Goal: Information Seeking & Learning: Check status

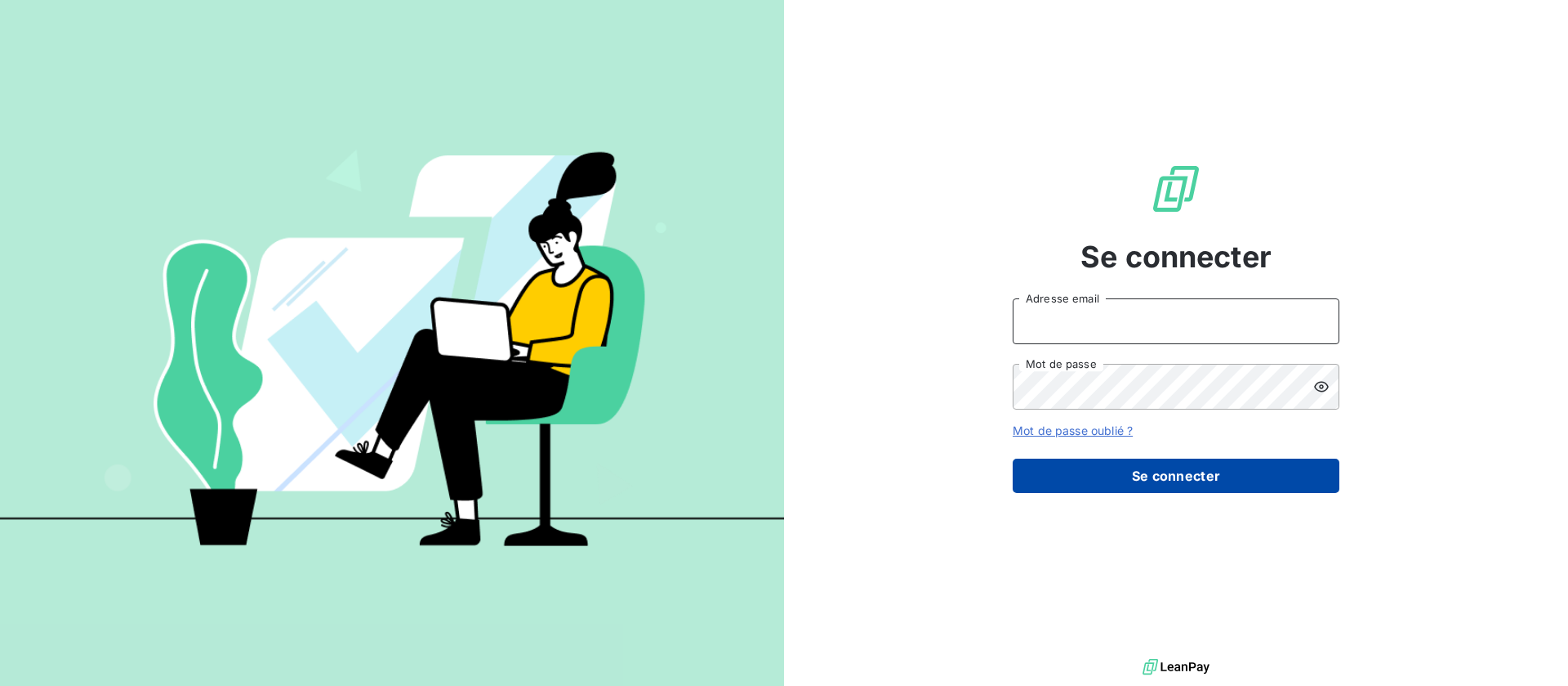
type input "[EMAIL_ADDRESS][DOMAIN_NAME]"
click at [1070, 483] on button "Se connecter" at bounding box center [1176, 476] width 327 height 35
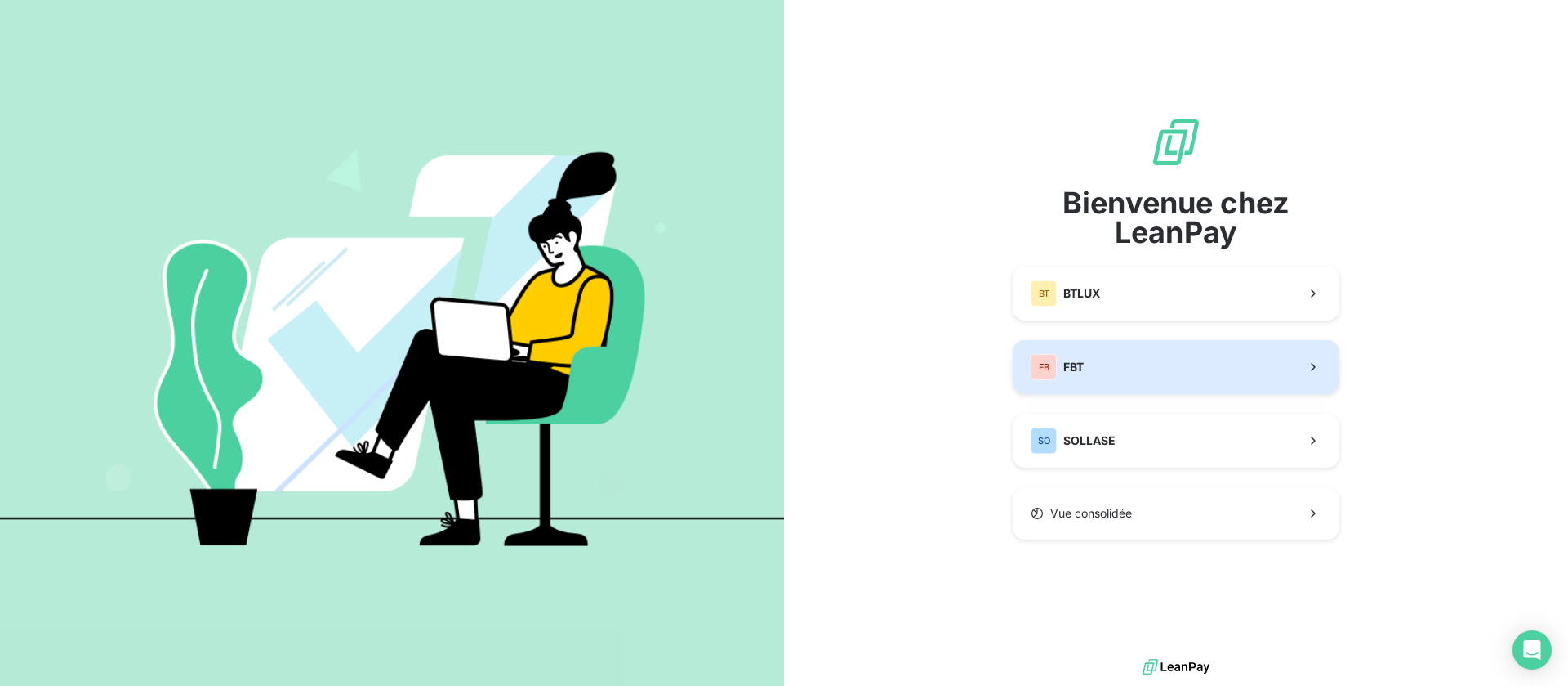
click at [1122, 352] on button "FB FBT" at bounding box center [1176, 366] width 327 height 54
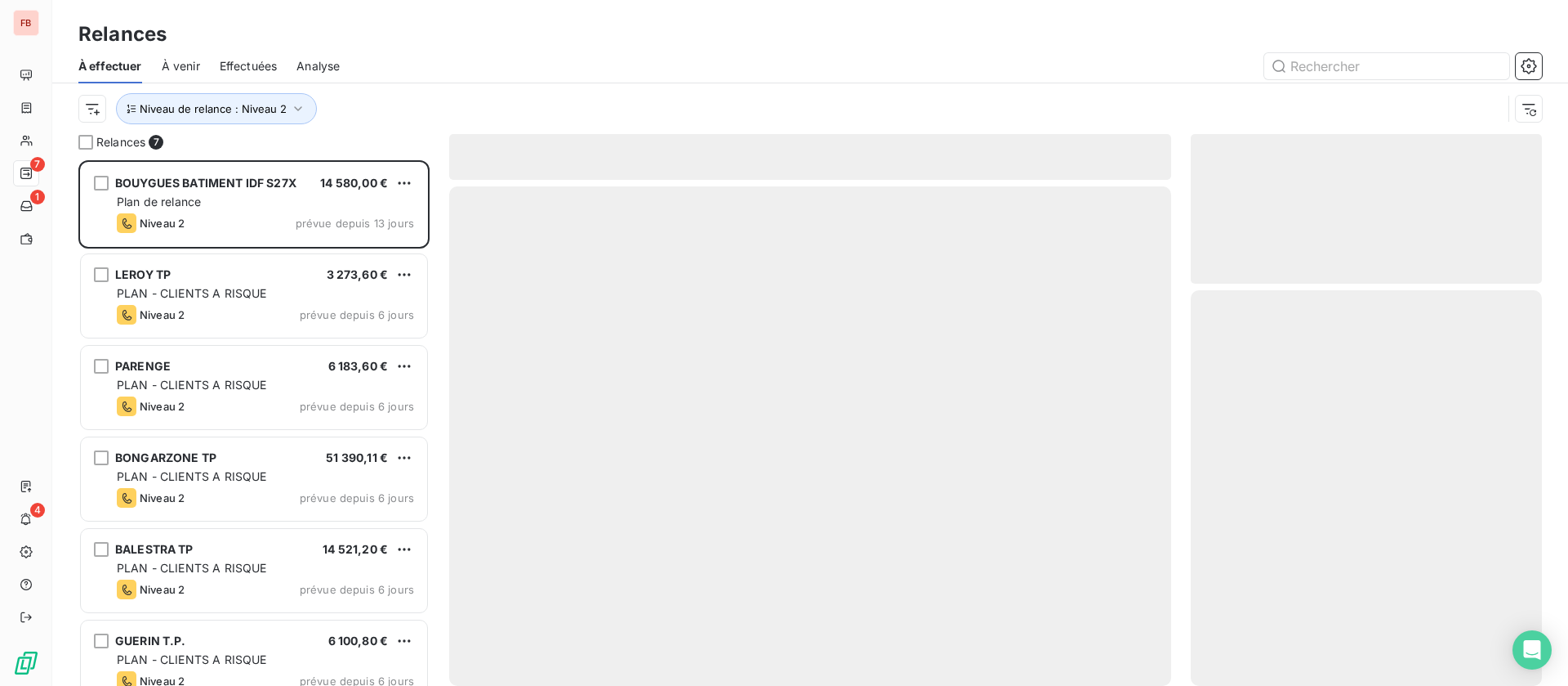
scroll to position [506, 333]
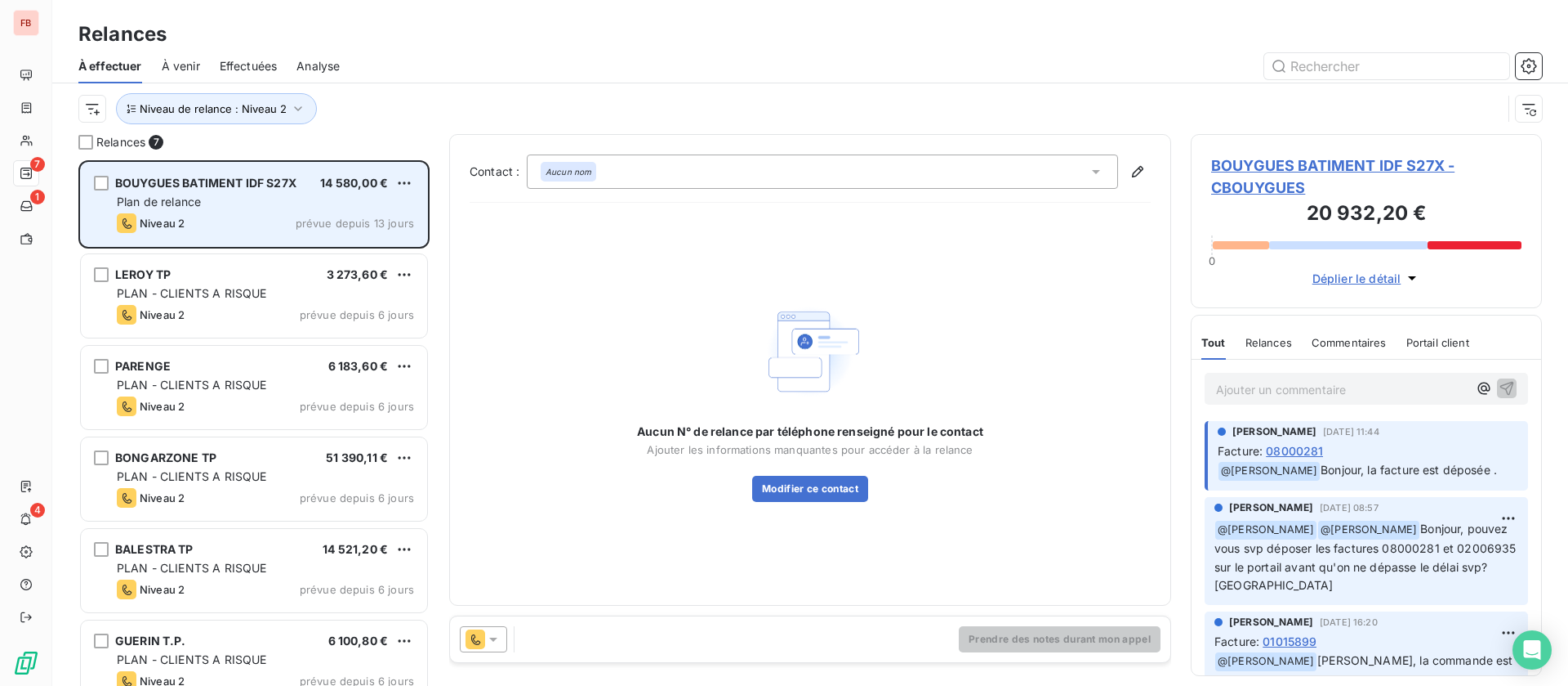
click at [290, 184] on span "BOUYGUES BATIMENT IDF S27X" at bounding box center [206, 182] width 181 height 14
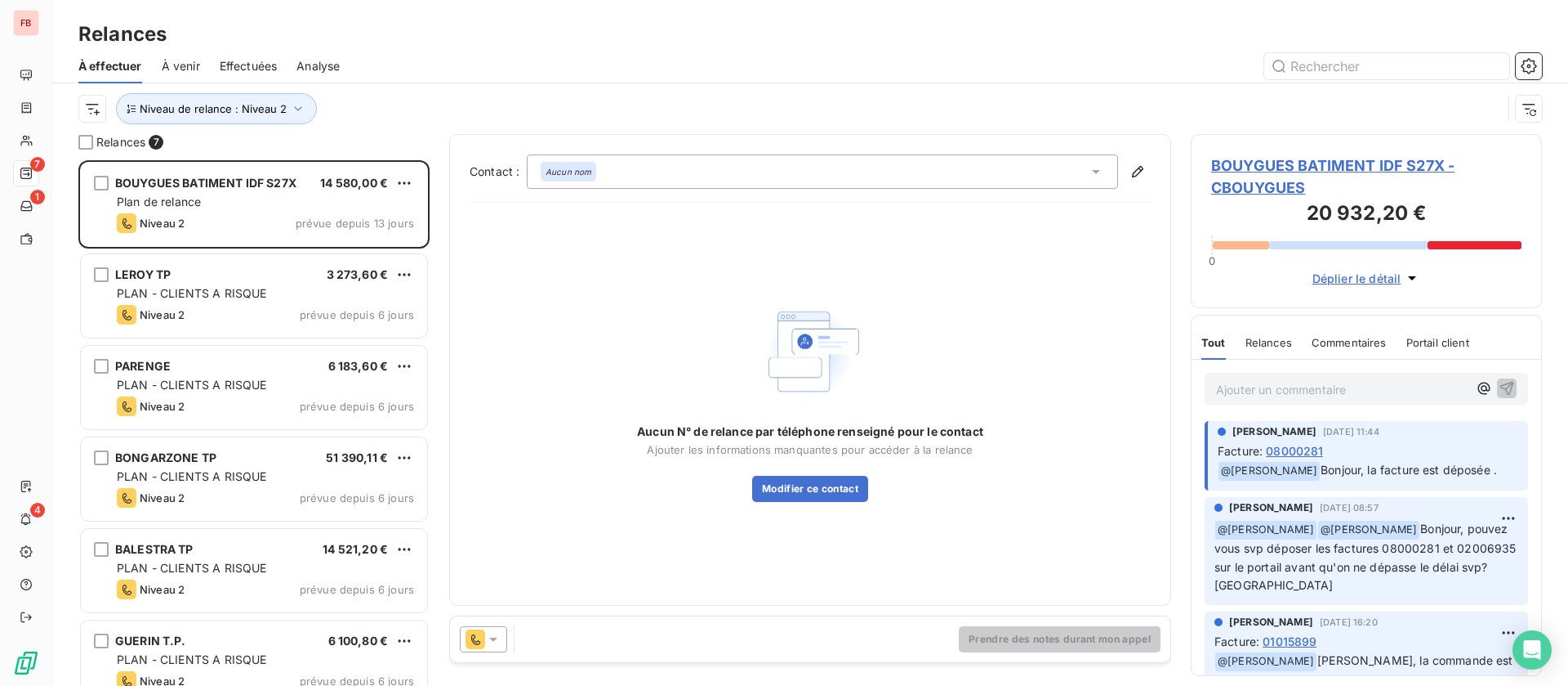
click at [1280, 168] on span "BOUYGUES BATIMENT IDF S27X - CBOUYGUES" at bounding box center [1366, 177] width 310 height 44
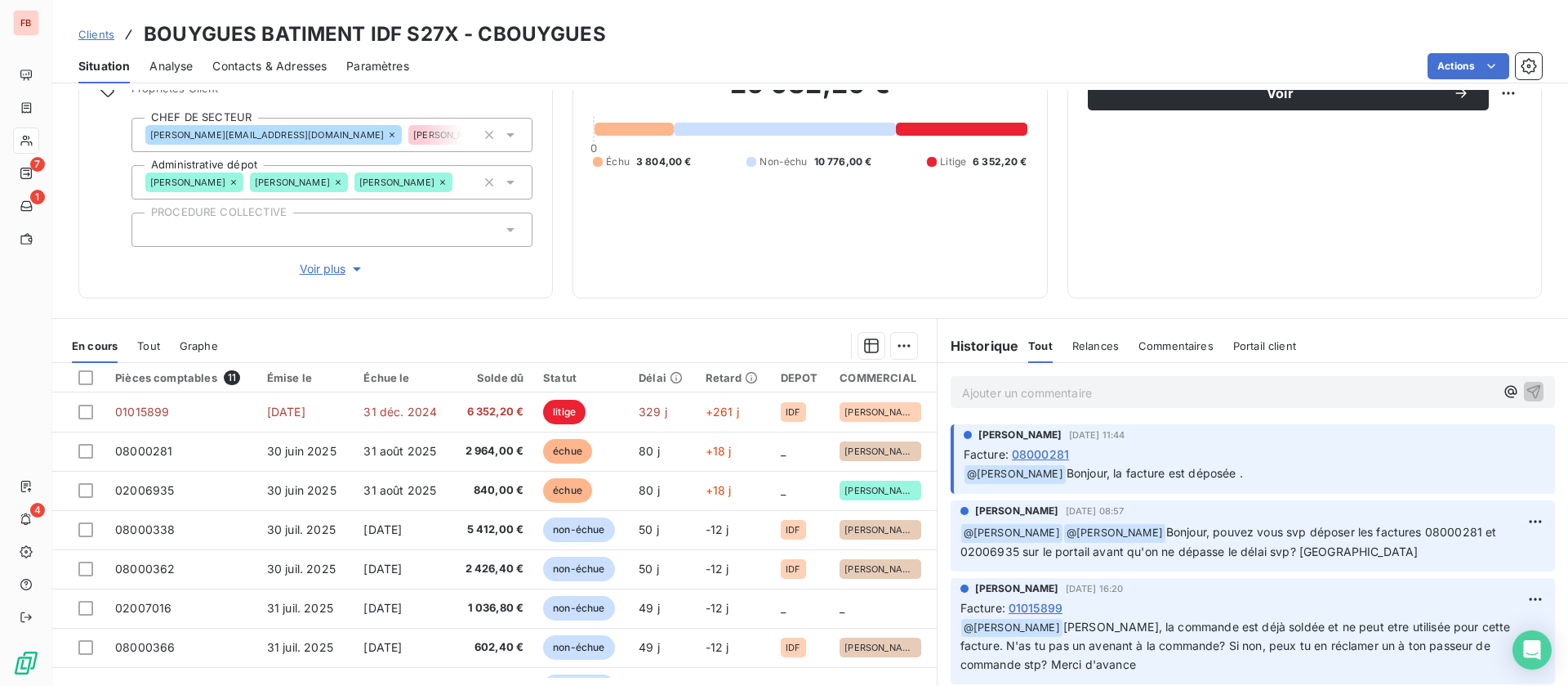
scroll to position [222, 0]
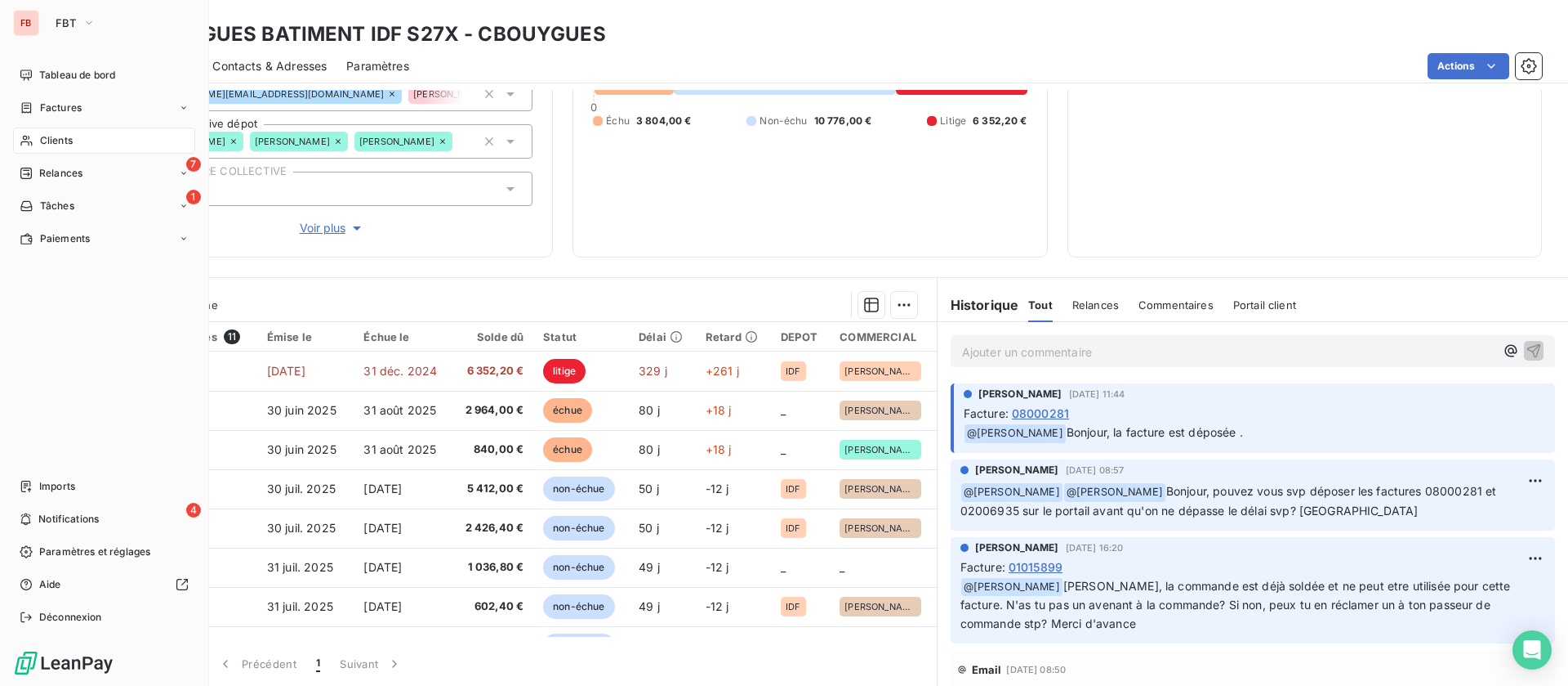
click at [56, 138] on span "Clients" at bounding box center [57, 141] width 33 height 15
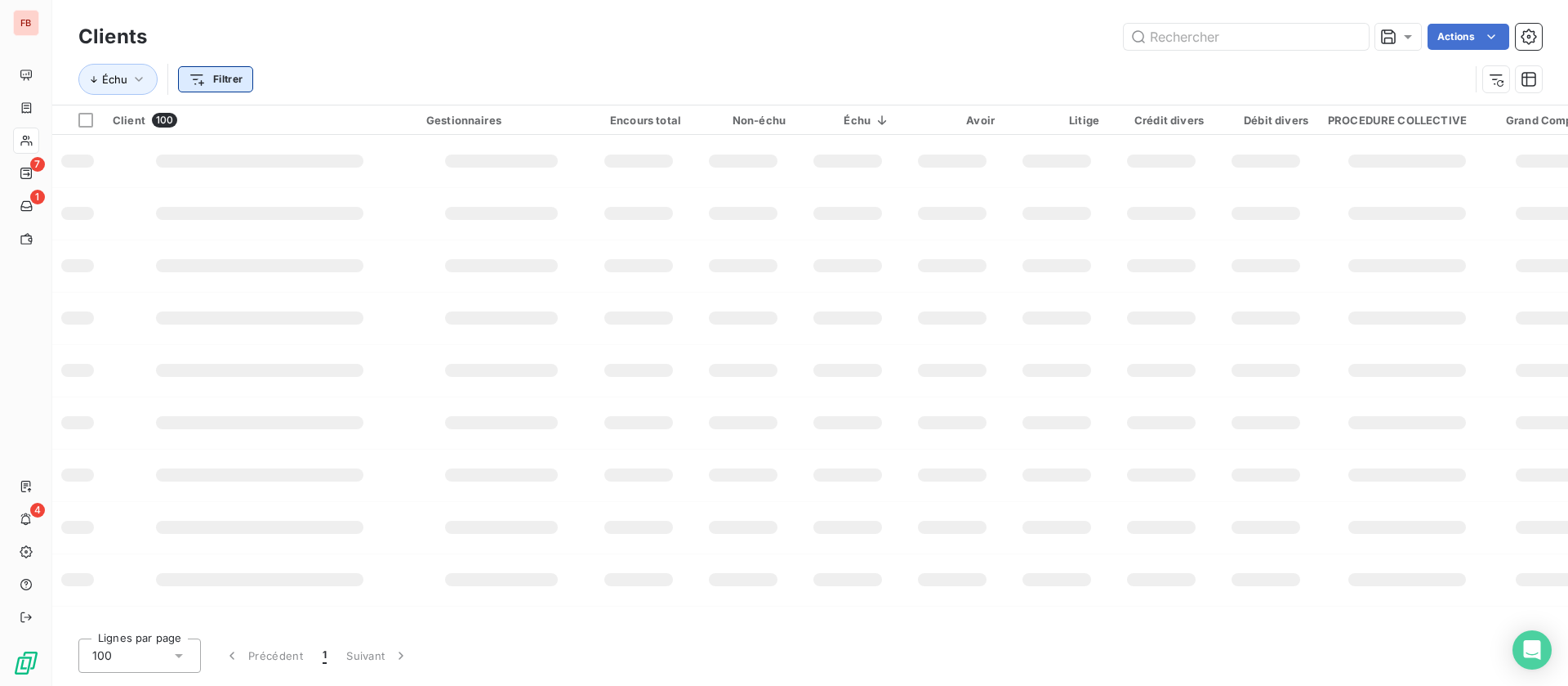
click at [235, 82] on html "FB 7 1 4 Clients Actions Échu Filtrer Client 100 Gestionnaires Encours total No…" at bounding box center [784, 343] width 1568 height 686
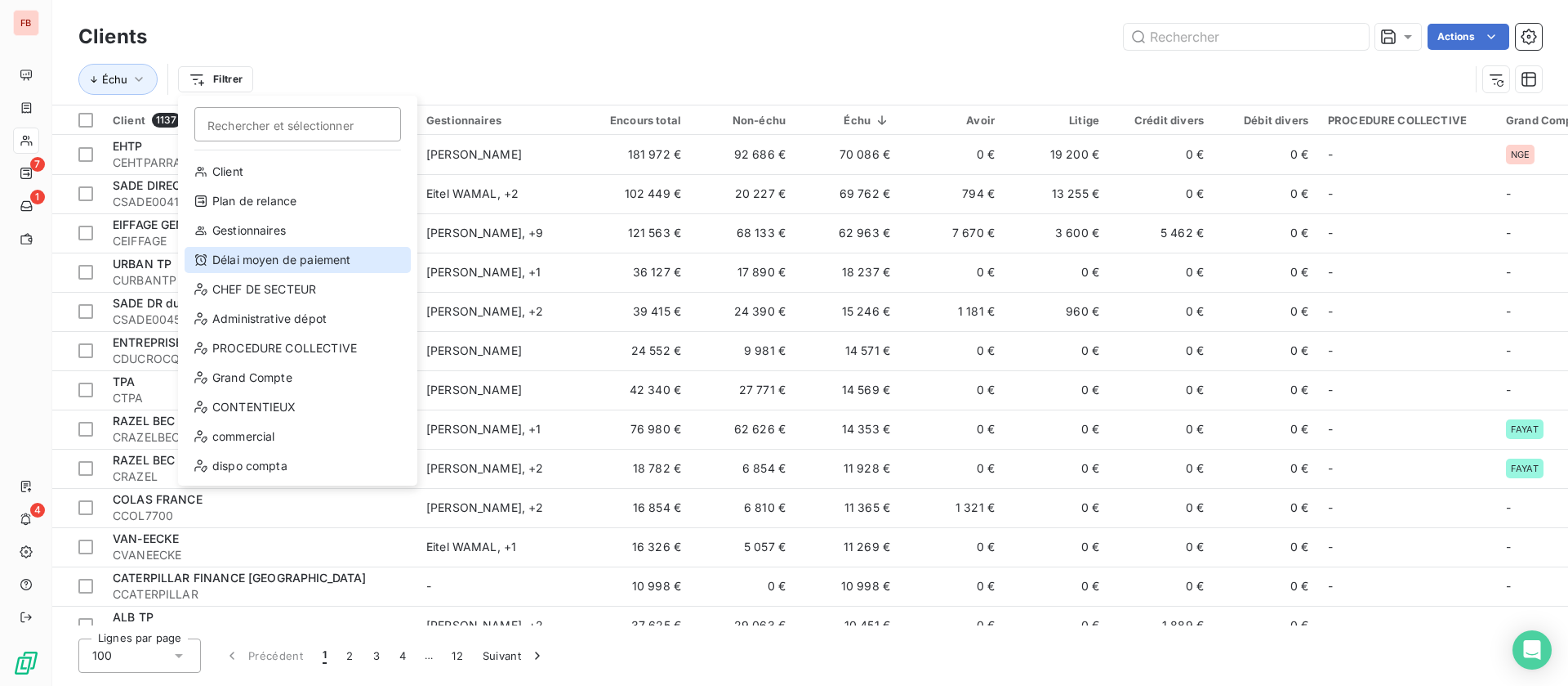
scroll to position [30, 0]
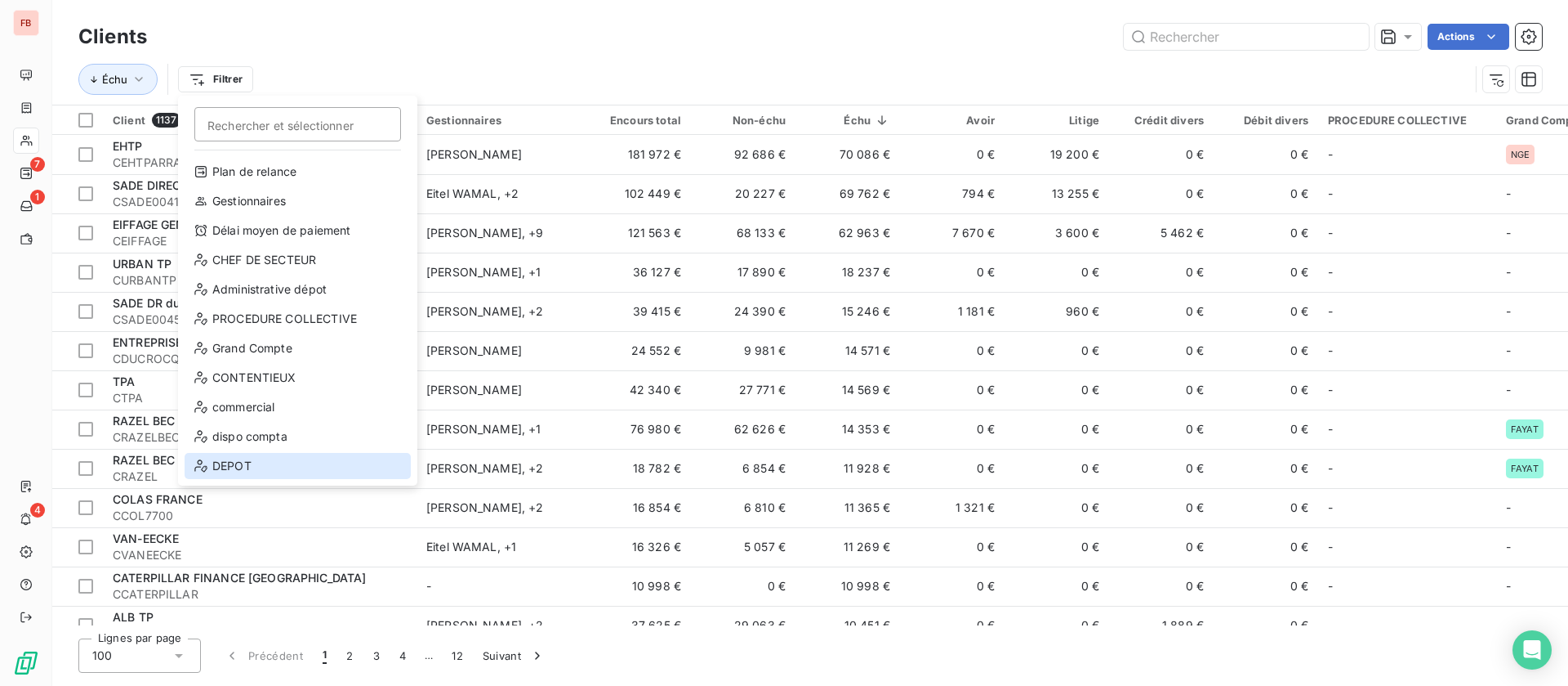
click at [251, 464] on div "DEPOT" at bounding box center [297, 466] width 226 height 26
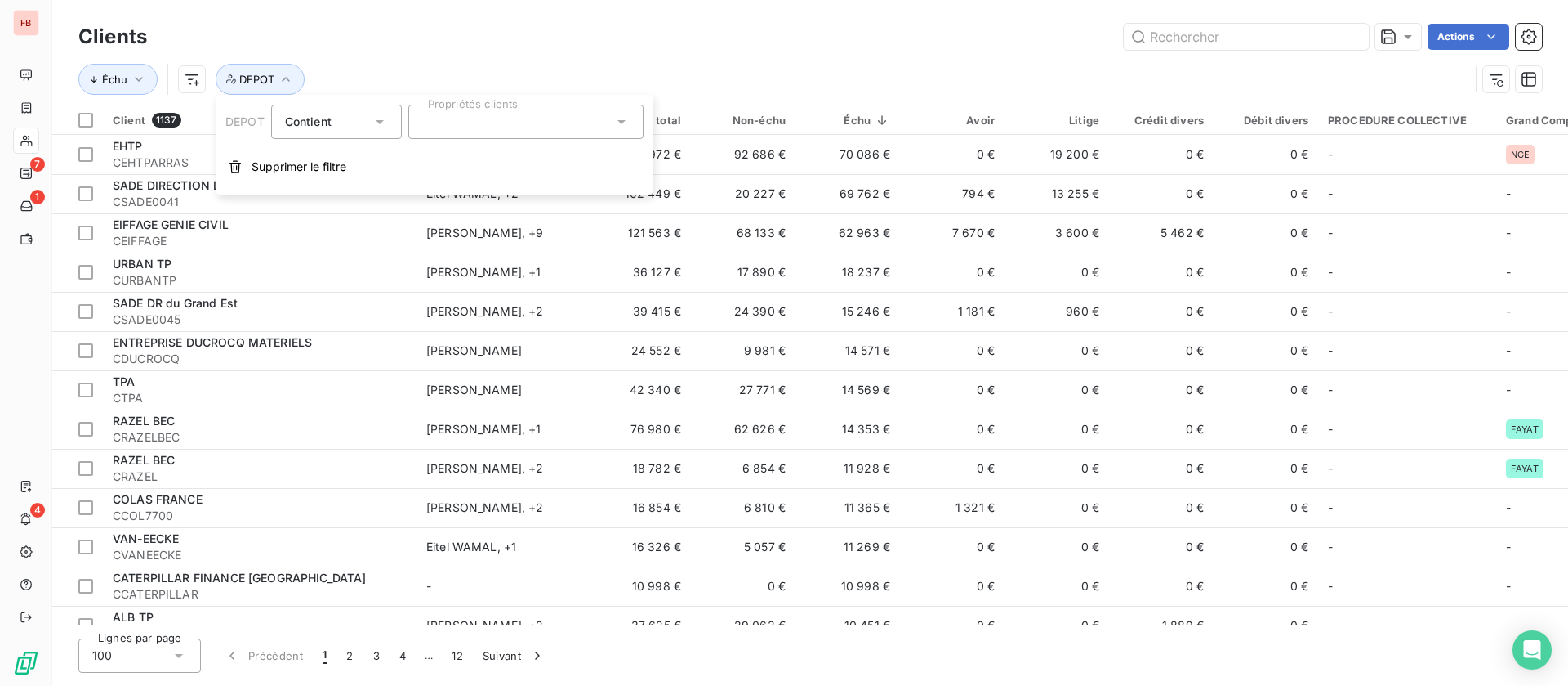
click at [515, 128] on div at bounding box center [526, 122] width 235 height 35
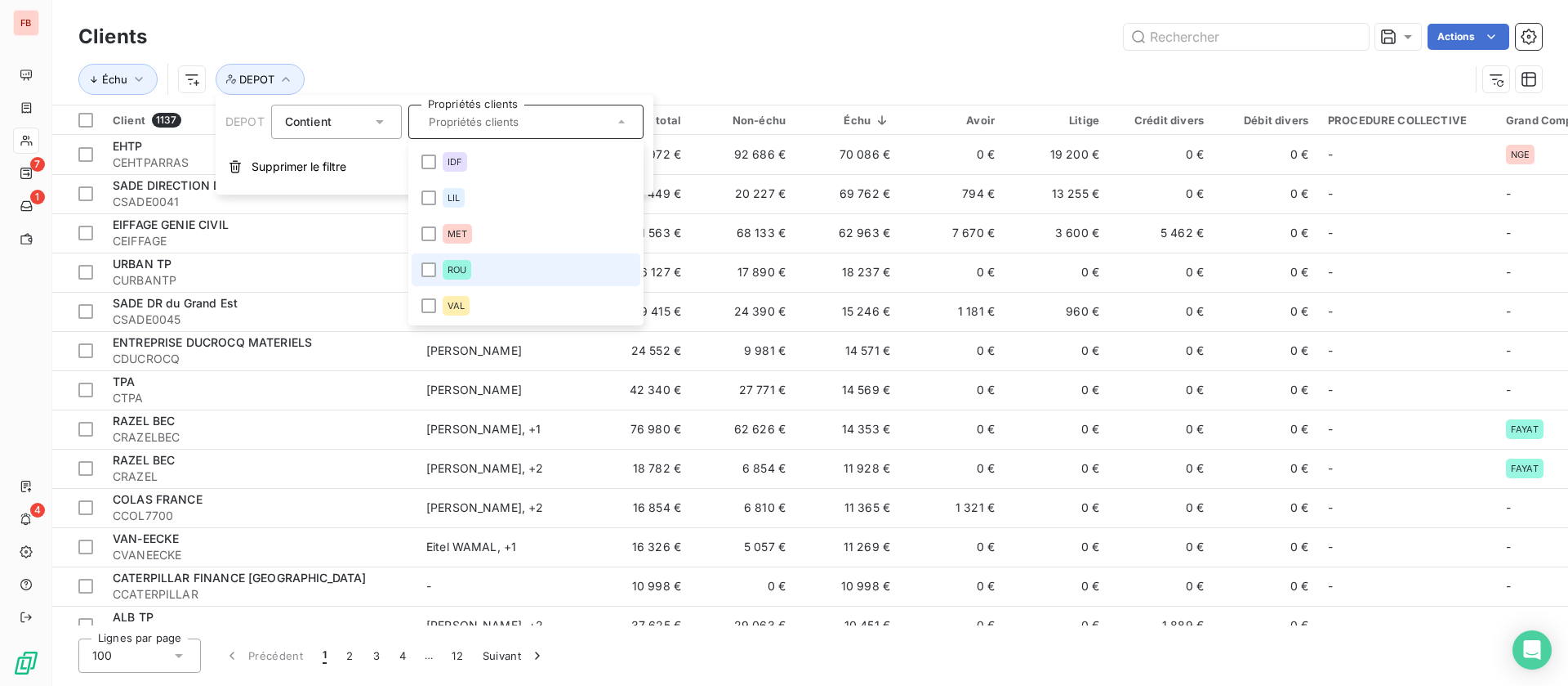
click at [464, 265] on span "ROU" at bounding box center [457, 270] width 19 height 10
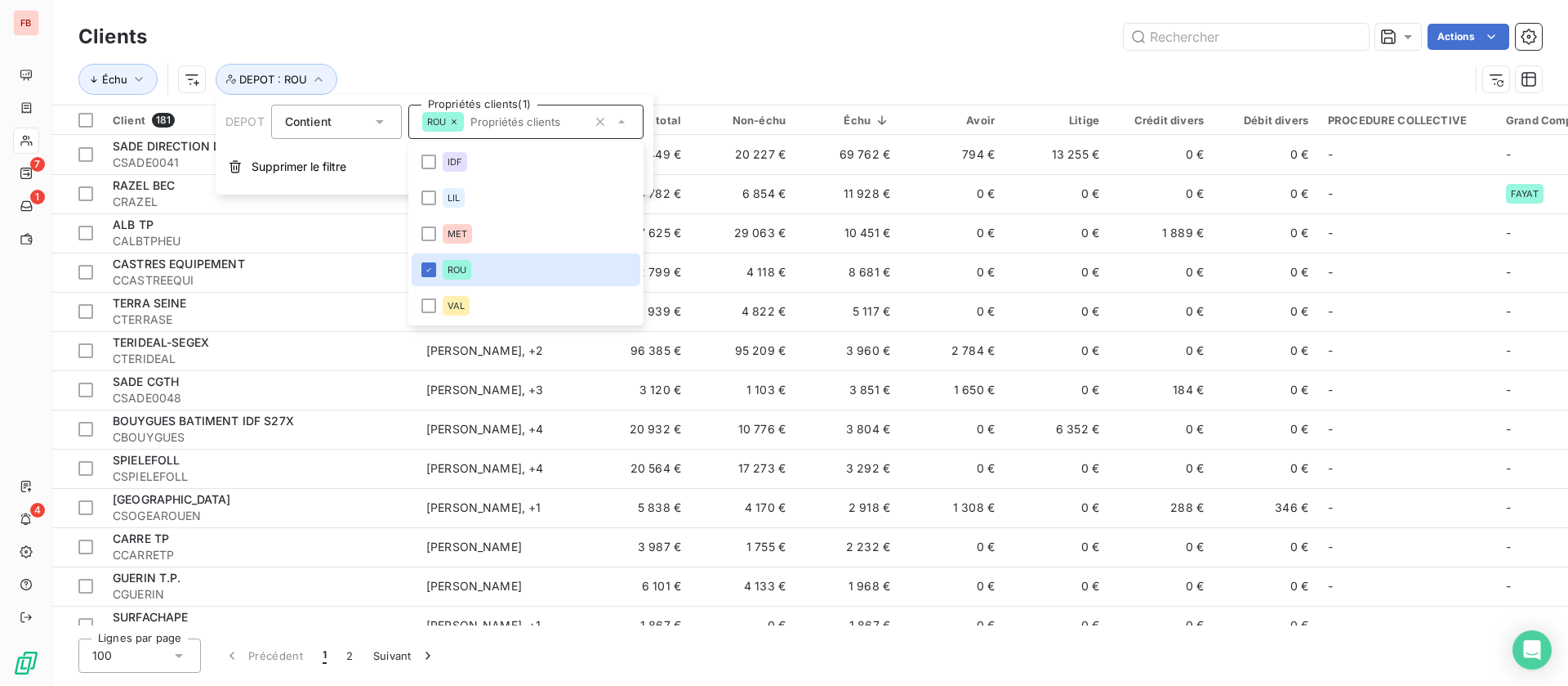
click at [771, 39] on div "Actions" at bounding box center [854, 37] width 1375 height 26
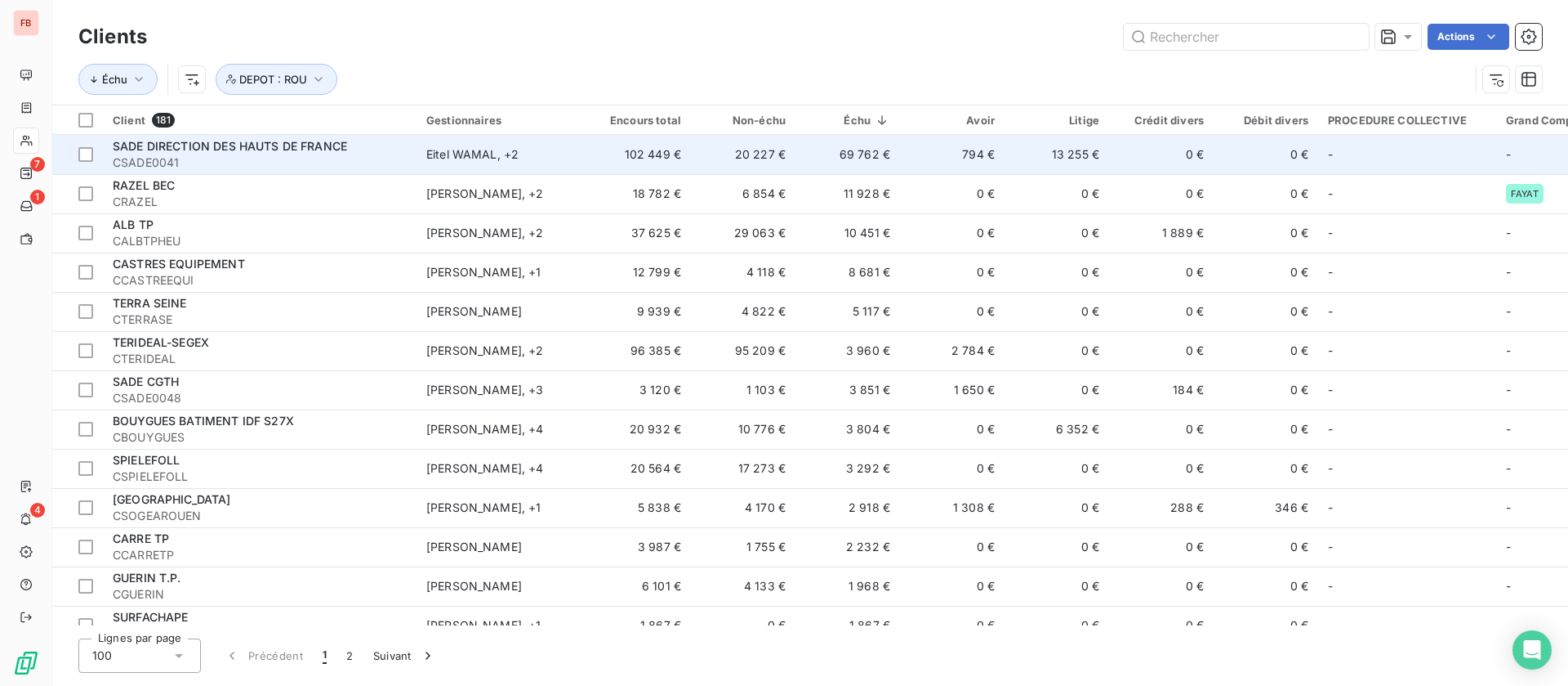
click at [339, 152] on span "SADE DIRECTION DES HAUTS DE FRANCE" at bounding box center [230, 146] width 235 height 14
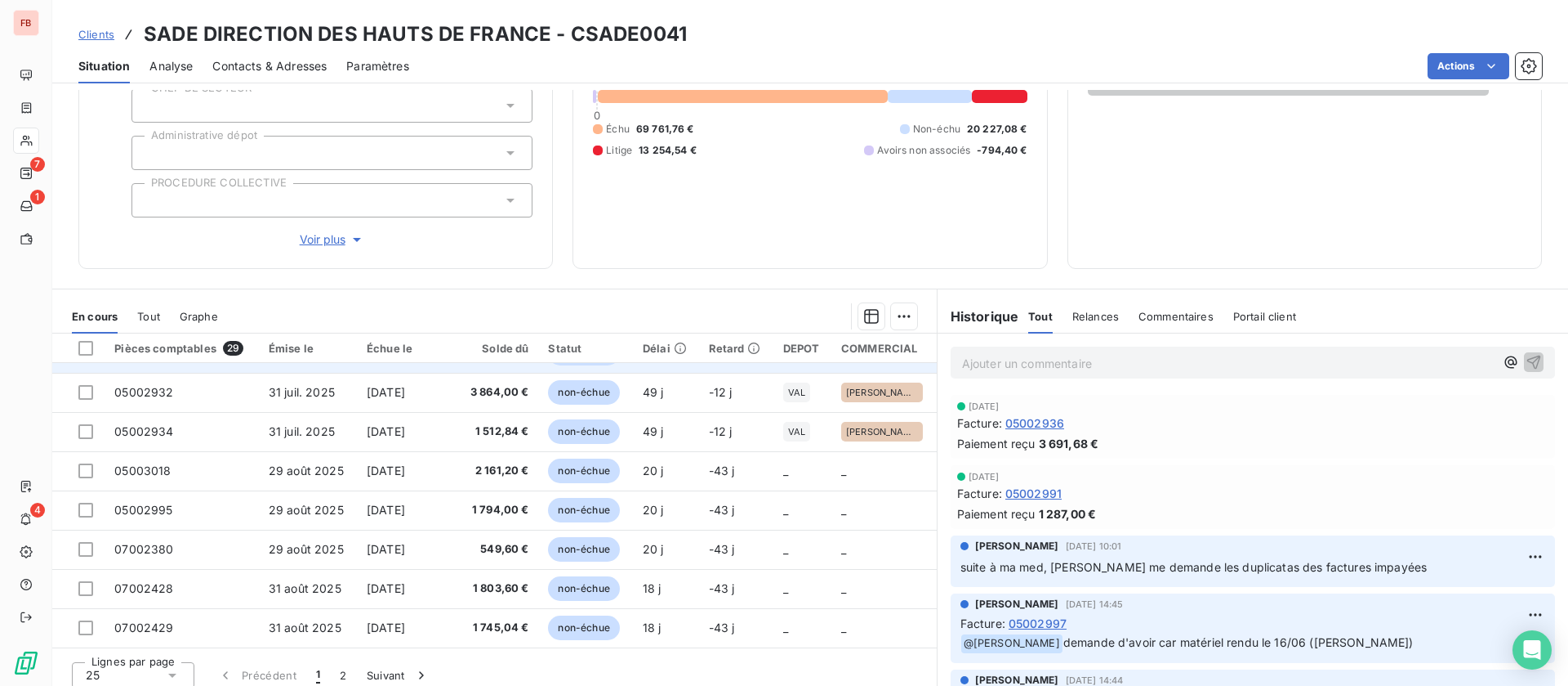
scroll to position [208, 0]
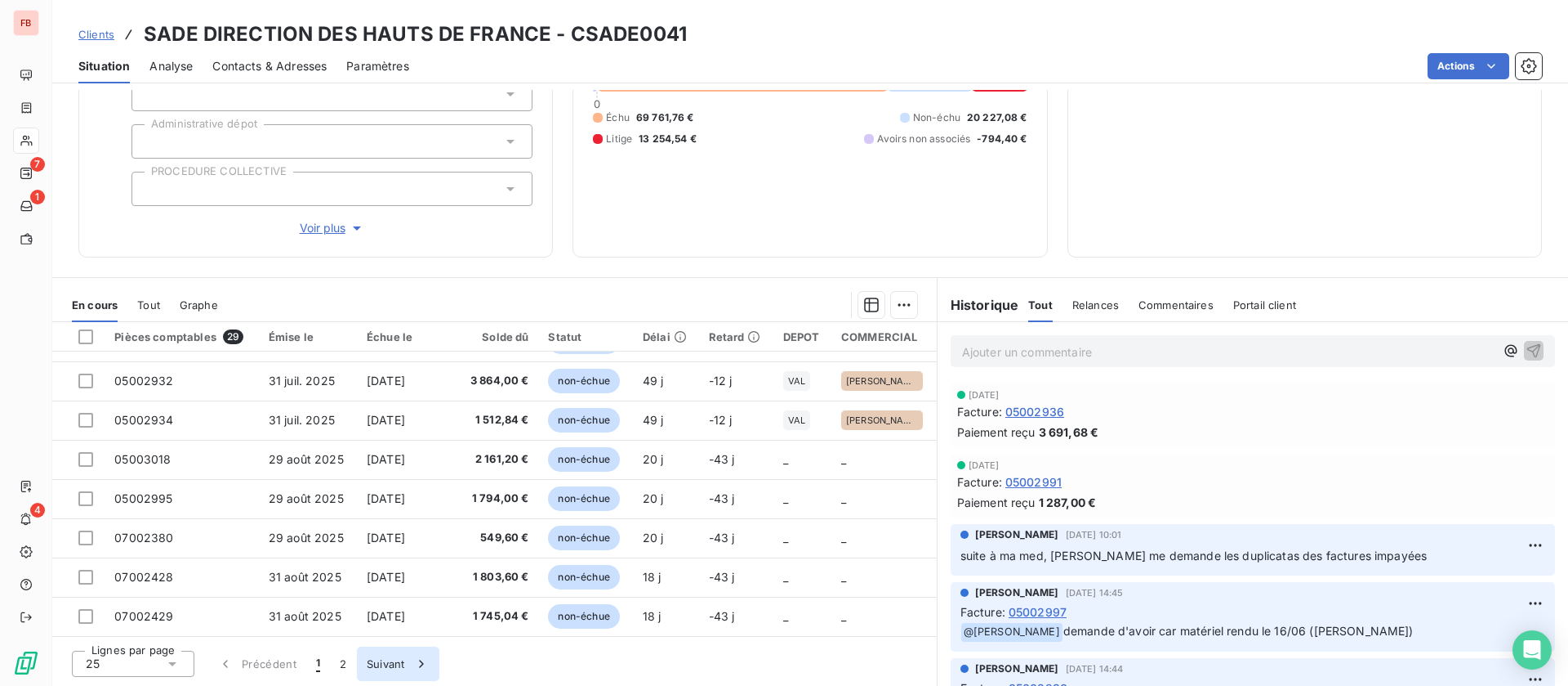
click at [344, 665] on button "2" at bounding box center [343, 664] width 26 height 35
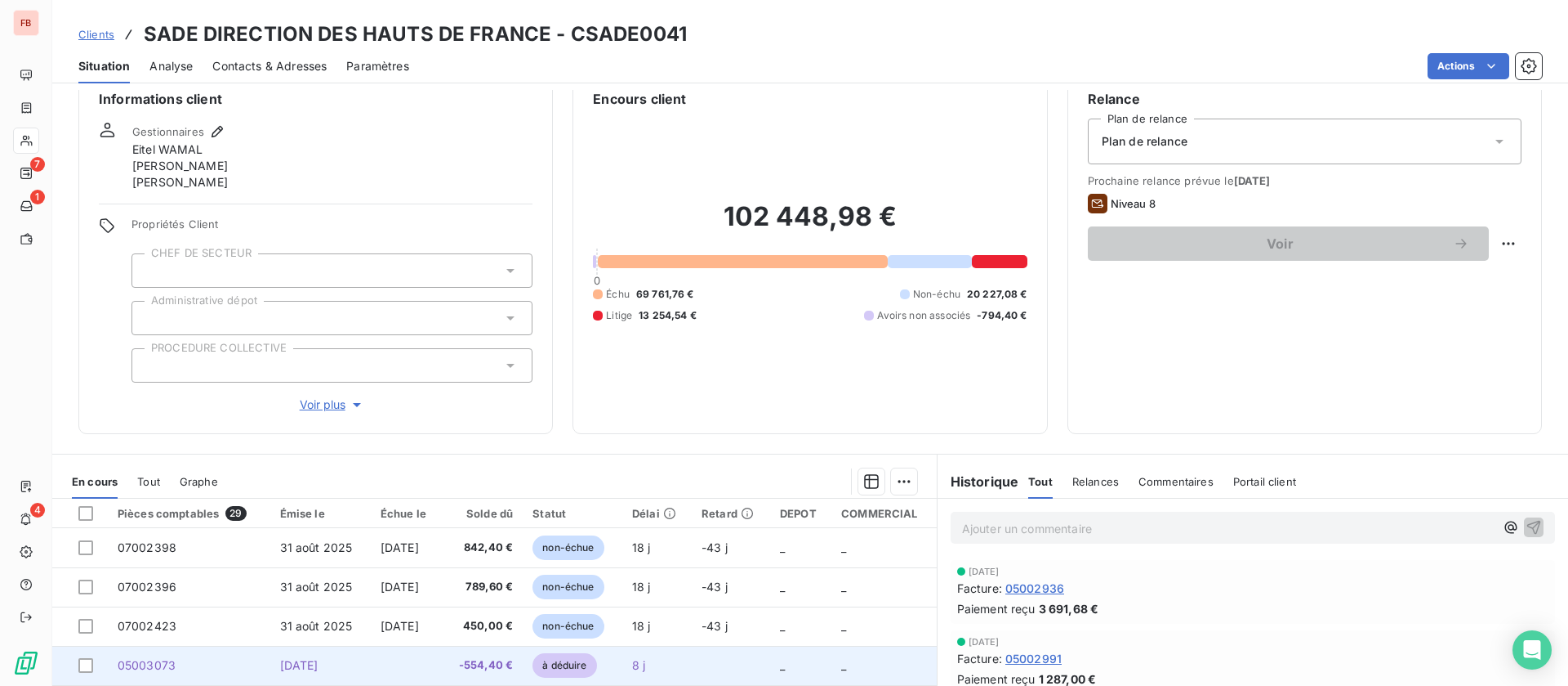
scroll to position [0, 0]
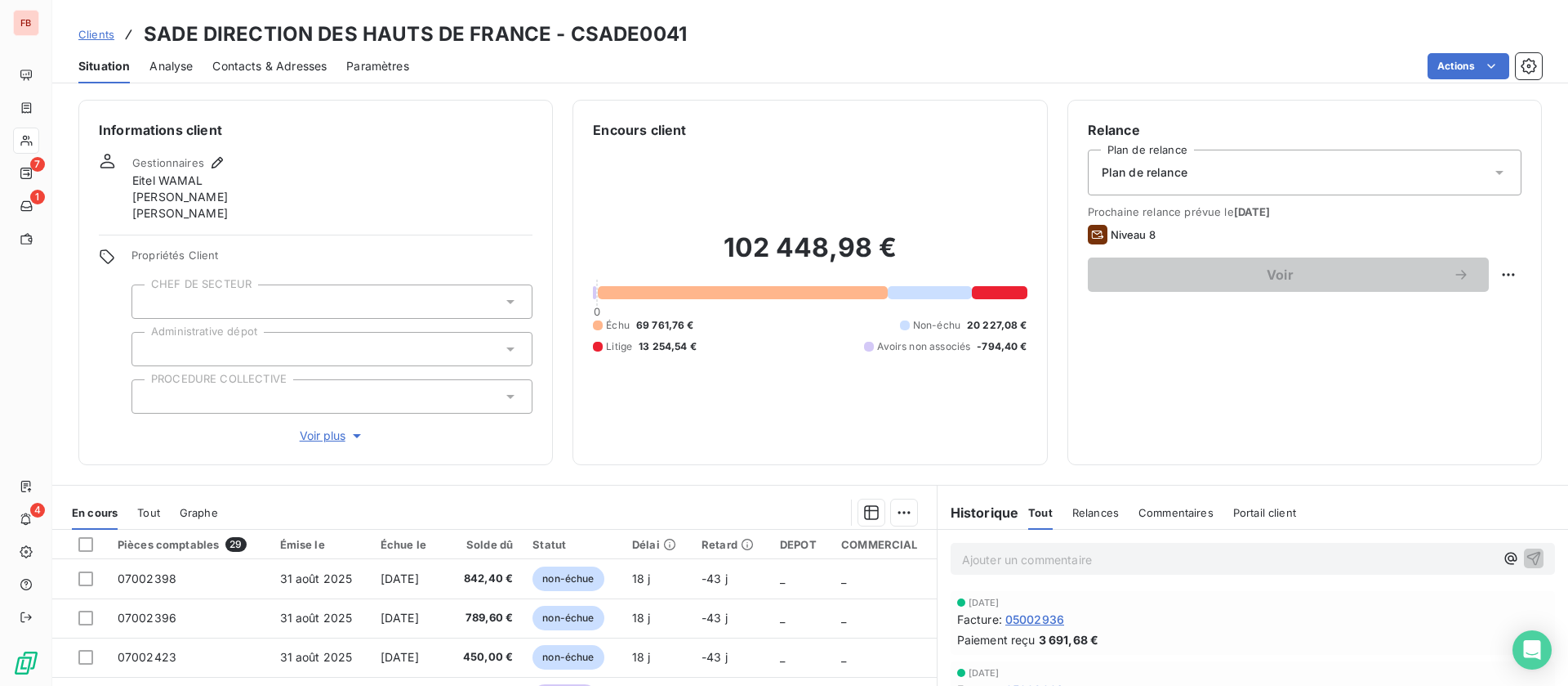
click at [329, 440] on span "Voir plus" at bounding box center [332, 436] width 65 height 16
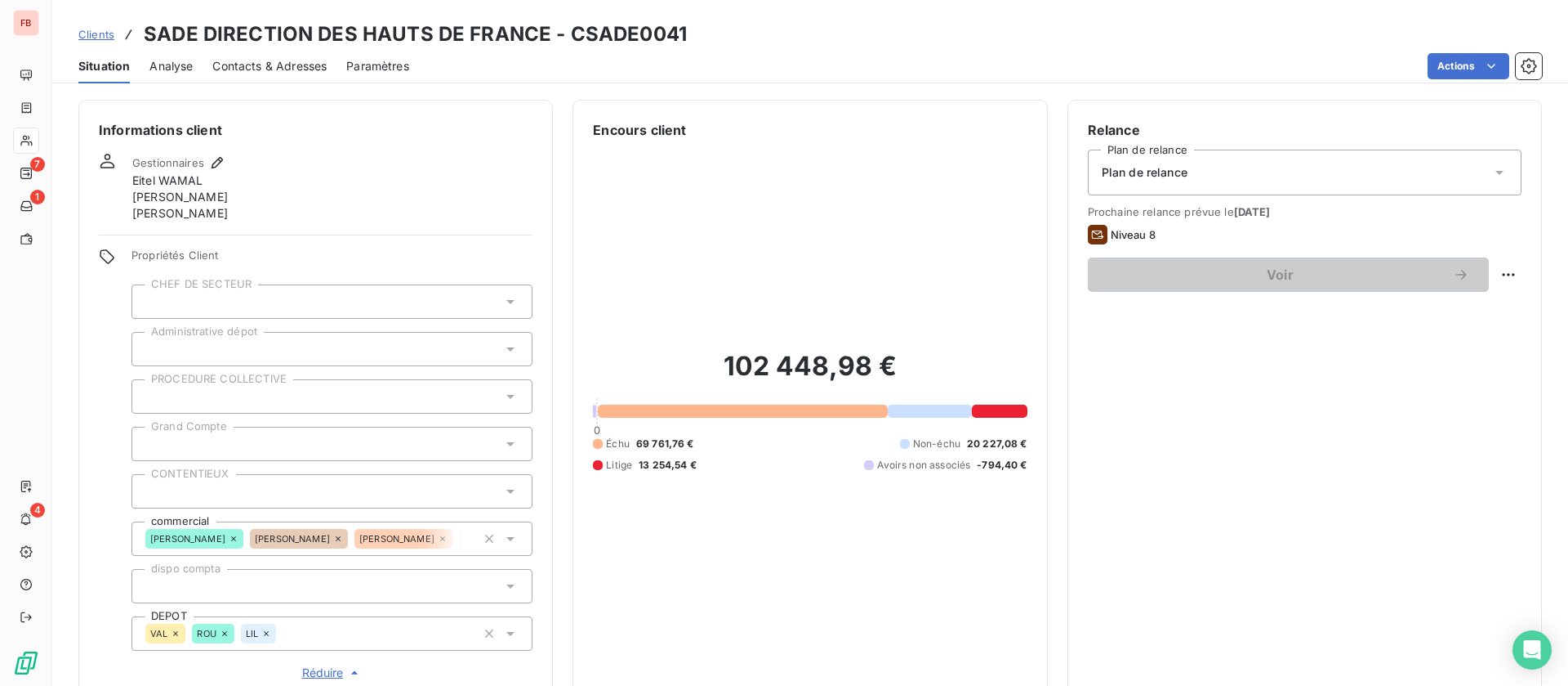
click at [227, 632] on icon at bounding box center [225, 633] width 10 height 10
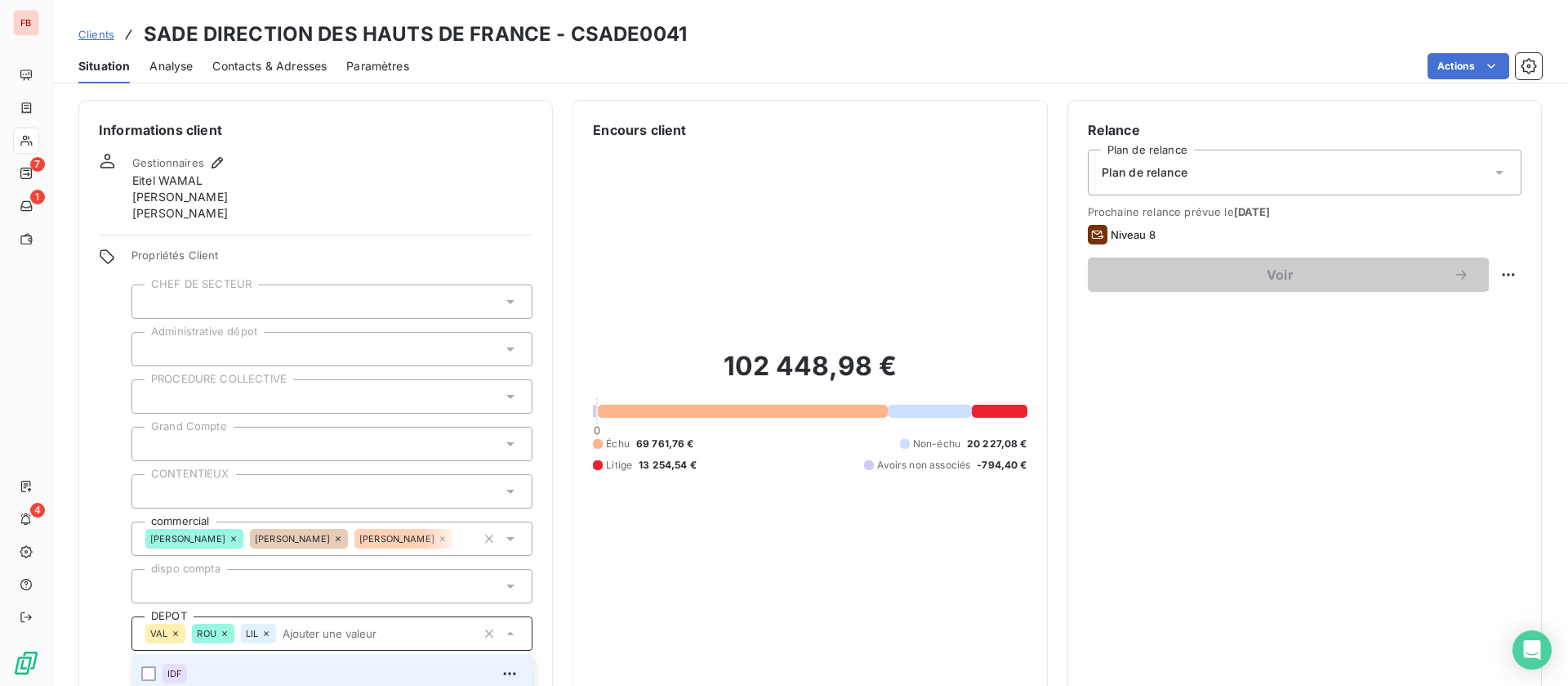
scroll to position [47, 0]
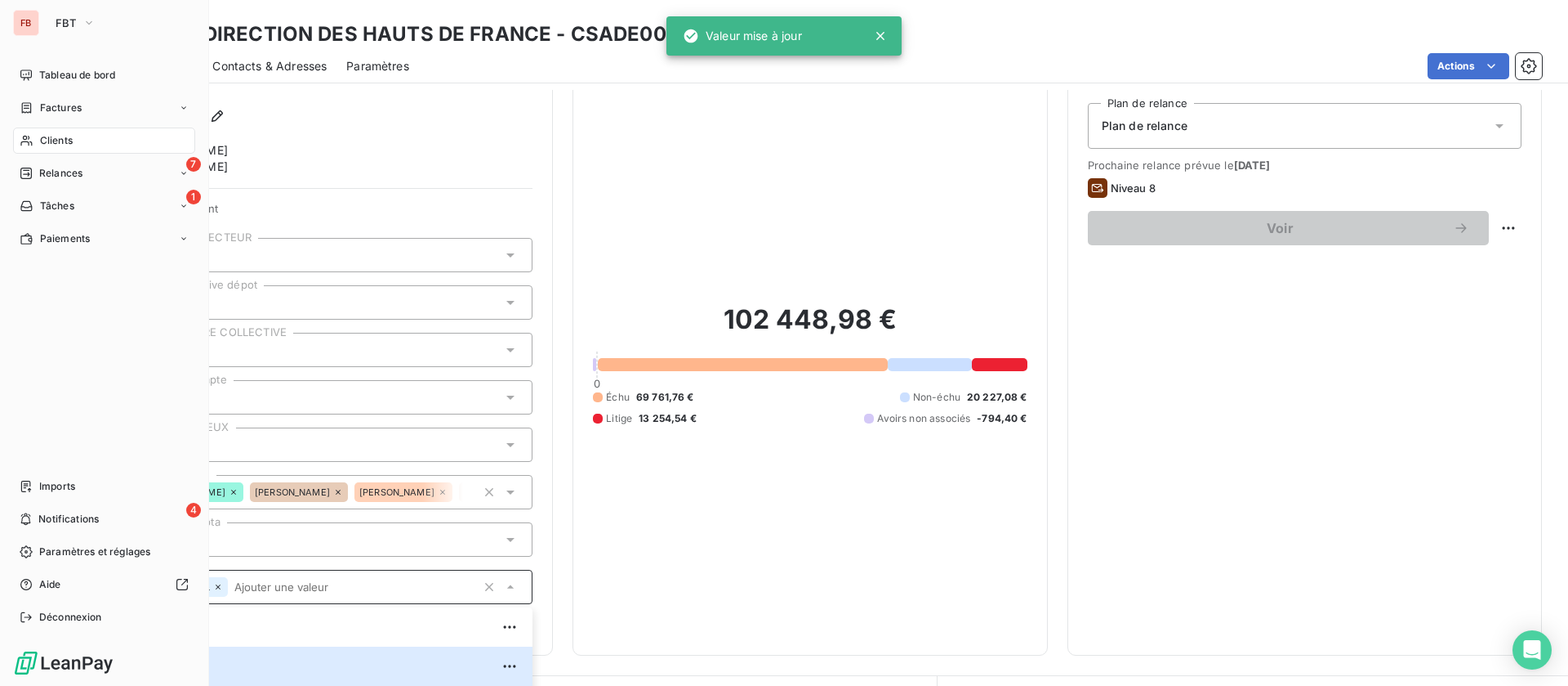
click at [30, 147] on icon at bounding box center [26, 141] width 14 height 13
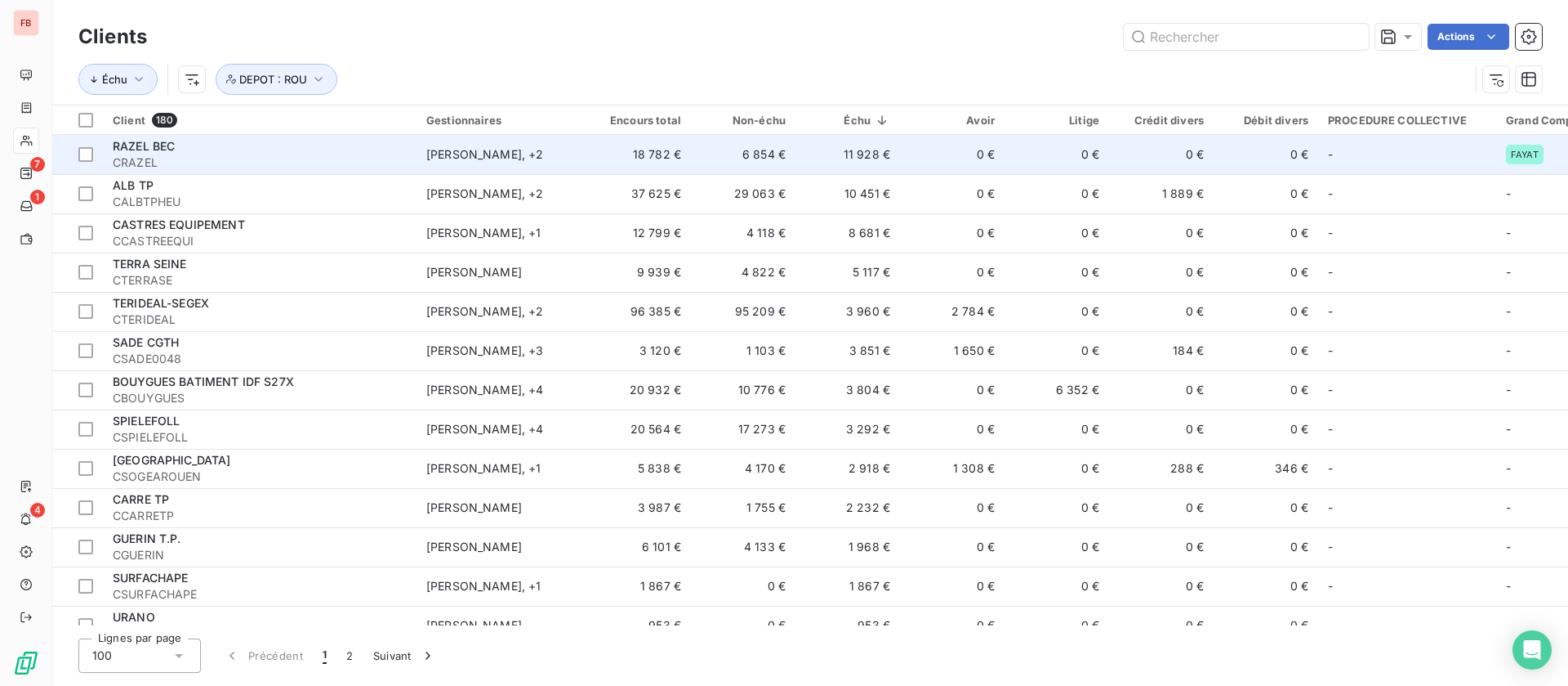
click at [365, 161] on span "CRAZEL" at bounding box center [259, 163] width 294 height 16
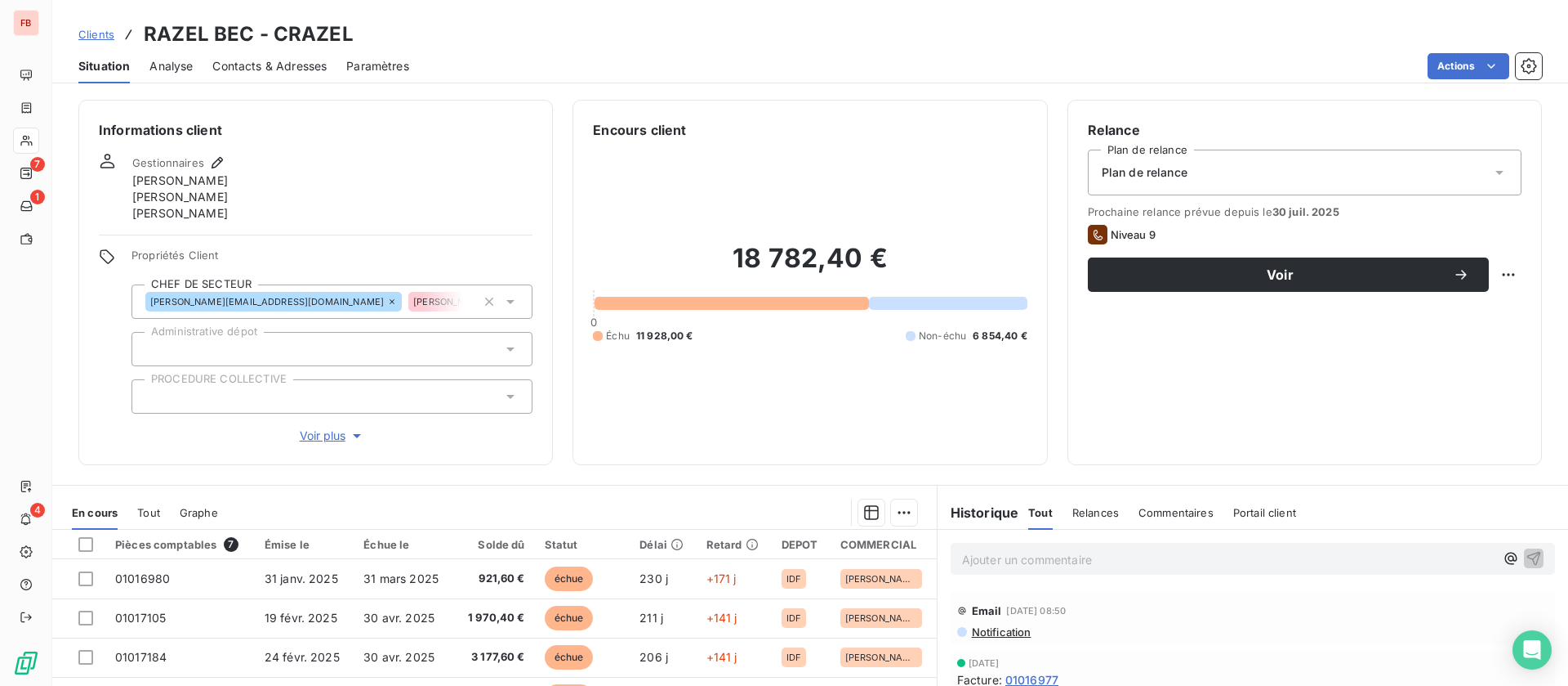
click at [314, 432] on span "Voir plus" at bounding box center [332, 436] width 65 height 16
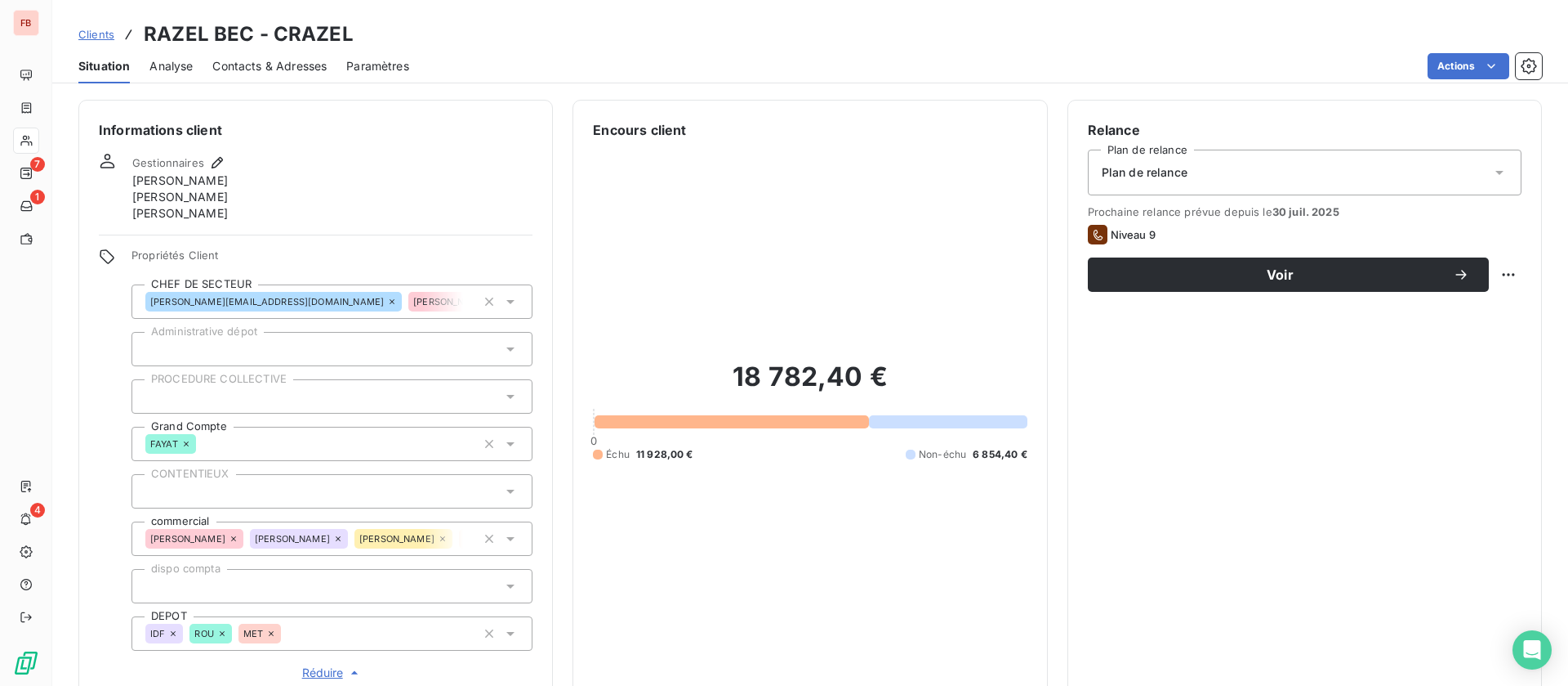
click at [228, 632] on div "ROU" at bounding box center [210, 633] width 42 height 20
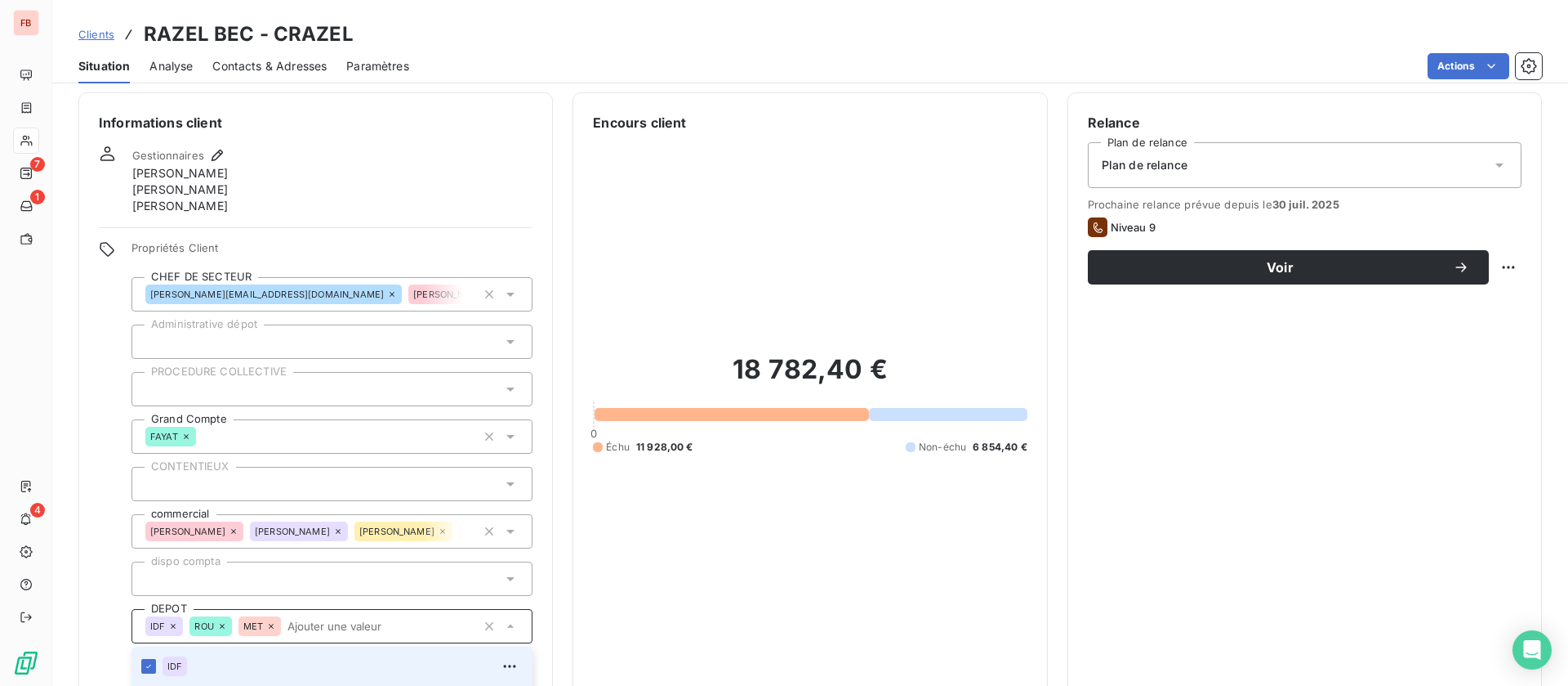
click at [221, 623] on icon at bounding box center [222, 626] width 5 height 5
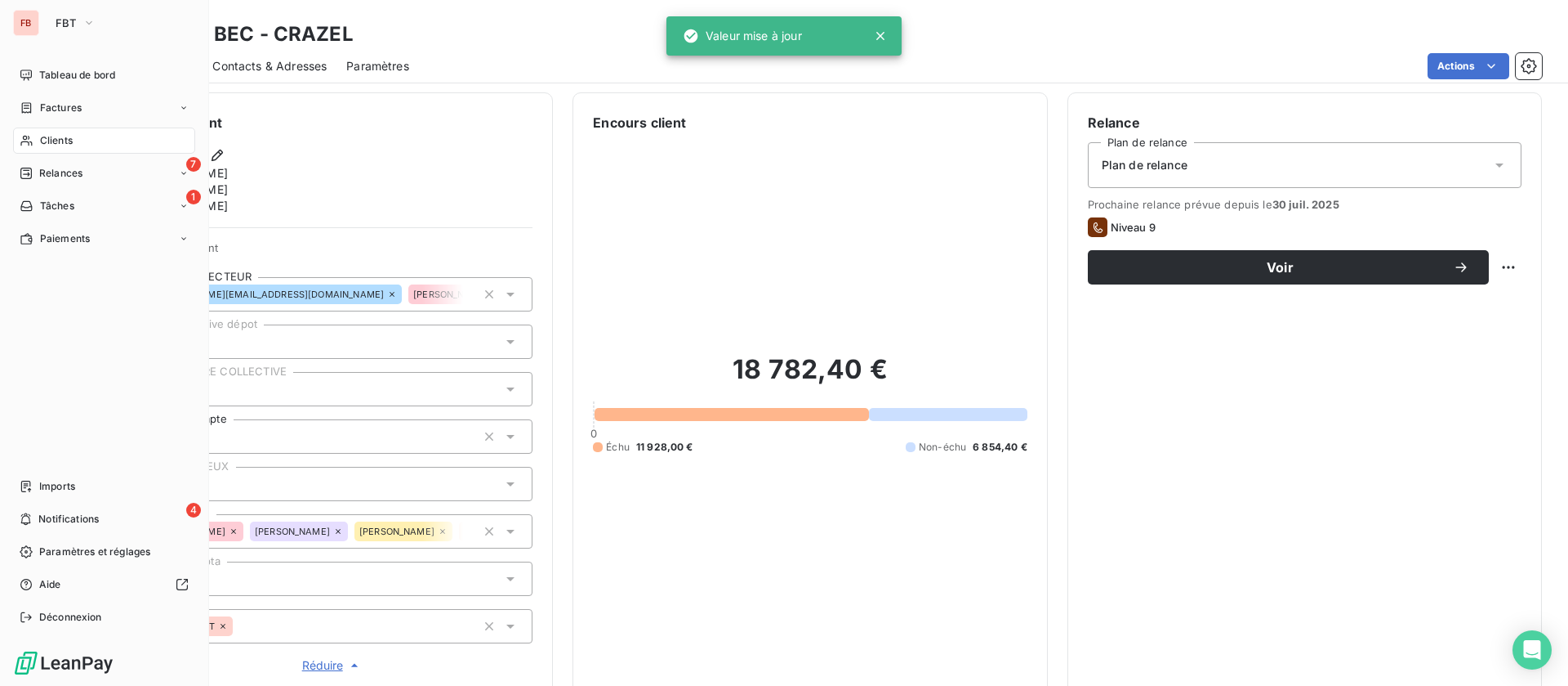
click at [58, 137] on span "Clients" at bounding box center [57, 141] width 33 height 15
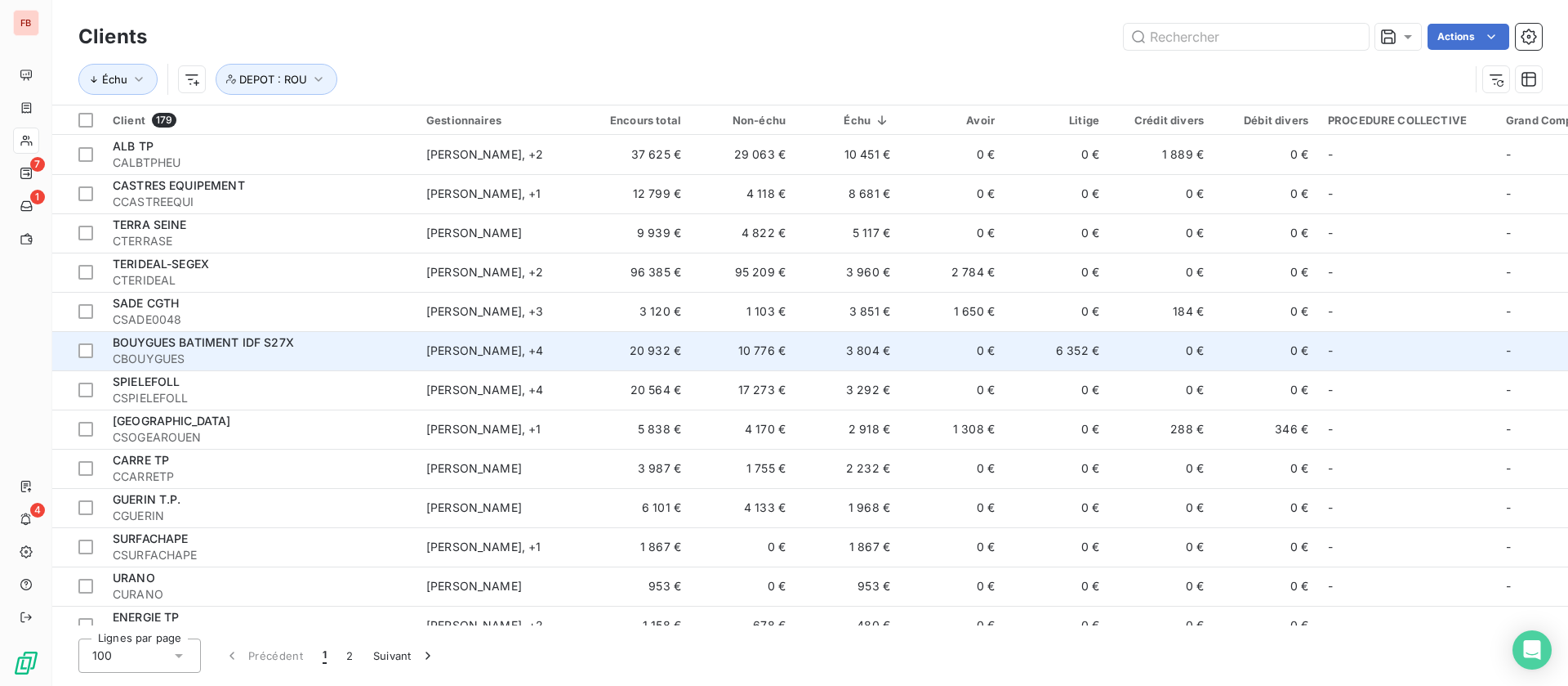
click at [337, 344] on div "BOUYGUES BATIMENT IDF S27X" at bounding box center [259, 343] width 294 height 16
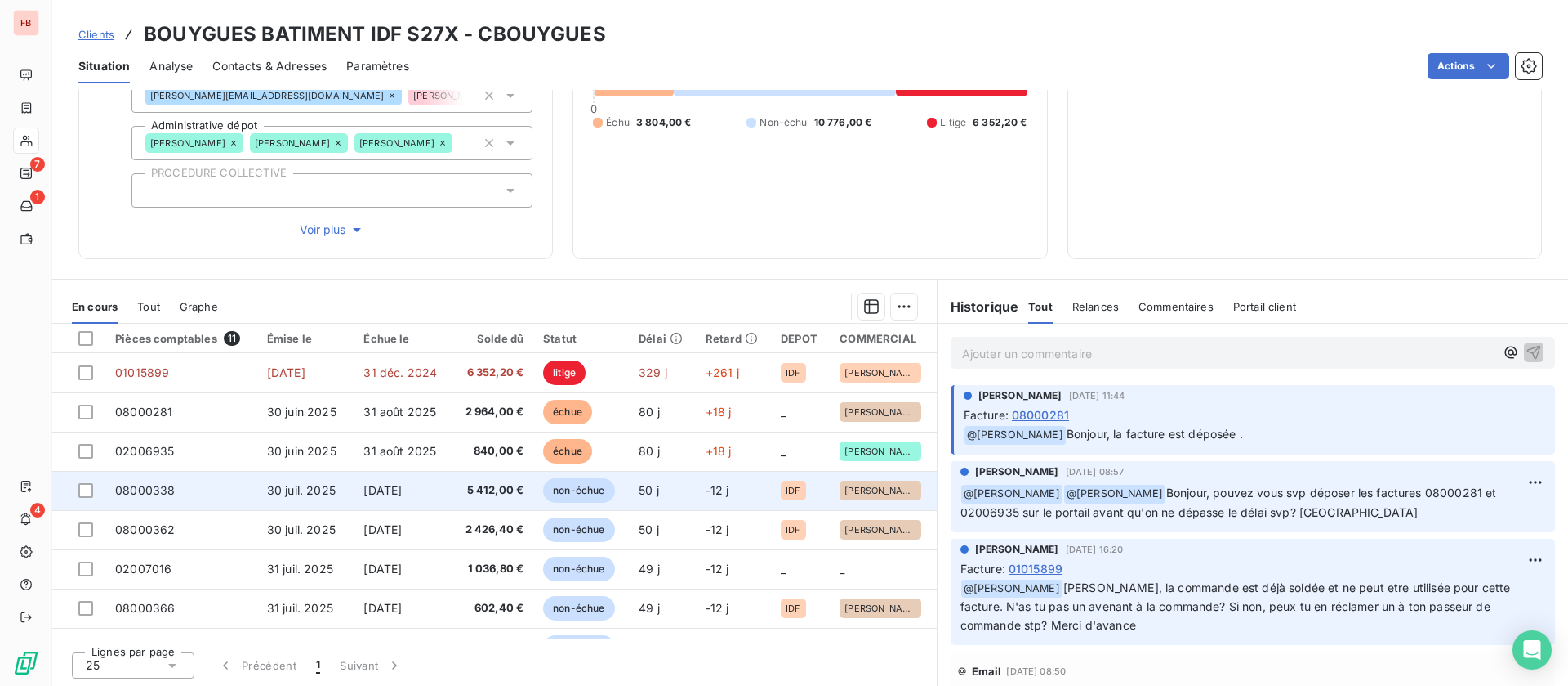
scroll to position [222, 0]
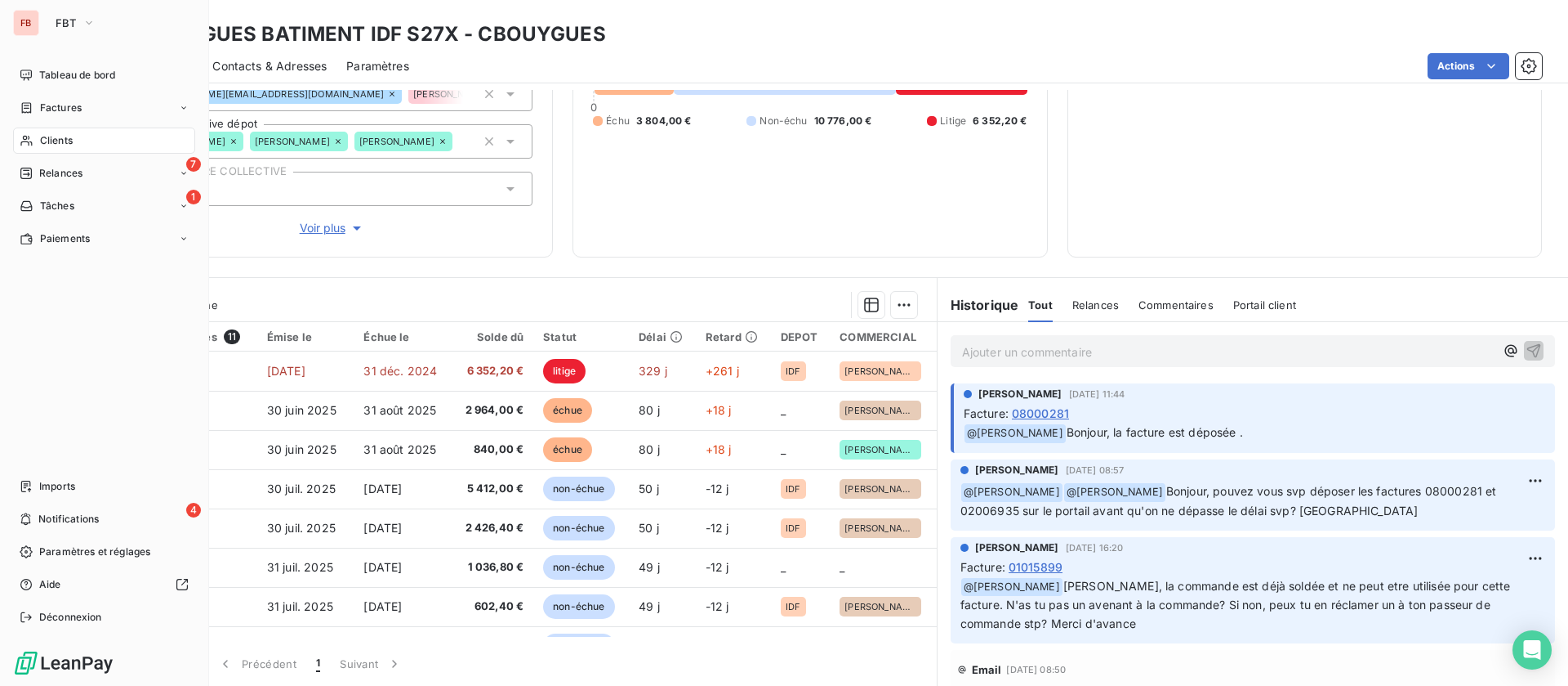
click at [54, 137] on span "Clients" at bounding box center [57, 141] width 33 height 15
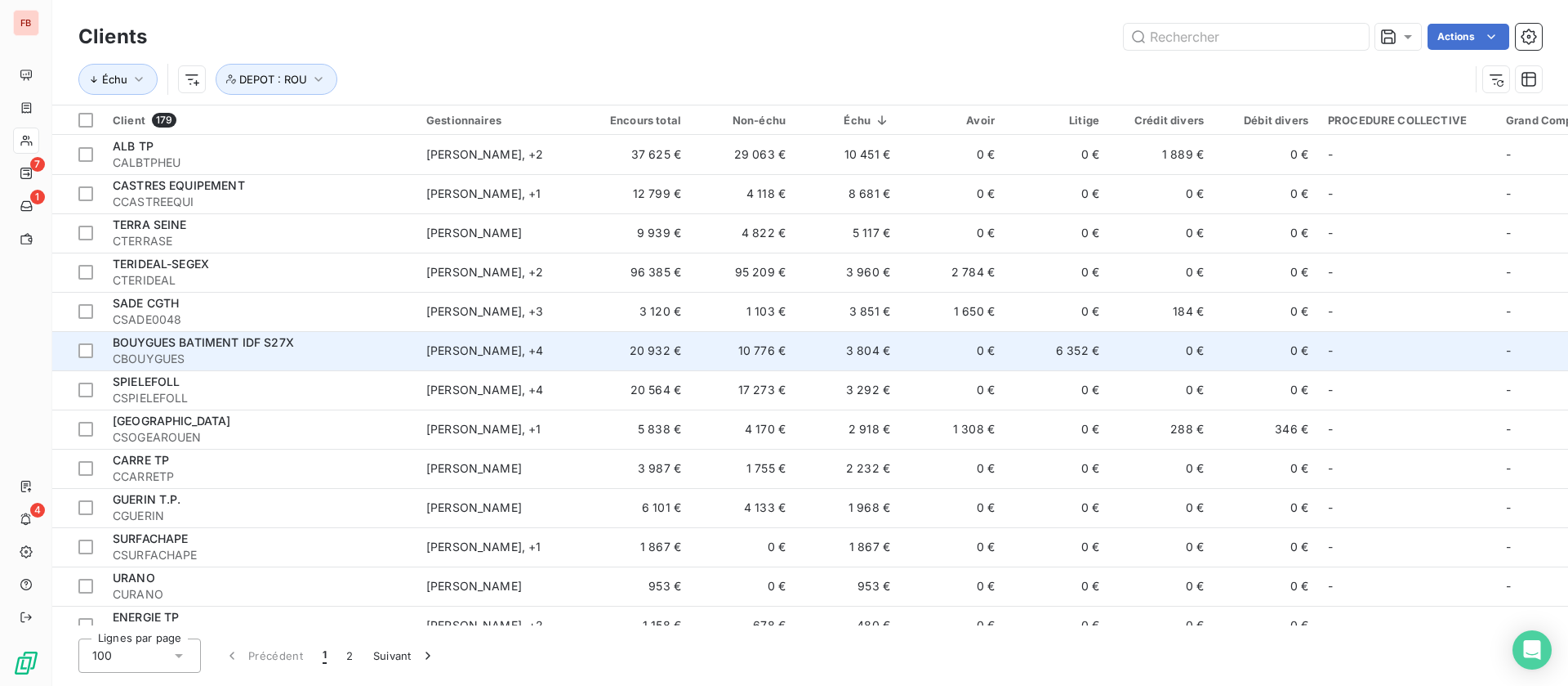
scroll to position [123, 0]
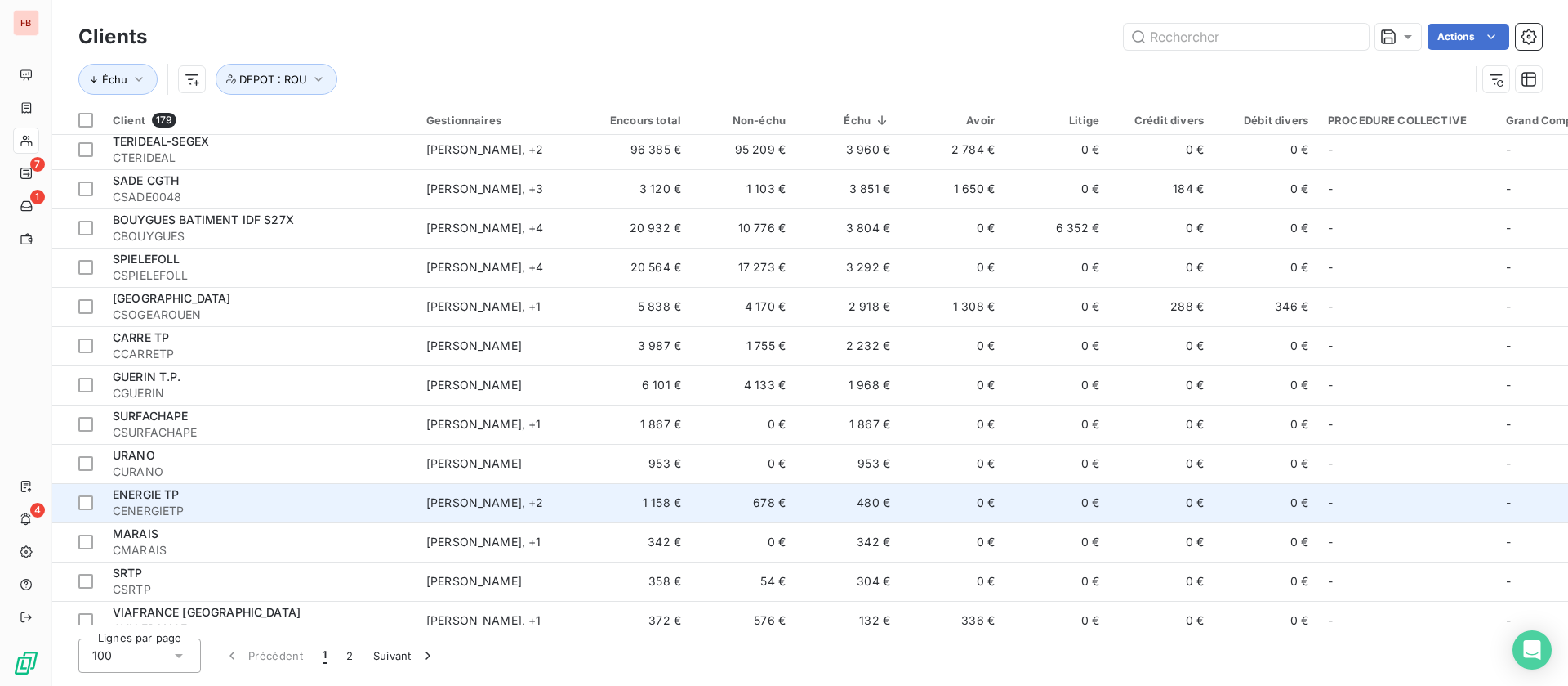
click at [578, 508] on td "Kevin Oravec , + 2" at bounding box center [501, 502] width 170 height 40
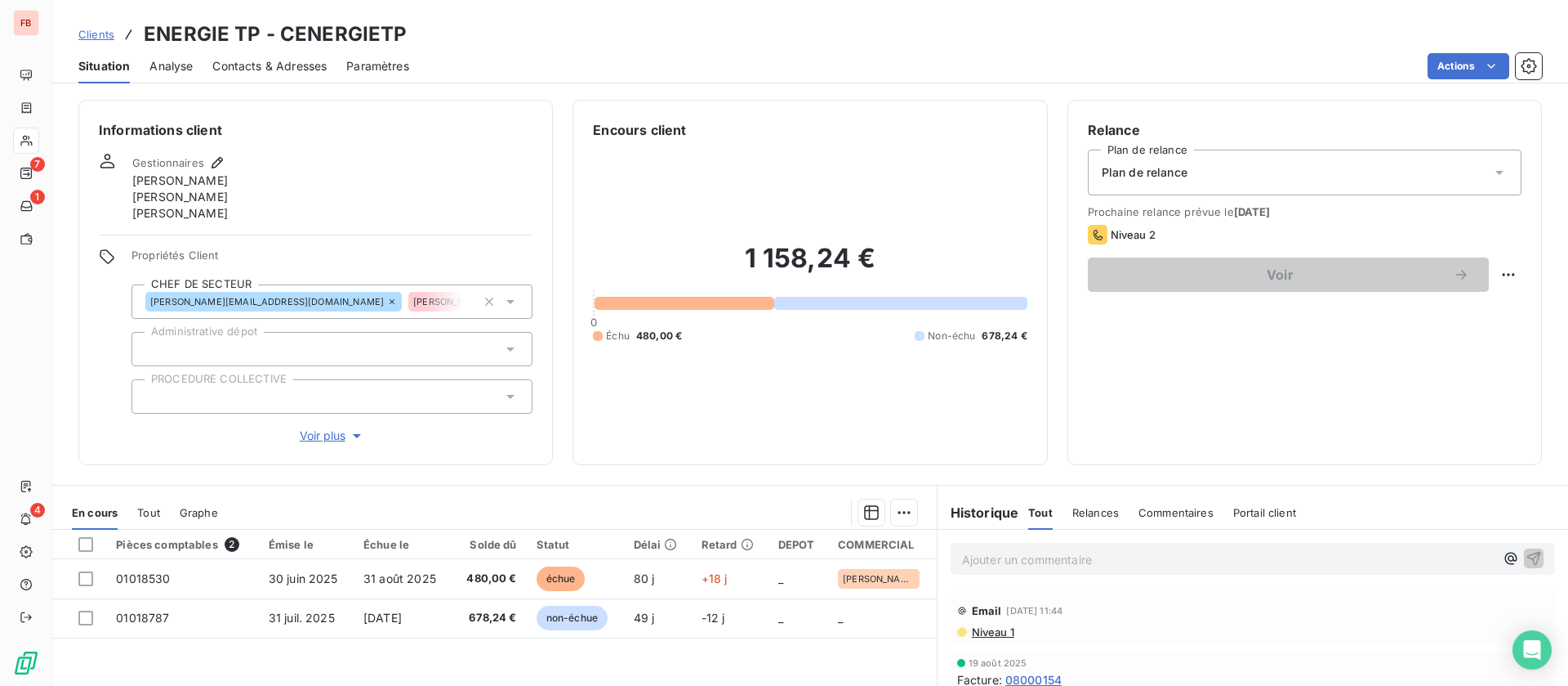
click at [319, 436] on span "Voir plus" at bounding box center [332, 436] width 65 height 16
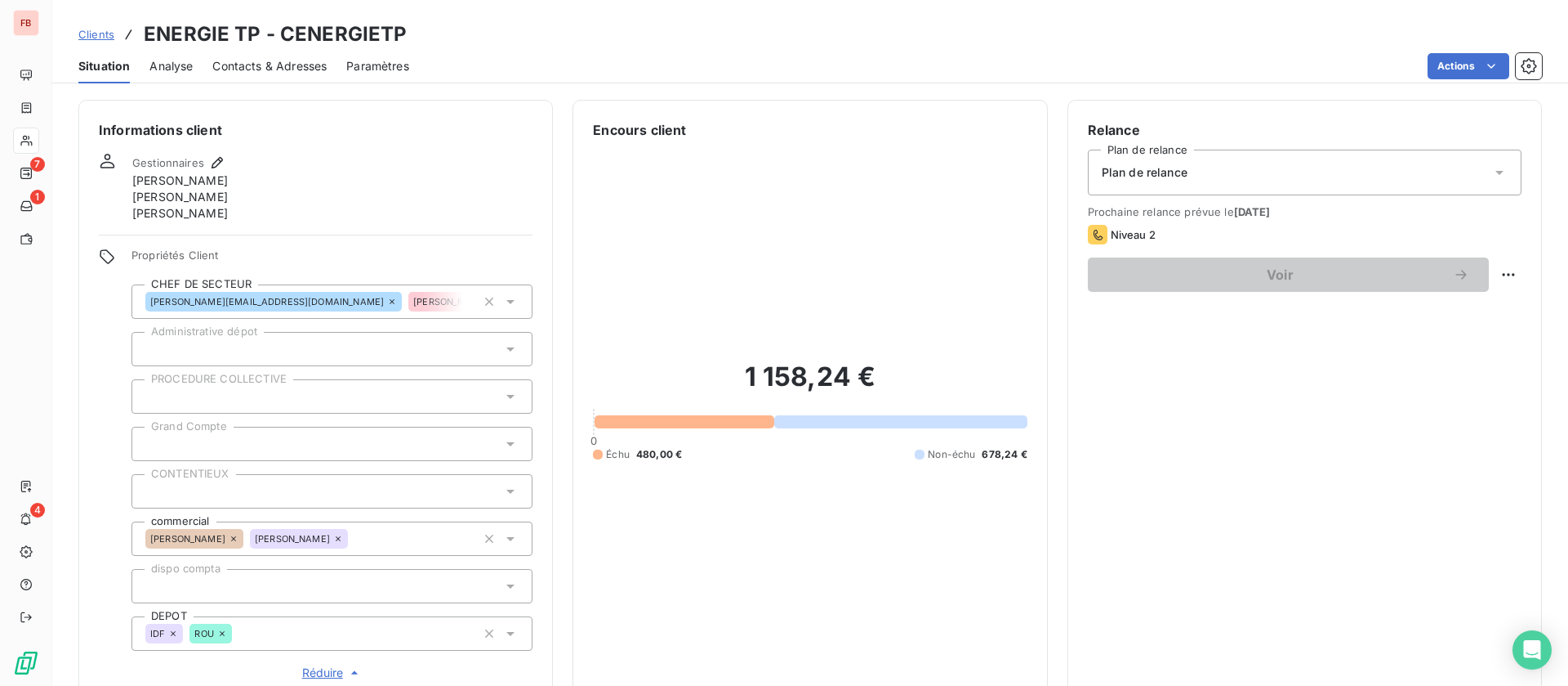
click at [221, 637] on icon at bounding box center [222, 633] width 10 height 10
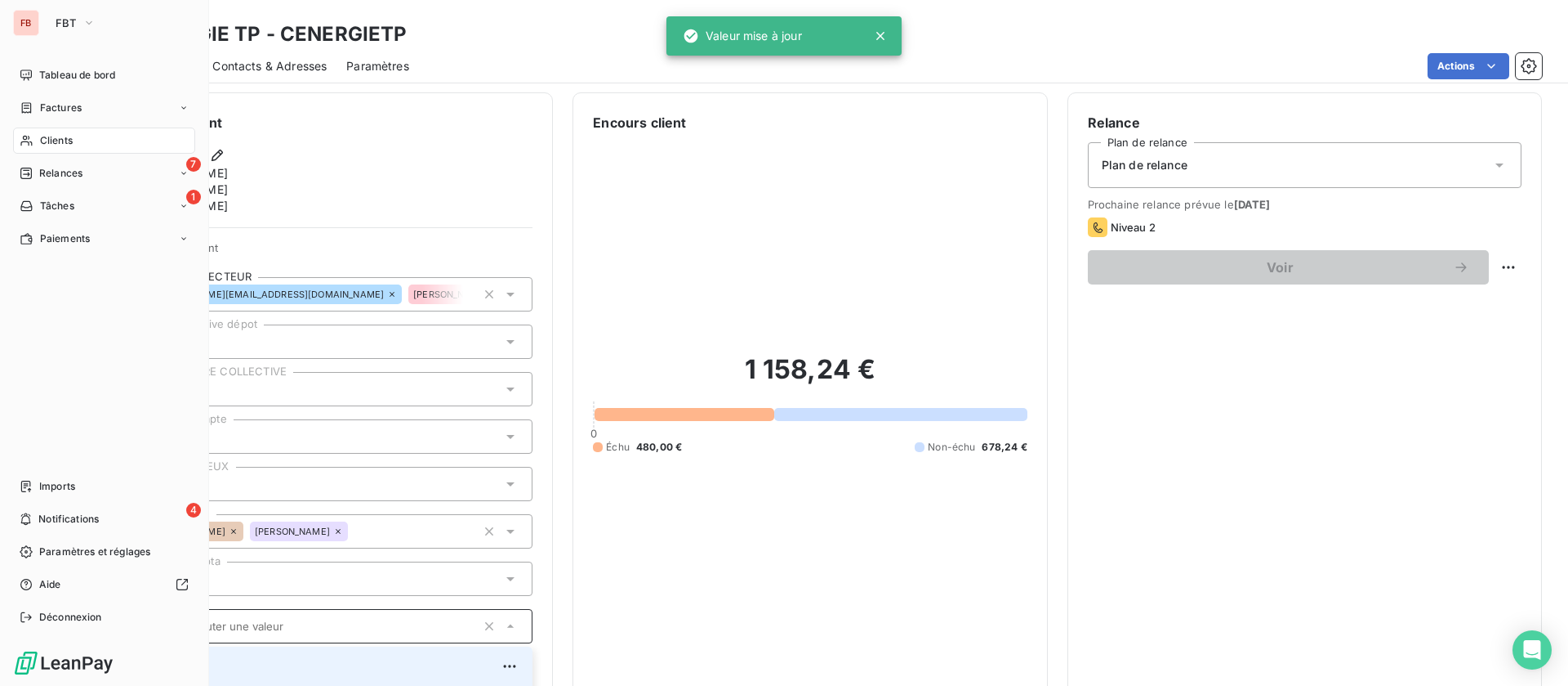
click at [40, 146] on span "Clients" at bounding box center [57, 141] width 33 height 15
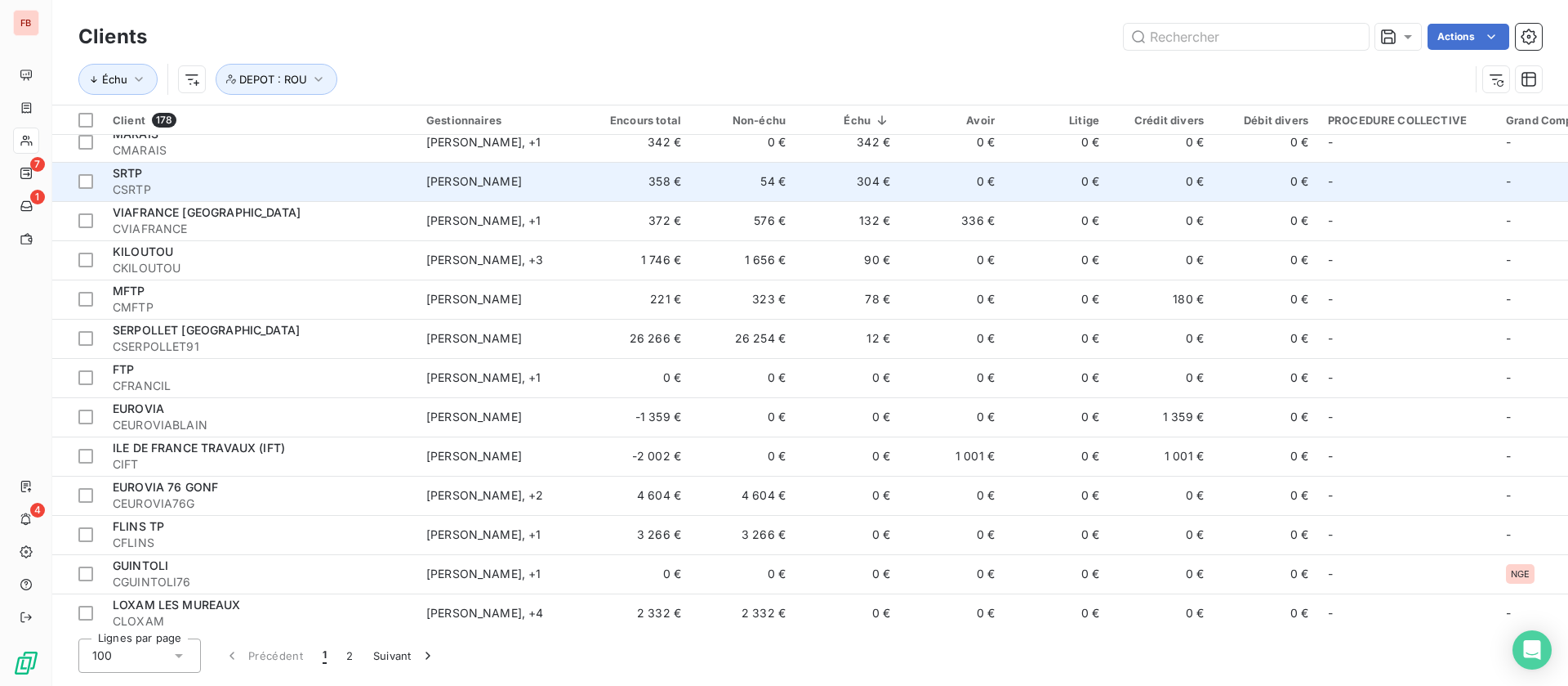
scroll to position [490, 0]
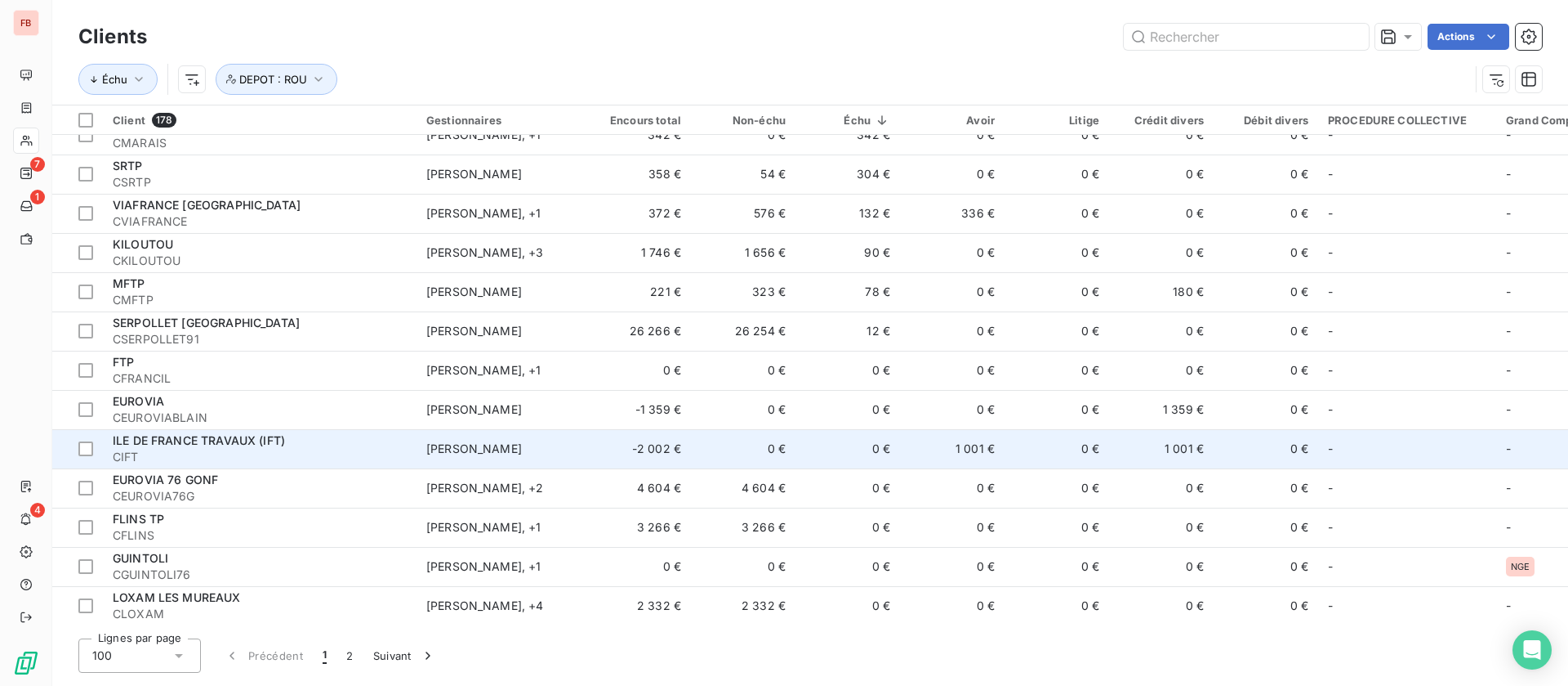
click at [360, 436] on div "ILE DE FRANCE TRAVAUX (IFT)" at bounding box center [259, 441] width 294 height 16
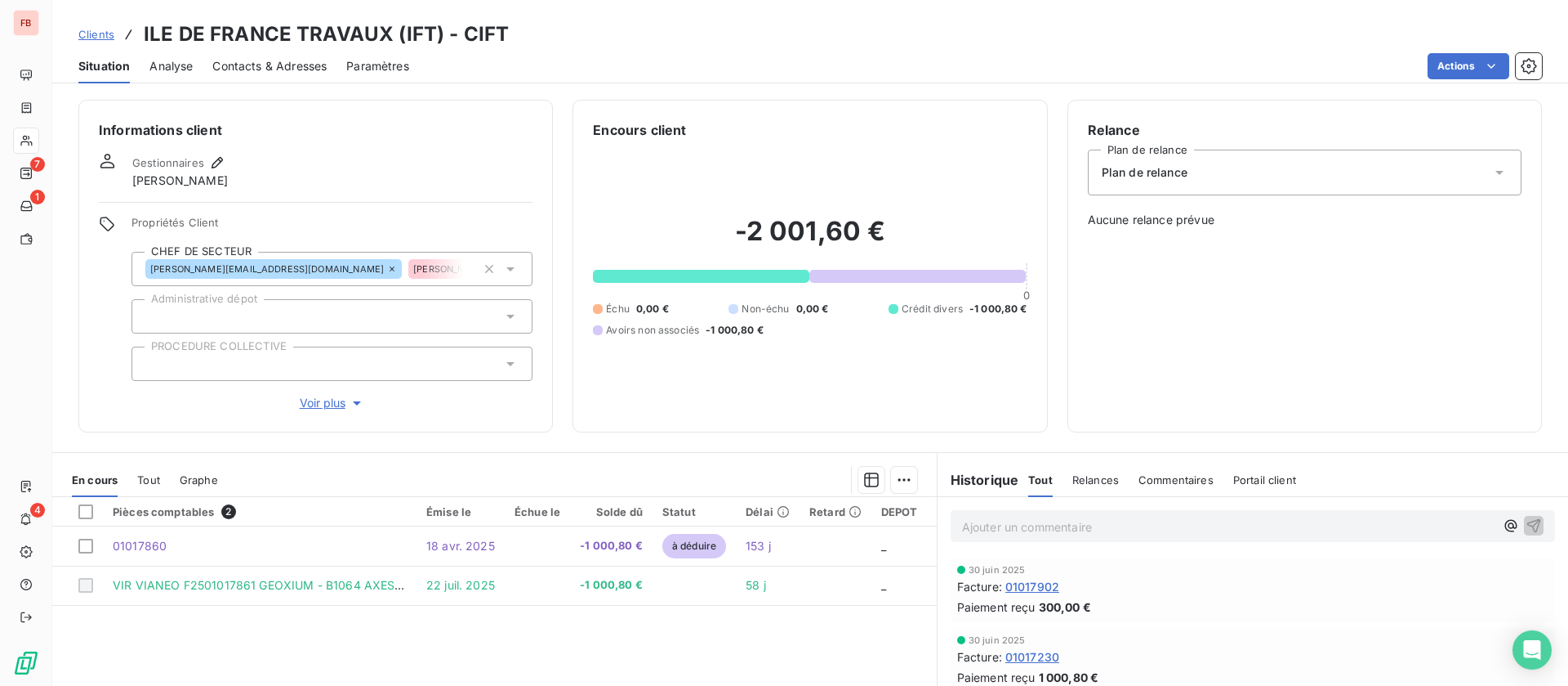
click at [323, 404] on span "Voir plus" at bounding box center [332, 403] width 65 height 16
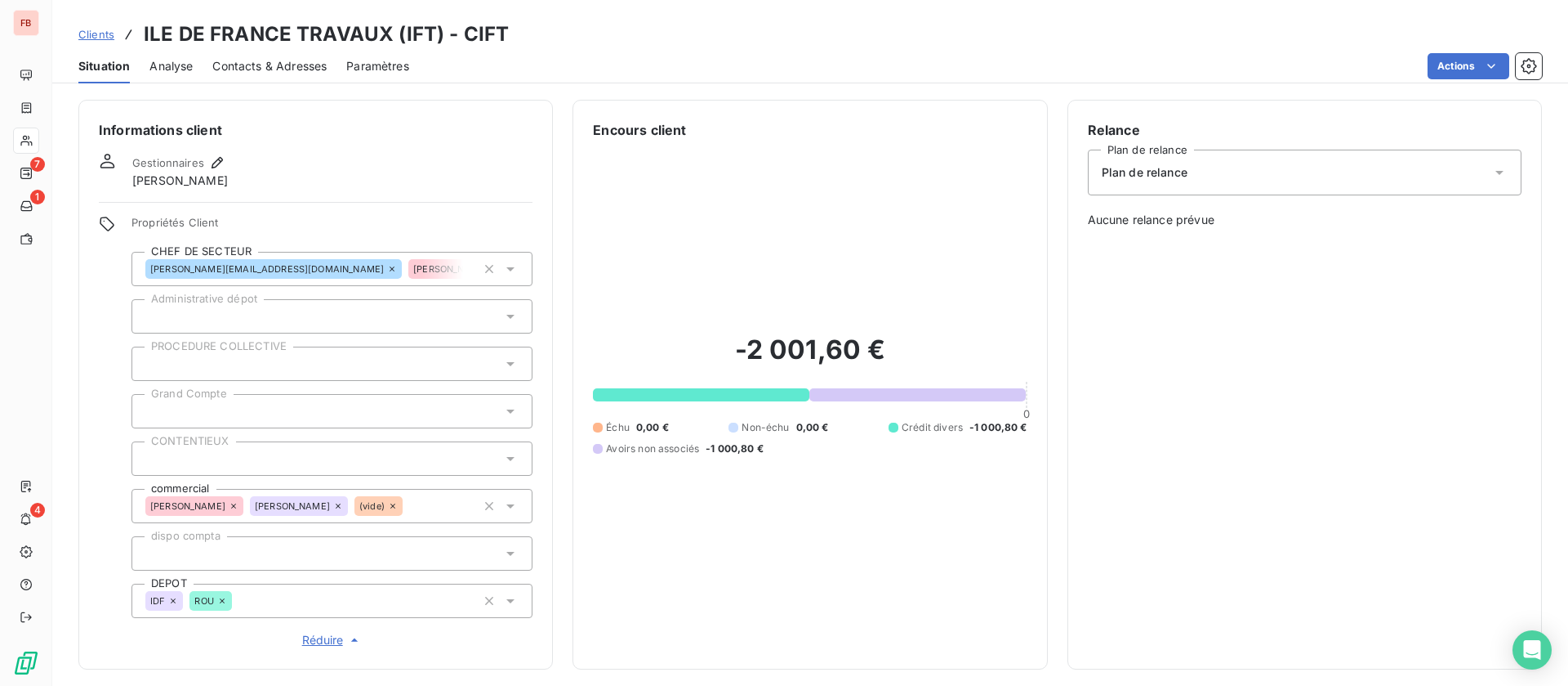
click at [225, 596] on icon at bounding box center [222, 600] width 10 height 10
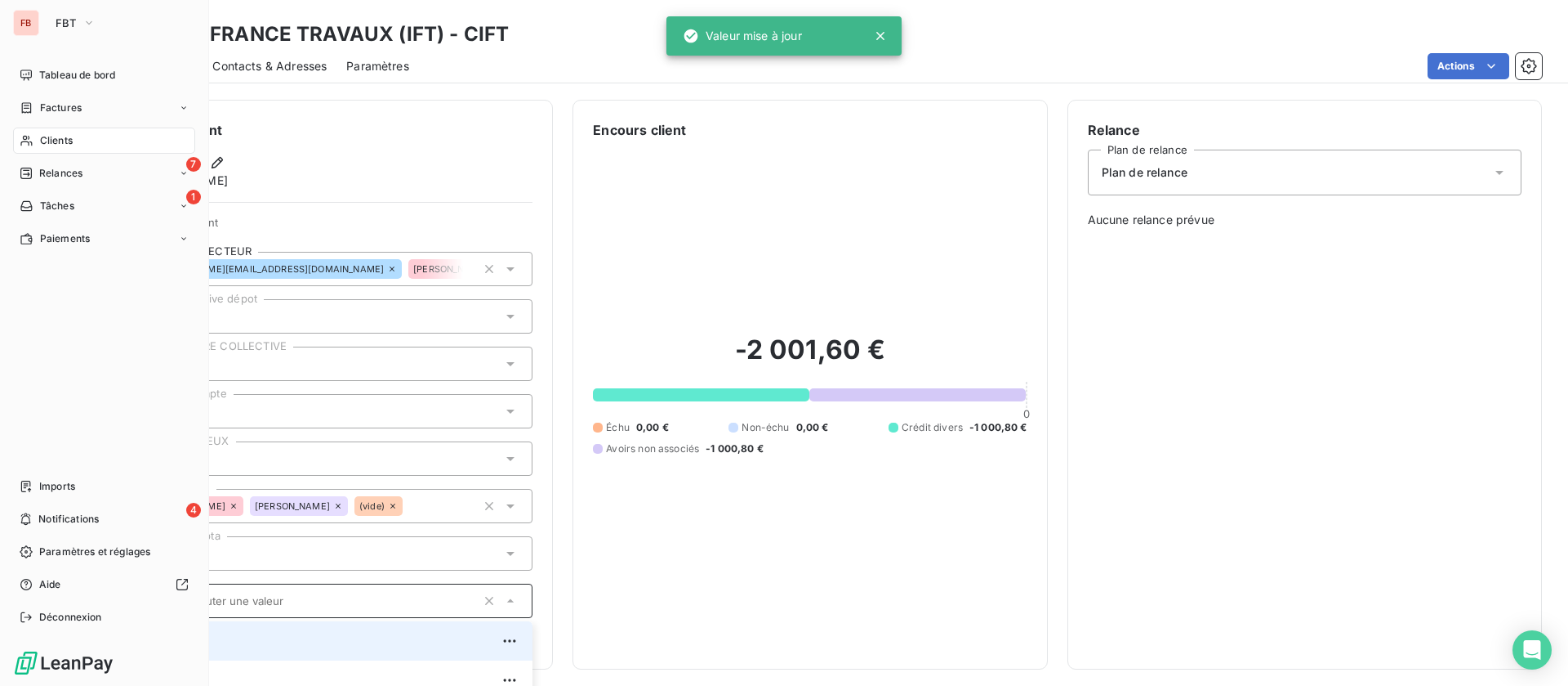
click at [50, 142] on span "Clients" at bounding box center [57, 141] width 33 height 15
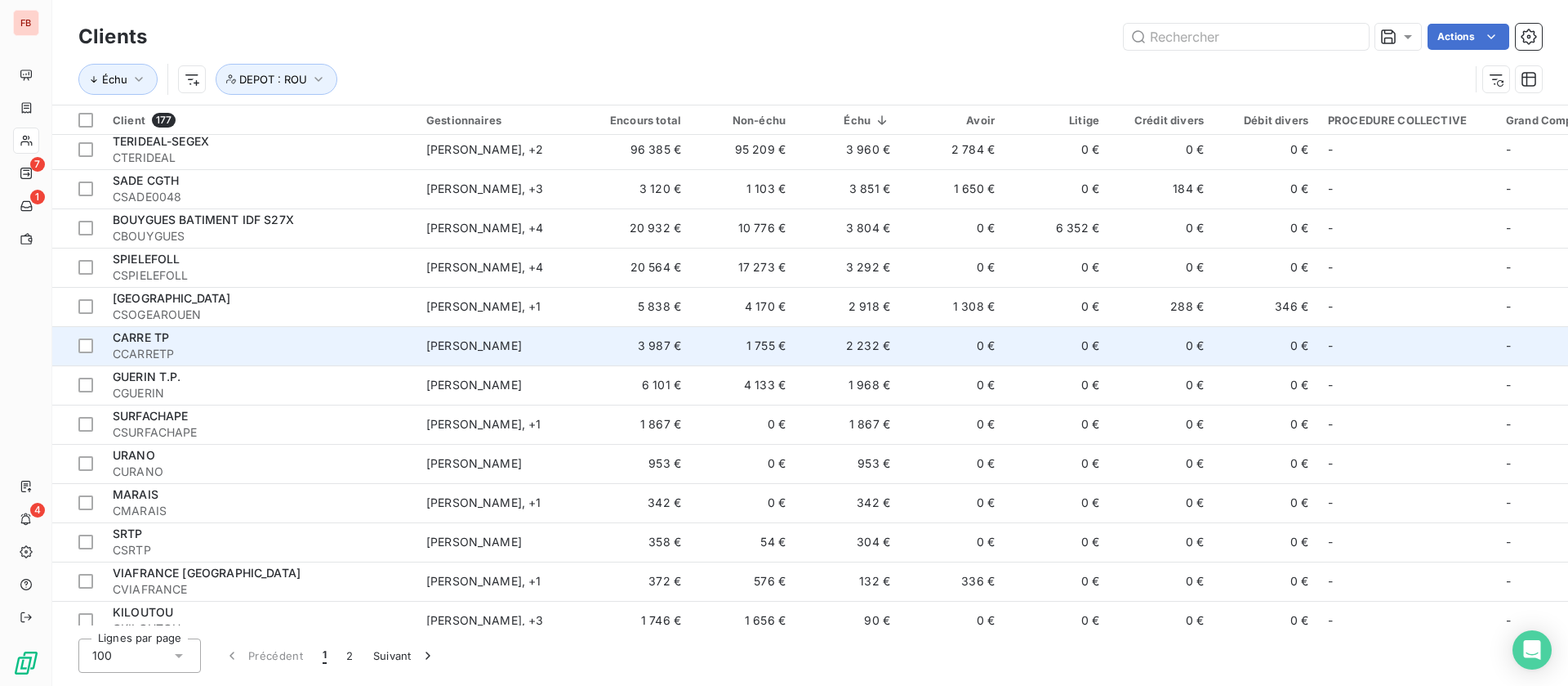
scroll to position [245, 0]
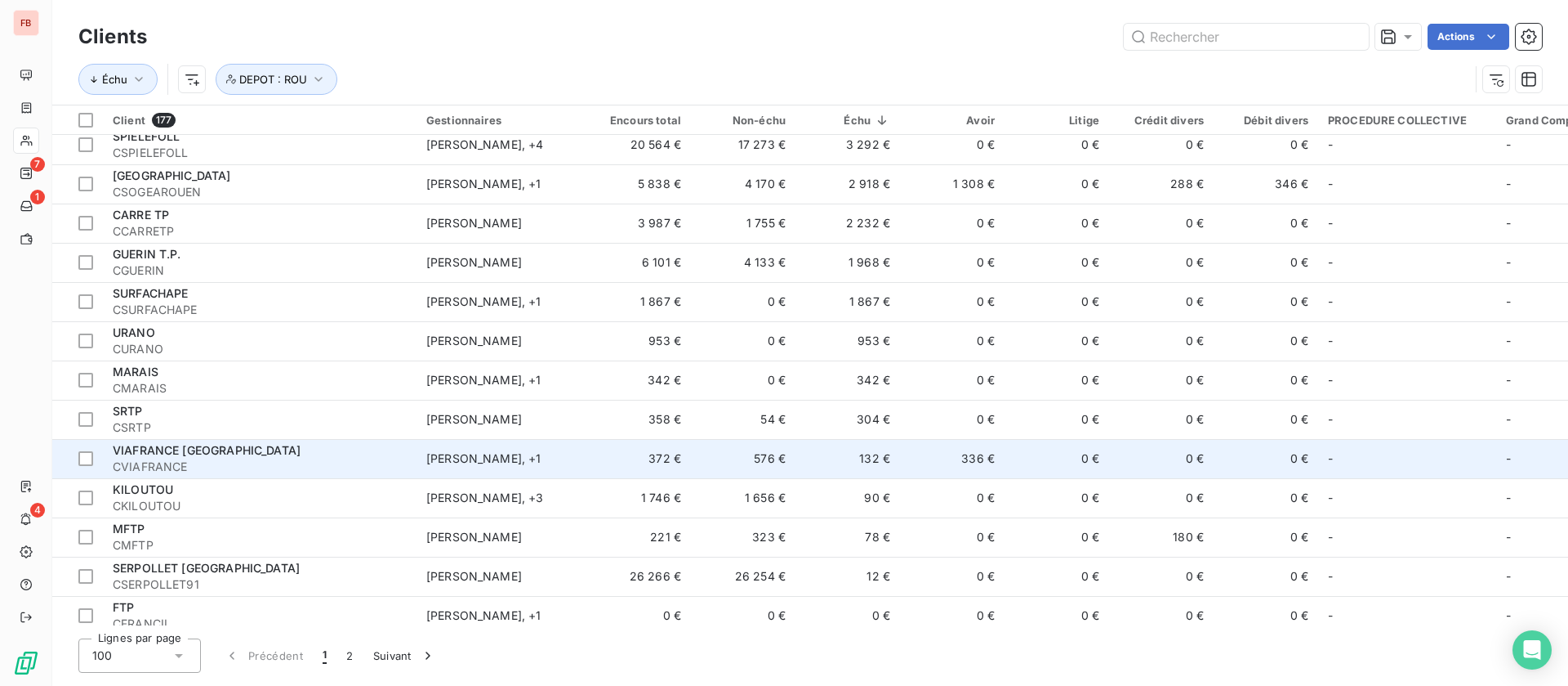
click at [929, 464] on td "336 €" at bounding box center [952, 459] width 105 height 40
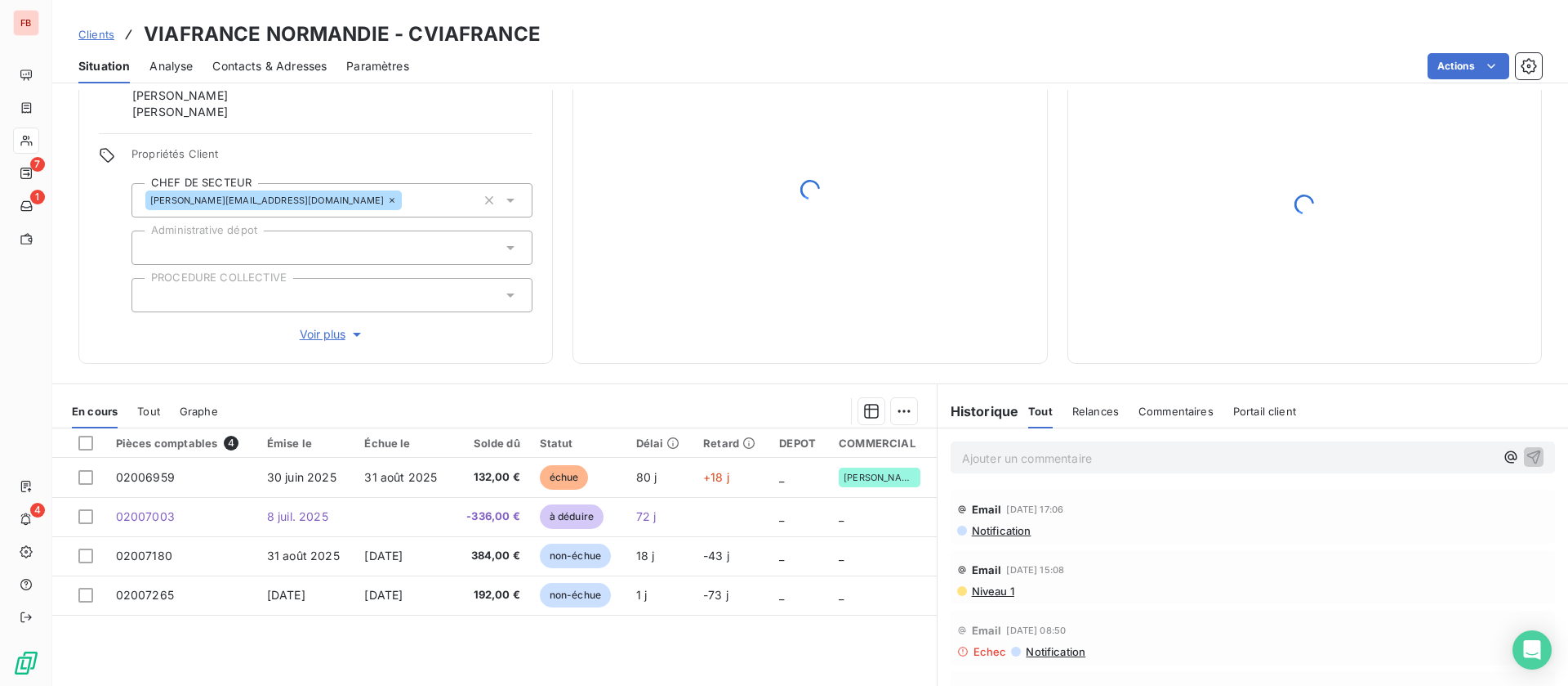
scroll to position [123, 0]
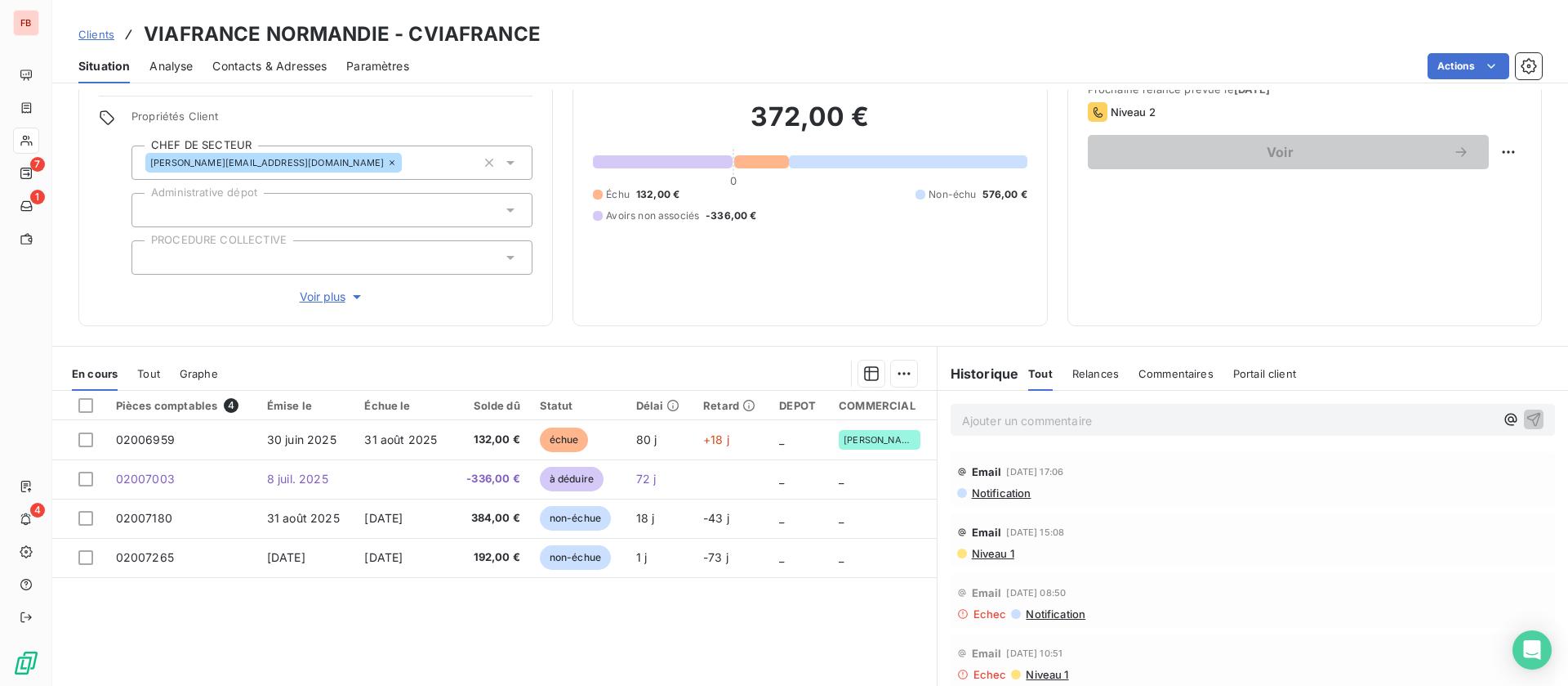
click at [331, 291] on span "Voir plus" at bounding box center [332, 296] width 65 height 16
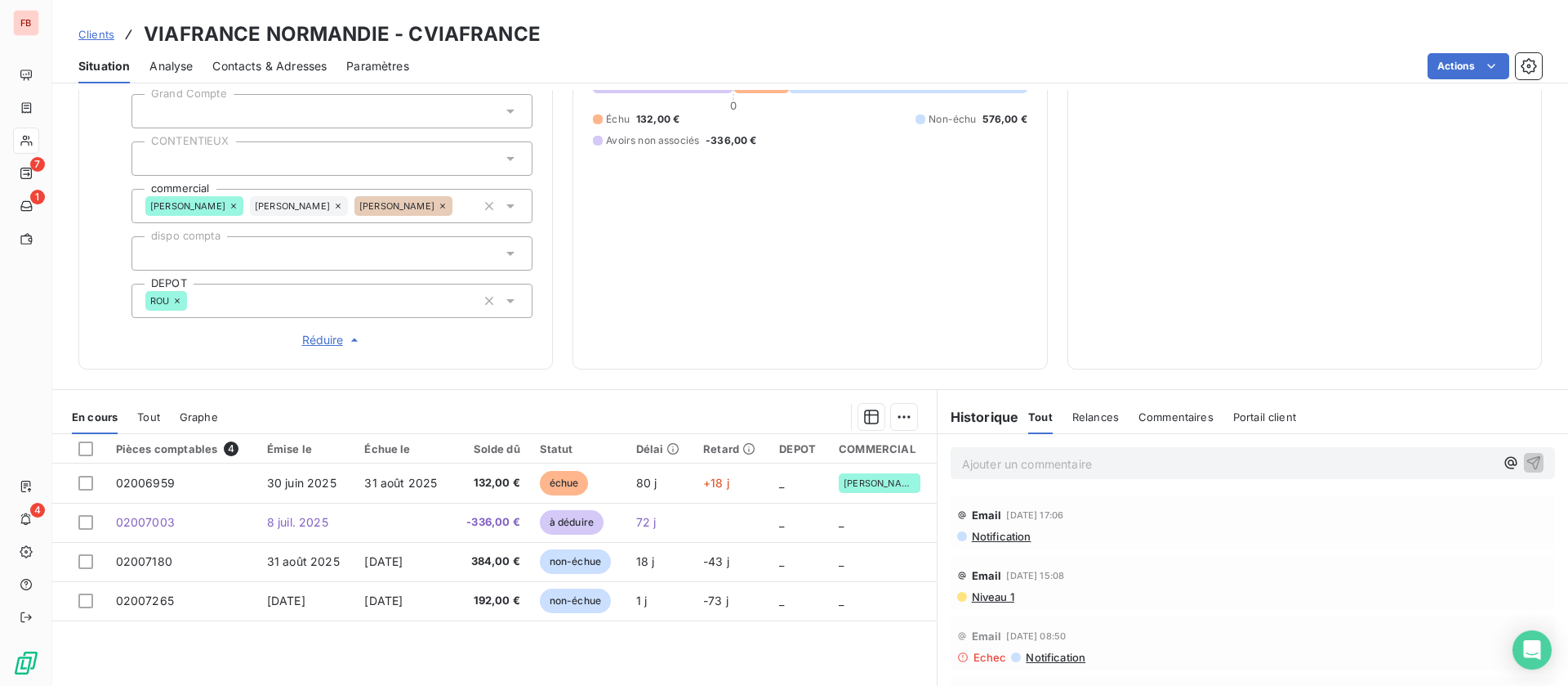
scroll to position [368, 0]
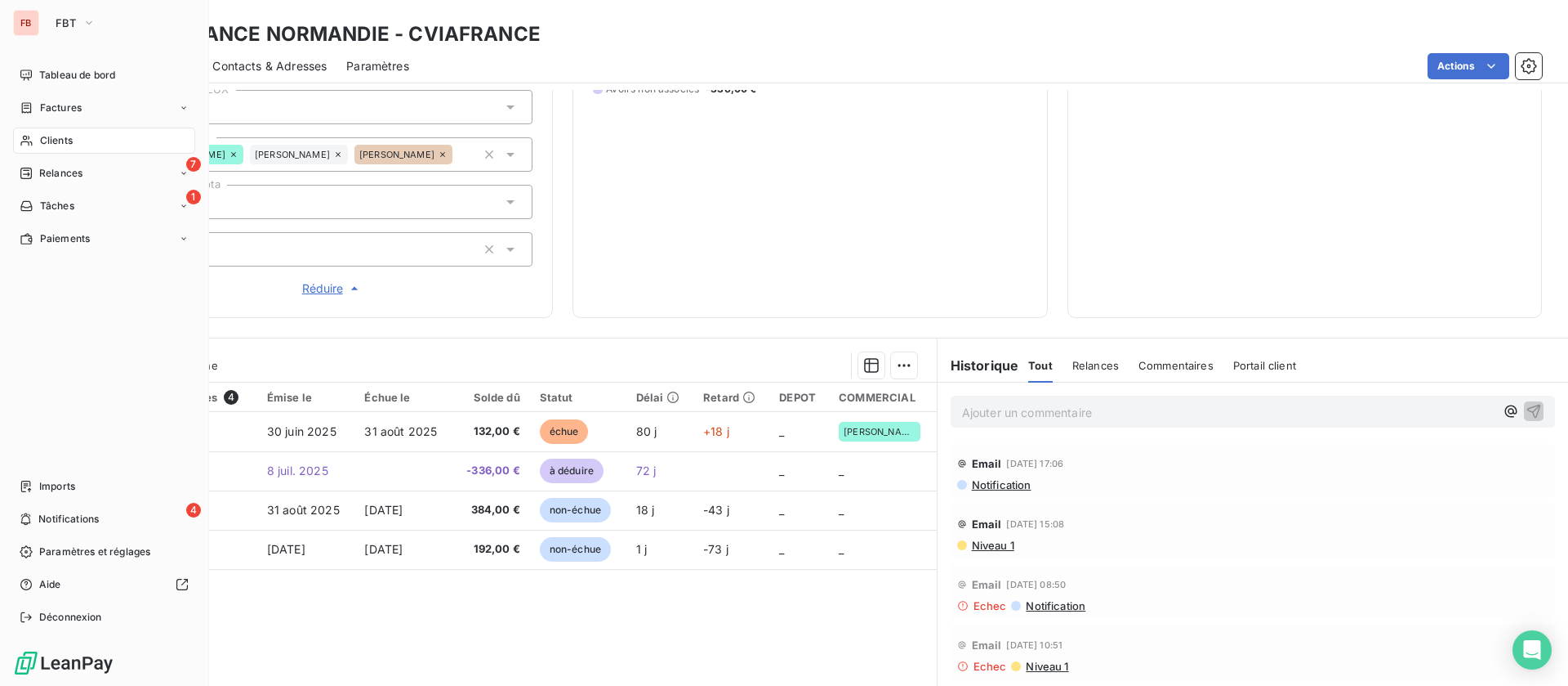
click at [49, 143] on span "Clients" at bounding box center [57, 141] width 33 height 15
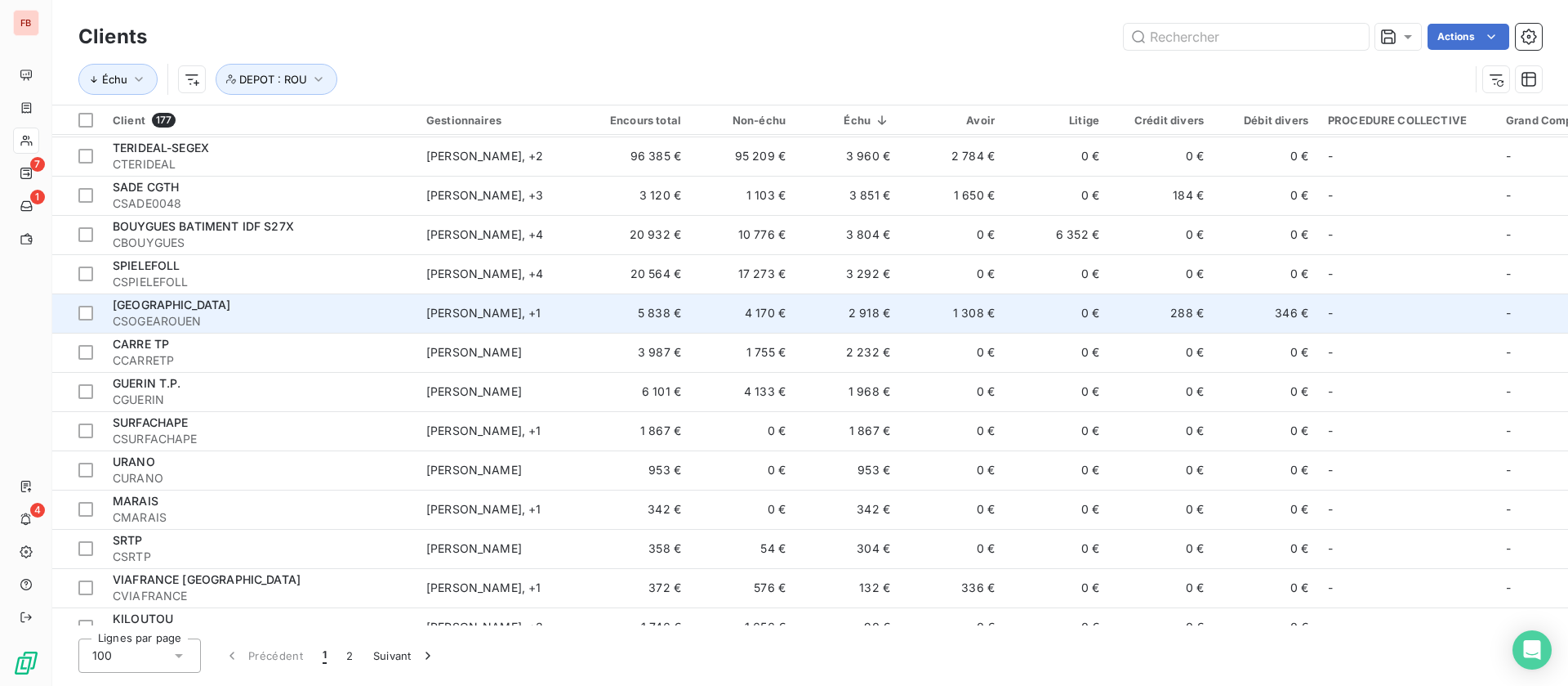
scroll to position [123, 0]
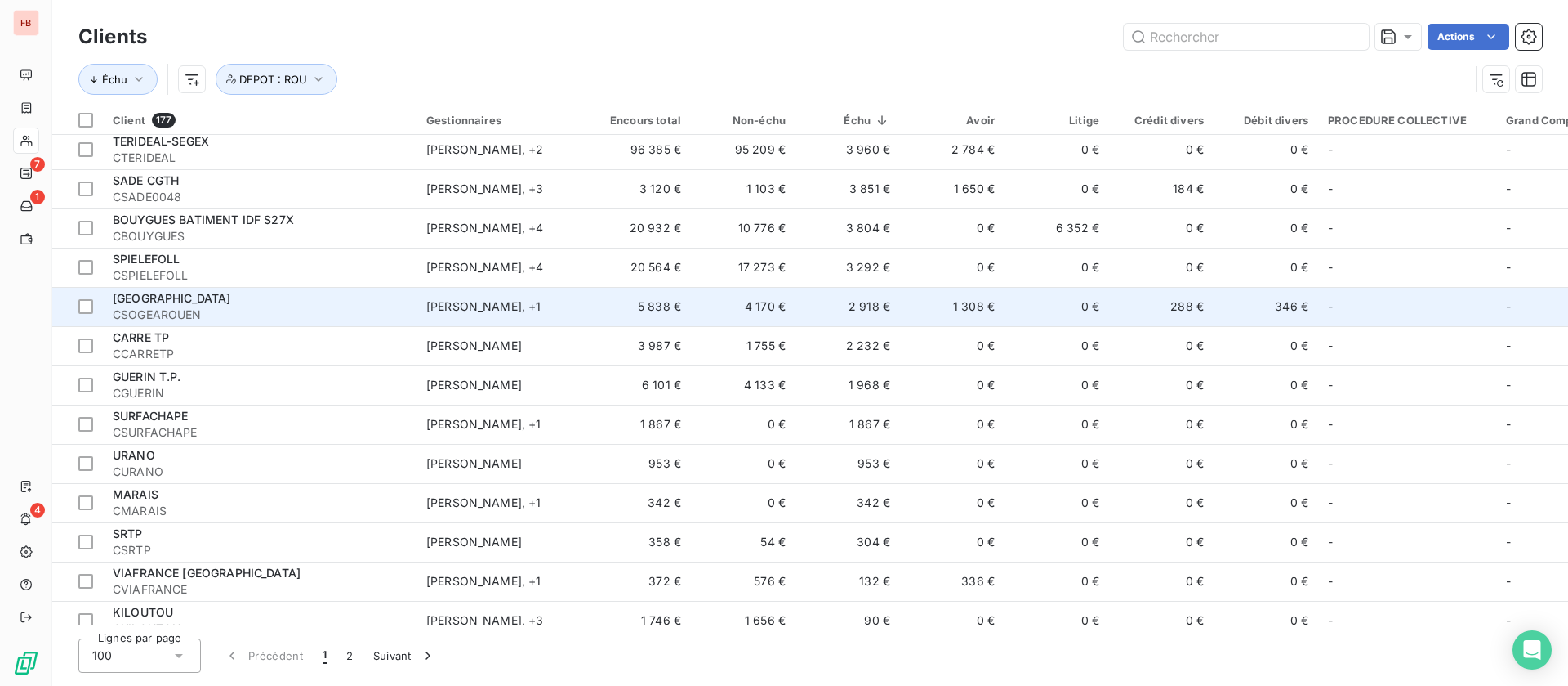
click at [551, 384] on td "[PERSON_NAME]" at bounding box center [501, 385] width 170 height 40
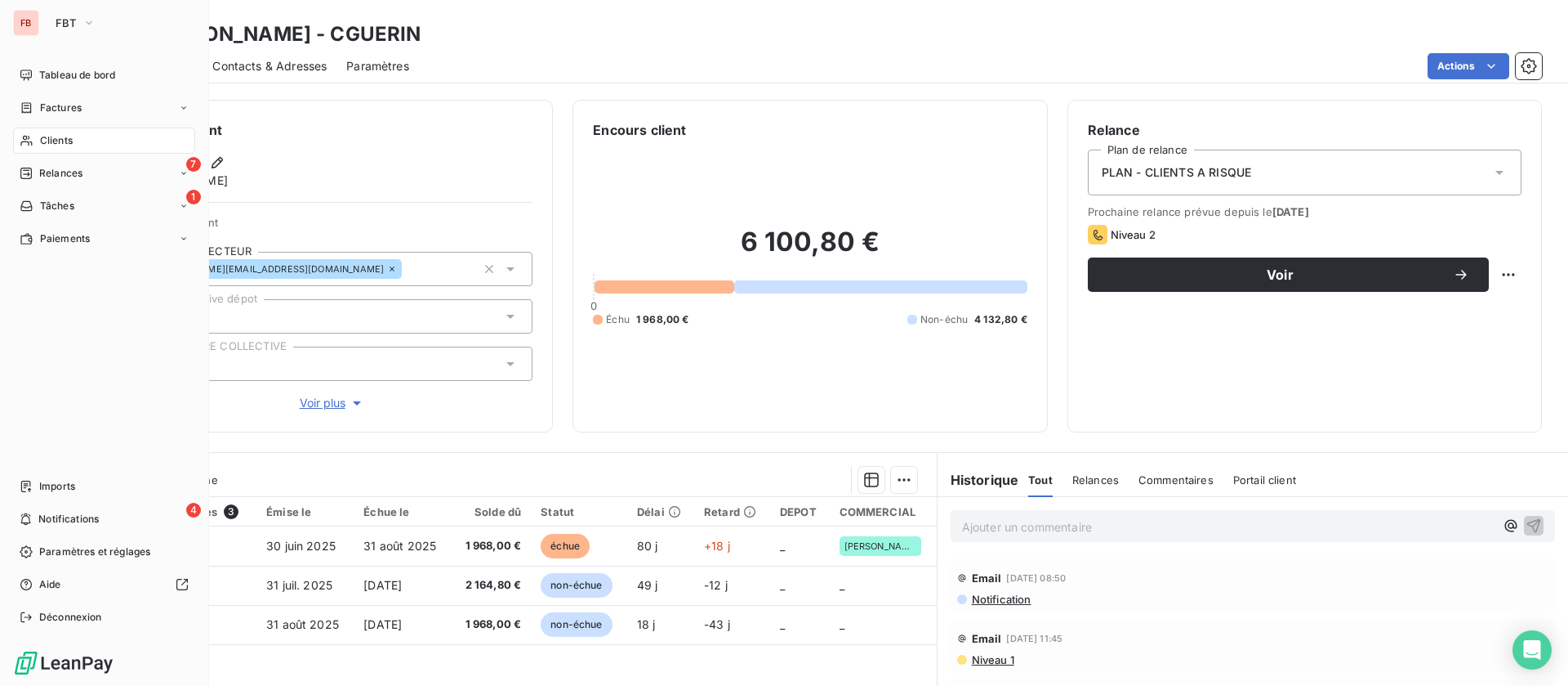
click at [26, 134] on icon at bounding box center [26, 141] width 14 height 13
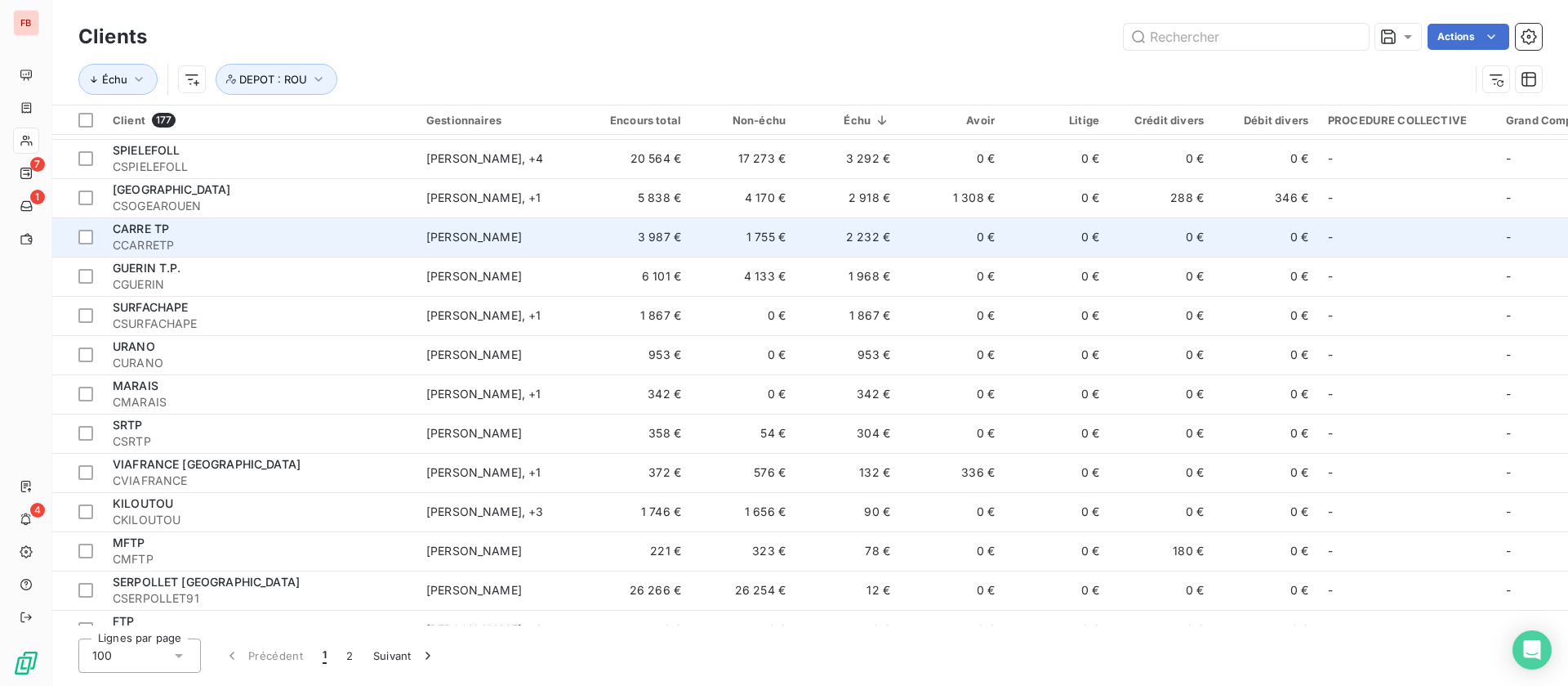
scroll to position [245, 0]
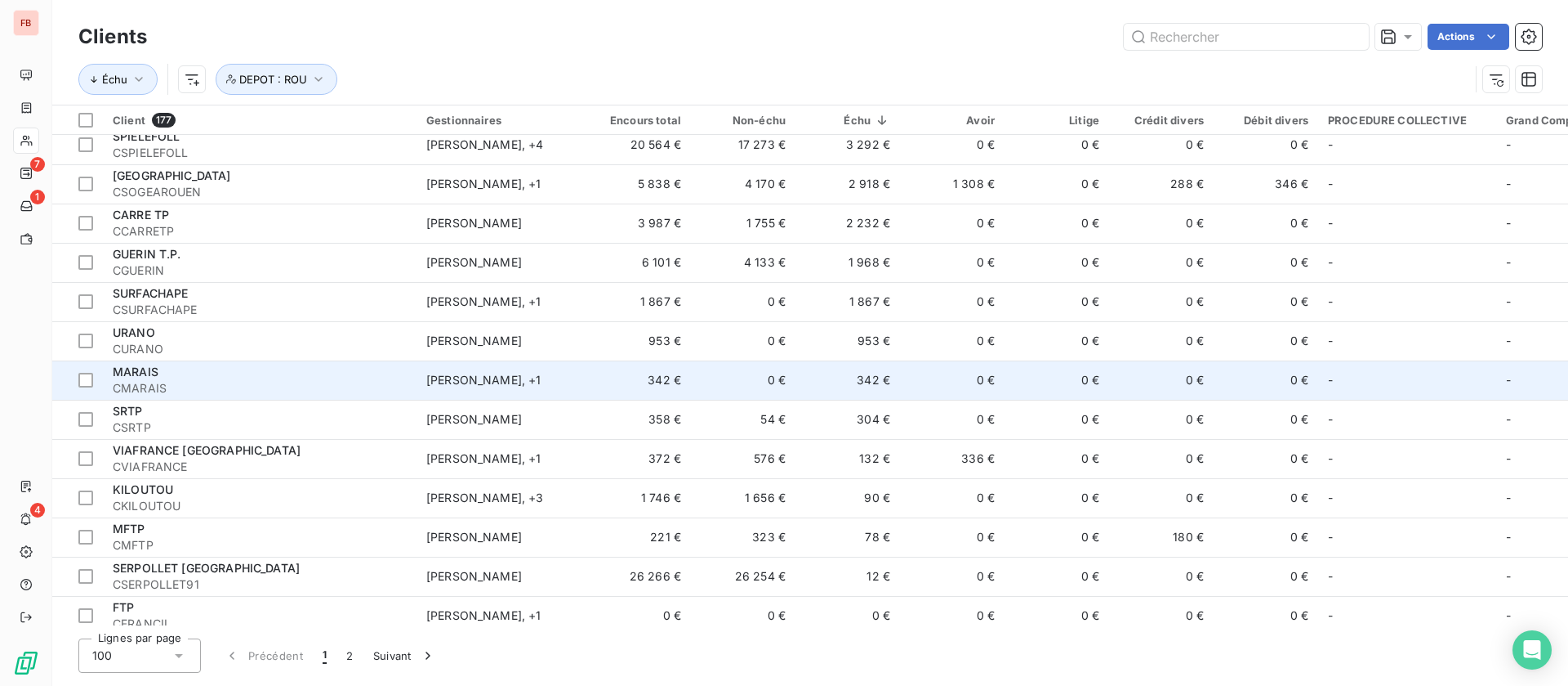
click at [542, 377] on div "Anicet ANICHE , + 1" at bounding box center [501, 380] width 151 height 16
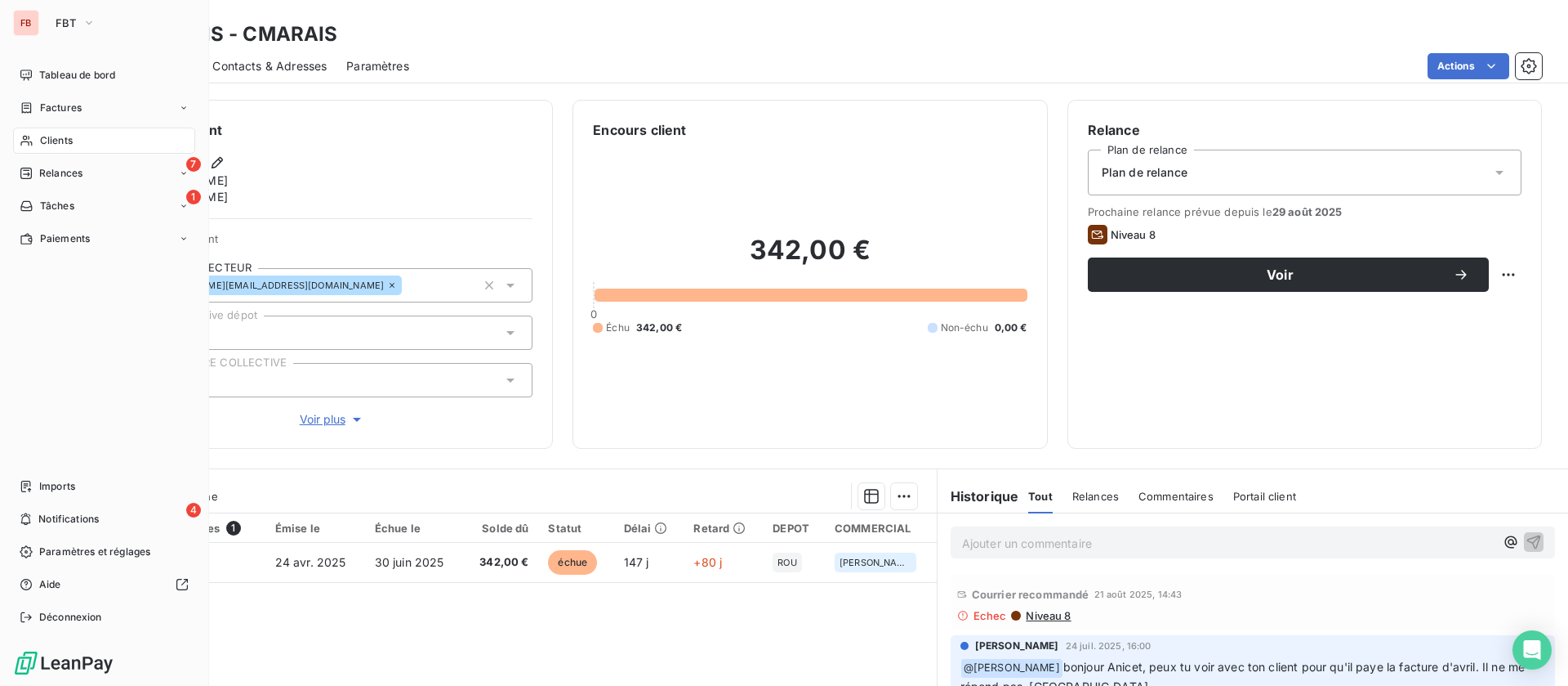
click at [59, 138] on span "Clients" at bounding box center [57, 141] width 33 height 15
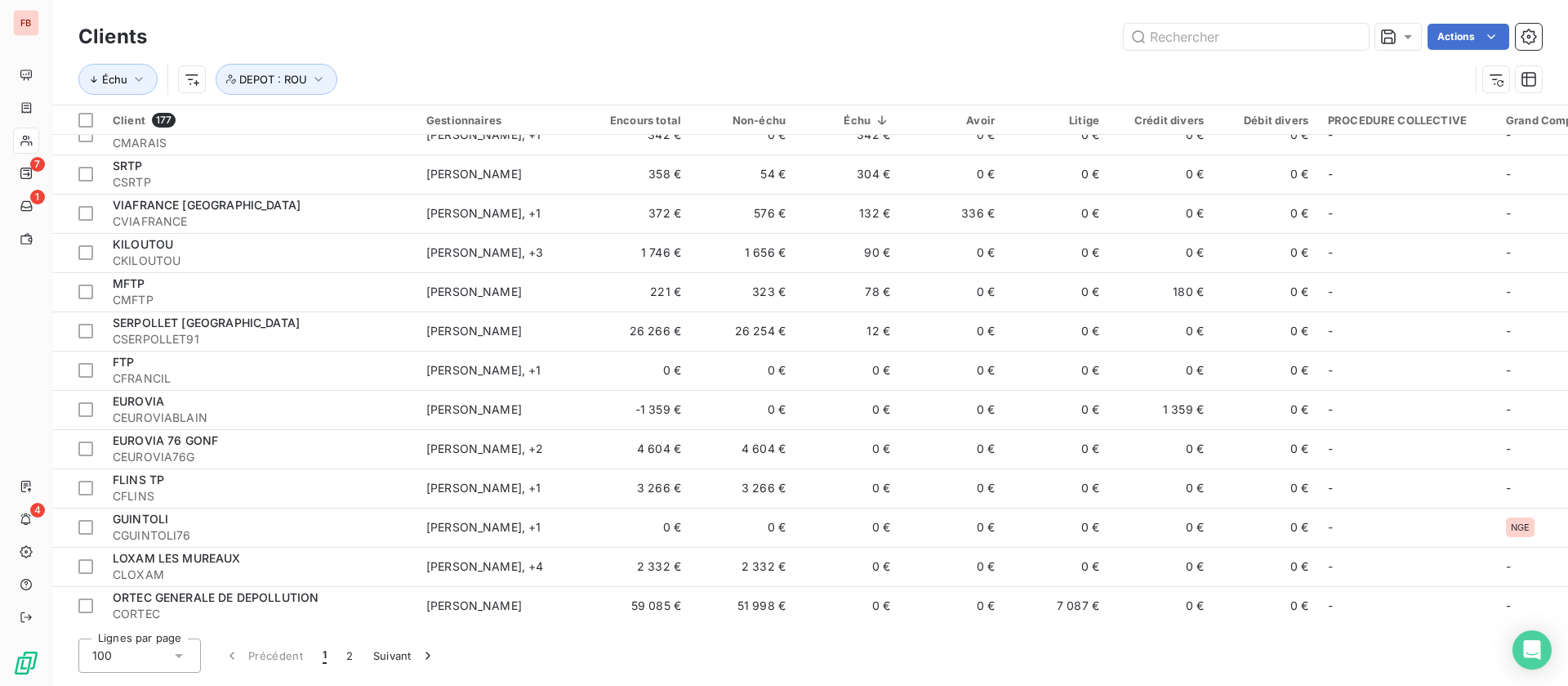
scroll to position [613, 0]
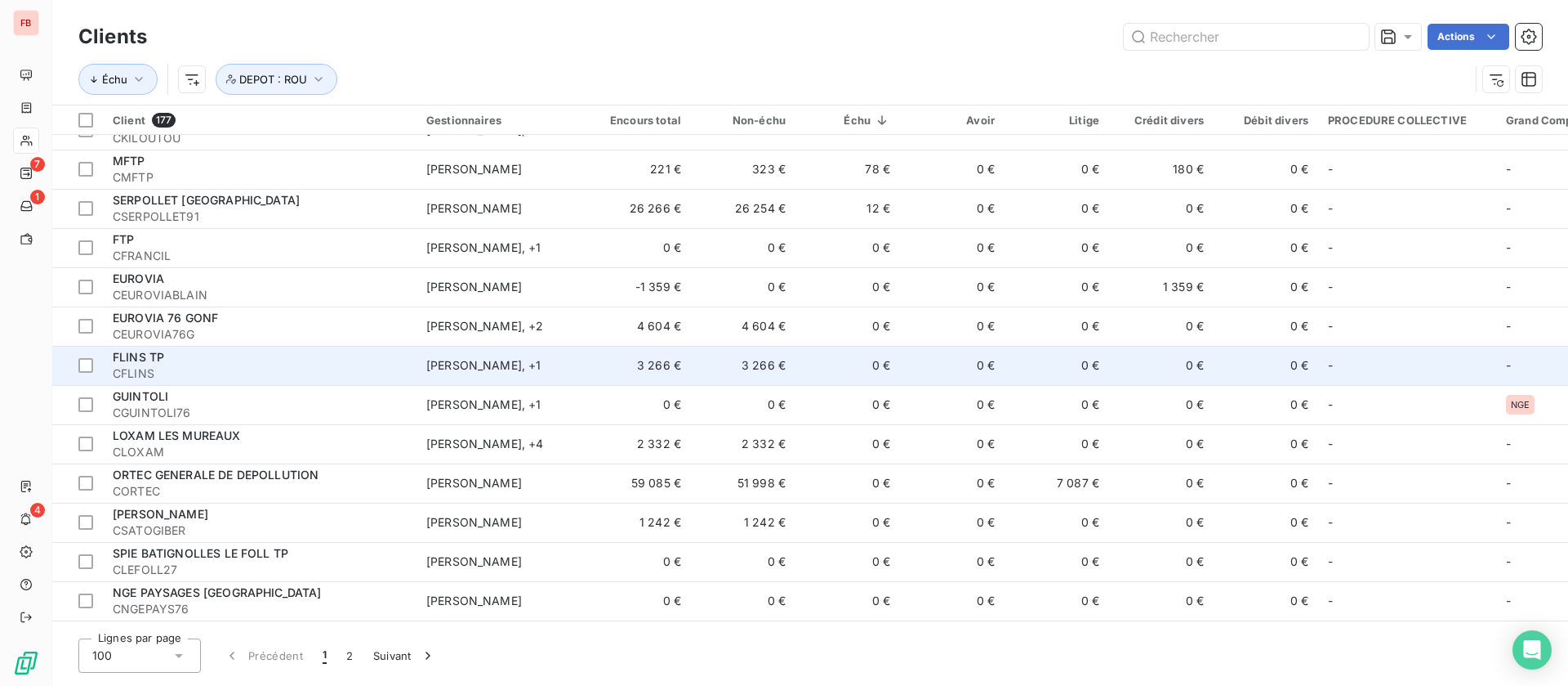
click at [575, 362] on div "Kevin Oravec , + 1" at bounding box center [501, 366] width 151 height 16
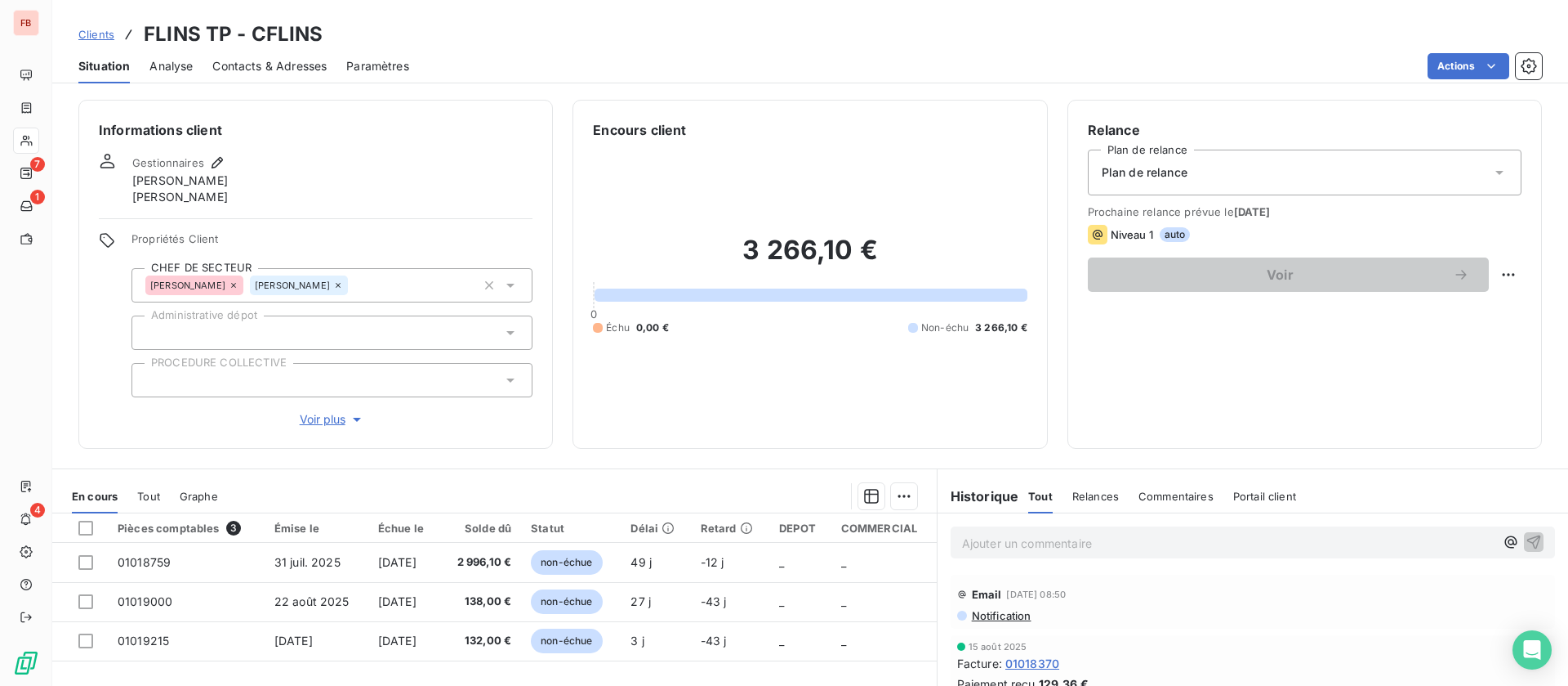
click at [322, 416] on span "Voir plus" at bounding box center [332, 419] width 65 height 16
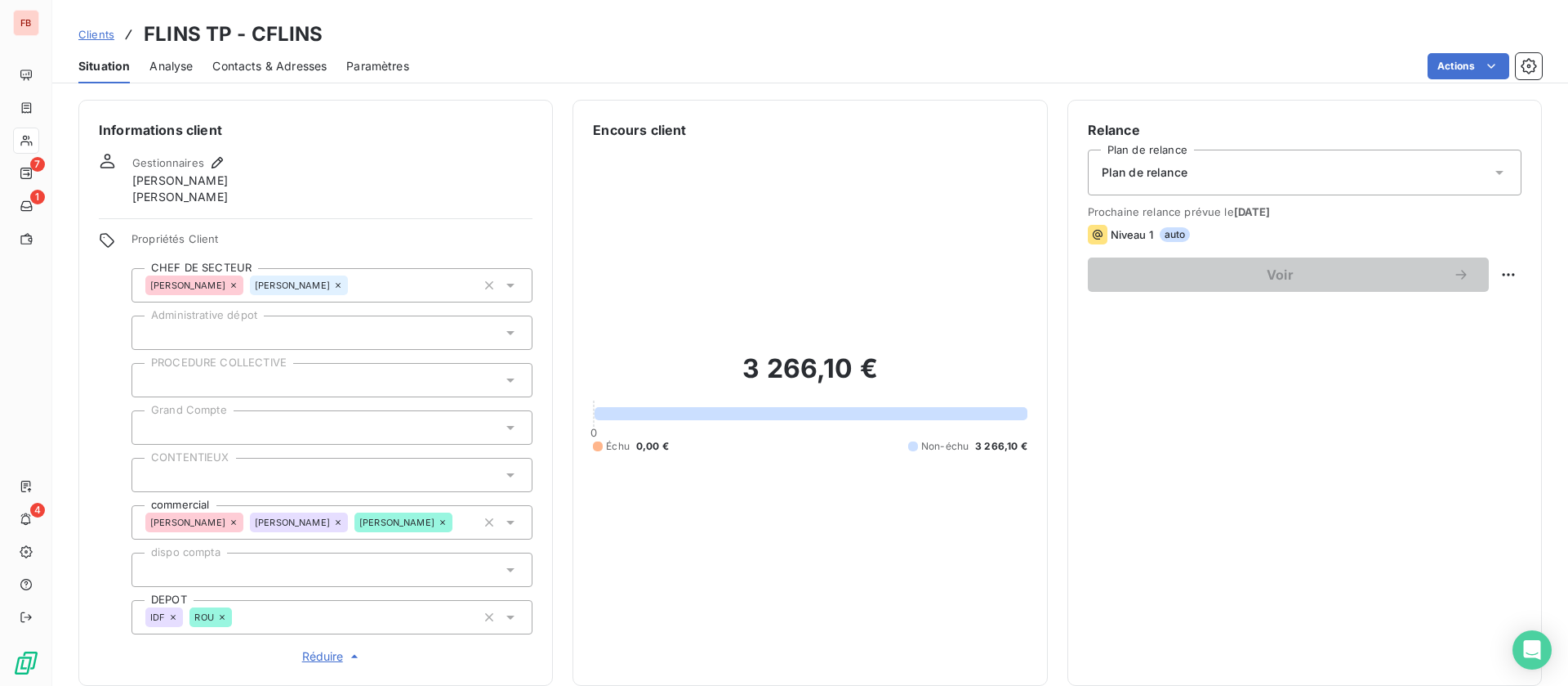
click at [232, 612] on input "text" at bounding box center [239, 617] width 13 height 15
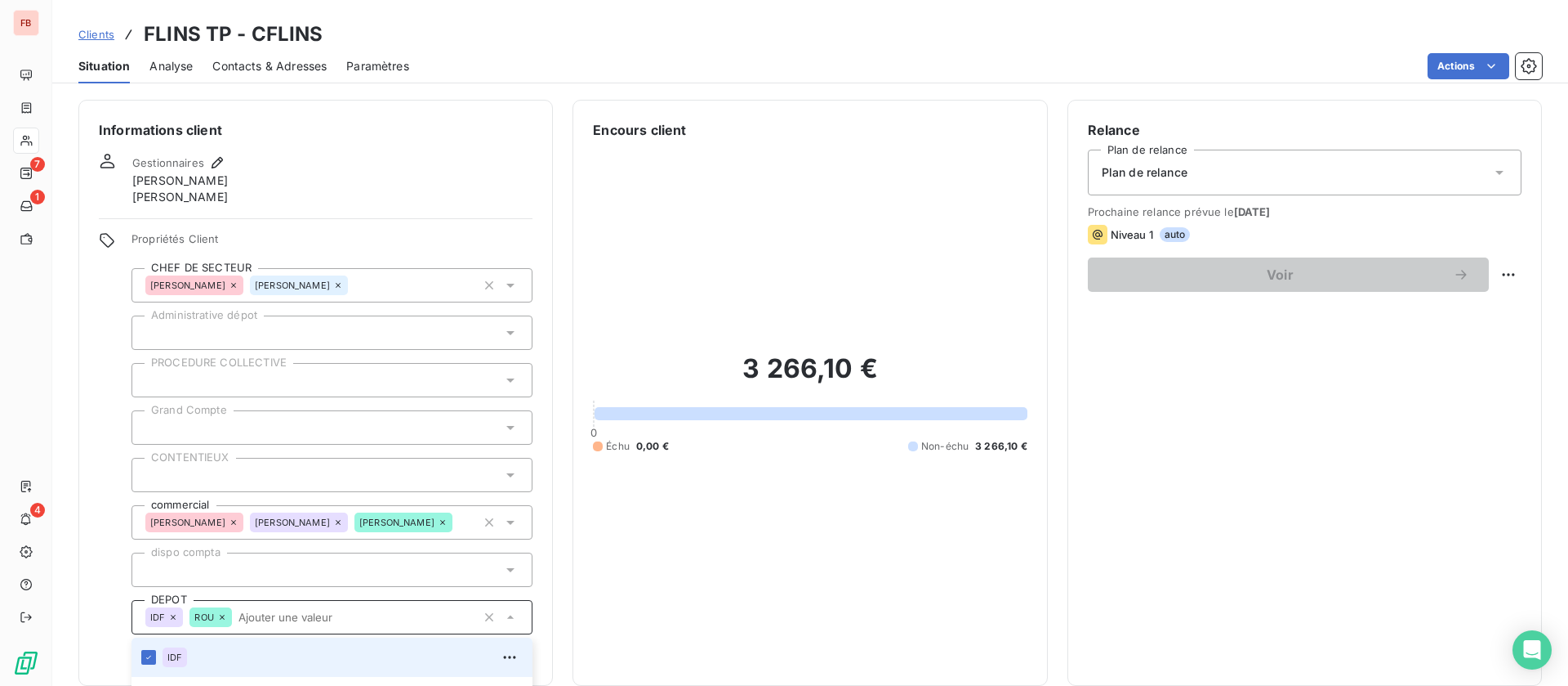
drag, startPoint x: 221, startPoint y: 615, endPoint x: 210, endPoint y: 629, distance: 17.8
click at [221, 616] on icon at bounding box center [222, 617] width 10 height 10
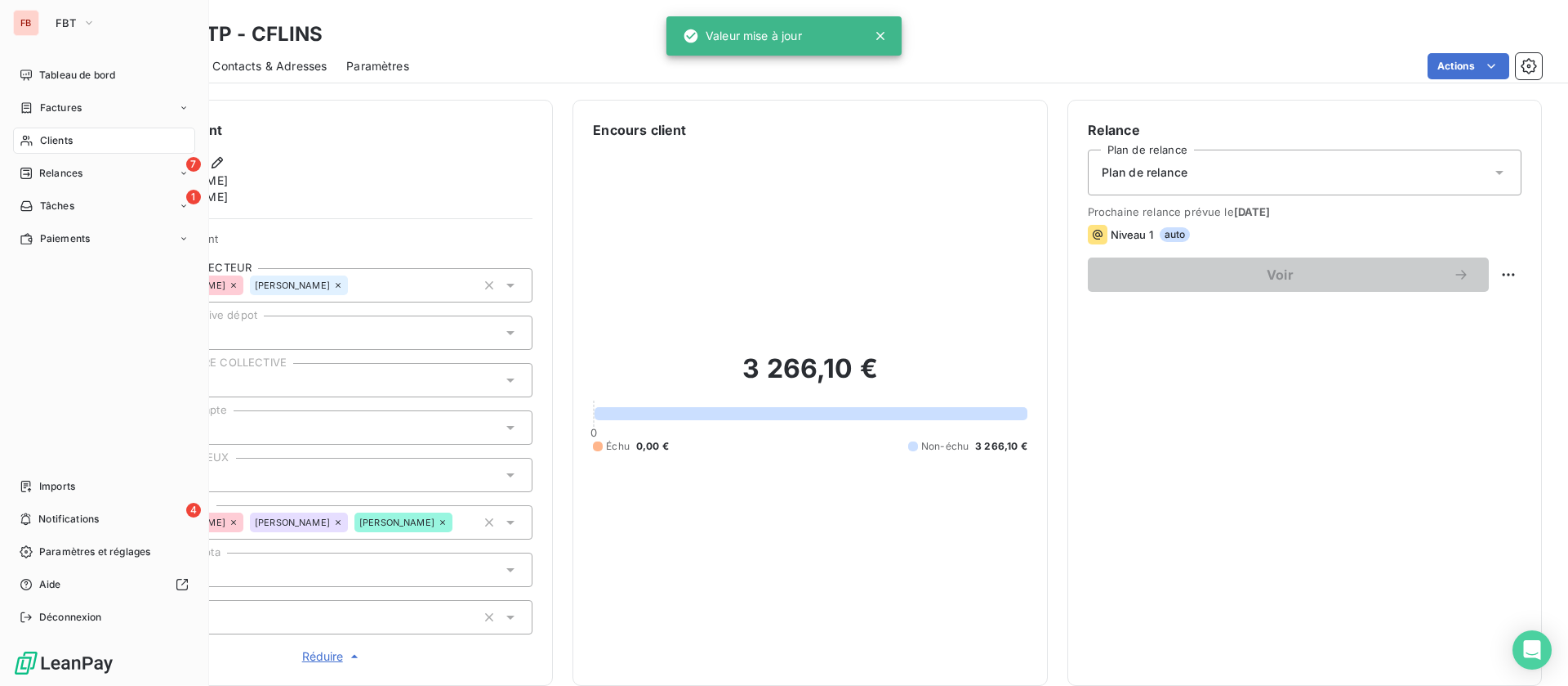
click at [40, 136] on span "Clients" at bounding box center [57, 141] width 33 height 15
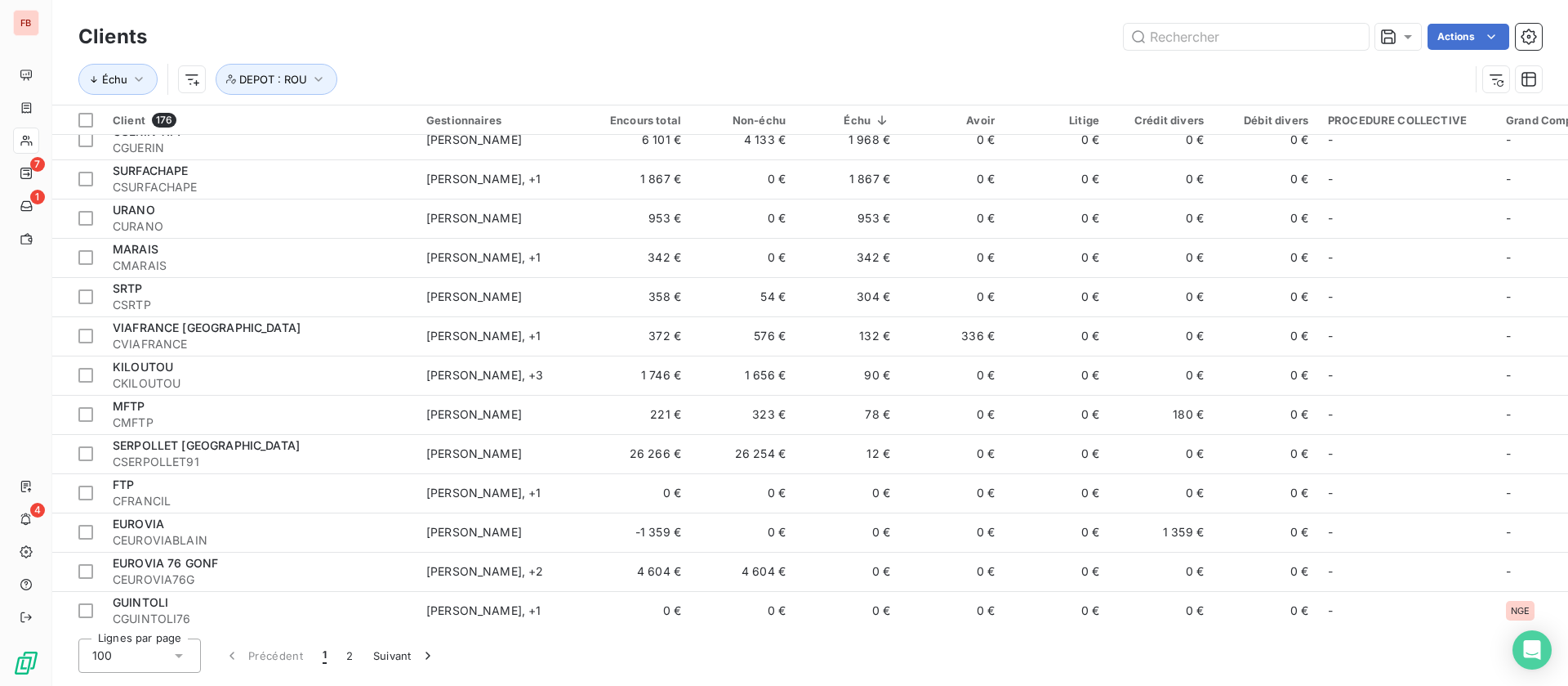
scroll to position [490, 0]
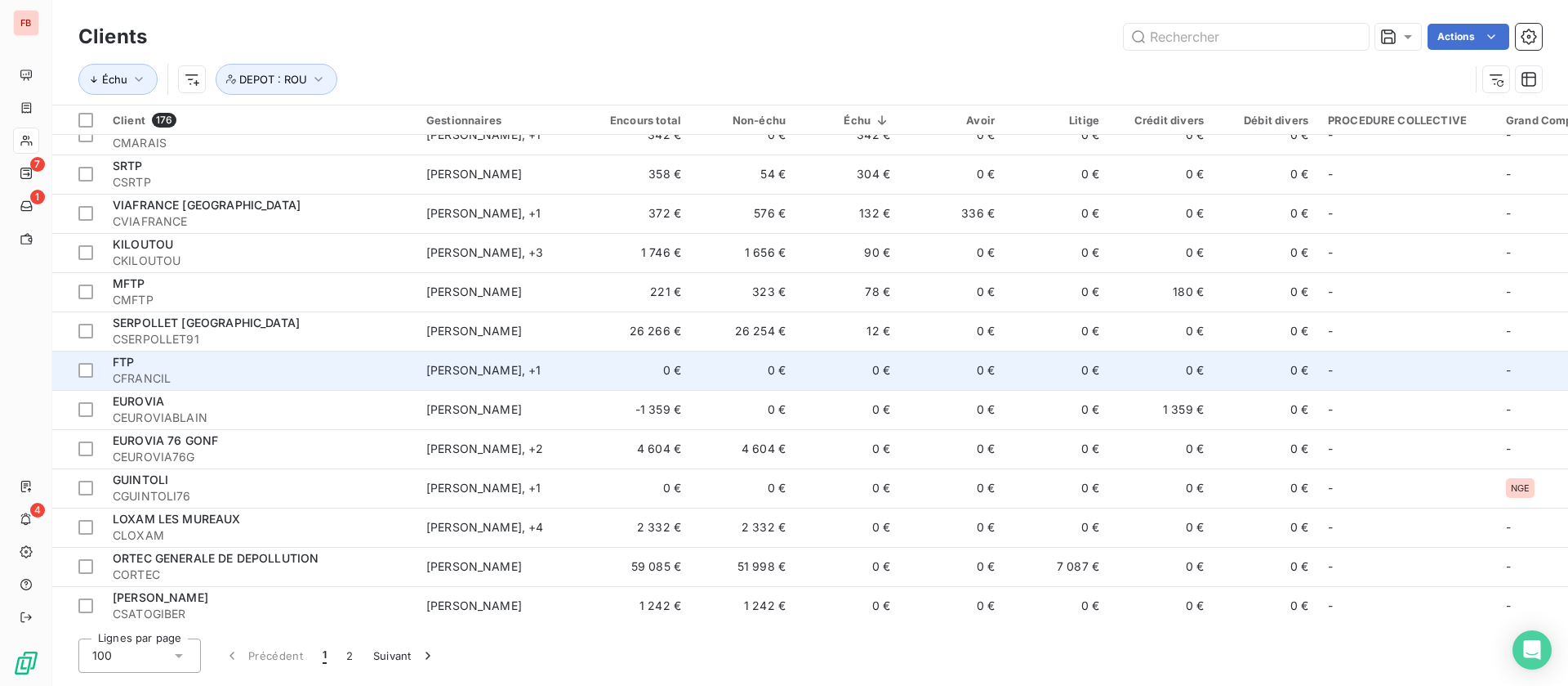
click at [210, 363] on div "FTP" at bounding box center [259, 362] width 294 height 16
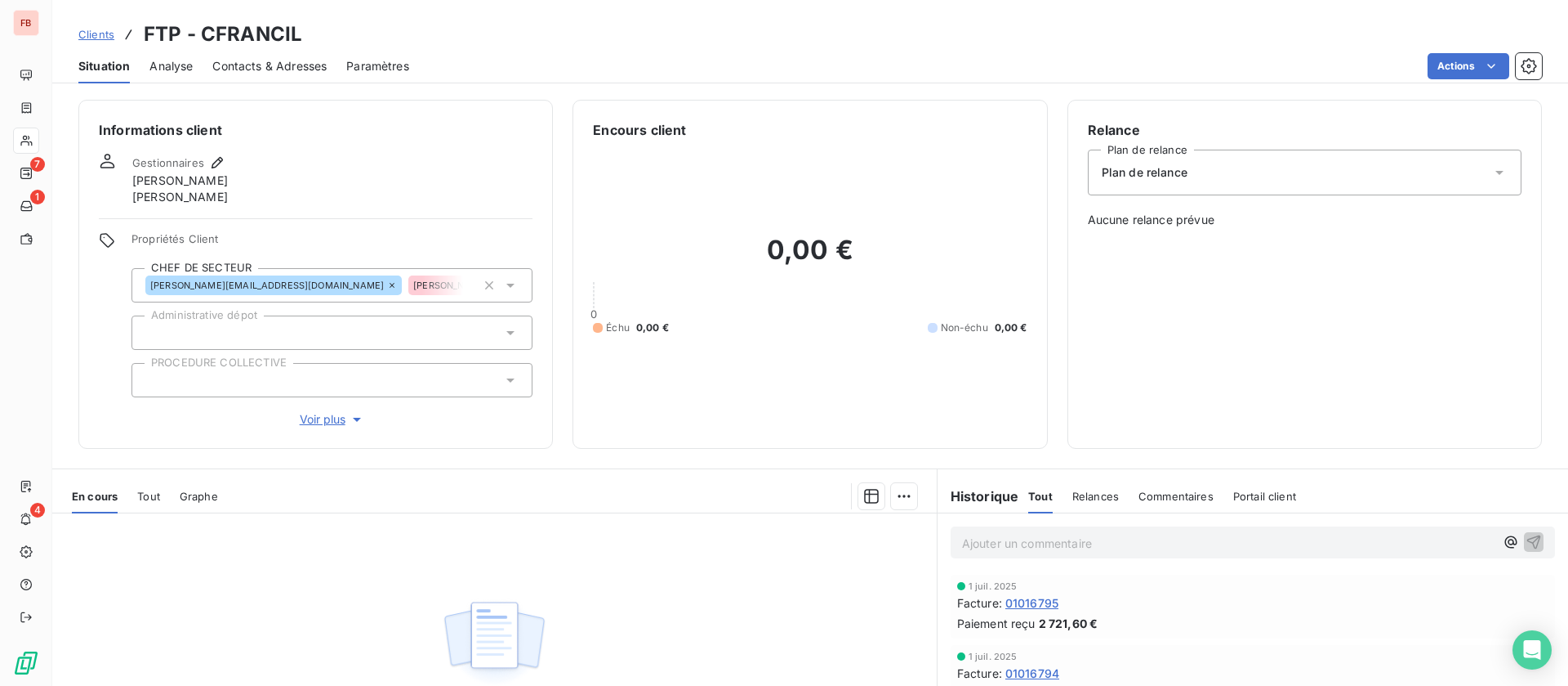
click at [328, 421] on span "Voir plus" at bounding box center [332, 419] width 65 height 16
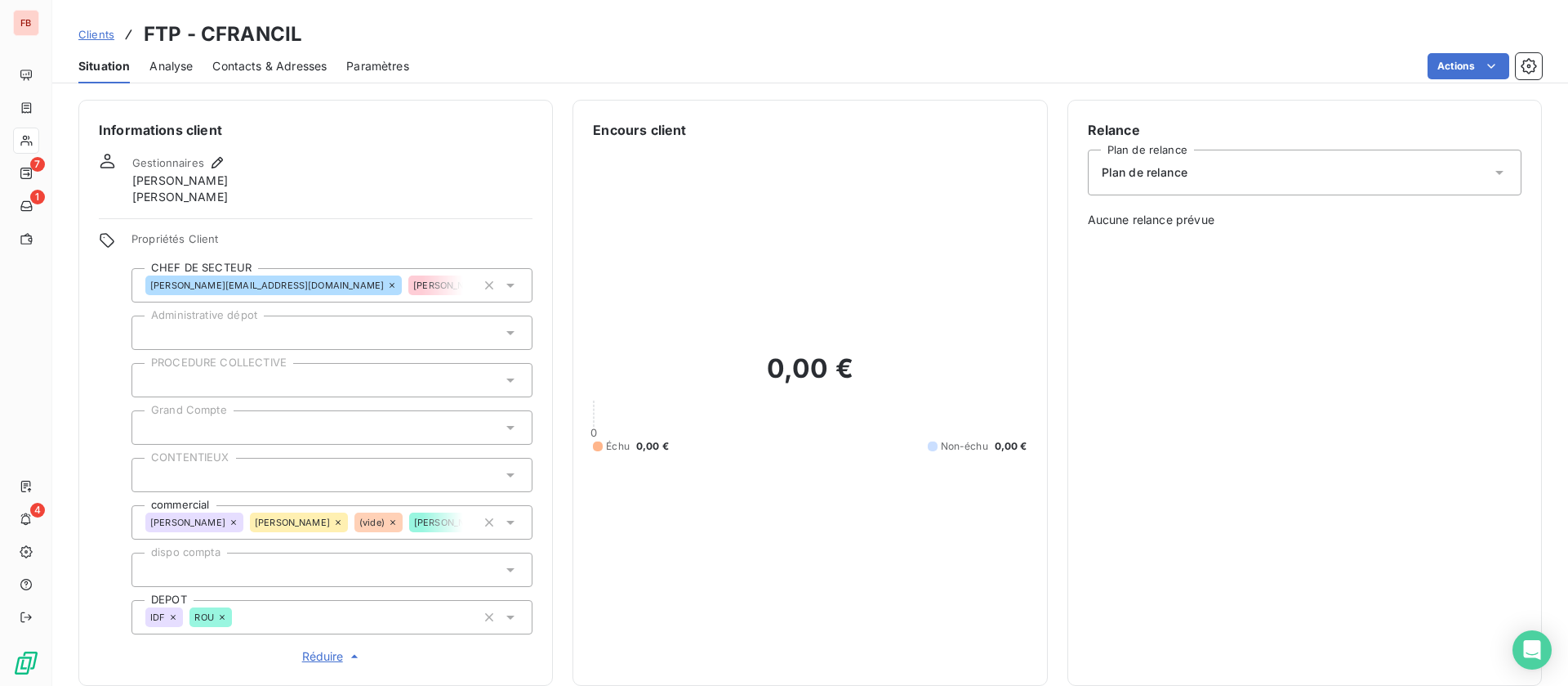
click at [223, 621] on icon at bounding box center [222, 617] width 10 height 10
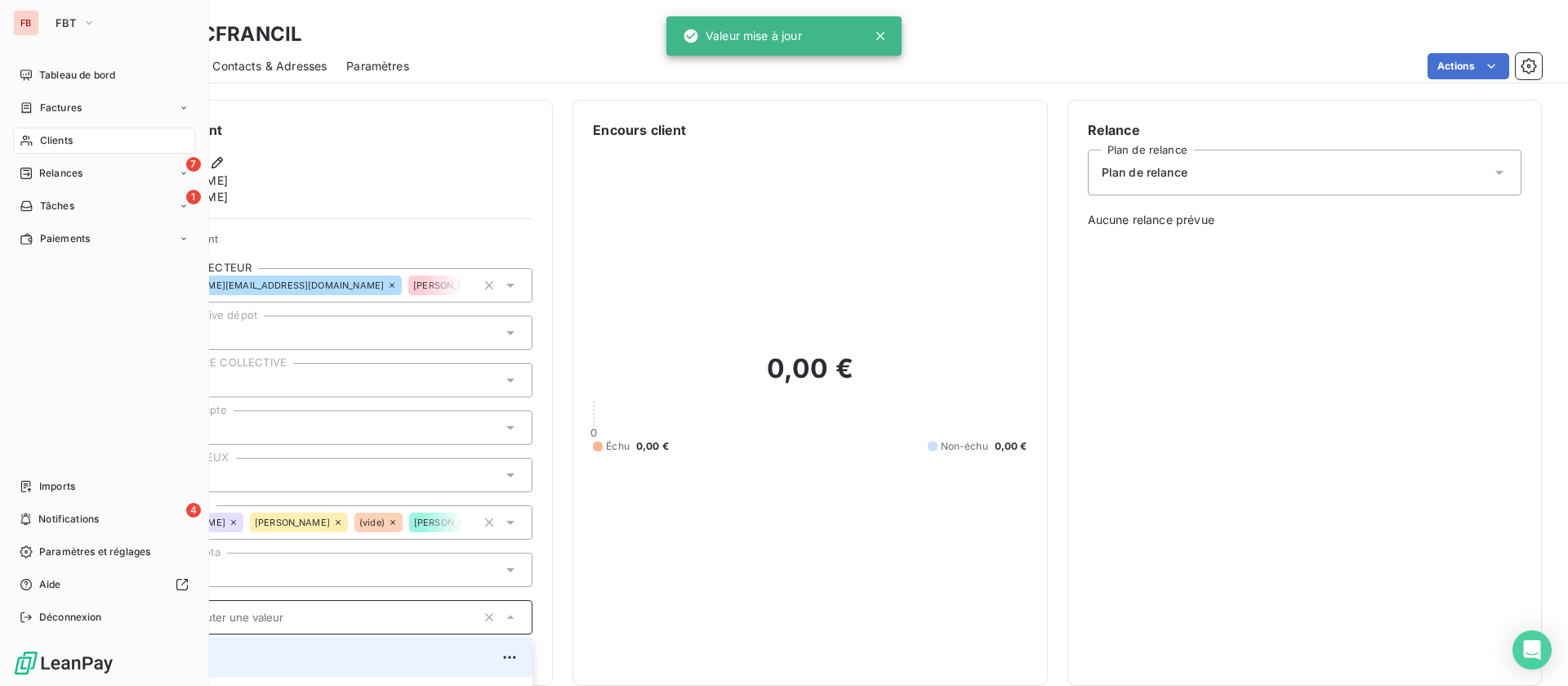
click at [41, 137] on span "Clients" at bounding box center [57, 141] width 33 height 15
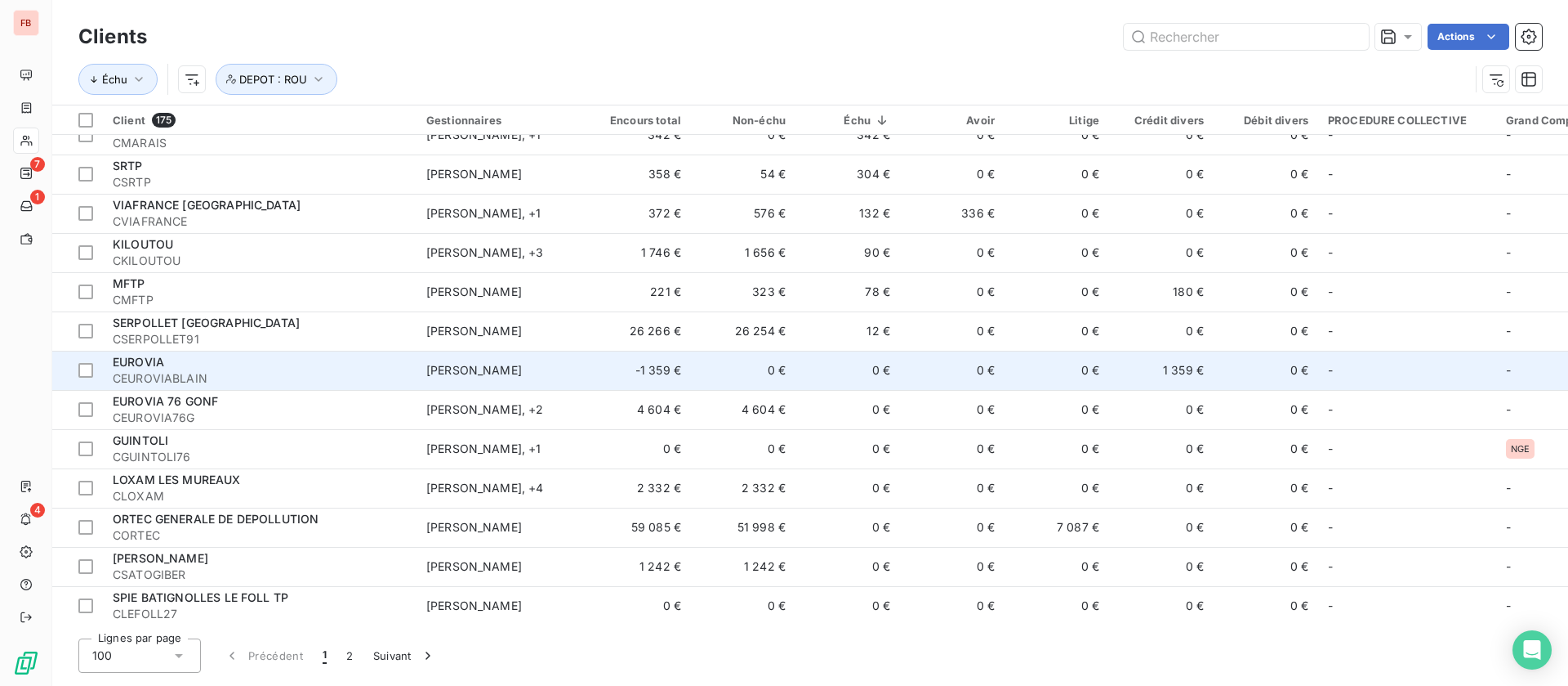
scroll to position [613, 0]
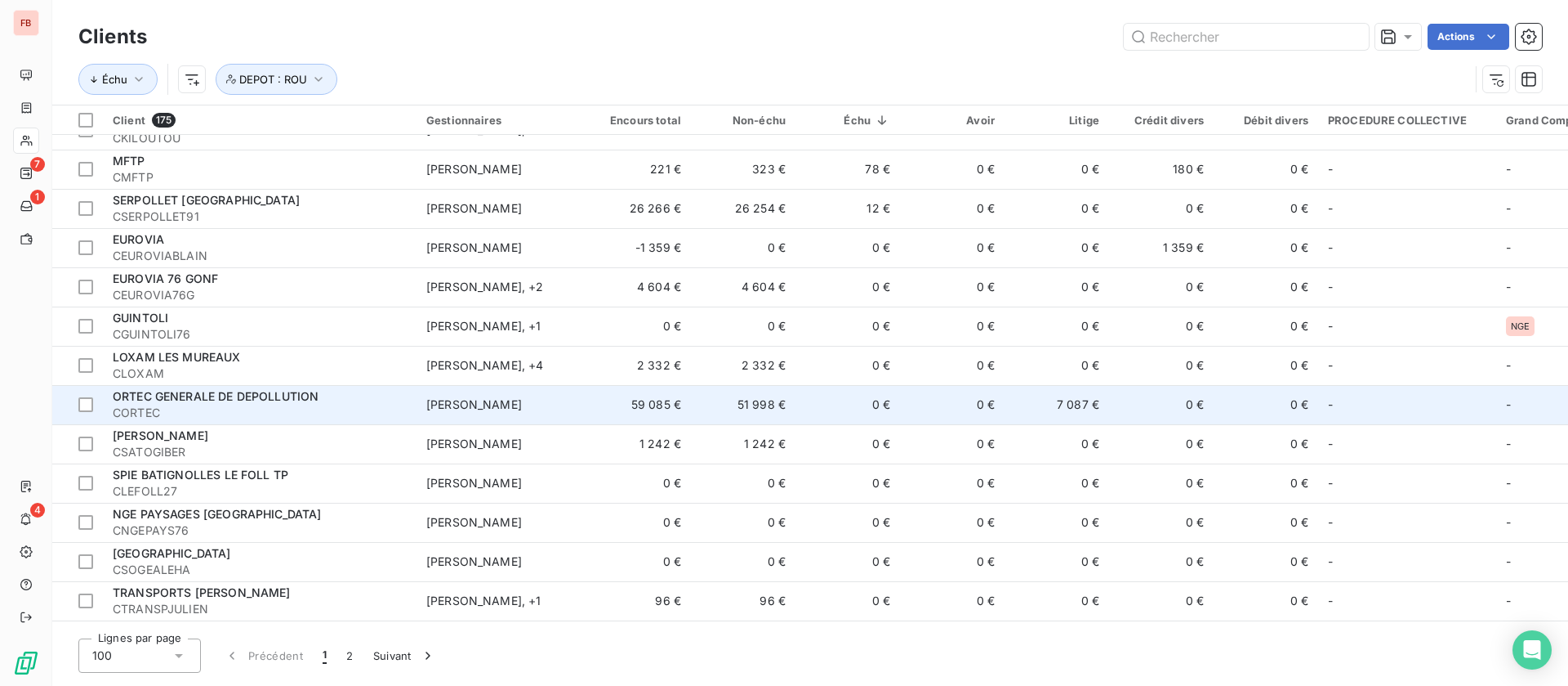
click at [381, 400] on div "ORTEC GENERALE DE DEPOLLUTION" at bounding box center [259, 396] width 294 height 16
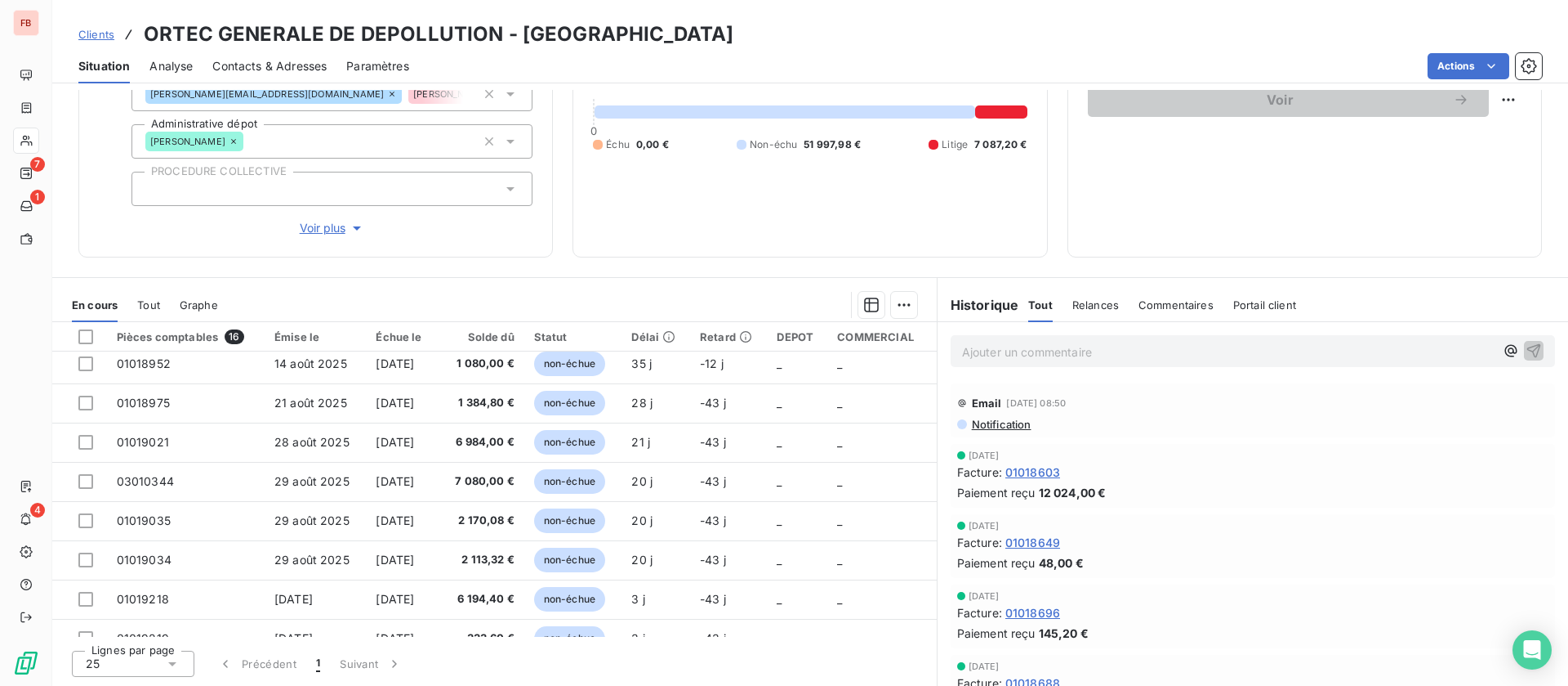
scroll to position [343, 0]
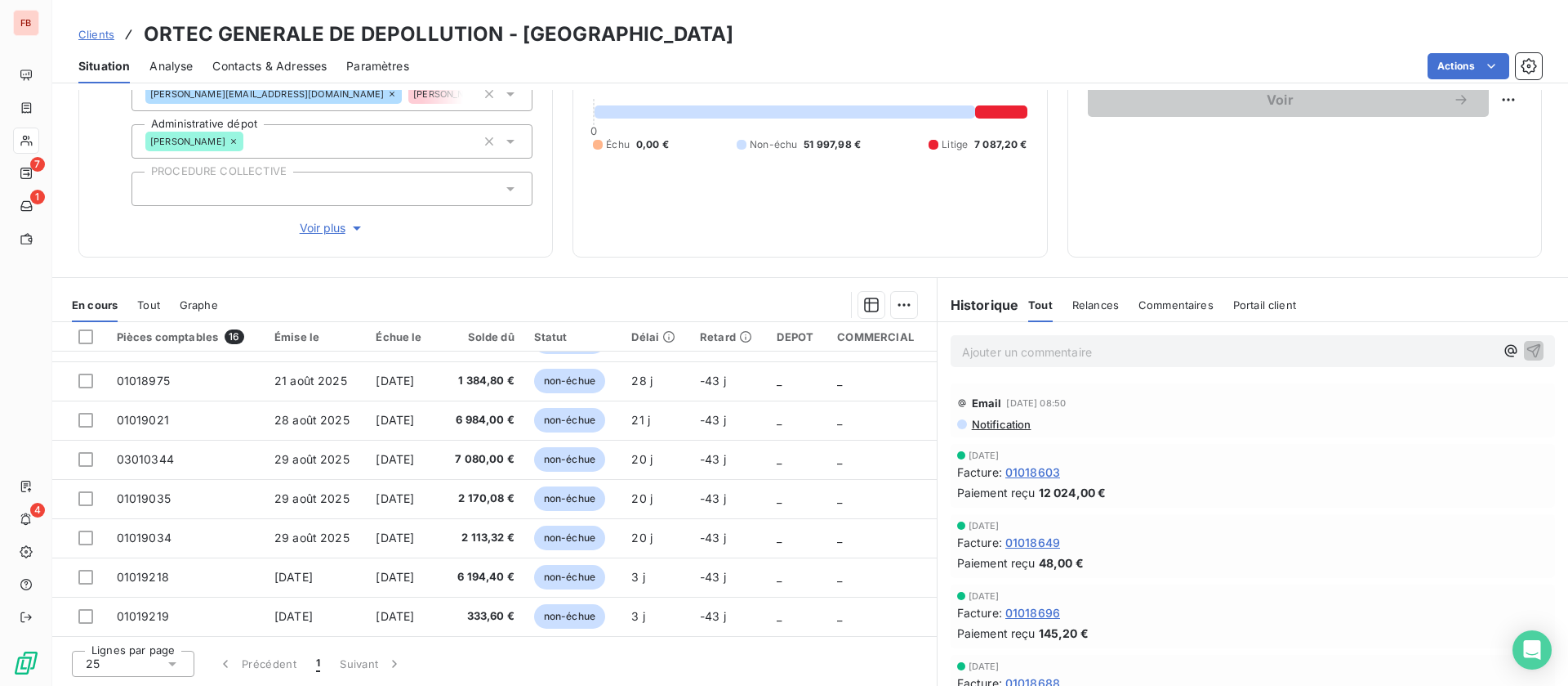
click at [318, 229] on span "Voir plus" at bounding box center [332, 228] width 65 height 16
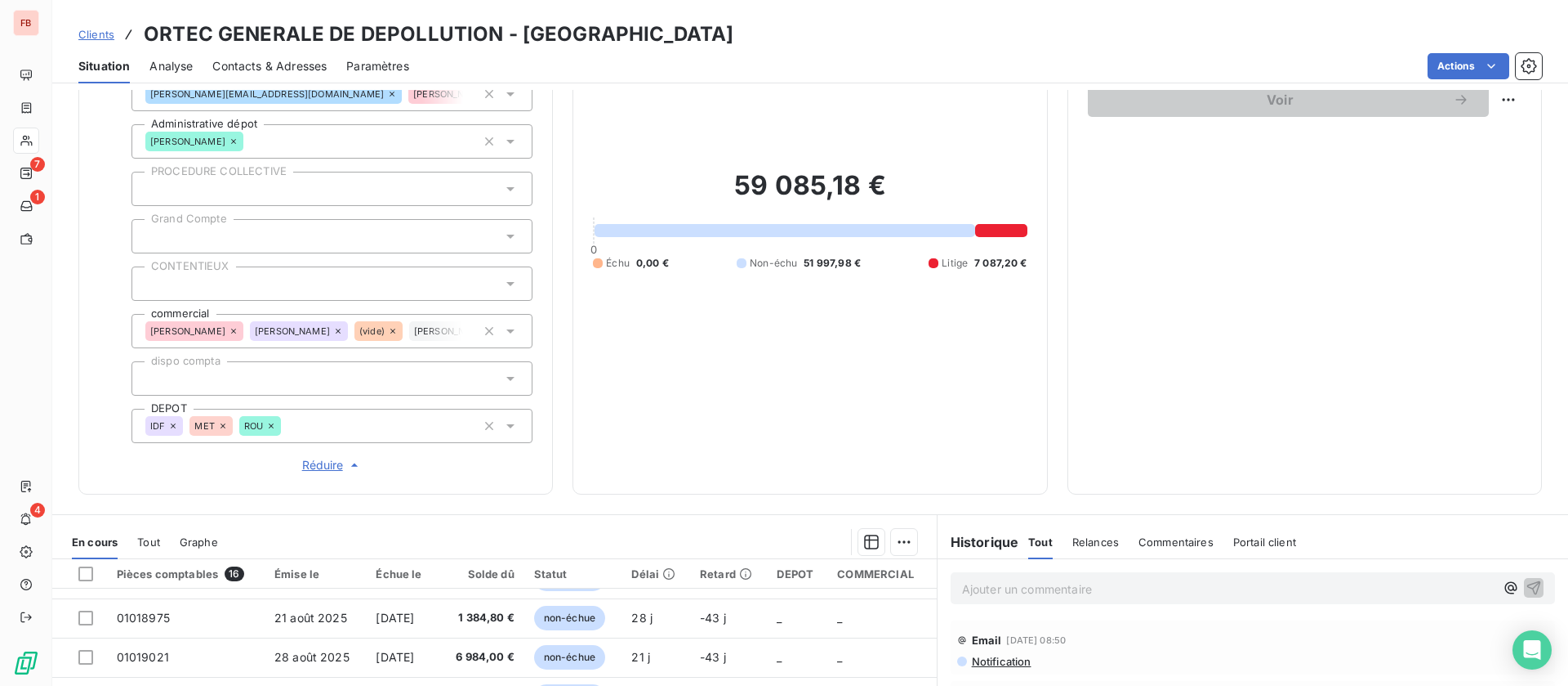
click at [223, 426] on icon at bounding box center [223, 426] width 5 height 5
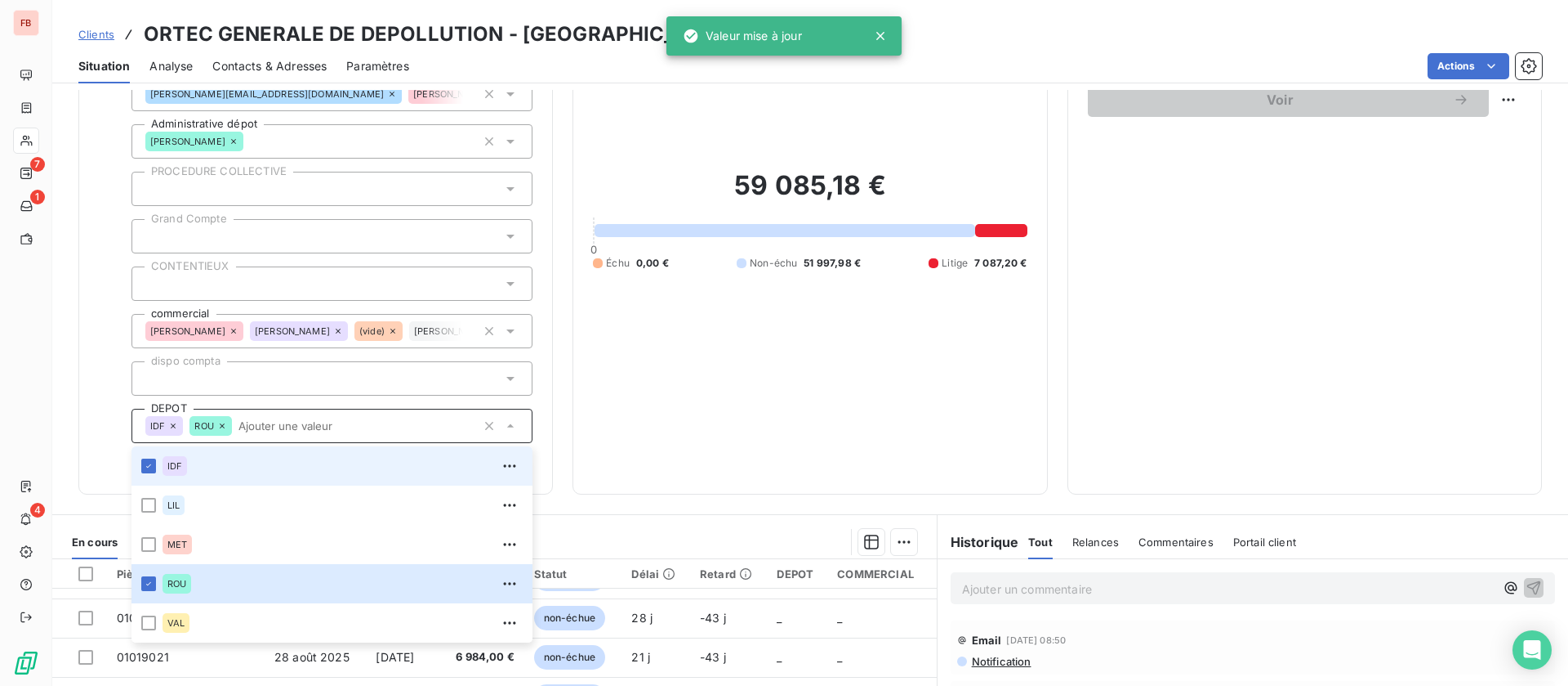
click at [227, 424] on div "ROU" at bounding box center [210, 426] width 42 height 20
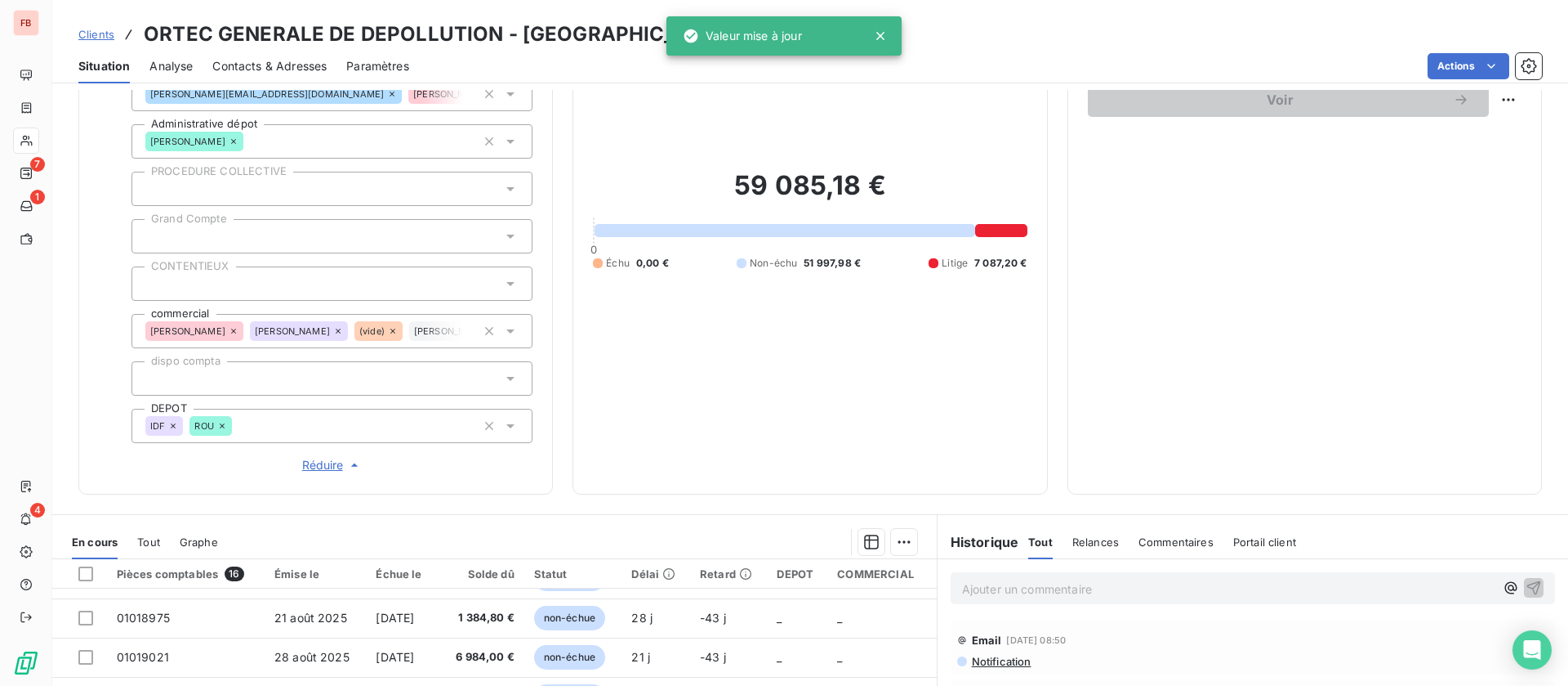
click at [229, 422] on div "ROU" at bounding box center [210, 426] width 42 height 20
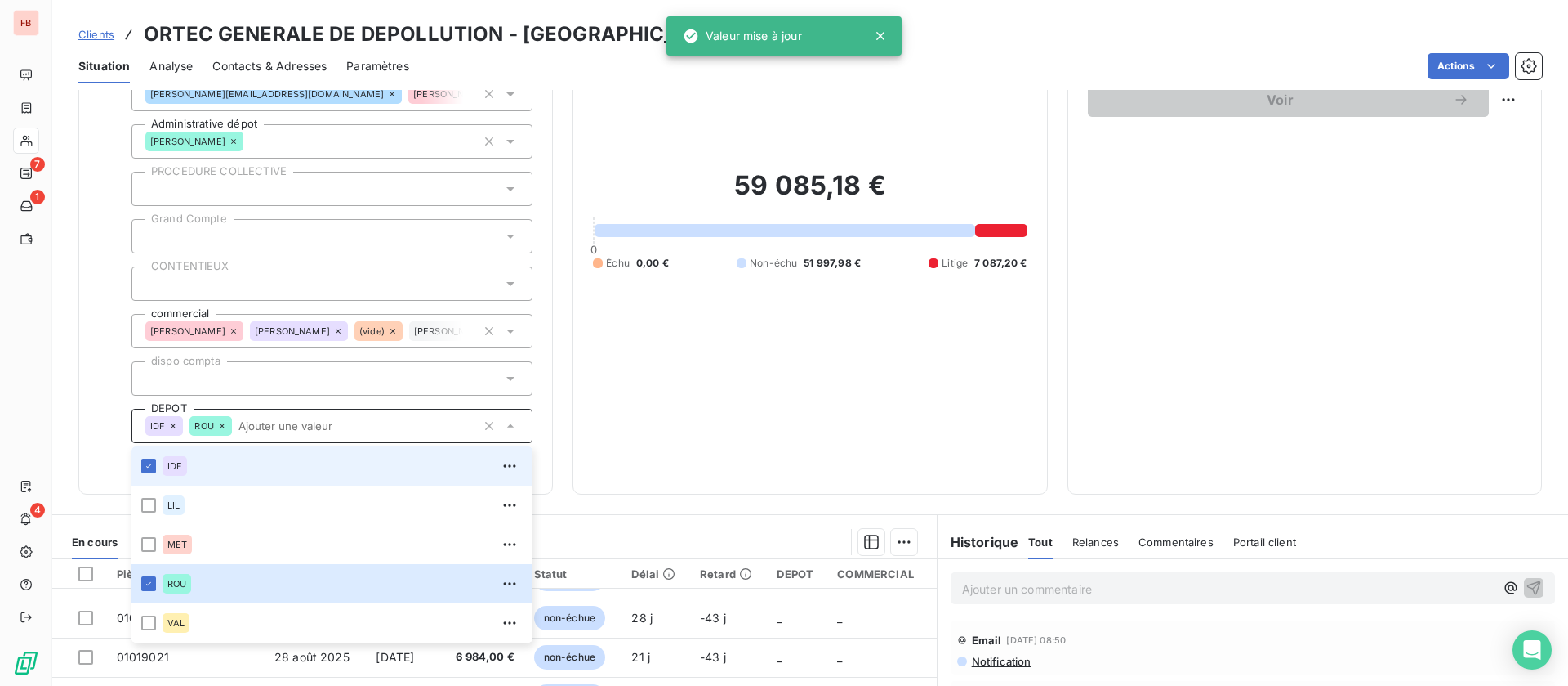
click at [223, 422] on icon at bounding box center [222, 426] width 10 height 10
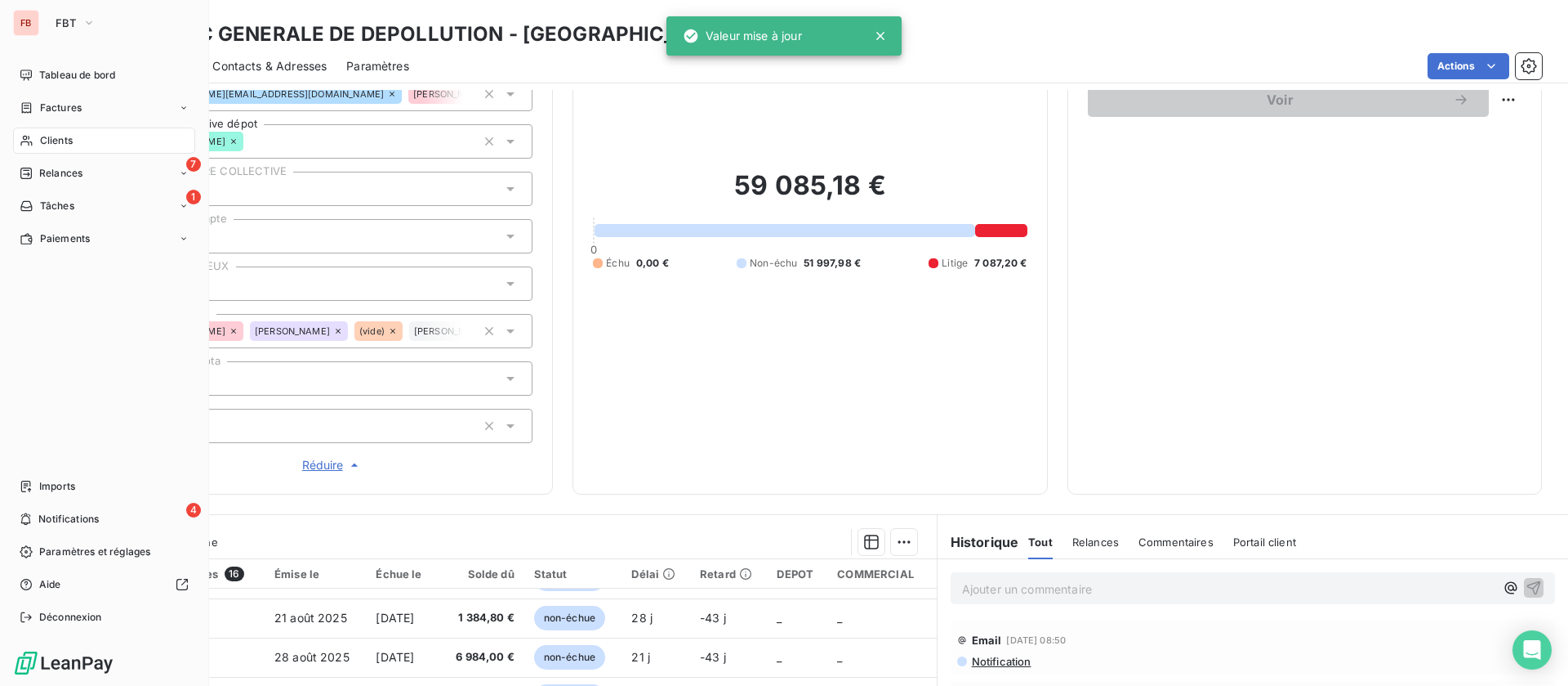
click at [47, 144] on span "Clients" at bounding box center [57, 141] width 33 height 15
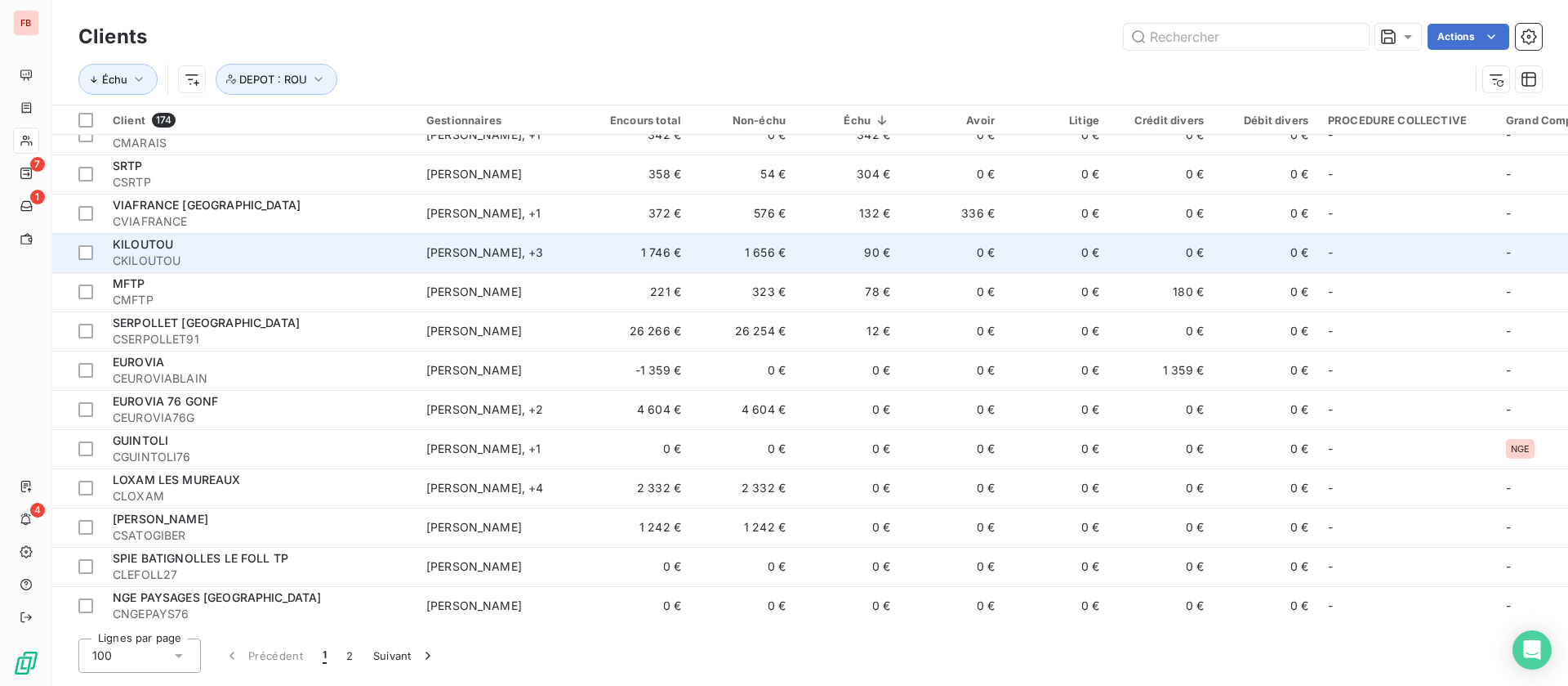
scroll to position [613, 0]
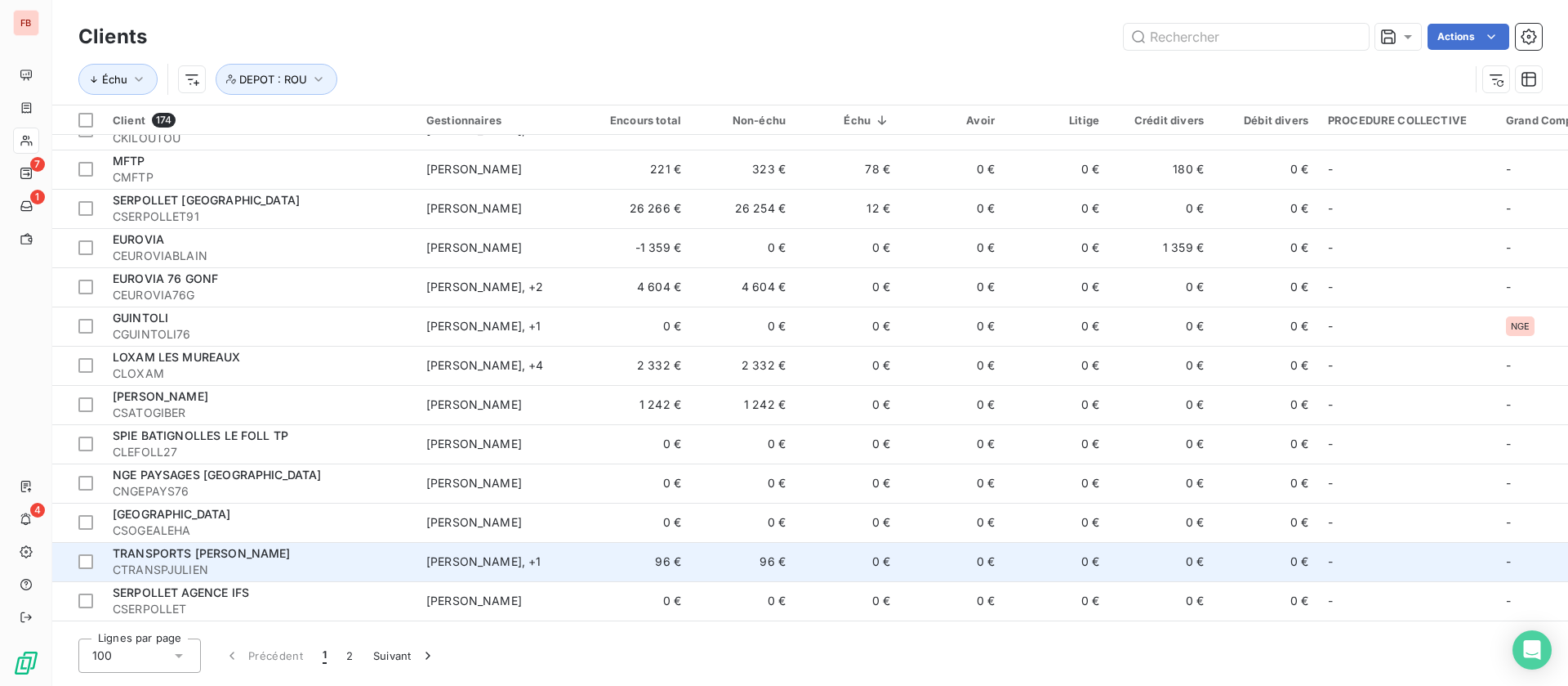
click at [309, 567] on span "CTRANSPJULIEN" at bounding box center [259, 570] width 294 height 16
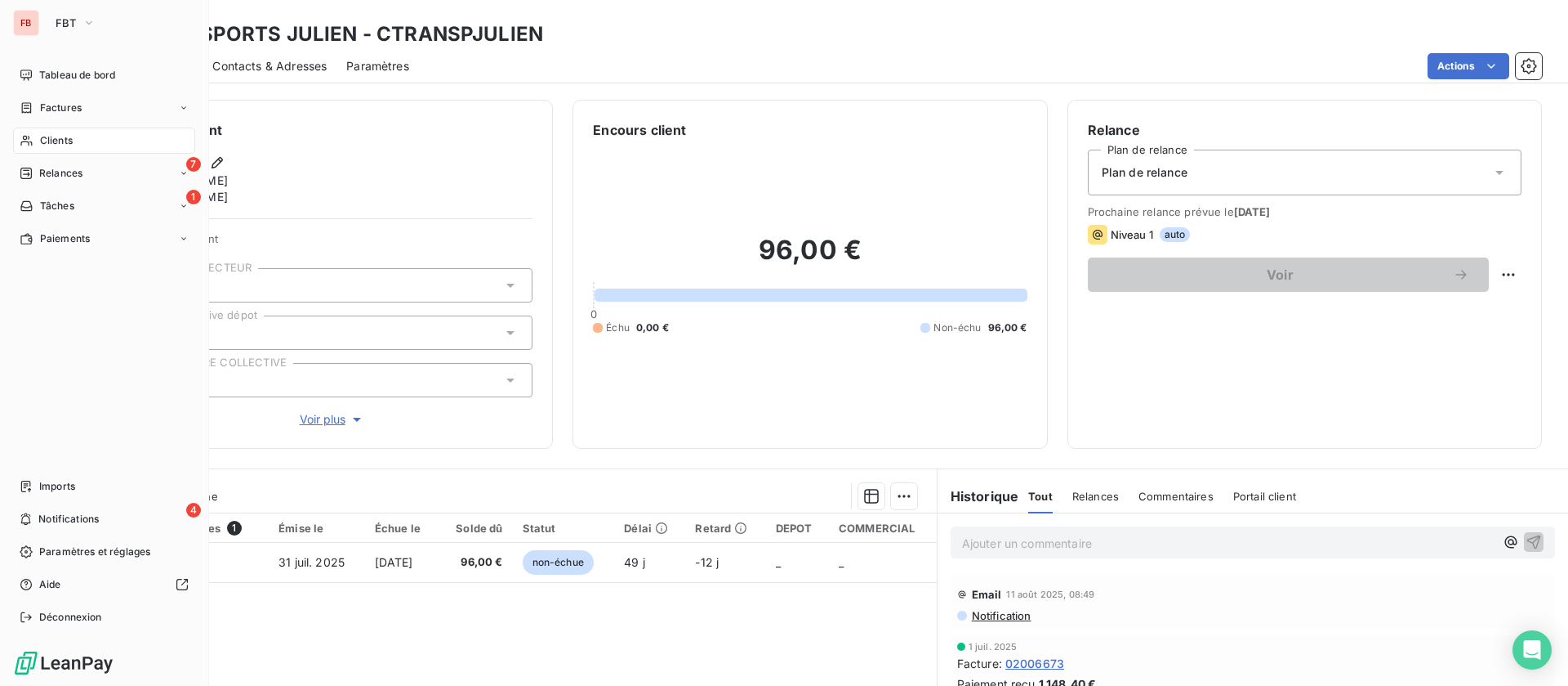
click at [30, 147] on div "Clients" at bounding box center [104, 141] width 182 height 26
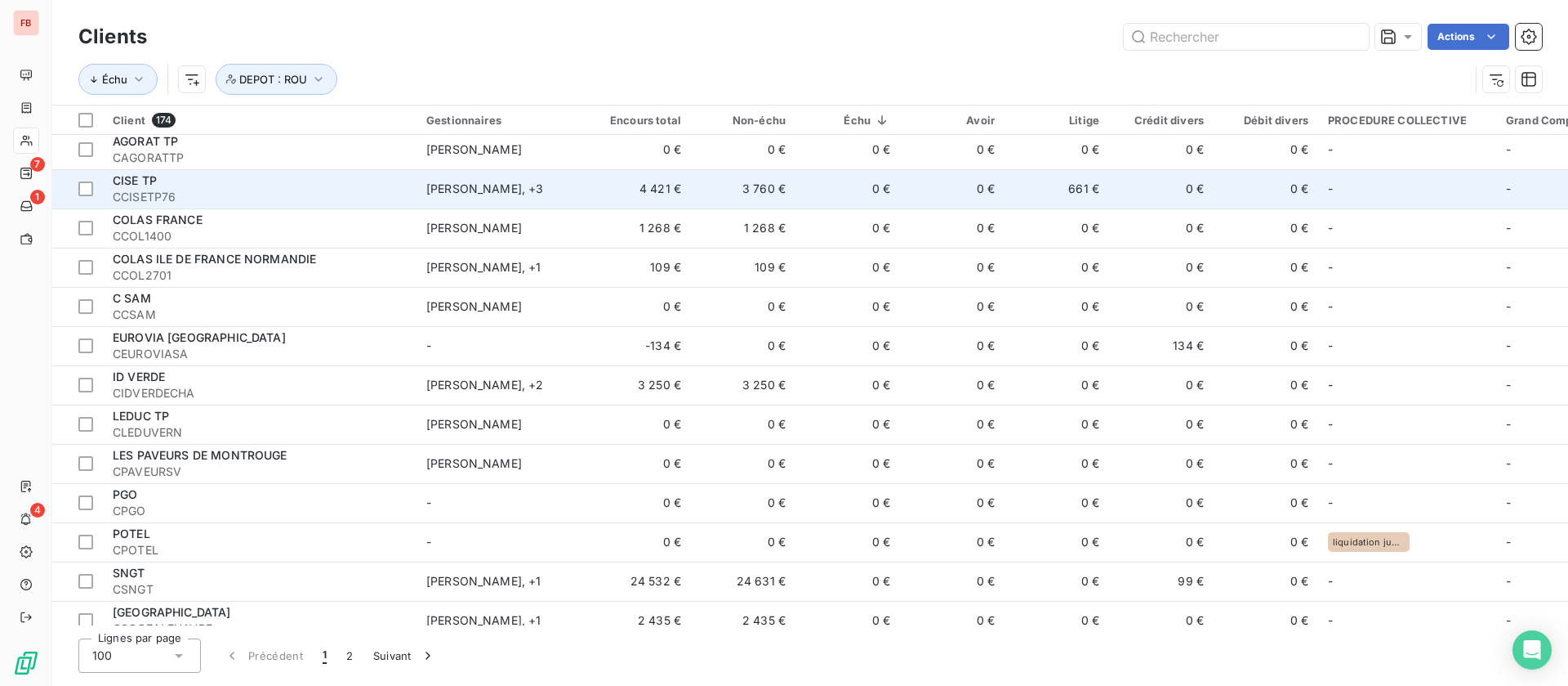
scroll to position [1226, 0]
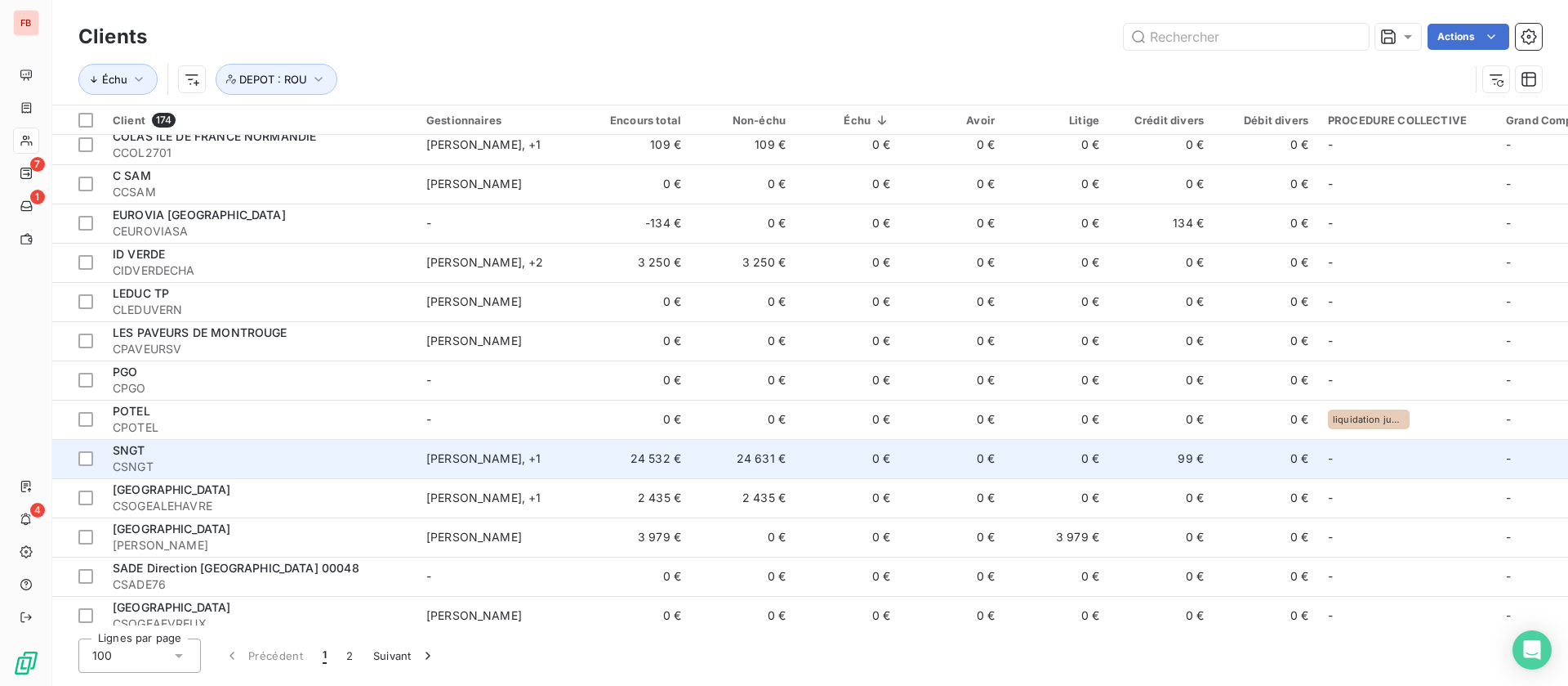
click at [323, 456] on div "SNGT" at bounding box center [259, 450] width 294 height 16
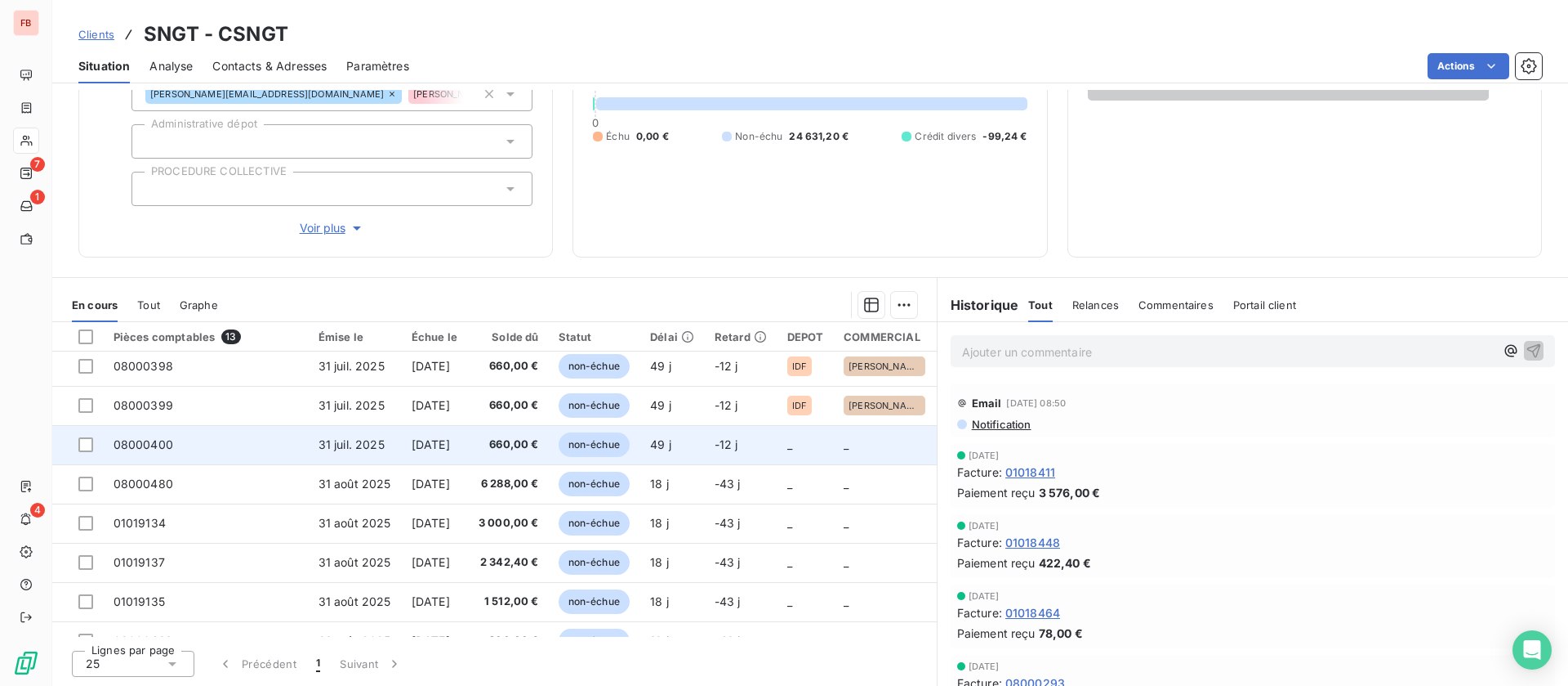
scroll to position [232, 0]
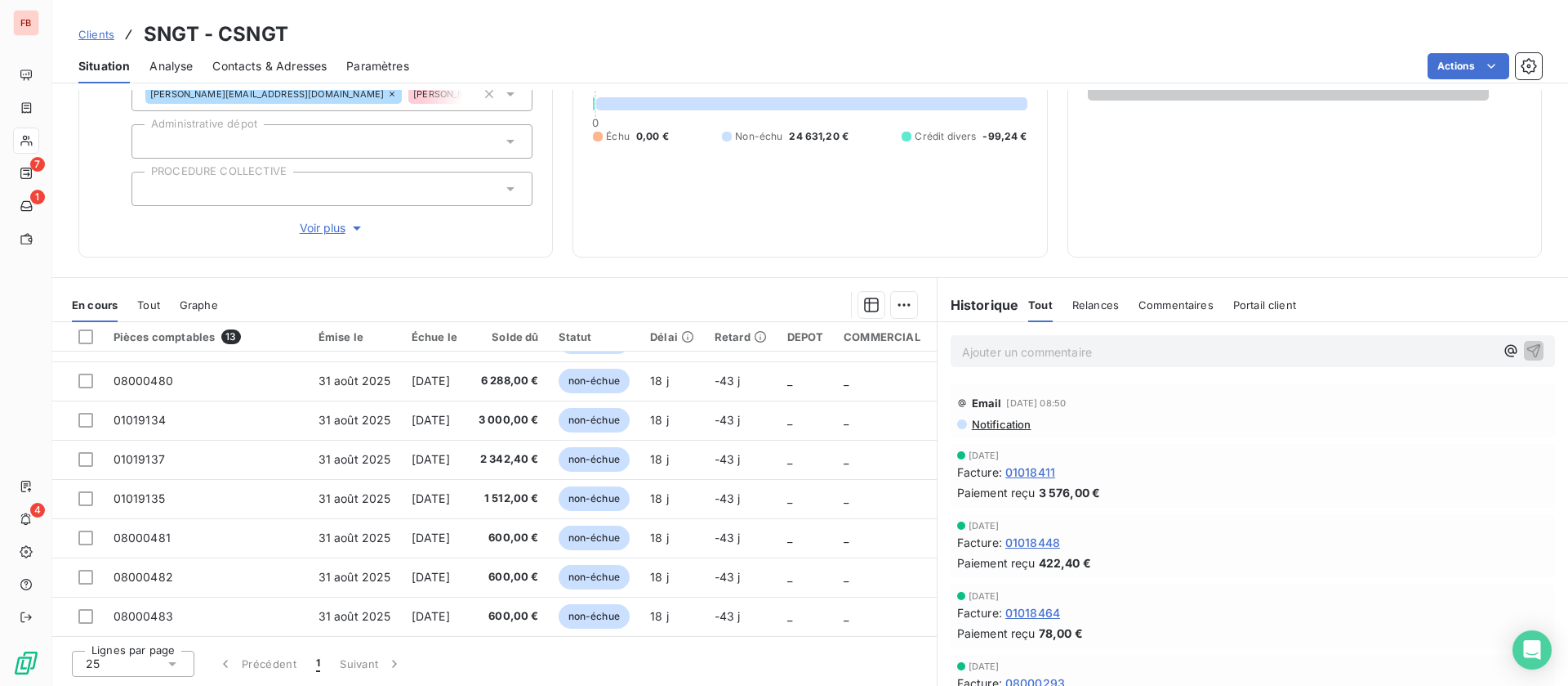
click at [326, 227] on span "Voir plus" at bounding box center [332, 228] width 65 height 16
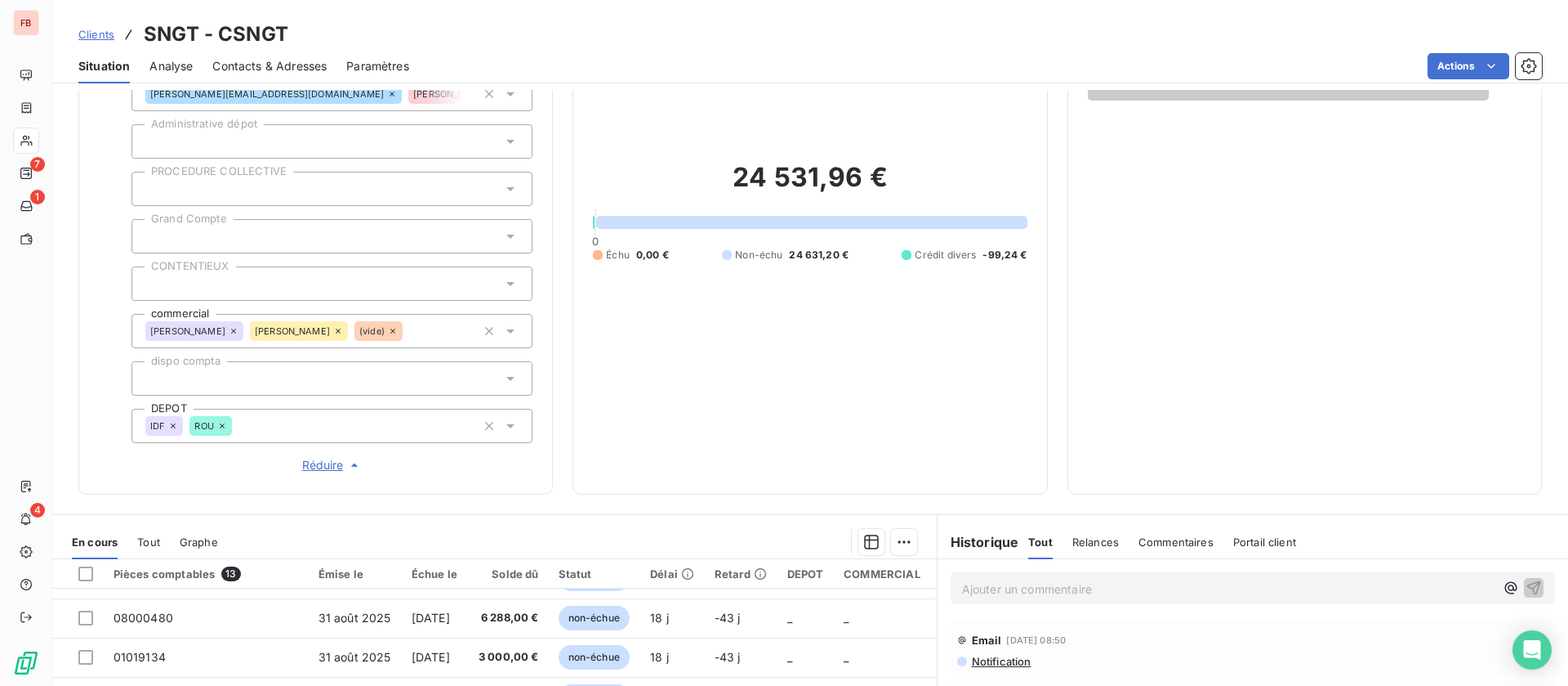
click at [221, 423] on icon at bounding box center [222, 426] width 10 height 10
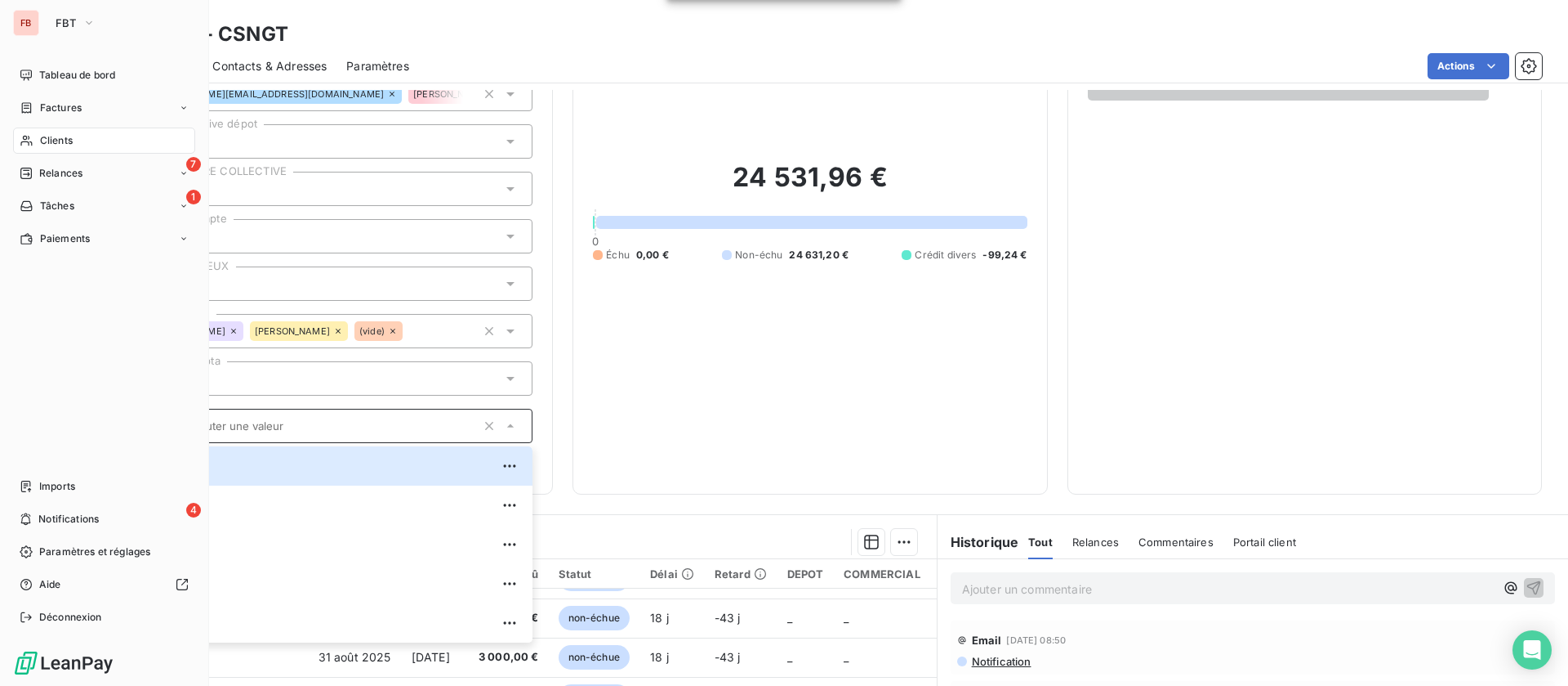
click at [64, 136] on span "Clients" at bounding box center [57, 141] width 33 height 15
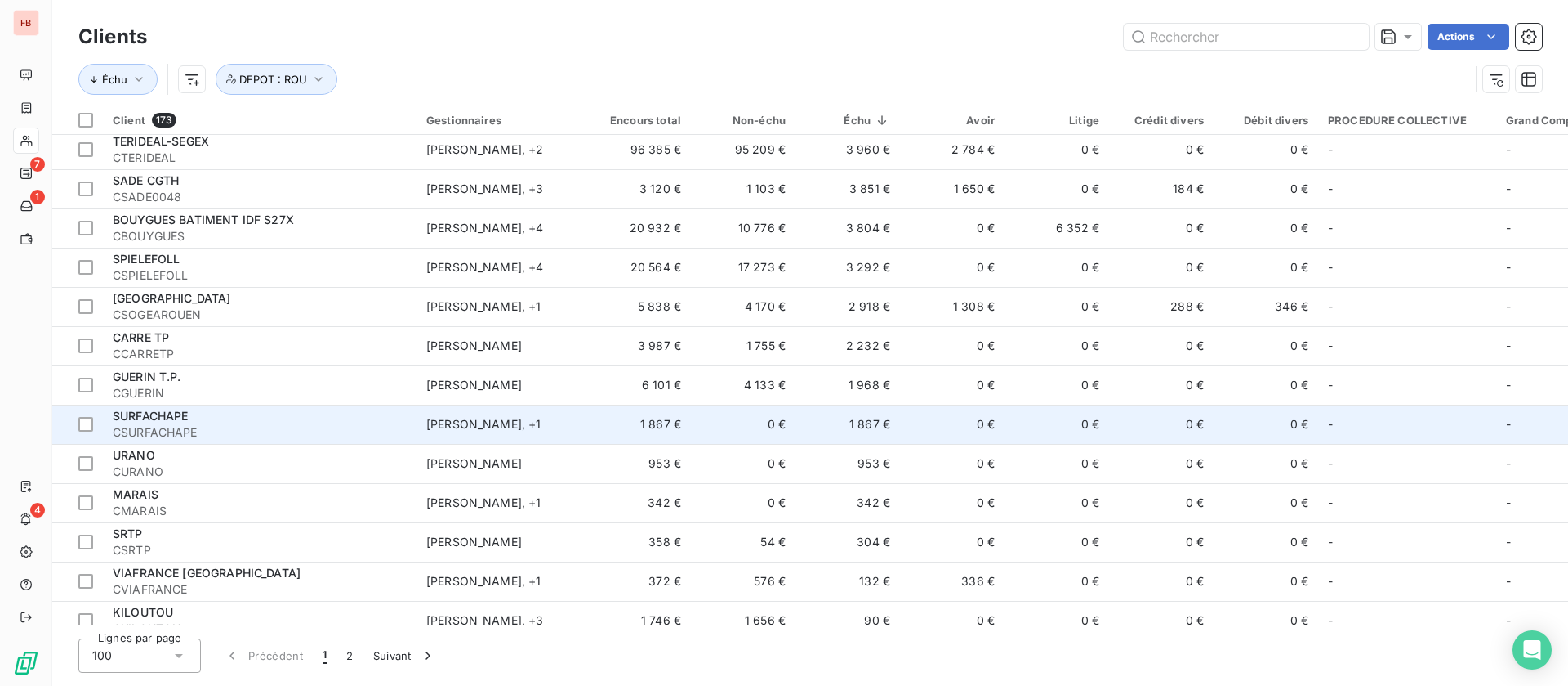
scroll to position [245, 0]
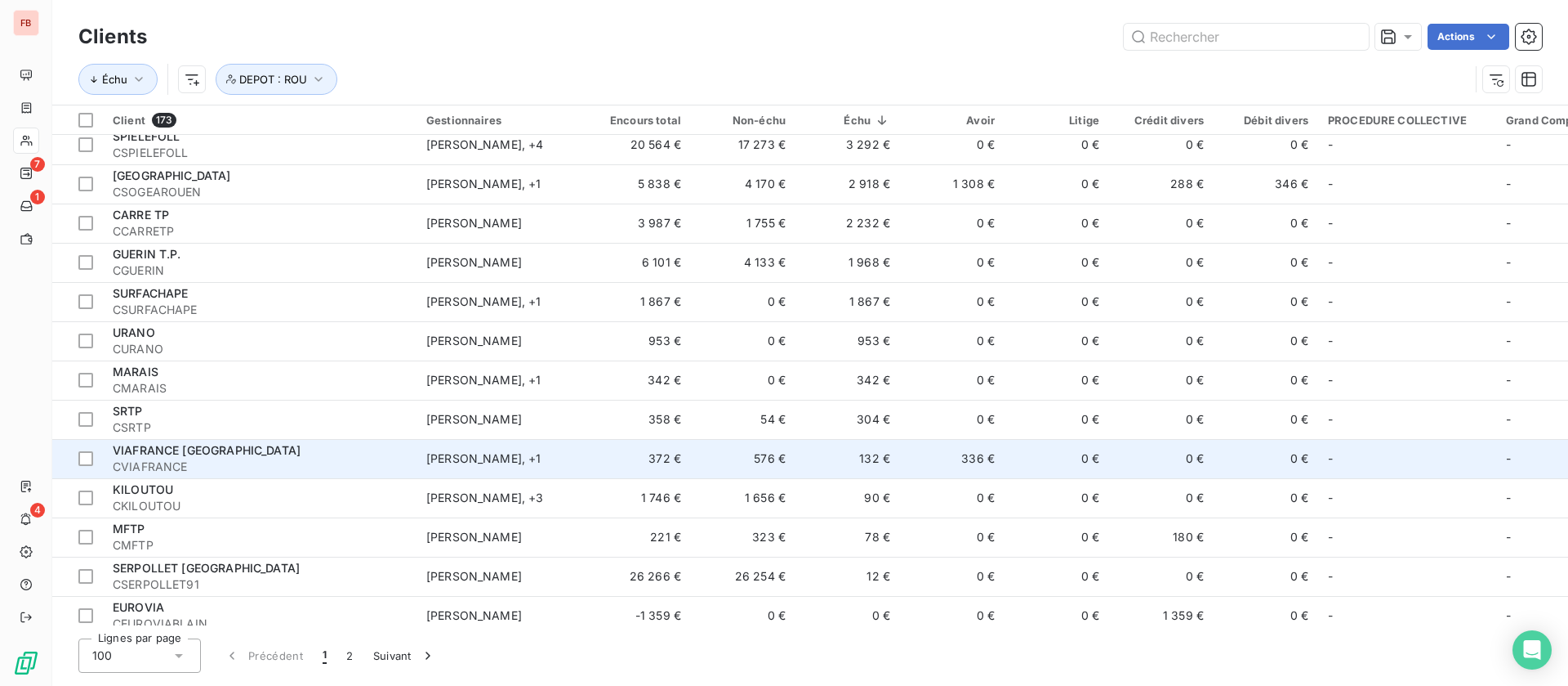
click at [592, 454] on td "372 €" at bounding box center [639, 459] width 105 height 40
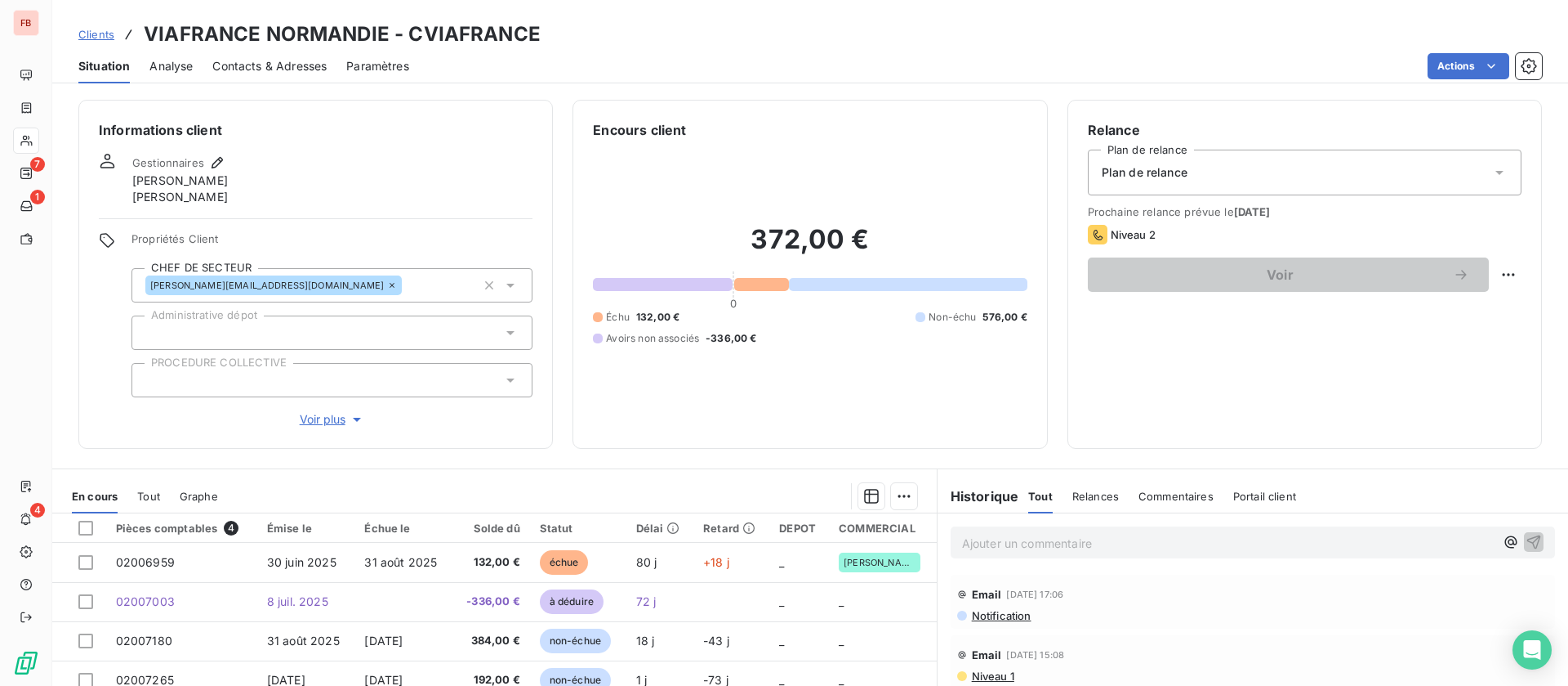
scroll to position [123, 0]
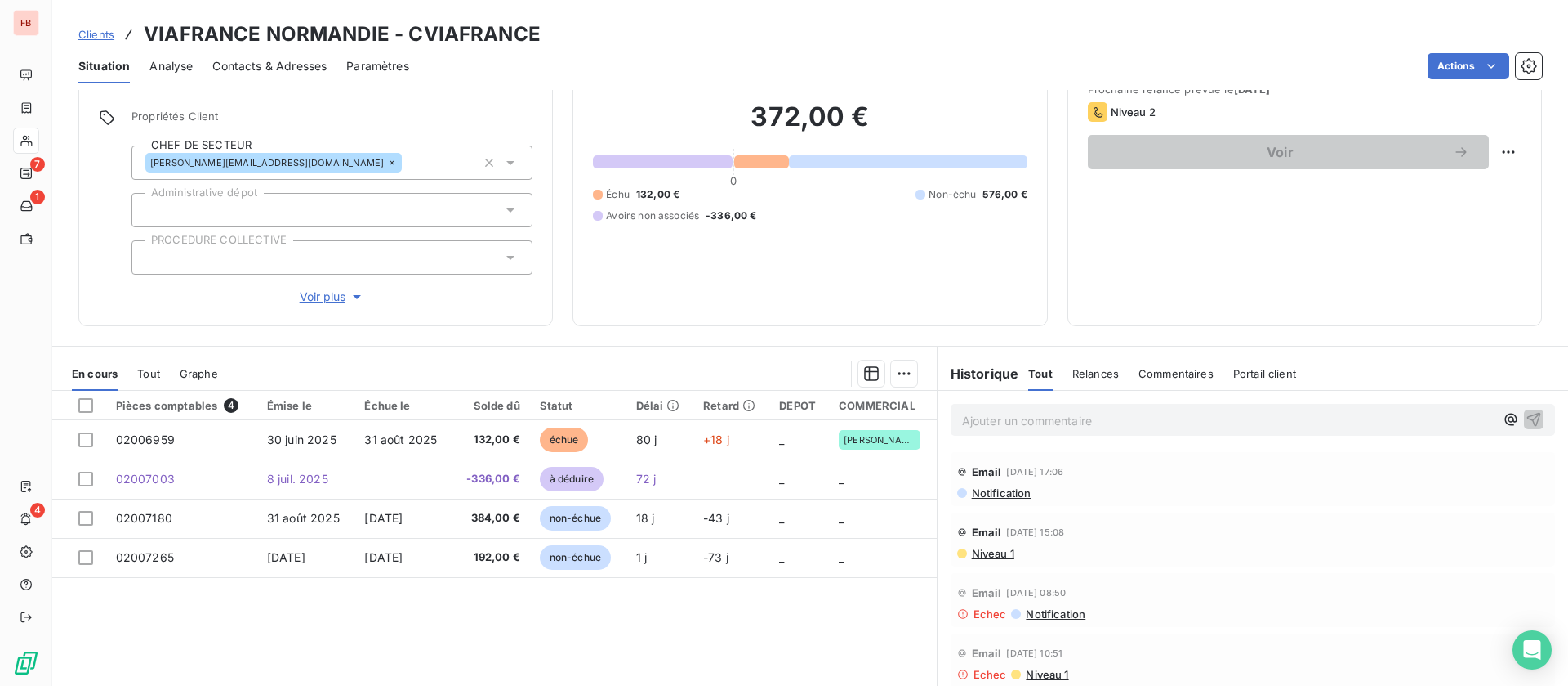
click at [319, 297] on span "Voir plus" at bounding box center [332, 296] width 65 height 16
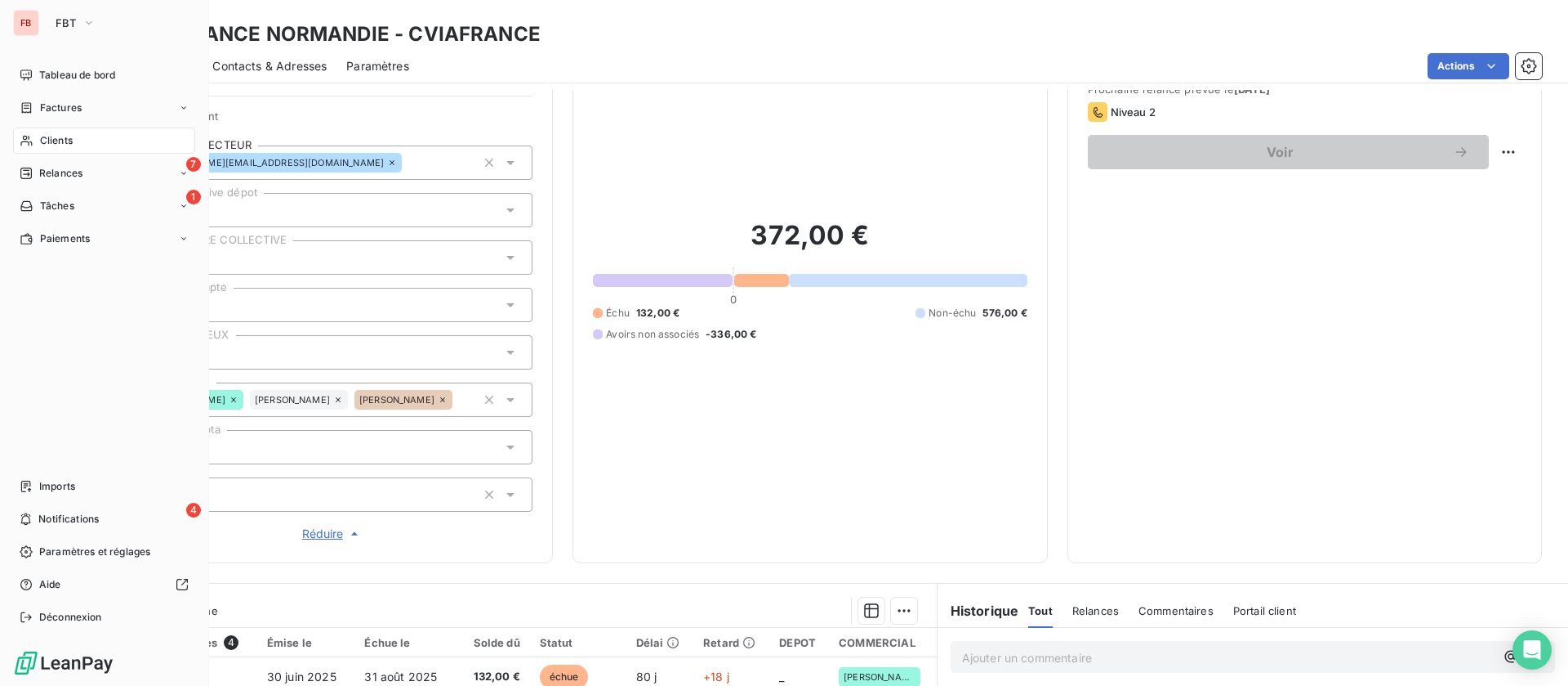
click at [56, 131] on div "Clients" at bounding box center [104, 141] width 182 height 26
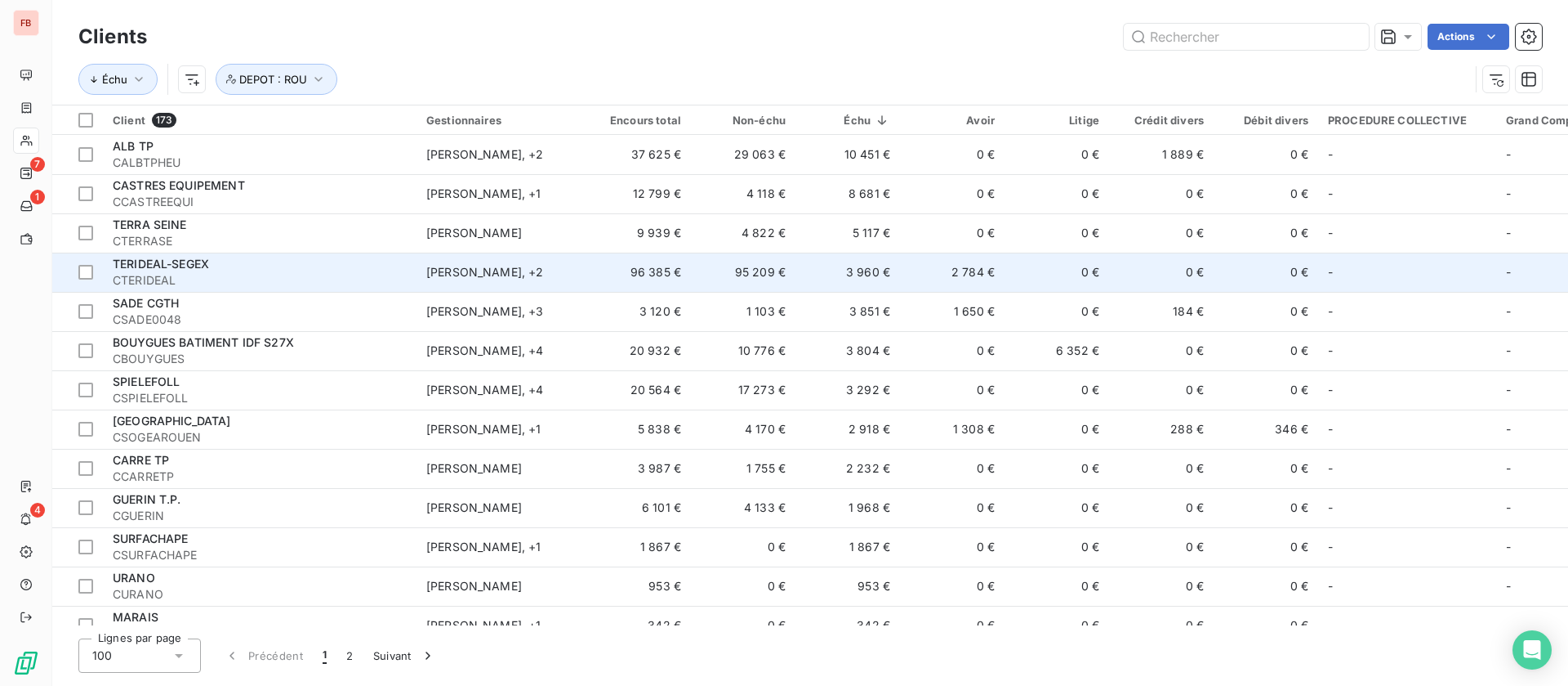
click at [998, 268] on td "2 784 €" at bounding box center [952, 273] width 105 height 40
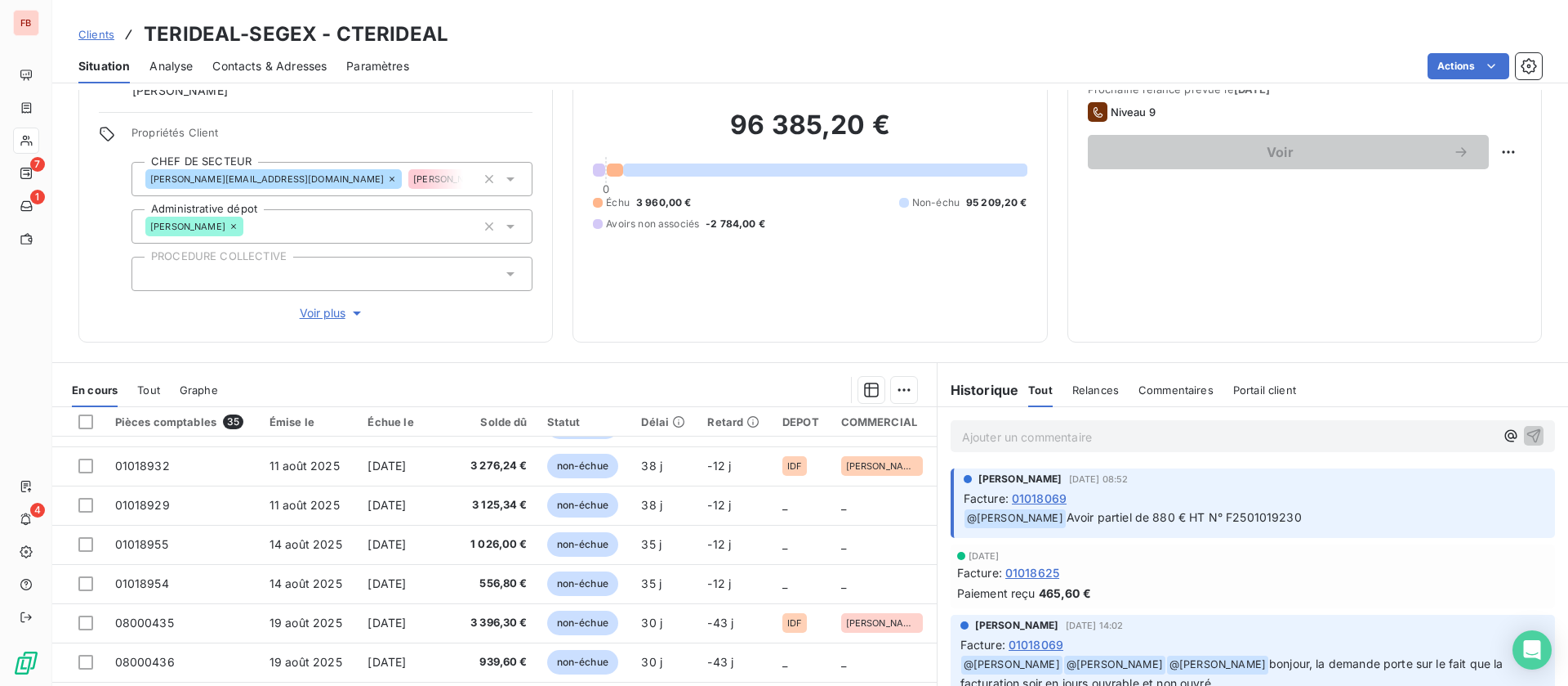
scroll to position [696, 0]
click at [314, 308] on span "Voir plus" at bounding box center [332, 313] width 65 height 16
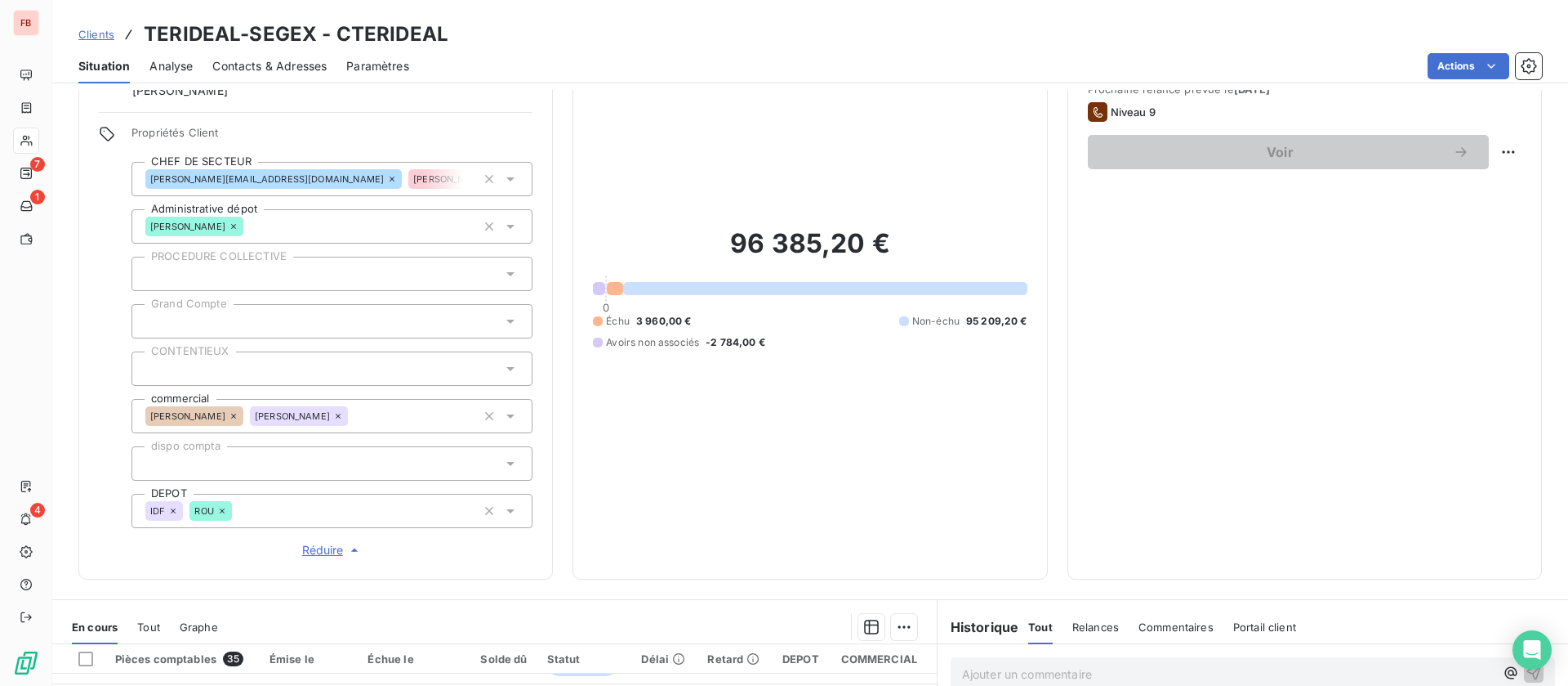
click at [222, 507] on icon at bounding box center [222, 511] width 10 height 10
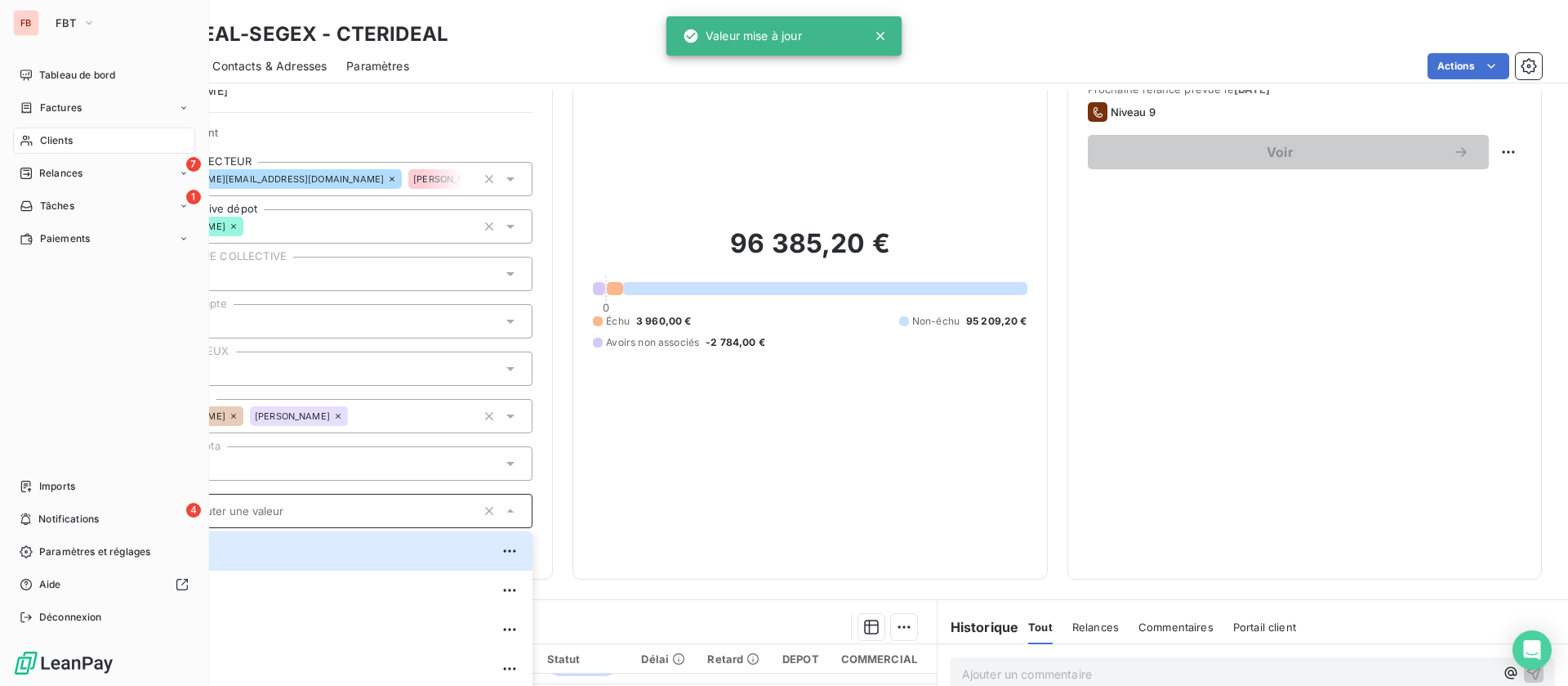
click at [40, 142] on span "Clients" at bounding box center [57, 141] width 33 height 15
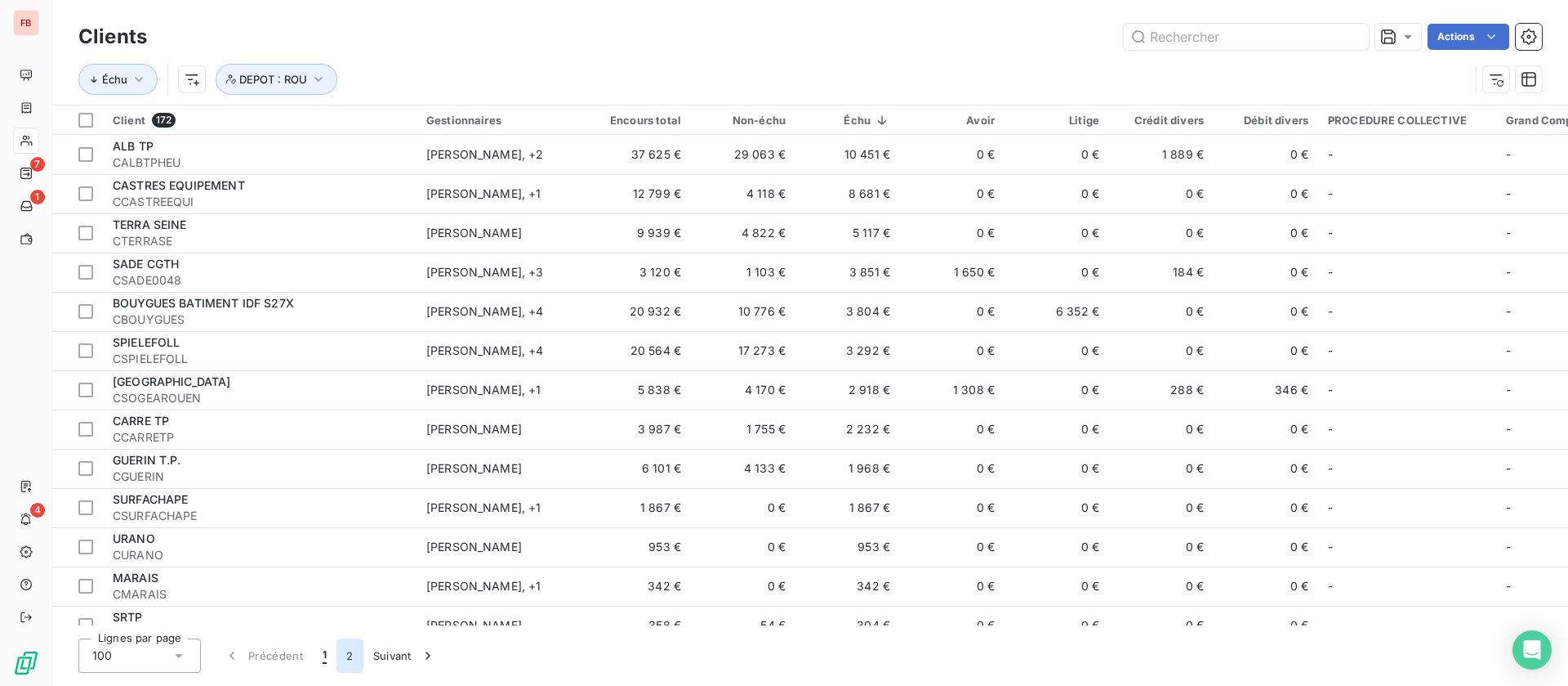
click at [355, 658] on button "2" at bounding box center [350, 656] width 26 height 35
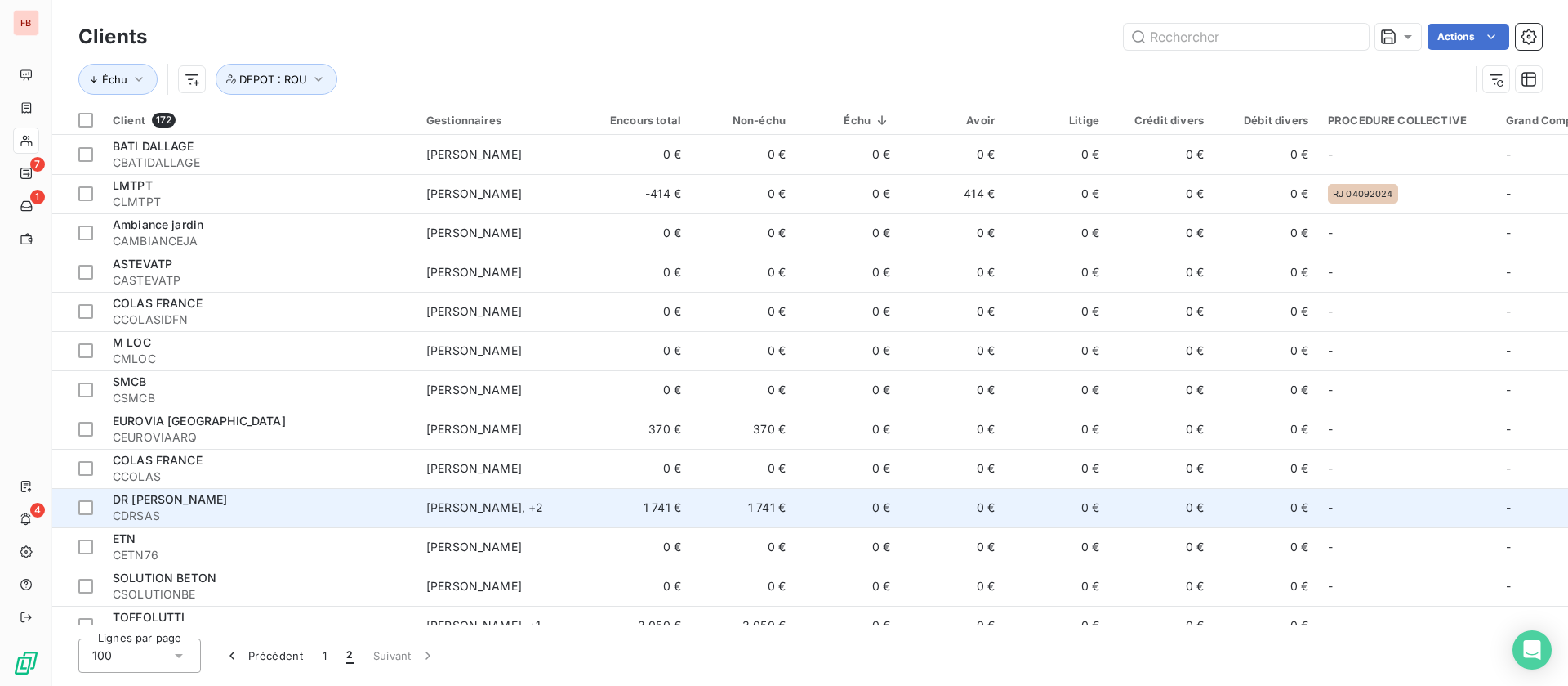
click at [847, 506] on td "0 €" at bounding box center [848, 507] width 105 height 40
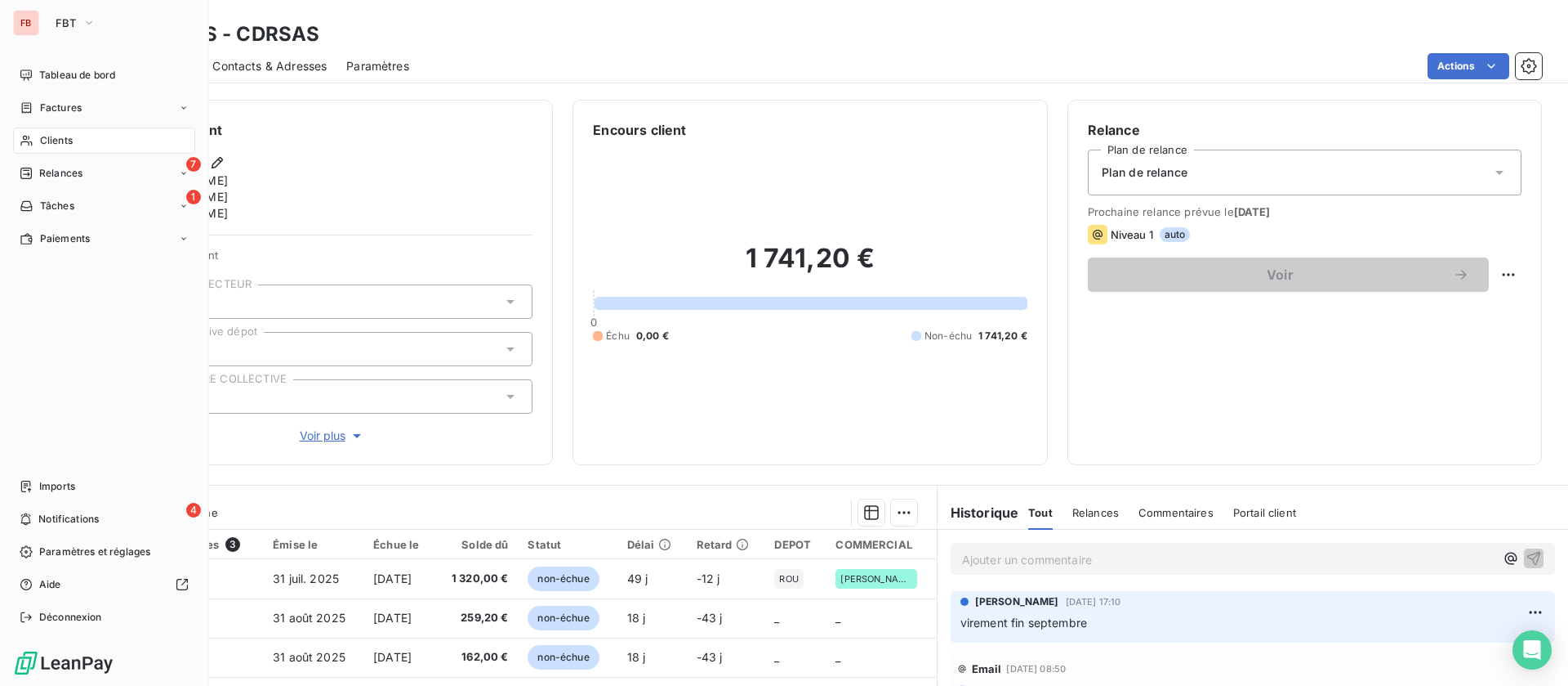
click at [40, 137] on span "Clients" at bounding box center [57, 141] width 33 height 15
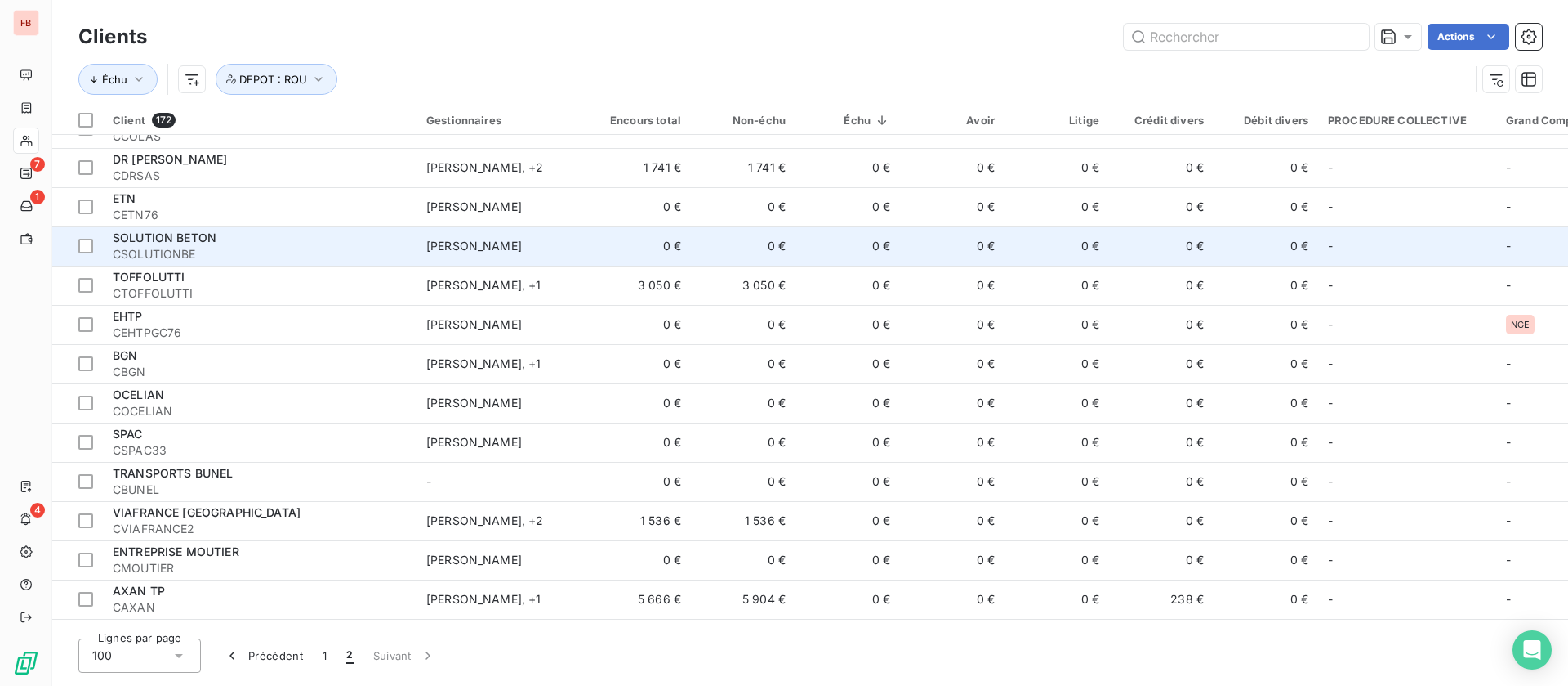
scroll to position [368, 0]
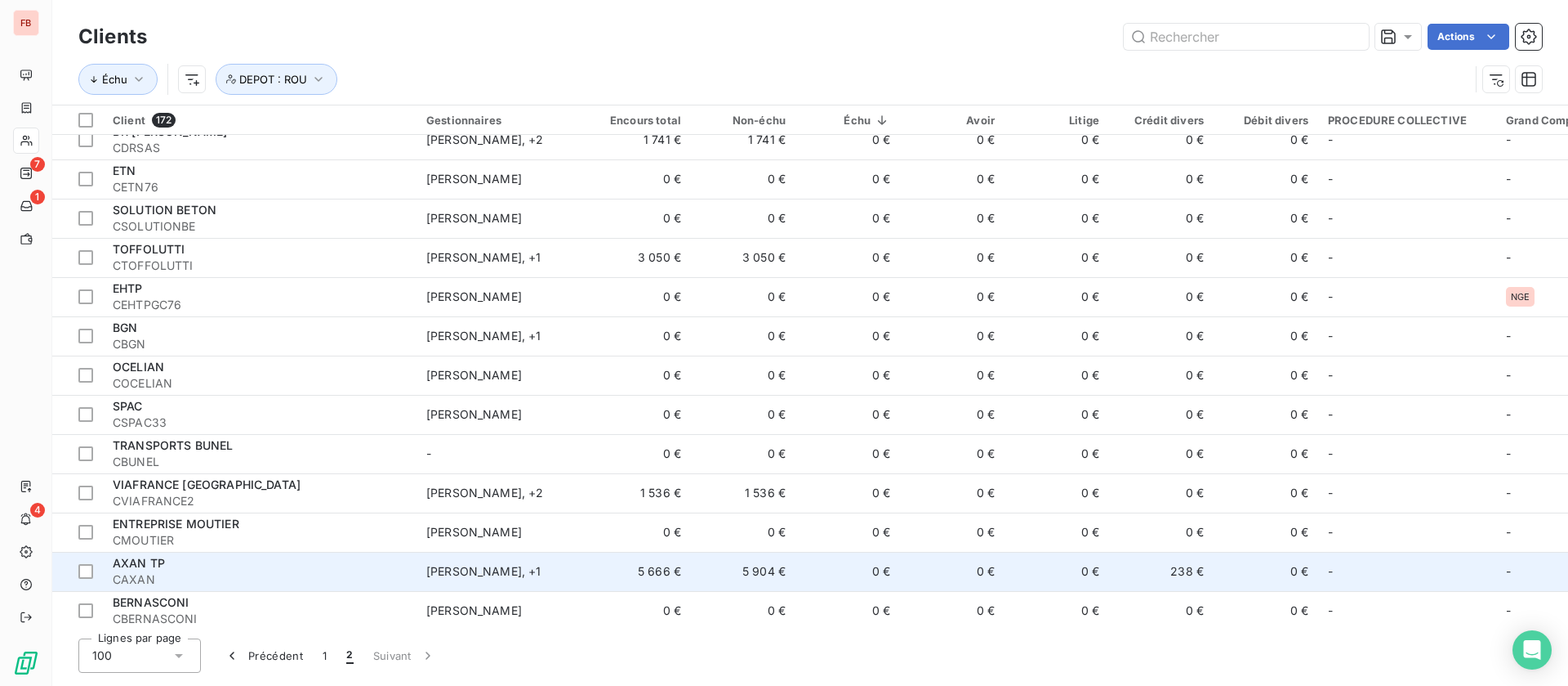
click at [250, 575] on span "CAXAN" at bounding box center [259, 580] width 294 height 16
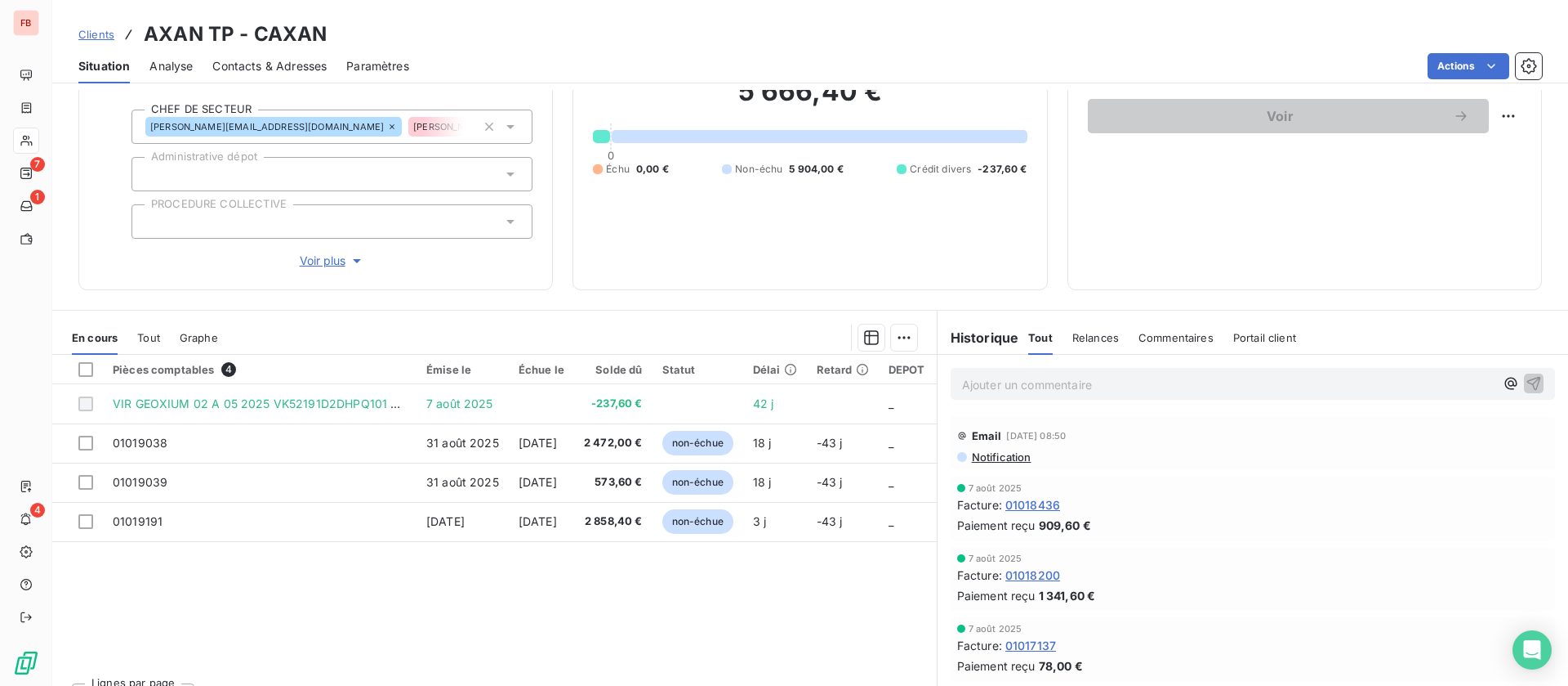
scroll to position [191, 0]
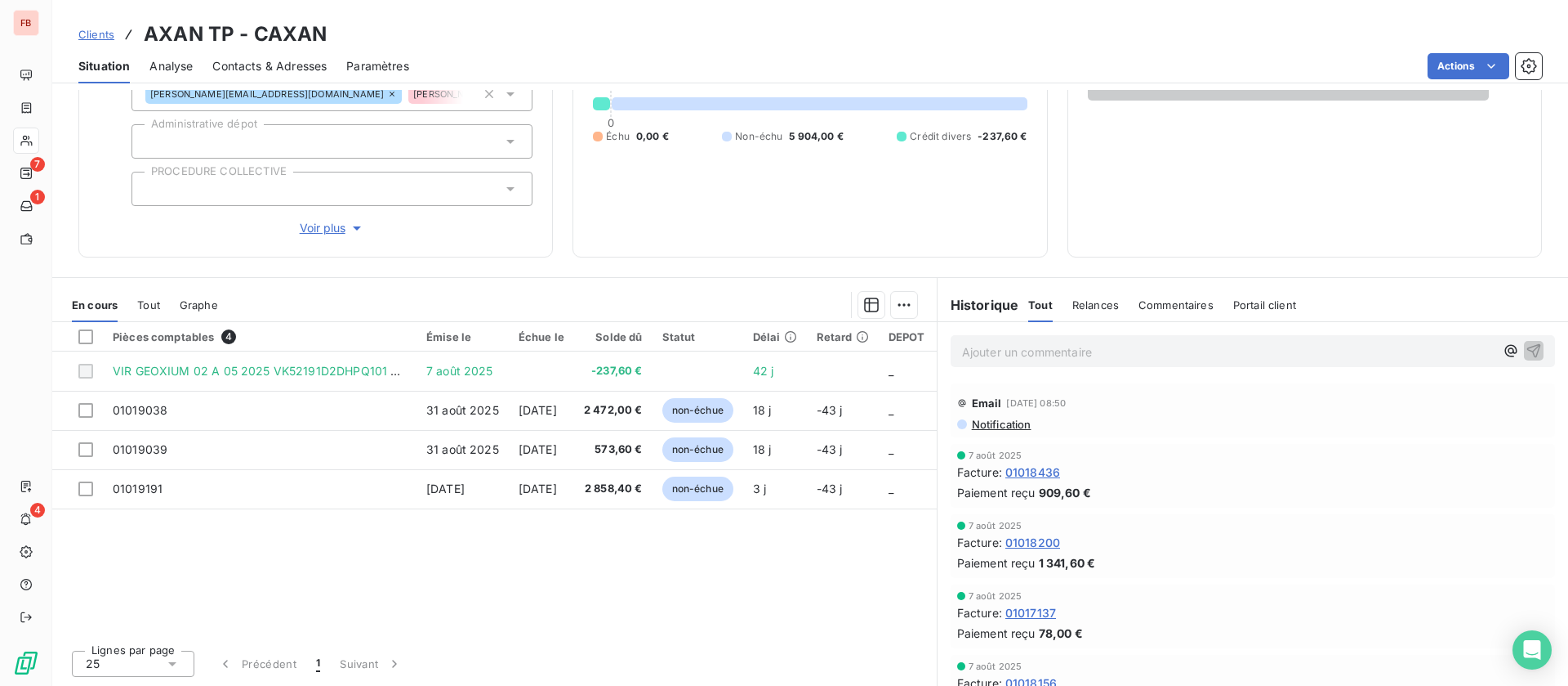
click at [317, 228] on span "Voir plus" at bounding box center [332, 228] width 65 height 16
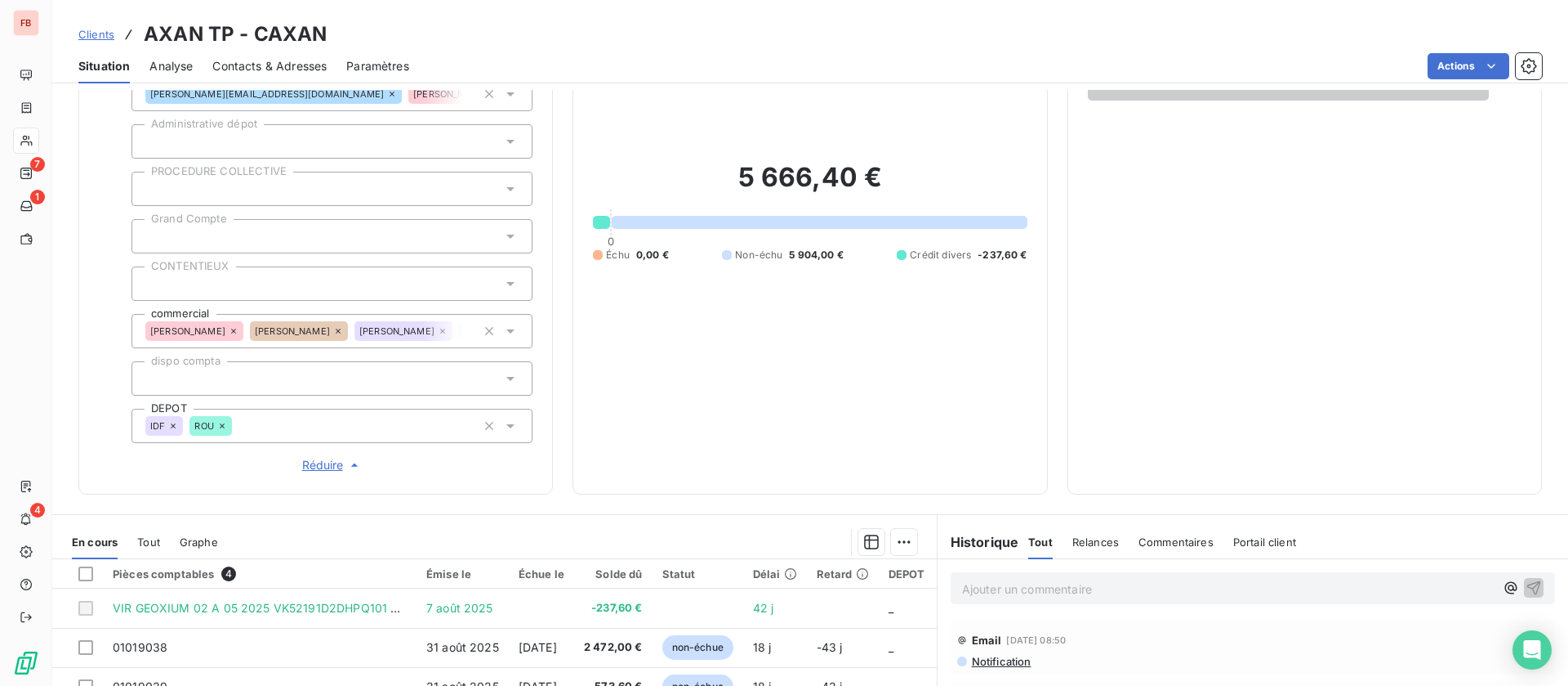
click at [226, 428] on icon at bounding box center [222, 426] width 10 height 10
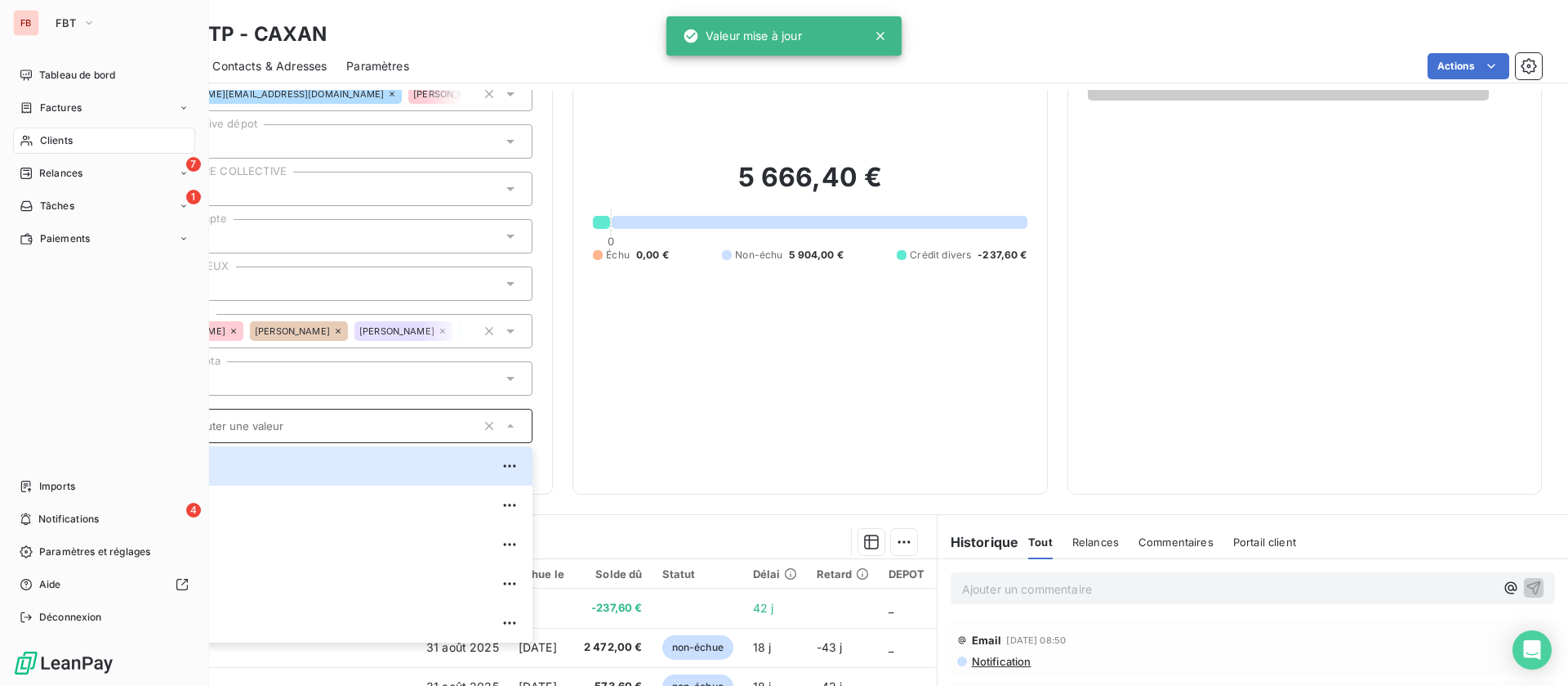
drag, startPoint x: 48, startPoint y: 138, endPoint x: 118, endPoint y: 145, distance: 70.3
click at [48, 138] on span "Clients" at bounding box center [57, 141] width 33 height 15
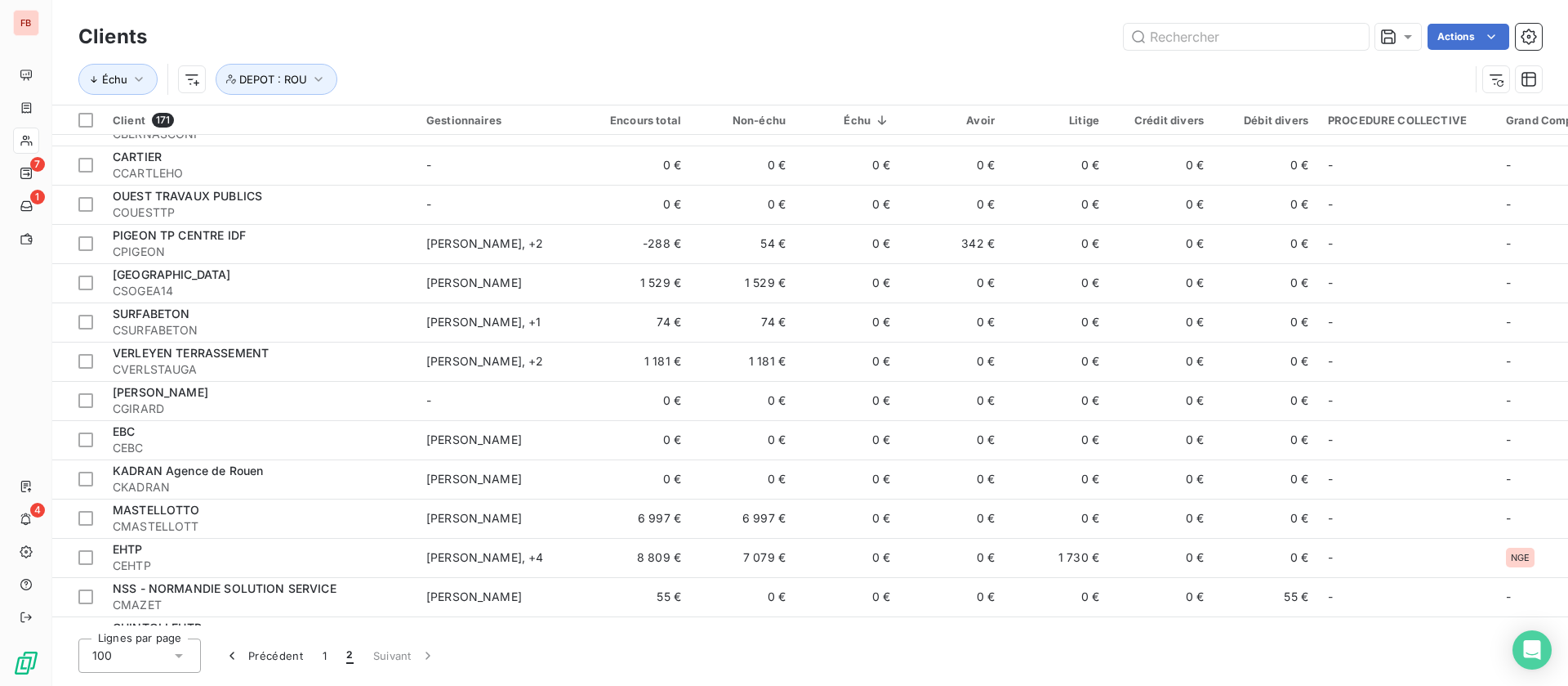
scroll to position [858, 0]
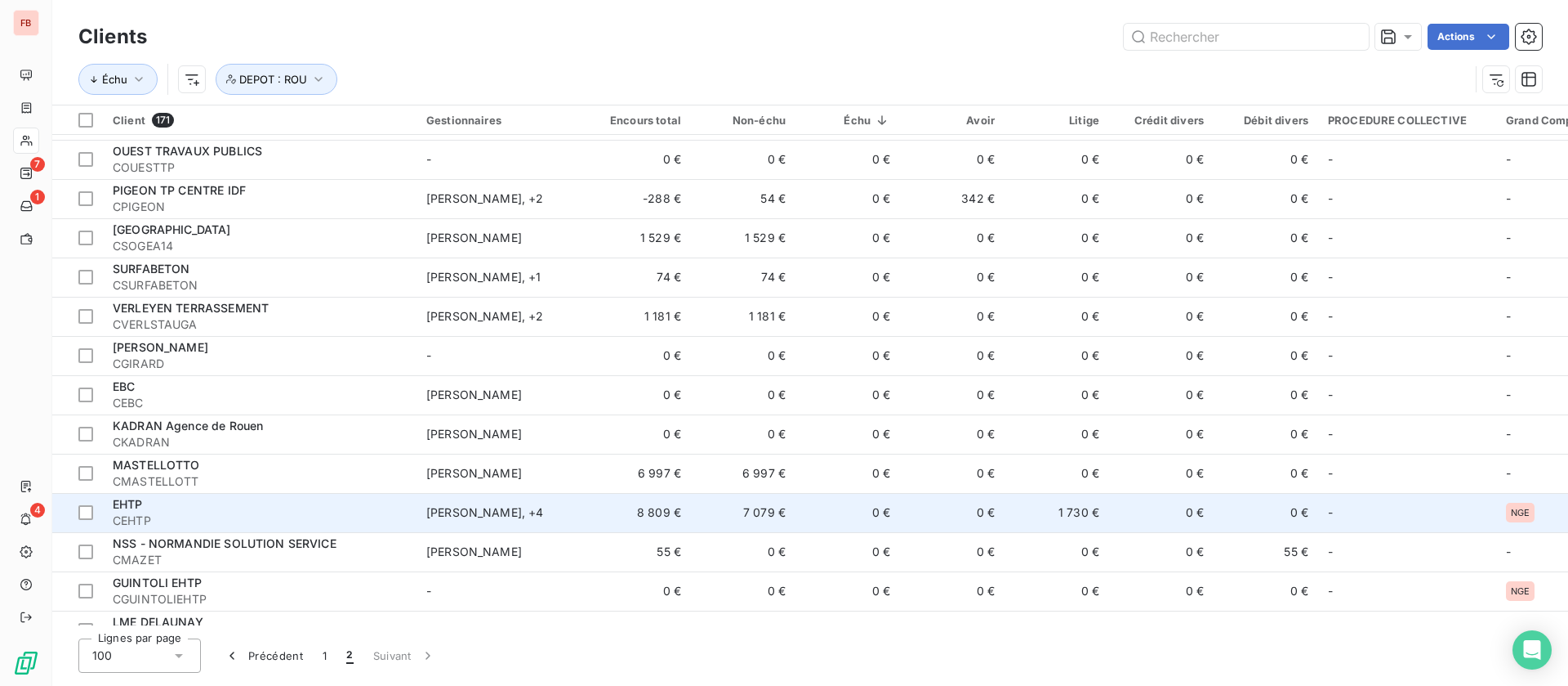
click at [579, 516] on td "Anicet ANICHE , + 4" at bounding box center [501, 512] width 170 height 40
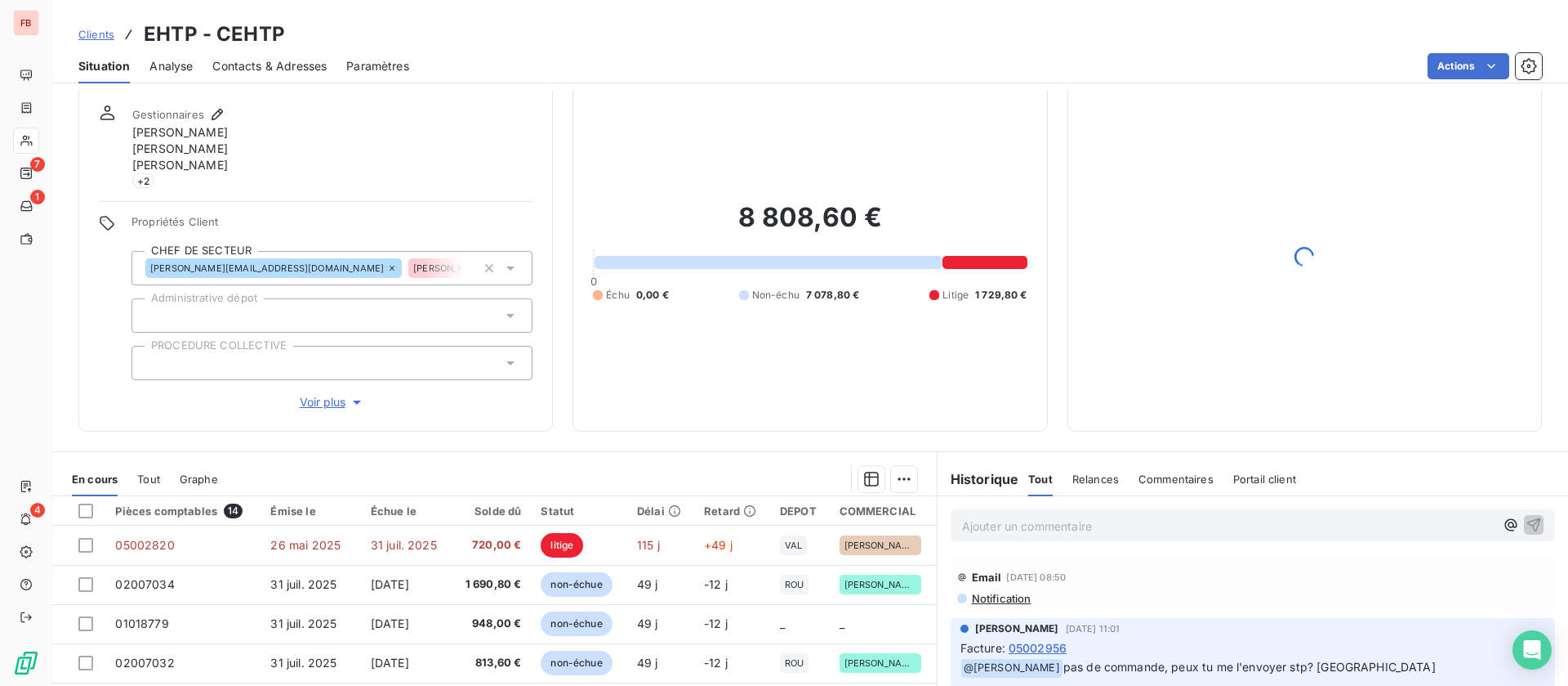
scroll to position [123, 0]
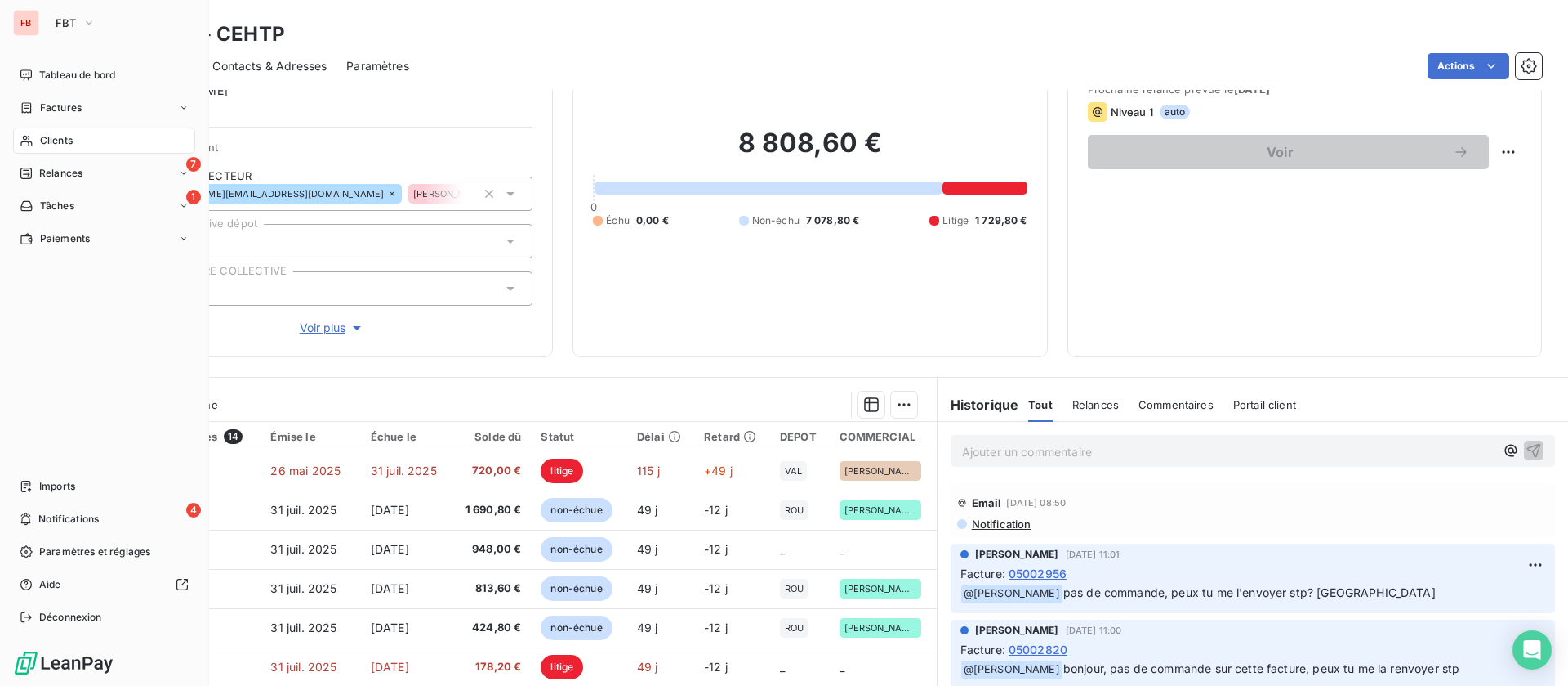
click at [41, 141] on span "Clients" at bounding box center [57, 141] width 33 height 15
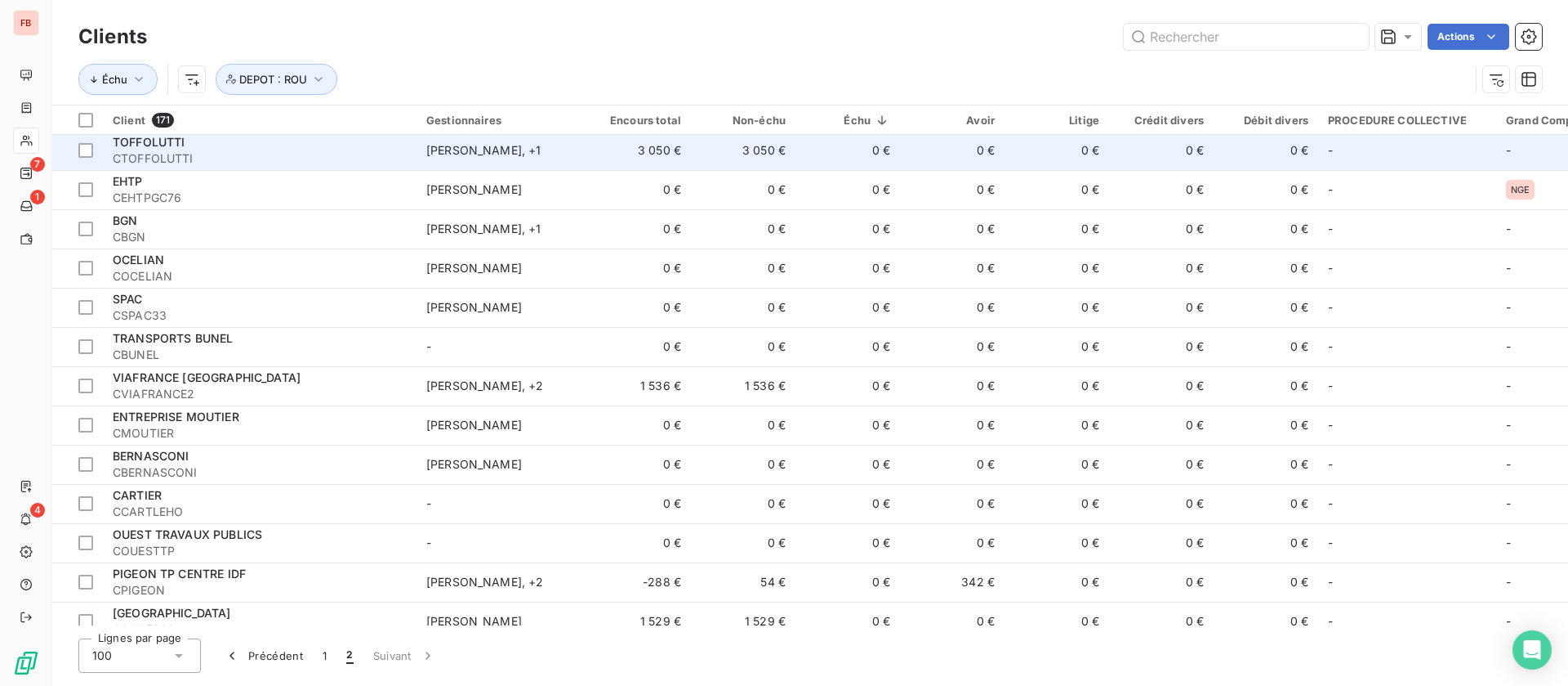
scroll to position [490, 0]
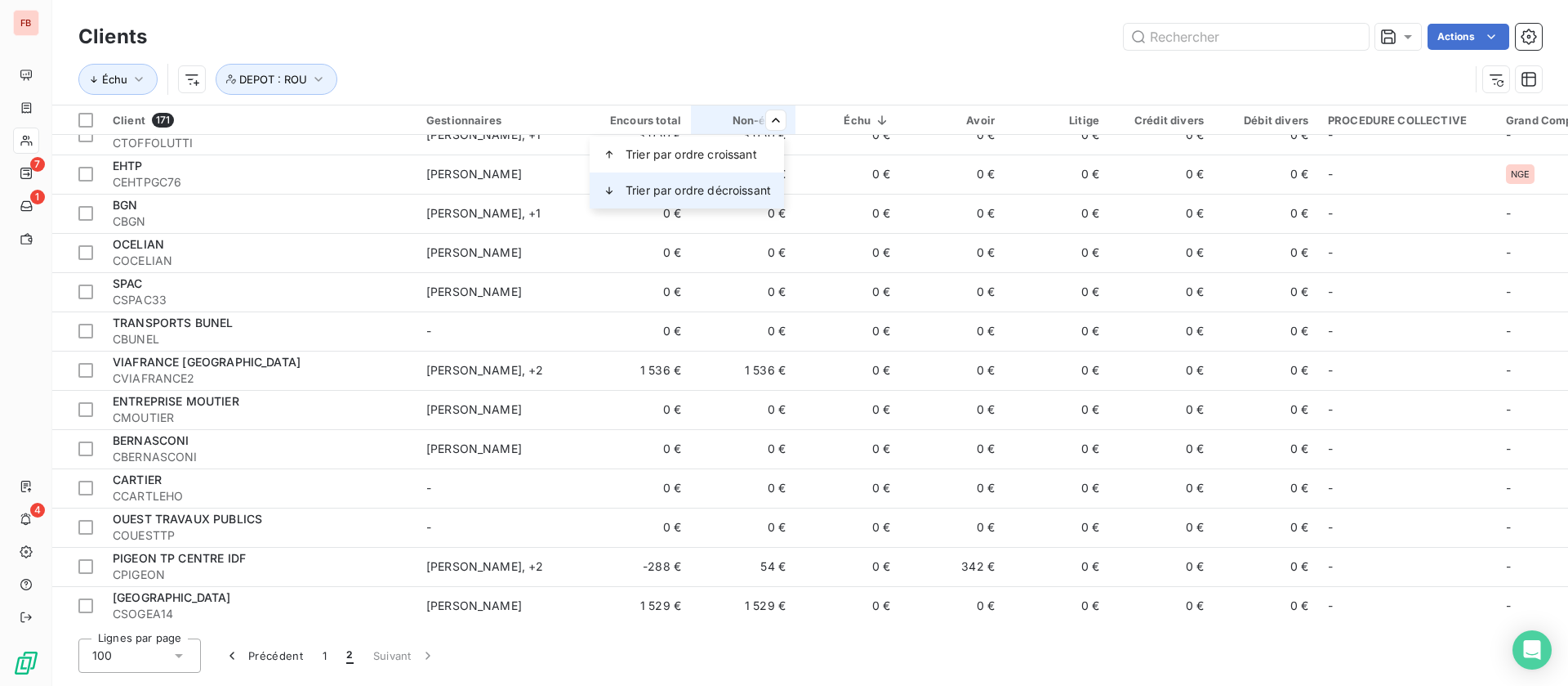
click at [733, 192] on span "Trier par ordre décroissant" at bounding box center [698, 190] width 146 height 16
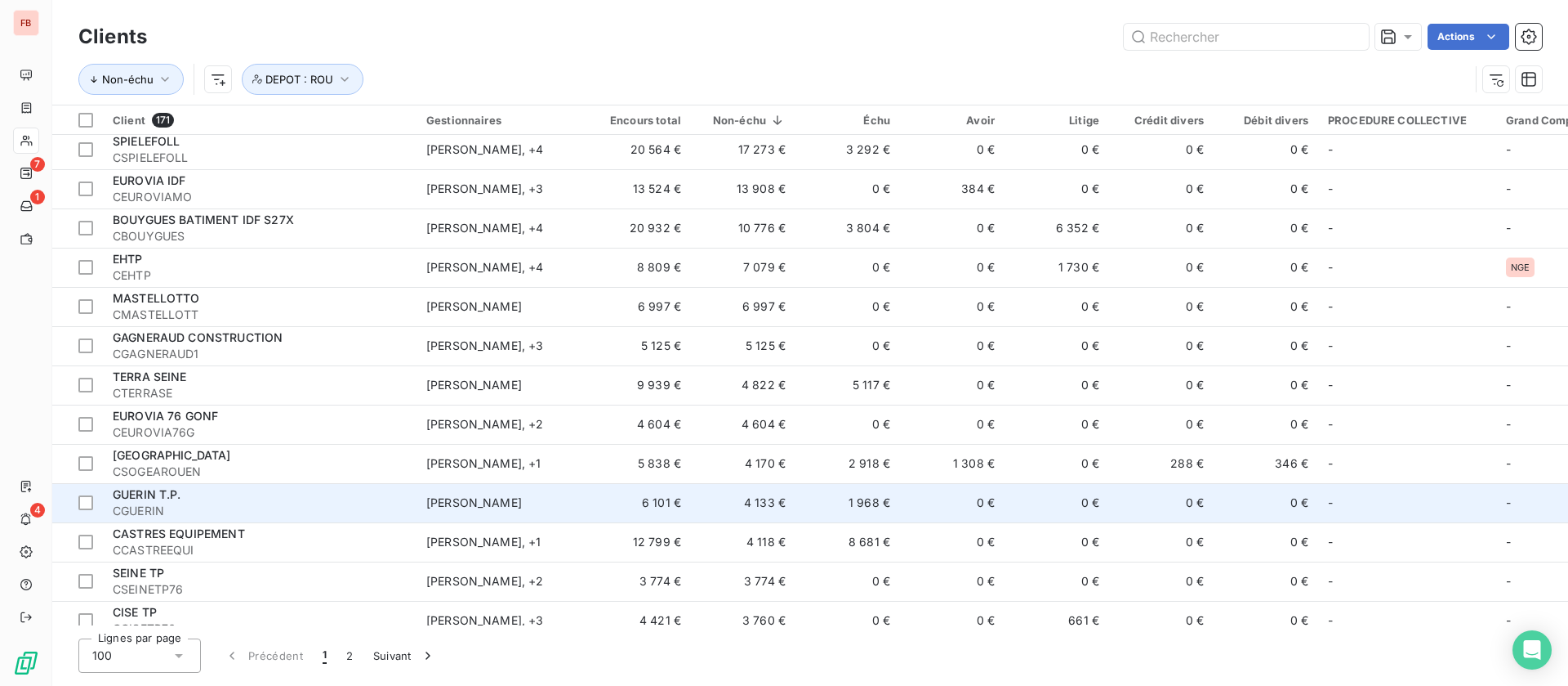
scroll to position [245, 0]
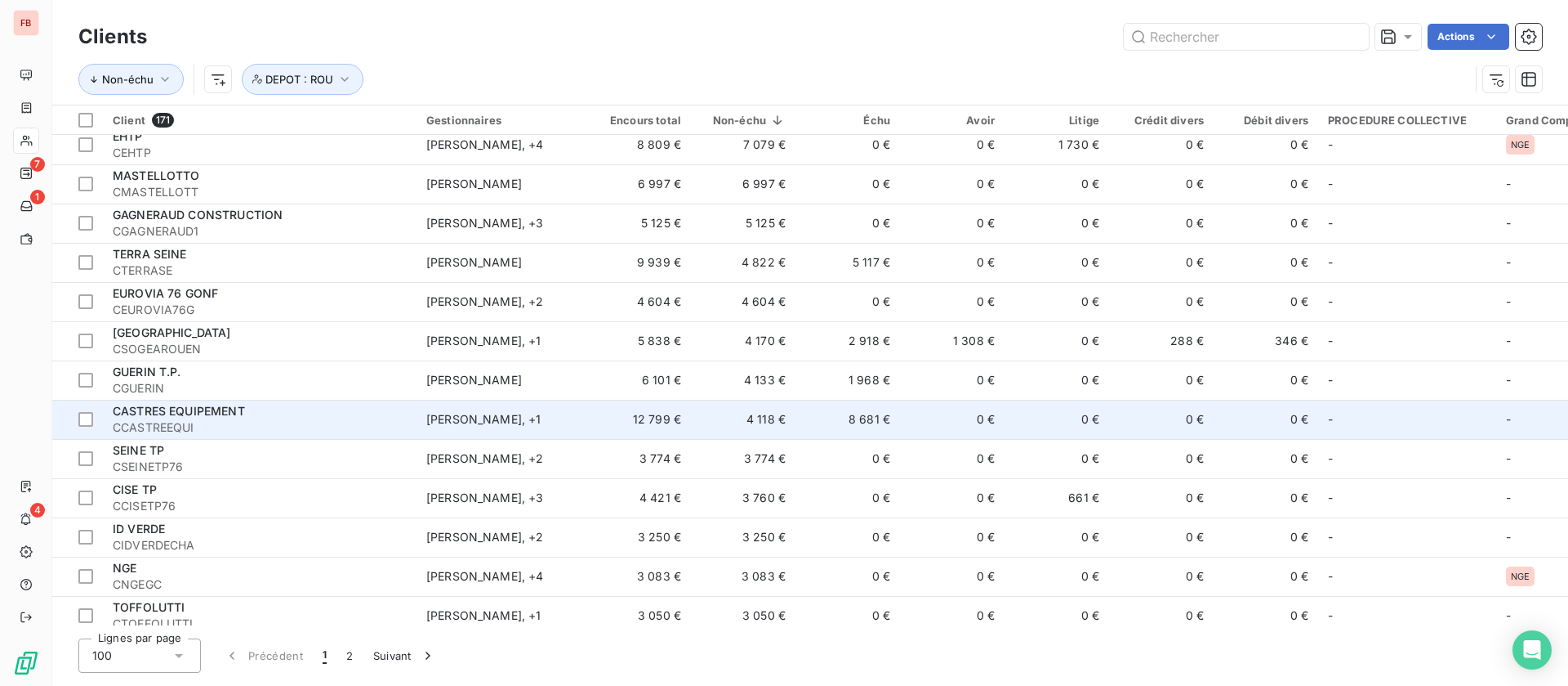
click at [928, 436] on td "0 €" at bounding box center [952, 419] width 105 height 40
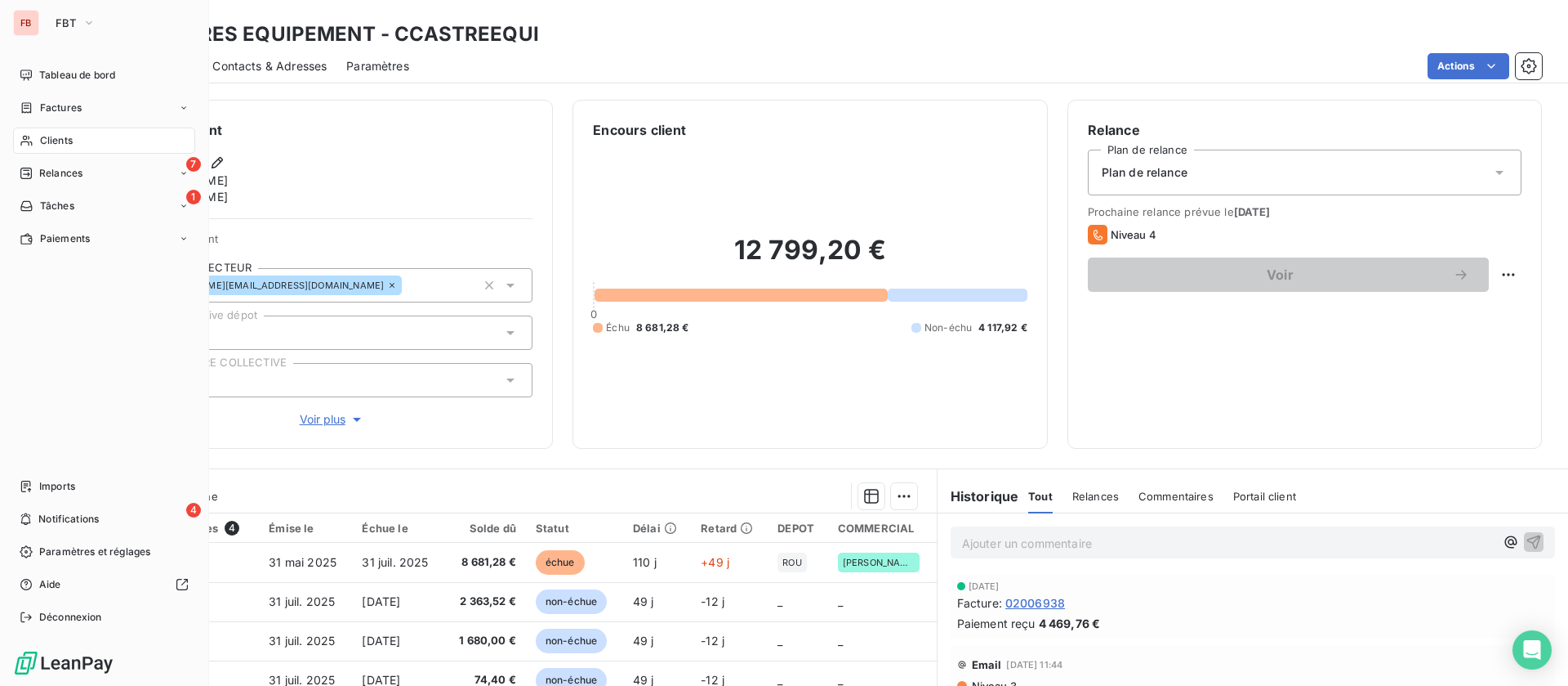
click at [44, 143] on span "Clients" at bounding box center [57, 141] width 33 height 15
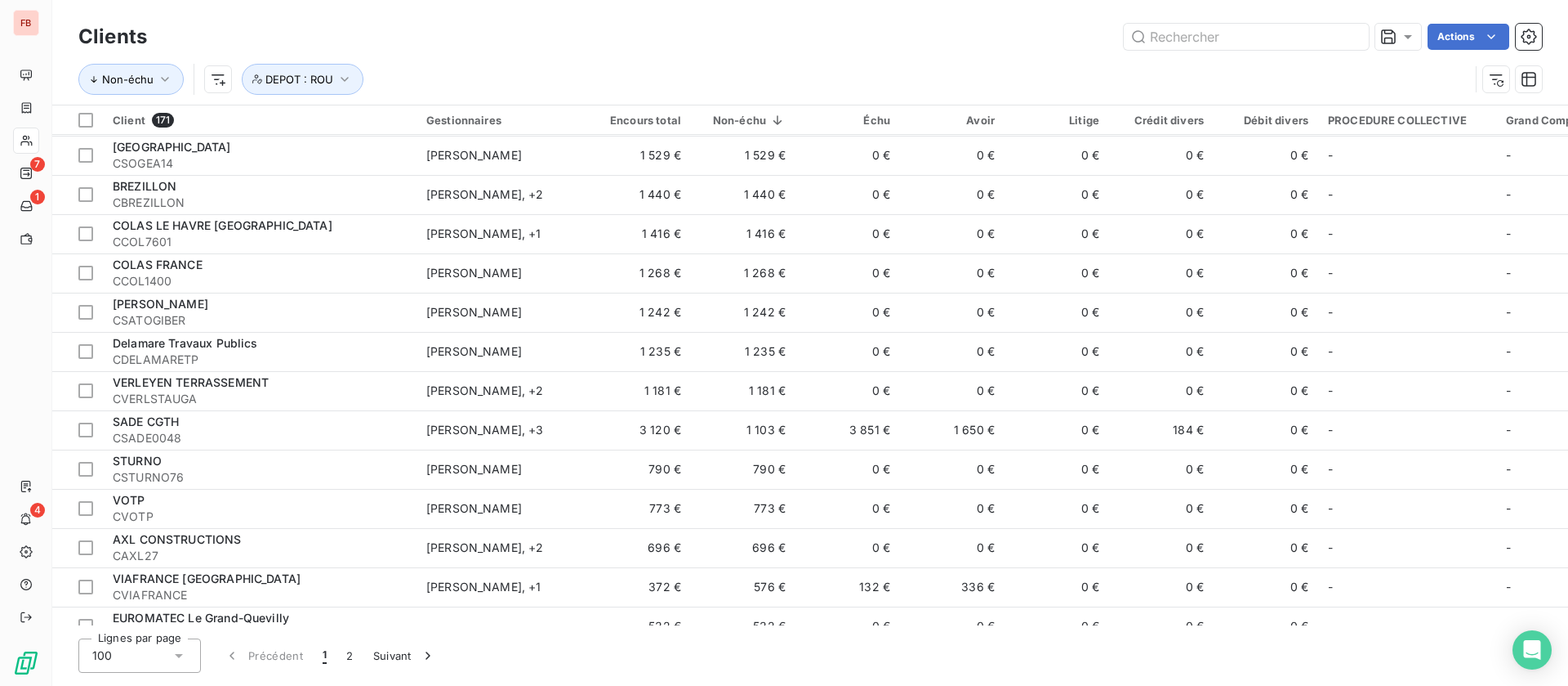
scroll to position [981, 0]
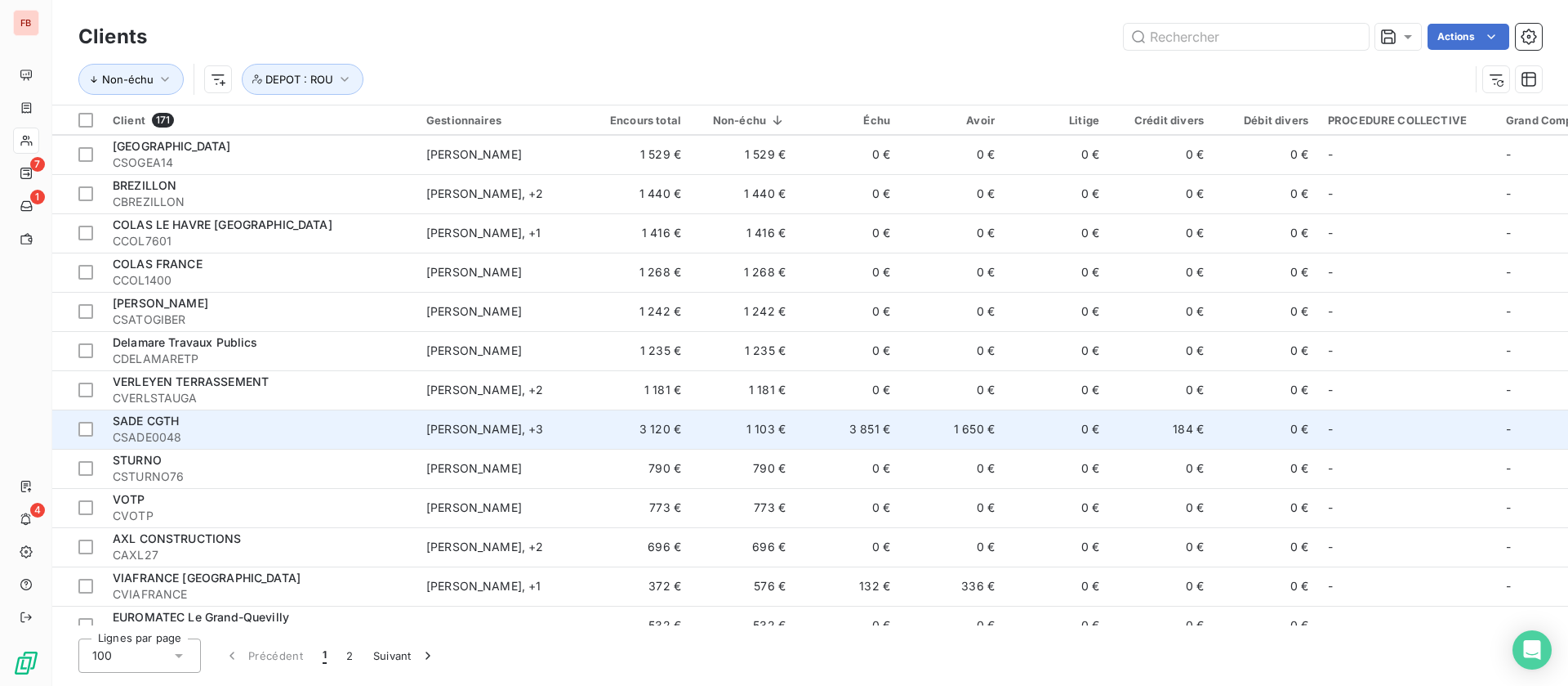
click at [925, 432] on td "1 650 €" at bounding box center [952, 429] width 105 height 40
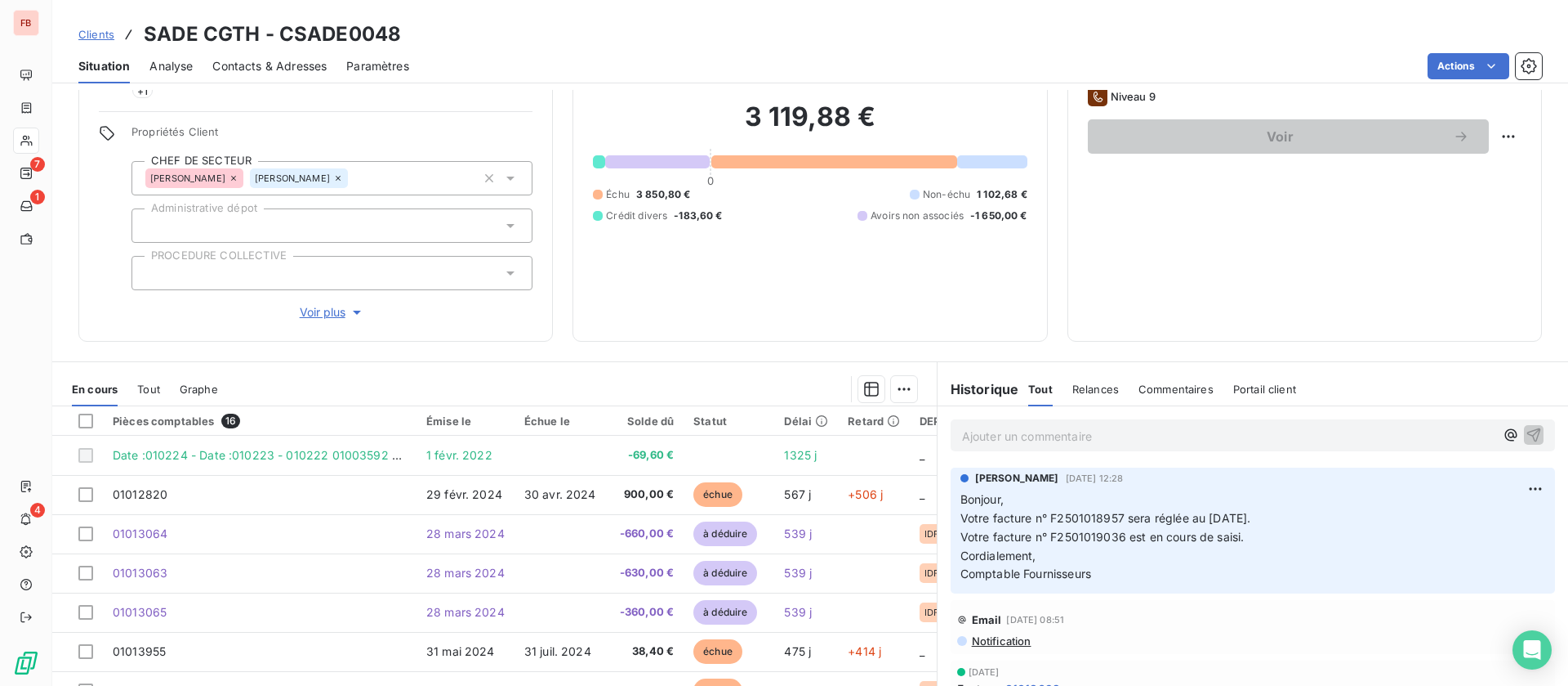
scroll to position [100, 0]
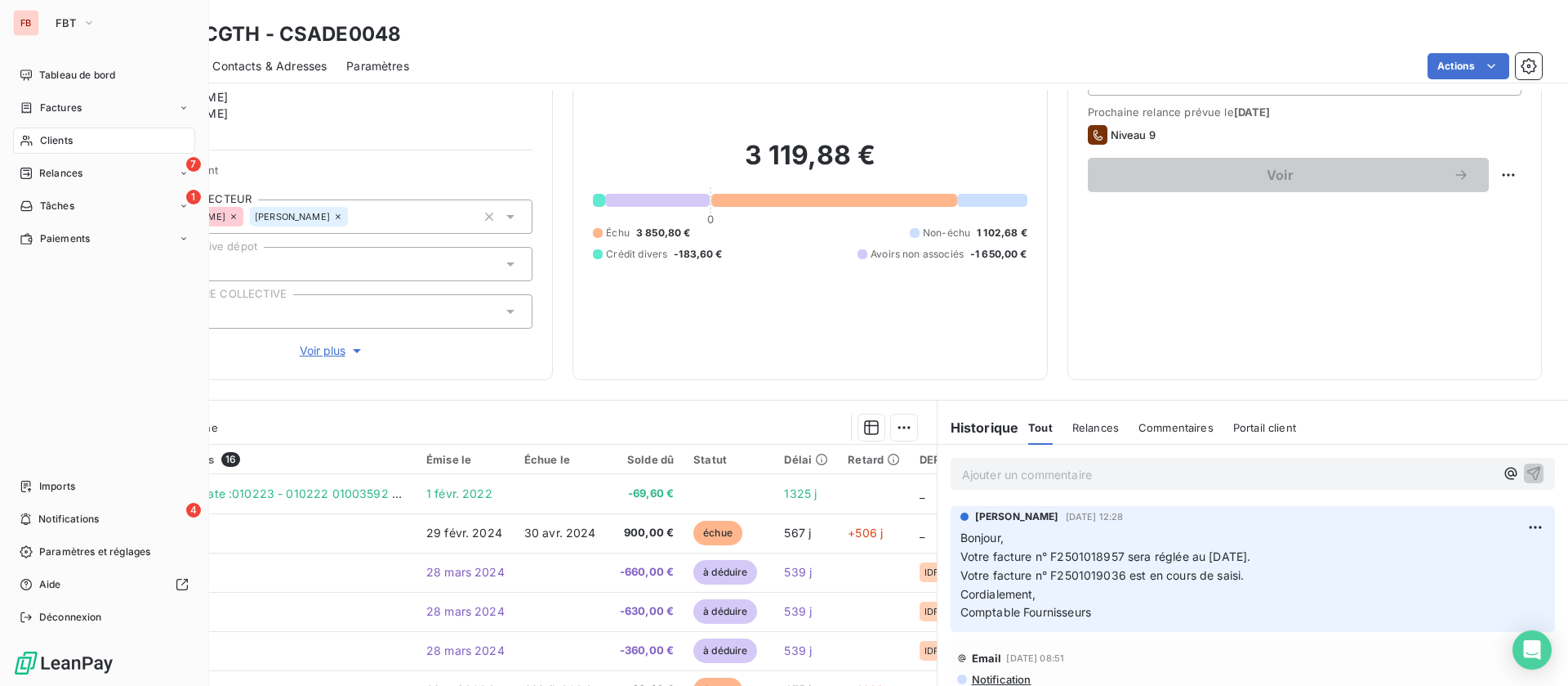
click at [48, 133] on span "Clients" at bounding box center [57, 141] width 33 height 15
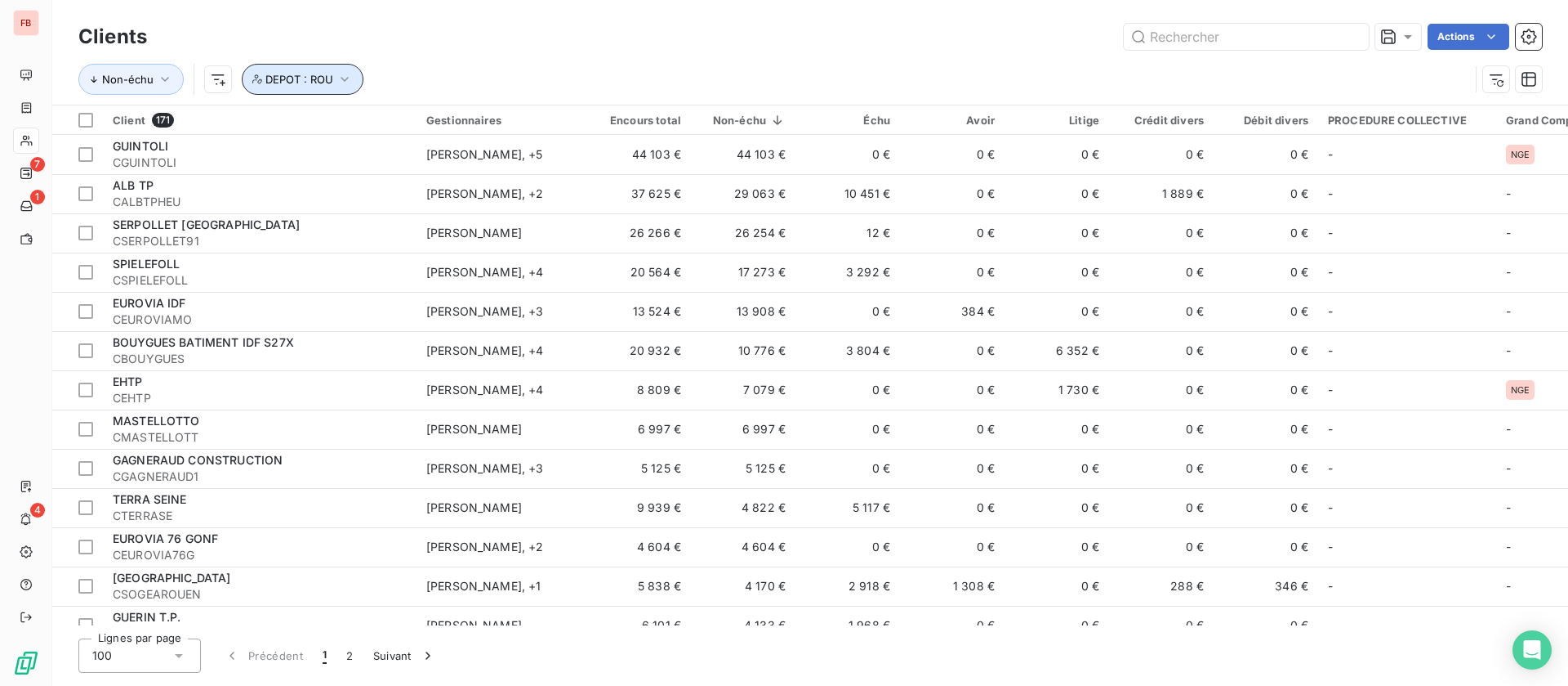
click at [342, 73] on icon "button" at bounding box center [345, 79] width 16 height 16
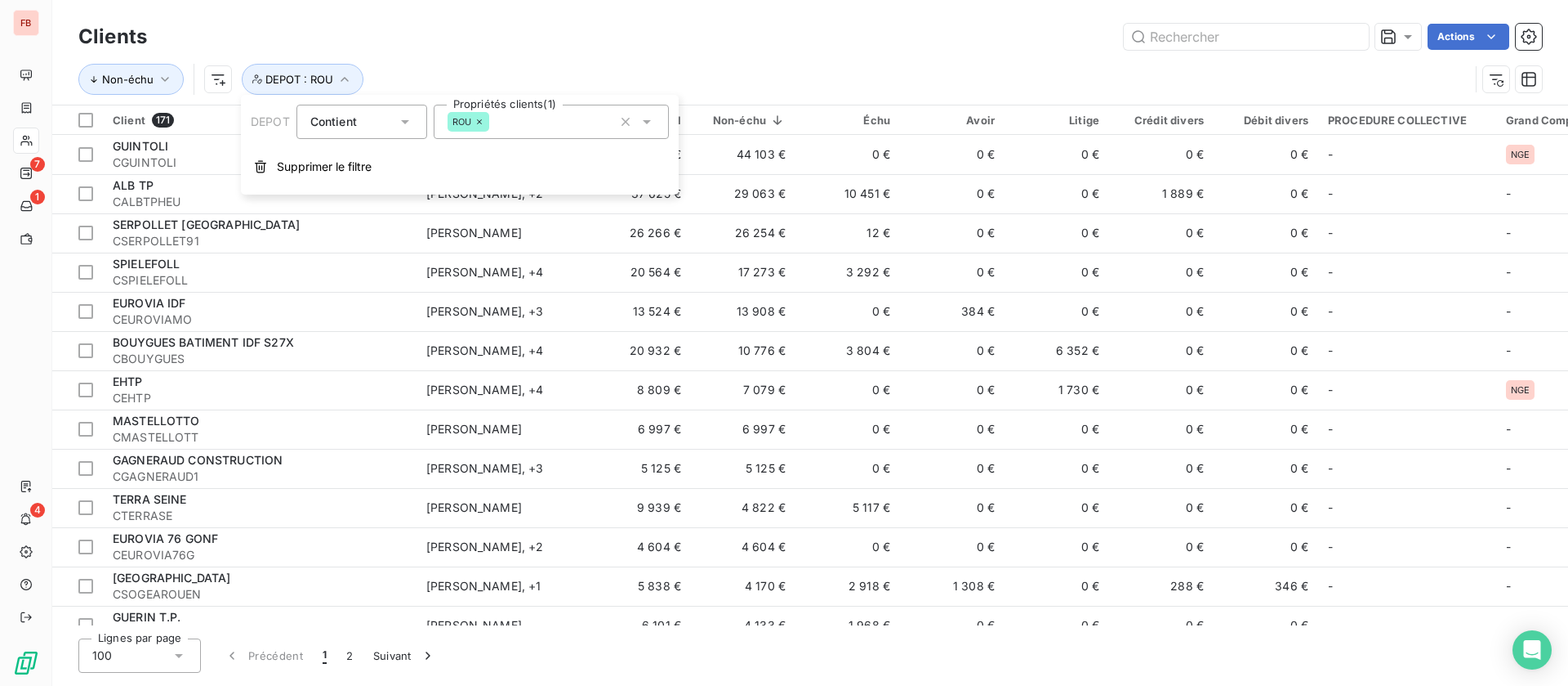
click at [653, 115] on icon at bounding box center [647, 122] width 16 height 16
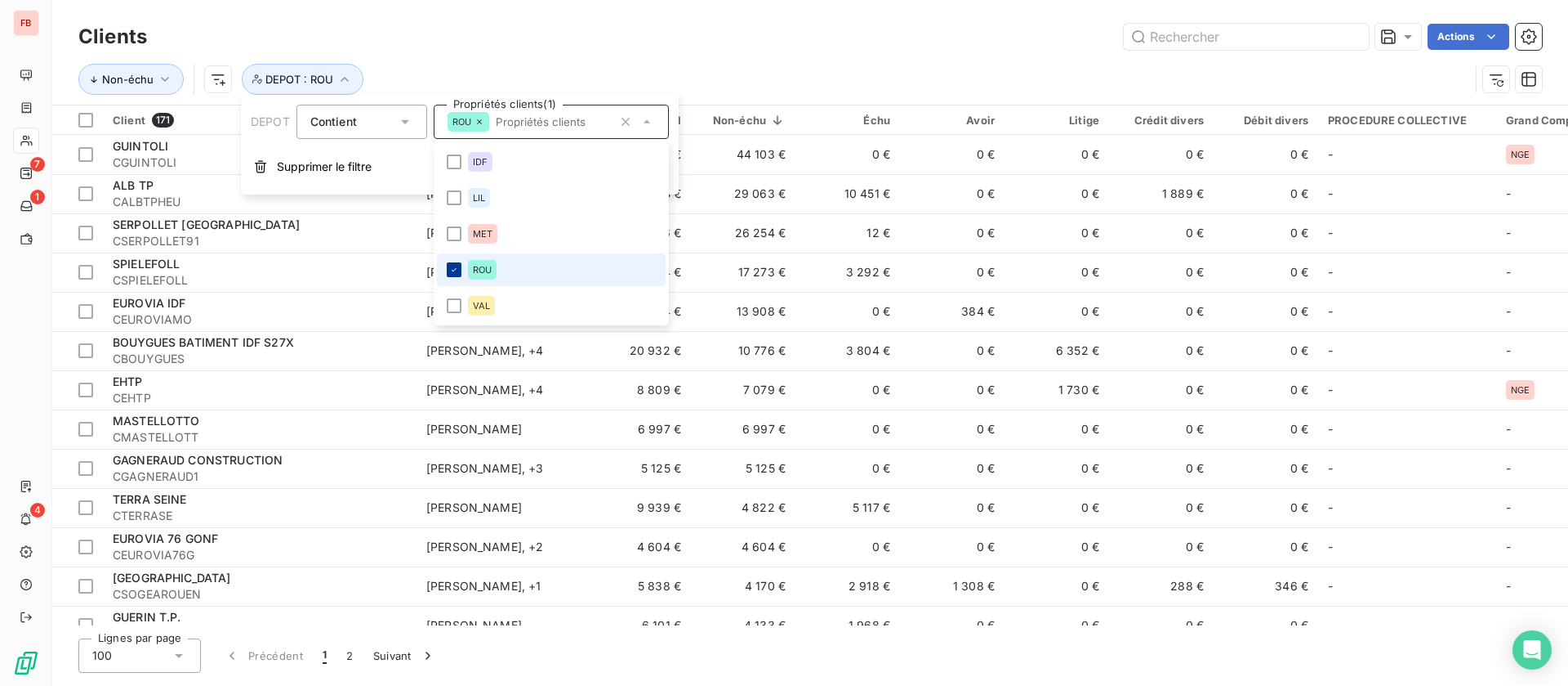
click at [460, 267] on div at bounding box center [454, 270] width 15 height 15
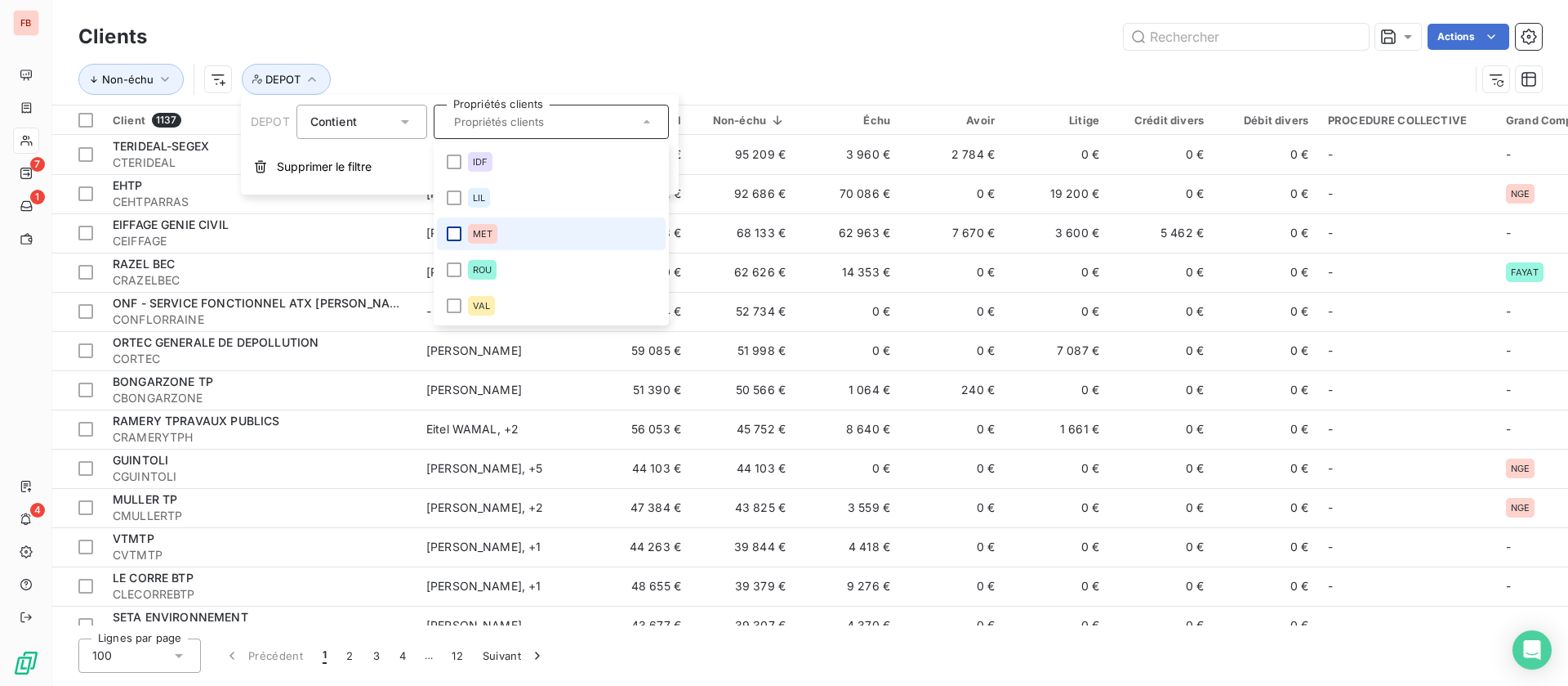
click at [458, 231] on div at bounding box center [454, 234] width 15 height 15
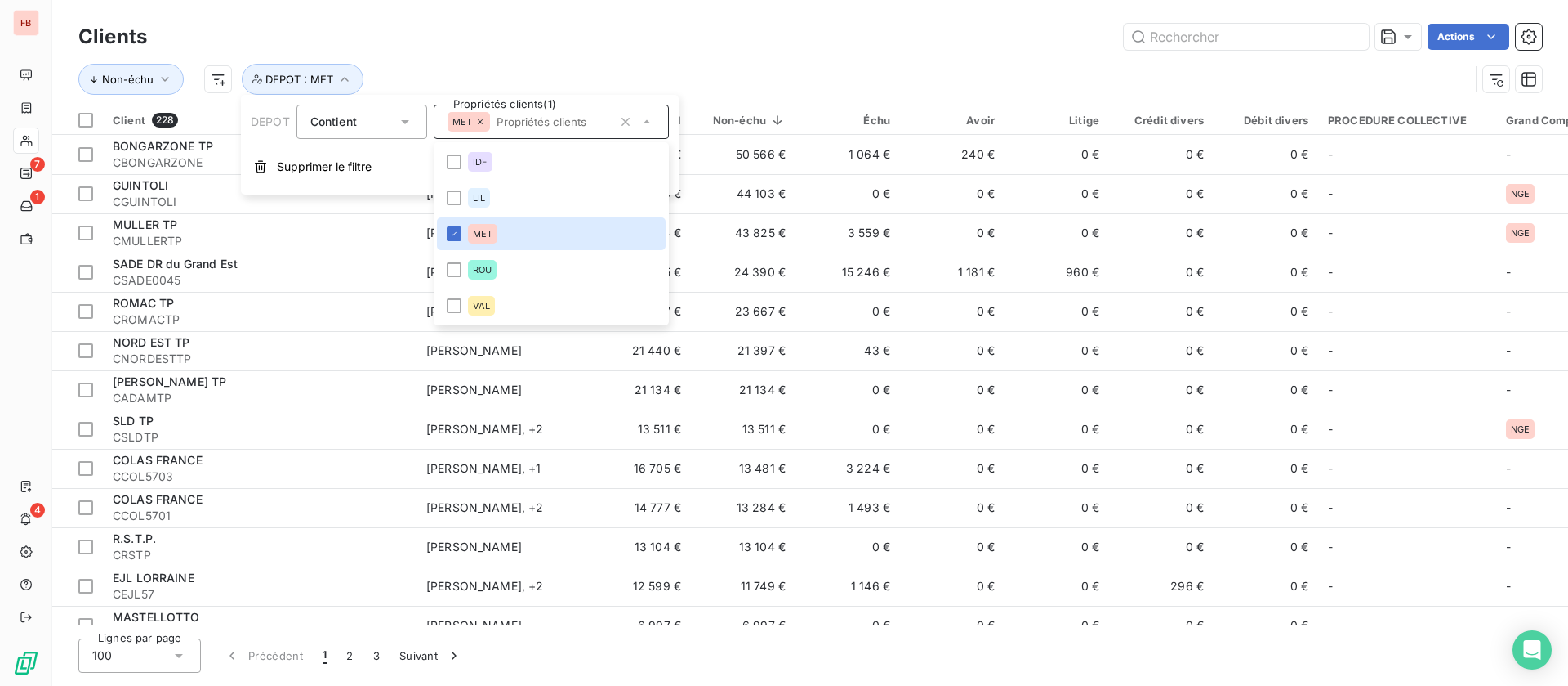
click at [659, 40] on div "Actions" at bounding box center [854, 37] width 1375 height 26
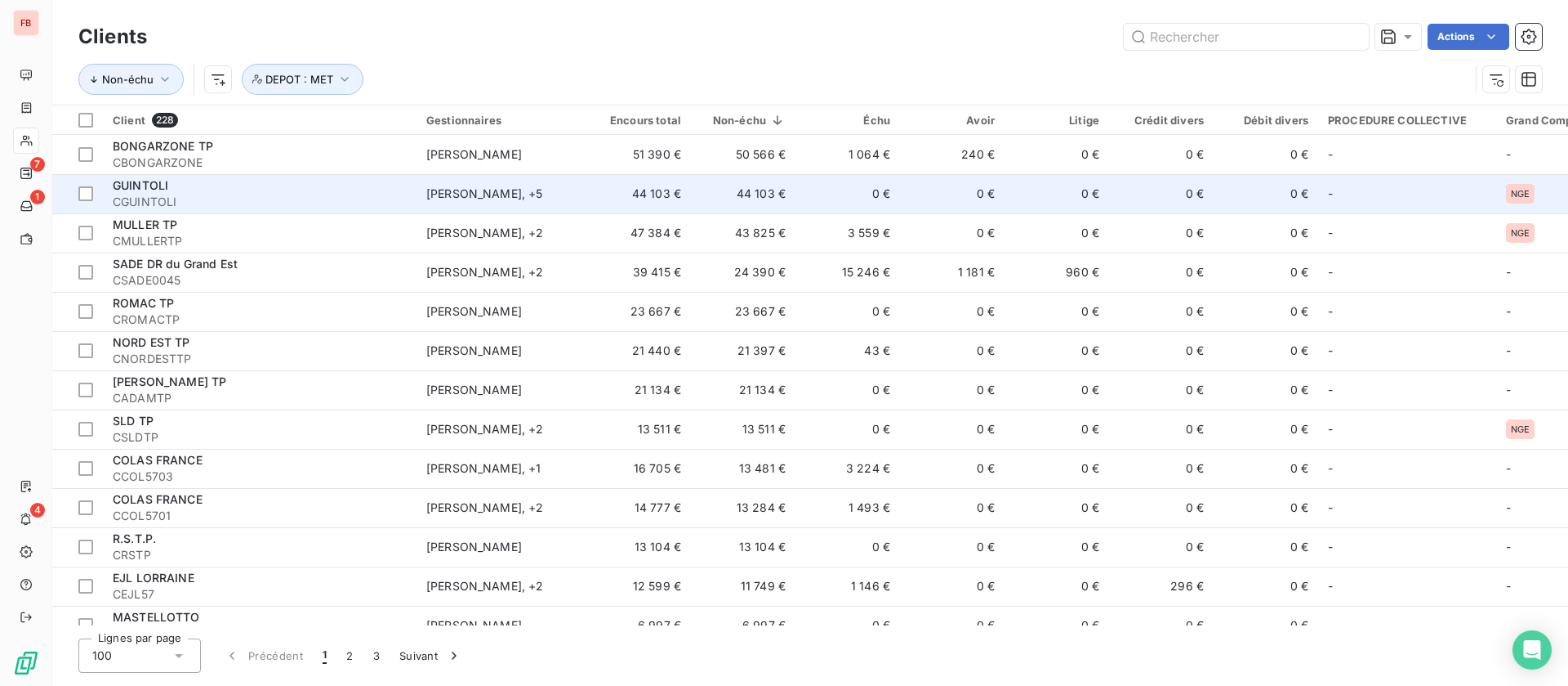
click at [365, 194] on span "CGUINTOLI" at bounding box center [259, 202] width 294 height 16
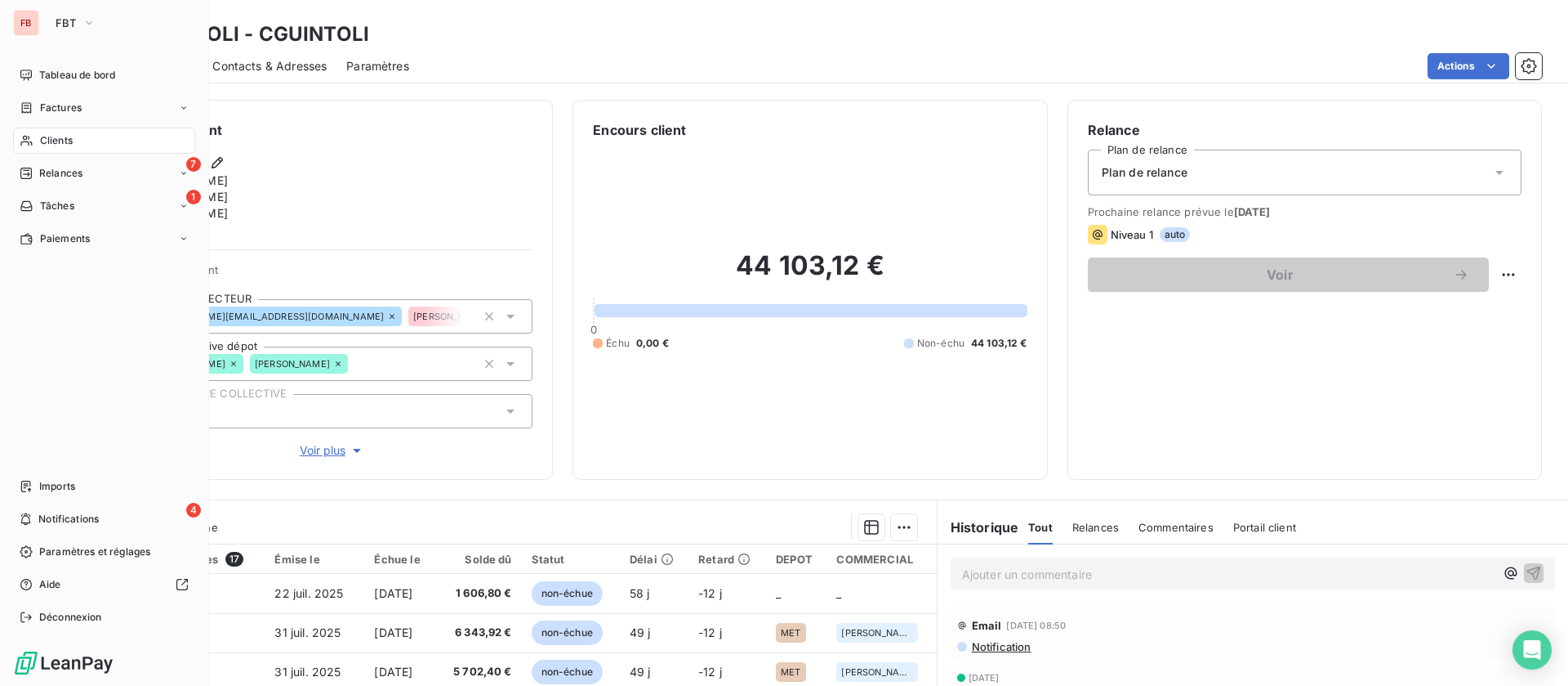
click at [49, 150] on div "Clients" at bounding box center [104, 141] width 182 height 26
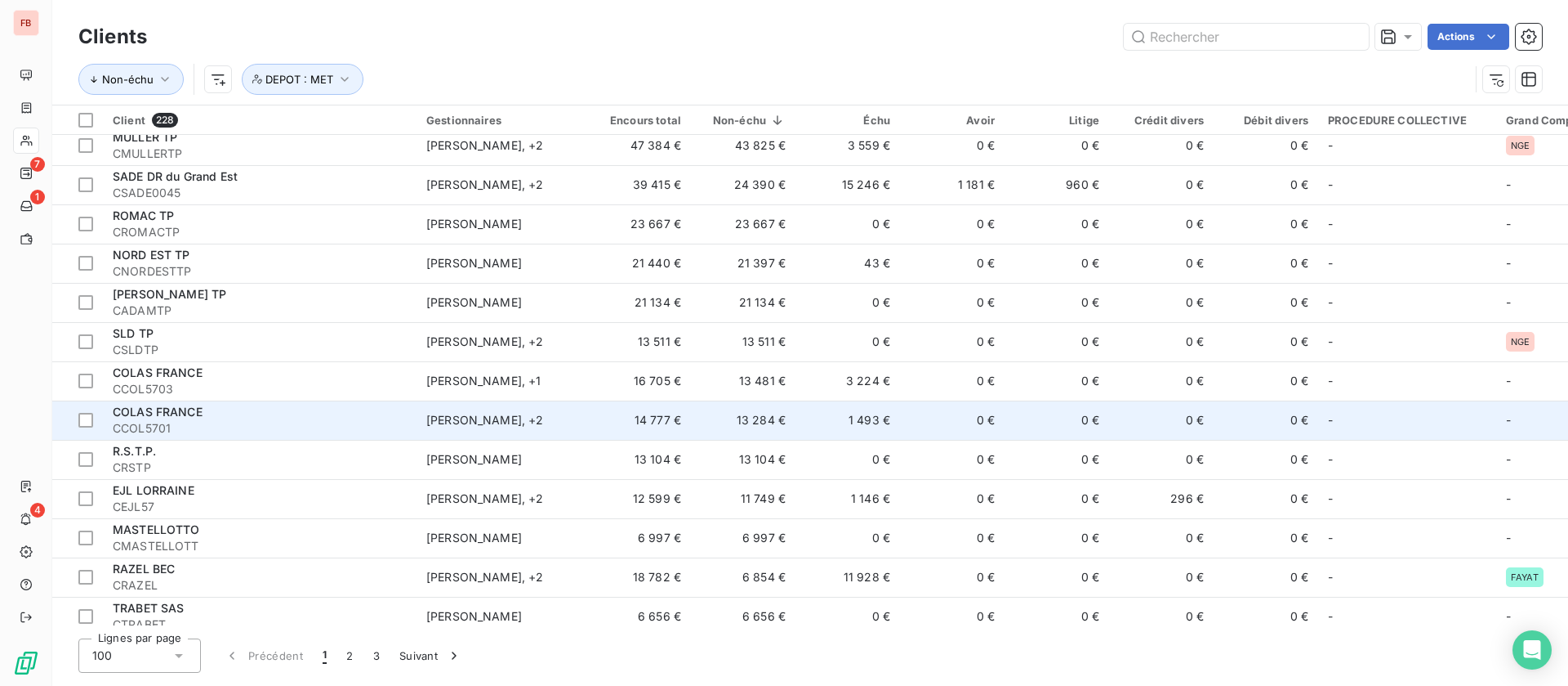
scroll to position [123, 0]
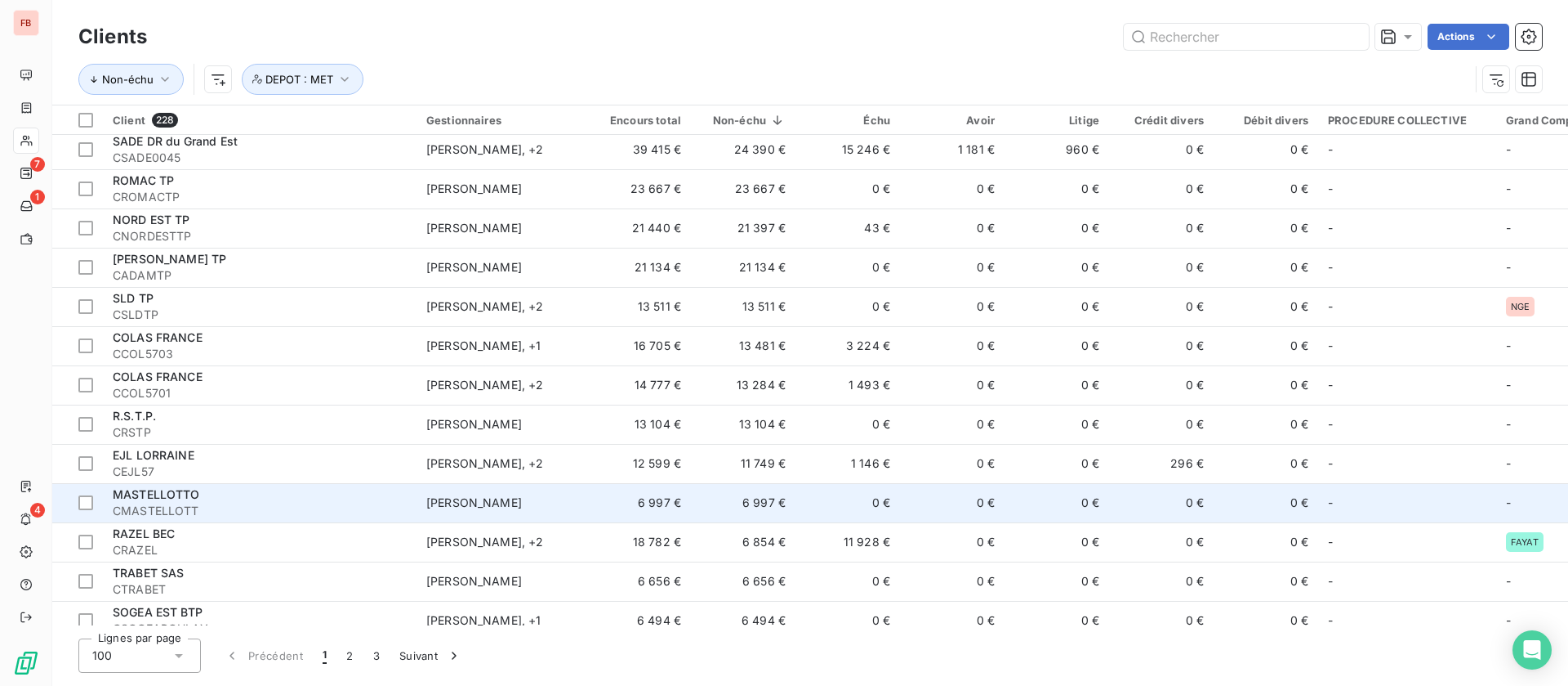
click at [558, 496] on td "[PERSON_NAME]" at bounding box center [501, 502] width 170 height 40
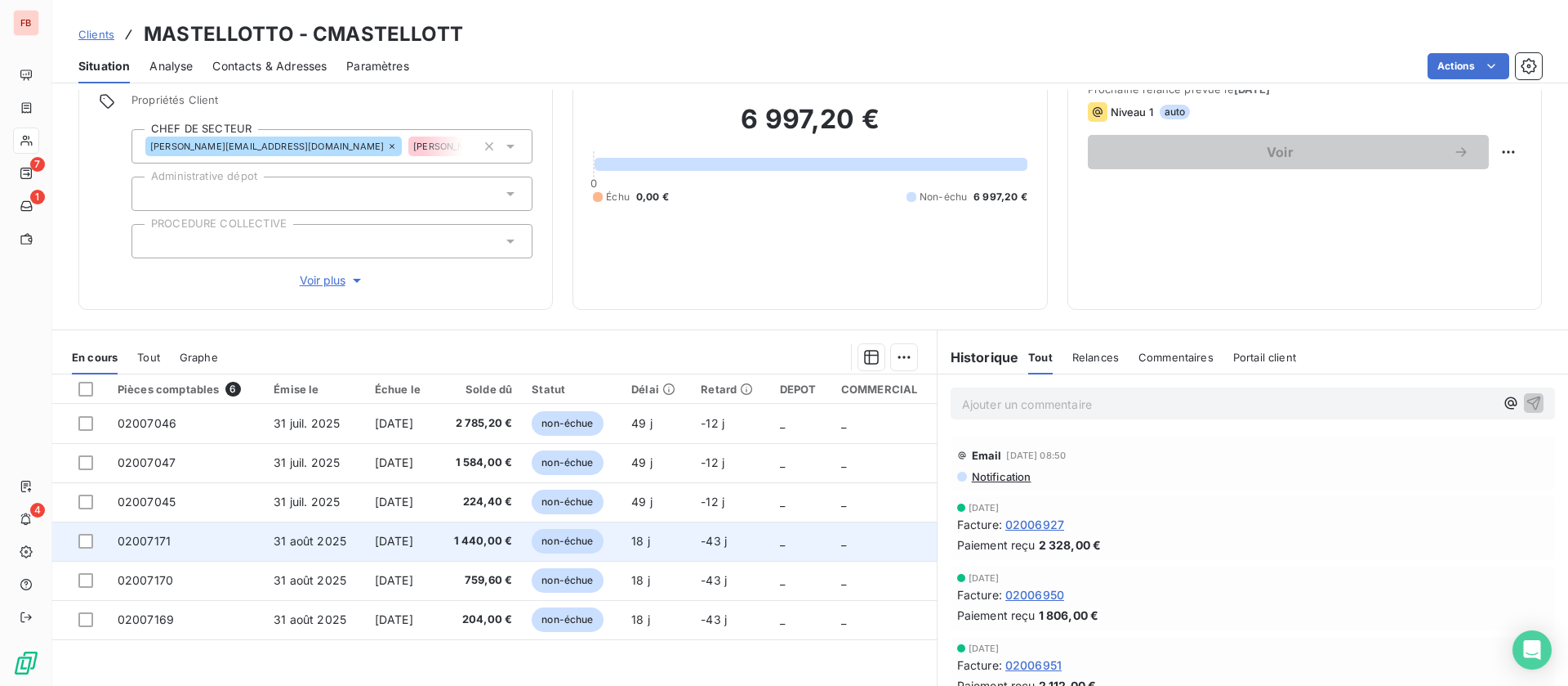
scroll to position [175, 0]
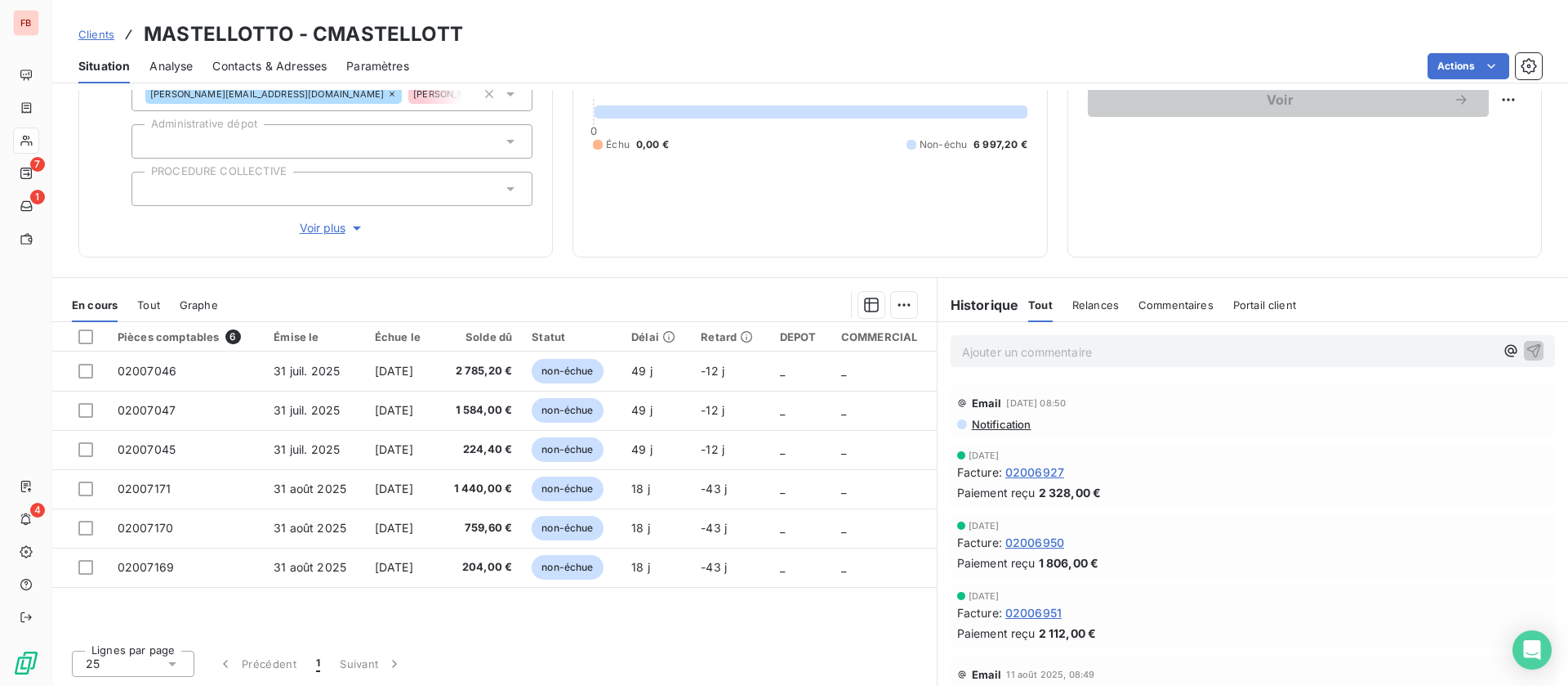
click at [324, 234] on span "Voir plus" at bounding box center [332, 228] width 65 height 16
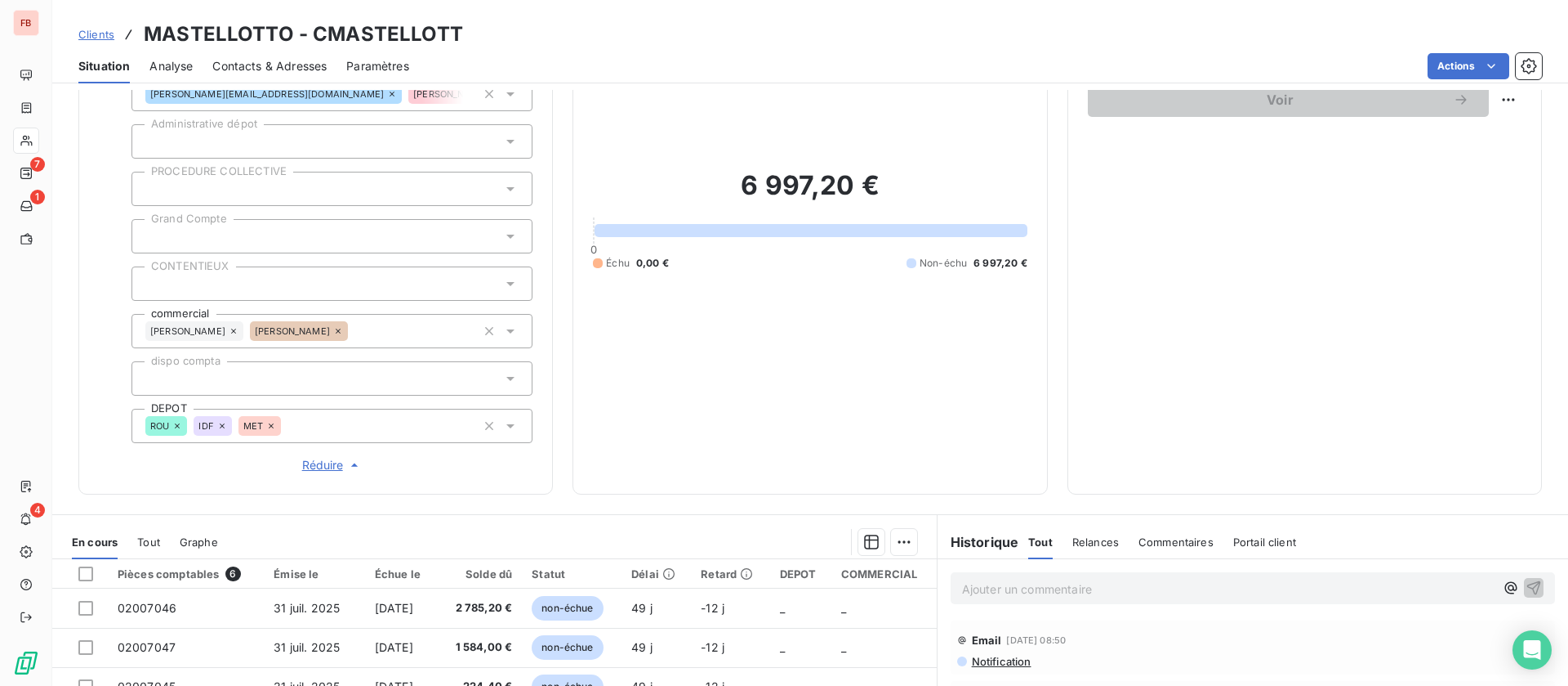
click at [273, 424] on icon at bounding box center [272, 426] width 10 height 10
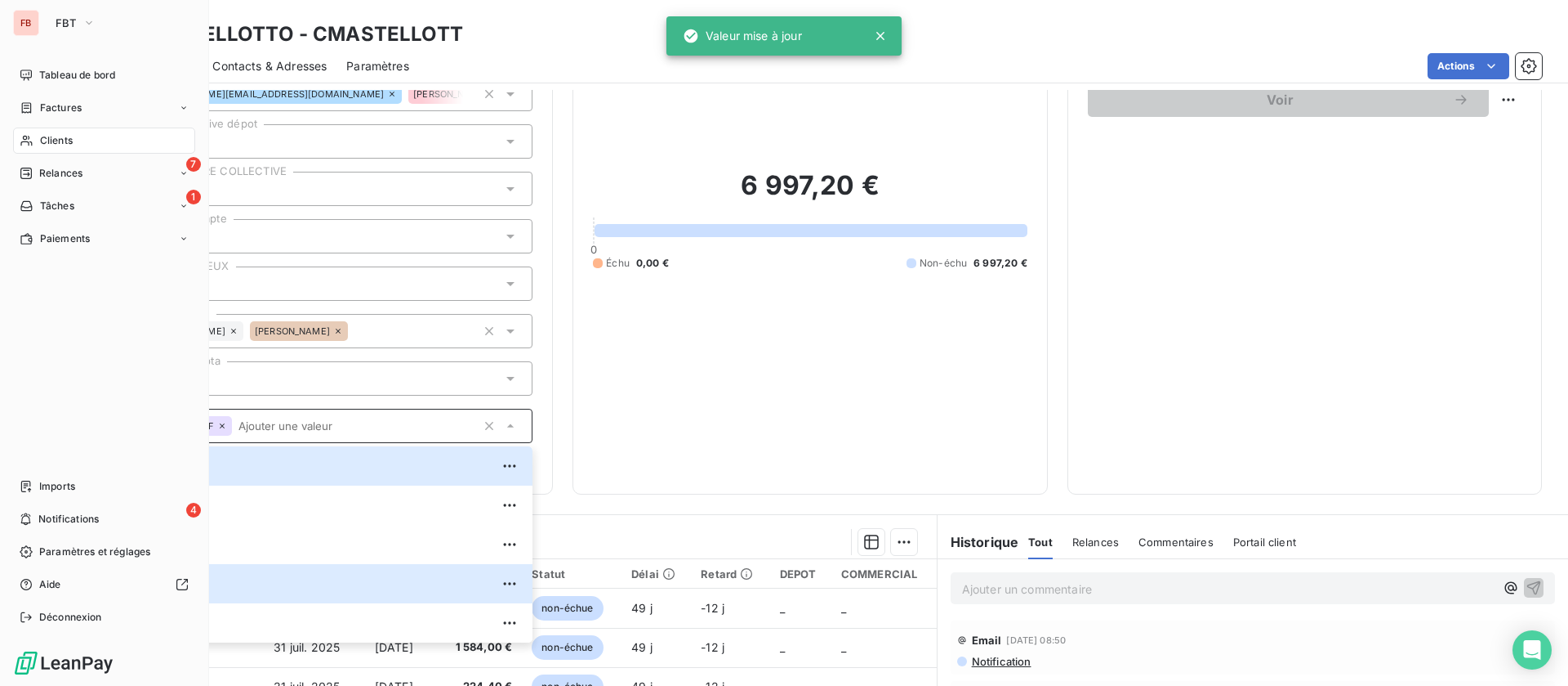
click at [37, 138] on div "Clients" at bounding box center [104, 141] width 182 height 26
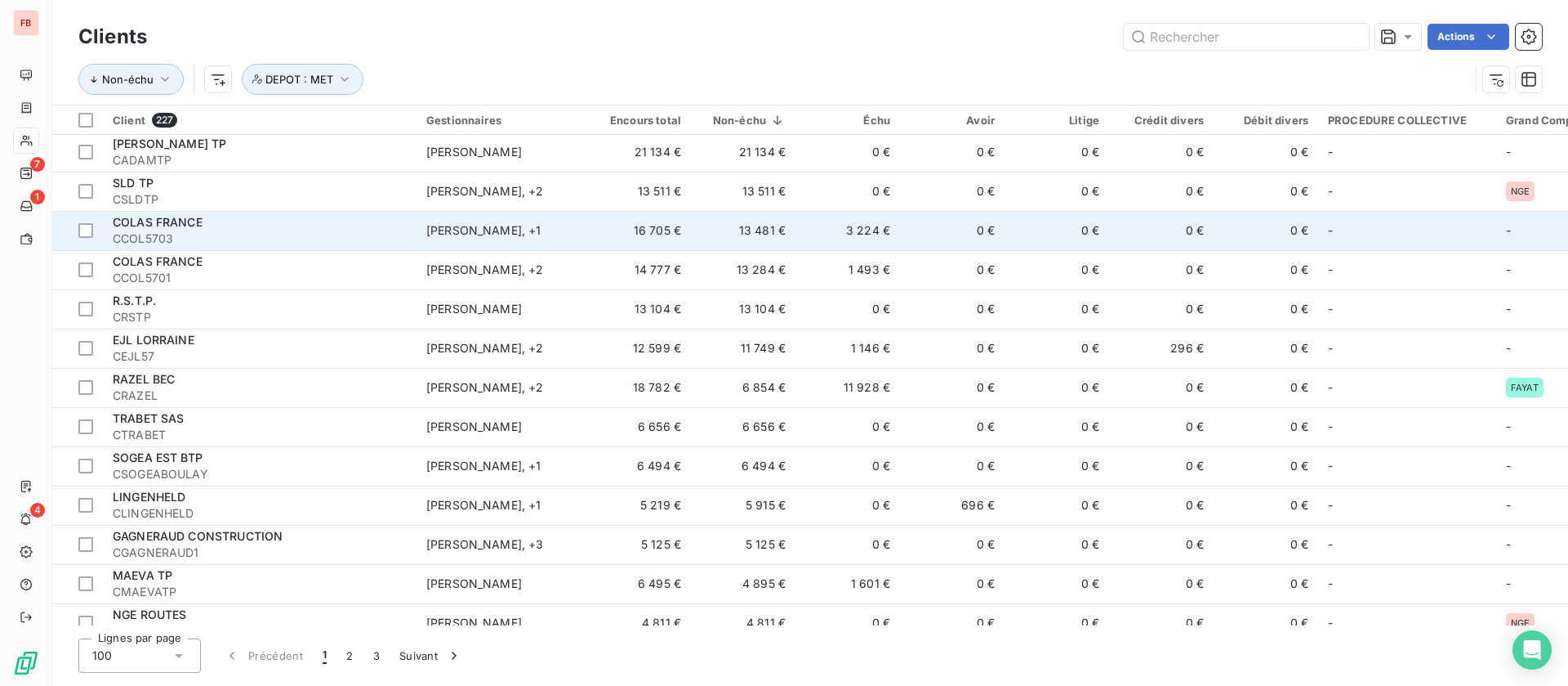
scroll to position [245, 0]
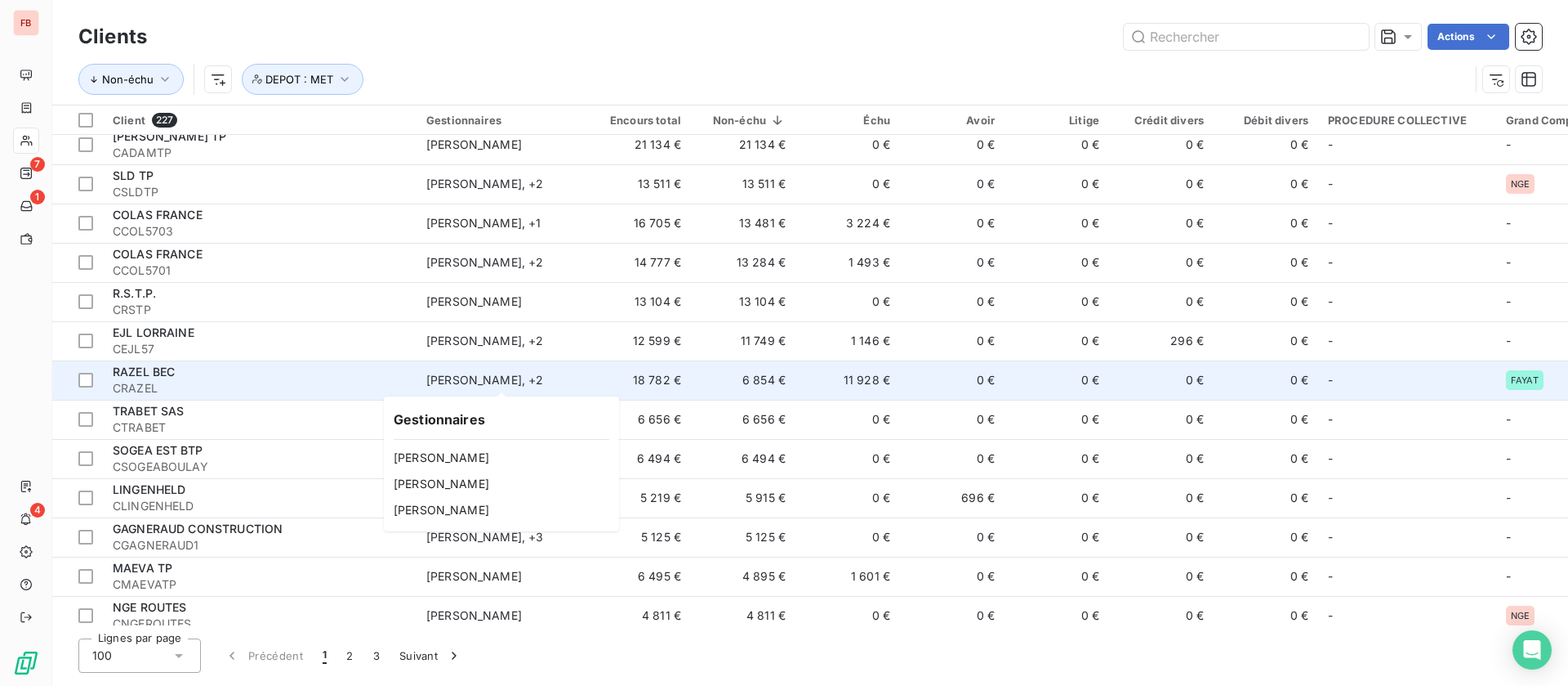
click at [573, 372] on div "Kevin Oravec , + 2" at bounding box center [501, 380] width 151 height 16
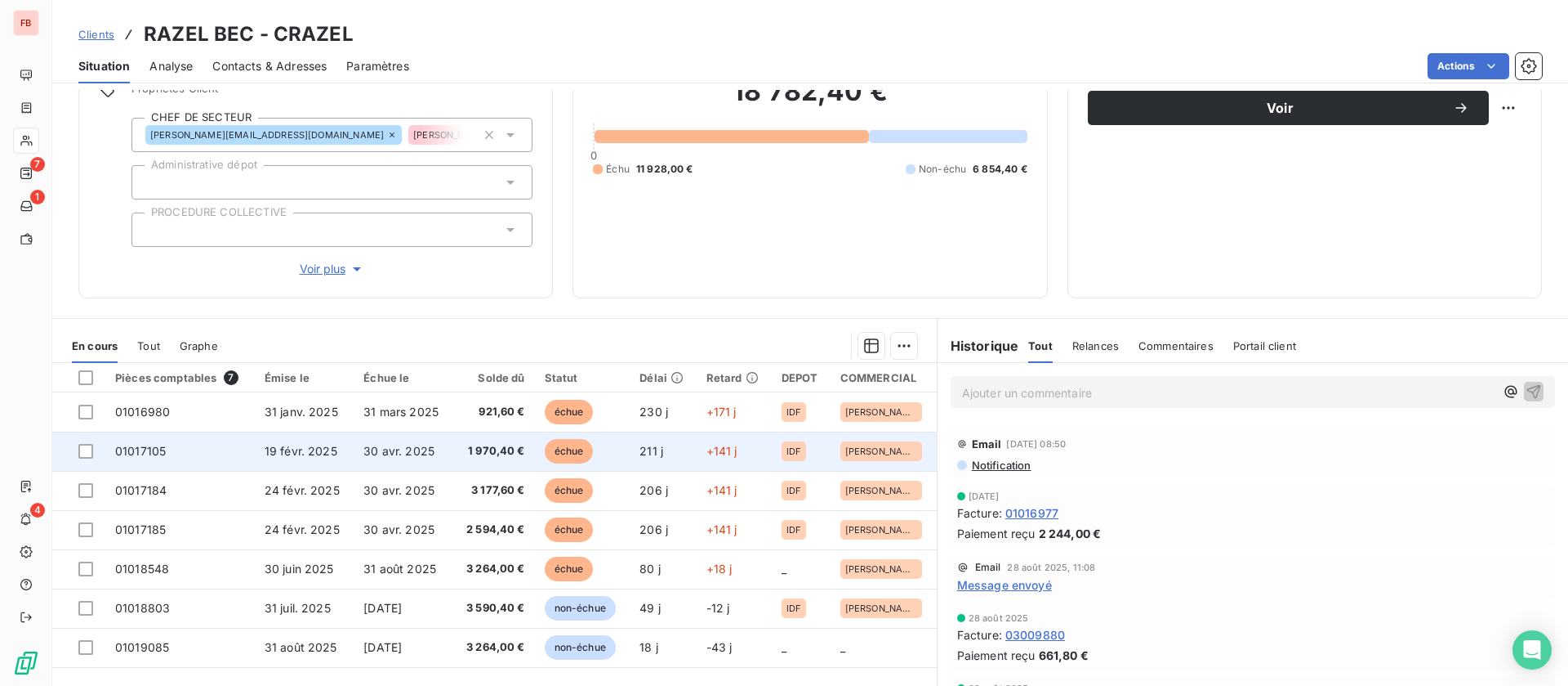
scroll to position [208, 0]
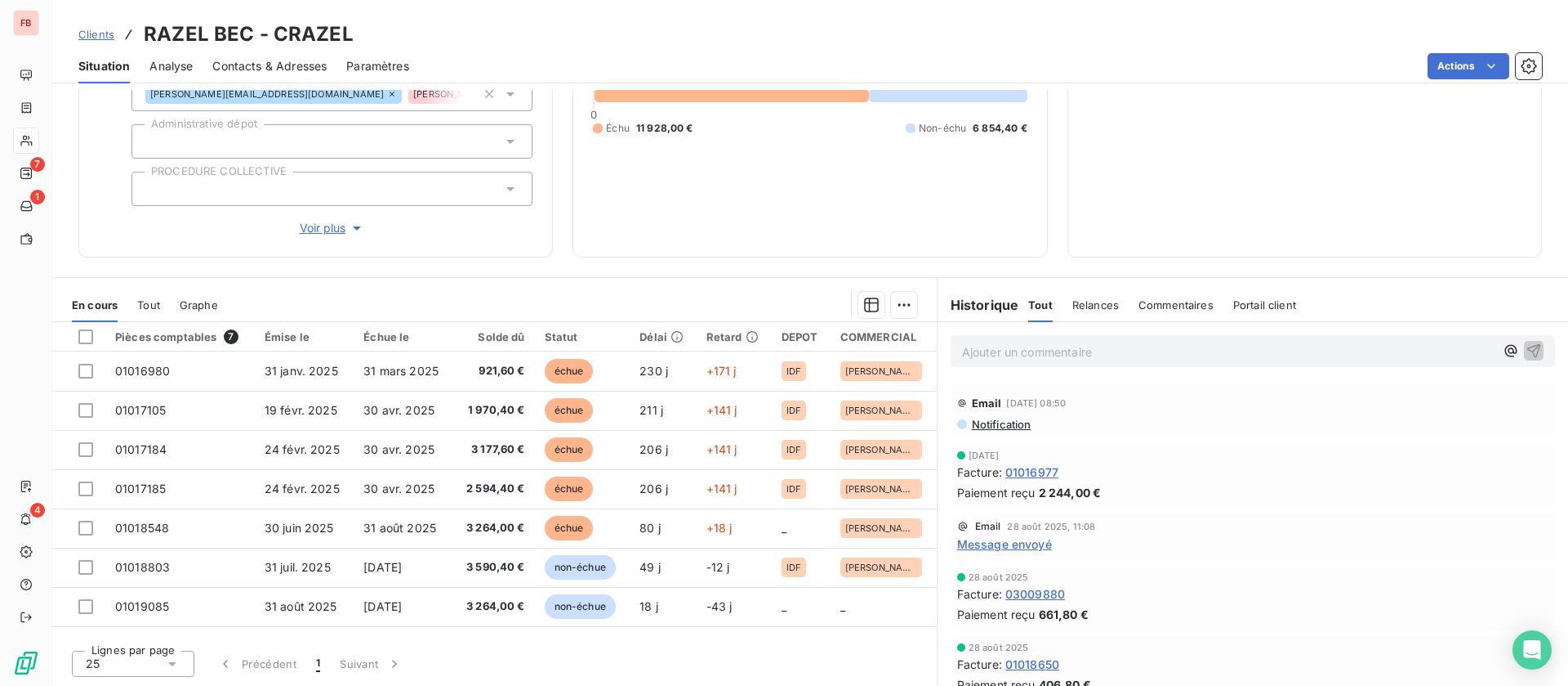
click at [326, 229] on span "Voir plus" at bounding box center [332, 228] width 65 height 16
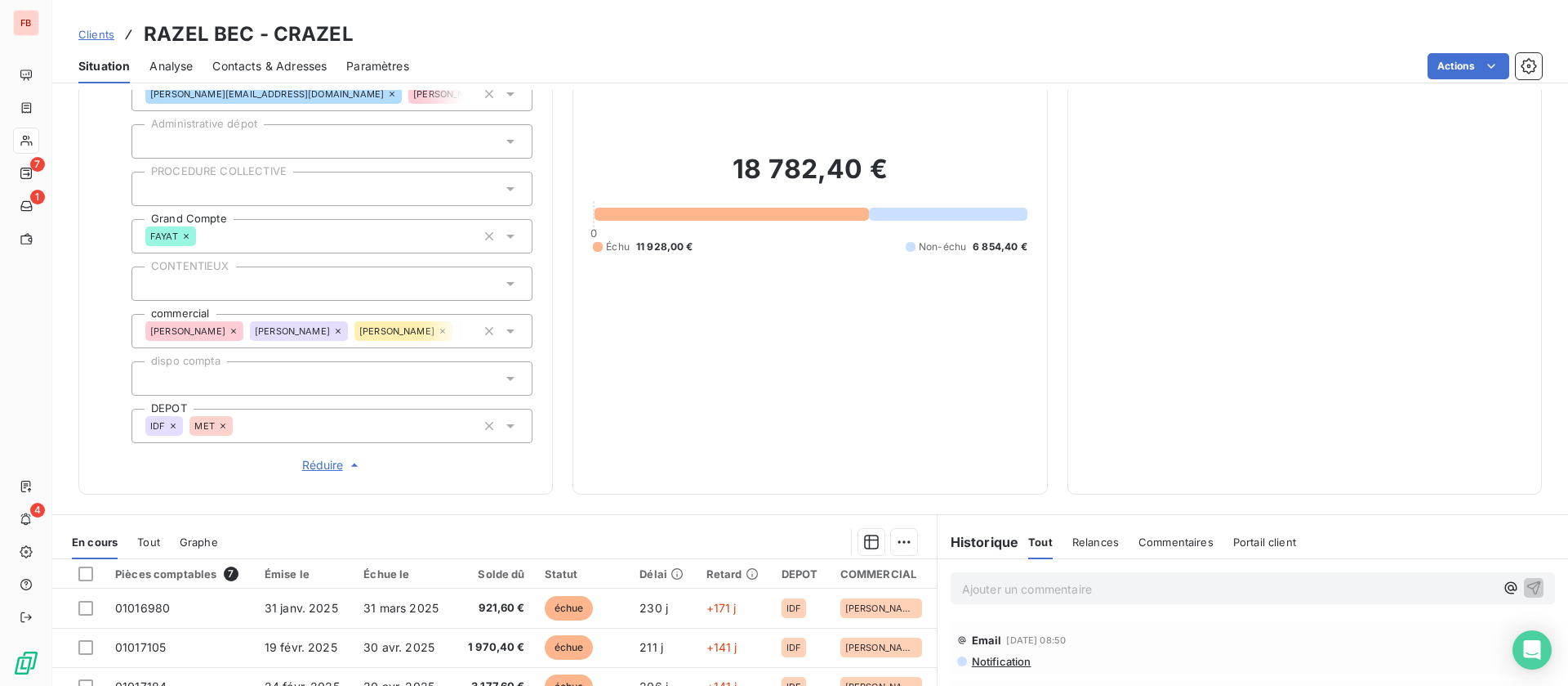
click at [218, 426] on icon at bounding box center [223, 426] width 10 height 10
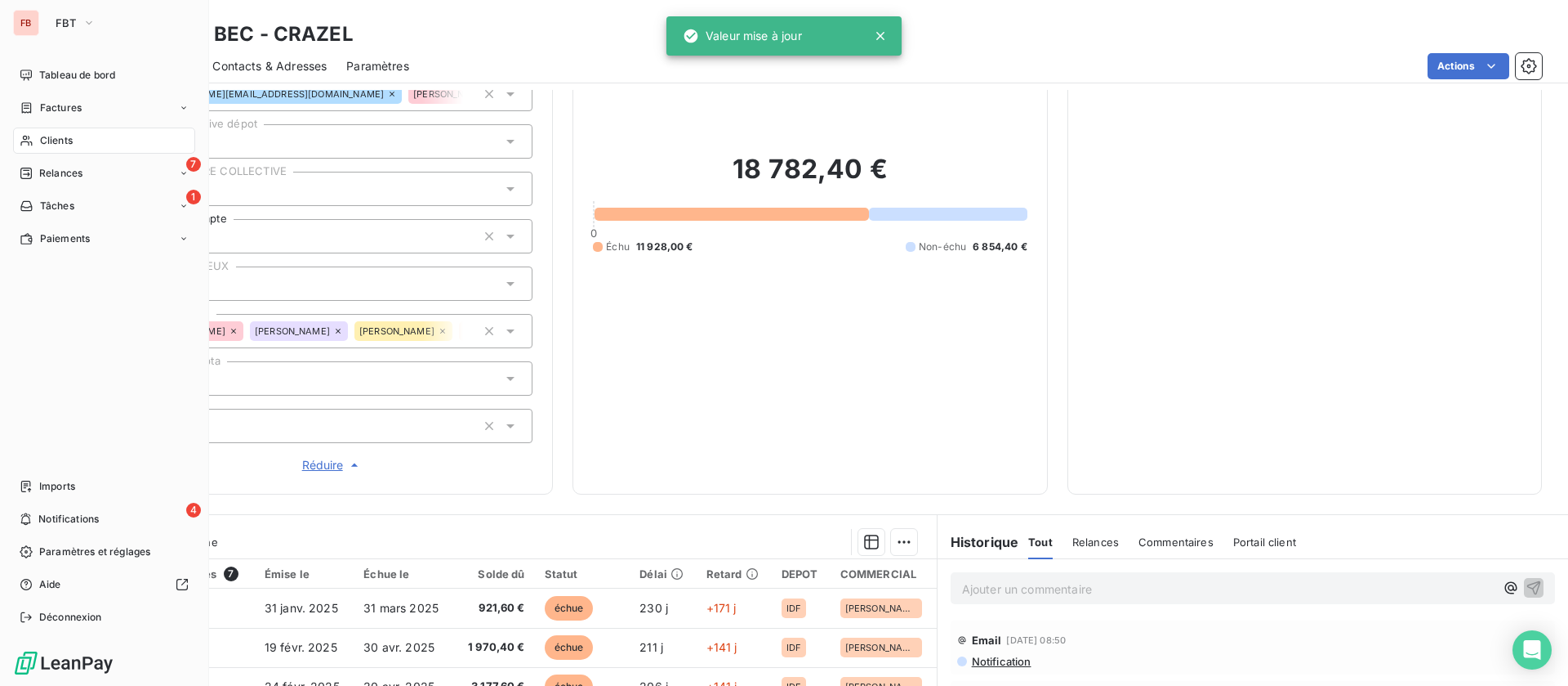
click at [50, 134] on span "Clients" at bounding box center [57, 141] width 33 height 15
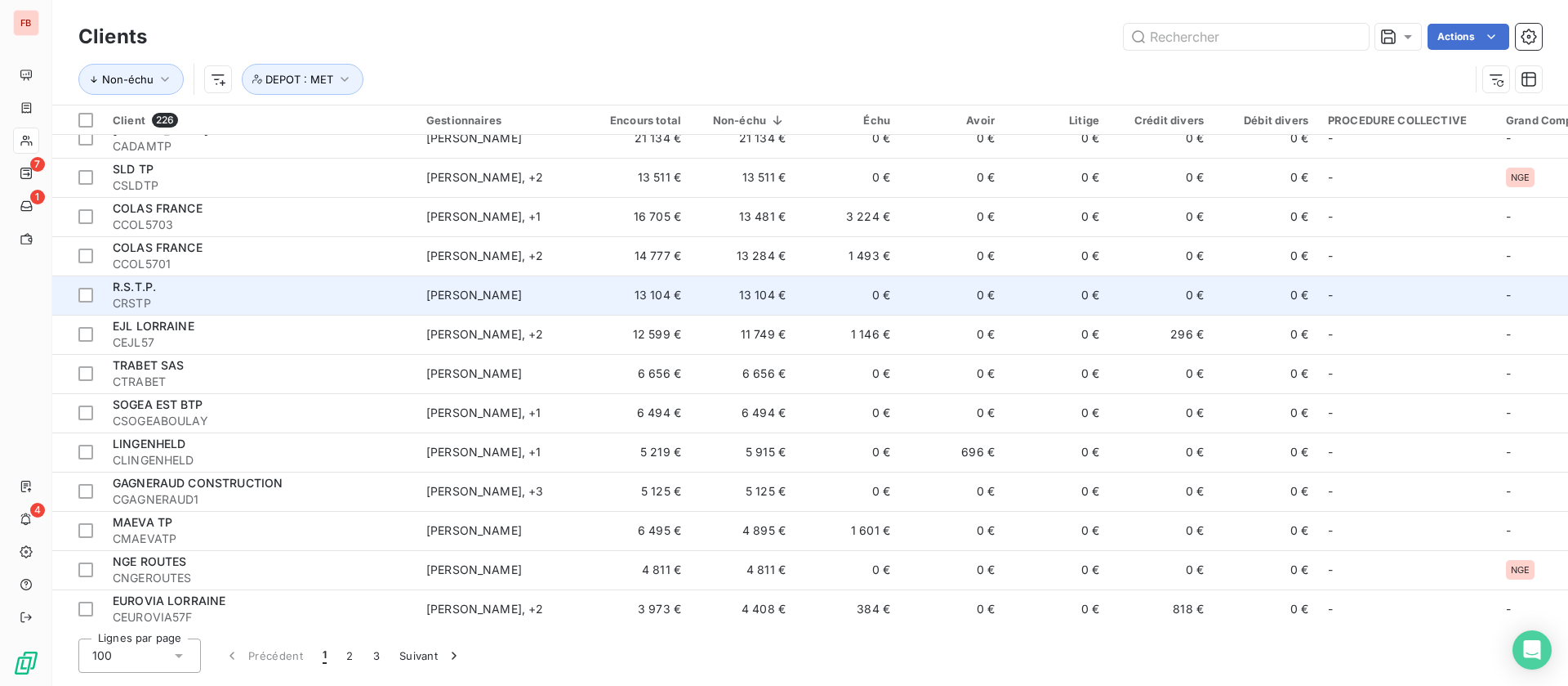
scroll to position [368, 0]
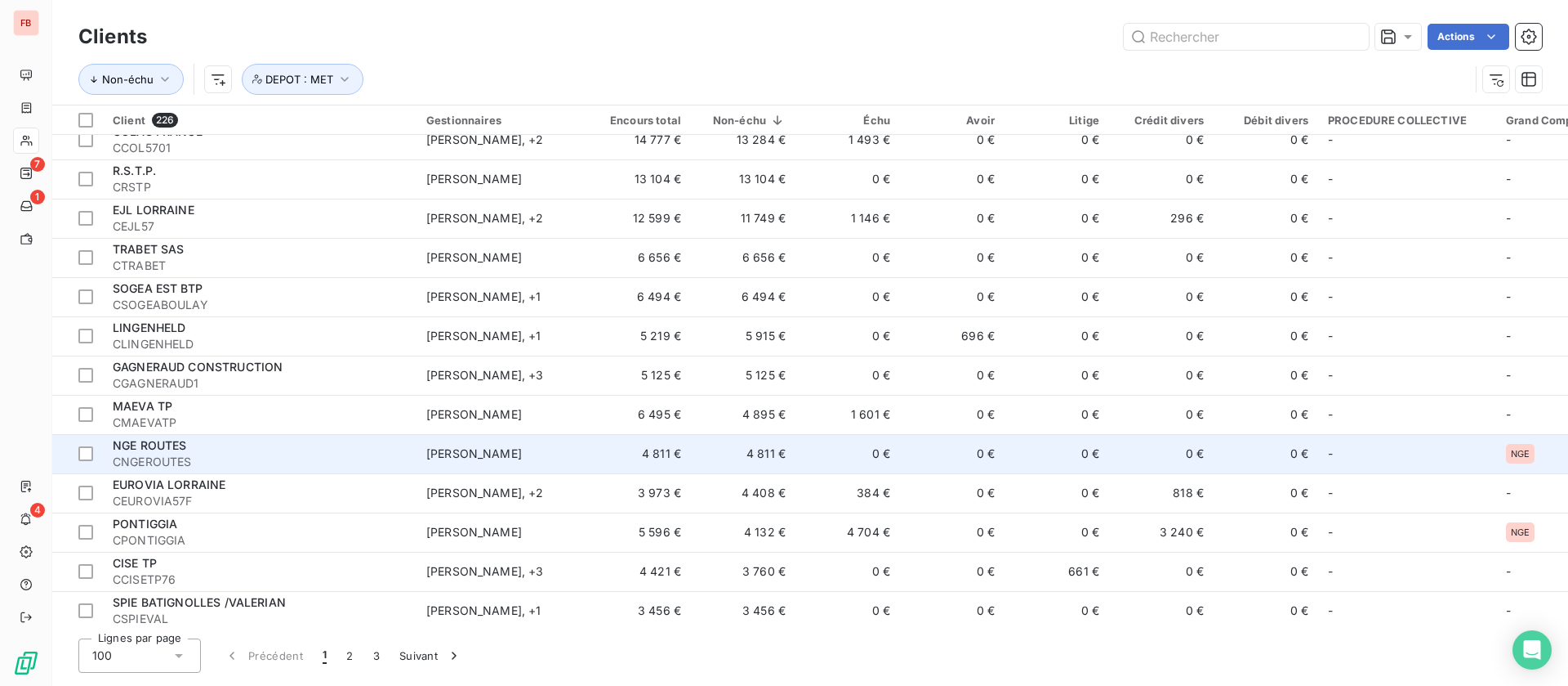
click at [523, 452] on td "[PERSON_NAME]" at bounding box center [501, 454] width 170 height 40
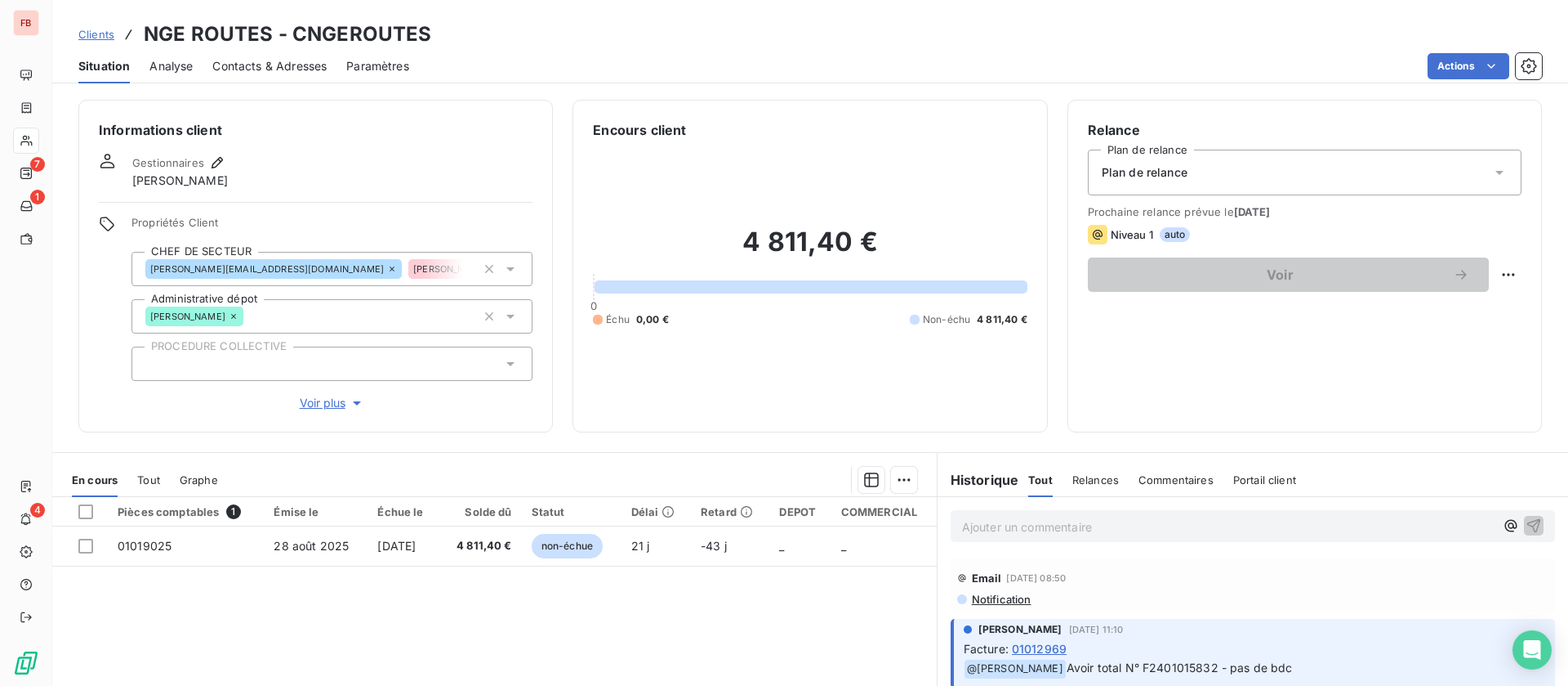
scroll to position [123, 0]
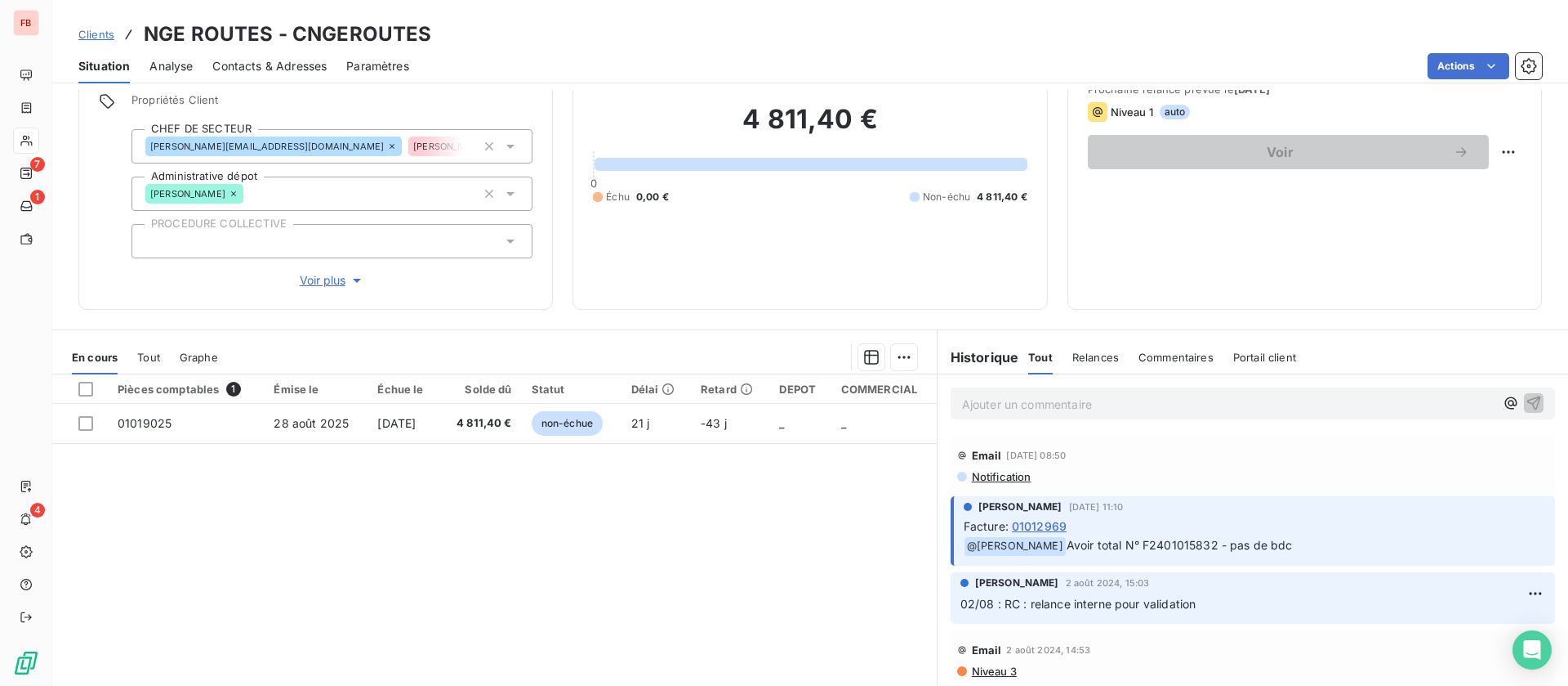
click at [333, 276] on span "Voir plus" at bounding box center [332, 280] width 65 height 16
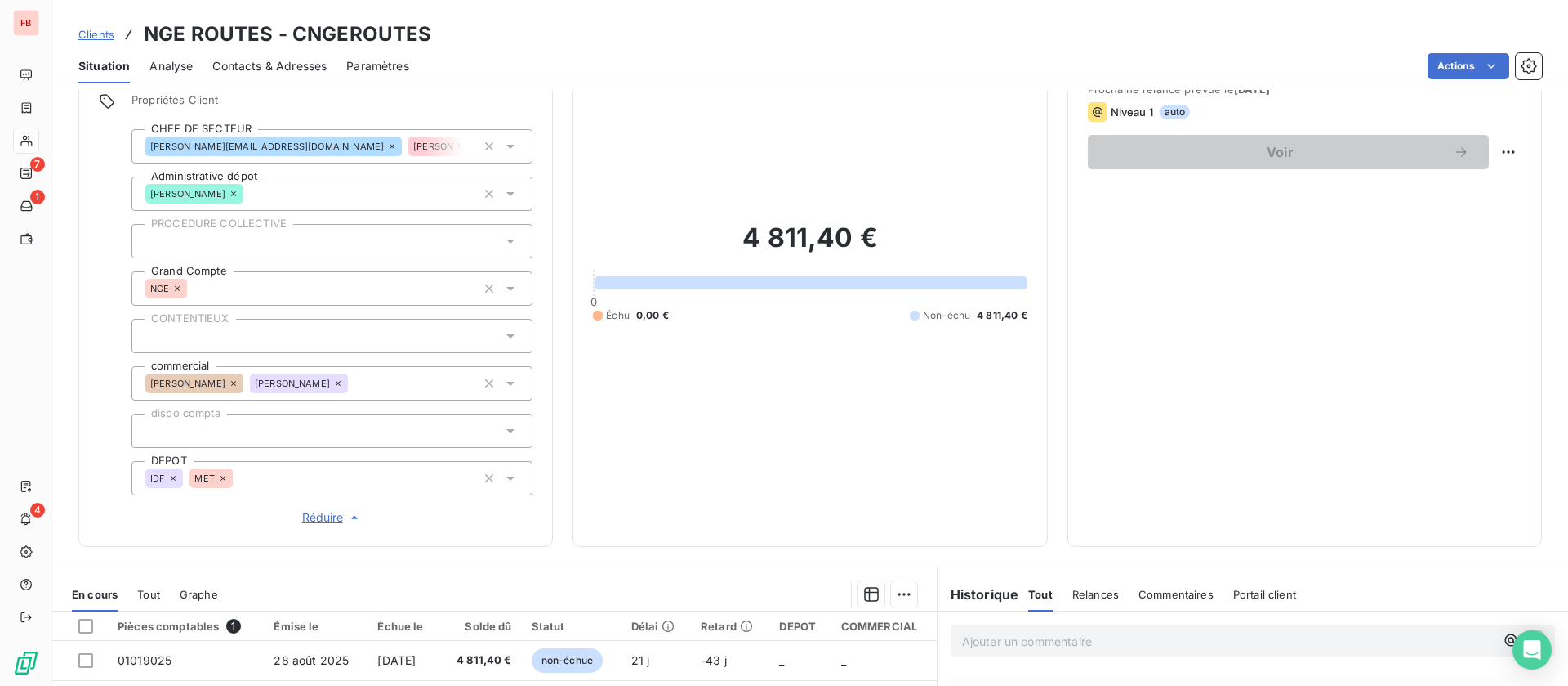
click at [224, 474] on icon at bounding box center [223, 478] width 10 height 10
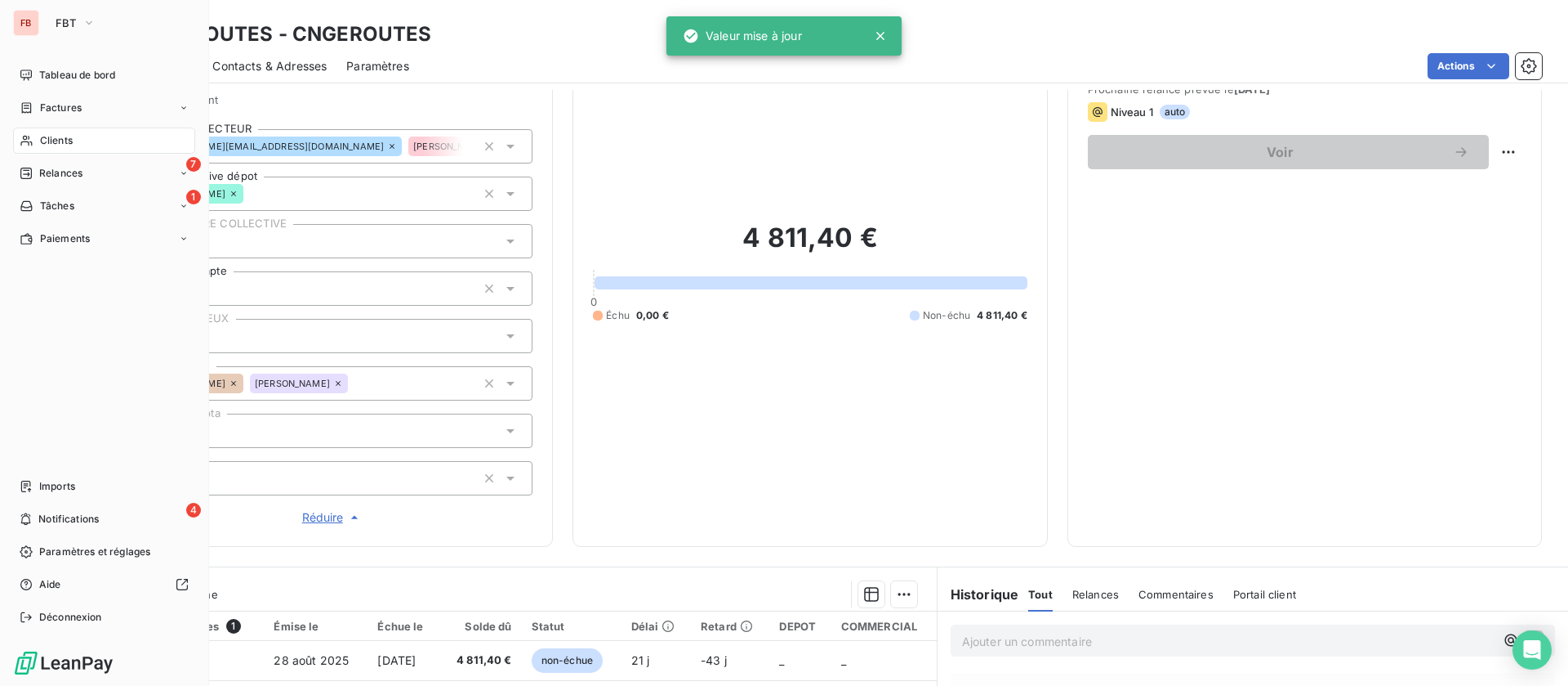
click at [39, 141] on div "Clients" at bounding box center [104, 141] width 182 height 26
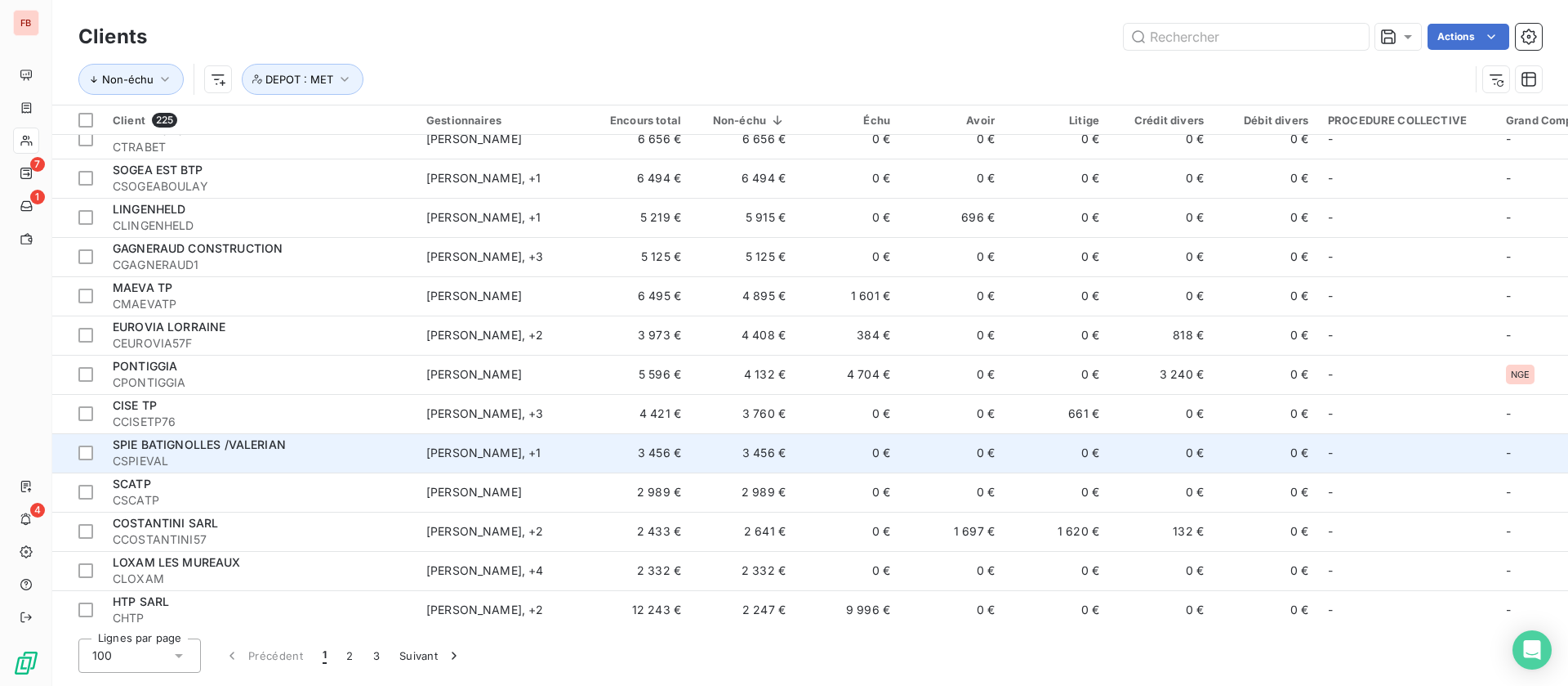
scroll to position [490, 0]
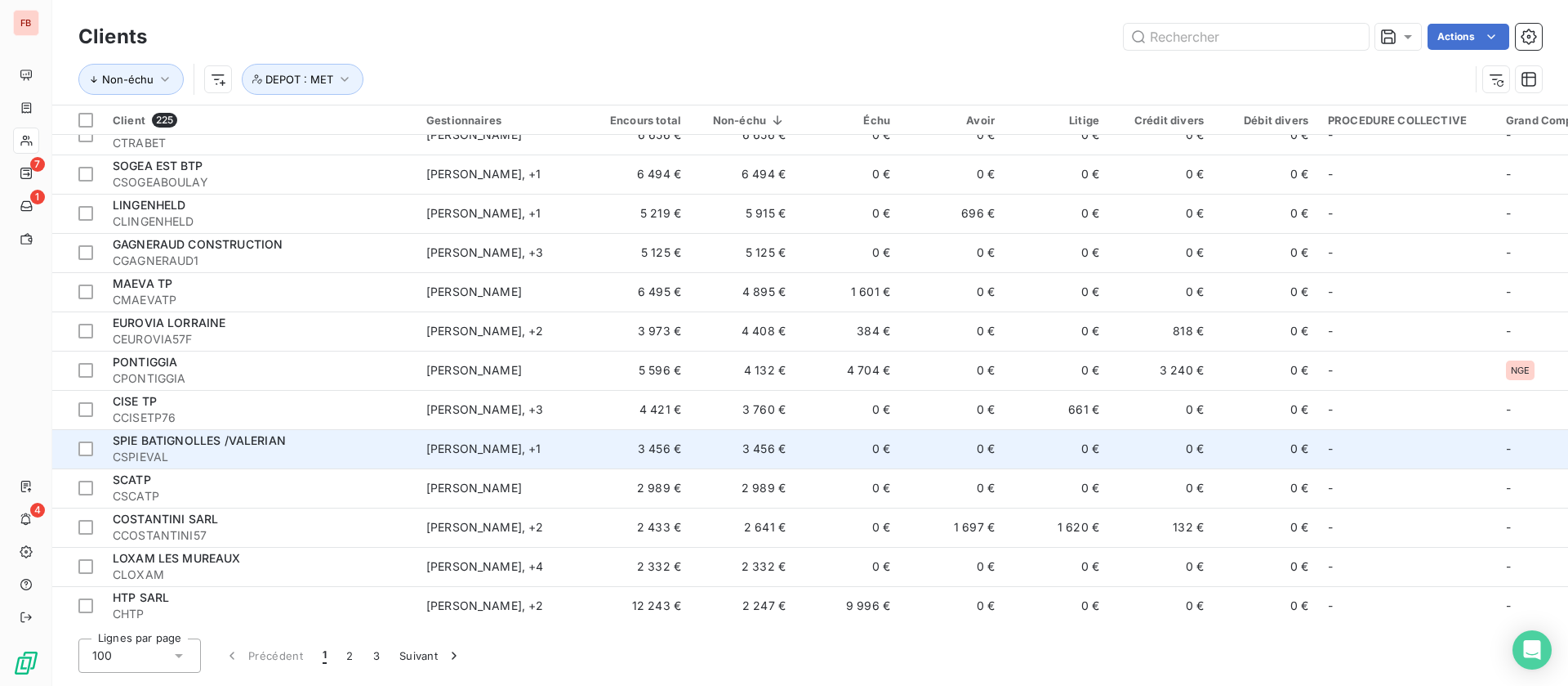
click at [575, 451] on div "olivier beaugrand , + 1" at bounding box center [501, 449] width 151 height 16
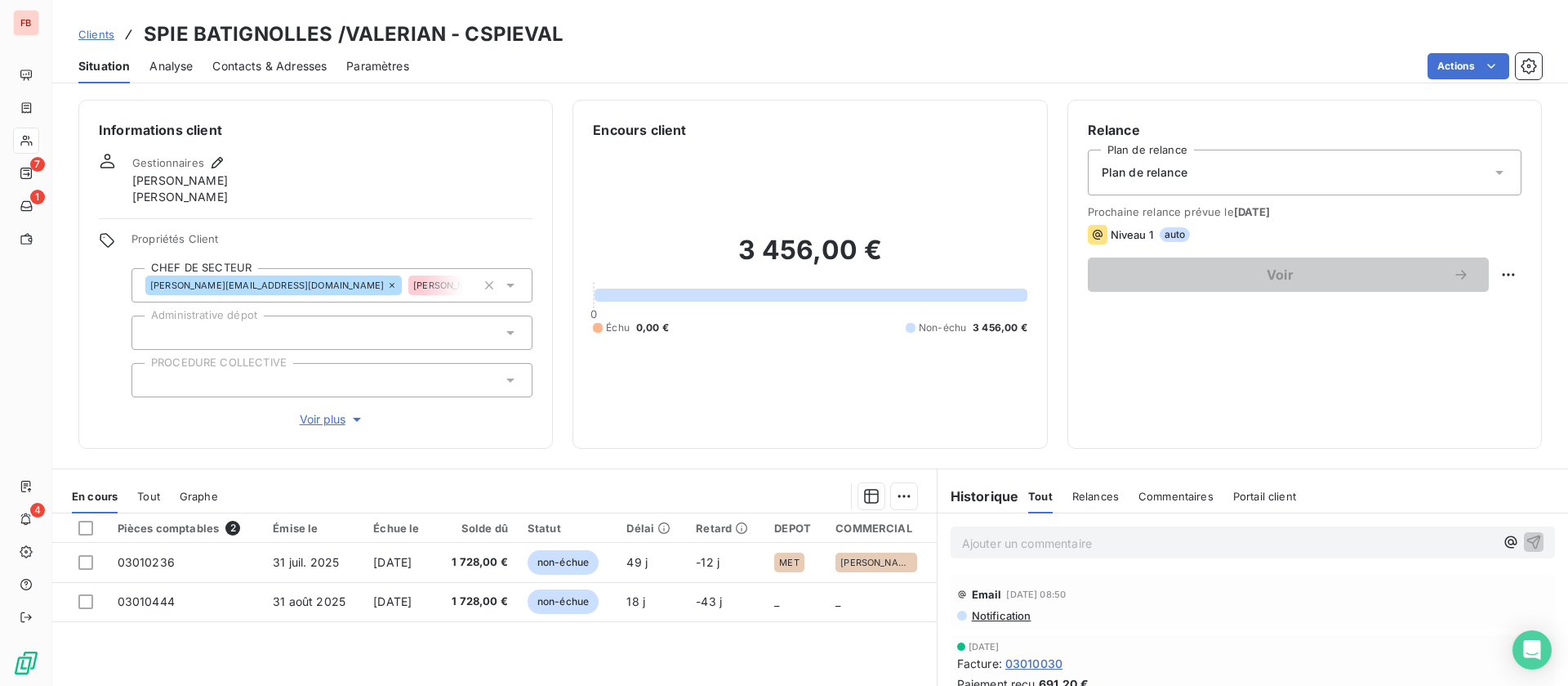
click at [331, 414] on span "Voir plus" at bounding box center [332, 419] width 65 height 16
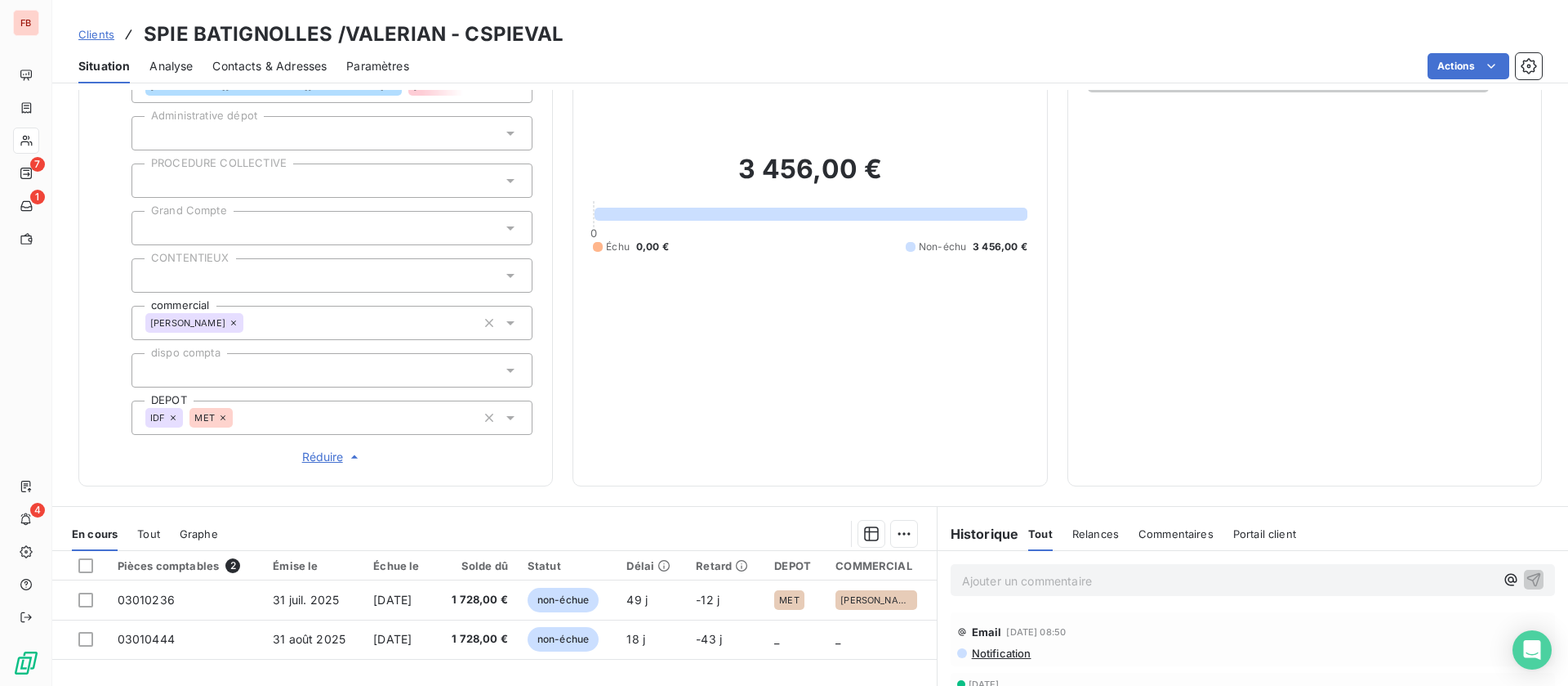
scroll to position [245, 0]
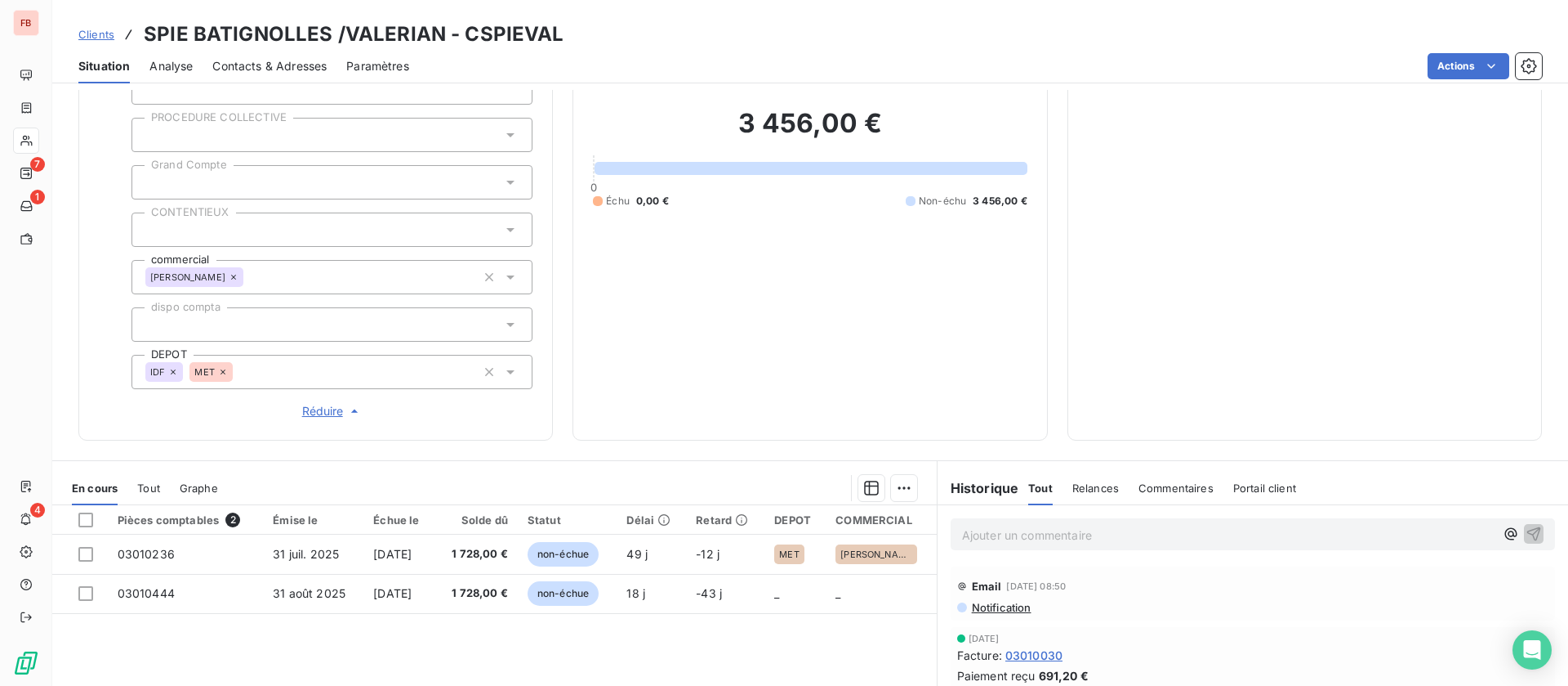
click at [174, 371] on icon at bounding box center [173, 372] width 10 height 10
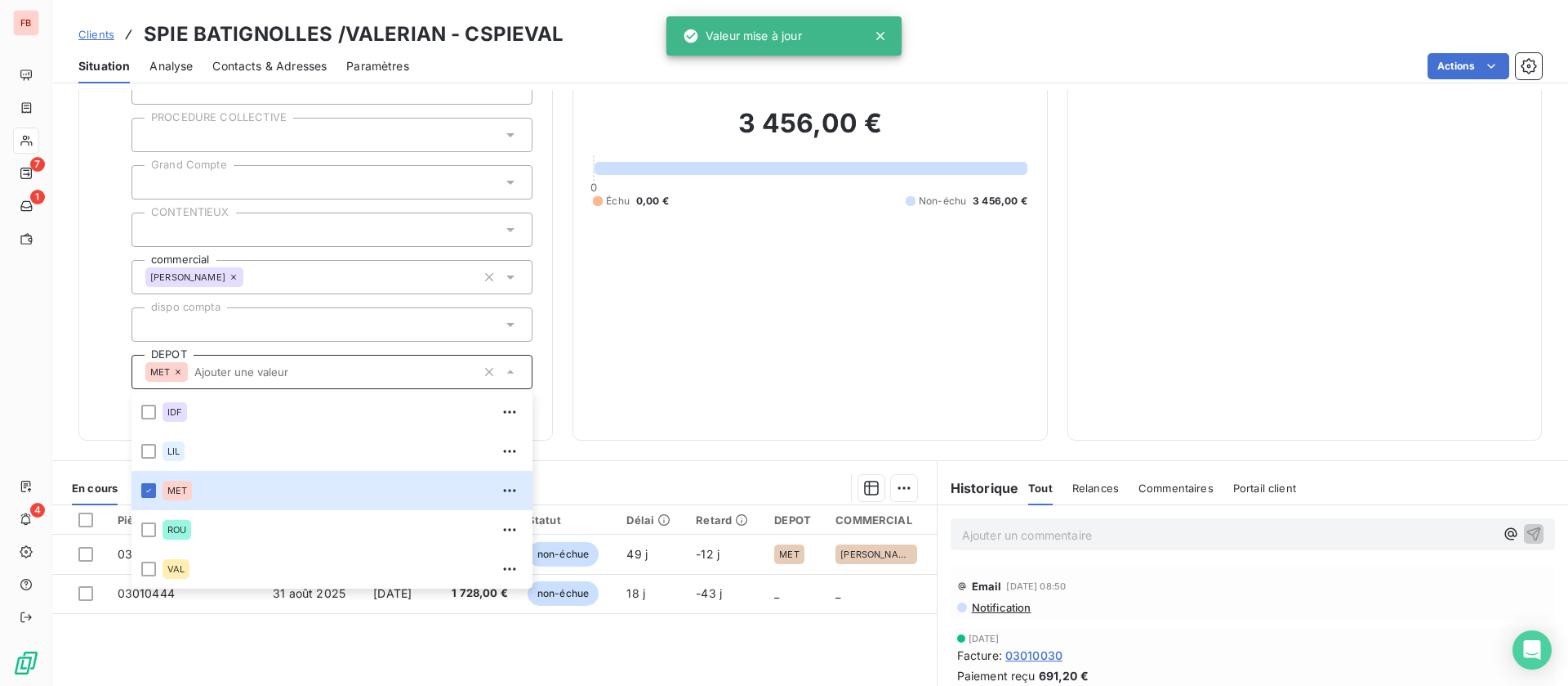
click at [546, 424] on div "Informations client Gestionnaires olivier beaugrand PETER LEPEZEL Propriétés Cl…" at bounding box center [315, 147] width 475 height 586
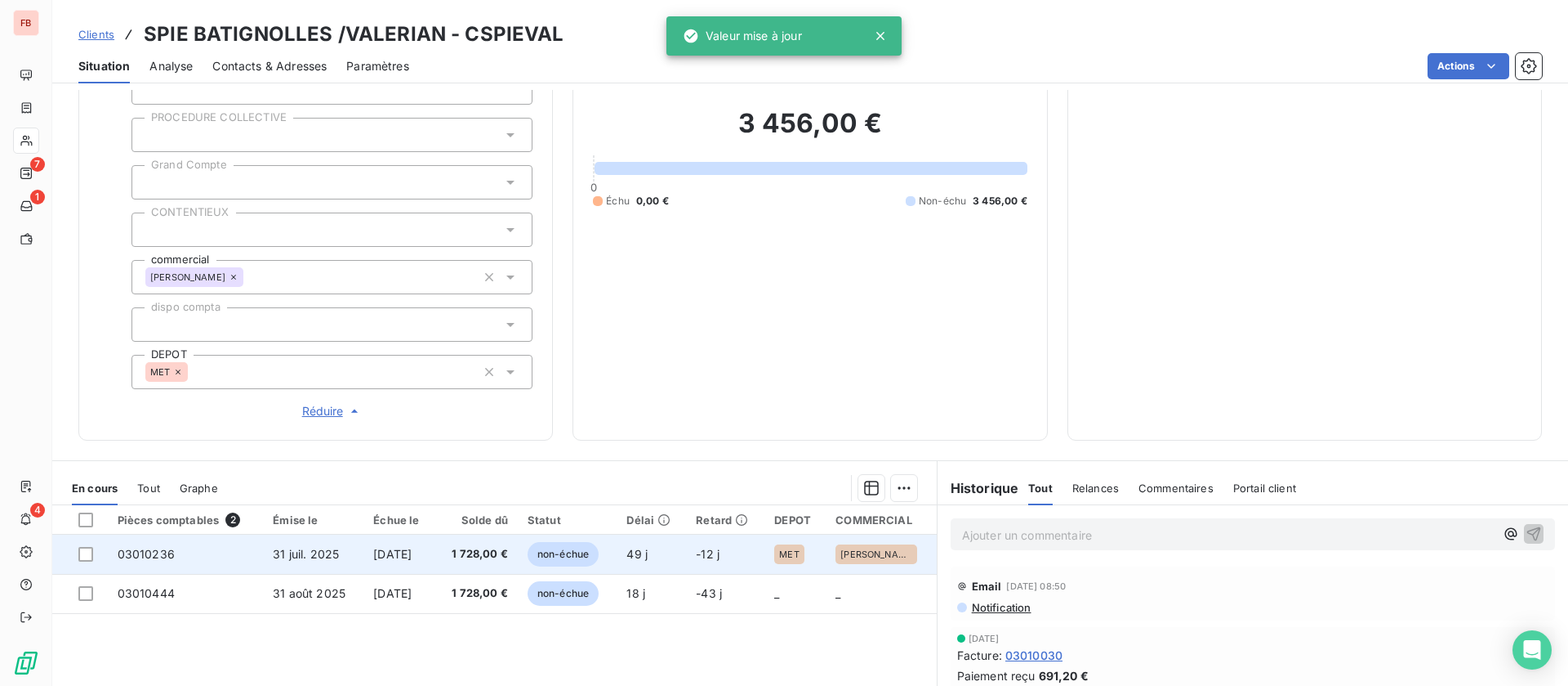
click at [471, 550] on span "1 728,00 €" at bounding box center [477, 554] width 63 height 16
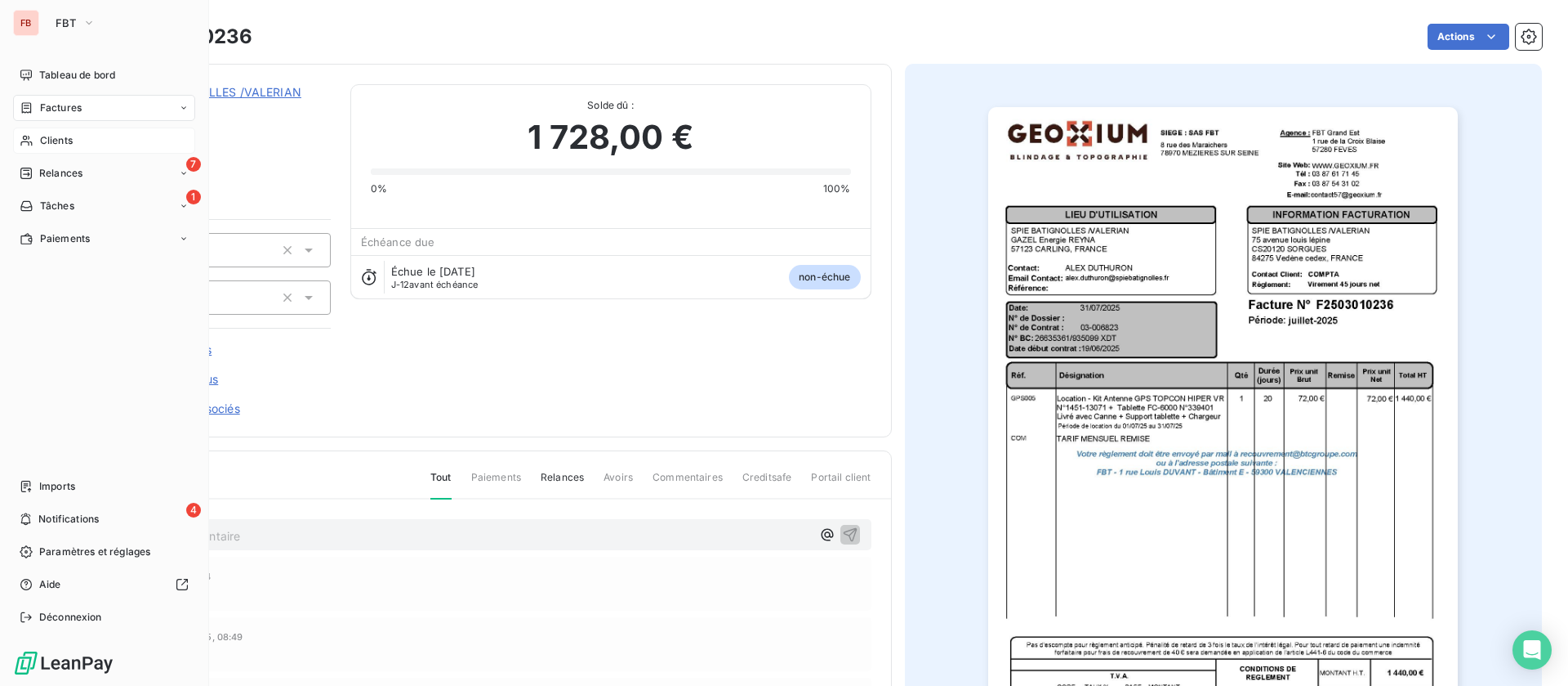
click at [58, 134] on span "Clients" at bounding box center [57, 141] width 33 height 15
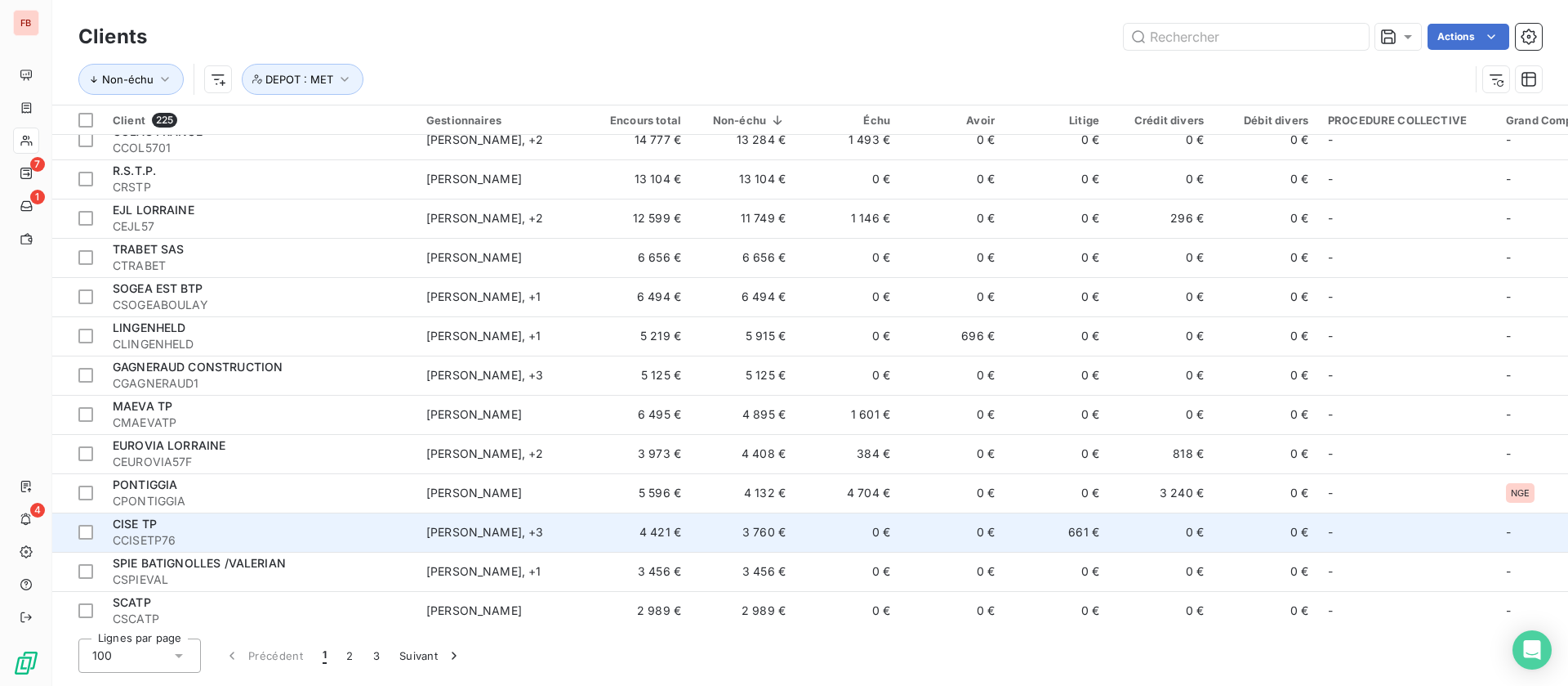
scroll to position [490, 0]
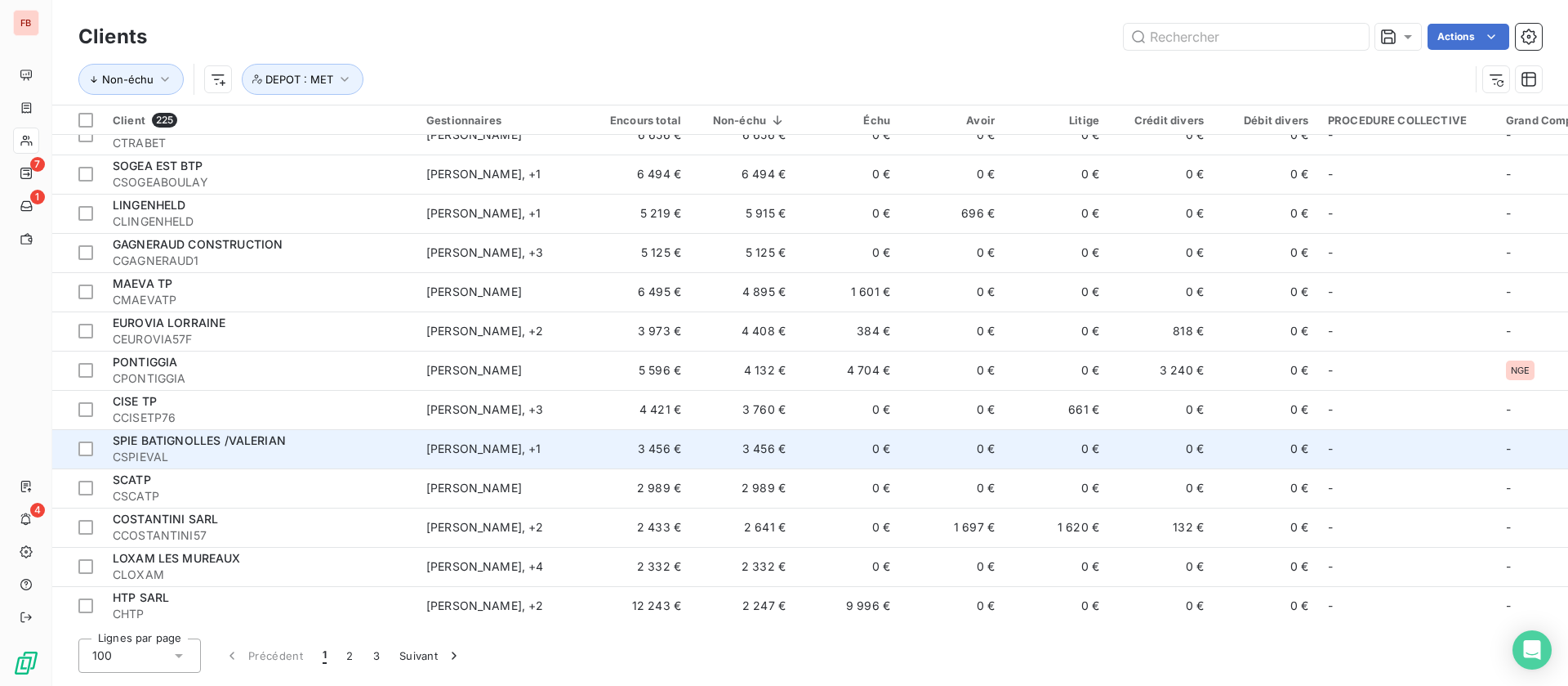
click at [561, 457] on td "olivier beaugrand , + 1" at bounding box center [501, 449] width 170 height 40
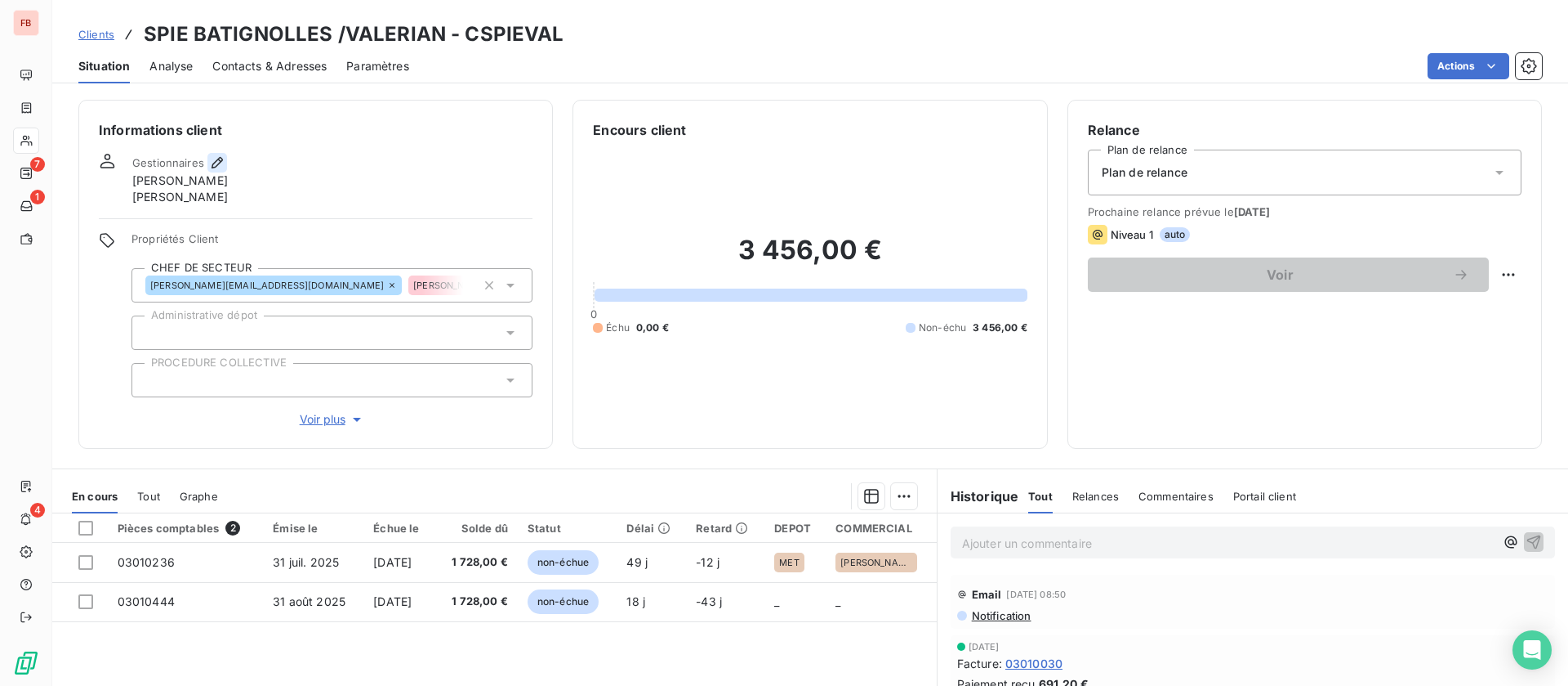
click at [216, 160] on icon "button" at bounding box center [217, 163] width 16 height 16
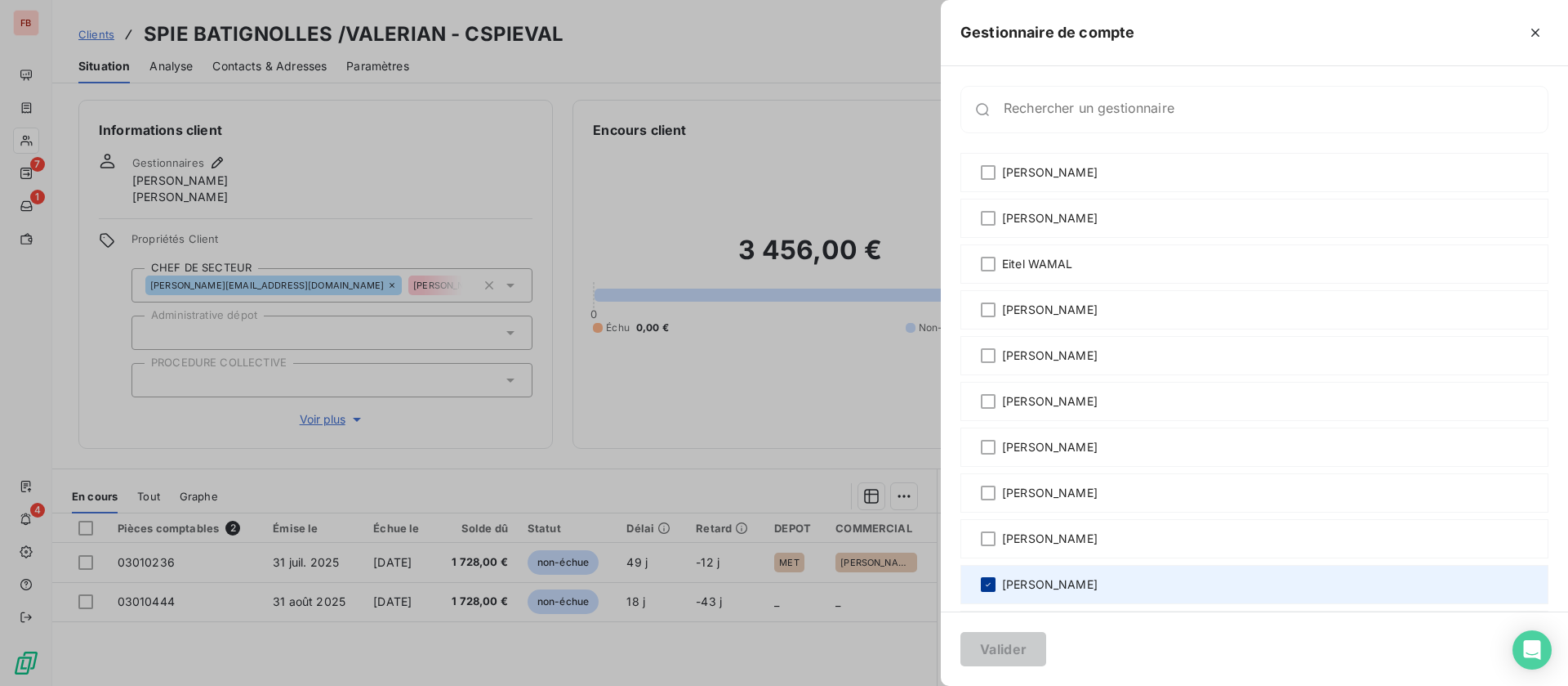
click at [990, 586] on icon at bounding box center [989, 585] width 10 height 10
click at [980, 647] on button "Valider" at bounding box center [1003, 649] width 86 height 35
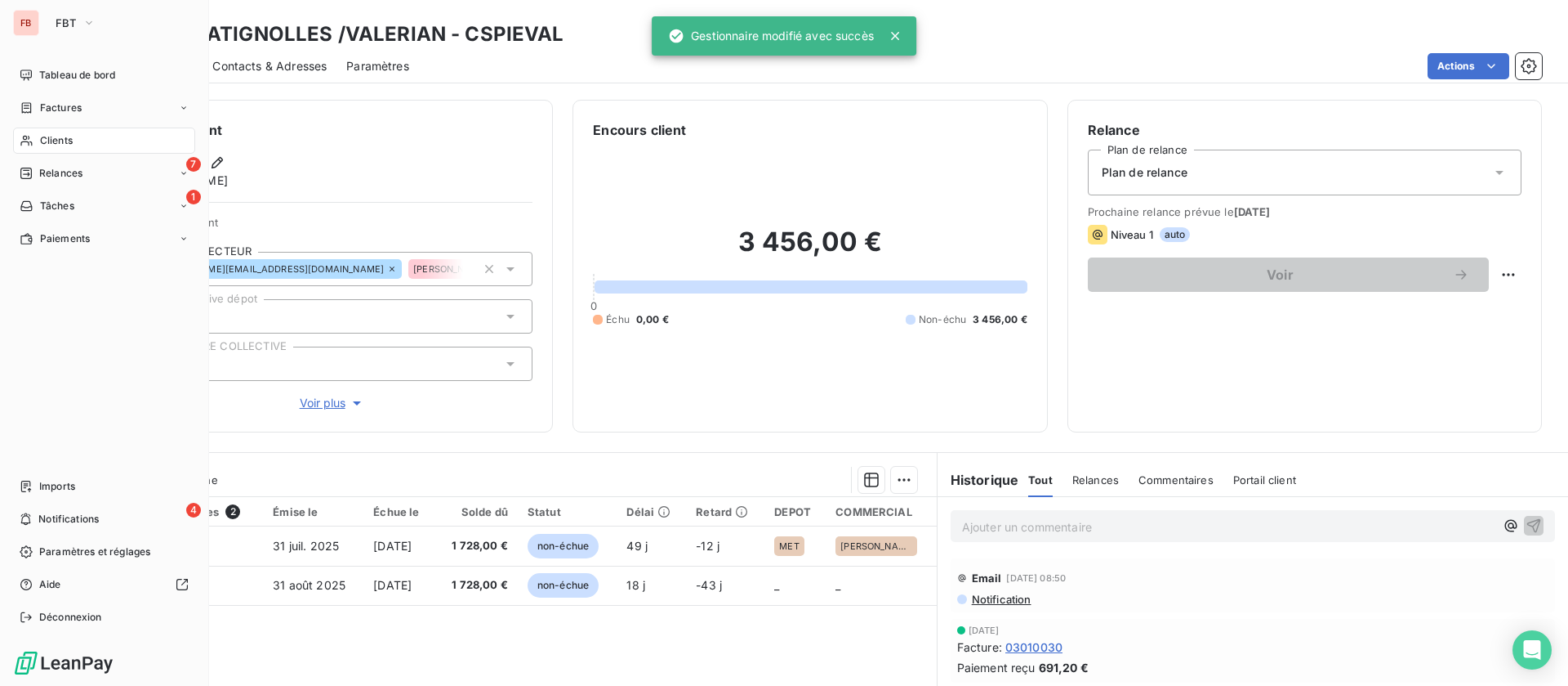
click at [29, 134] on icon at bounding box center [26, 141] width 14 height 13
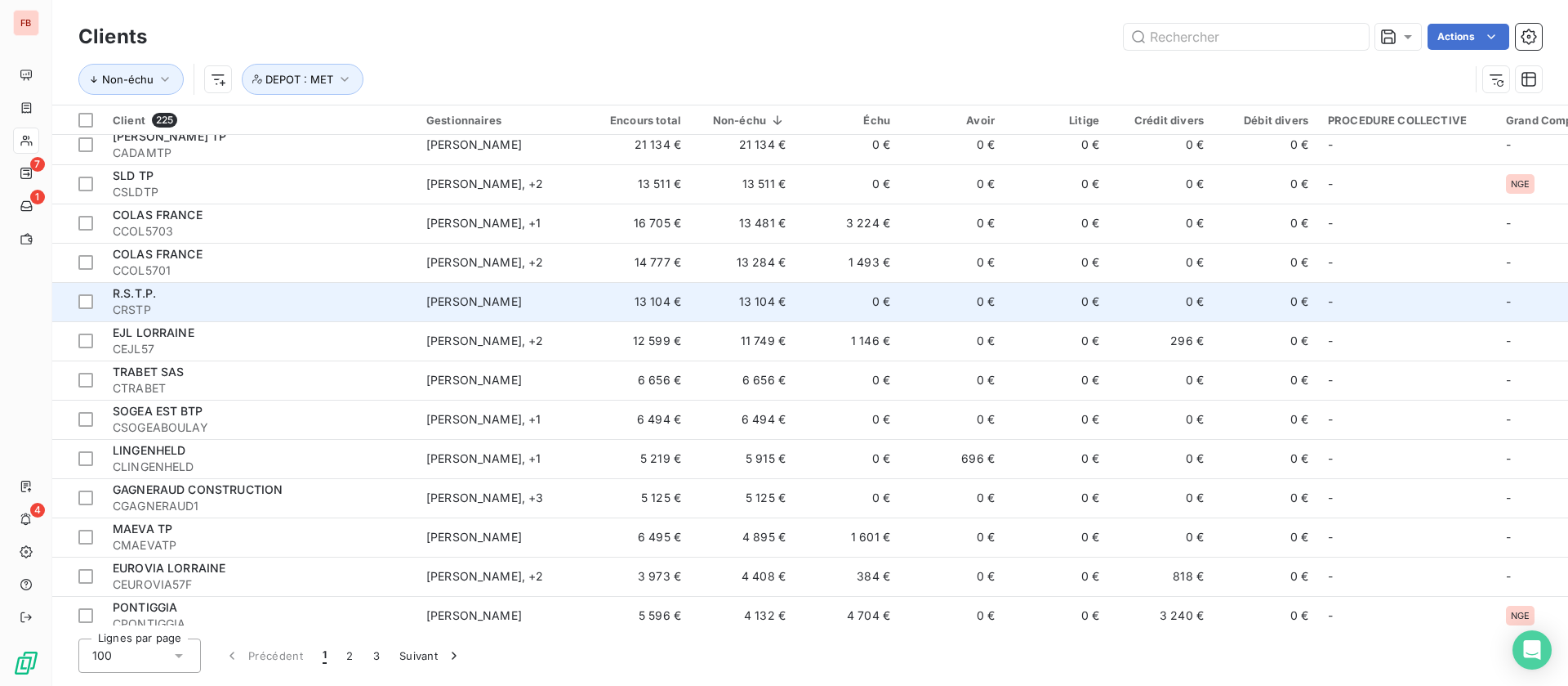
scroll to position [368, 0]
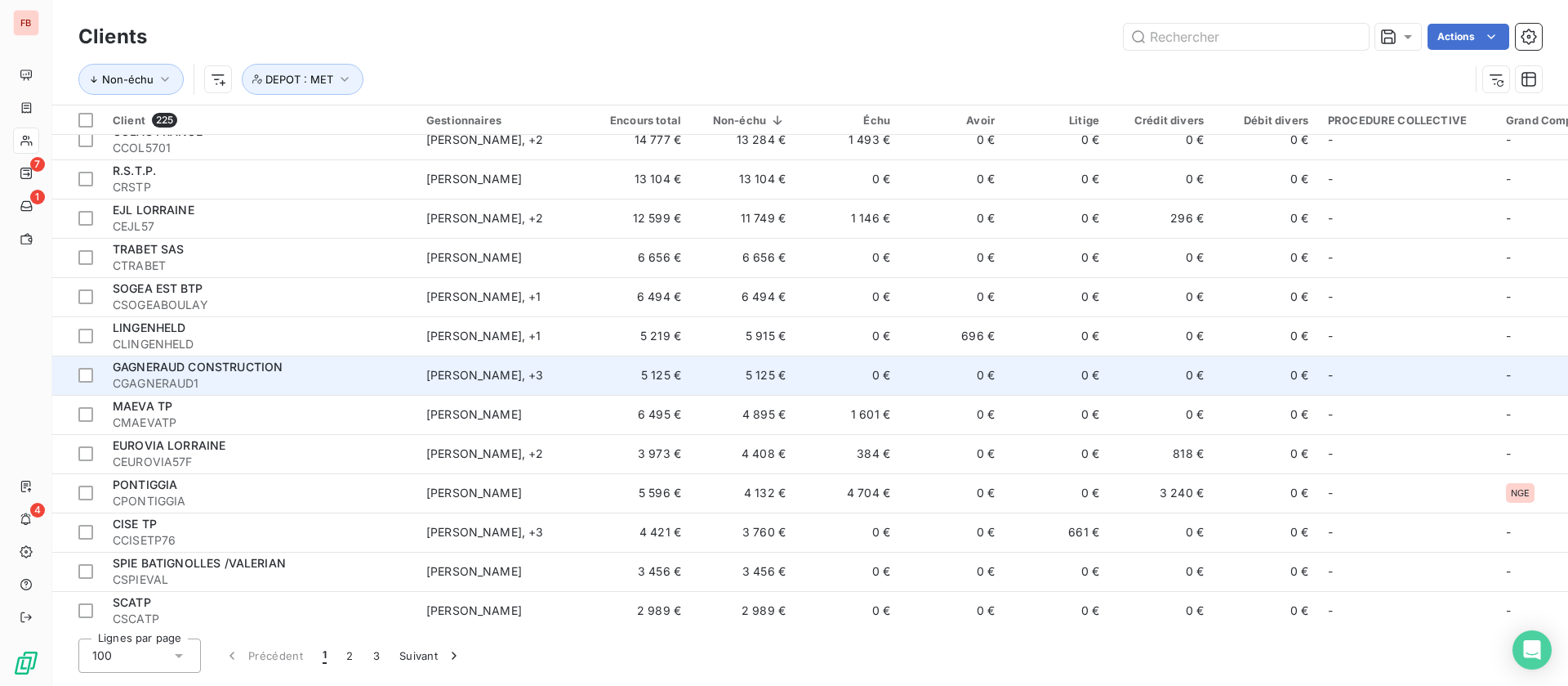
click at [310, 375] on span "CGAGNERAUD1" at bounding box center [259, 383] width 294 height 16
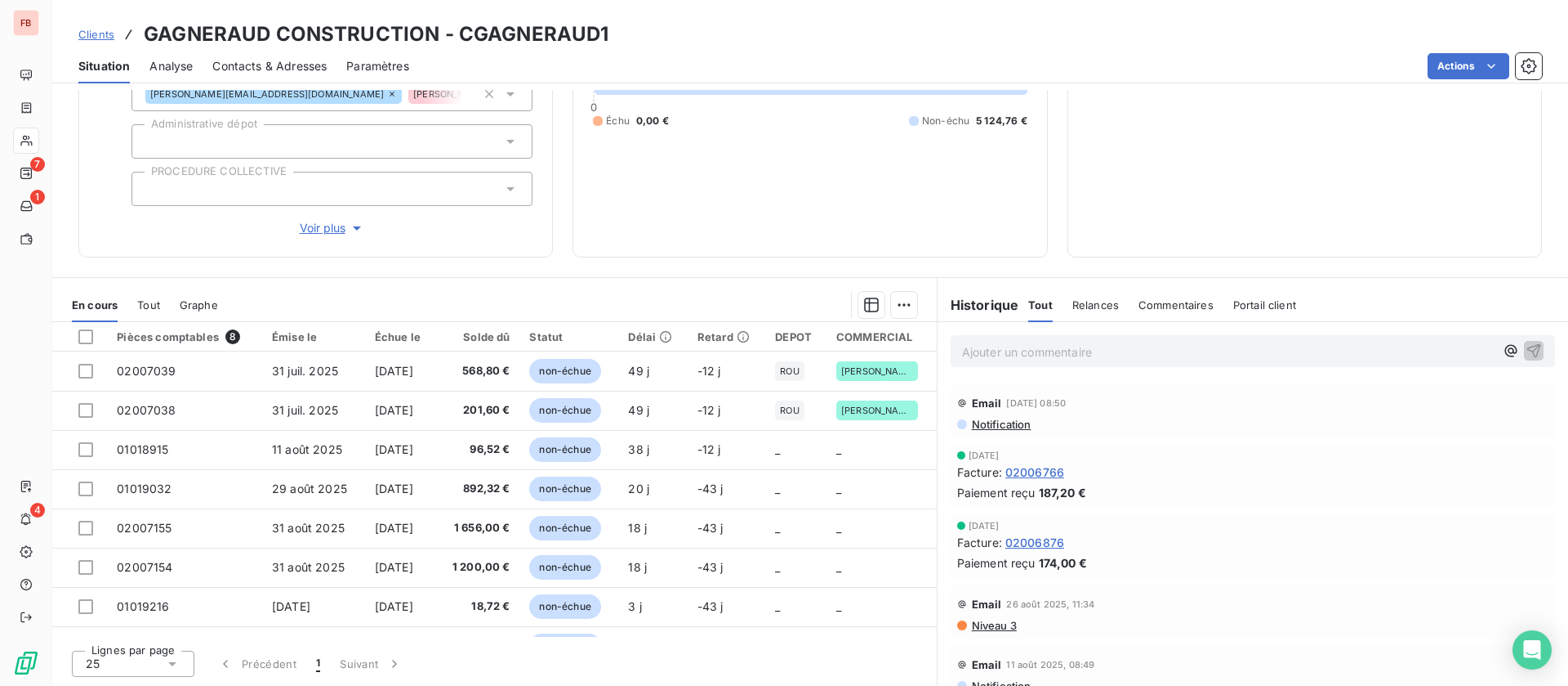
click at [327, 219] on button "Voir plus" at bounding box center [332, 228] width 401 height 18
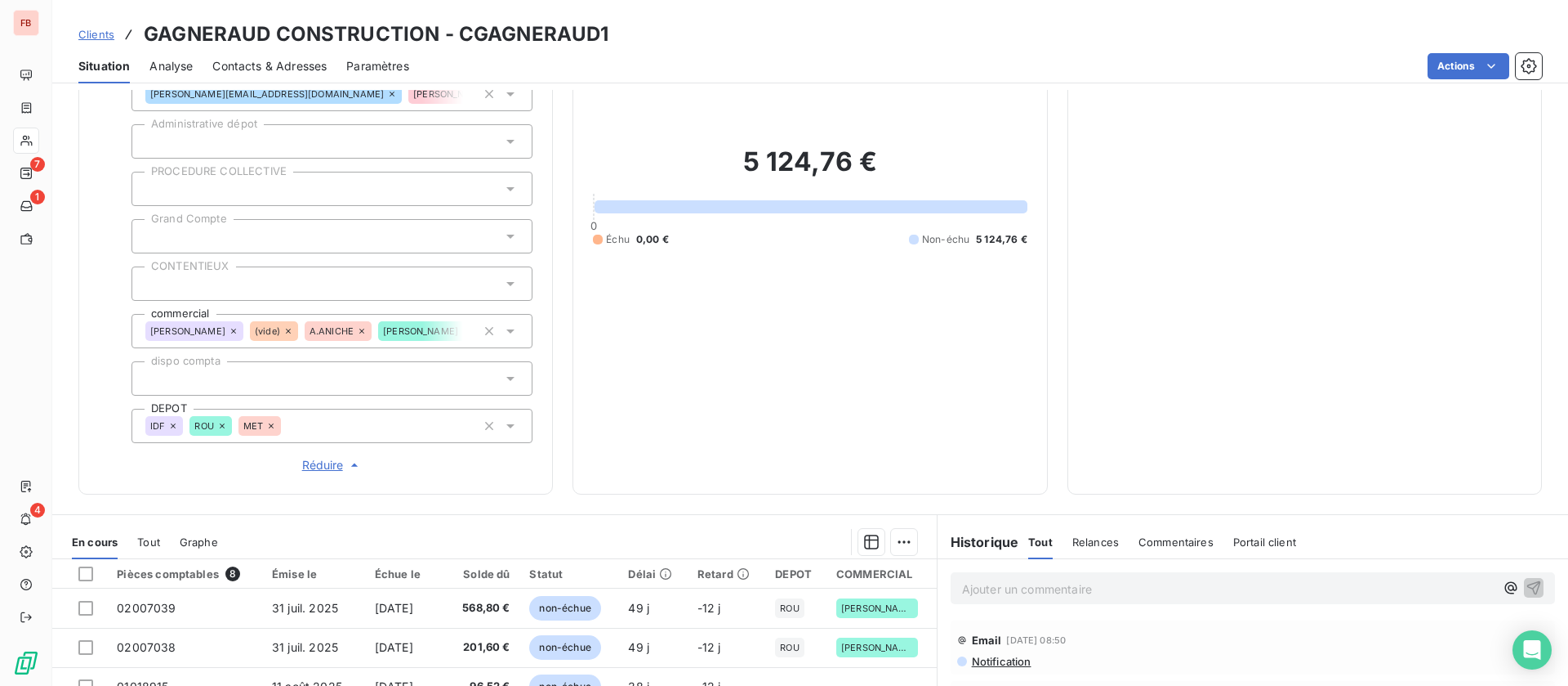
click at [275, 423] on icon at bounding box center [272, 426] width 10 height 10
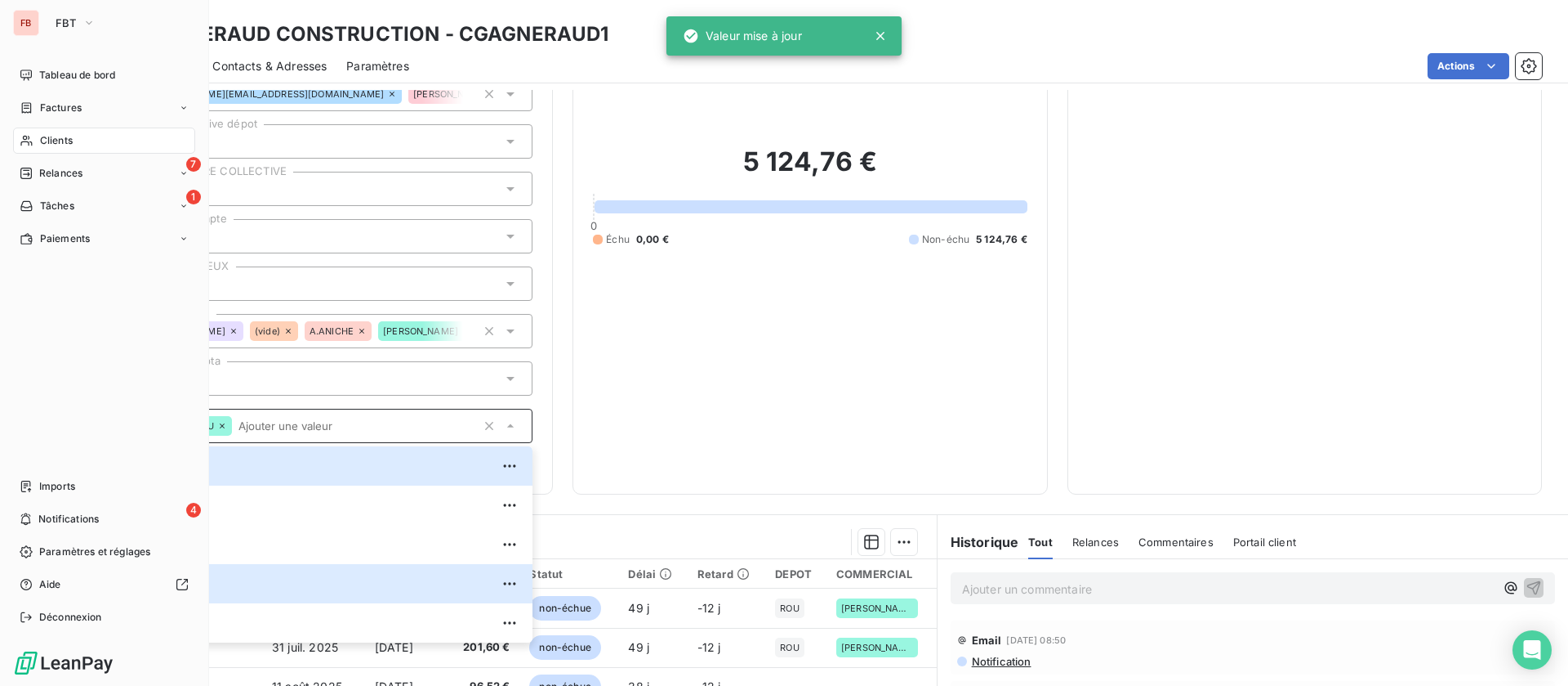
drag, startPoint x: 40, startPoint y: 137, endPoint x: 46, endPoint y: 146, distance: 10.8
click at [40, 138] on span "Clients" at bounding box center [57, 141] width 33 height 15
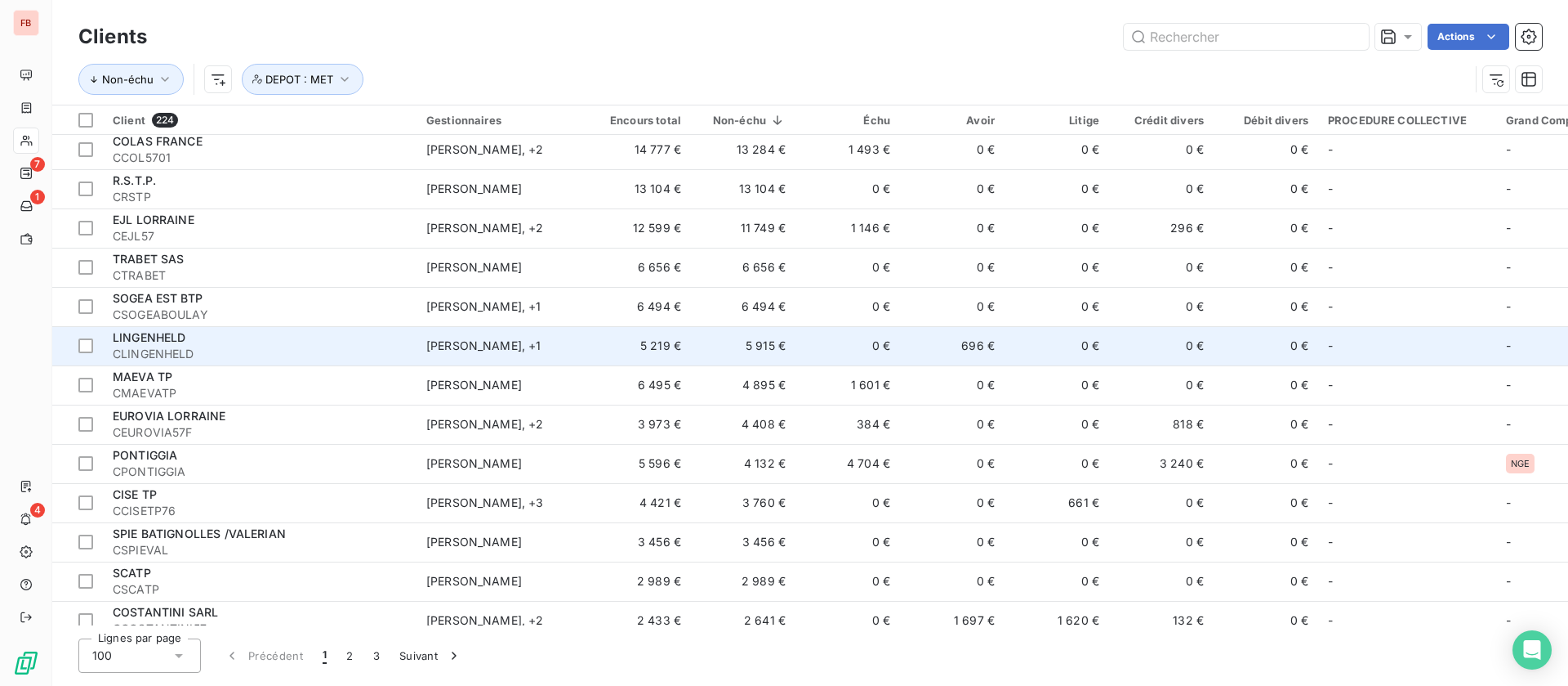
scroll to position [368, 0]
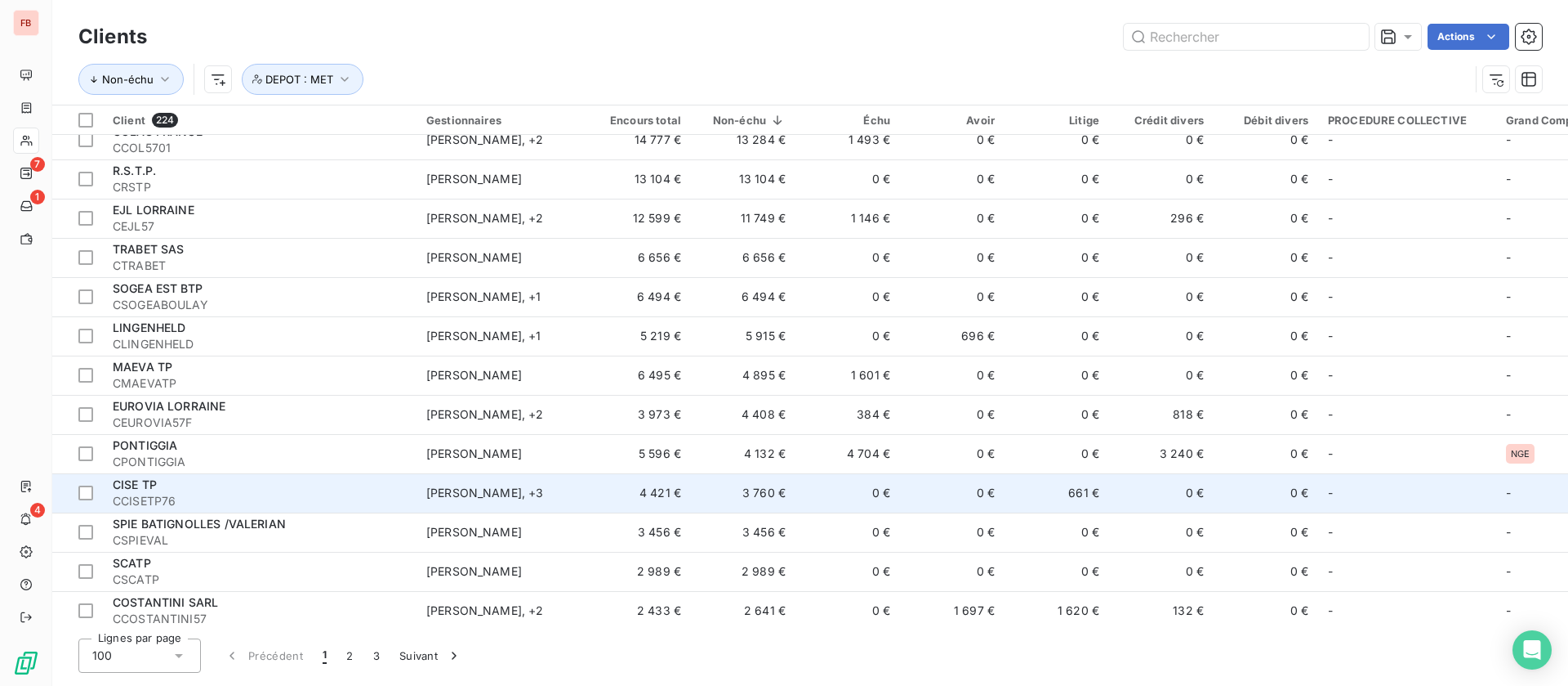
click at [575, 488] on div "Anicet ANICHE , + 3" at bounding box center [501, 492] width 151 height 16
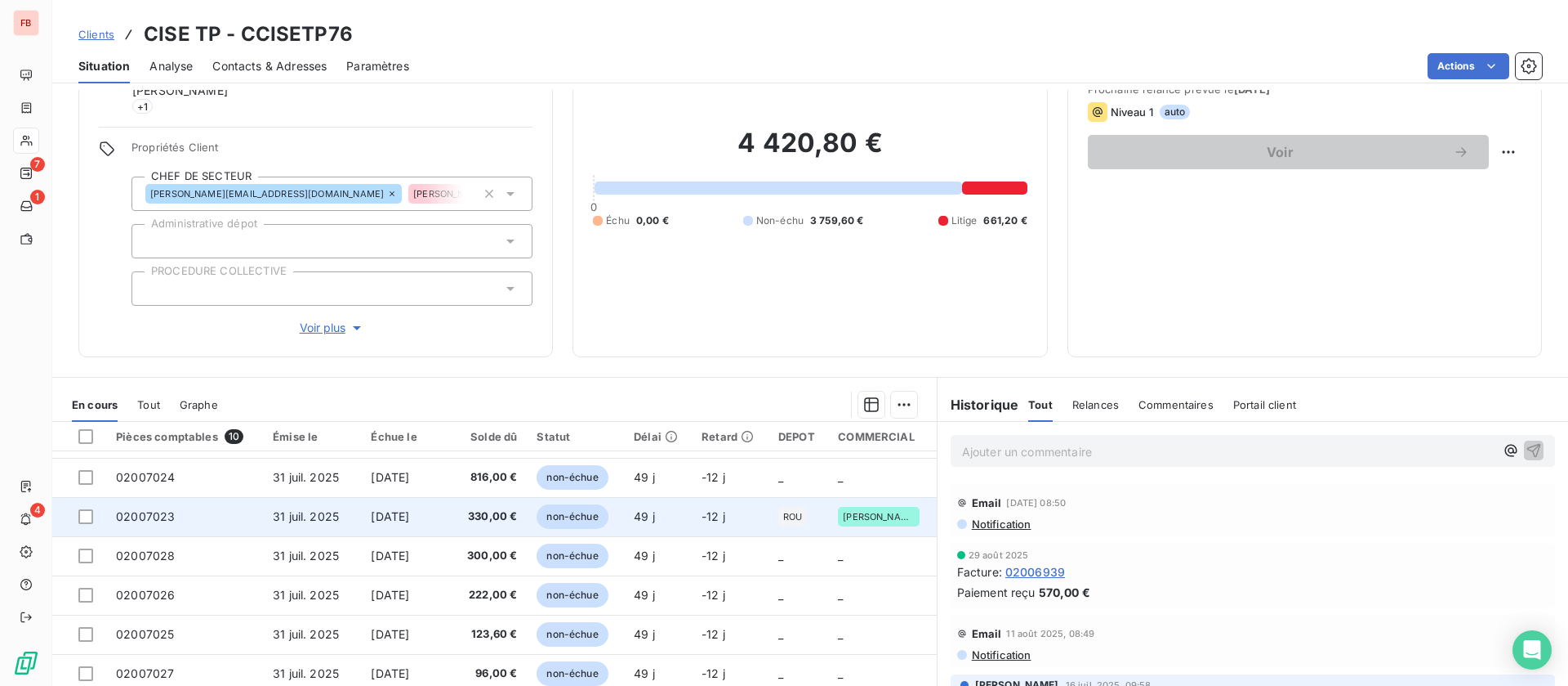
scroll to position [108, 0]
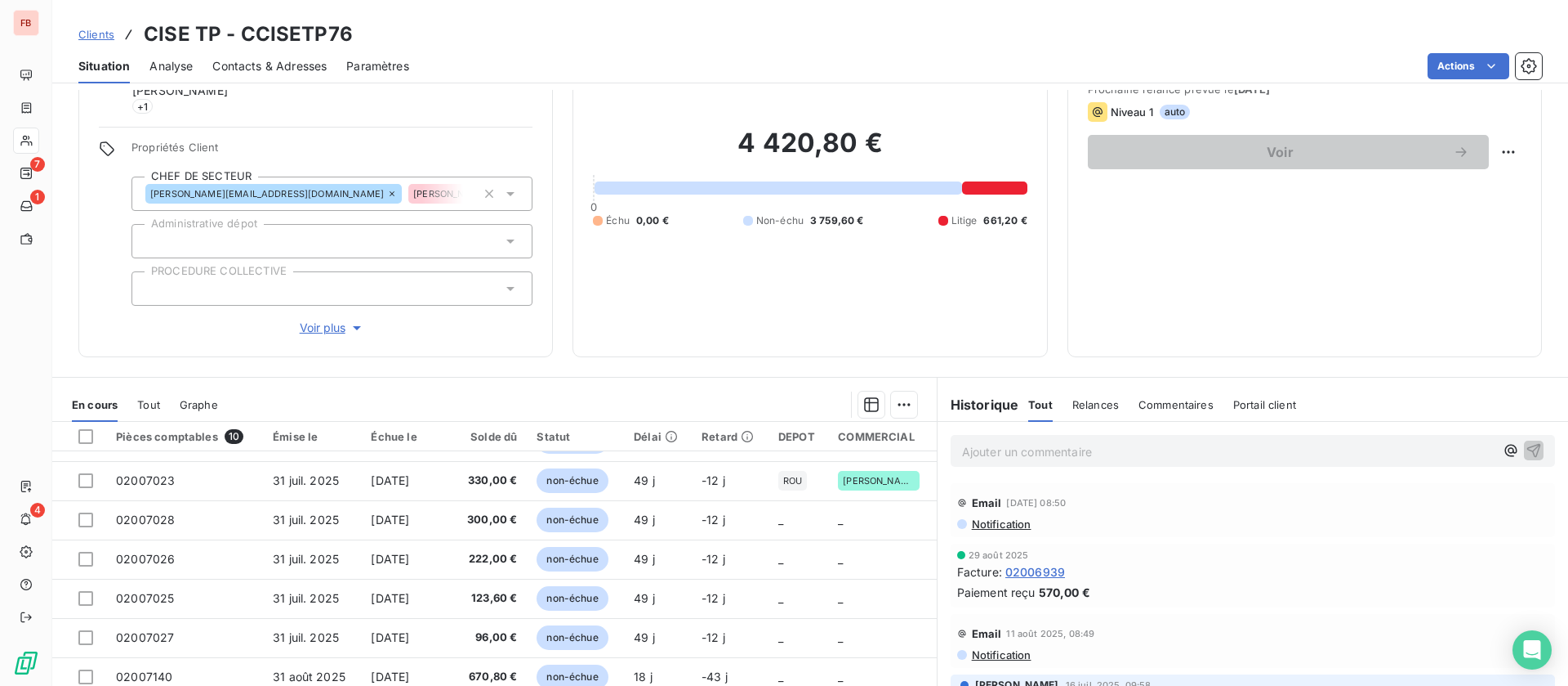
click at [323, 320] on span "Voir plus" at bounding box center [332, 328] width 65 height 16
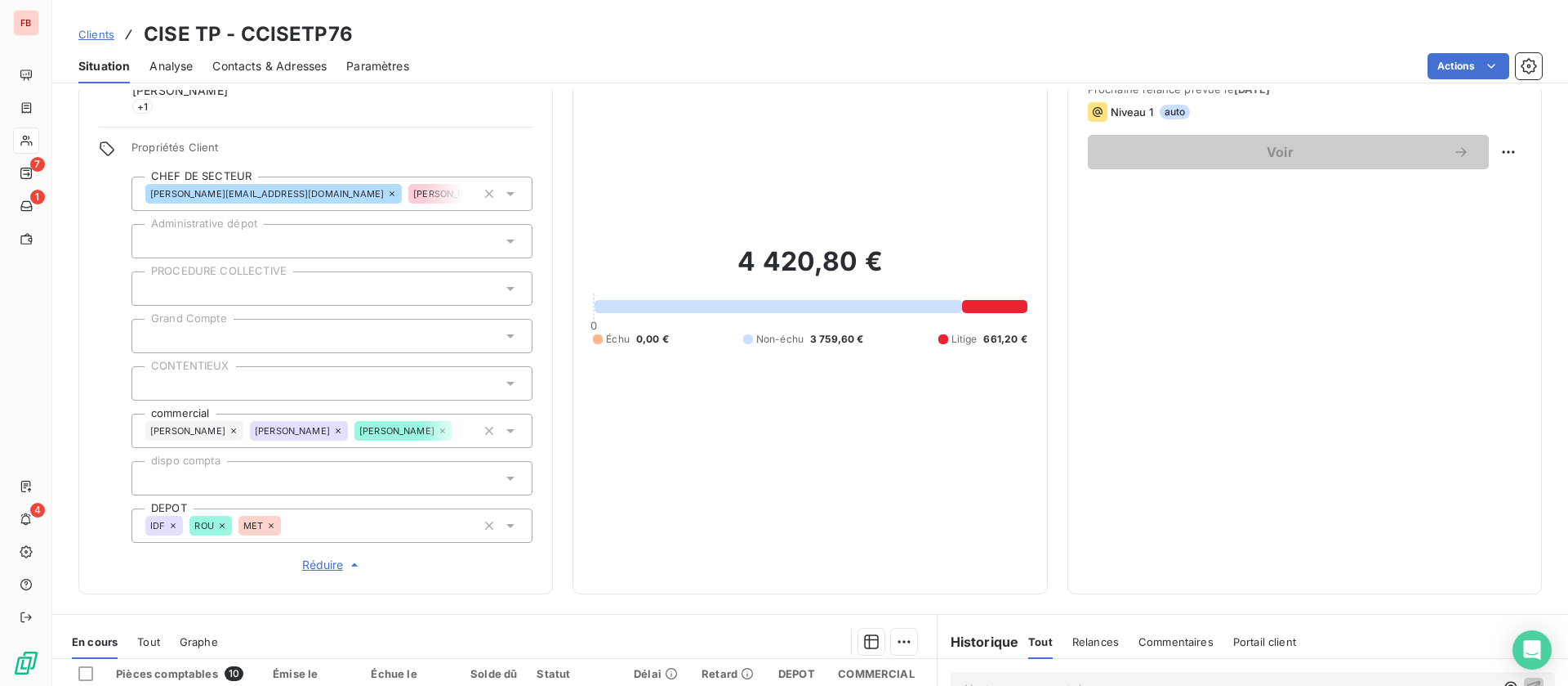
click at [269, 526] on icon at bounding box center [271, 525] width 5 height 5
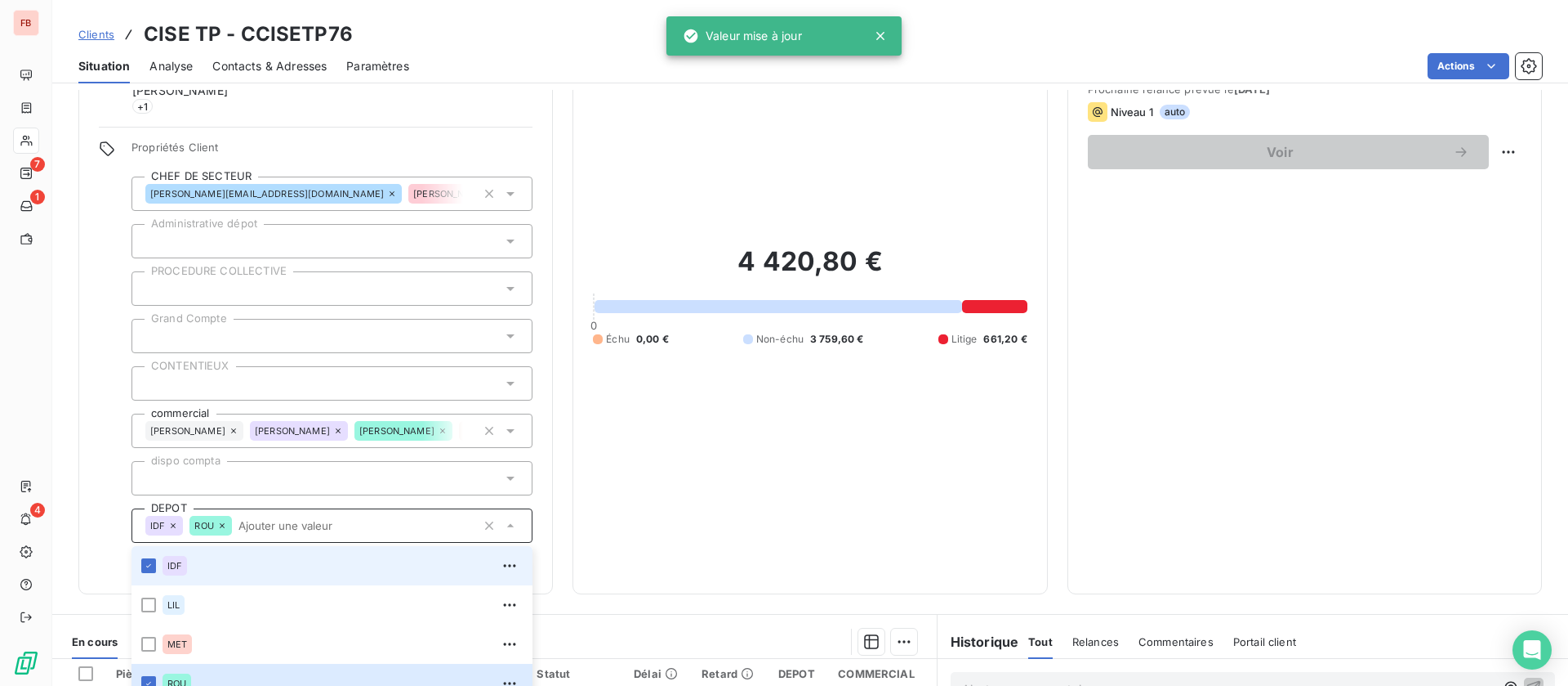
click at [90, 295] on div "Informations client Gestionnaires Anicet ANICHE guillaume boury Mathilde Cornu …" at bounding box center [315, 285] width 475 height 617
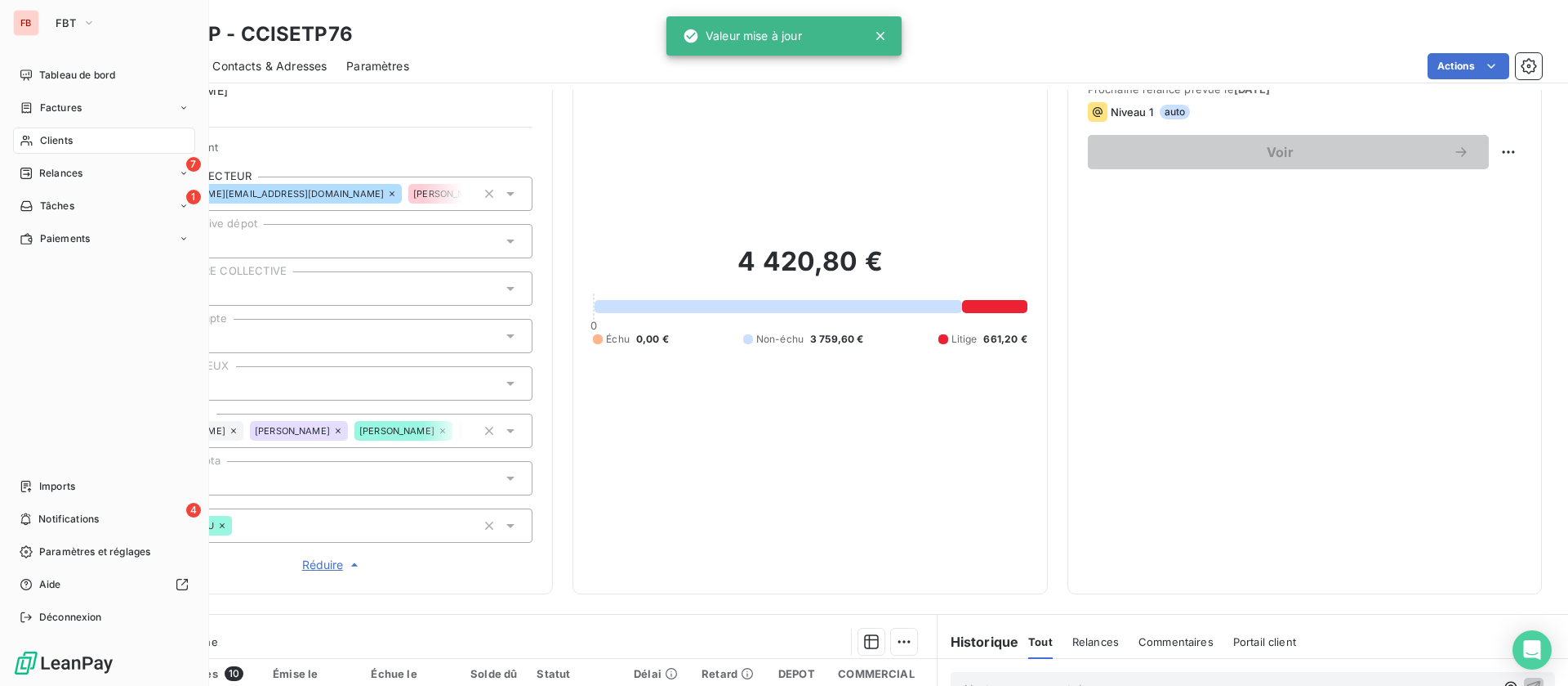
click at [62, 137] on span "Clients" at bounding box center [57, 141] width 33 height 15
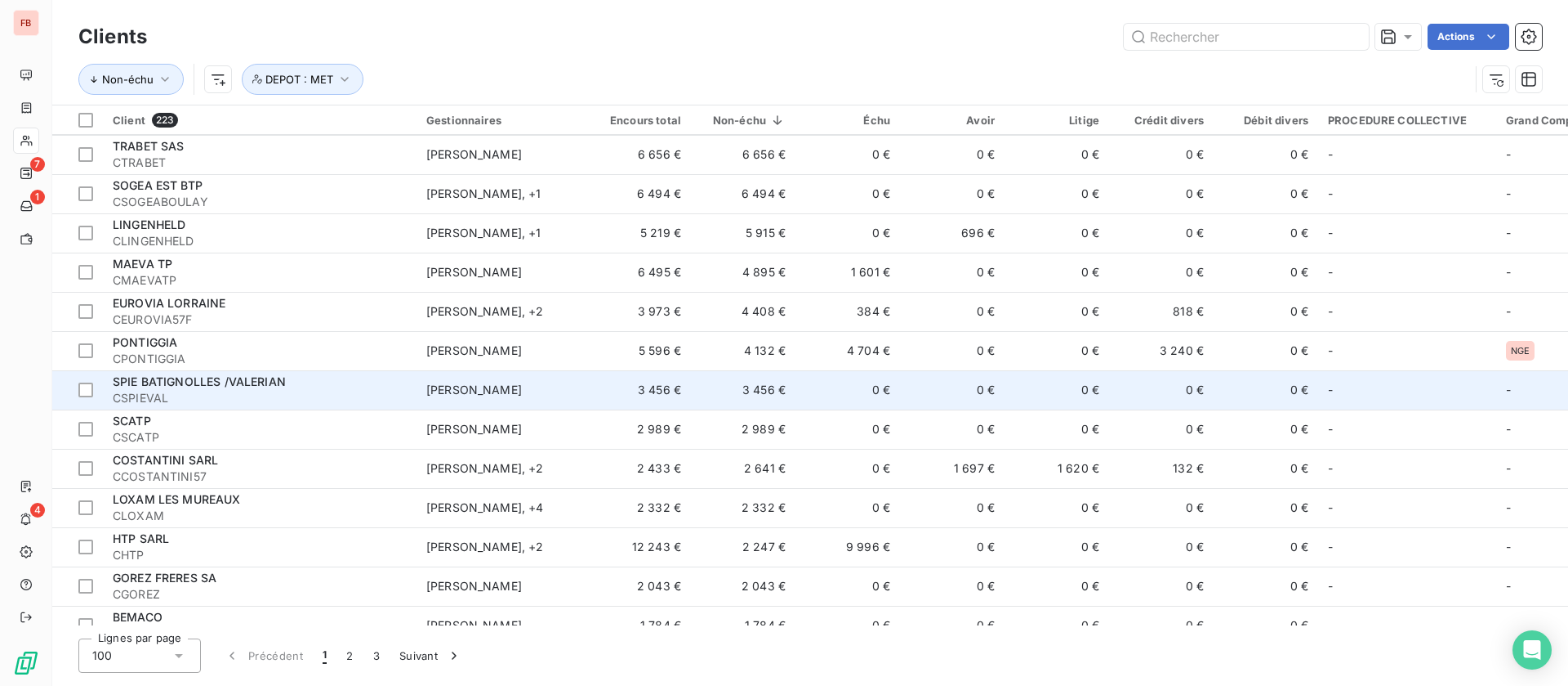
scroll to position [490, 0]
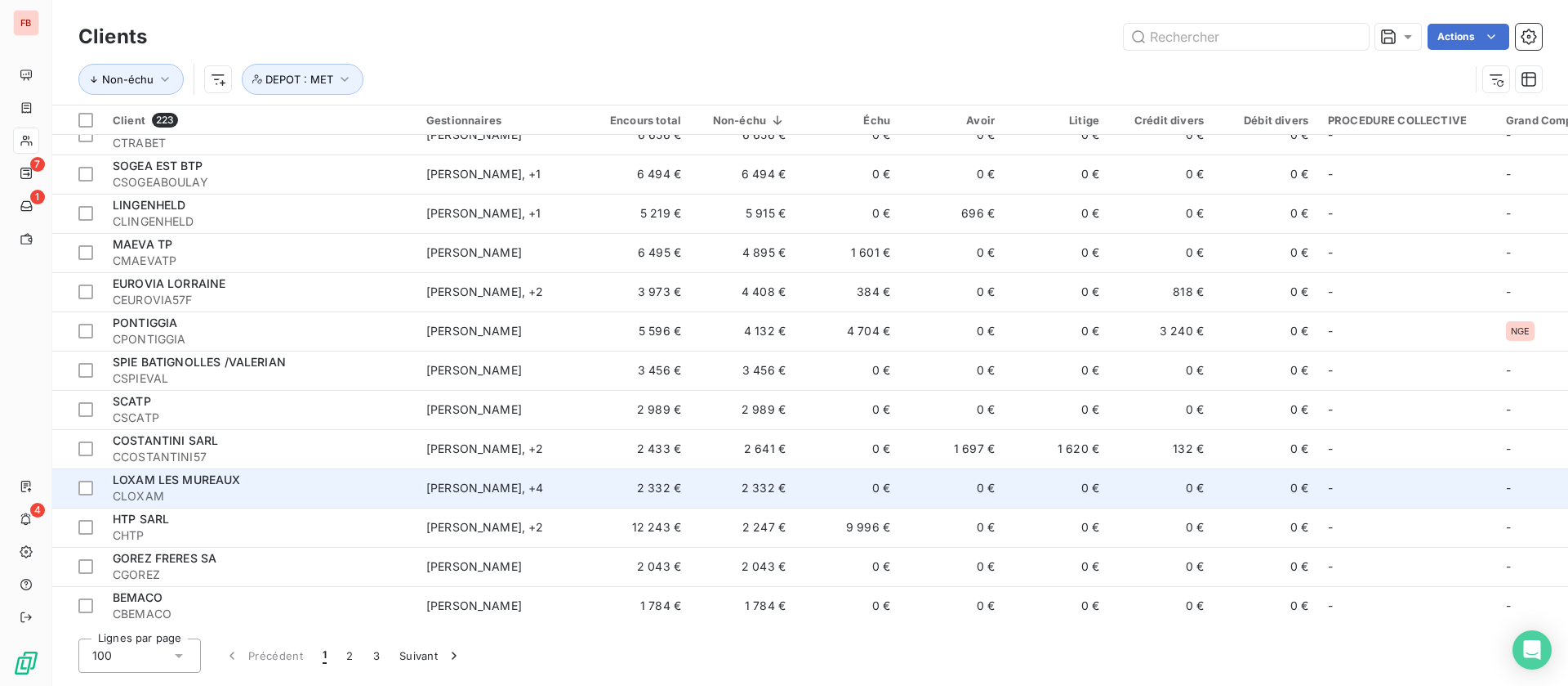
click at [317, 489] on span "CLOXAM" at bounding box center [259, 496] width 294 height 16
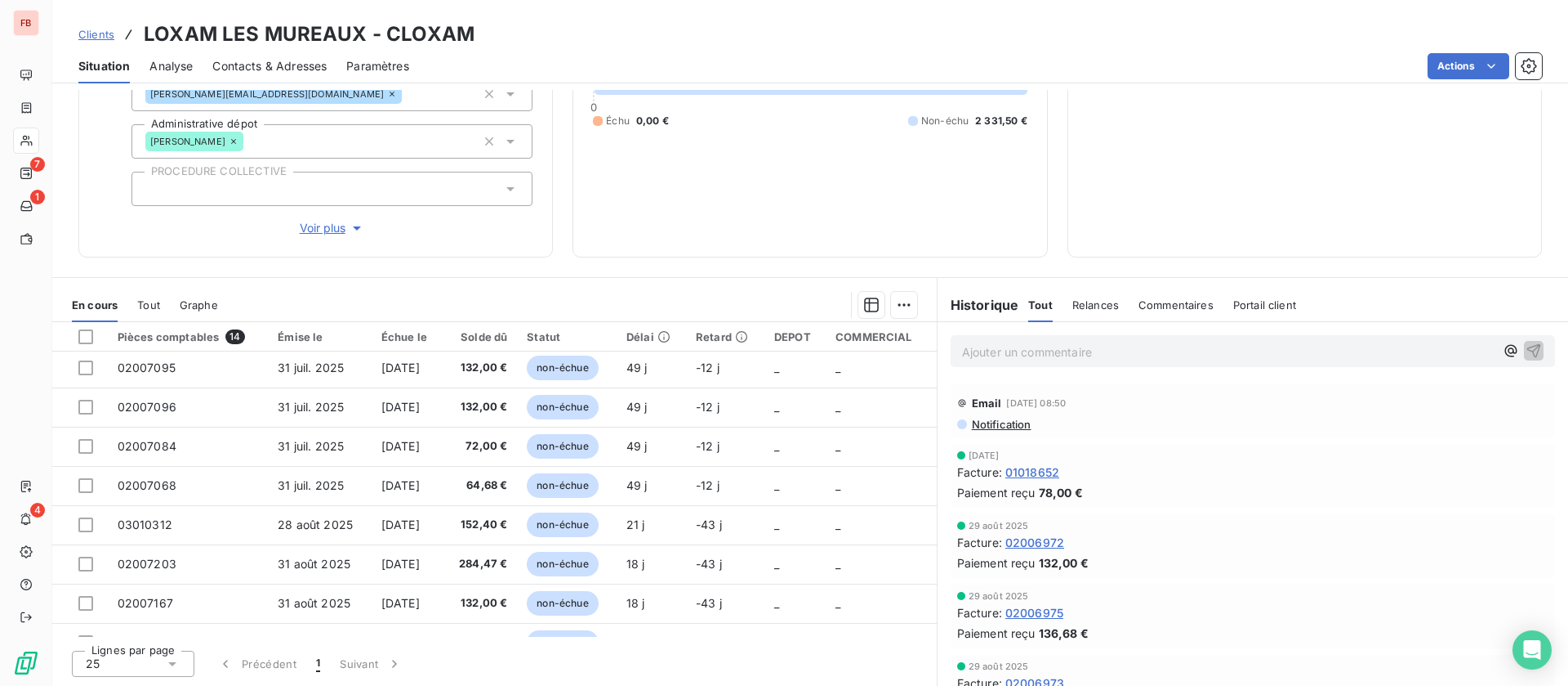
scroll to position [123, 0]
click at [330, 222] on span "Voir plus" at bounding box center [332, 228] width 65 height 16
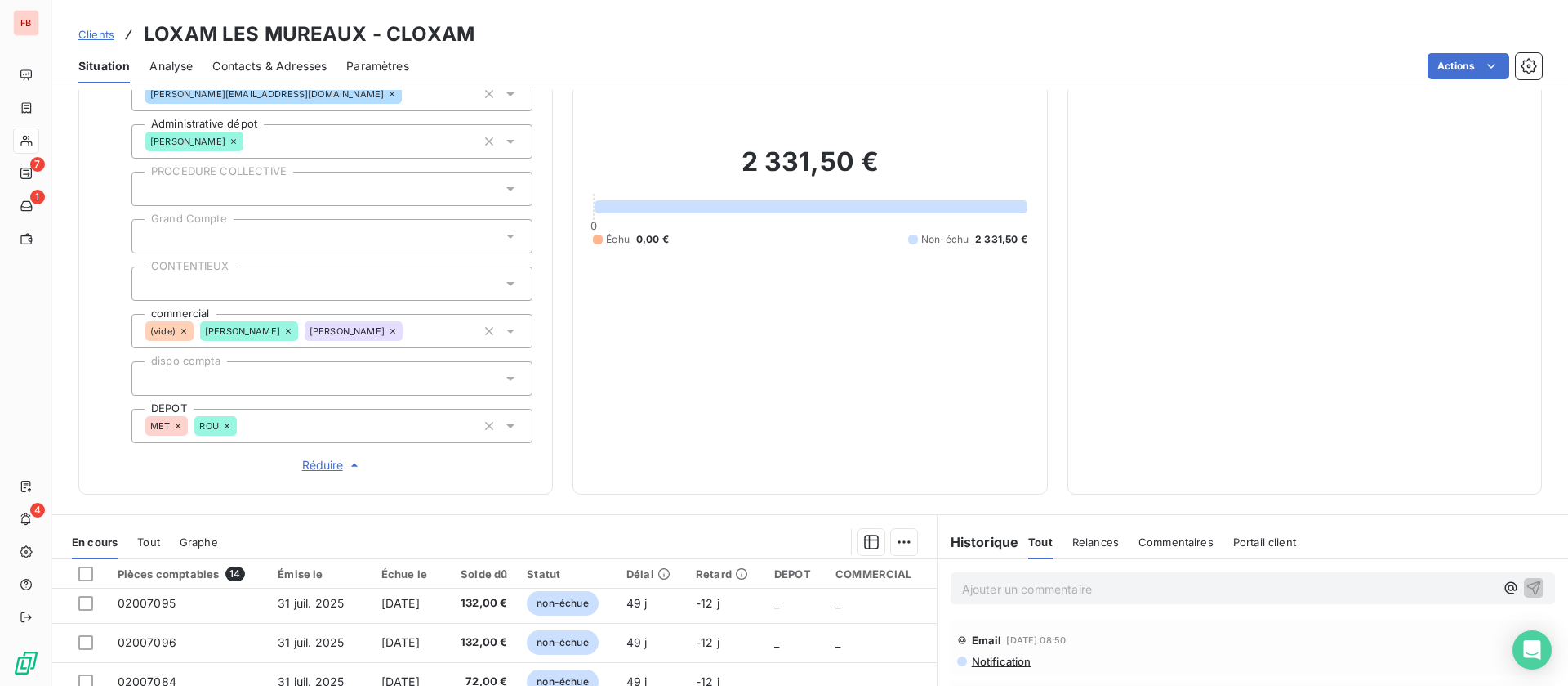
click at [176, 425] on icon at bounding box center [178, 426] width 10 height 10
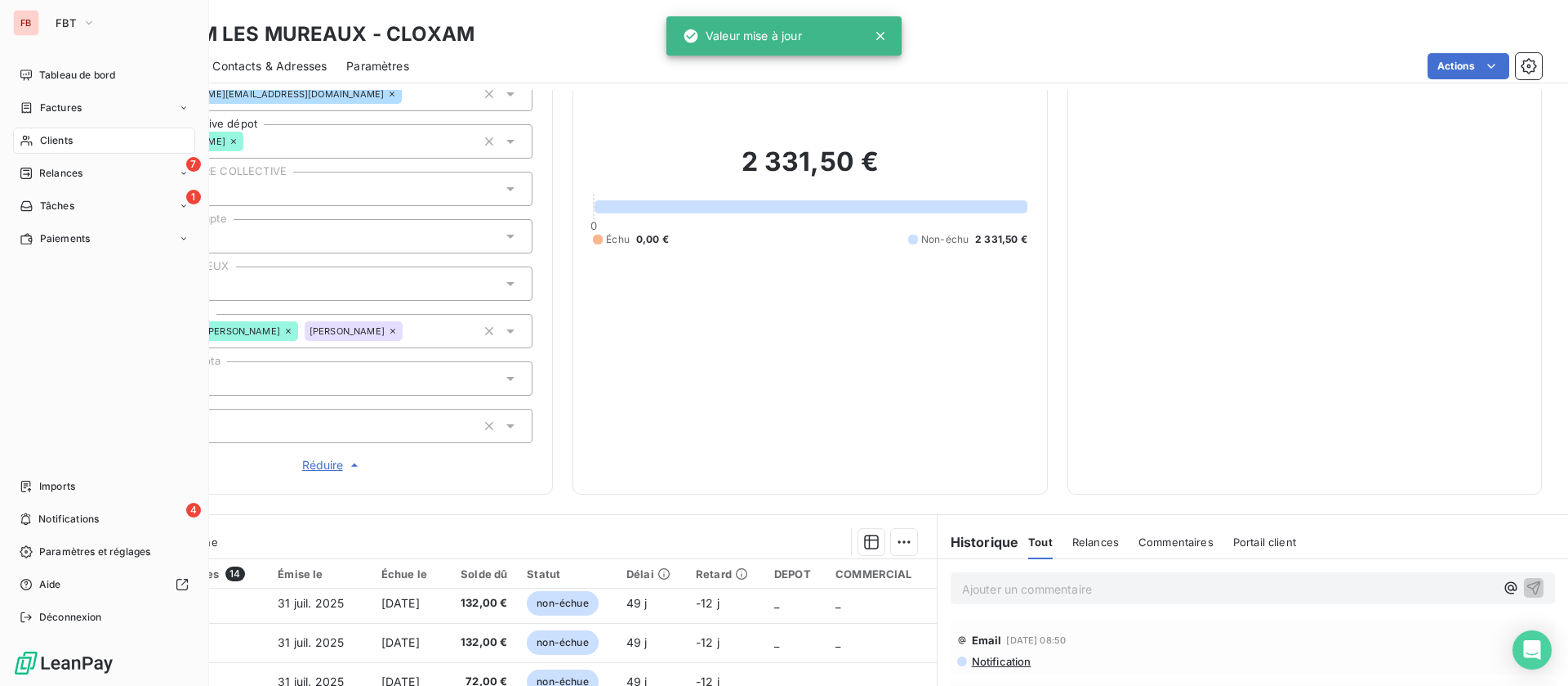
click at [40, 142] on span "Clients" at bounding box center [57, 141] width 33 height 15
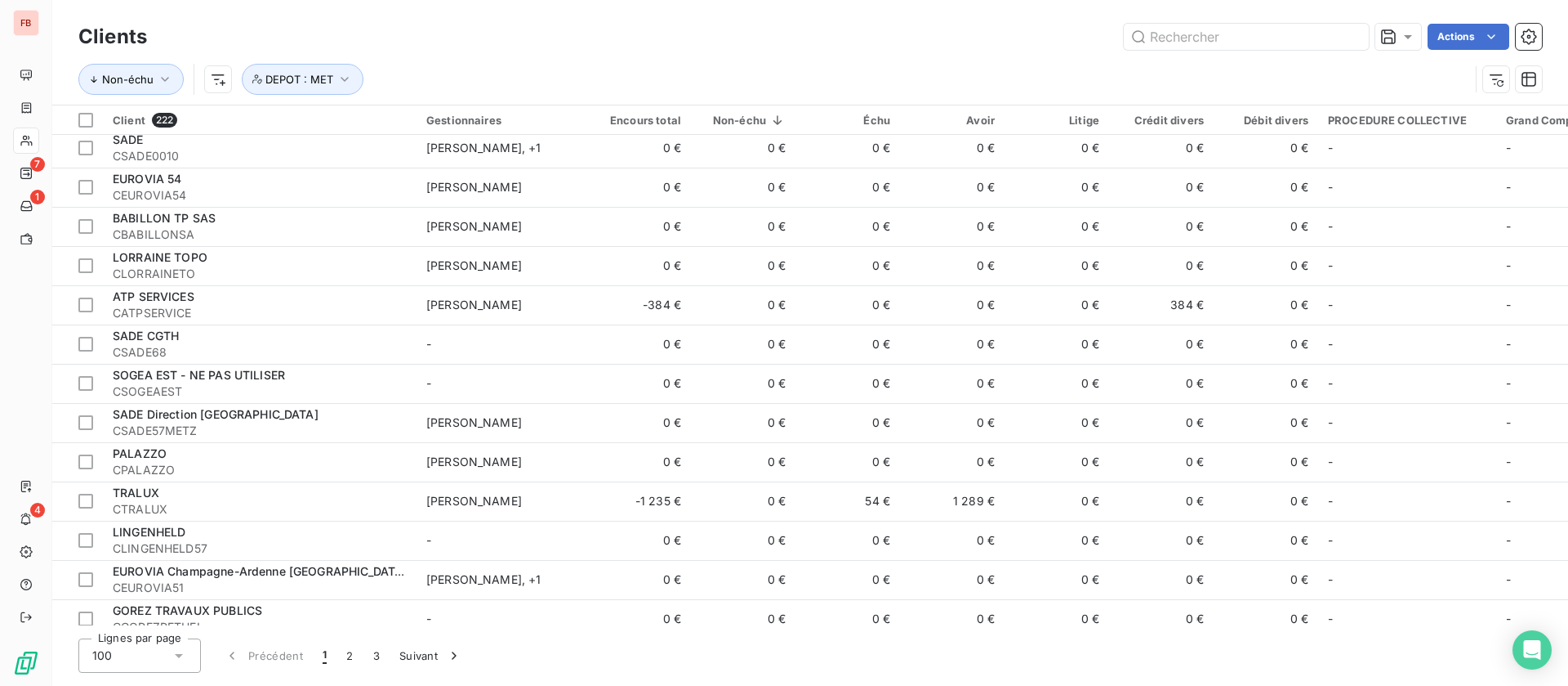
scroll to position [2697, 0]
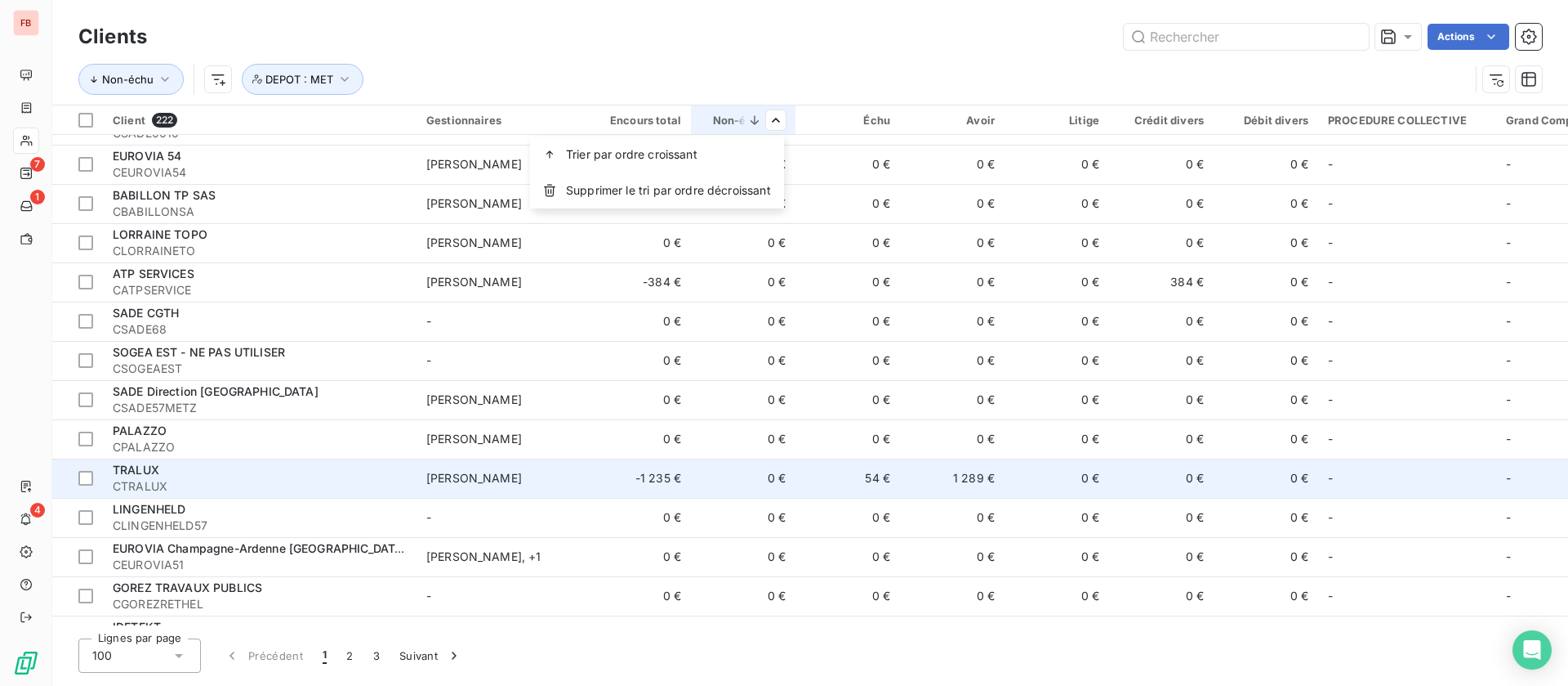
click at [301, 492] on html "FB 7 1 4 Clients Actions Non-échu DEPOT : MET Client 222 Gestionnaires Encours …" at bounding box center [784, 343] width 1568 height 686
click at [224, 482] on span "CTRALUX" at bounding box center [259, 487] width 294 height 16
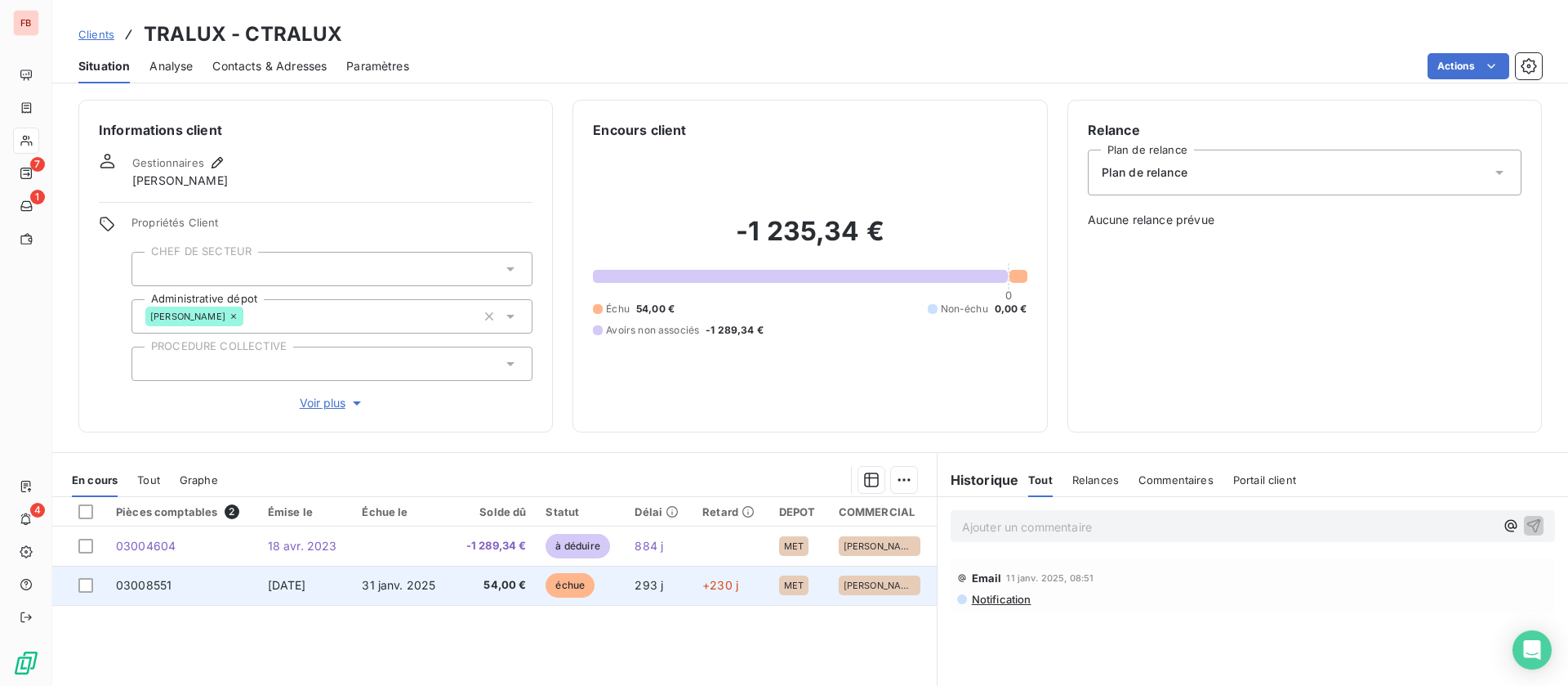
click at [286, 587] on span "29 nov. 2024" at bounding box center [286, 585] width 39 height 14
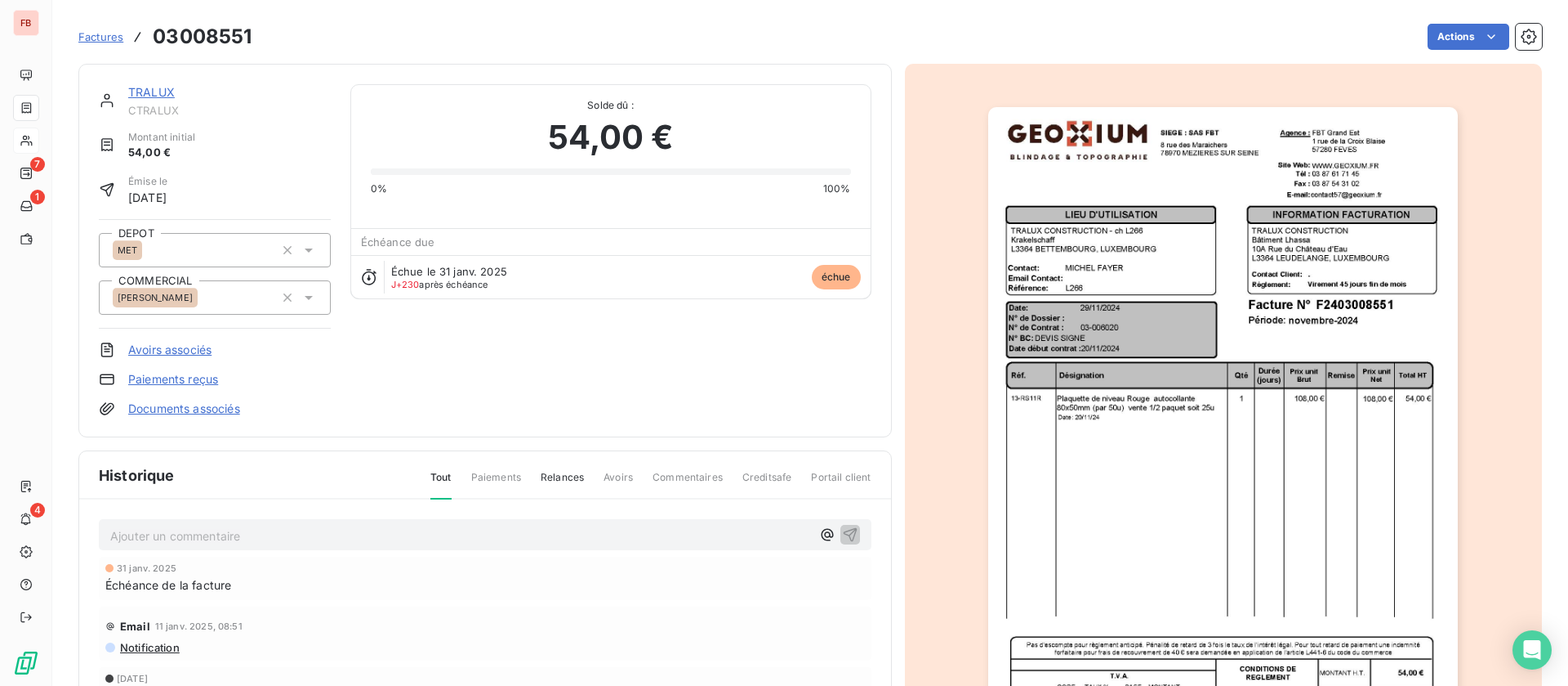
click at [156, 90] on link "TRALUX" at bounding box center [151, 91] width 47 height 14
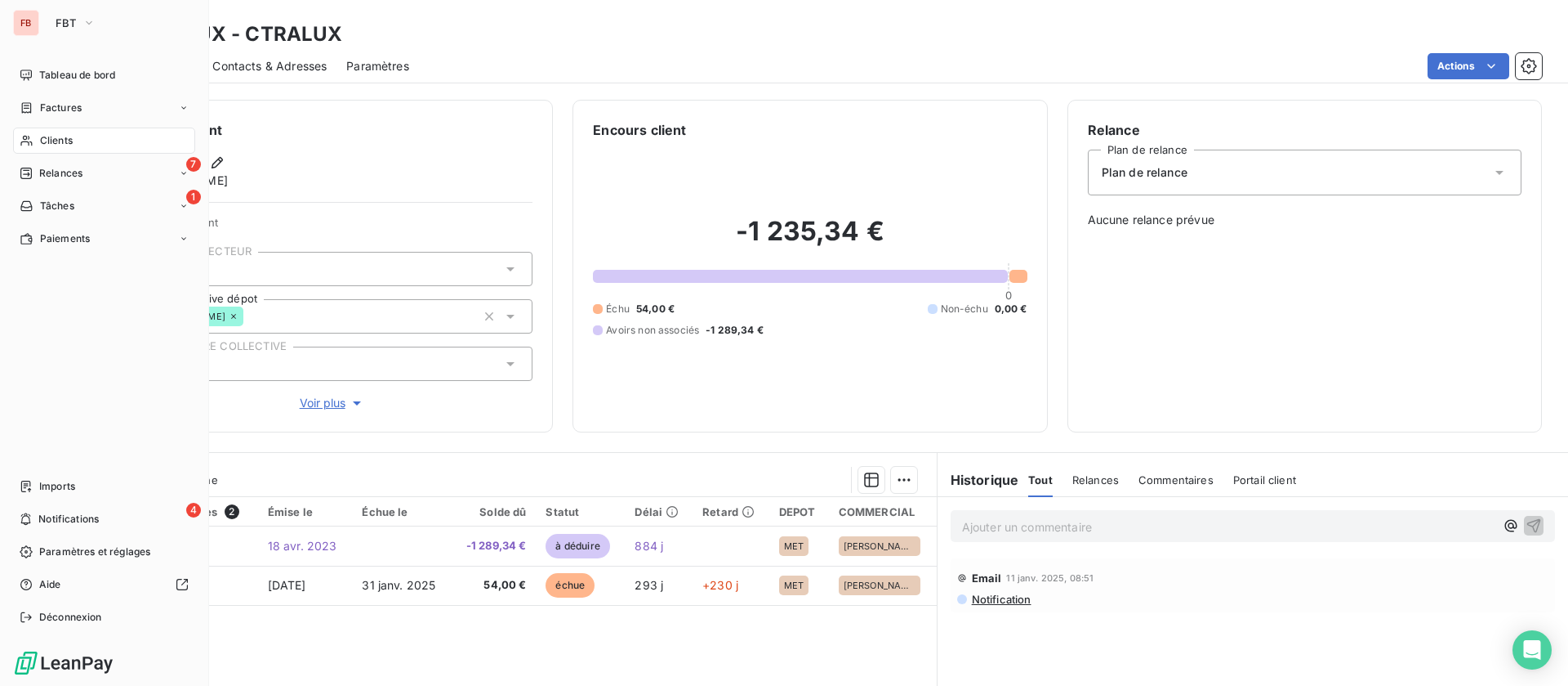
click at [44, 134] on span "Clients" at bounding box center [57, 141] width 33 height 15
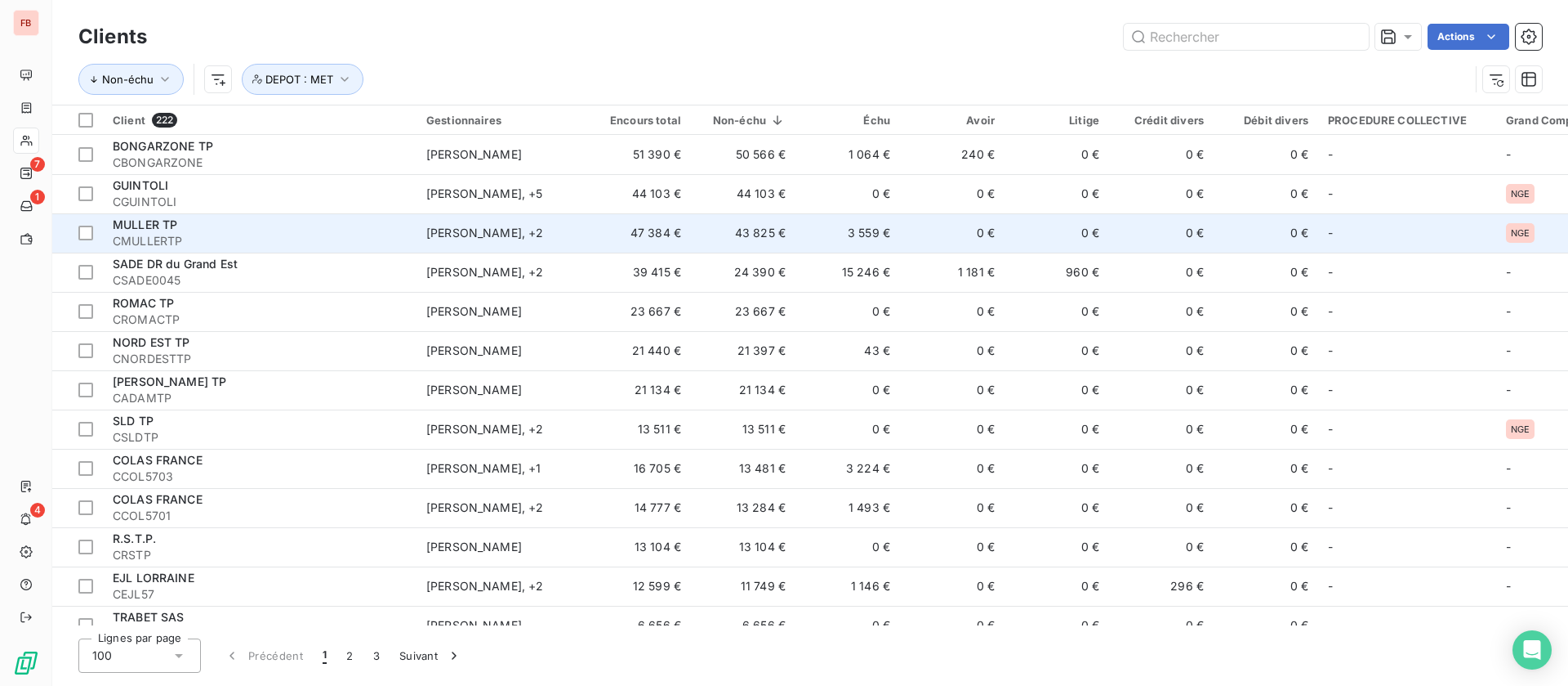
click at [318, 237] on span "CMULLERTP" at bounding box center [259, 241] width 294 height 16
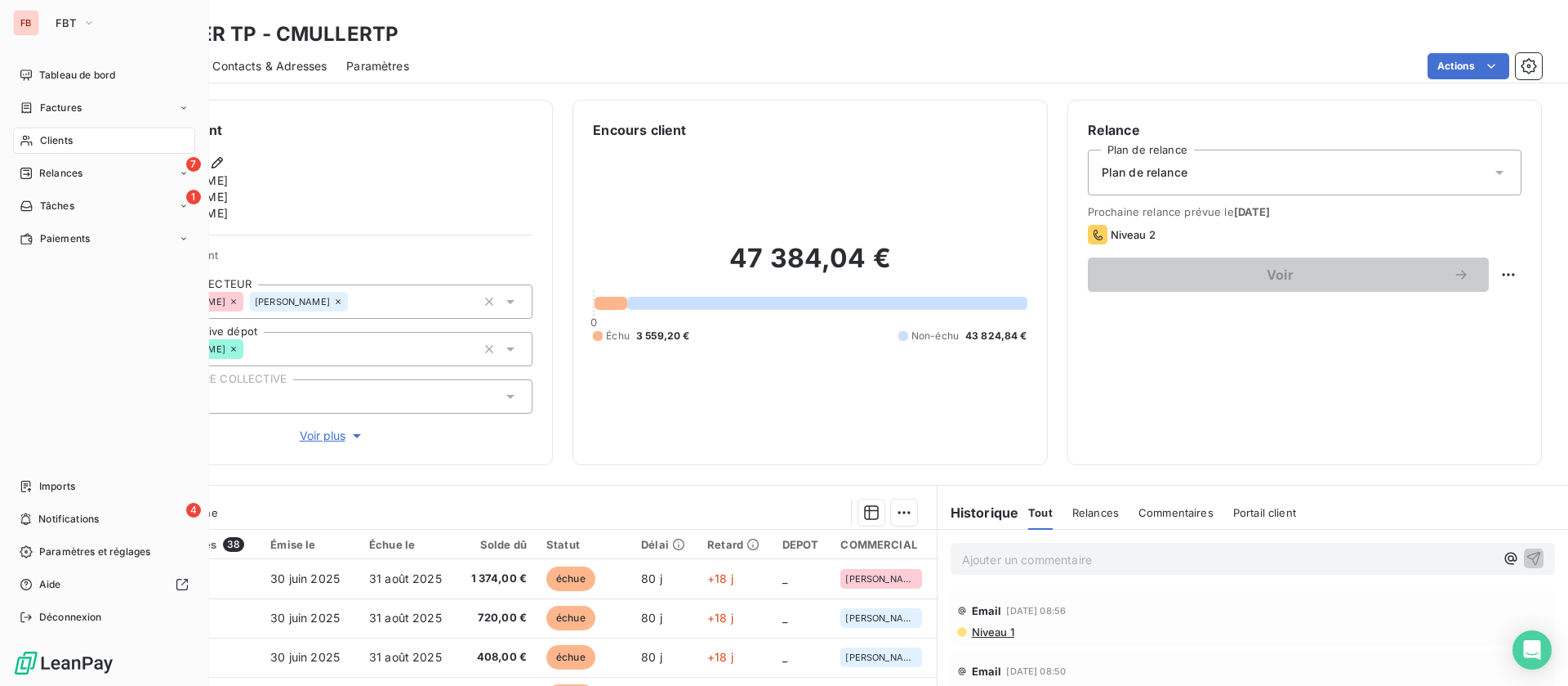
click at [31, 138] on icon at bounding box center [26, 141] width 14 height 13
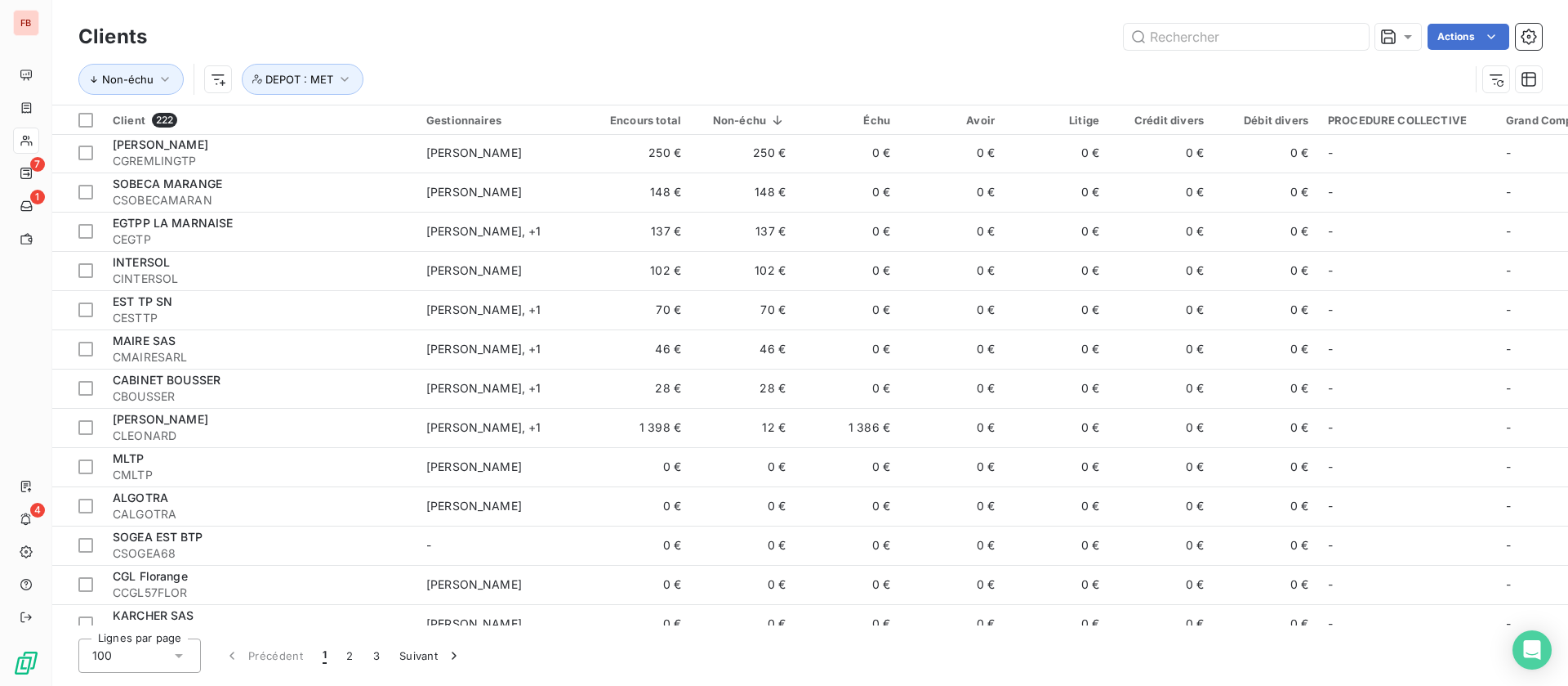
scroll to position [1962, 0]
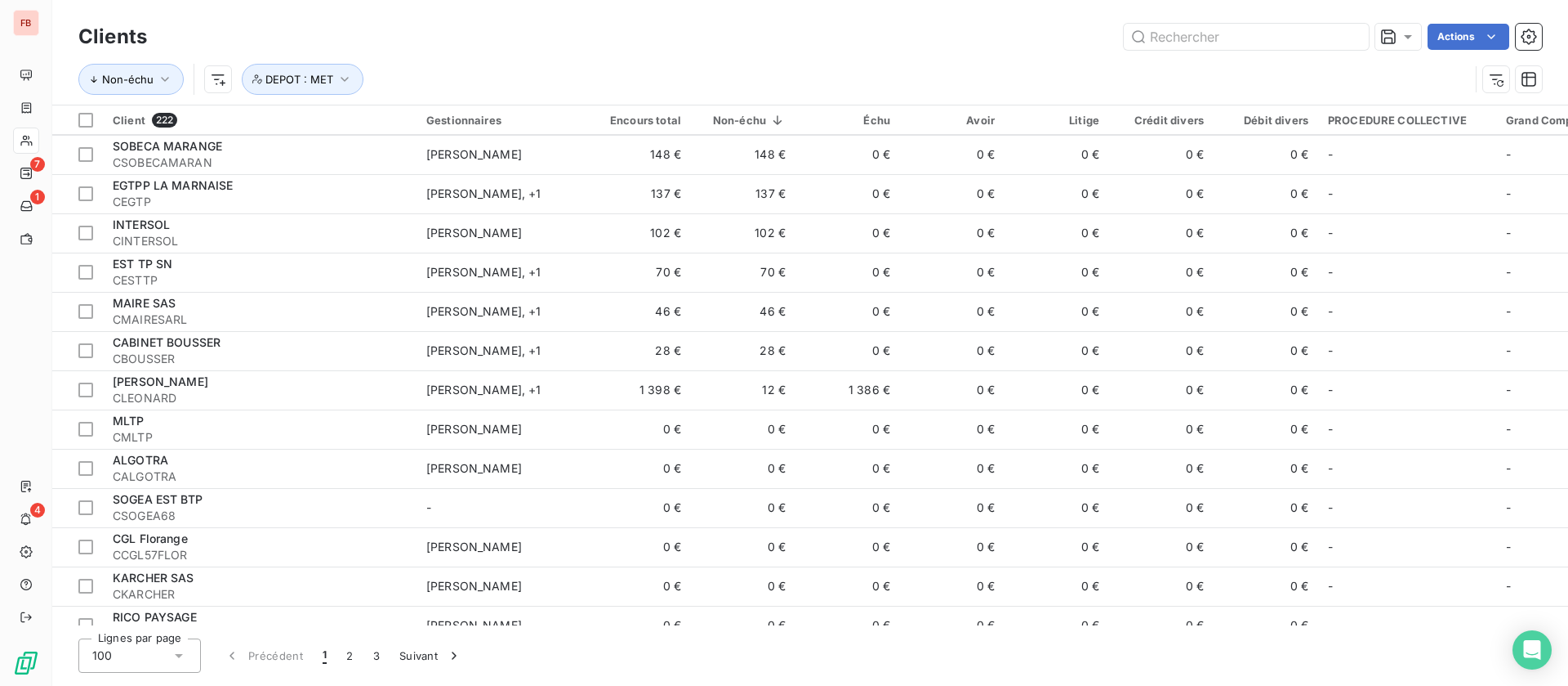
click at [737, 396] on td "12 €" at bounding box center [743, 390] width 105 height 40
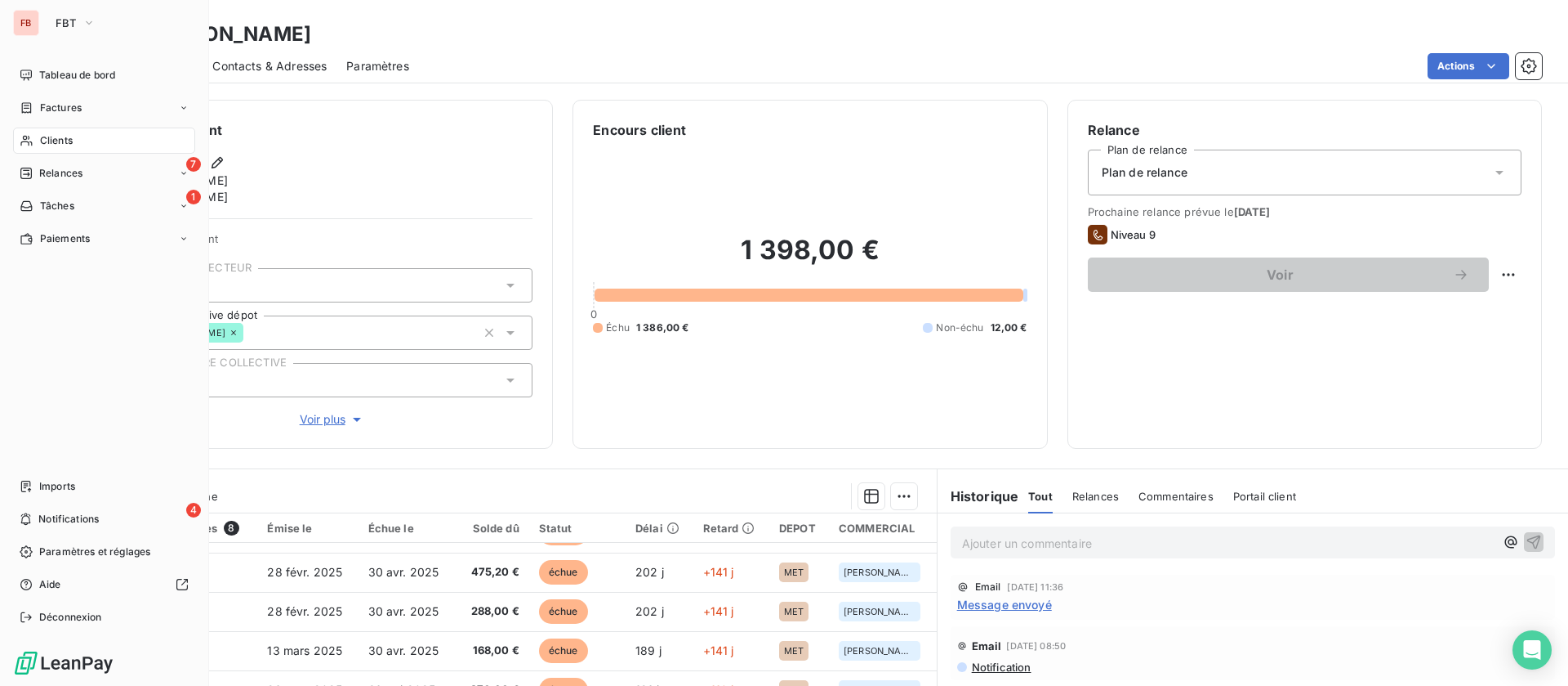
click at [31, 135] on icon at bounding box center [26, 141] width 14 height 13
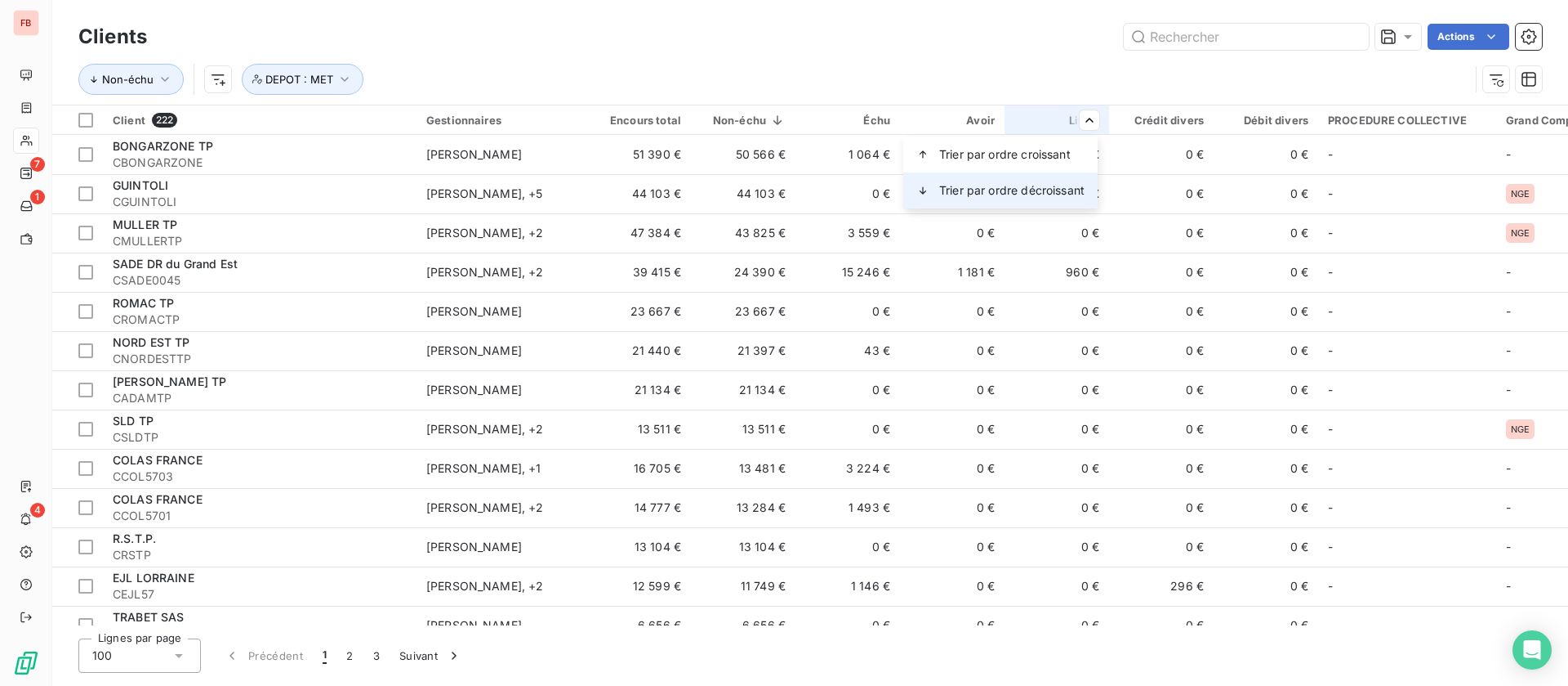
click at [1046, 192] on span "Trier par ordre décroissant" at bounding box center [1012, 190] width 146 height 16
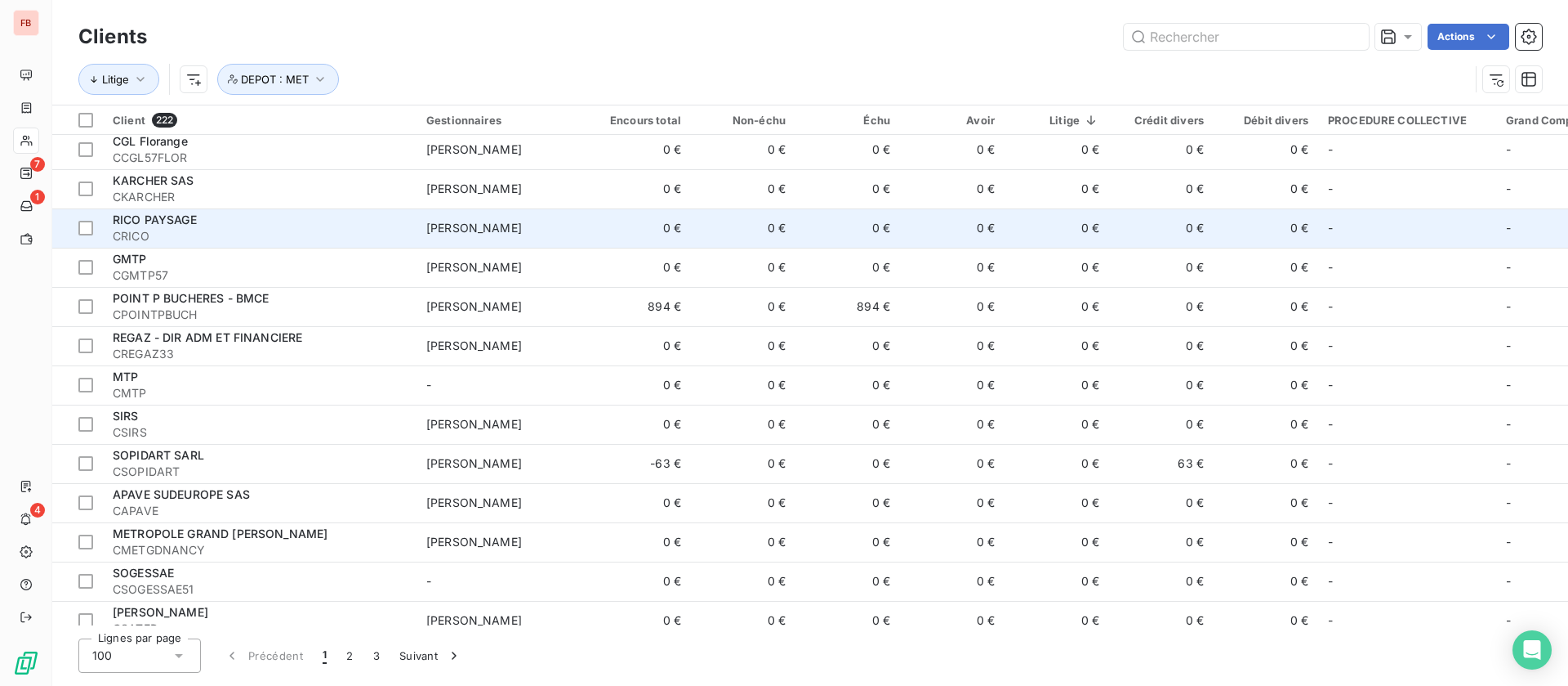
scroll to position [245, 0]
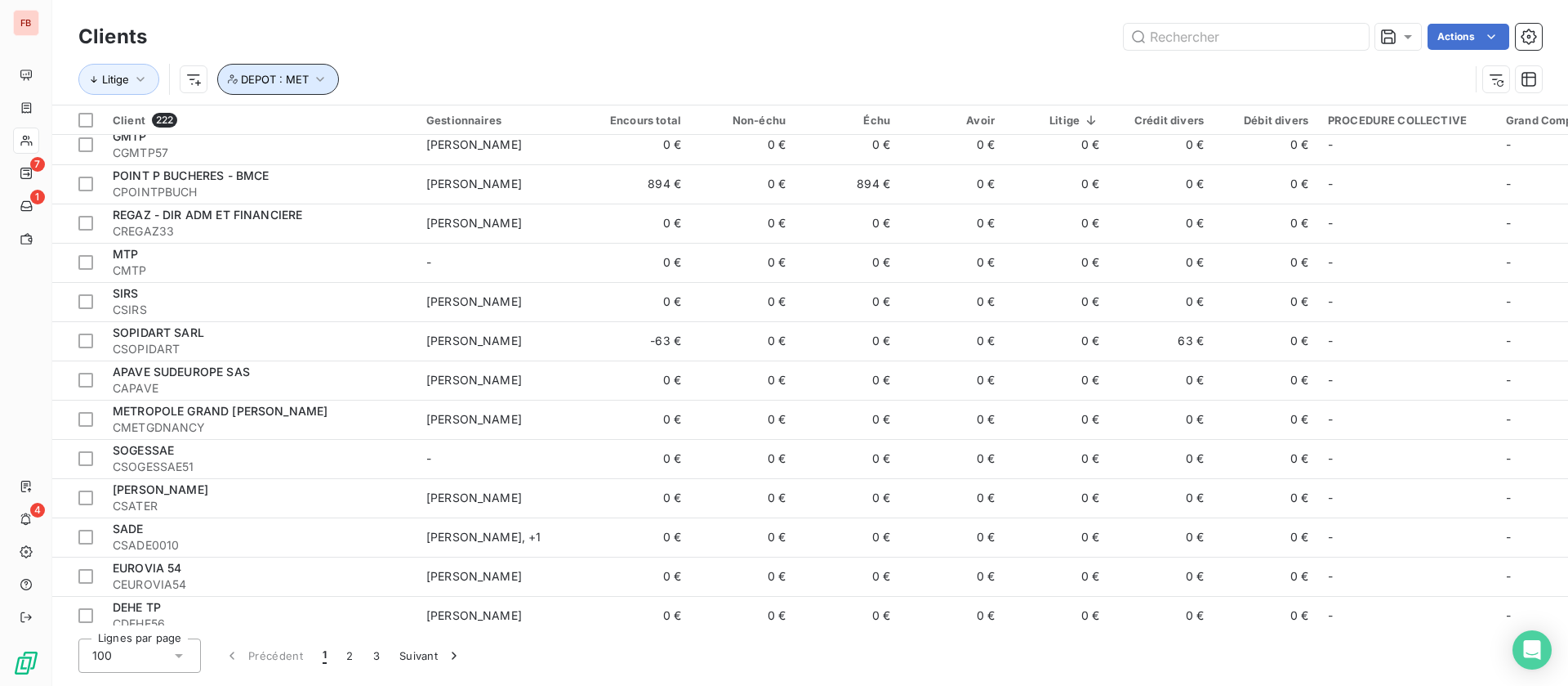
click at [312, 85] on icon "button" at bounding box center [320, 79] width 16 height 16
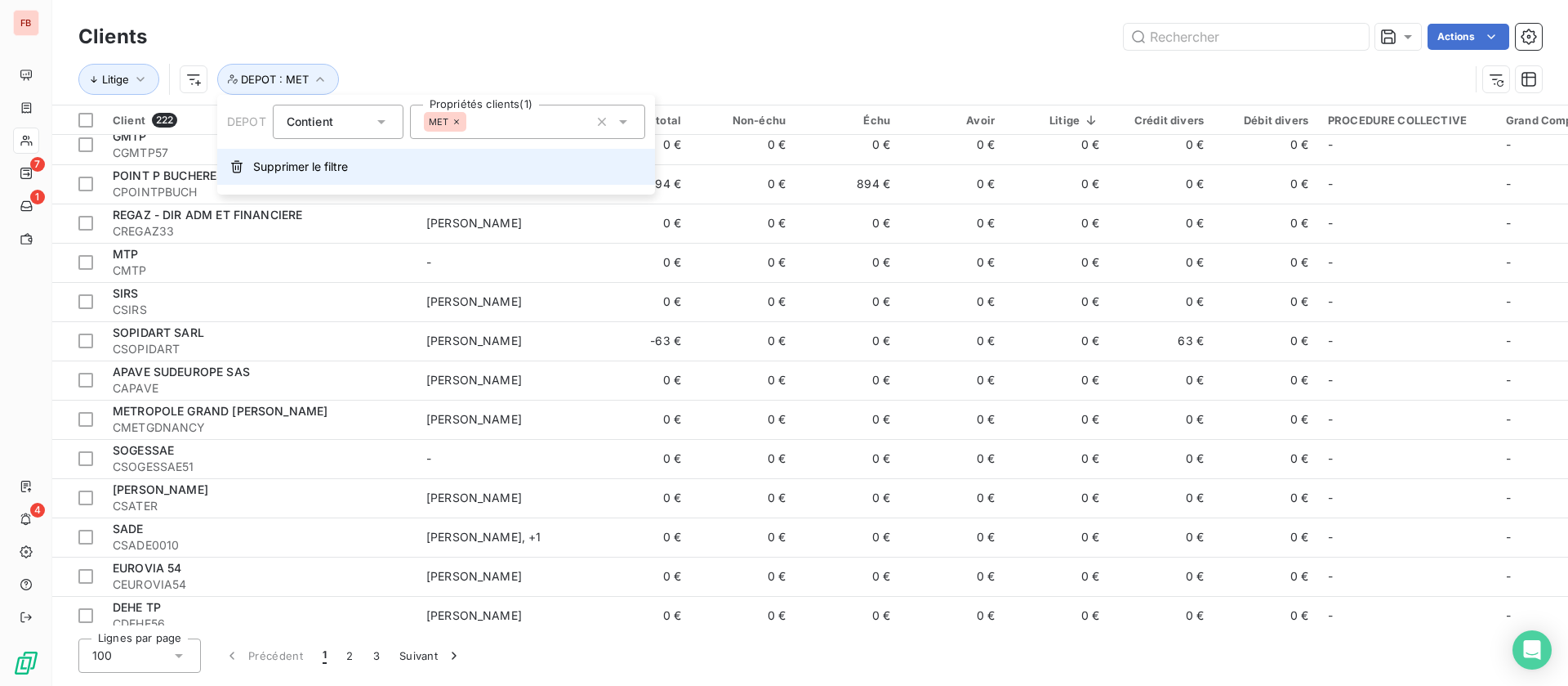
click at [299, 172] on span "Supprimer le filtre" at bounding box center [300, 167] width 95 height 16
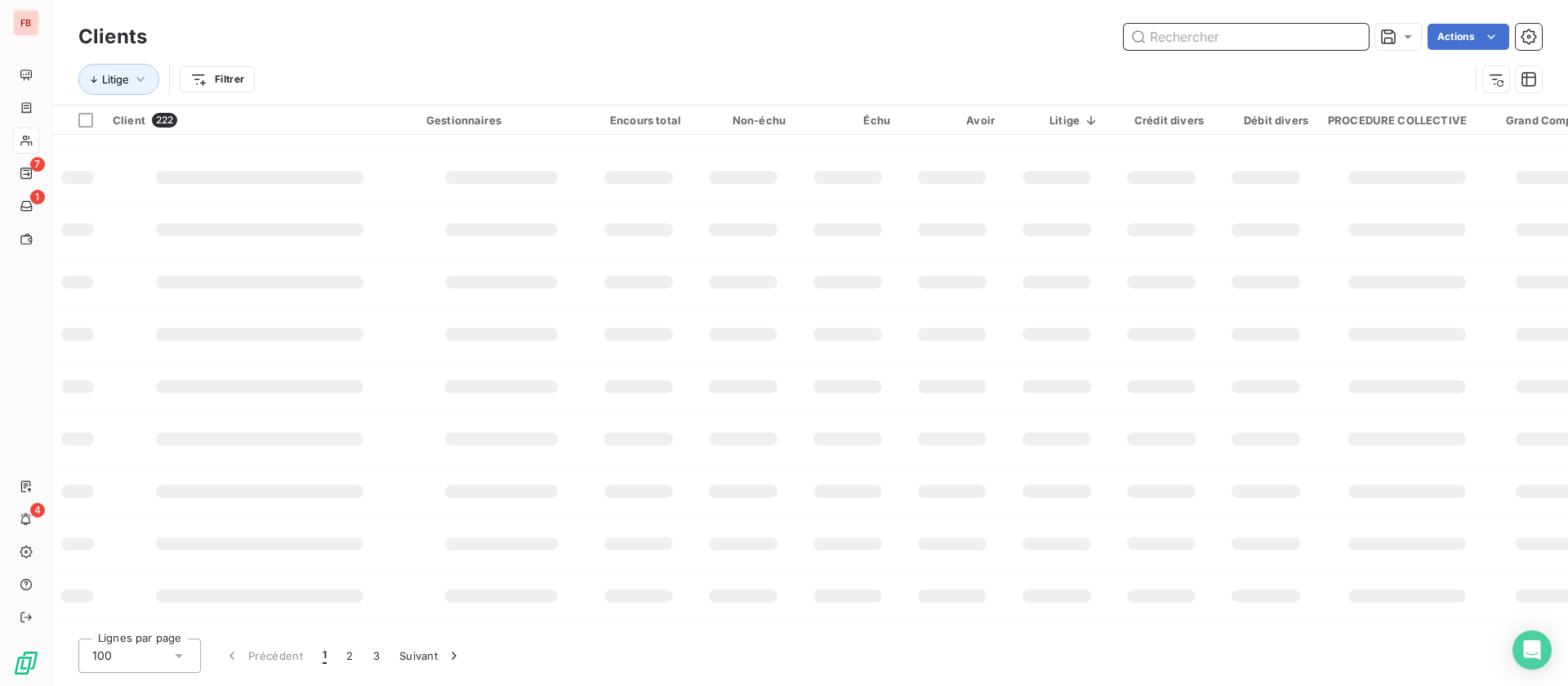
click at [1203, 41] on input "text" at bounding box center [1246, 37] width 245 height 26
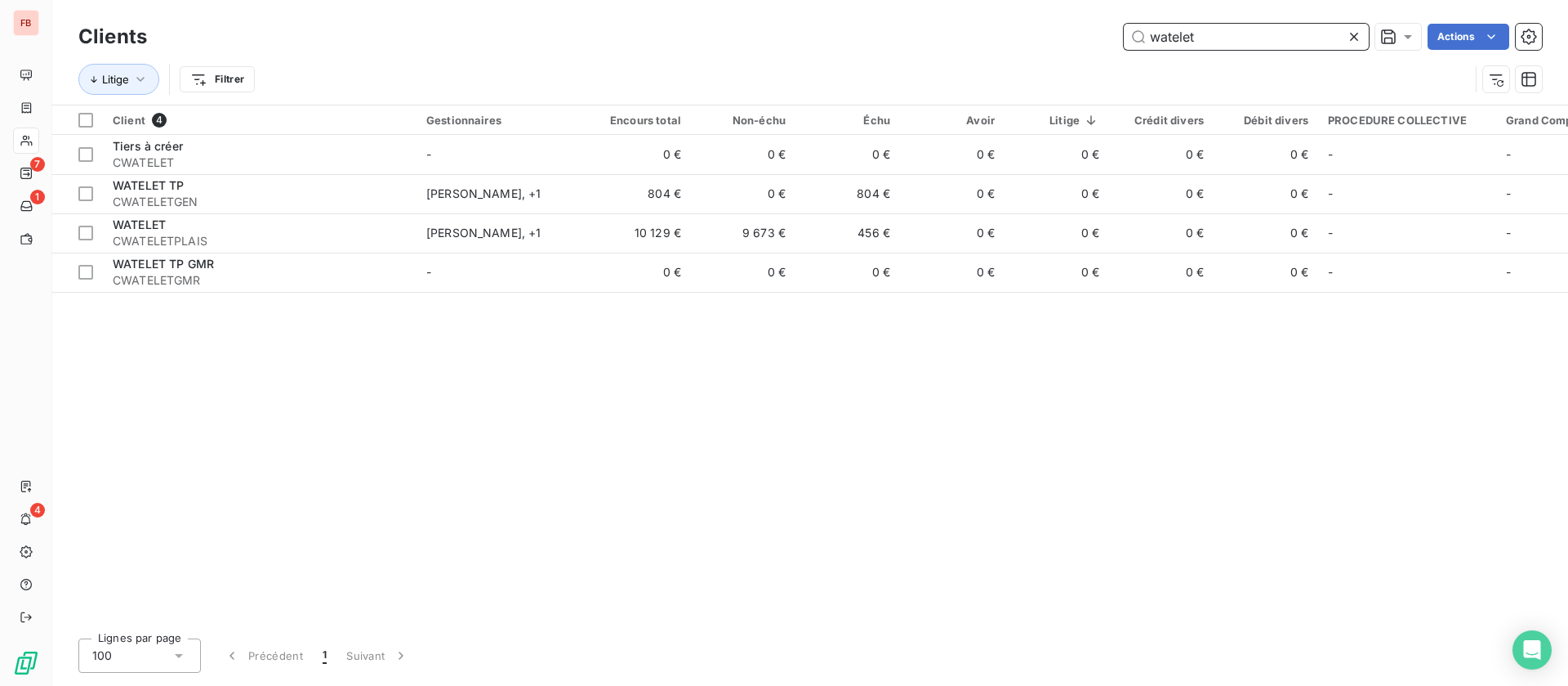
scroll to position [0, 0]
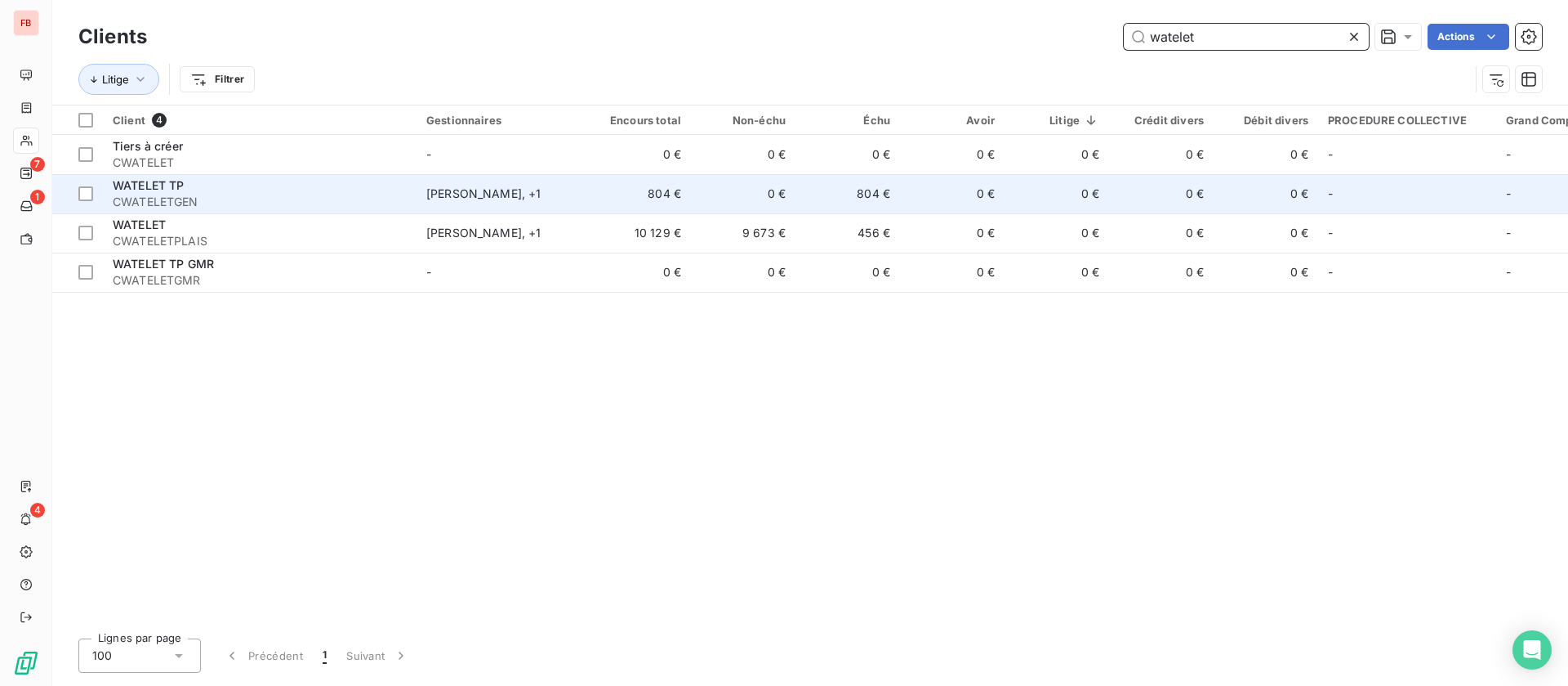
type input "watelet"
click at [917, 185] on td "0 €" at bounding box center [952, 194] width 105 height 40
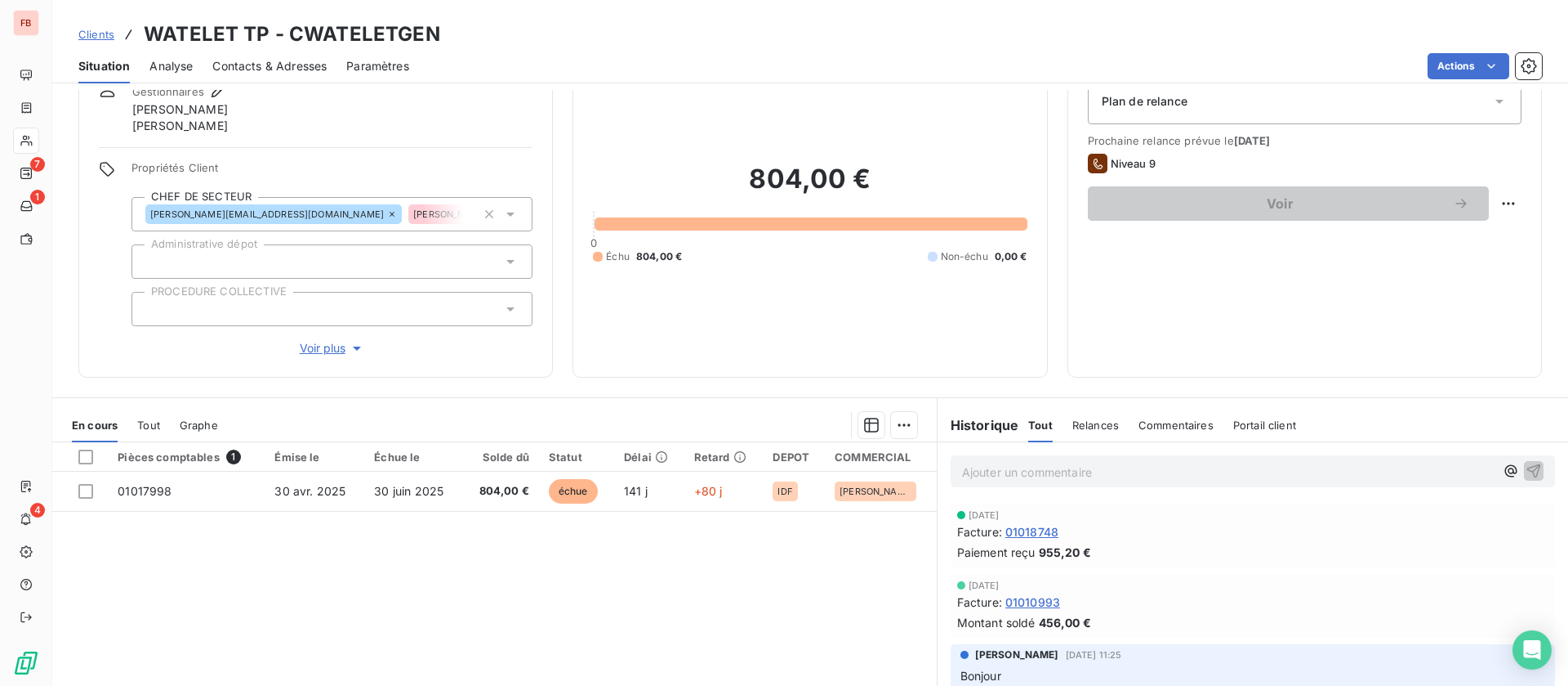
scroll to position [123, 0]
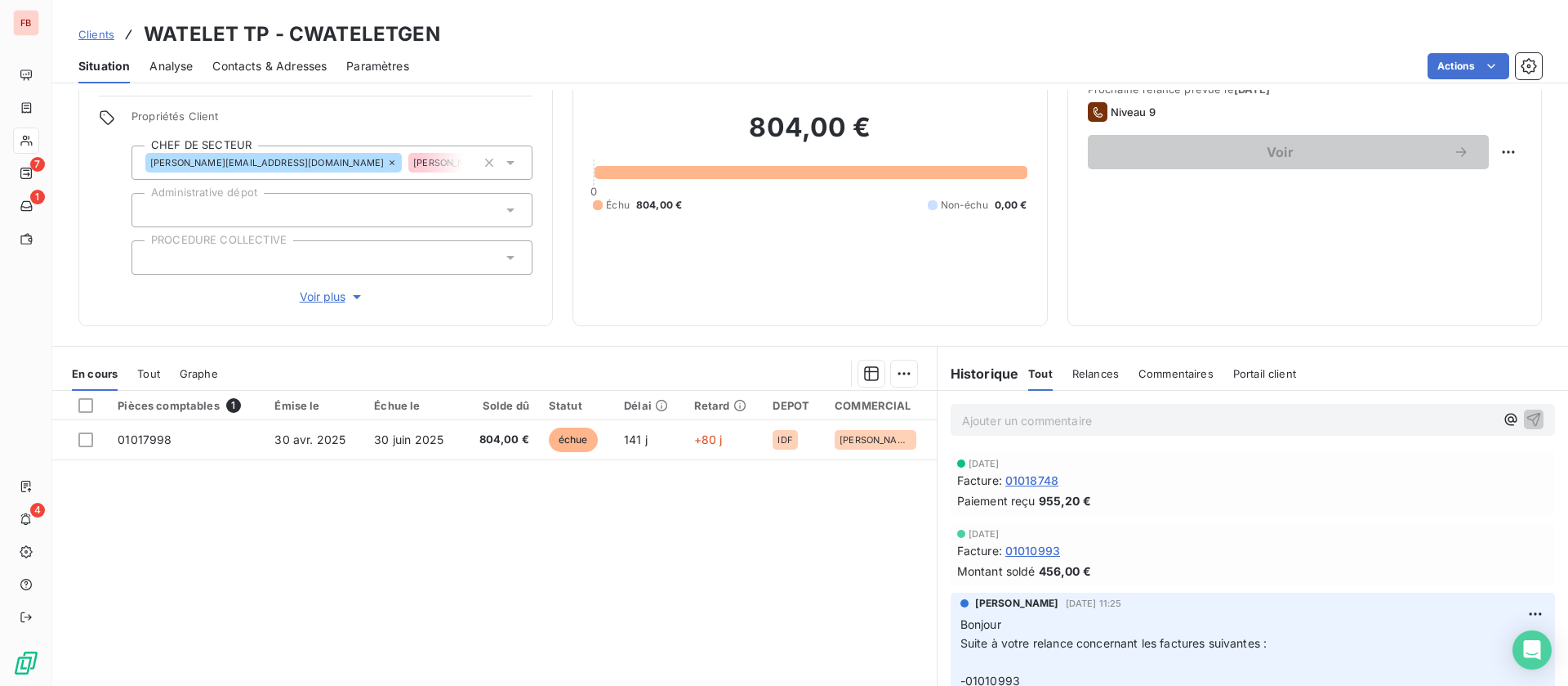
click at [969, 423] on p "Ajouter un commentaire ﻿" at bounding box center [1228, 420] width 533 height 21
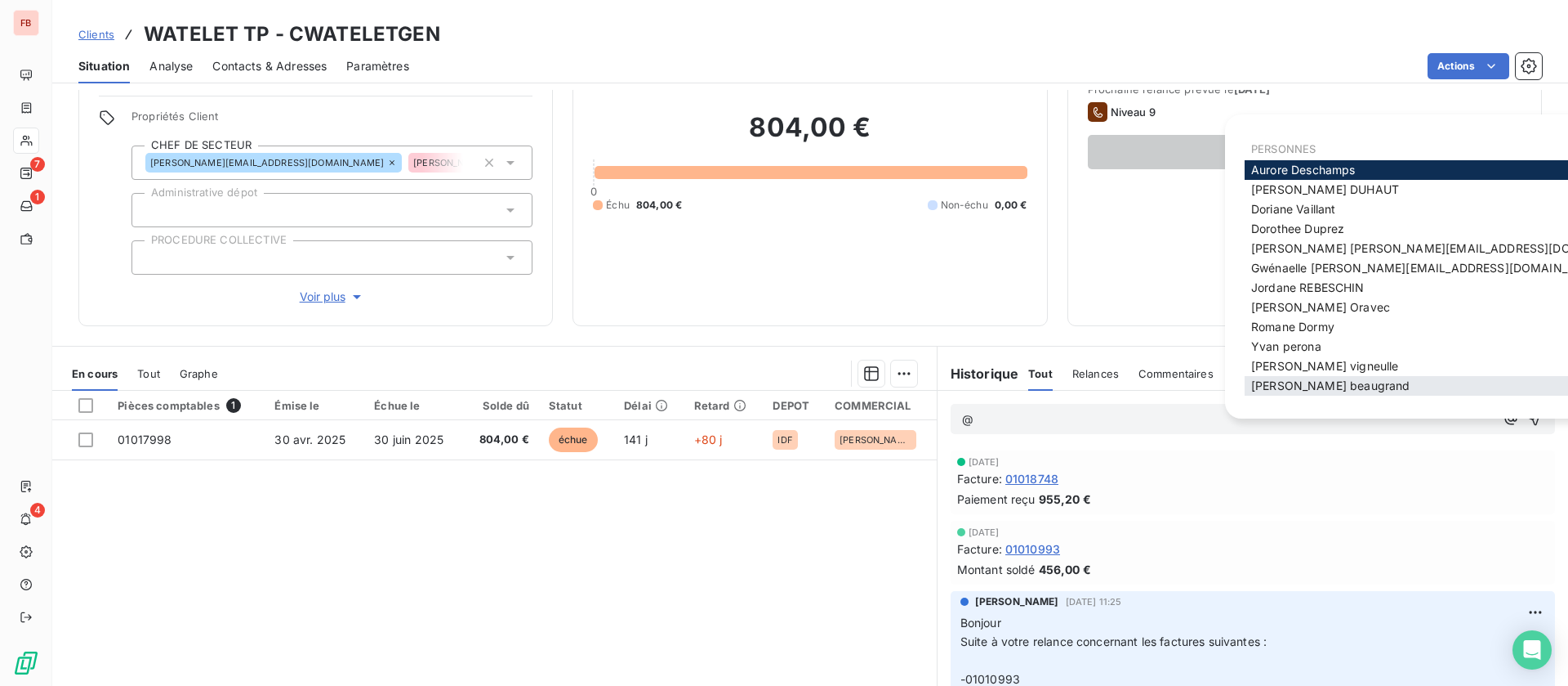
click at [1319, 388] on span "olivier beaugrand" at bounding box center [1330, 385] width 159 height 14
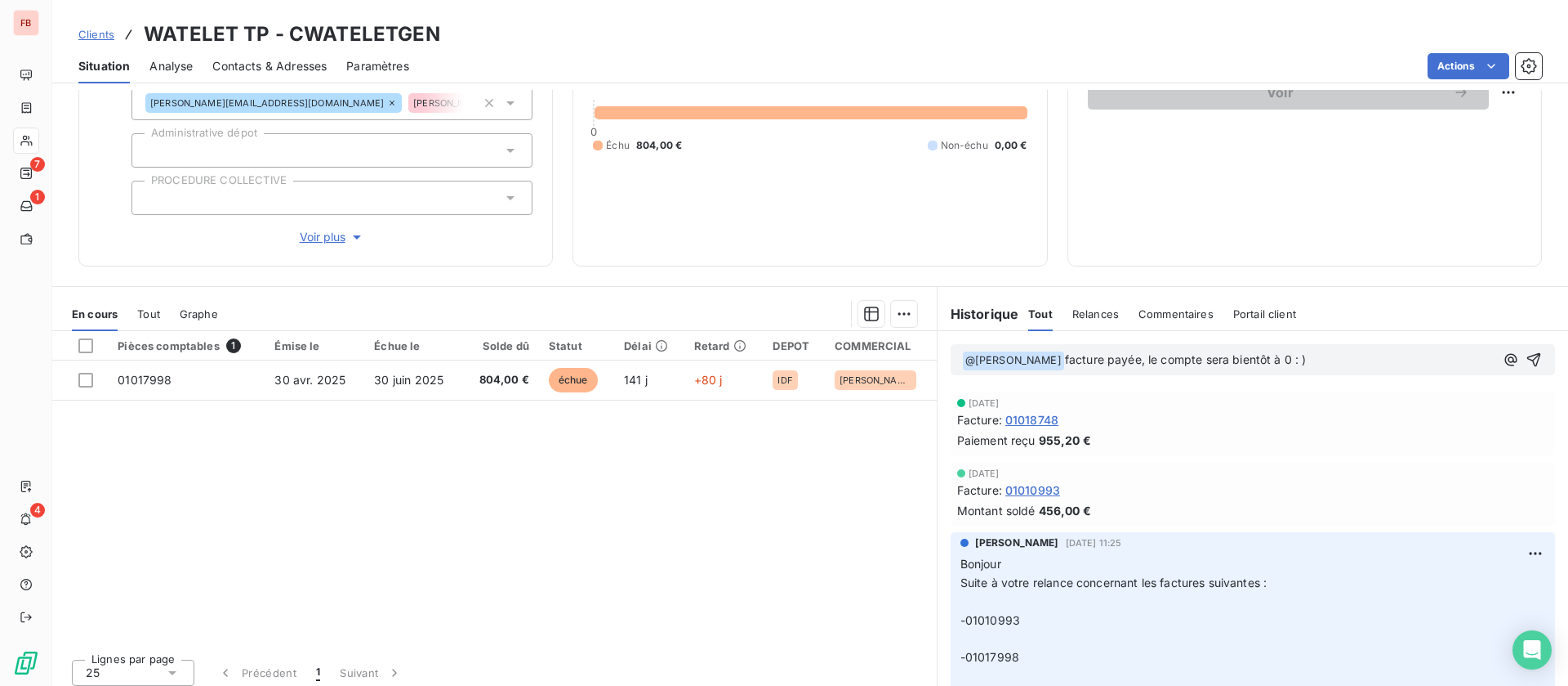
scroll to position [191, 0]
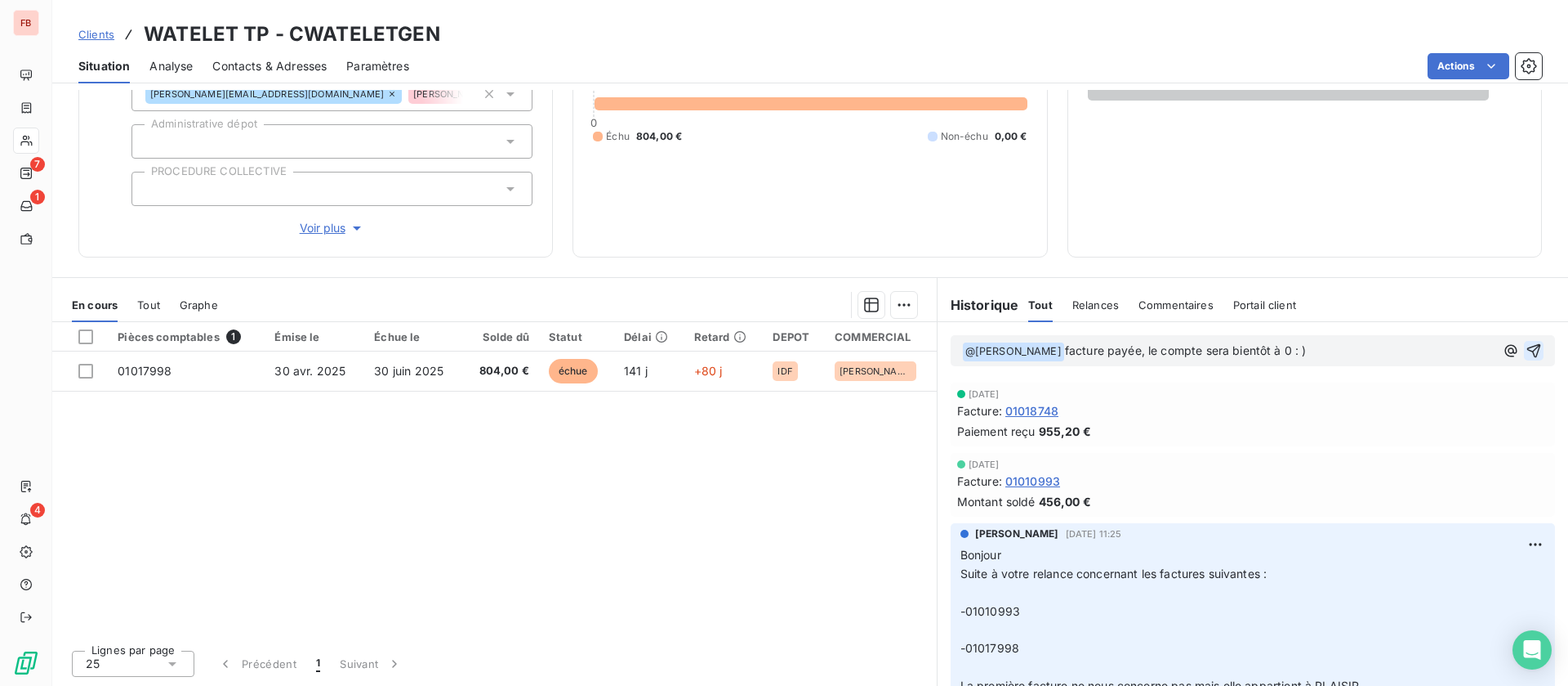
click at [1526, 346] on icon "button" at bounding box center [1534, 351] width 16 height 16
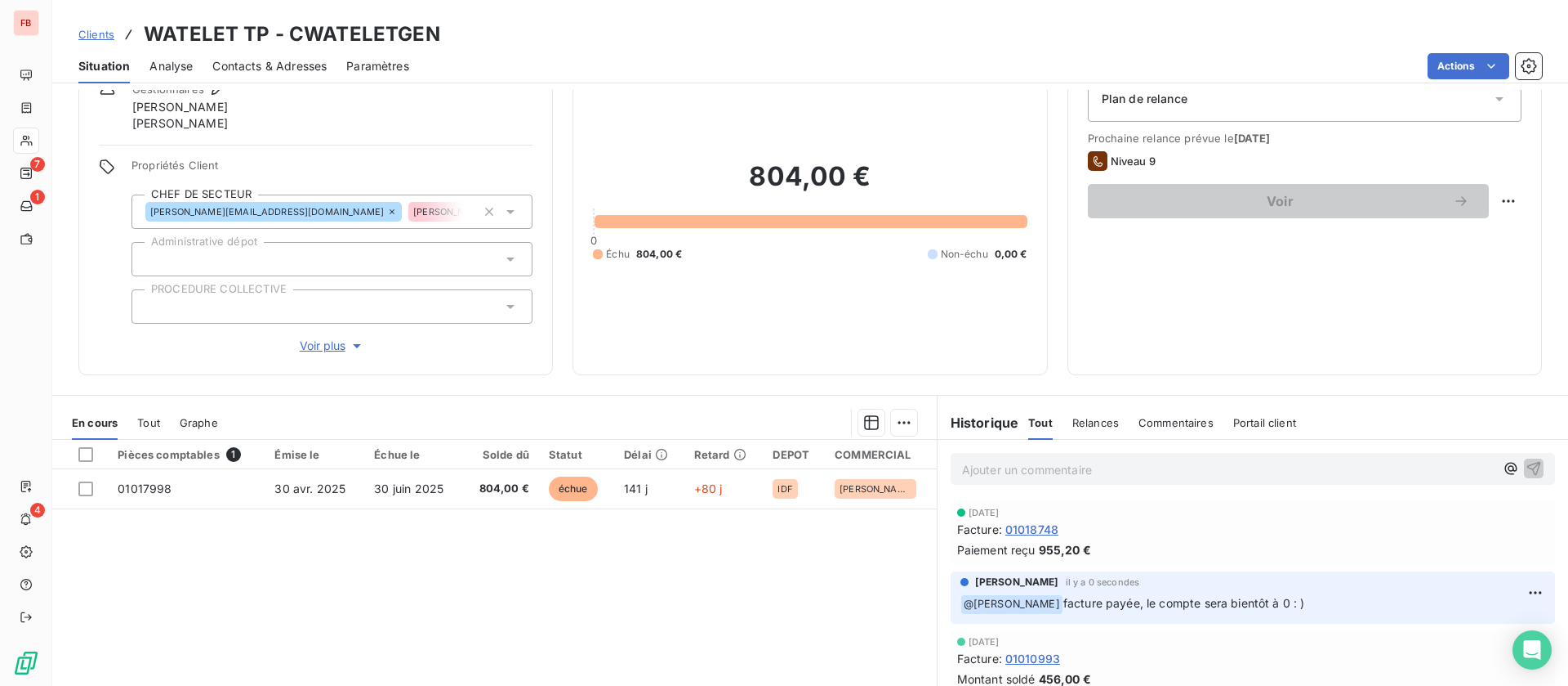
scroll to position [0, 0]
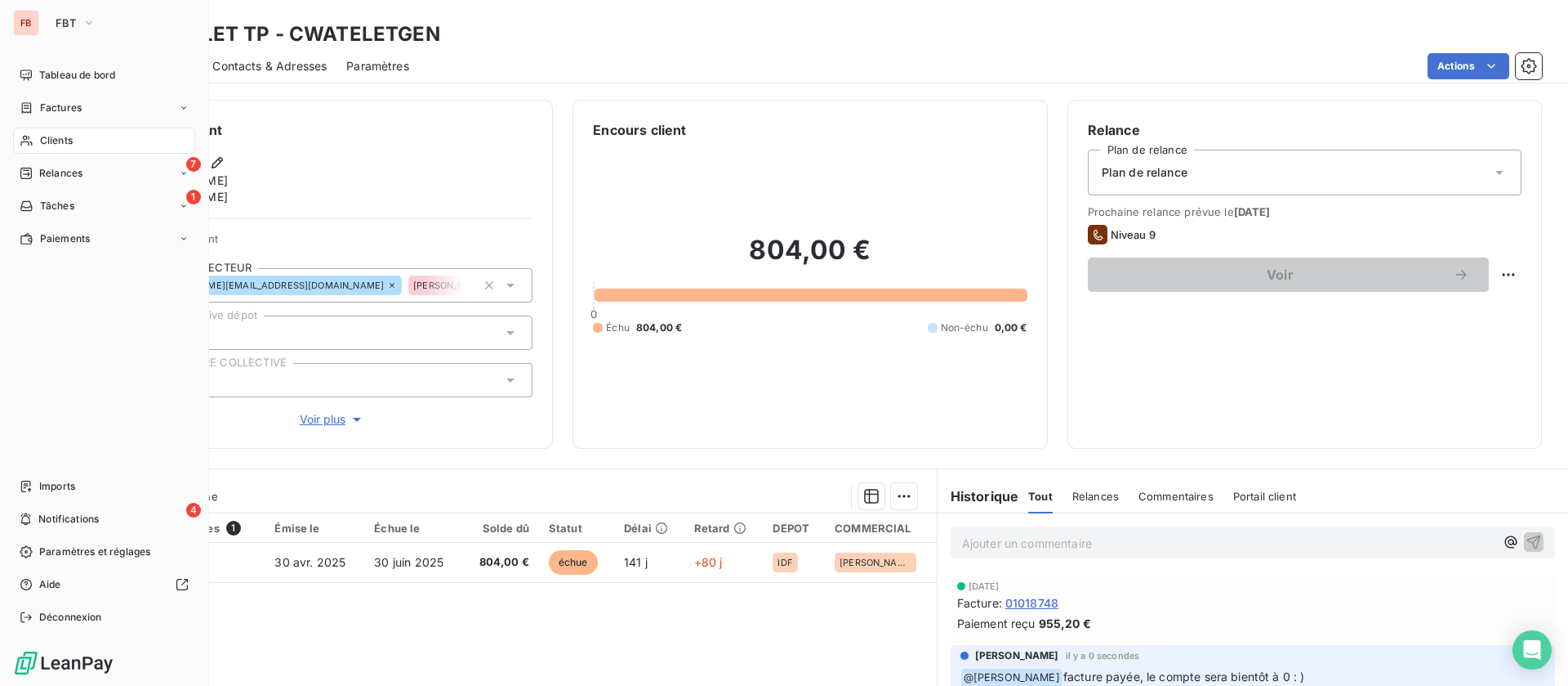
click at [48, 138] on span "Clients" at bounding box center [57, 141] width 33 height 15
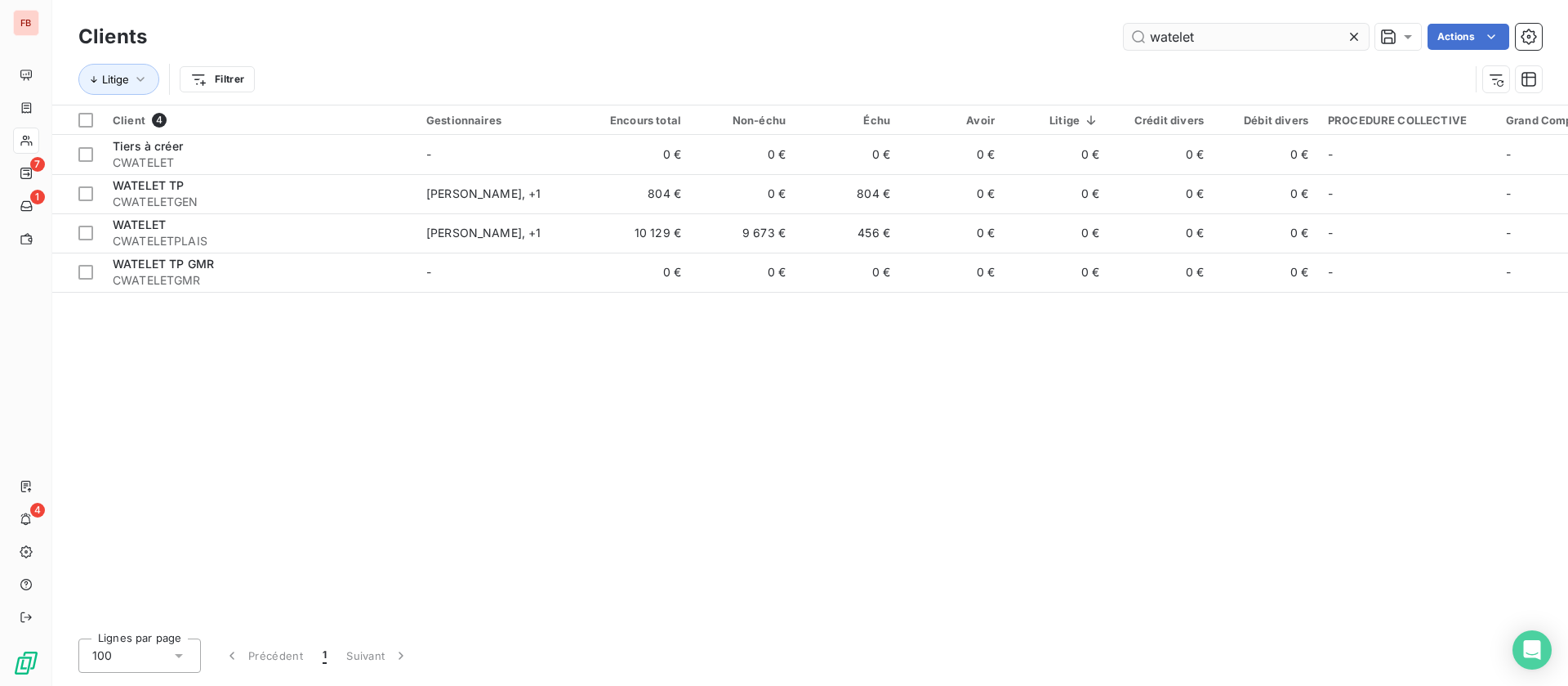
click at [1354, 38] on icon at bounding box center [1354, 37] width 8 height 8
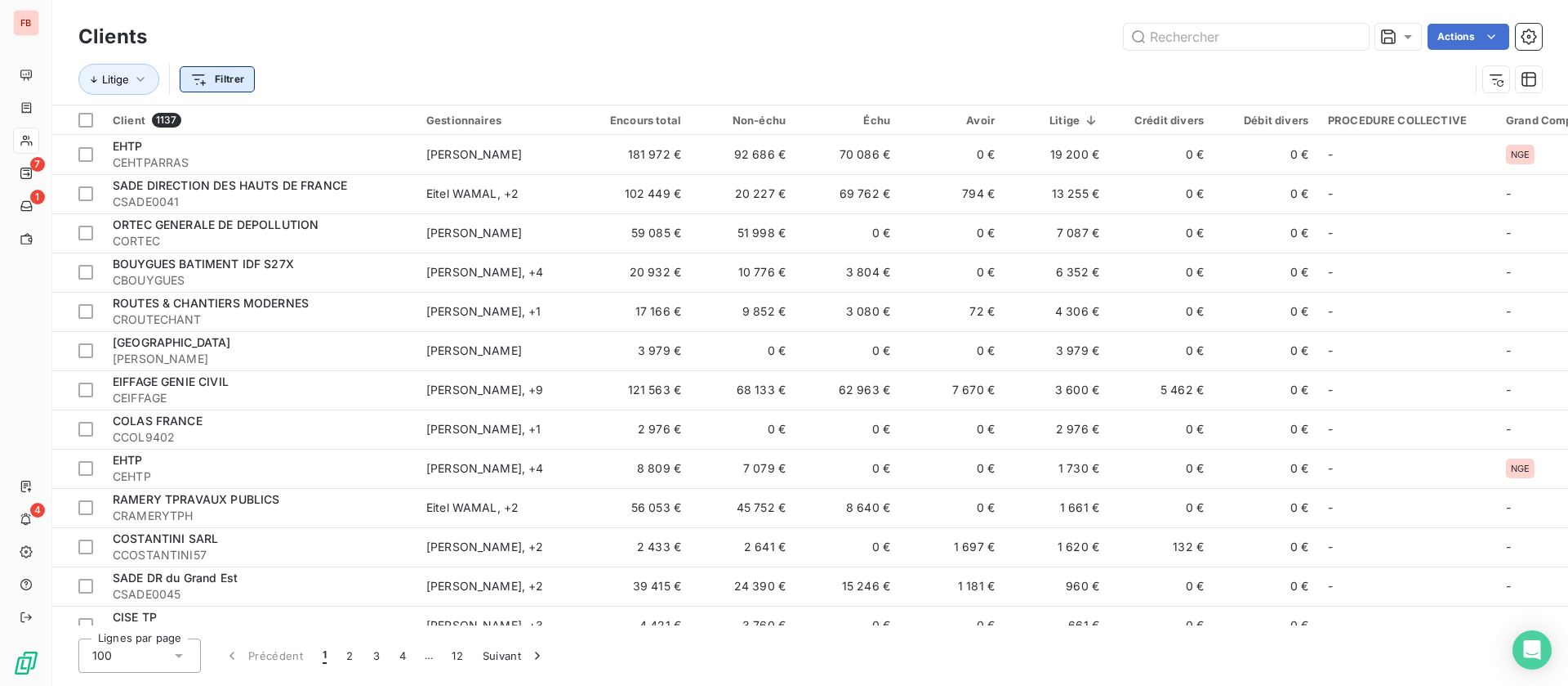
click at [207, 80] on html "FB 7 1 4 Clients Actions Litige Filtrer Client 1137 Gestionnaires Encours total…" at bounding box center [784, 343] width 1568 height 686
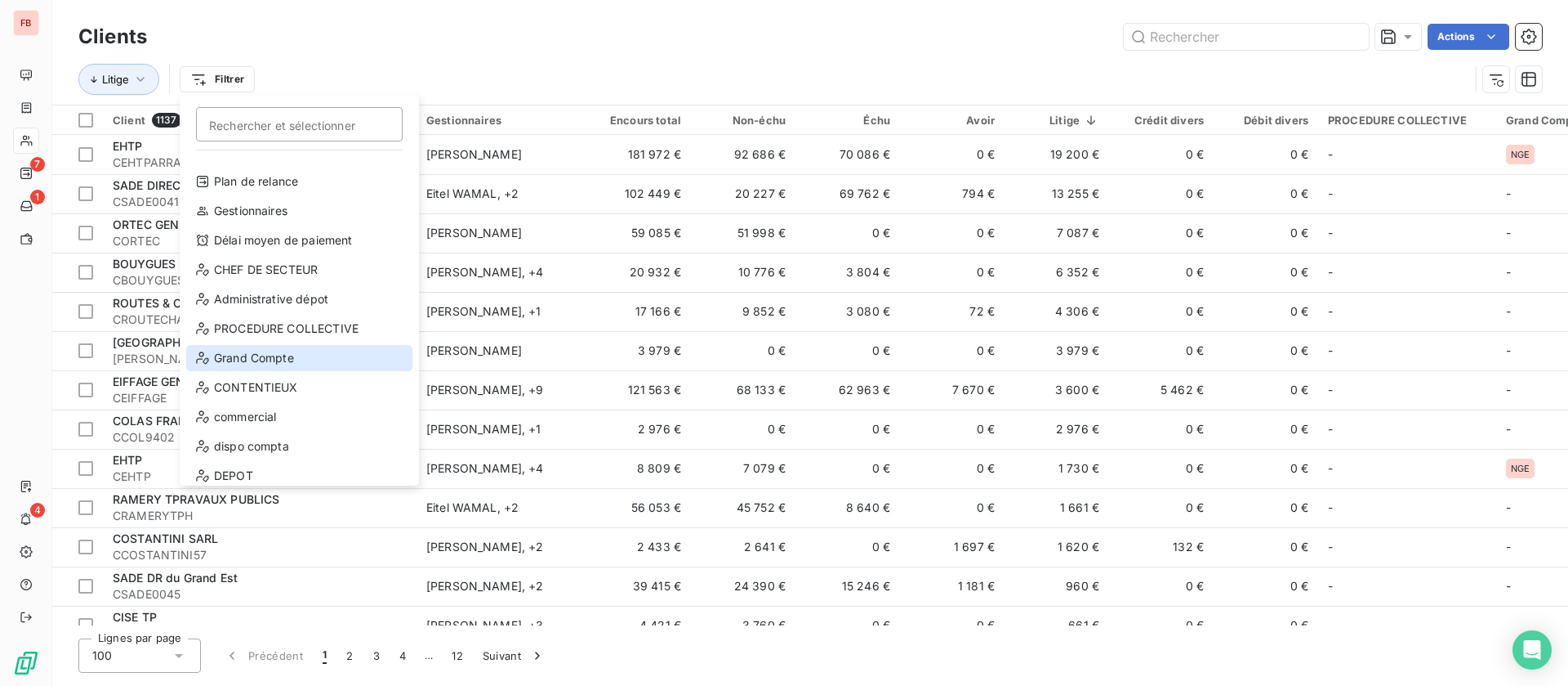
scroll to position [30, 0]
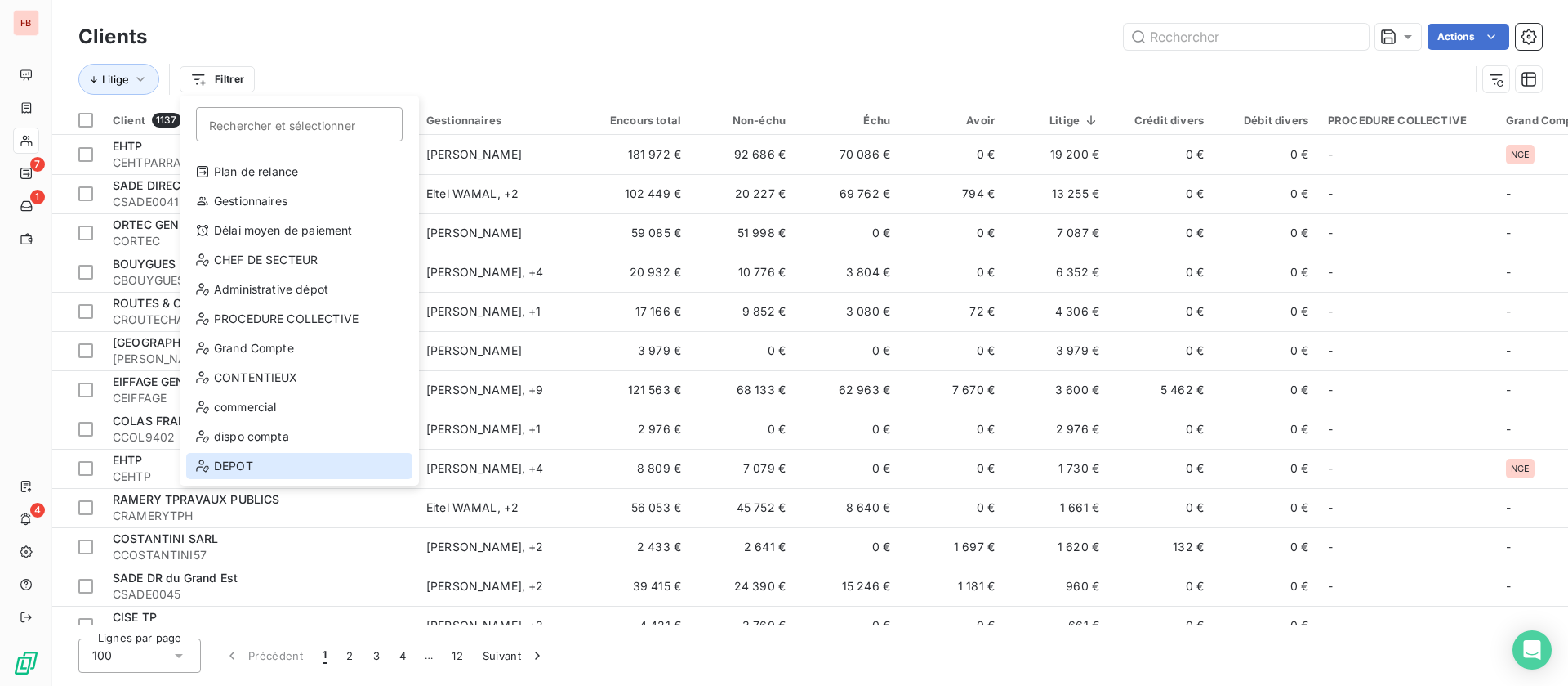
click at [267, 472] on div "DEPOT" at bounding box center [299, 466] width 226 height 26
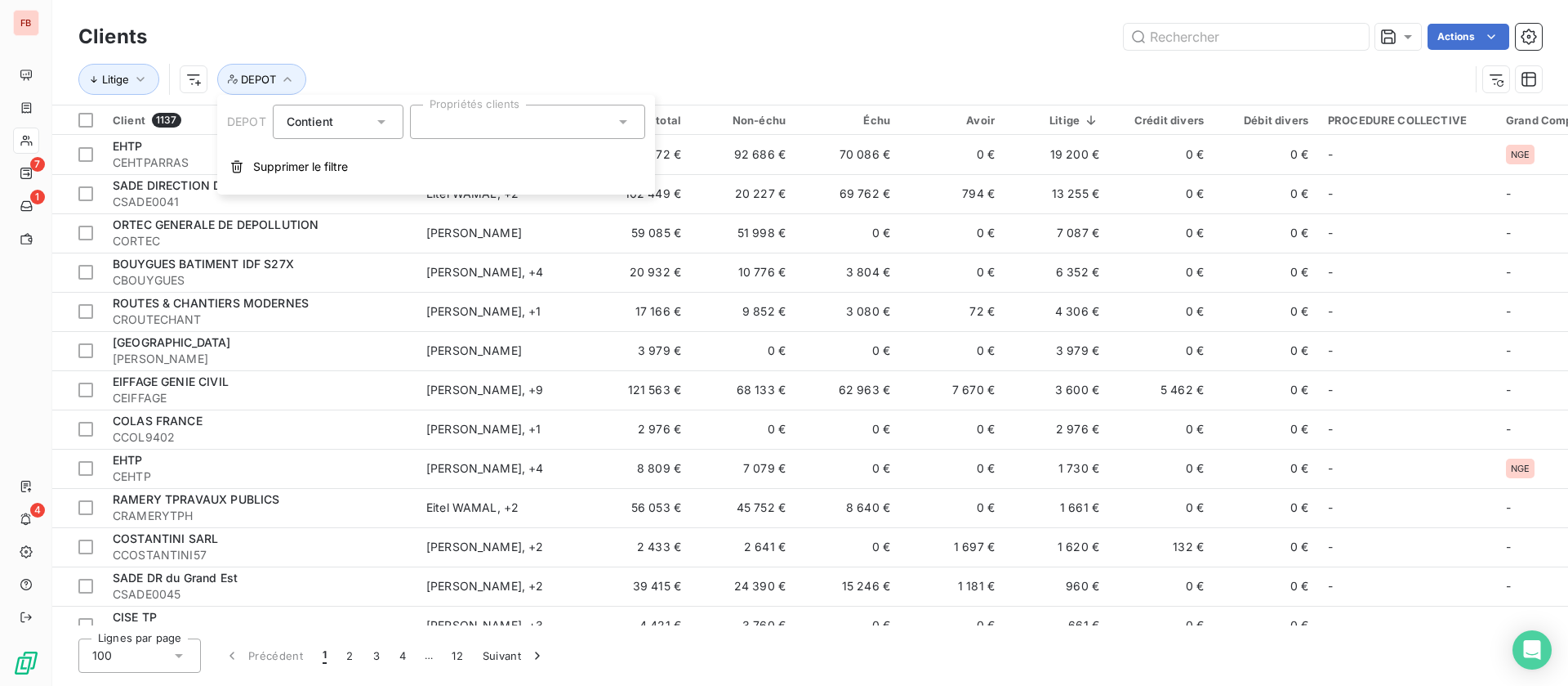
click at [515, 122] on div at bounding box center [528, 122] width 235 height 35
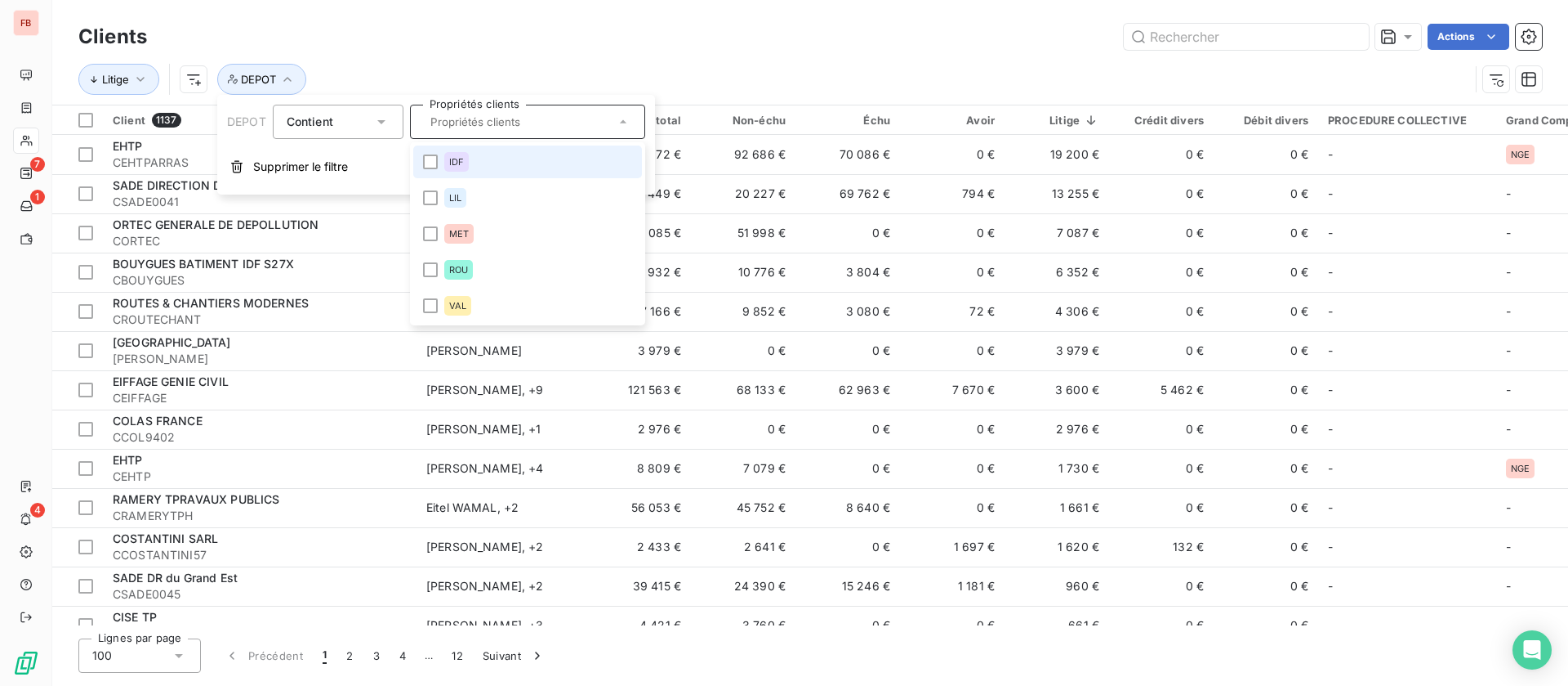
click at [478, 161] on li "IDF" at bounding box center [528, 162] width 229 height 33
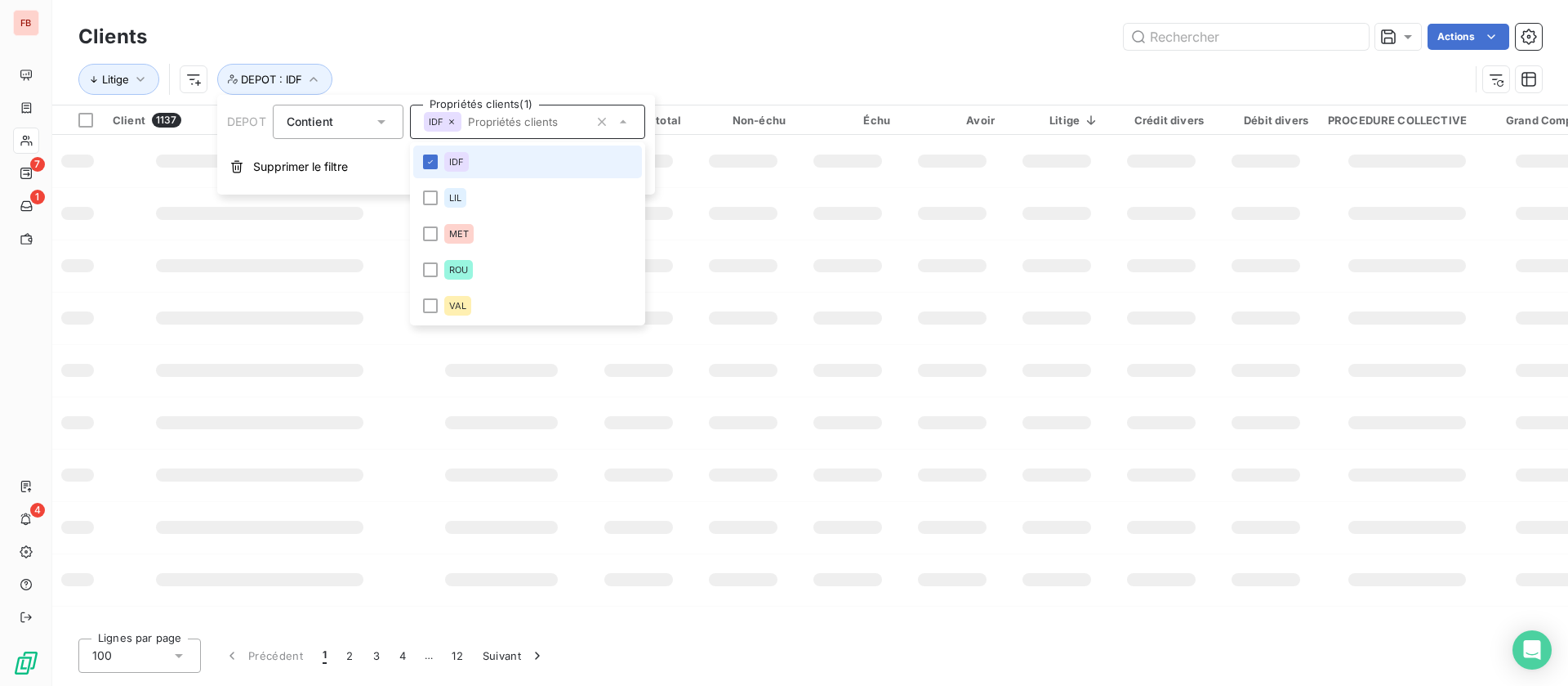
click at [478, 161] on li "IDF" at bounding box center [528, 162] width 229 height 33
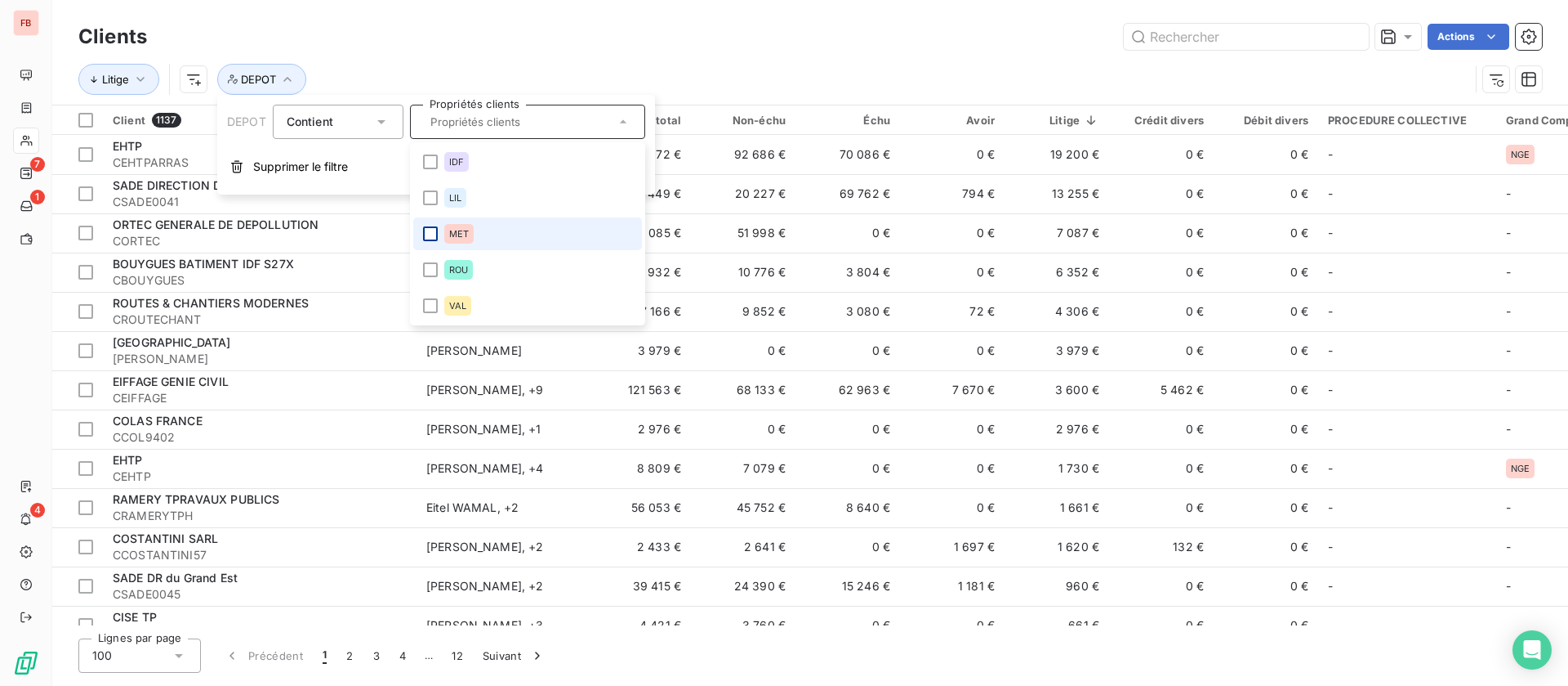
click at [434, 230] on div at bounding box center [430, 234] width 15 height 15
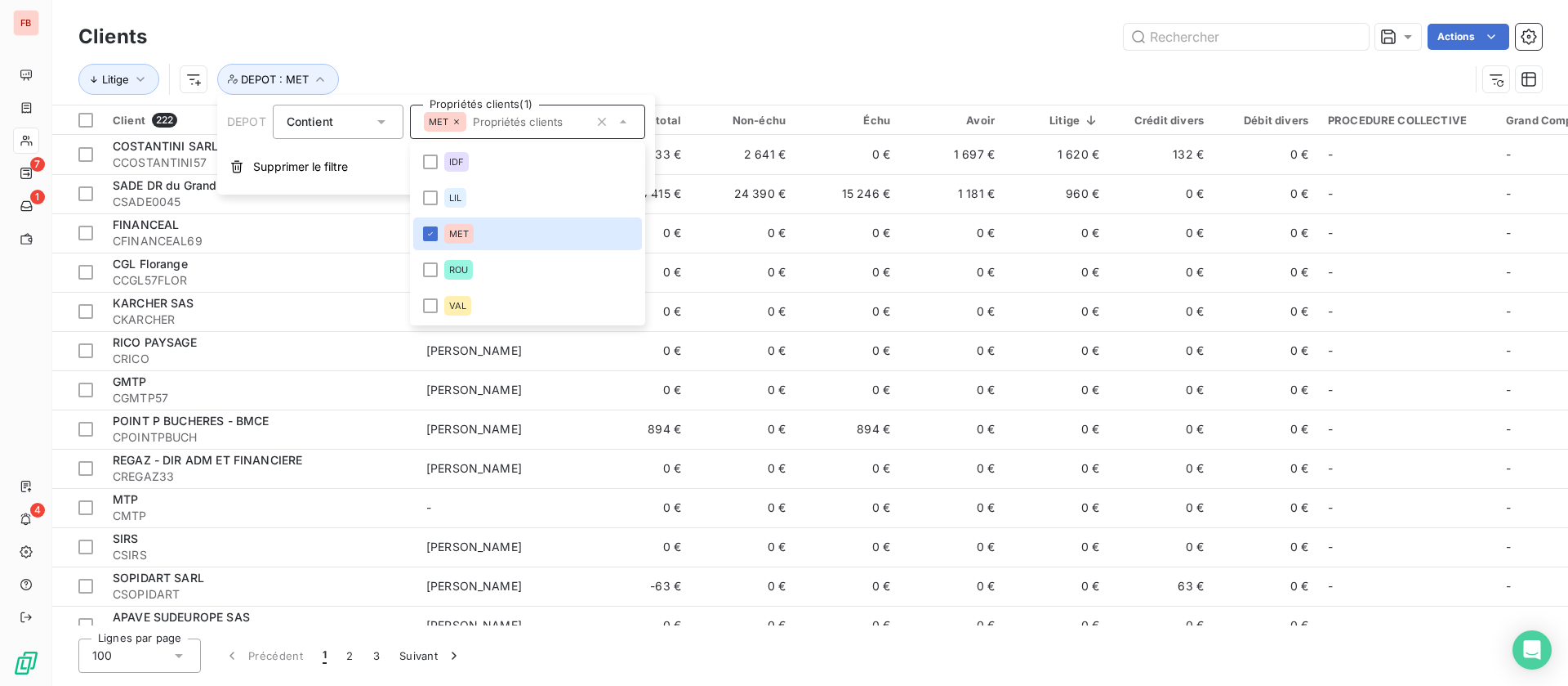
type input "<"
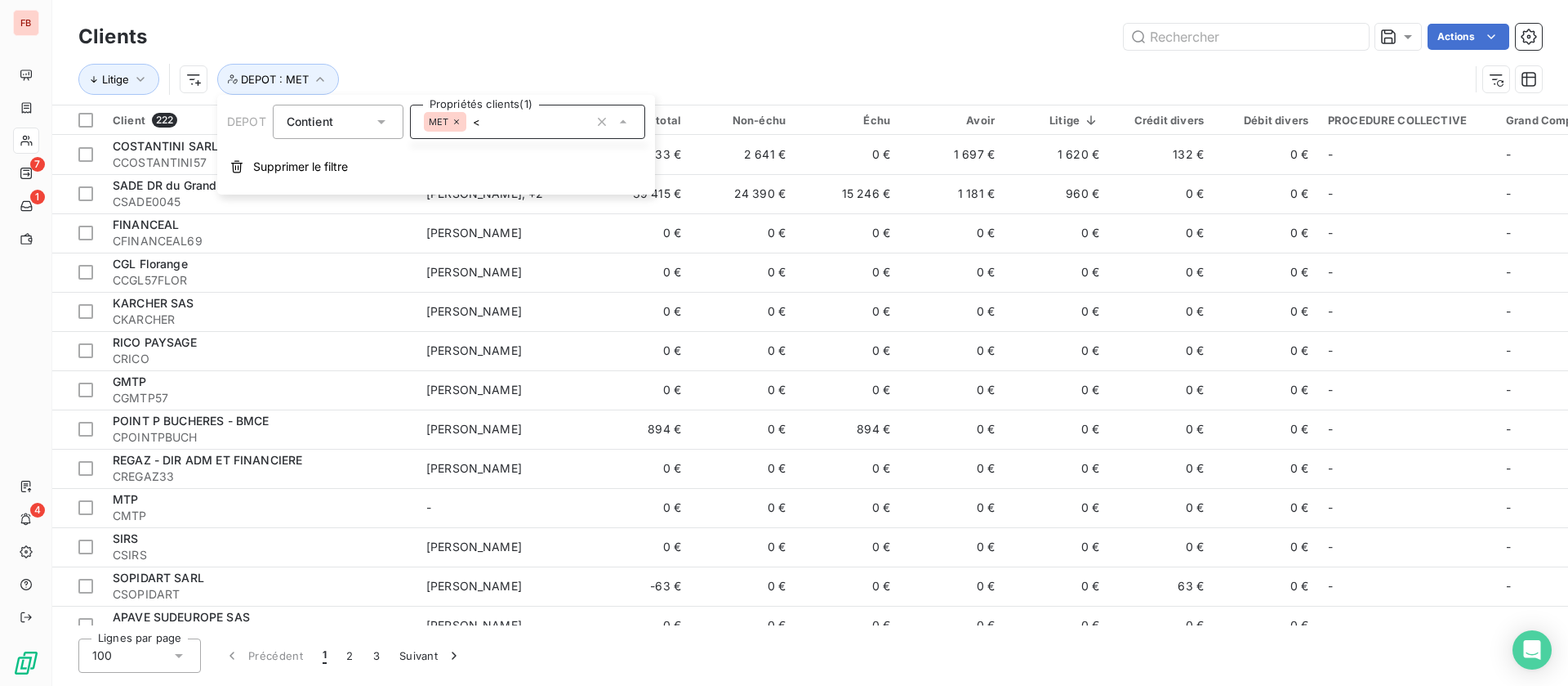
click at [891, 53] on div "Clients Actions" at bounding box center [810, 37] width 1463 height 35
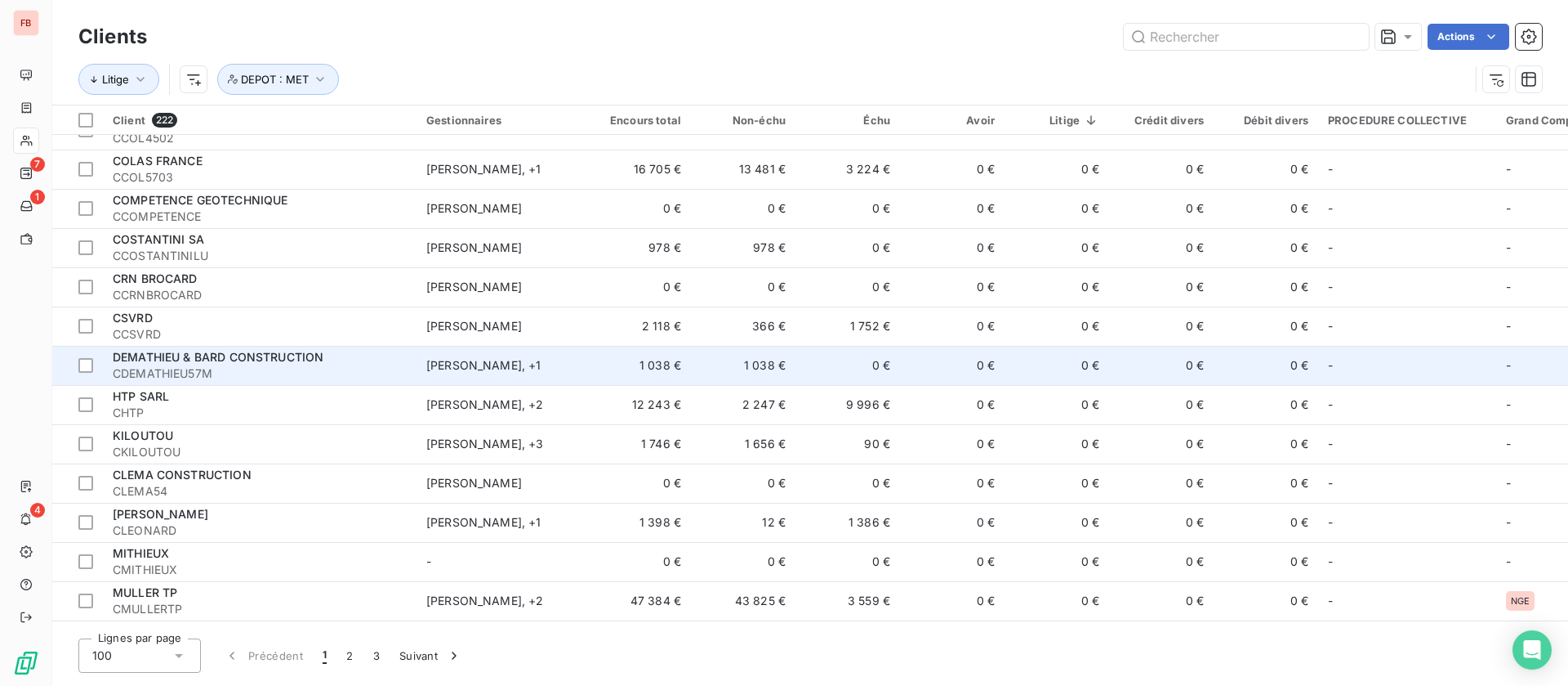
scroll to position [2697, 0]
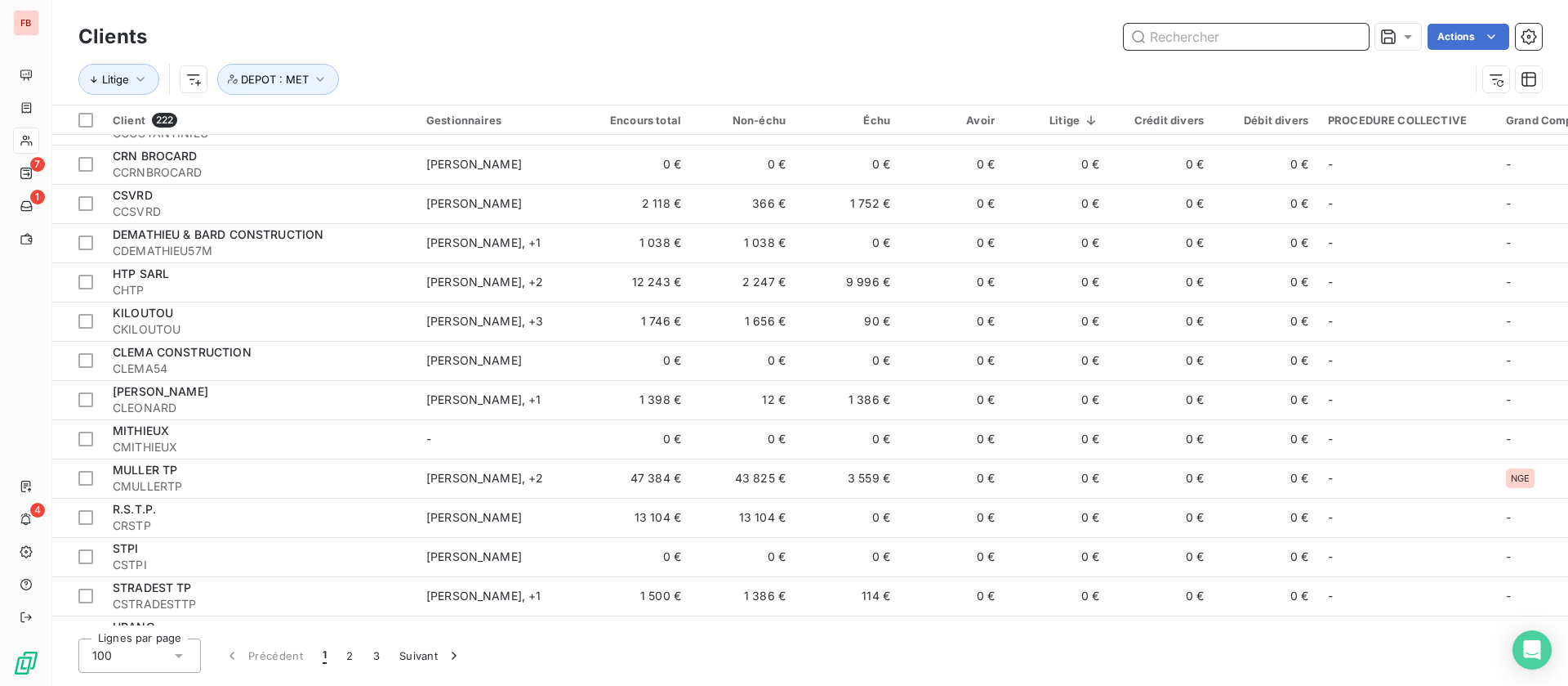
click at [1207, 29] on input "text" at bounding box center [1246, 37] width 245 height 26
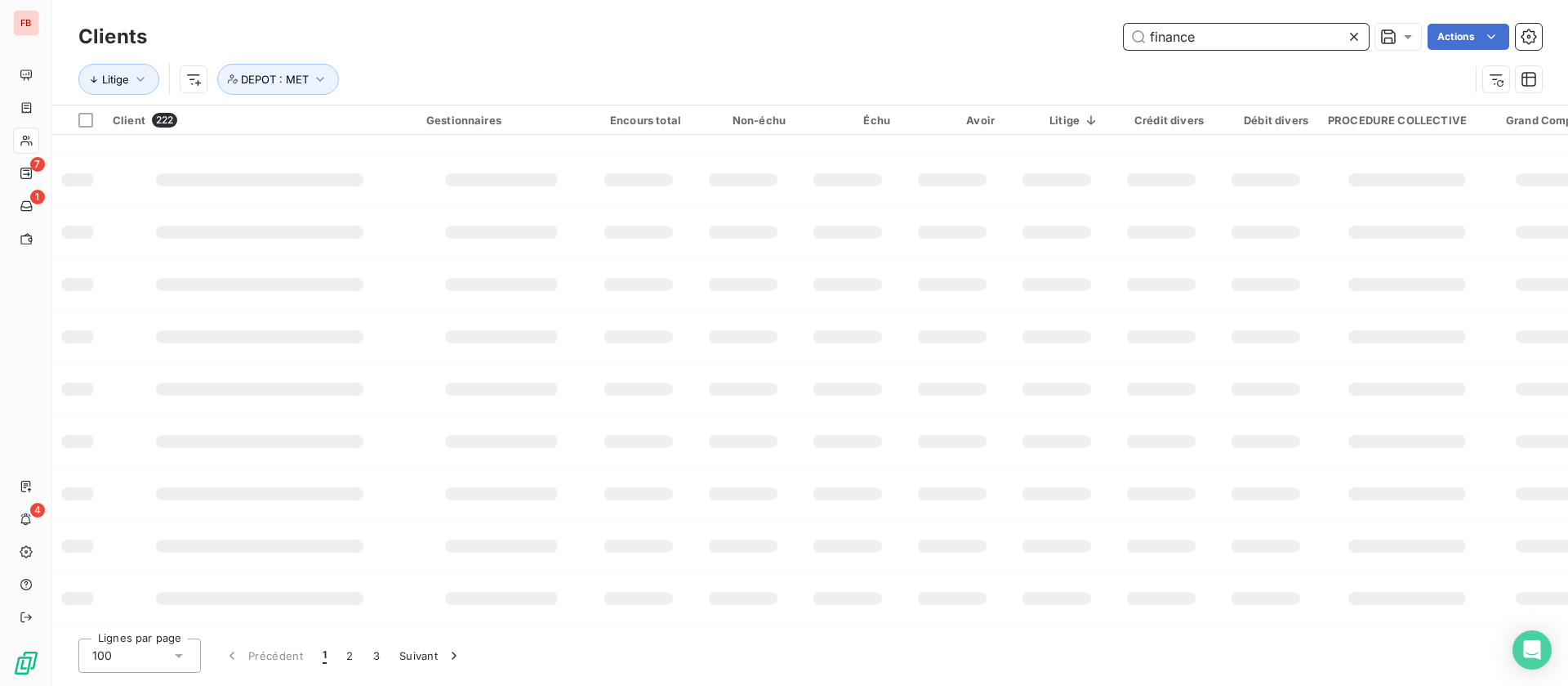
scroll to position [0, 0]
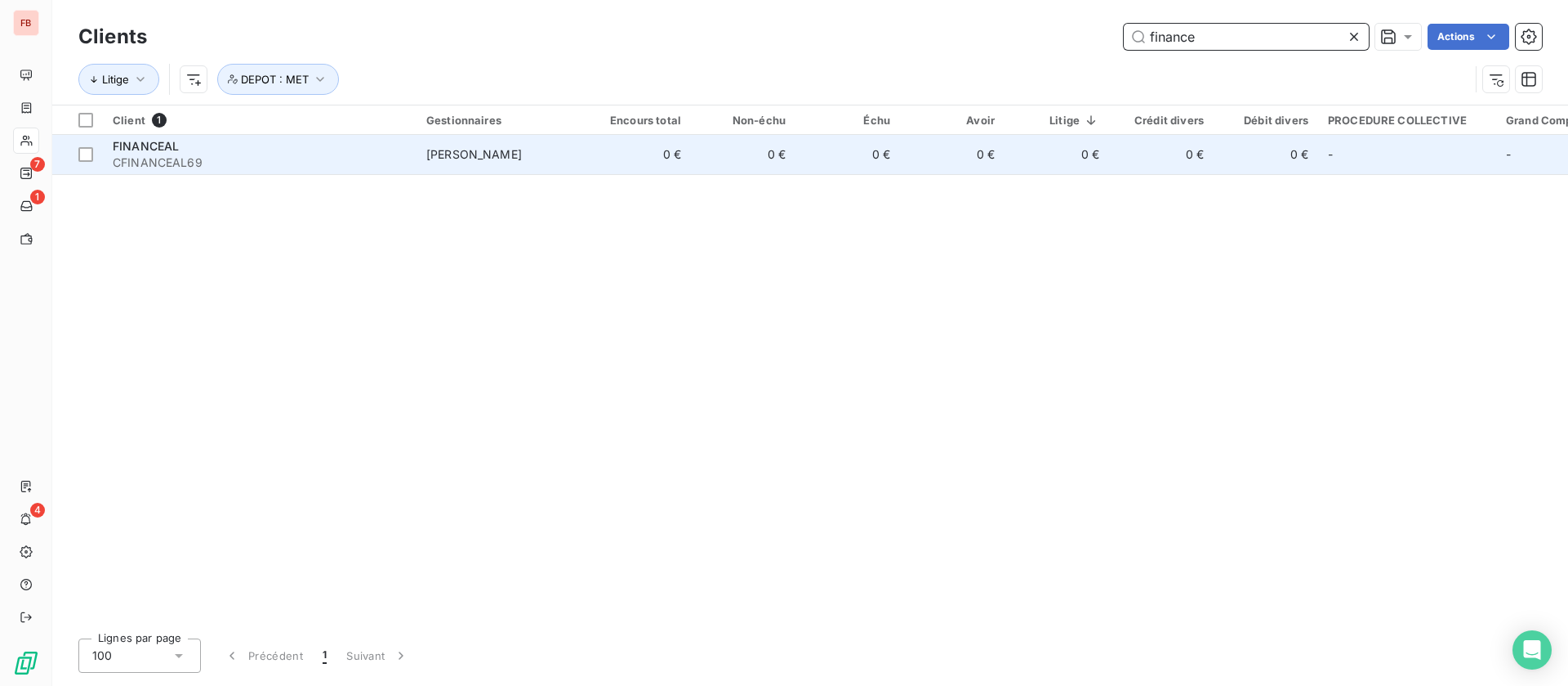
type input "finance"
click at [262, 149] on div "FINANCEAL" at bounding box center [259, 147] width 294 height 16
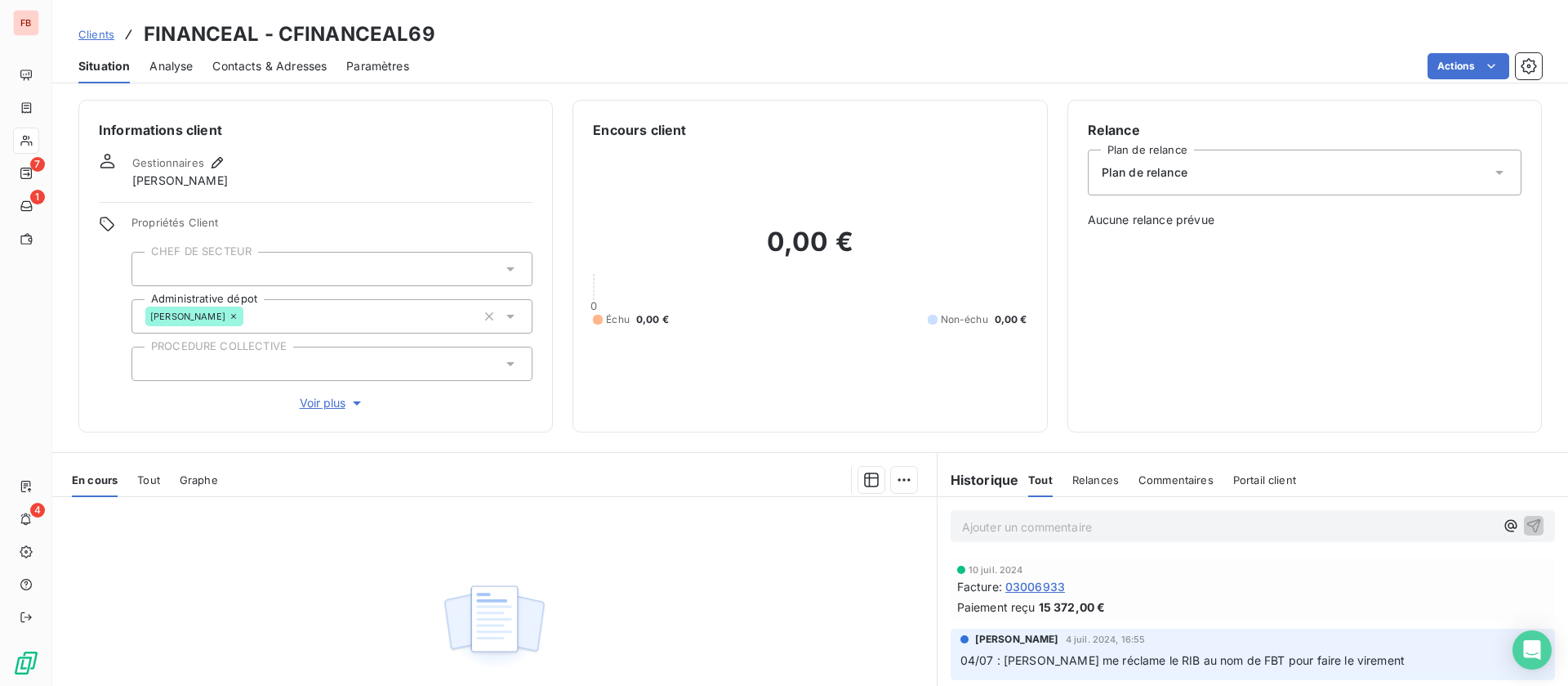
click at [327, 408] on span "Voir plus" at bounding box center [332, 403] width 65 height 16
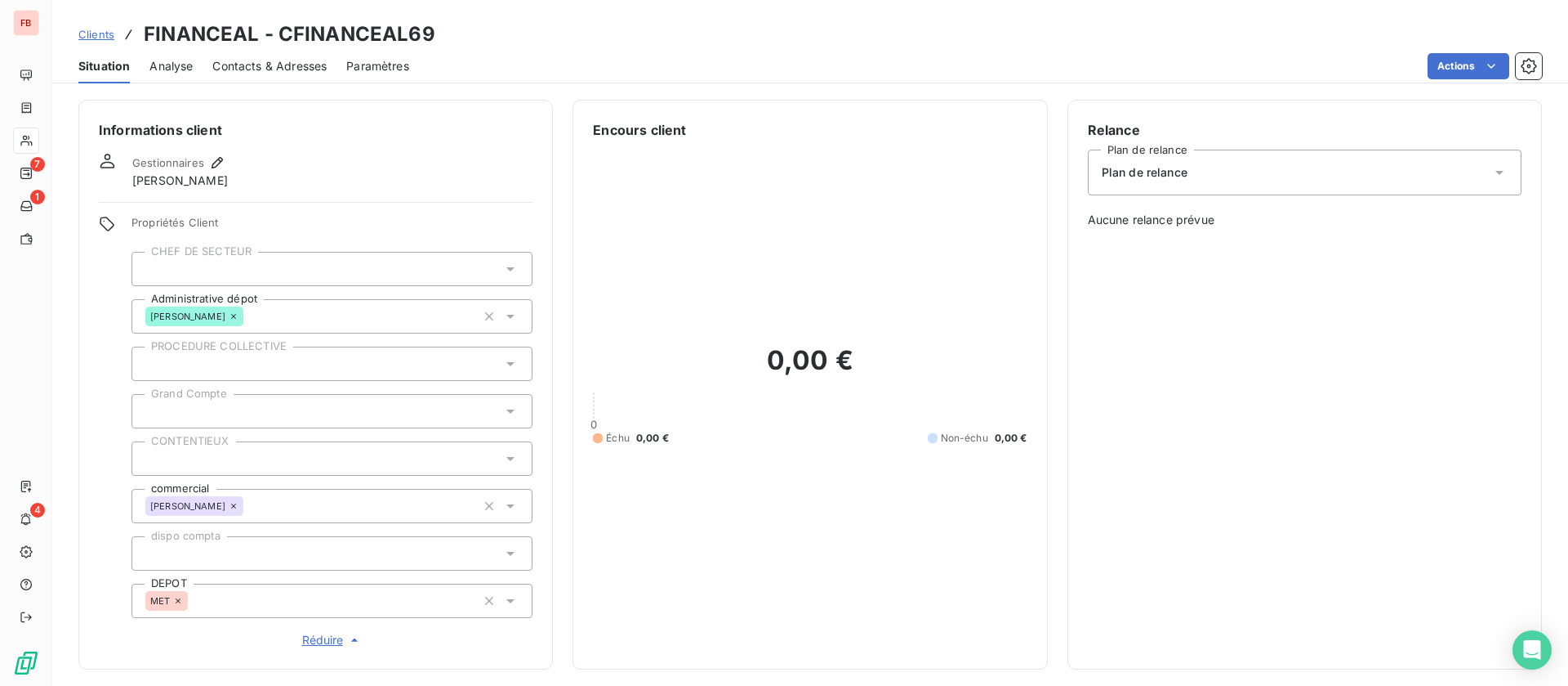
click at [104, 31] on span "Clients" at bounding box center [96, 35] width 36 height 13
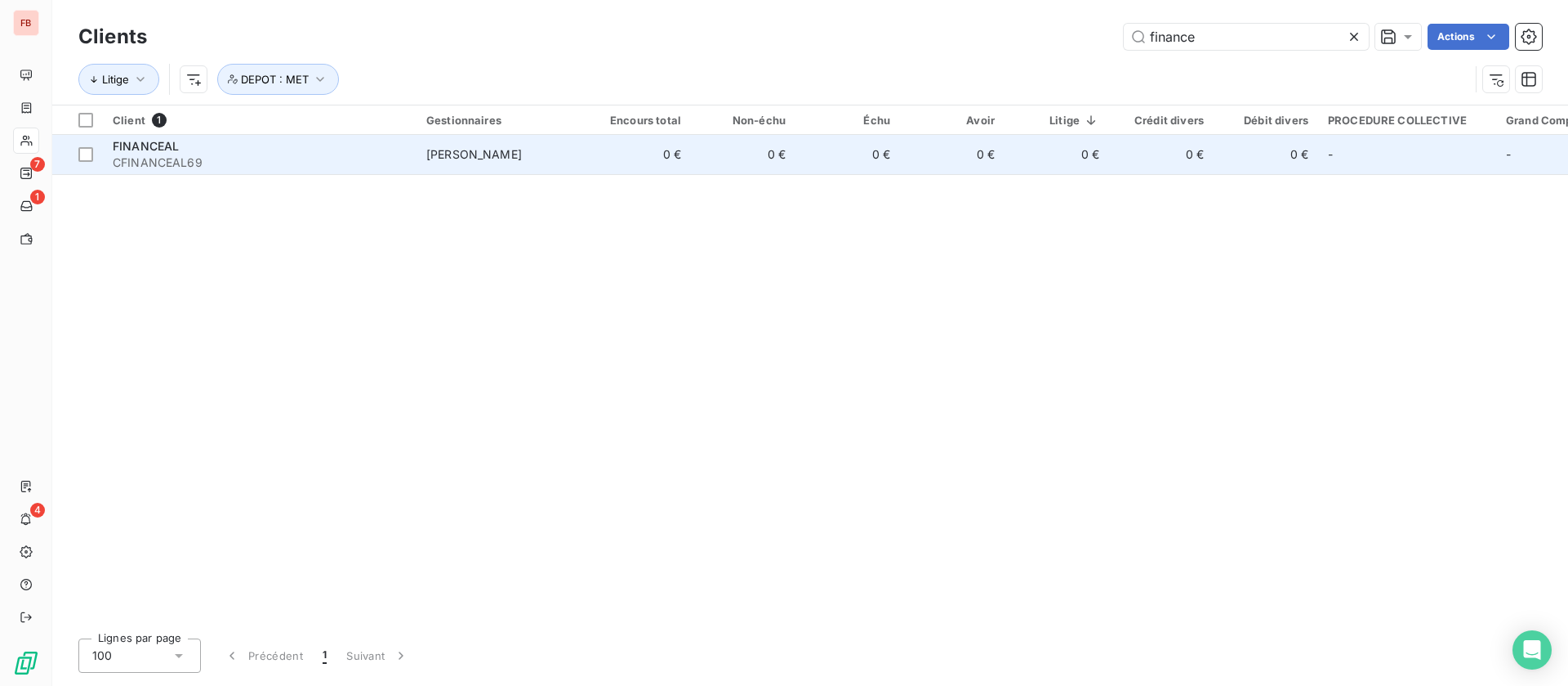
click at [377, 162] on span "CFINANCEAL69" at bounding box center [259, 163] width 294 height 16
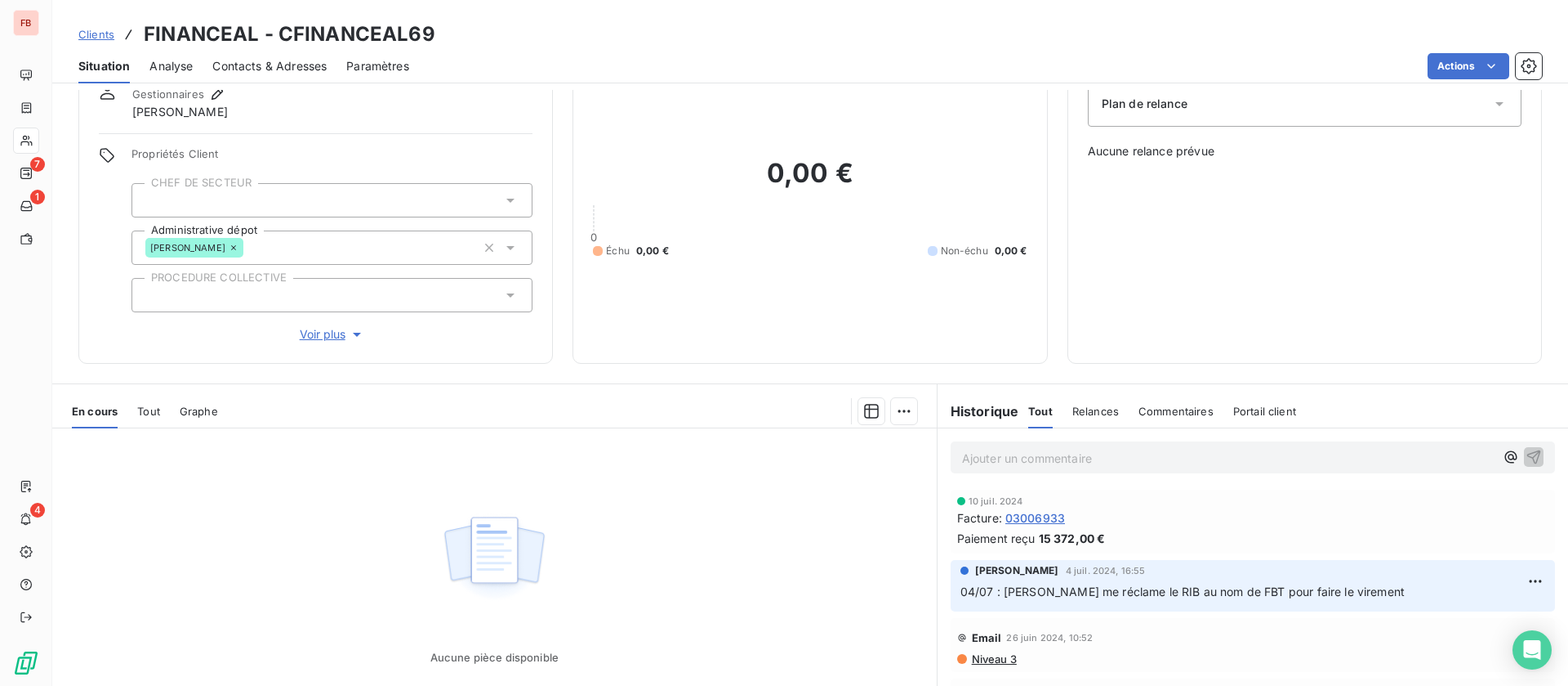
scroll to position [123, 0]
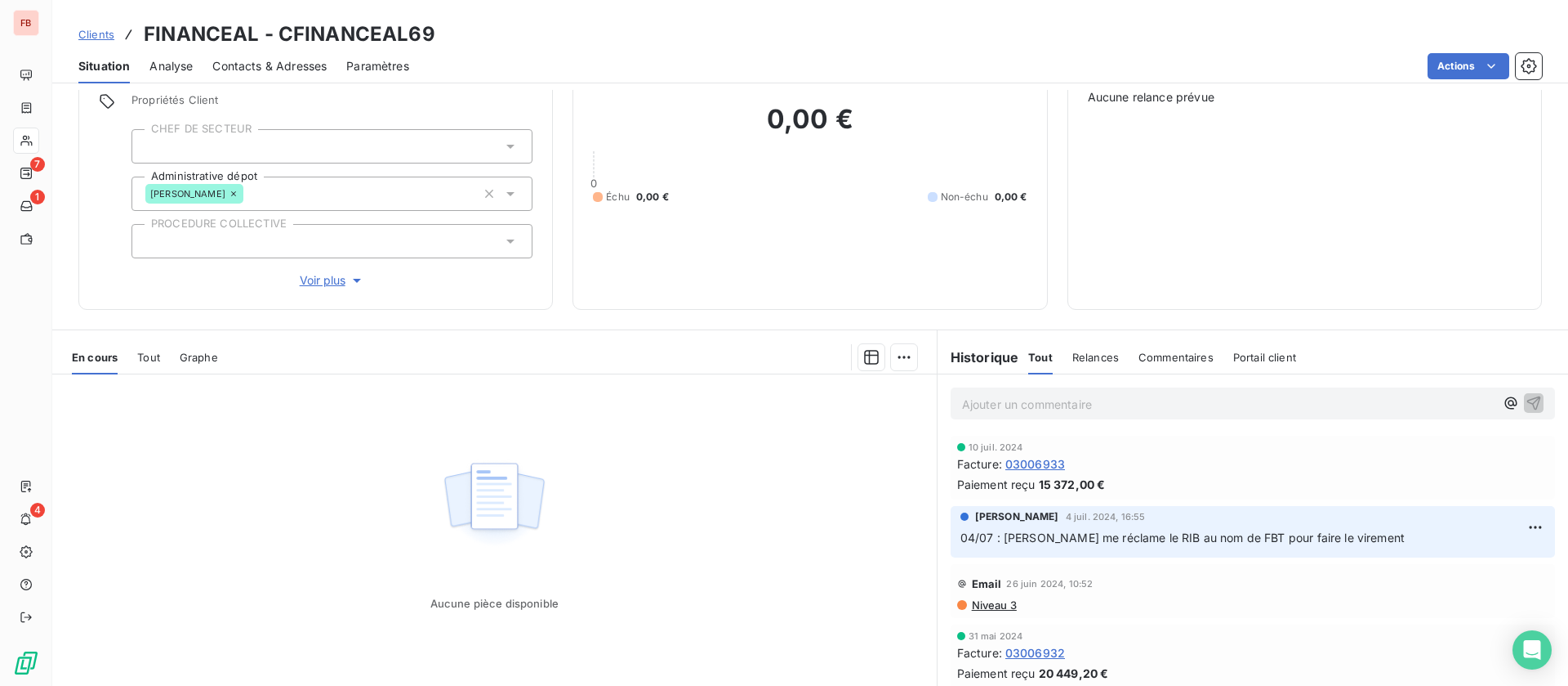
click at [1012, 464] on span "03006933" at bounding box center [1035, 464] width 59 height 17
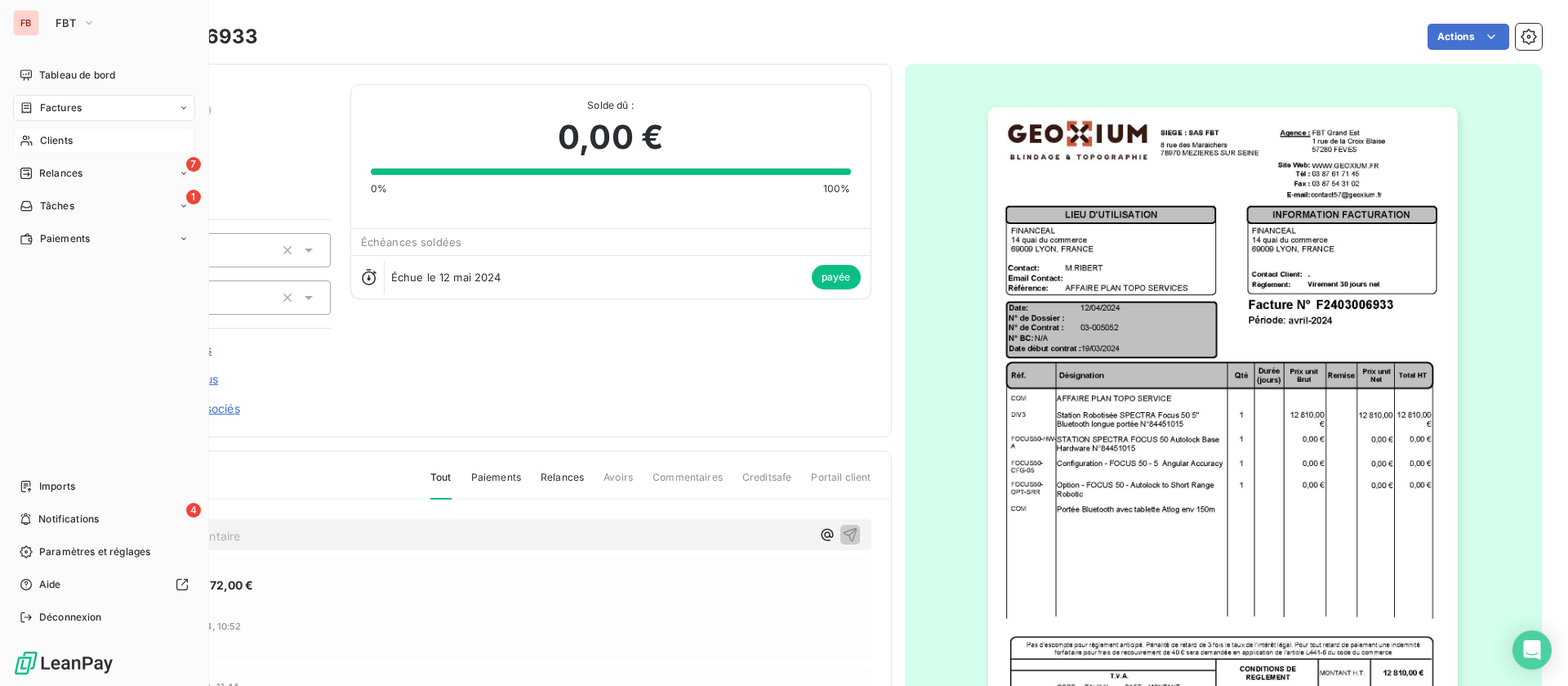
click at [55, 140] on span "Clients" at bounding box center [57, 141] width 33 height 15
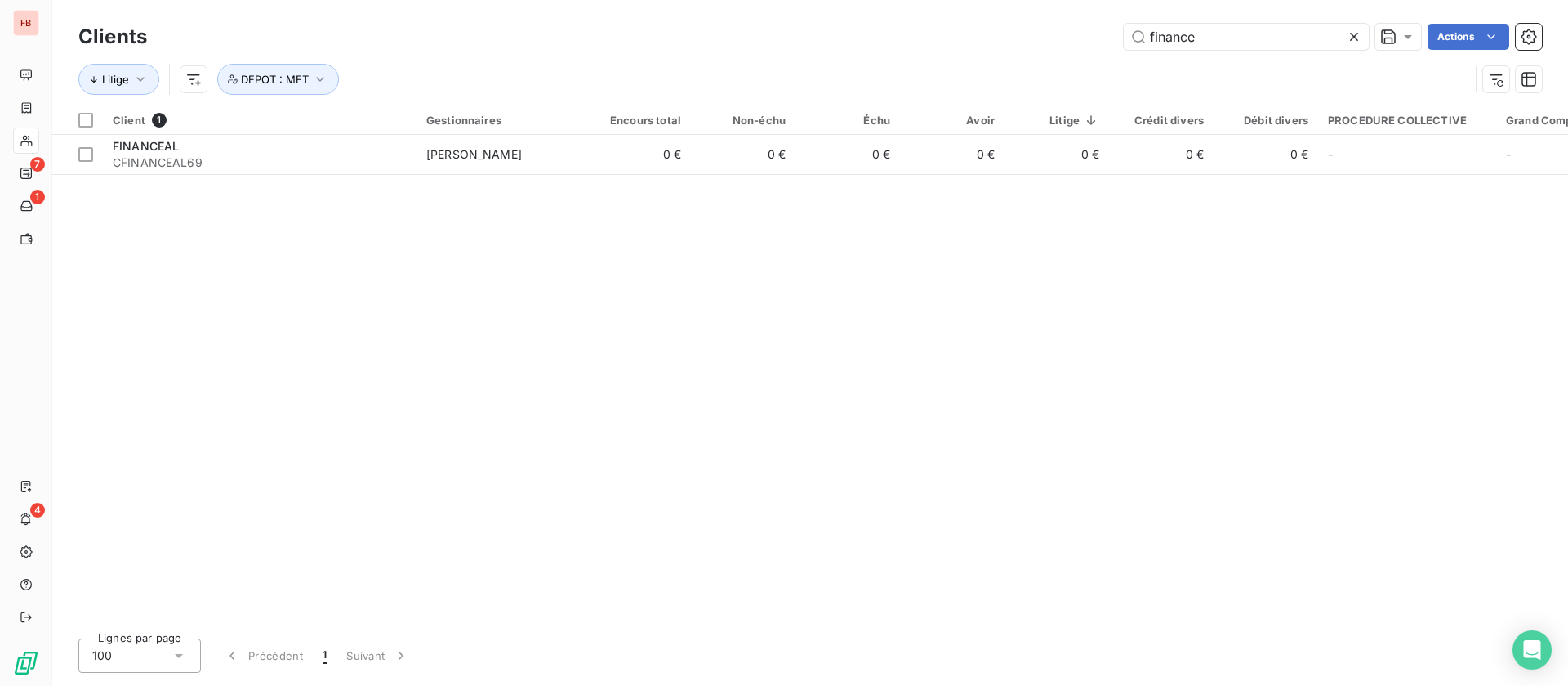
drag, startPoint x: 1114, startPoint y: 11, endPoint x: 1055, endPoint y: 2, distance: 59.7
click at [1055, 2] on div "Clients finance Actions Litige DEPOT : MET" at bounding box center [811, 52] width 1516 height 105
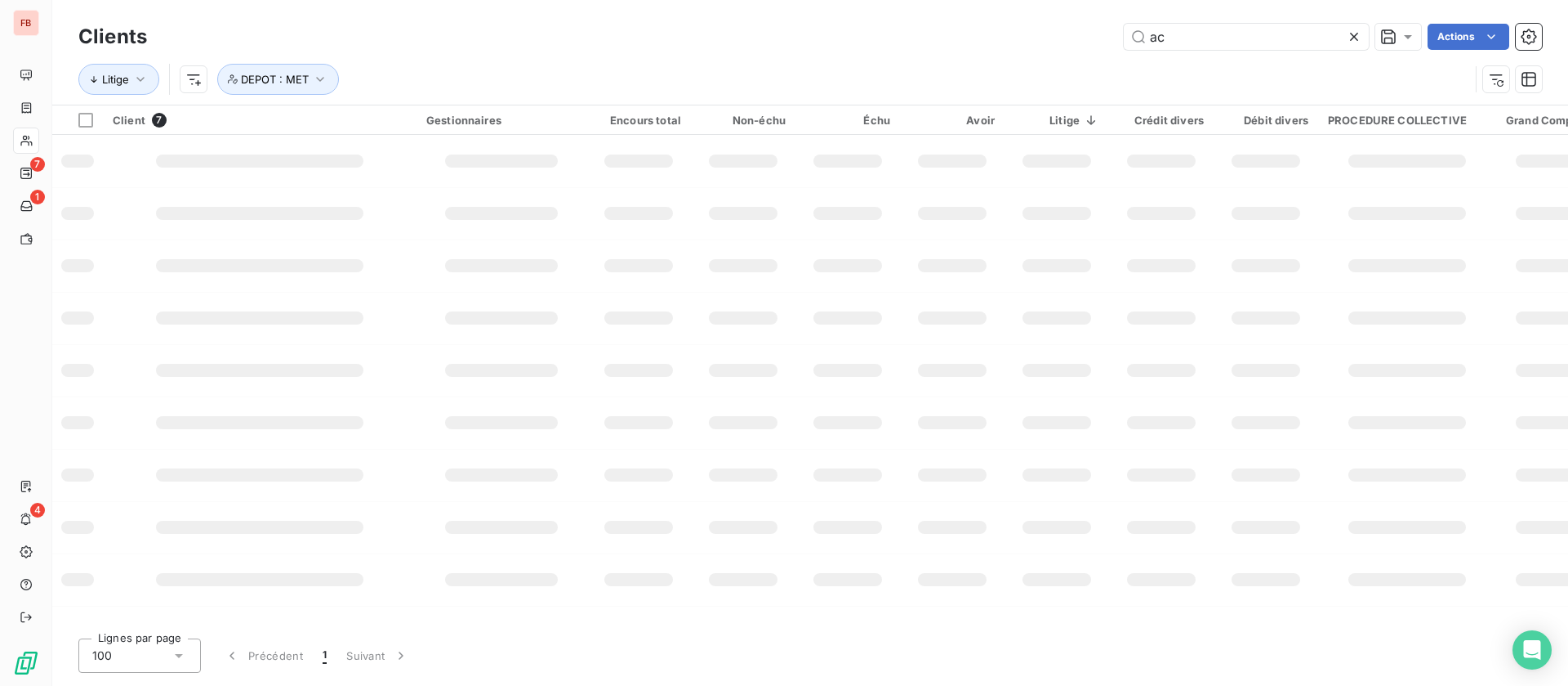
type input "a"
type input "c"
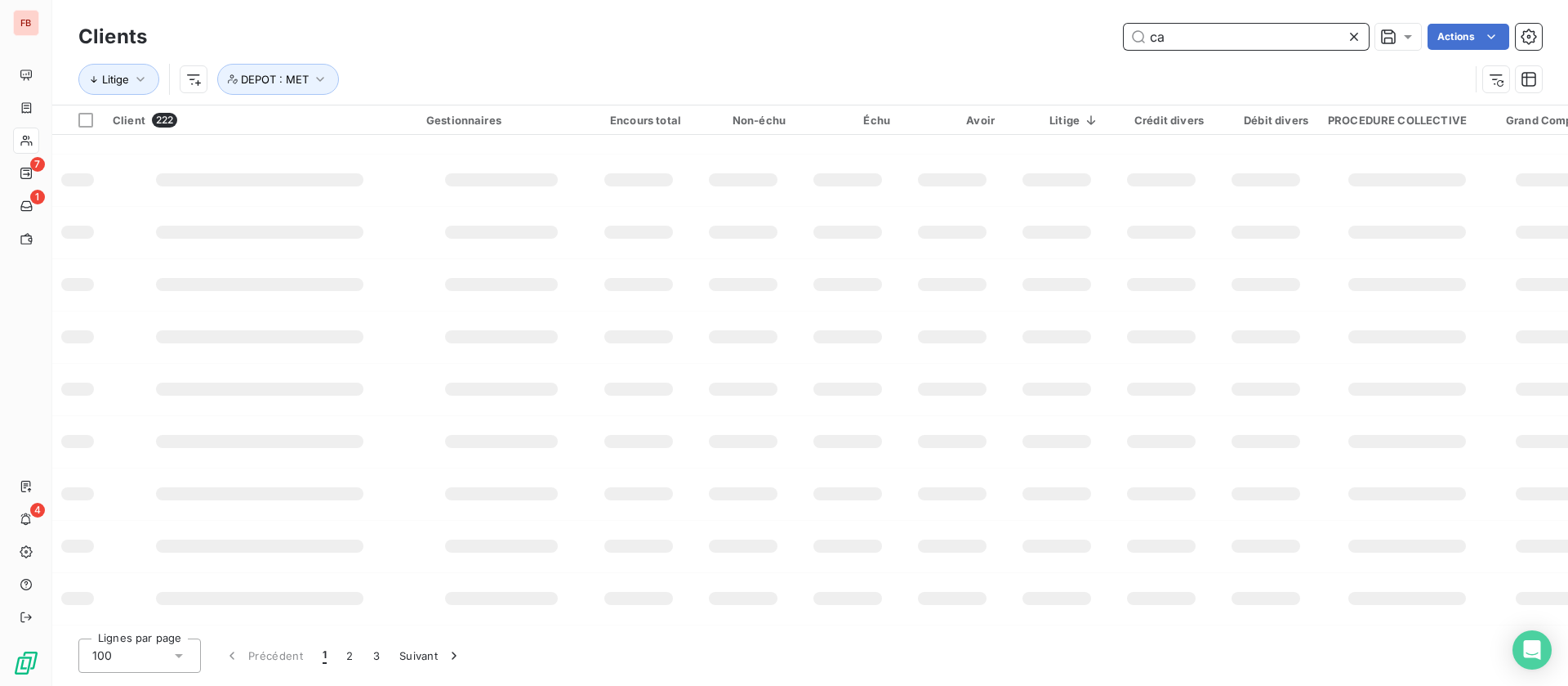
scroll to position [301, 0]
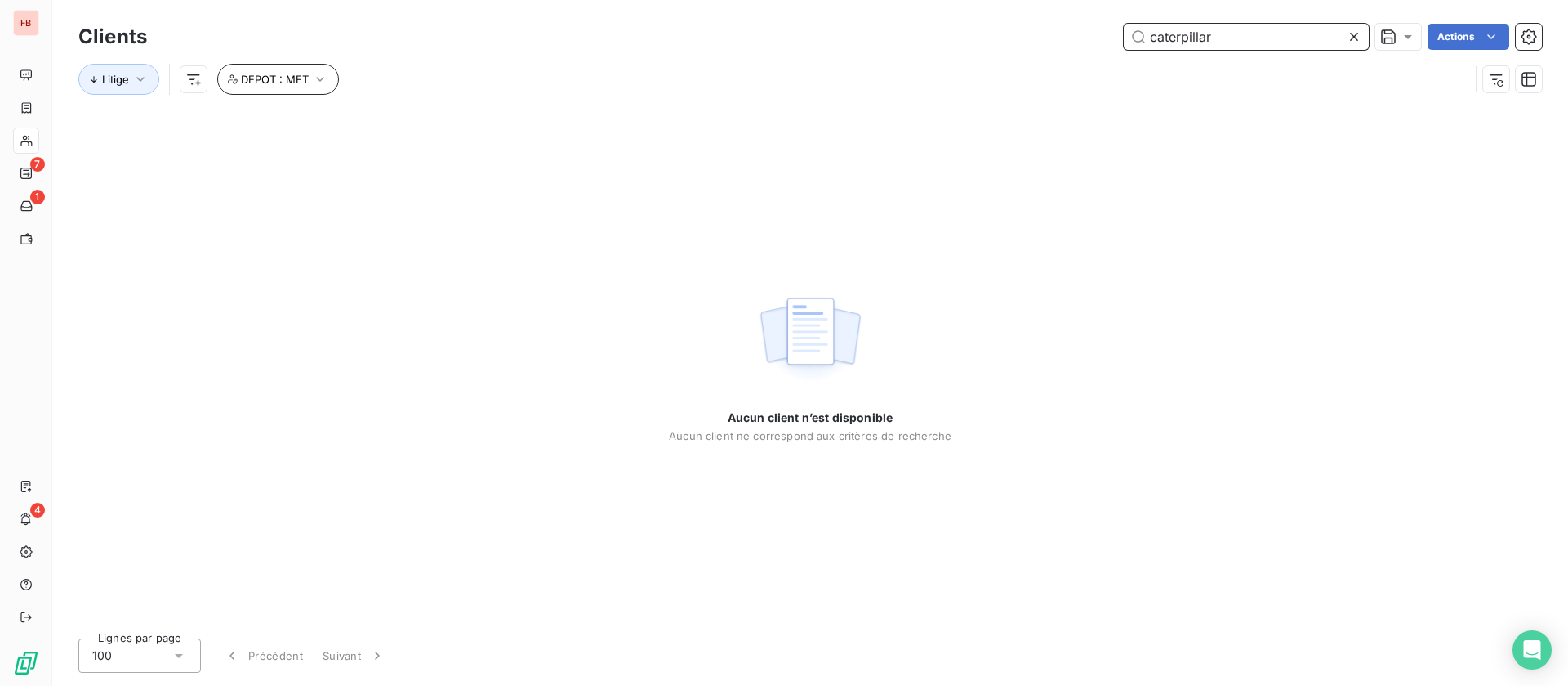
type input "caterpillar"
click at [290, 78] on span "DEPOT : MET" at bounding box center [275, 79] width 67 height 13
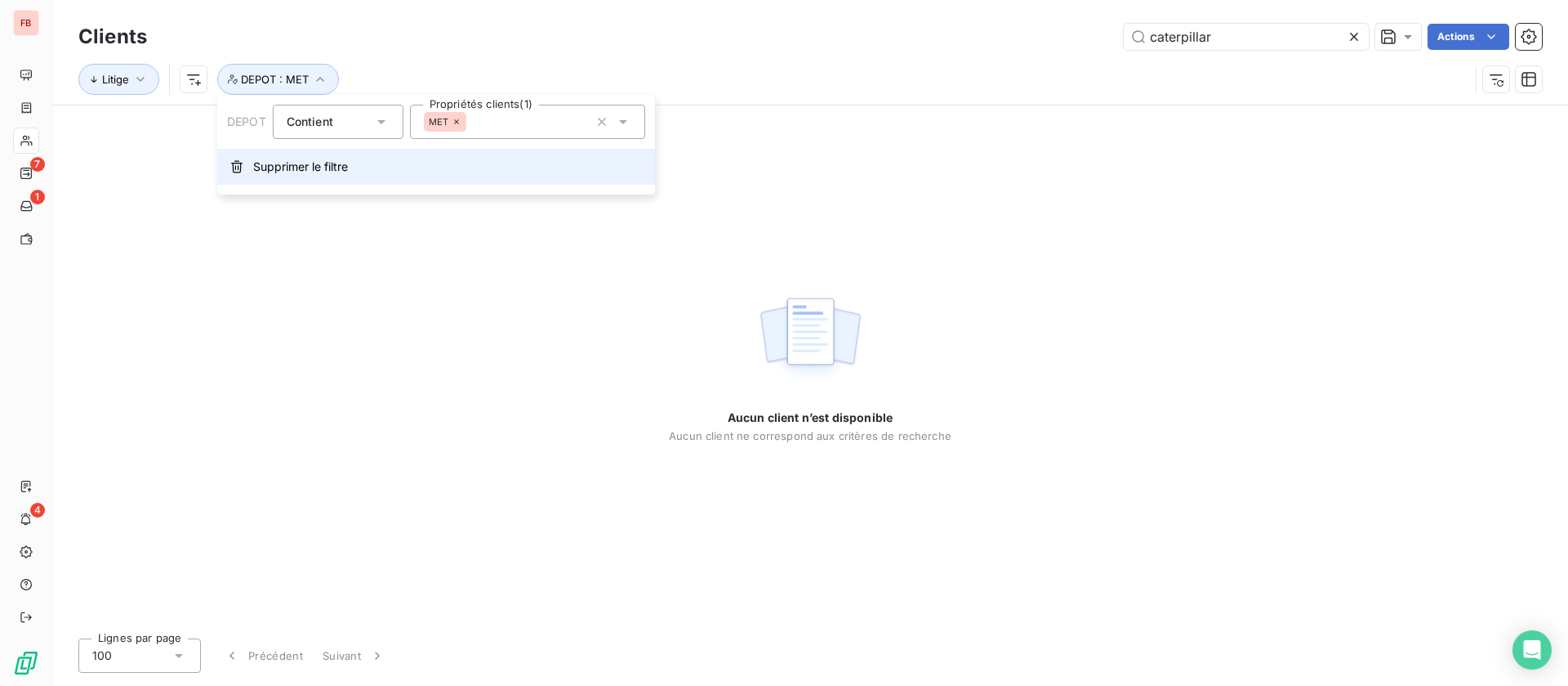
click at [265, 169] on span "Supprimer le filtre" at bounding box center [300, 167] width 95 height 16
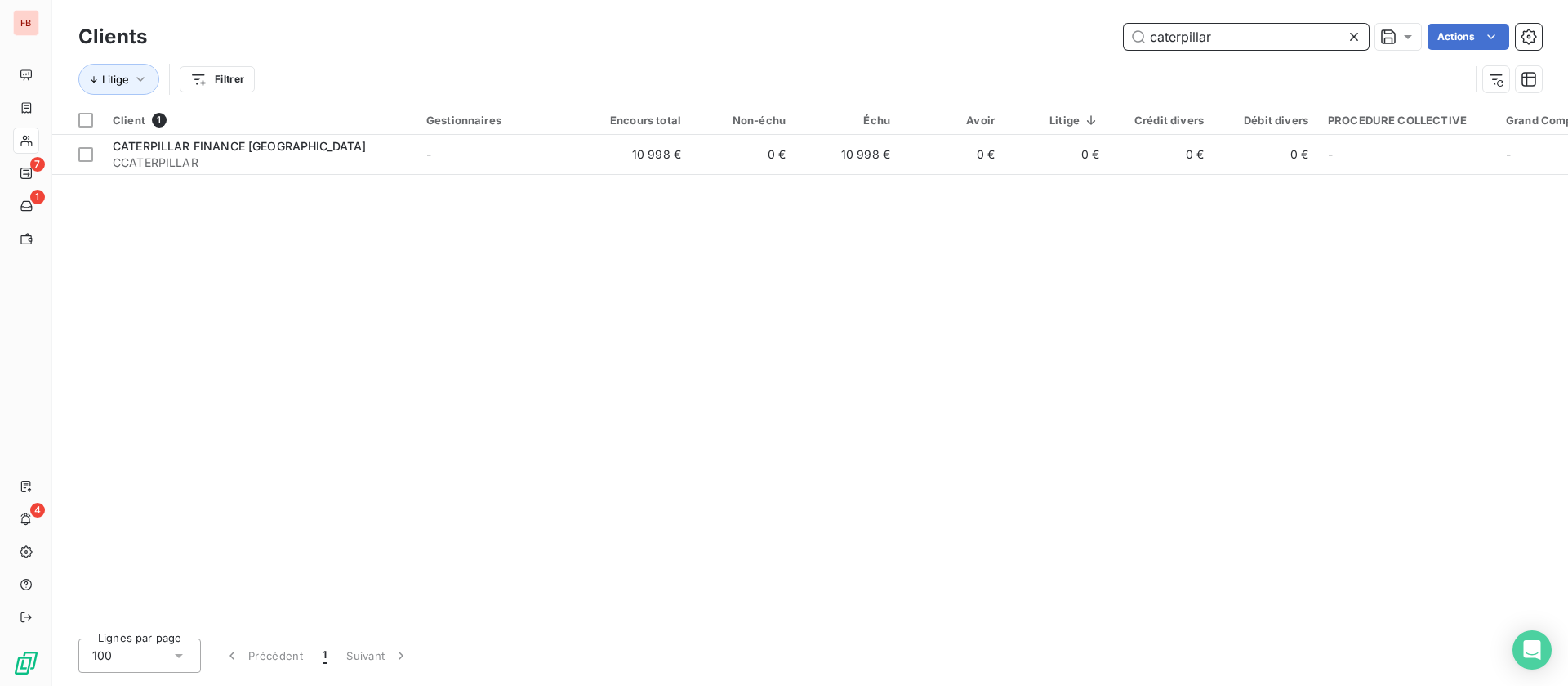
click at [1254, 39] on input "caterpillar" at bounding box center [1246, 37] width 245 height 26
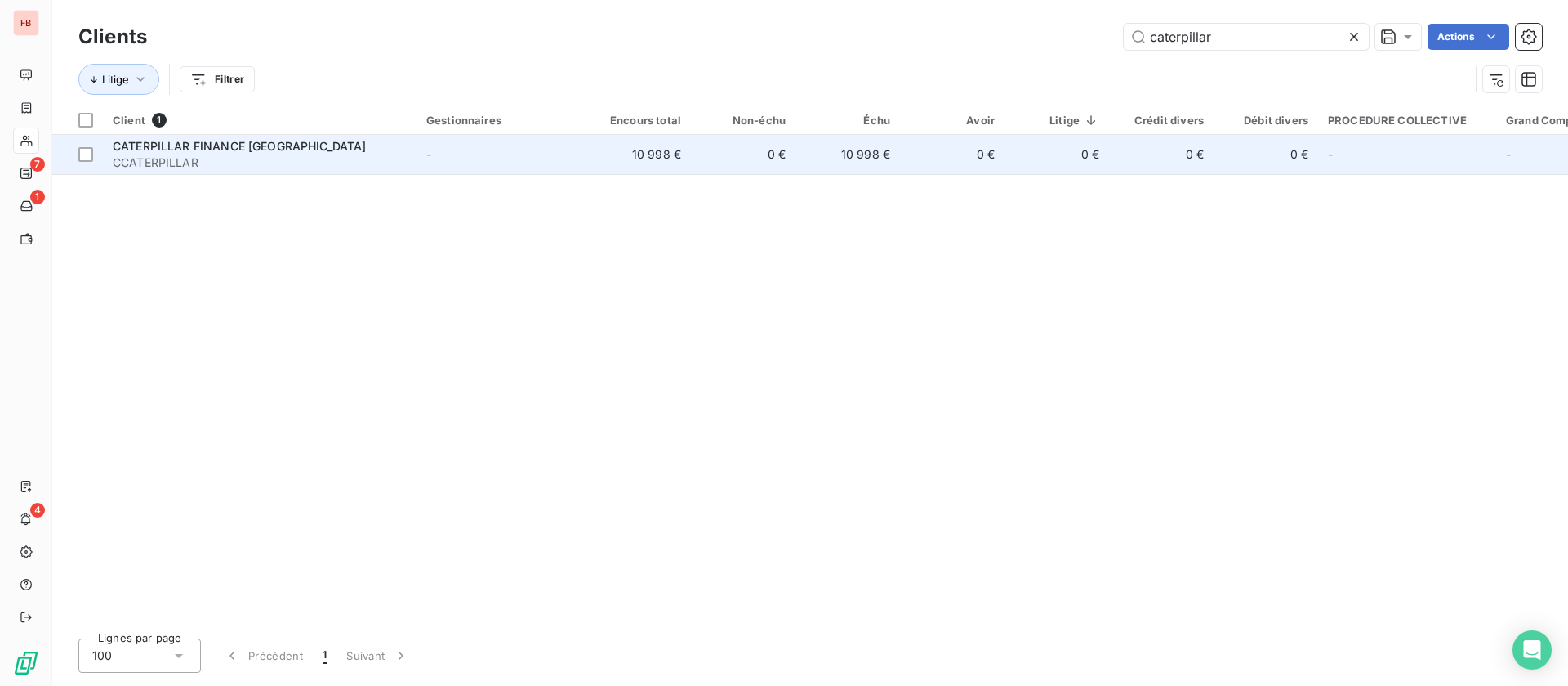
click at [266, 153] on div "CATERPILLAR FINANCE [GEOGRAPHIC_DATA]" at bounding box center [259, 147] width 294 height 16
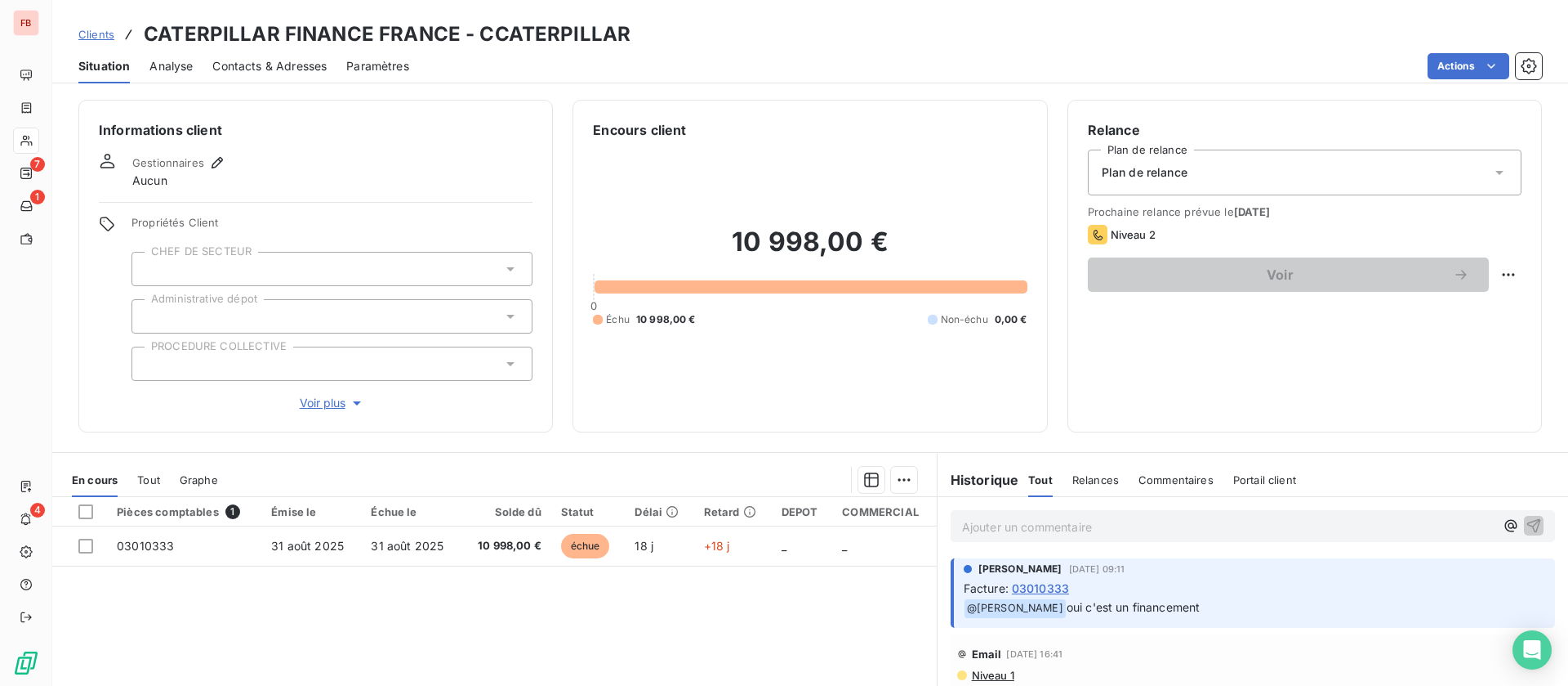
click at [333, 403] on span "Voir plus" at bounding box center [332, 403] width 65 height 16
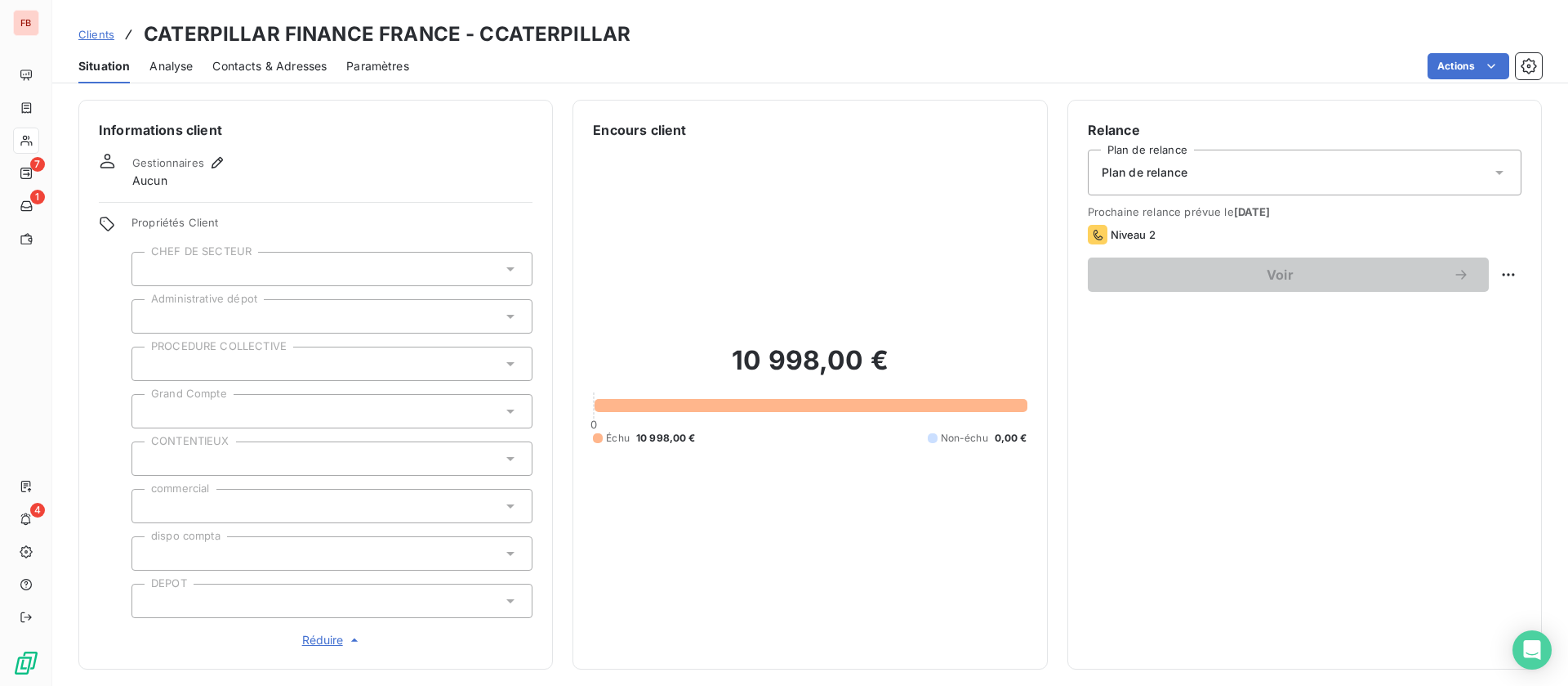
click at [272, 597] on div at bounding box center [332, 601] width 401 height 35
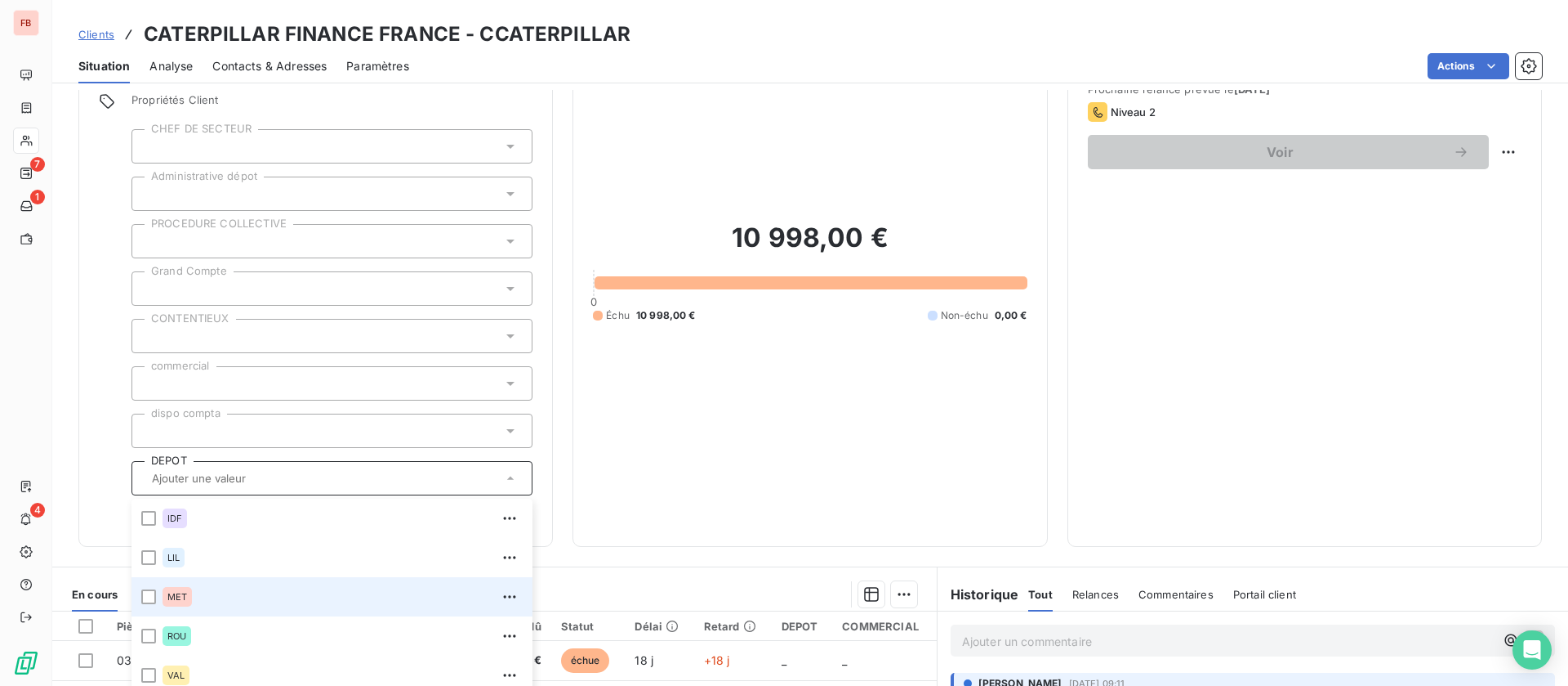
scroll to position [245, 0]
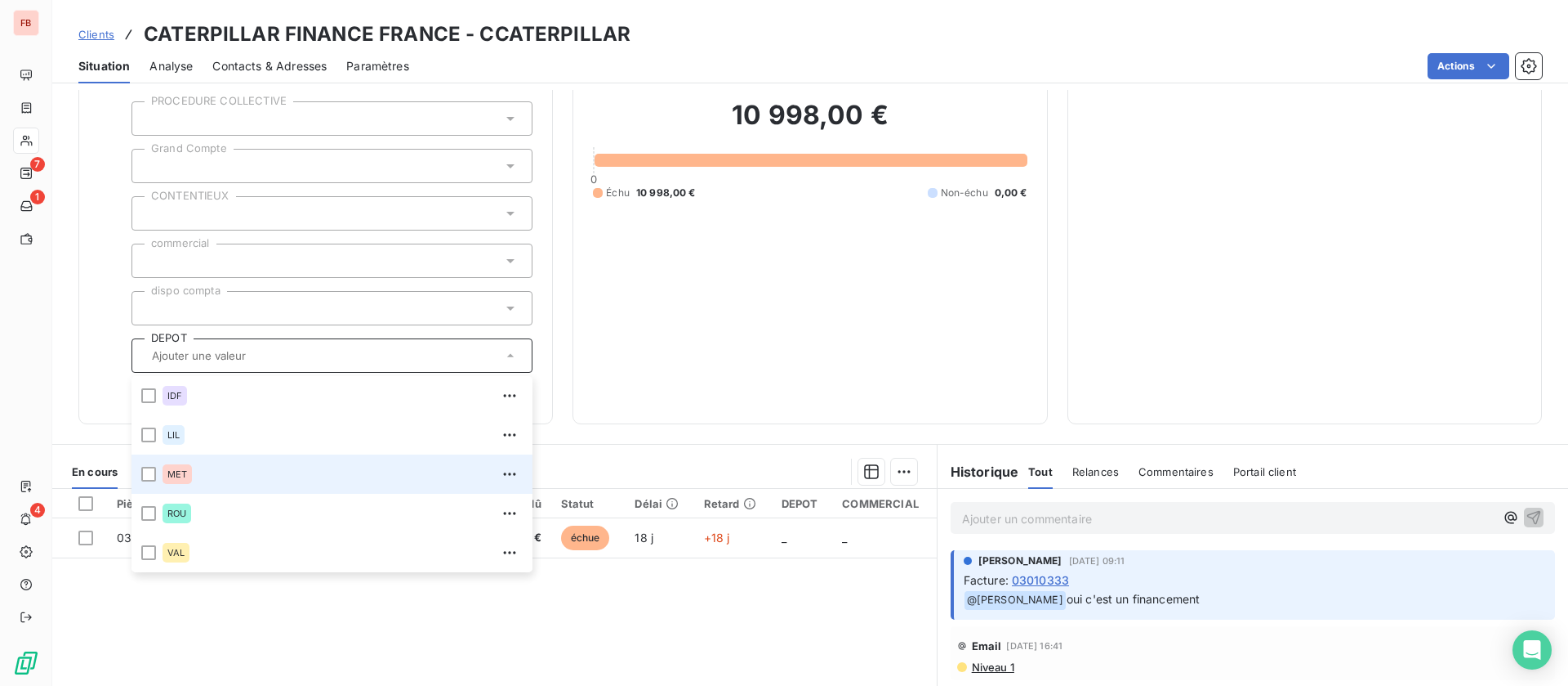
click at [188, 474] on div "MET" at bounding box center [177, 474] width 30 height 20
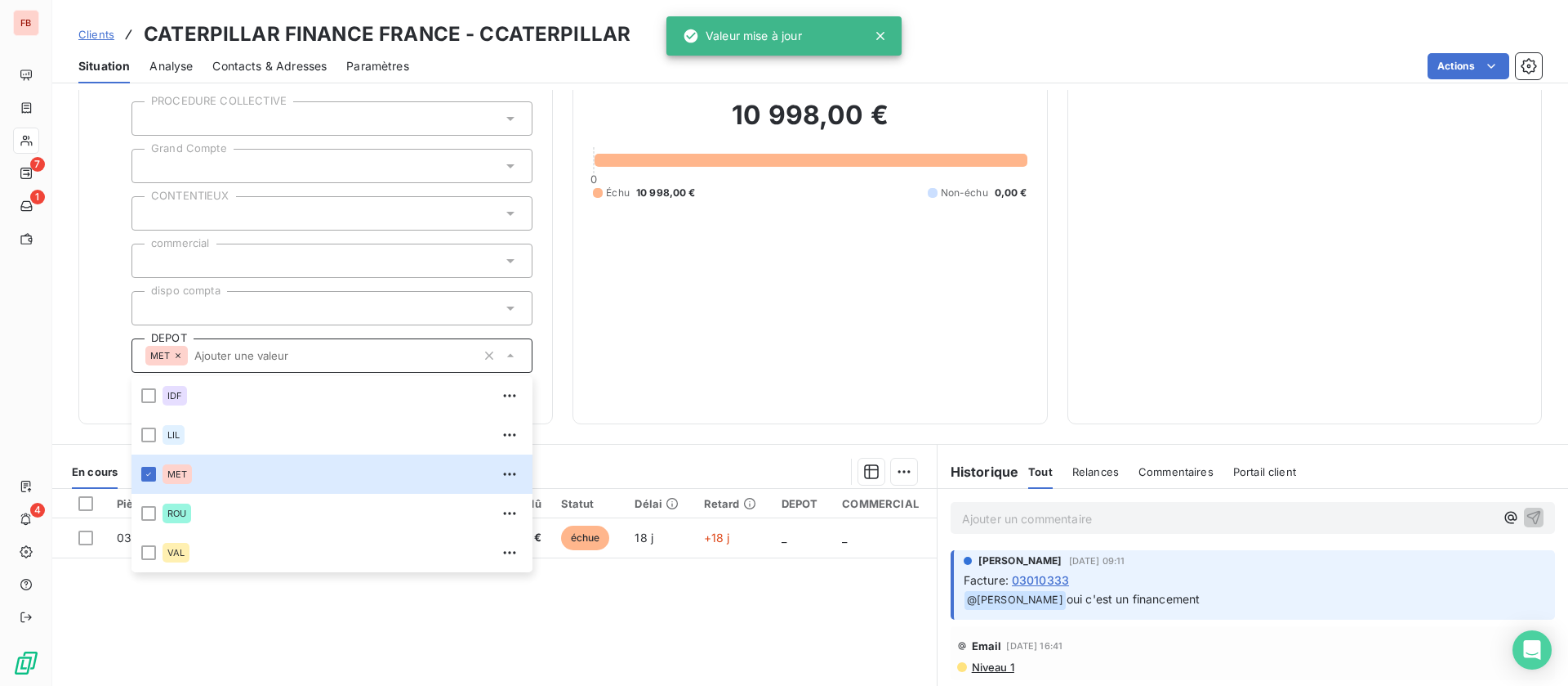
click at [402, 650] on div "Pièces comptables 1 Émise le Échue le Solde dû Statut Délai Retard DEPOT COMMER…" at bounding box center [495, 646] width 885 height 315
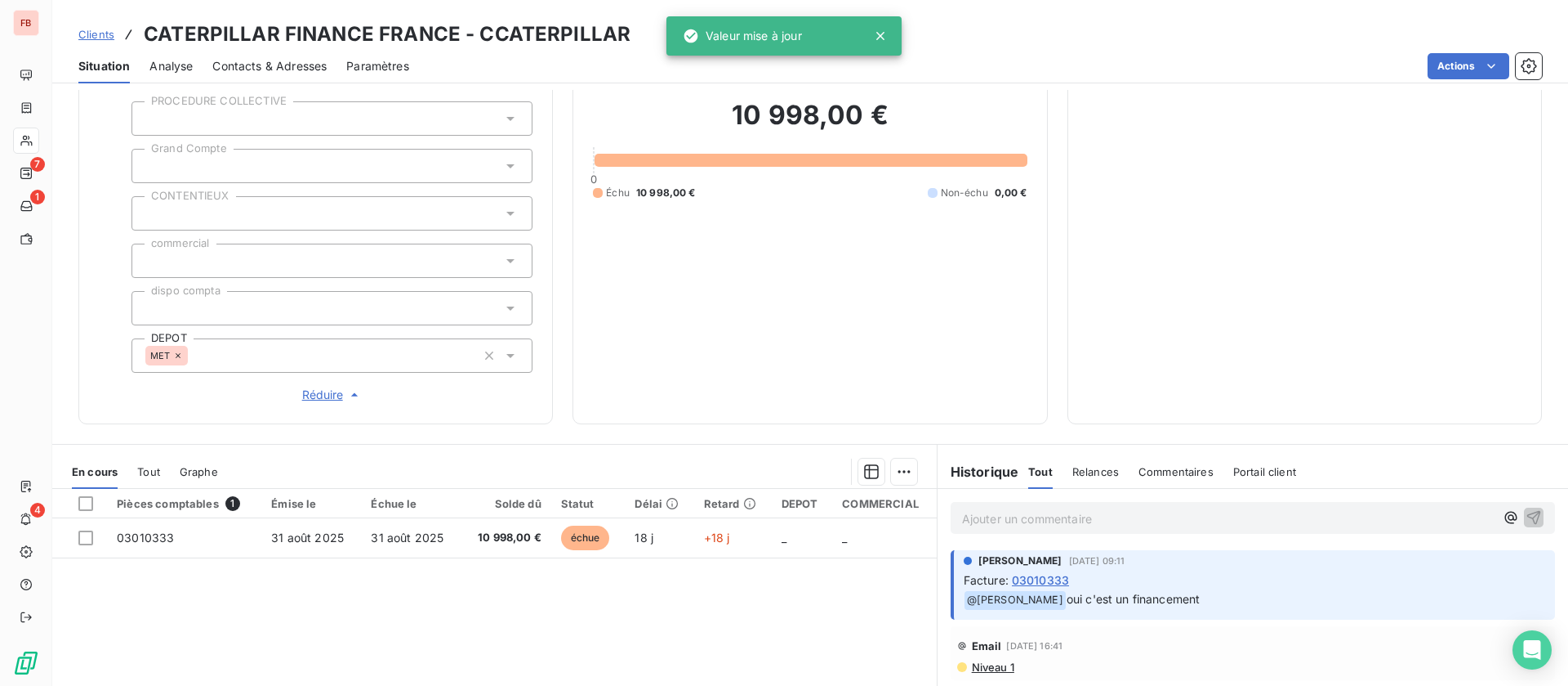
scroll to position [0, 0]
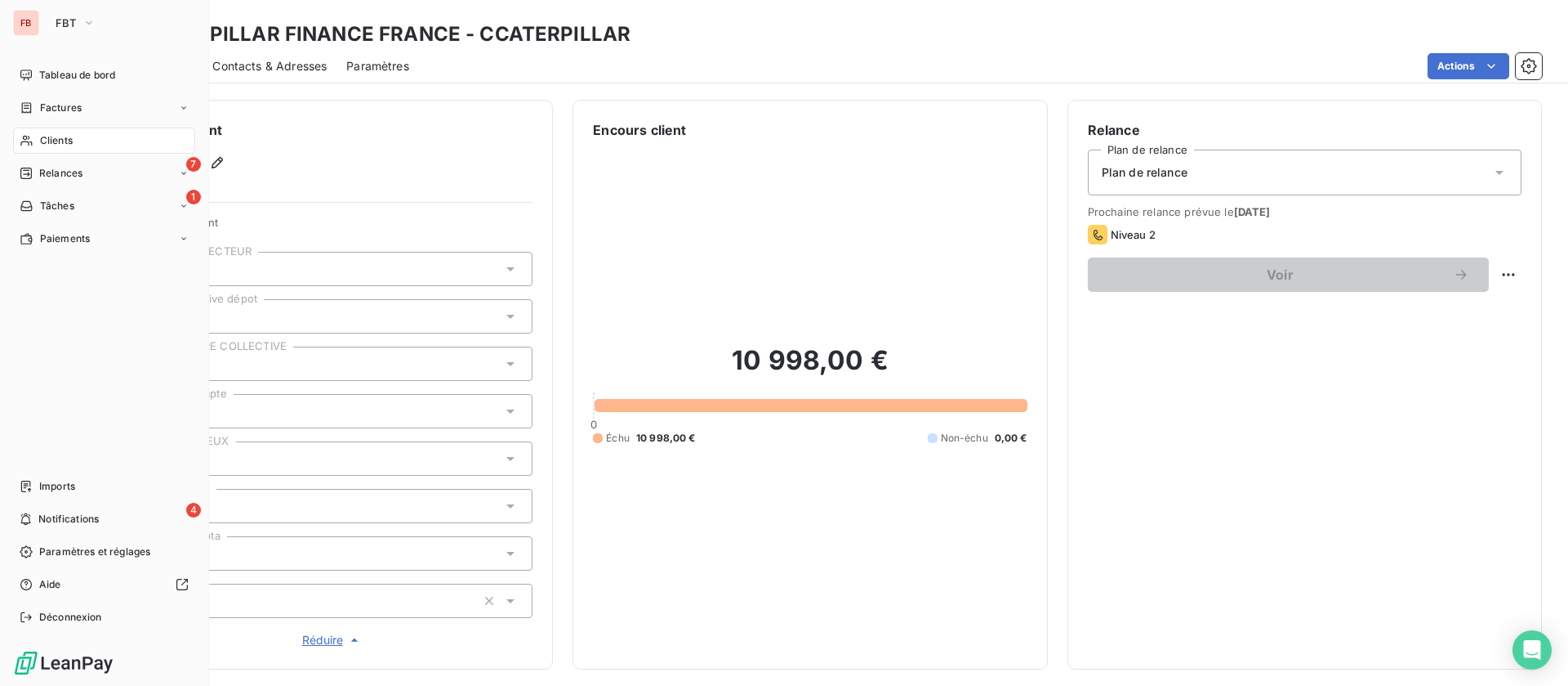
click at [52, 139] on span "Clients" at bounding box center [57, 141] width 33 height 15
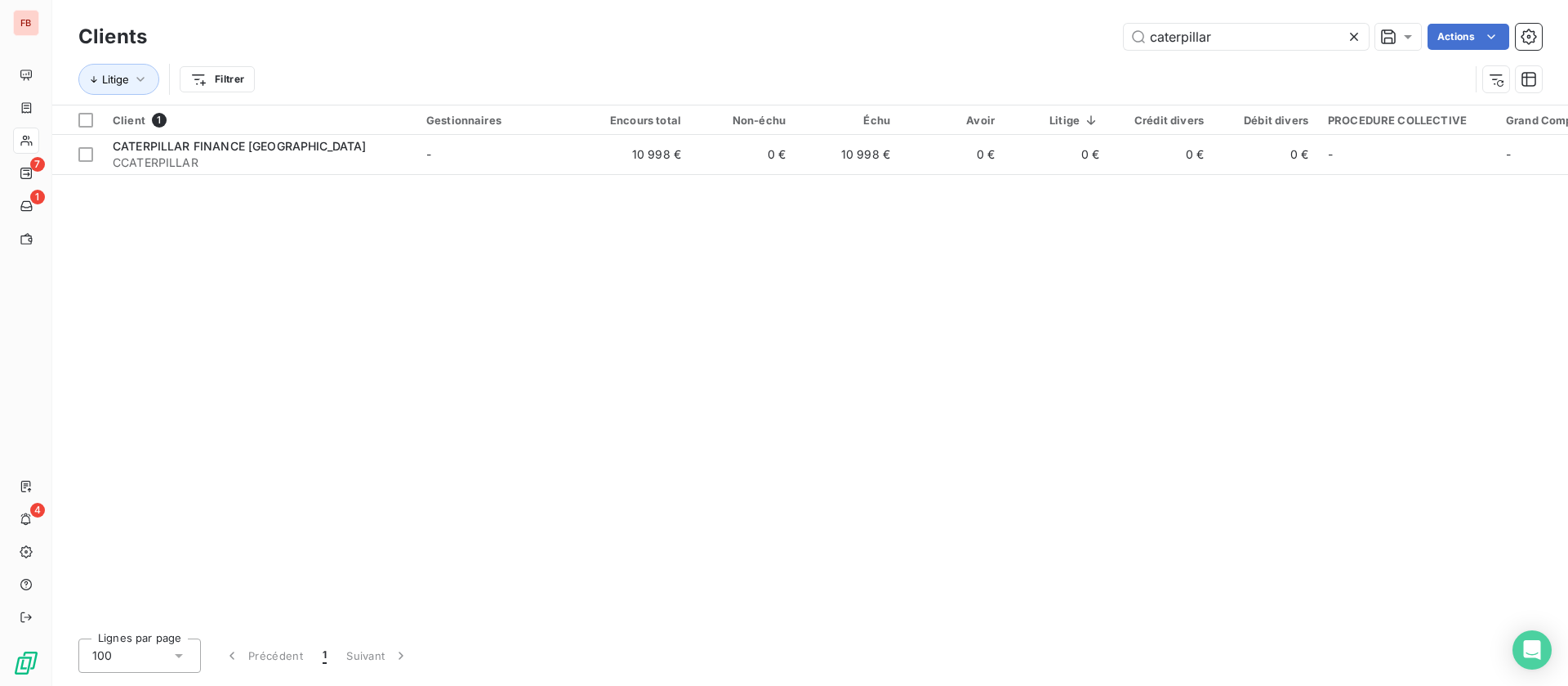
click at [1358, 35] on icon at bounding box center [1354, 37] width 16 height 16
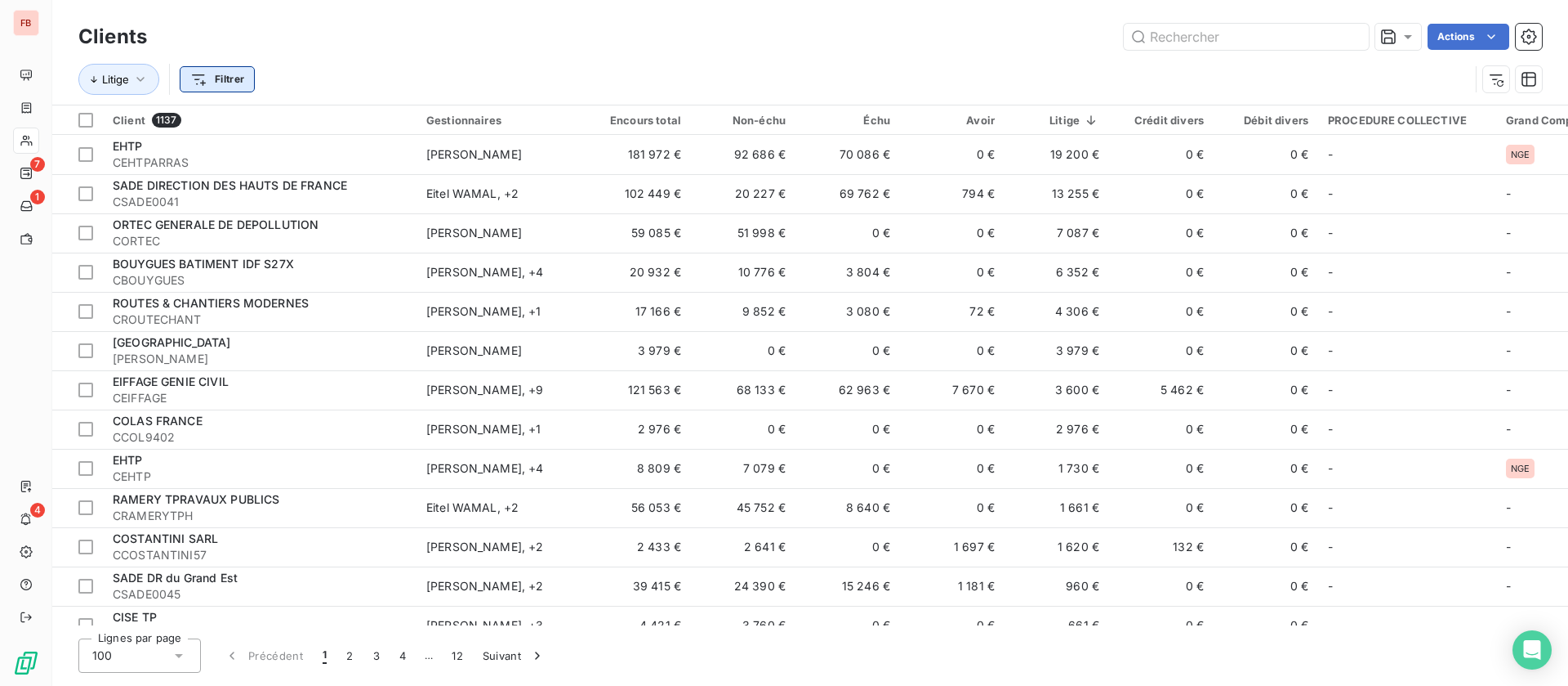
click at [237, 76] on html "FB 7 1 4 Clients Actions Litige Filtrer Client 1137 Gestionnaires Encours total…" at bounding box center [784, 343] width 1568 height 686
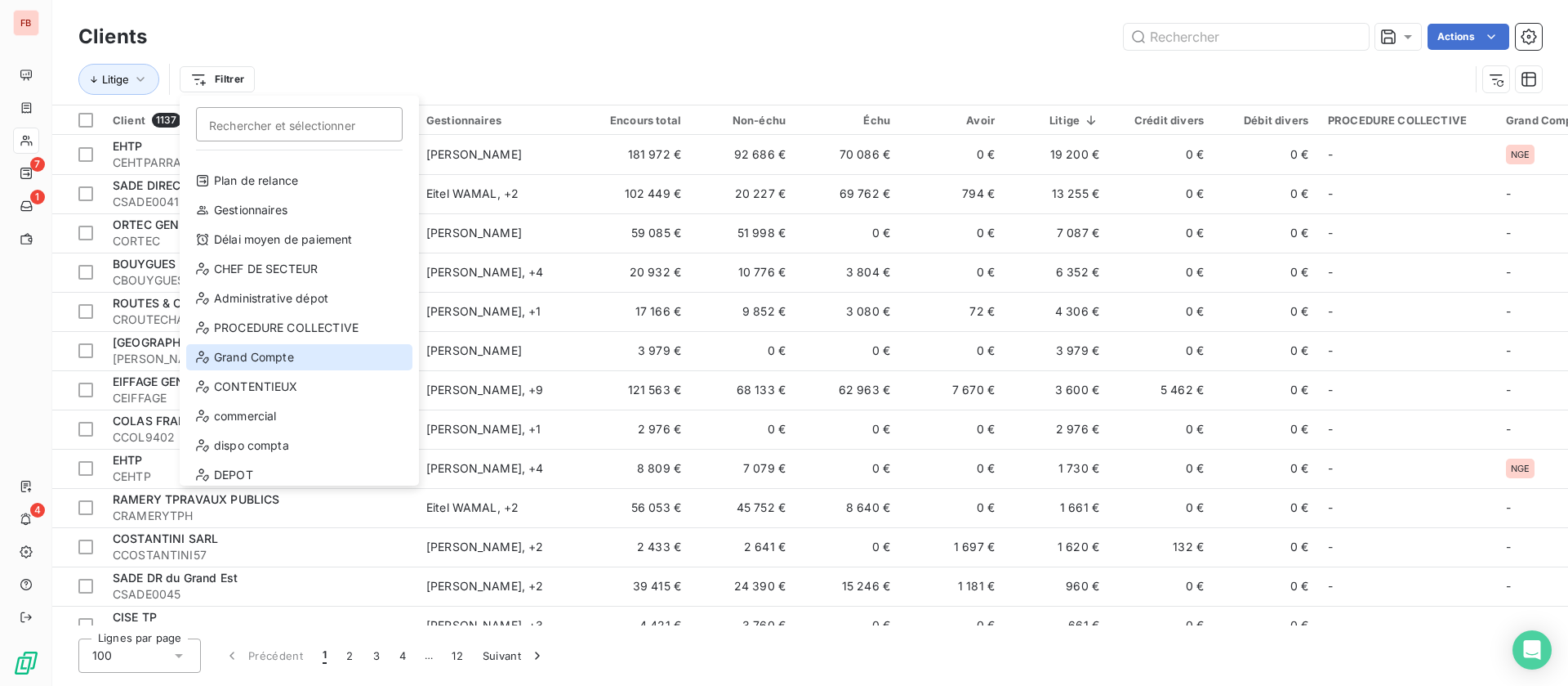
scroll to position [30, 0]
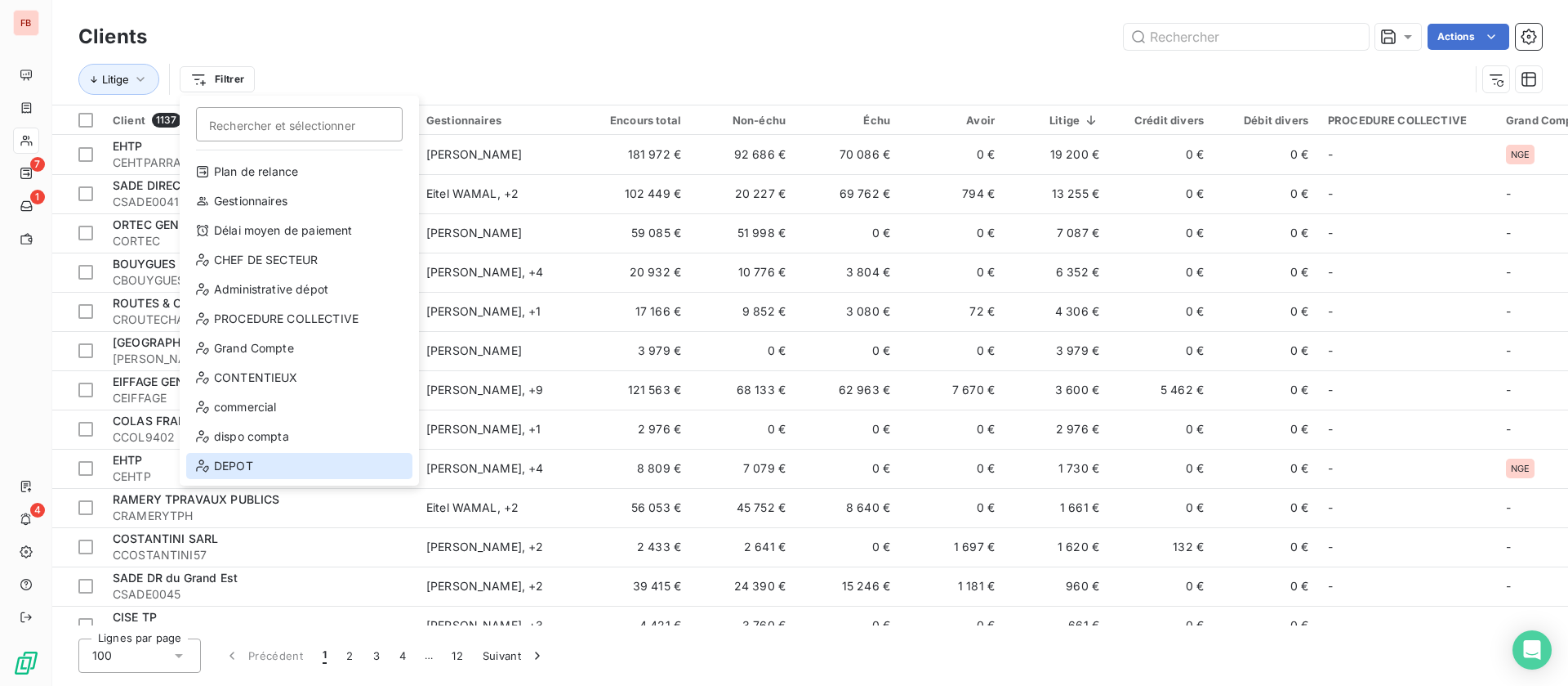
click at [254, 464] on div "DEPOT" at bounding box center [299, 466] width 226 height 26
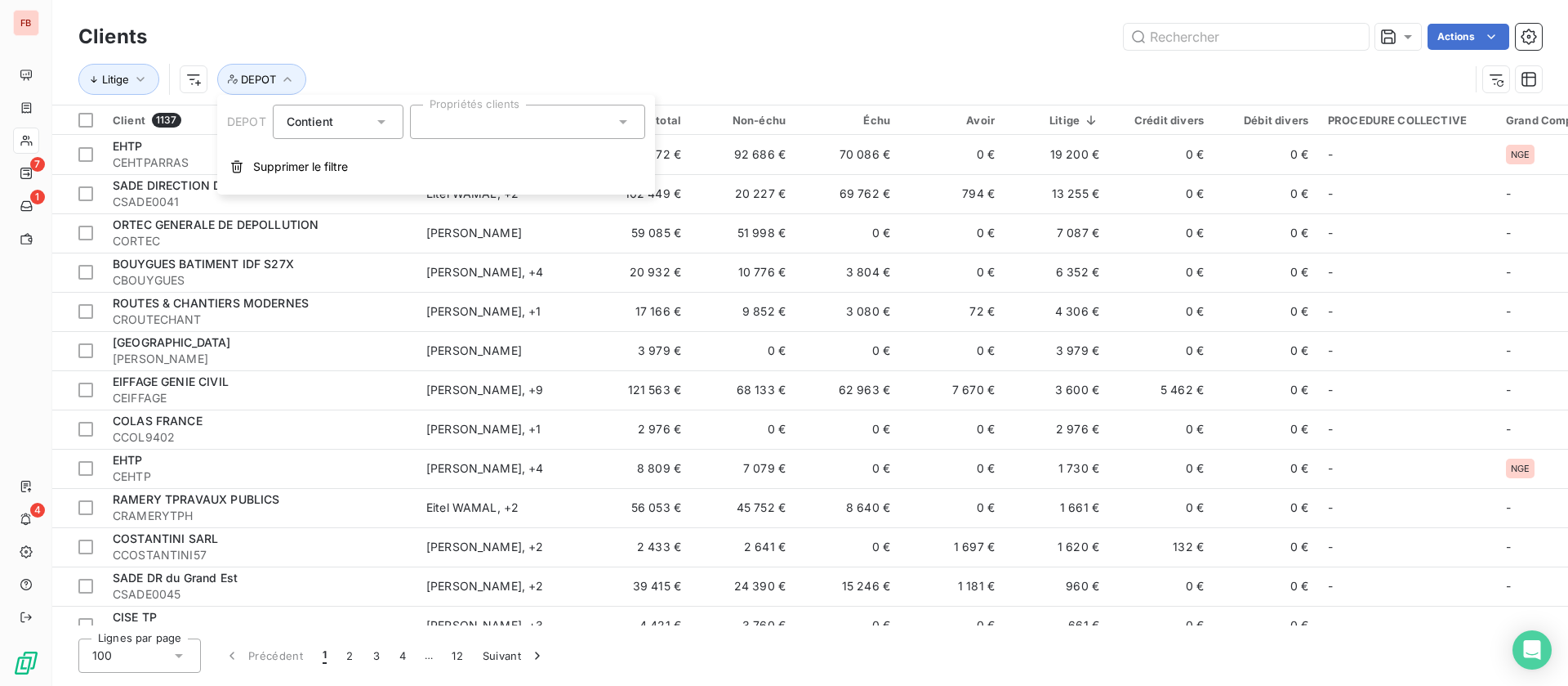
click at [502, 124] on div at bounding box center [528, 122] width 235 height 35
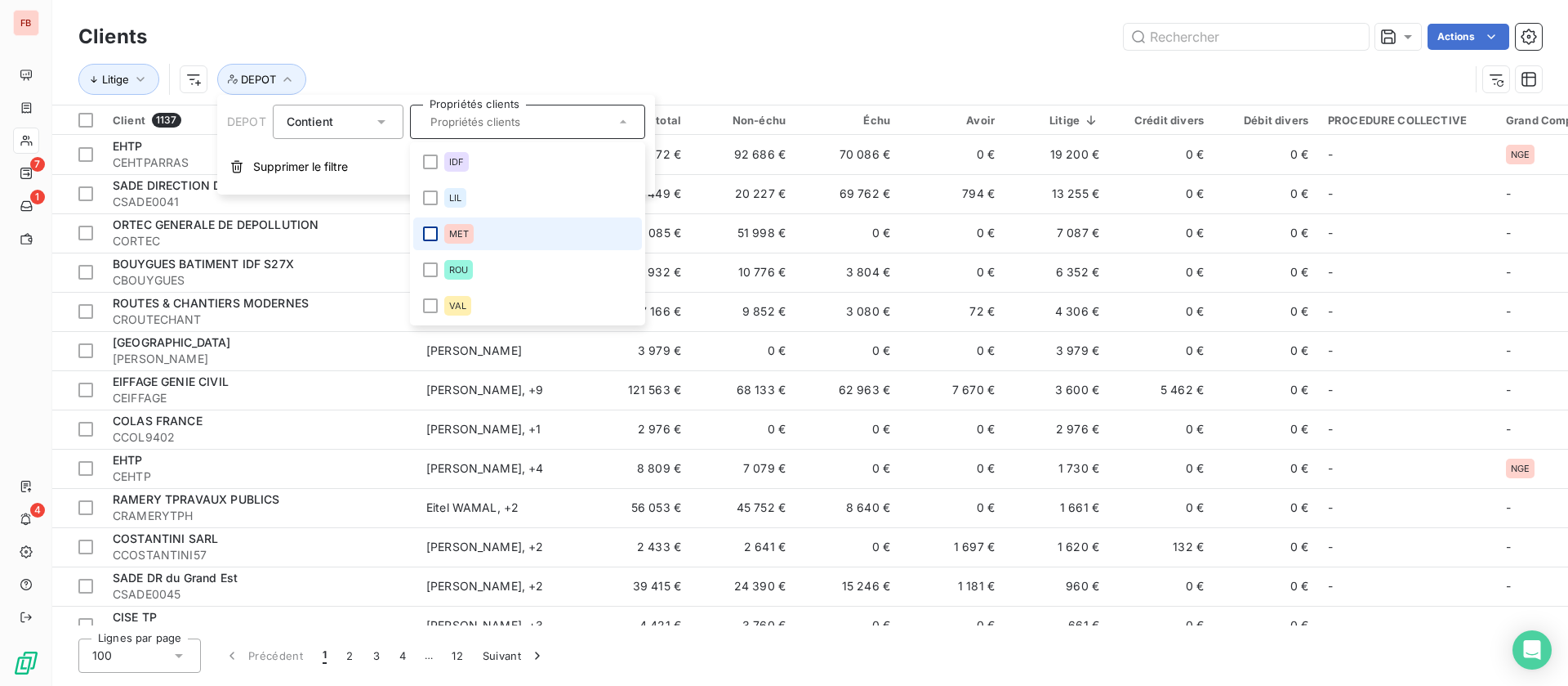
click at [430, 234] on div at bounding box center [430, 234] width 15 height 15
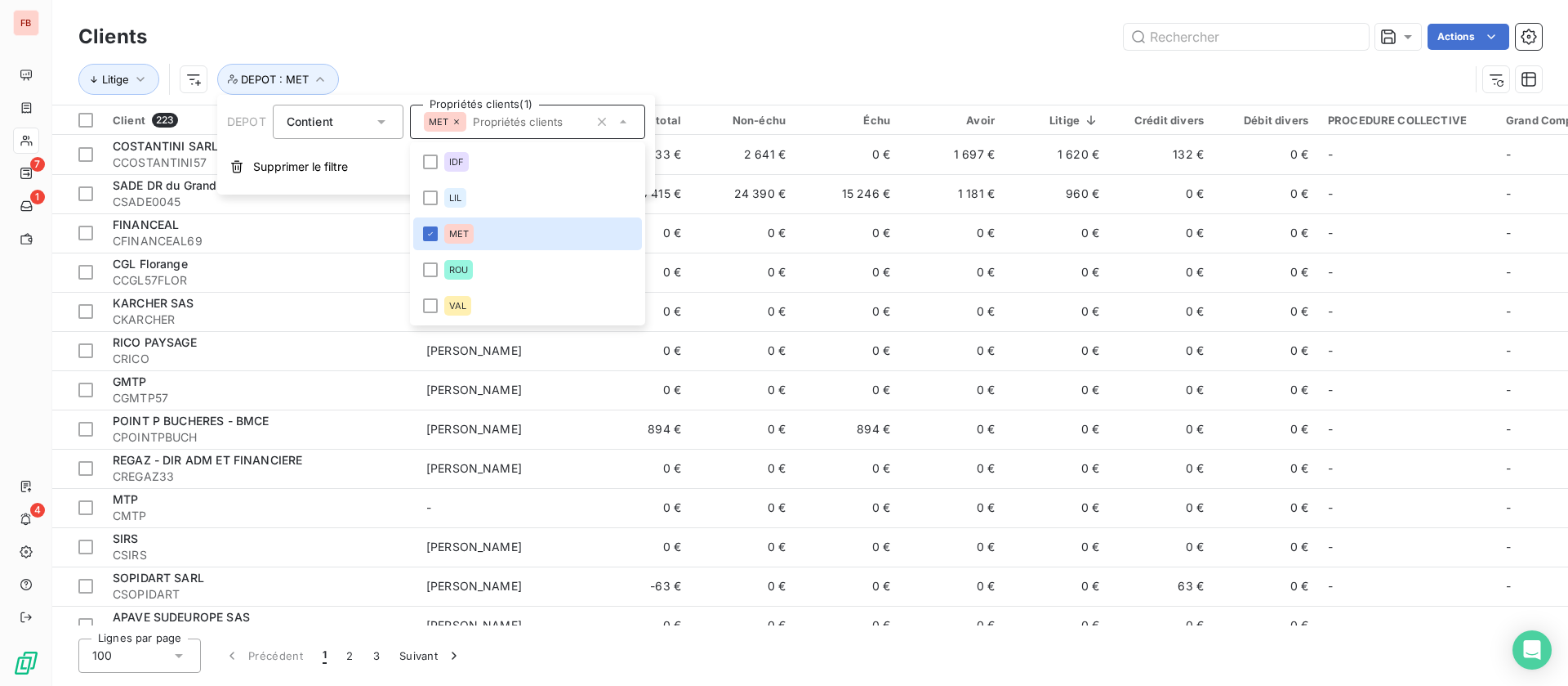
click at [837, 44] on div "Actions" at bounding box center [854, 37] width 1375 height 26
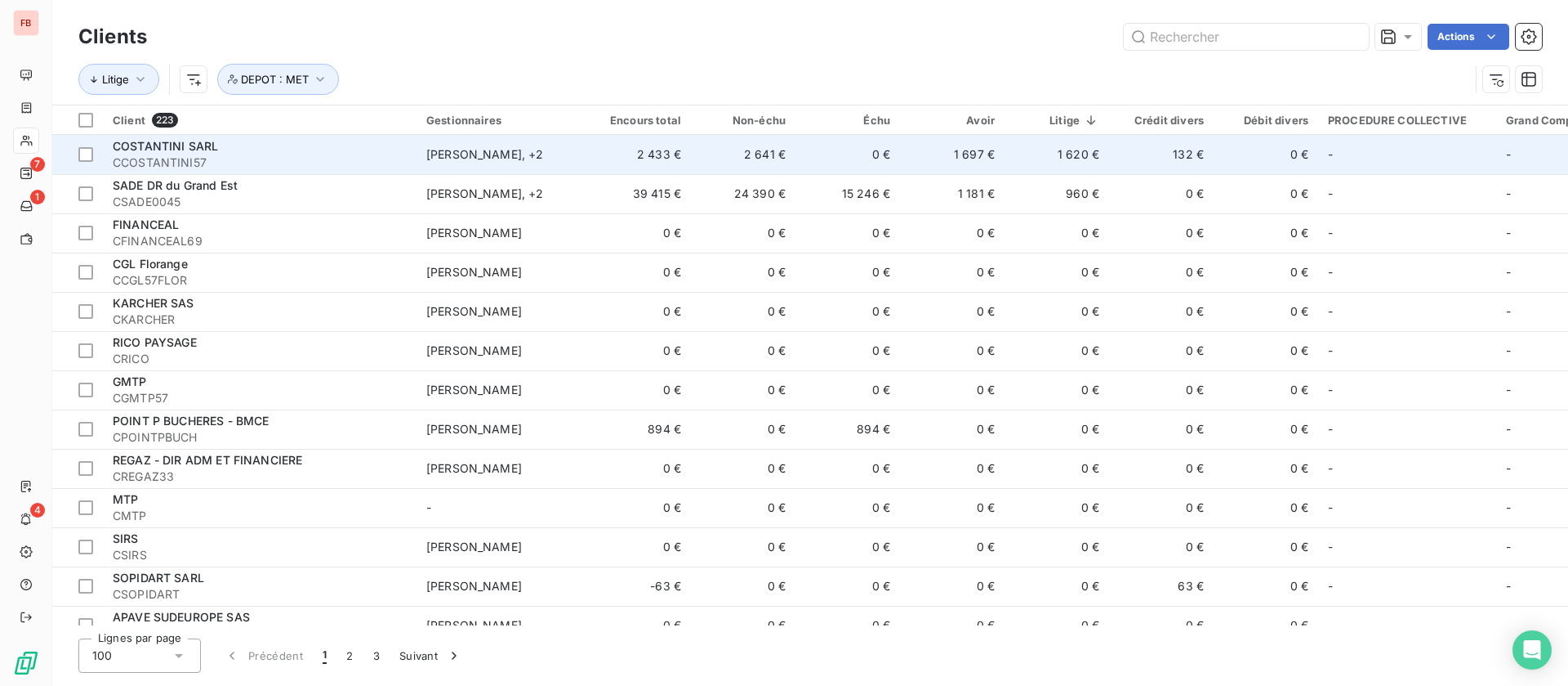
click at [329, 155] on span "CCOSTANTINI57" at bounding box center [259, 163] width 294 height 16
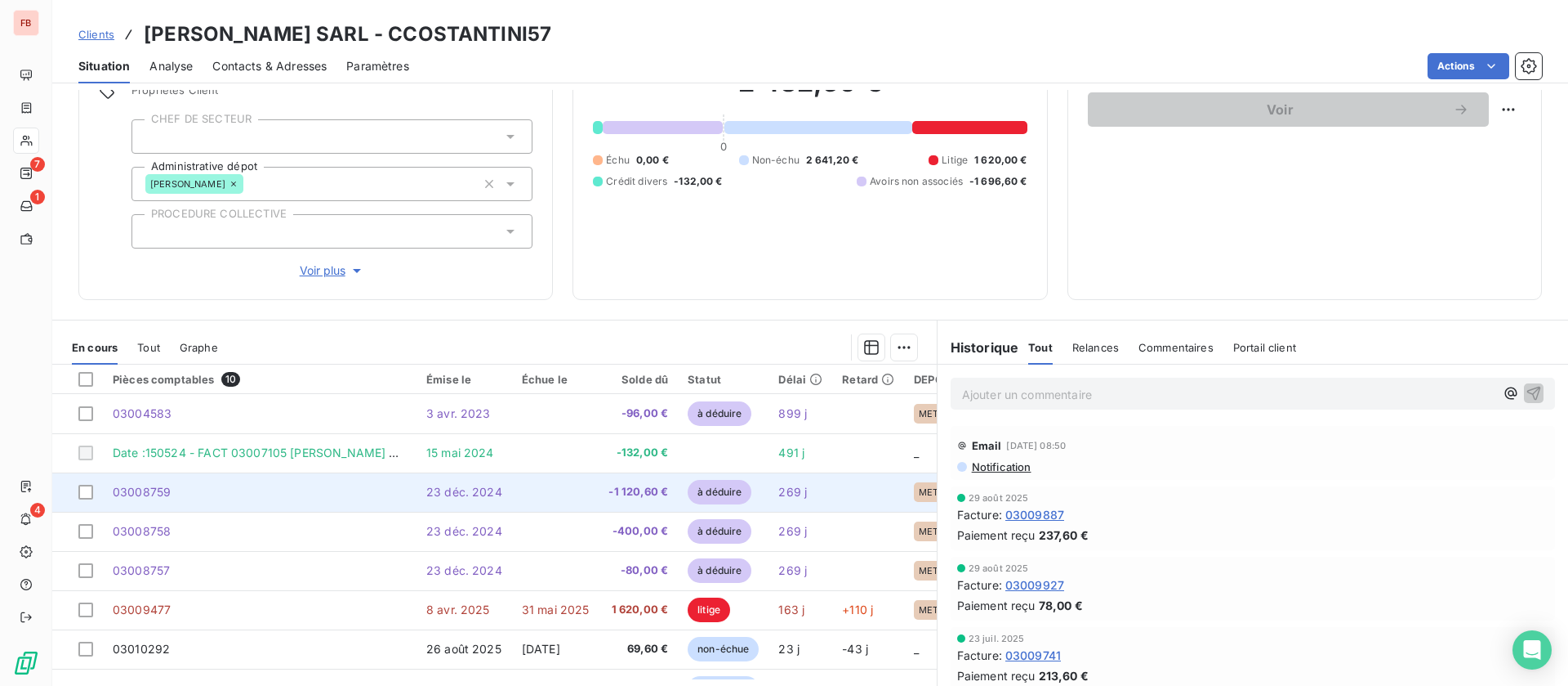
scroll to position [208, 0]
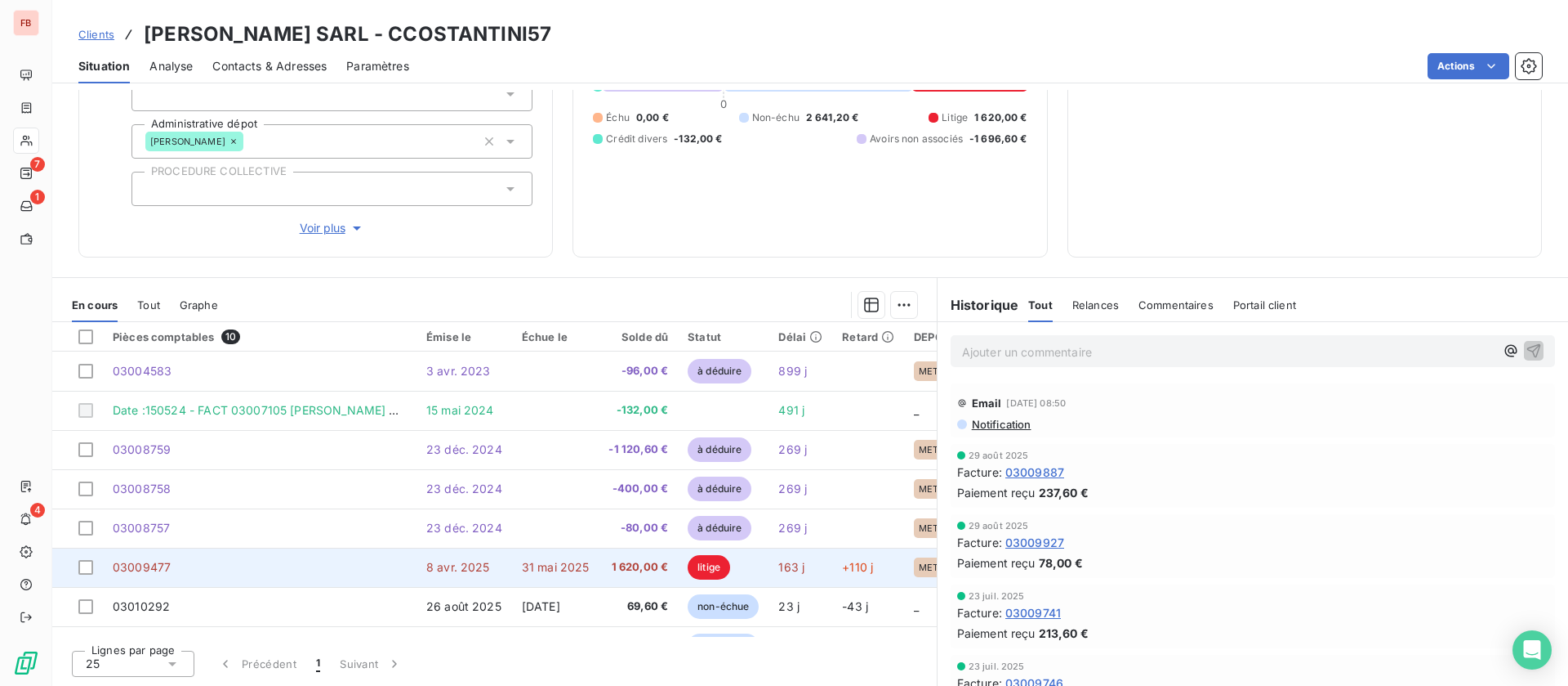
click at [351, 576] on td "03009477" at bounding box center [259, 567] width 314 height 40
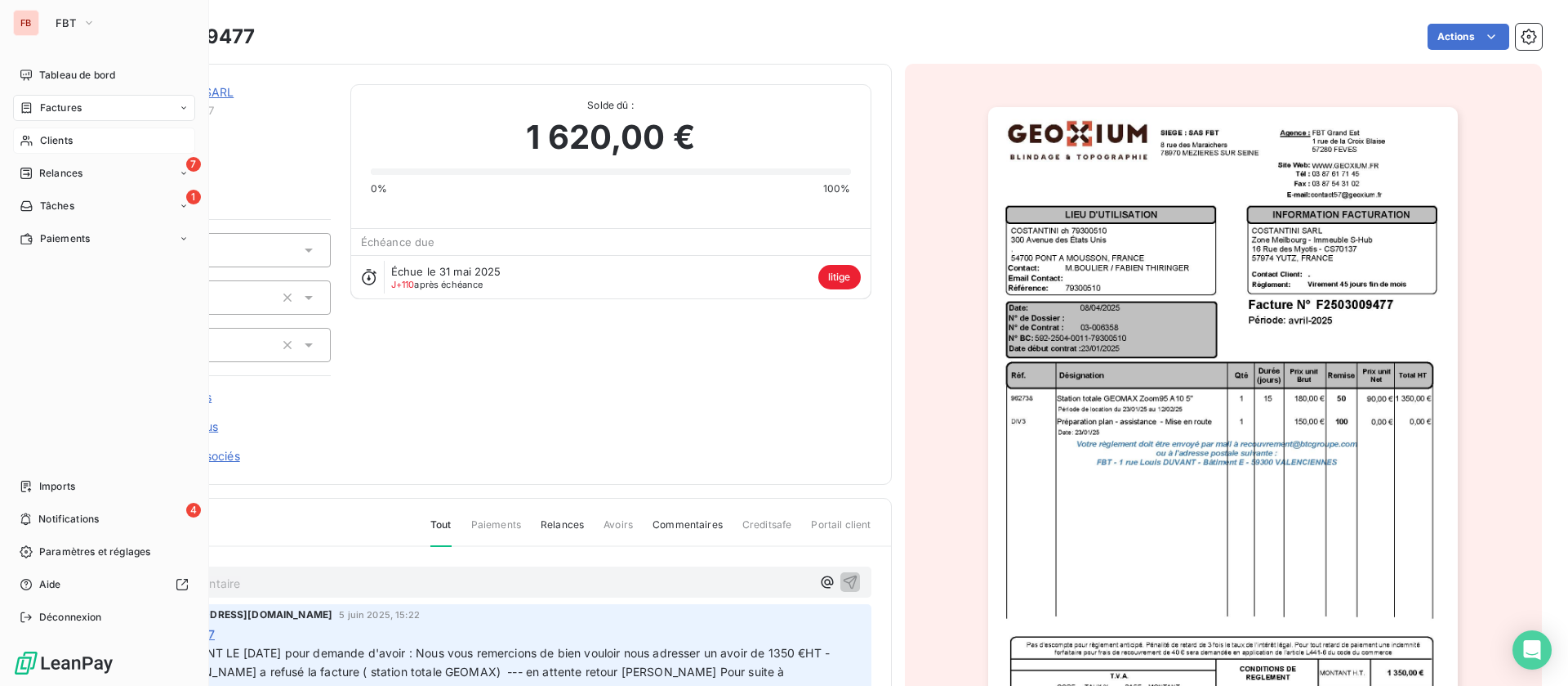
click at [57, 96] on div "Factures" at bounding box center [104, 108] width 182 height 26
click at [64, 206] on span "Clients" at bounding box center [57, 206] width 33 height 15
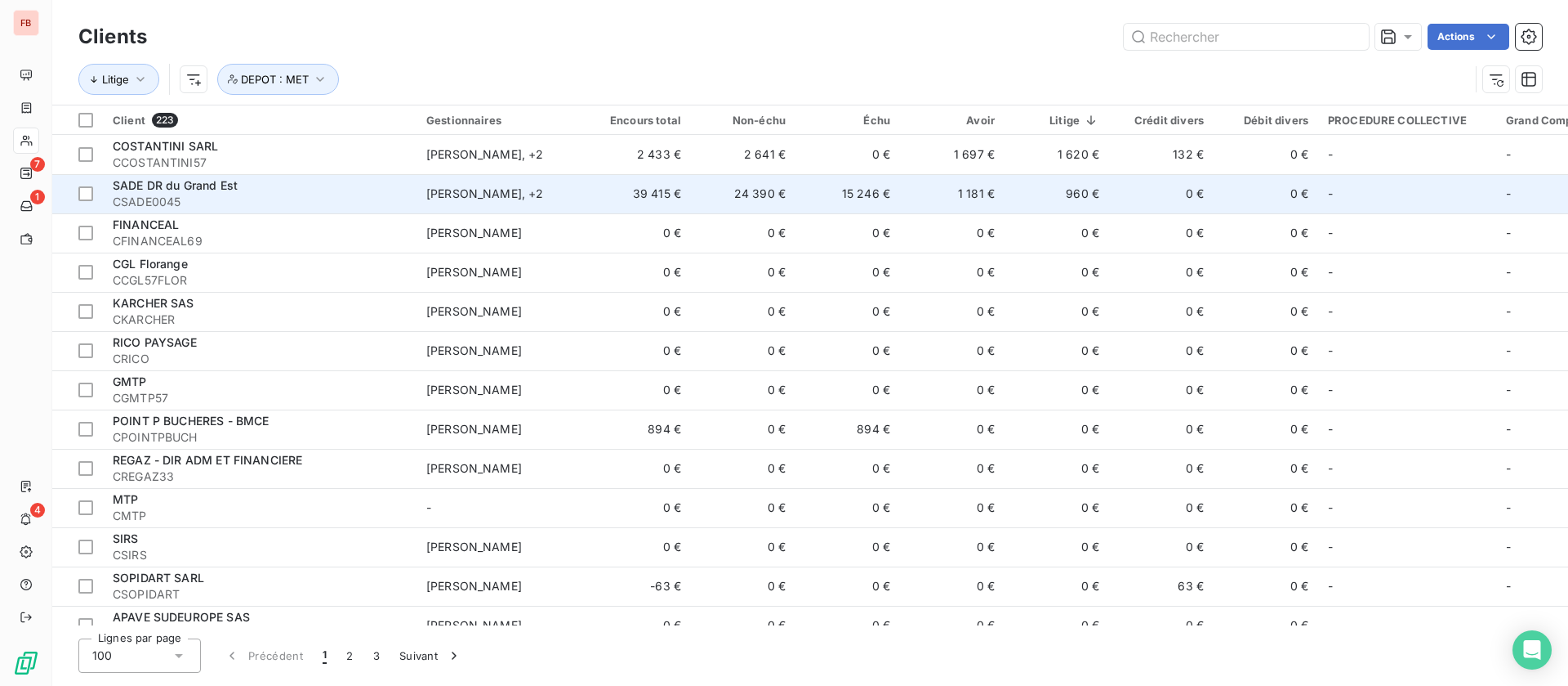
click at [345, 174] on td "SADE DR du Grand Est CSADE0045" at bounding box center [259, 194] width 314 height 40
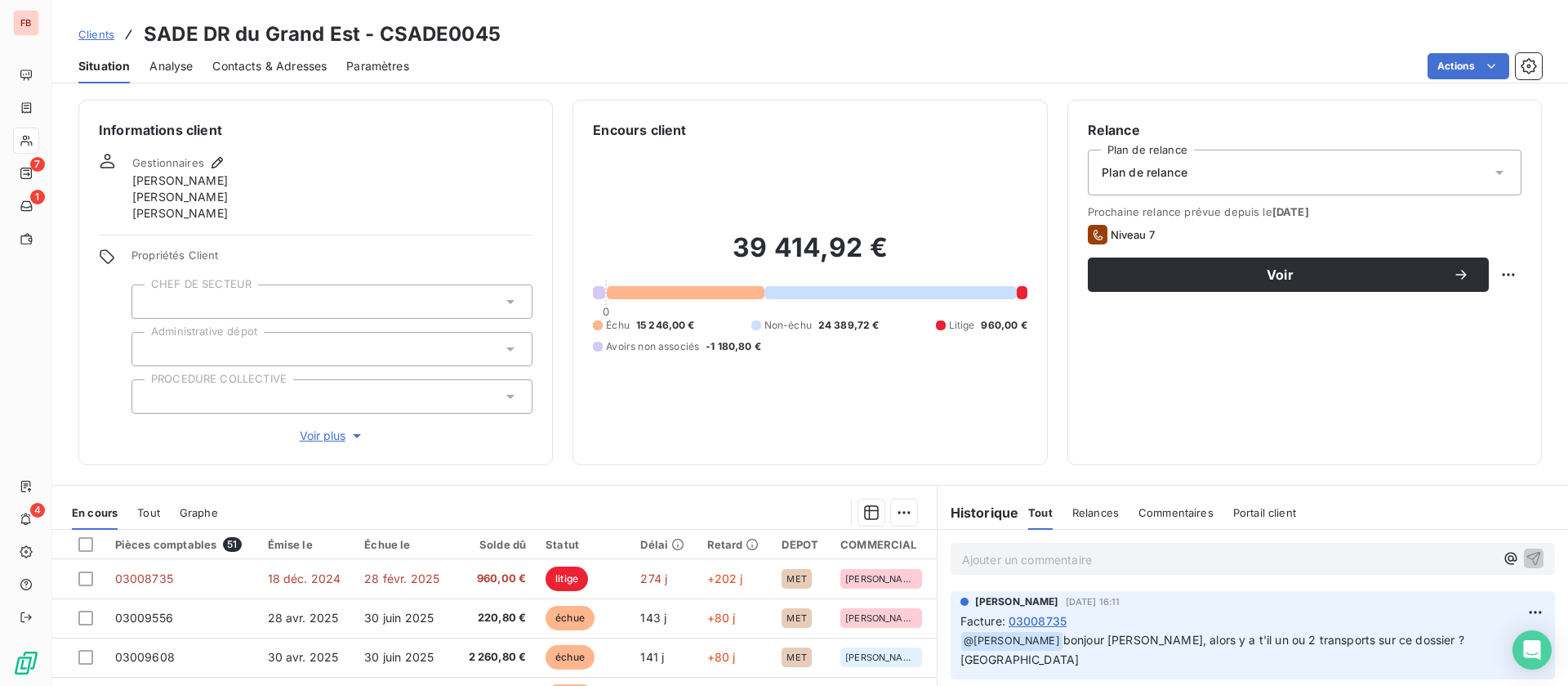
scroll to position [208, 0]
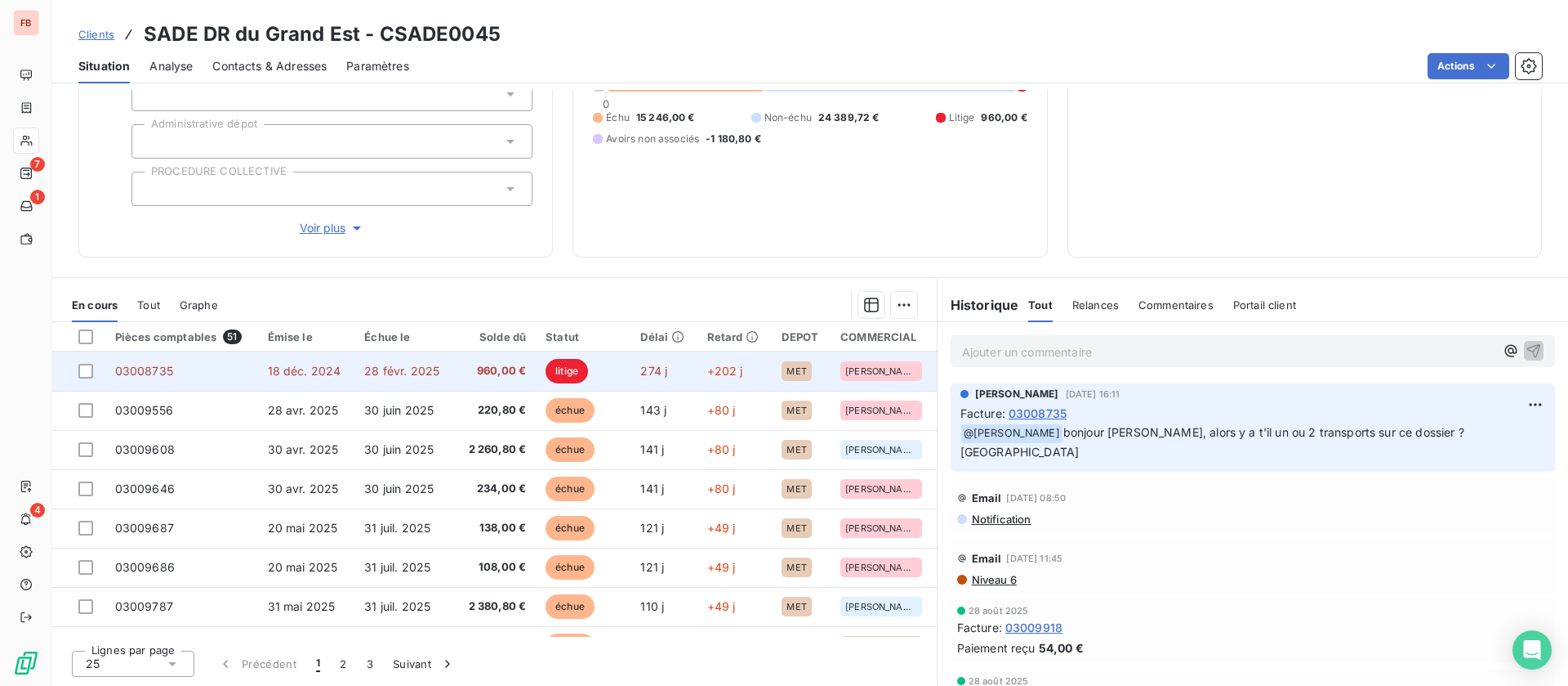
click at [379, 375] on span "28 févr. 2025" at bounding box center [402, 371] width 75 height 14
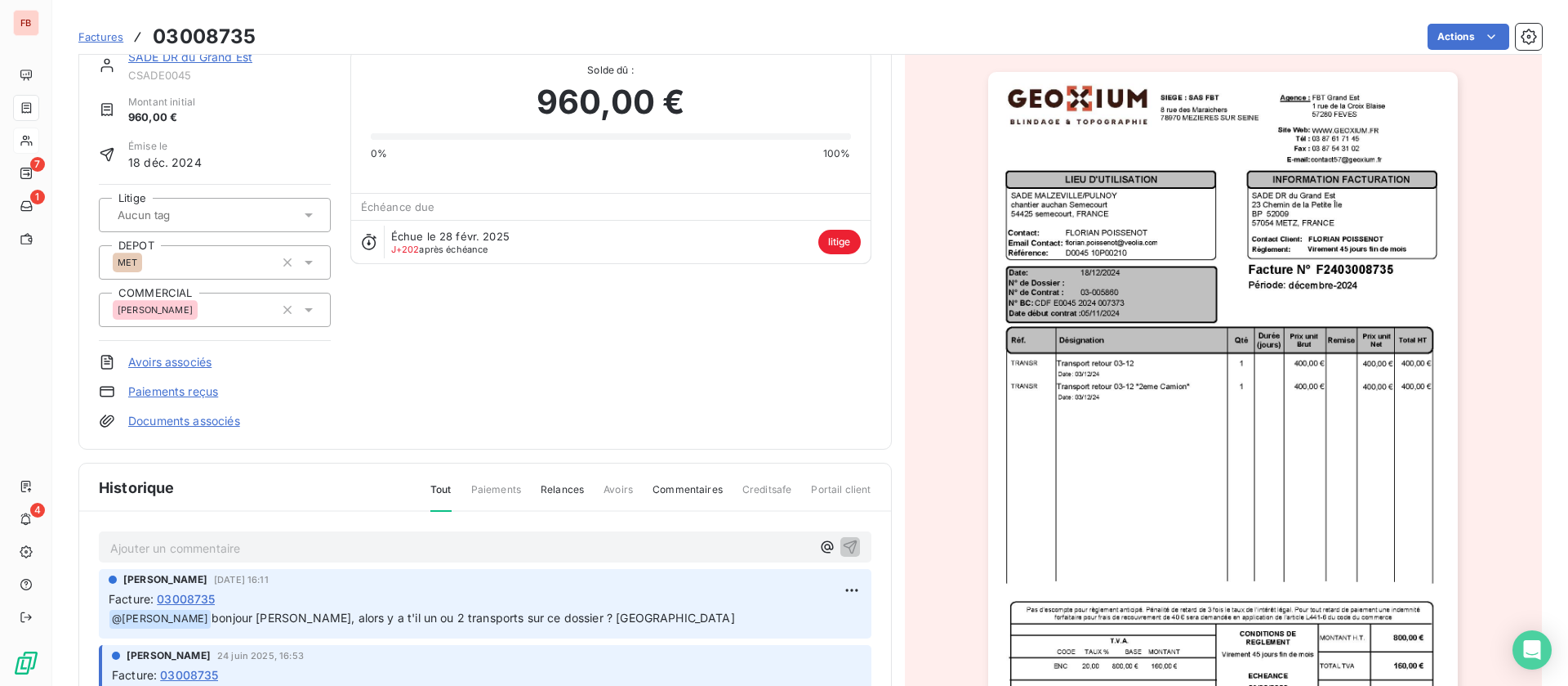
scroll to position [1, 0]
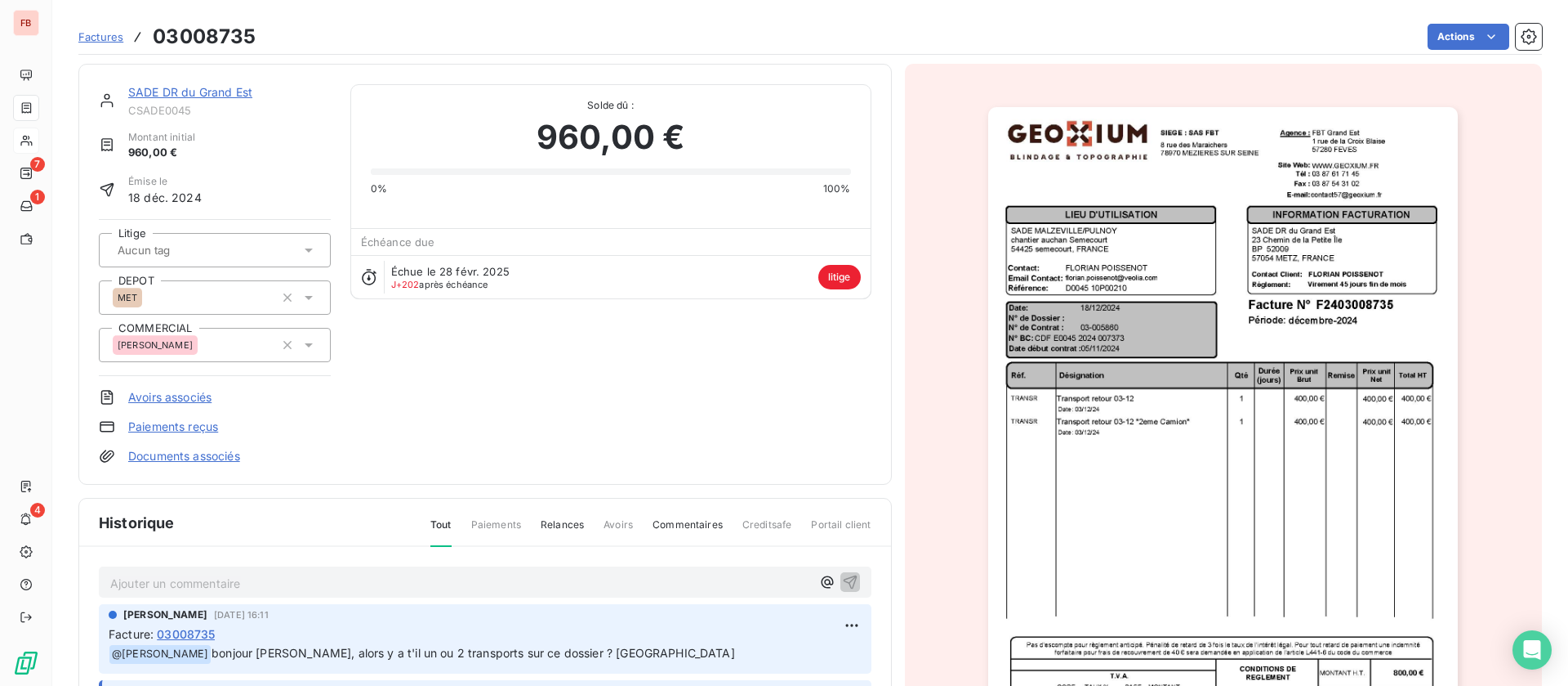
click at [208, 93] on link "SADE DR du Grand Est" at bounding box center [190, 91] width 124 height 14
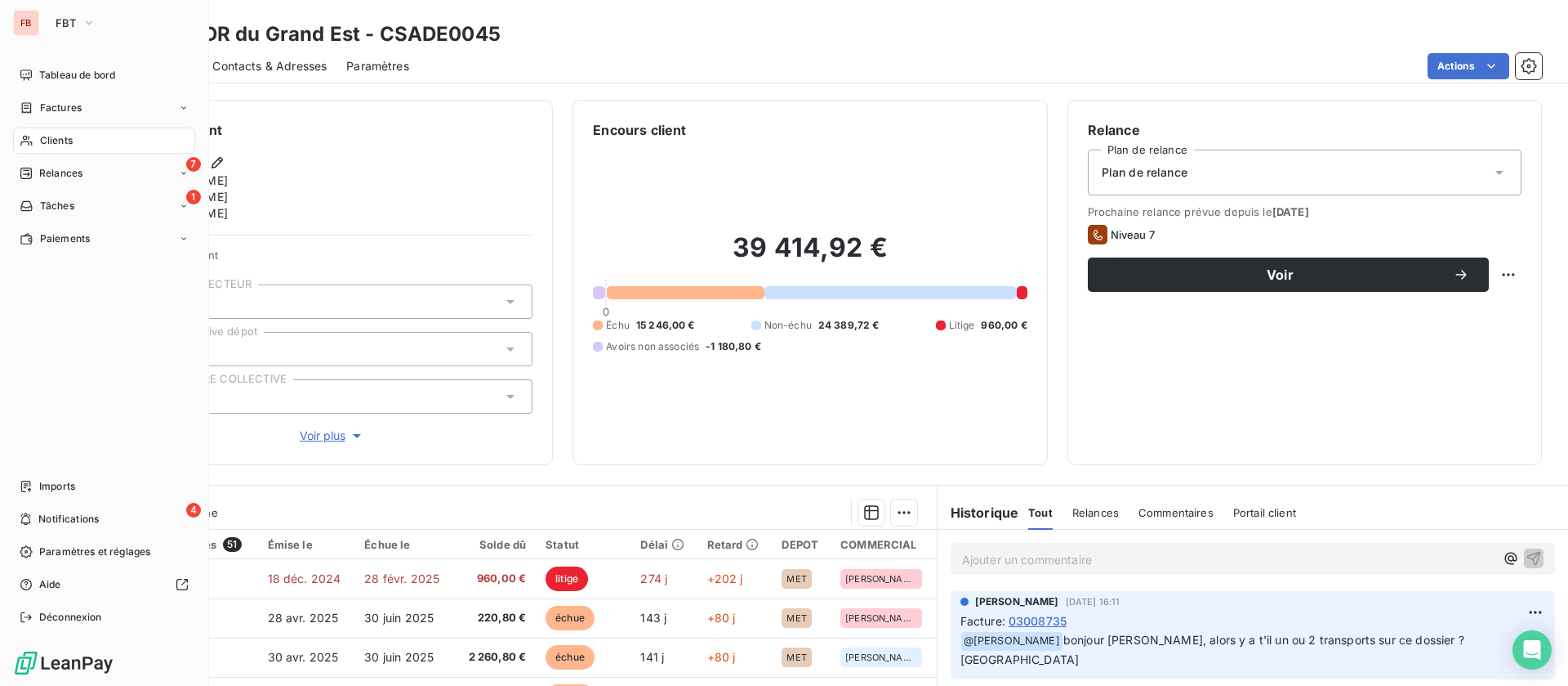
drag, startPoint x: 51, startPoint y: 143, endPoint x: 42, endPoint y: 143, distance: 9.0
click at [42, 143] on span "Clients" at bounding box center [57, 141] width 33 height 15
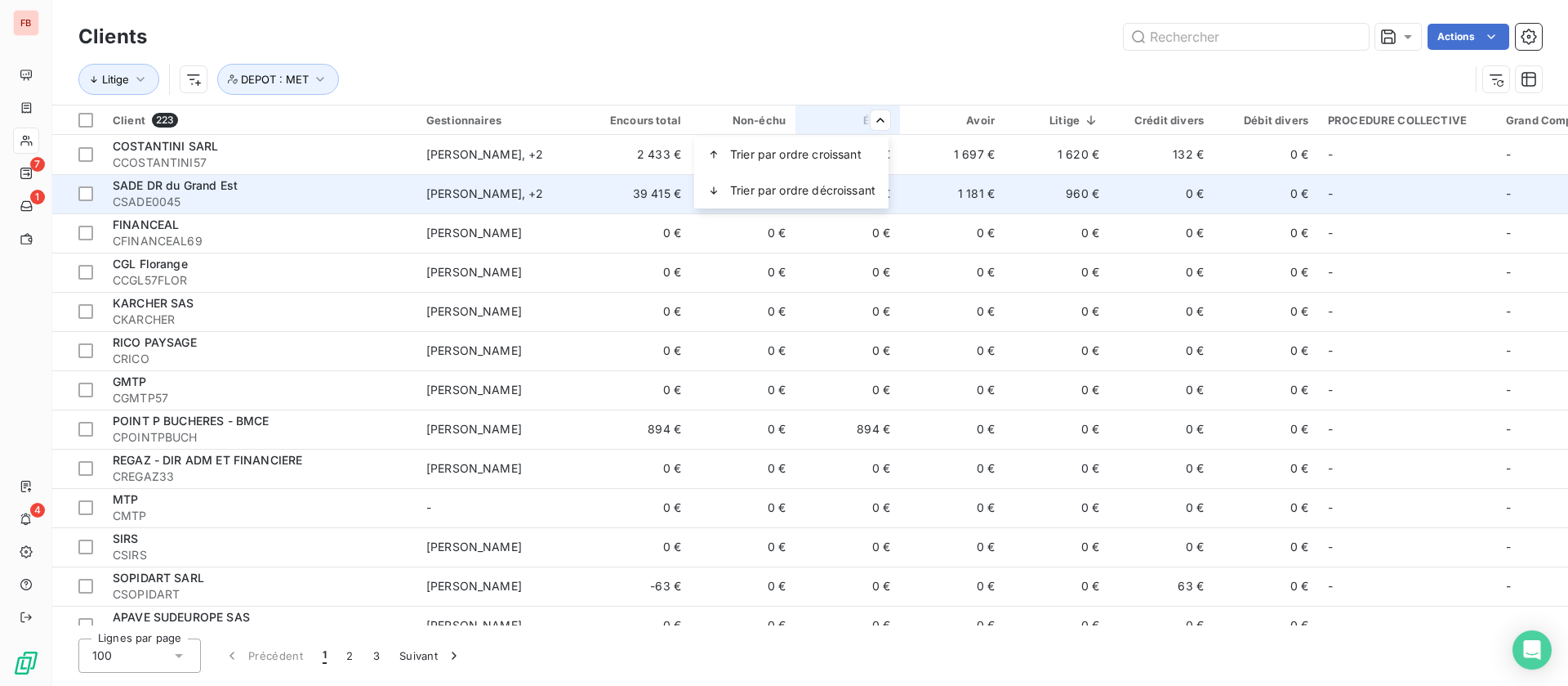
drag, startPoint x: 298, startPoint y: 192, endPoint x: 246, endPoint y: 189, distance: 52.1
click at [298, 192] on html "FB 7 1 4 Clients Actions Litige DEPOT : MET Client 223 Gestionnaires Encours to…" at bounding box center [784, 343] width 1568 height 686
click at [246, 189] on div "SADE DR du Grand Est" at bounding box center [259, 185] width 294 height 16
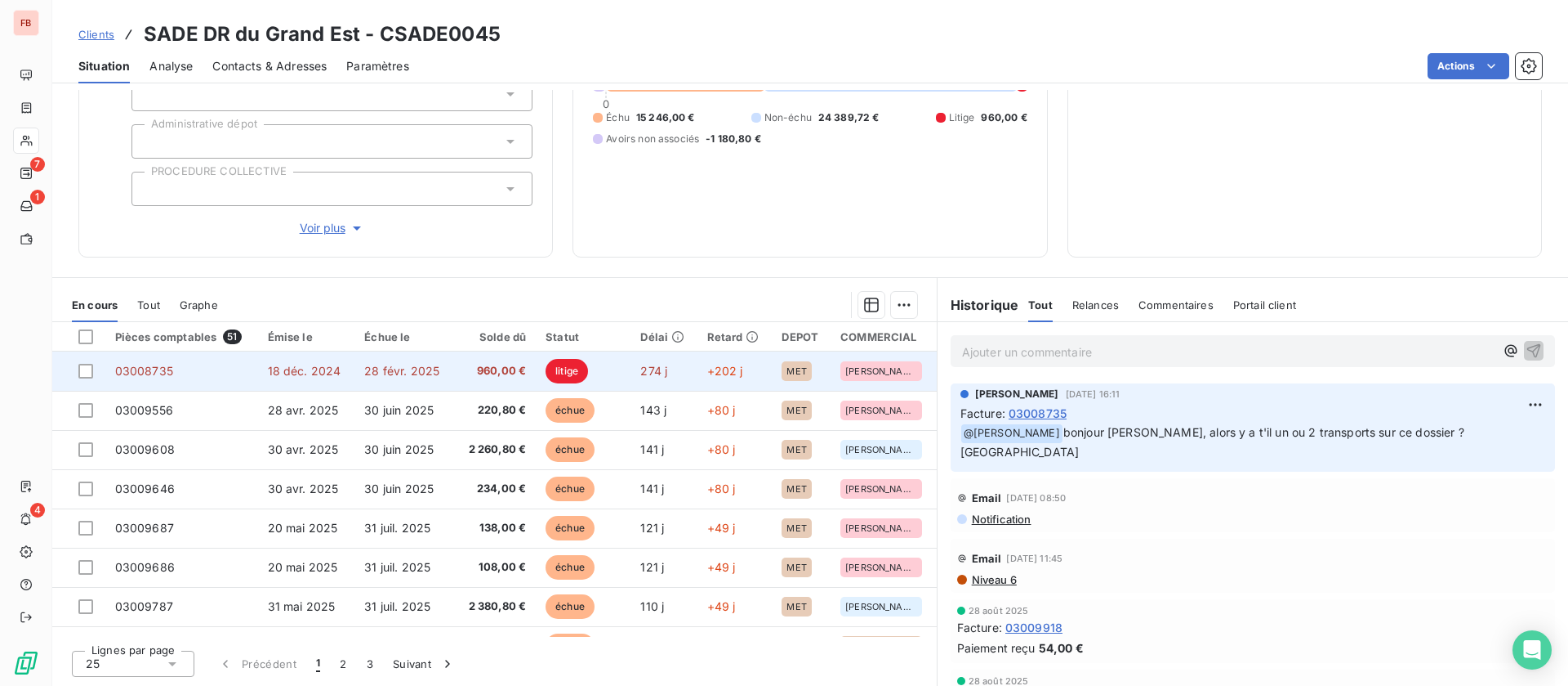
click at [230, 376] on td "03008735" at bounding box center [182, 371] width 153 height 40
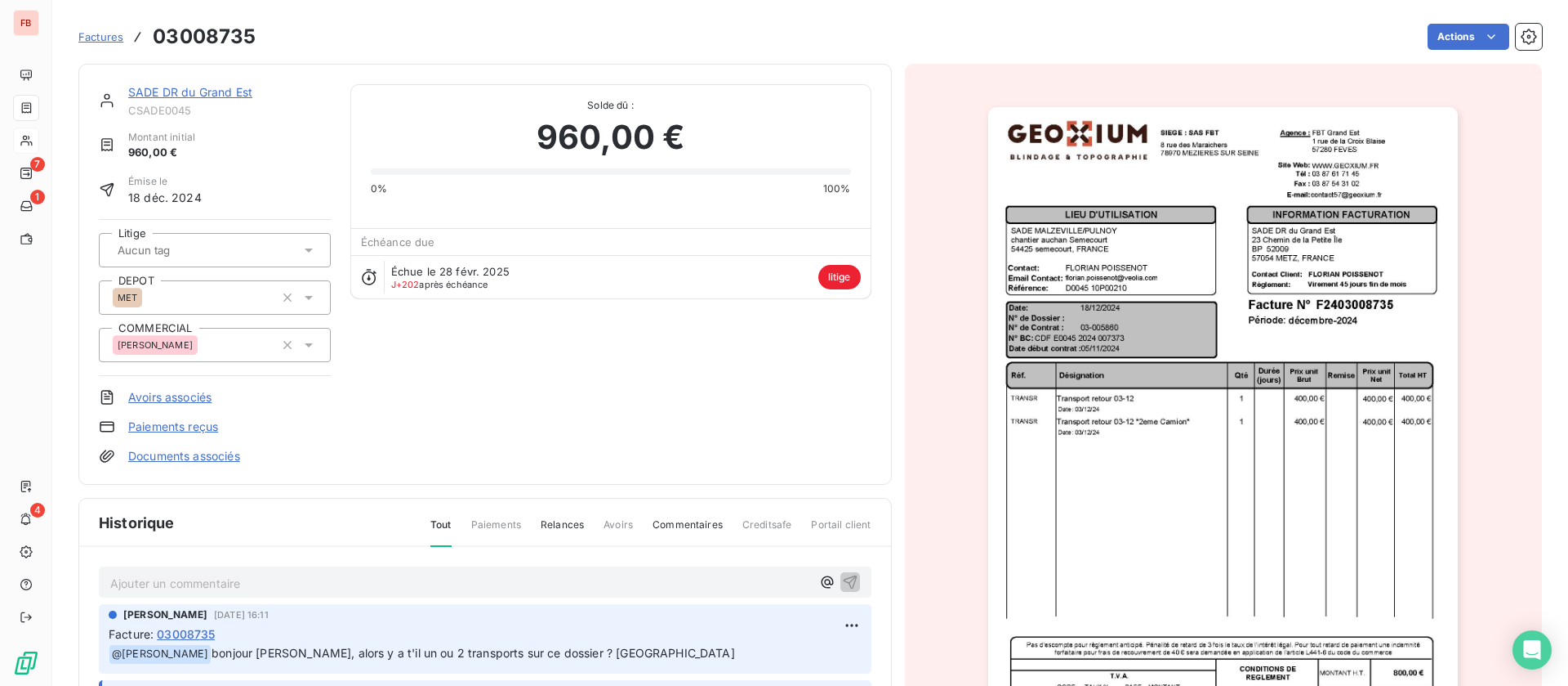
click at [1110, 377] on img "button" at bounding box center [1223, 440] width 470 height 665
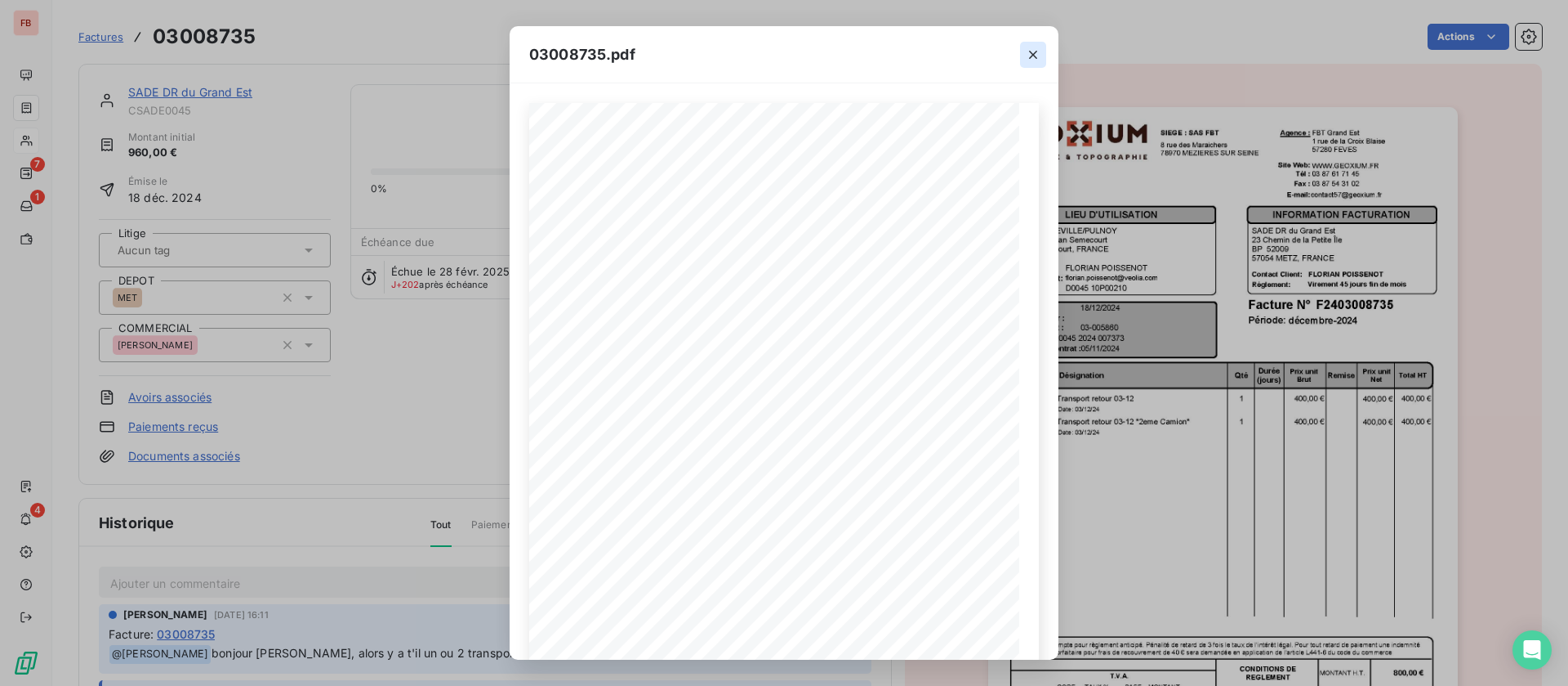
click at [1029, 53] on icon "button" at bounding box center [1033, 55] width 16 height 16
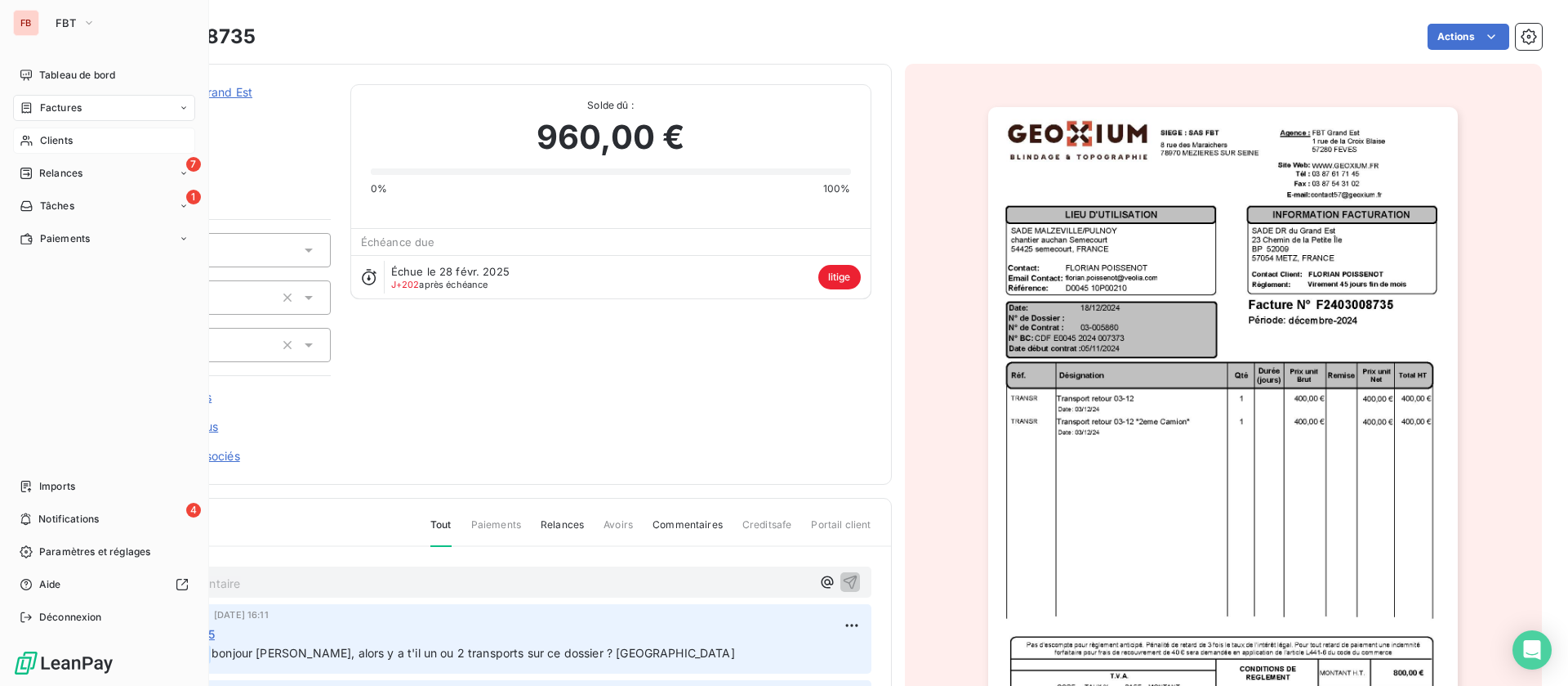
click at [41, 134] on span "Clients" at bounding box center [57, 141] width 33 height 15
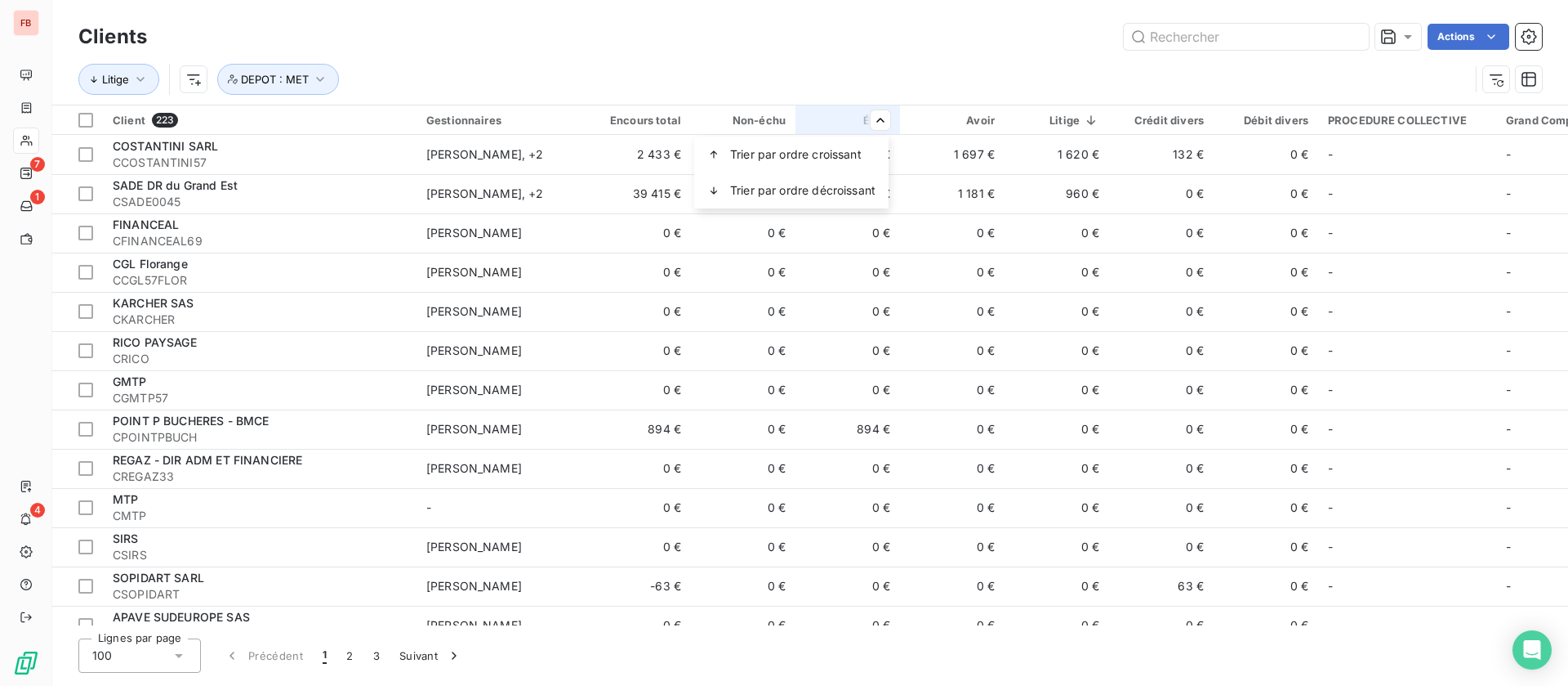
drag, startPoint x: 822, startPoint y: 180, endPoint x: 940, endPoint y: 78, distance: 156.0
click at [822, 180] on div "Trier par ordre décroissant" at bounding box center [791, 190] width 194 height 36
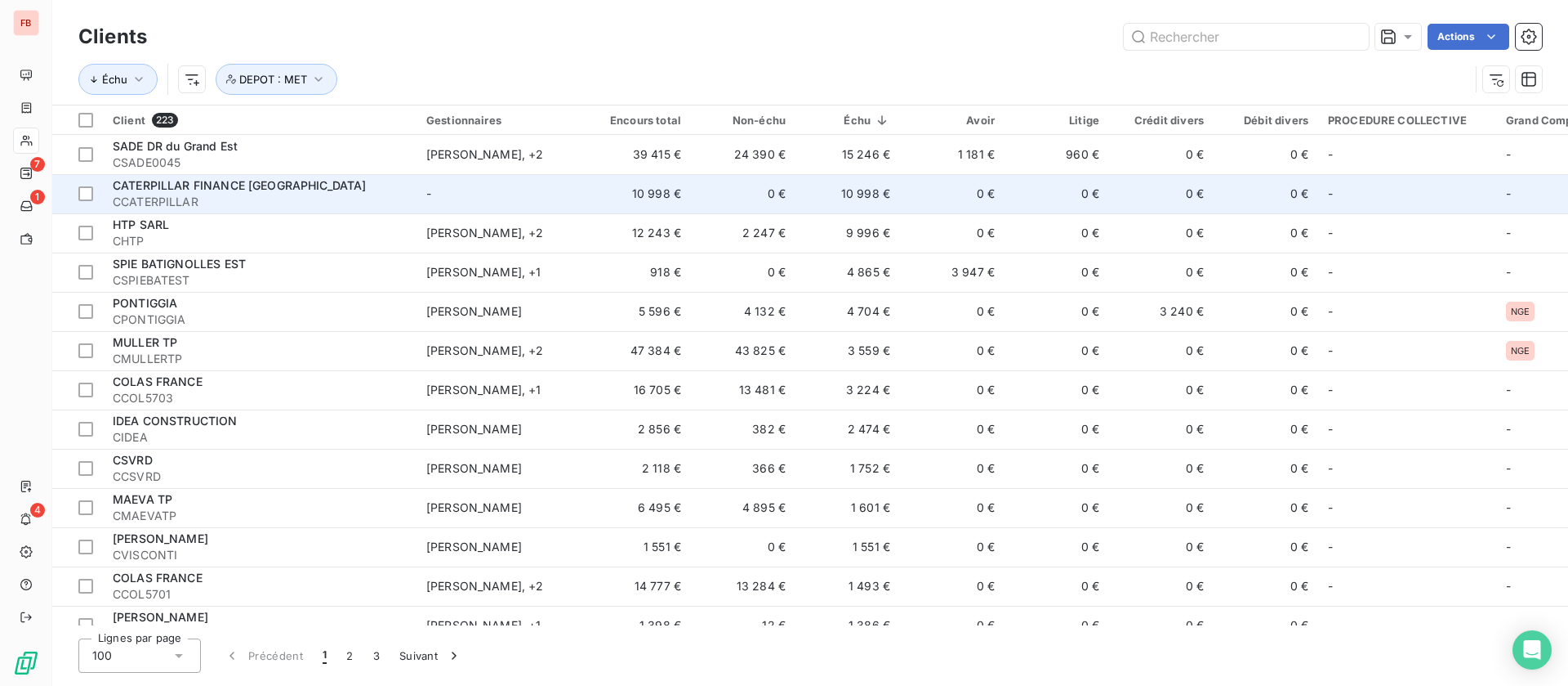
click at [531, 186] on td "-" at bounding box center [501, 194] width 170 height 40
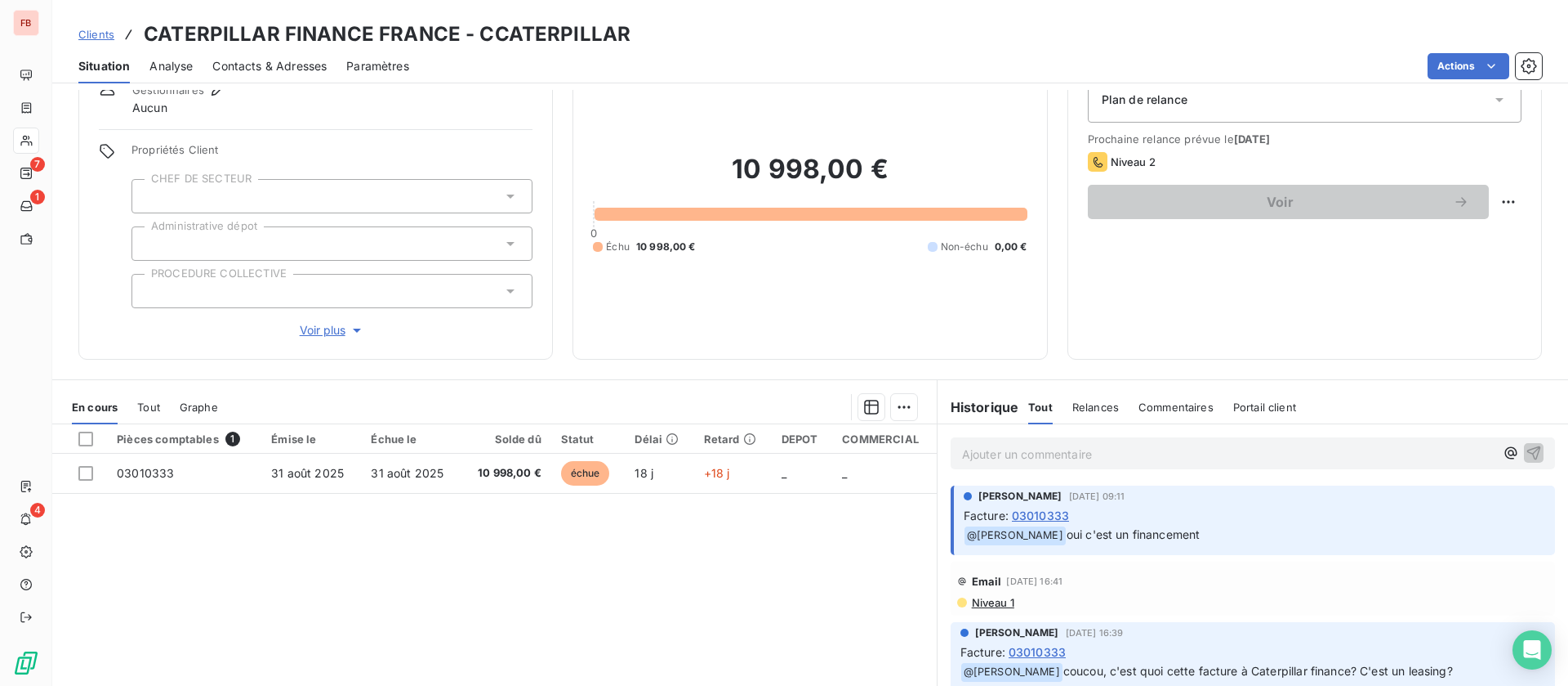
scroll to position [123, 0]
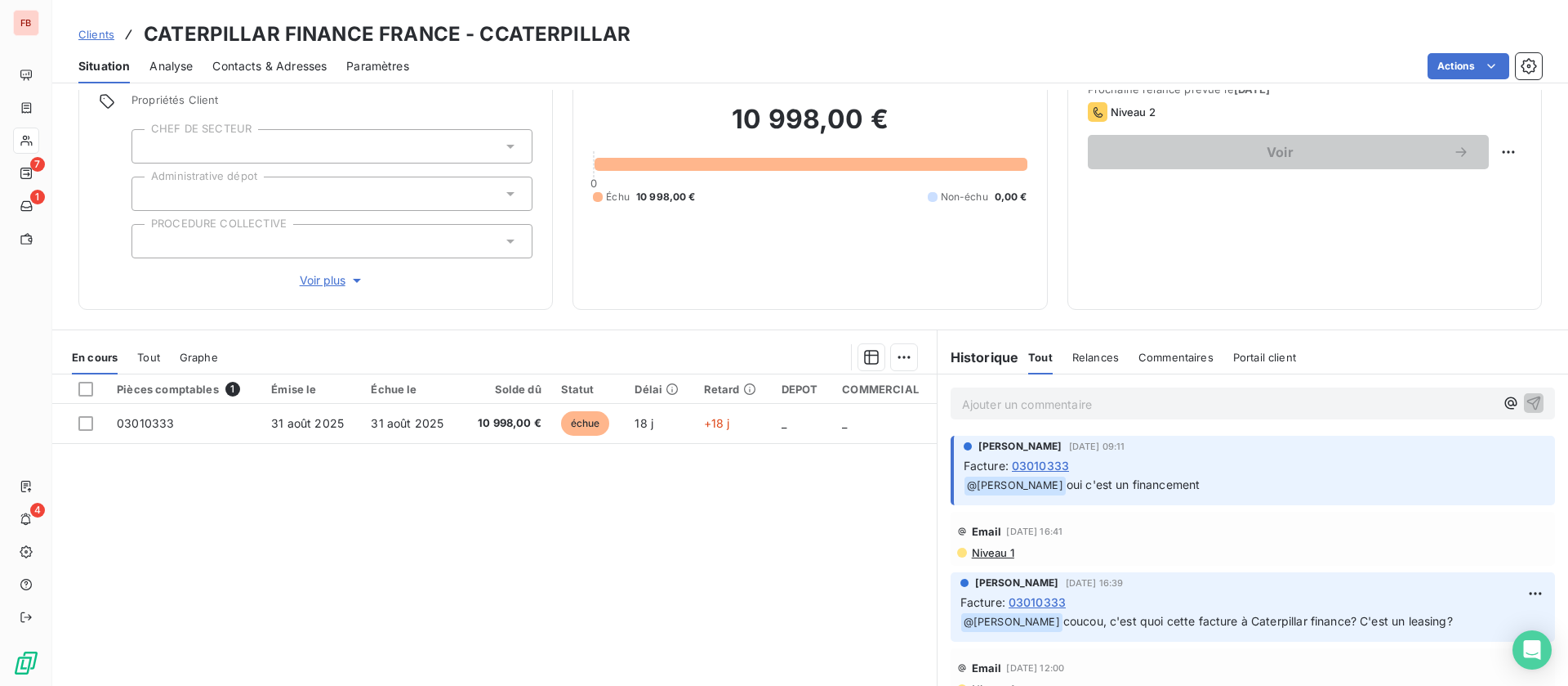
drag, startPoint x: 258, startPoint y: 62, endPoint x: 286, endPoint y: 77, distance: 31.8
click at [258, 62] on span "Contacts & Adresses" at bounding box center [269, 66] width 114 height 16
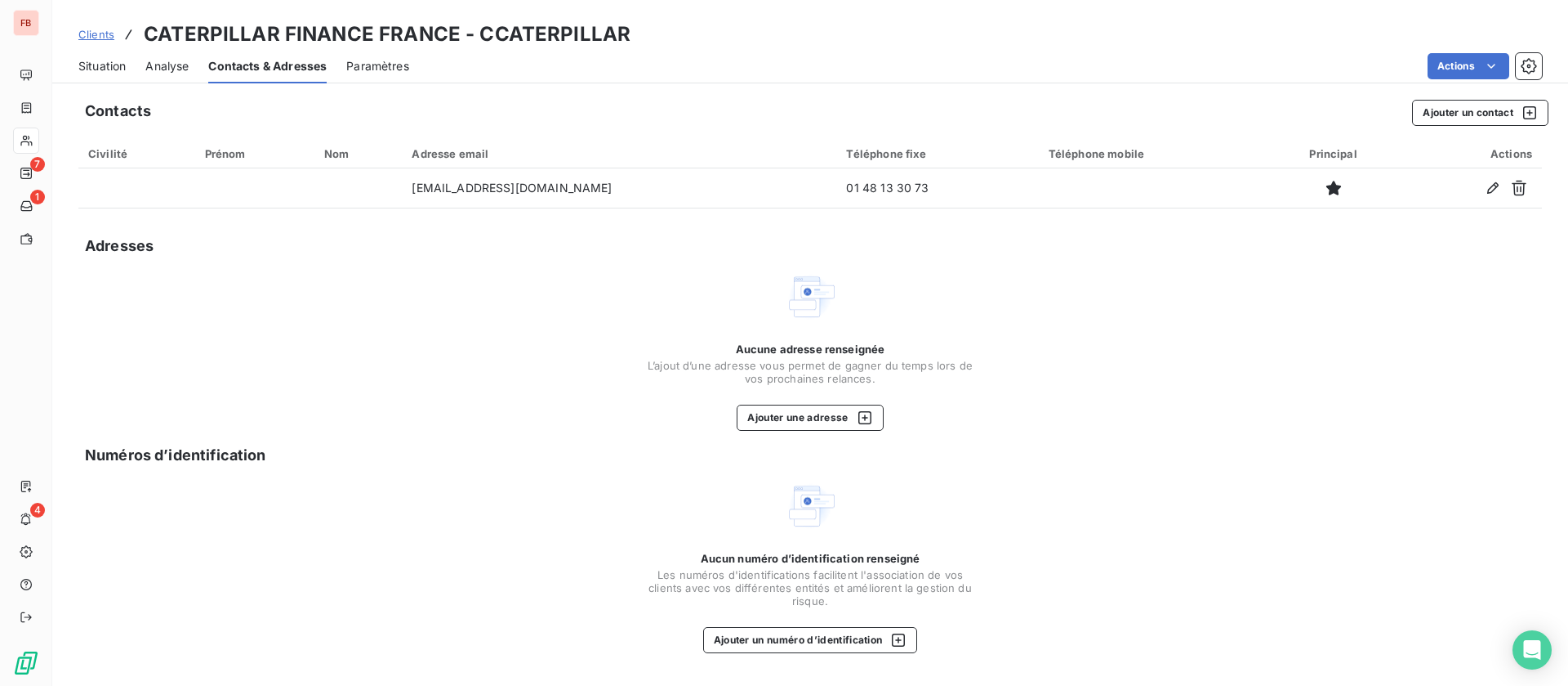
click at [90, 71] on span "Situation" at bounding box center [102, 66] width 48 height 16
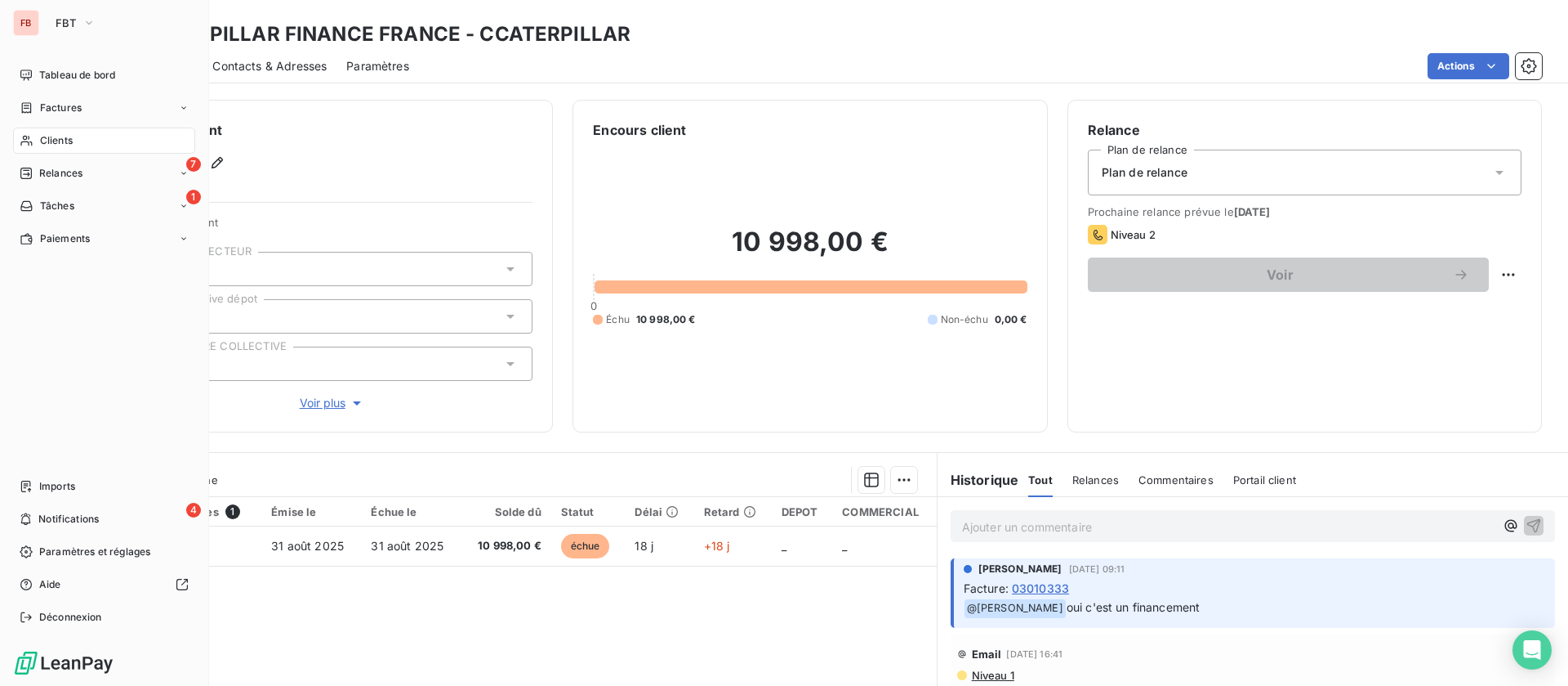
click at [46, 141] on span "Clients" at bounding box center [57, 141] width 33 height 15
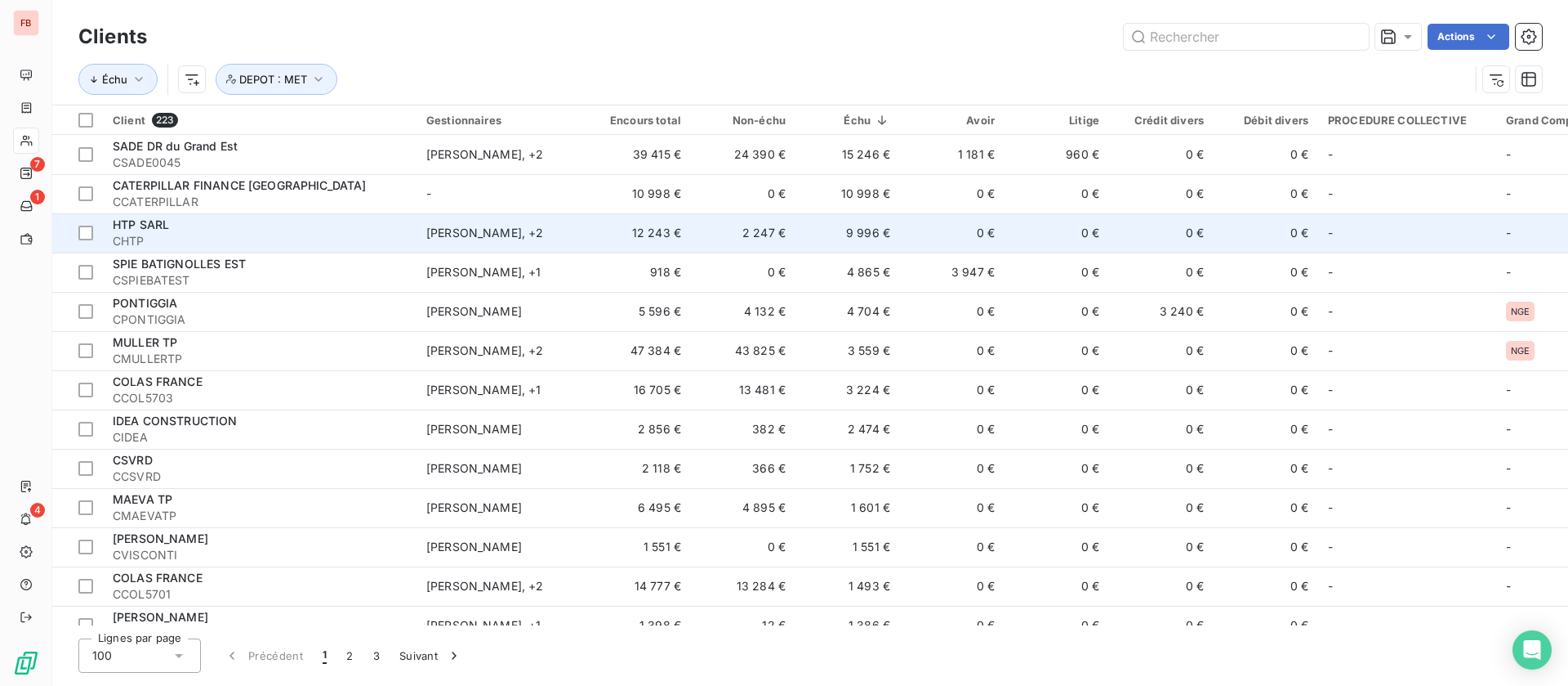
click at [944, 238] on td "0 €" at bounding box center [952, 233] width 105 height 40
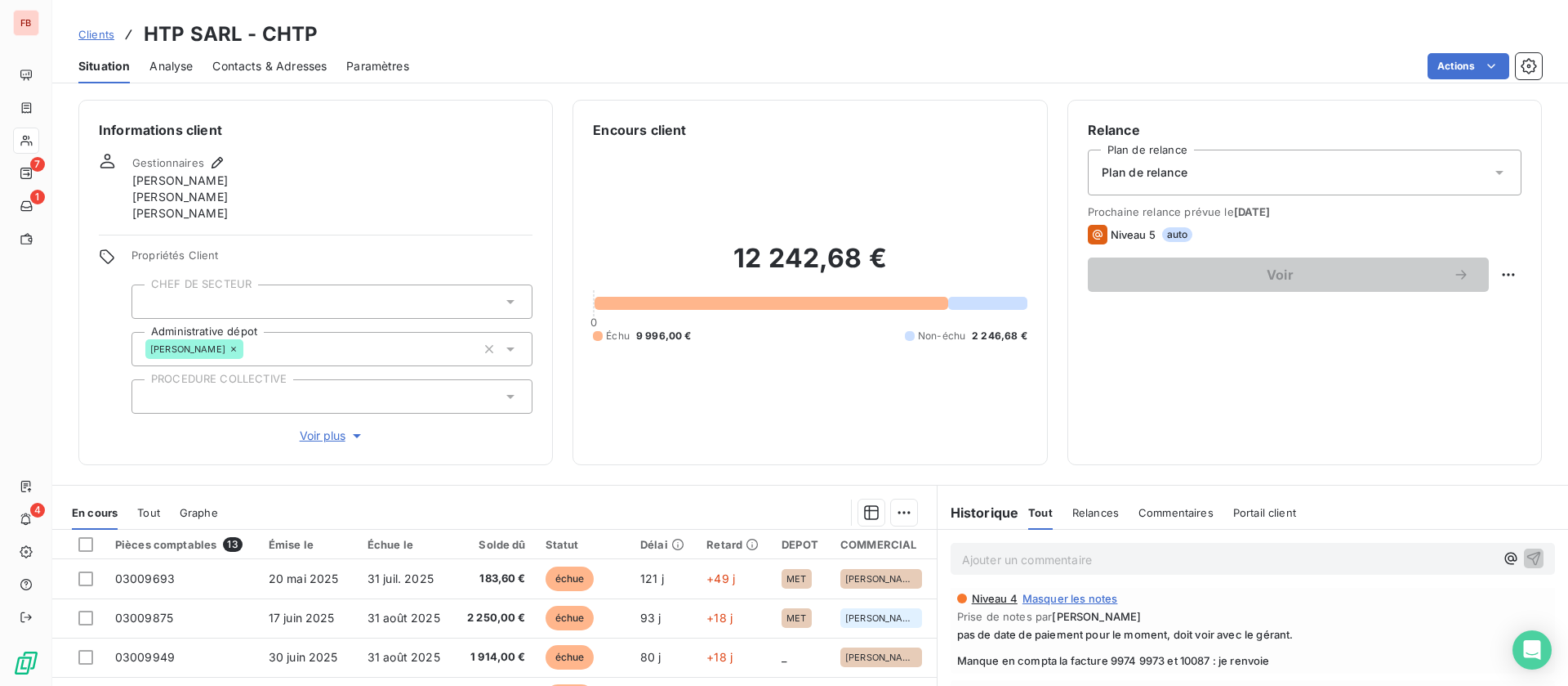
scroll to position [123, 0]
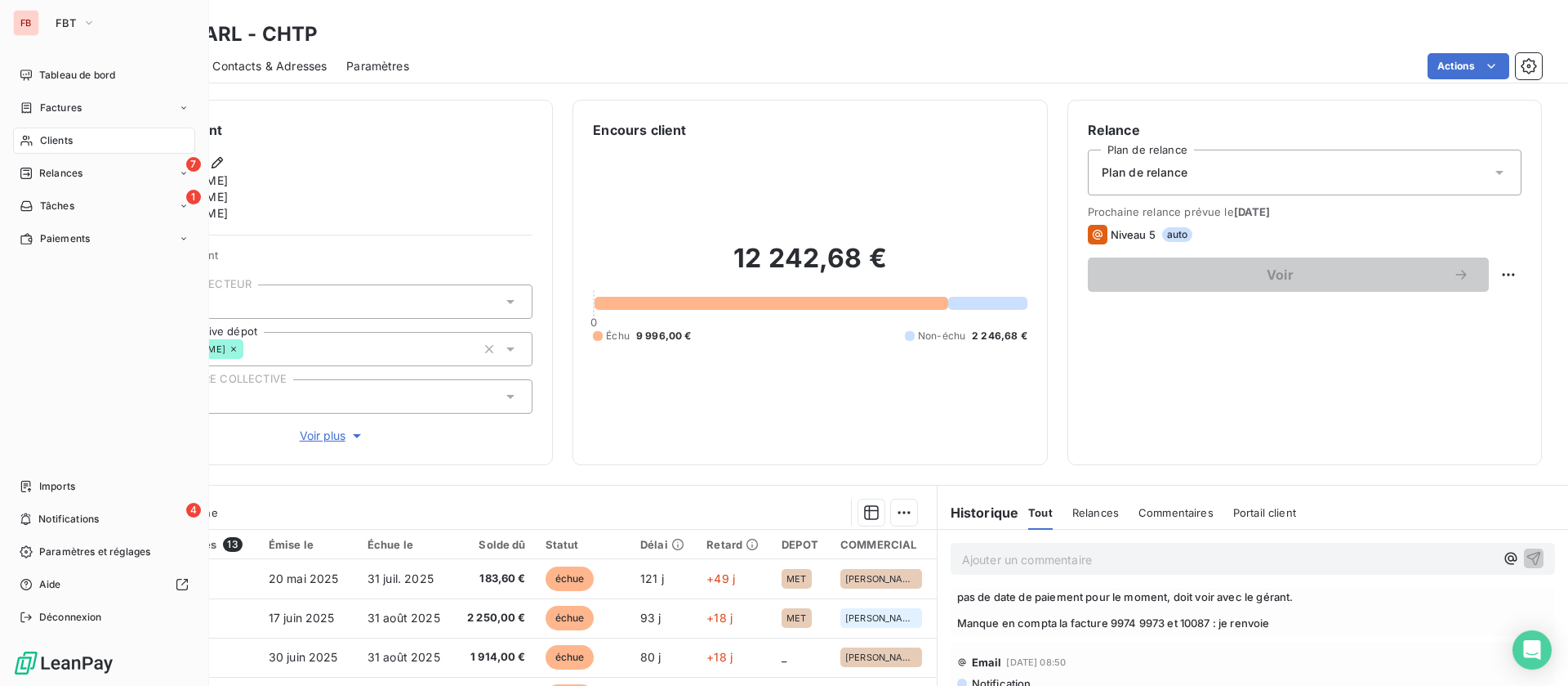
click at [52, 143] on span "Clients" at bounding box center [57, 141] width 33 height 15
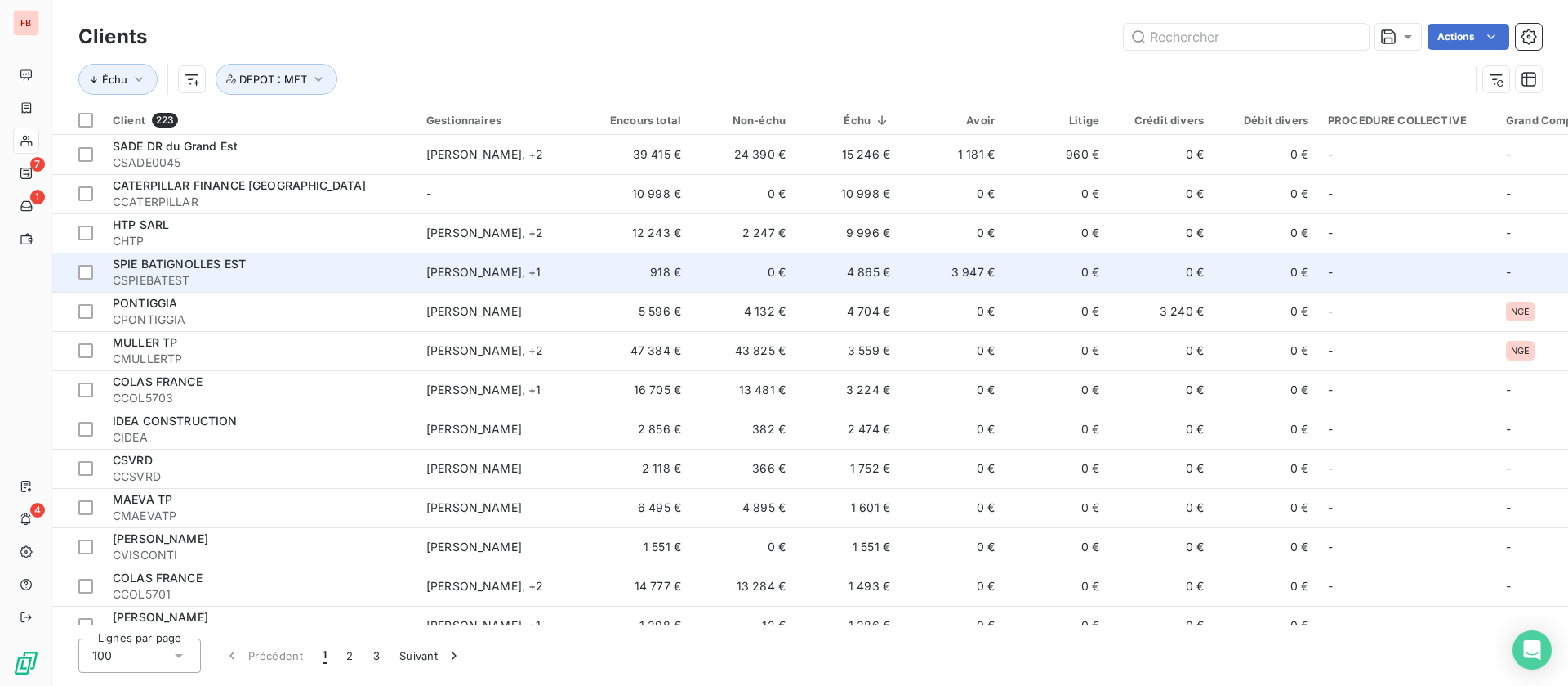
click at [905, 267] on td "3 947 €" at bounding box center [952, 273] width 105 height 40
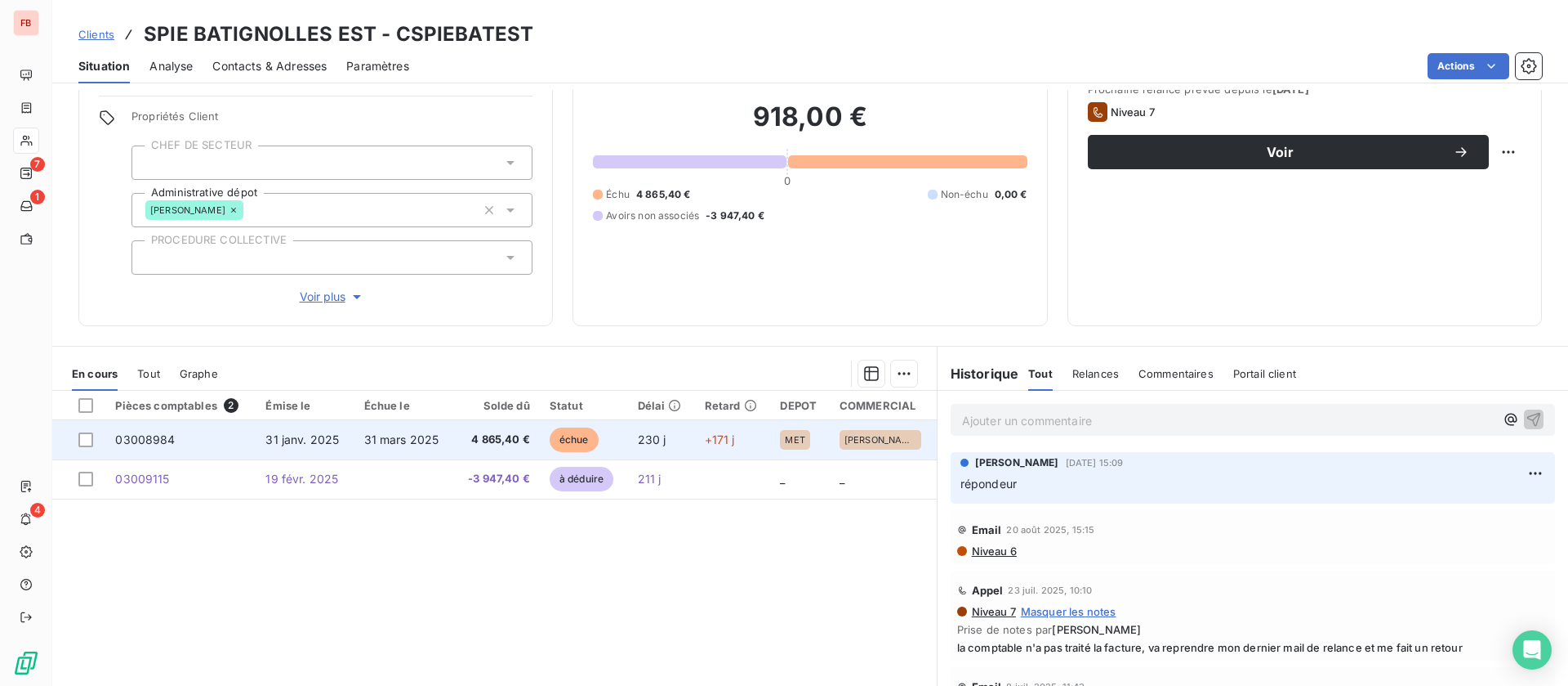
click at [376, 422] on td "31 mars 2025" at bounding box center [404, 440] width 100 height 40
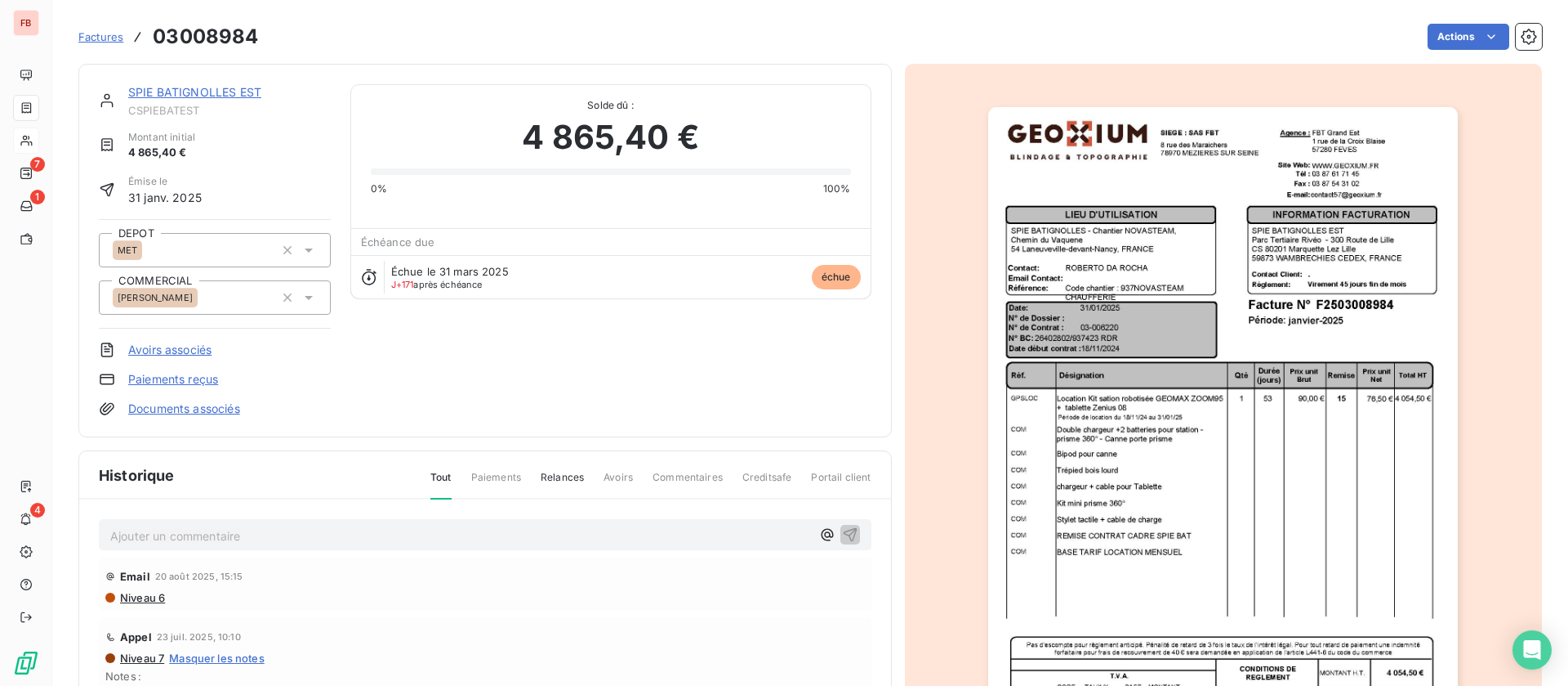
click at [163, 95] on link "SPIE BATIGNOLLES EST" at bounding box center [195, 91] width 133 height 14
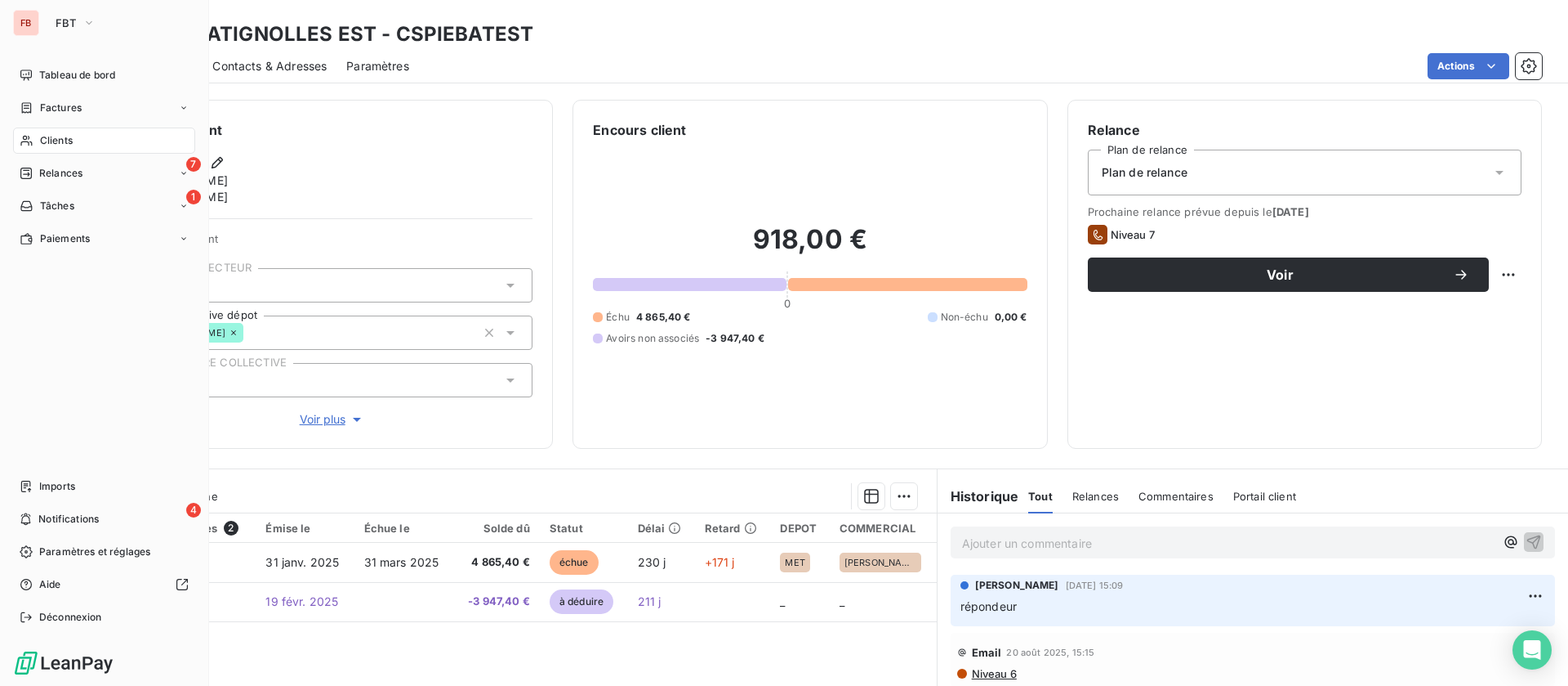
click at [54, 143] on span "Clients" at bounding box center [57, 141] width 33 height 15
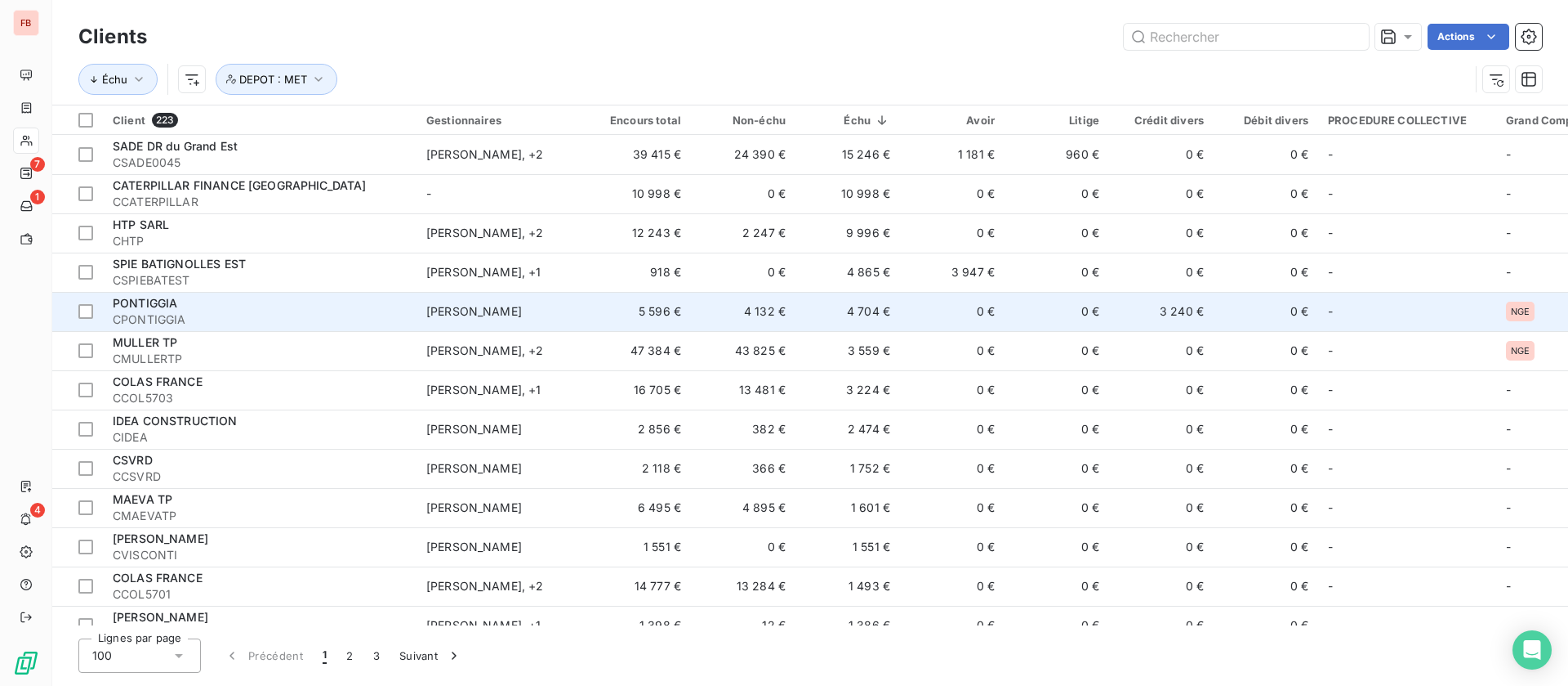
click at [925, 320] on td "0 €" at bounding box center [952, 311] width 105 height 40
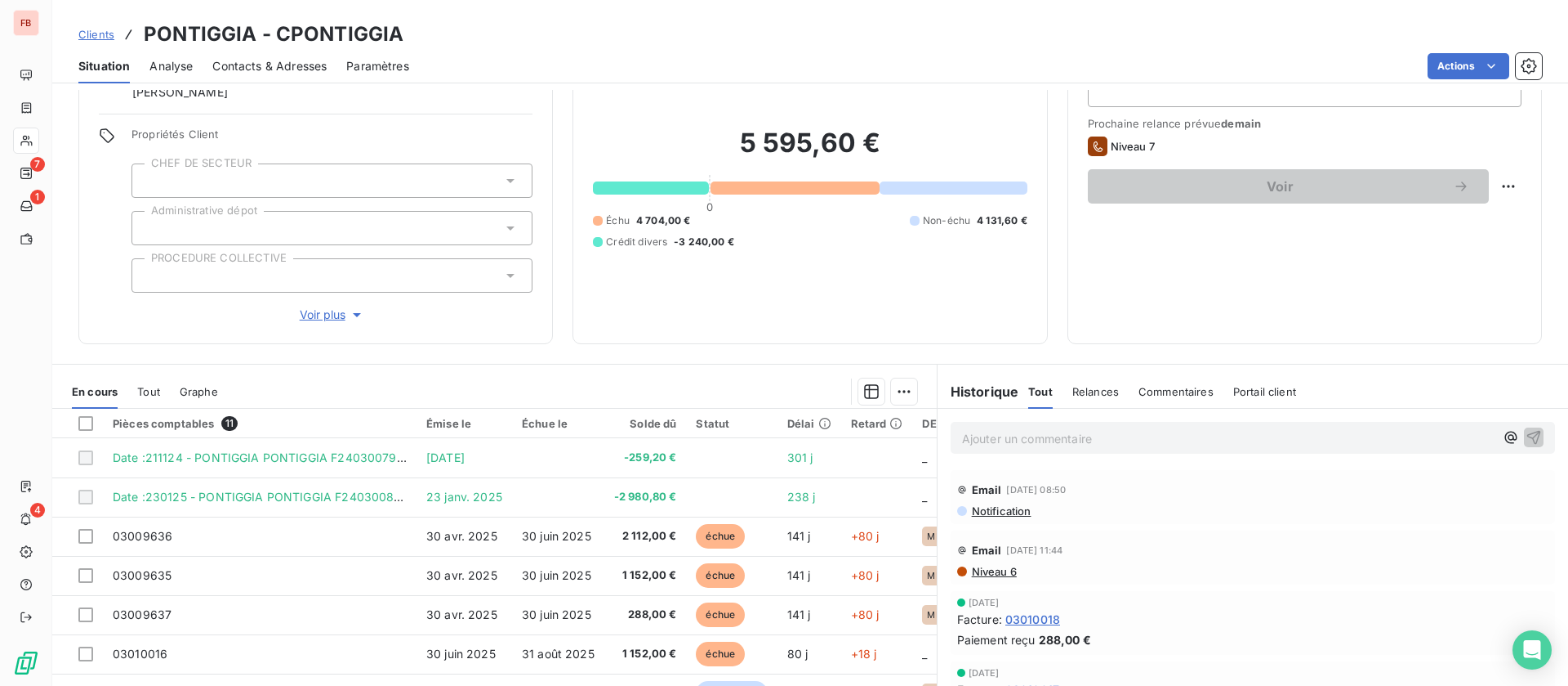
scroll to position [123, 0]
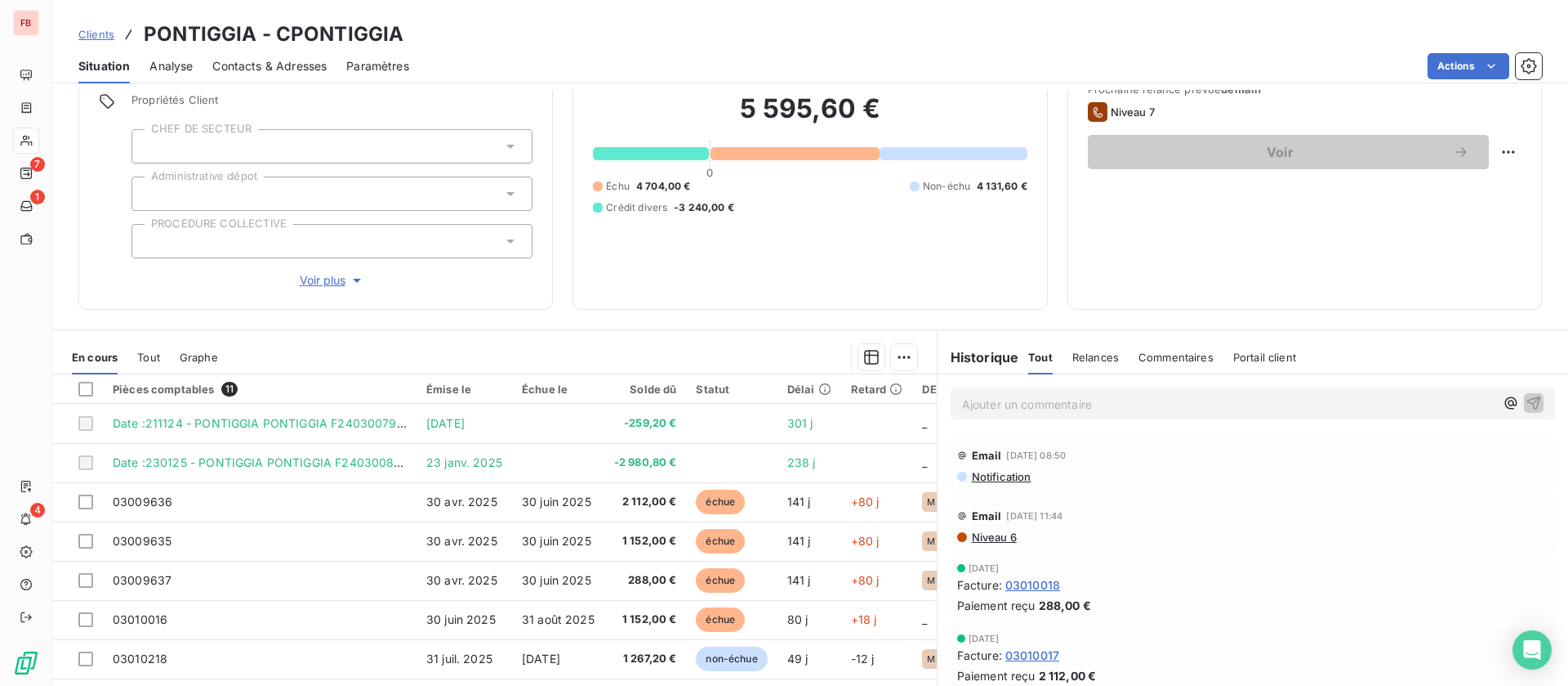
drag, startPoint x: 276, startPoint y: 65, endPoint x: 286, endPoint y: 62, distance: 10.4
click at [276, 65] on span "Contacts & Adresses" at bounding box center [269, 66] width 114 height 16
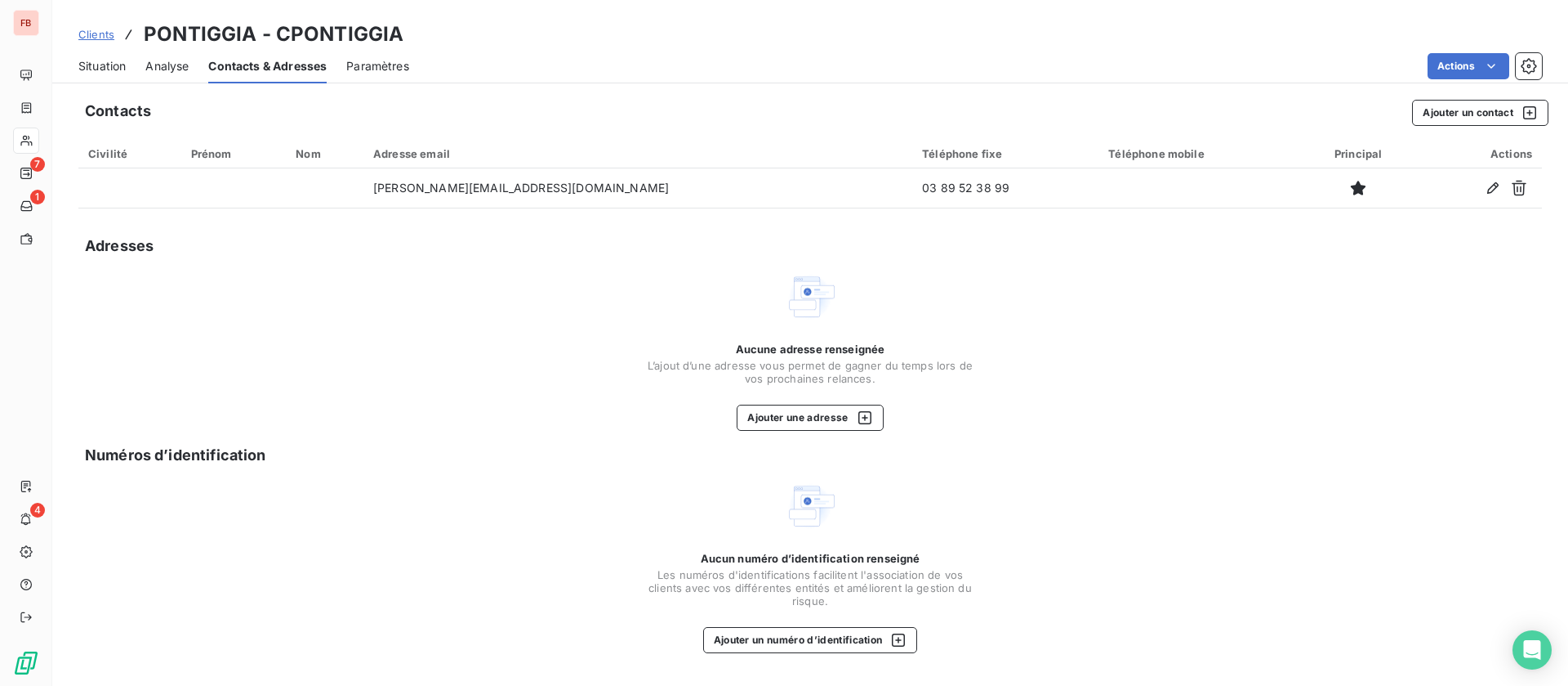
click at [114, 70] on span "Situation" at bounding box center [102, 66] width 48 height 16
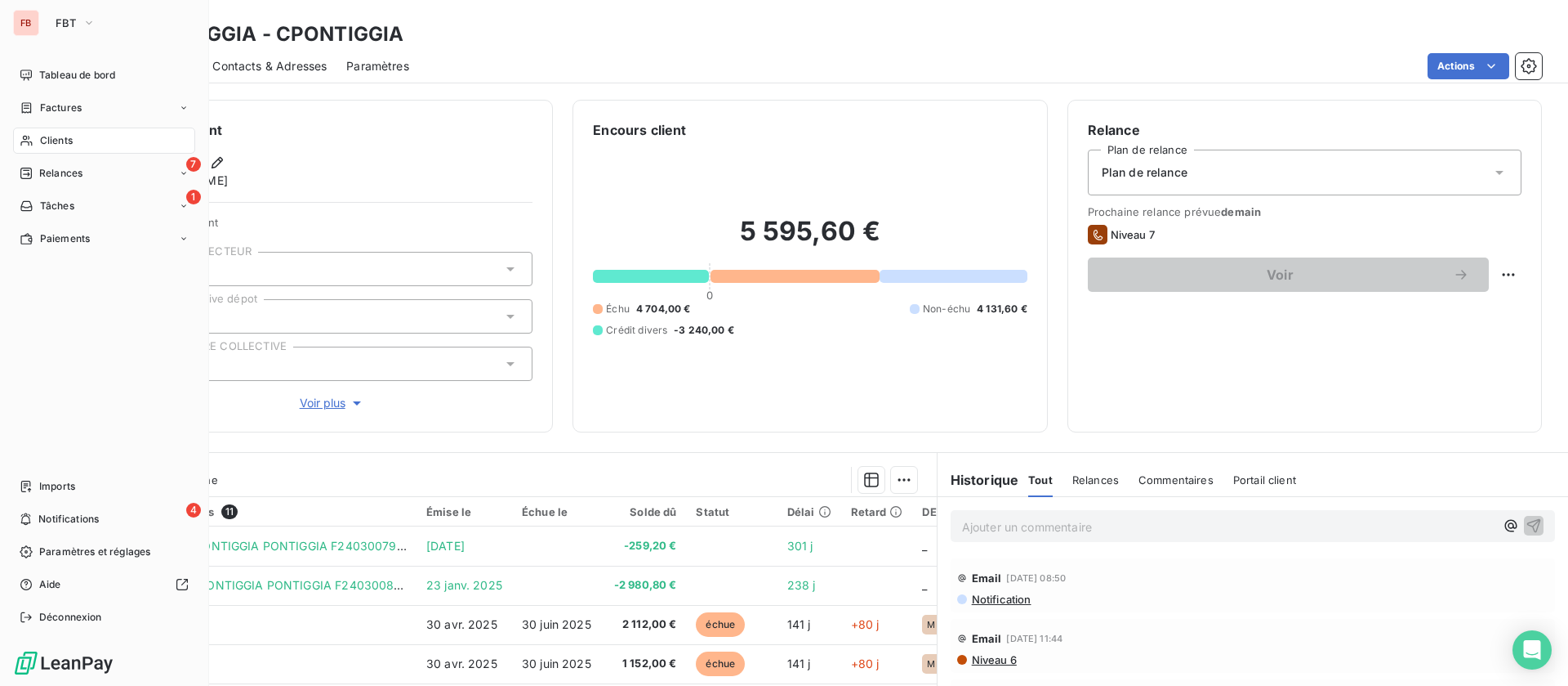
click at [37, 140] on div "Clients" at bounding box center [104, 141] width 182 height 26
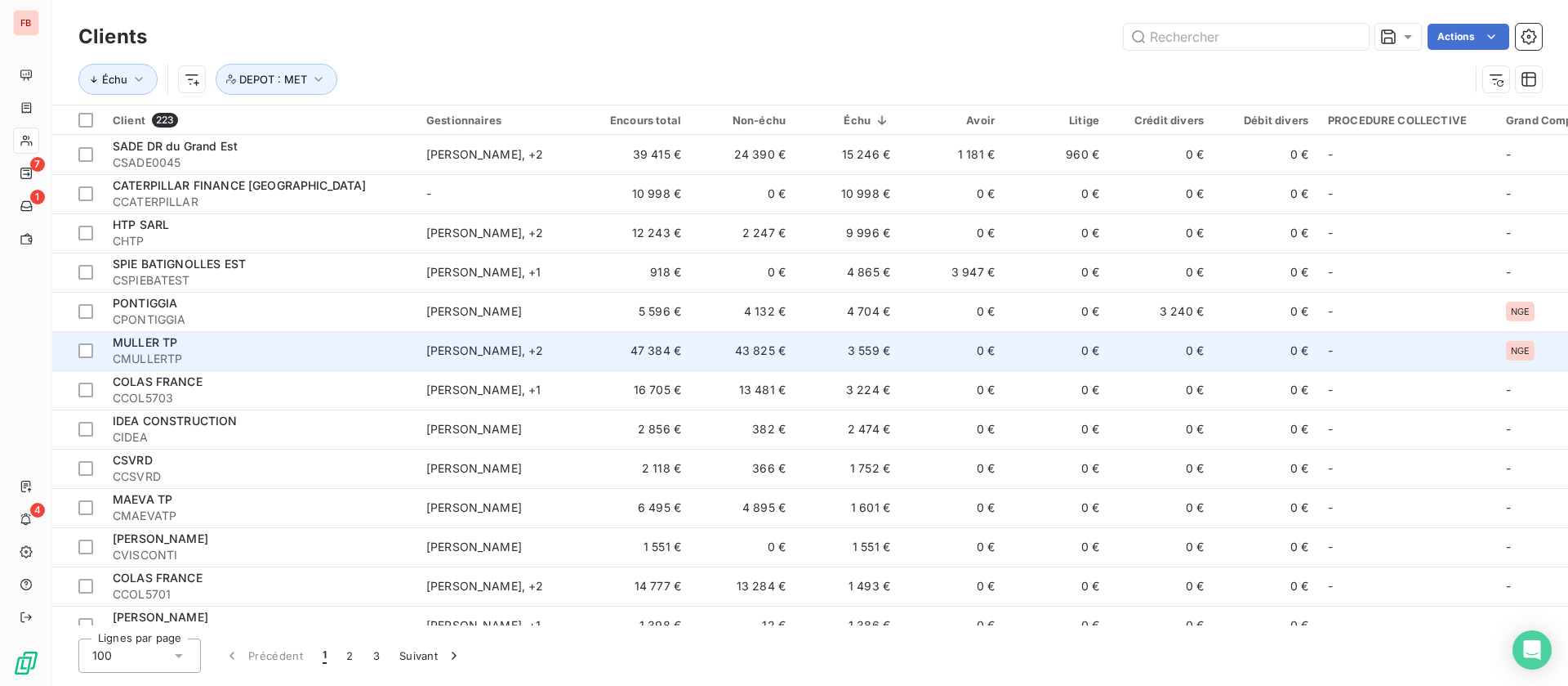
click at [929, 348] on td "0 €" at bounding box center [952, 351] width 105 height 40
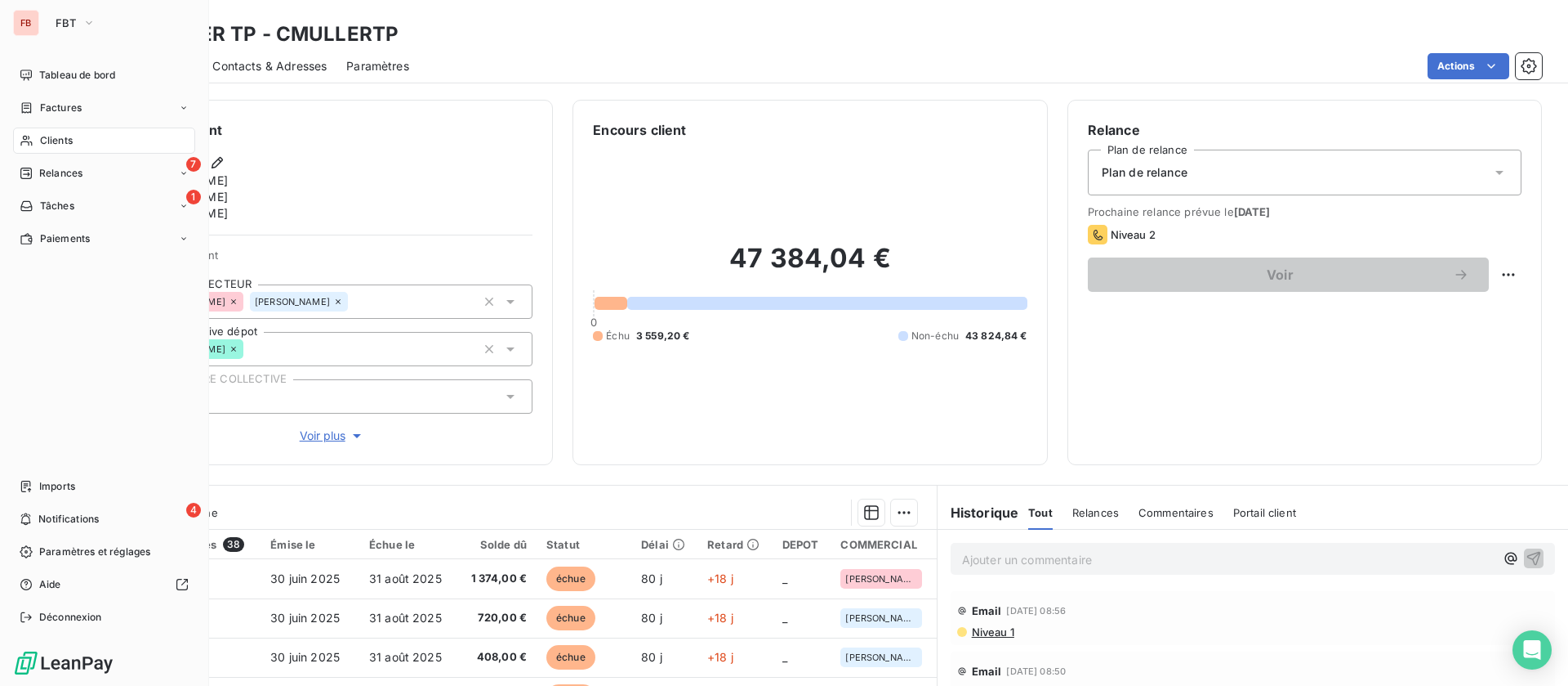
click at [53, 142] on span "Clients" at bounding box center [57, 141] width 33 height 15
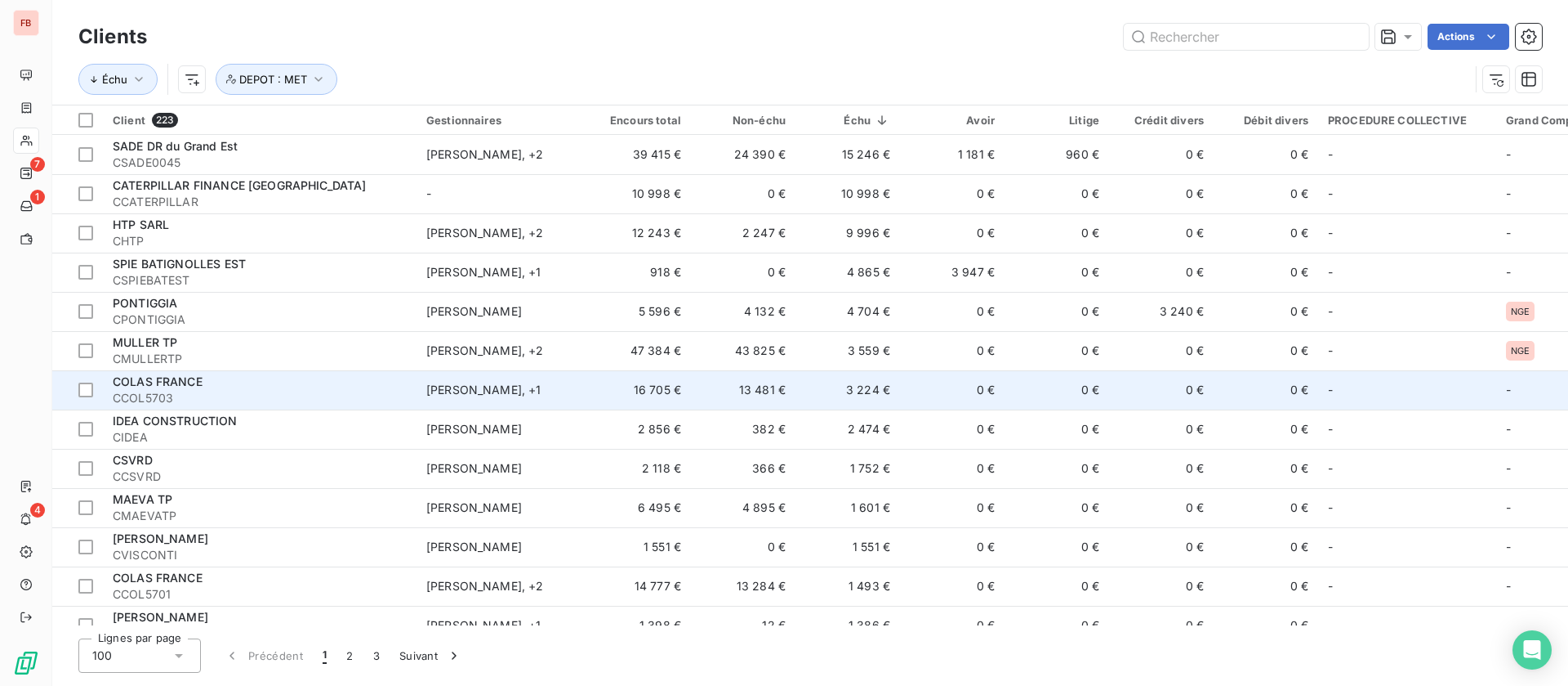
click at [920, 385] on td "0 €" at bounding box center [952, 390] width 105 height 40
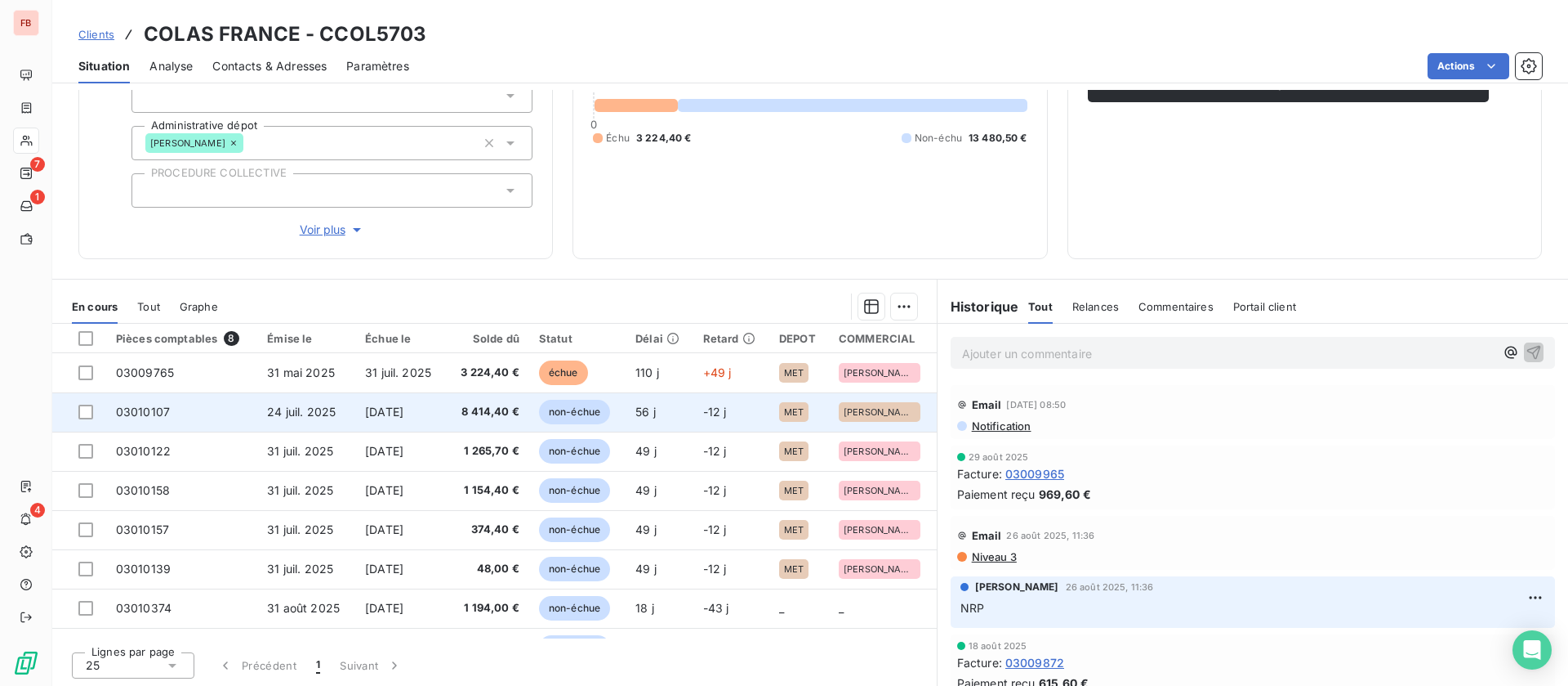
scroll to position [191, 0]
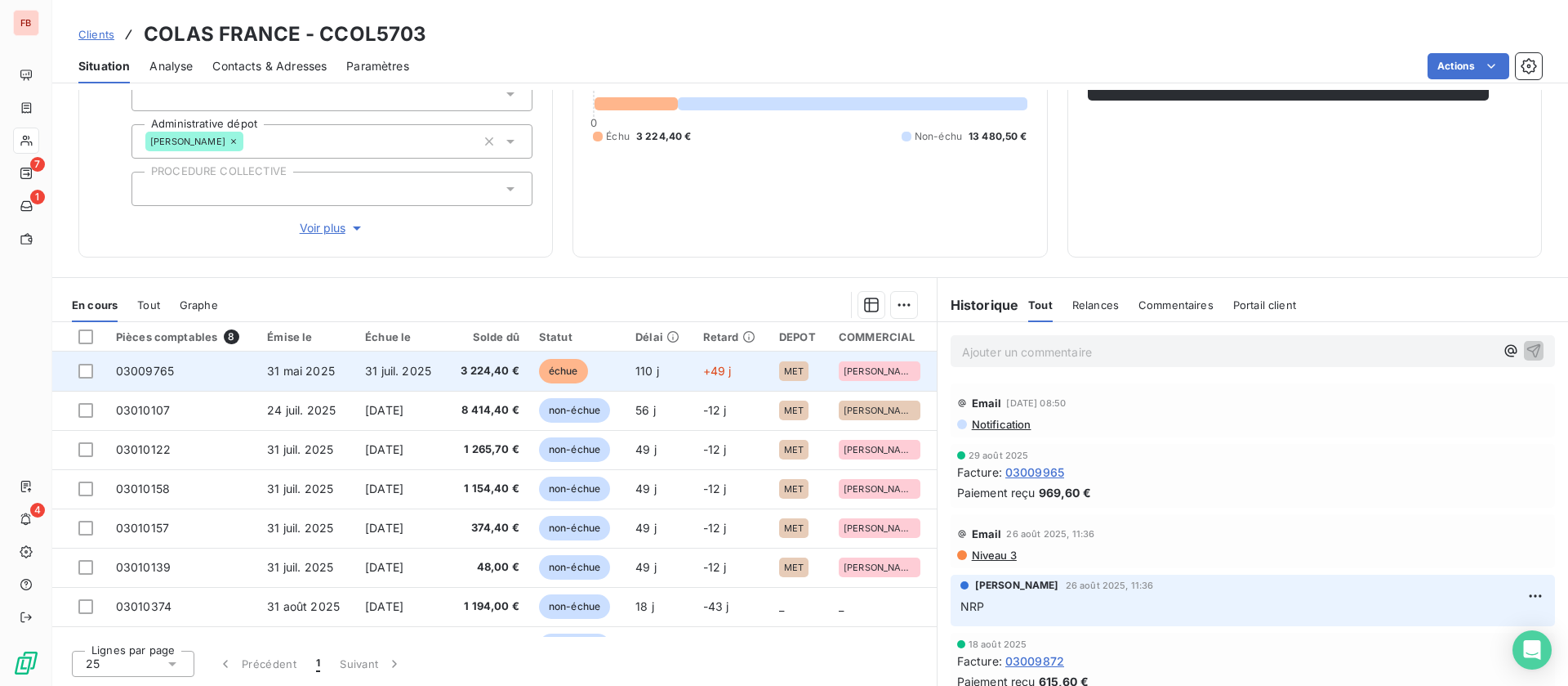
click at [399, 365] on span "31 juil. 2025" at bounding box center [398, 371] width 66 height 14
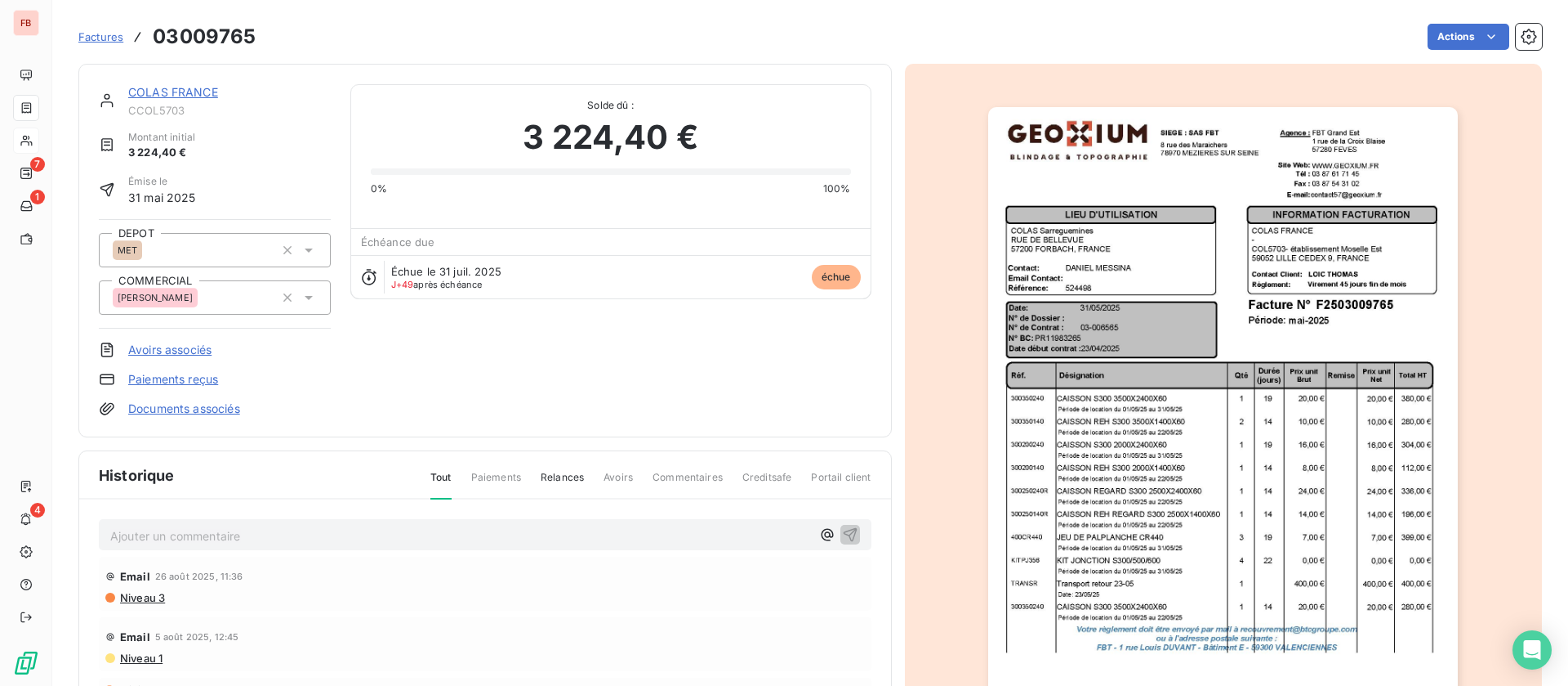
click at [173, 87] on link "COLAS FRANCE" at bounding box center [173, 91] width 90 height 14
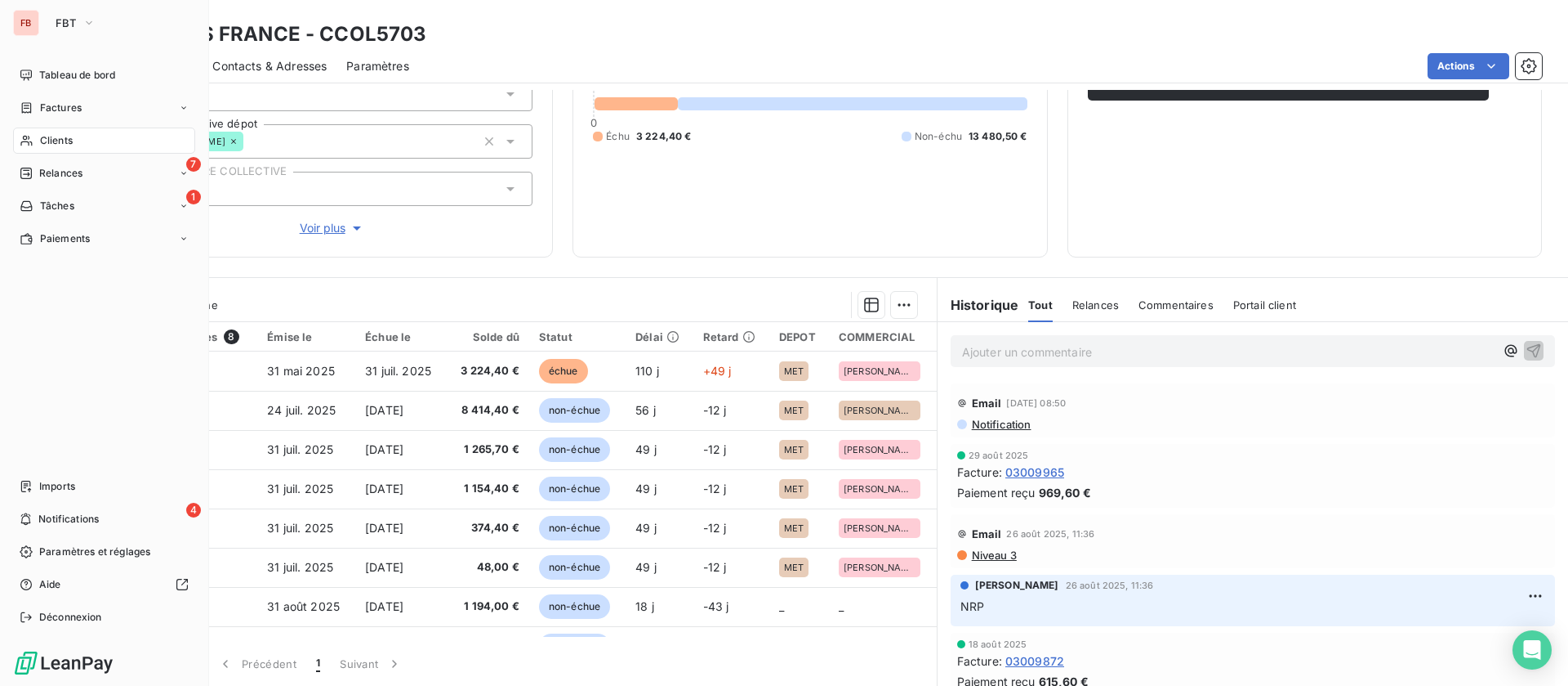
click at [35, 131] on div "Clients" at bounding box center [104, 141] width 182 height 26
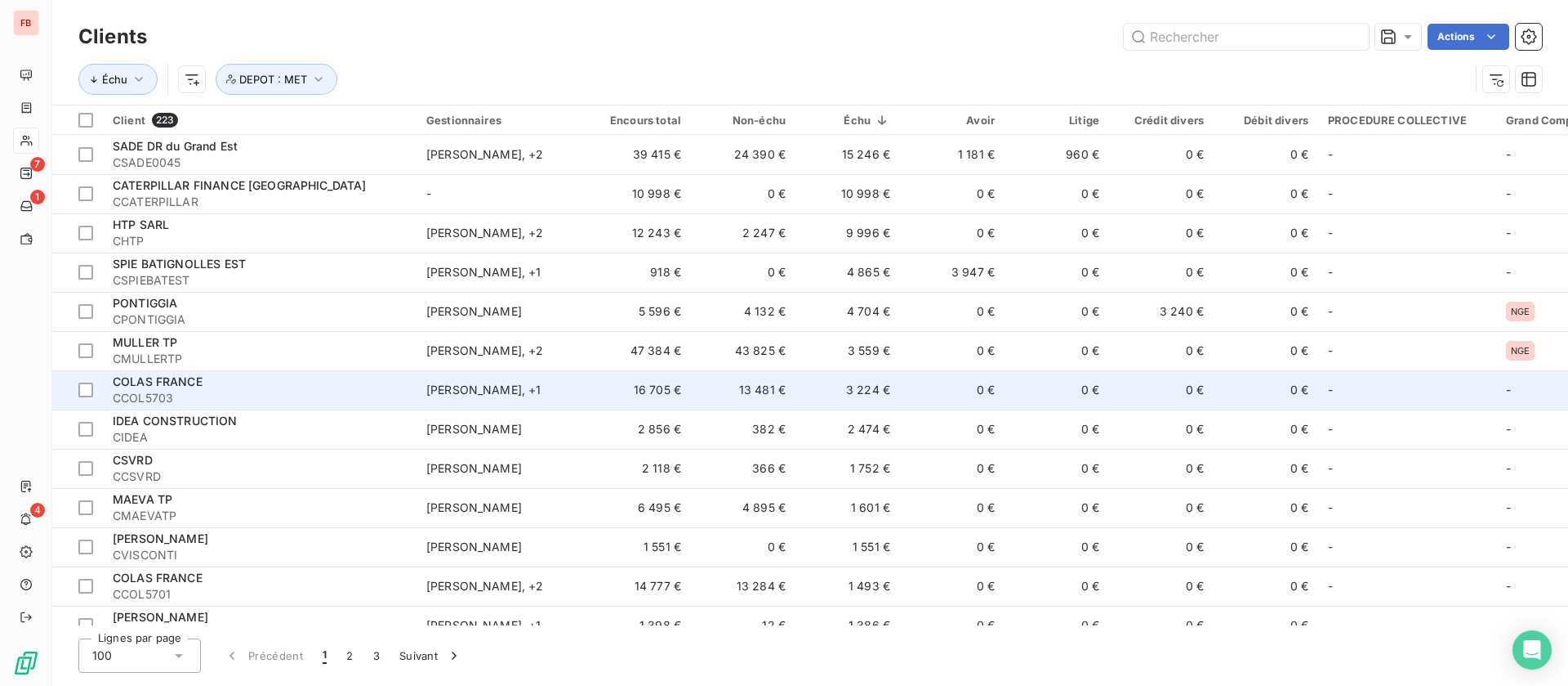
scroll to position [123, 0]
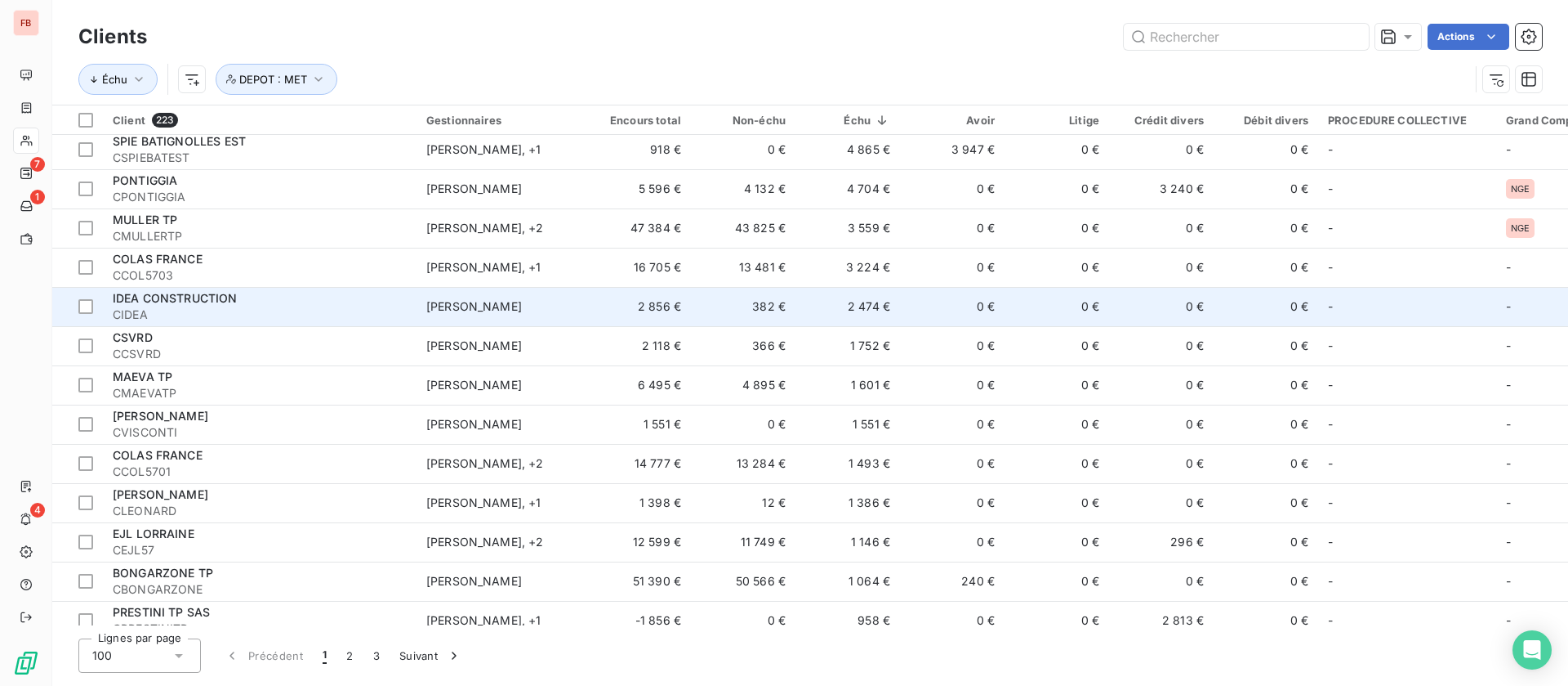
click at [819, 313] on td "2 474 €" at bounding box center [848, 306] width 105 height 40
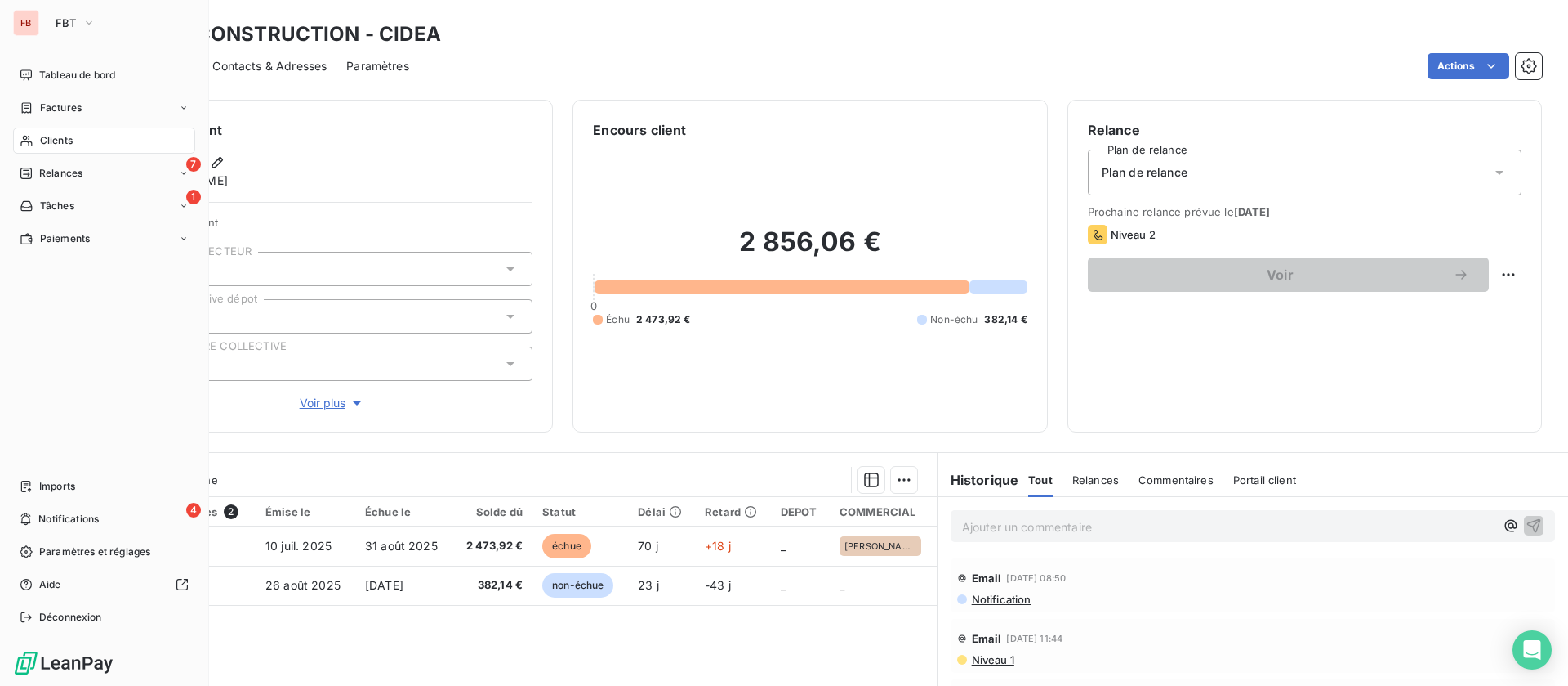
click at [52, 131] on div "Clients" at bounding box center [104, 141] width 182 height 26
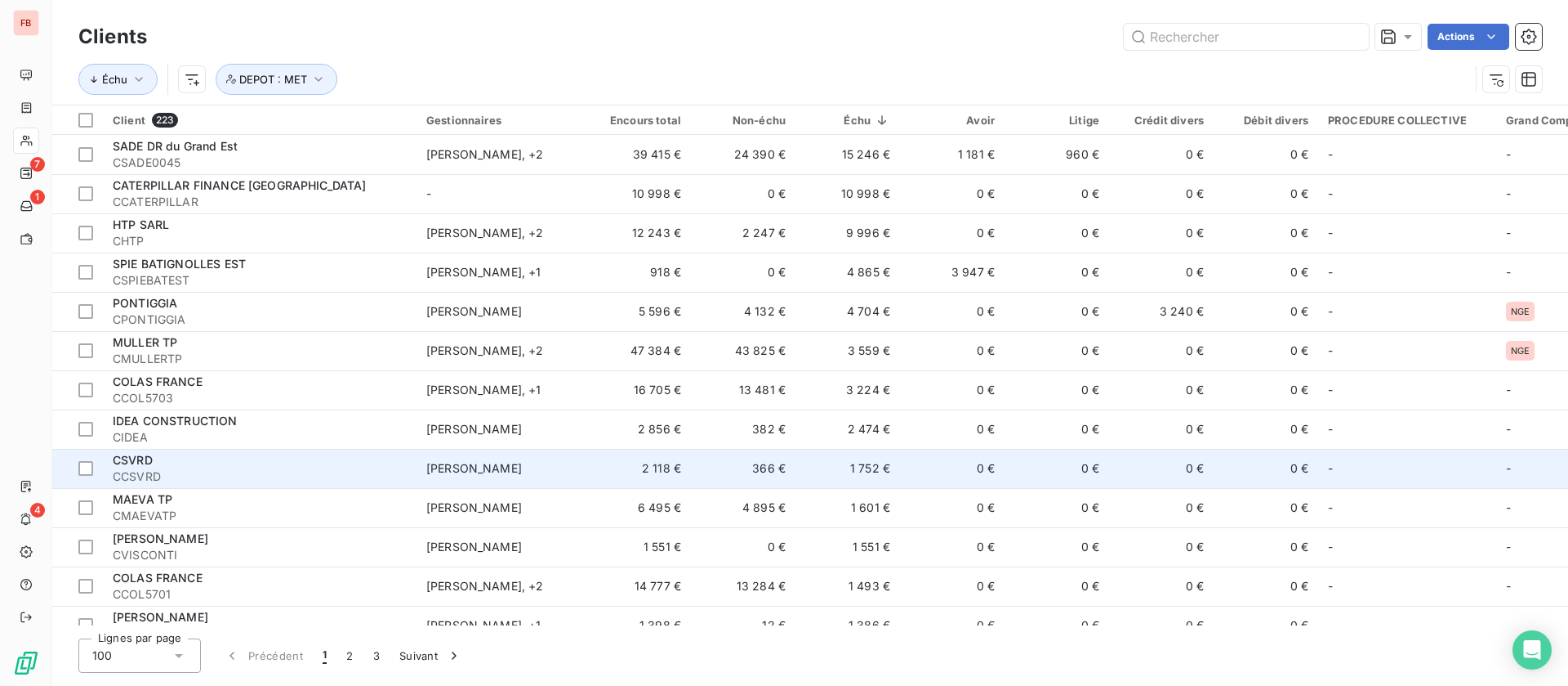
click at [919, 475] on td "0 €" at bounding box center [952, 469] width 105 height 40
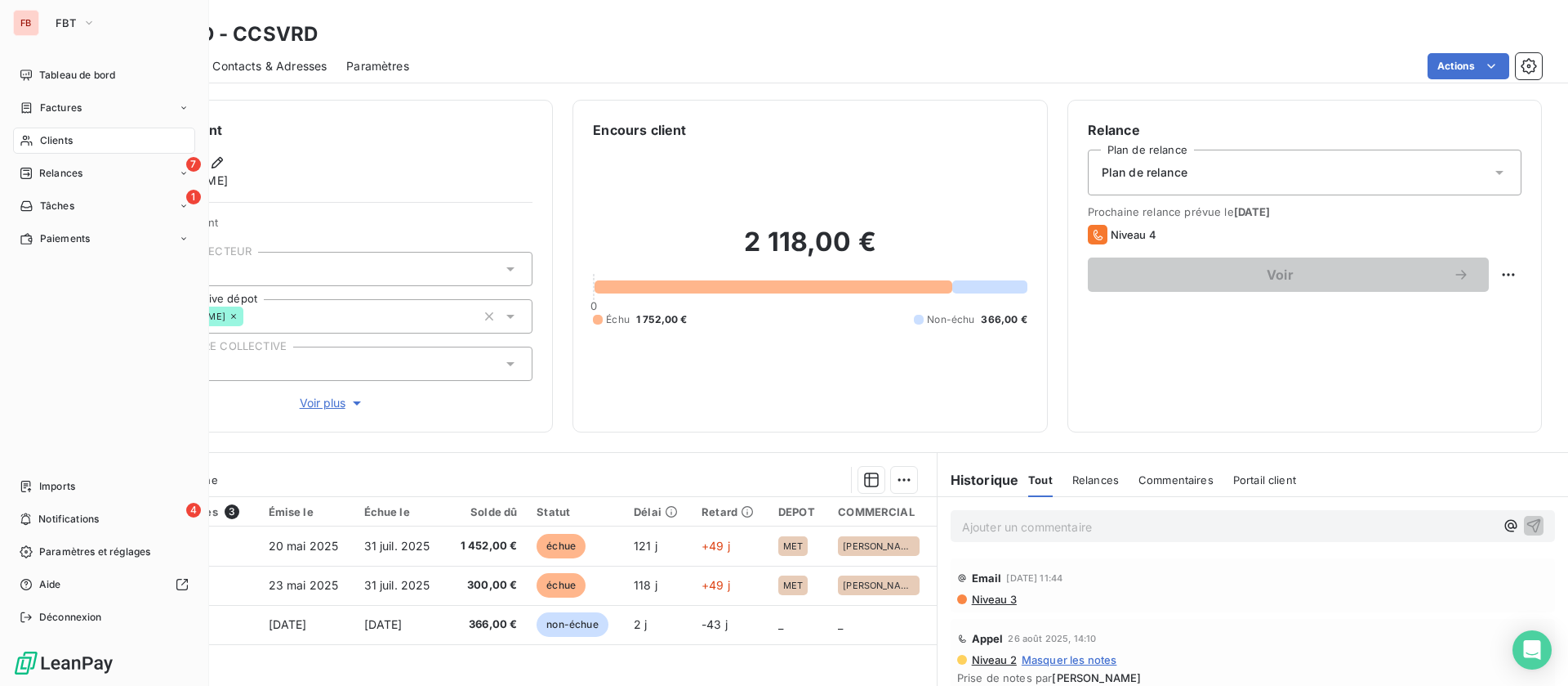
click at [42, 136] on span "Clients" at bounding box center [57, 141] width 33 height 15
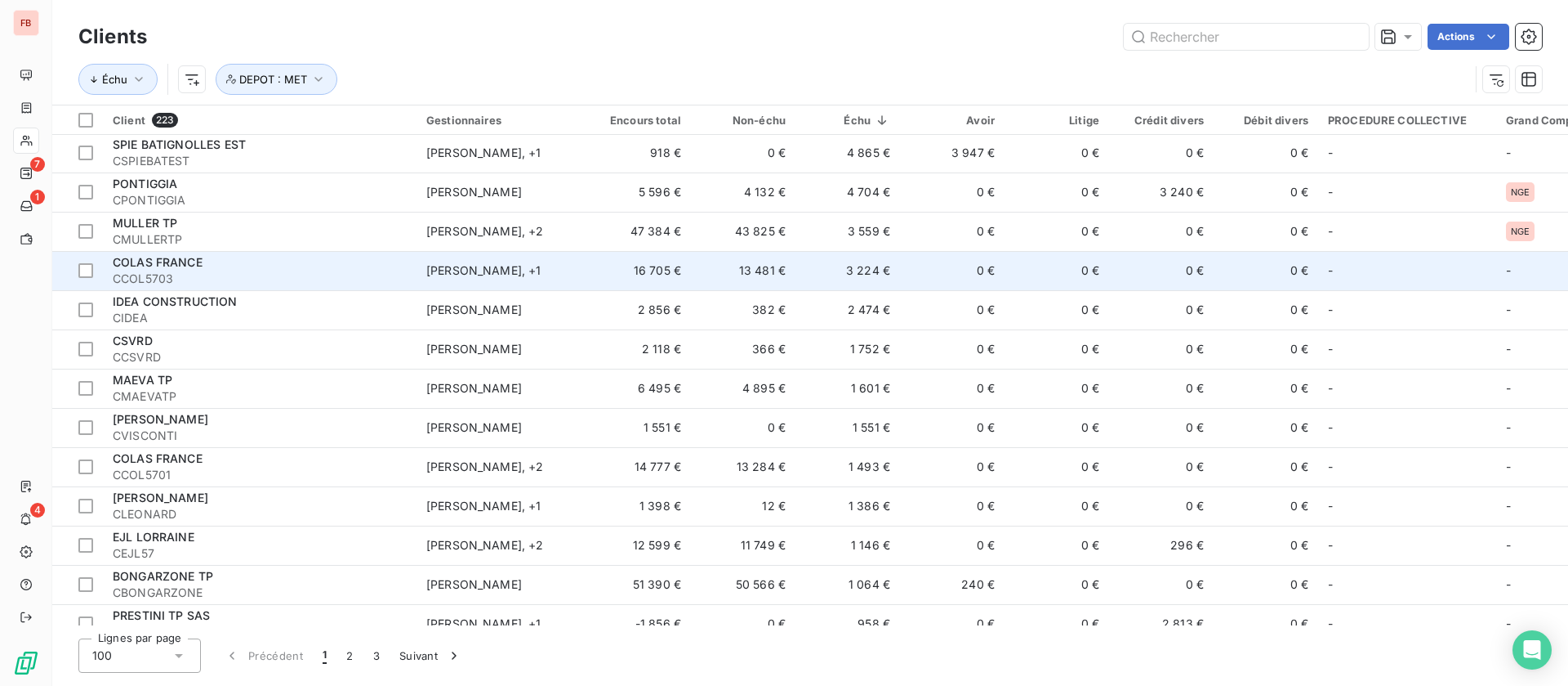
scroll to position [123, 0]
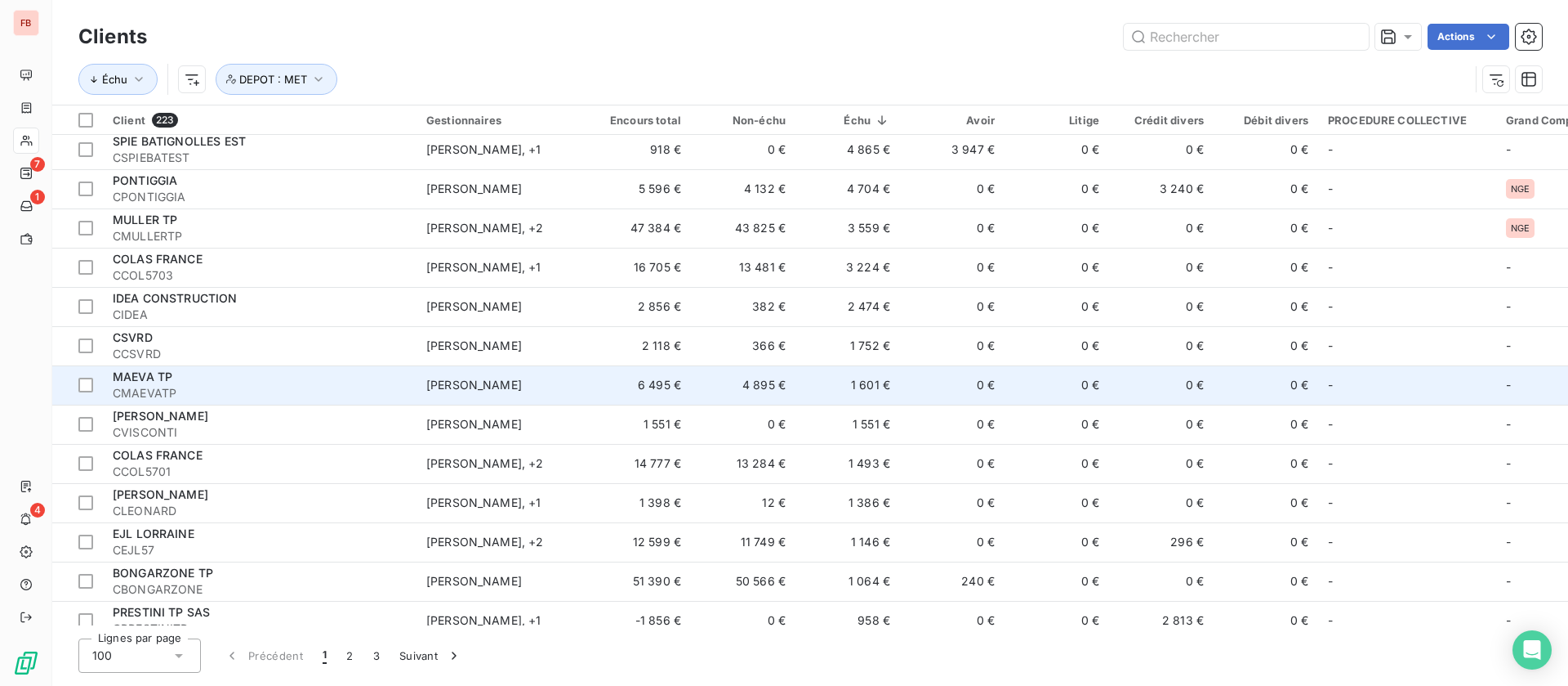
click at [926, 393] on td "0 €" at bounding box center [952, 385] width 105 height 40
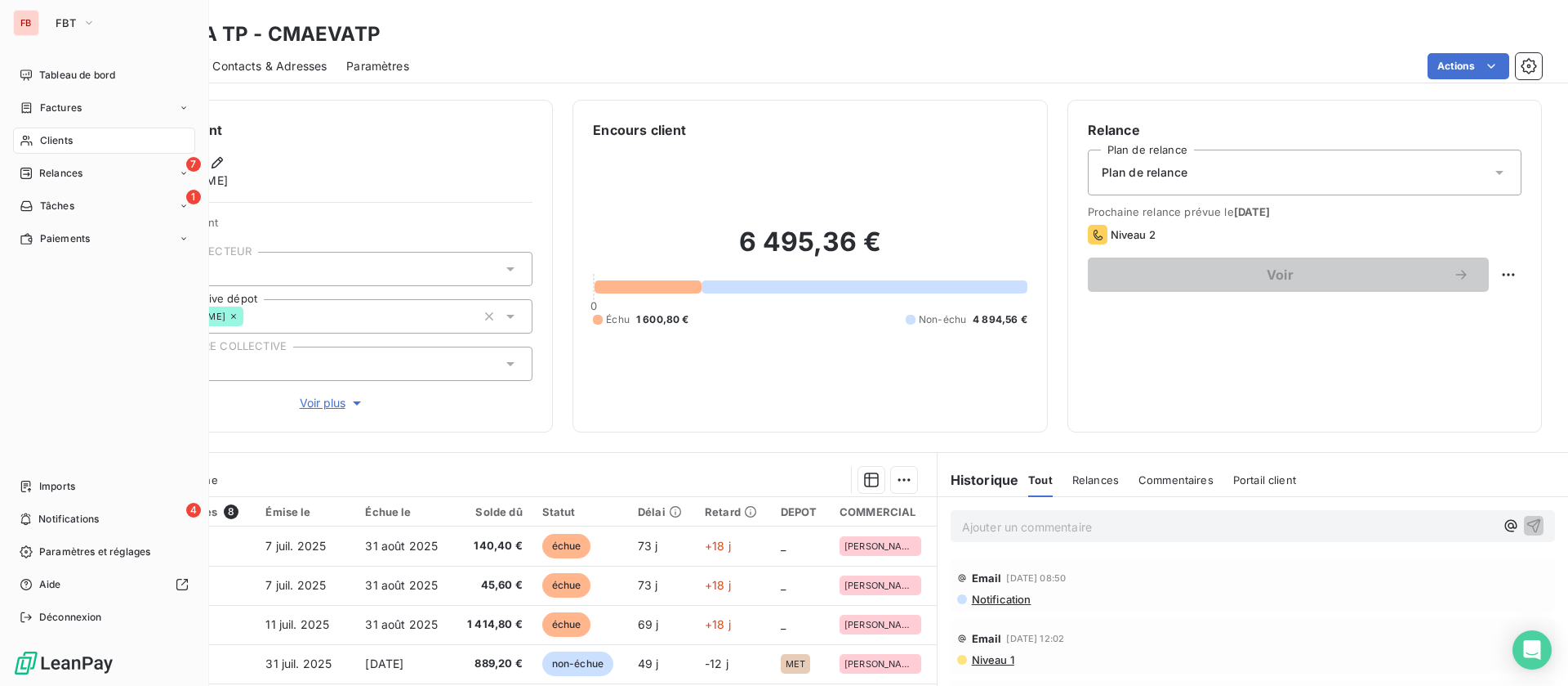
click at [32, 137] on icon at bounding box center [26, 141] width 14 height 13
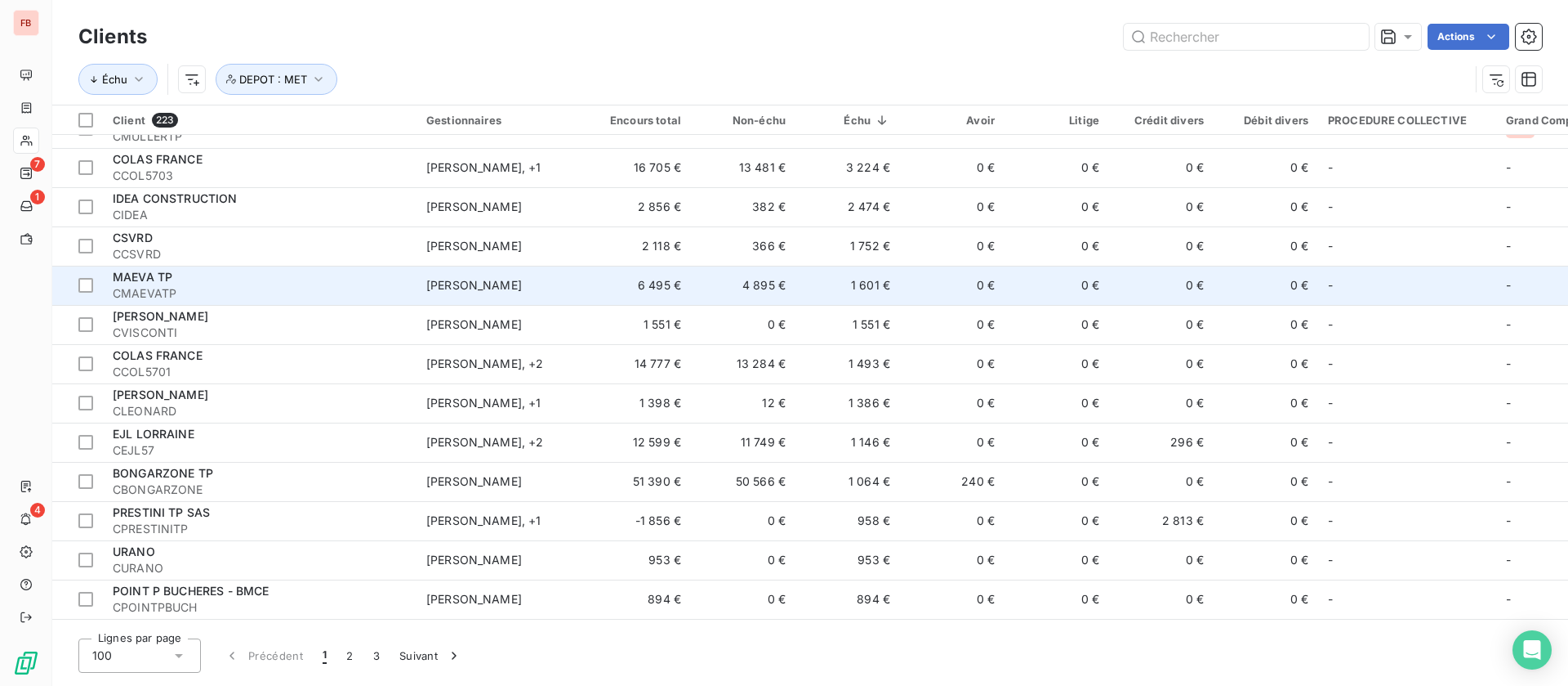
scroll to position [245, 0]
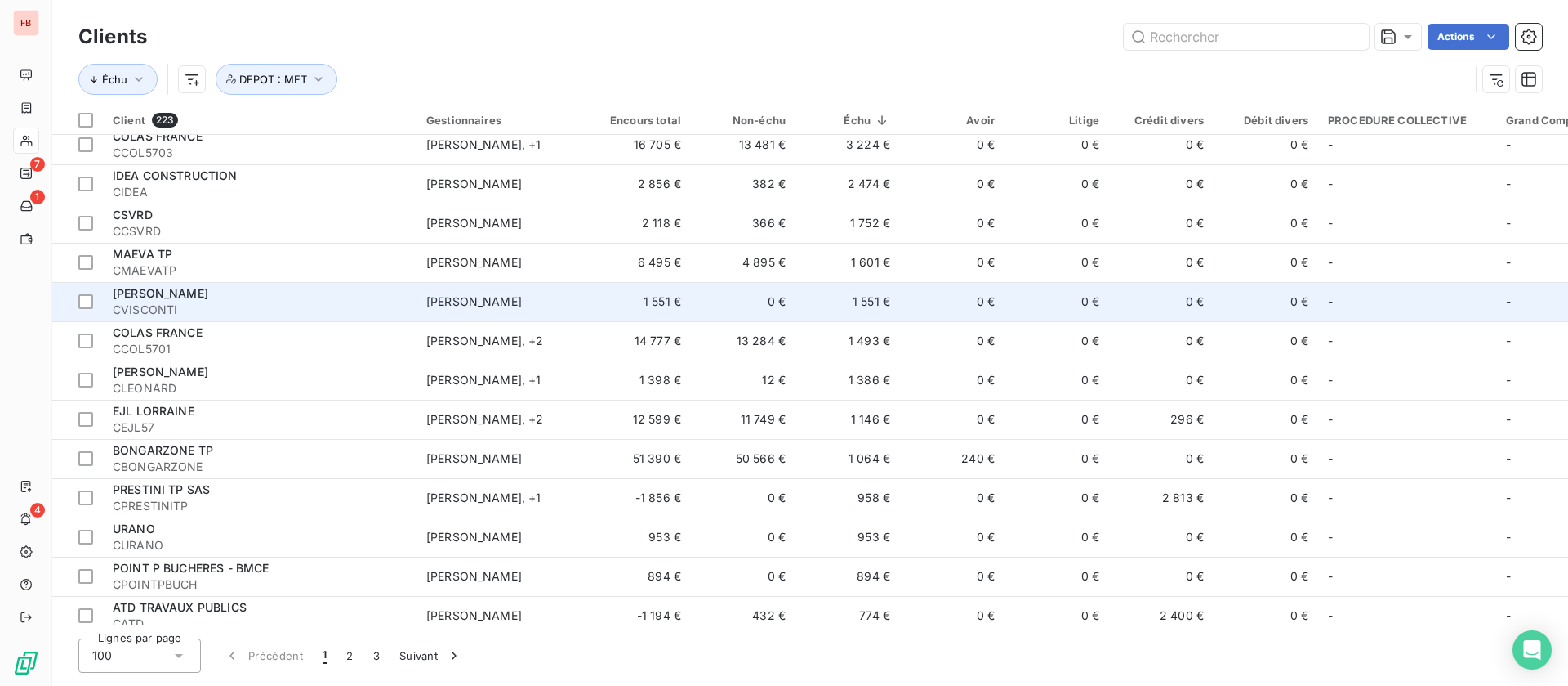
click at [909, 301] on td "0 €" at bounding box center [952, 301] width 105 height 40
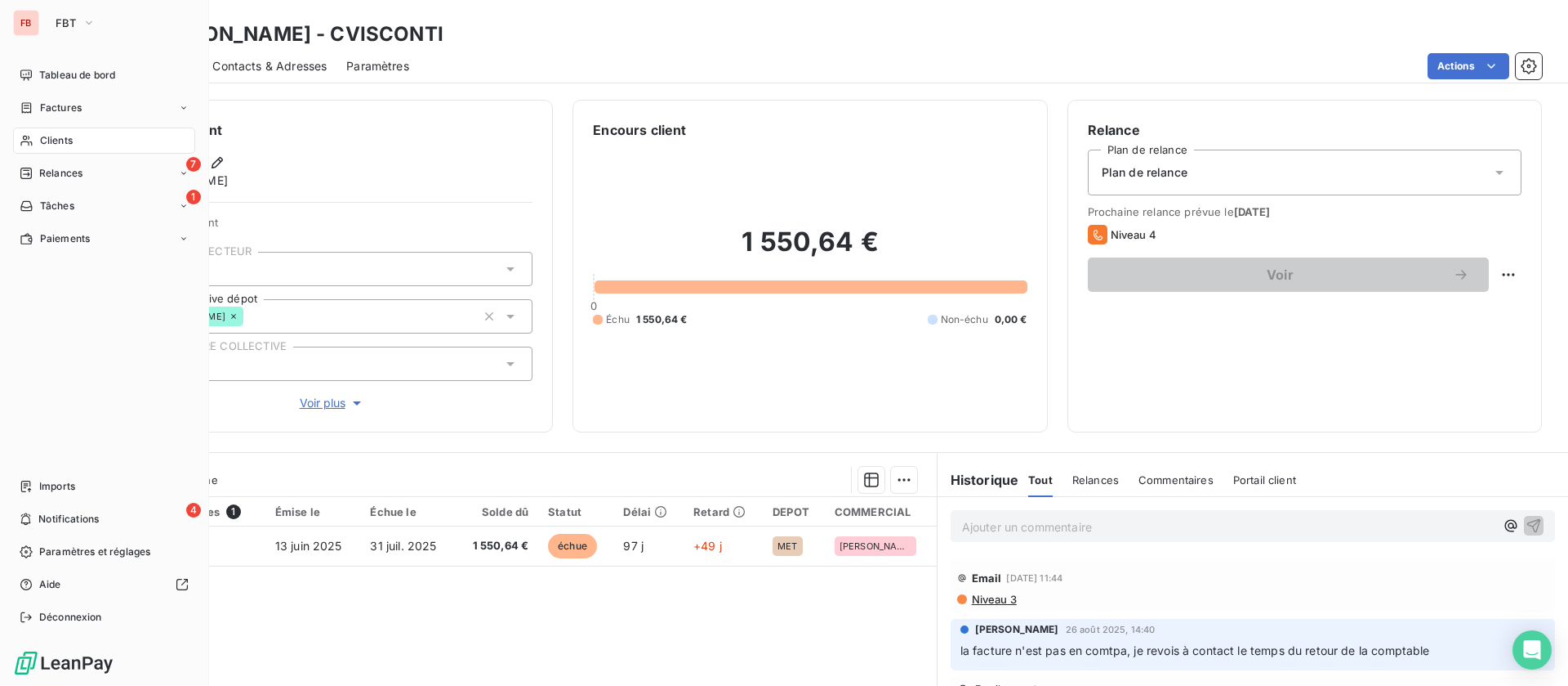
click at [65, 139] on span "Clients" at bounding box center [57, 141] width 33 height 15
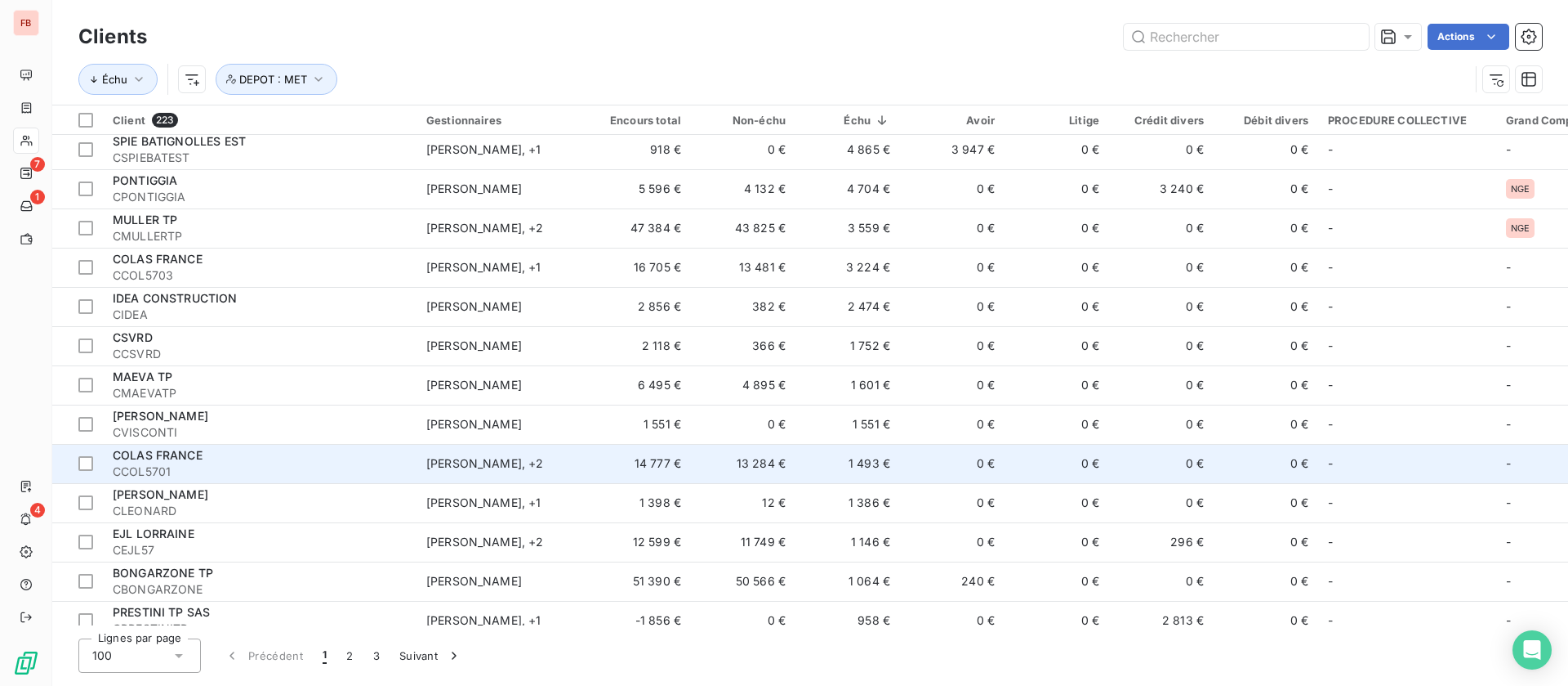
scroll to position [245, 0]
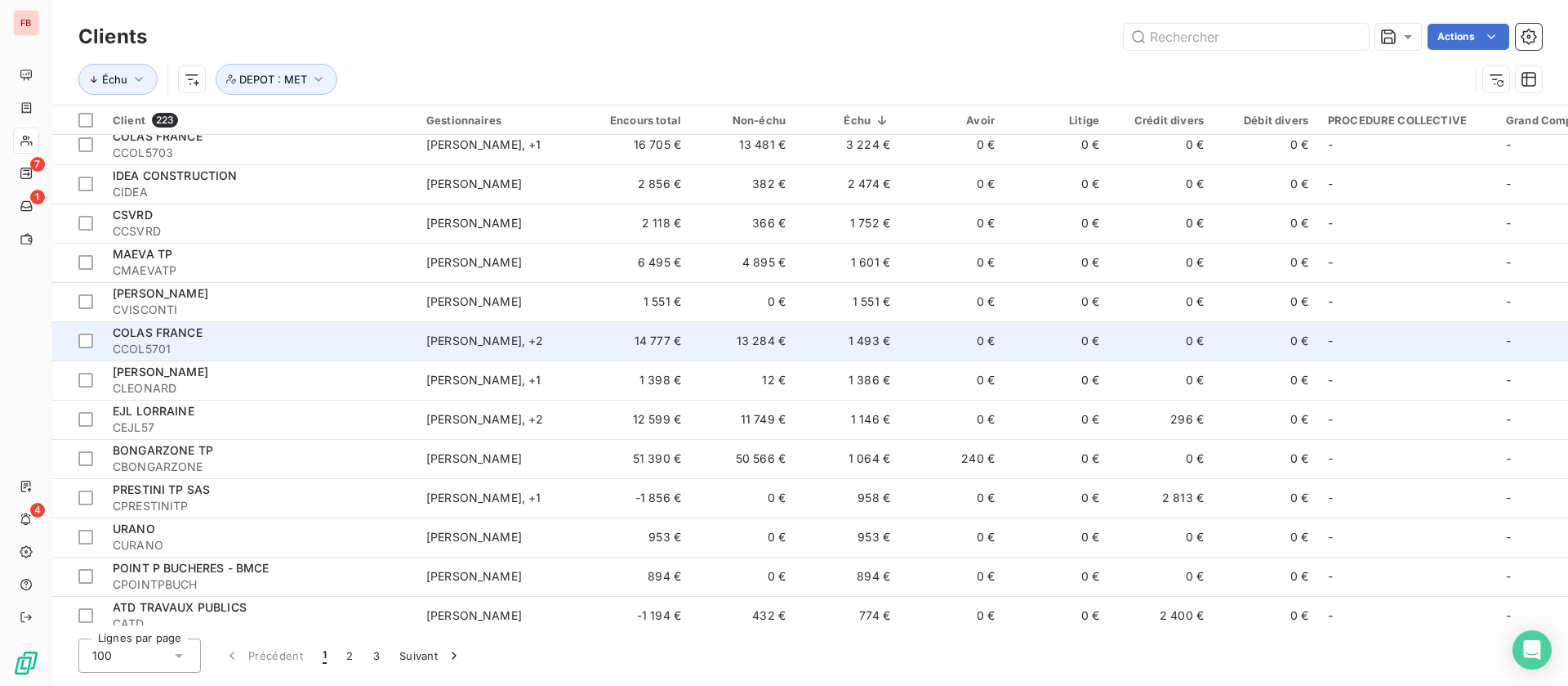
click at [914, 335] on td "0 €" at bounding box center [952, 341] width 105 height 40
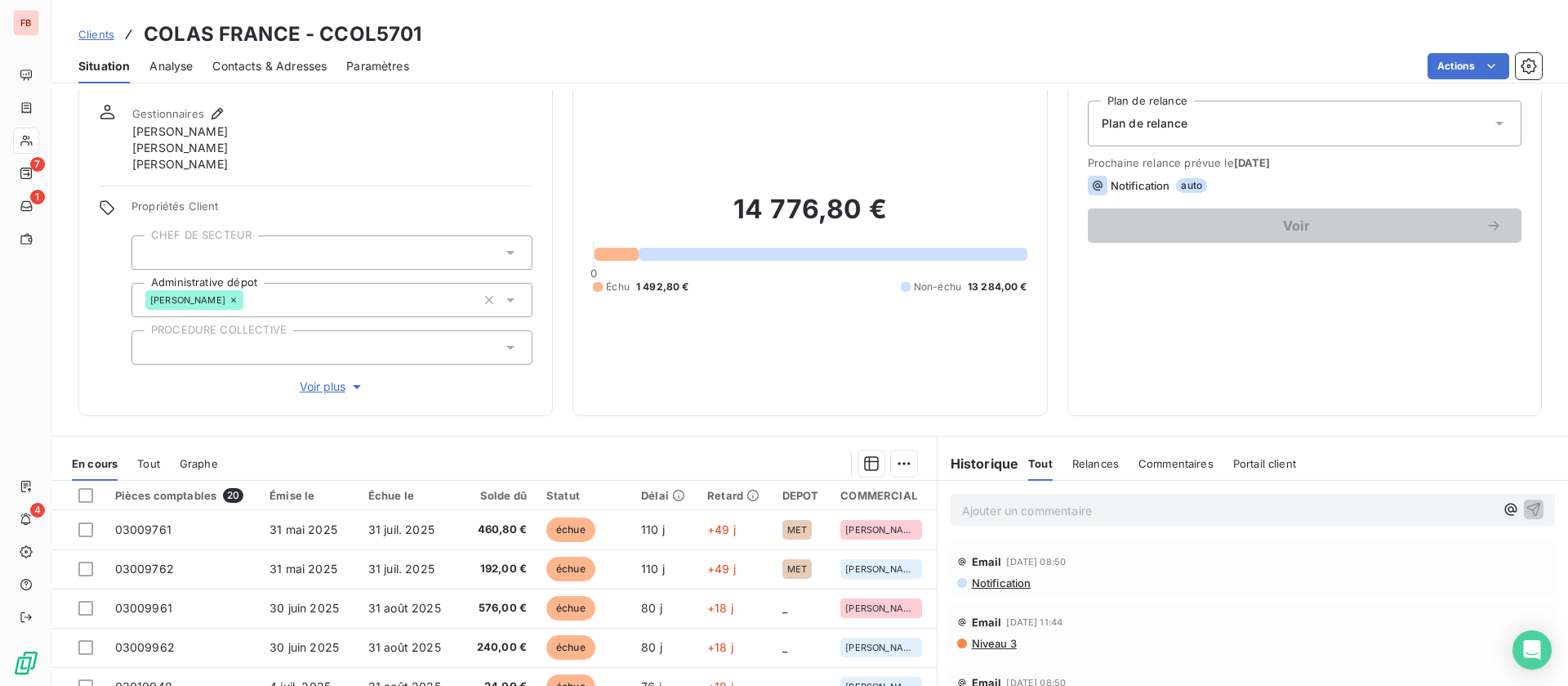
scroll to position [123, 0]
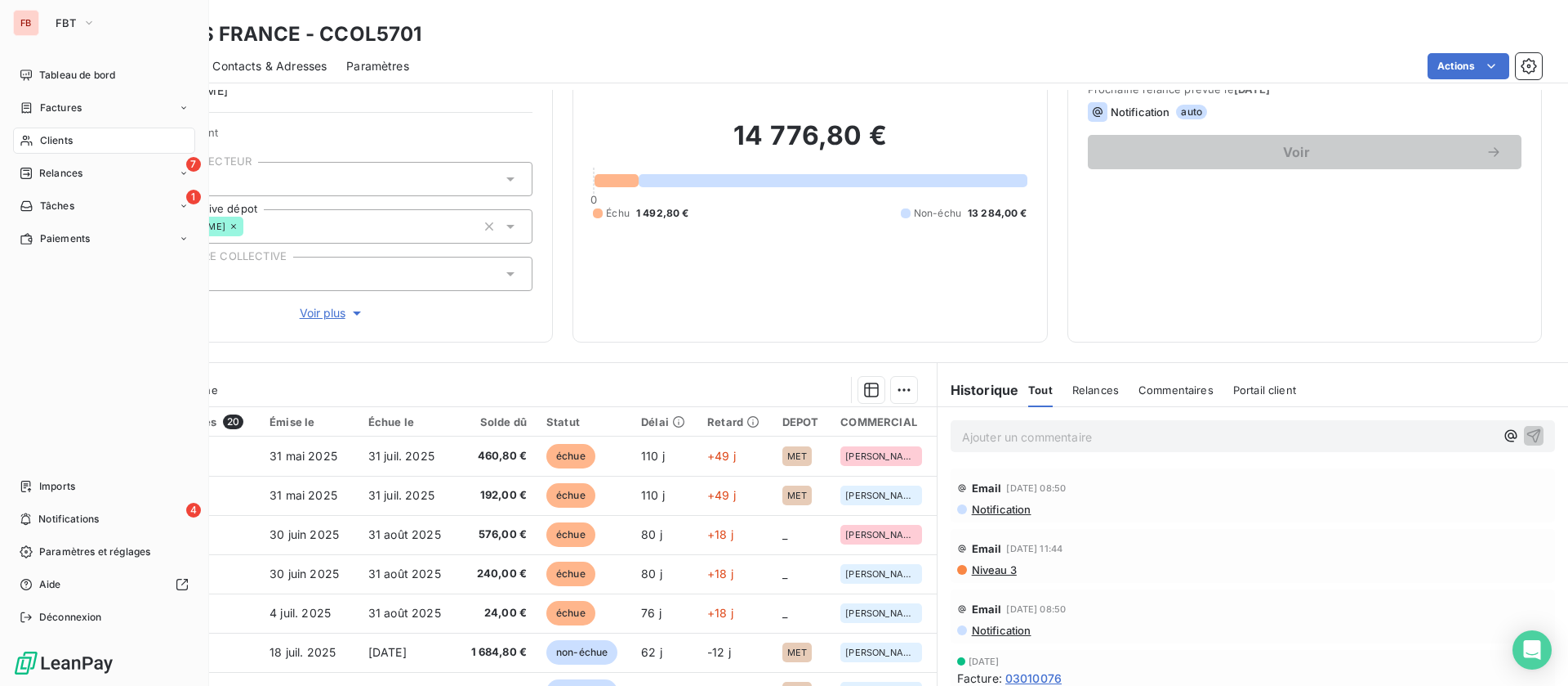
click at [75, 137] on div "Clients" at bounding box center [104, 141] width 182 height 26
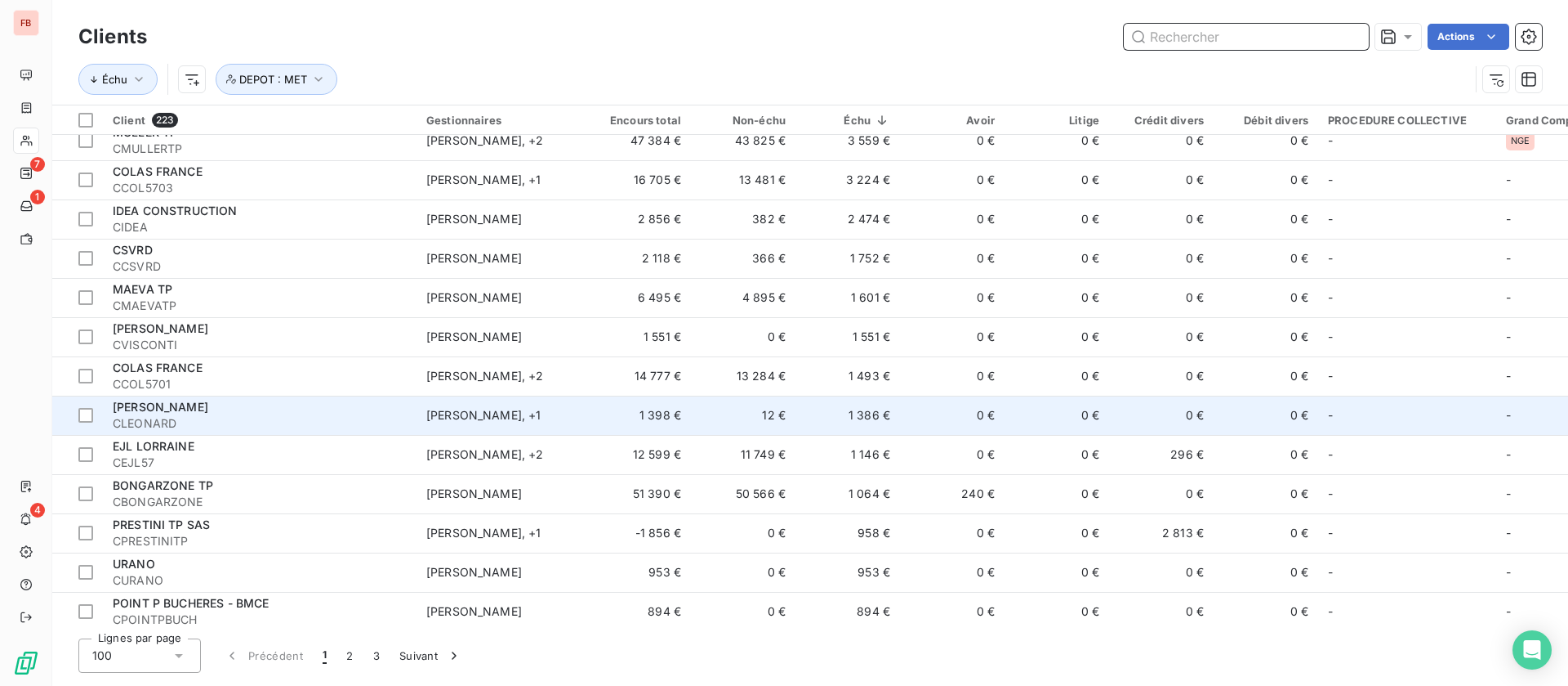
scroll to position [245, 0]
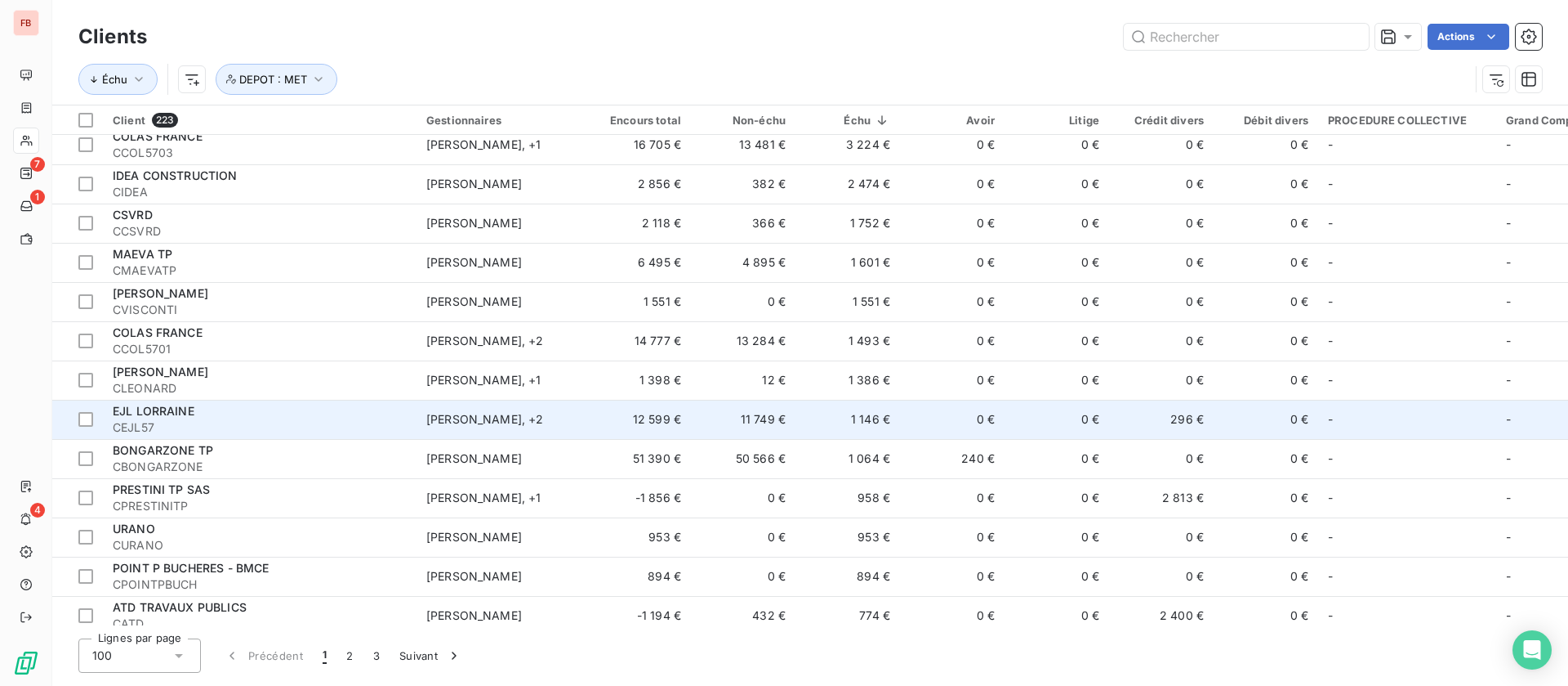
click at [837, 422] on td "1 146 €" at bounding box center [848, 419] width 105 height 40
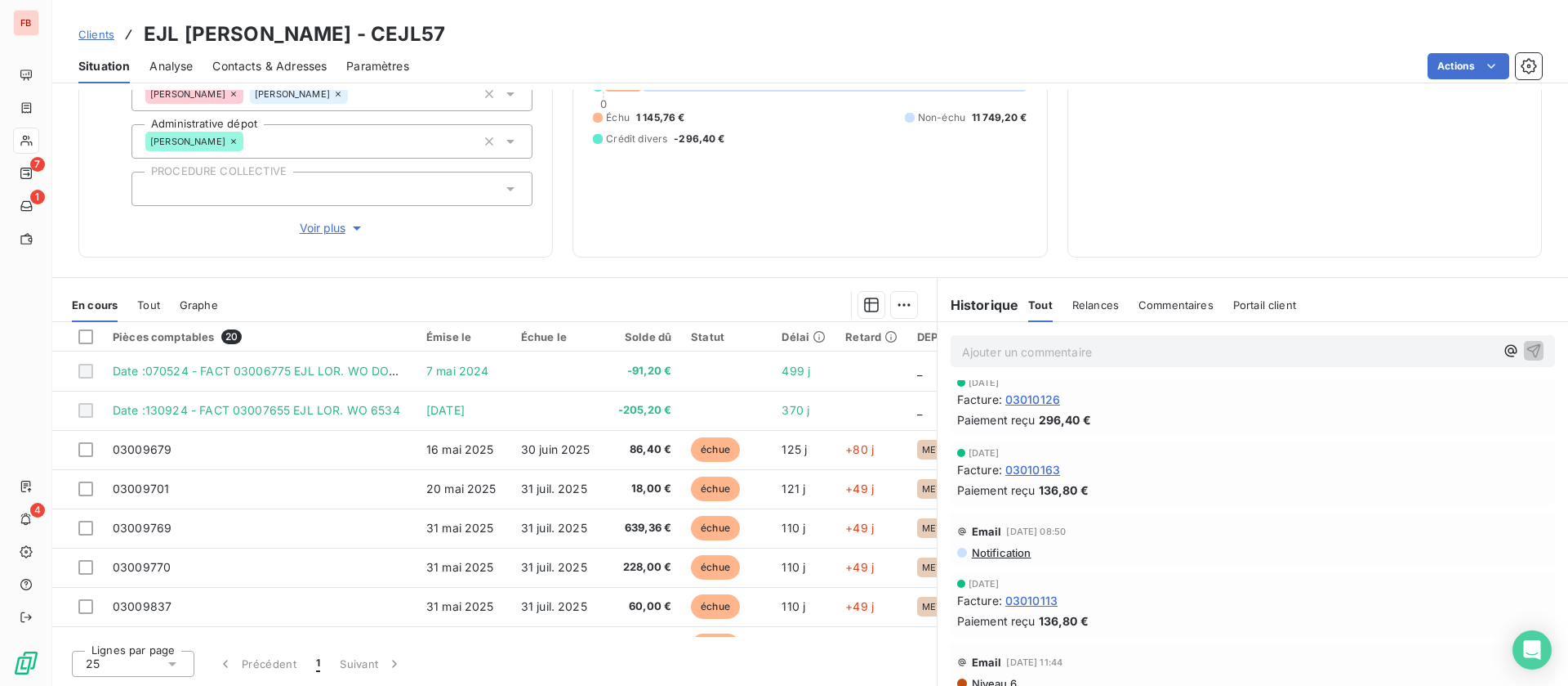
scroll to position [613, 0]
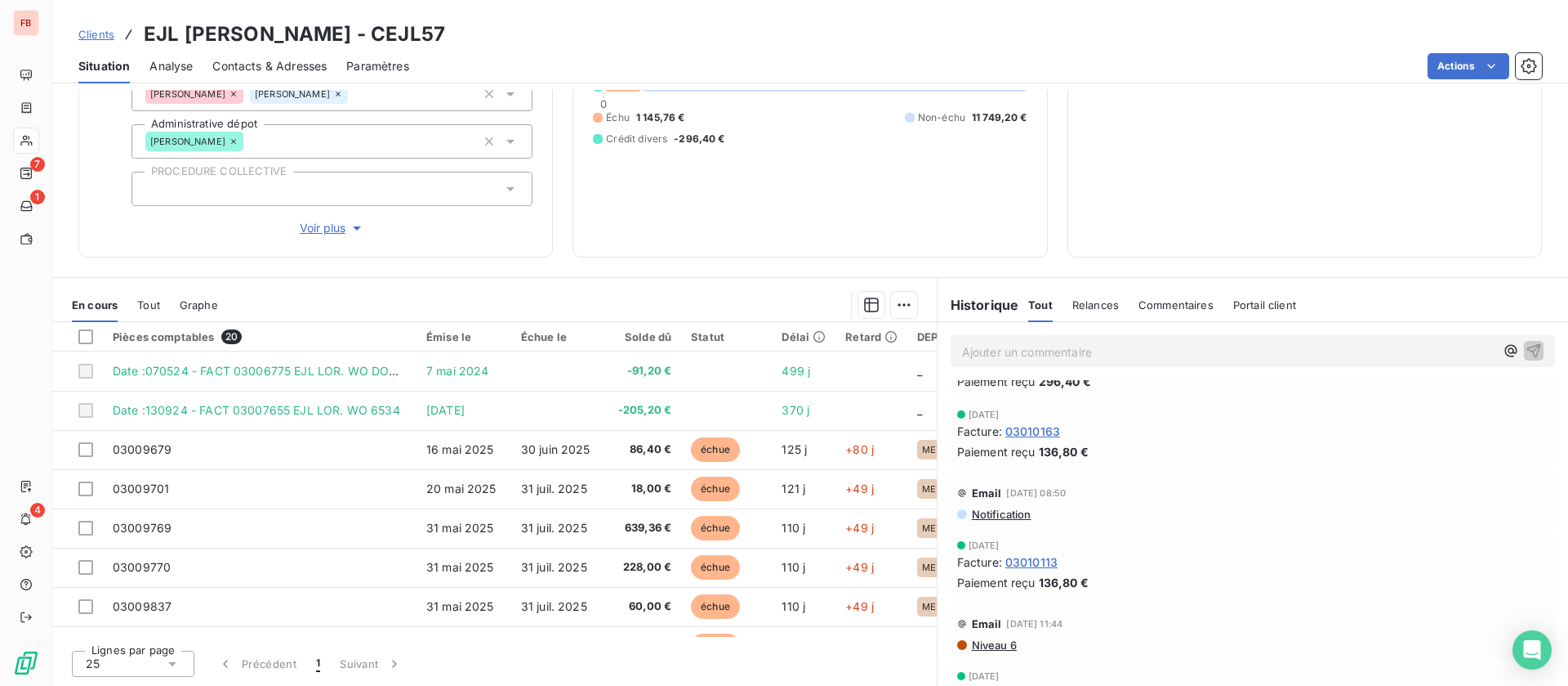
drag, startPoint x: 1159, startPoint y: 309, endPoint x: 1138, endPoint y: 351, distance: 47.0
click at [1160, 308] on span "Commentaires" at bounding box center [1175, 305] width 75 height 13
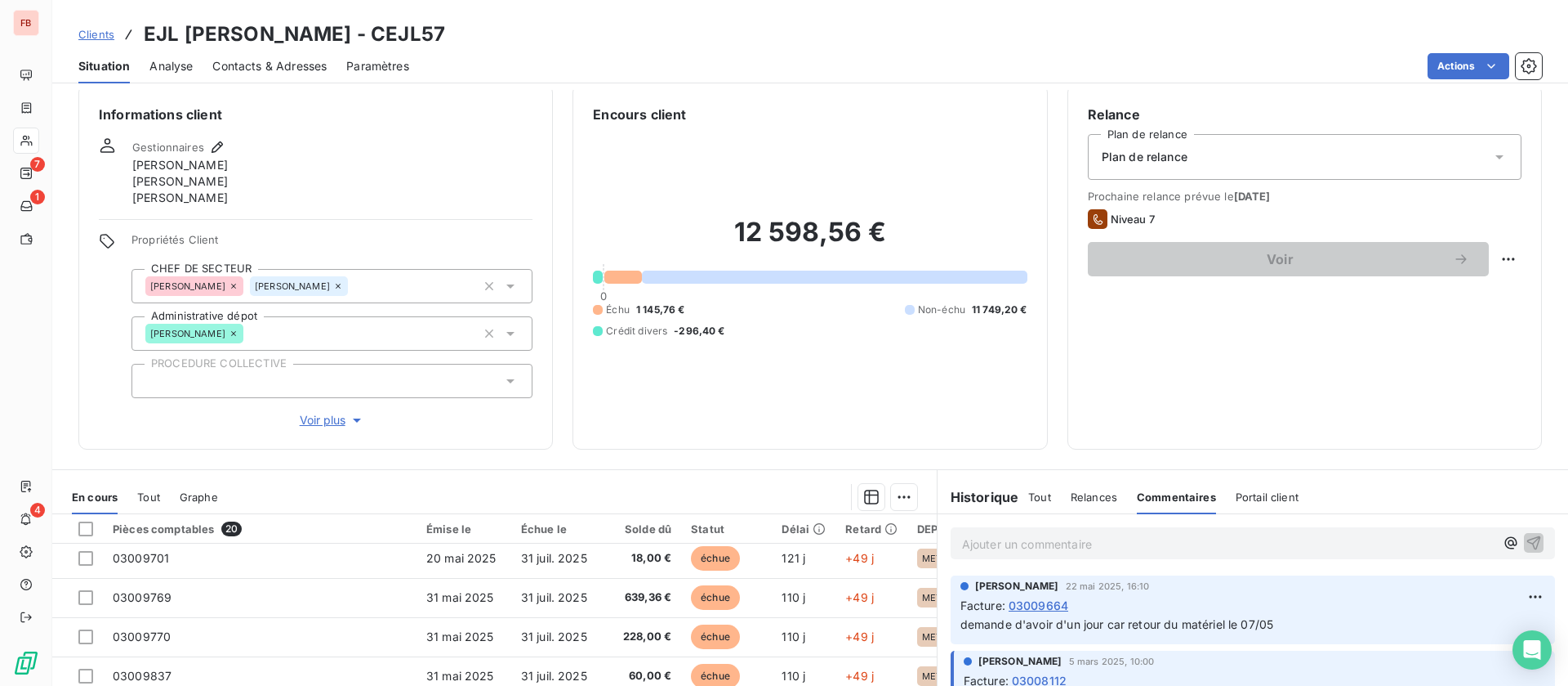
scroll to position [0, 0]
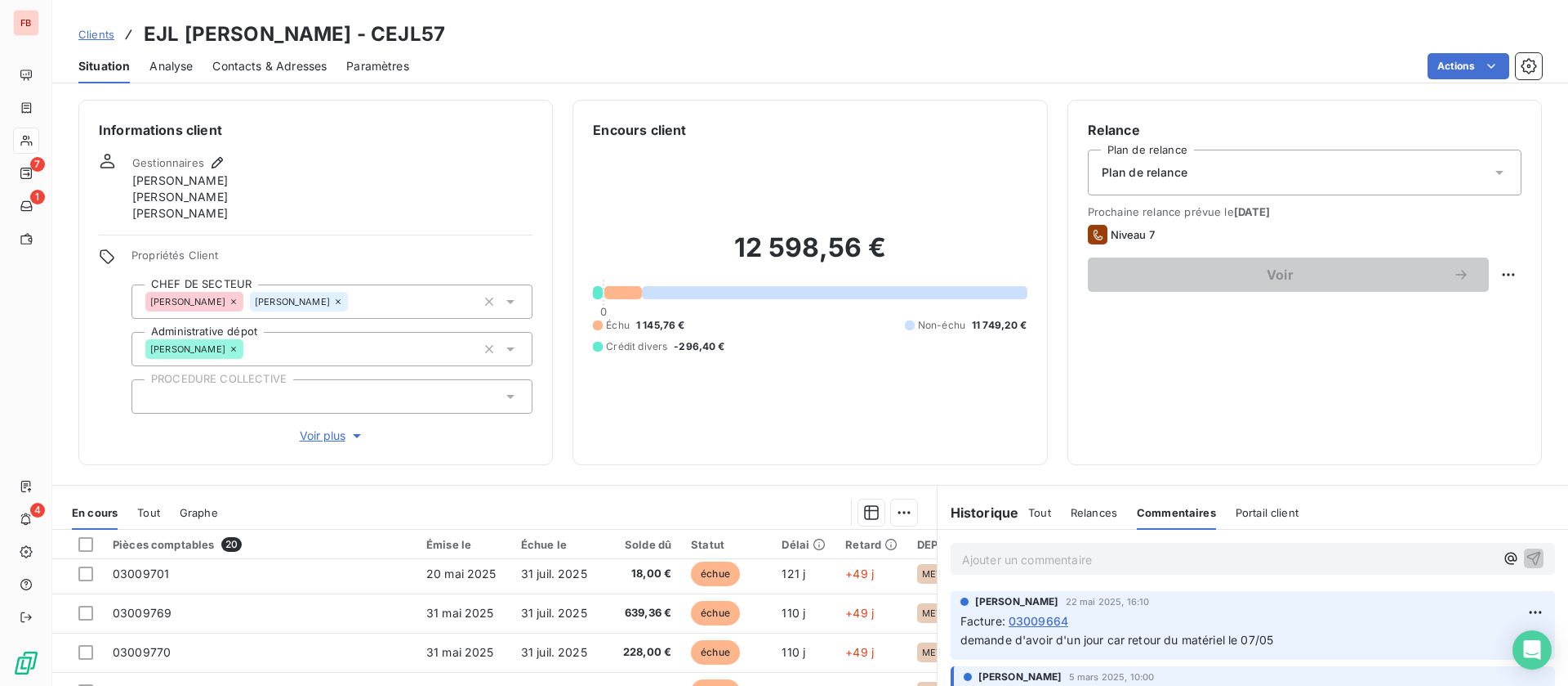
drag, startPoint x: 1071, startPoint y: 514, endPoint x: 1082, endPoint y: 539, distance: 27.3
click at [1071, 514] on span "Relances" at bounding box center [1094, 512] width 47 height 13
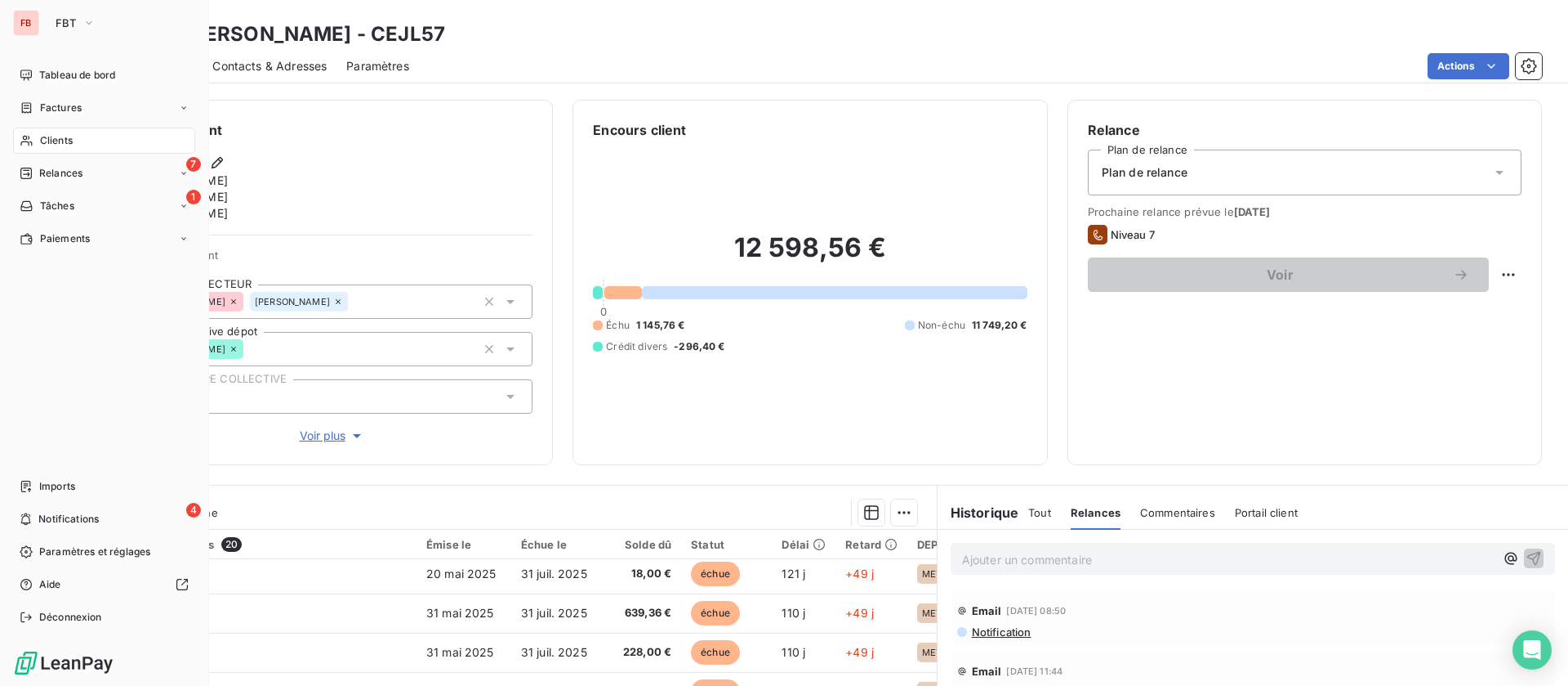
click at [28, 141] on icon at bounding box center [26, 141] width 14 height 13
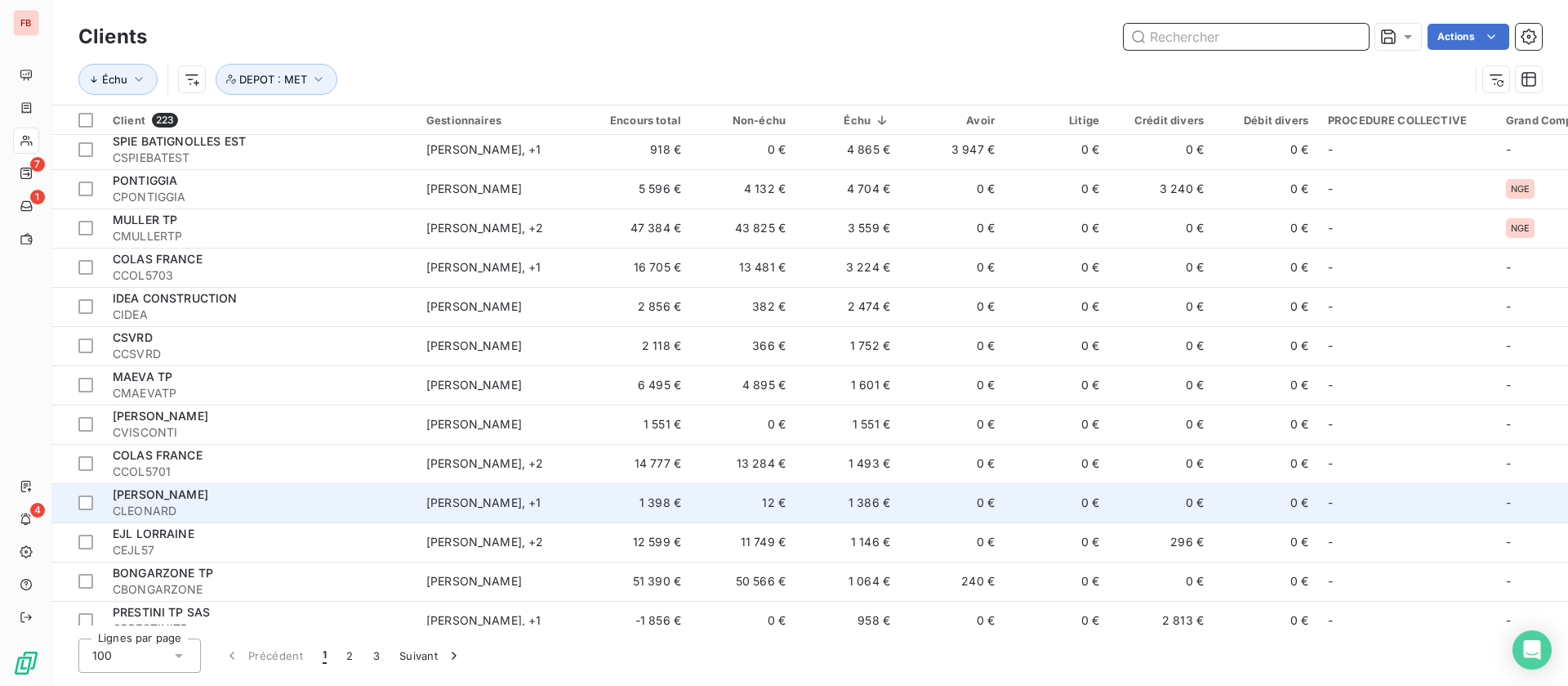
scroll to position [245, 0]
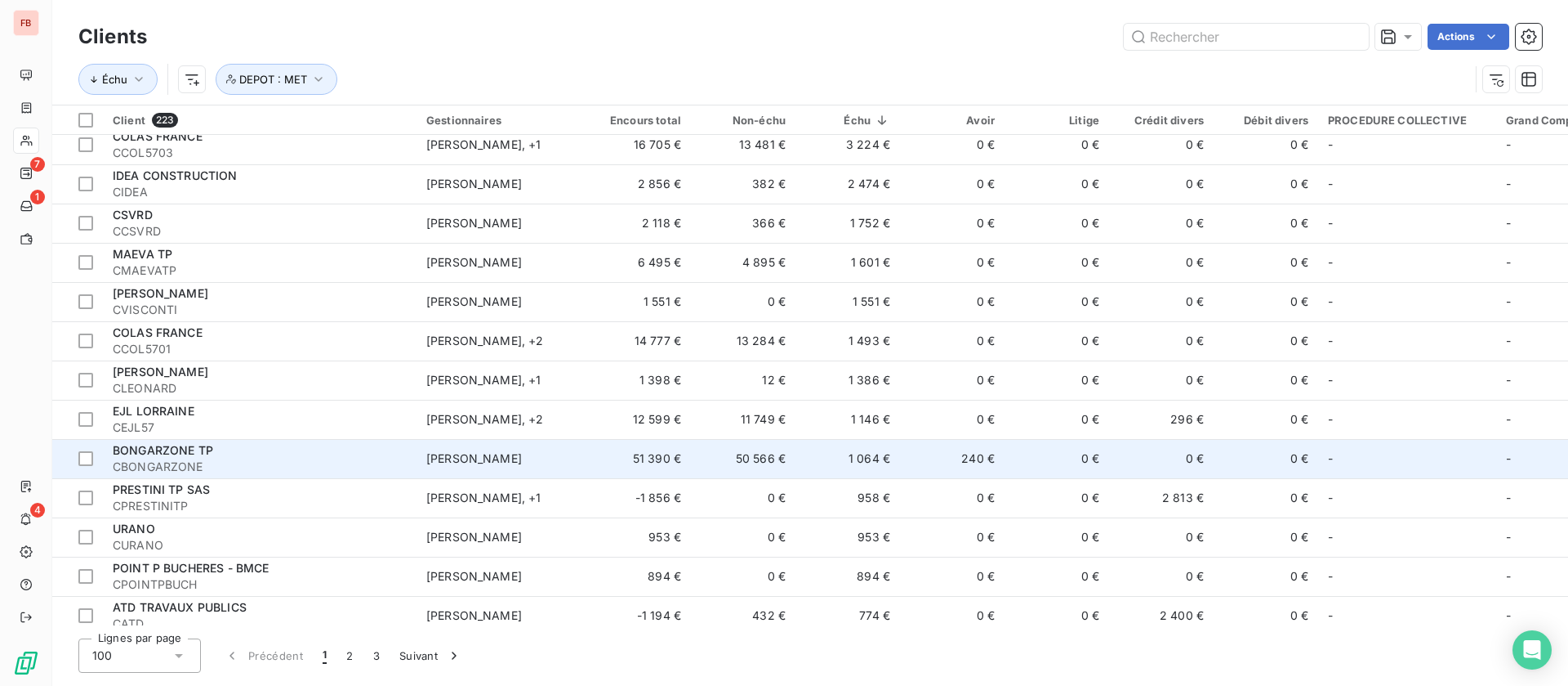
click at [912, 449] on td "240 €" at bounding box center [952, 459] width 105 height 40
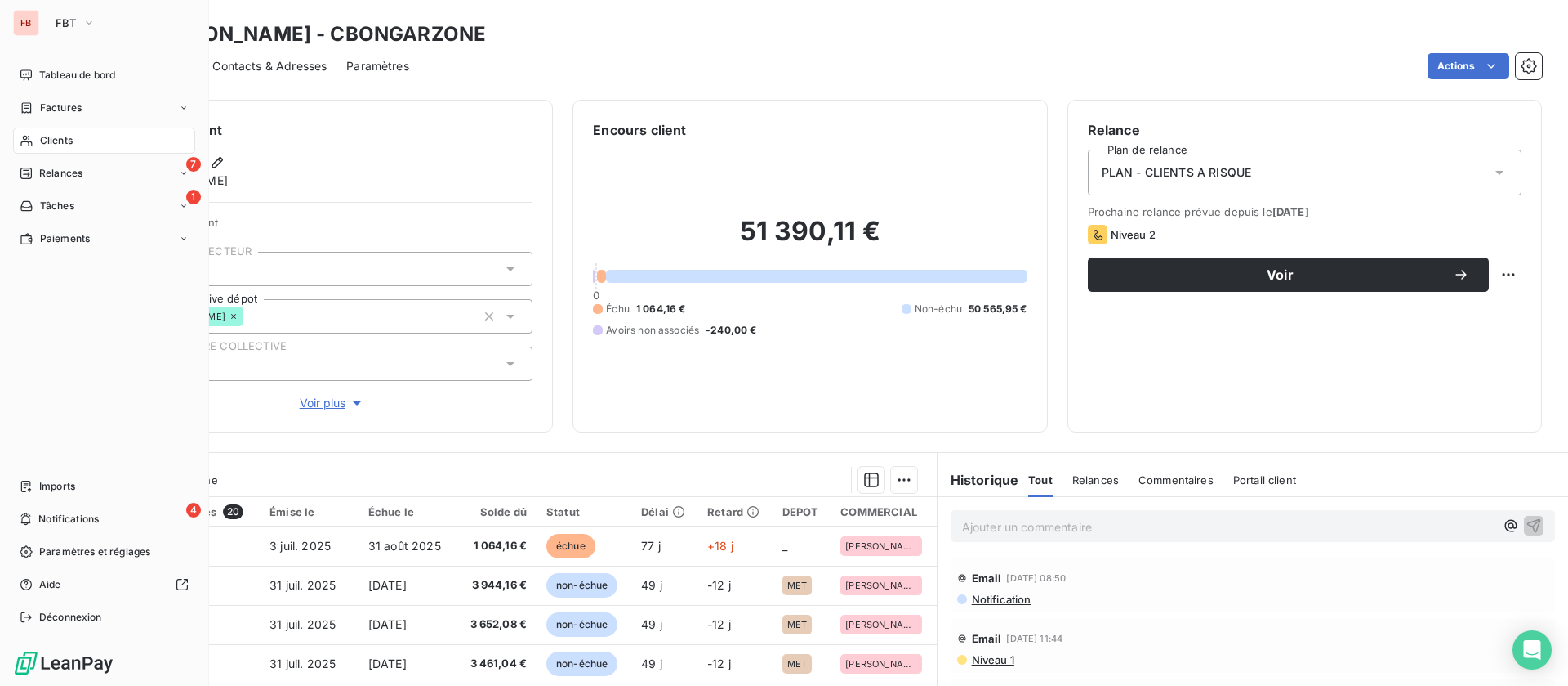
click at [49, 128] on div "Clients" at bounding box center [104, 141] width 182 height 26
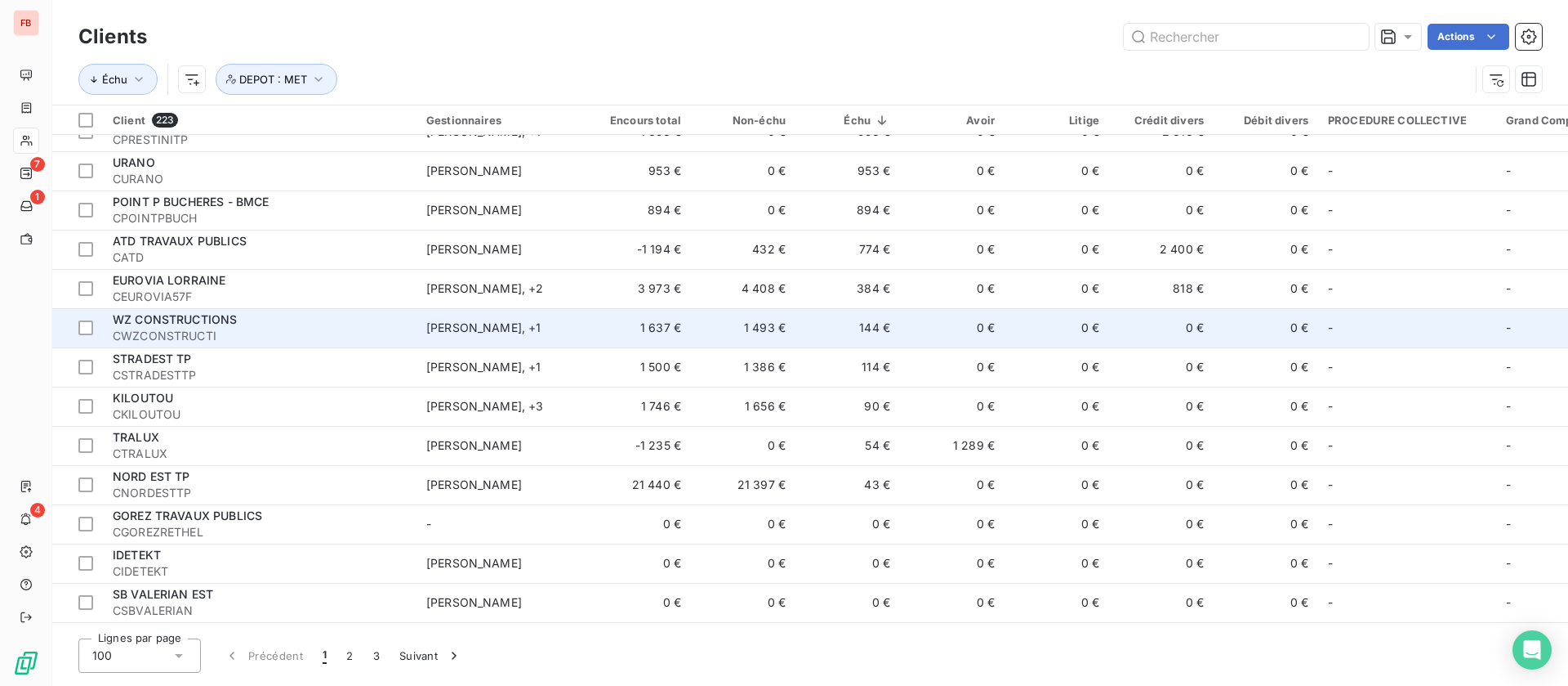
scroll to position [245, 0]
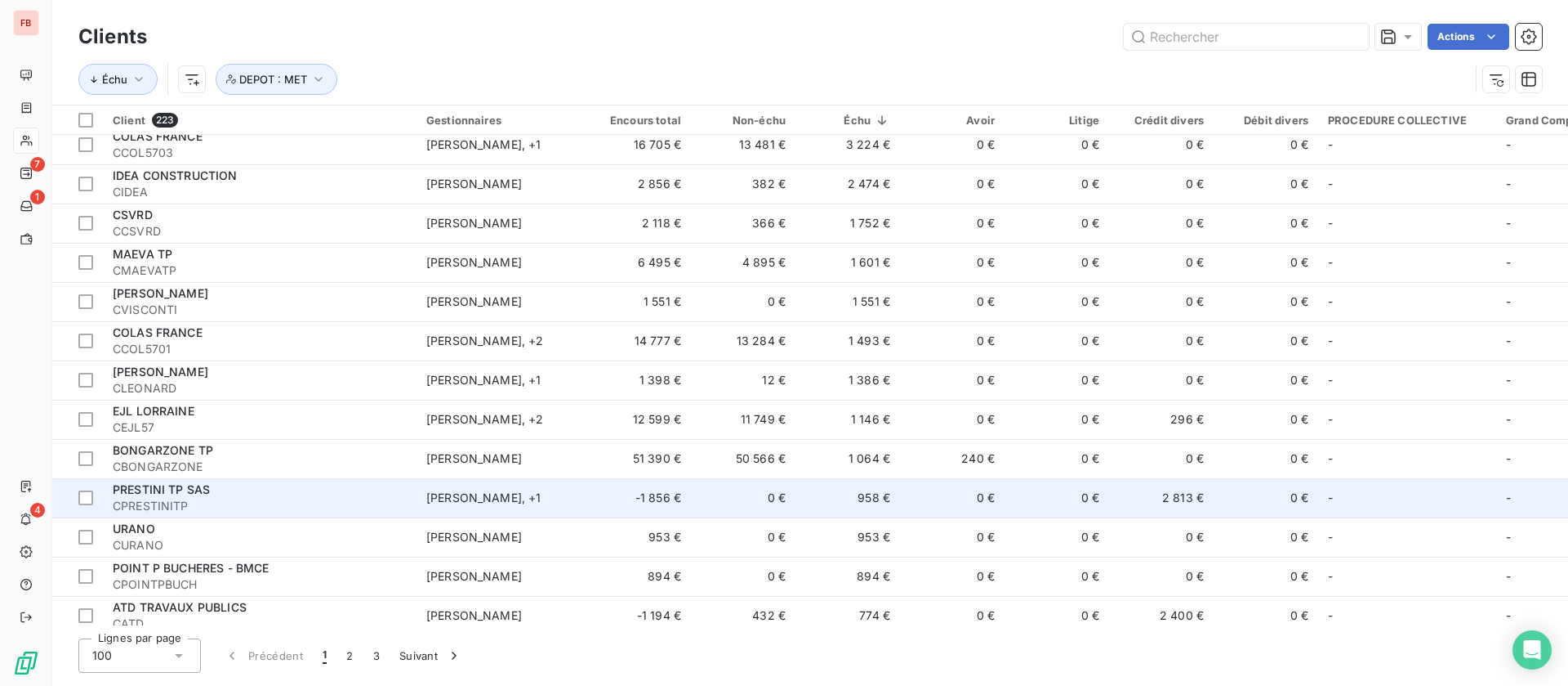
click at [584, 486] on td "Arnaud Leclercq , + 1" at bounding box center [501, 498] width 170 height 40
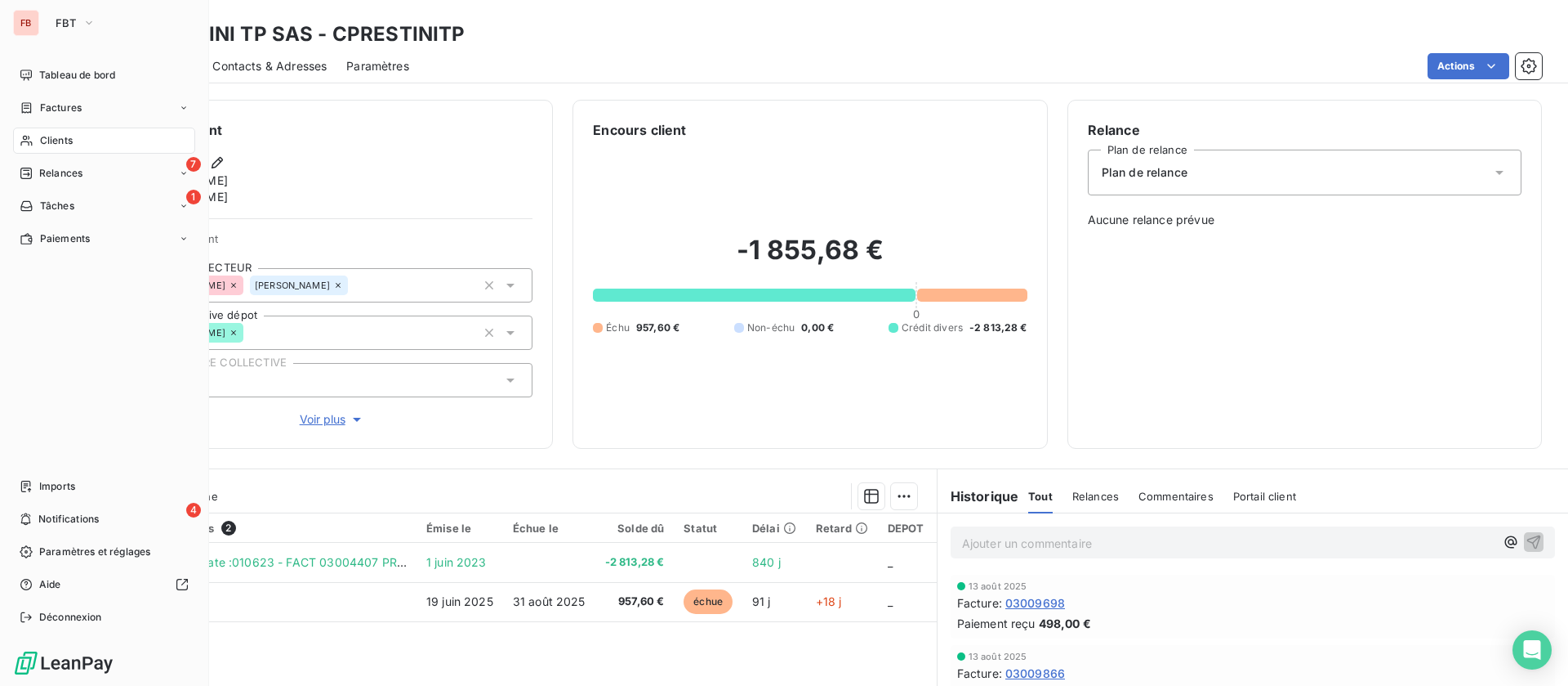
click at [63, 139] on span "Clients" at bounding box center [57, 141] width 33 height 15
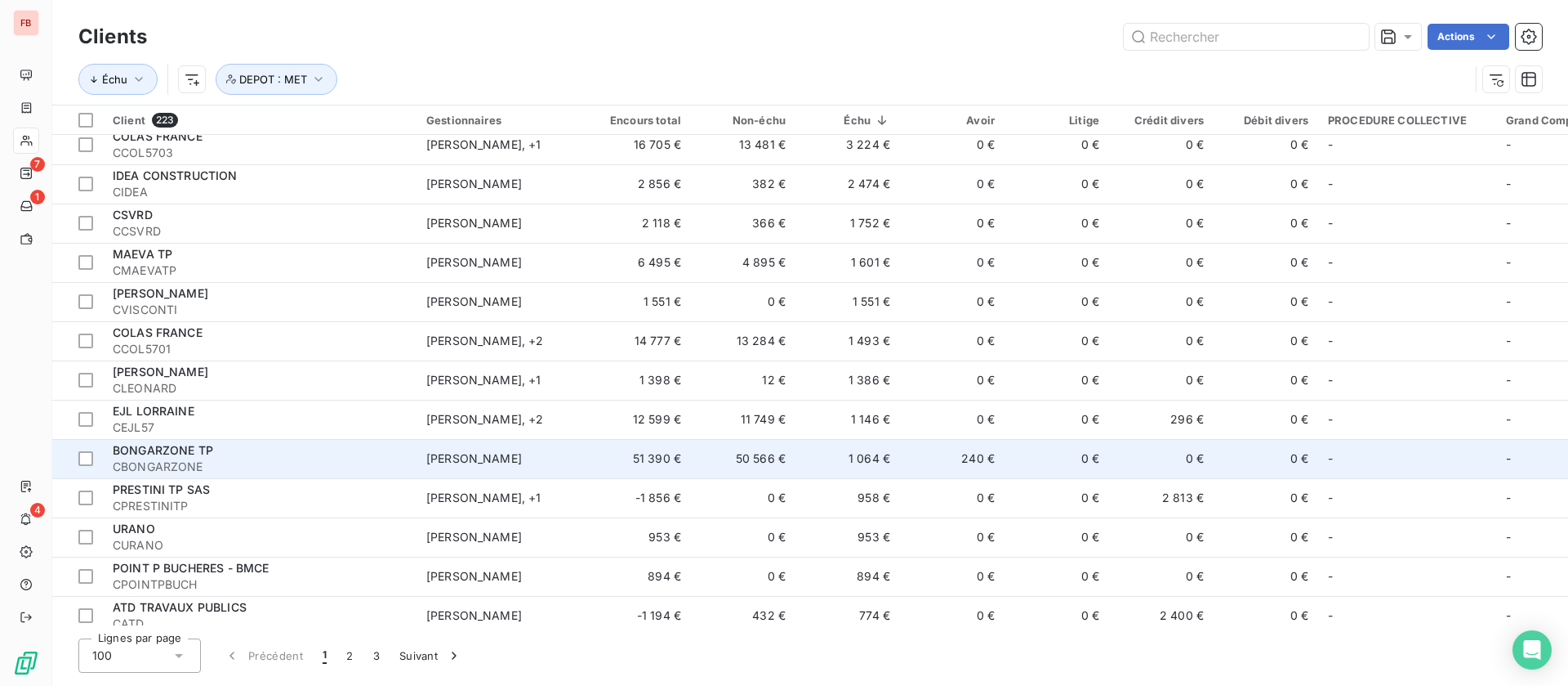
scroll to position [368, 0]
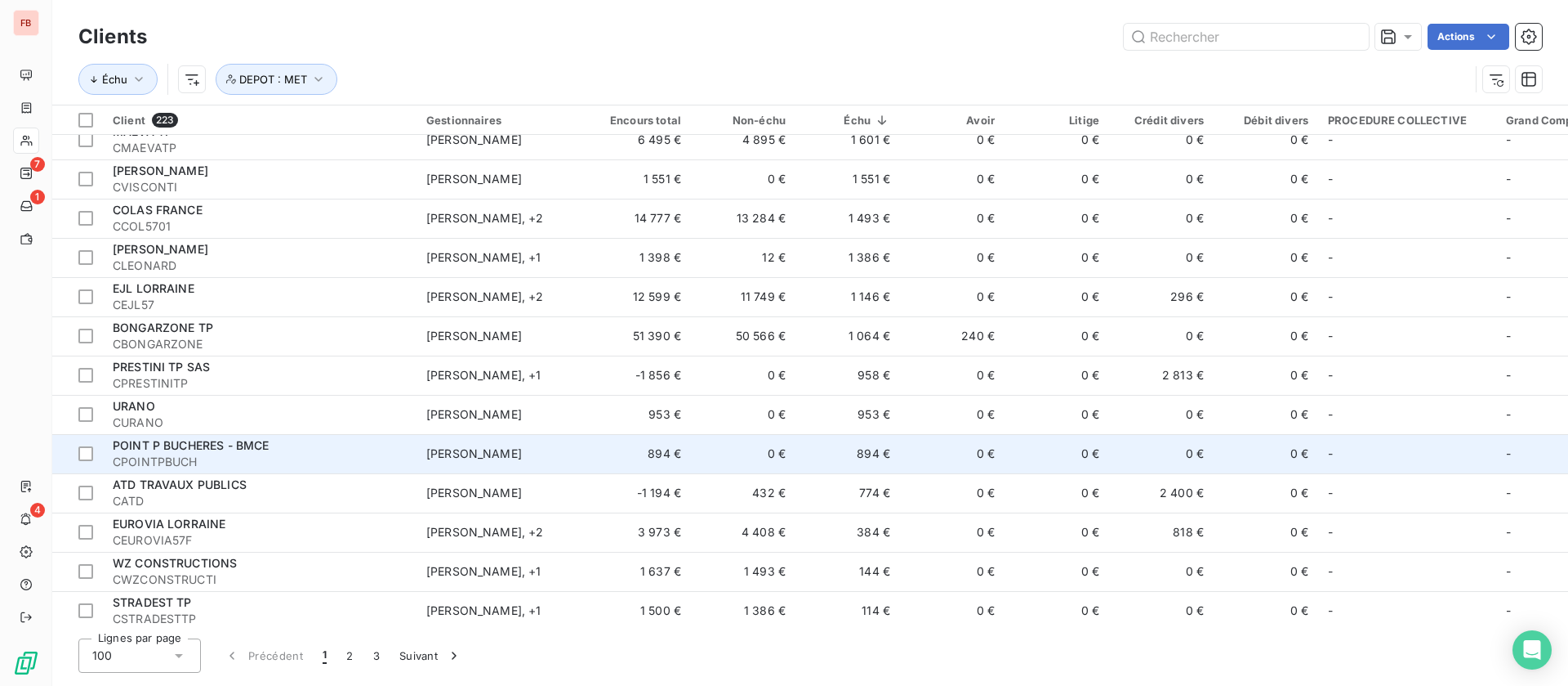
click at [933, 441] on td "0 €" at bounding box center [952, 454] width 105 height 40
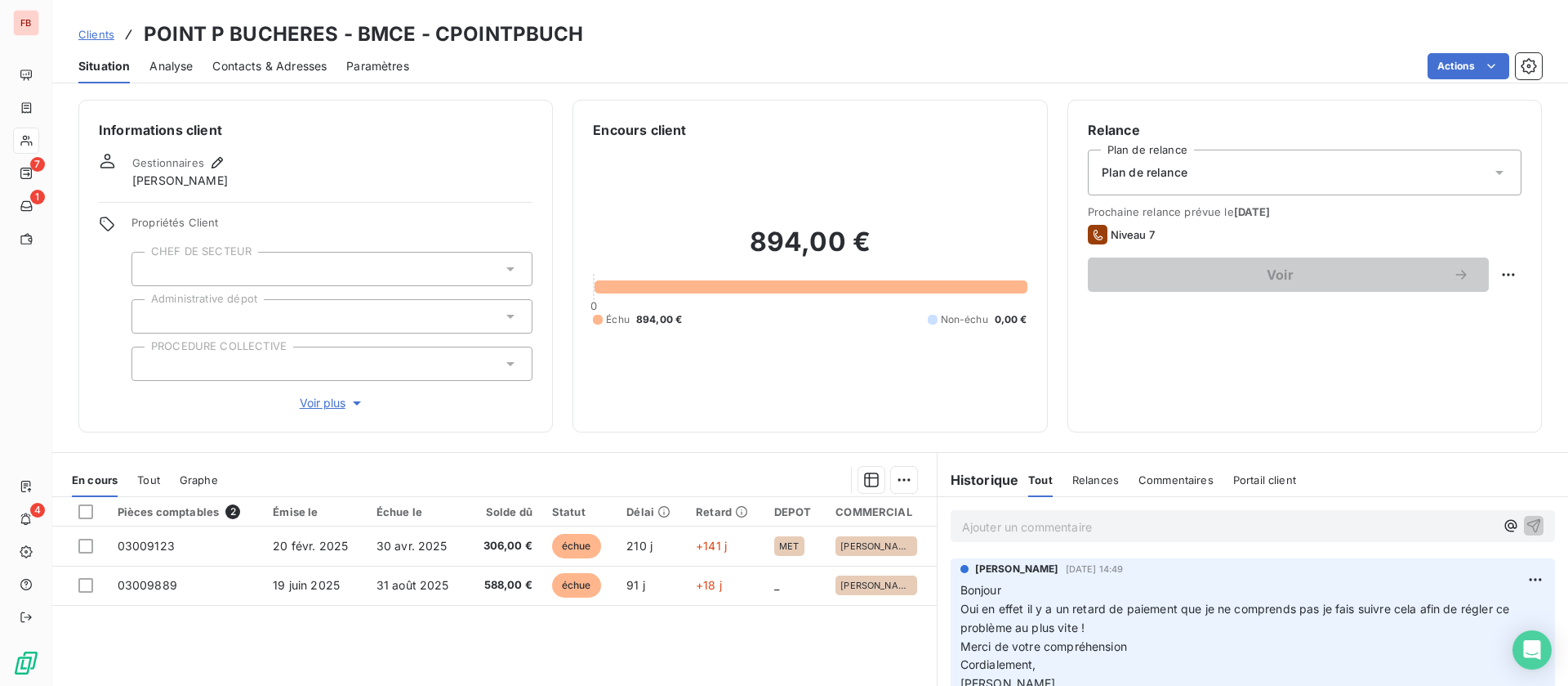
click at [94, 30] on span "Clients" at bounding box center [96, 35] width 36 height 13
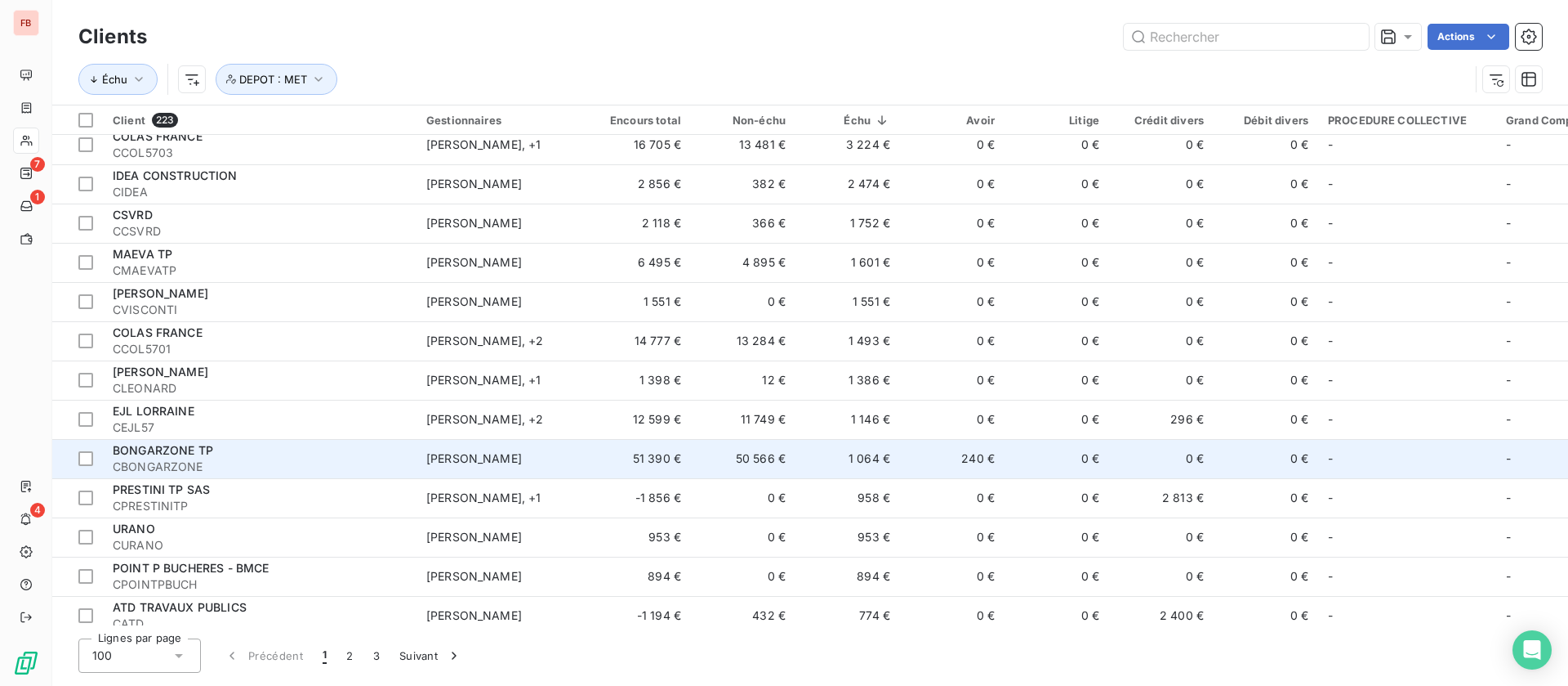
scroll to position [368, 0]
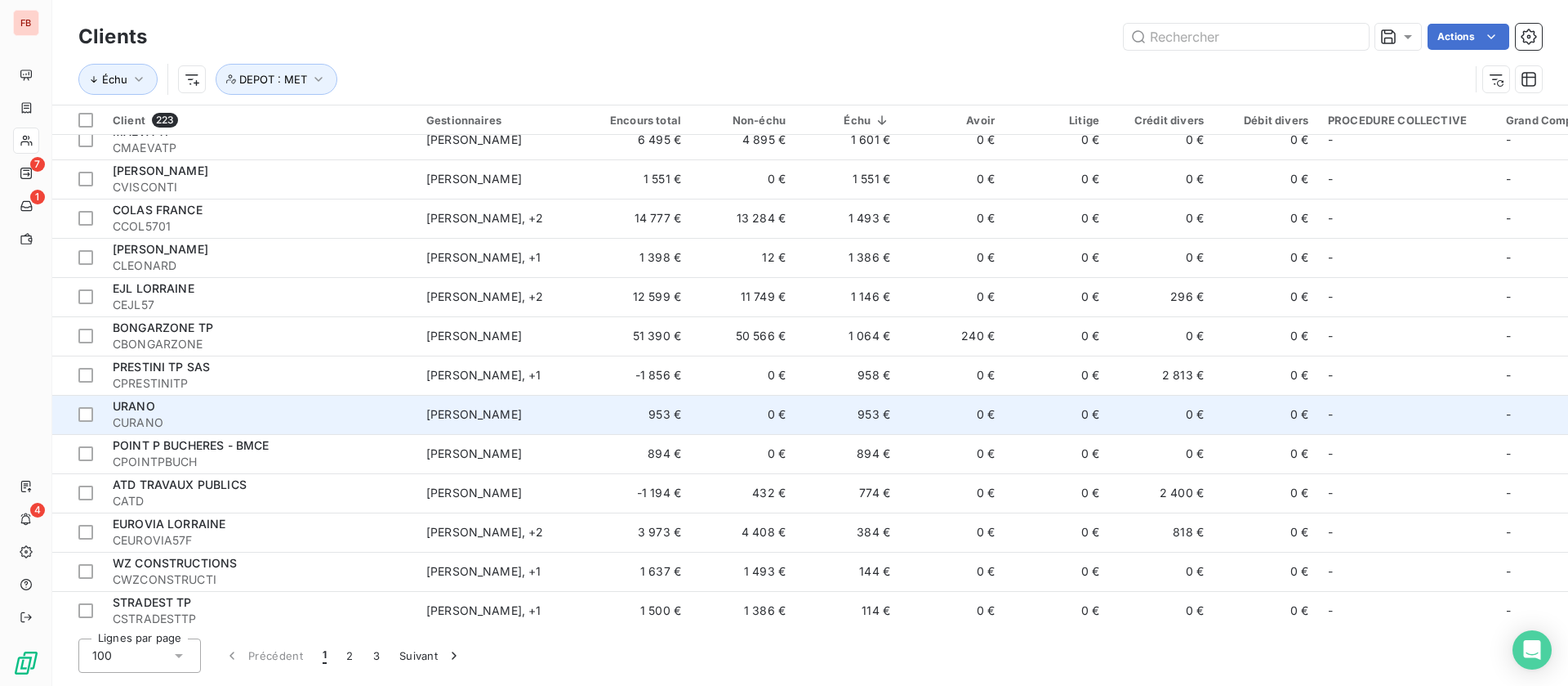
click at [627, 414] on td "953 €" at bounding box center [639, 414] width 105 height 40
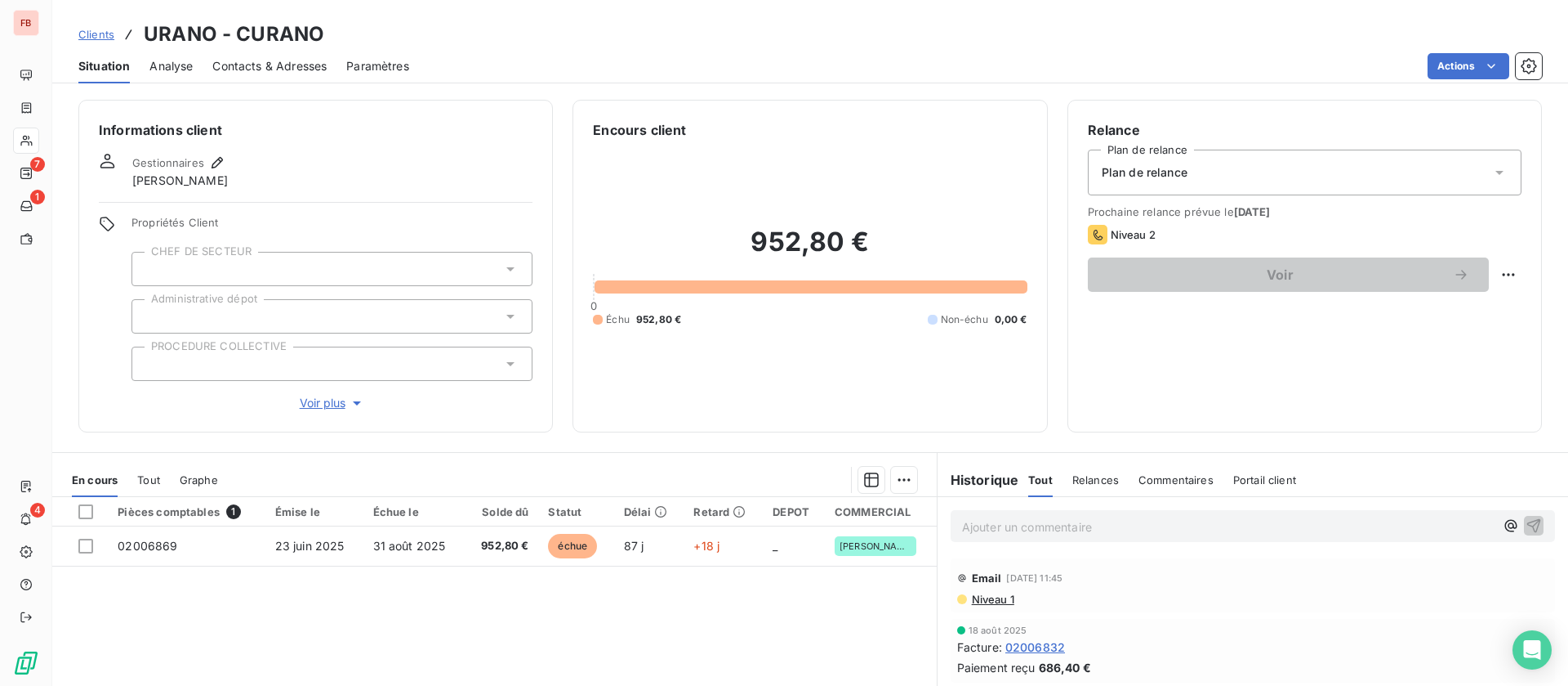
click at [323, 395] on span "Voir plus" at bounding box center [332, 403] width 65 height 16
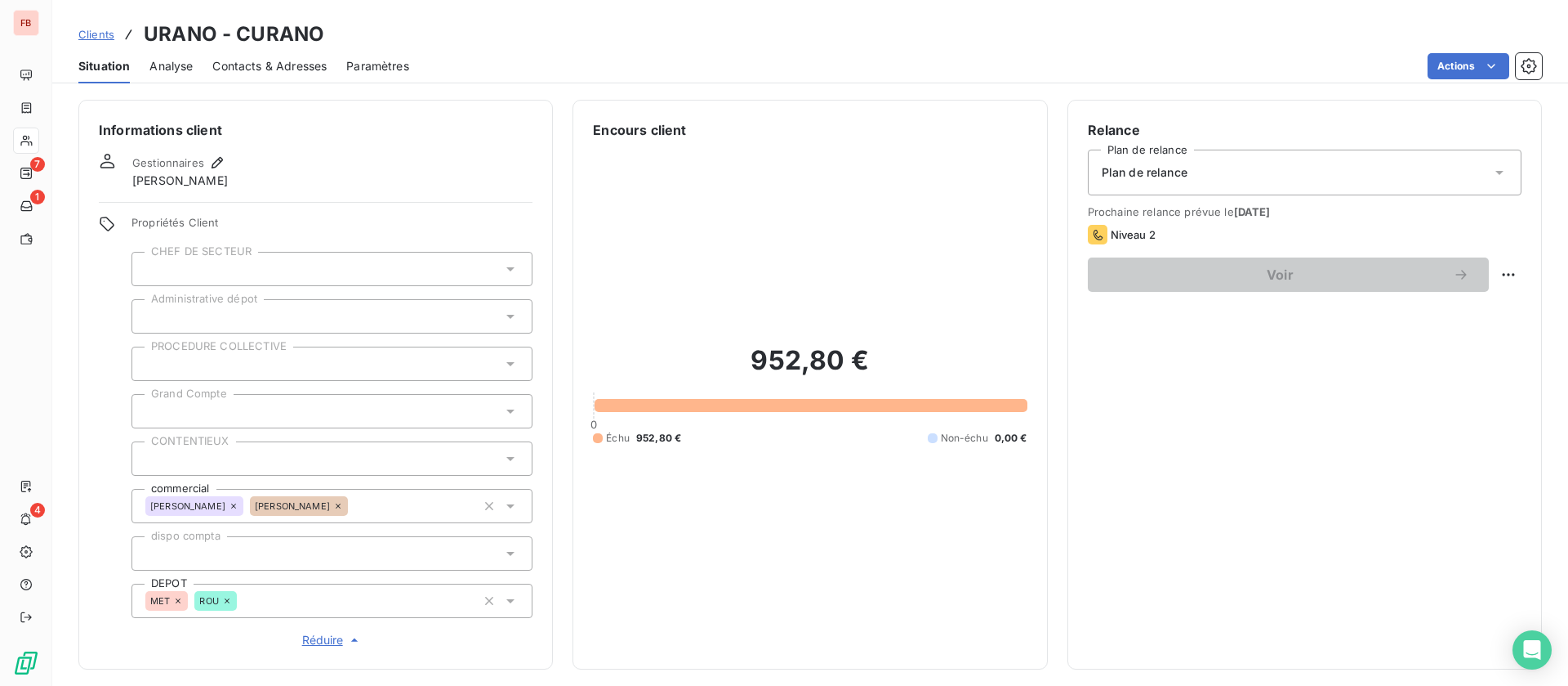
click at [179, 596] on icon at bounding box center [178, 600] width 10 height 10
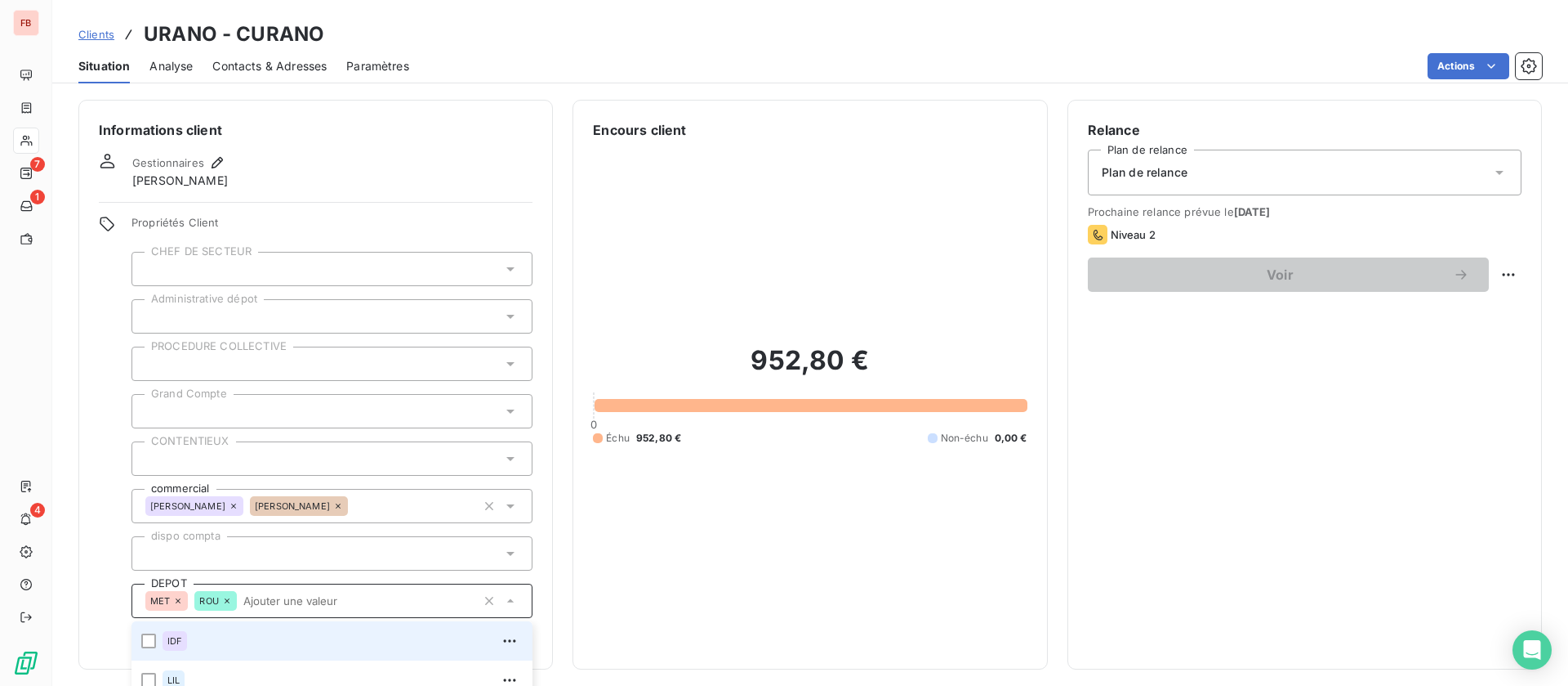
scroll to position [54, 0]
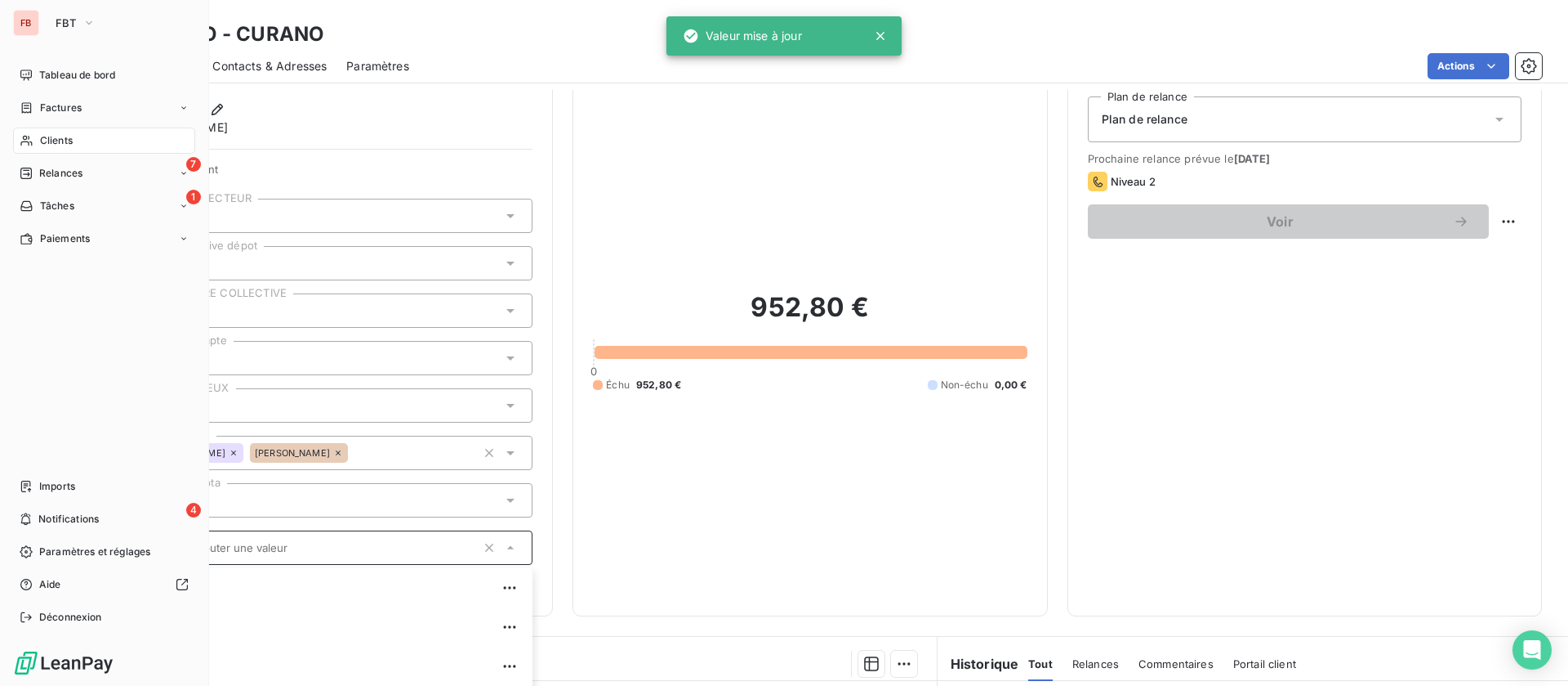
drag, startPoint x: 58, startPoint y: 142, endPoint x: 154, endPoint y: 139, distance: 96.0
click at [59, 142] on span "Clients" at bounding box center [57, 141] width 33 height 15
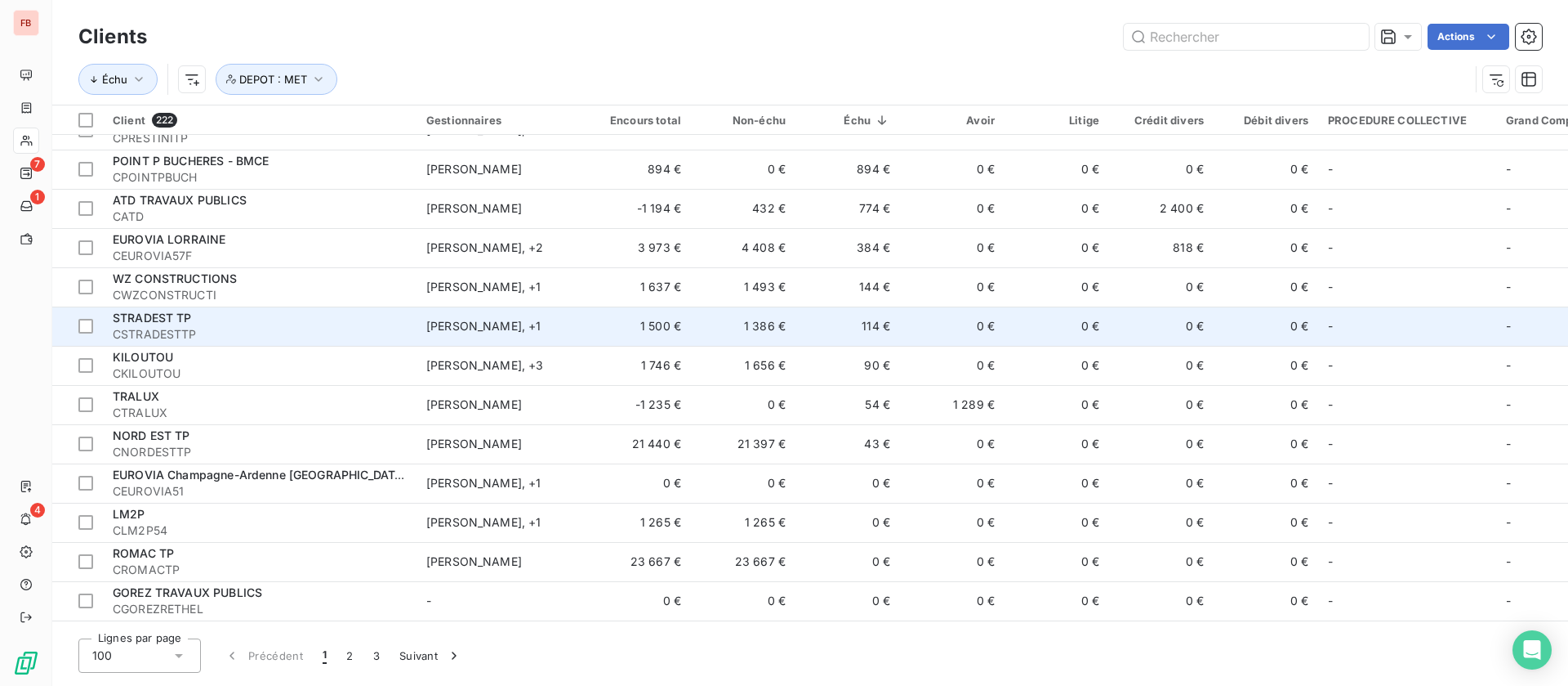
scroll to position [490, 0]
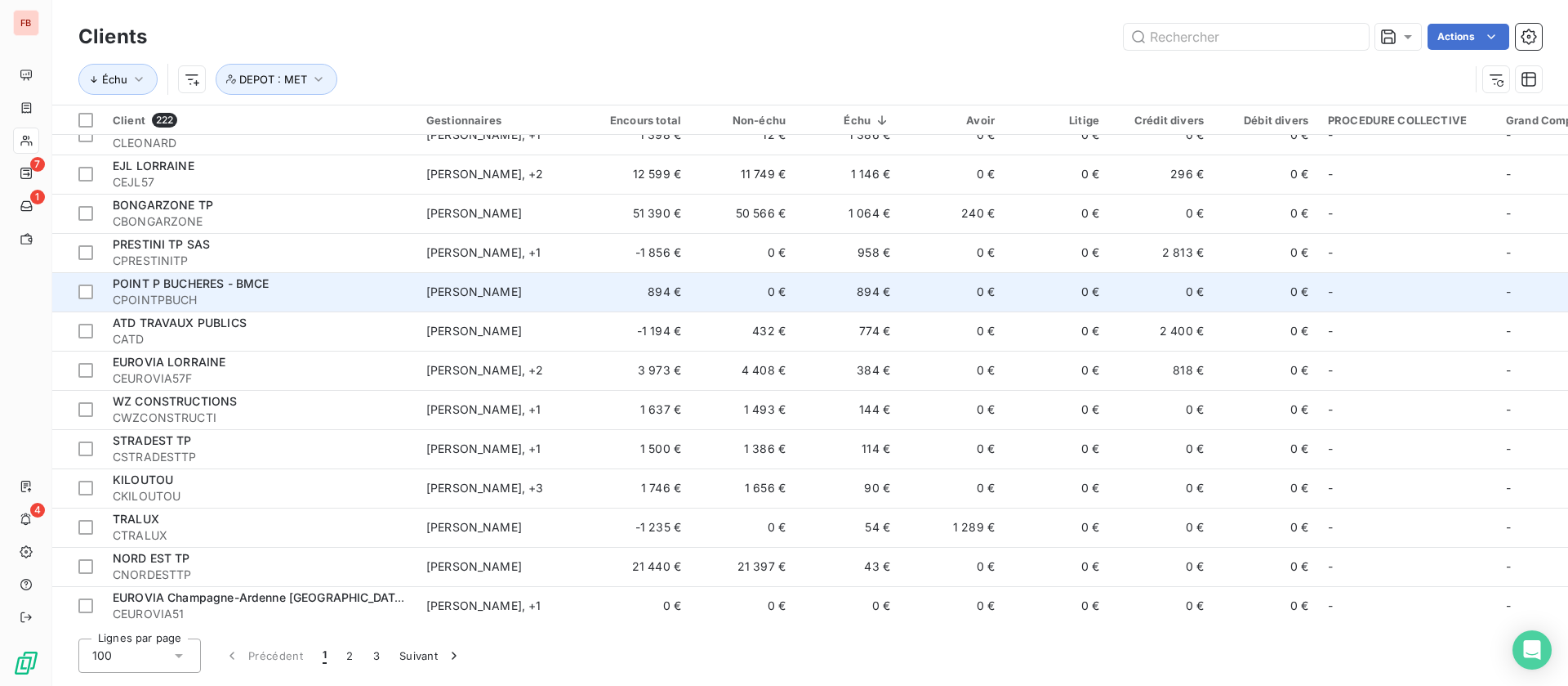
click at [918, 296] on td "0 €" at bounding box center [952, 292] width 105 height 40
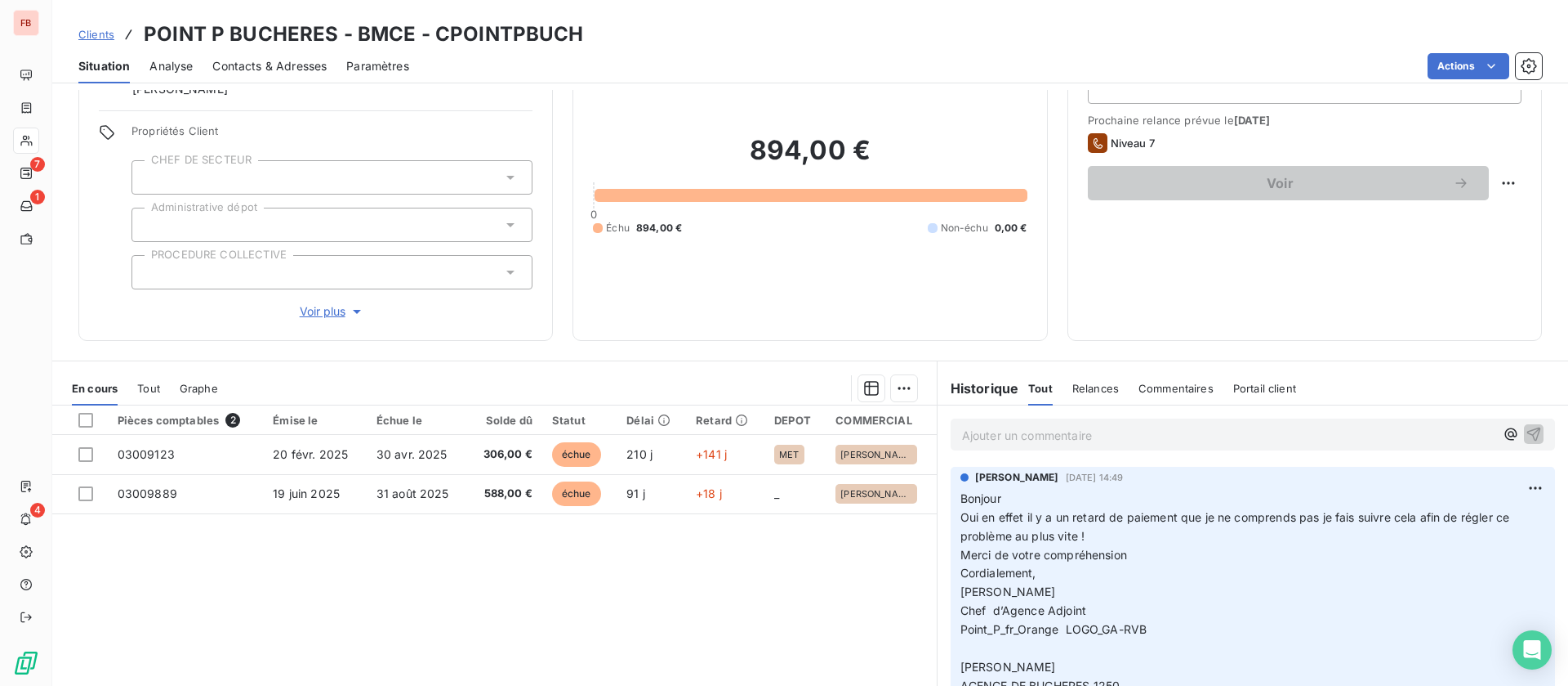
scroll to position [123, 0]
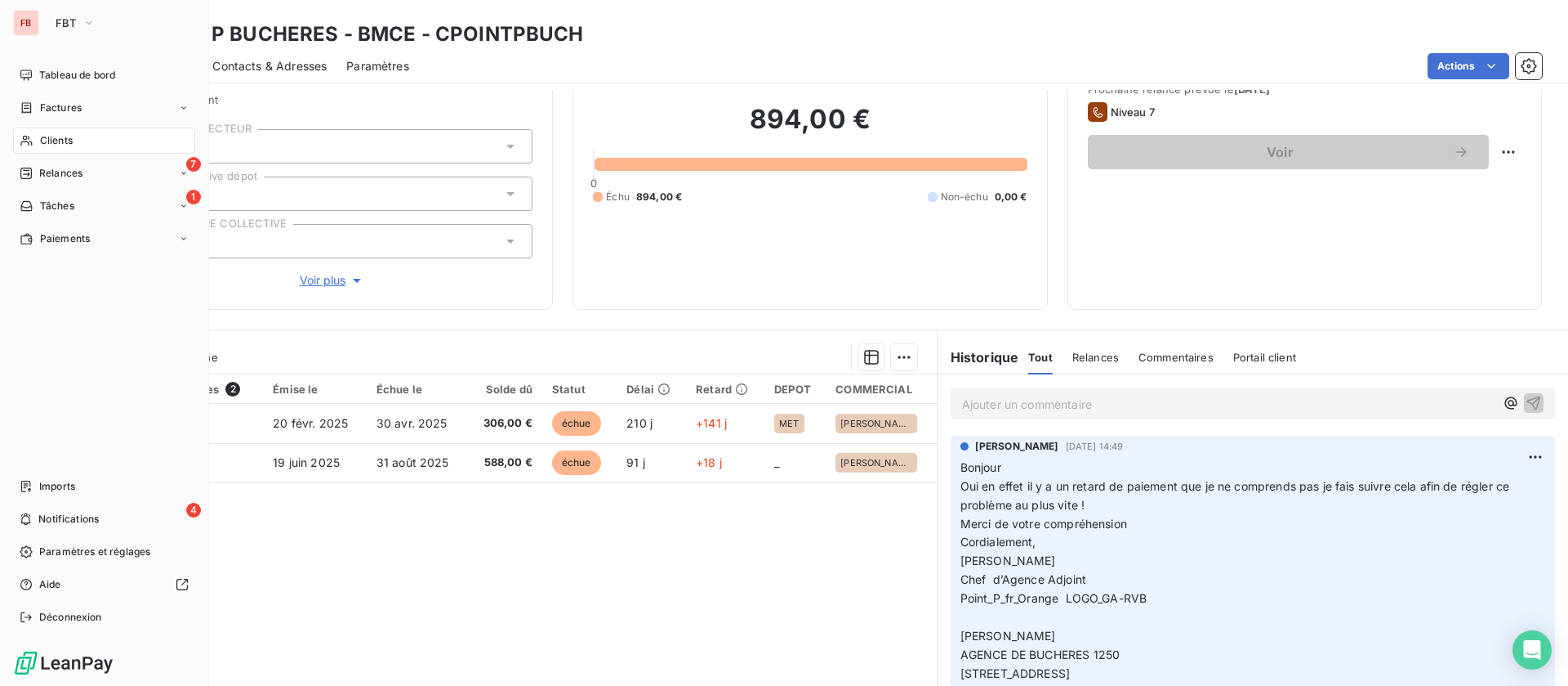
click at [45, 138] on span "Clients" at bounding box center [57, 141] width 33 height 15
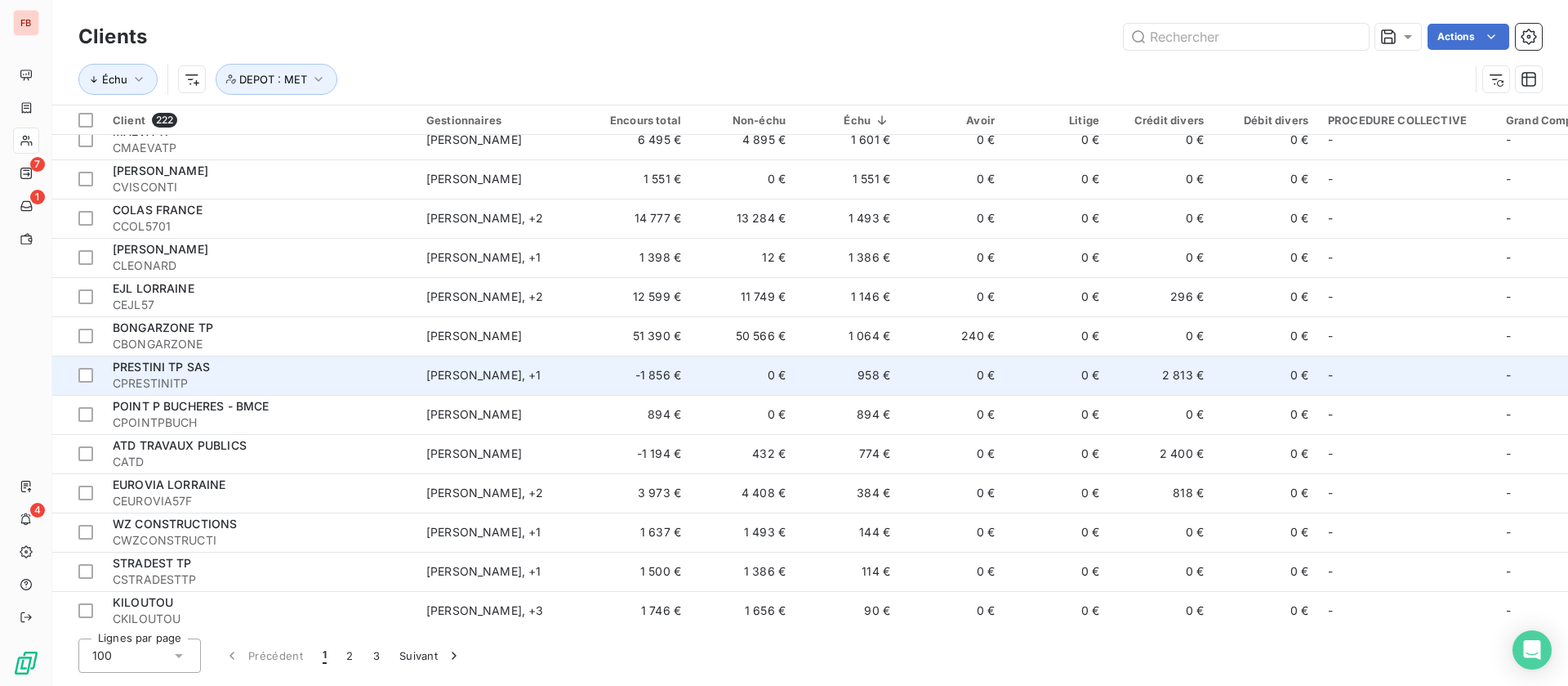
scroll to position [490, 0]
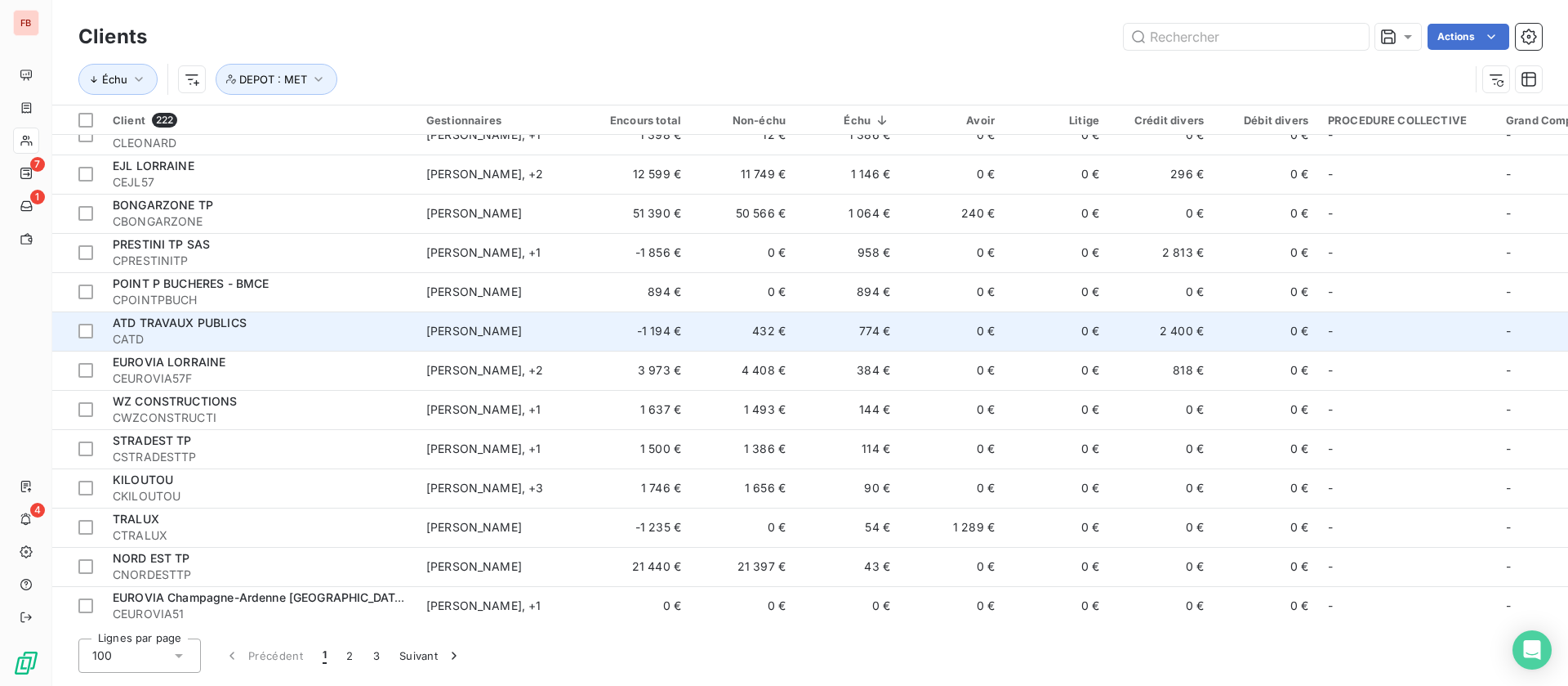
click at [940, 333] on td "0 €" at bounding box center [952, 331] width 105 height 40
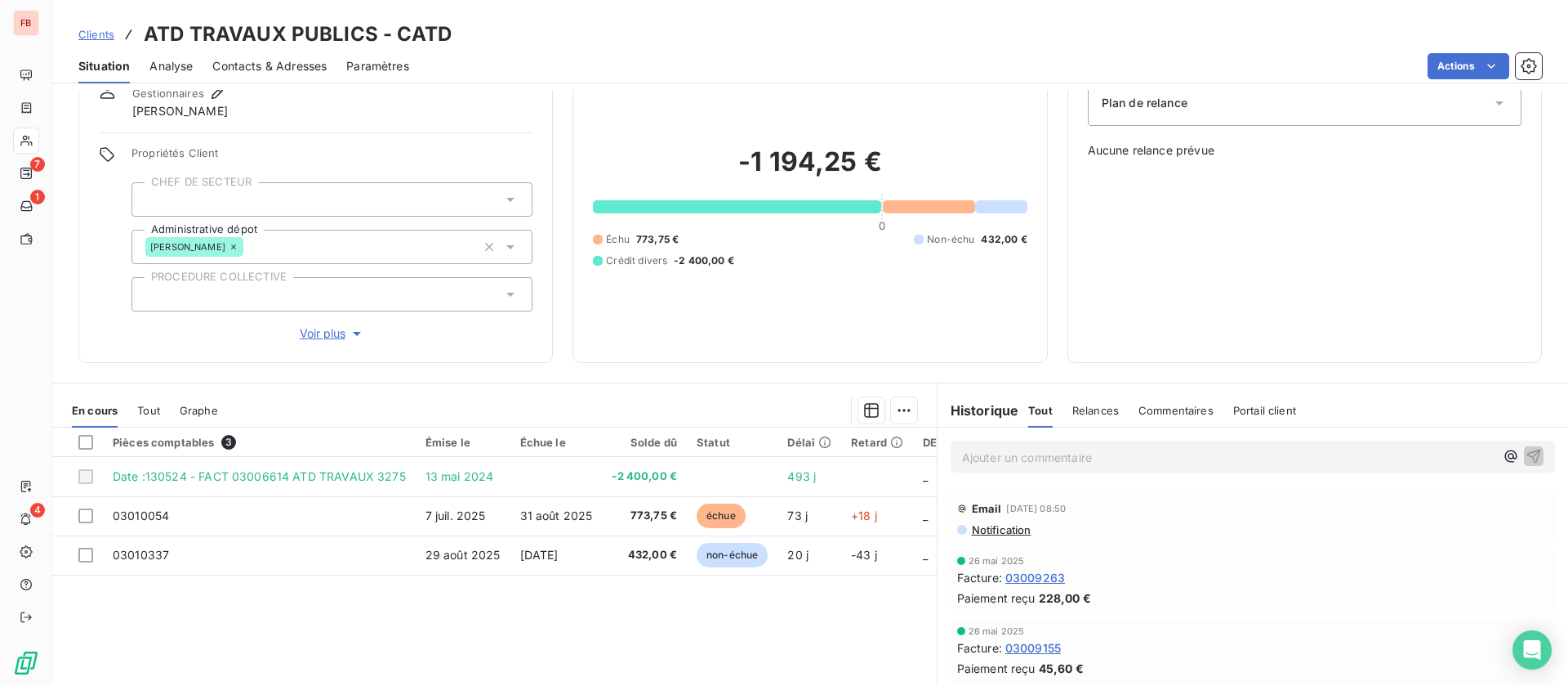
scroll to position [123, 0]
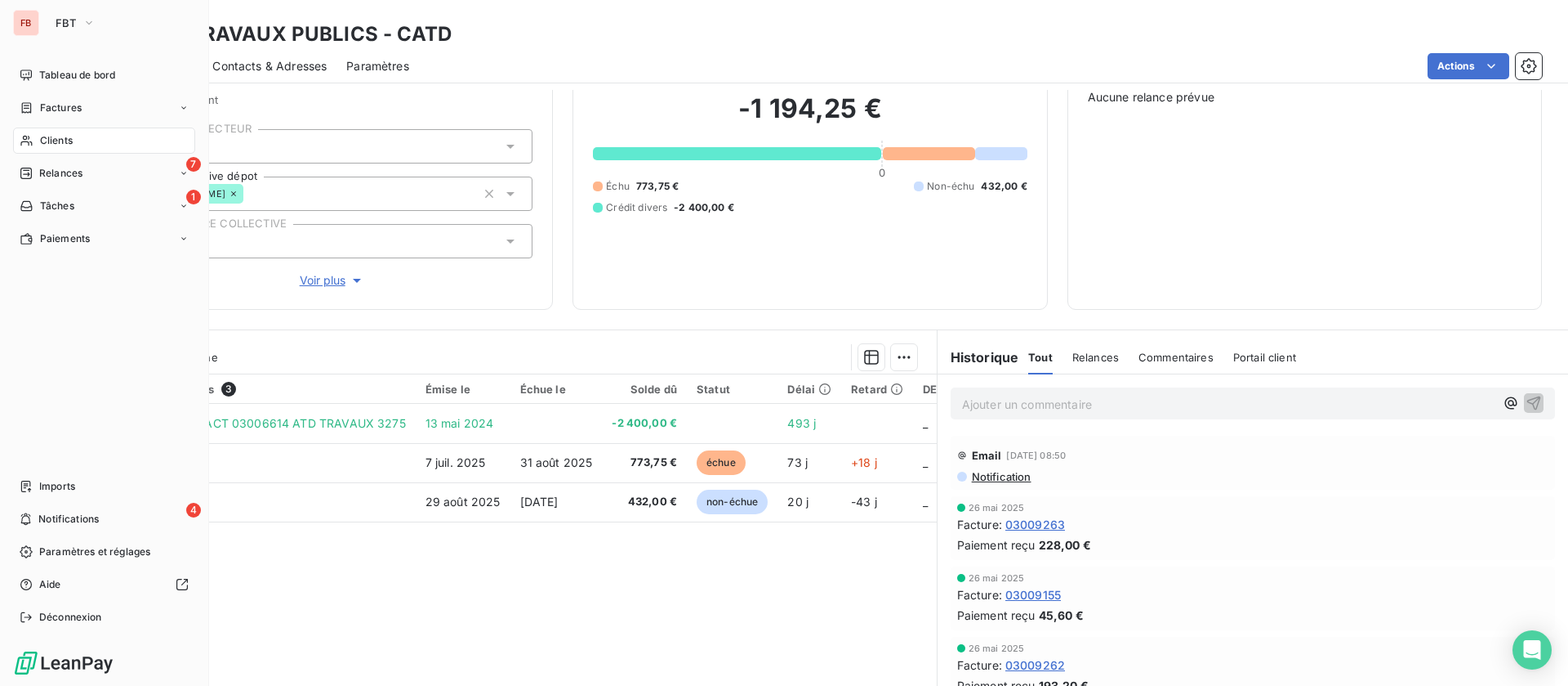
click at [72, 143] on span "Clients" at bounding box center [57, 141] width 33 height 15
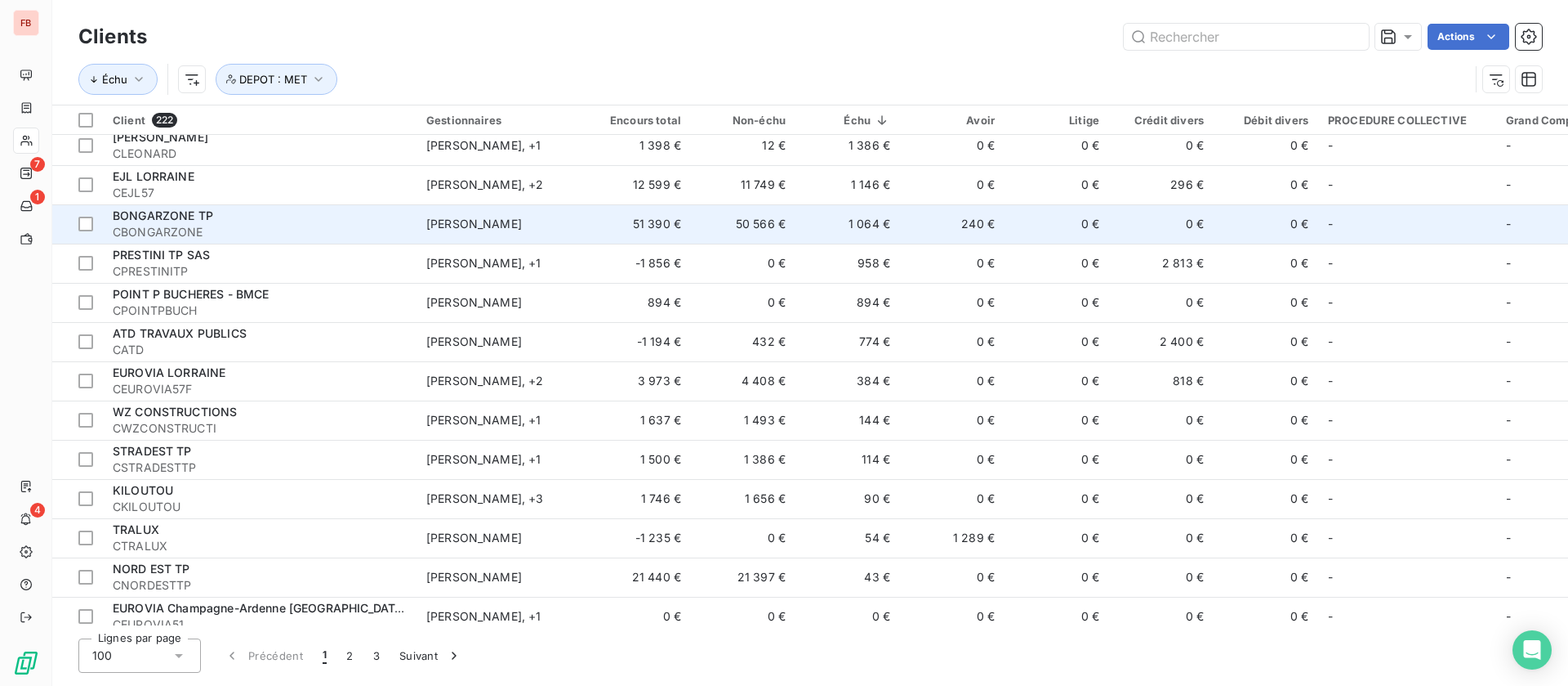
scroll to position [490, 0]
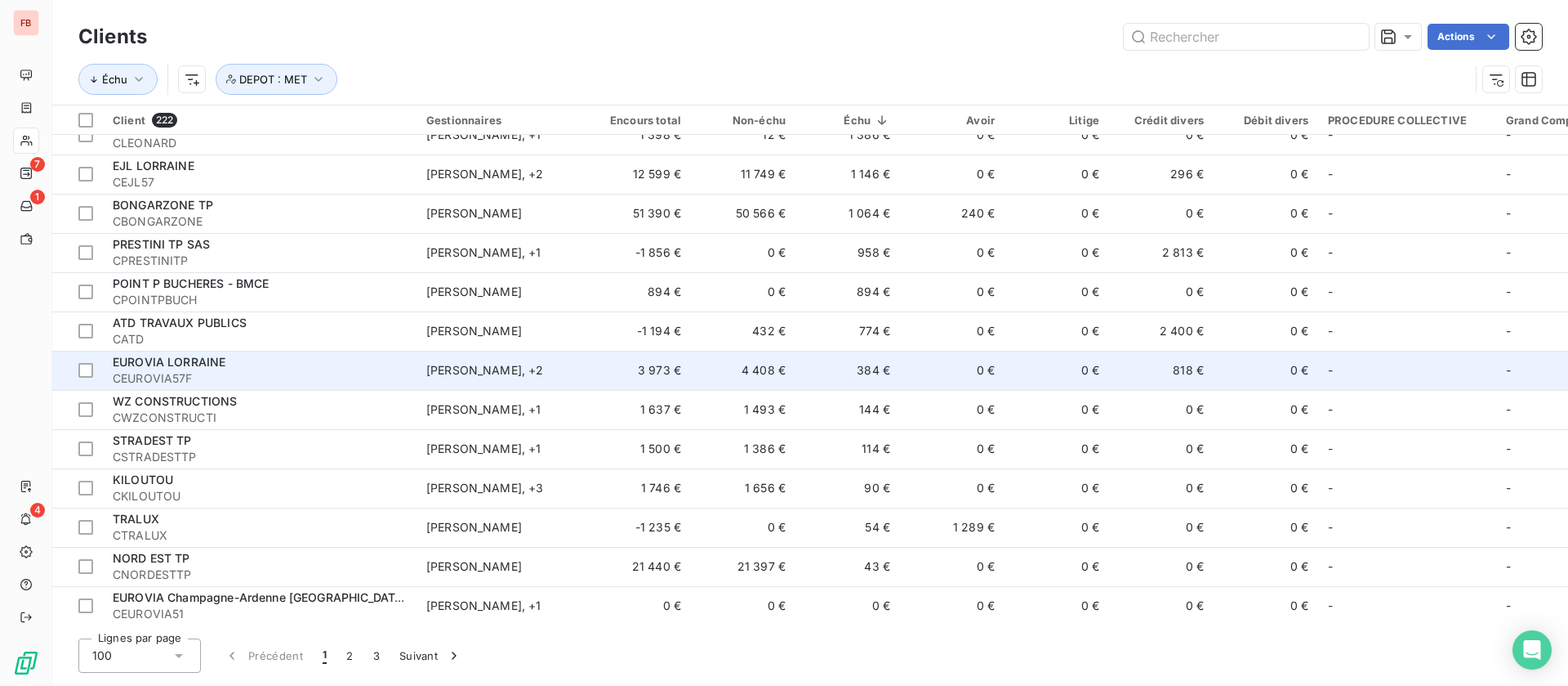
click at [897, 373] on td "384 €" at bounding box center [848, 371] width 105 height 40
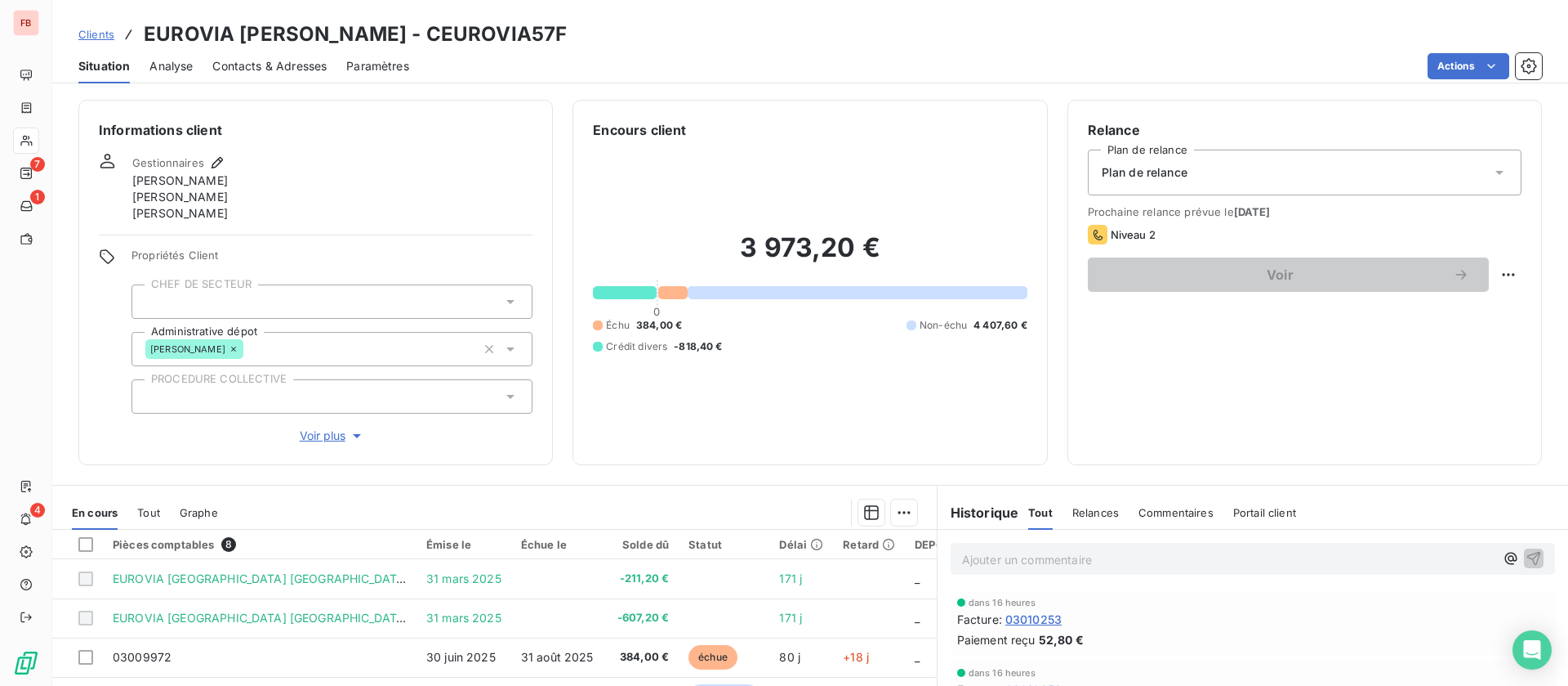
scroll to position [123, 0]
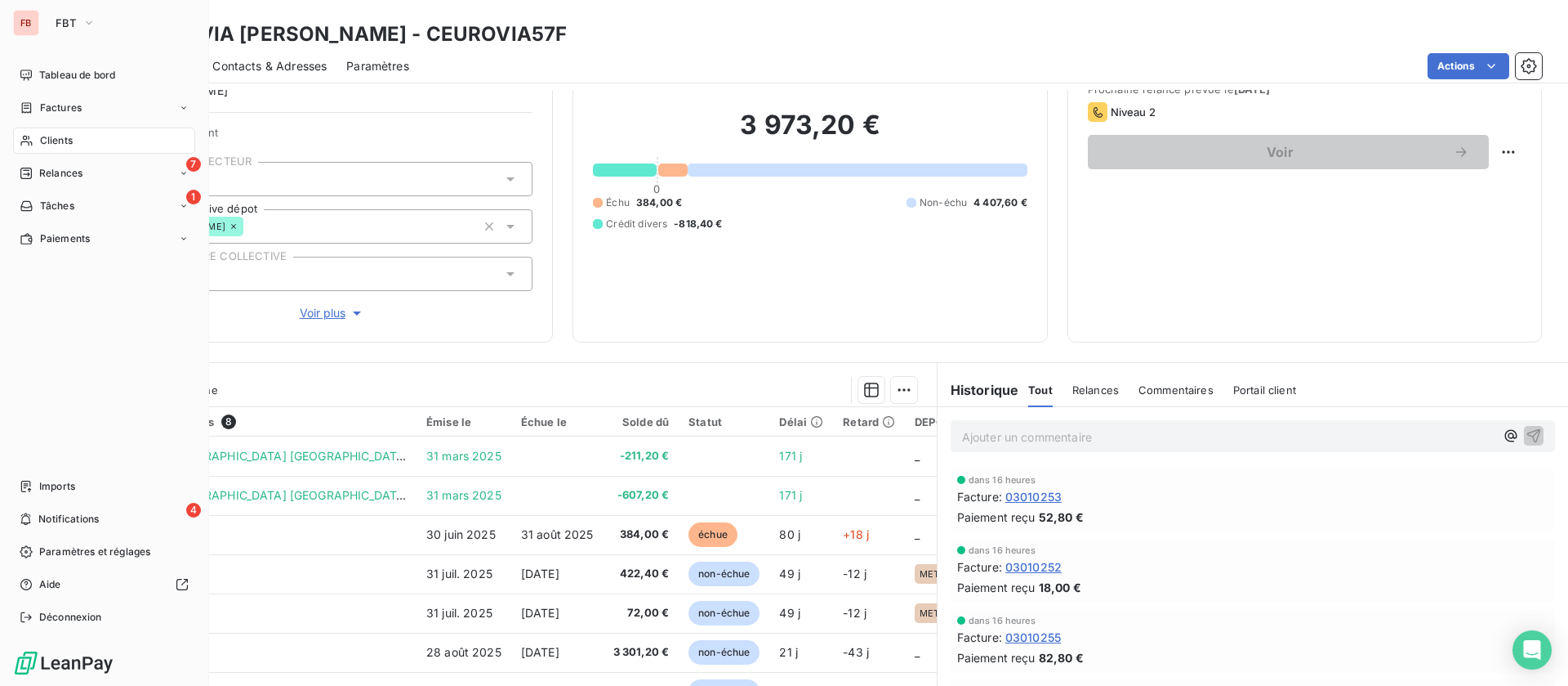
click at [67, 137] on span "Clients" at bounding box center [57, 141] width 33 height 15
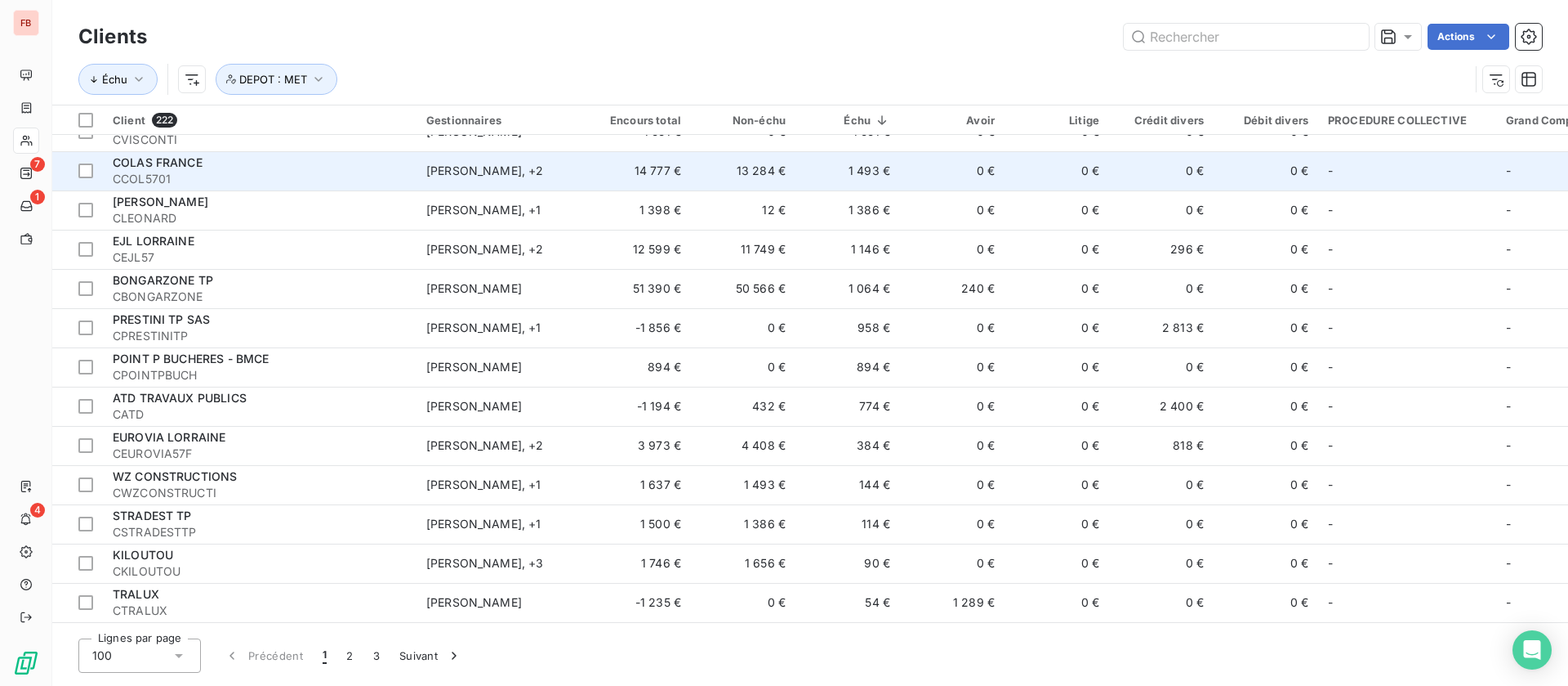
scroll to position [490, 0]
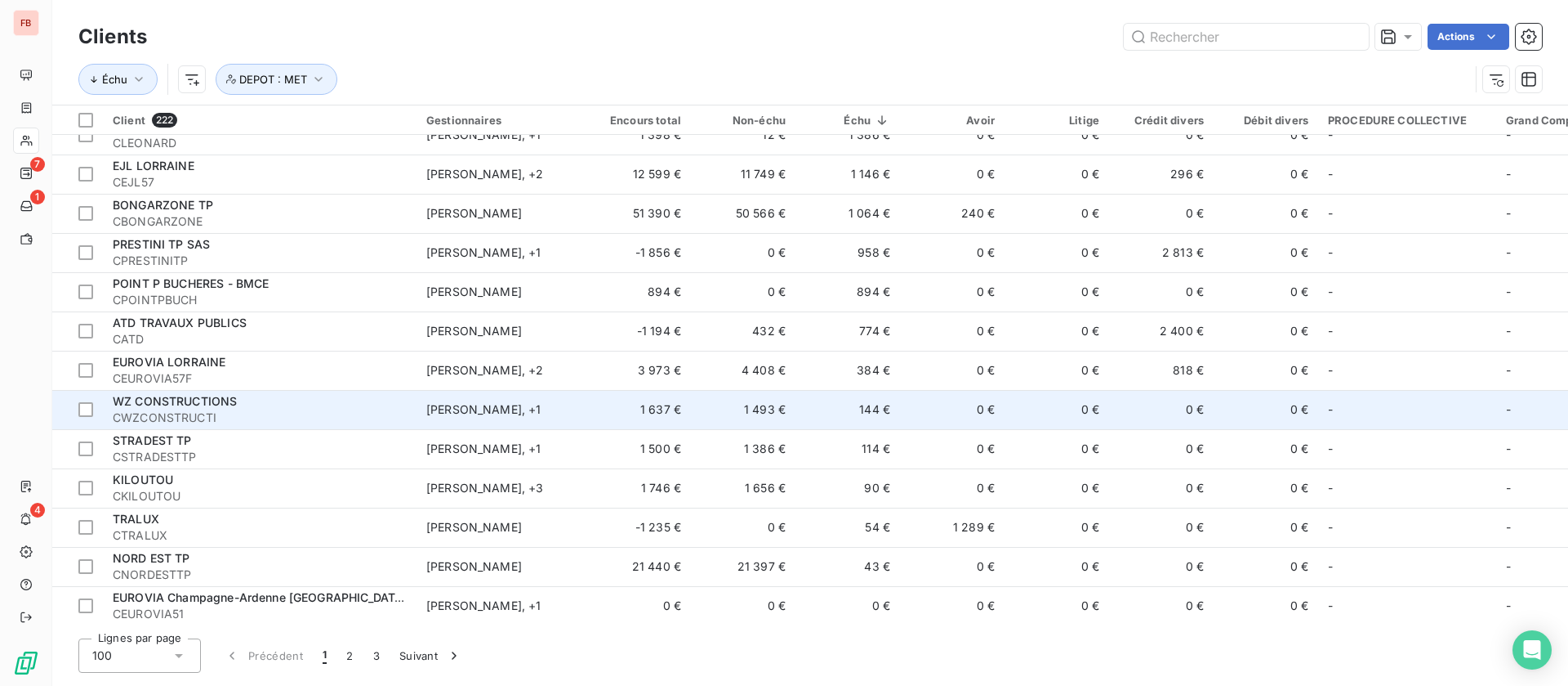
click at [926, 397] on td "0 €" at bounding box center [952, 409] width 105 height 40
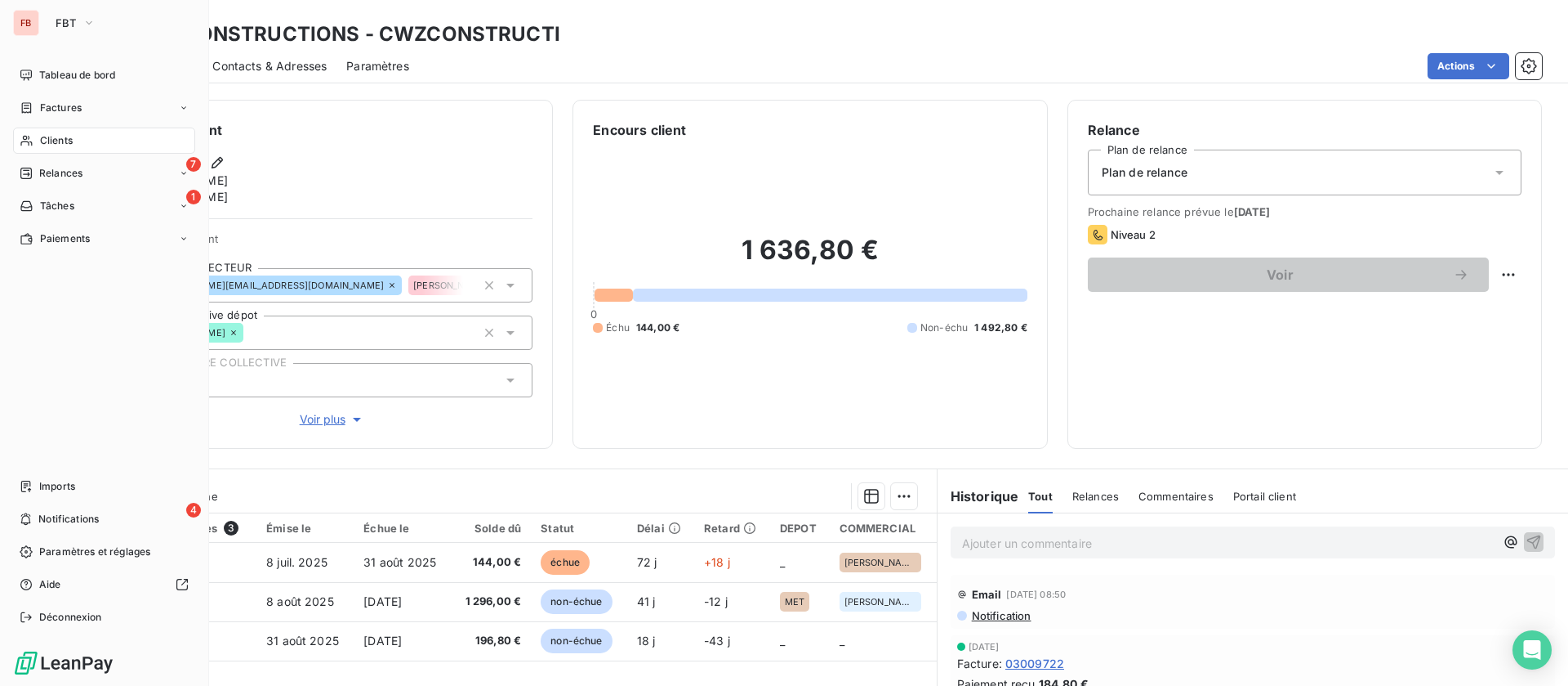
click at [52, 144] on span "Clients" at bounding box center [57, 141] width 33 height 15
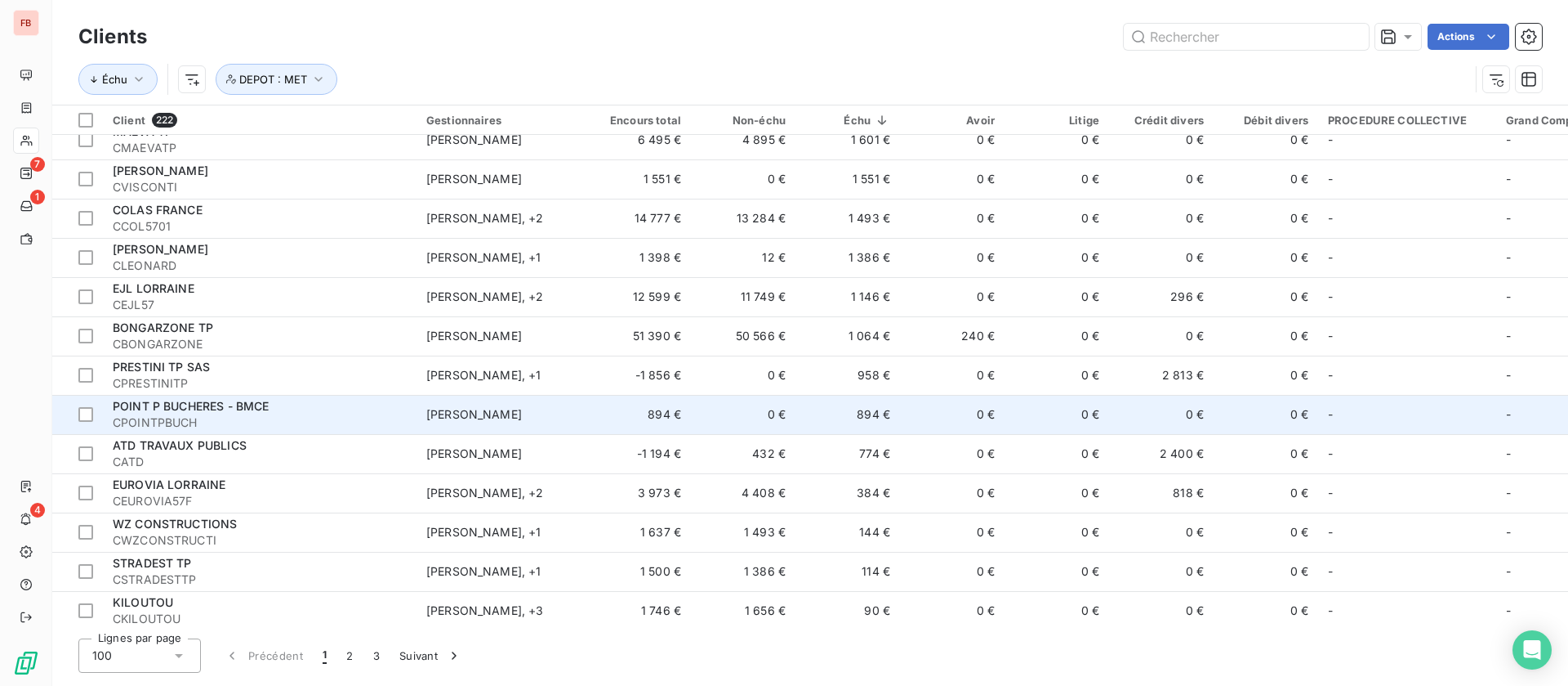
scroll to position [613, 0]
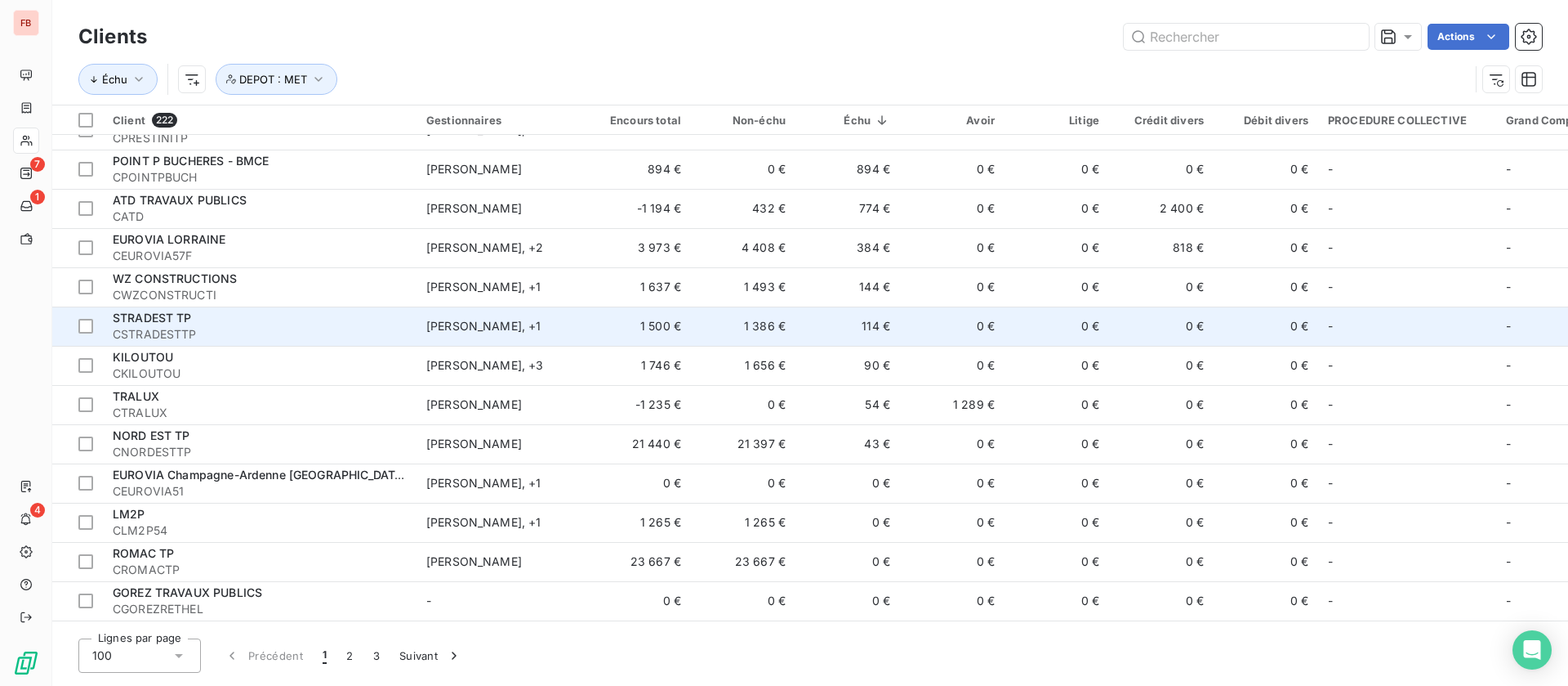
click at [871, 332] on td "114 €" at bounding box center [848, 326] width 105 height 40
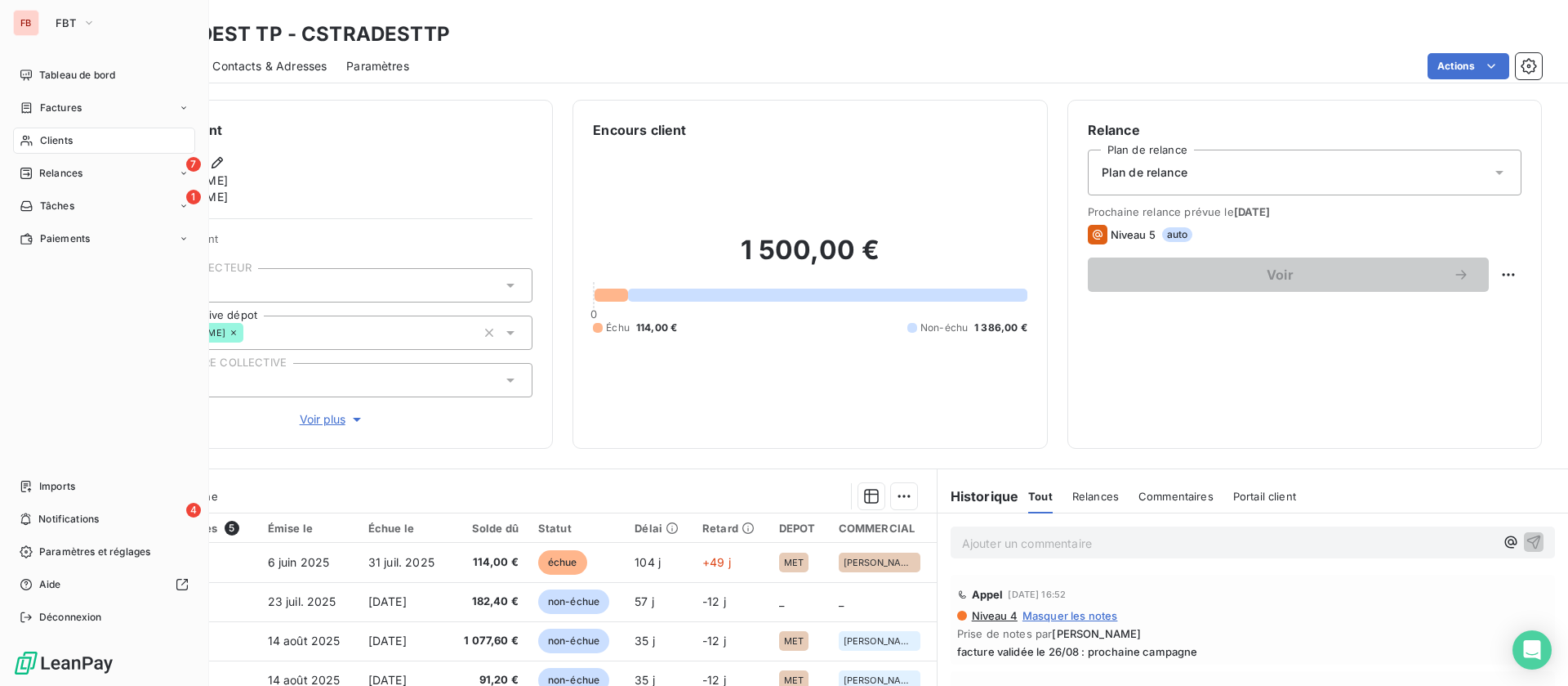
click at [50, 142] on span "Clients" at bounding box center [57, 141] width 33 height 15
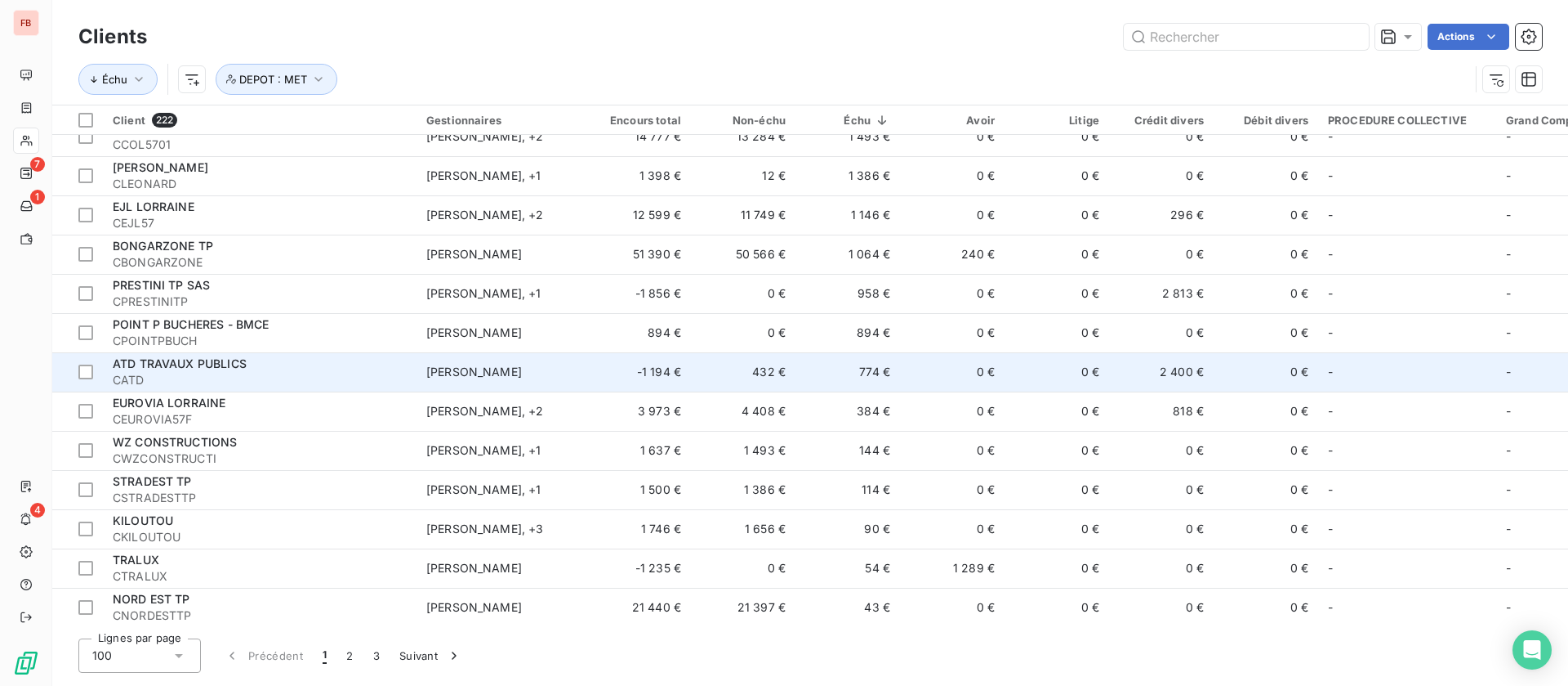
scroll to position [490, 0]
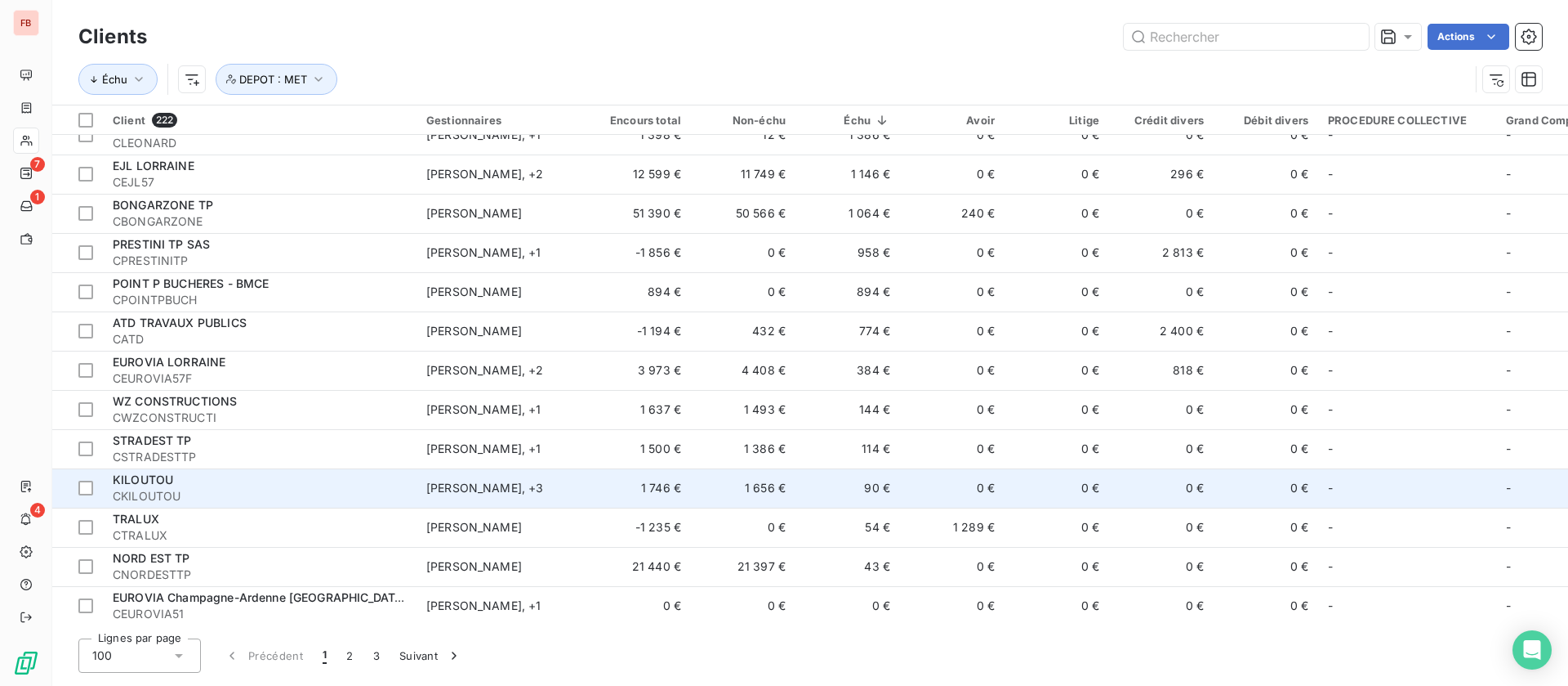
click at [902, 480] on td "0 €" at bounding box center [952, 488] width 105 height 40
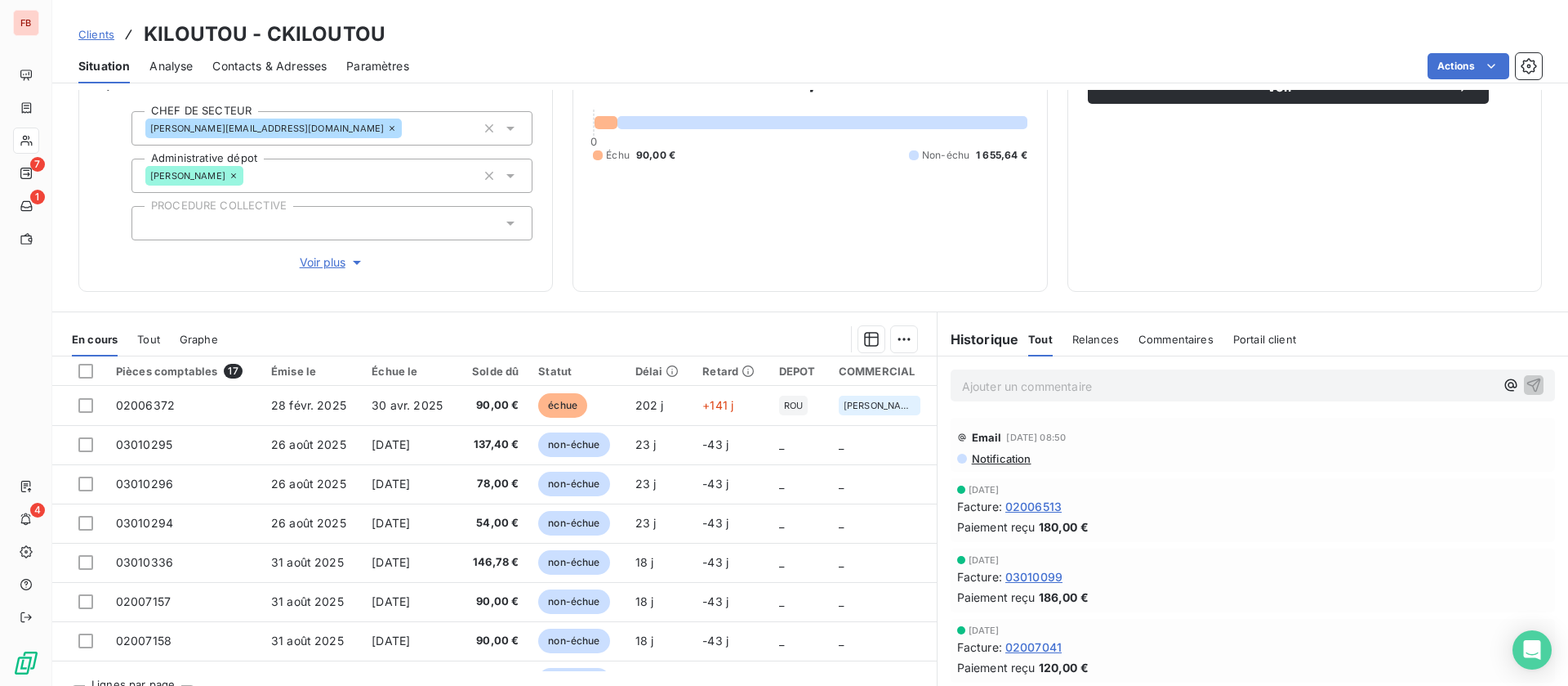
scroll to position [222, 0]
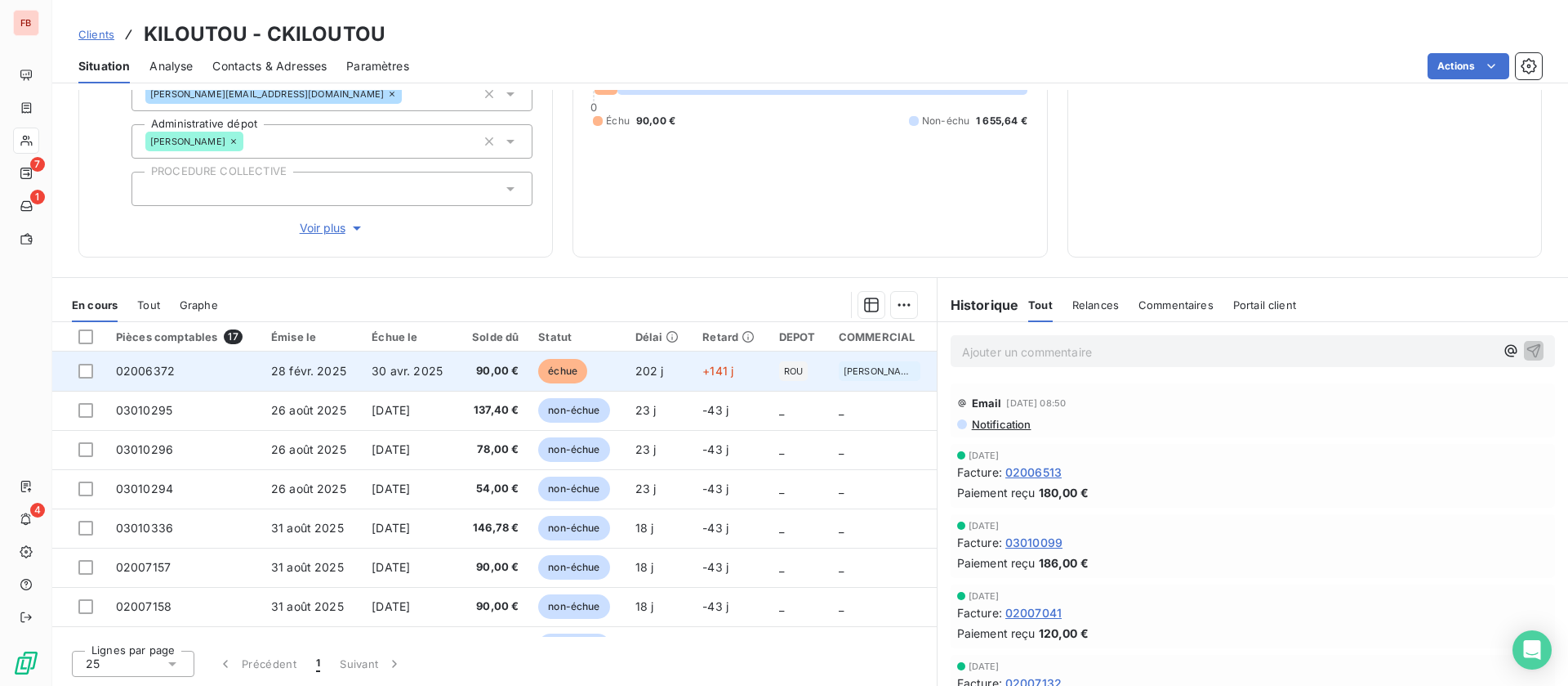
click at [372, 367] on span "30 avr. 2025" at bounding box center [407, 371] width 71 height 14
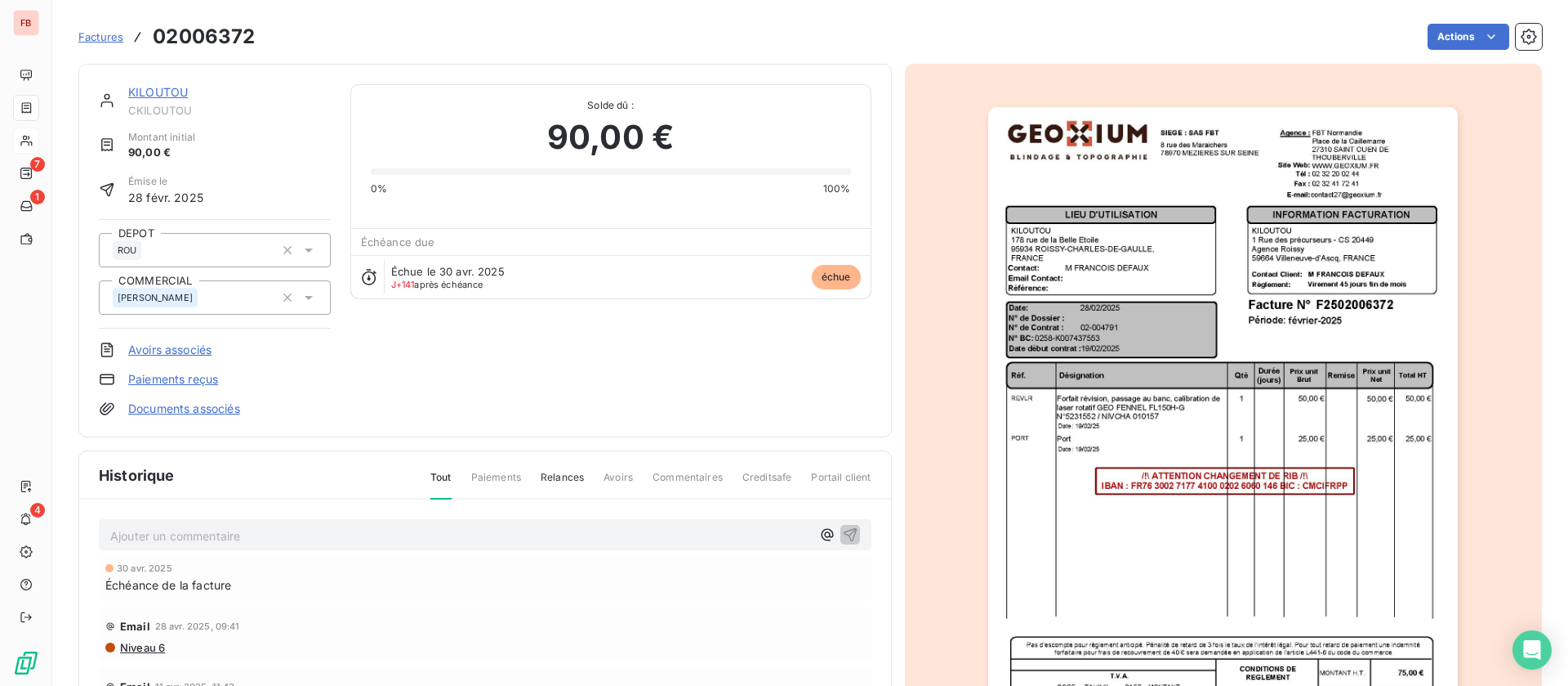
click at [174, 91] on link "KILOUTOU" at bounding box center [158, 91] width 59 height 14
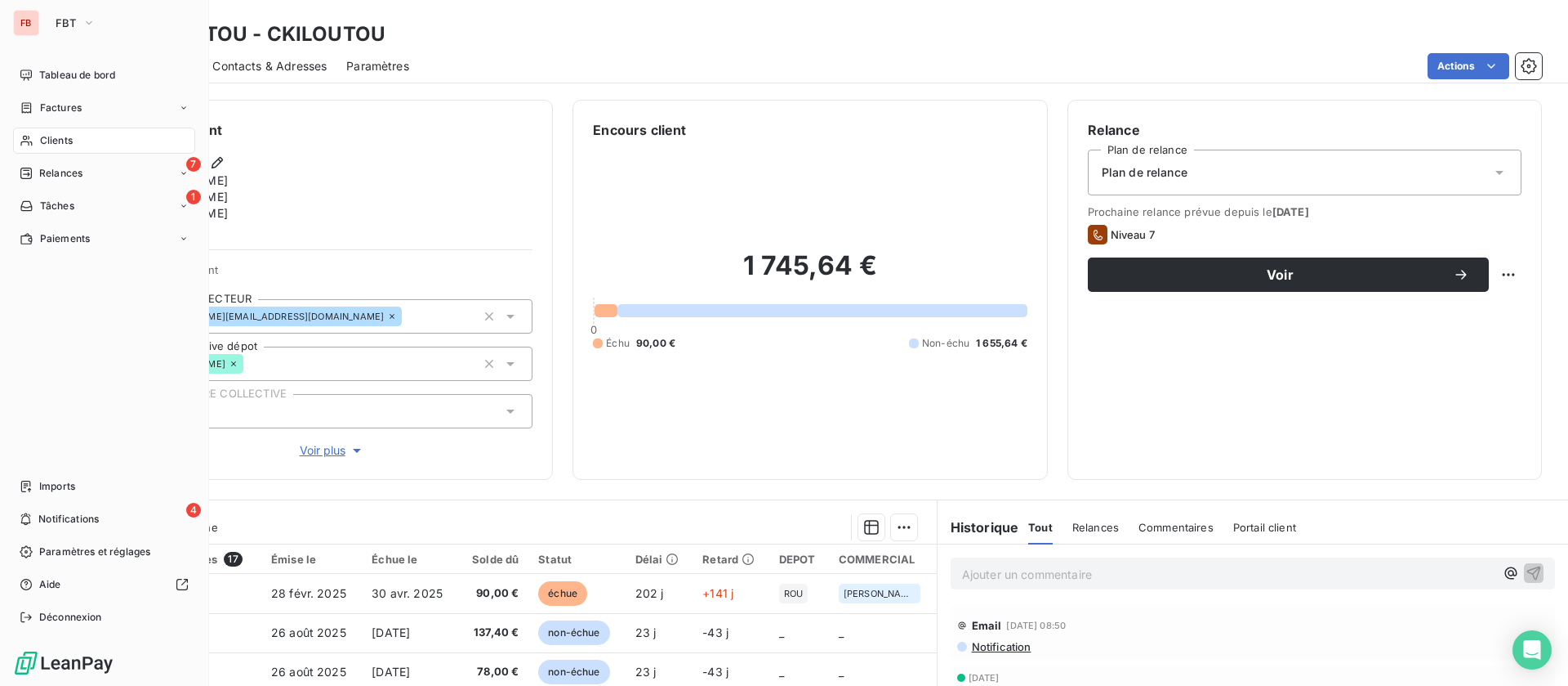
click at [60, 138] on span "Clients" at bounding box center [57, 141] width 33 height 15
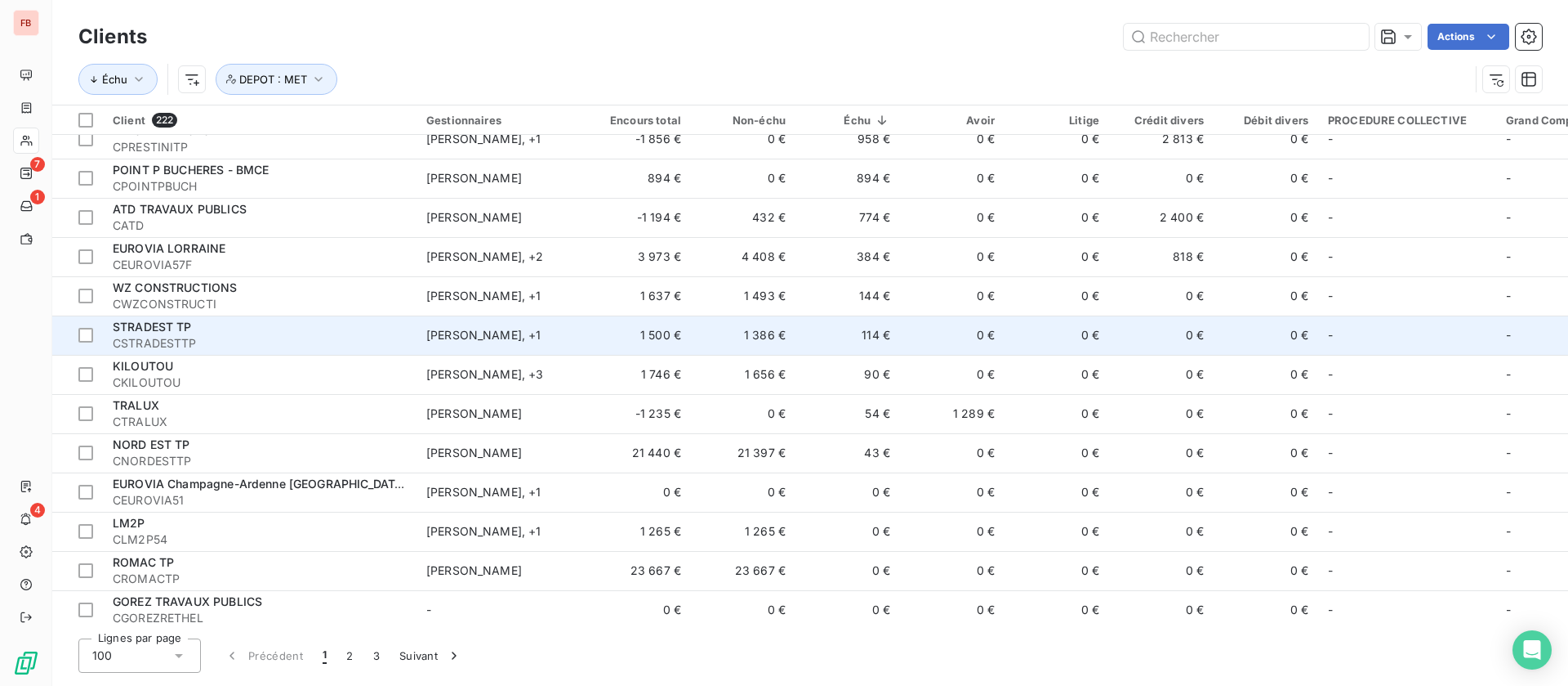
scroll to position [613, 0]
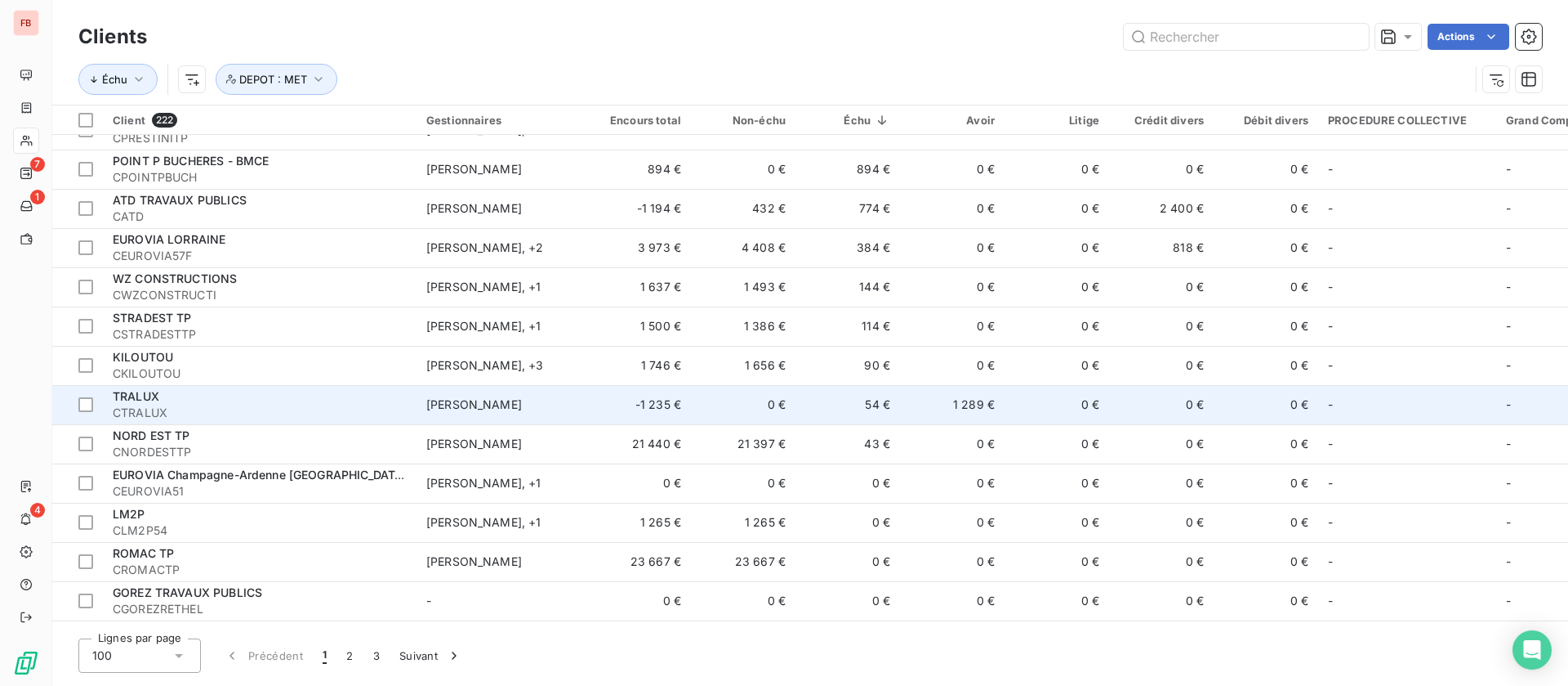
click at [892, 399] on td "54 €" at bounding box center [848, 404] width 105 height 40
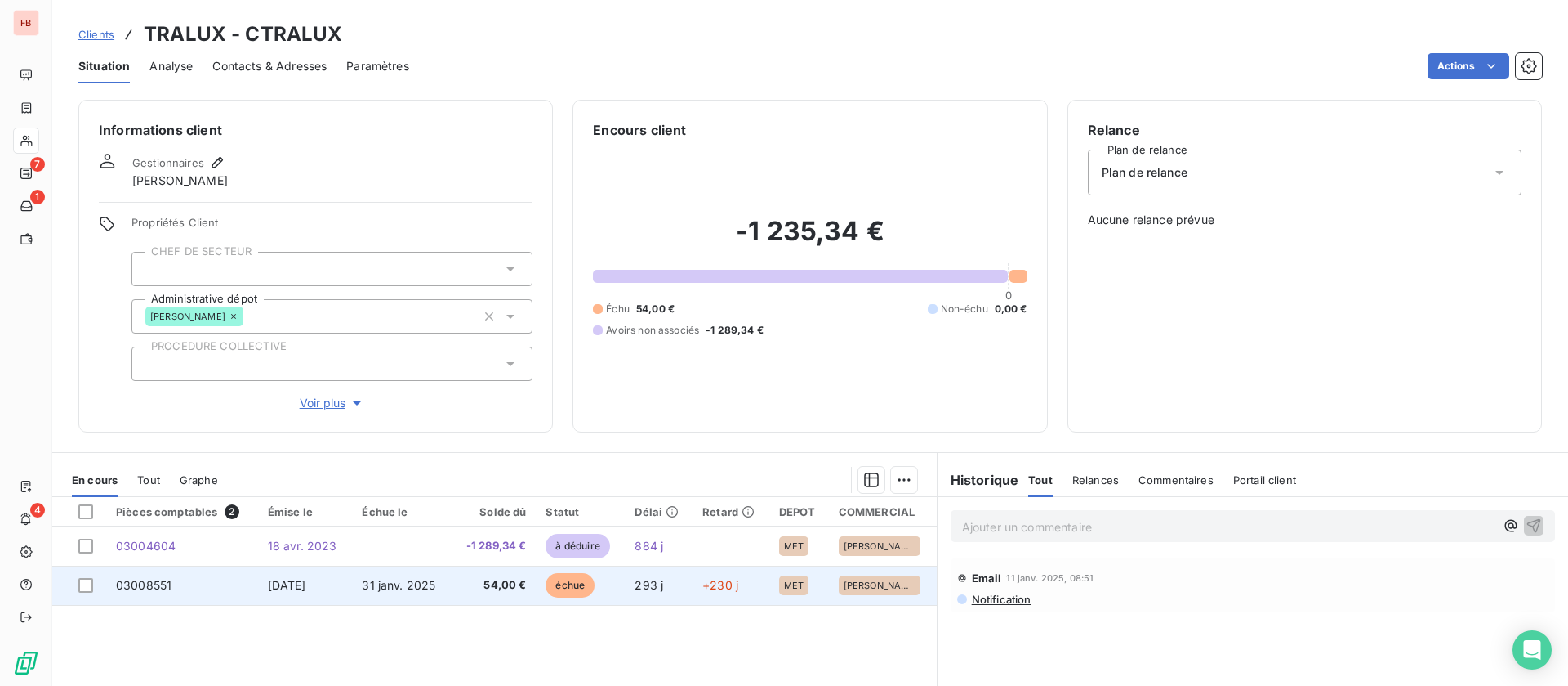
click at [388, 586] on span "31 janv. 2025" at bounding box center [398, 585] width 73 height 14
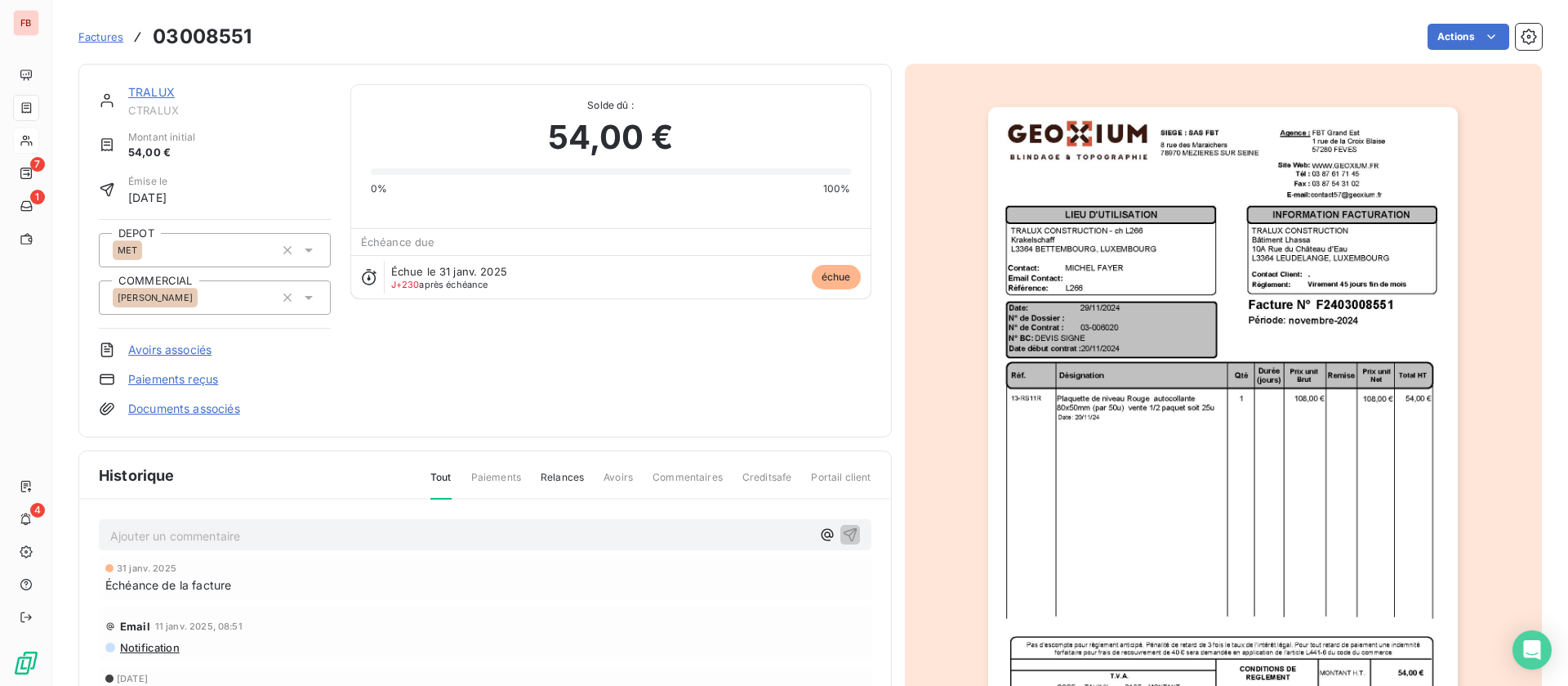
click at [1217, 363] on img "button" at bounding box center [1223, 440] width 470 height 665
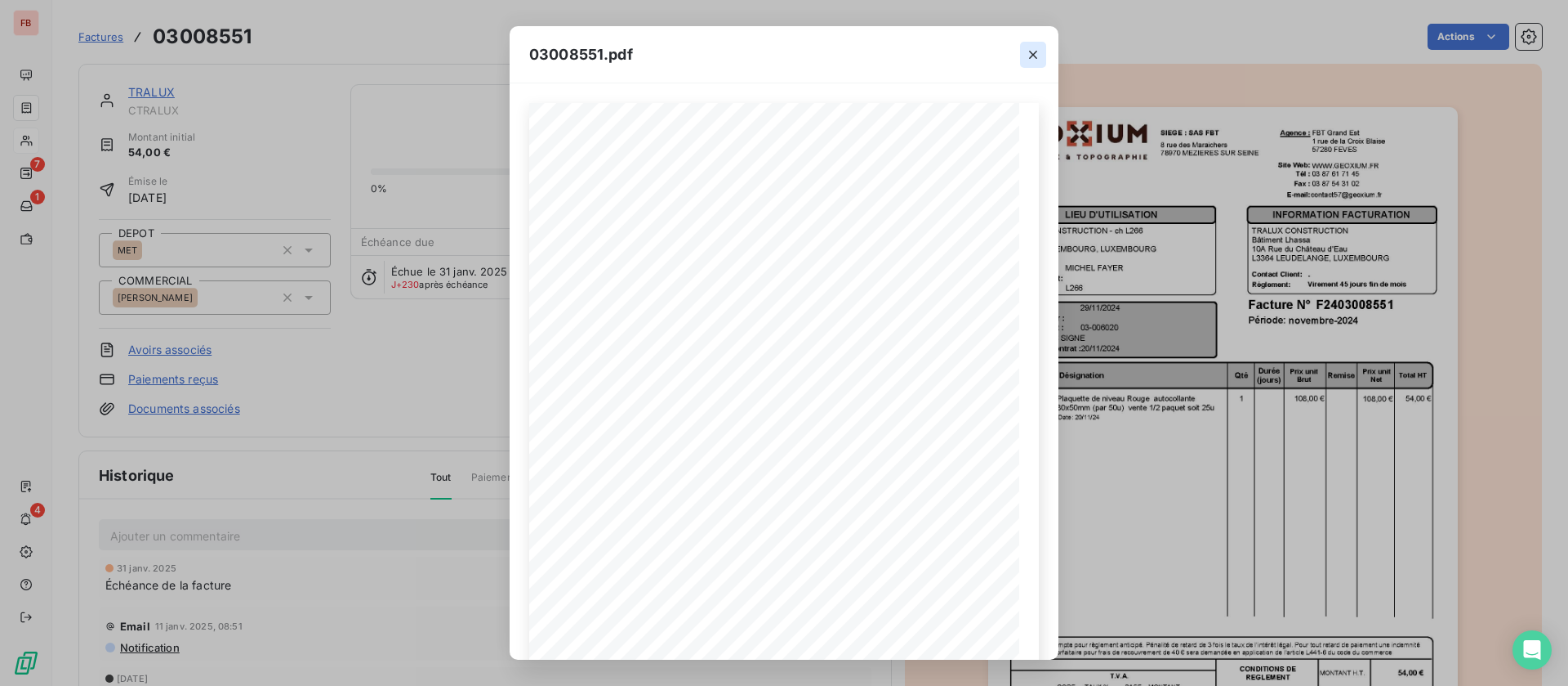
click at [1037, 54] on icon "button" at bounding box center [1033, 55] width 16 height 16
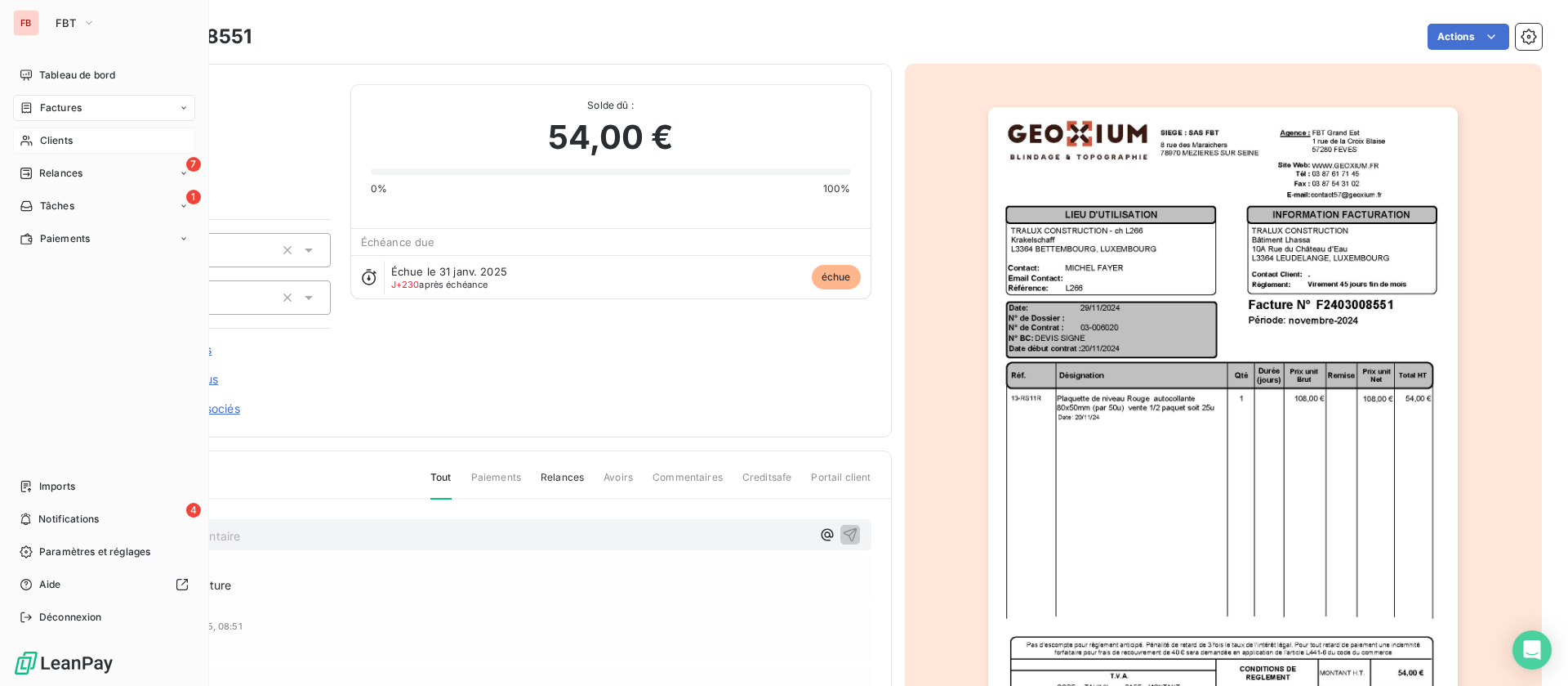
click at [47, 138] on span "Clients" at bounding box center [57, 141] width 33 height 15
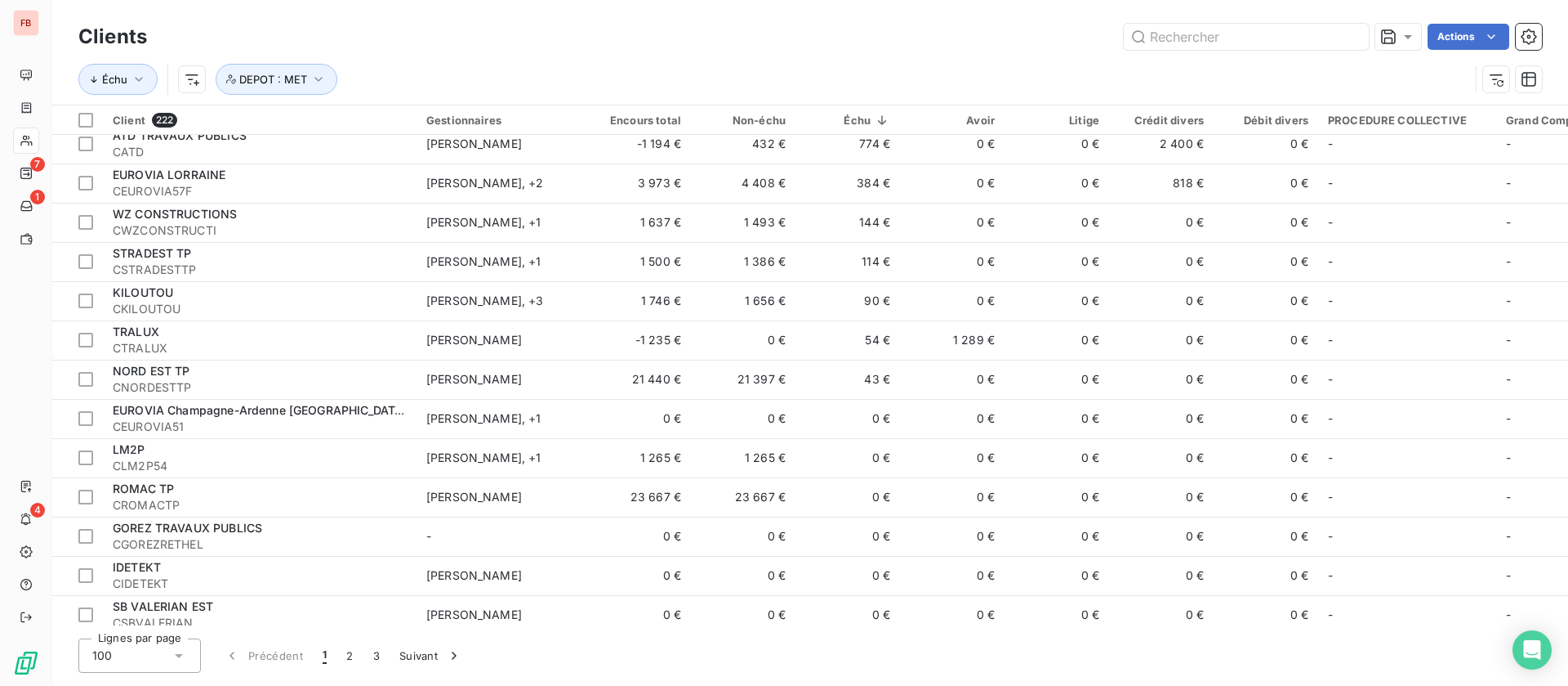
scroll to position [670, 0]
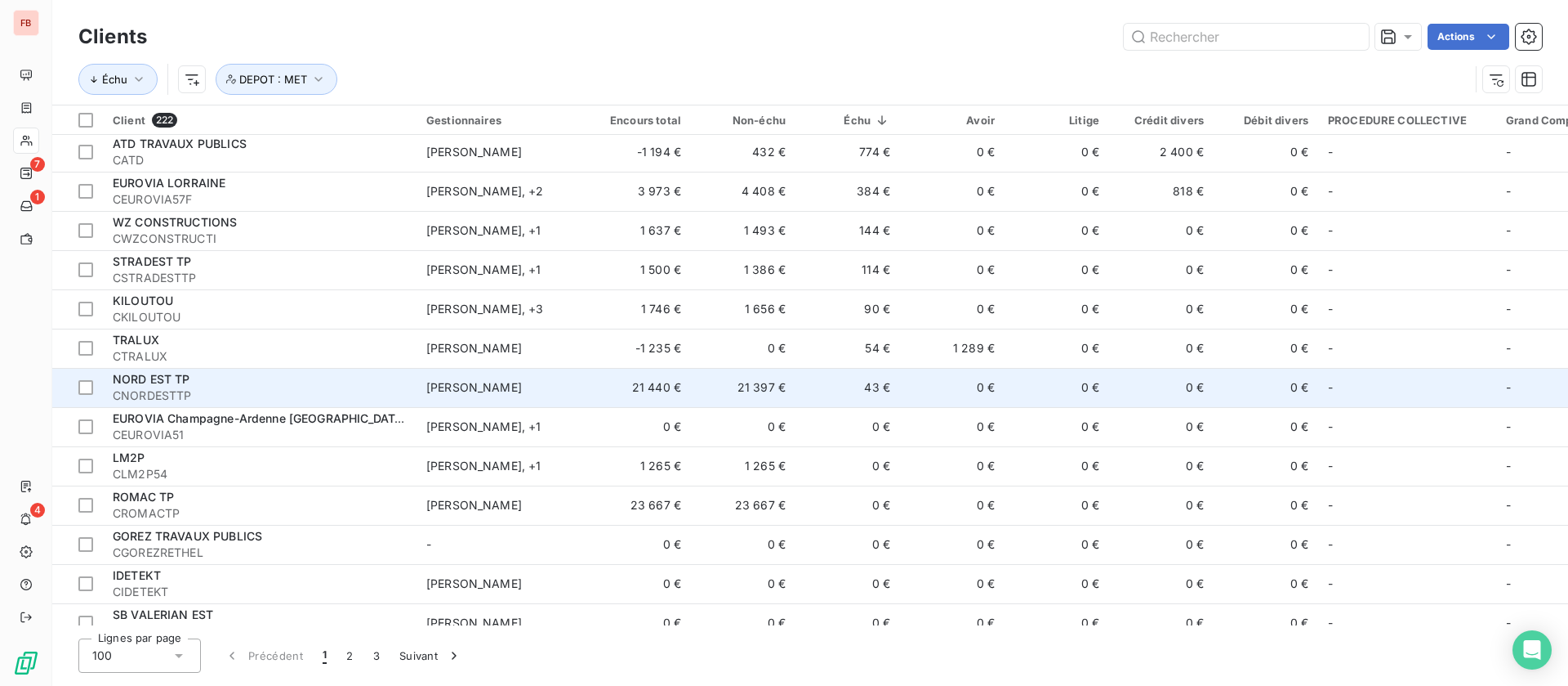
click at [896, 380] on td "43 €" at bounding box center [848, 388] width 105 height 40
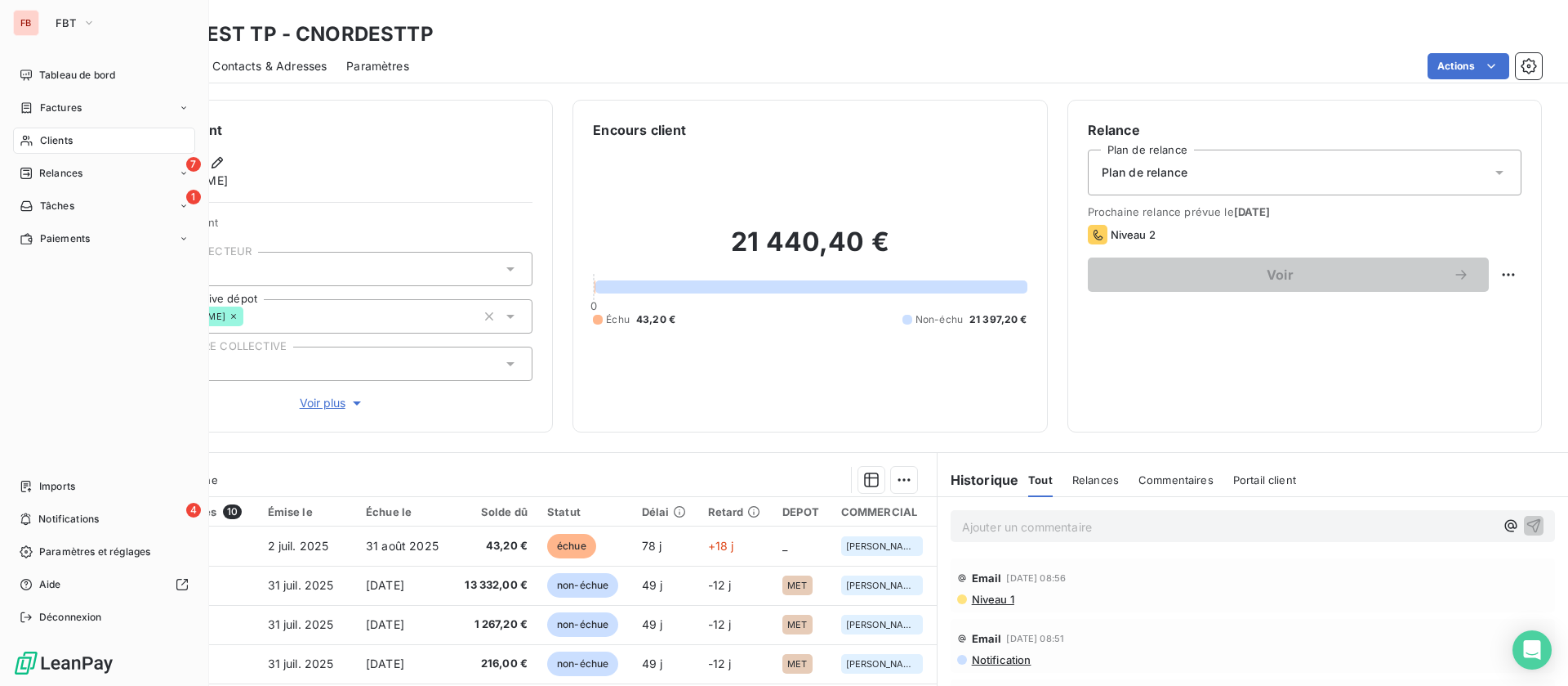
click at [36, 140] on div "Clients" at bounding box center [104, 141] width 182 height 26
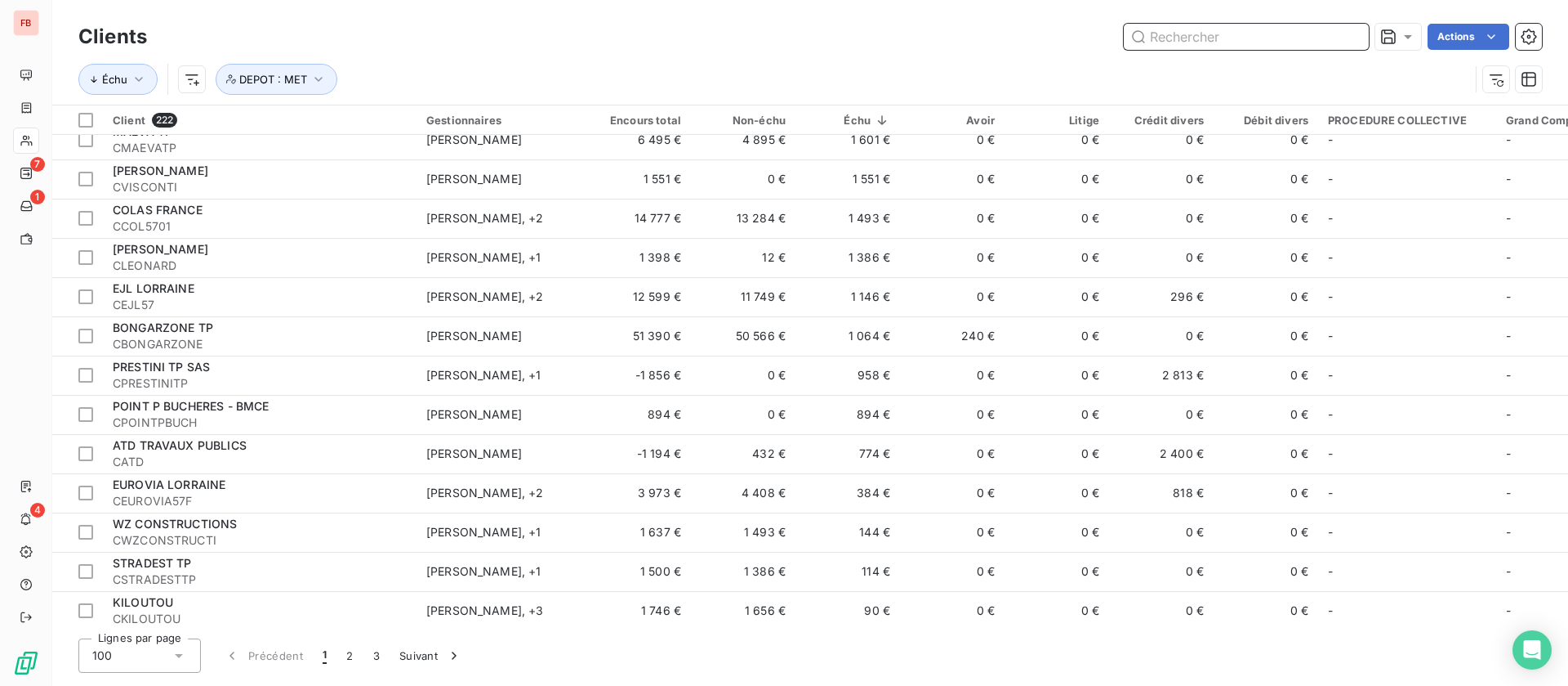
scroll to position [368, 0]
click at [322, 71] on icon "button" at bounding box center [319, 79] width 16 height 16
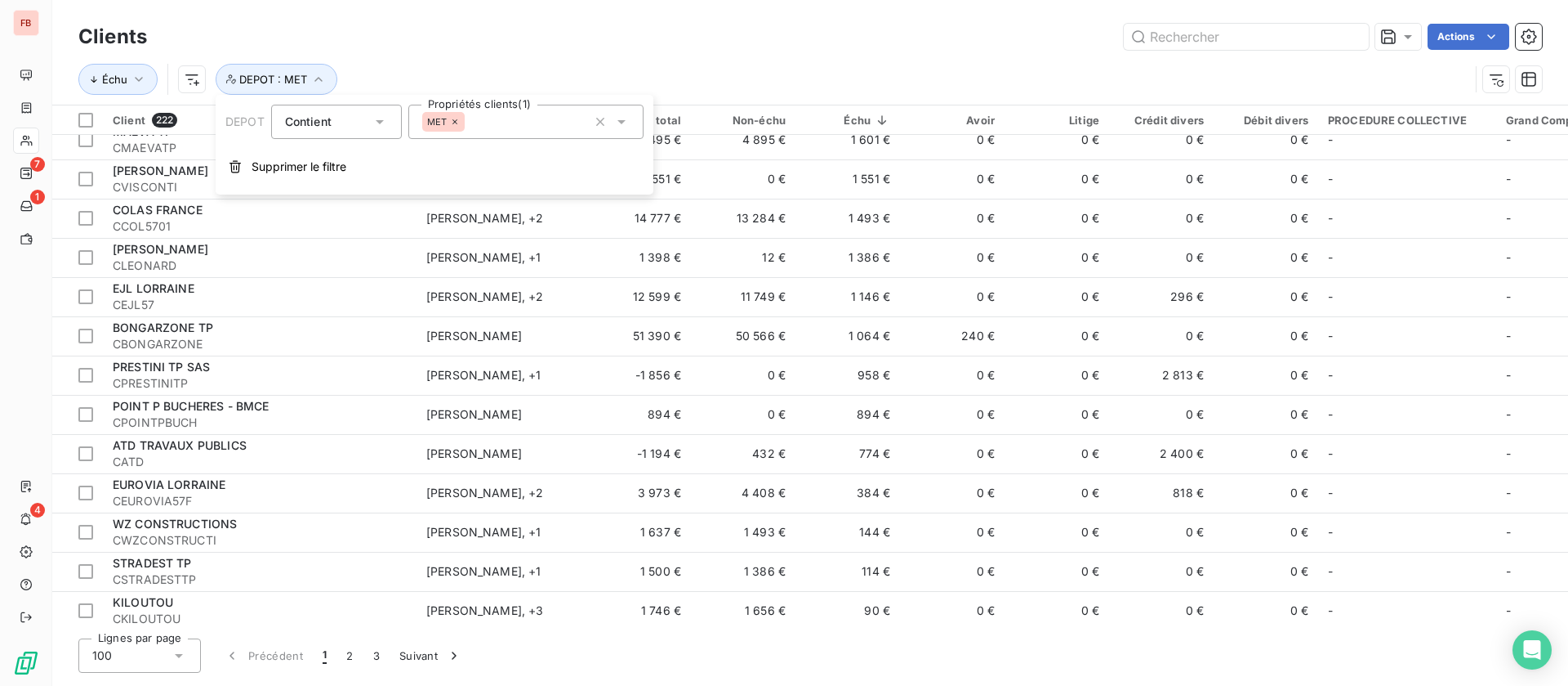
click at [618, 121] on icon at bounding box center [621, 122] width 16 height 16
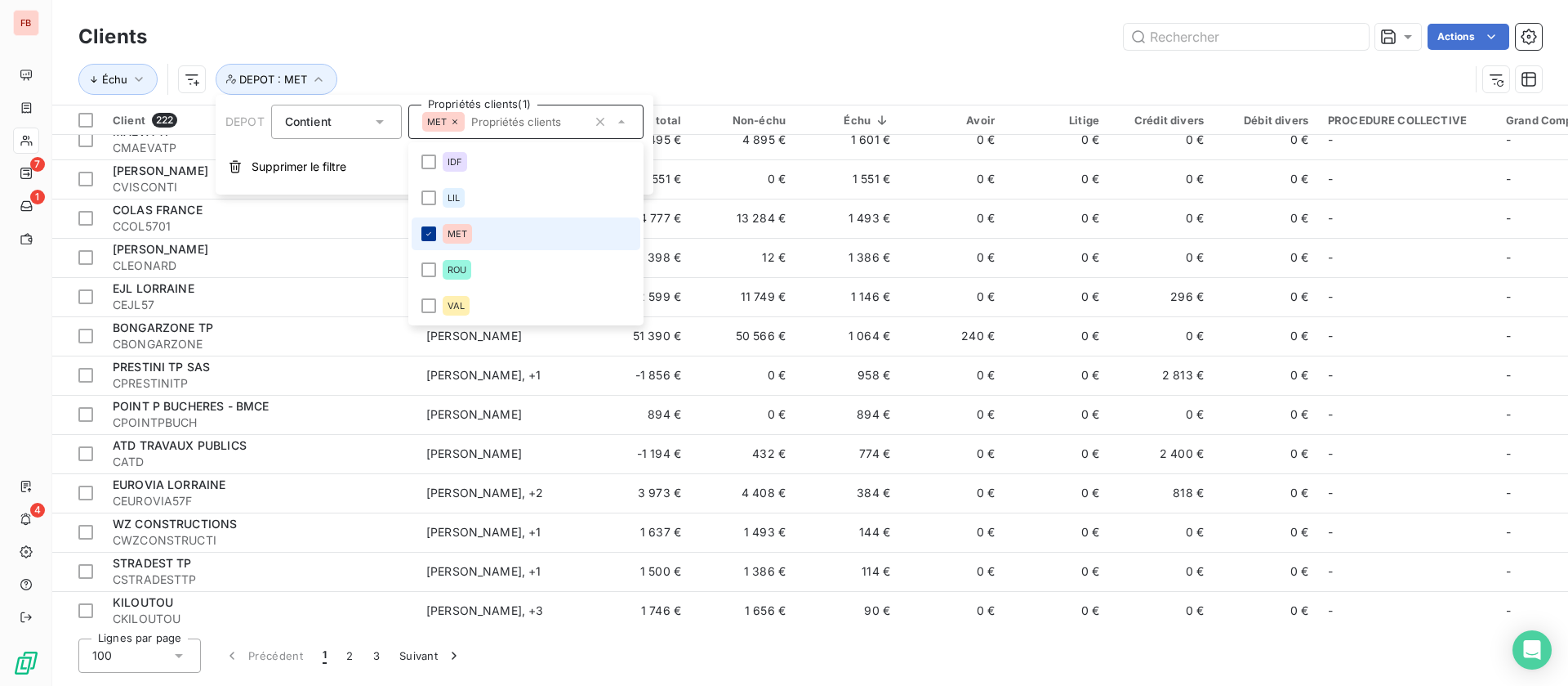
click at [431, 235] on icon at bounding box center [429, 234] width 10 height 10
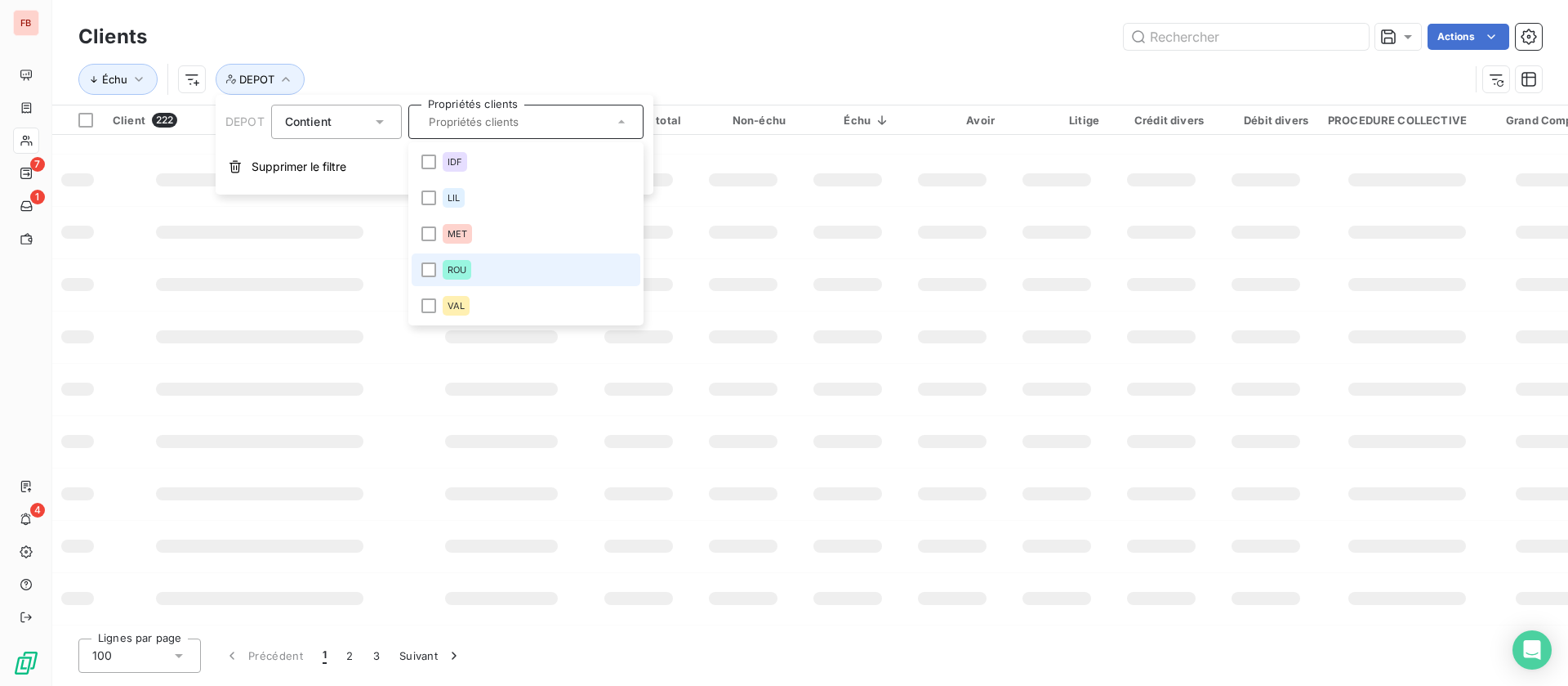
click at [433, 267] on div at bounding box center [429, 270] width 15 height 15
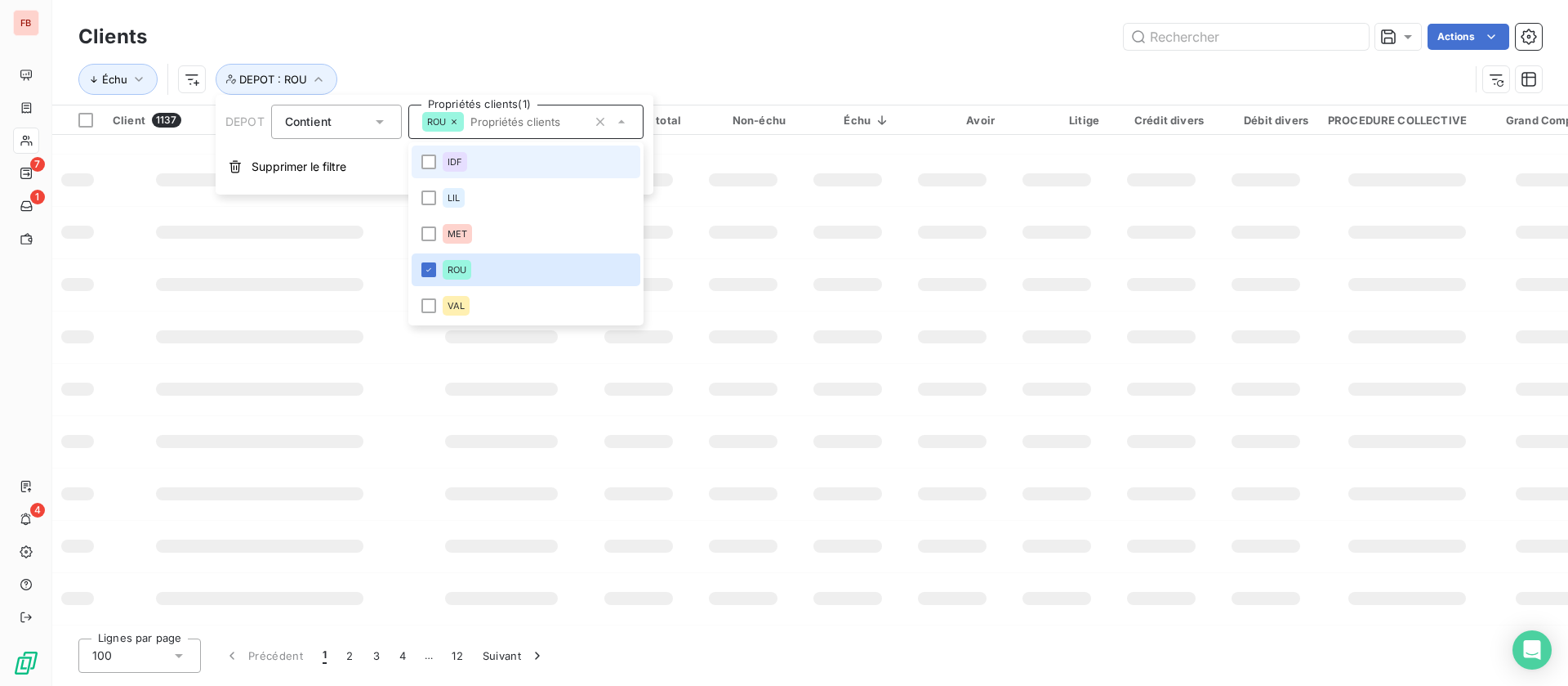
scroll to position [301, 0]
click at [812, 29] on div "Actions" at bounding box center [854, 37] width 1375 height 26
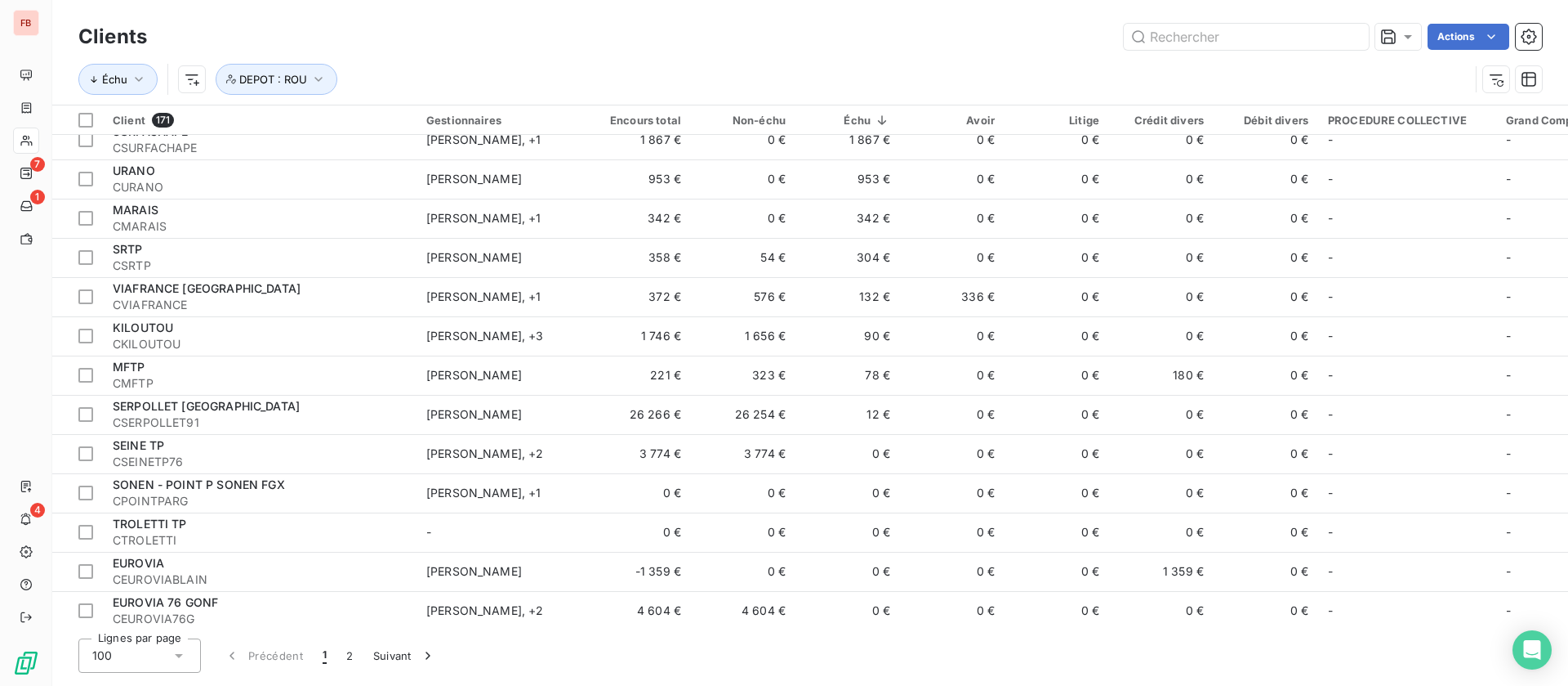
scroll to position [0, 0]
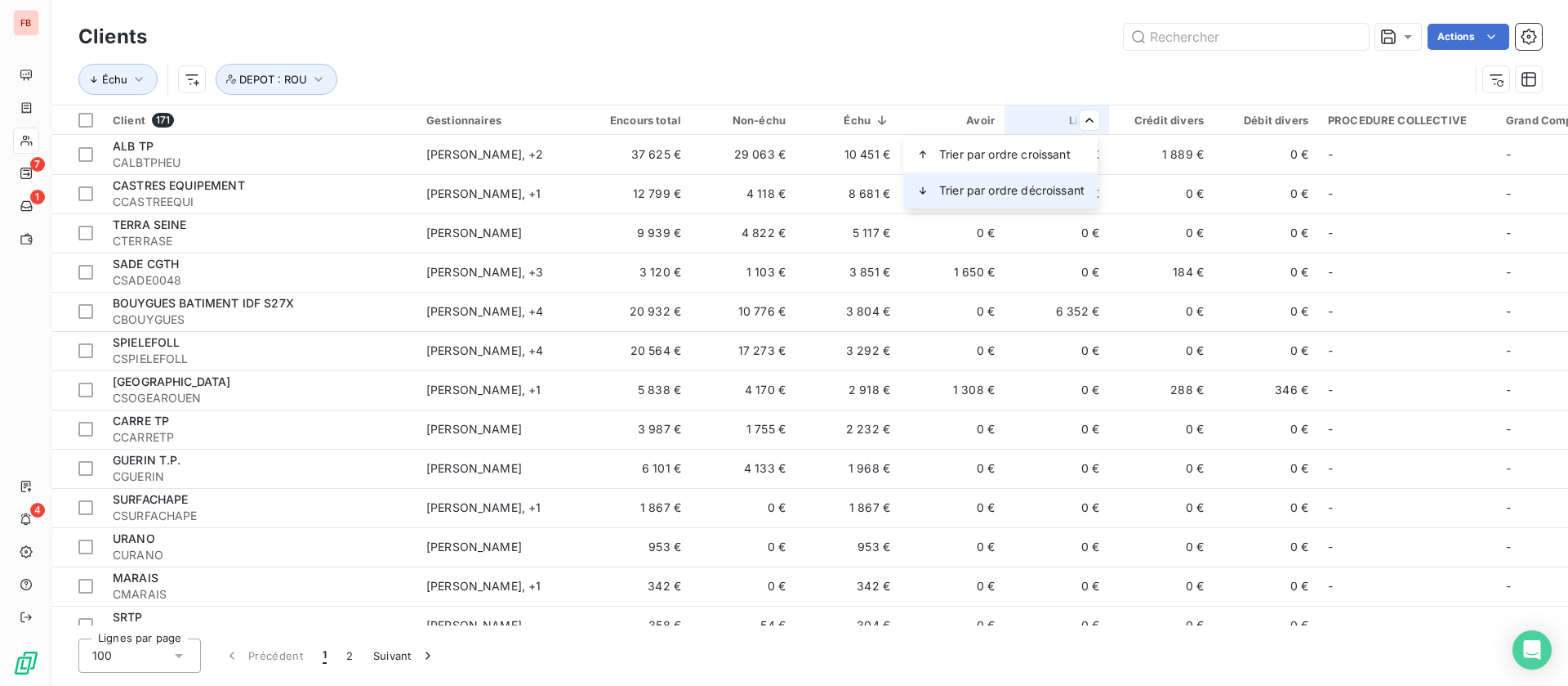
click at [1051, 193] on span "Trier par ordre décroissant" at bounding box center [1012, 190] width 146 height 16
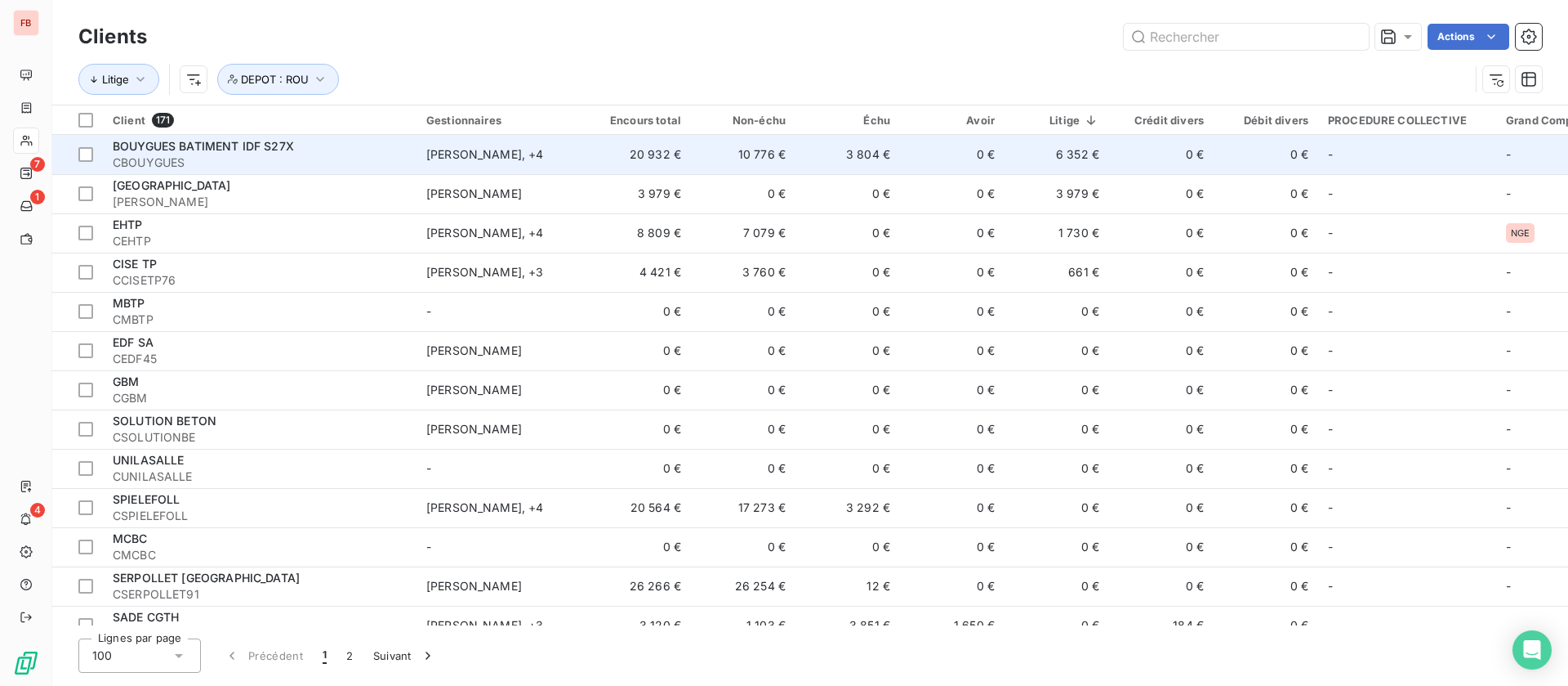
click at [930, 153] on td "0 €" at bounding box center [952, 155] width 105 height 40
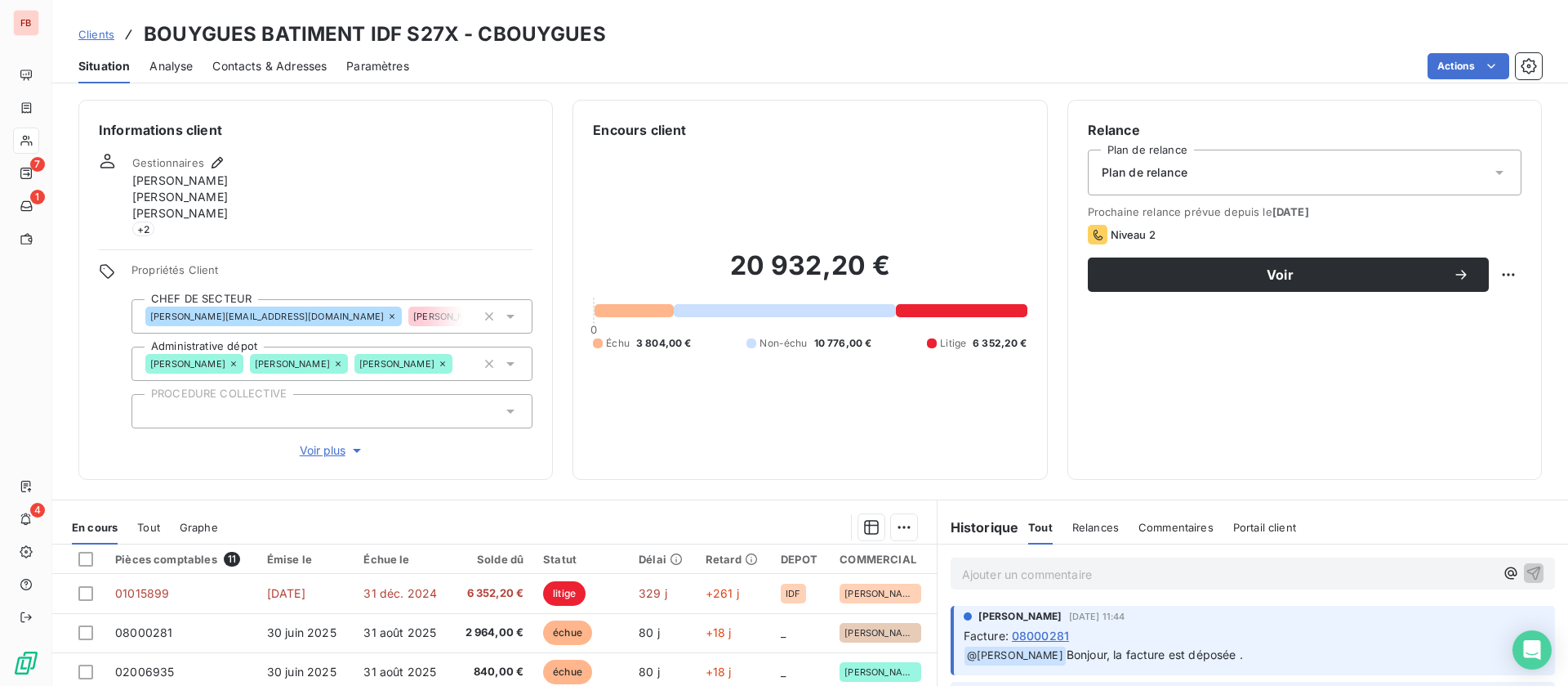
scroll to position [123, 0]
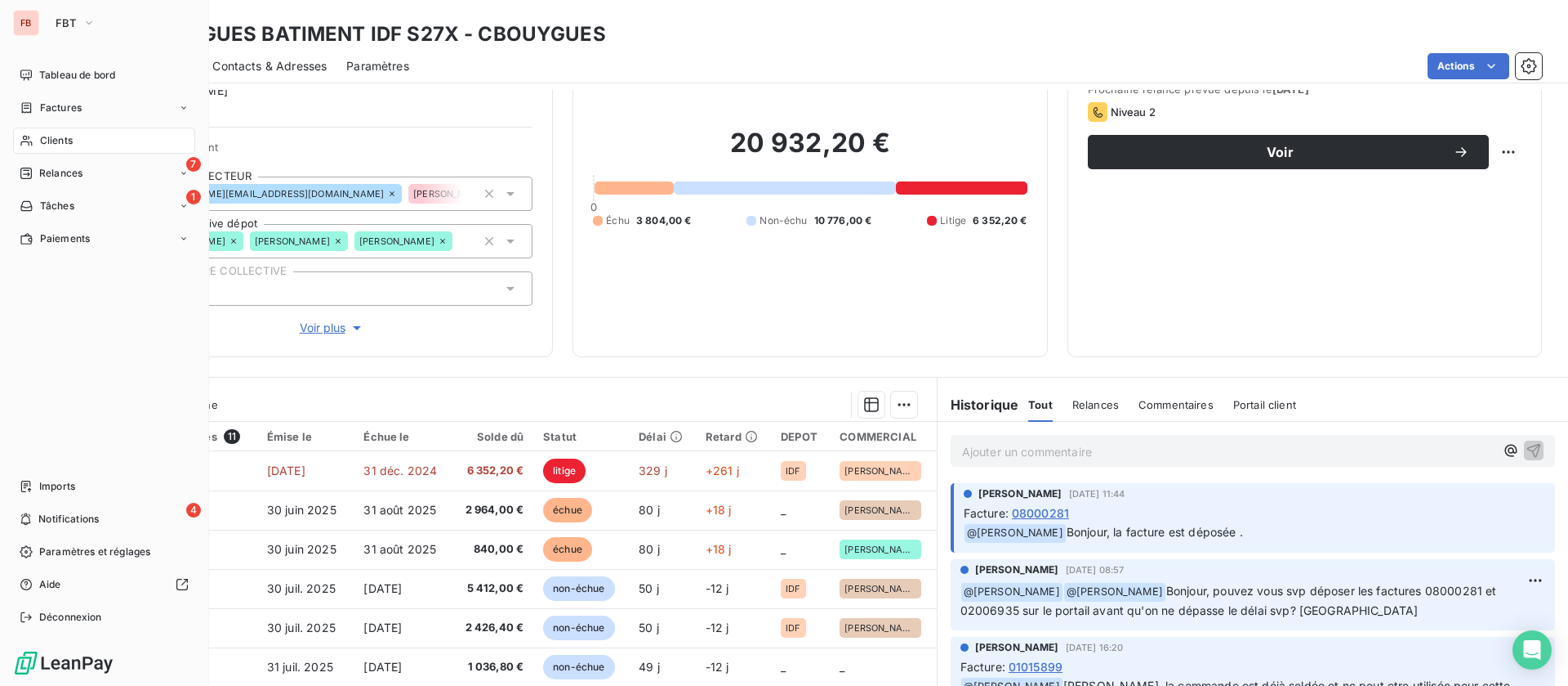
click at [42, 137] on span "Clients" at bounding box center [57, 141] width 33 height 15
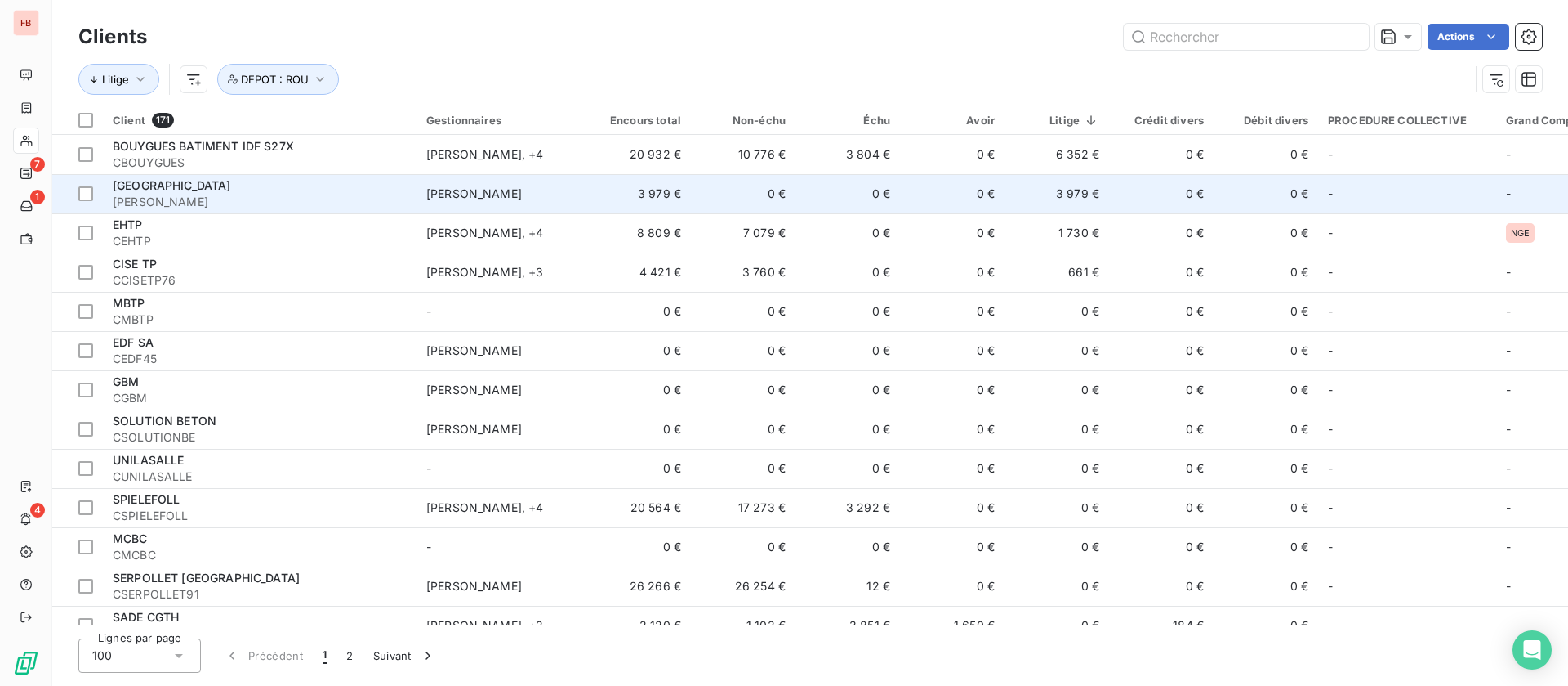
click at [1012, 193] on td "3 979 €" at bounding box center [1057, 194] width 105 height 40
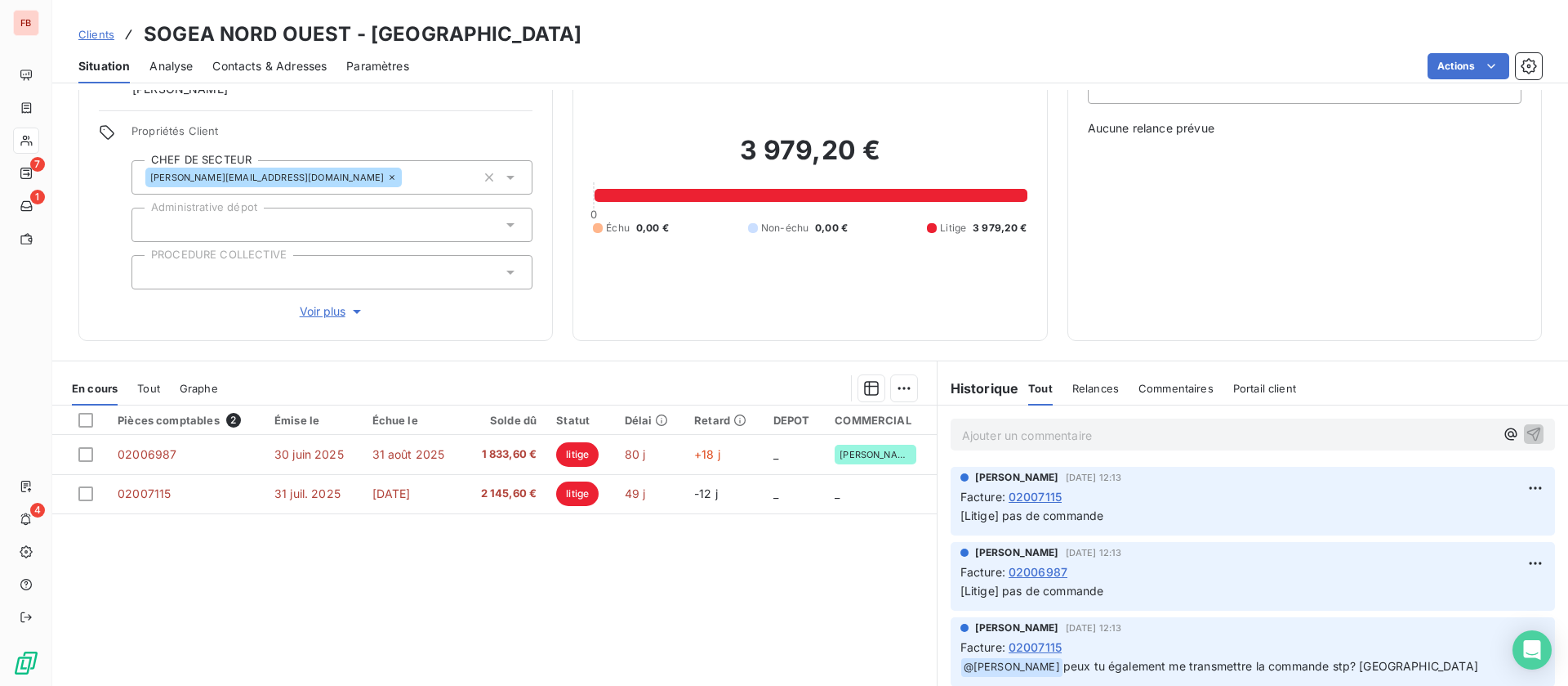
scroll to position [123, 0]
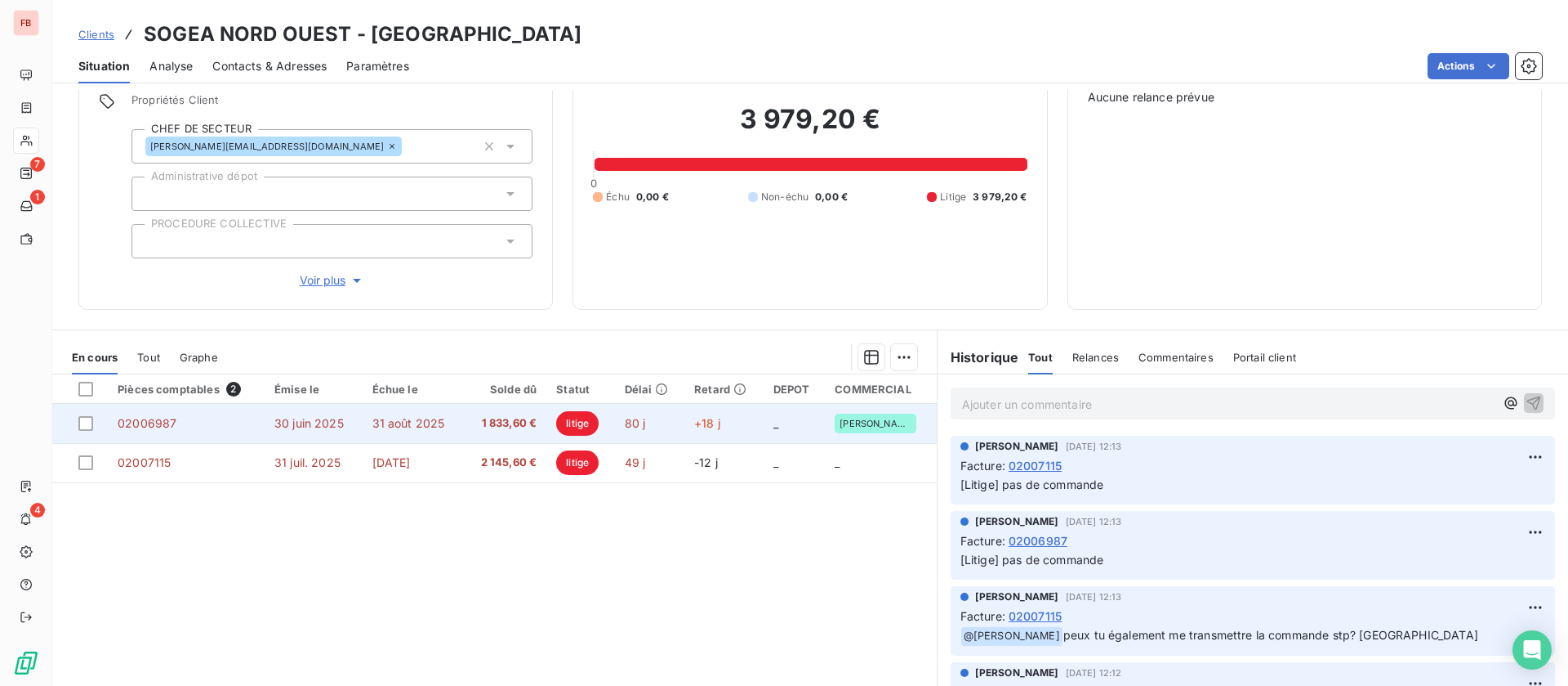
click at [350, 426] on td "30 juin 2025" at bounding box center [314, 423] width 98 height 40
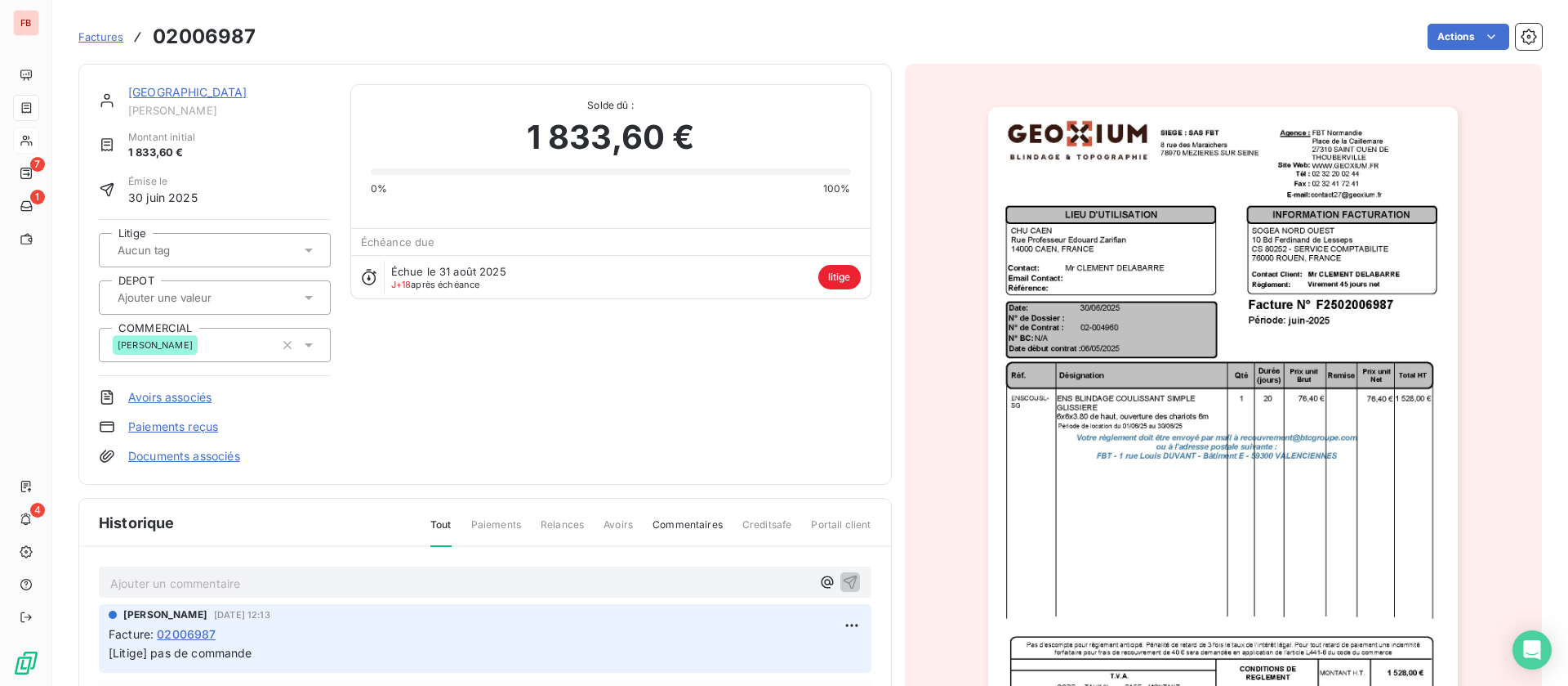
click at [1186, 311] on img "button" at bounding box center [1223, 440] width 470 height 665
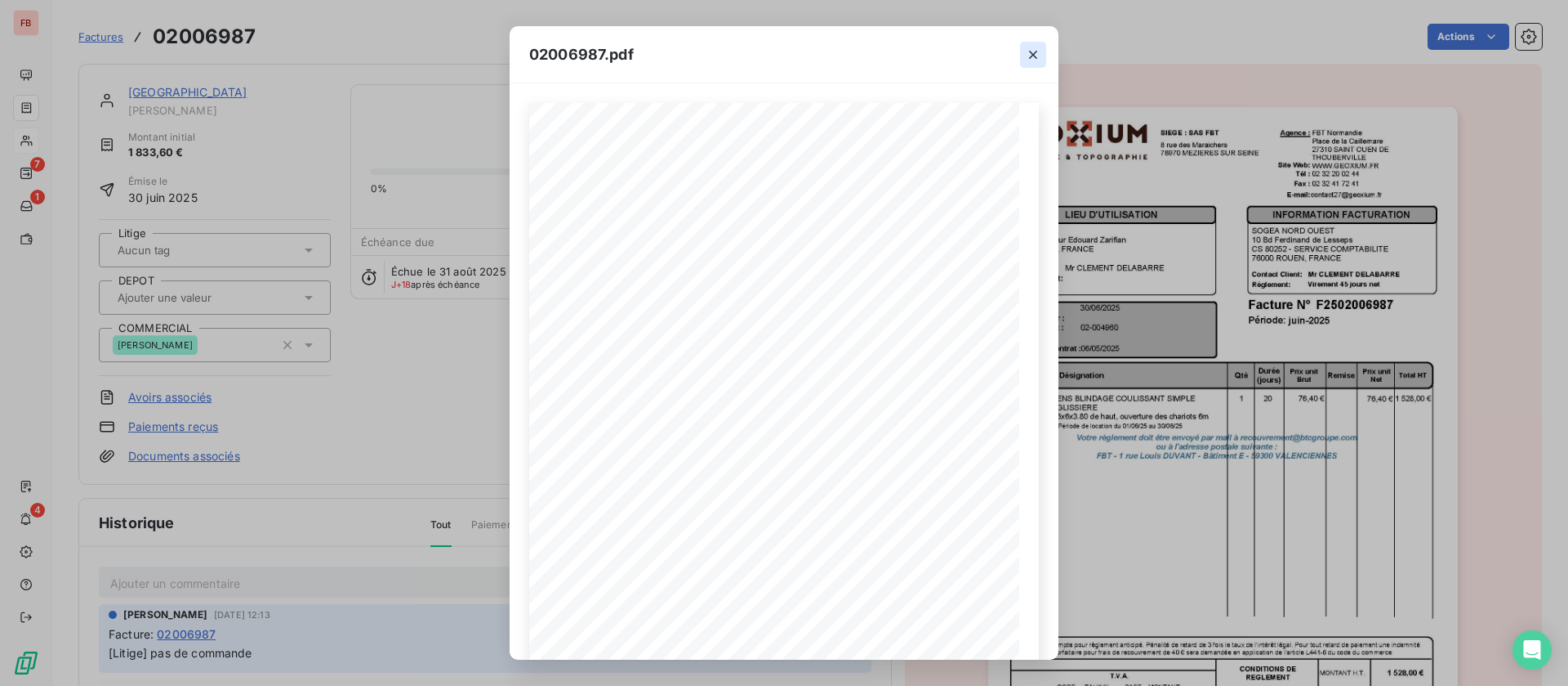
click at [1031, 53] on icon "button" at bounding box center [1033, 55] width 16 height 16
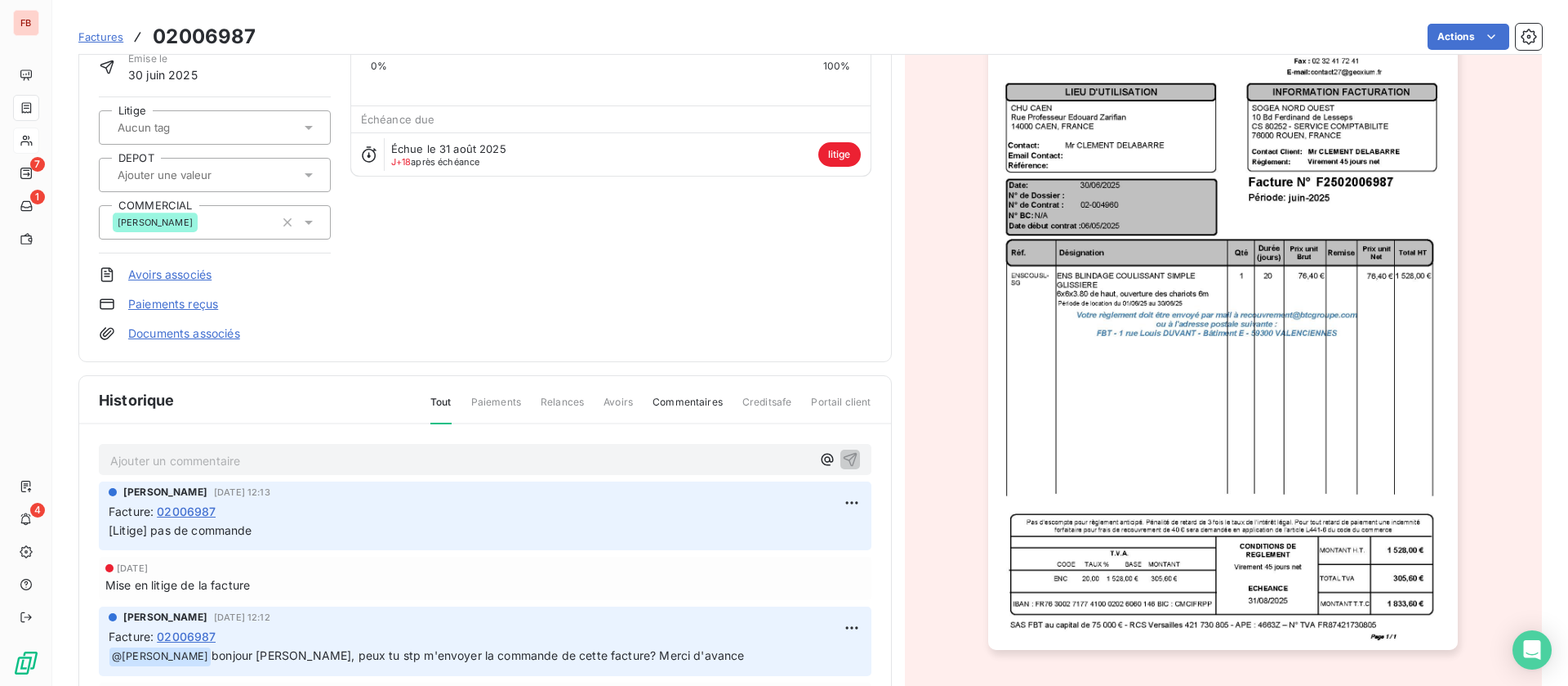
scroll to position [1, 0]
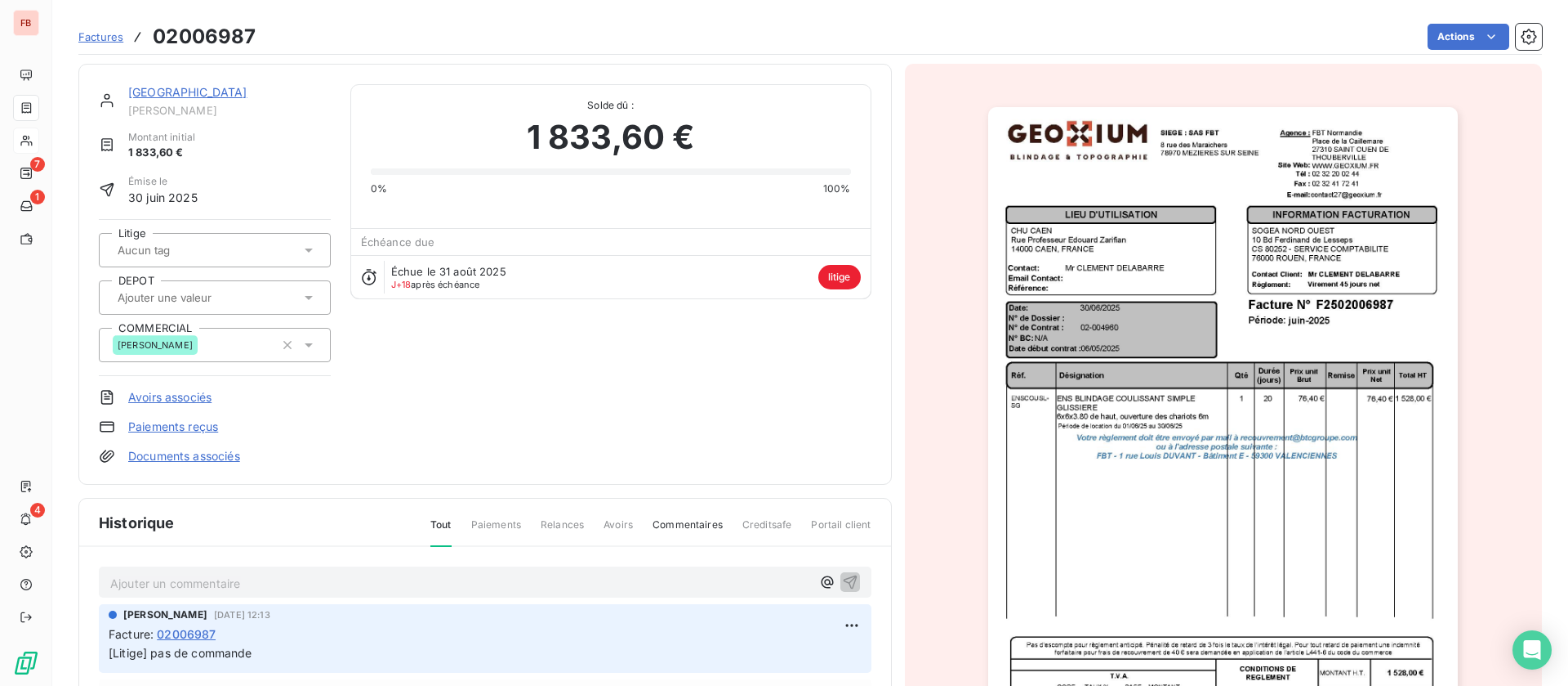
click at [218, 85] on link "SOGEA NORD OUEST" at bounding box center [188, 91] width 119 height 14
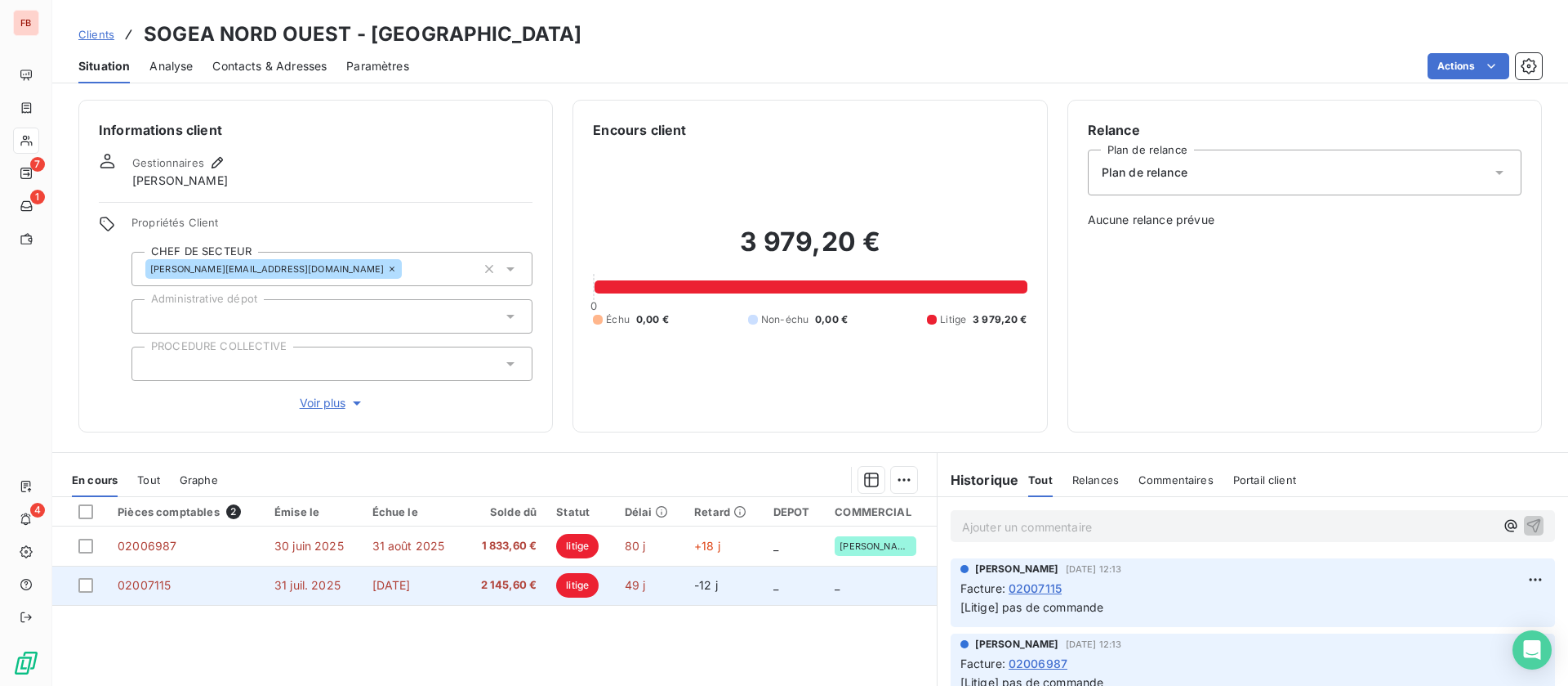
click at [425, 572] on td "30 sept. 2025" at bounding box center [413, 586] width 101 height 40
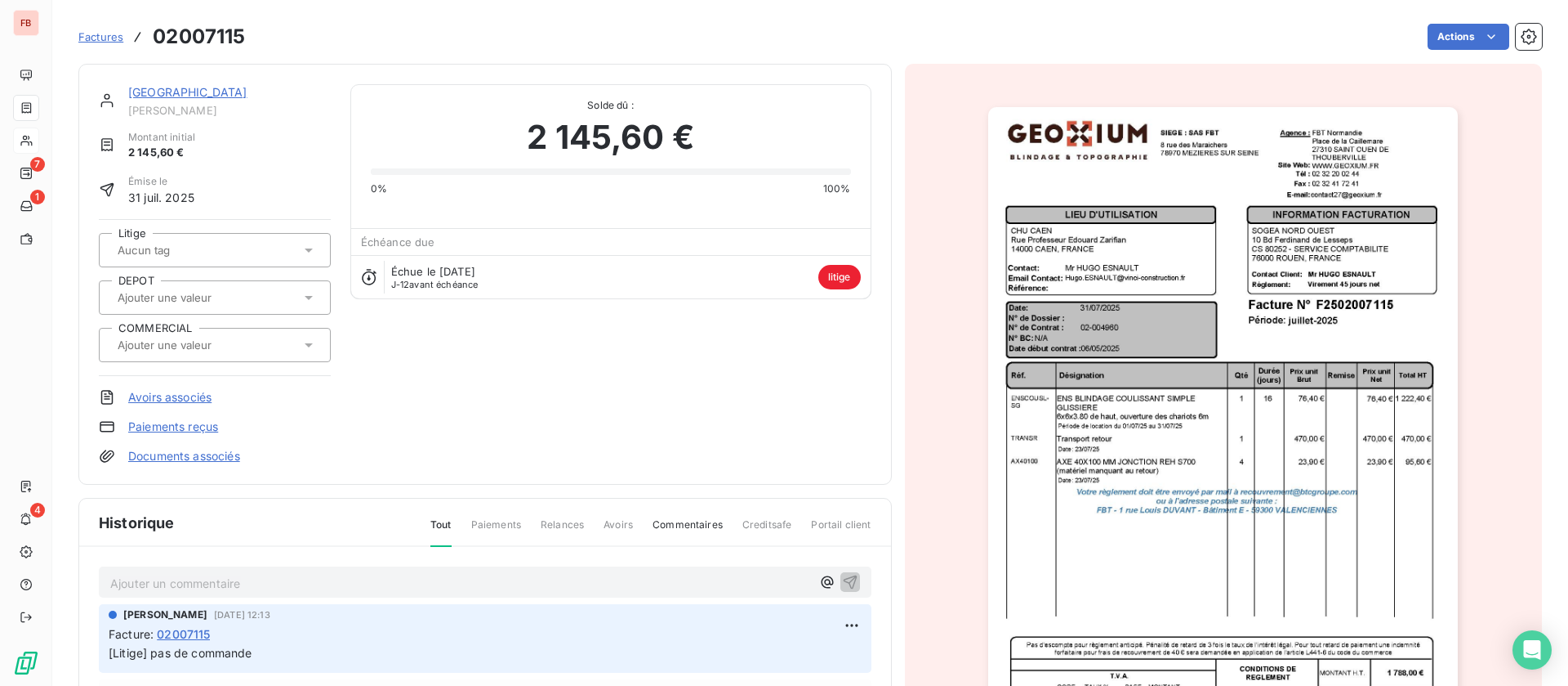
click at [1214, 320] on img "button" at bounding box center [1223, 440] width 470 height 665
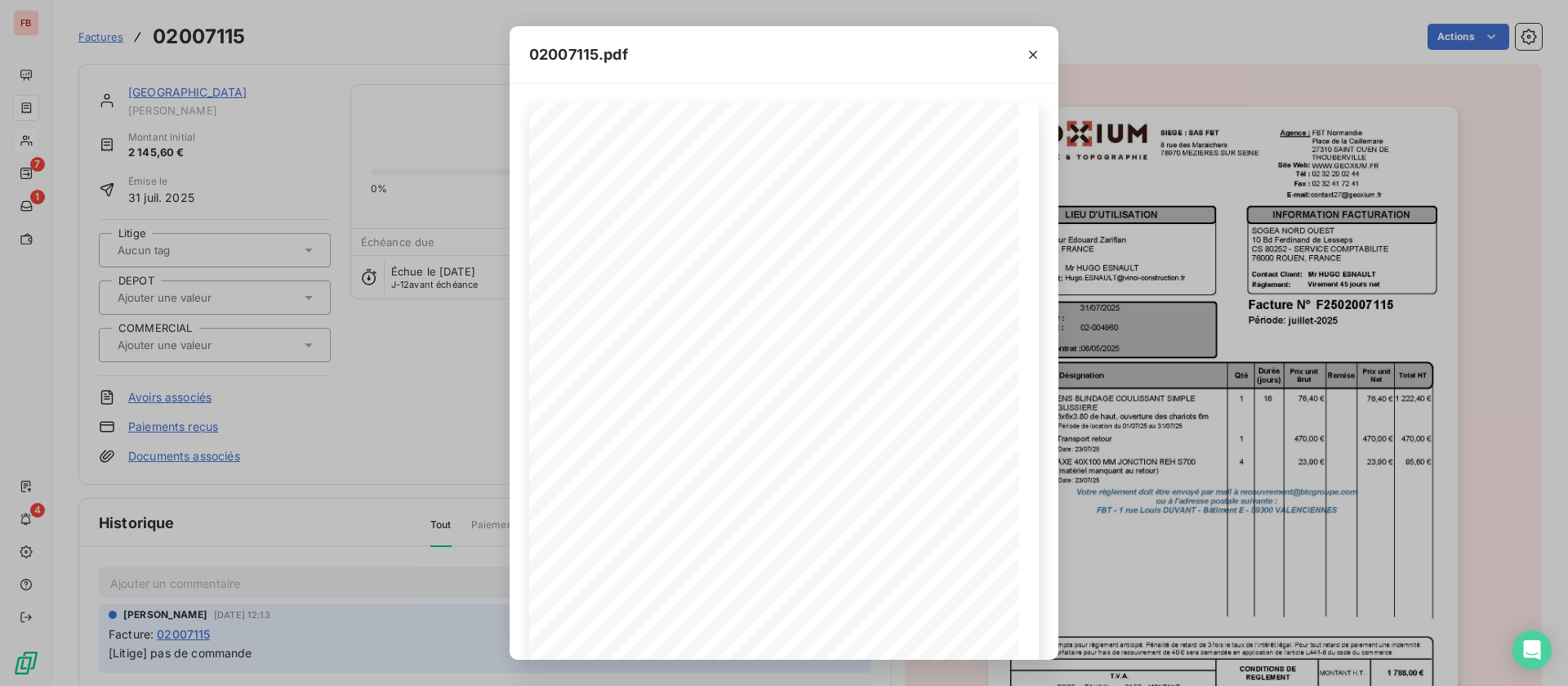
drag, startPoint x: 1034, startPoint y: 55, endPoint x: 451, endPoint y: 193, distance: 599.1
click at [1035, 55] on icon "button" at bounding box center [1033, 55] width 8 height 8
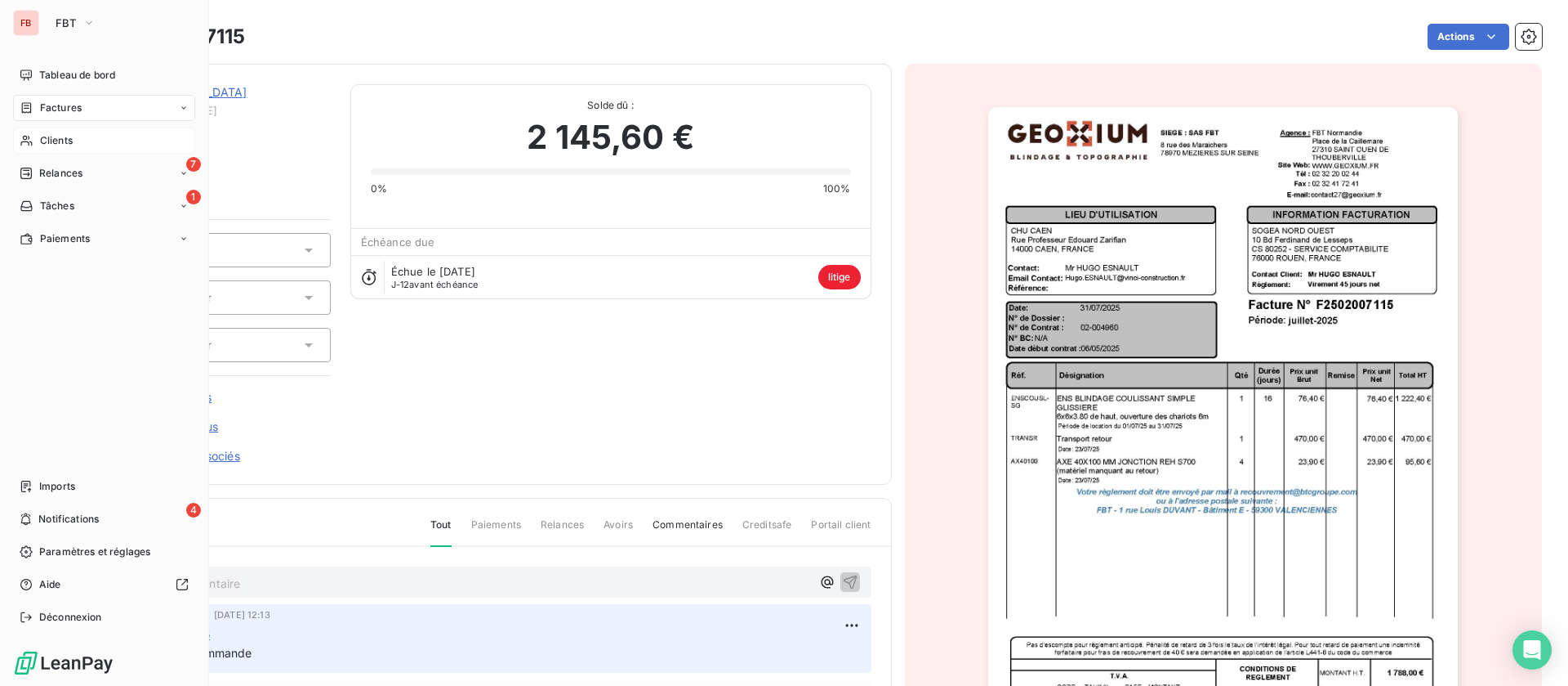
click at [57, 142] on span "Clients" at bounding box center [57, 141] width 33 height 15
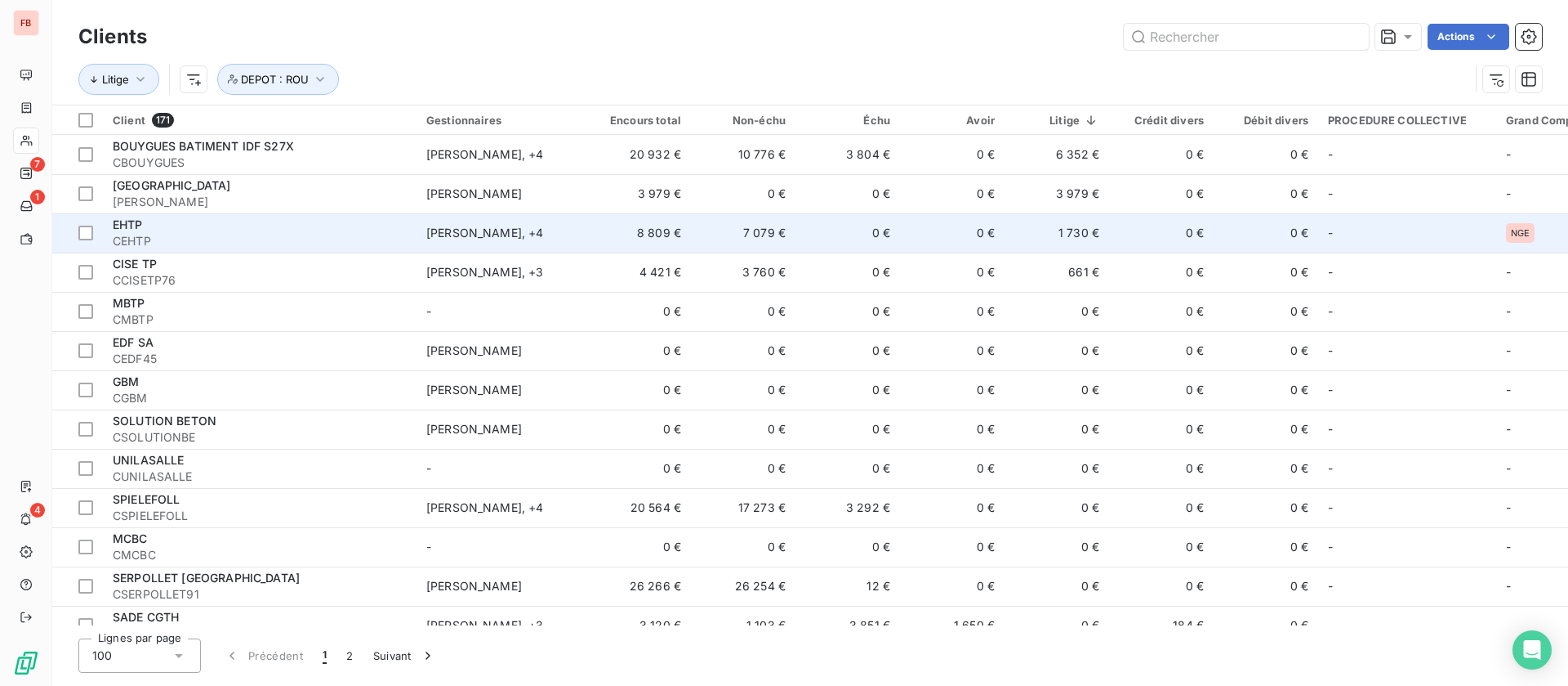
click at [585, 229] on td "Anicet ANICHE , + 4" at bounding box center [501, 233] width 170 height 40
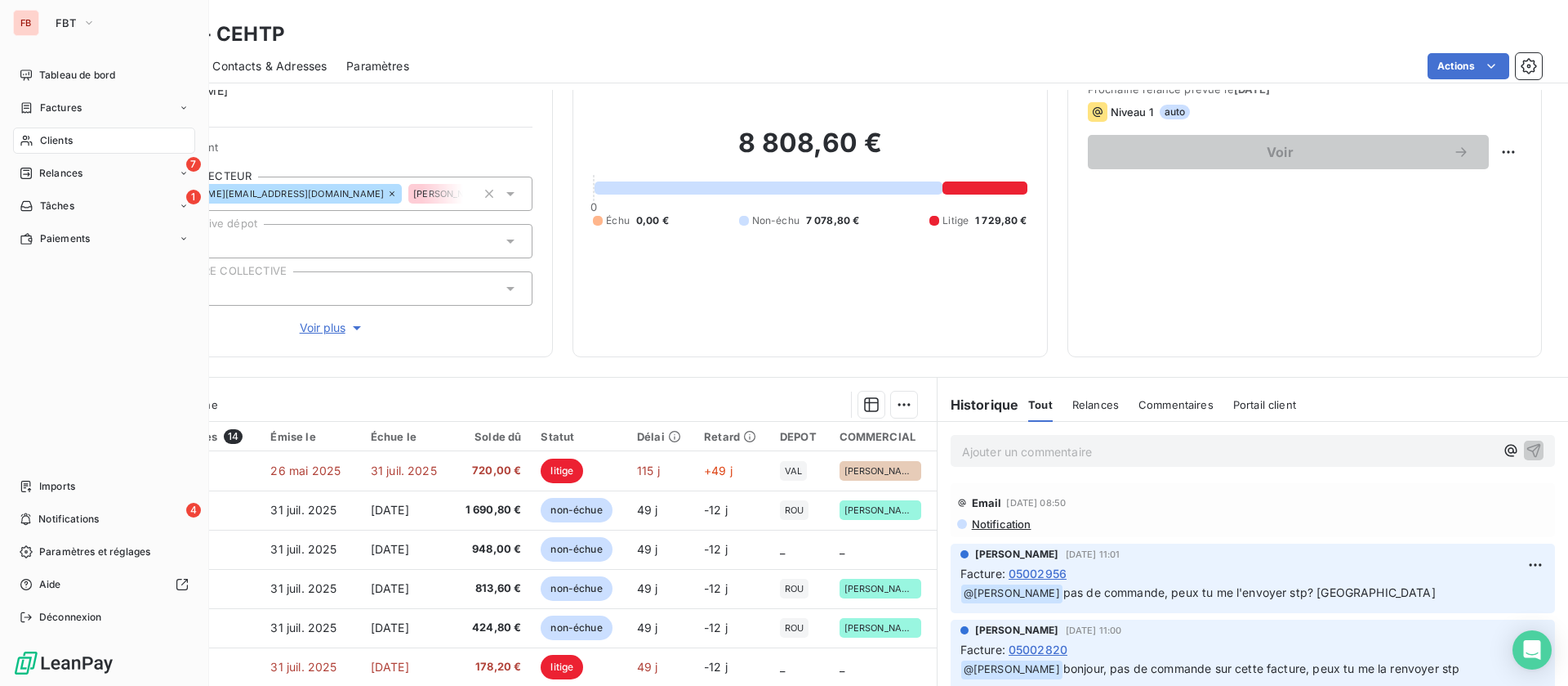
click at [46, 135] on span "Clients" at bounding box center [57, 141] width 33 height 15
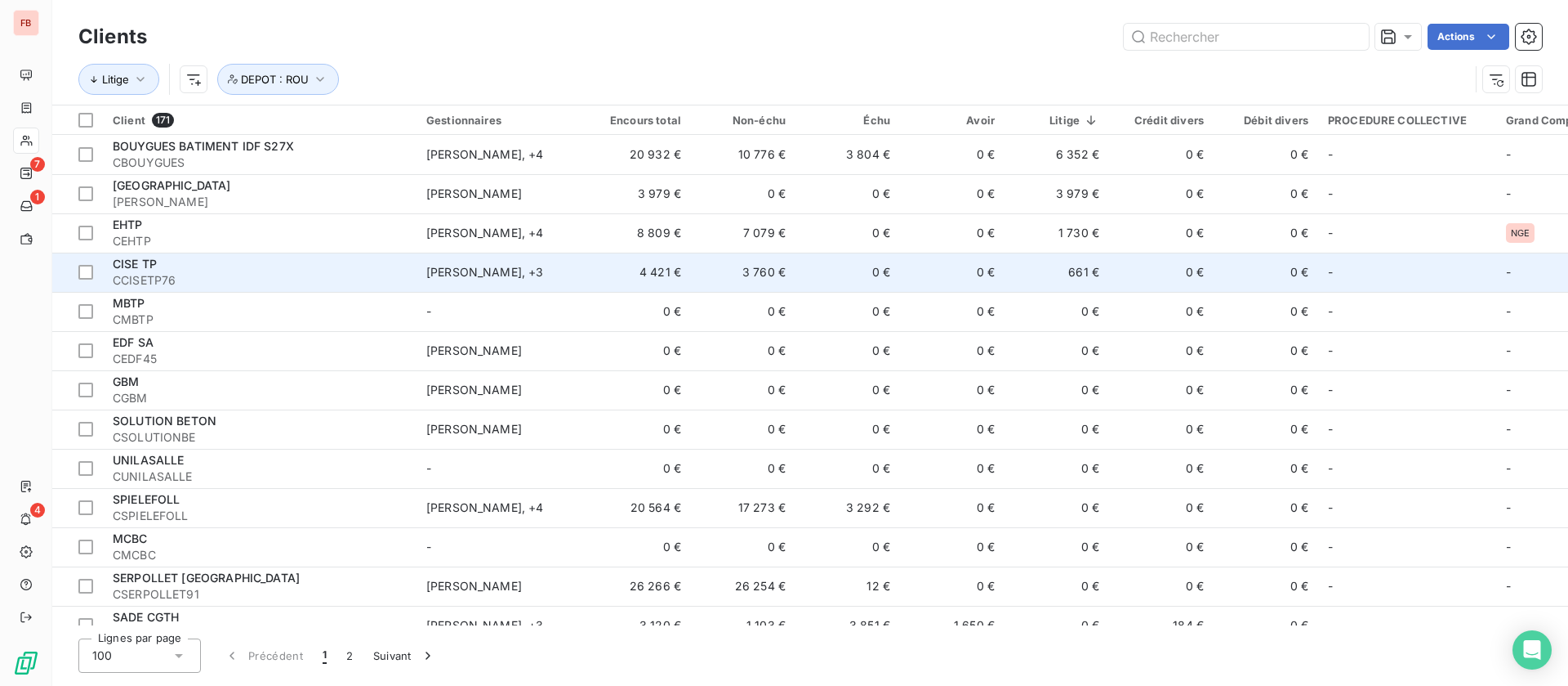
click at [924, 267] on td "0 €" at bounding box center [952, 273] width 105 height 40
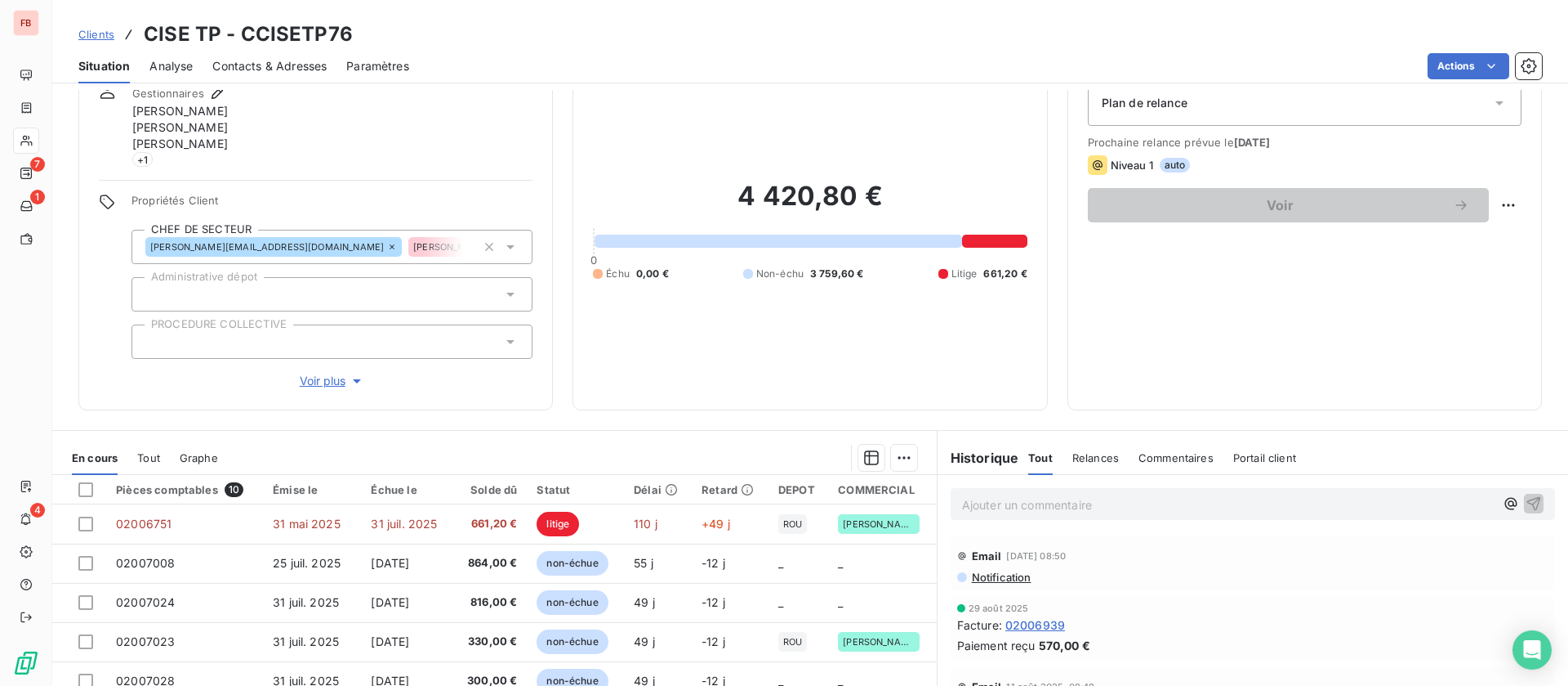
scroll to position [123, 0]
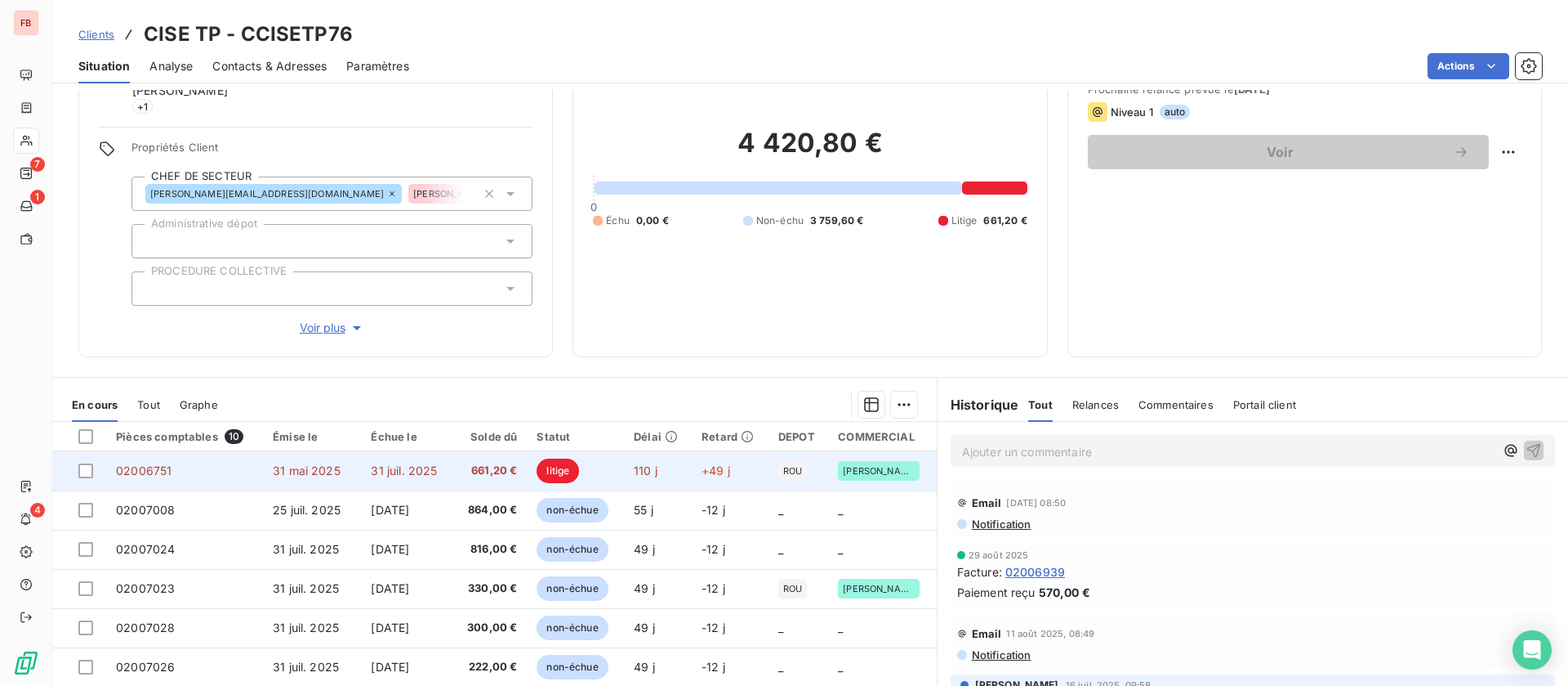
click at [380, 472] on span "31 juil. 2025" at bounding box center [404, 470] width 66 height 14
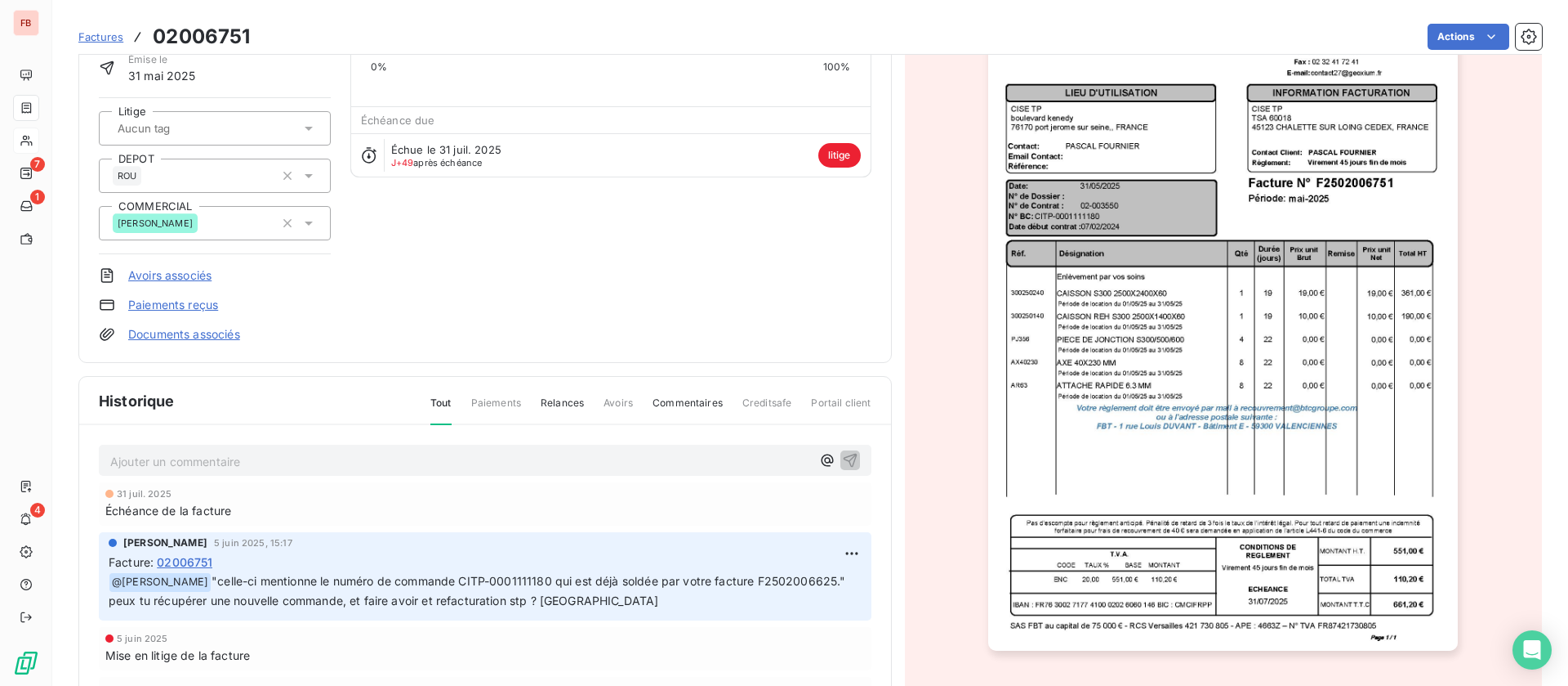
scroll to position [124, 0]
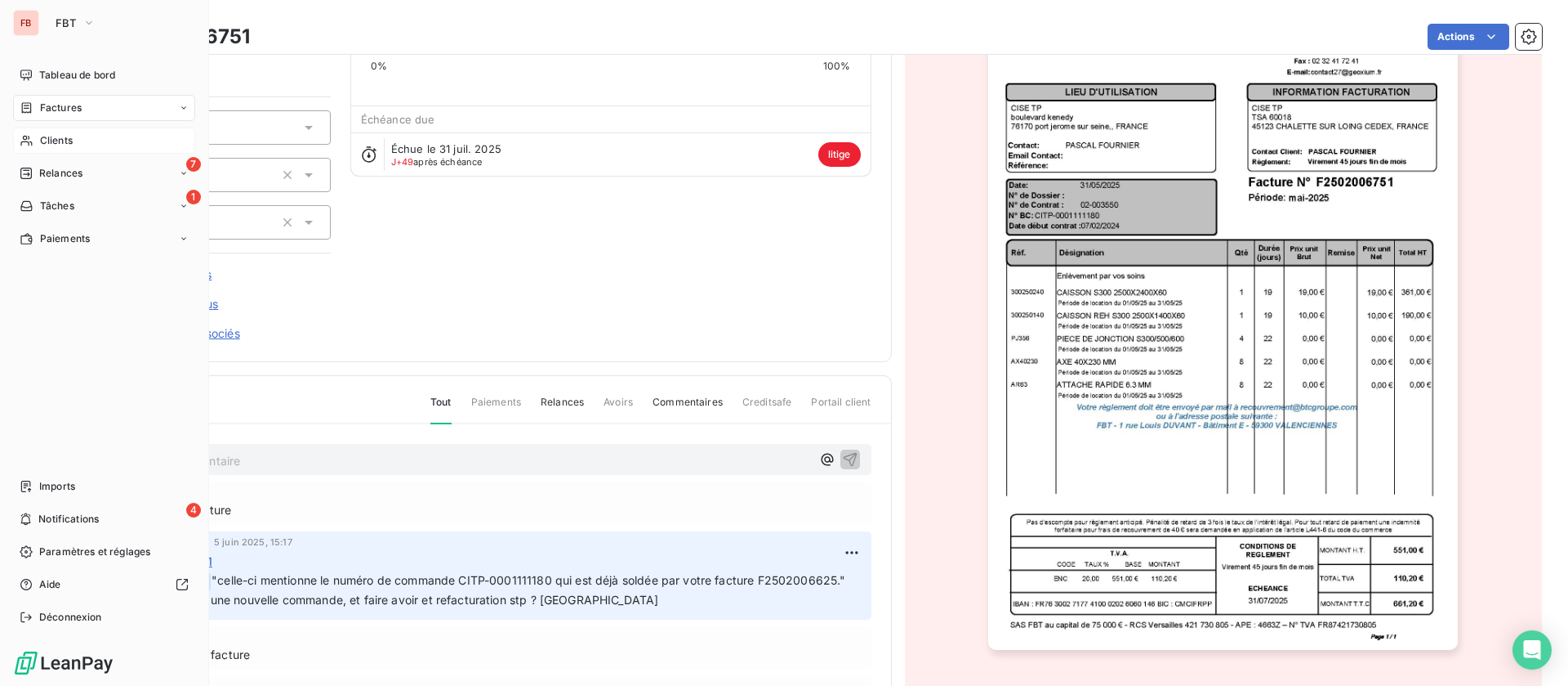
click at [42, 138] on span "Clients" at bounding box center [57, 141] width 33 height 15
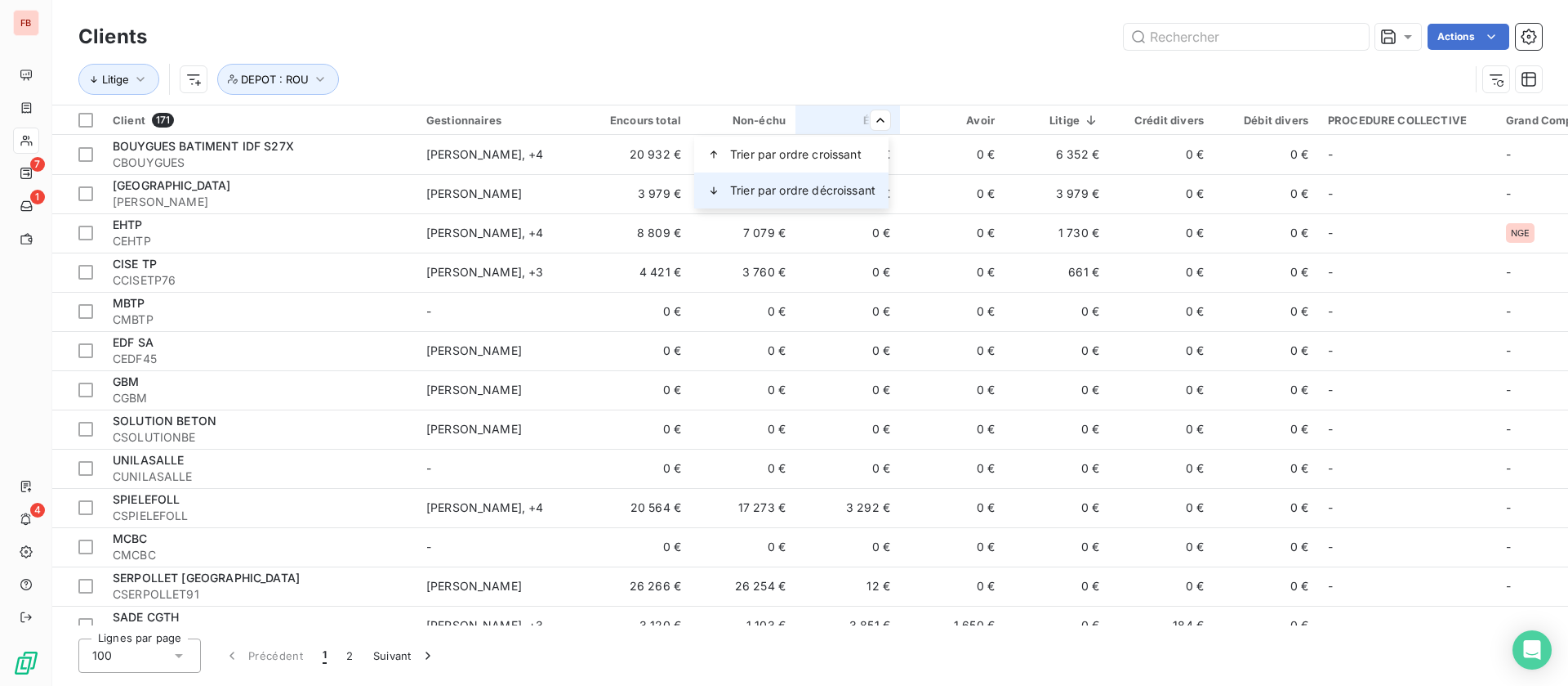
click at [799, 187] on span "Trier par ordre décroissant" at bounding box center [803, 190] width 146 height 16
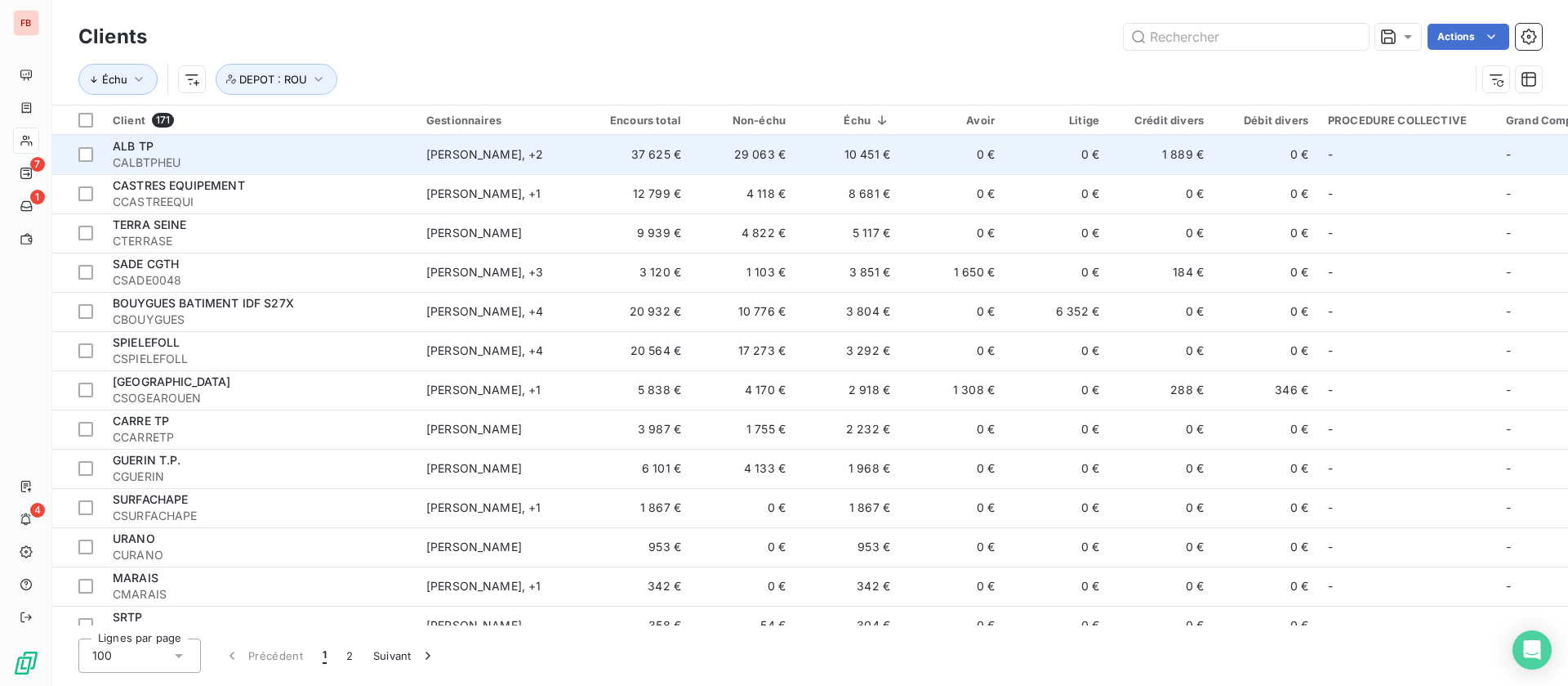
click at [822, 148] on td "10 451 €" at bounding box center [848, 155] width 105 height 40
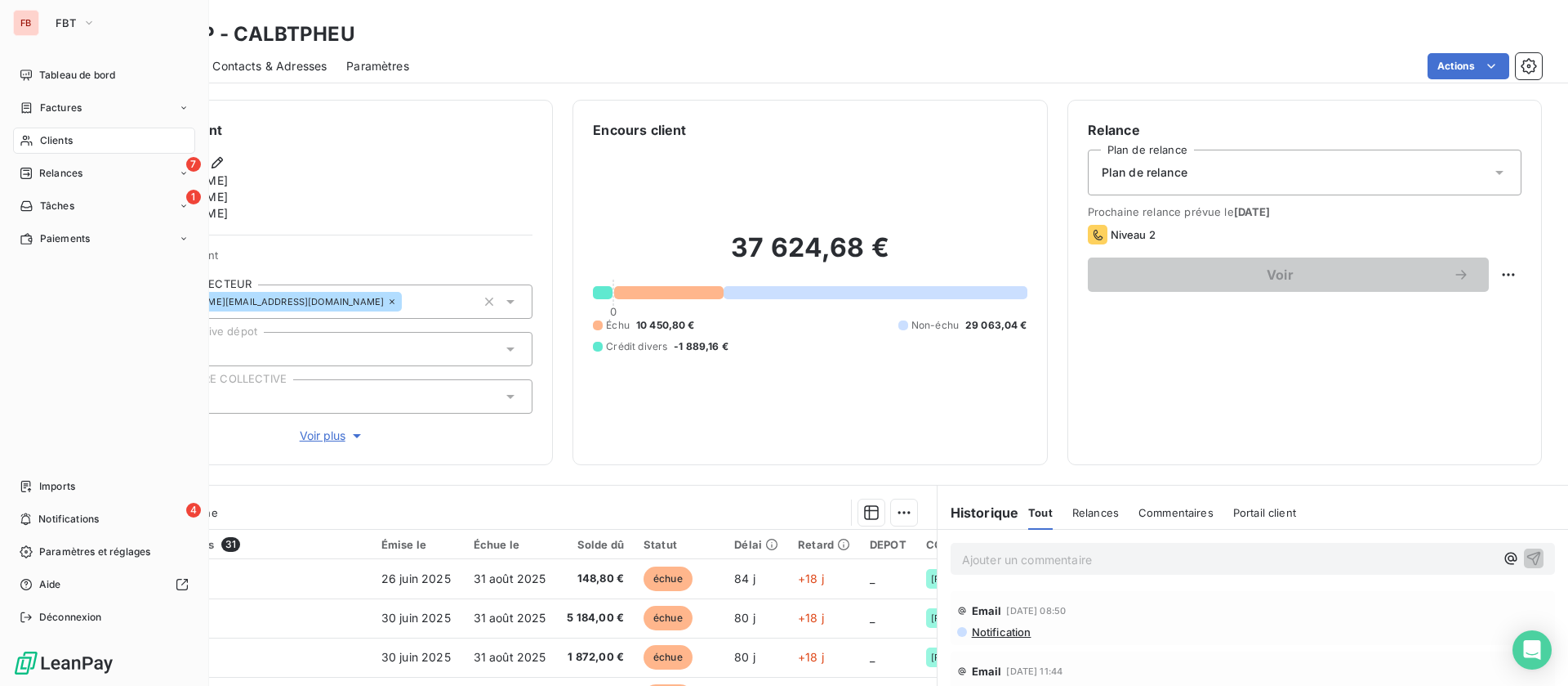
drag, startPoint x: 54, startPoint y: 139, endPoint x: 79, endPoint y: 144, distance: 25.5
click at [54, 138] on span "Clients" at bounding box center [57, 141] width 33 height 15
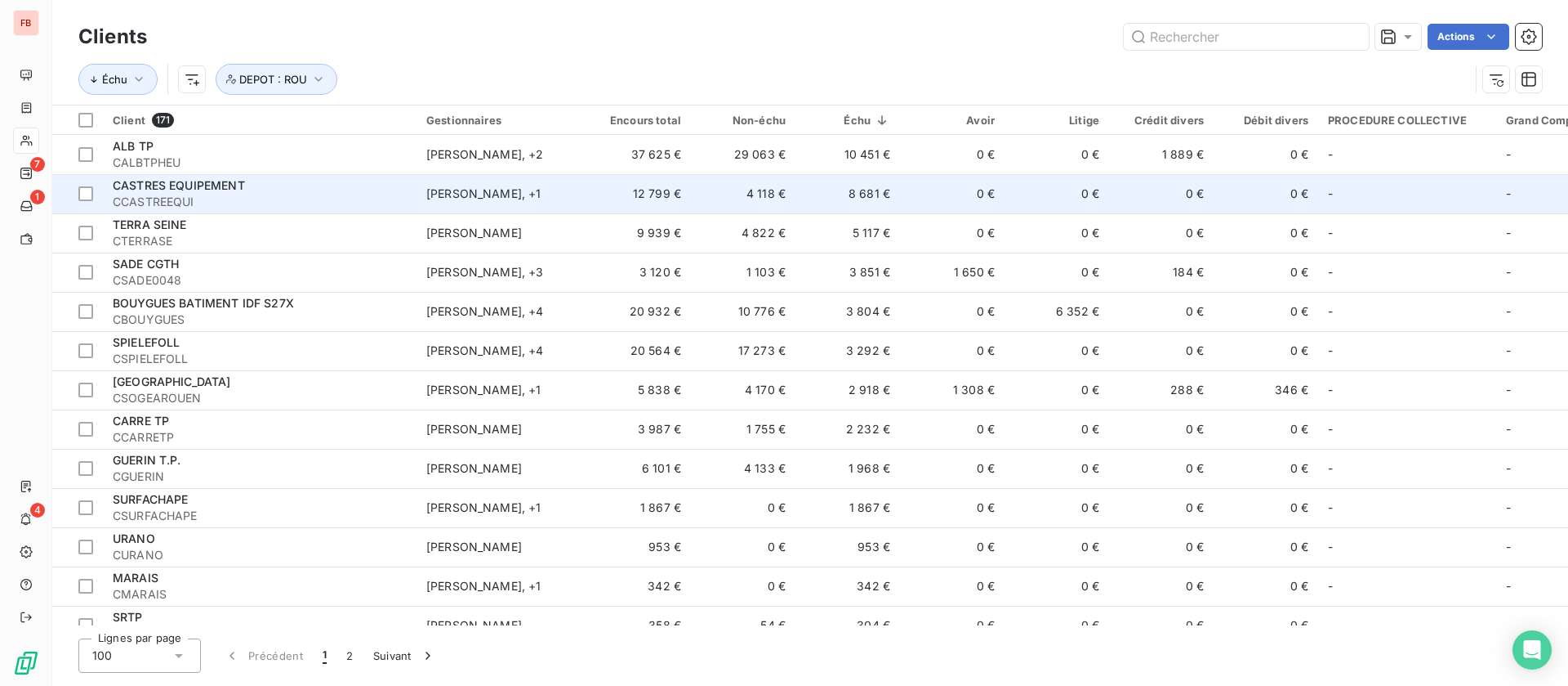
click at [900, 184] on td "8 681 €" at bounding box center [848, 194] width 105 height 40
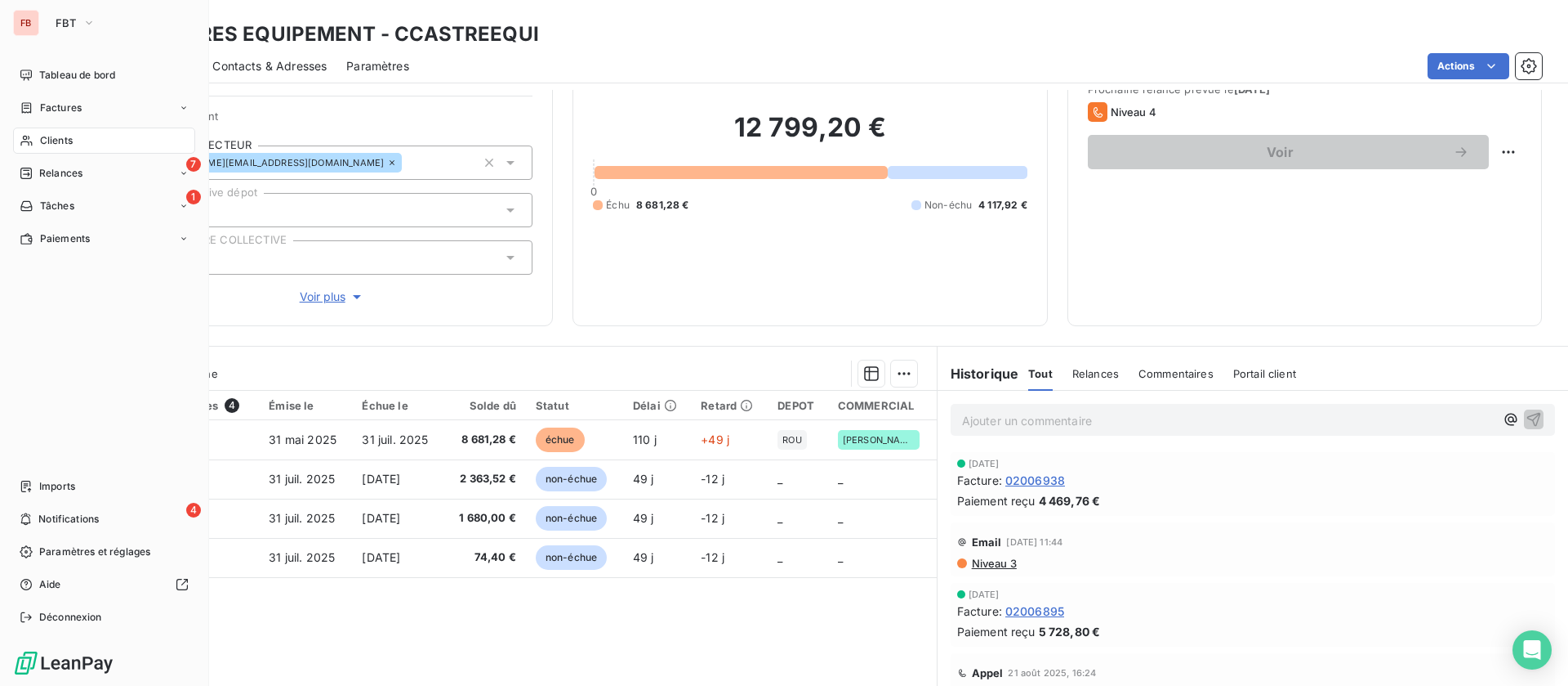
click at [80, 144] on div "Clients" at bounding box center [104, 141] width 182 height 26
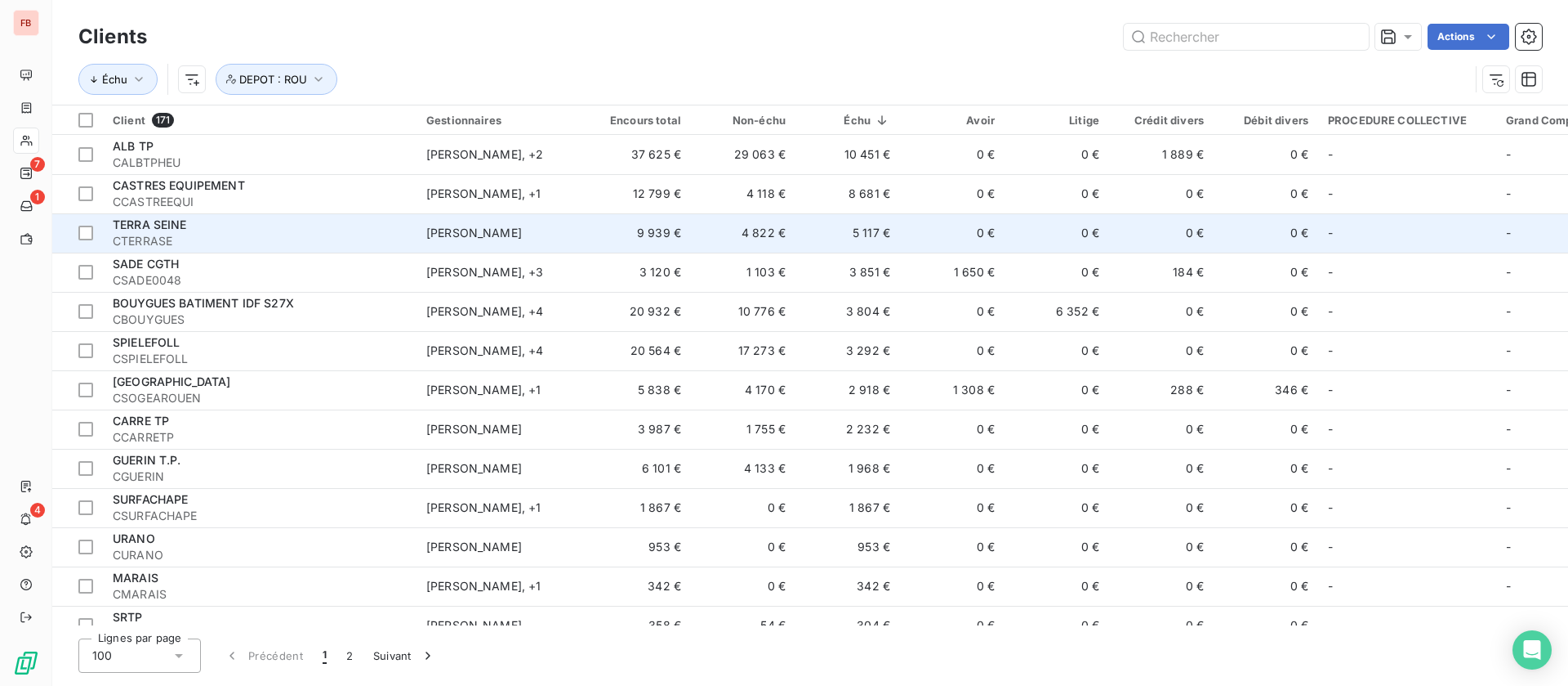
click at [937, 233] on td "0 €" at bounding box center [952, 233] width 105 height 40
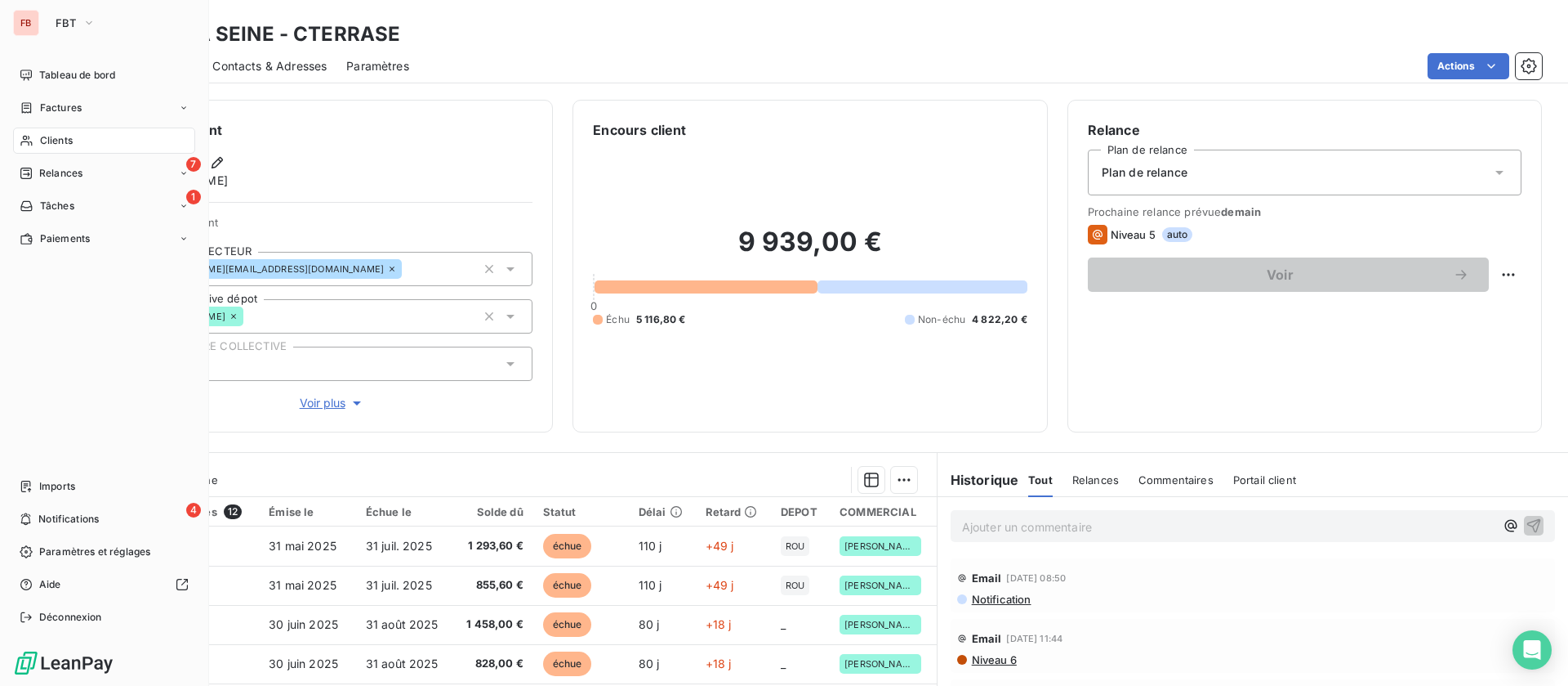
click at [68, 137] on span "Clients" at bounding box center [57, 141] width 33 height 15
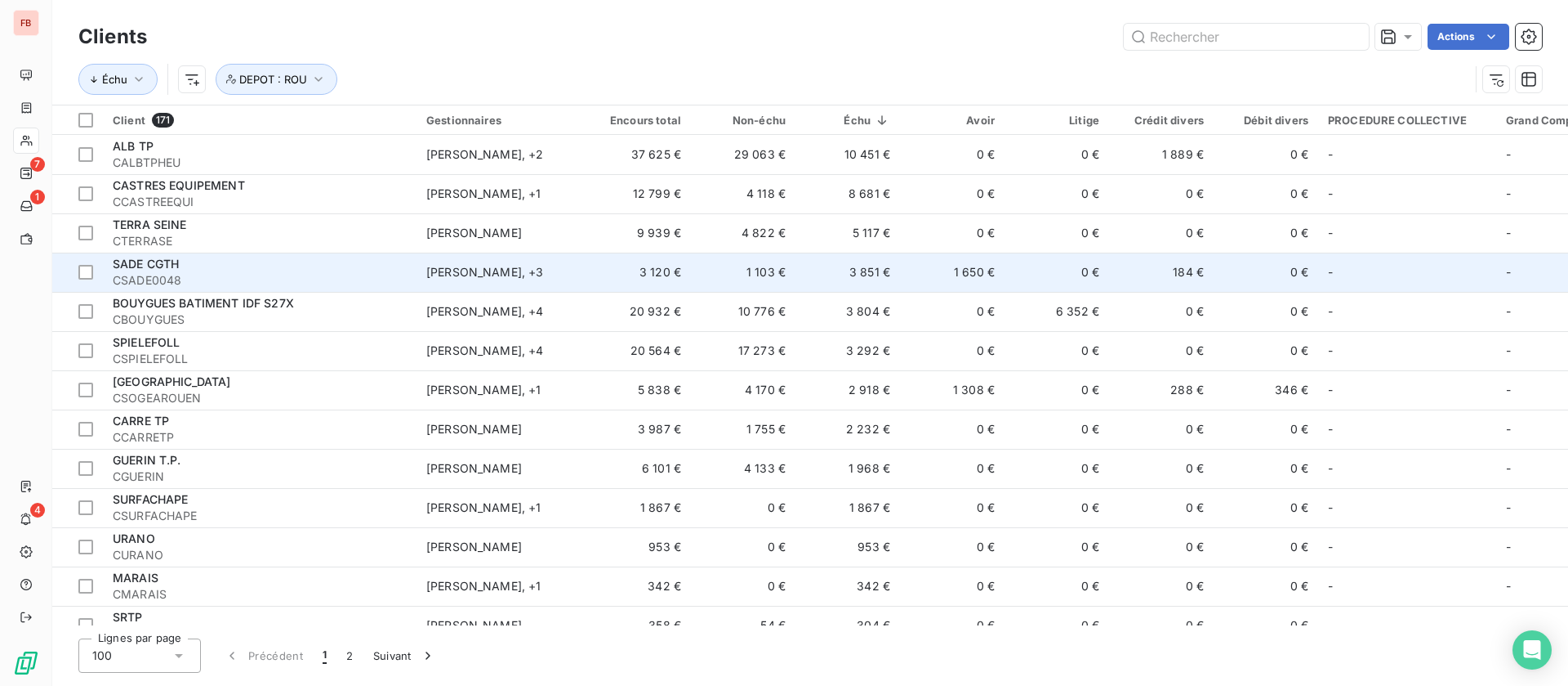
click at [917, 268] on td "1 650 €" at bounding box center [952, 273] width 105 height 40
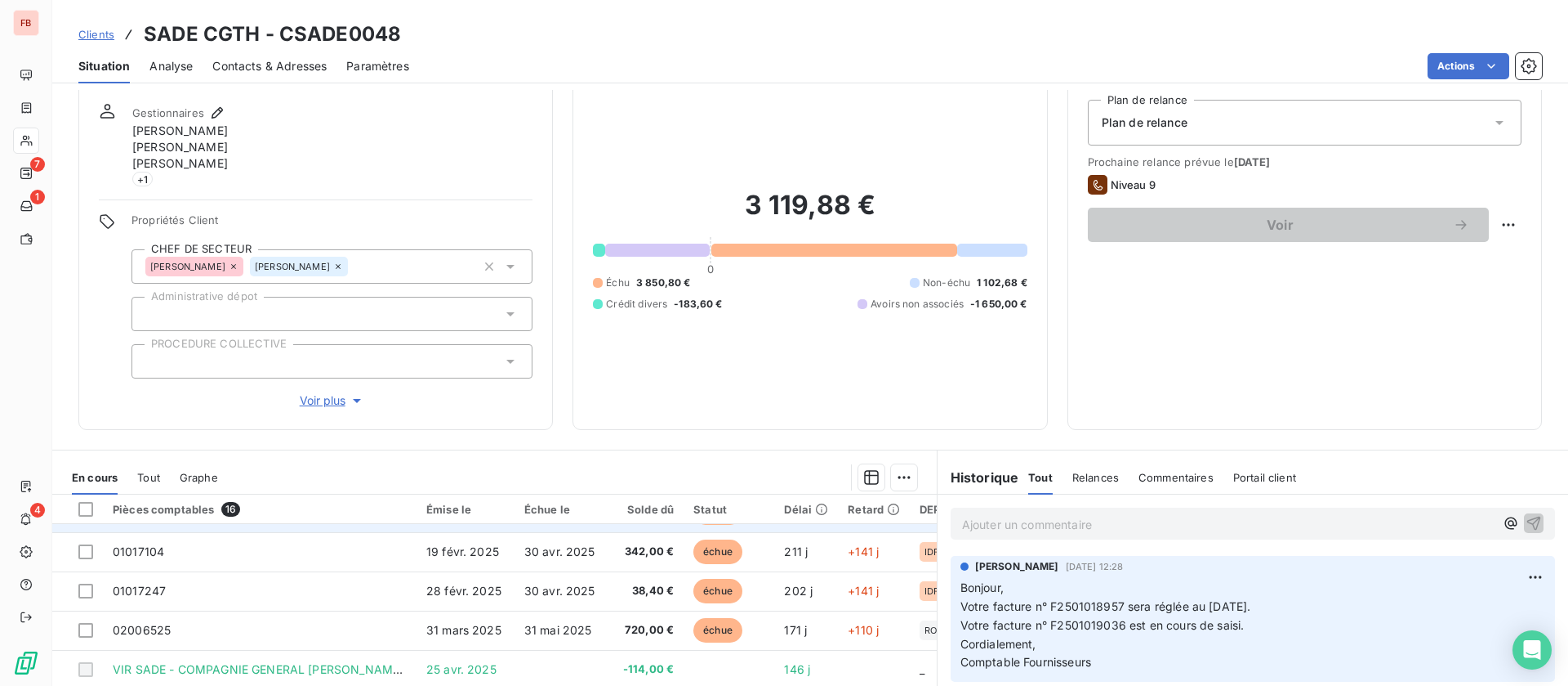
scroll to position [123, 0]
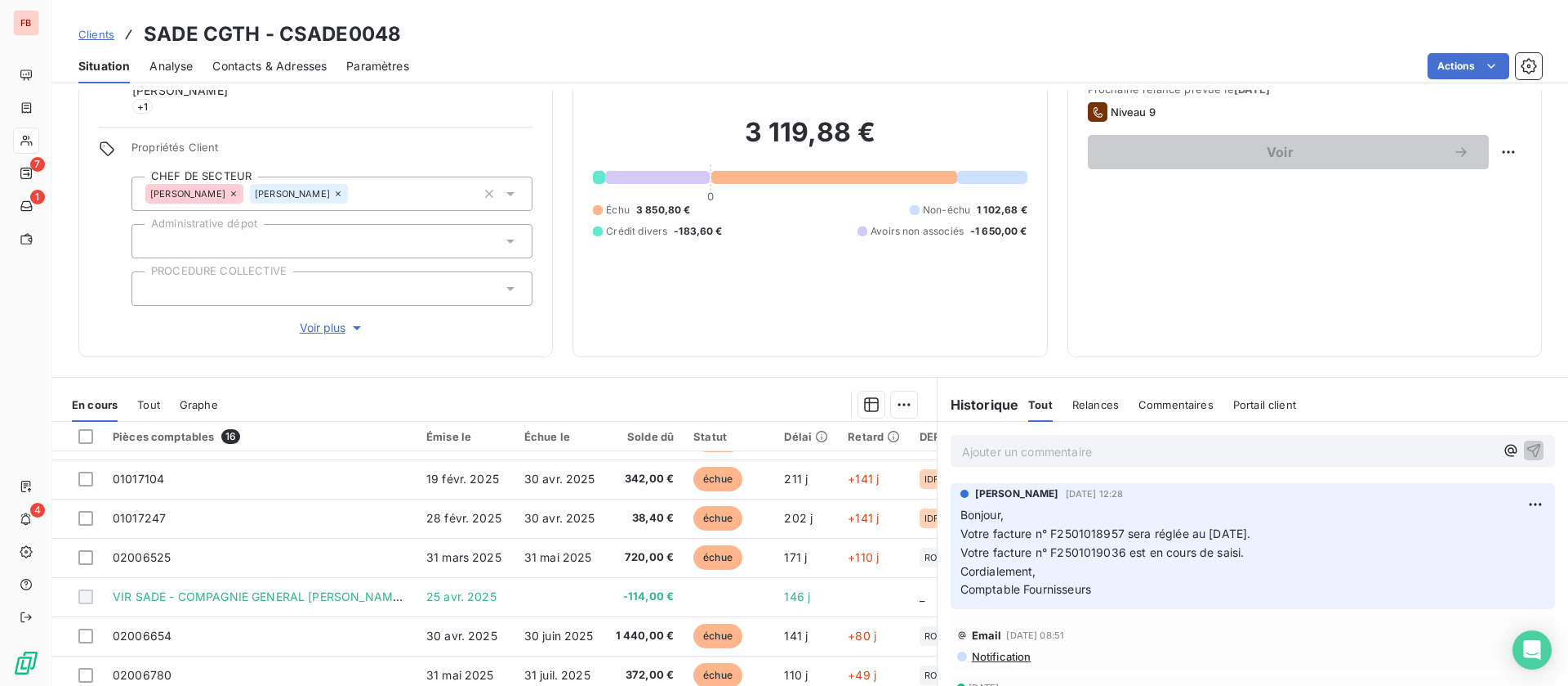
click at [1174, 405] on span "Commentaires" at bounding box center [1175, 404] width 75 height 13
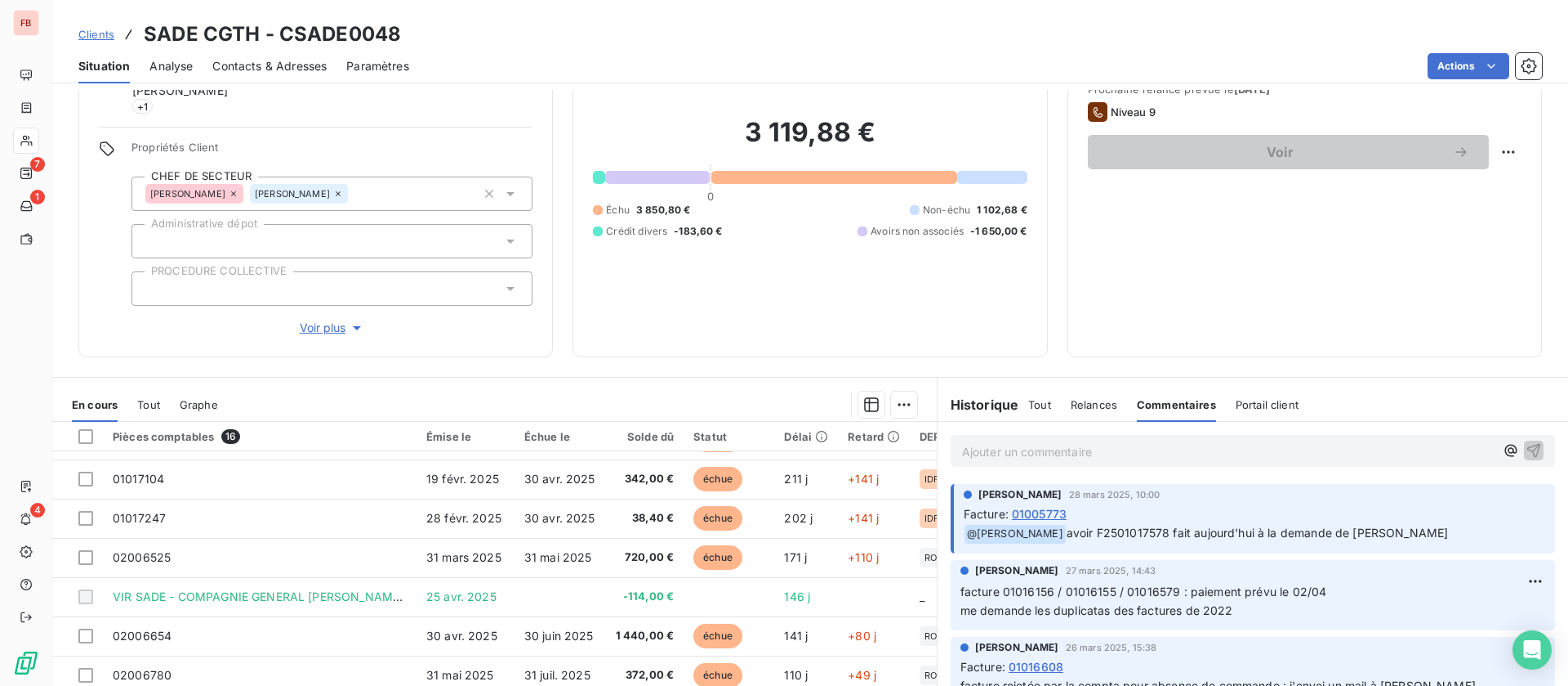
scroll to position [222, 0]
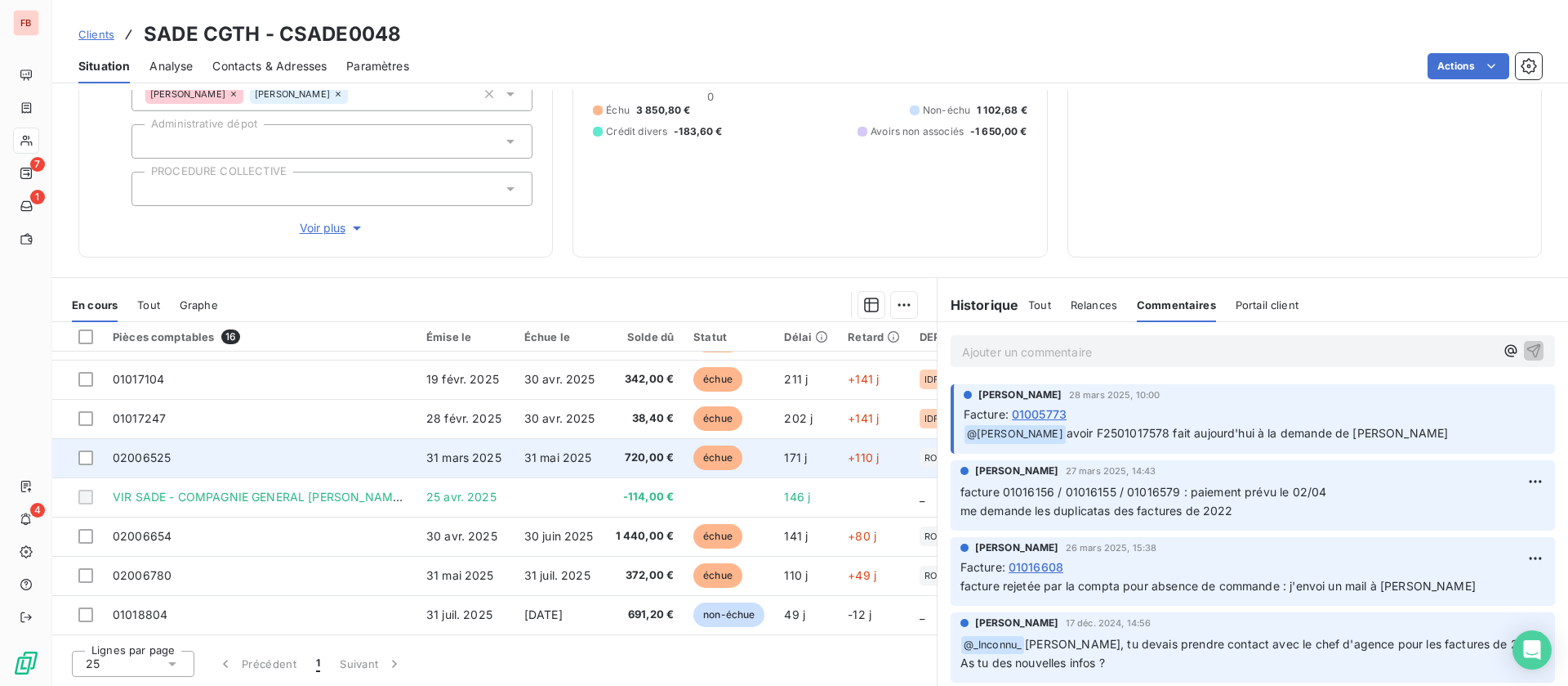
click at [288, 465] on td "02006525" at bounding box center [259, 458] width 314 height 40
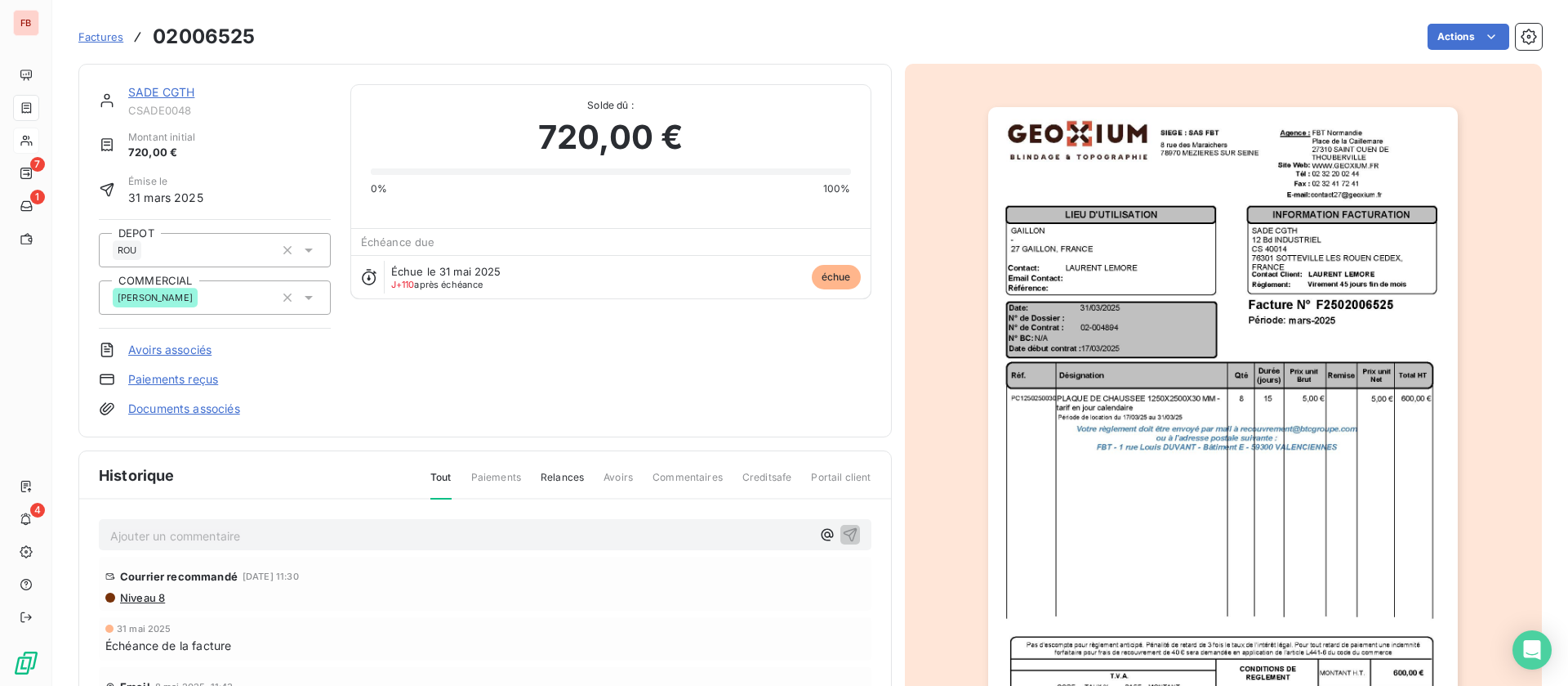
click at [1160, 325] on img "button" at bounding box center [1223, 440] width 470 height 665
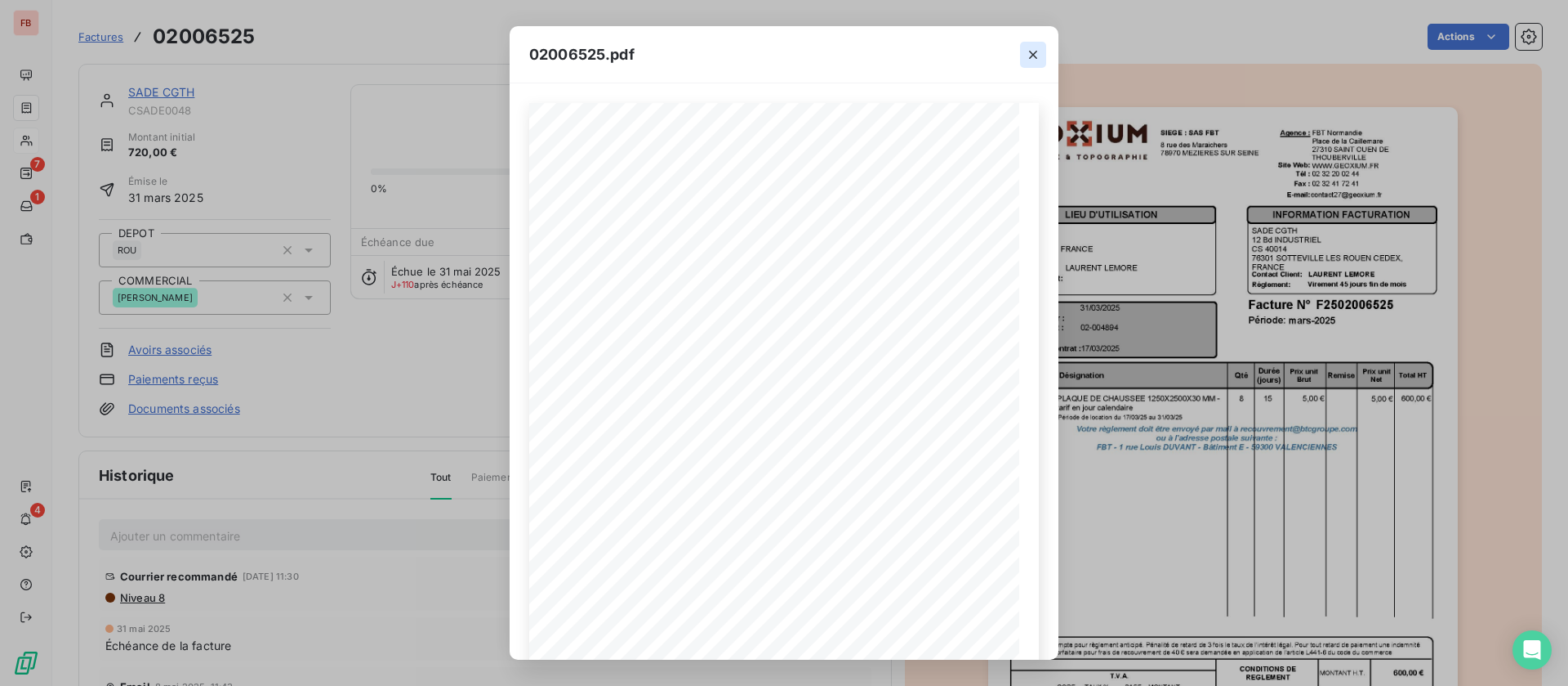
click at [1031, 57] on icon "button" at bounding box center [1033, 55] width 16 height 16
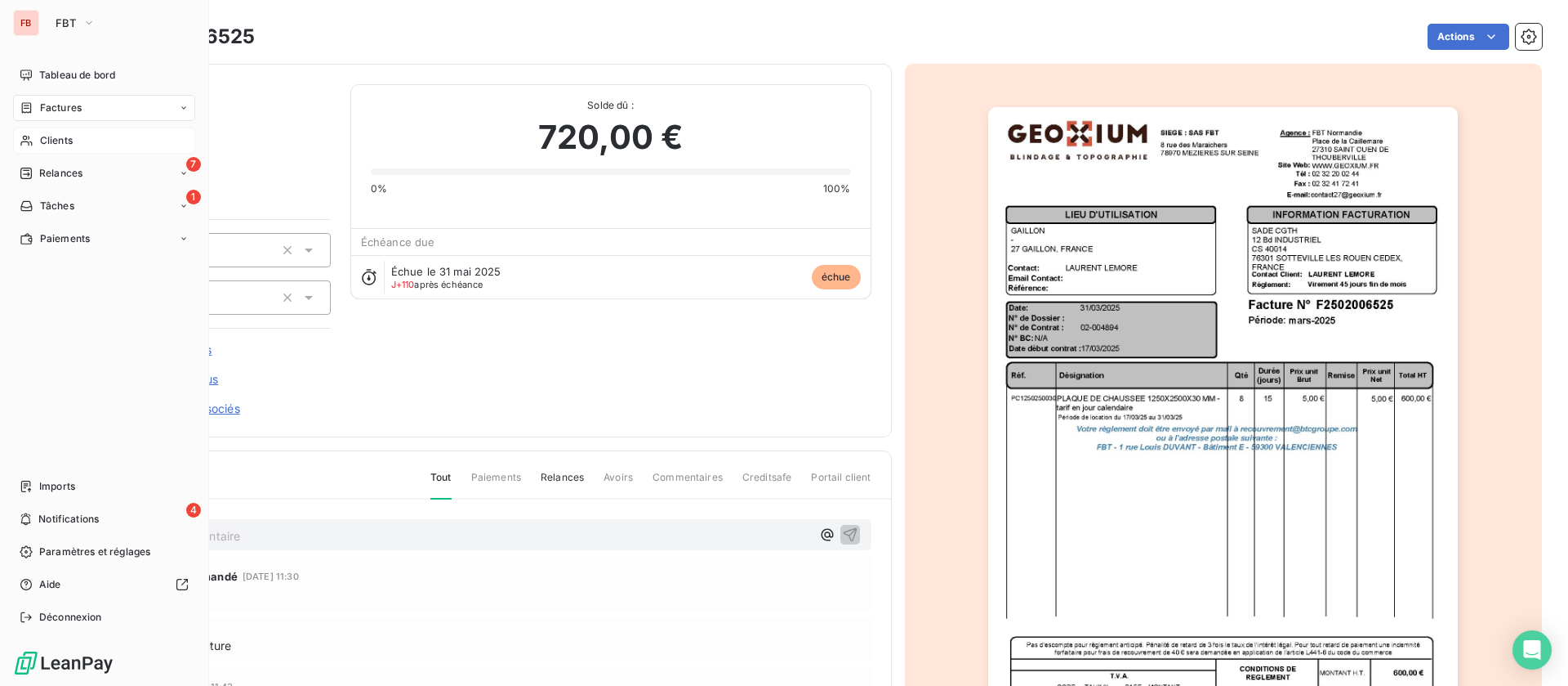
click at [49, 138] on span "Clients" at bounding box center [57, 141] width 33 height 15
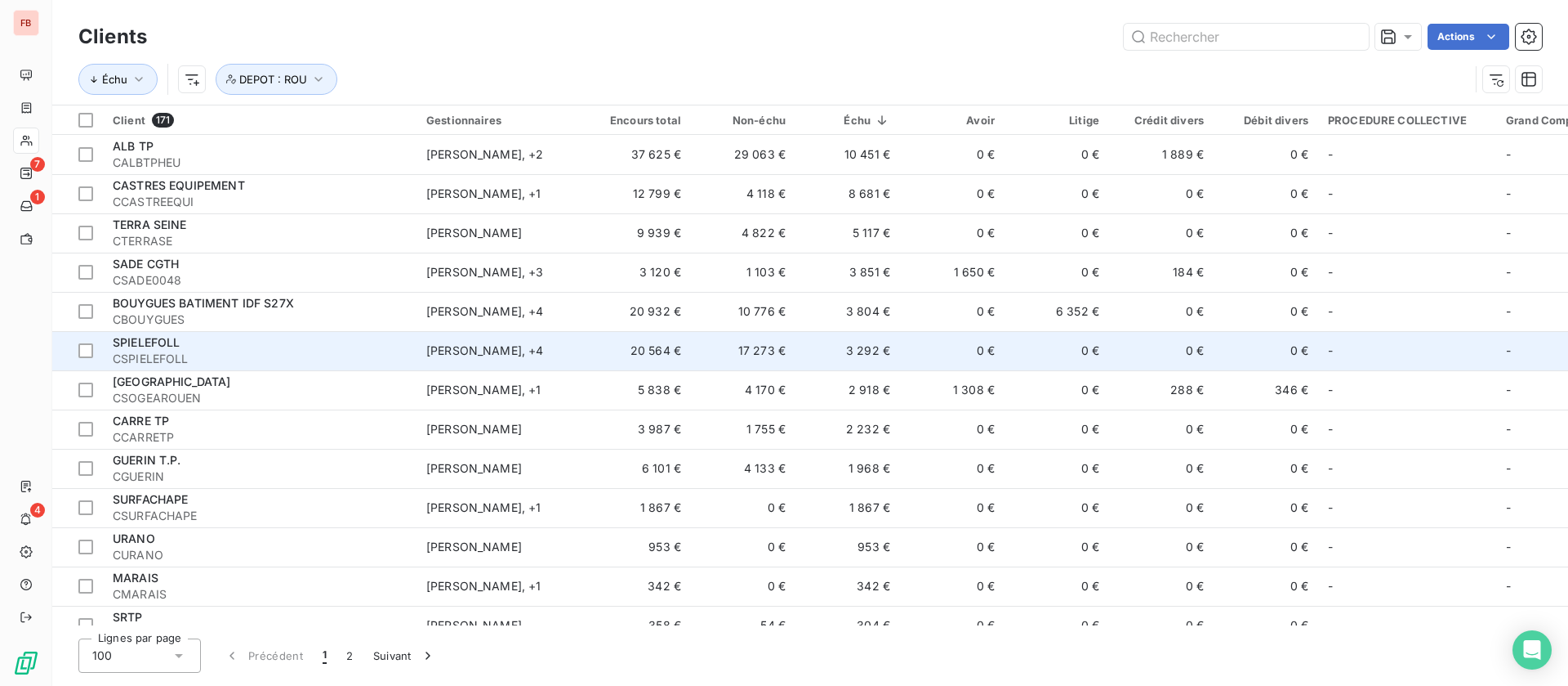
click at [909, 361] on td "0 €" at bounding box center [952, 351] width 105 height 40
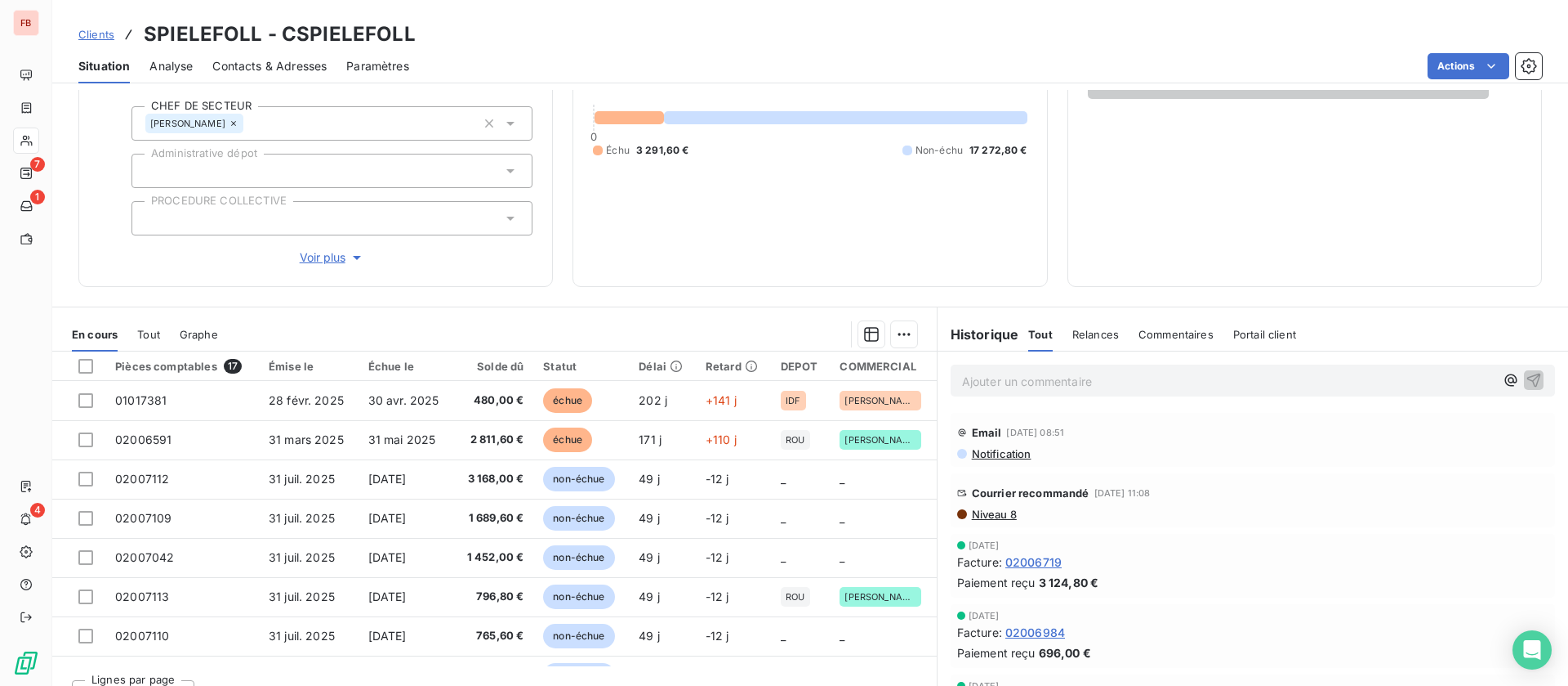
scroll to position [222, 0]
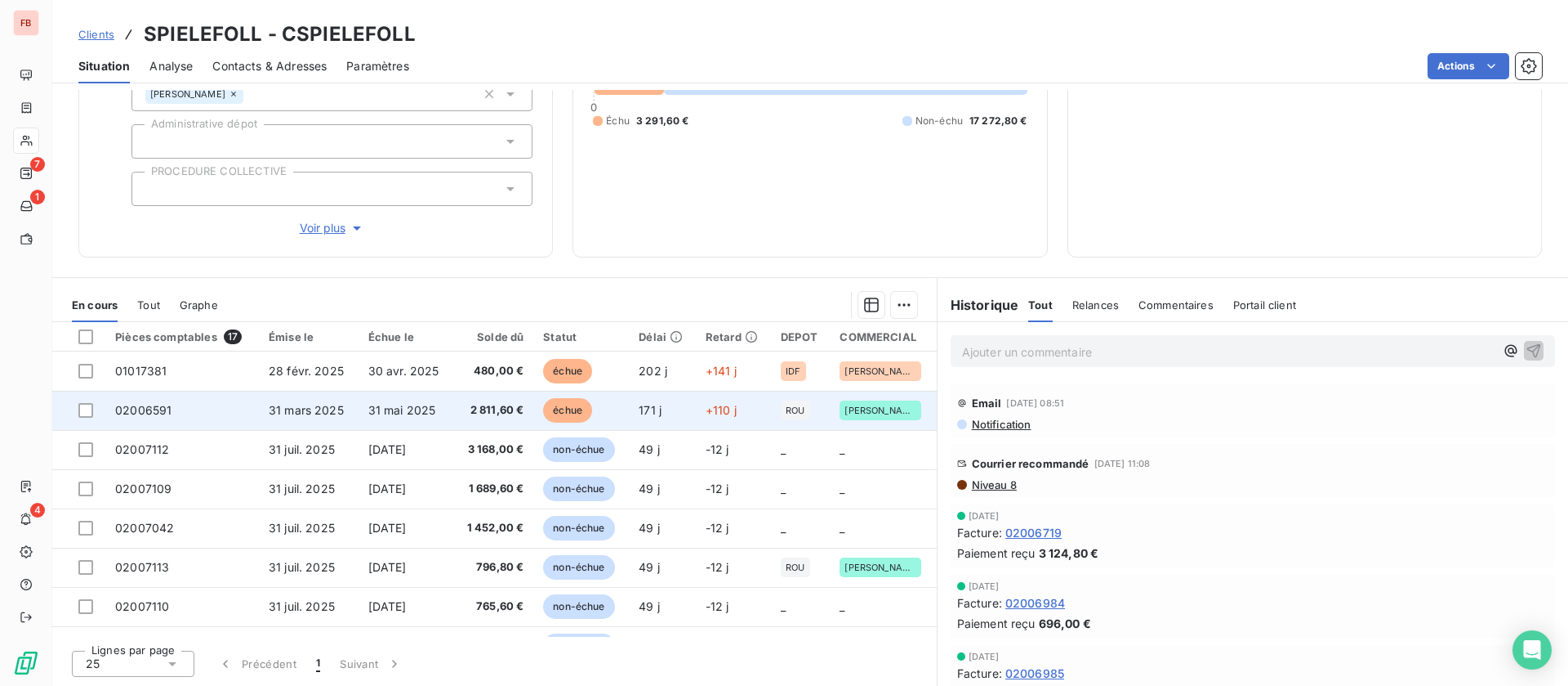
click at [463, 413] on span "2 811,60 €" at bounding box center [493, 410] width 60 height 16
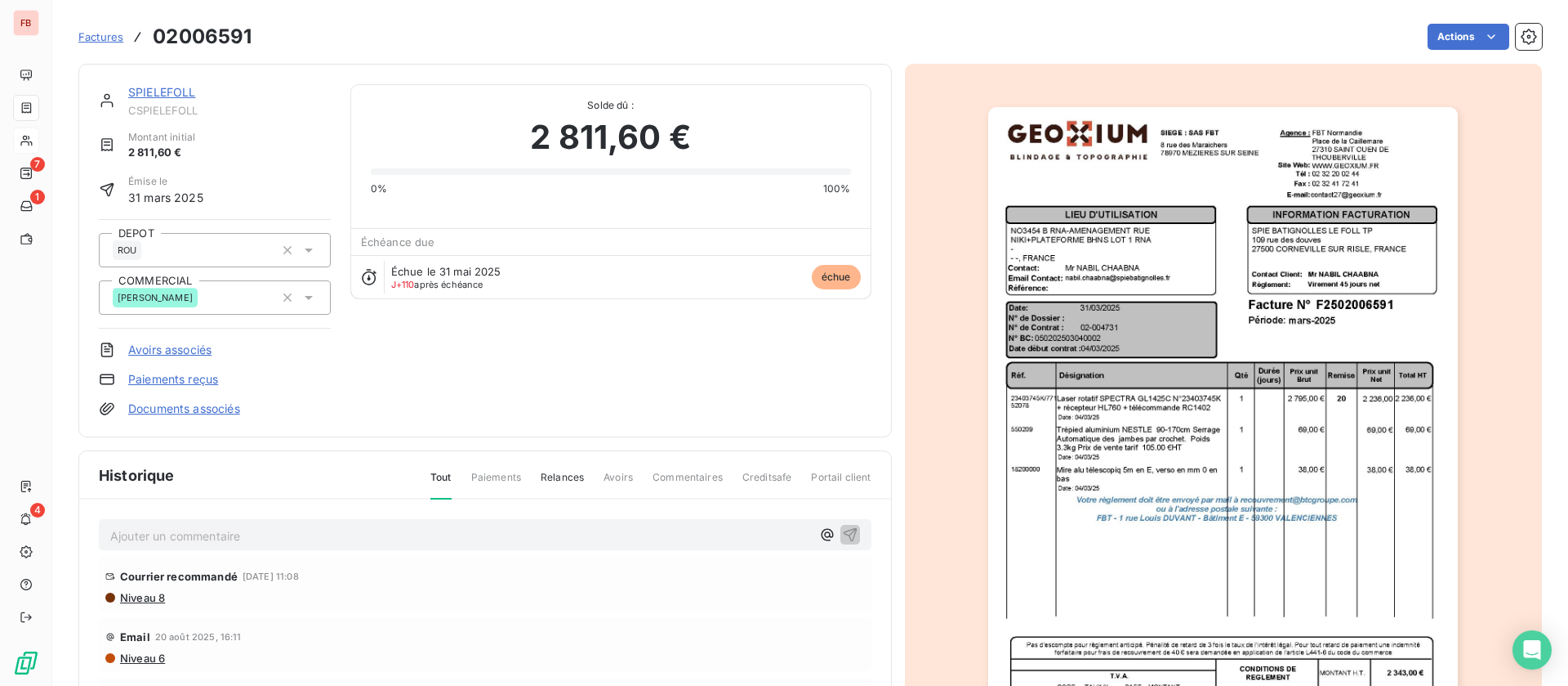
click at [149, 86] on link "SPIELEFOLL" at bounding box center [162, 91] width 67 height 14
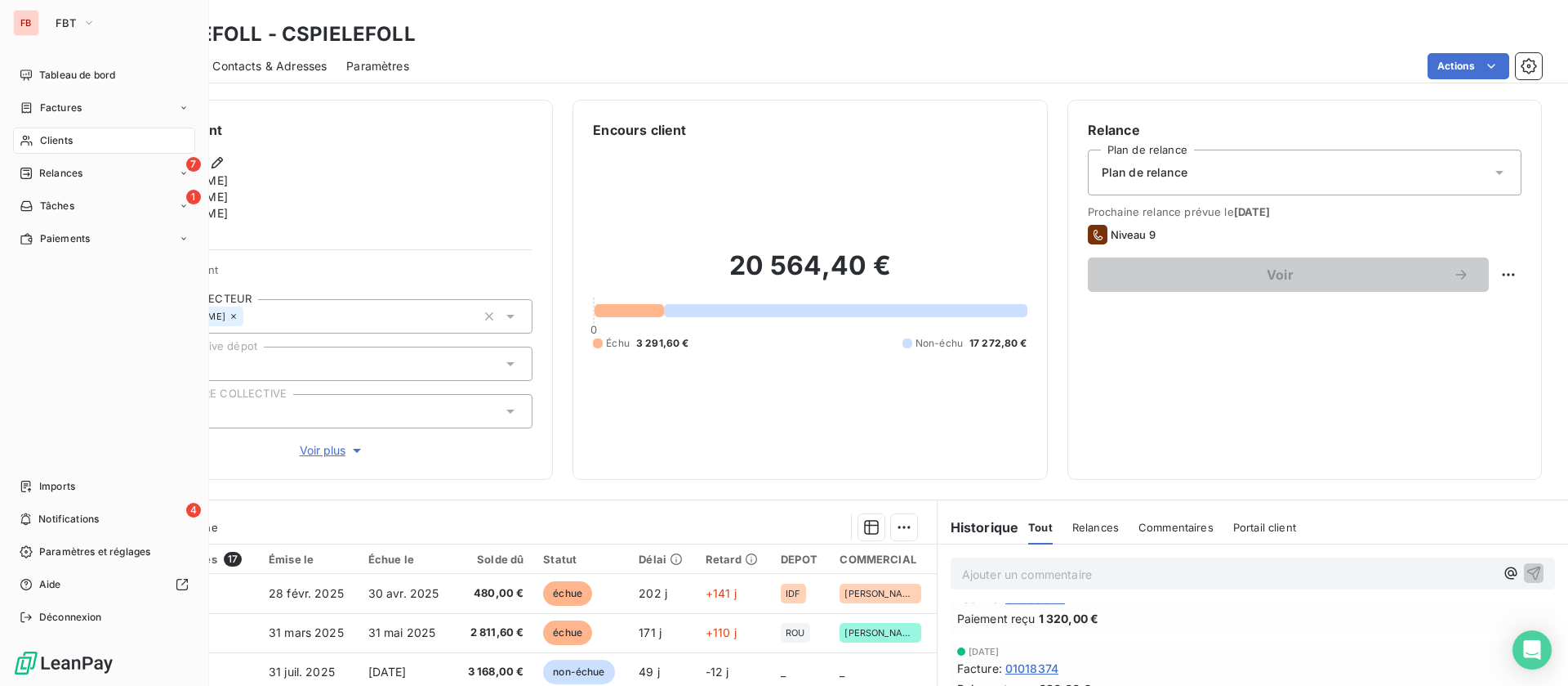
click at [65, 147] on span "Clients" at bounding box center [57, 141] width 33 height 15
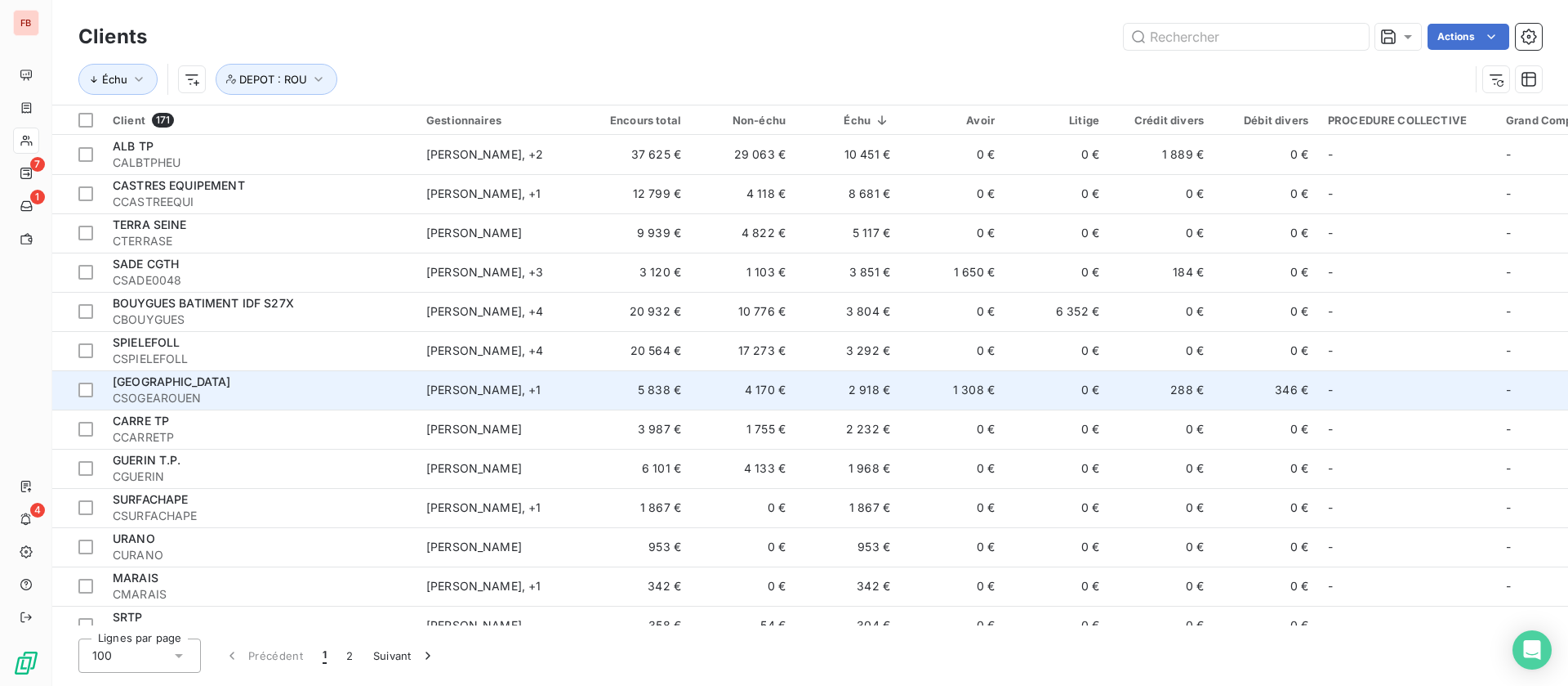
click at [887, 395] on td "2 918 €" at bounding box center [848, 390] width 105 height 40
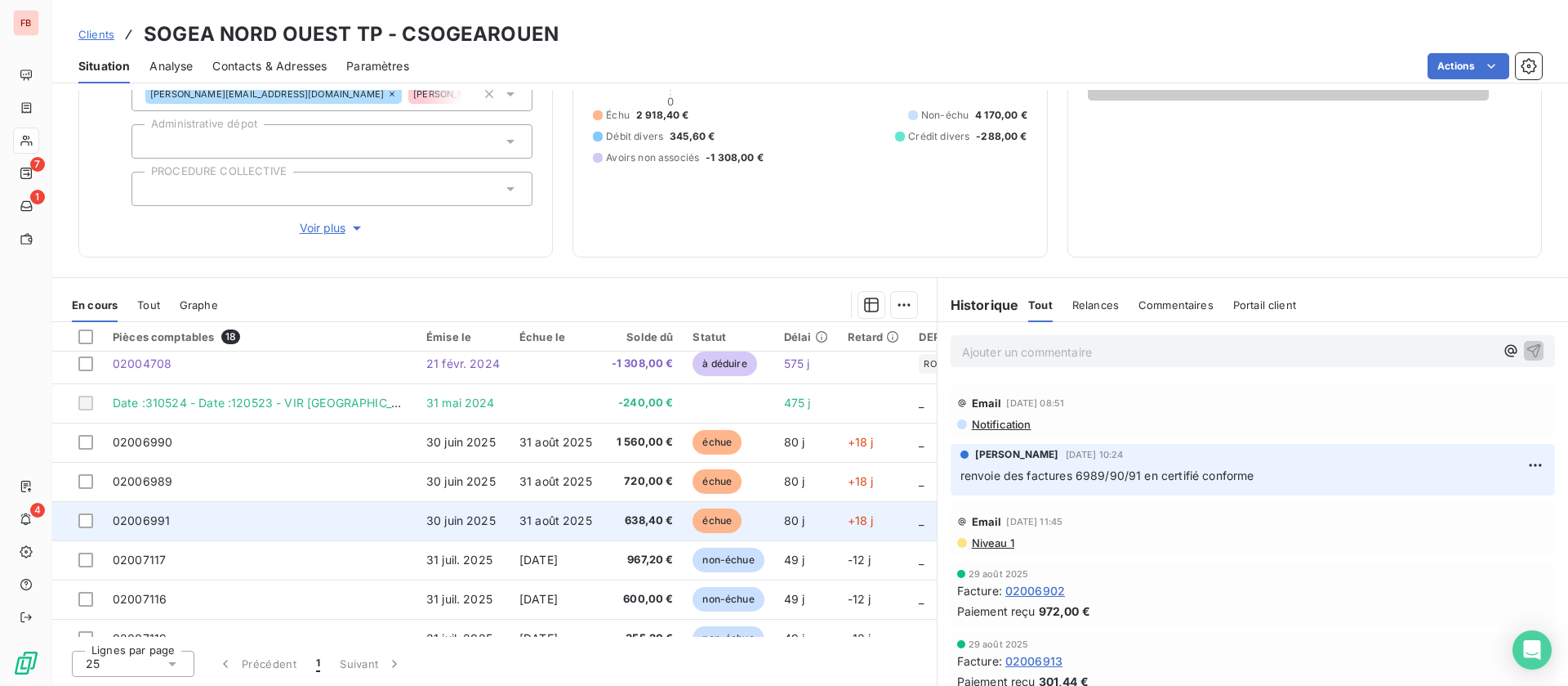
scroll to position [123, 0]
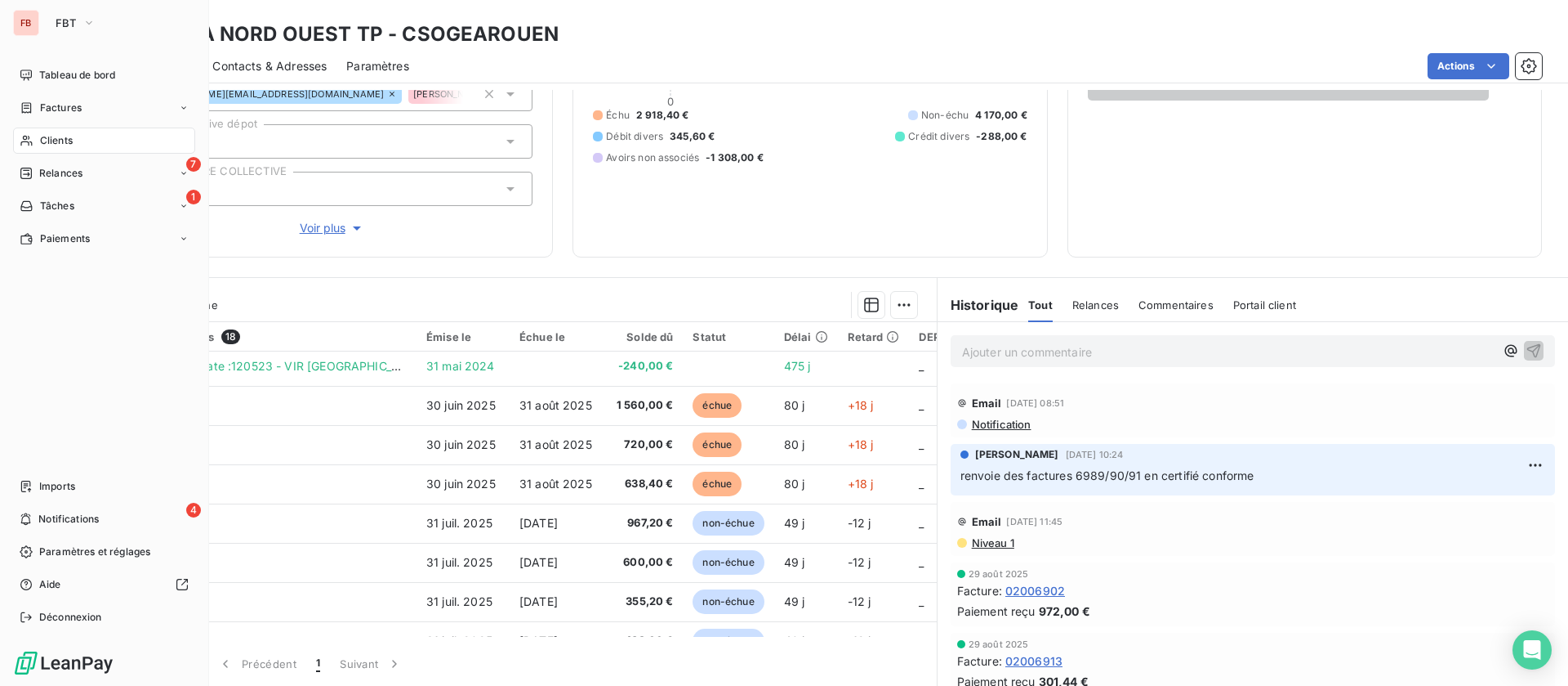
click at [64, 135] on span "Clients" at bounding box center [57, 141] width 33 height 15
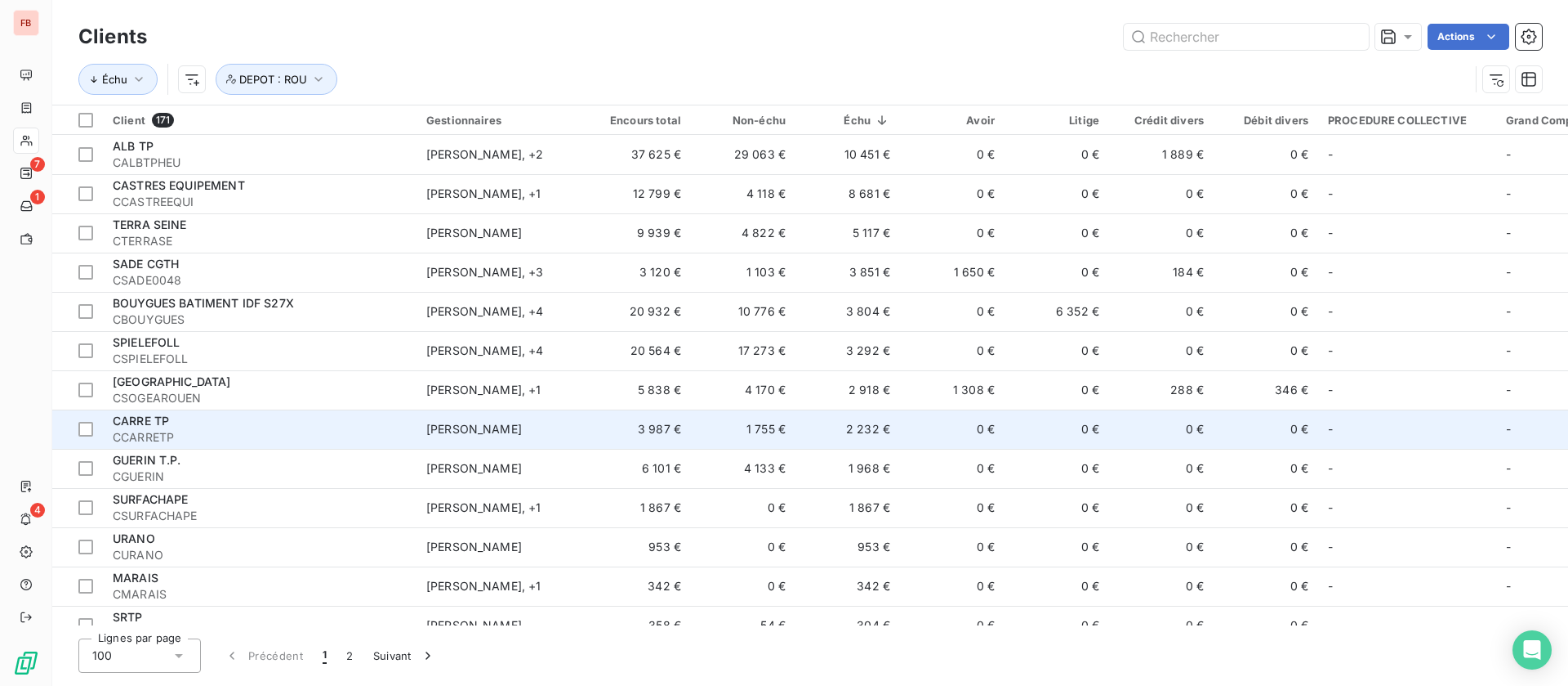
click at [930, 427] on td "0 €" at bounding box center [952, 429] width 105 height 40
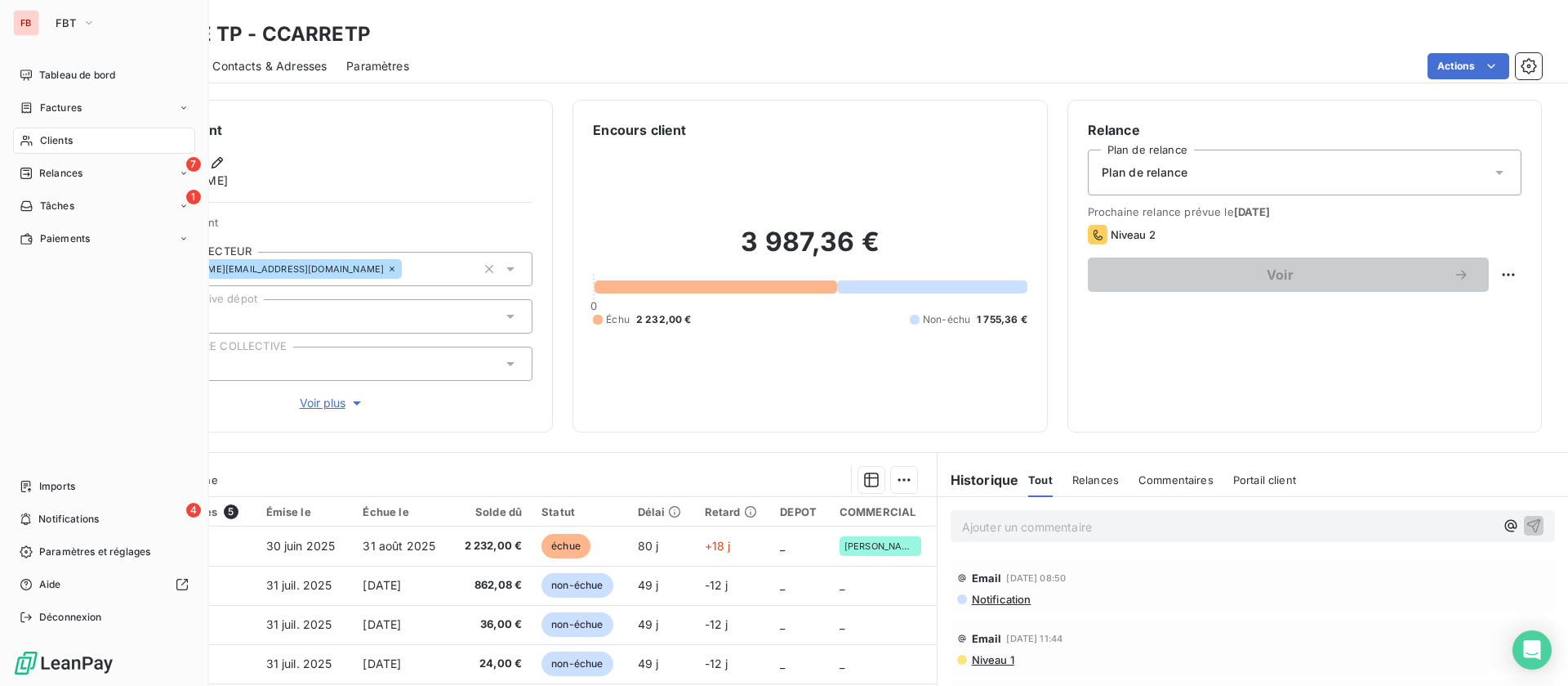
click at [49, 137] on span "Clients" at bounding box center [57, 141] width 33 height 15
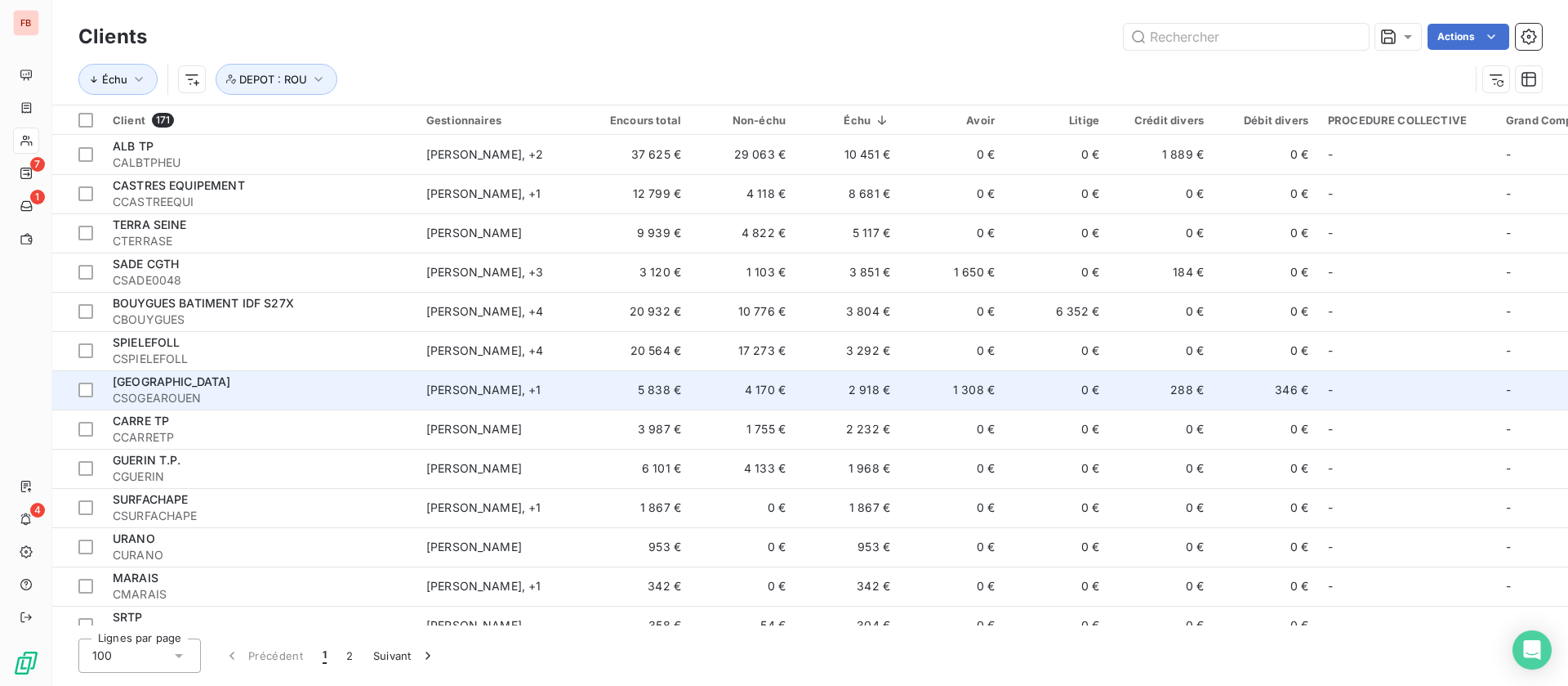
scroll to position [123, 0]
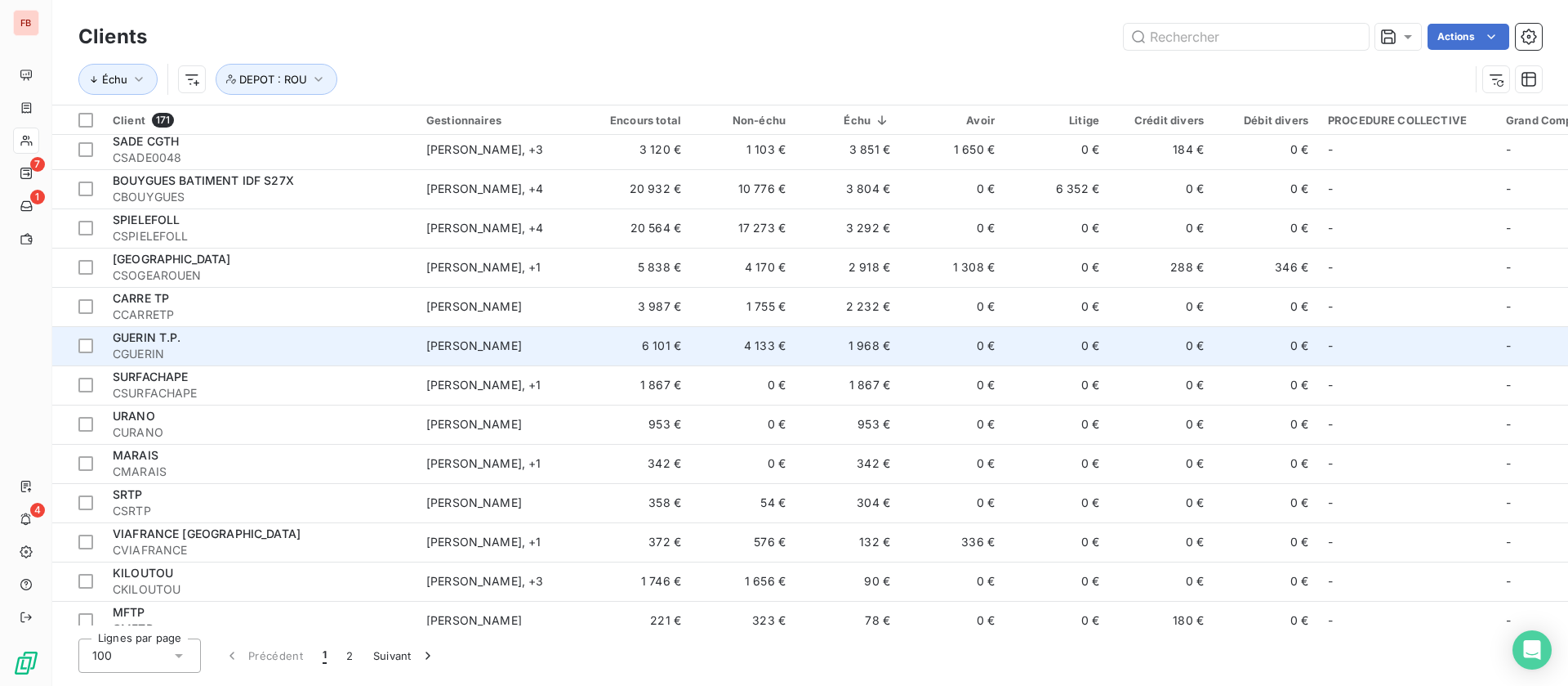
click at [810, 350] on td "1 968 €" at bounding box center [848, 346] width 105 height 40
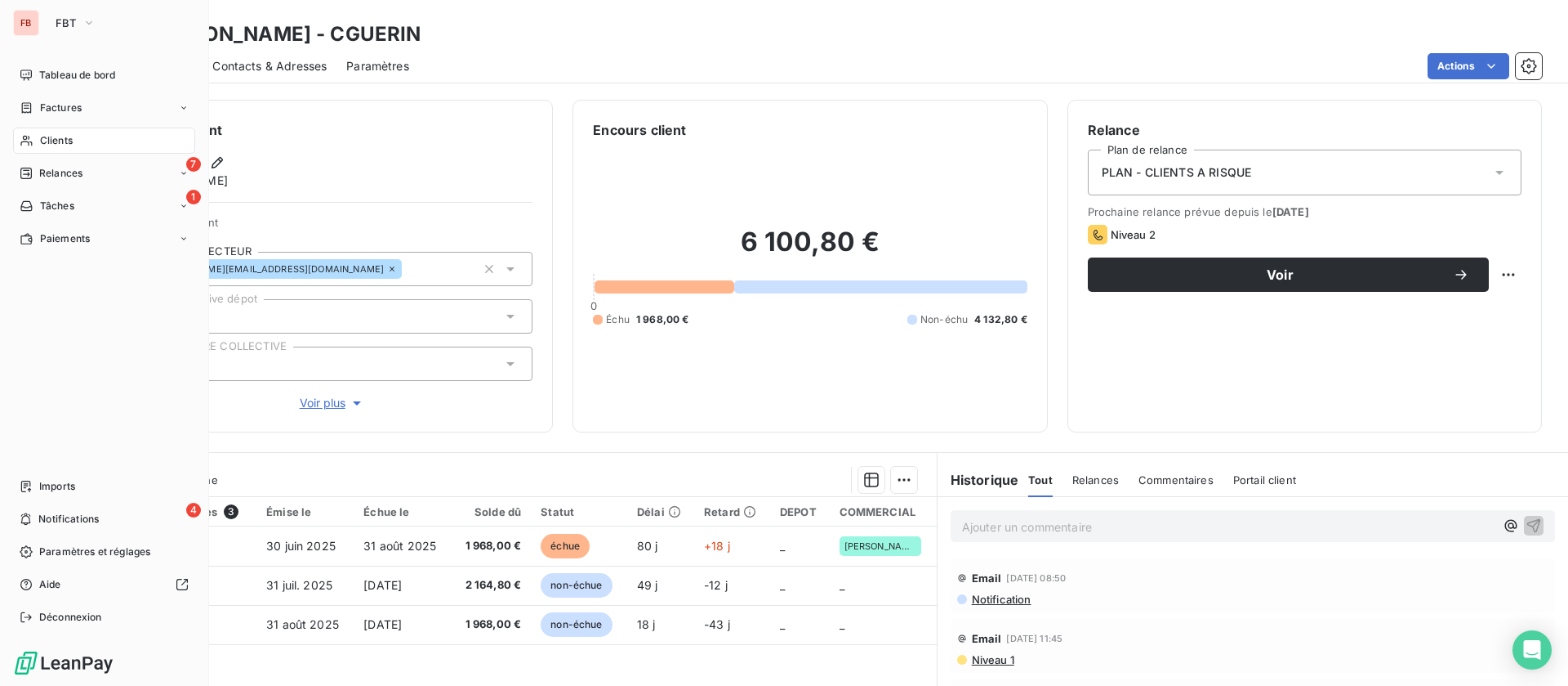
click at [51, 138] on span "Clients" at bounding box center [57, 141] width 33 height 15
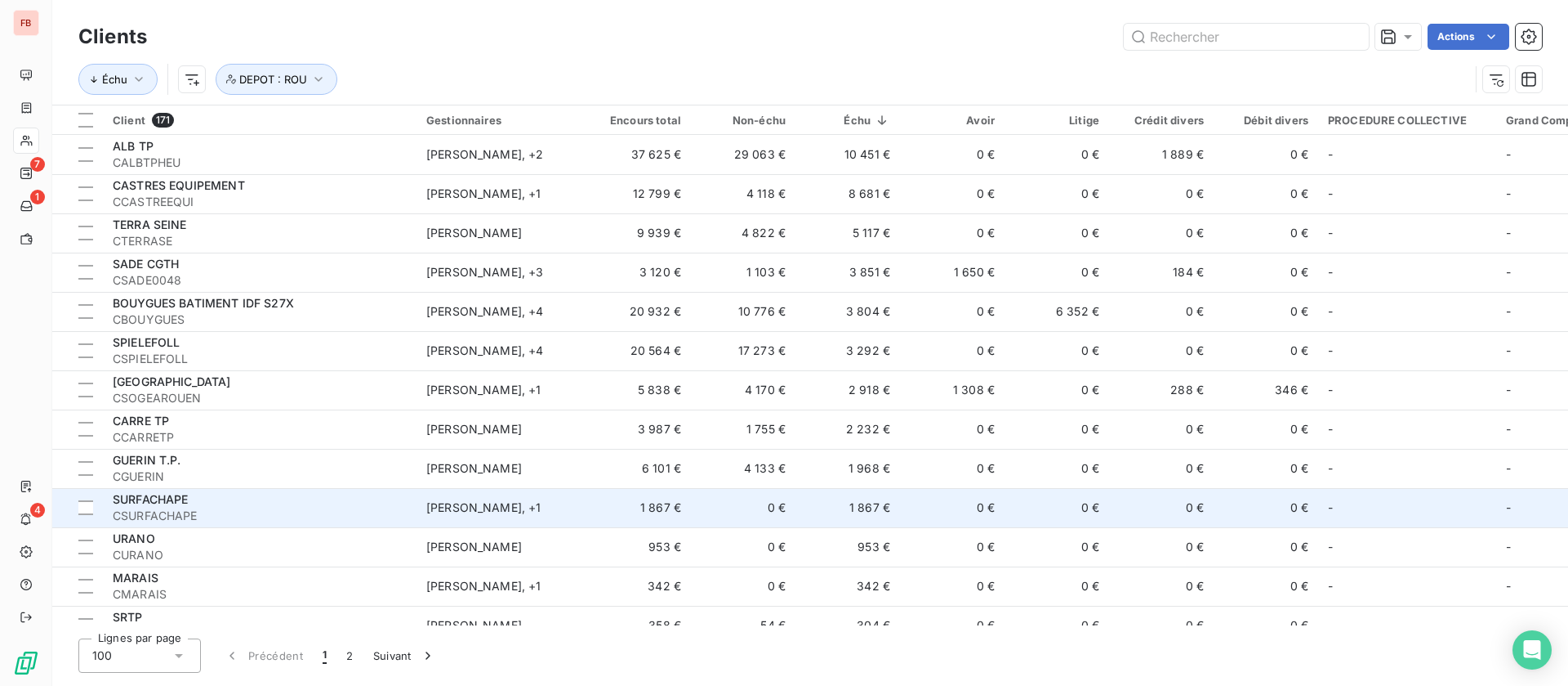
click at [832, 503] on td "1 867 €" at bounding box center [848, 507] width 105 height 40
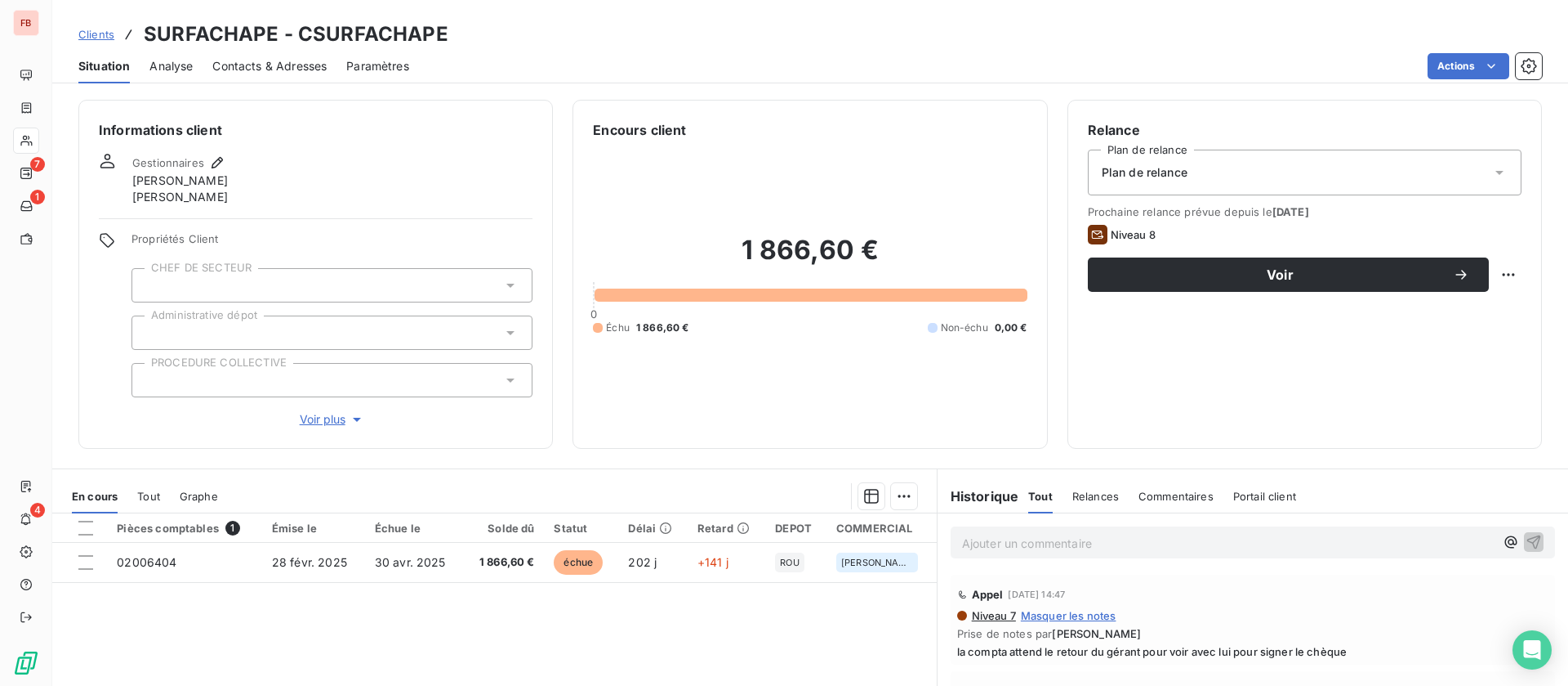
scroll to position [123, 0]
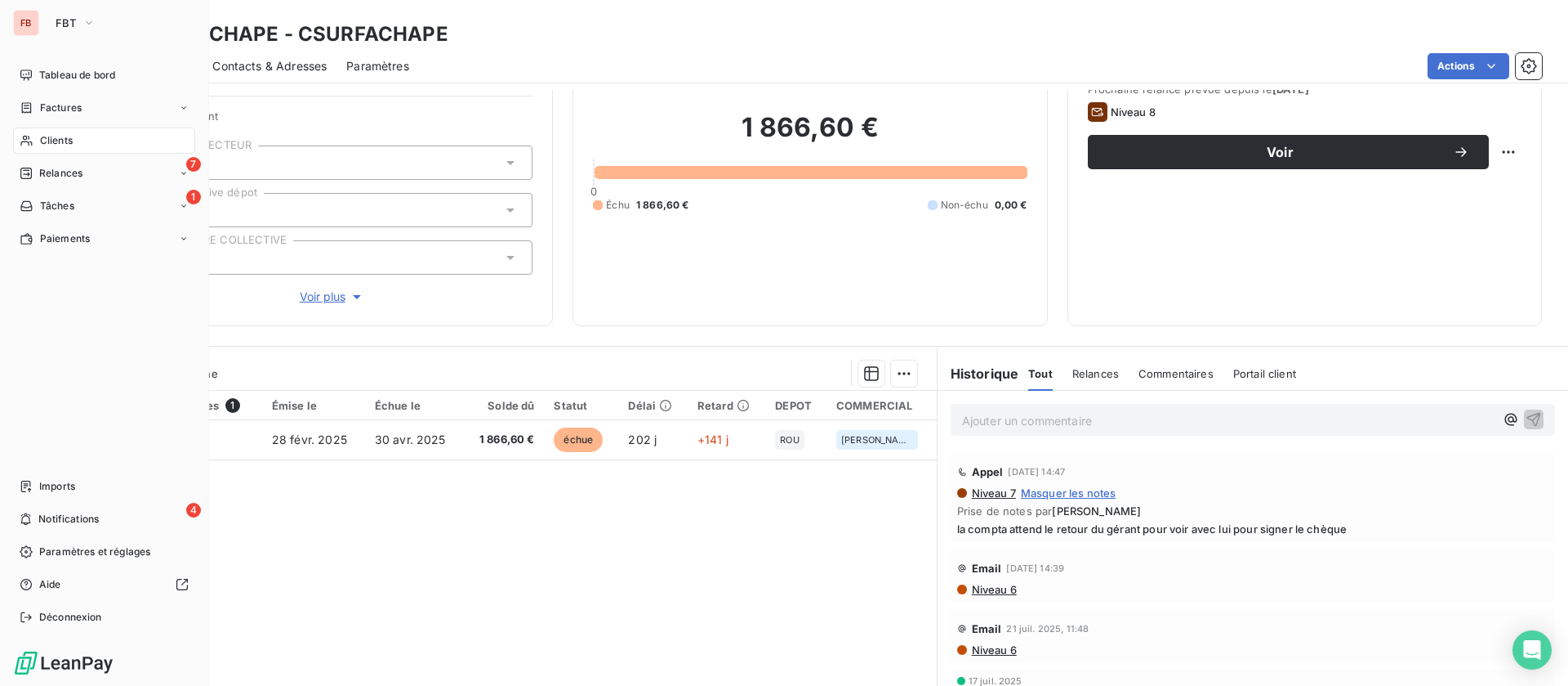
click at [63, 138] on span "Clients" at bounding box center [57, 141] width 33 height 15
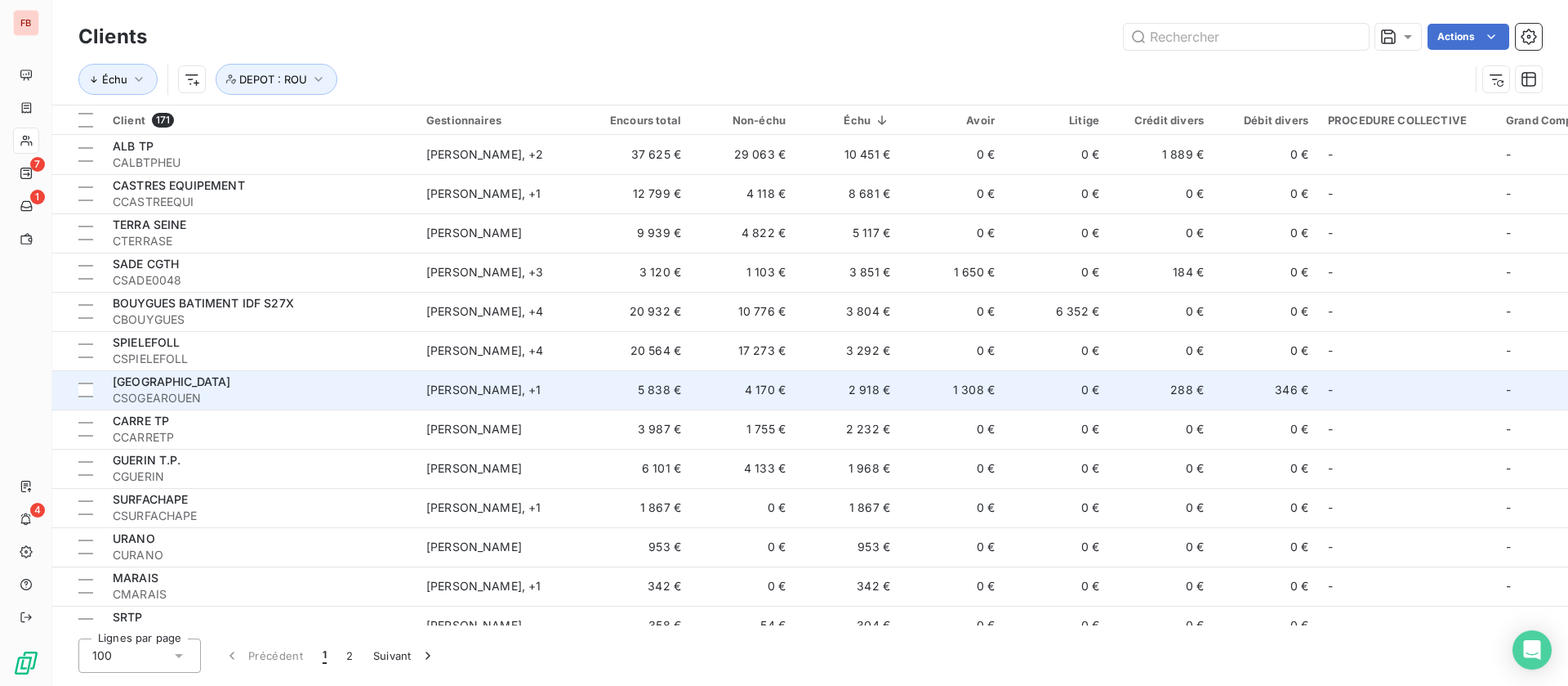
scroll to position [123, 0]
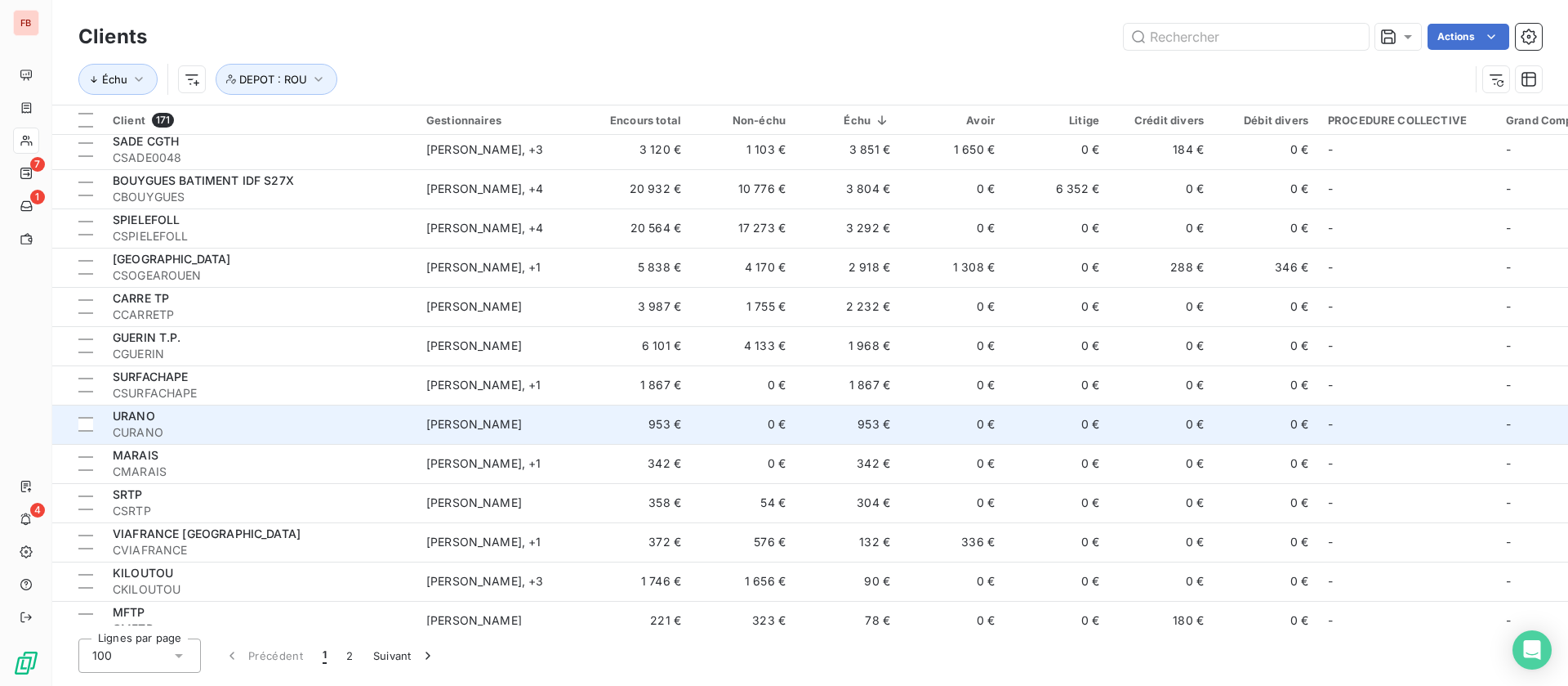
click at [912, 422] on td "0 €" at bounding box center [952, 424] width 105 height 40
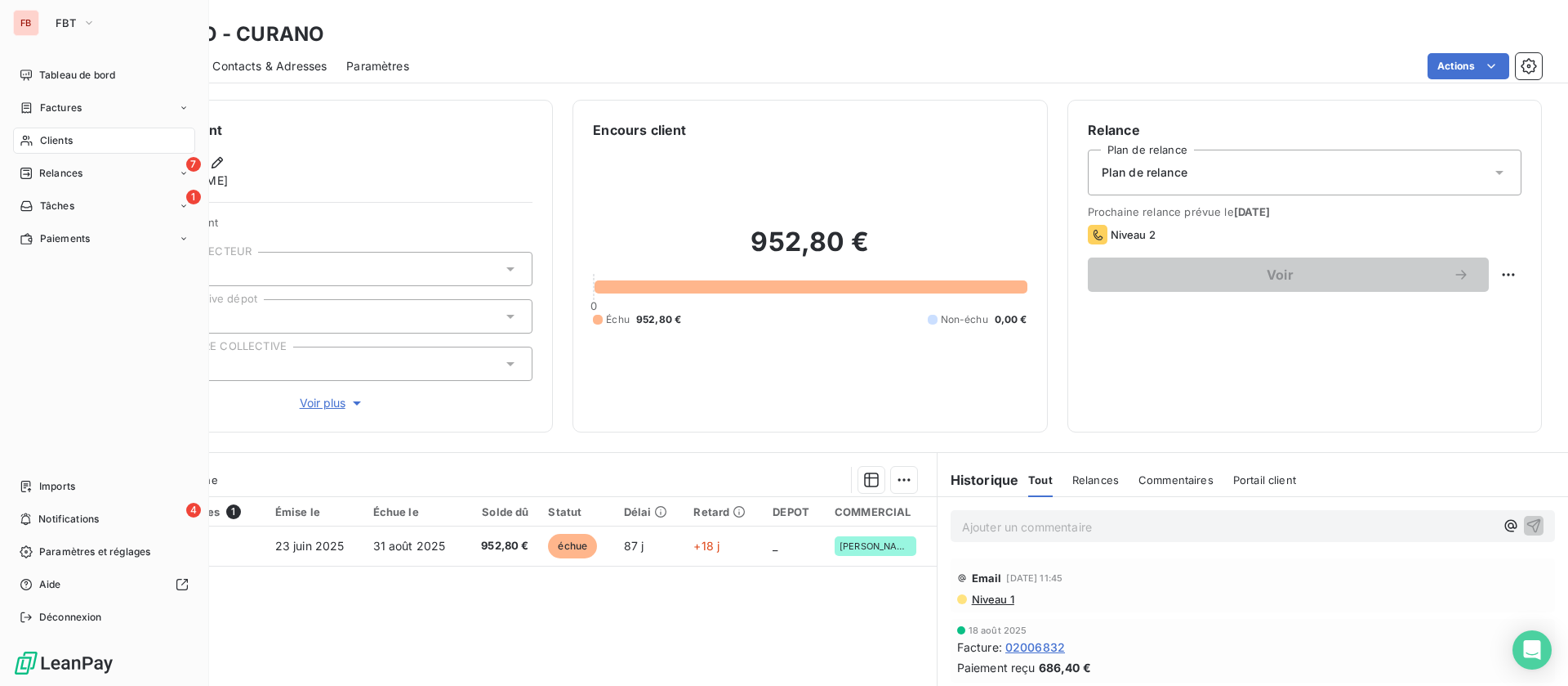
drag, startPoint x: 34, startPoint y: 135, endPoint x: 104, endPoint y: 143, distance: 70.5
click at [34, 135] on div "Clients" at bounding box center [104, 141] width 182 height 26
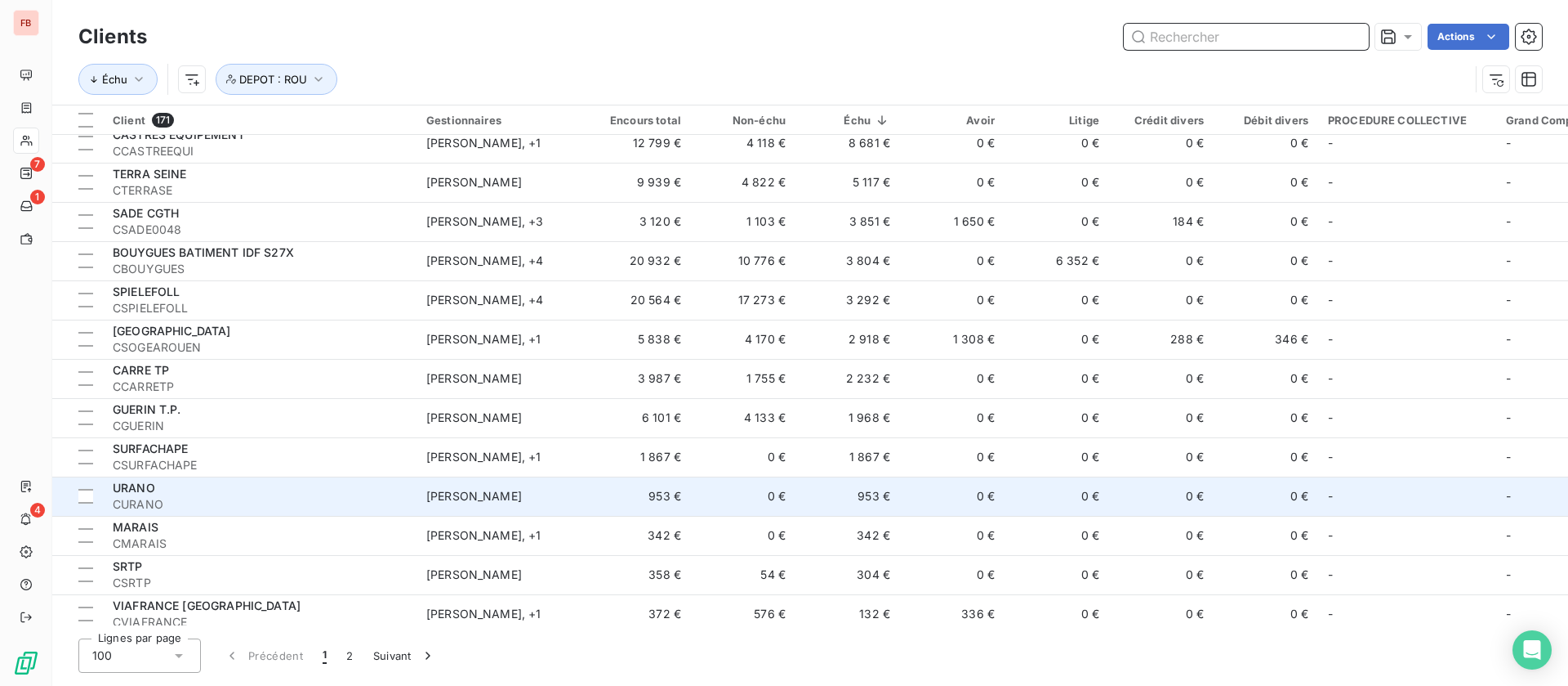
scroll to position [123, 0]
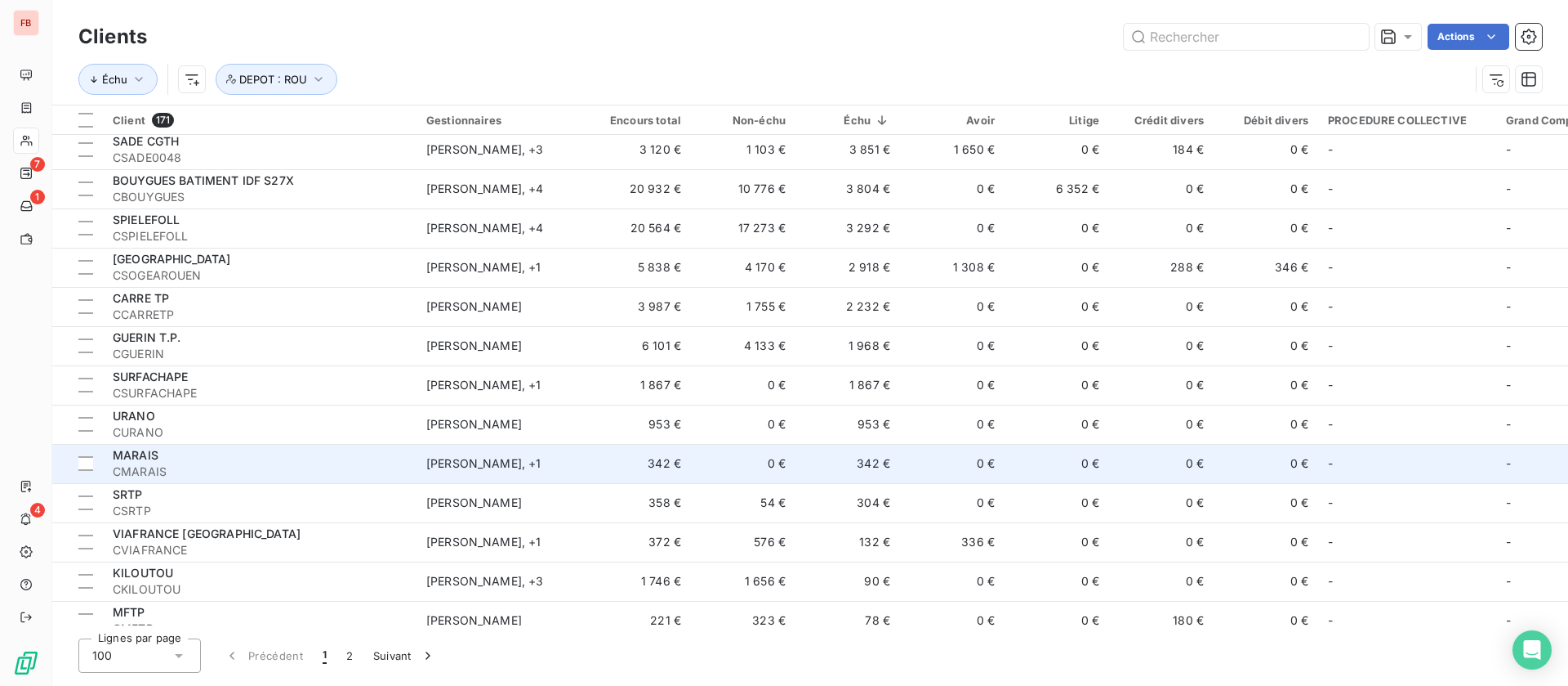
click at [921, 450] on td "0 €" at bounding box center [952, 464] width 105 height 40
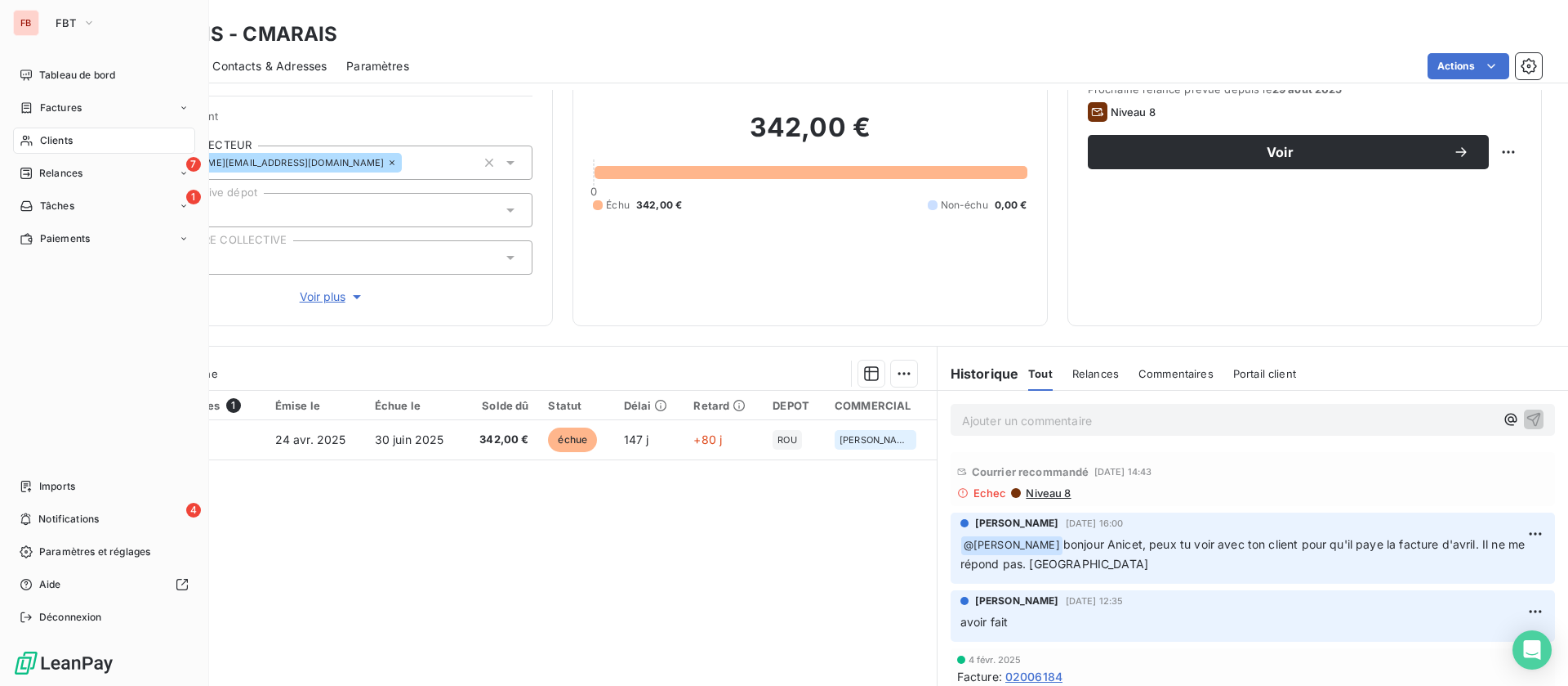
click at [50, 141] on span "Clients" at bounding box center [57, 141] width 33 height 15
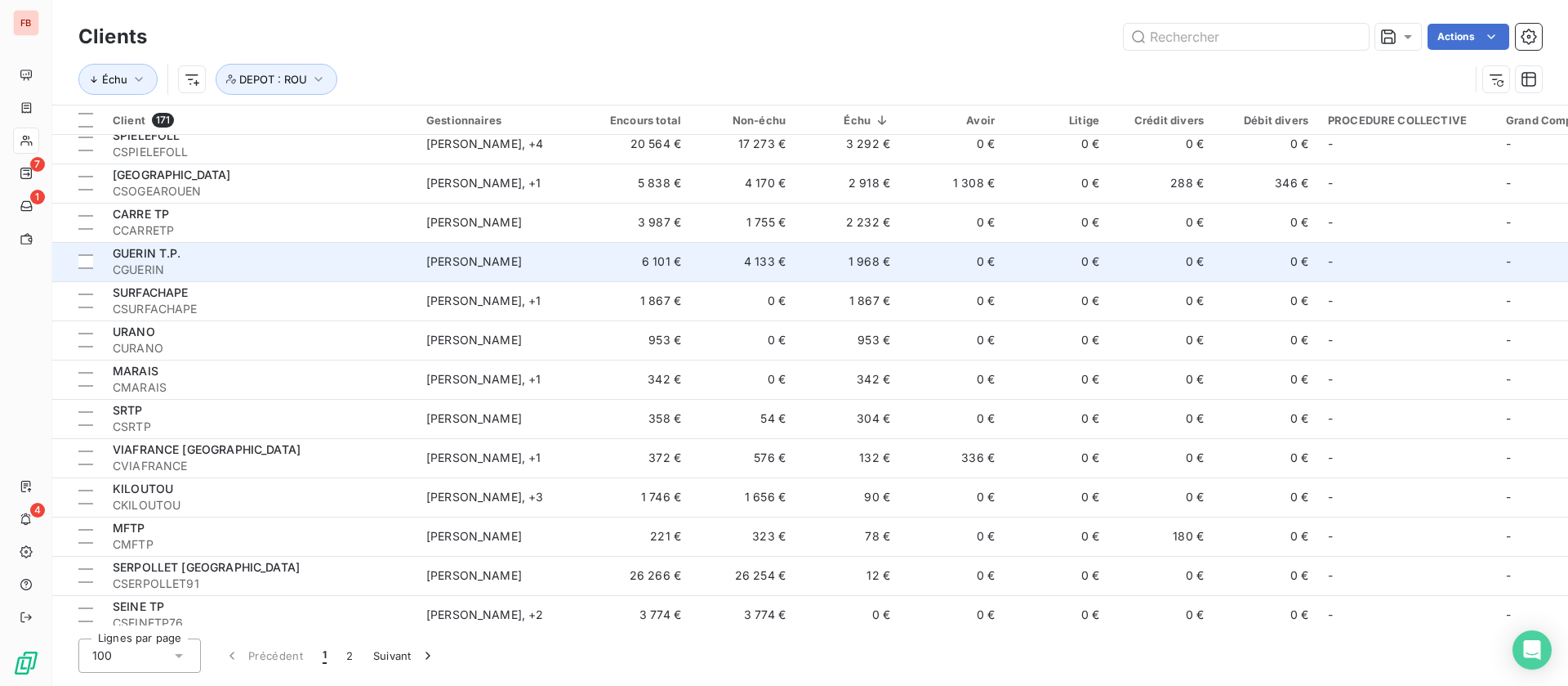
scroll to position [245, 0]
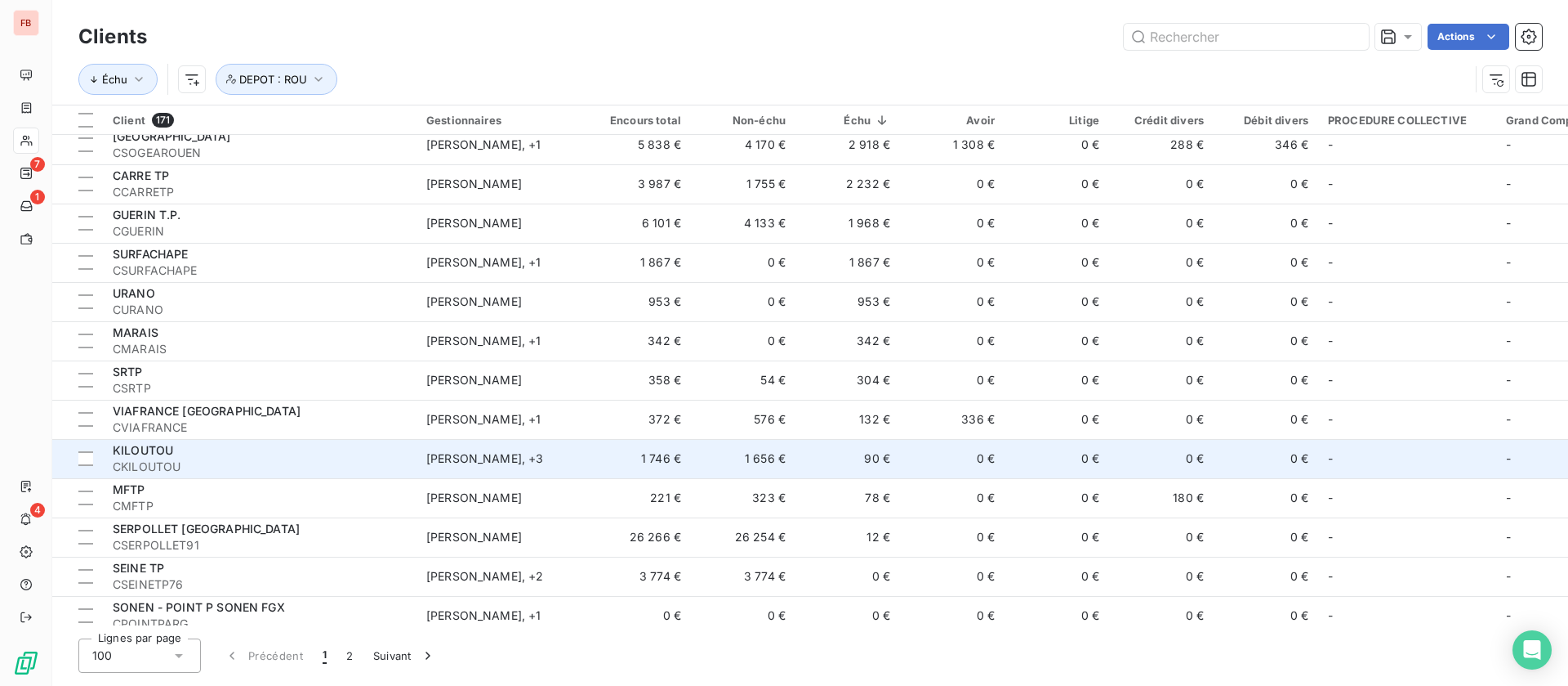
click at [918, 453] on td "0 €" at bounding box center [952, 459] width 105 height 40
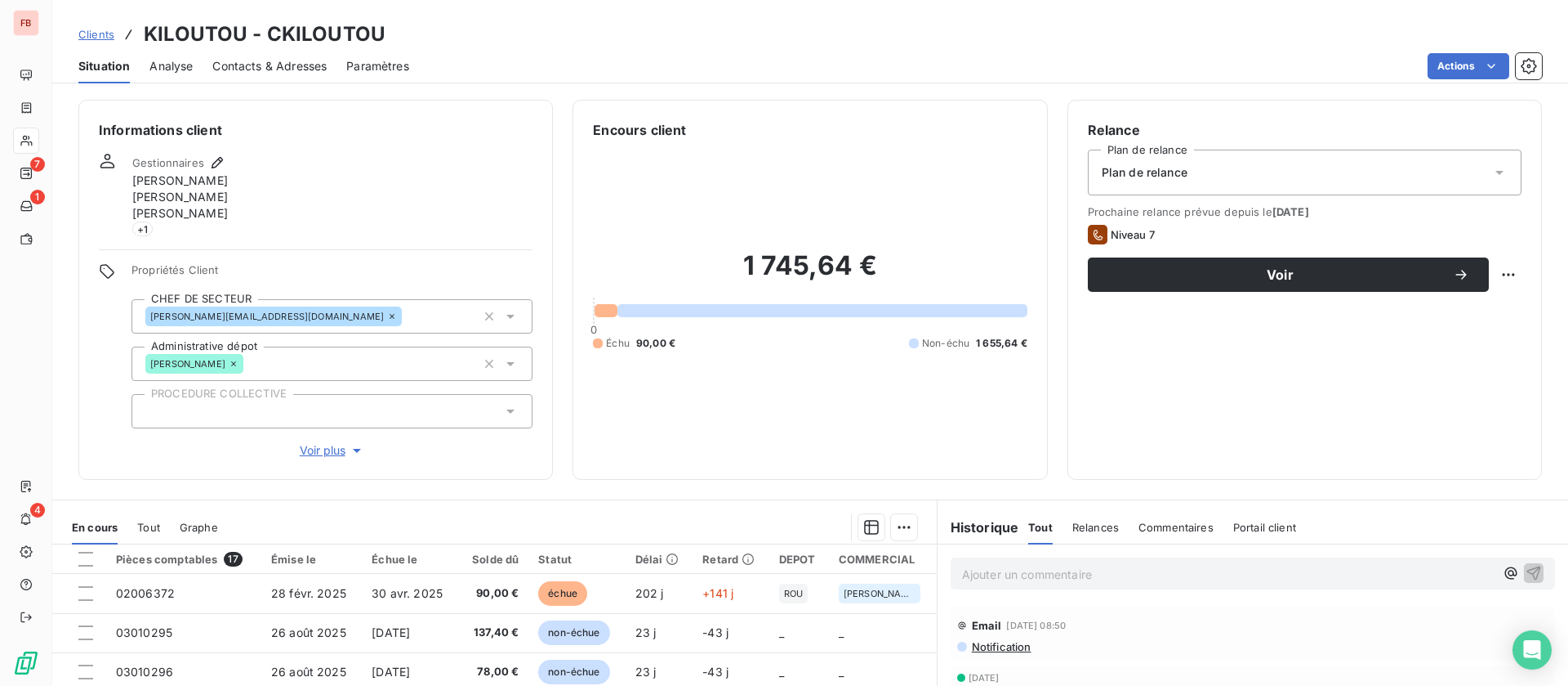
scroll to position [123, 0]
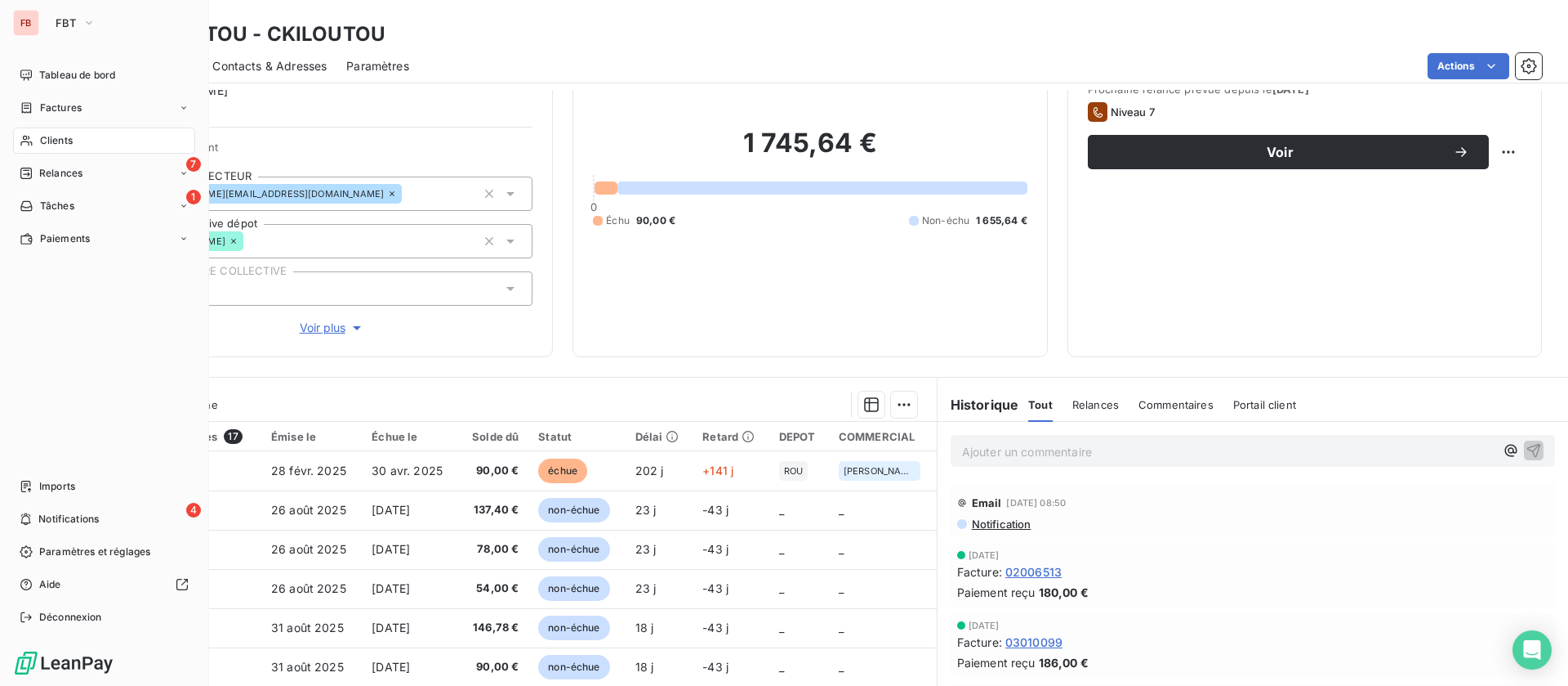
click at [52, 133] on span "Clients" at bounding box center [57, 141] width 33 height 15
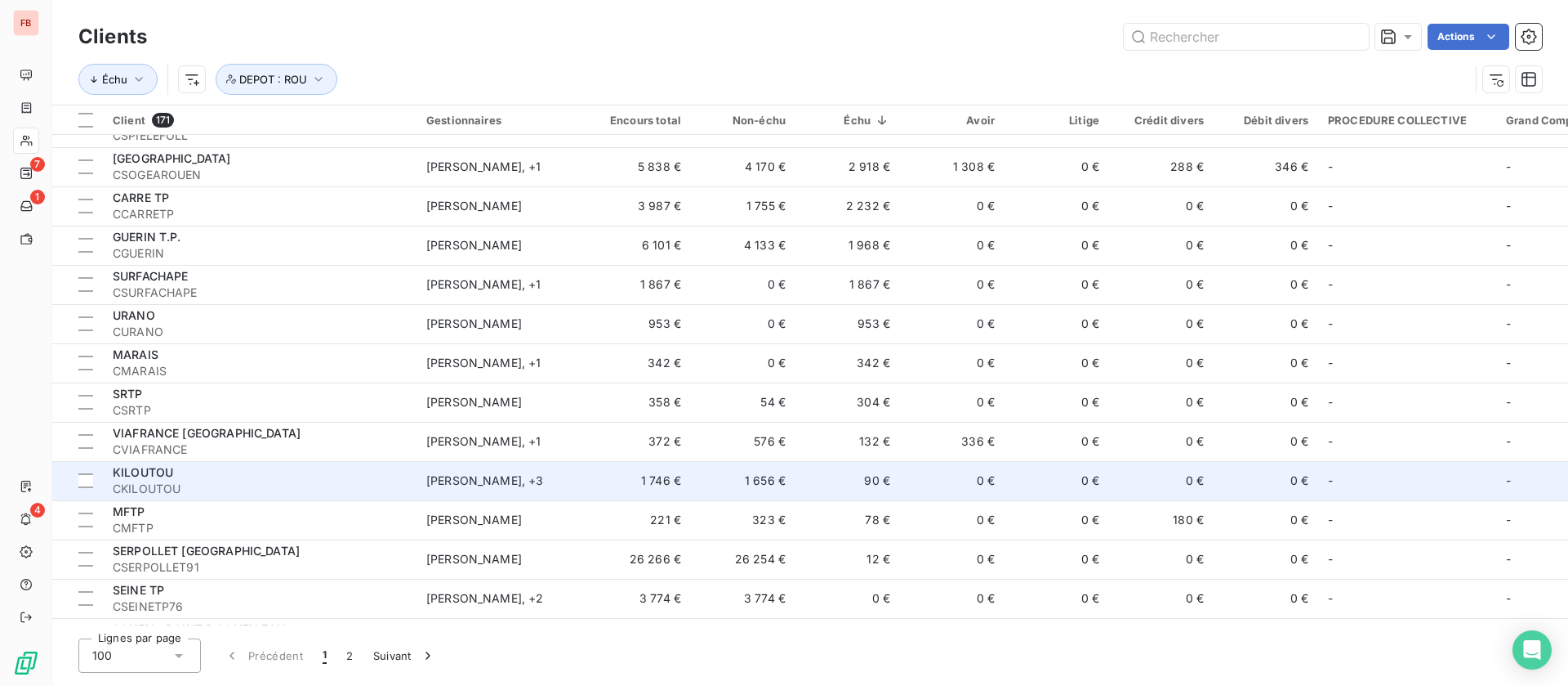
scroll to position [245, 0]
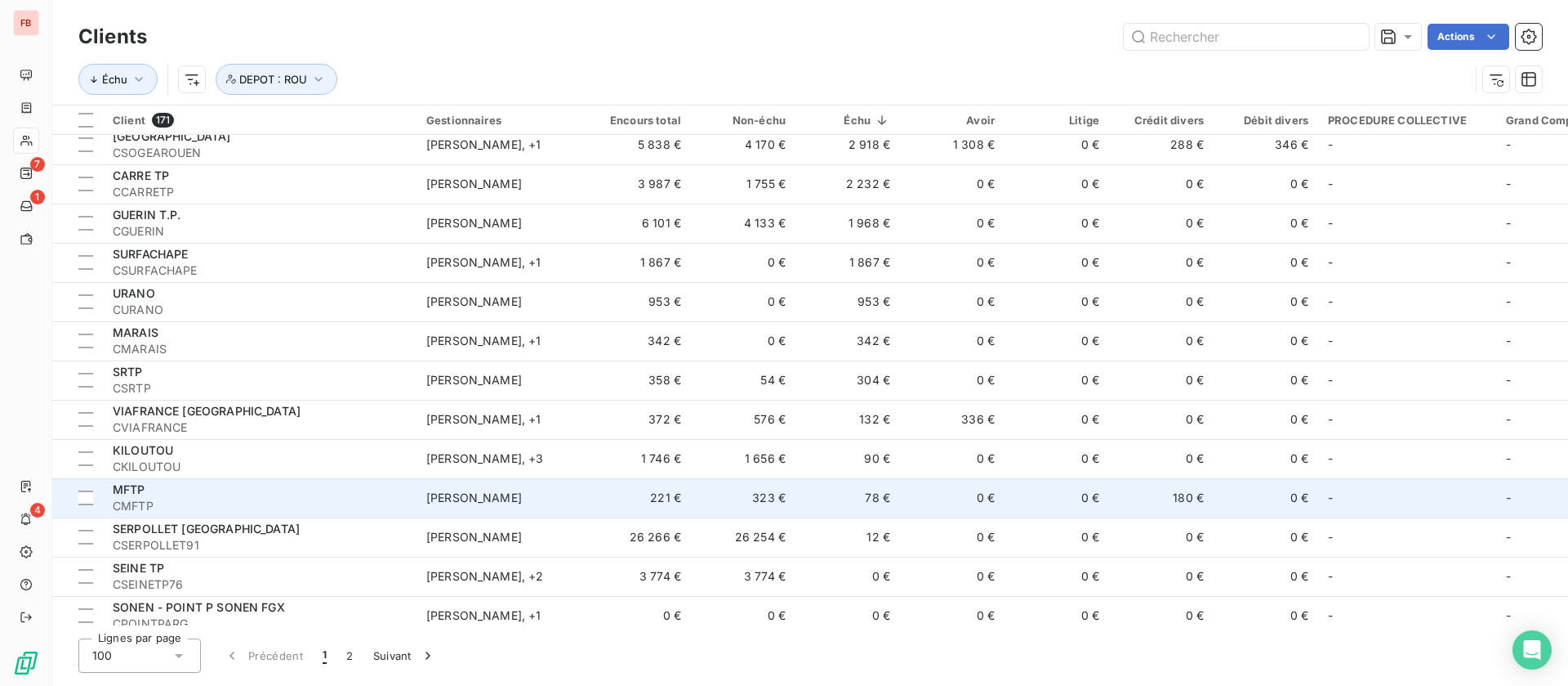
click at [914, 488] on td "0 €" at bounding box center [952, 498] width 105 height 40
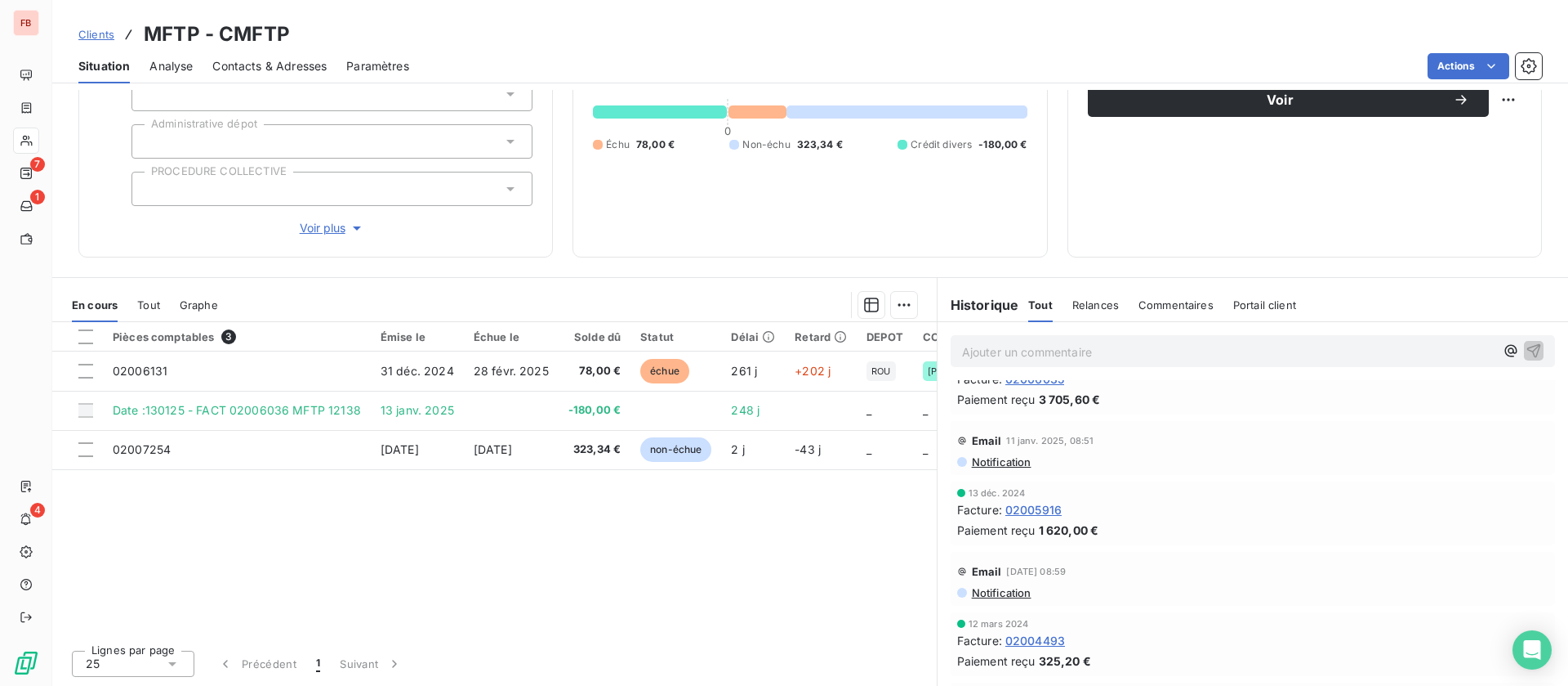
scroll to position [227, 0]
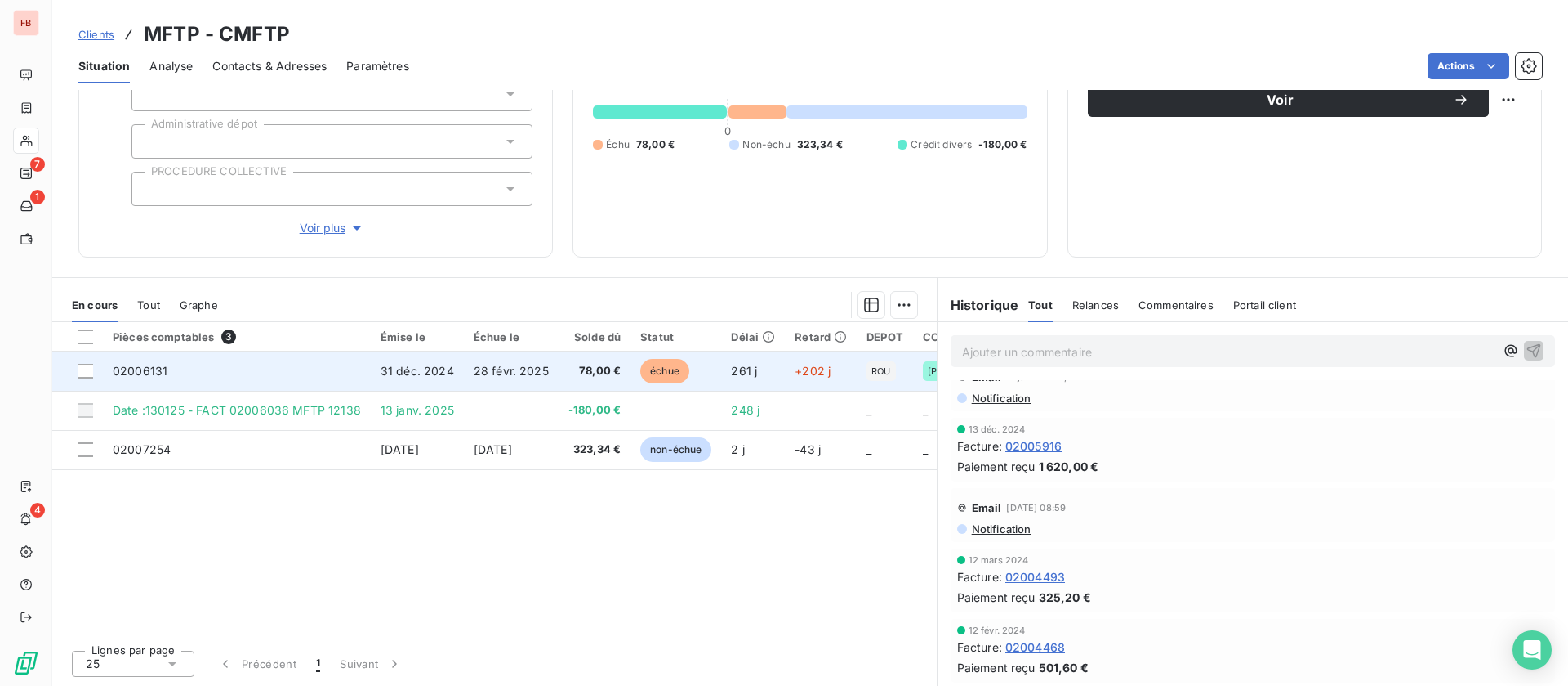
click at [497, 378] on td "28 févr. 2025" at bounding box center [511, 371] width 95 height 40
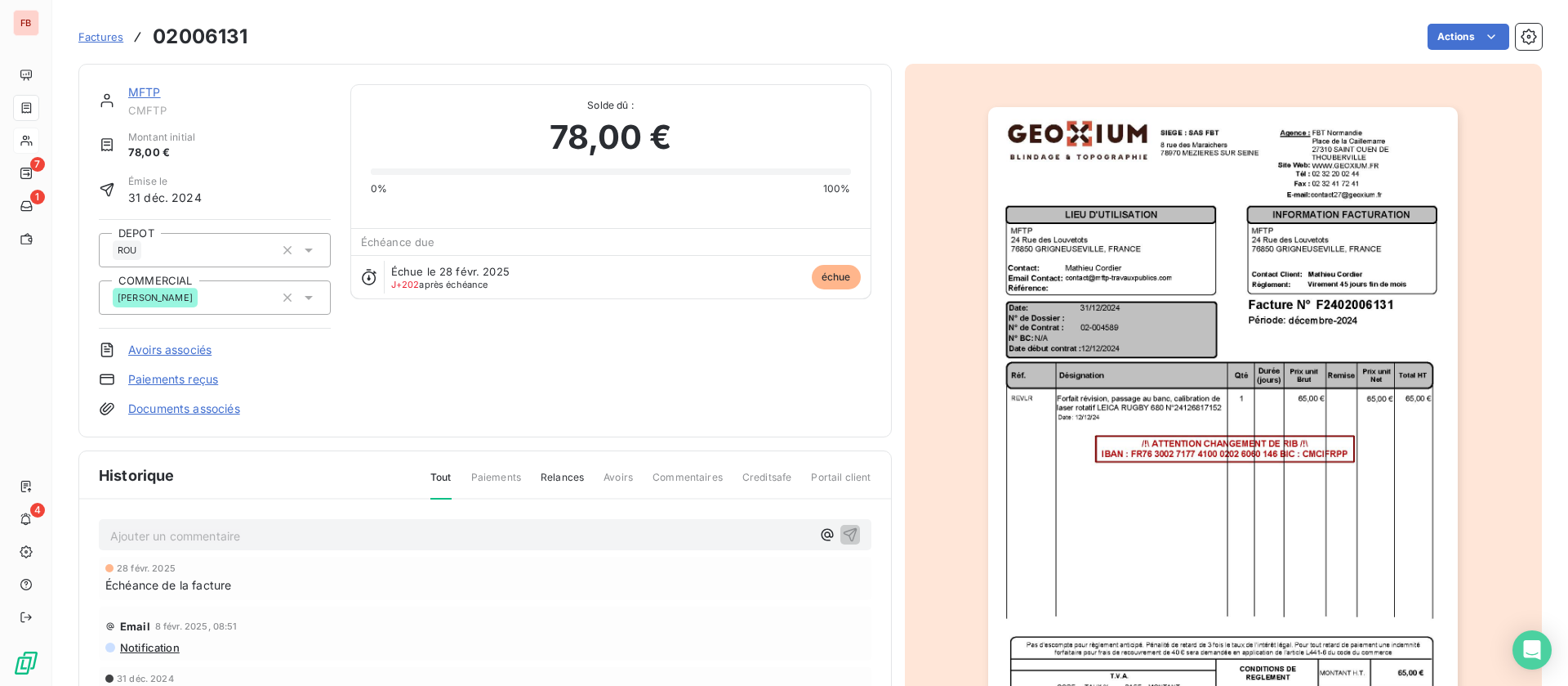
click at [1135, 324] on img "button" at bounding box center [1223, 440] width 470 height 665
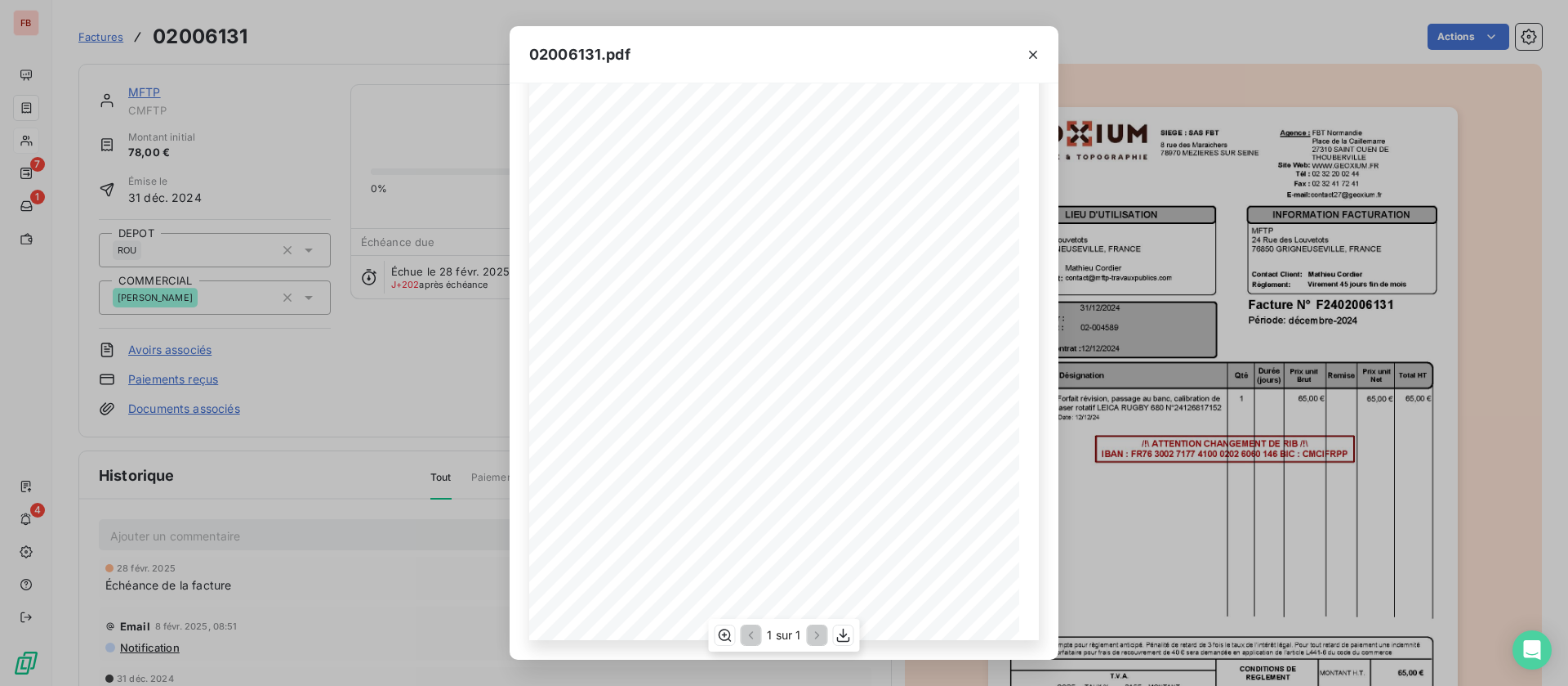
scroll to position [35, 0]
click at [1024, 49] on button "button" at bounding box center [1033, 55] width 26 height 26
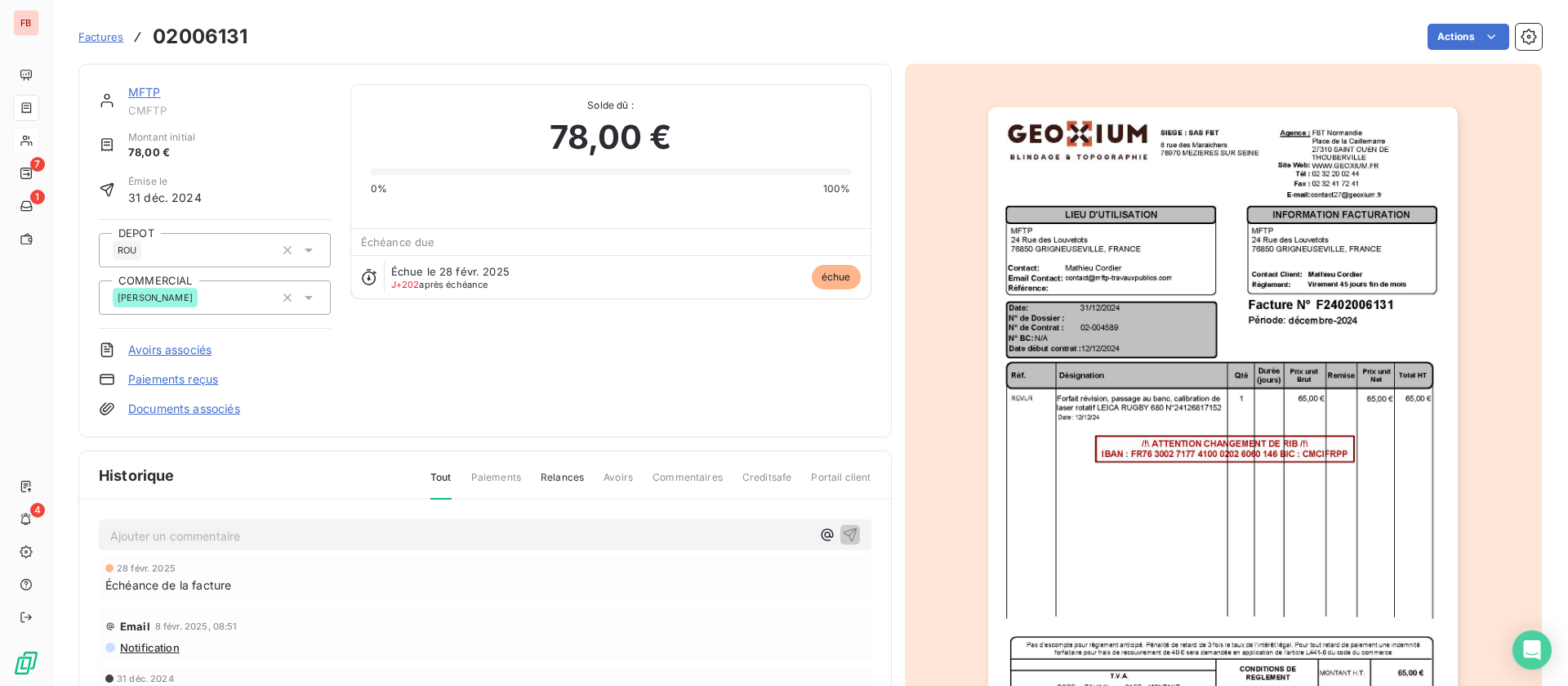
click at [254, 530] on p "Ajouter un commentaire ﻿" at bounding box center [460, 535] width 700 height 21
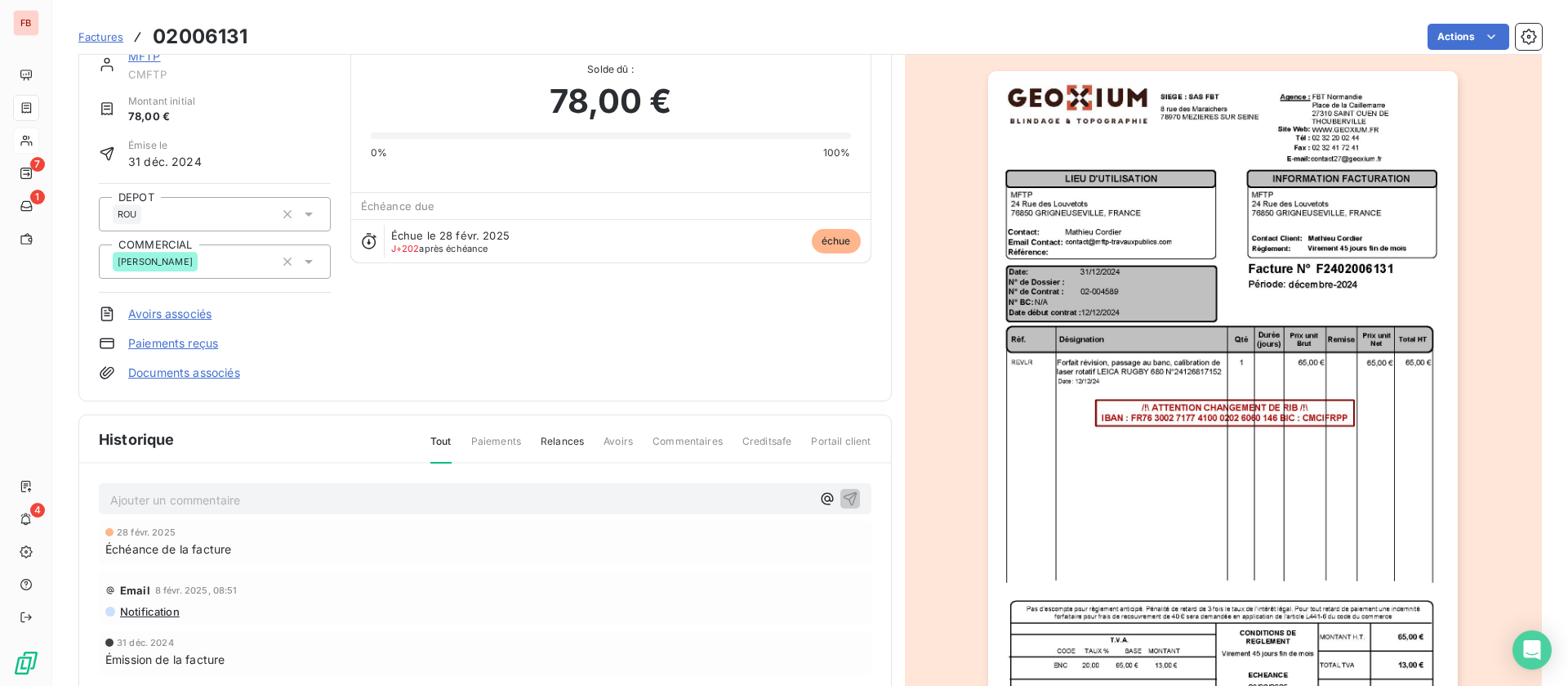
scroll to position [1, 0]
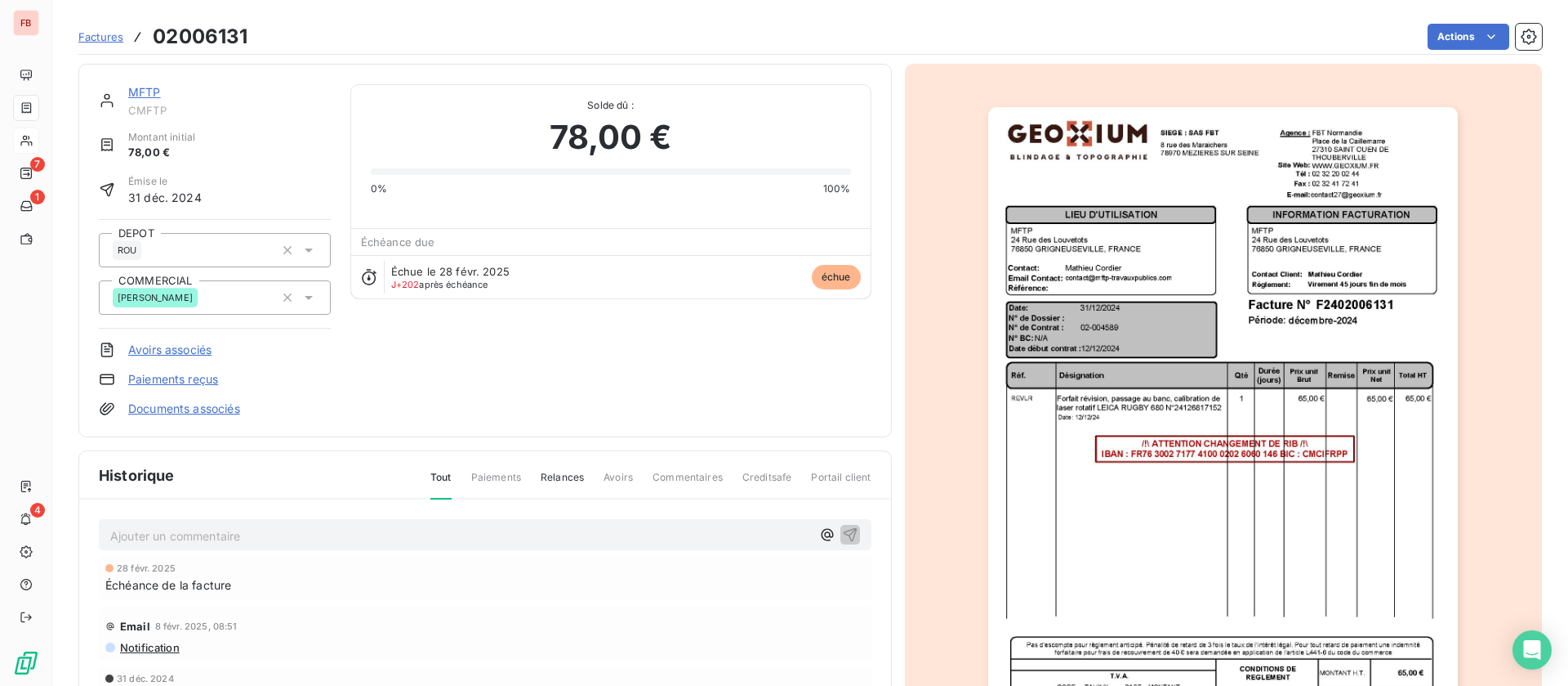
click at [152, 90] on link "MFTP" at bounding box center [145, 91] width 33 height 14
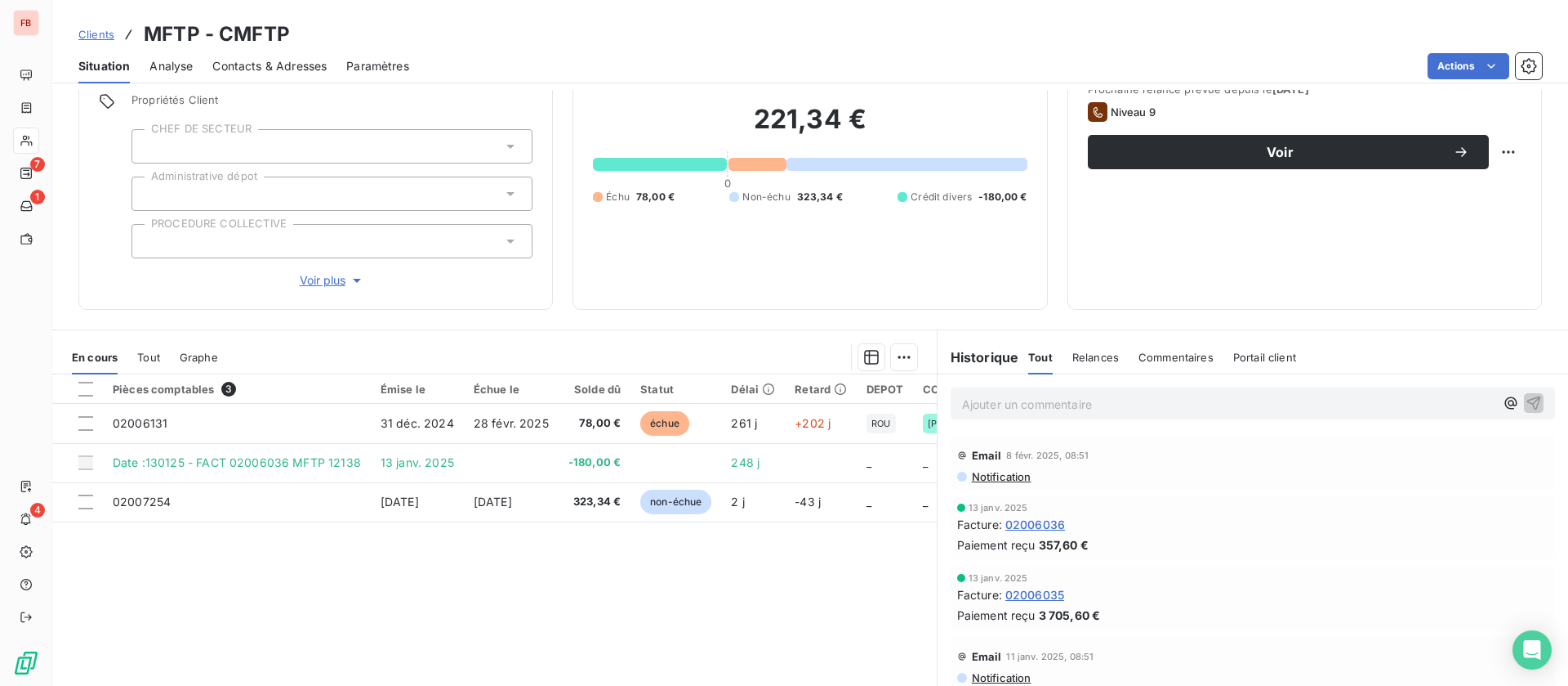
scroll to position [123, 0]
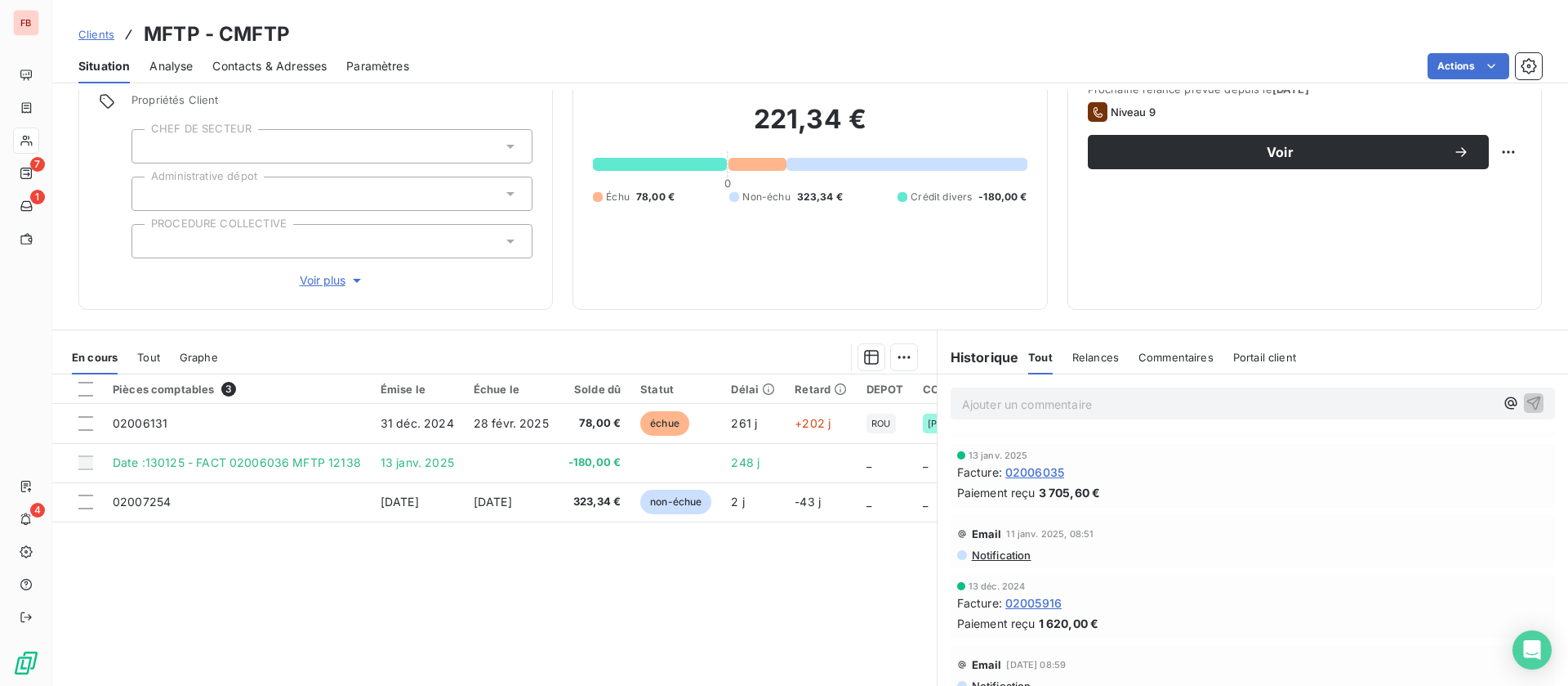
click at [1027, 474] on span "02006035" at bounding box center [1035, 472] width 58 height 17
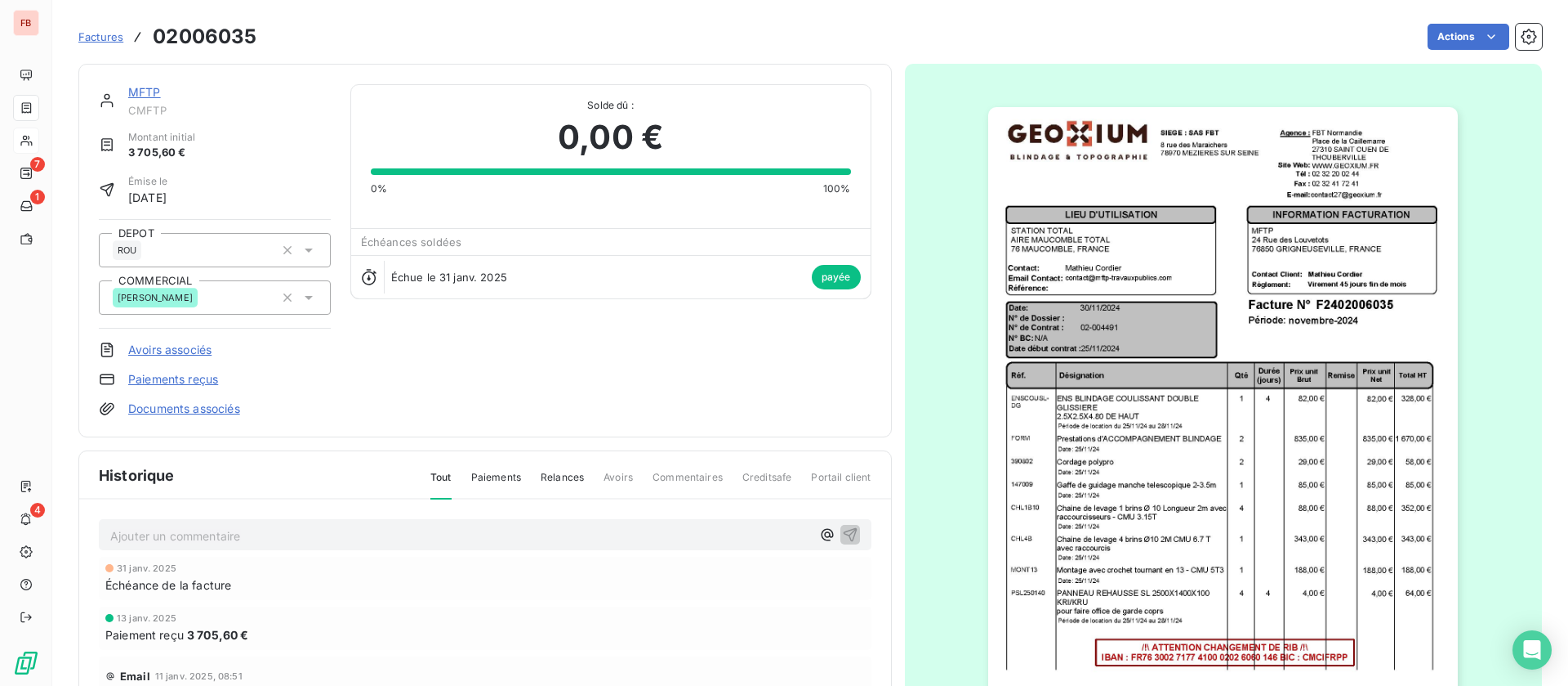
click at [143, 85] on link "MFTP" at bounding box center [145, 91] width 33 height 14
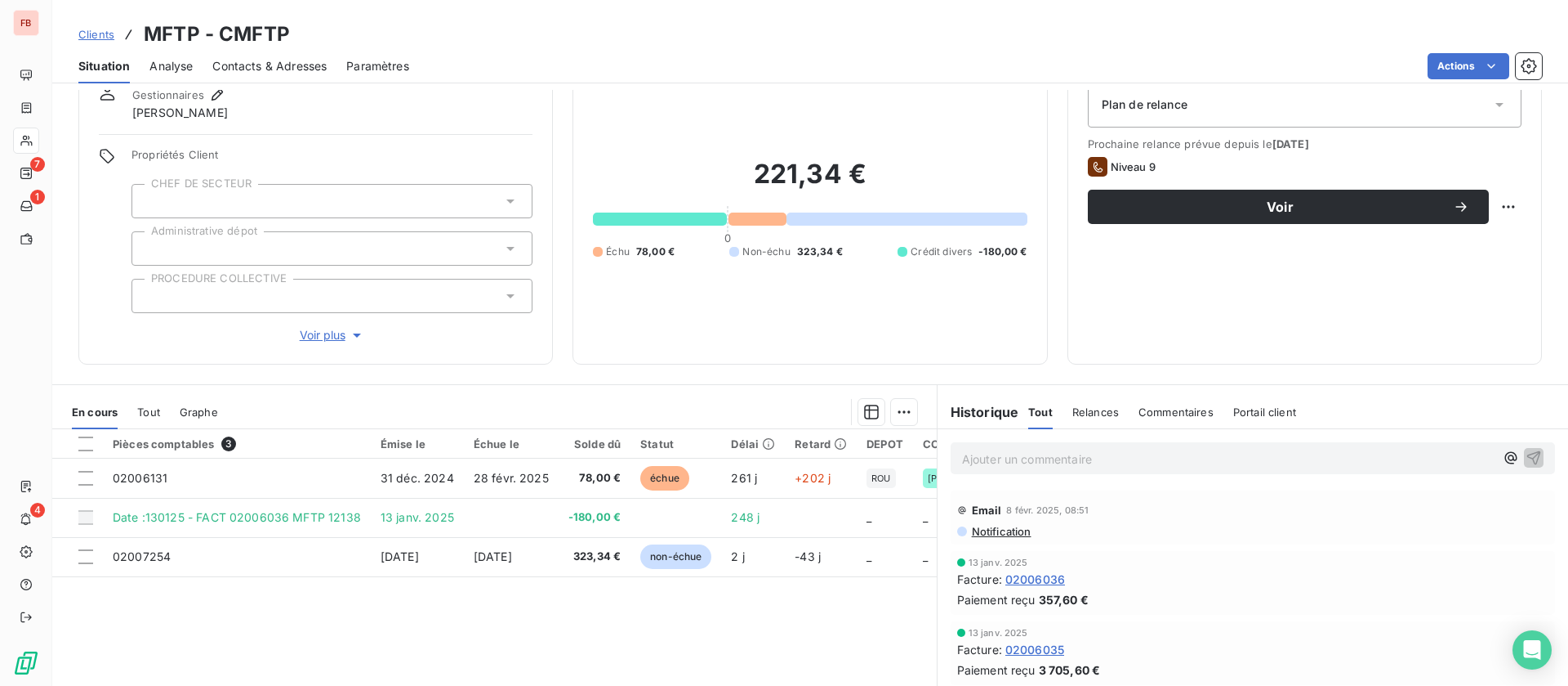
scroll to position [123, 0]
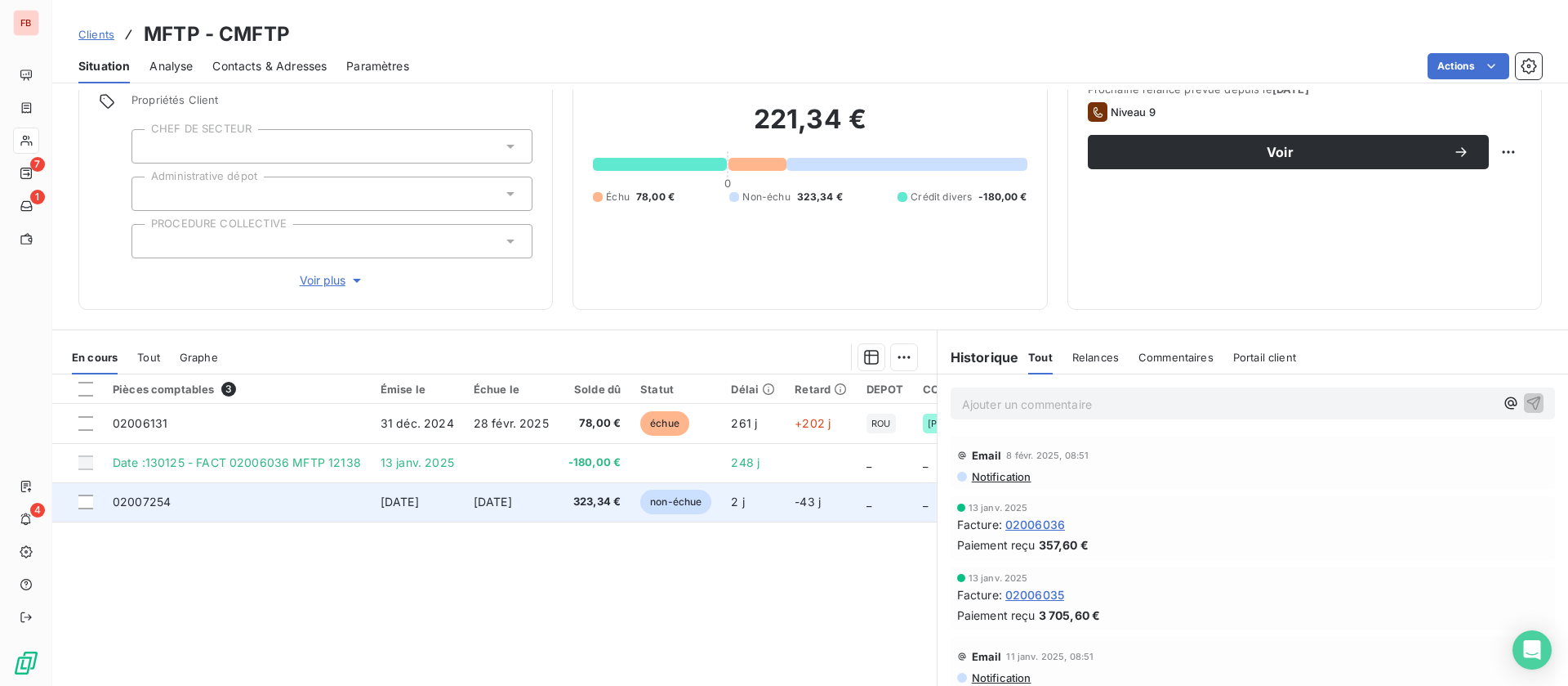
click at [464, 504] on td "31 oct. 2025" at bounding box center [511, 502] width 95 height 40
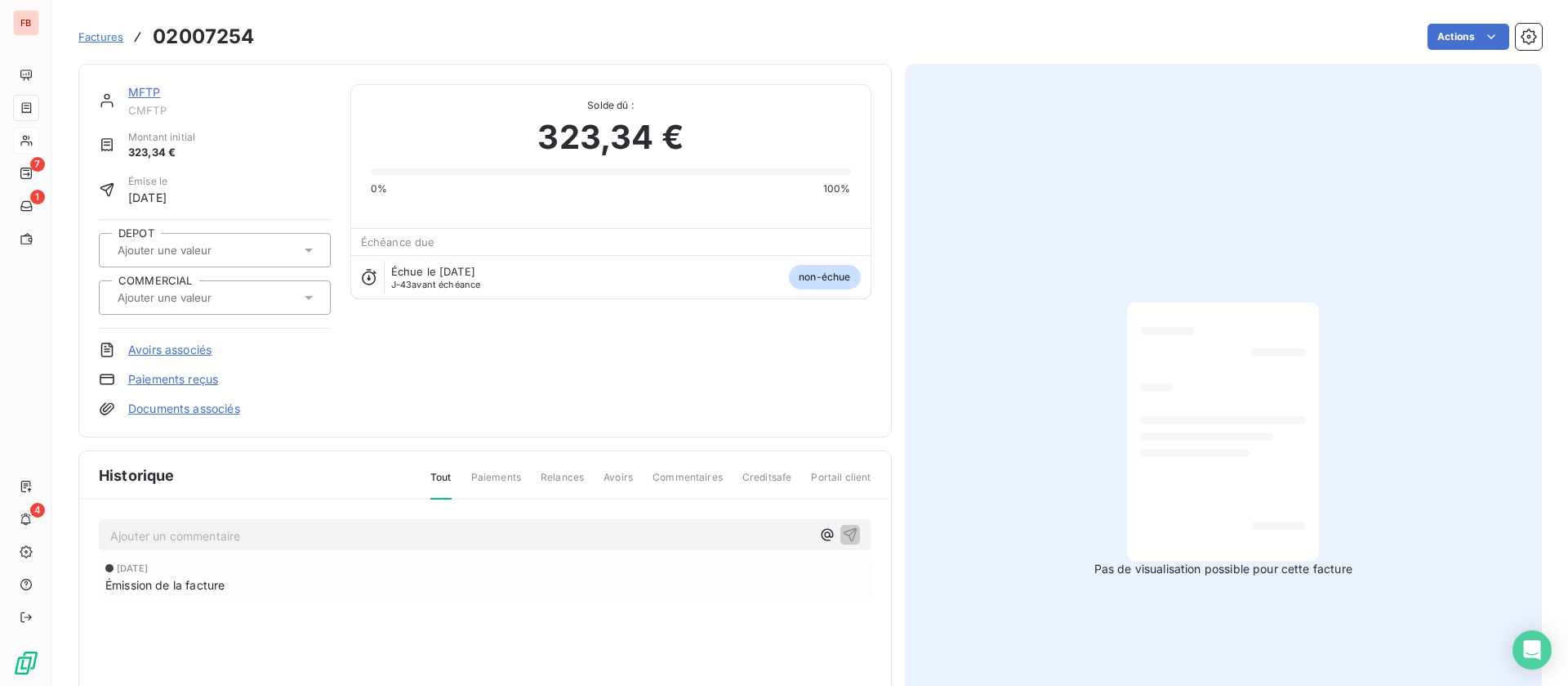
click at [147, 87] on link "MFTP" at bounding box center [145, 91] width 33 height 14
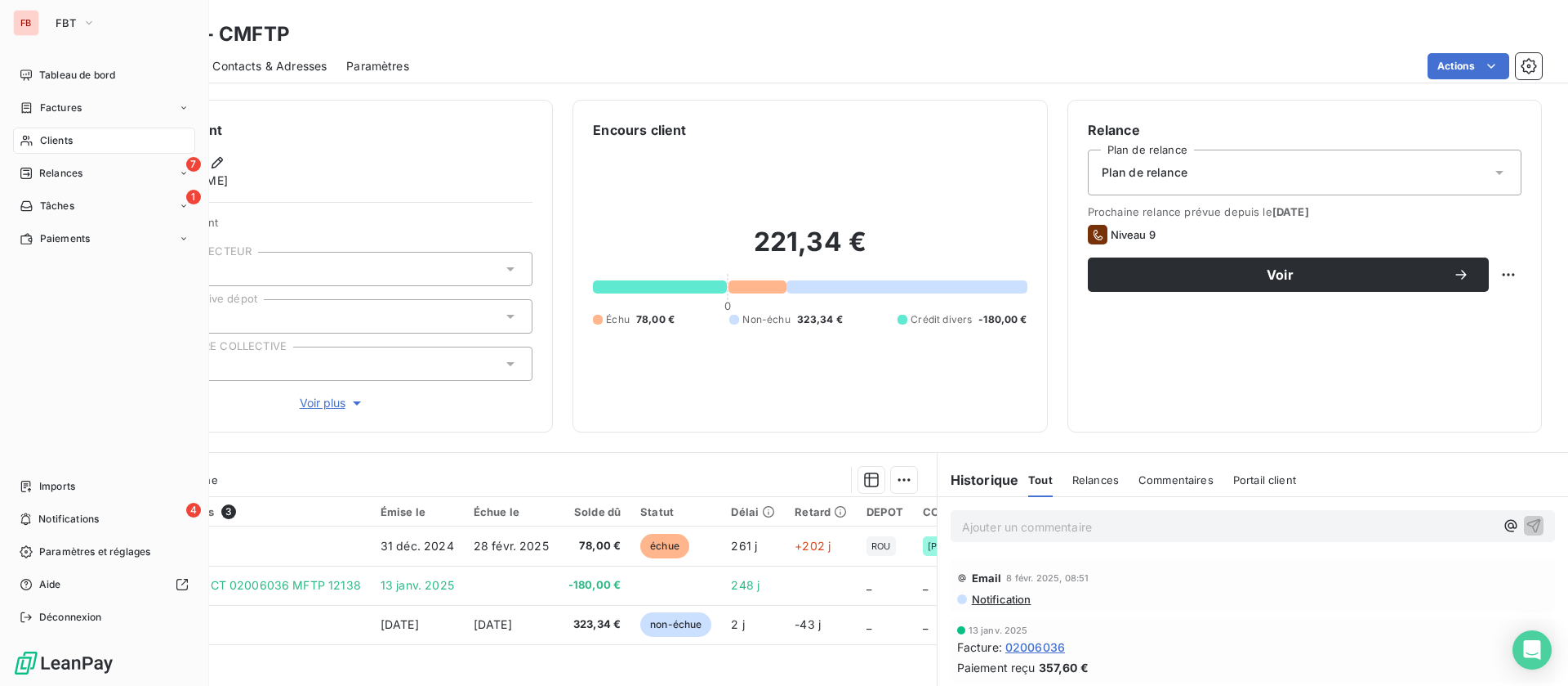
click at [44, 136] on span "Clients" at bounding box center [57, 141] width 33 height 15
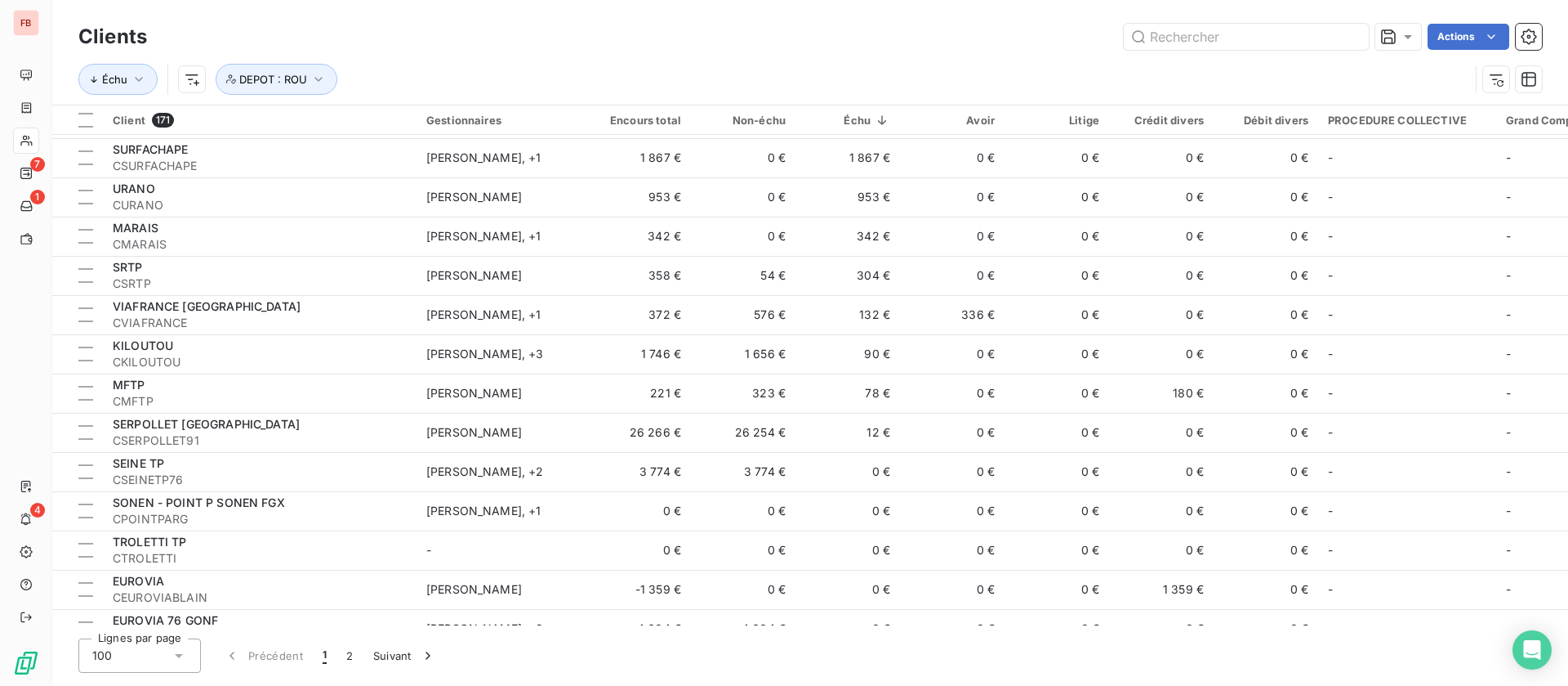
scroll to position [368, 0]
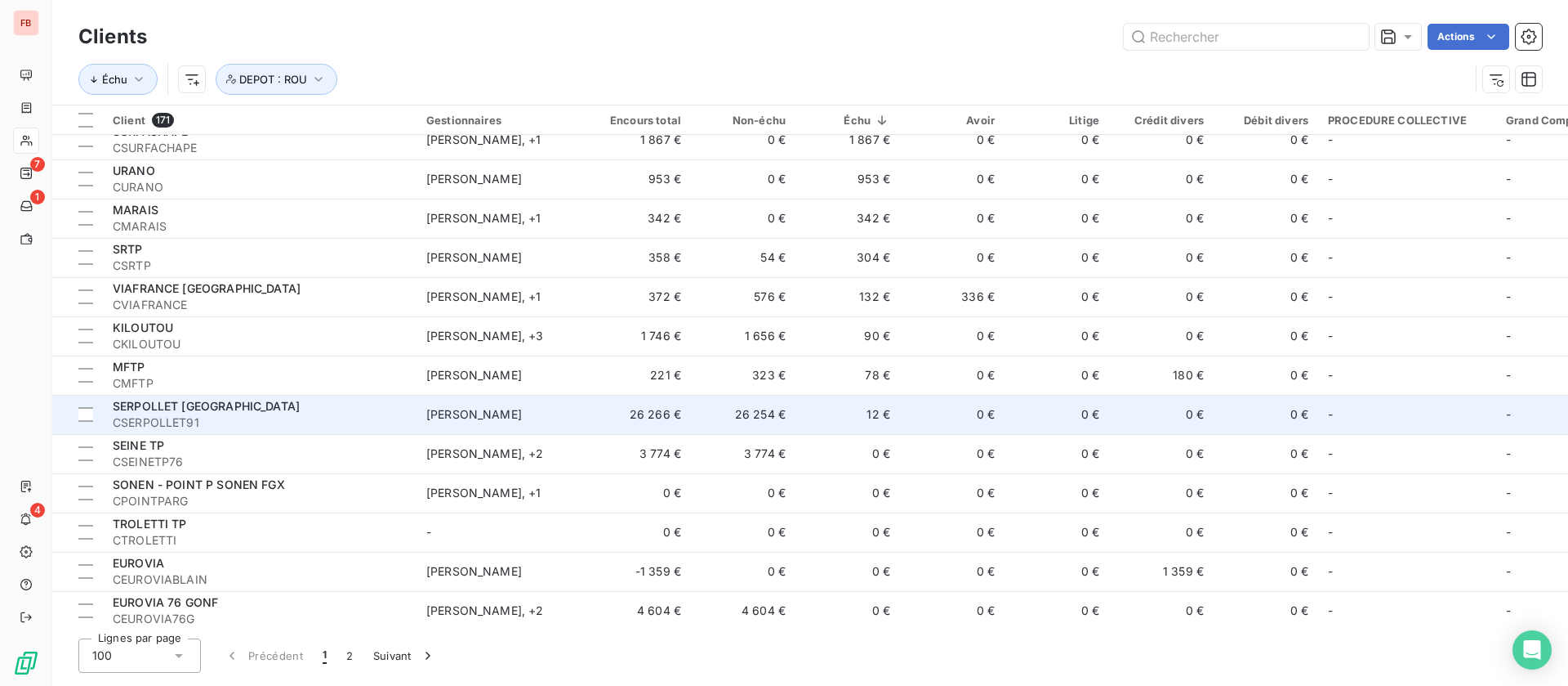
click at [909, 406] on td "0 €" at bounding box center [952, 414] width 105 height 40
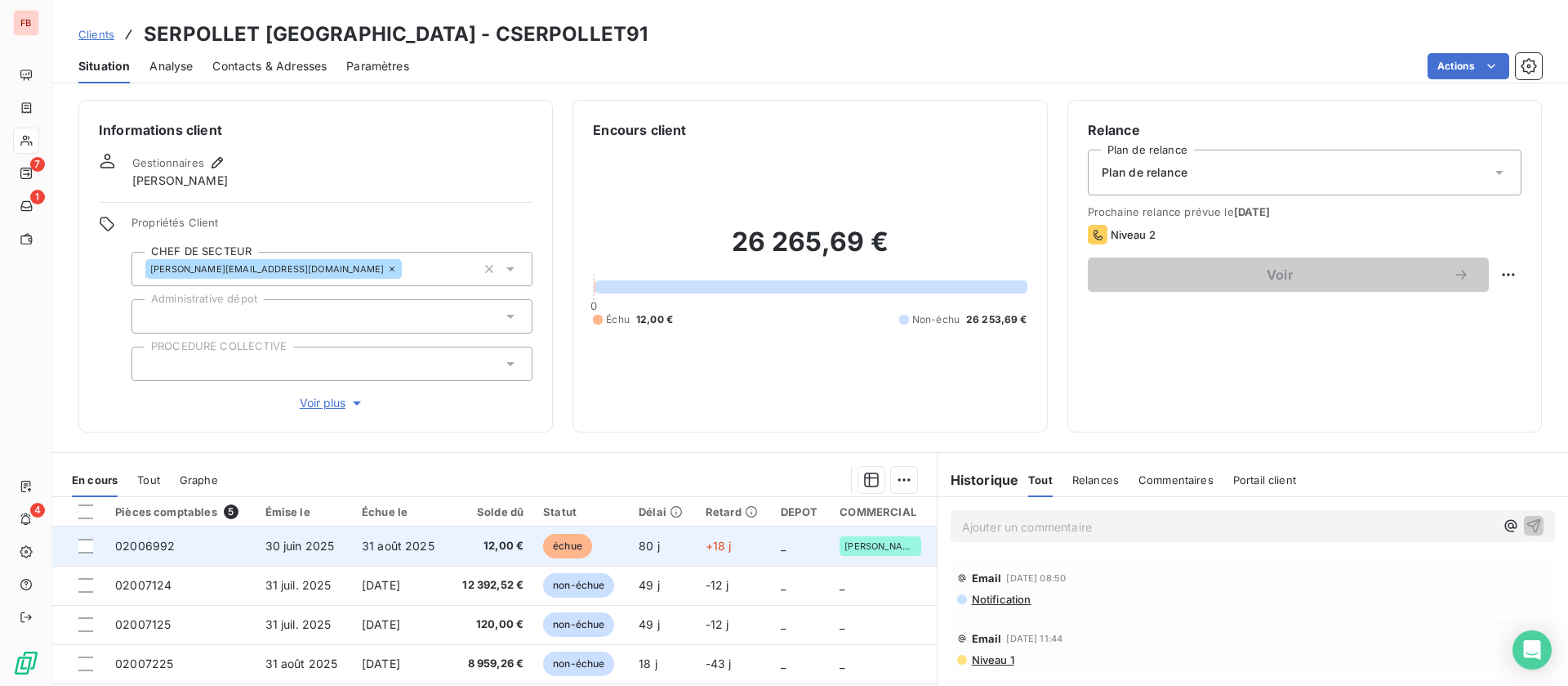
click at [449, 540] on td "12,00 €" at bounding box center [491, 546] width 85 height 40
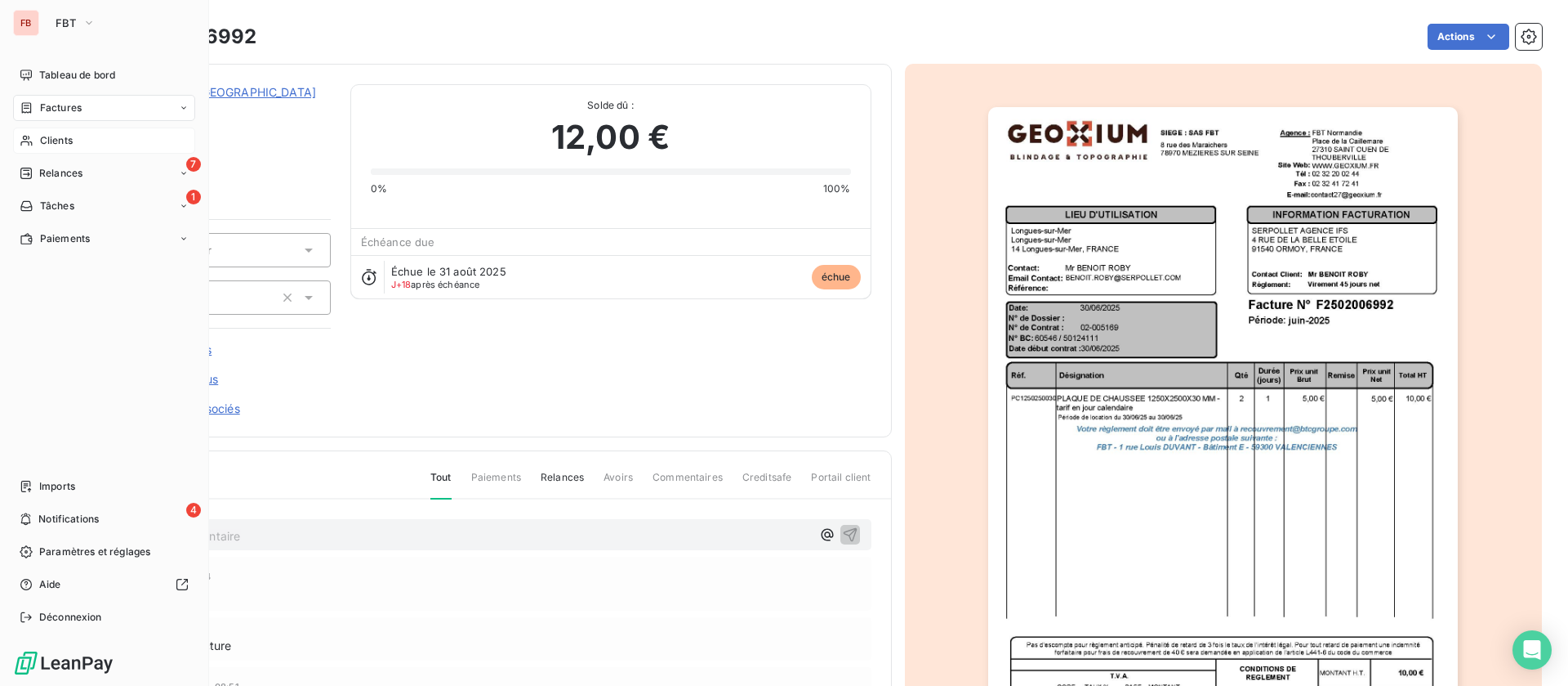
click at [38, 138] on div "Clients" at bounding box center [104, 141] width 182 height 26
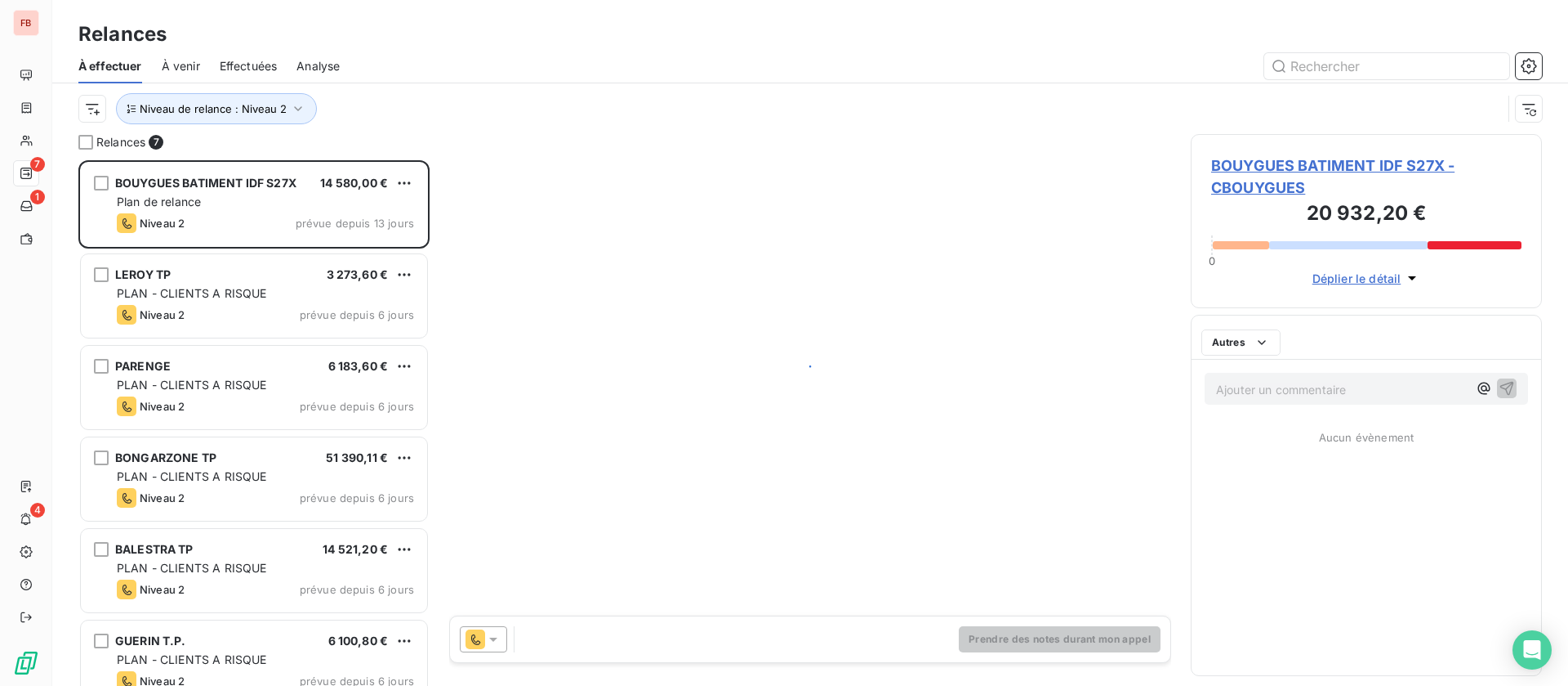
scroll to position [506, 333]
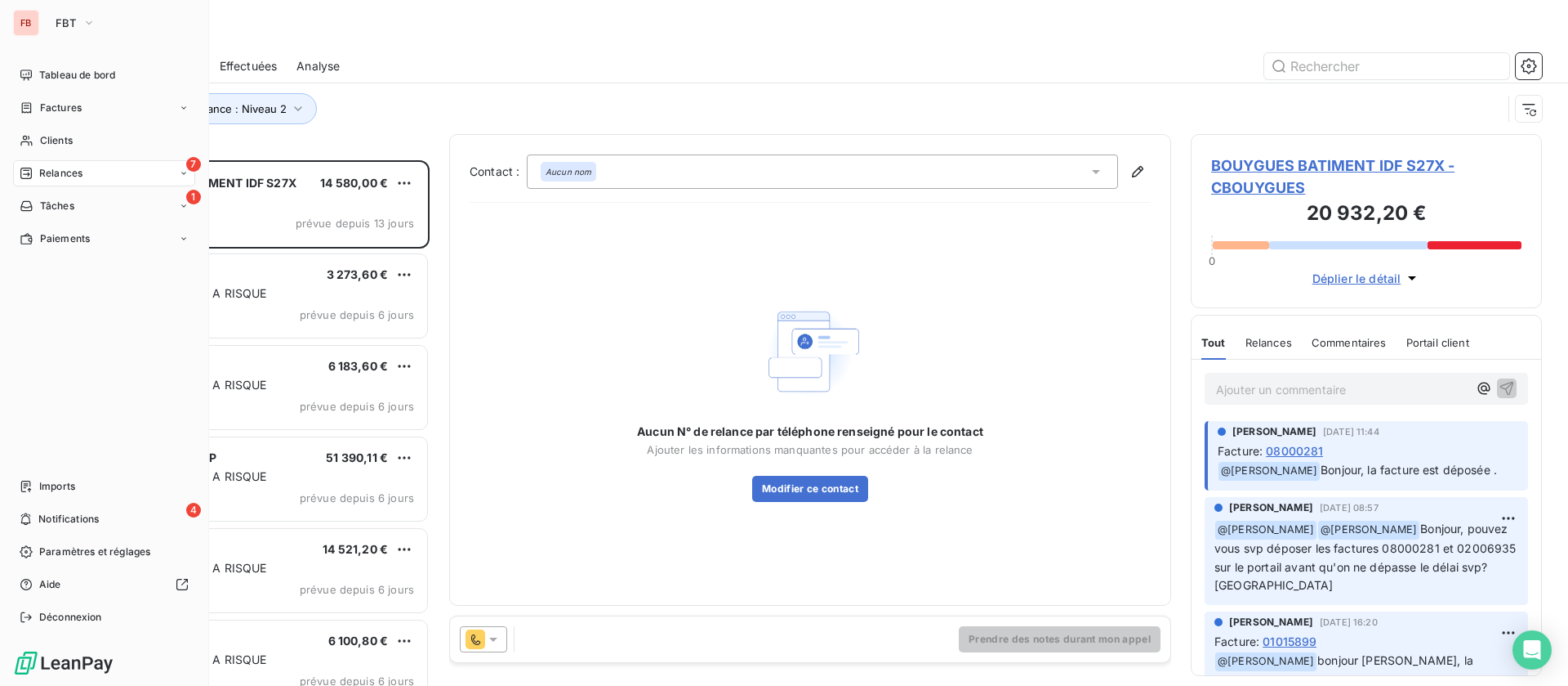
click at [74, 22] on span "FBT" at bounding box center [65, 23] width 21 height 13
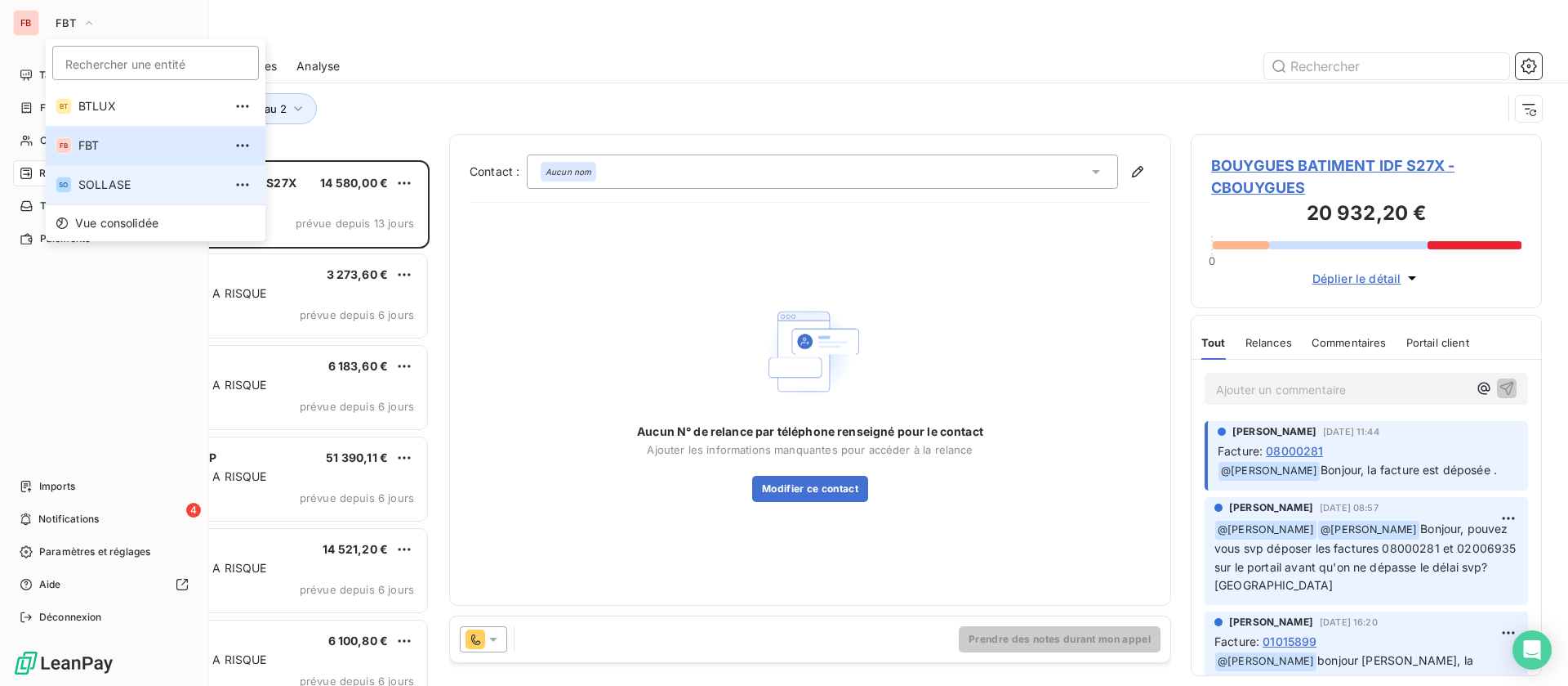
click at [115, 172] on li "SO SOLLASE" at bounding box center [156, 184] width 220 height 40
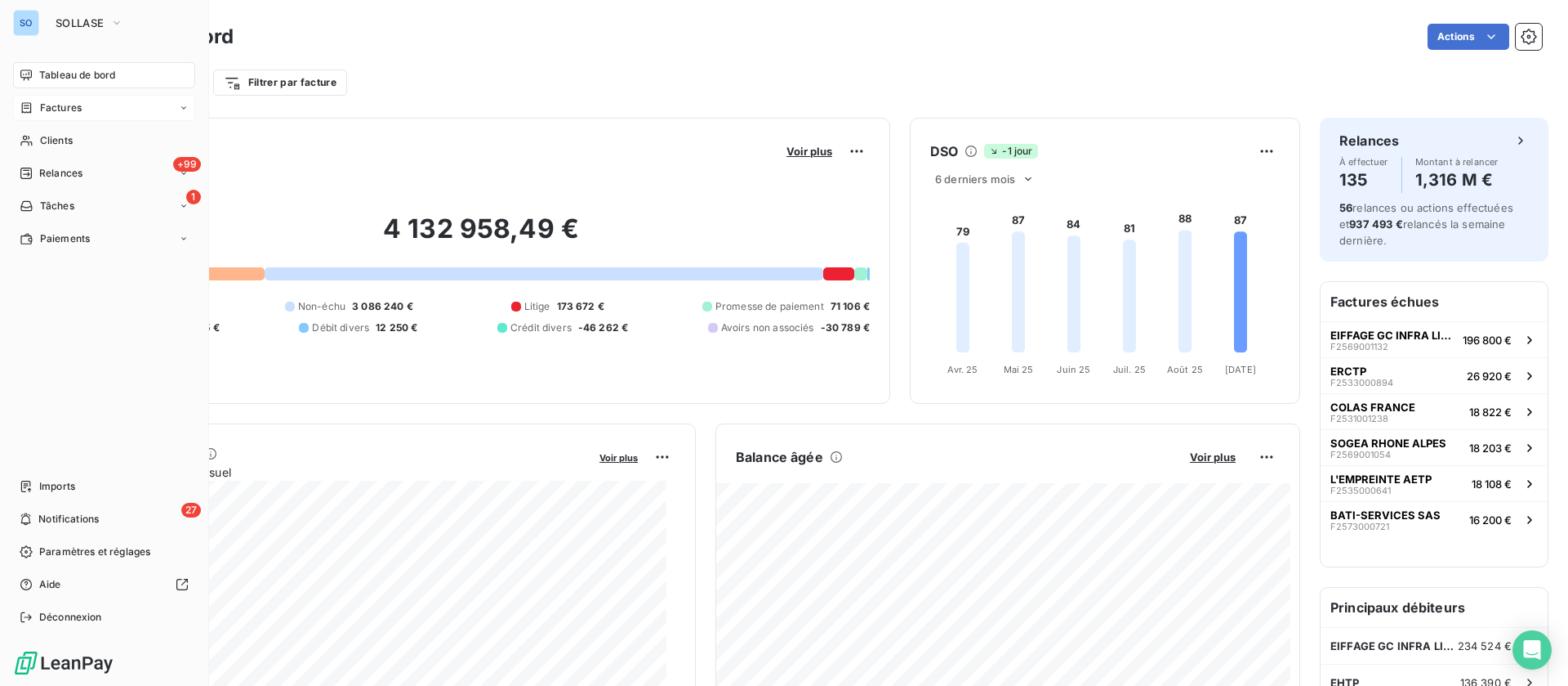
click at [88, 120] on div "Factures" at bounding box center [104, 108] width 182 height 26
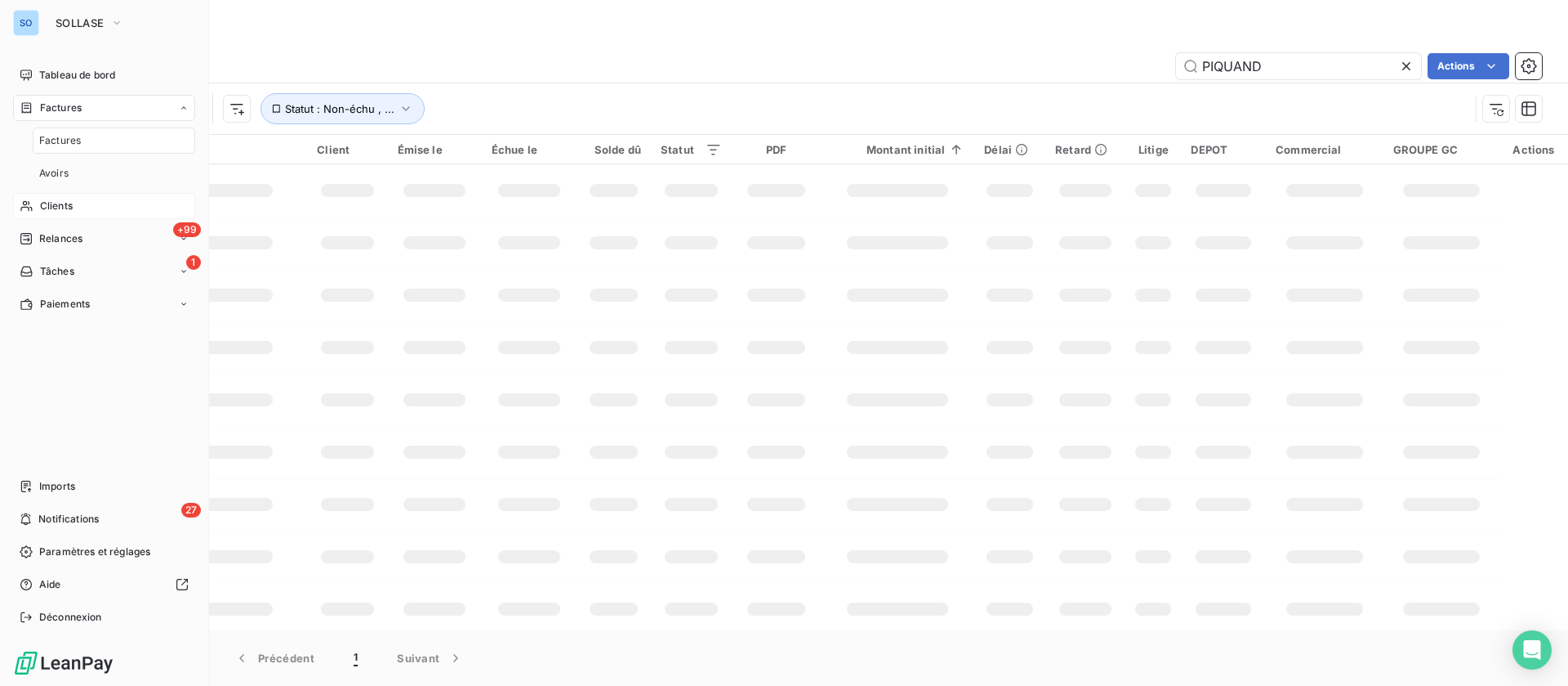
click at [76, 203] on div "Clients" at bounding box center [104, 206] width 182 height 26
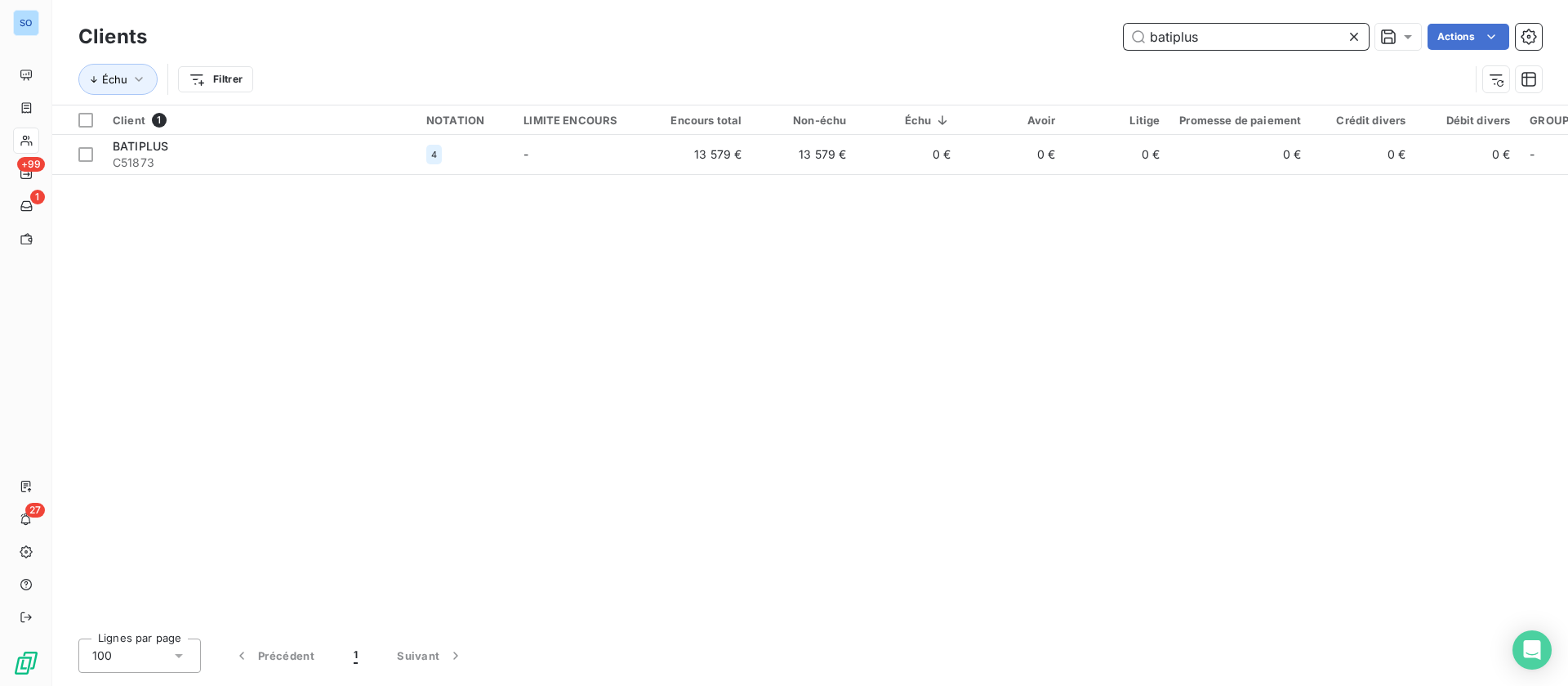
drag, startPoint x: 1248, startPoint y: 30, endPoint x: 1100, endPoint y: 38, distance: 148.2
click at [1100, 38] on div "batiplus Actions" at bounding box center [854, 37] width 1375 height 26
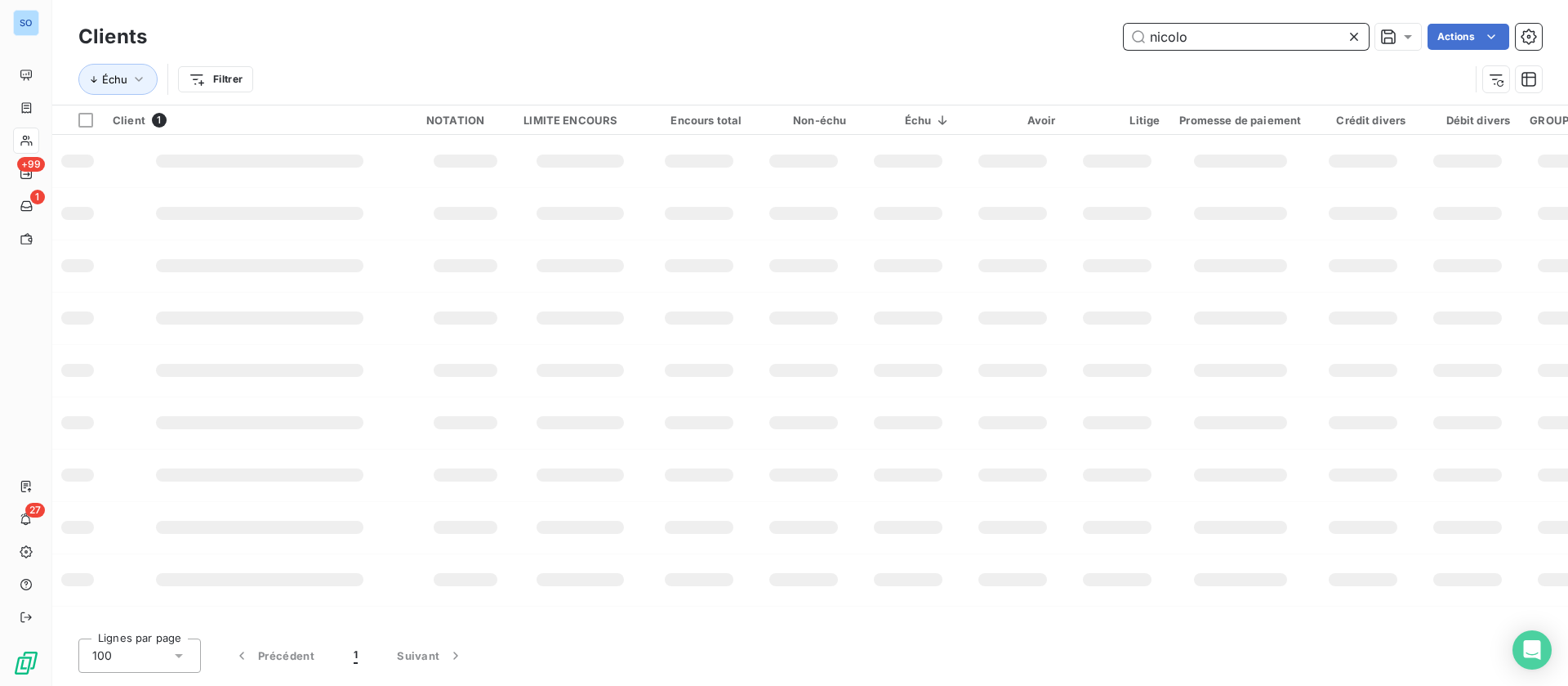
type input "nicolo"
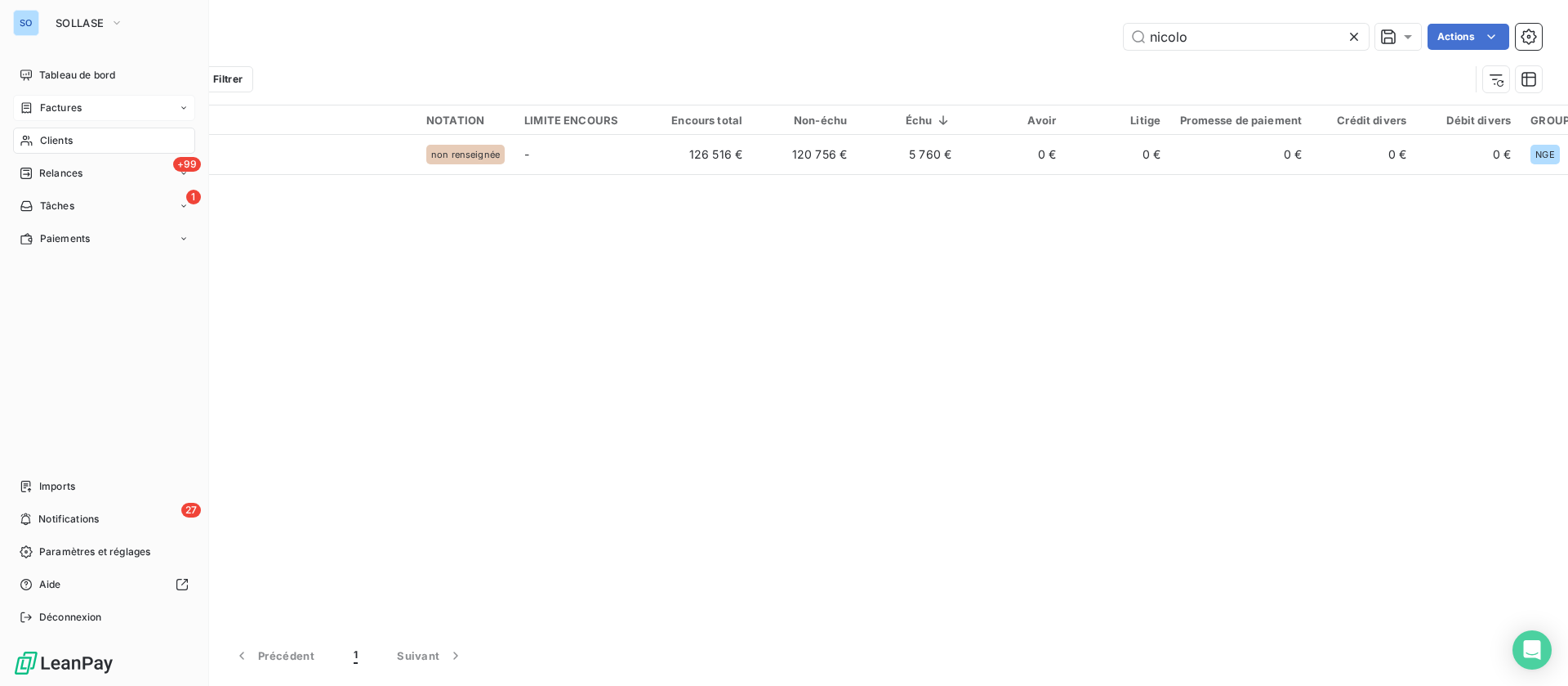
click at [63, 98] on div "Factures" at bounding box center [104, 108] width 182 height 26
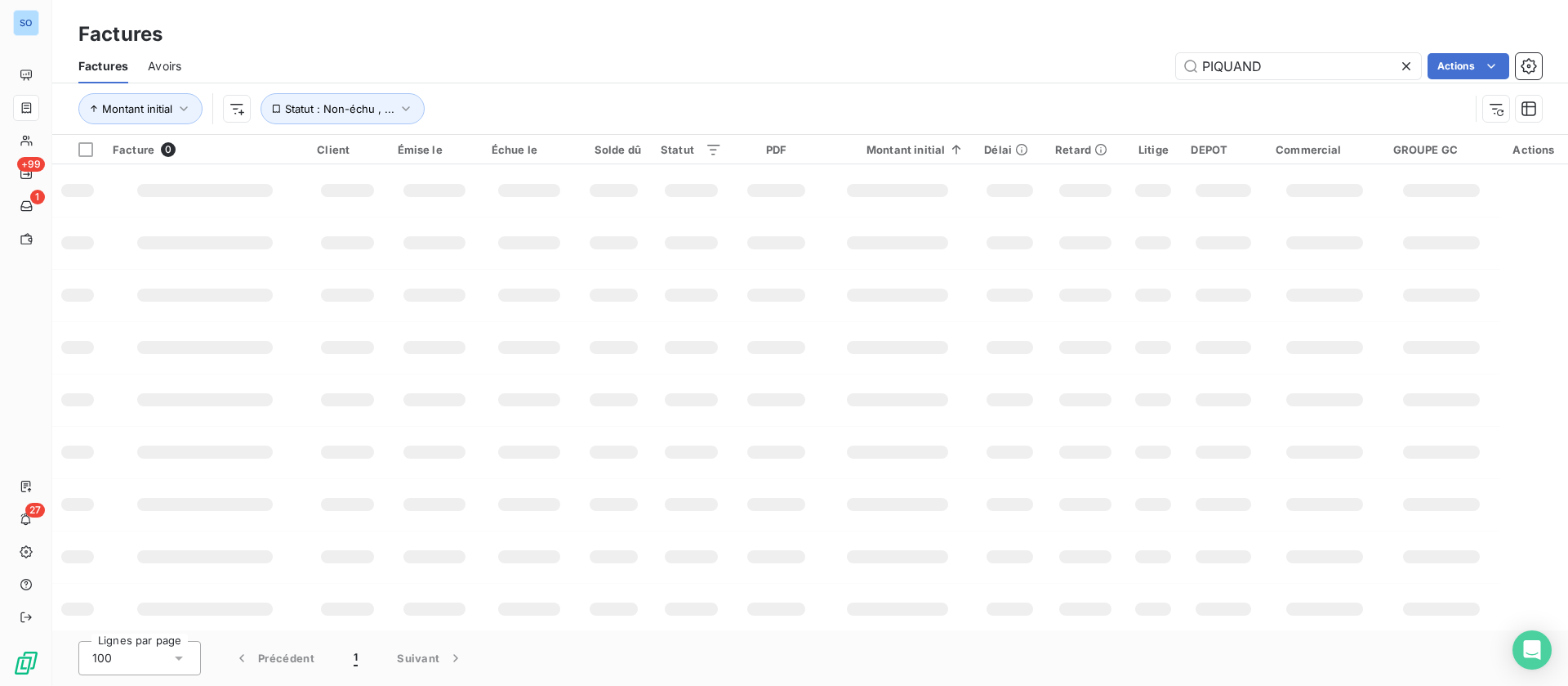
drag, startPoint x: 1277, startPoint y: 68, endPoint x: 1059, endPoint y: 57, distance: 218.3
click at [1059, 56] on div "PIQUAND Actions" at bounding box center [871, 67] width 1341 height 26
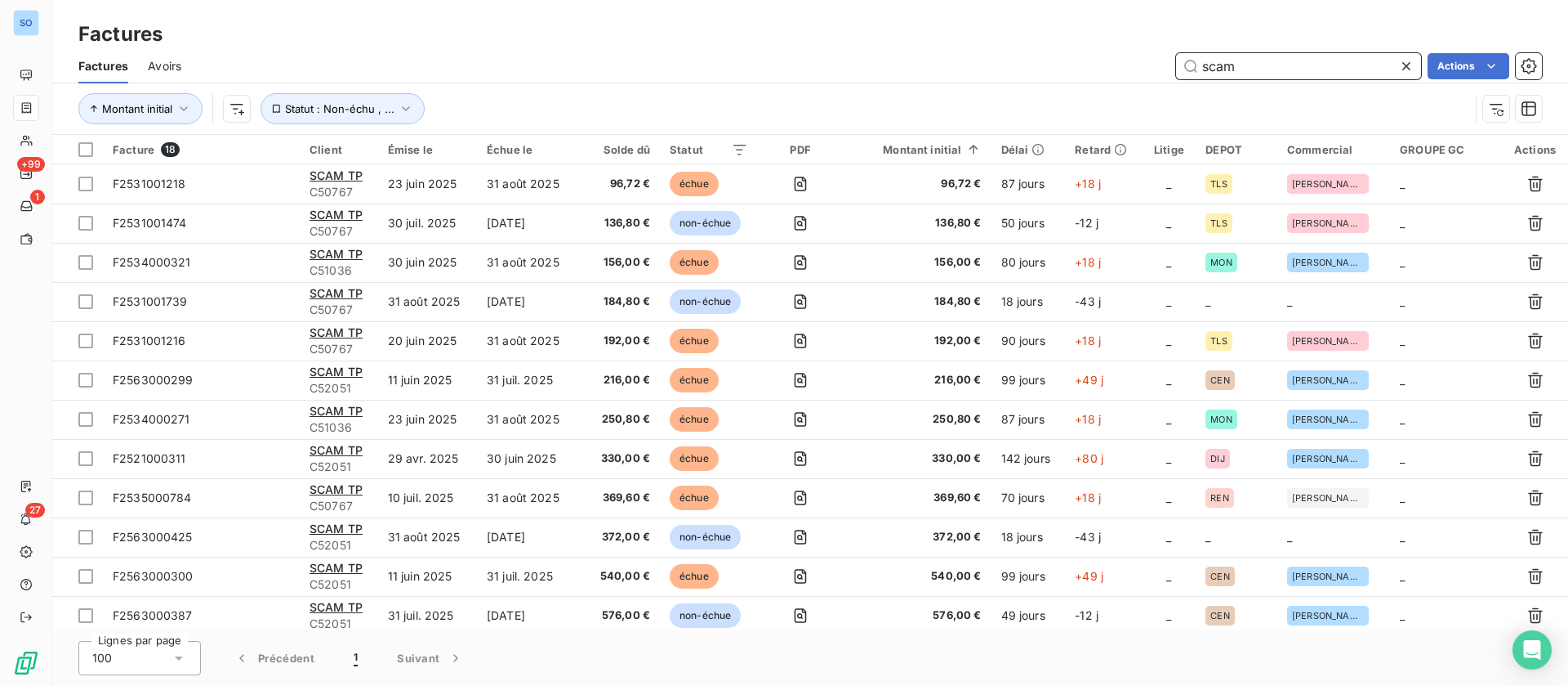
drag, startPoint x: 1254, startPoint y: 62, endPoint x: 1105, endPoint y: 60, distance: 149.0
click at [1104, 62] on div "scam Actions" at bounding box center [871, 67] width 1341 height 26
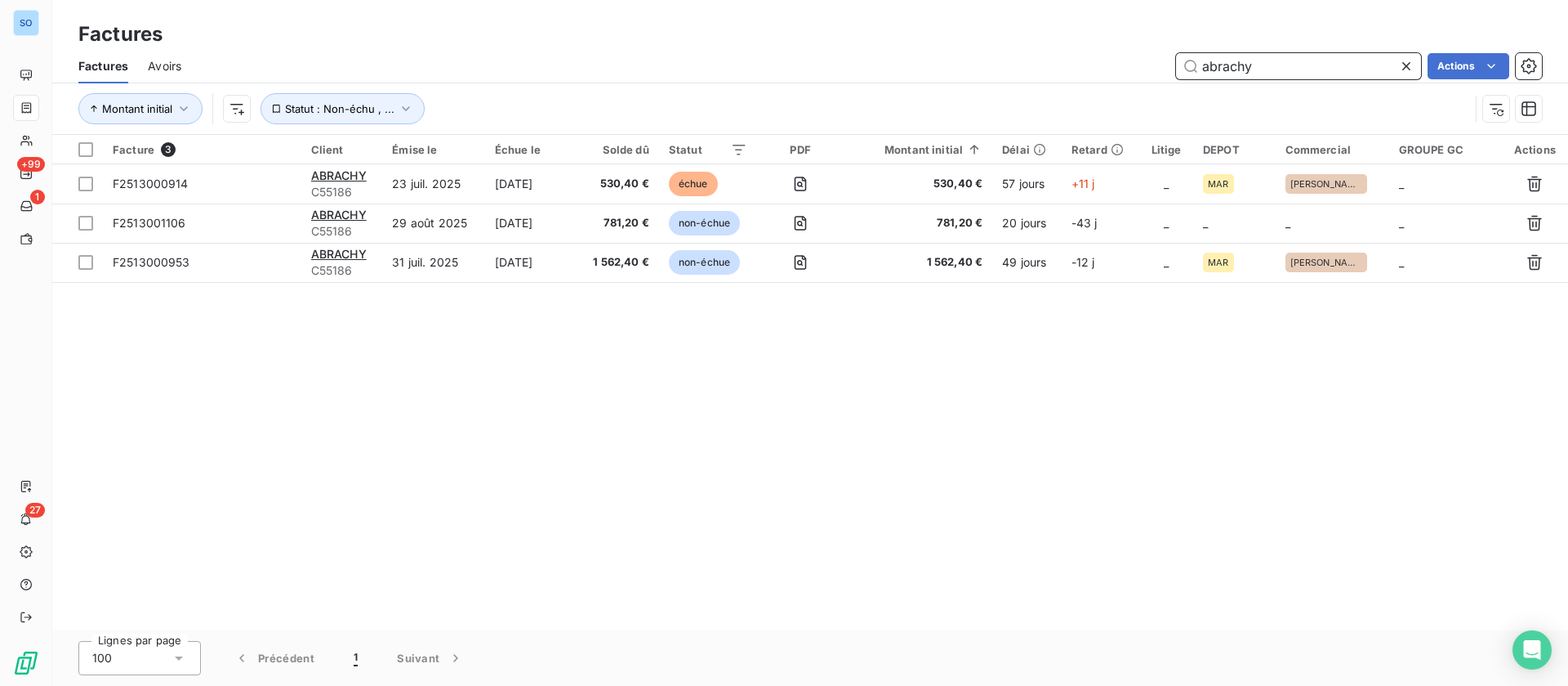
drag, startPoint x: 1269, startPoint y: 68, endPoint x: 1098, endPoint y: 54, distance: 171.6
click at [1098, 54] on div "abrachy Actions" at bounding box center [871, 67] width 1341 height 26
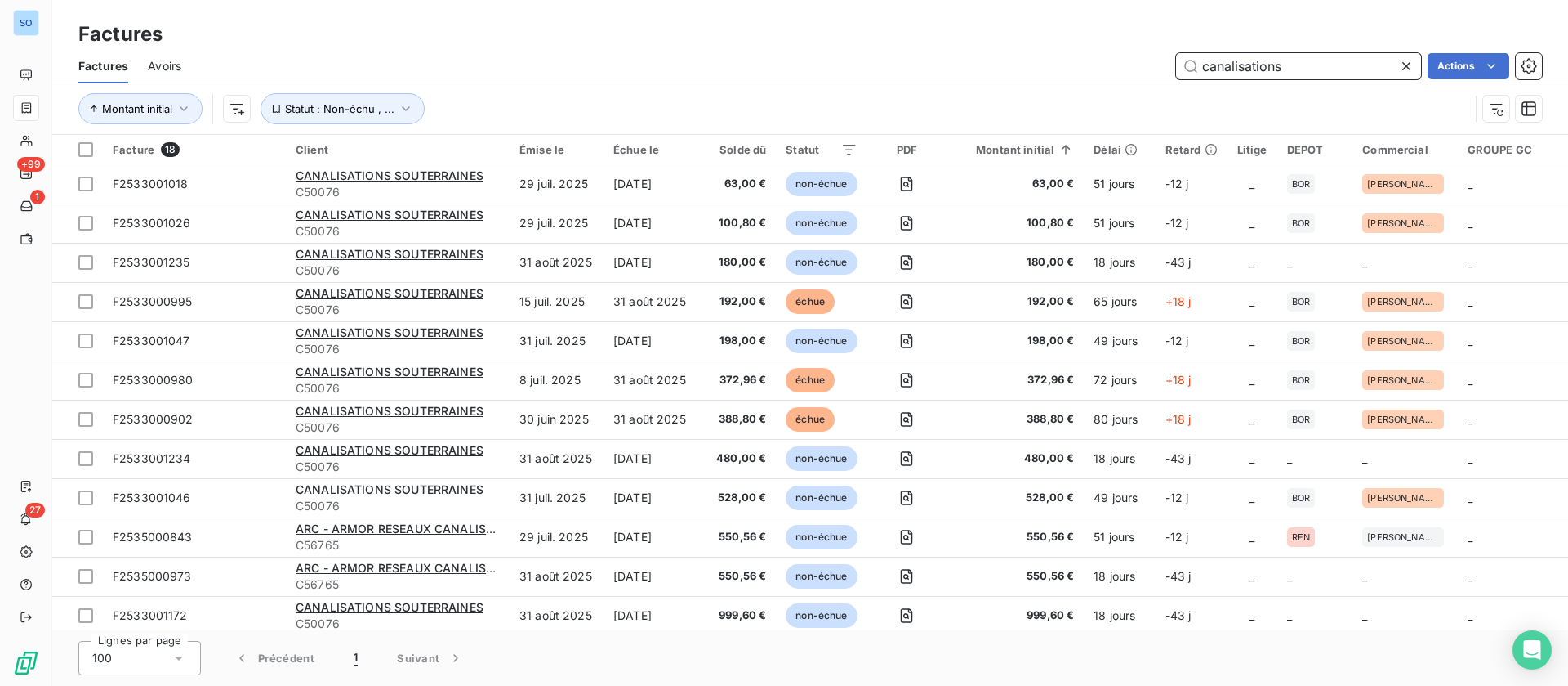
type input "canalisations"
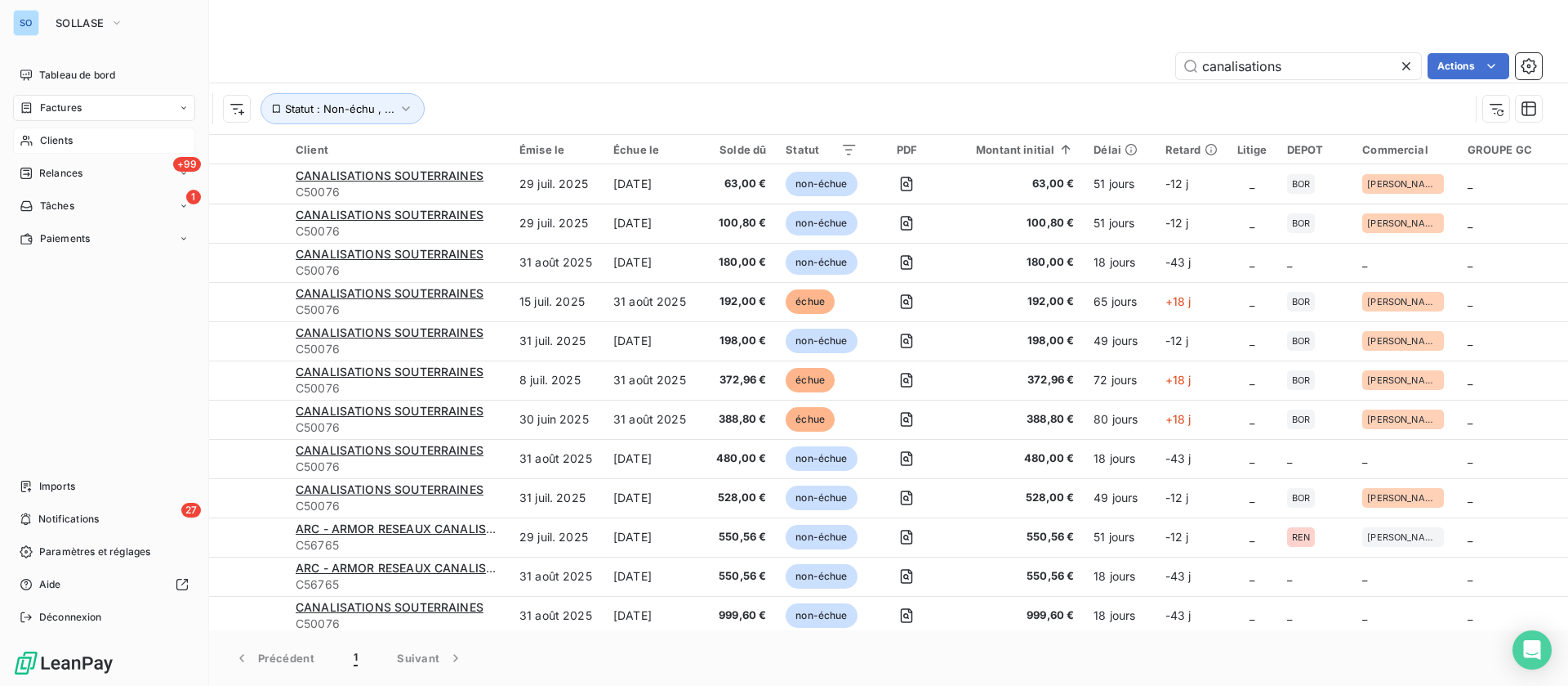
click at [88, 136] on div "Clients" at bounding box center [104, 141] width 182 height 26
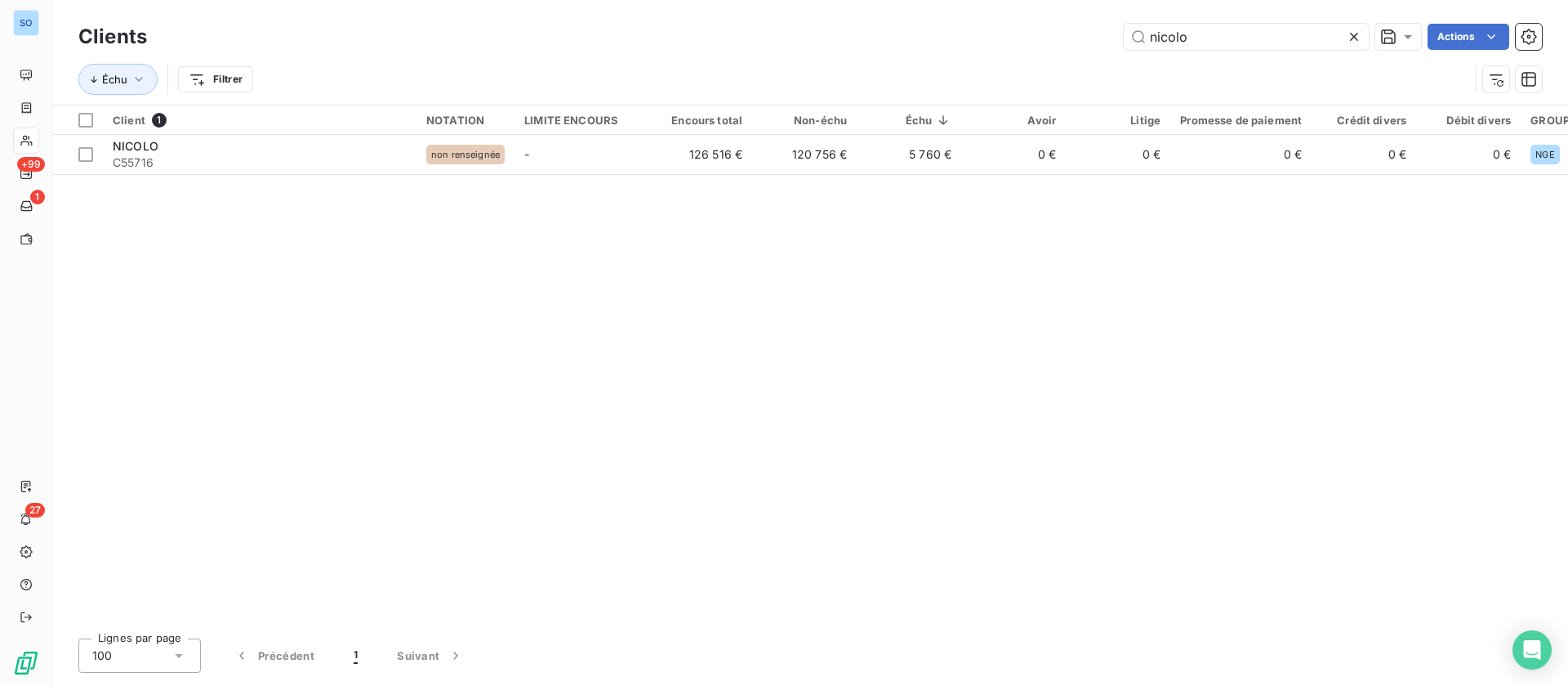
drag, startPoint x: 1199, startPoint y: 35, endPoint x: 908, endPoint y: 2, distance: 292.9
click at [909, 7] on div "Clients nicolo Actions Échu Filtrer" at bounding box center [811, 52] width 1516 height 105
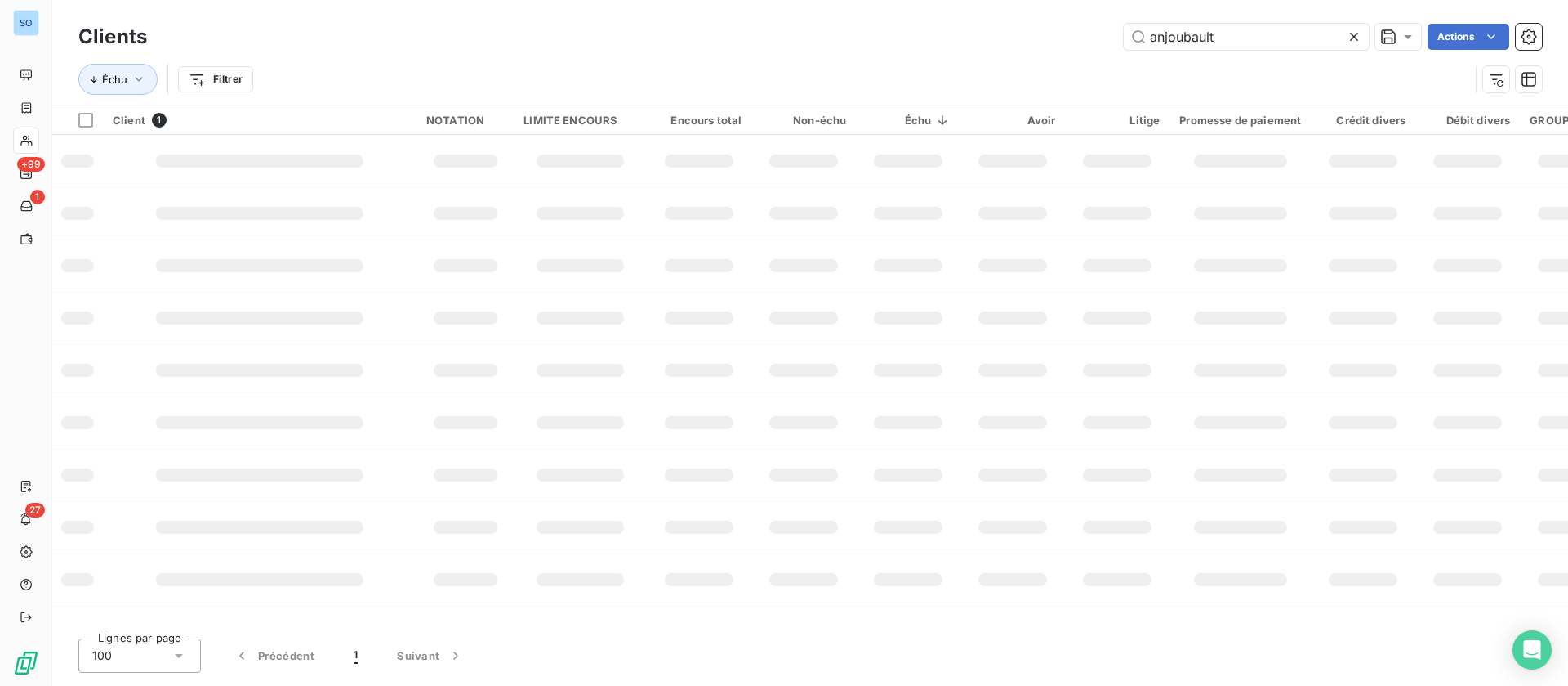
type input "anjoubault"
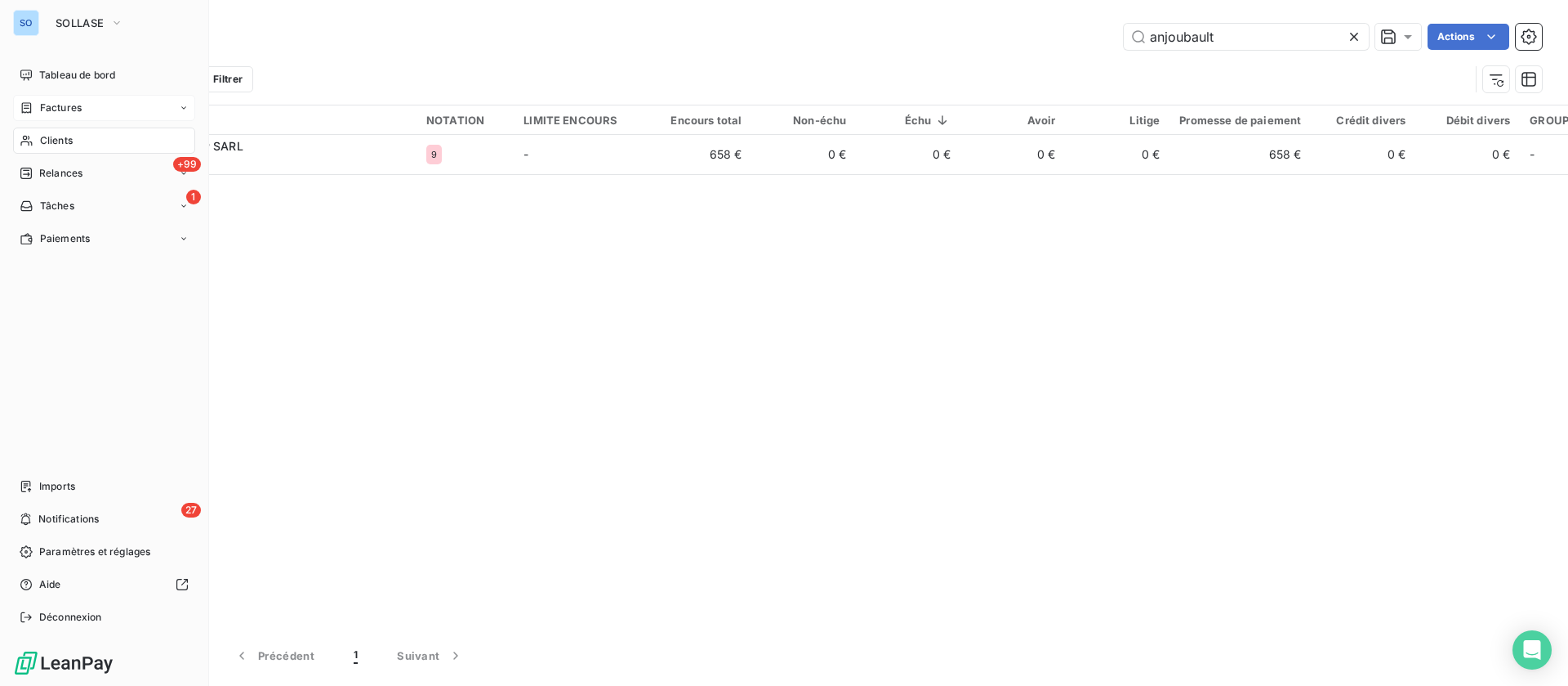
drag, startPoint x: 47, startPoint y: 101, endPoint x: 73, endPoint y: 96, distance: 26.5
click at [48, 101] on span "Factures" at bounding box center [61, 108] width 42 height 15
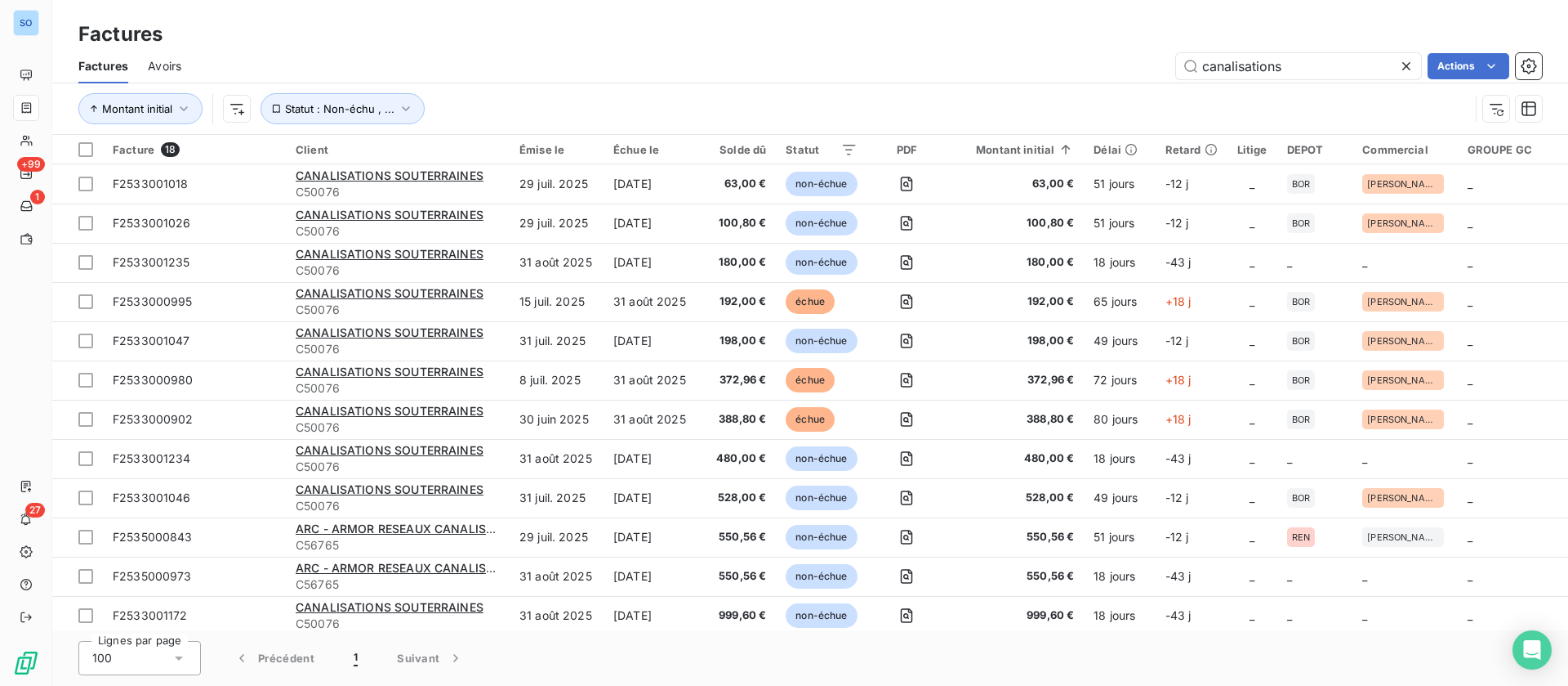
drag, startPoint x: 1291, startPoint y: 62, endPoint x: 1054, endPoint y: 35, distance: 238.5
click at [1054, 47] on div "Factures Factures Avoirs canalisations Actions Montant initial Statut : Non-éch…" at bounding box center [811, 68] width 1516 height 135
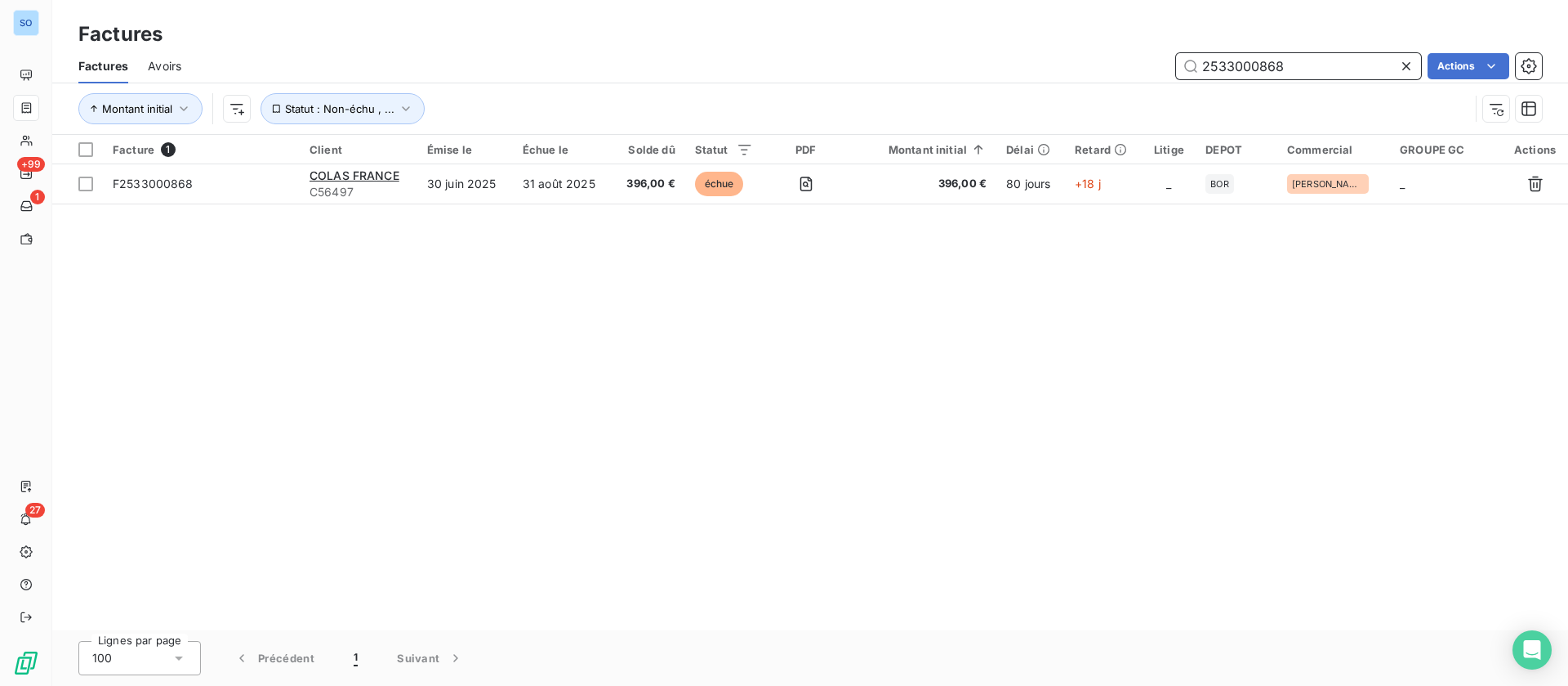
drag, startPoint x: 1320, startPoint y: 63, endPoint x: 976, endPoint y: 54, distance: 344.1
click at [976, 54] on div "2533000868 Actions" at bounding box center [871, 67] width 1341 height 26
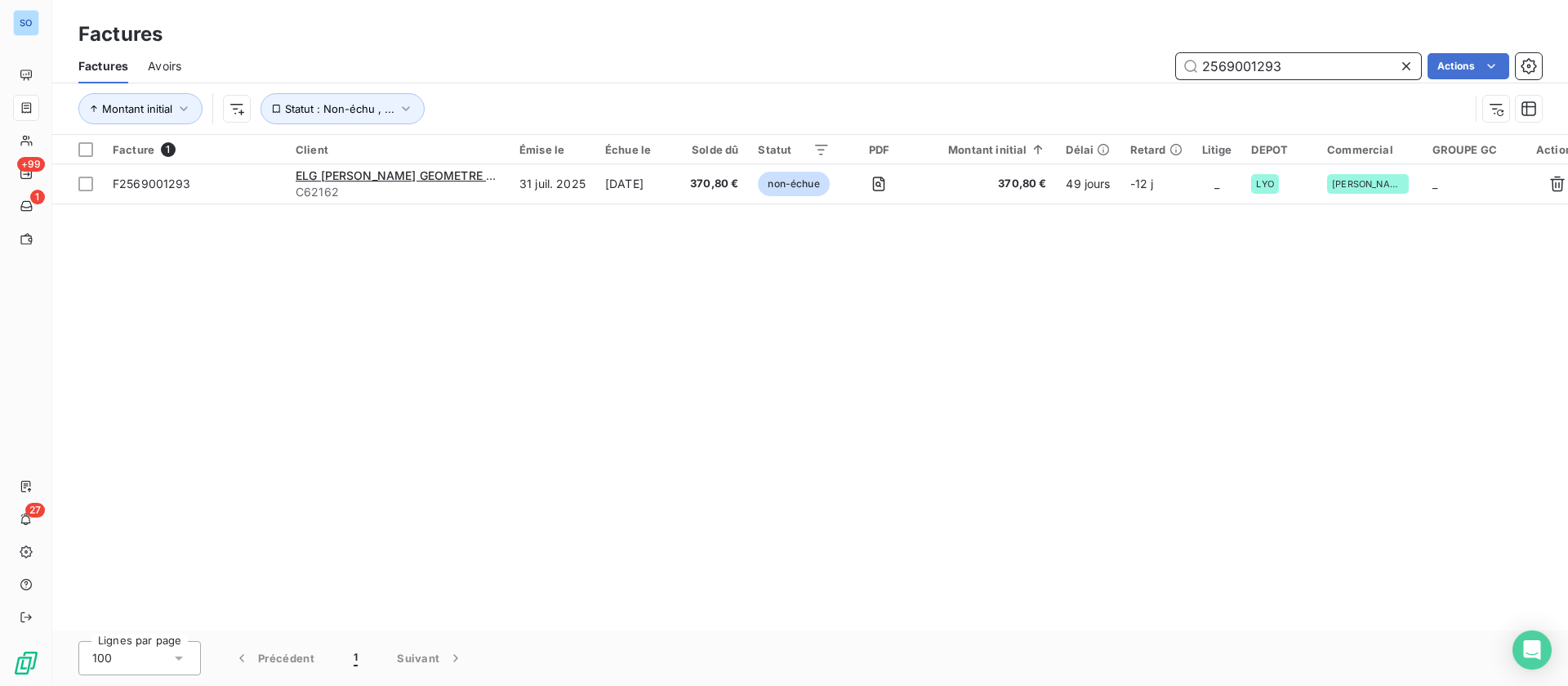
drag, startPoint x: 1280, startPoint y: 63, endPoint x: 1070, endPoint y: 21, distance: 214.2
click at [1089, 49] on div "Factures Avoirs 2569001293 Actions" at bounding box center [811, 67] width 1516 height 35
type input "2533000993"
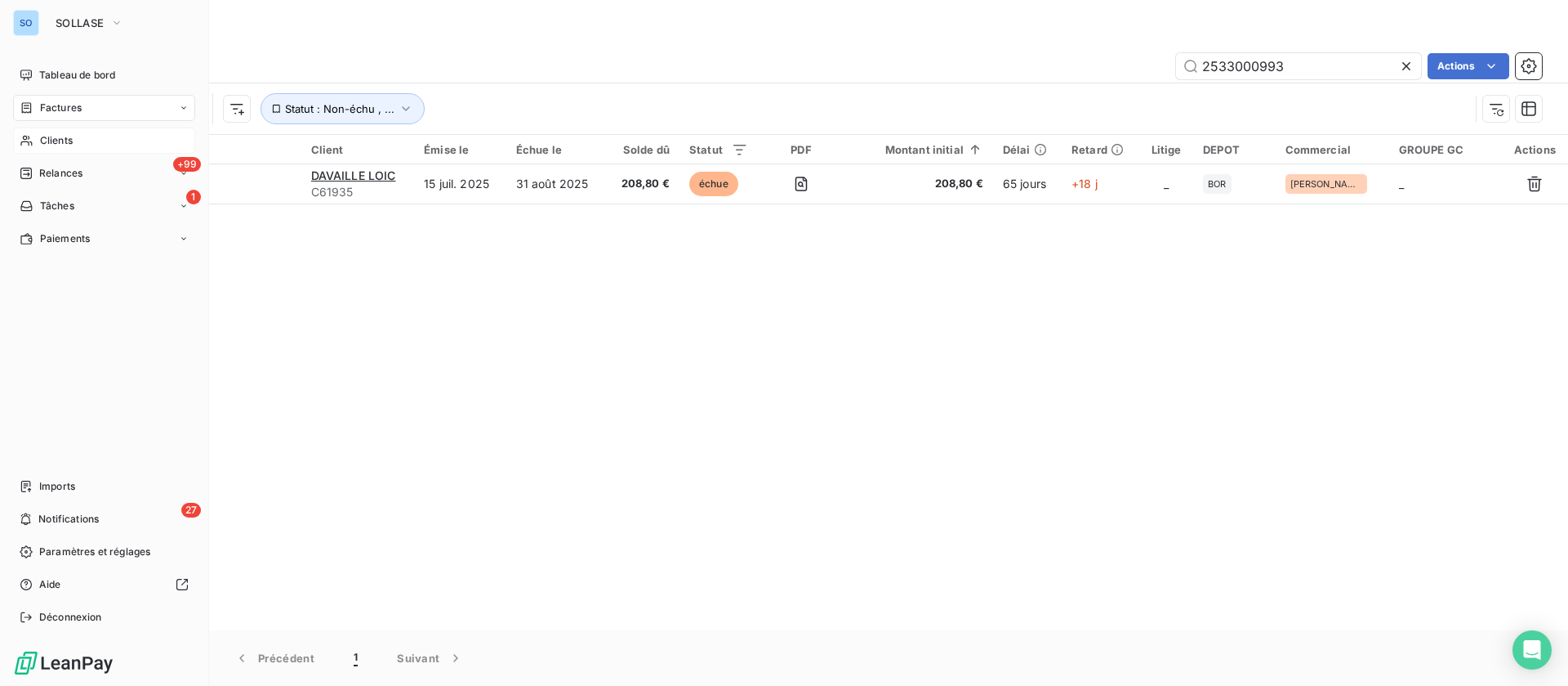
drag, startPoint x: 73, startPoint y: 141, endPoint x: 84, endPoint y: 134, distance: 13.0
click at [73, 141] on div "Clients" at bounding box center [104, 141] width 182 height 26
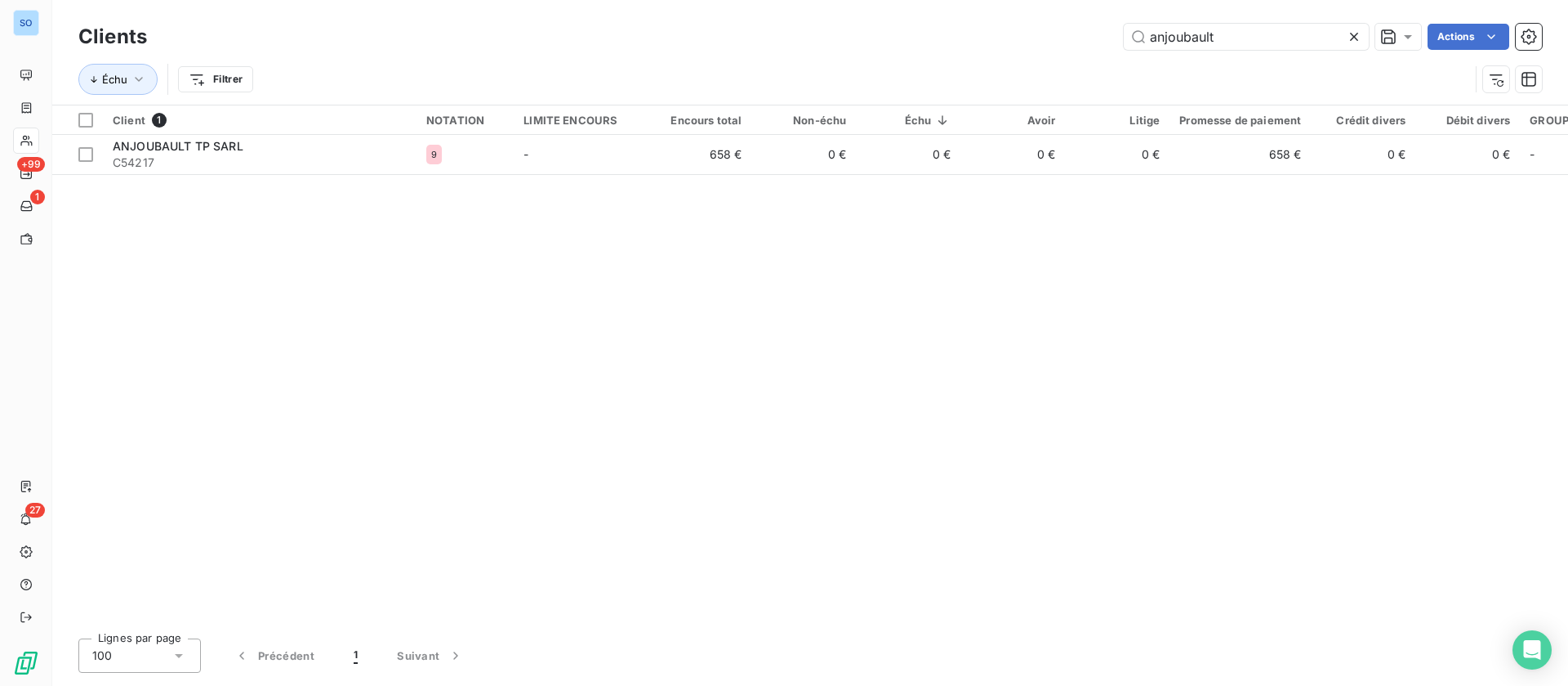
click at [202, 74] on html "SO +99 1 27 Clients anjoubault Actions Échu Filtrer Client 1 NOTATION LIMITE EN…" at bounding box center [784, 343] width 1568 height 686
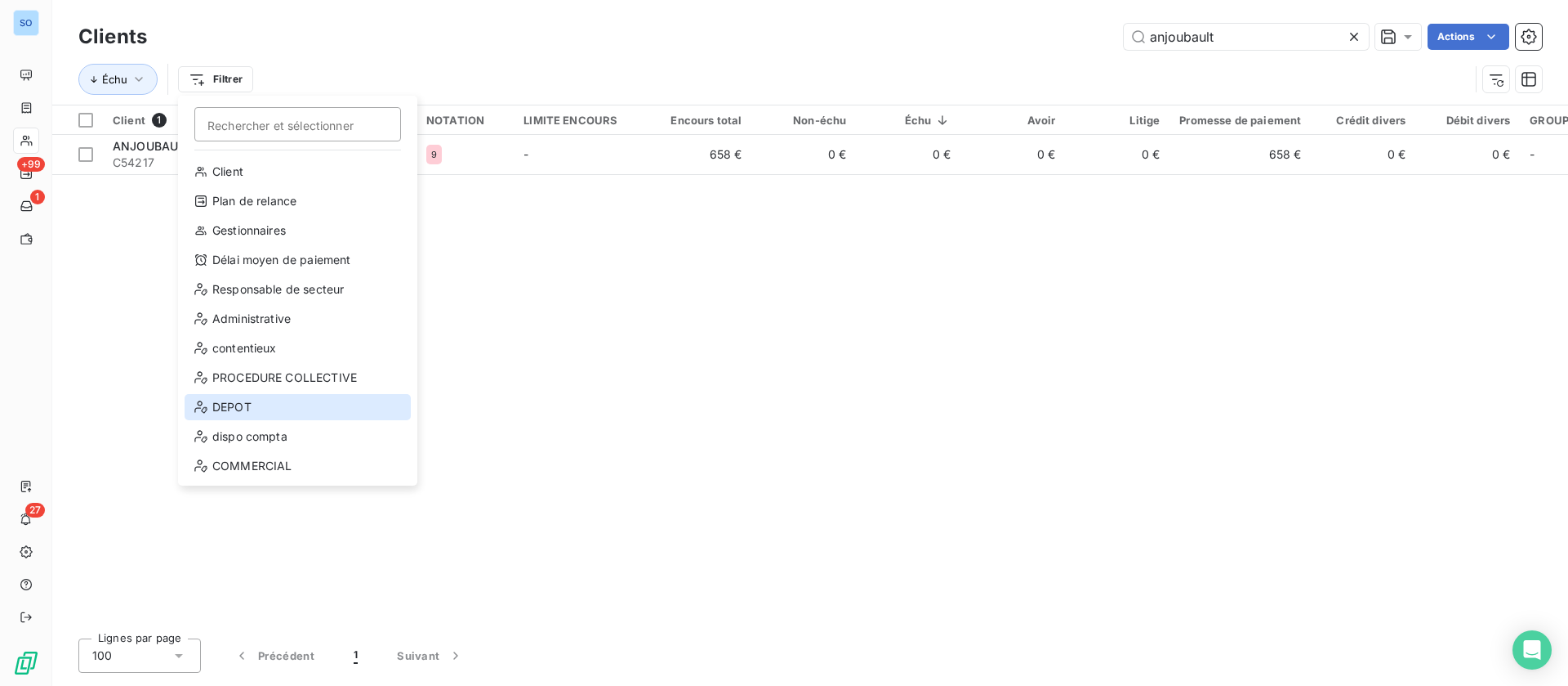
click at [238, 409] on div "DEPOT" at bounding box center [297, 407] width 226 height 26
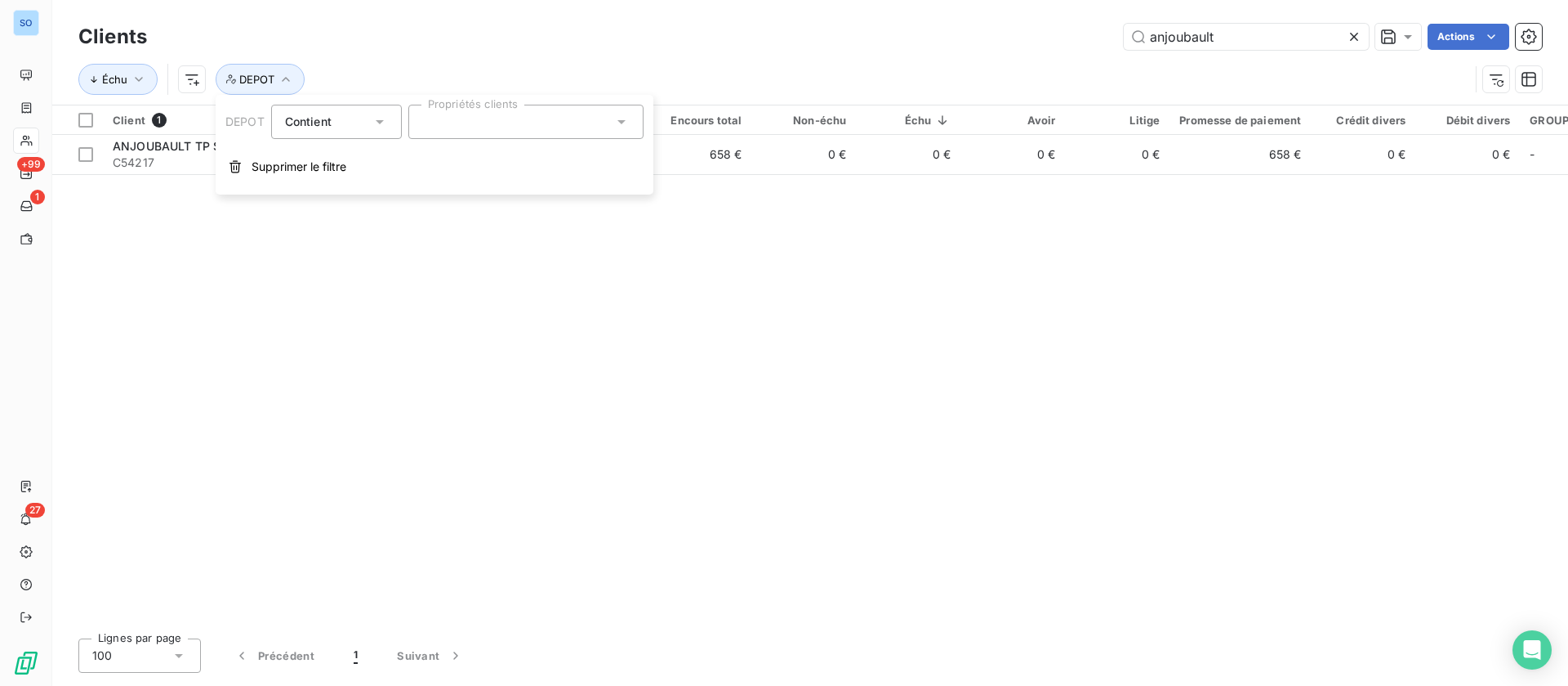
drag, startPoint x: 524, startPoint y: 118, endPoint x: 516, endPoint y: 133, distance: 17.0
click at [525, 119] on div at bounding box center [526, 122] width 235 height 35
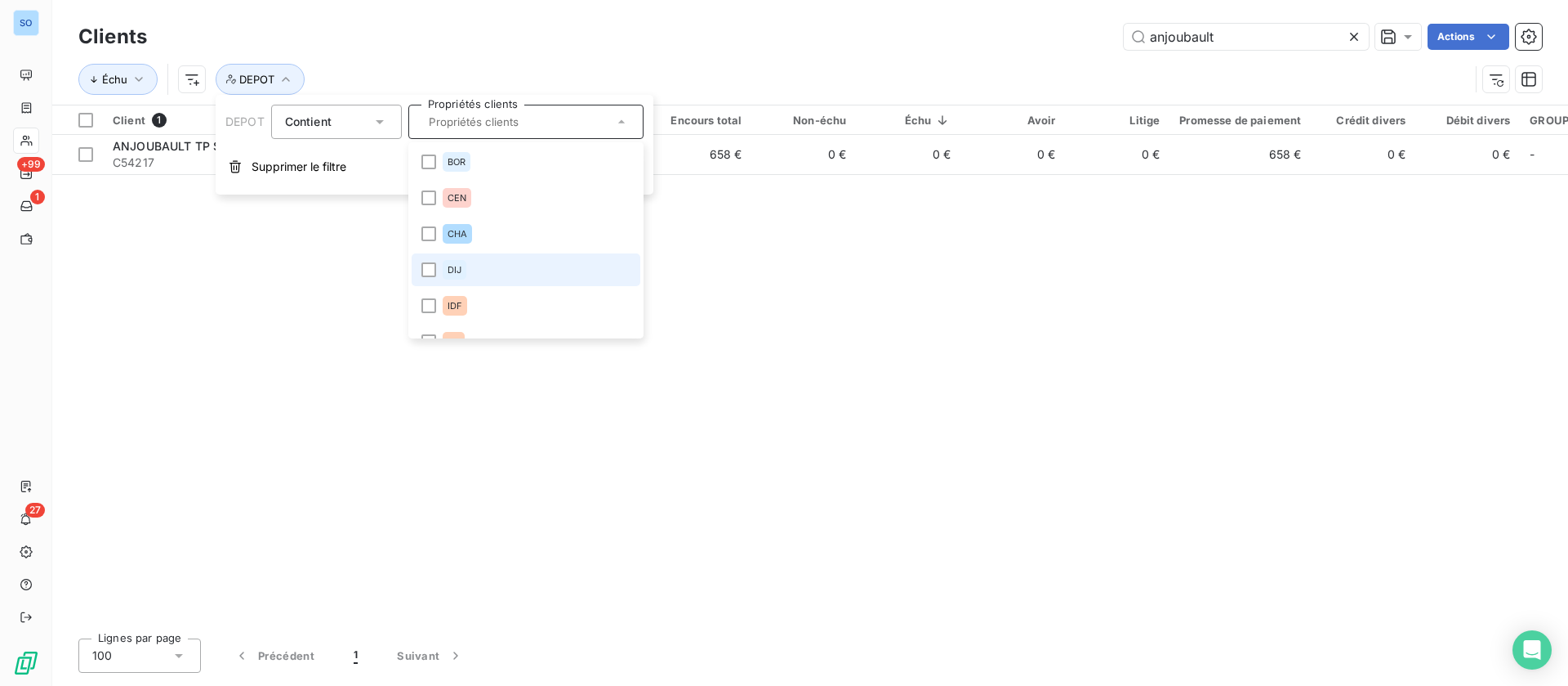
click at [468, 264] on li "DIJ" at bounding box center [526, 270] width 229 height 33
click at [1358, 40] on icon at bounding box center [1354, 37] width 16 height 16
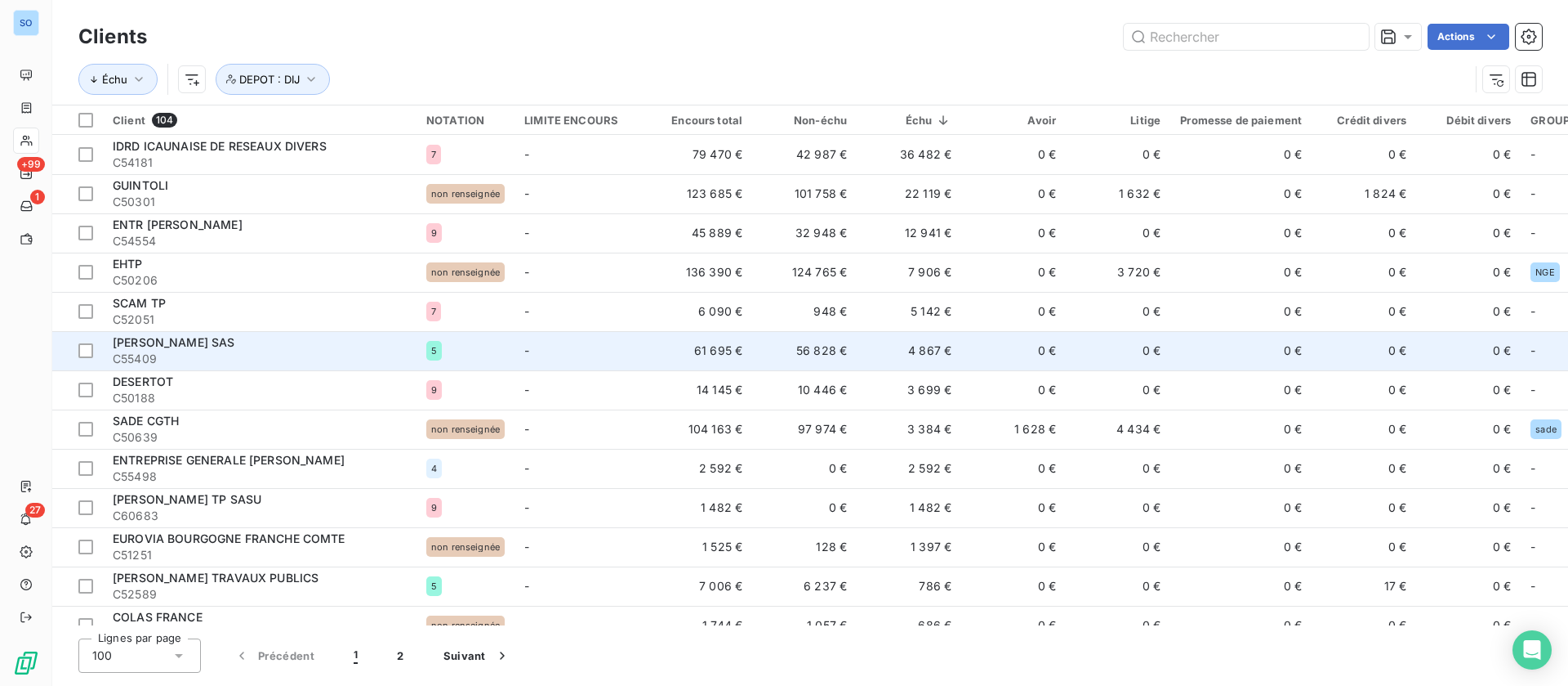
click at [998, 347] on td "0 €" at bounding box center [1013, 351] width 105 height 40
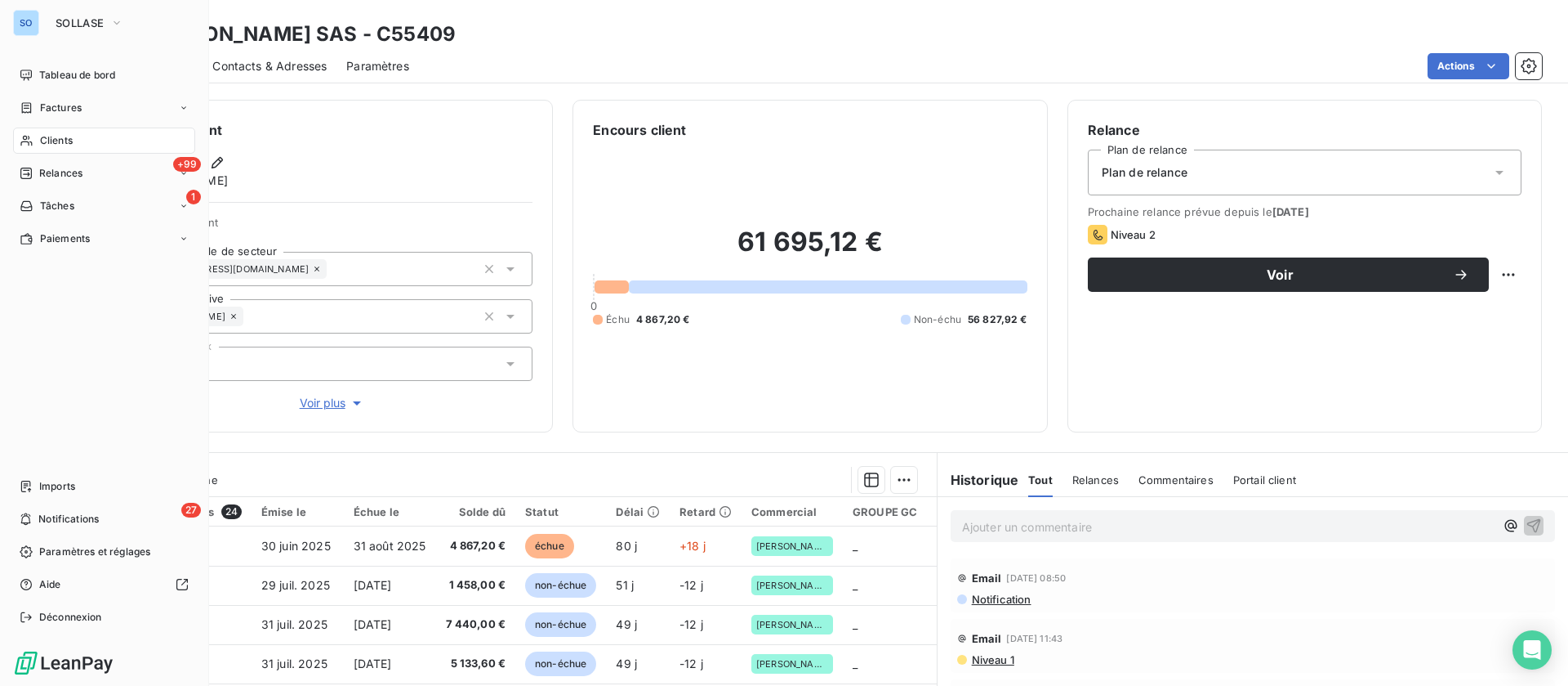
click at [23, 138] on icon at bounding box center [26, 141] width 14 height 13
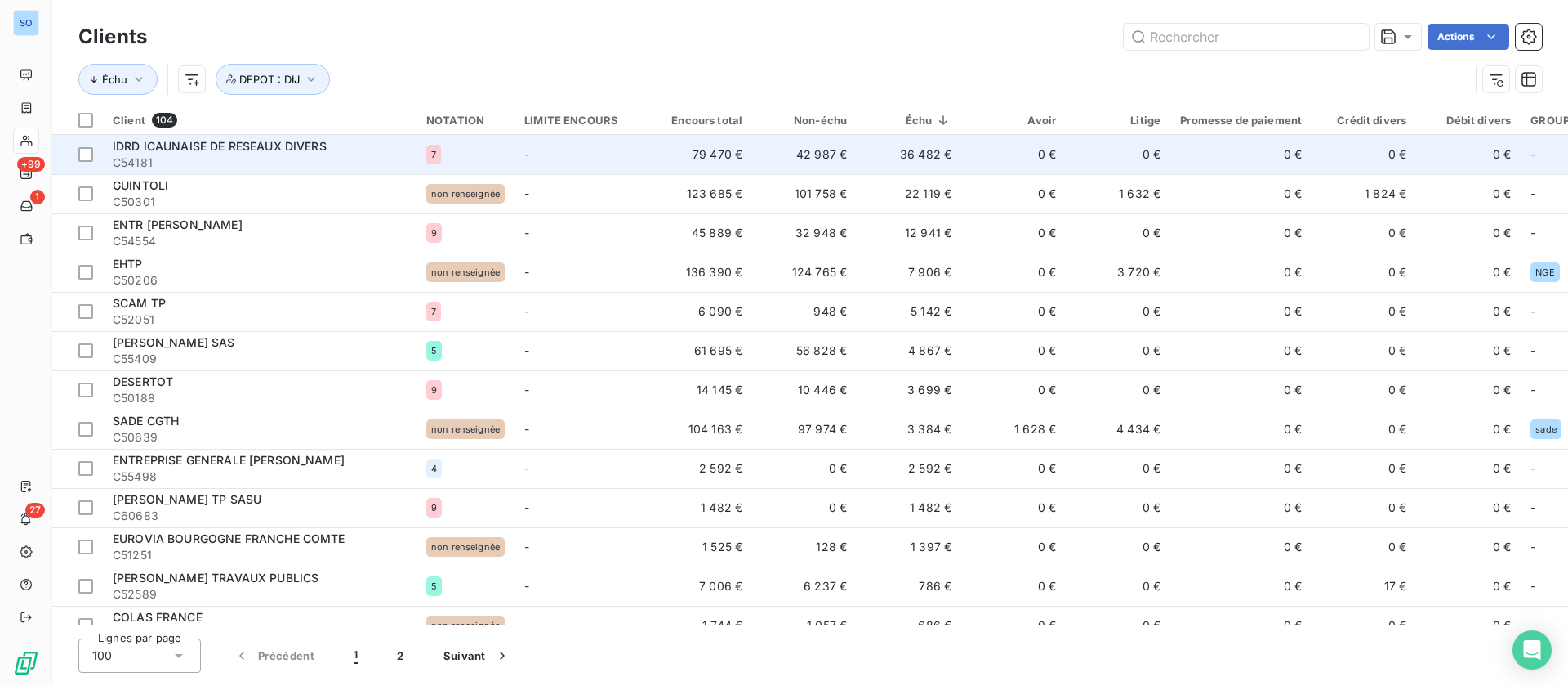
click at [981, 152] on td "0 €" at bounding box center [1013, 155] width 105 height 40
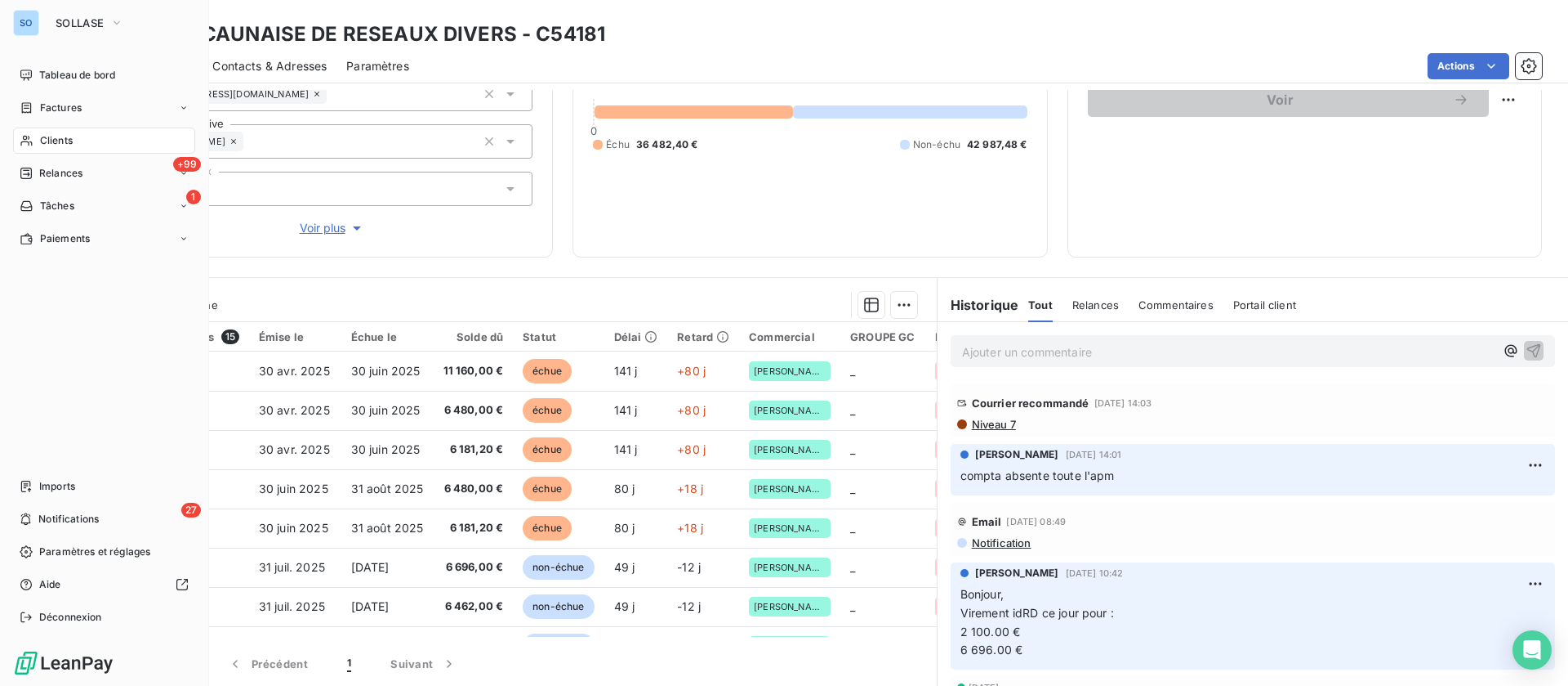
click at [72, 136] on span "Clients" at bounding box center [57, 141] width 33 height 15
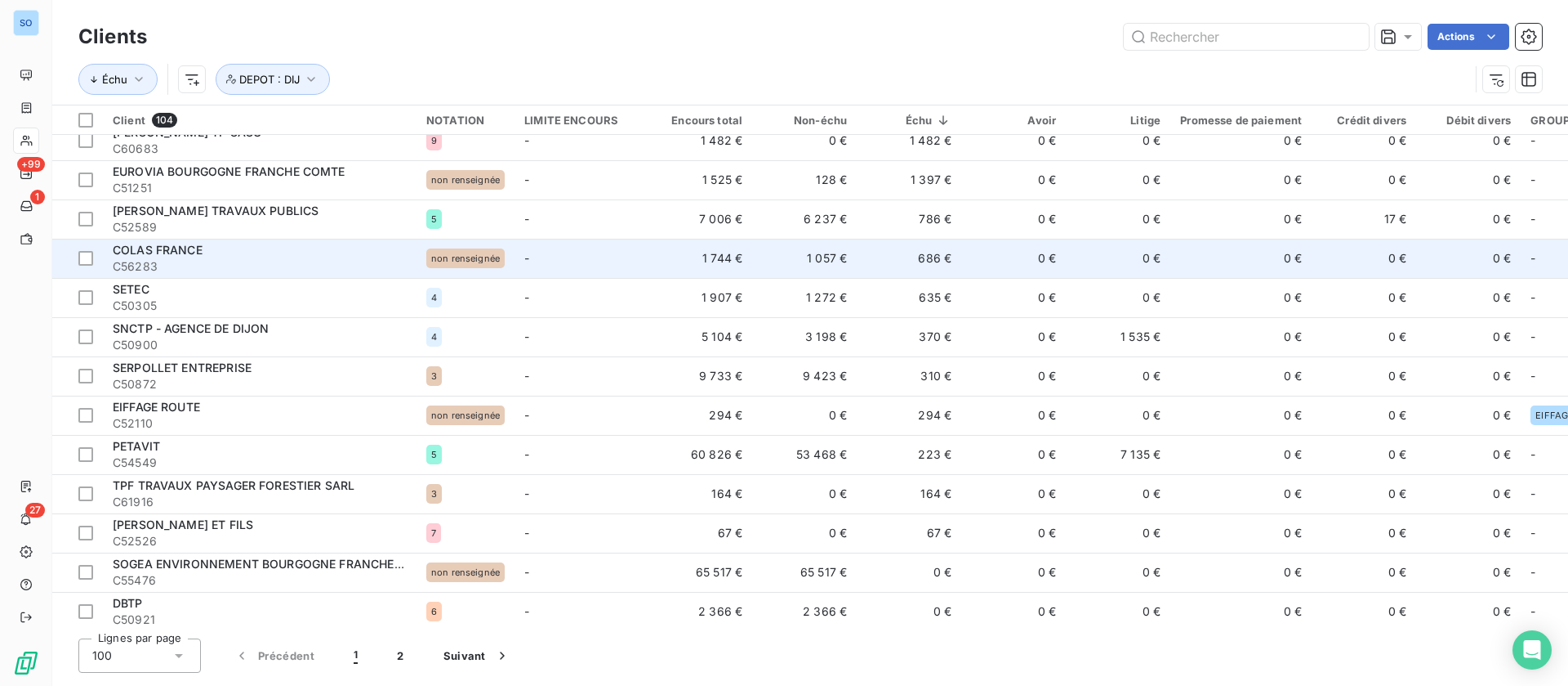
scroll to position [368, 0]
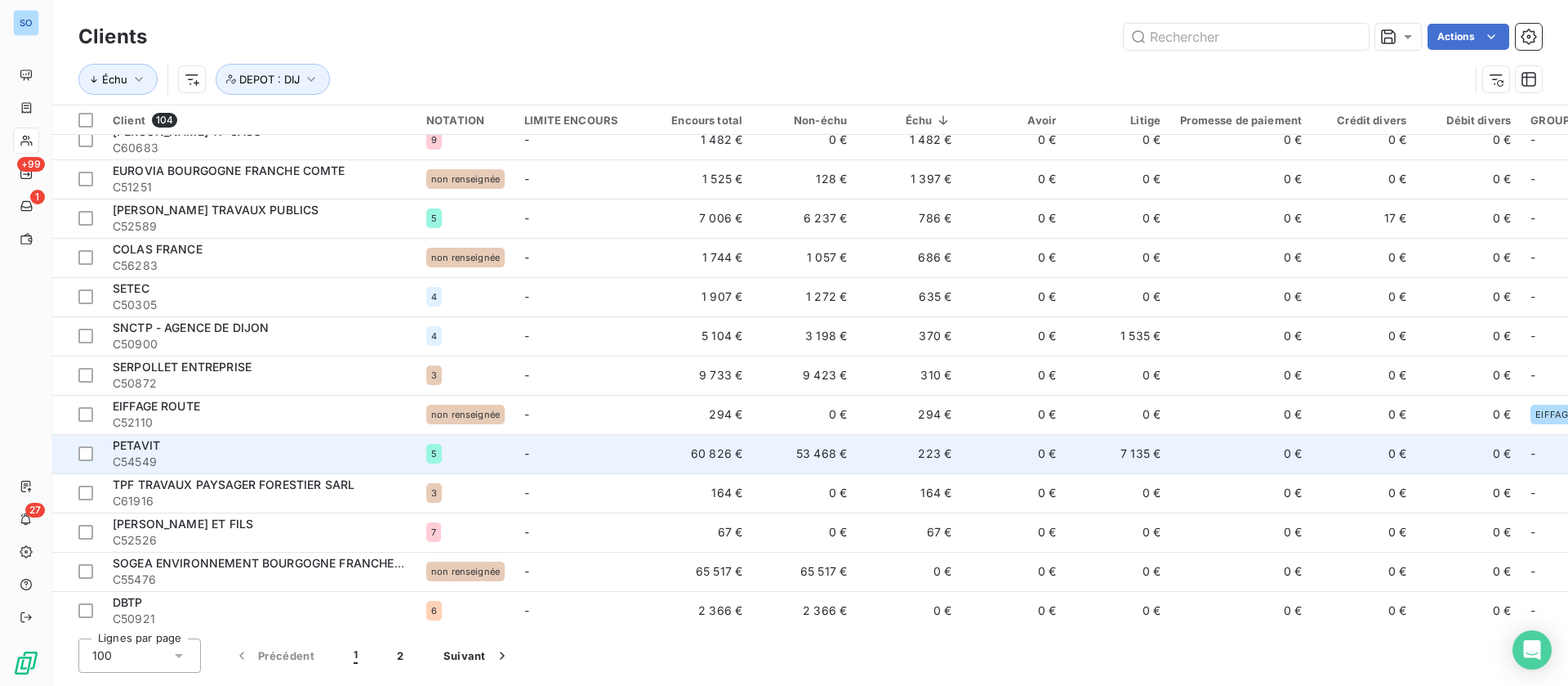
click at [963, 441] on td "0 €" at bounding box center [1013, 454] width 105 height 40
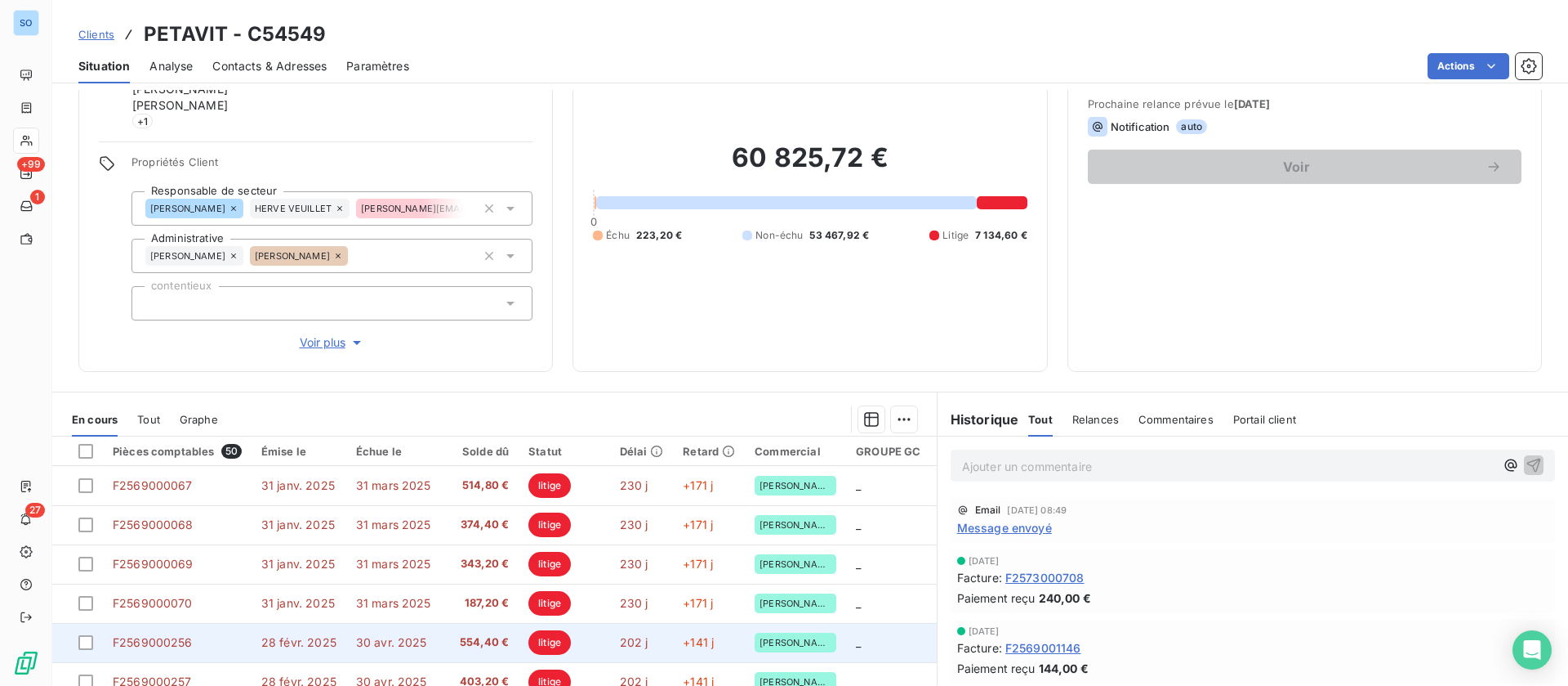
scroll to position [222, 0]
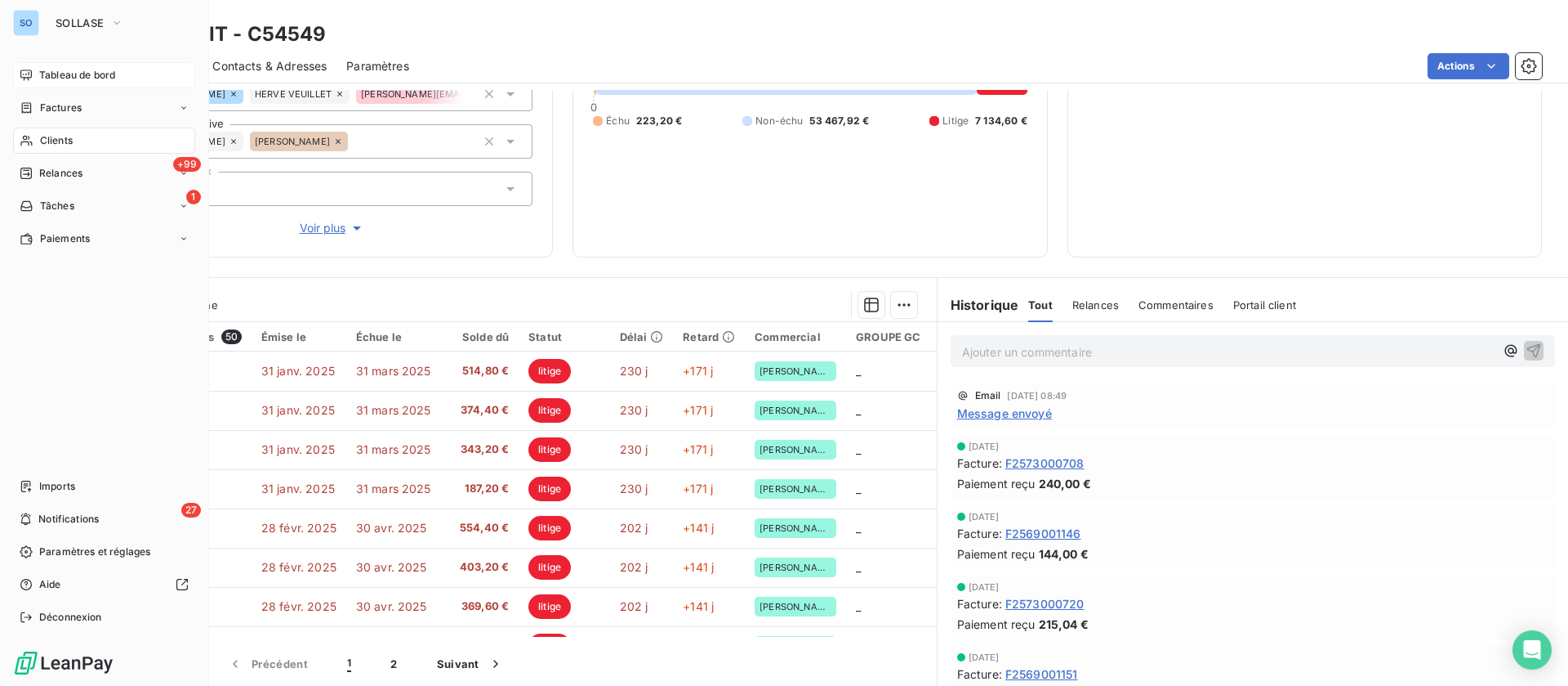
click at [32, 71] on icon at bounding box center [26, 75] width 13 height 13
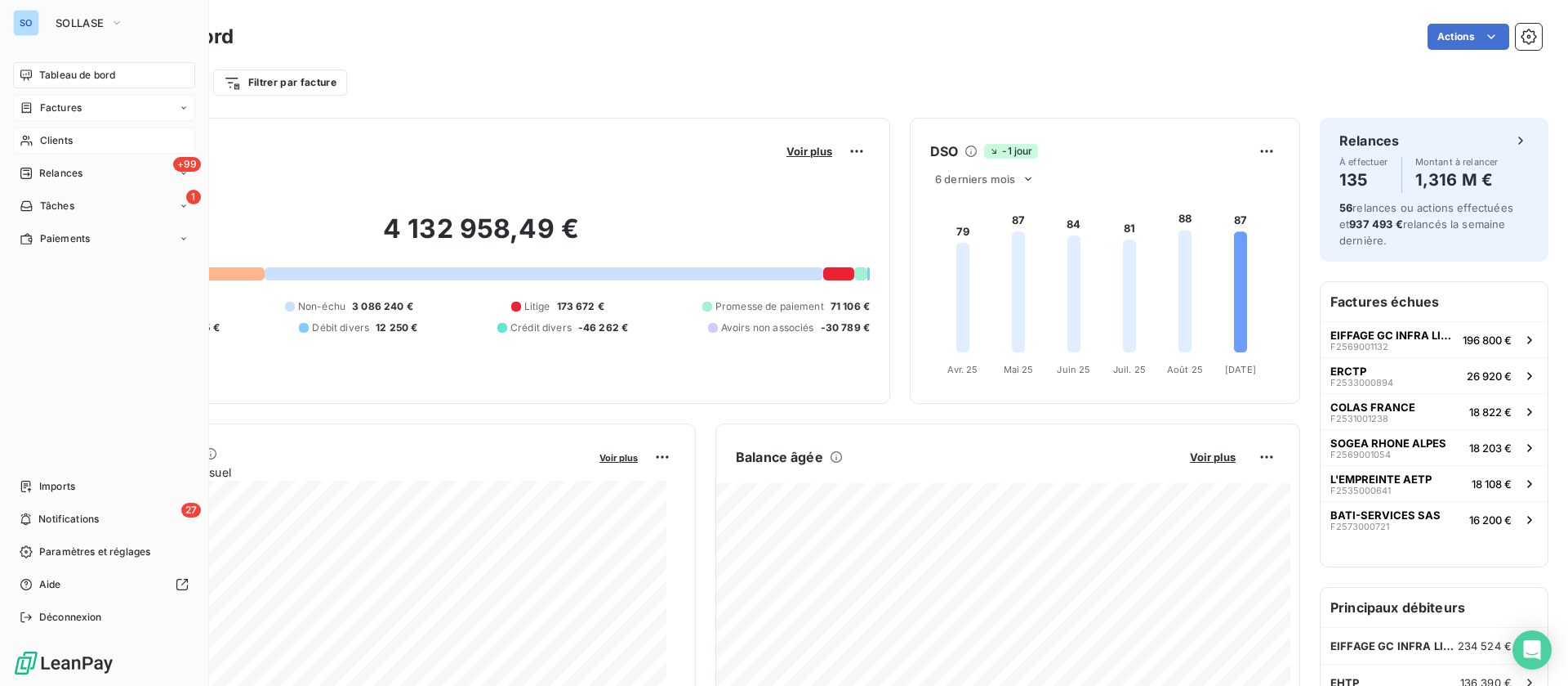
drag, startPoint x: 40, startPoint y: 103, endPoint x: 87, endPoint y: 113, distance: 48.1
click at [42, 104] on span "Factures" at bounding box center [61, 108] width 42 height 15
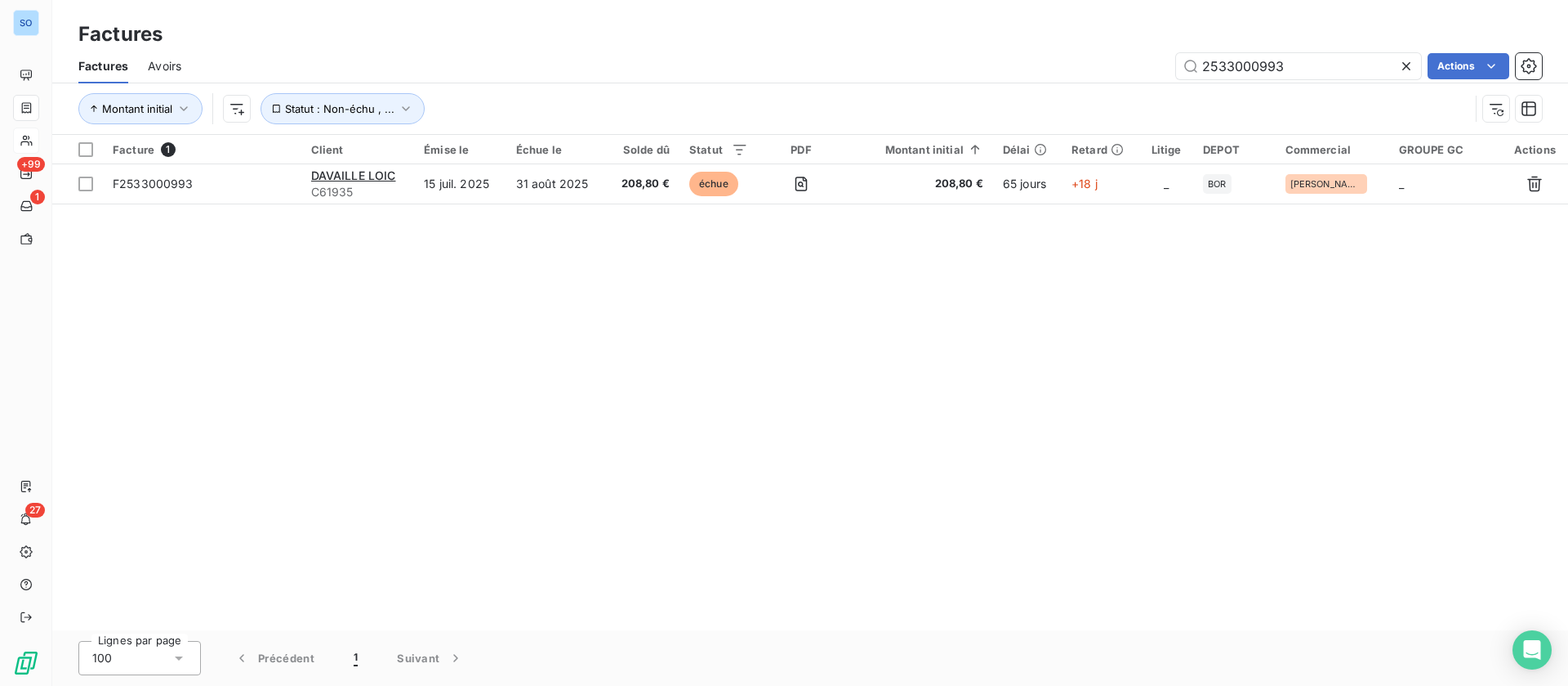
drag, startPoint x: 1275, startPoint y: 47, endPoint x: 935, endPoint y: 42, distance: 340.0
click at [973, 45] on div "Factures" at bounding box center [811, 35] width 1516 height 30
drag, startPoint x: 1306, startPoint y: 71, endPoint x: 993, endPoint y: 49, distance: 313.8
click at [993, 49] on div "Factures Avoirs 2533000993 Actions" at bounding box center [811, 67] width 1516 height 35
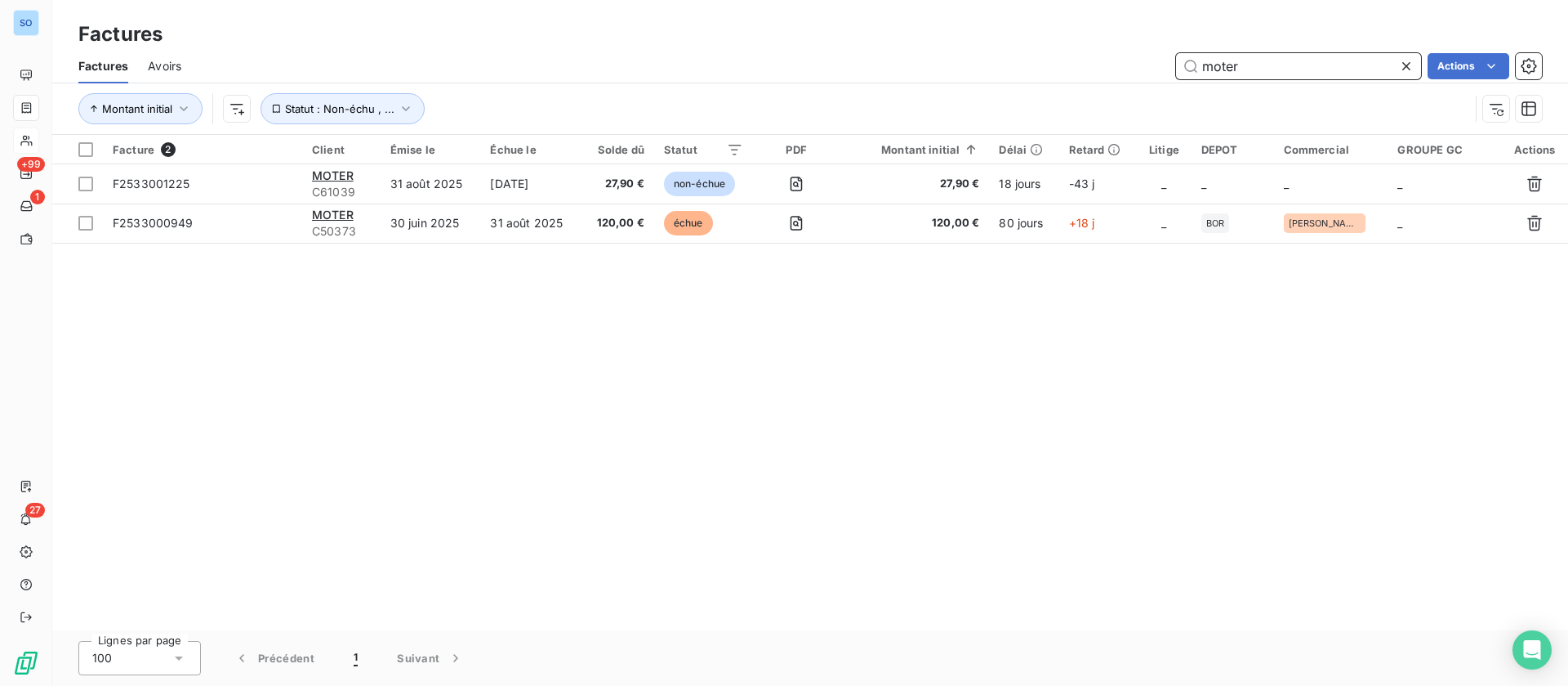
drag, startPoint x: 1258, startPoint y: 71, endPoint x: 1075, endPoint y: 36, distance: 186.3
click at [1075, 36] on div "Factures Factures Avoirs moter Actions Montant initial Statut : Non-échu , ..." at bounding box center [811, 68] width 1516 height 135
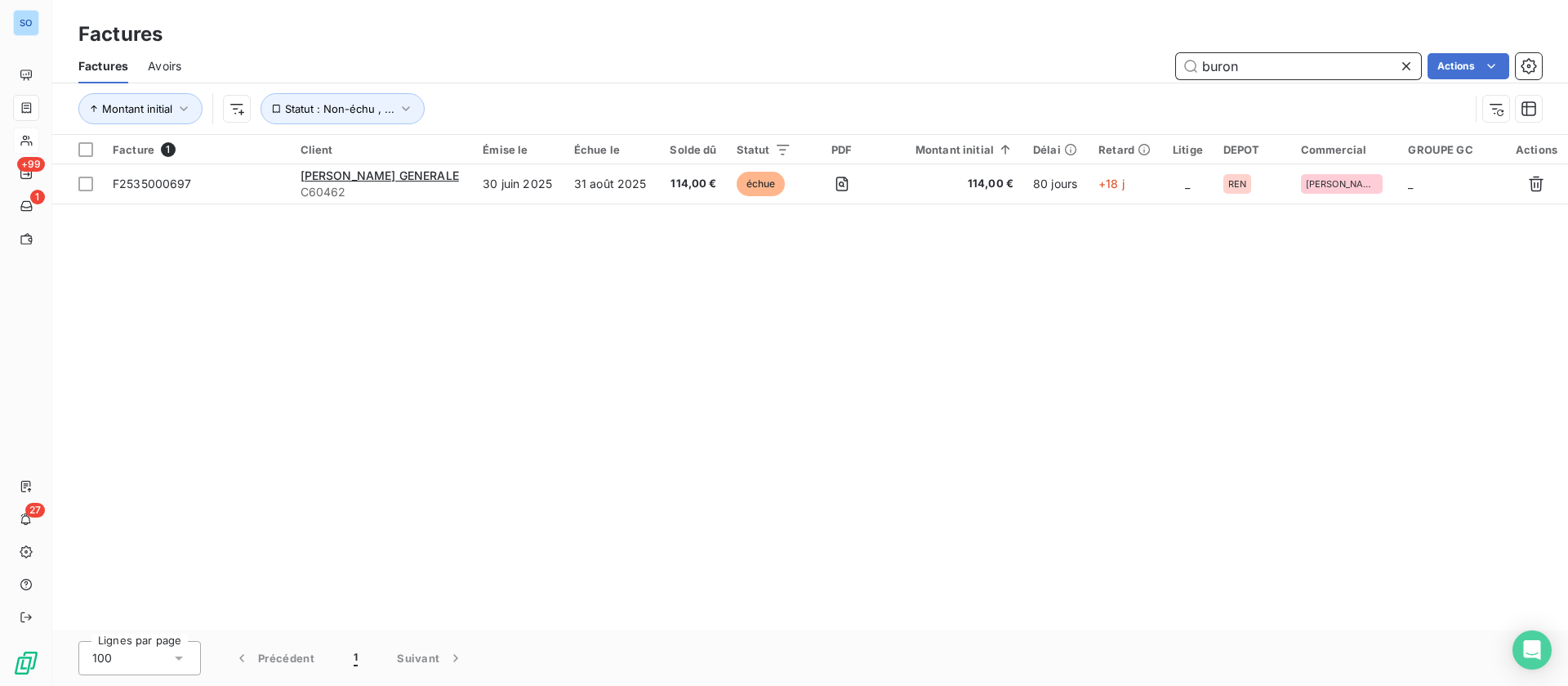
drag, startPoint x: 1181, startPoint y: 63, endPoint x: 1051, endPoint y: 65, distance: 130.0
click at [1063, 64] on div "buron Actions" at bounding box center [871, 67] width 1341 height 26
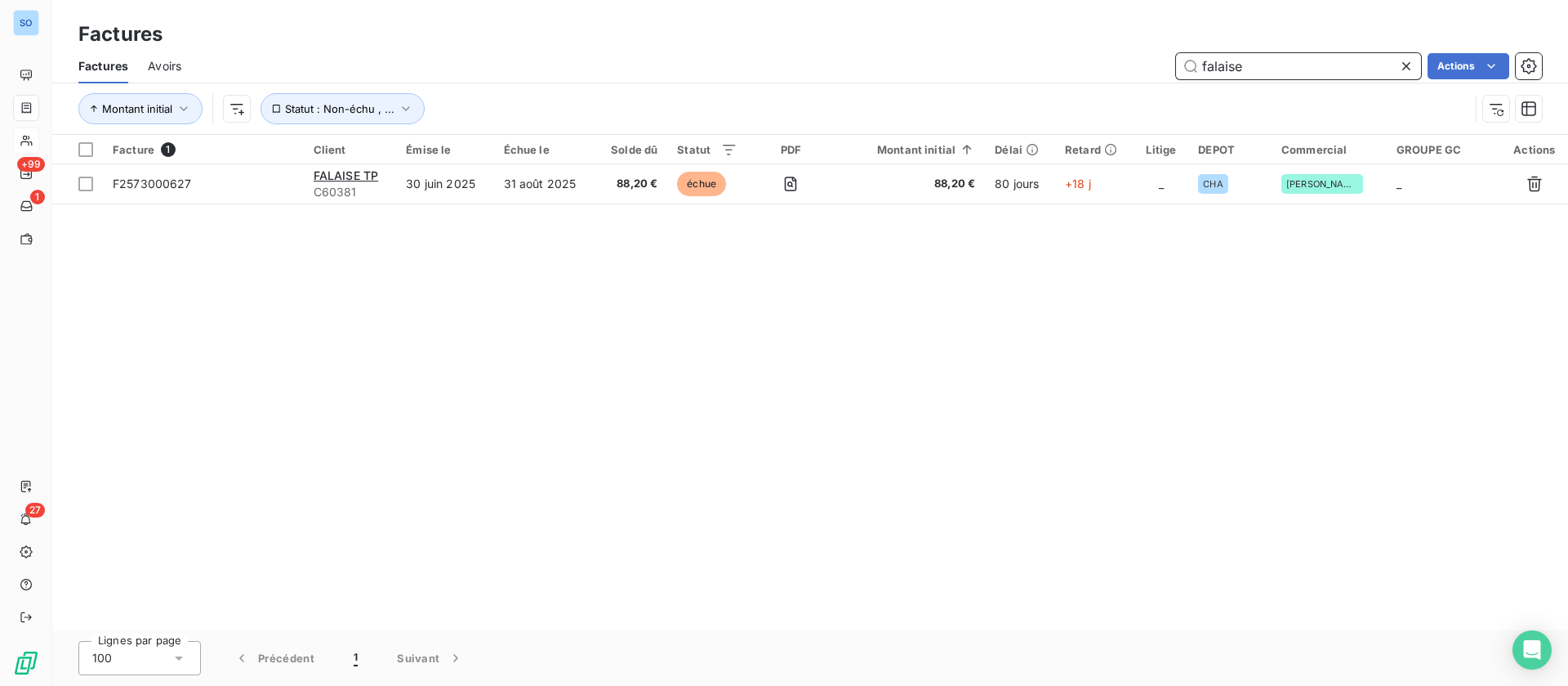
drag, startPoint x: 1293, startPoint y: 66, endPoint x: 968, endPoint y: 54, distance: 325.2
click at [968, 54] on div "falaise Actions" at bounding box center [871, 67] width 1341 height 26
type input "bongard"
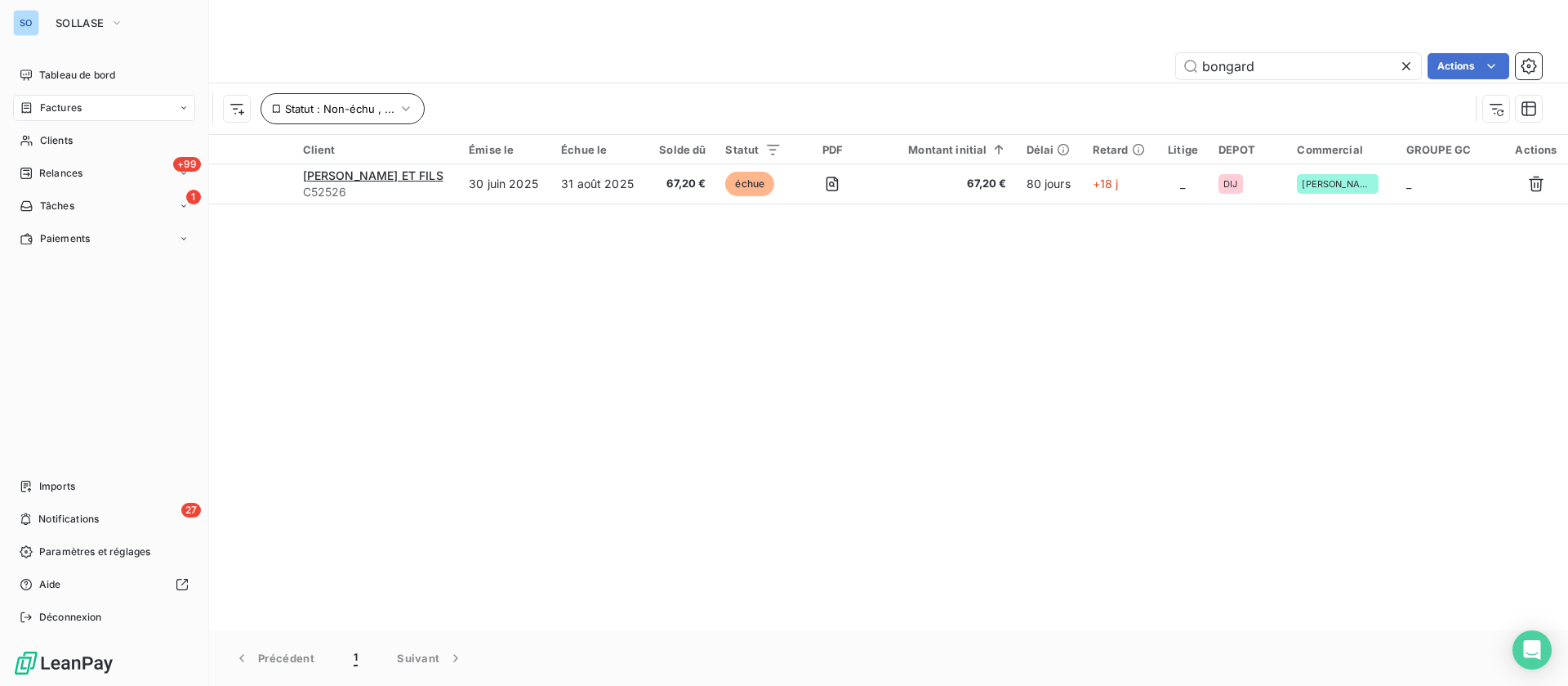
drag, startPoint x: 72, startPoint y: 140, endPoint x: 272, endPoint y: 116, distance: 201.4
click at [71, 140] on span "Clients" at bounding box center [57, 141] width 33 height 15
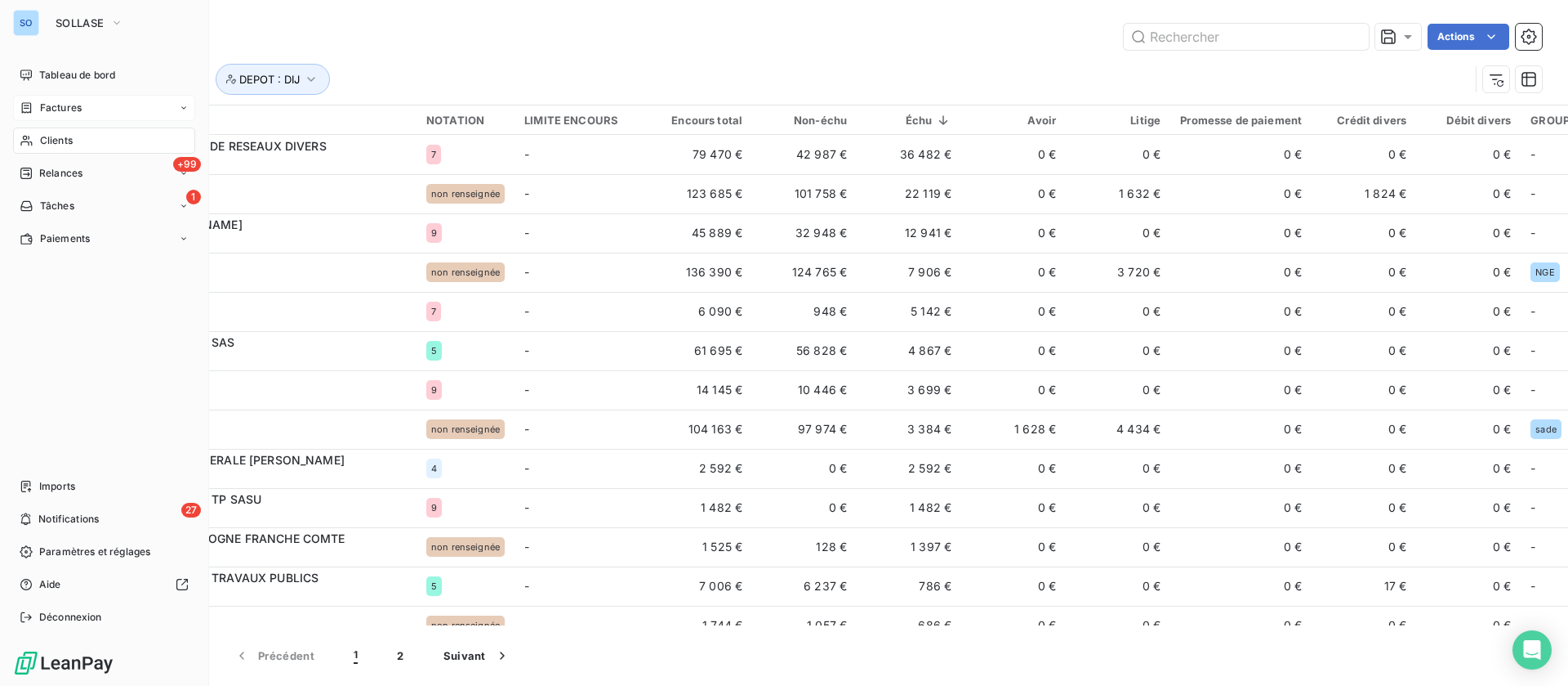
click at [58, 104] on span "Factures" at bounding box center [61, 108] width 42 height 15
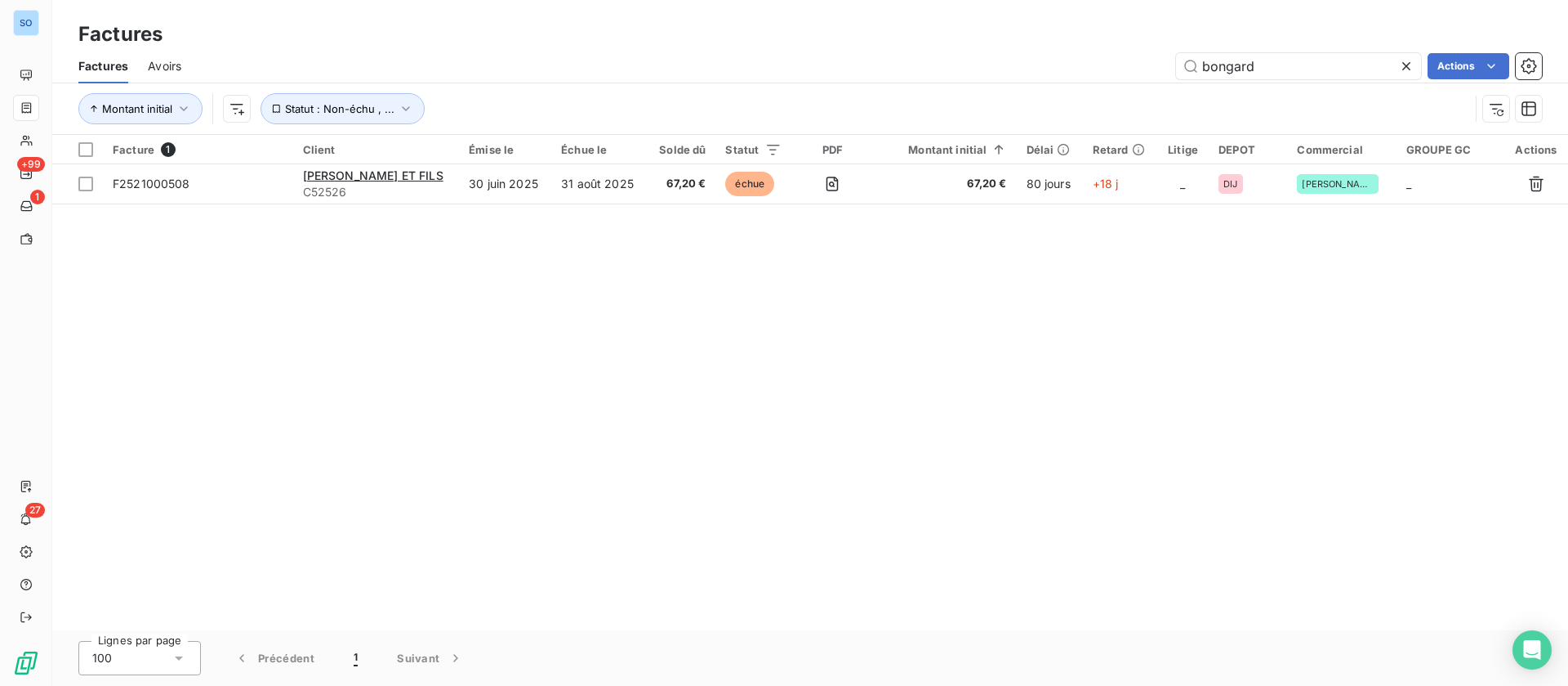
drag, startPoint x: 1265, startPoint y: 64, endPoint x: 964, endPoint y: 55, distance: 301.1
click at [969, 59] on div "bongard Actions" at bounding box center [871, 67] width 1341 height 26
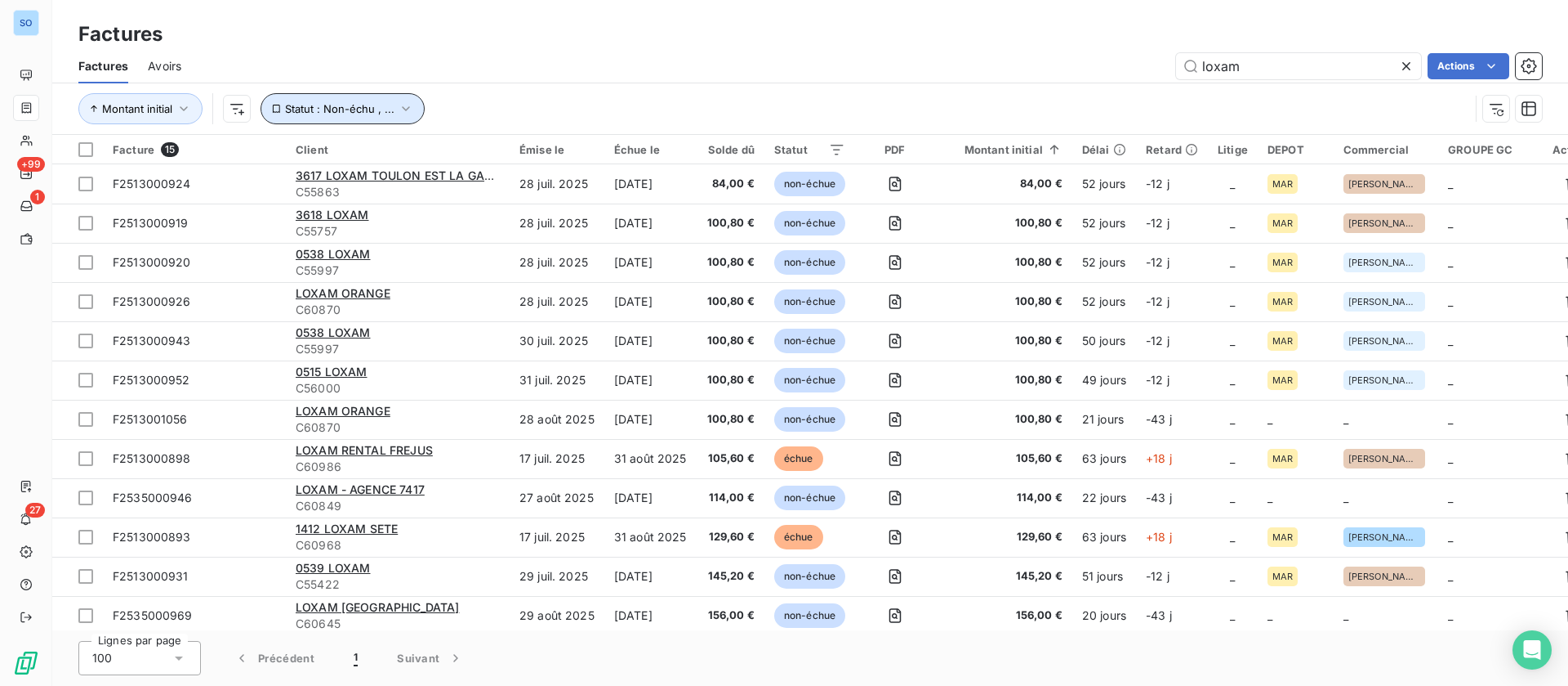
click at [360, 105] on span "Statut : Non-échu , ..." at bounding box center [339, 109] width 109 height 13
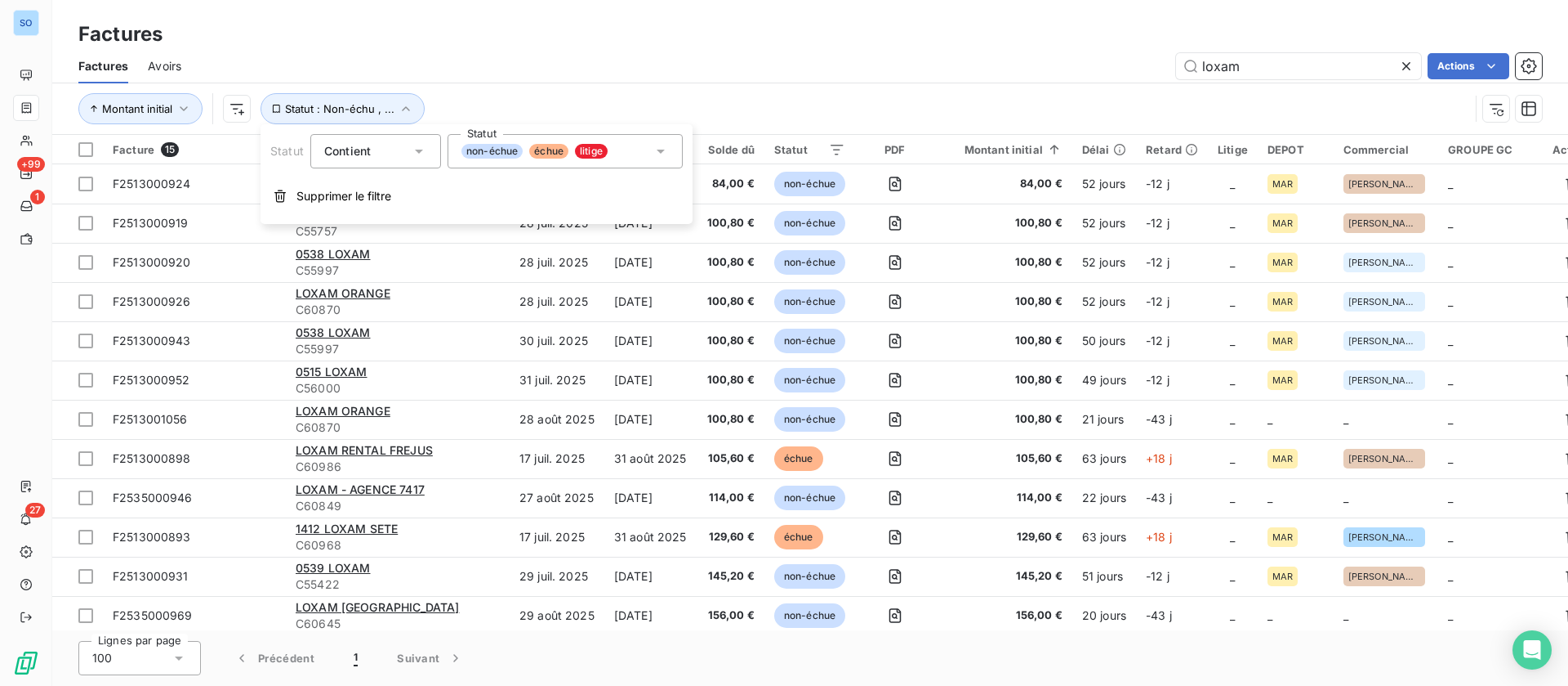
click at [641, 156] on div "non-échue échue litige" at bounding box center [565, 152] width 235 height 35
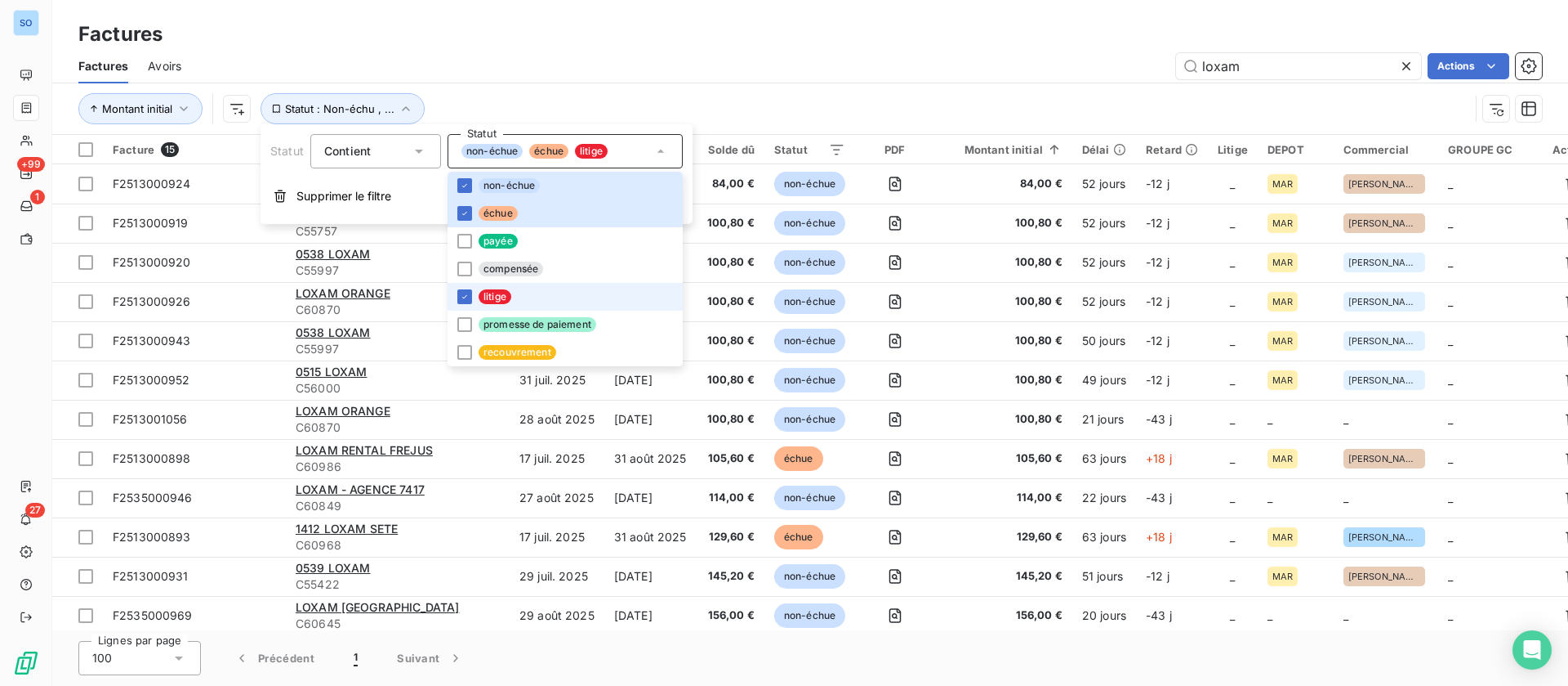
click at [500, 287] on li "litige" at bounding box center [565, 296] width 235 height 28
click at [495, 179] on span "non-échue" at bounding box center [509, 185] width 61 height 15
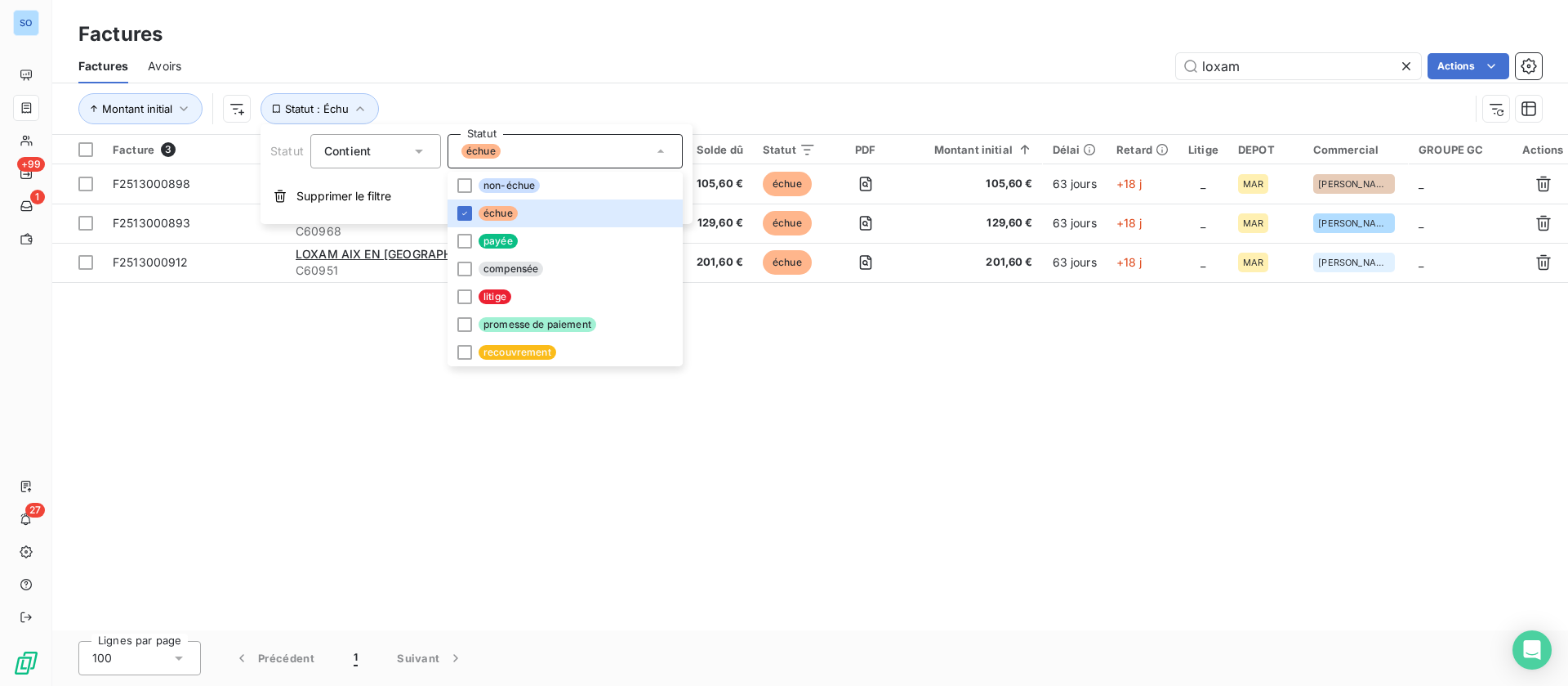
click at [684, 81] on div "Factures Avoirs loxam Actions" at bounding box center [811, 67] width 1516 height 35
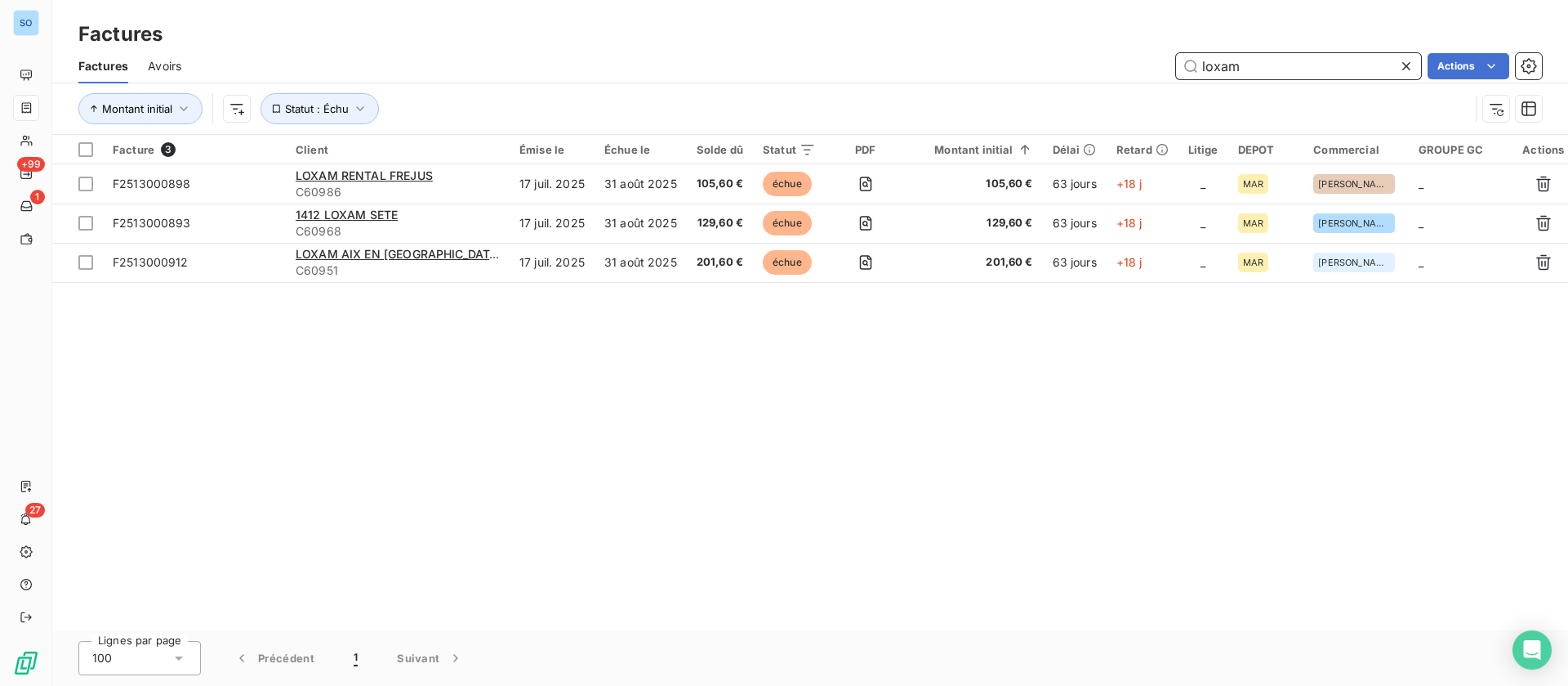
drag, startPoint x: 1315, startPoint y: 74, endPoint x: 872, endPoint y: 63, distance: 443.1
click at [872, 63] on div "loxam Actions" at bounding box center [871, 67] width 1341 height 26
type input "canalisations"
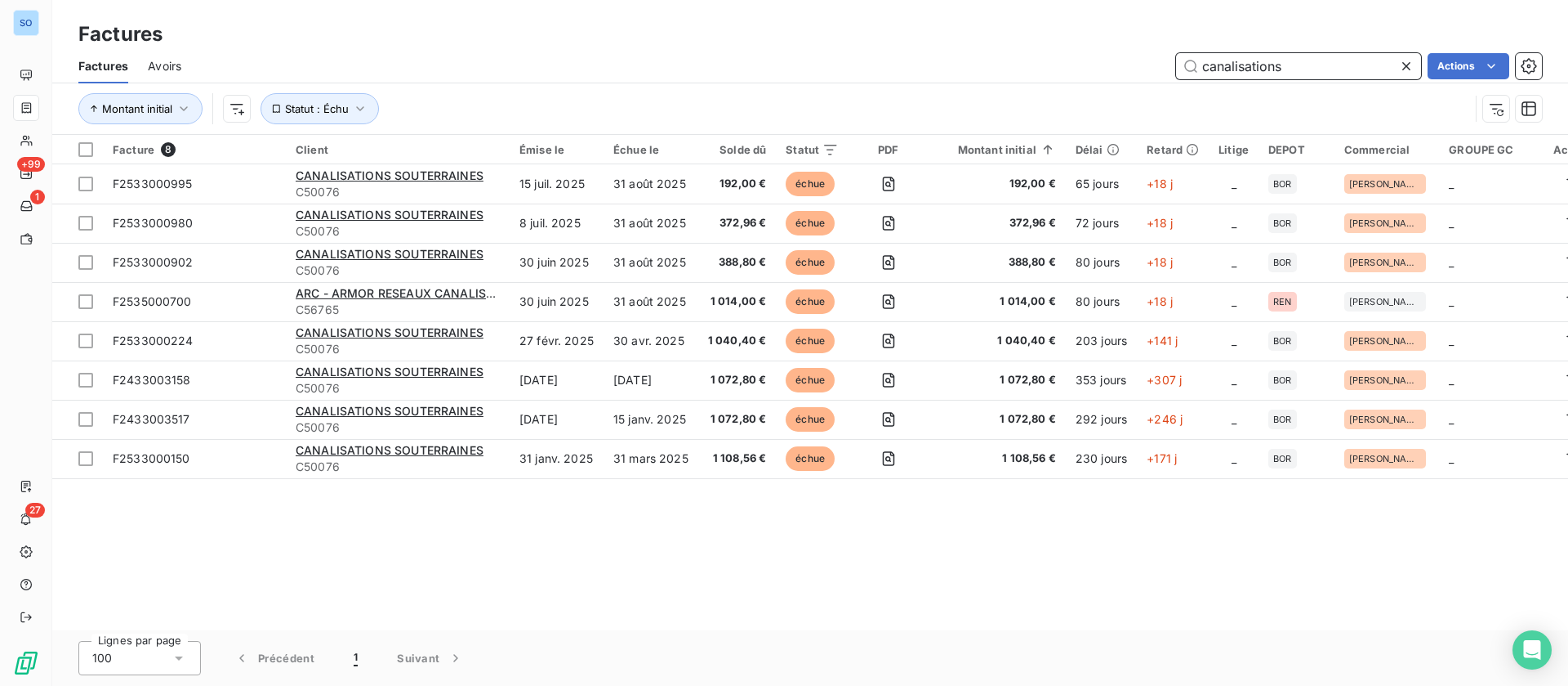
drag, startPoint x: 1345, startPoint y: 65, endPoint x: 972, endPoint y: 60, distance: 373.0
click at [974, 64] on div "canalisations Actions" at bounding box center [871, 67] width 1341 height 26
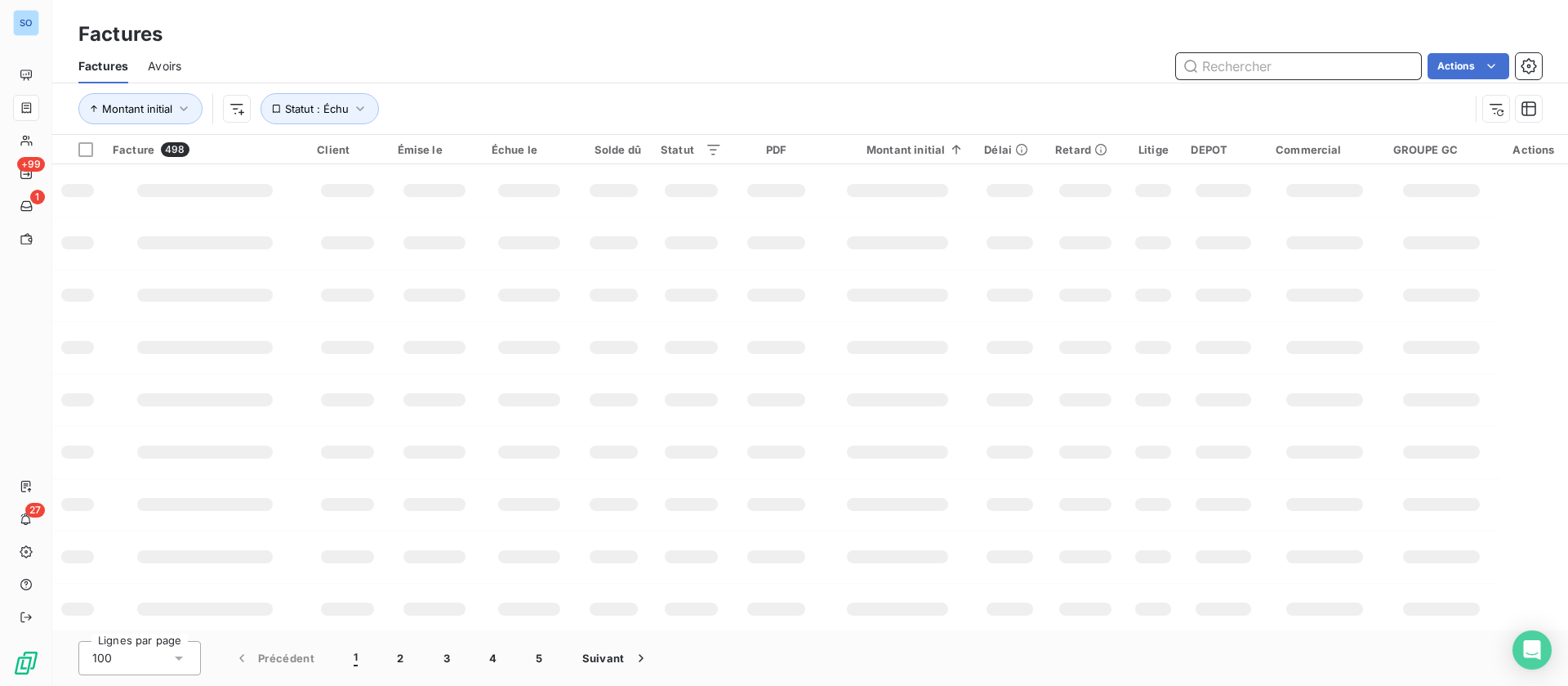
click at [1312, 68] on input "text" at bounding box center [1299, 67] width 245 height 26
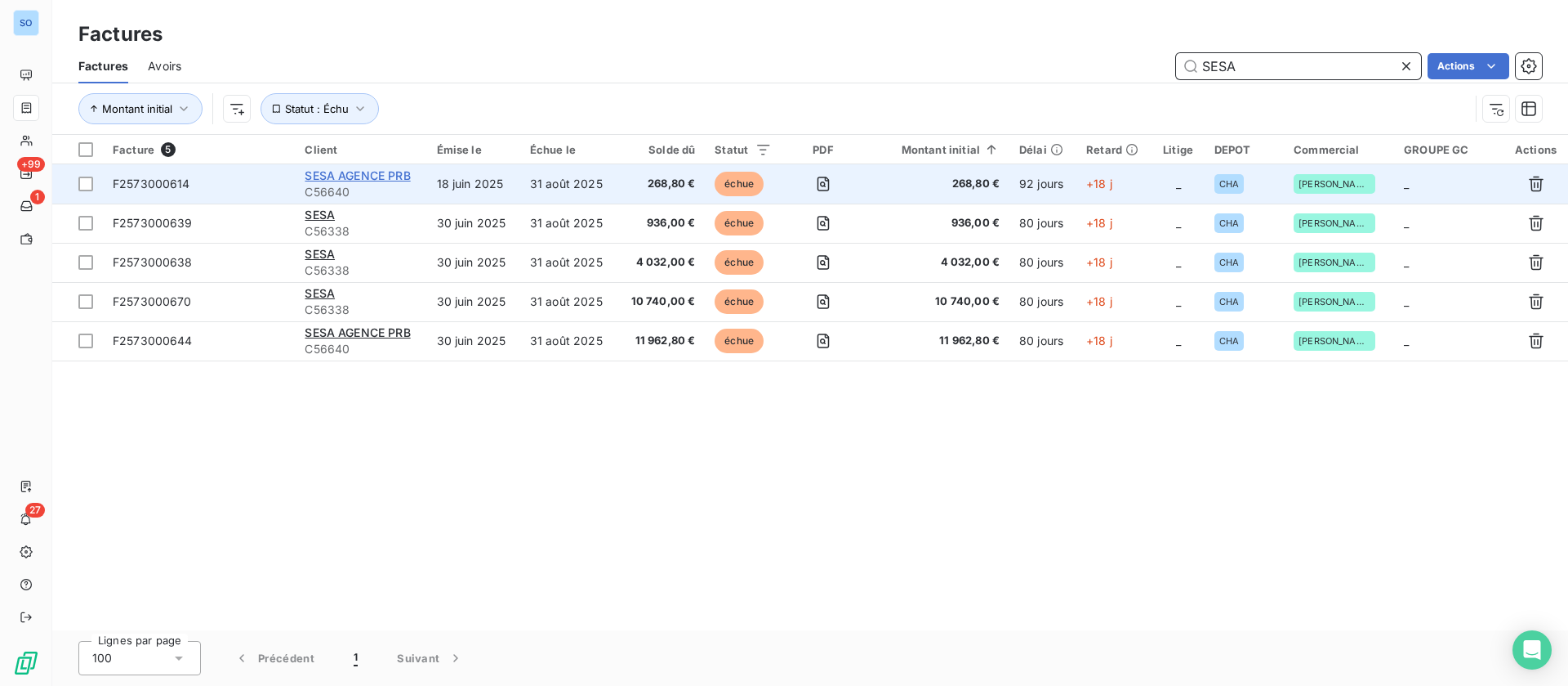
type input "SESA"
click at [349, 172] on span "SESA AGENCE PRB" at bounding box center [357, 175] width 105 height 14
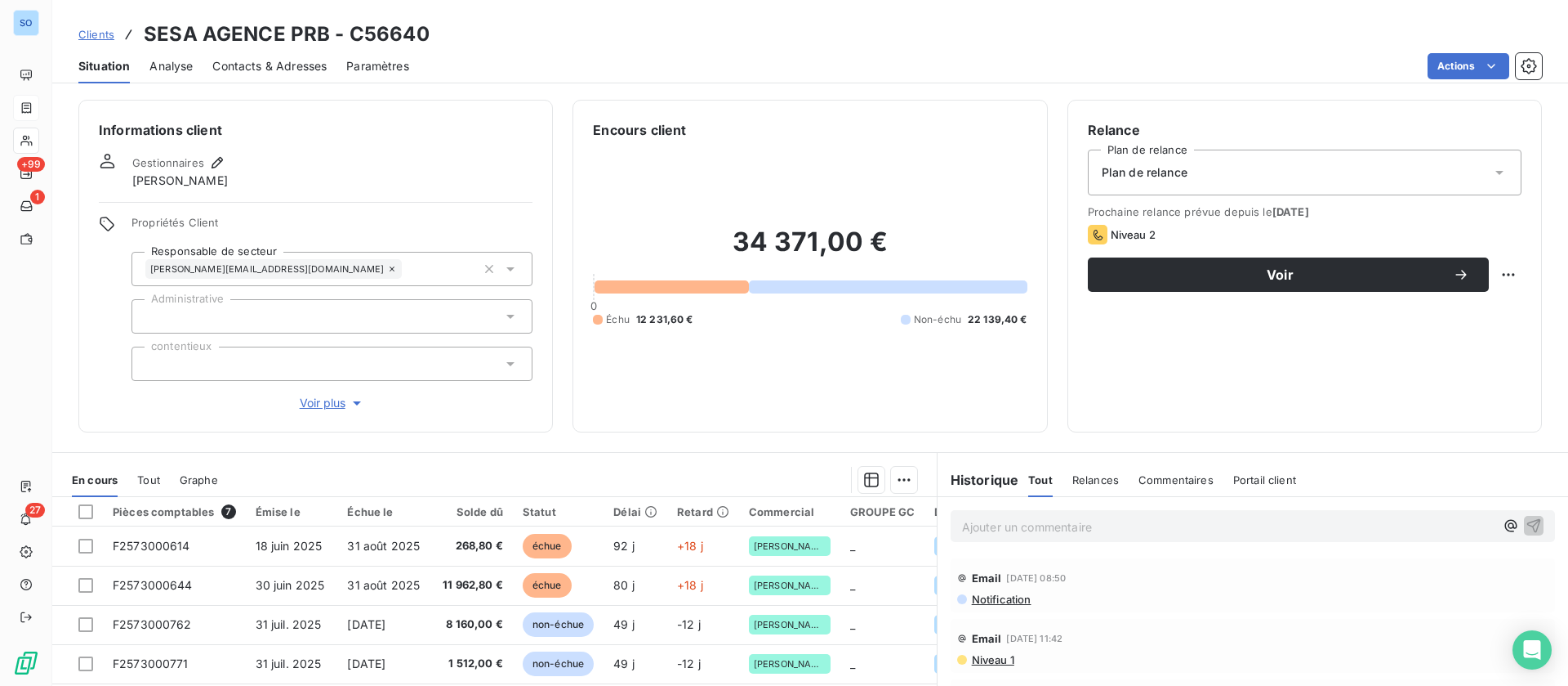
click at [295, 69] on span "Contacts & Adresses" at bounding box center [269, 66] width 114 height 16
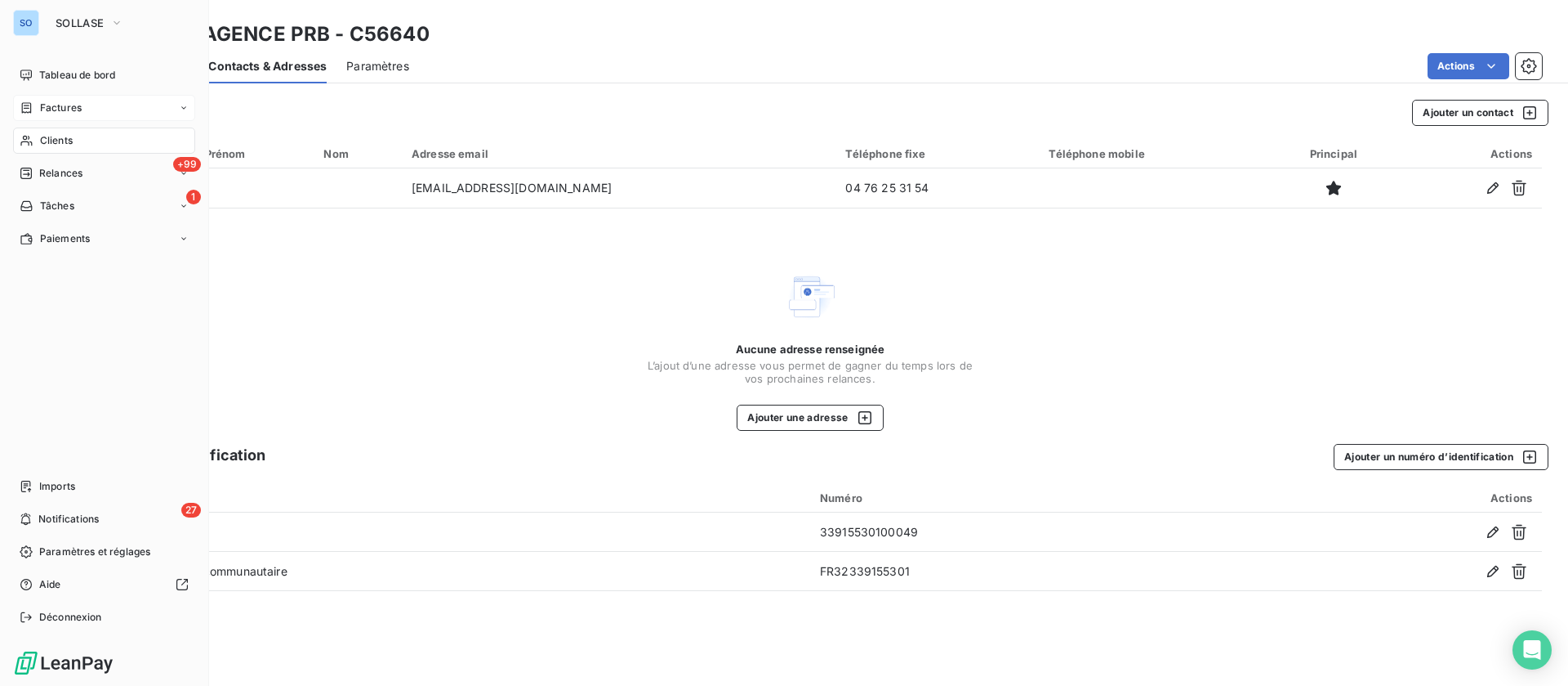
click at [34, 102] on div "Factures" at bounding box center [50, 108] width 62 height 15
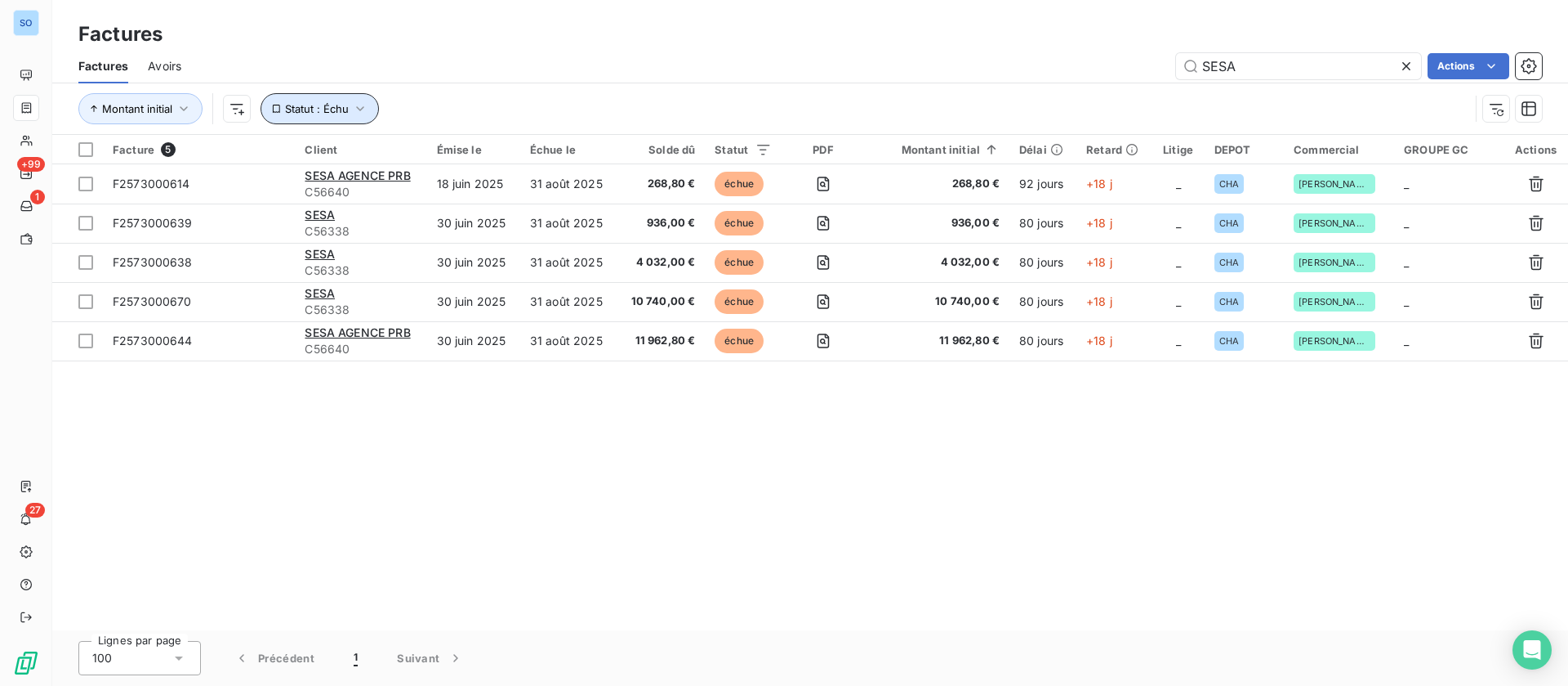
click at [356, 101] on icon "button" at bounding box center [361, 109] width 16 height 16
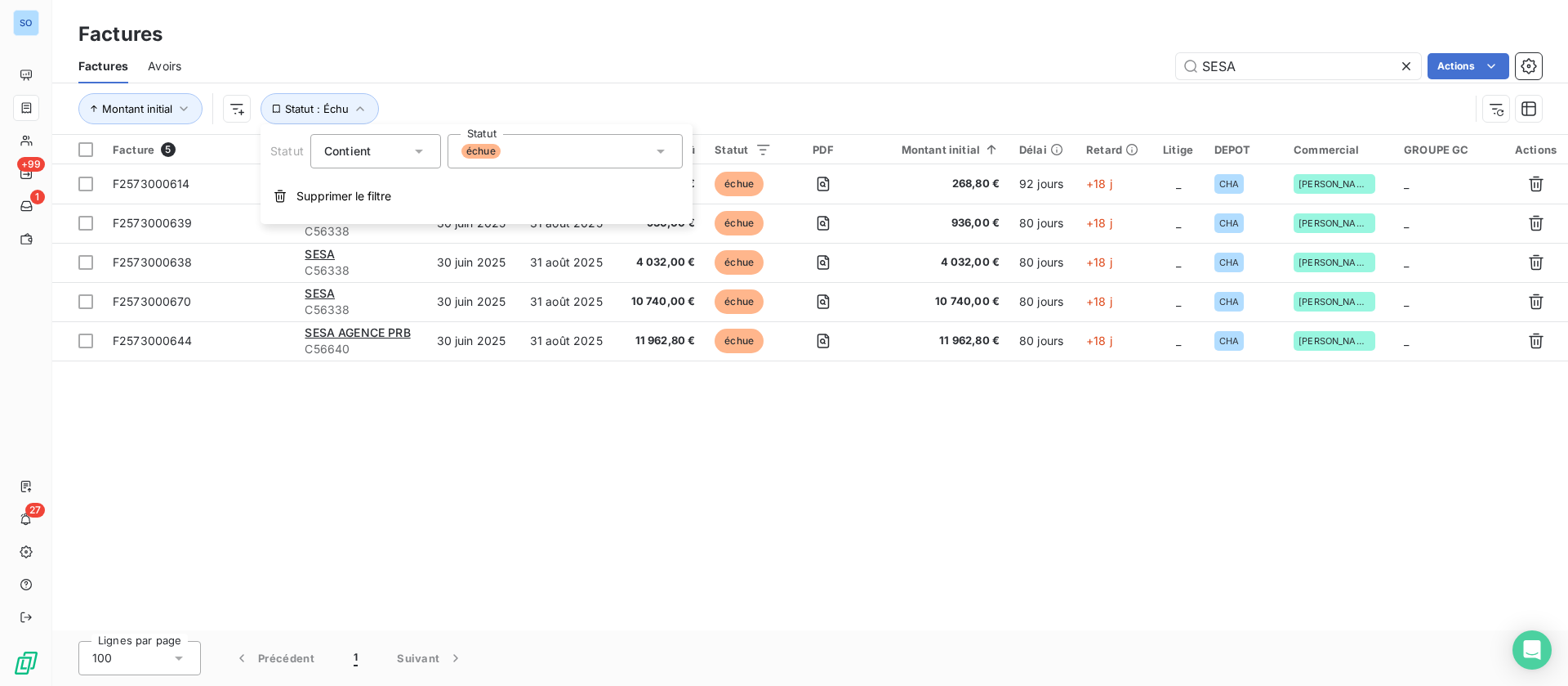
click at [602, 160] on div "échue" at bounding box center [565, 152] width 235 height 35
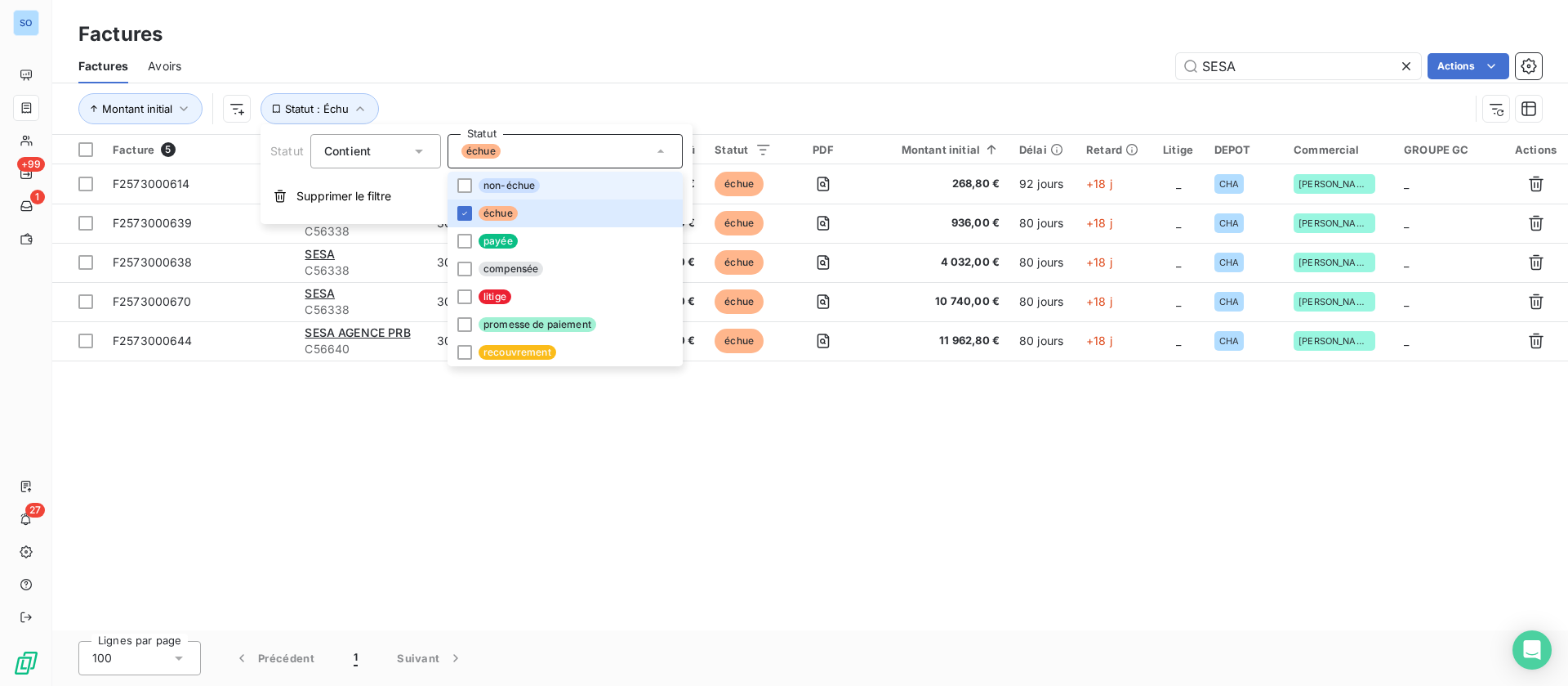
click at [561, 198] on li "non-échue" at bounding box center [565, 185] width 235 height 28
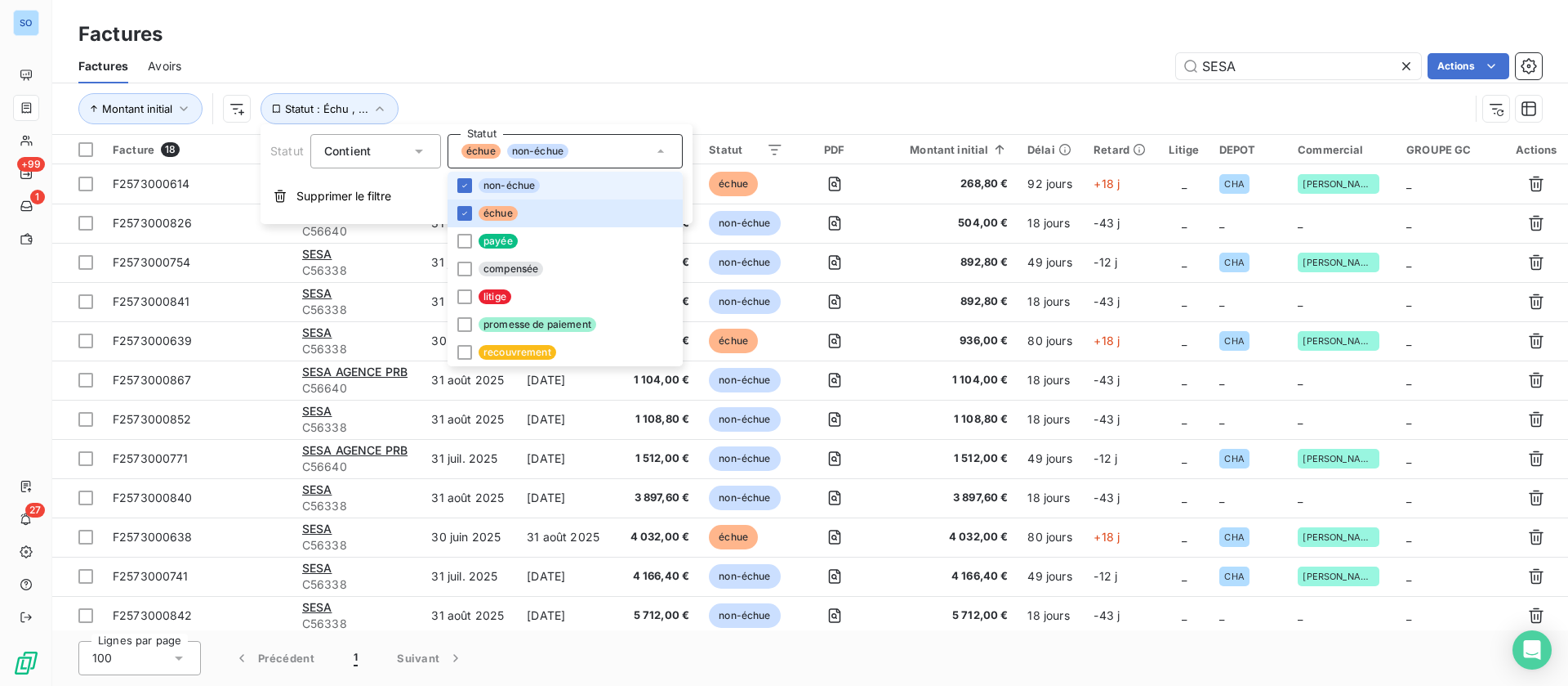
click at [624, 91] on div "Montant initial Statut : Échu , ..." at bounding box center [810, 109] width 1463 height 51
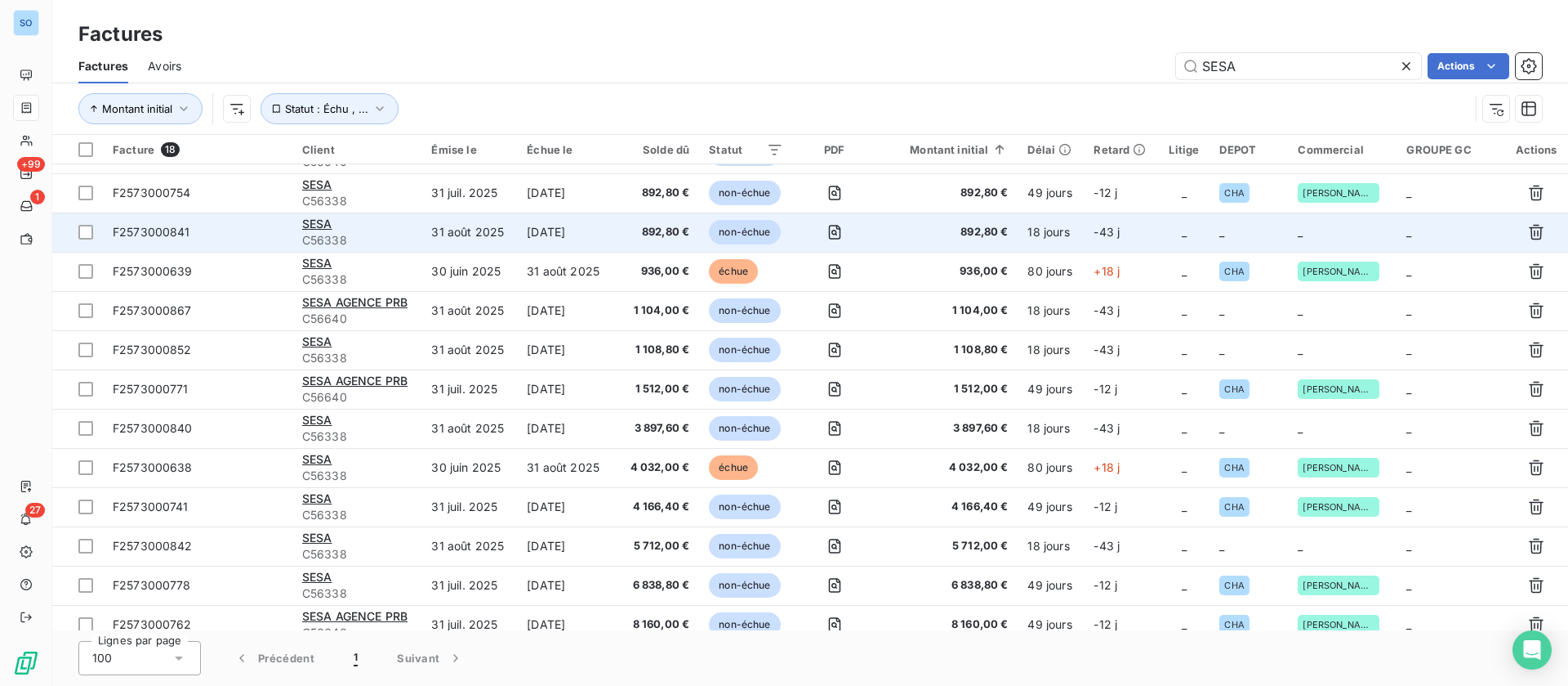
scroll to position [123, 0]
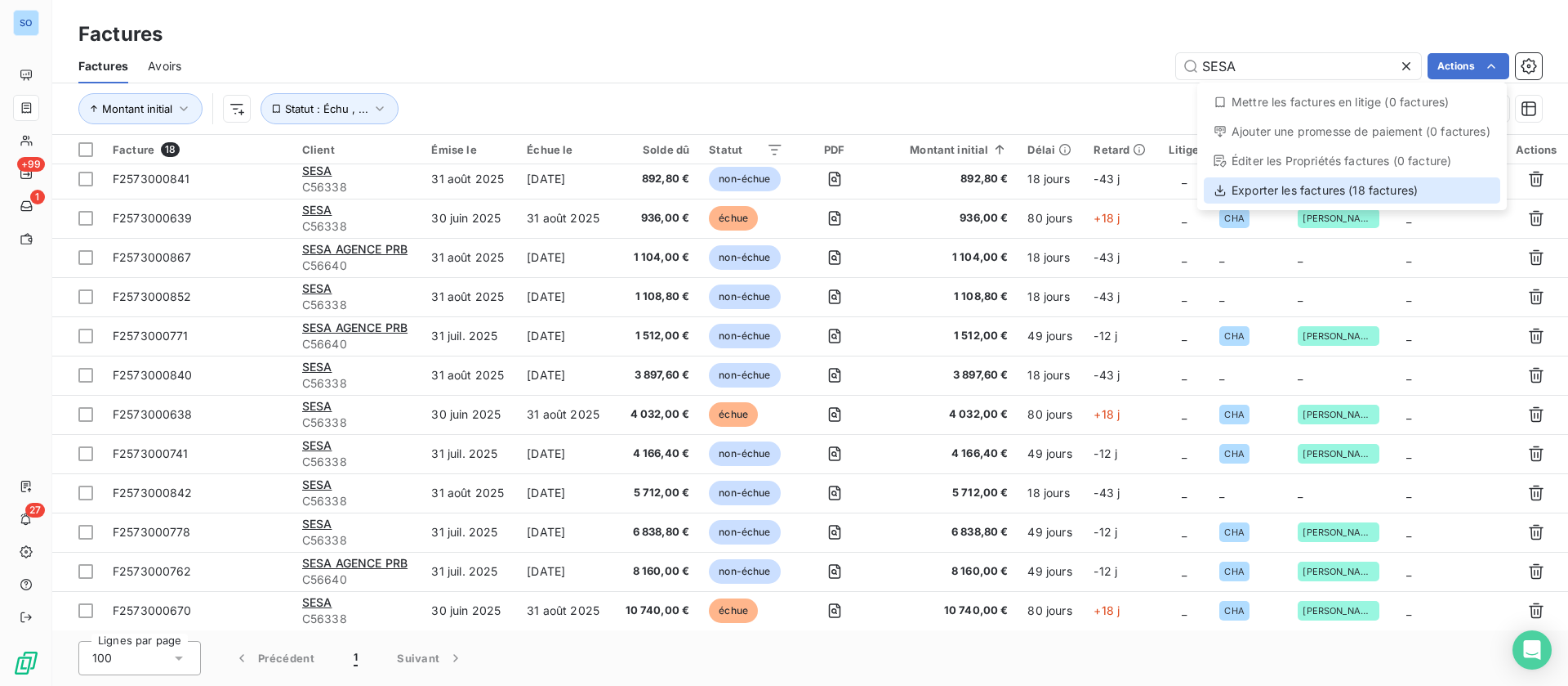
click at [1353, 187] on div "Exporter les factures (18 factures)" at bounding box center [1352, 190] width 296 height 26
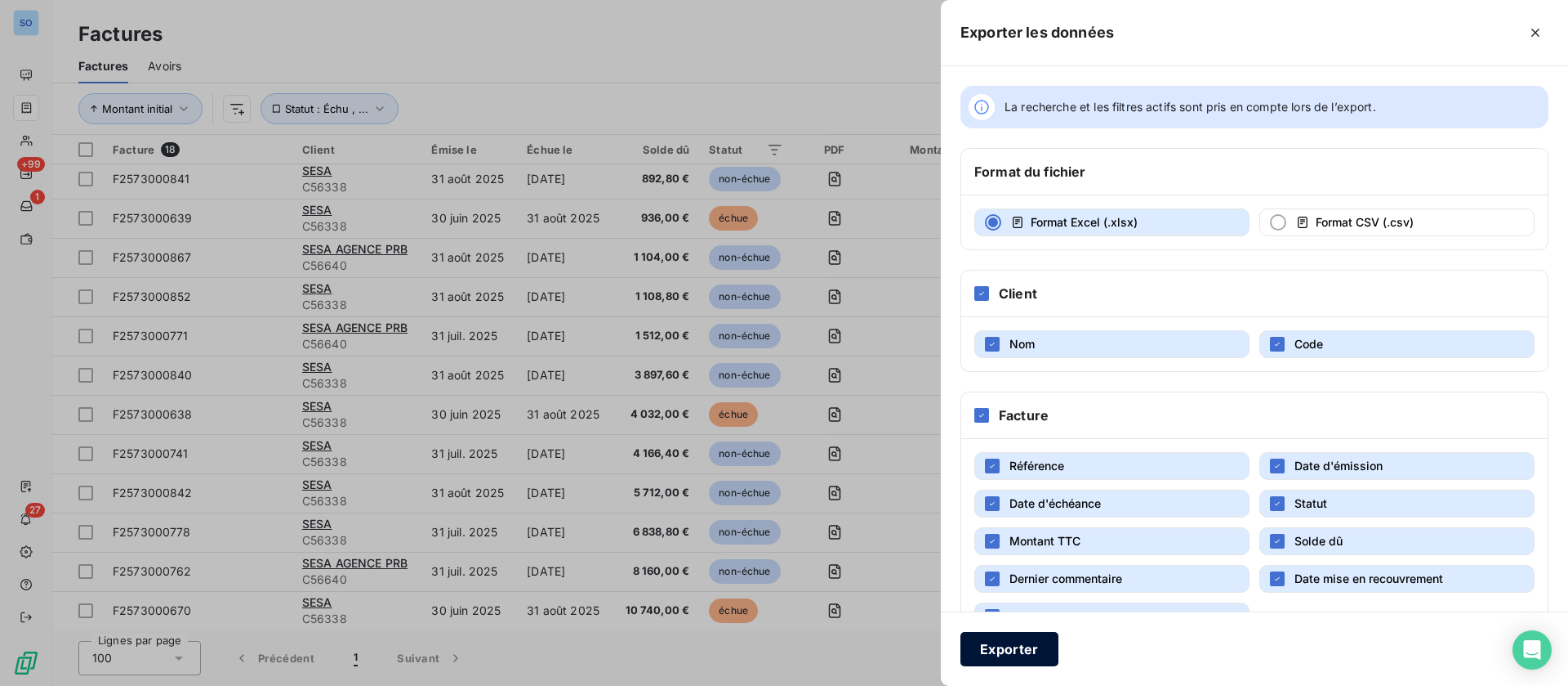
click at [997, 641] on button "Exporter" at bounding box center [1009, 649] width 98 height 35
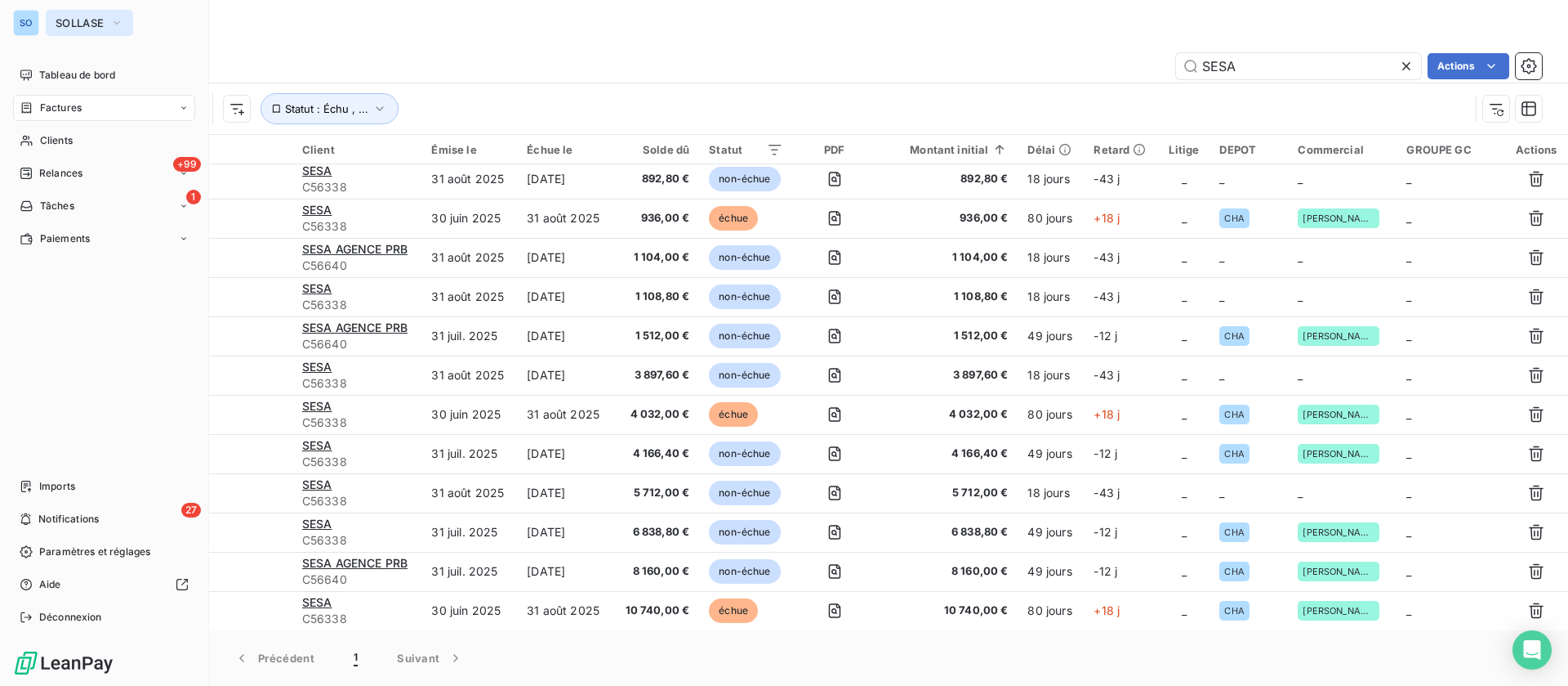
drag, startPoint x: 77, startPoint y: 26, endPoint x: 81, endPoint y: 37, distance: 11.7
click at [79, 29] on span "SOLLASE" at bounding box center [79, 23] width 49 height 13
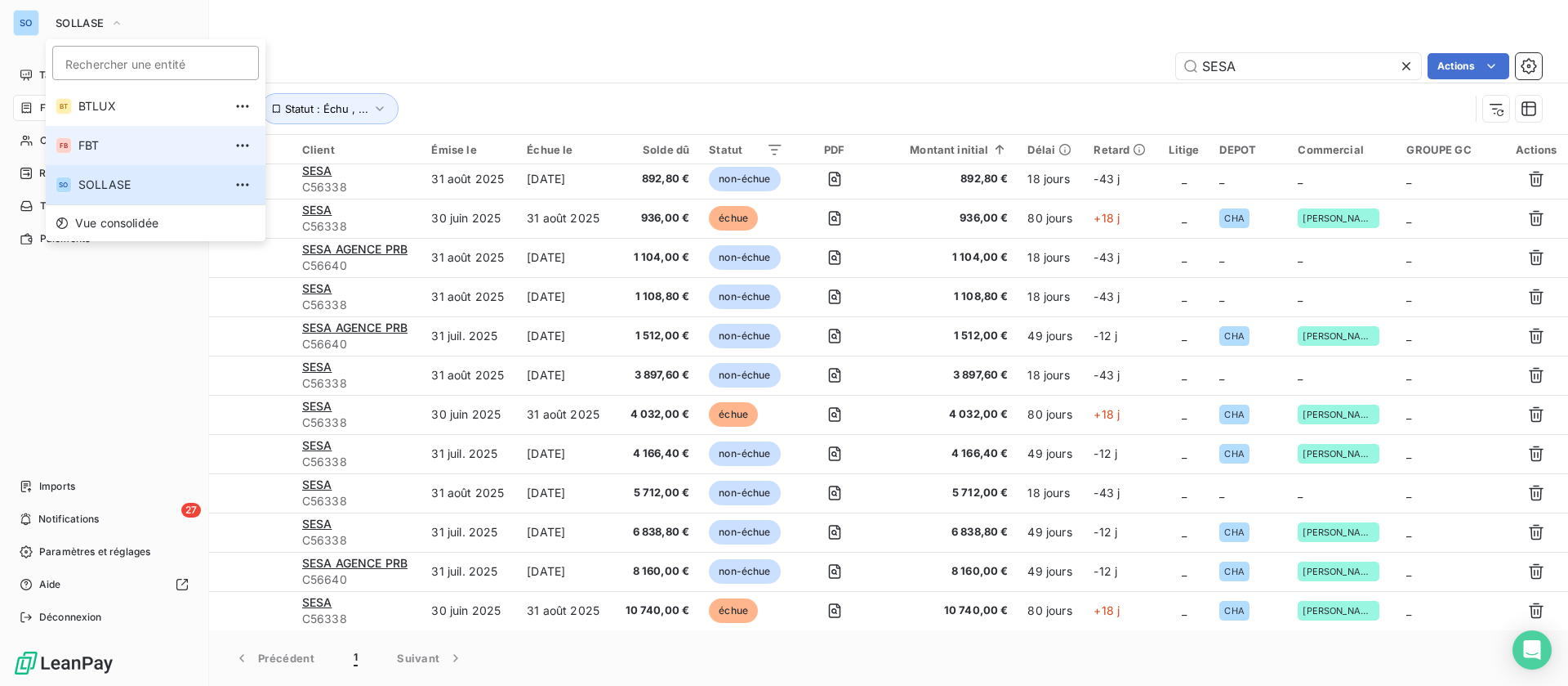
click at [120, 144] on span "FBT" at bounding box center [151, 146] width 145 height 16
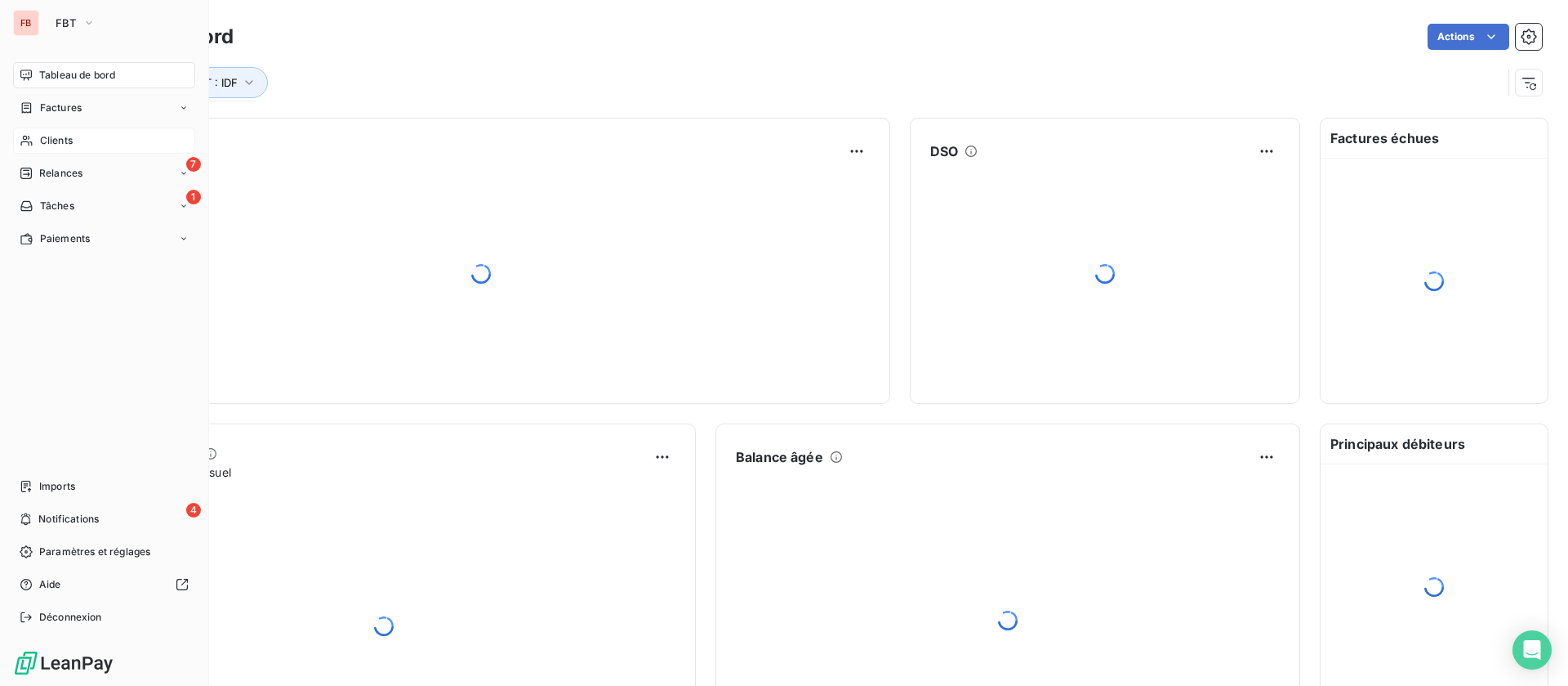
click at [81, 135] on div "Clients" at bounding box center [104, 141] width 182 height 26
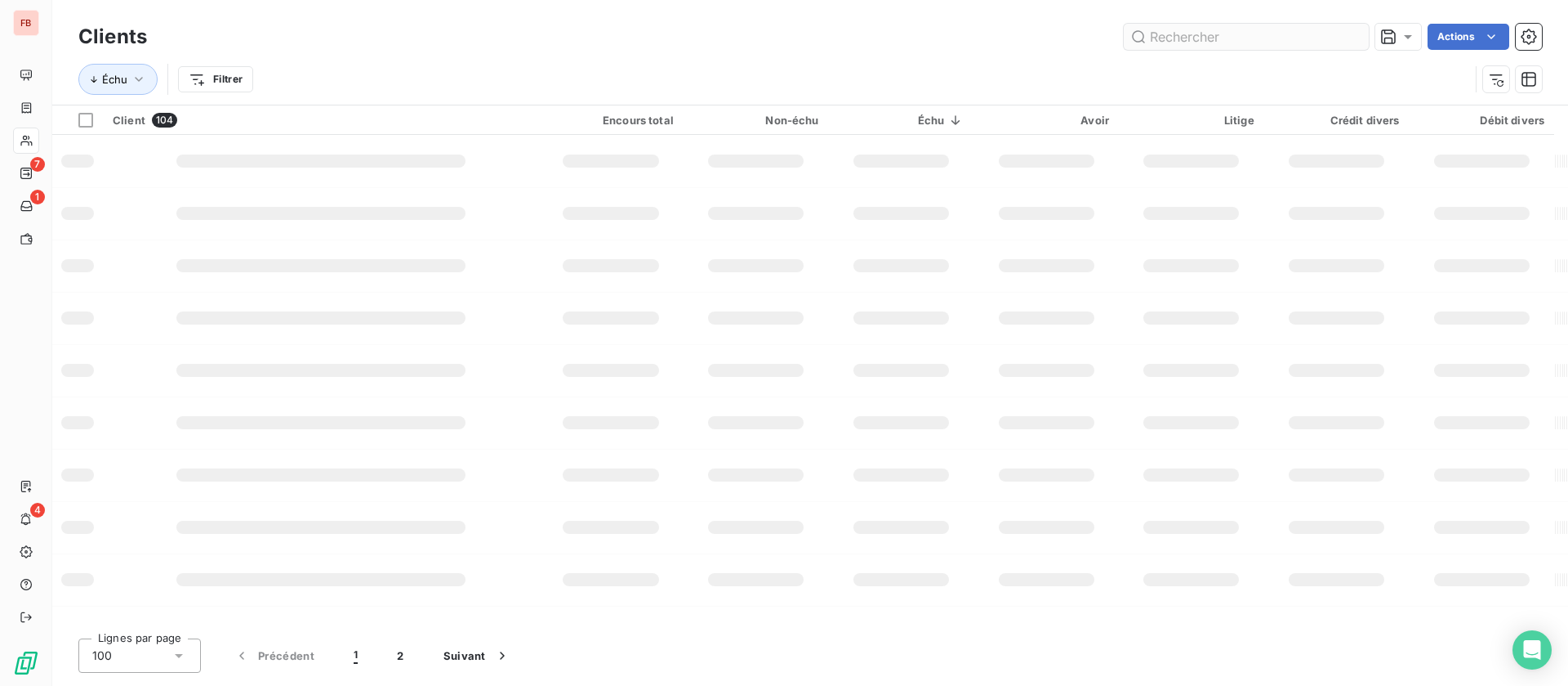
click at [1226, 37] on input "text" at bounding box center [1246, 37] width 245 height 26
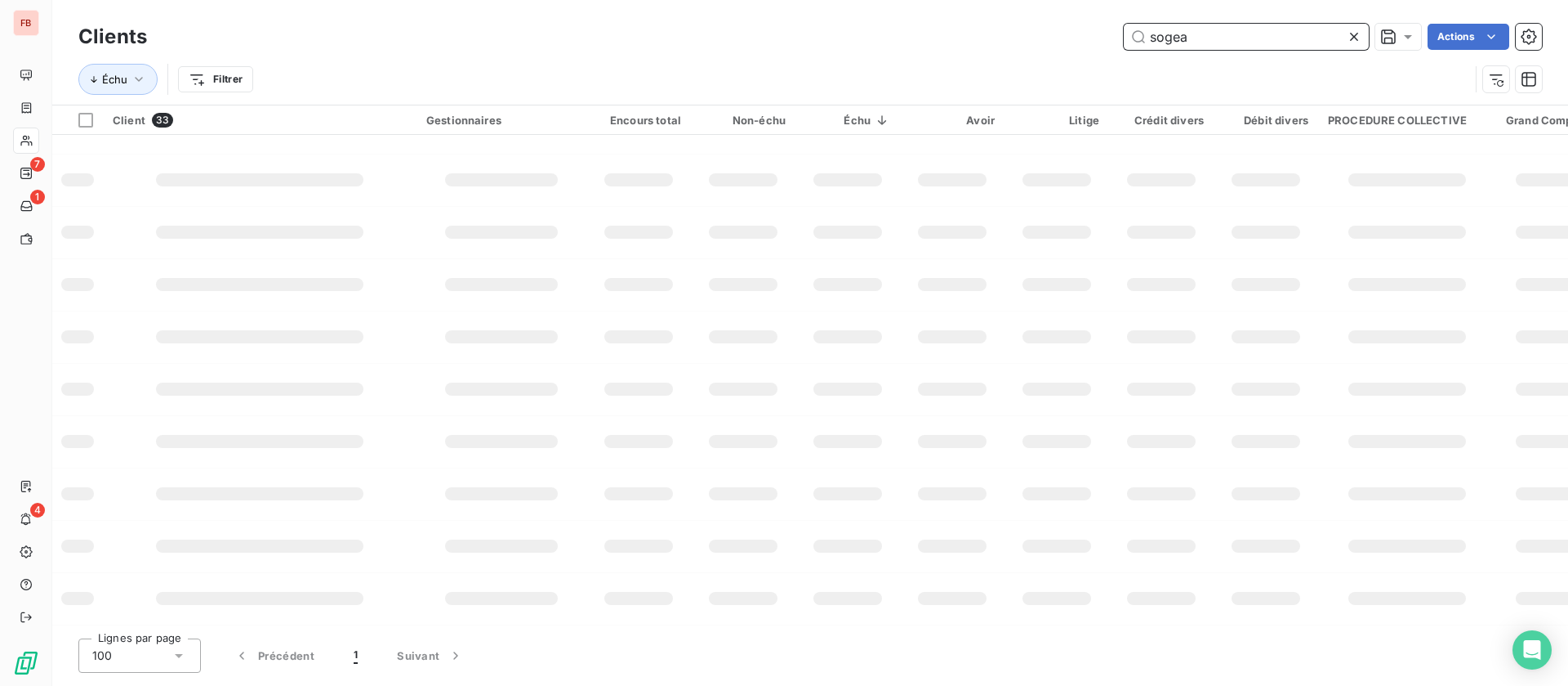
scroll to position [811, 0]
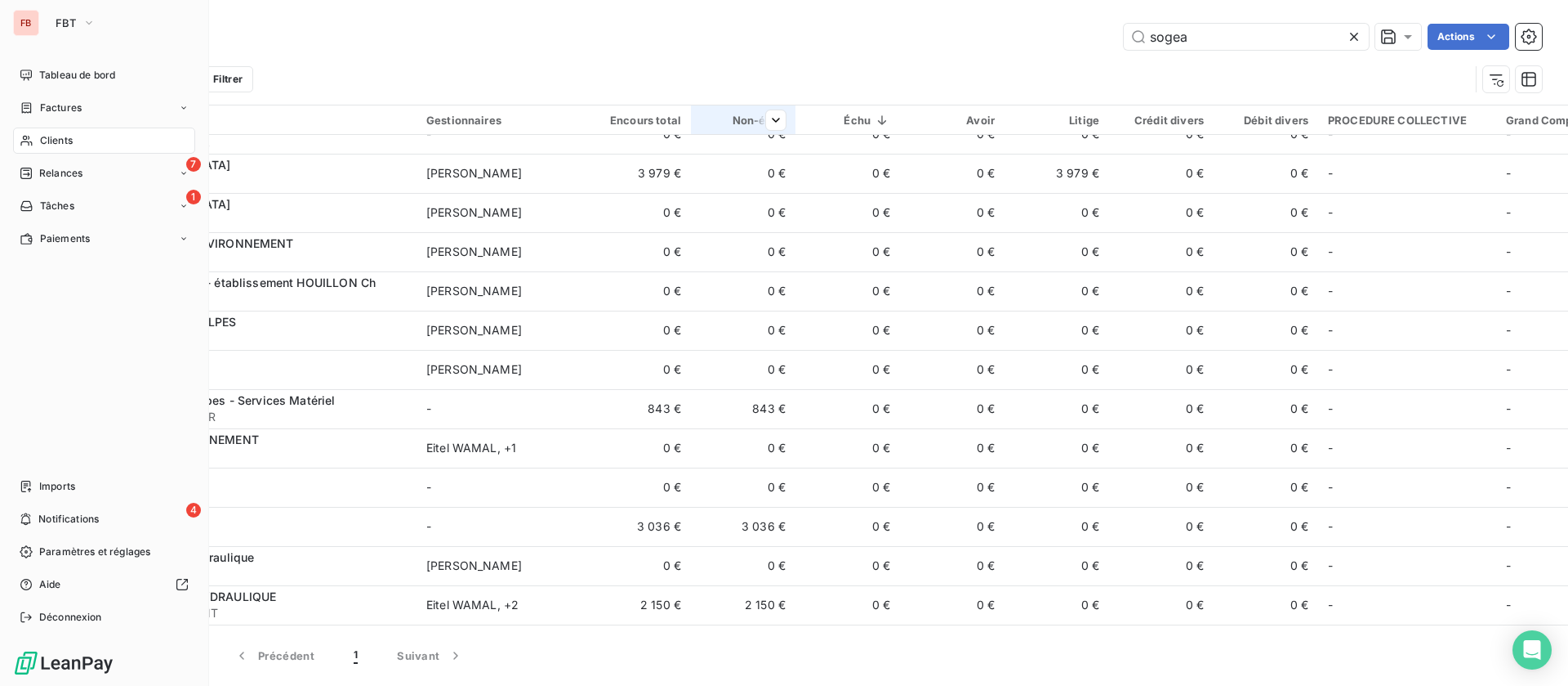
drag, startPoint x: 62, startPoint y: 132, endPoint x: 786, endPoint y: 119, distance: 724.1
click at [63, 132] on div "Clients" at bounding box center [104, 141] width 182 height 26
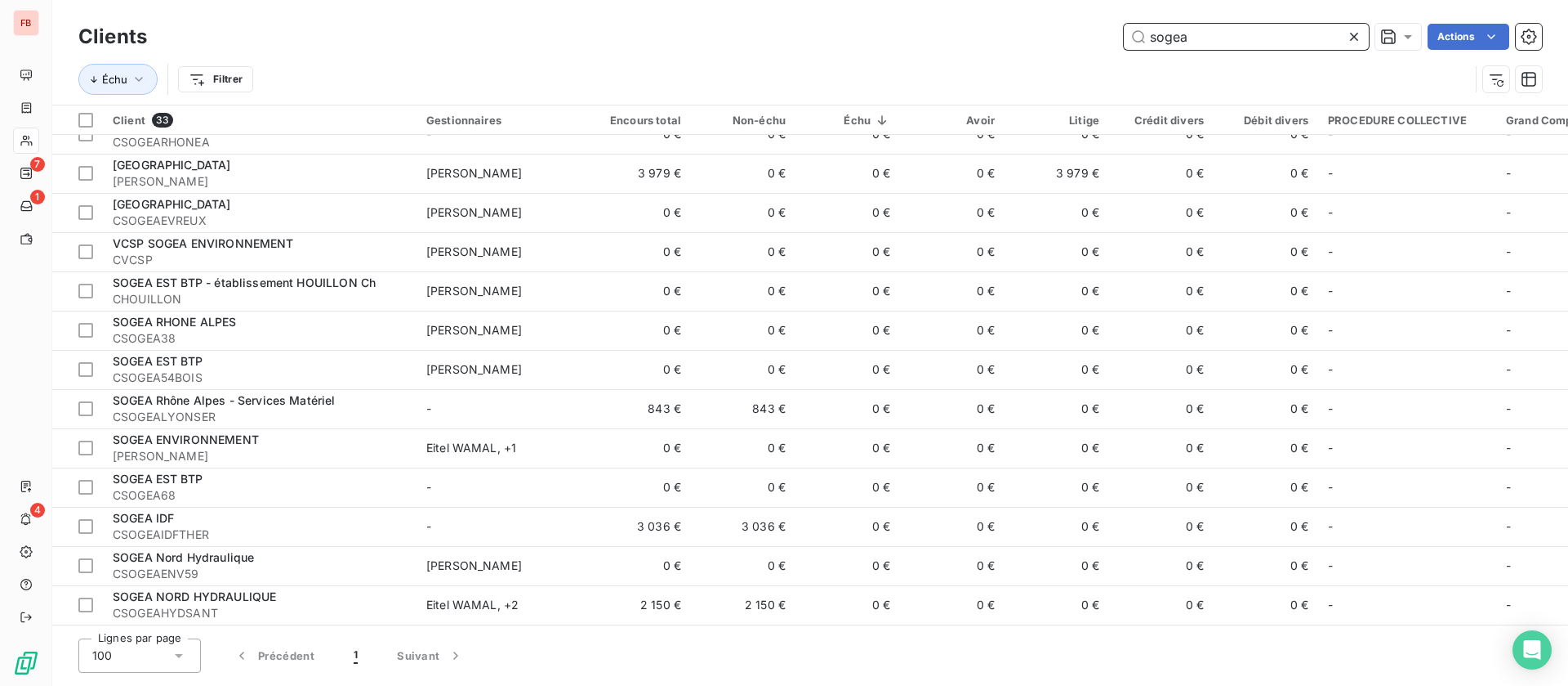
drag, startPoint x: 1221, startPoint y: 40, endPoint x: 925, endPoint y: 35, distance: 296.0
click at [925, 34] on div "sogea Actions" at bounding box center [854, 37] width 1375 height 26
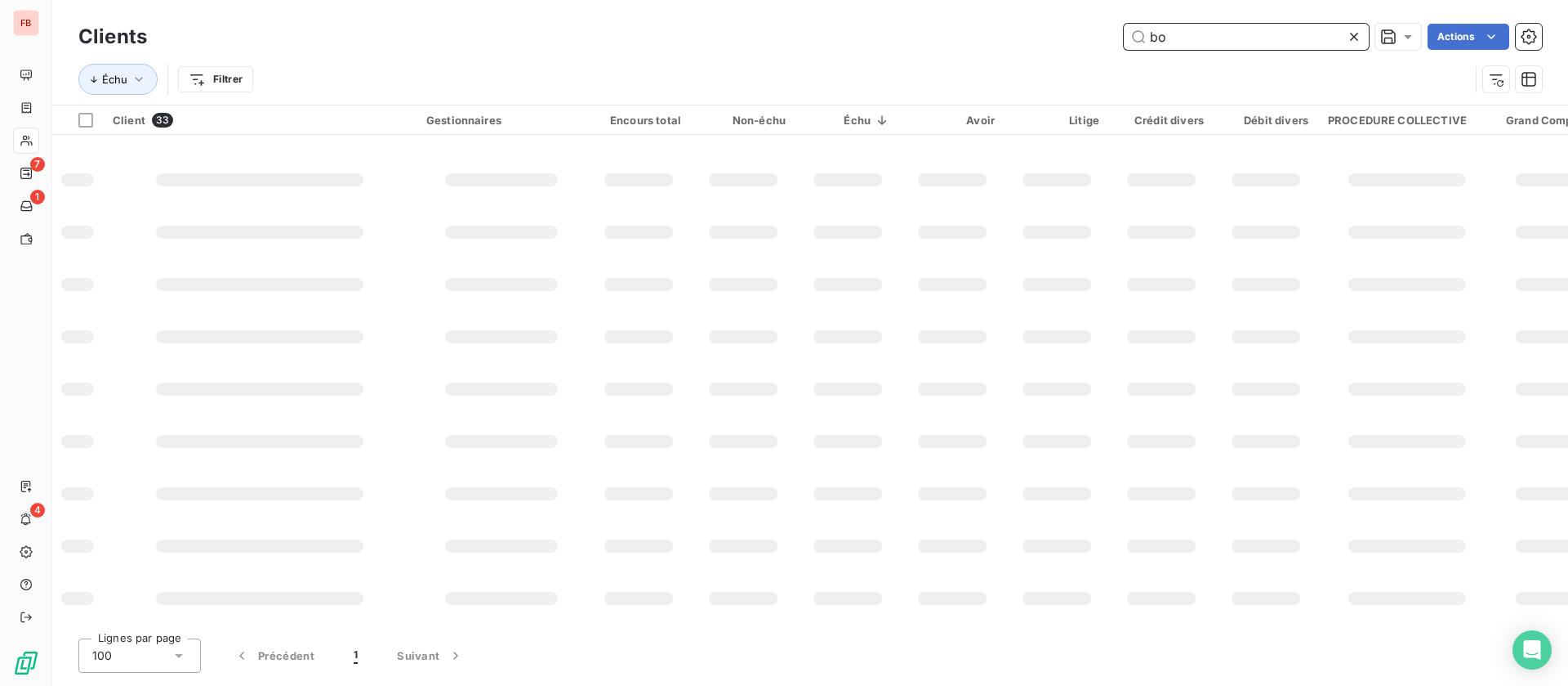
scroll to position [301, 0]
type input "bongarzone"
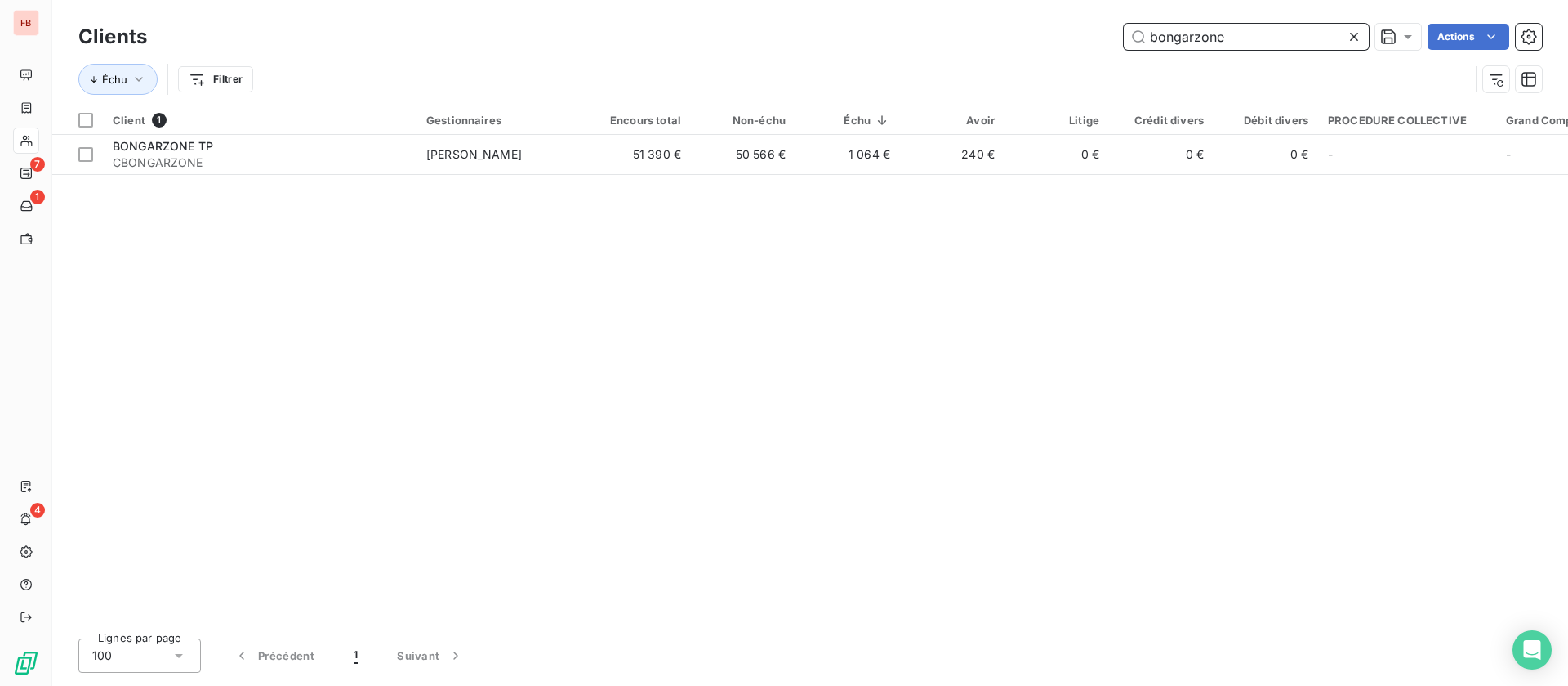
scroll to position [0, 0]
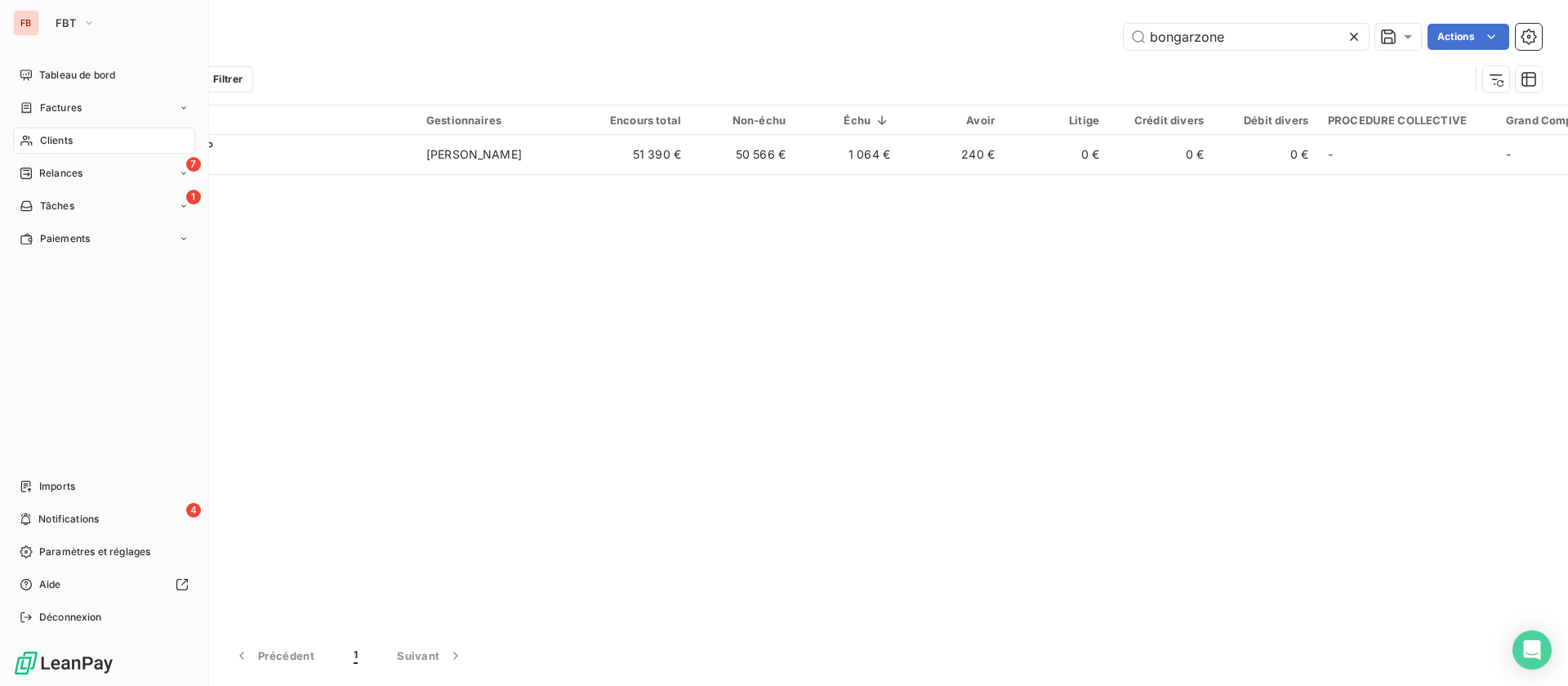
drag, startPoint x: 32, startPoint y: 107, endPoint x: 523, endPoint y: 39, distance: 495.7
click at [32, 107] on icon at bounding box center [26, 108] width 14 height 13
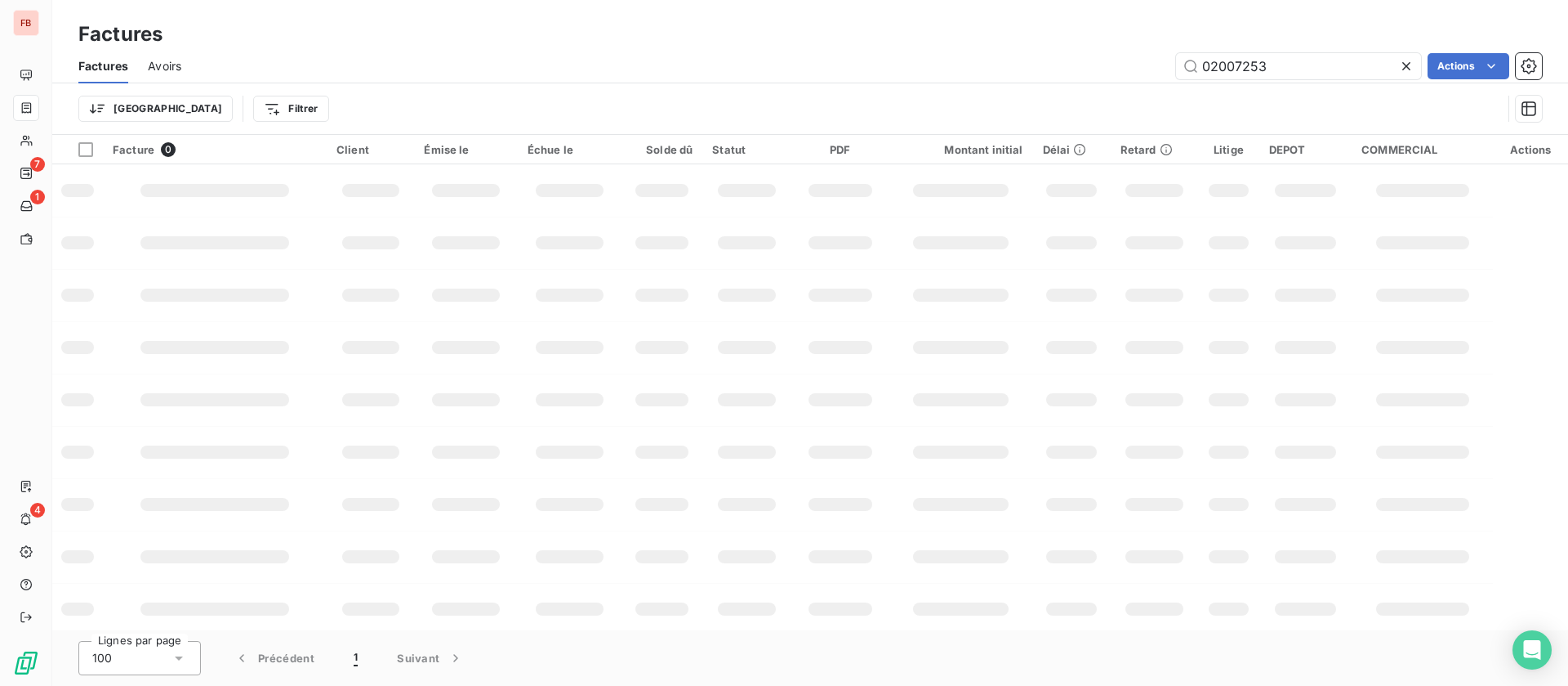
drag, startPoint x: 1289, startPoint y: 57, endPoint x: 1015, endPoint y: 54, distance: 274.0
click at [1015, 54] on div "02007253 Actions" at bounding box center [871, 67] width 1341 height 26
type input "razel"
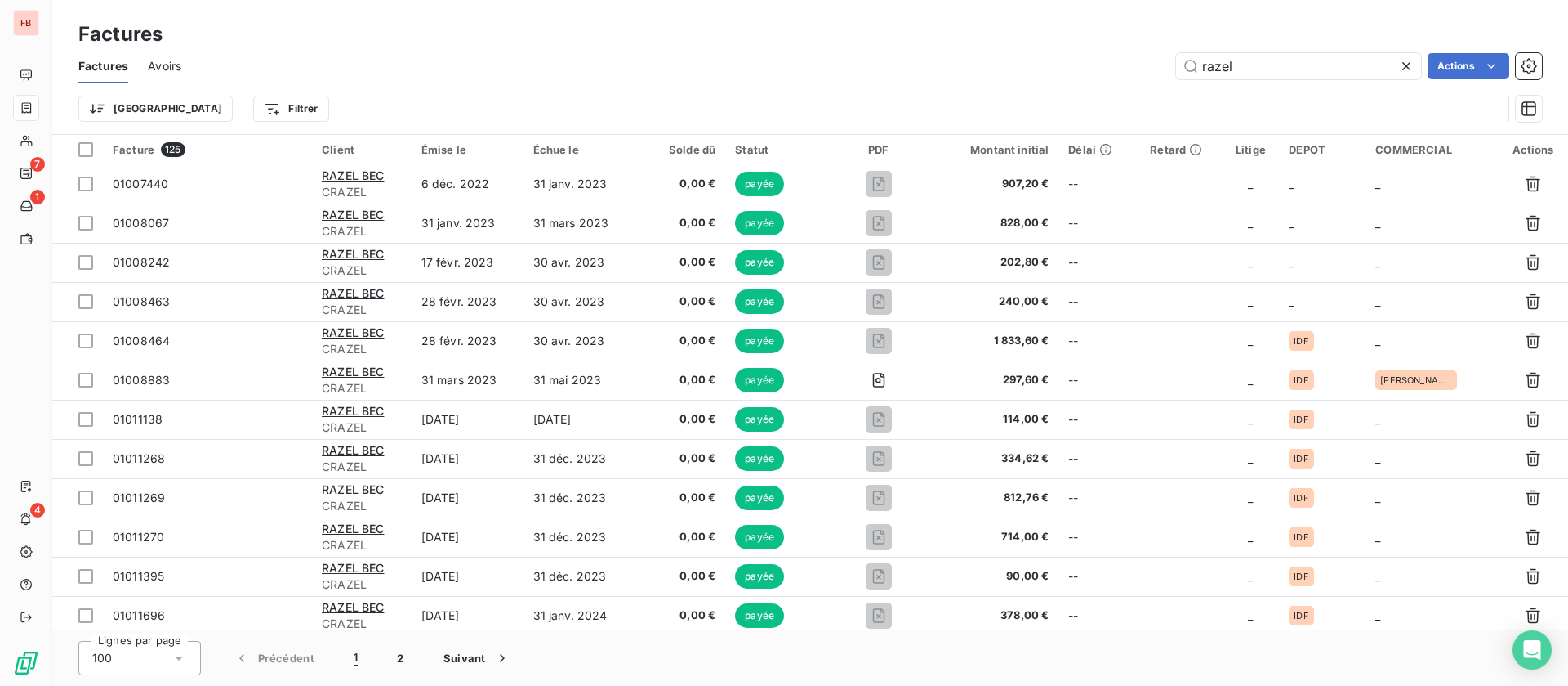
click at [193, 106] on html "FB 7 1 4 Factures Factures Avoirs razel Actions Trier Filtrer Facture 125 Clien…" at bounding box center [784, 343] width 1568 height 686
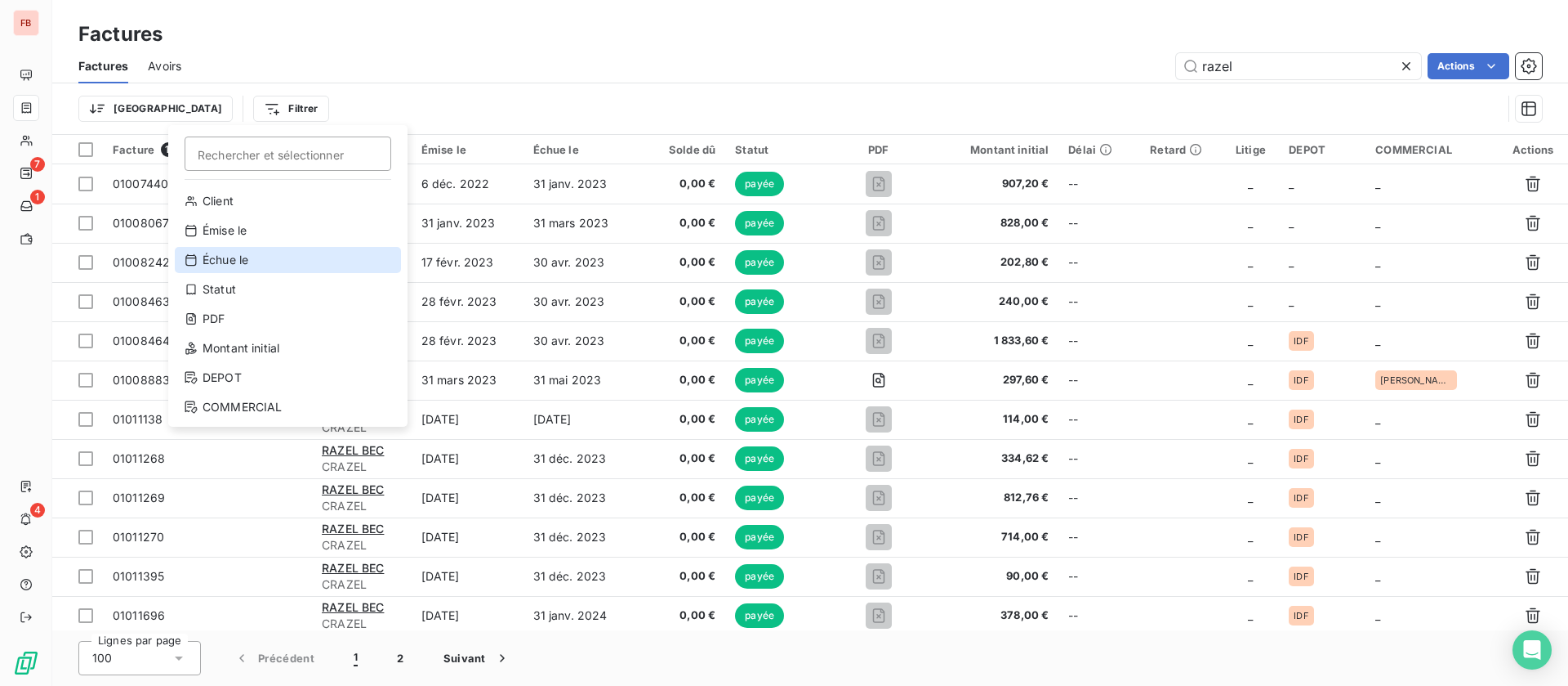
click at [249, 256] on div "Échue le" at bounding box center [287, 260] width 226 height 26
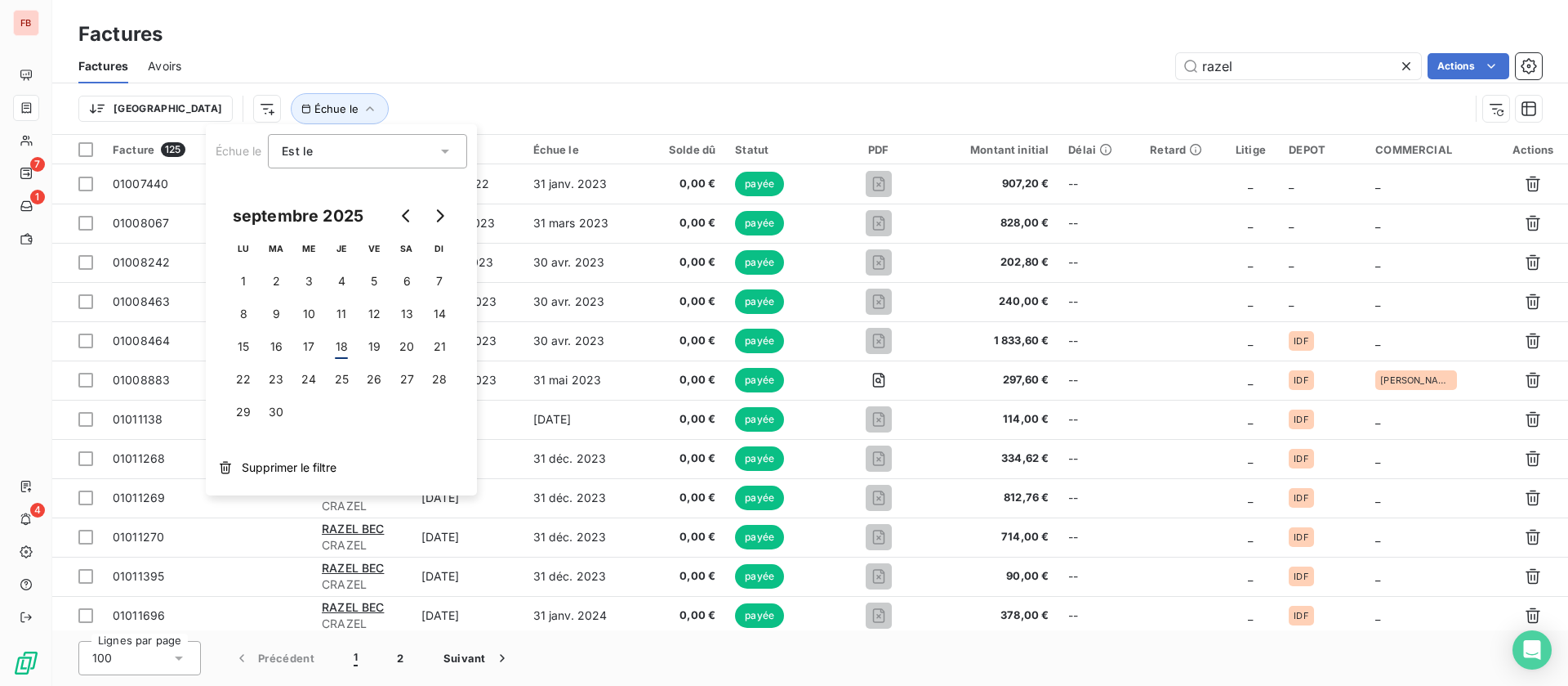
click at [157, 98] on div "Trier" at bounding box center [161, 109] width 165 height 26
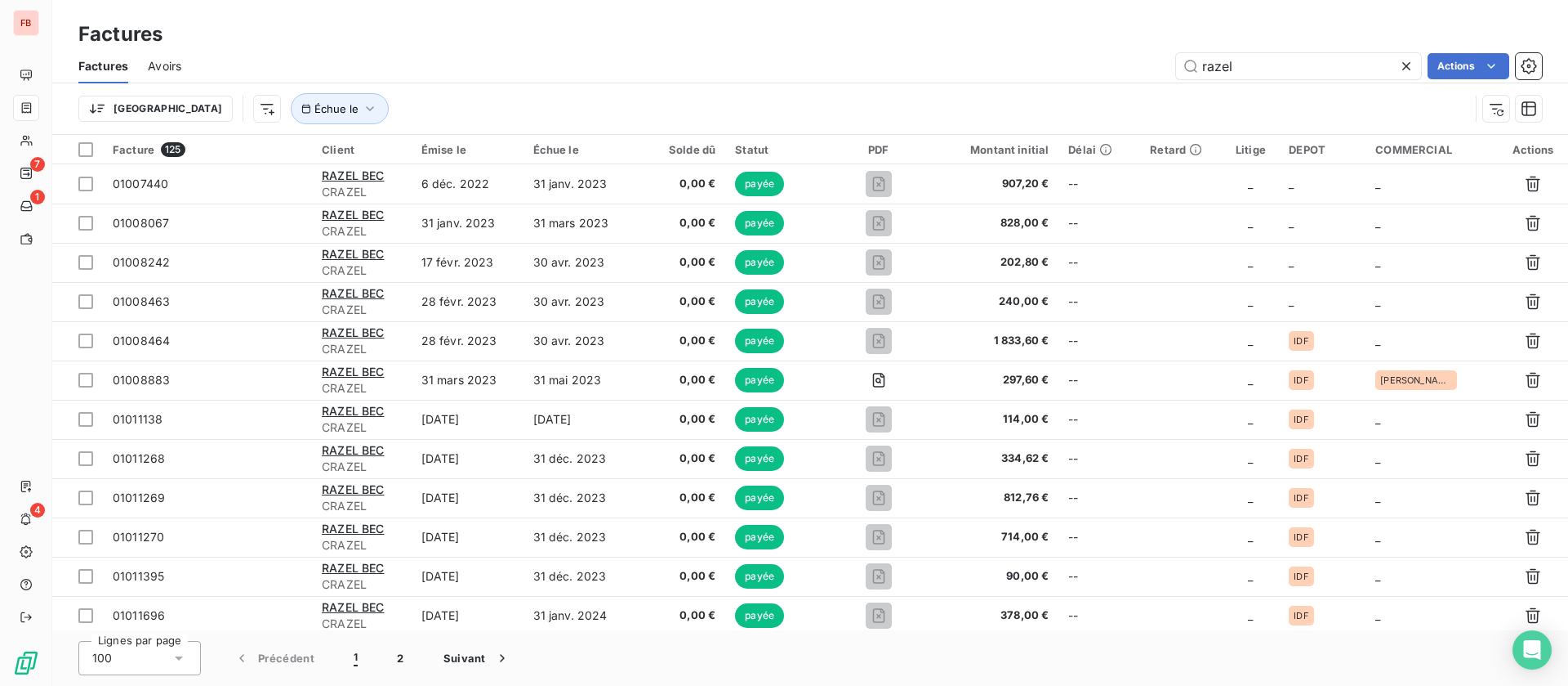
click at [184, 114] on html "FB 7 1 4 Factures Factures Avoirs razel Actions Trier Échue le Facture 125 Clie…" at bounding box center [784, 343] width 1568 height 686
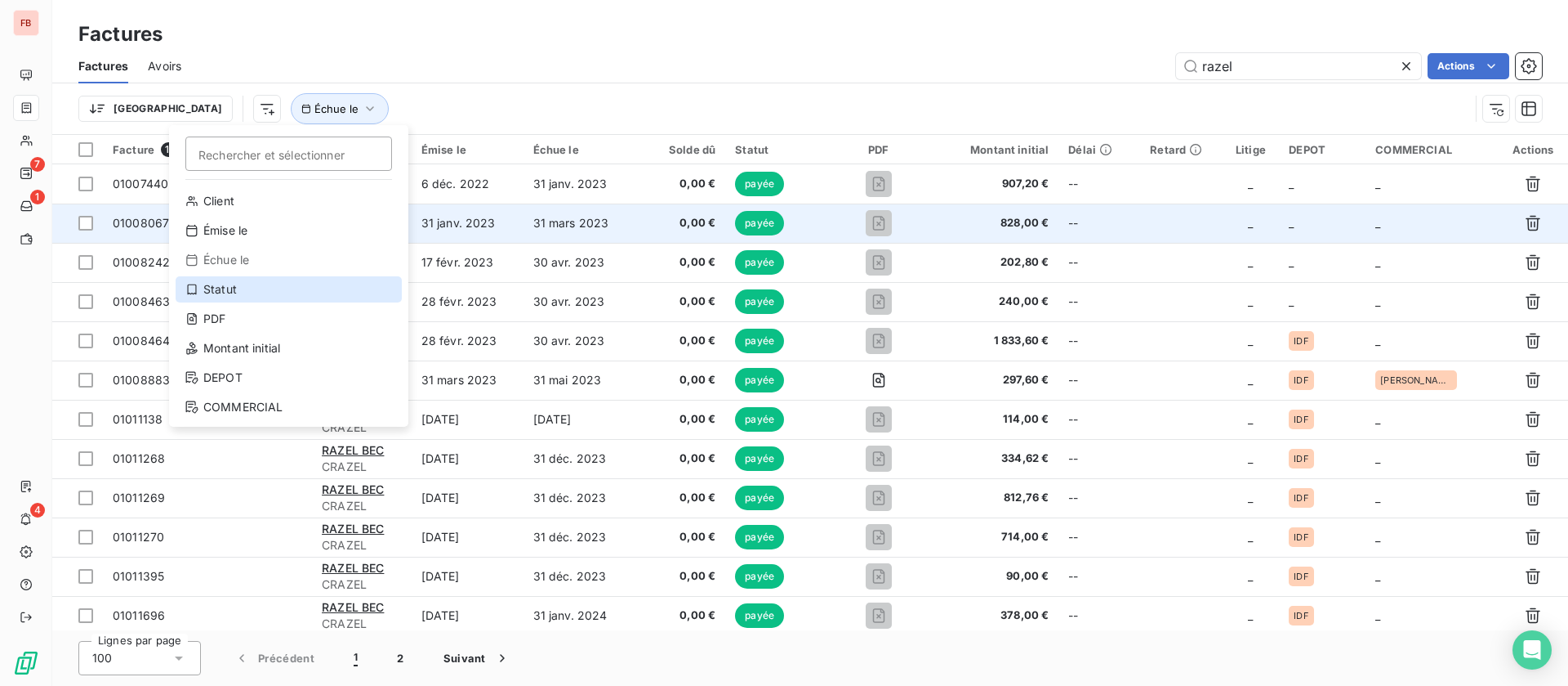
drag, startPoint x: 216, startPoint y: 287, endPoint x: 432, endPoint y: 227, distance: 224.2
click at [216, 287] on div "Statut" at bounding box center [288, 289] width 226 height 26
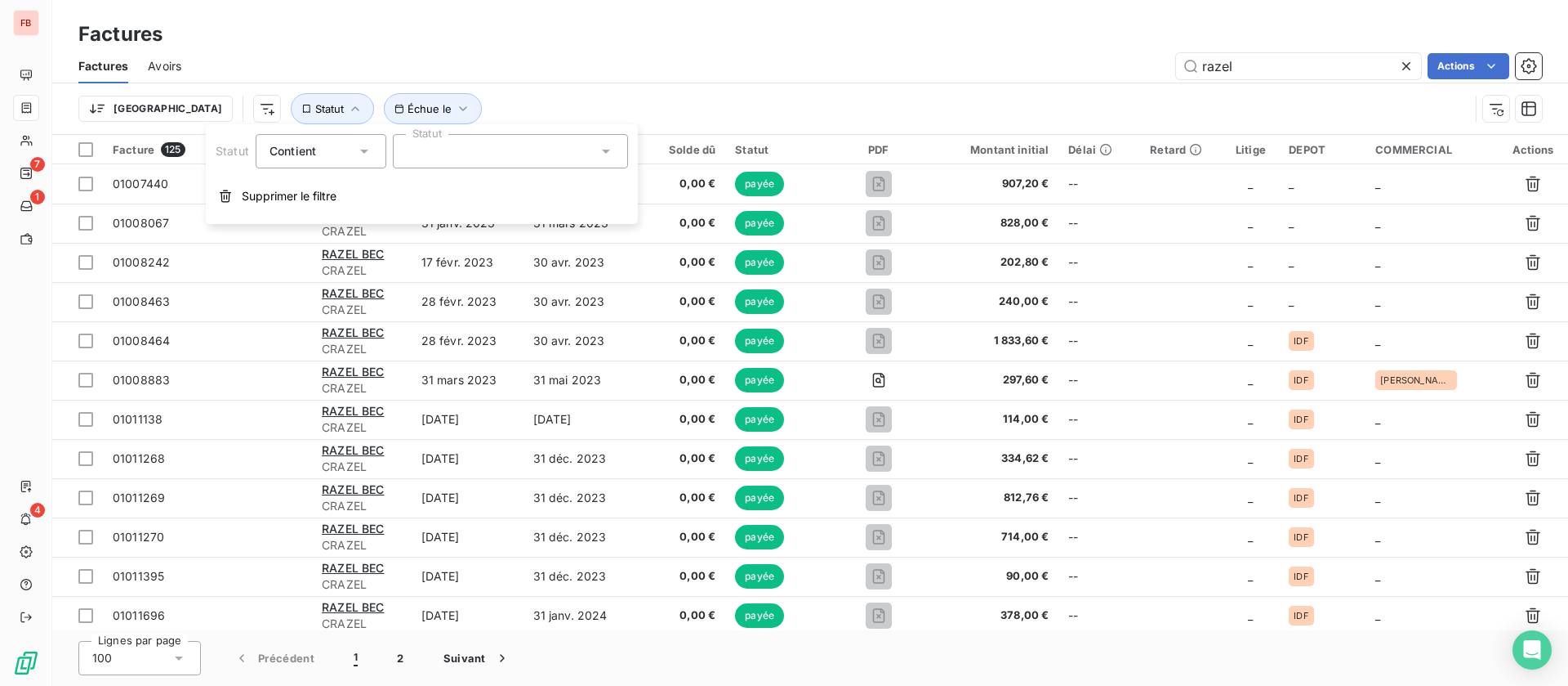
click at [563, 164] on div at bounding box center [510, 152] width 235 height 35
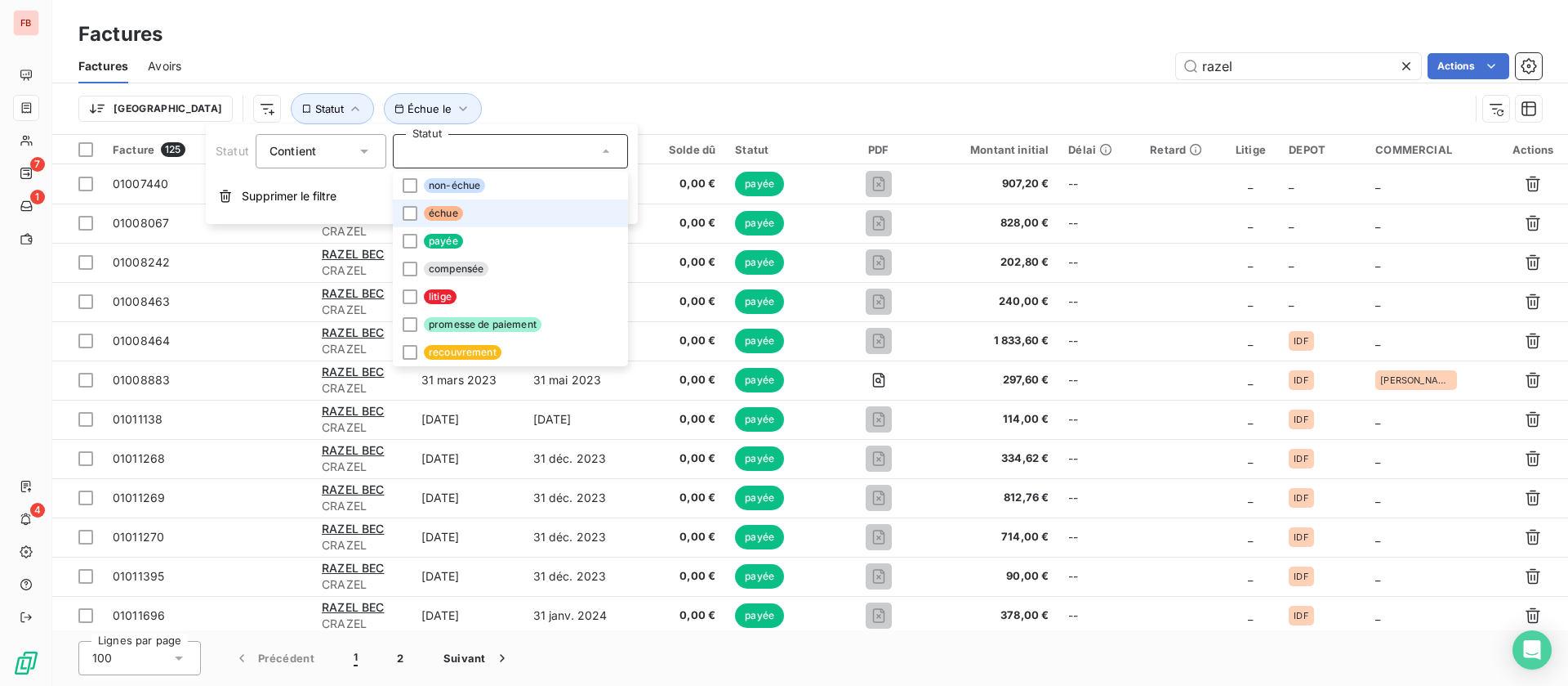
click at [475, 222] on li "échue" at bounding box center [510, 213] width 235 height 28
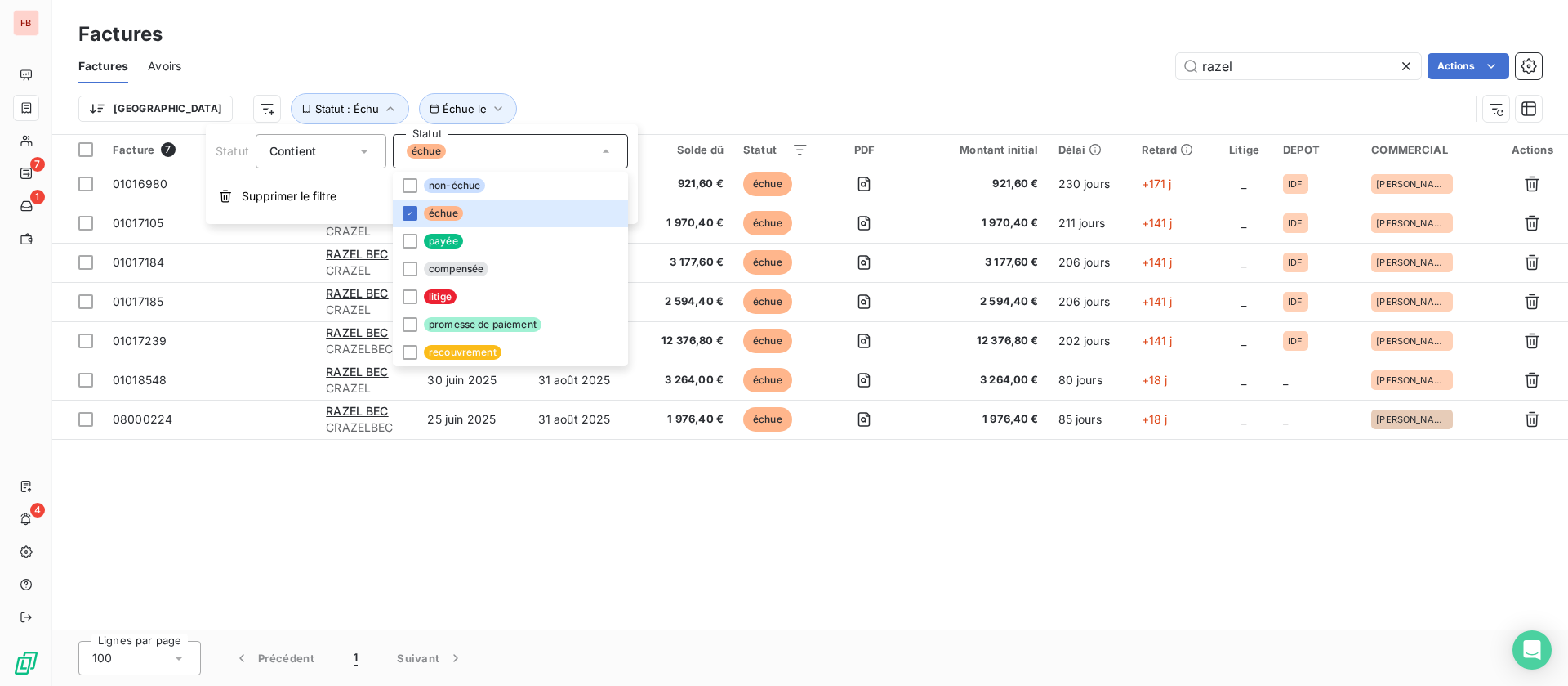
click at [696, 587] on div "Facture 7 Client Émise le Échue le Solde dû Statut PDF Montant initial Délai Re…" at bounding box center [811, 382] width 1516 height 495
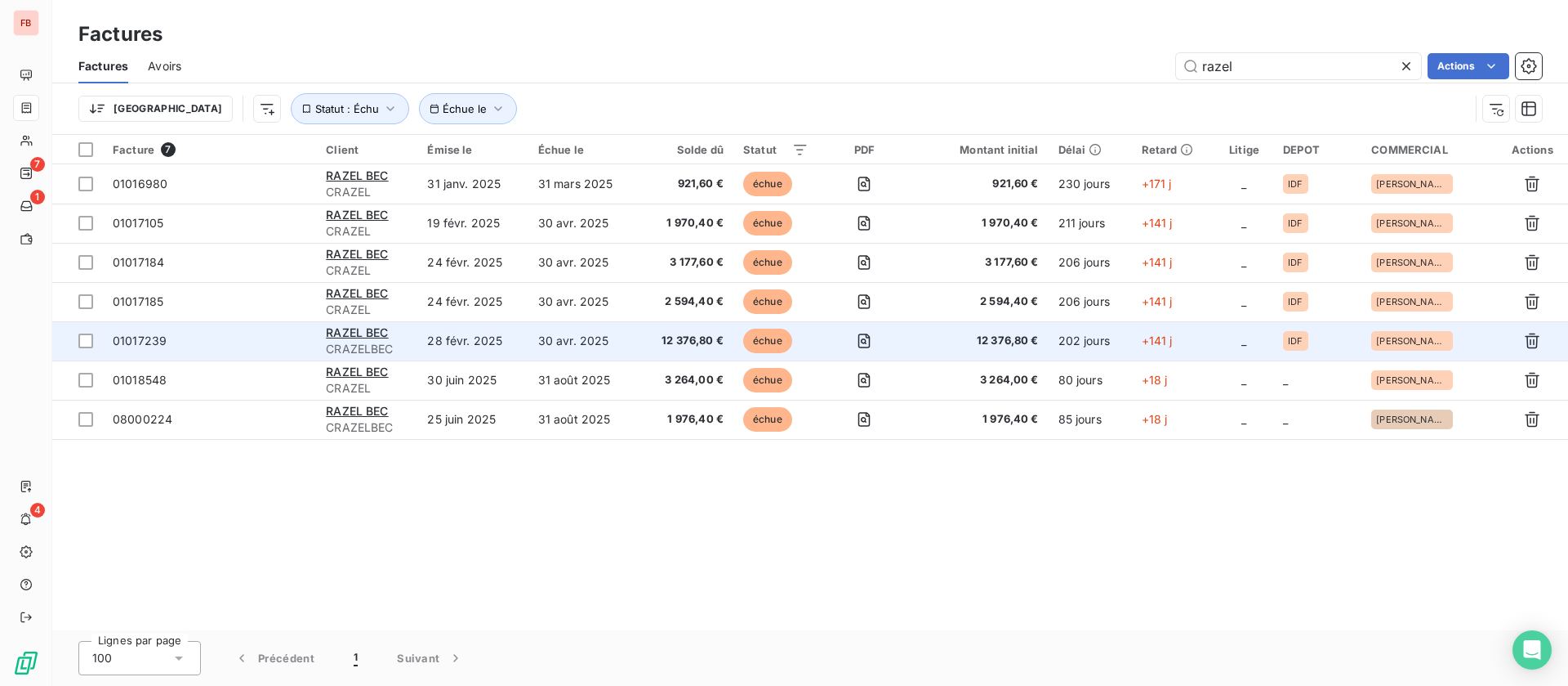
click at [422, 334] on td "28 févr. 2025" at bounding box center [472, 341] width 110 height 40
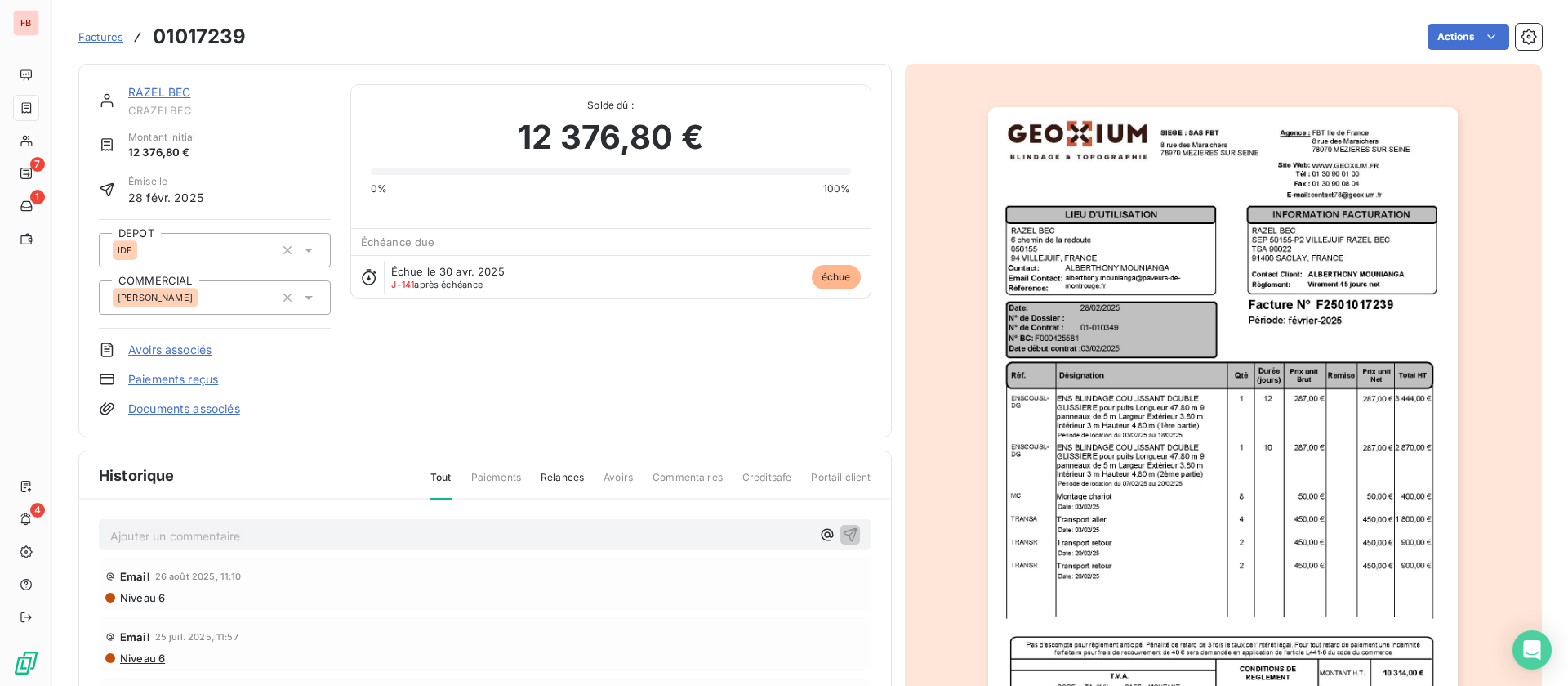
click at [244, 529] on p "Ajouter un commentaire ﻿" at bounding box center [460, 535] width 700 height 21
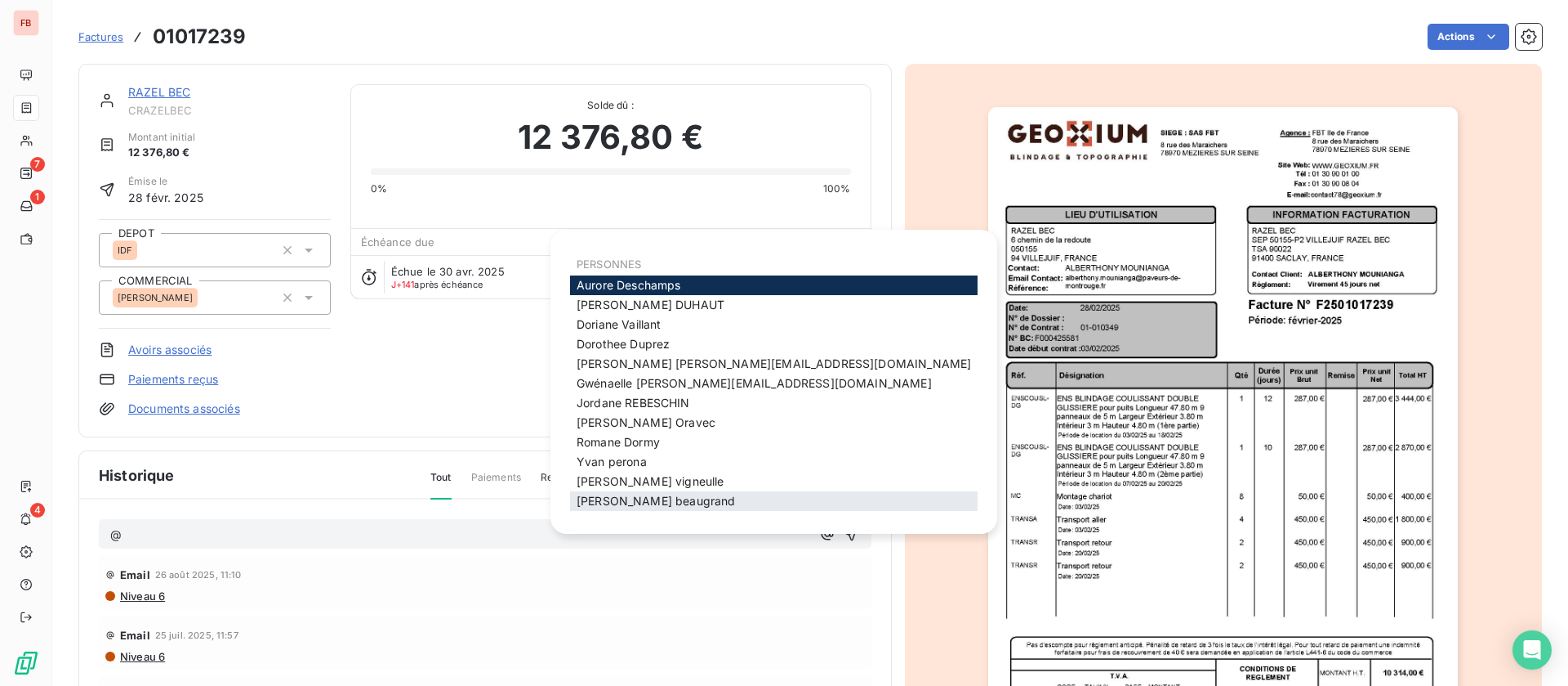
click at [653, 495] on span "olivier beaugrand" at bounding box center [656, 500] width 159 height 14
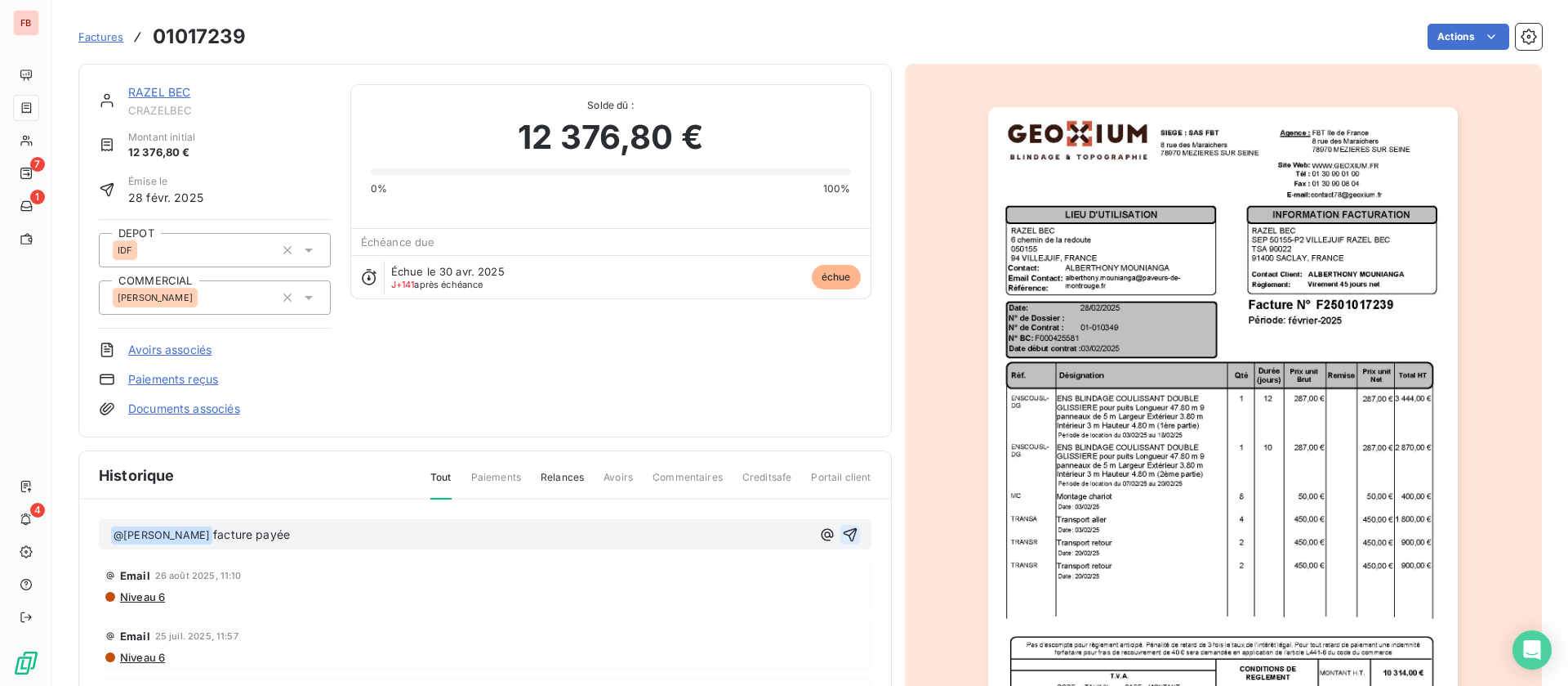
click at [842, 533] on icon "button" at bounding box center [850, 534] width 16 height 16
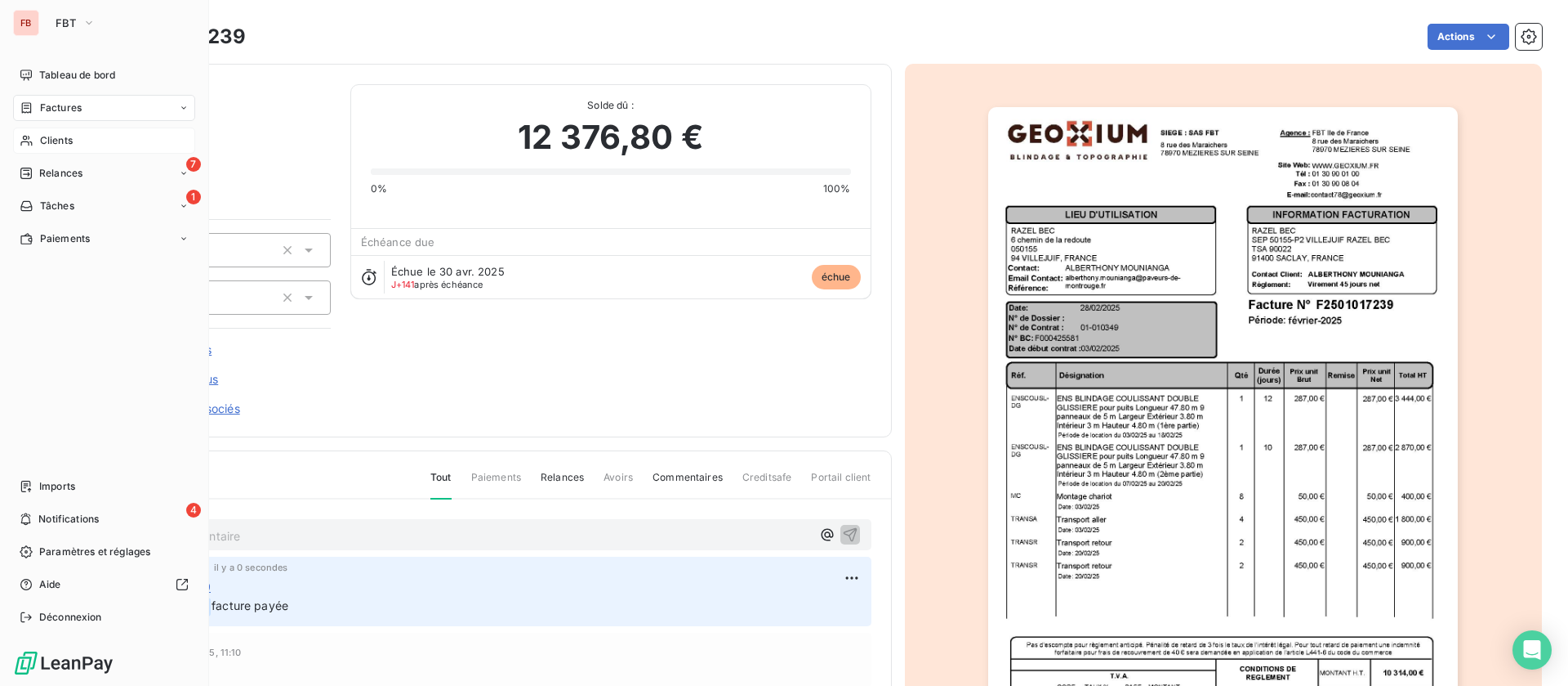
click at [35, 138] on div "Clients" at bounding box center [104, 141] width 182 height 26
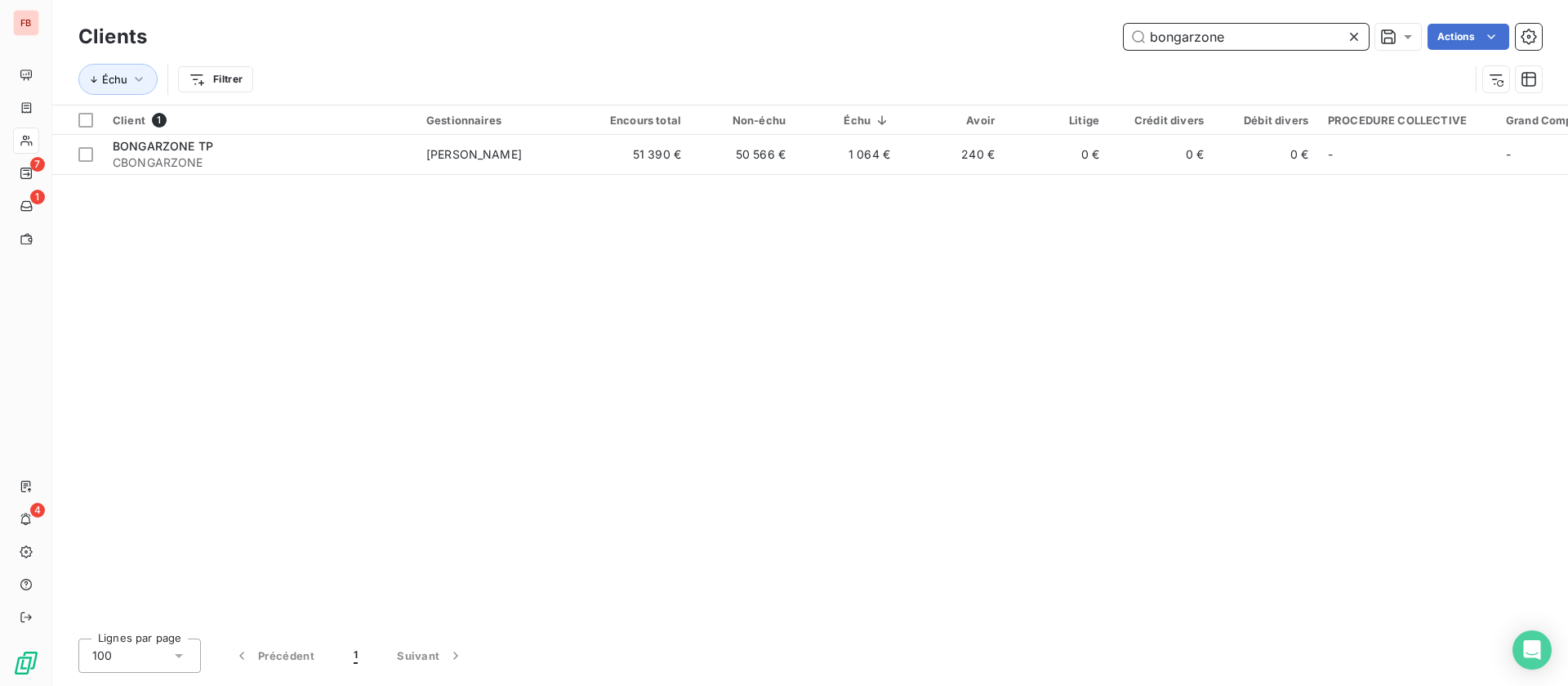
drag, startPoint x: 1251, startPoint y: 40, endPoint x: 951, endPoint y: 35, distance: 300.0
click at [951, 35] on div "bongarzone Actions" at bounding box center [854, 37] width 1375 height 26
drag, startPoint x: 1189, startPoint y: 35, endPoint x: 955, endPoint y: 28, distance: 234.1
click at [955, 28] on div "fayolle Actions" at bounding box center [854, 37] width 1375 height 26
drag, startPoint x: 1100, startPoint y: 20, endPoint x: 1004, endPoint y: 7, distance: 96.9
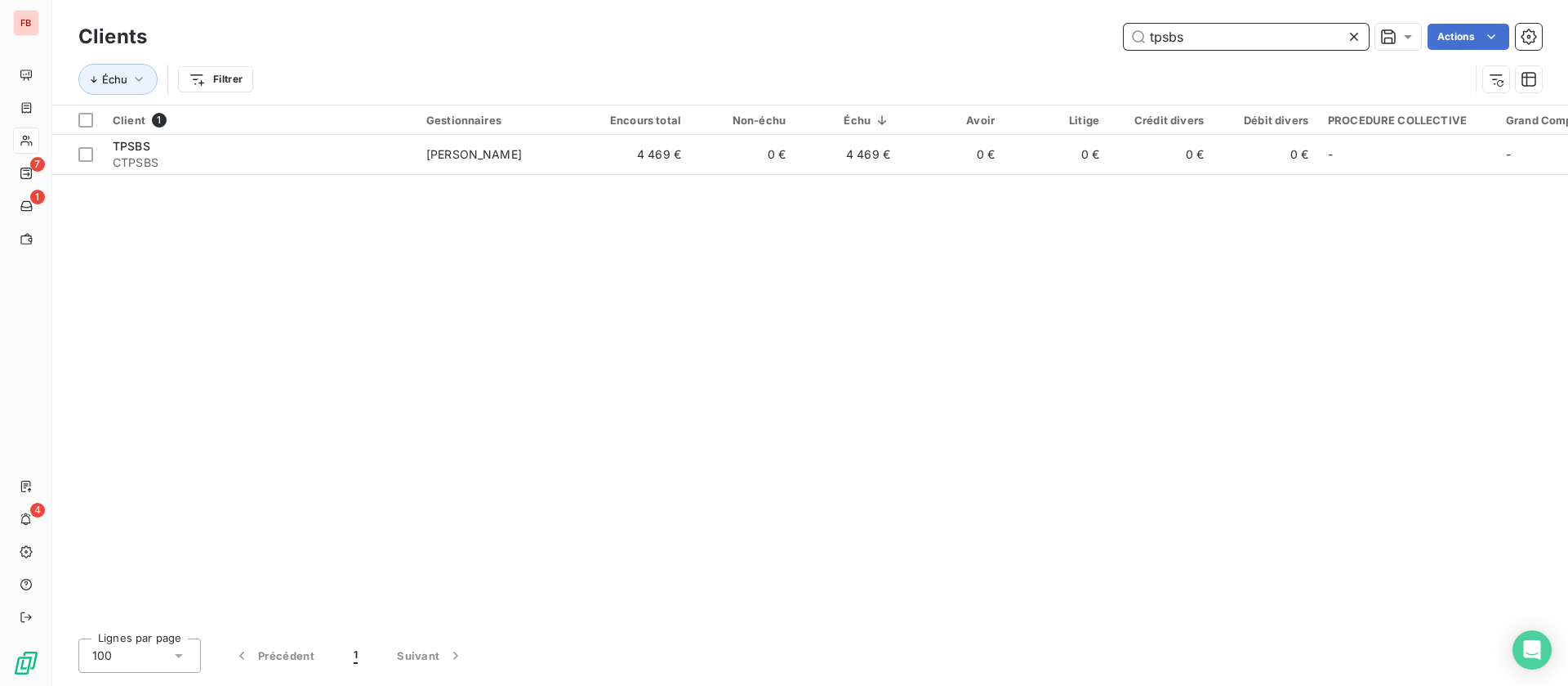
click at [1004, 9] on div "Clients tpsbs Actions Échu Filtrer" at bounding box center [811, 52] width 1516 height 105
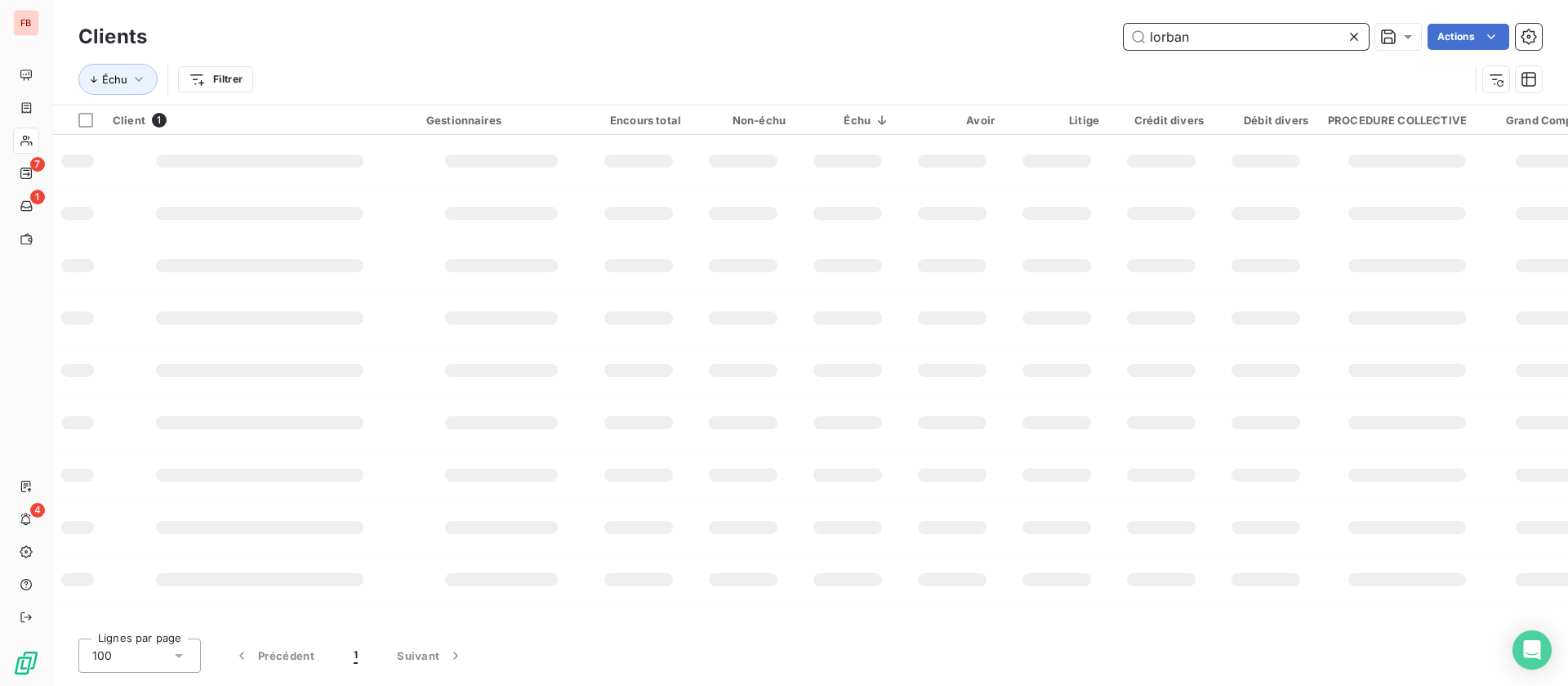
type input "lorban"
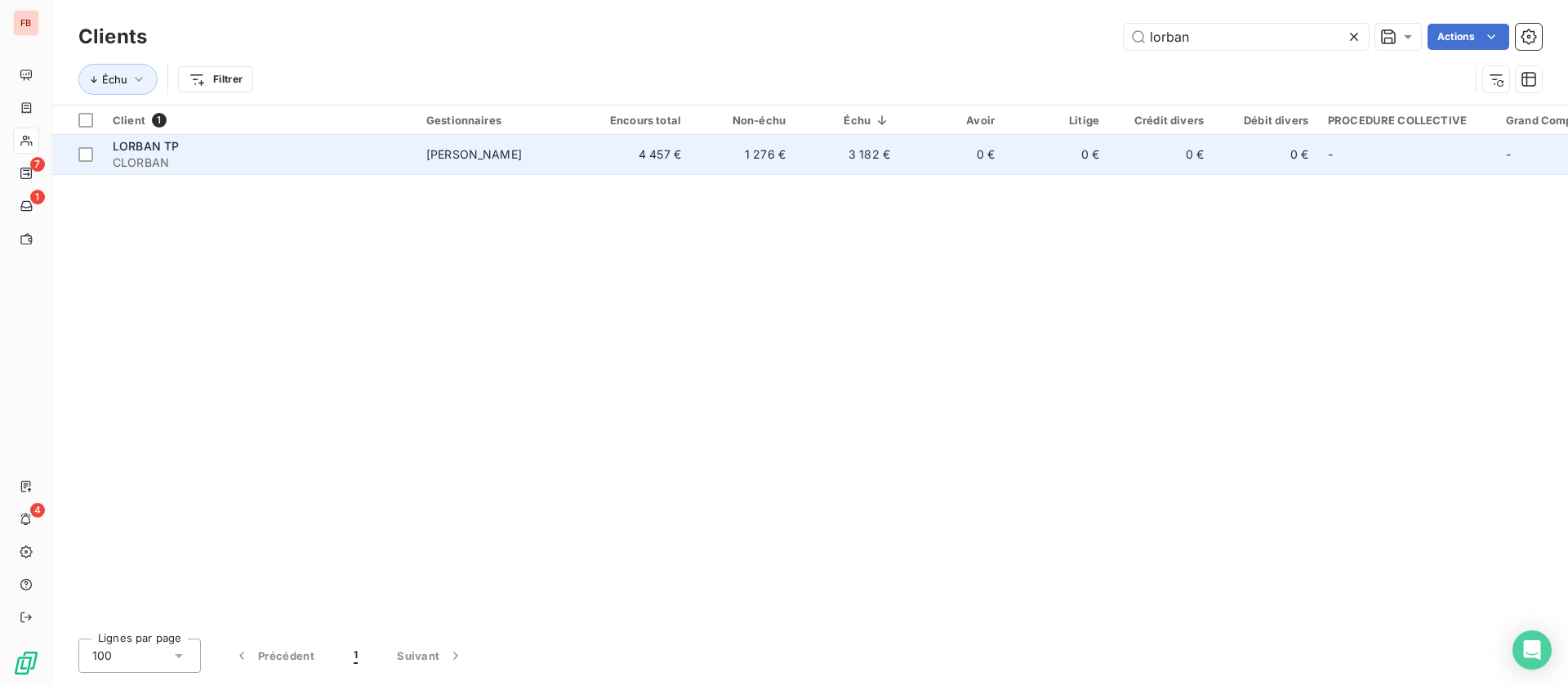
click at [555, 164] on td "[PERSON_NAME]" at bounding box center [501, 155] width 170 height 40
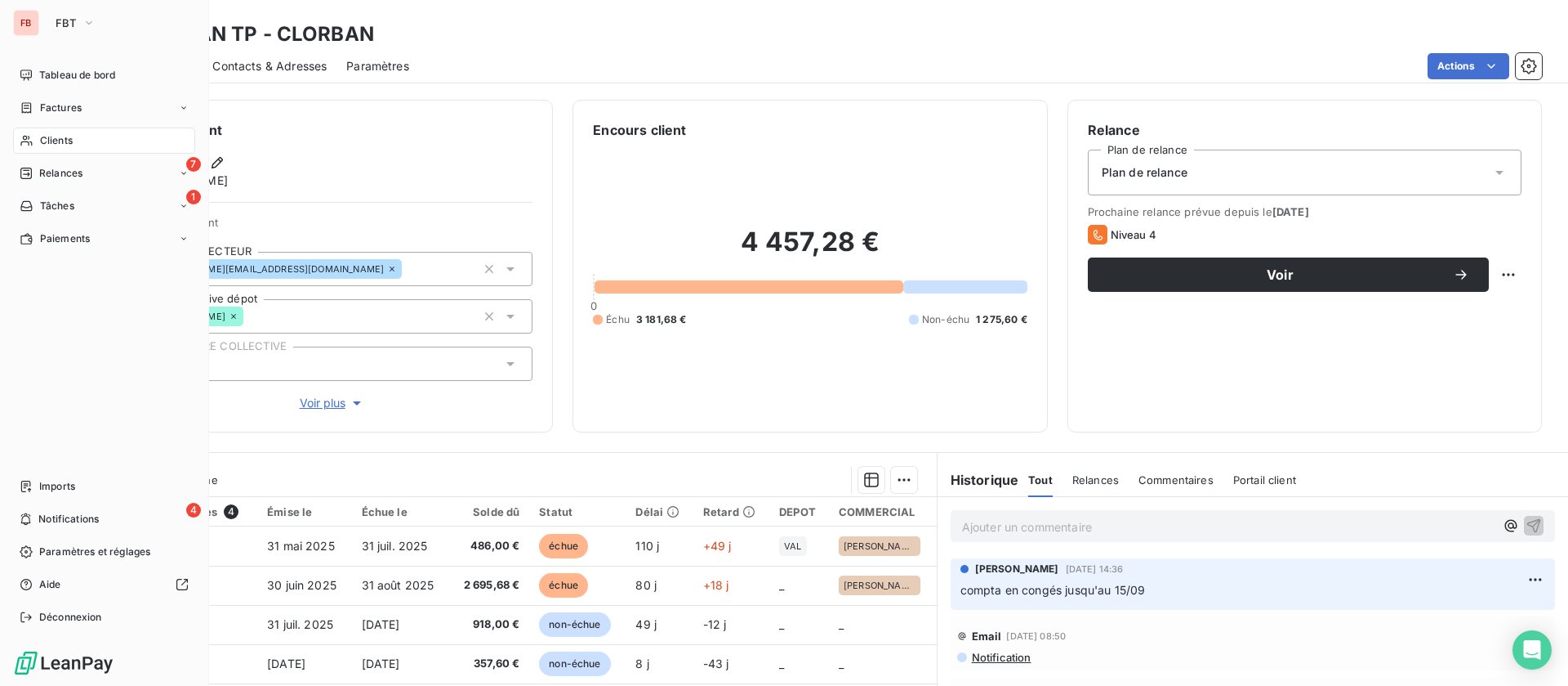
click at [40, 132] on div "Clients" at bounding box center [104, 141] width 182 height 26
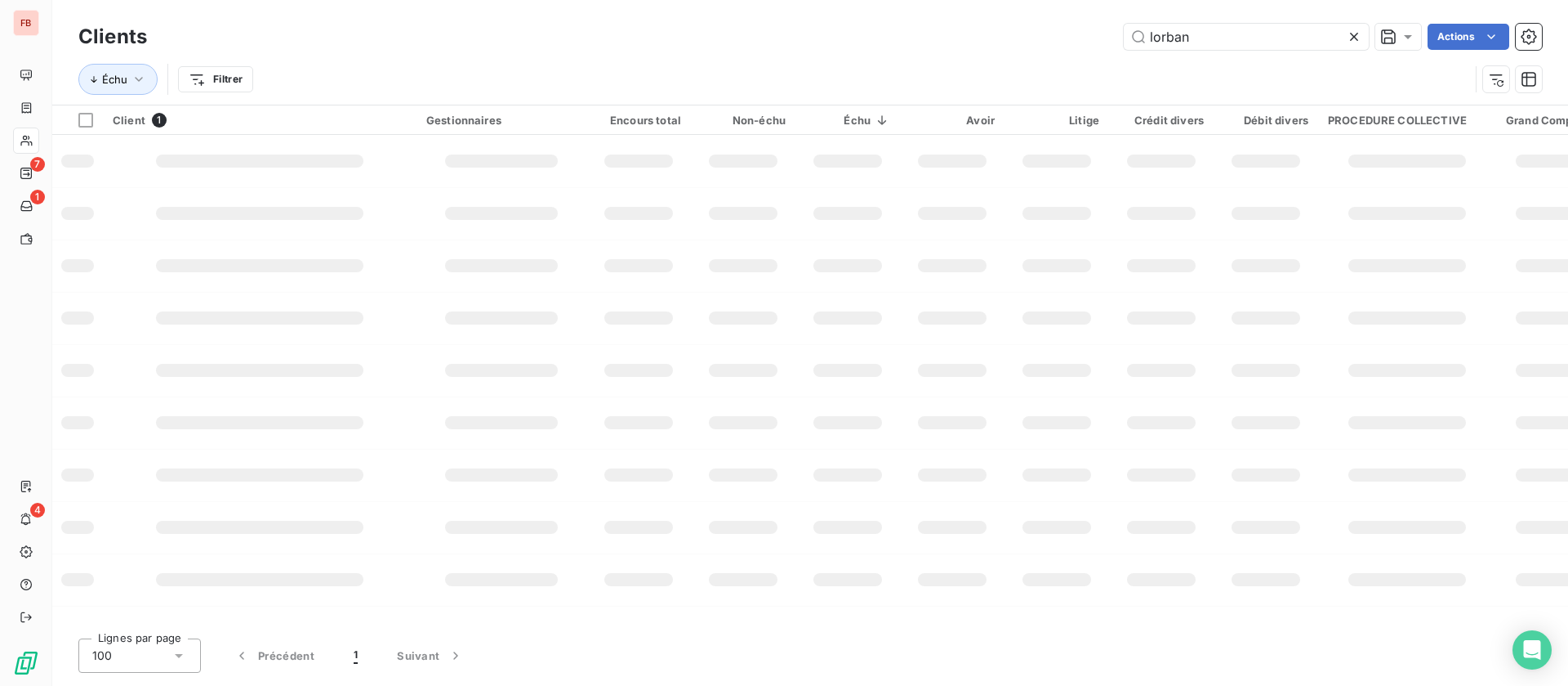
drag, startPoint x: 1185, startPoint y: 40, endPoint x: 978, endPoint y: 47, distance: 207.1
click at [978, 46] on div "lorban Actions" at bounding box center [854, 37] width 1375 height 26
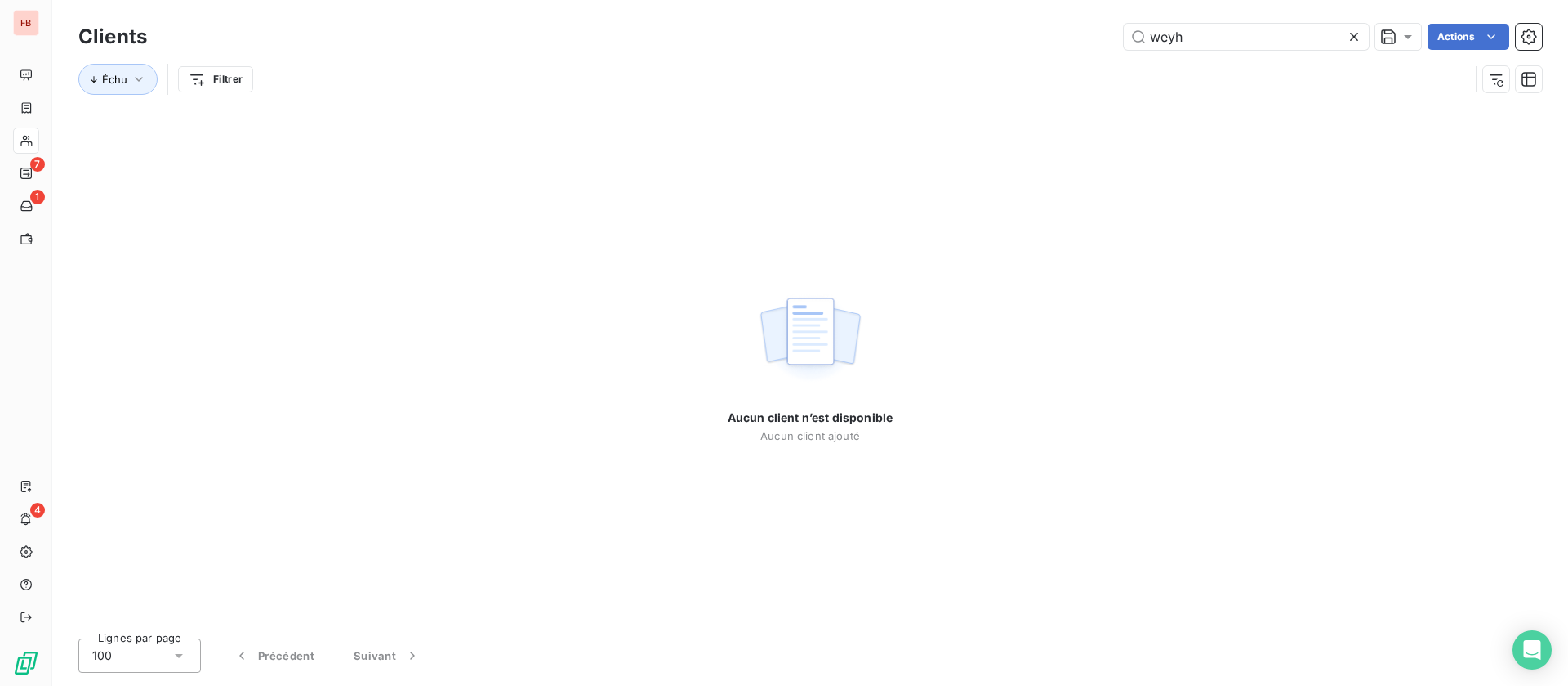
drag, startPoint x: 1199, startPoint y: 39, endPoint x: 882, endPoint y: 29, distance: 317.2
click at [882, 29] on div "weyh Actions" at bounding box center [854, 37] width 1375 height 26
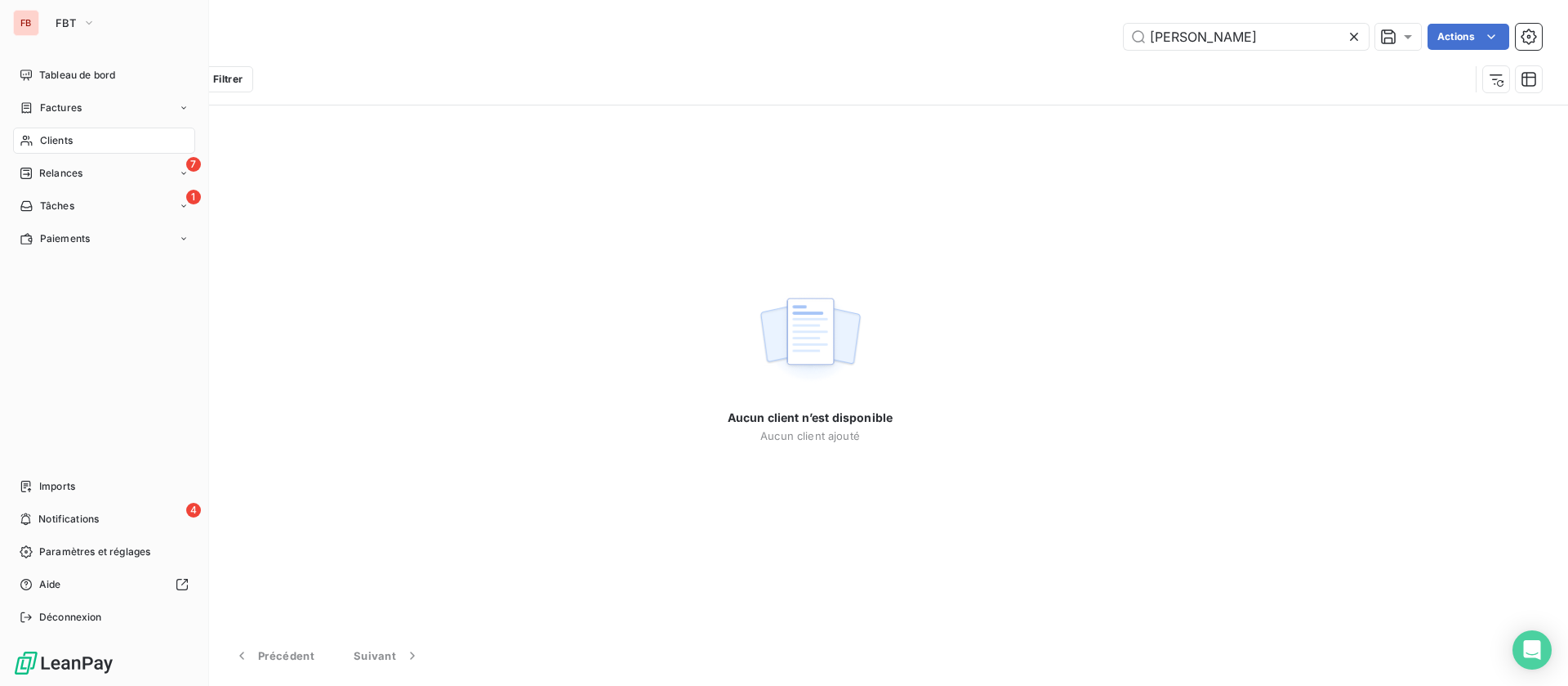
type input "damien"
click at [49, 140] on span "Clients" at bounding box center [57, 141] width 33 height 15
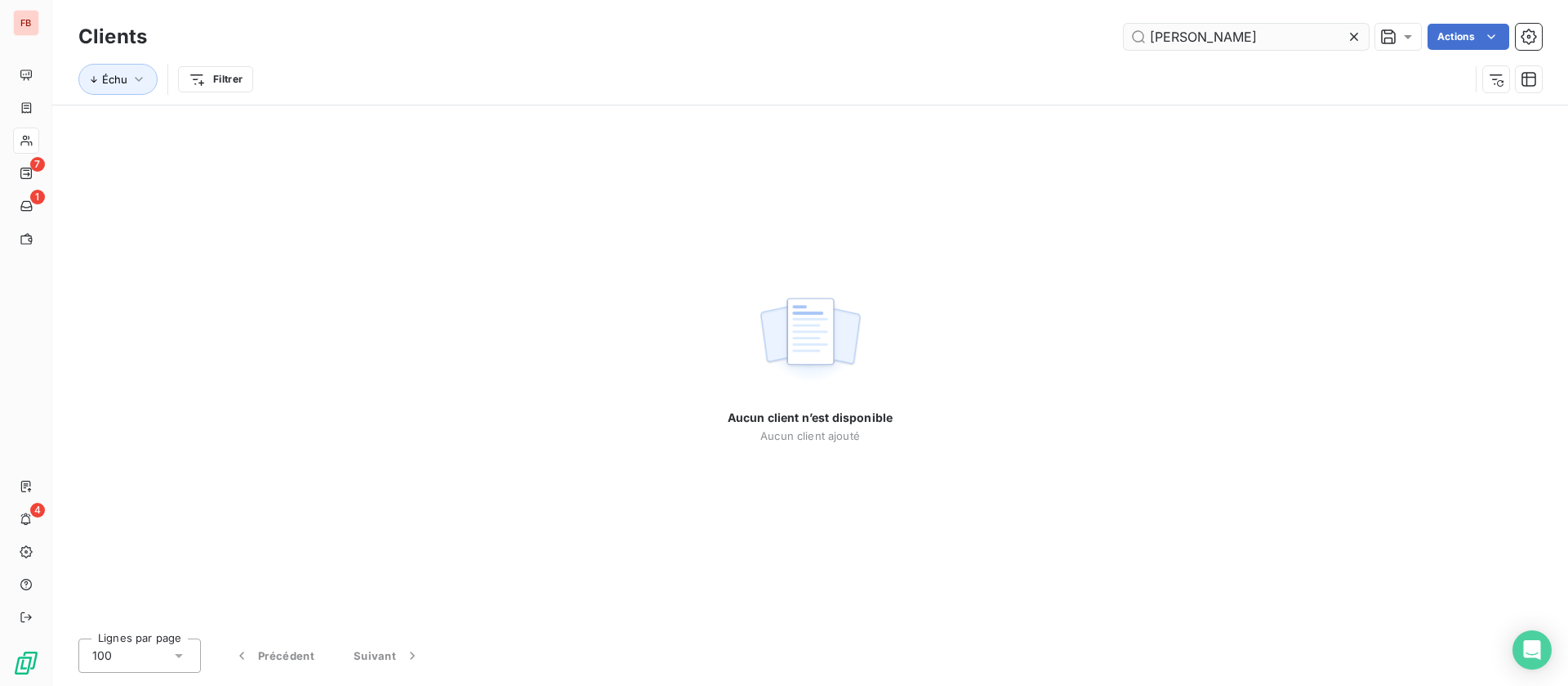
drag, startPoint x: 1365, startPoint y: 35, endPoint x: 1203, endPoint y: 37, distance: 162.0
click at [1360, 35] on div at bounding box center [1357, 37] width 23 height 26
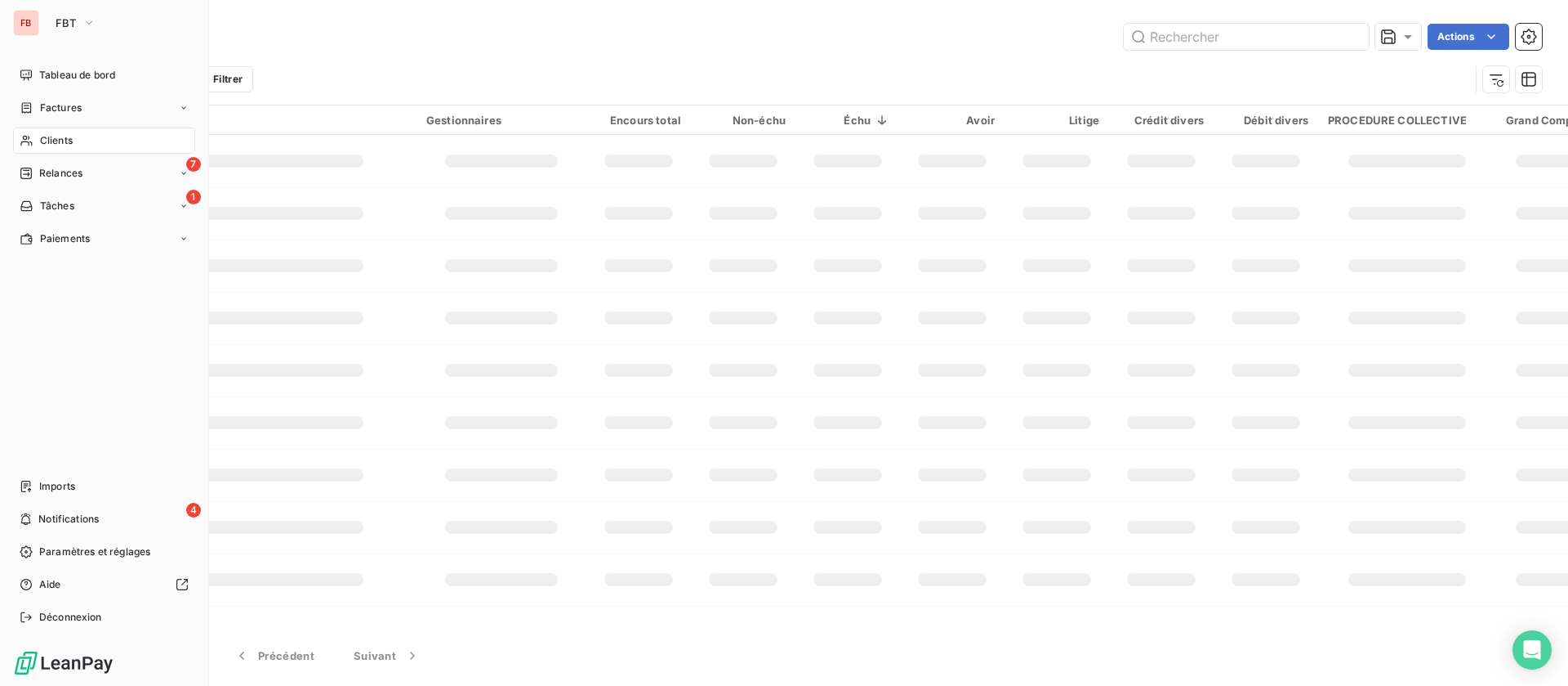
click at [35, 138] on div "Clients" at bounding box center [104, 141] width 182 height 26
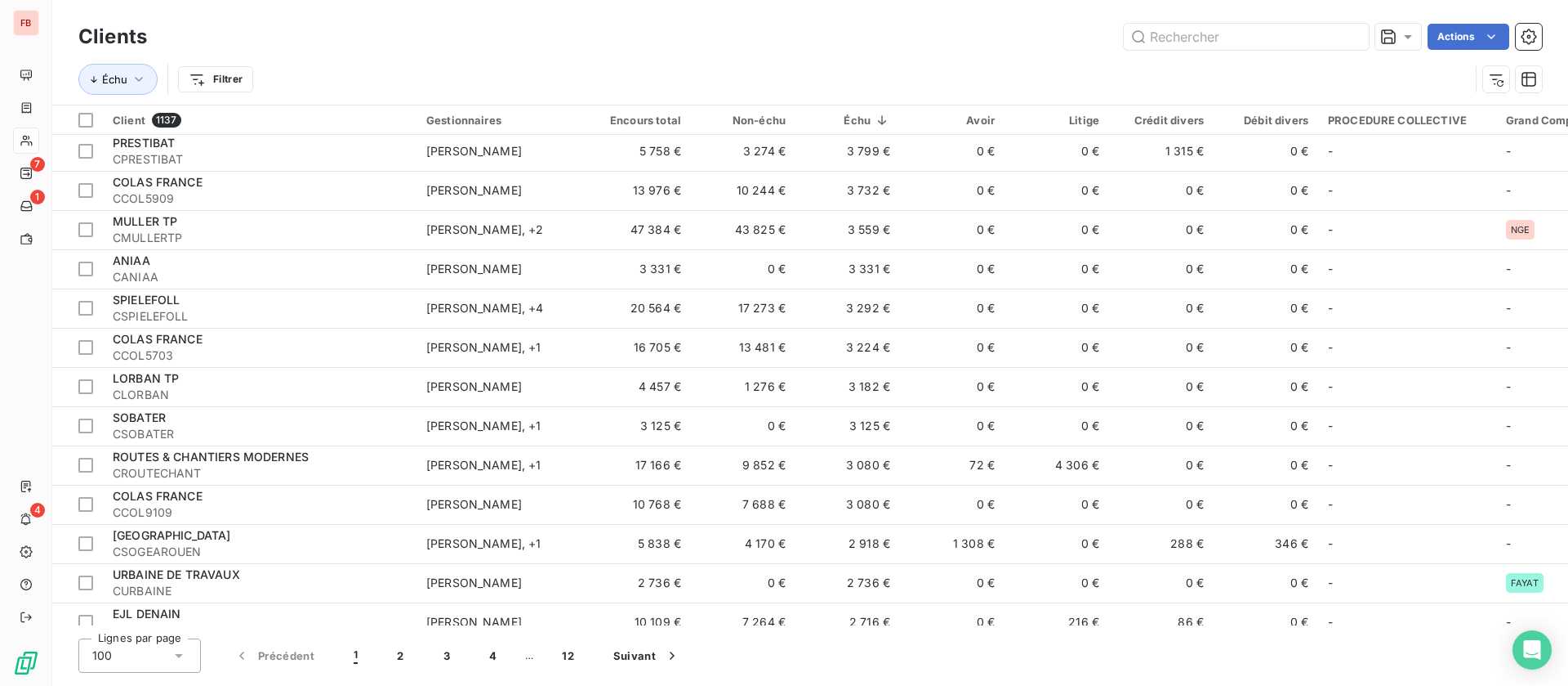
scroll to position [1104, 0]
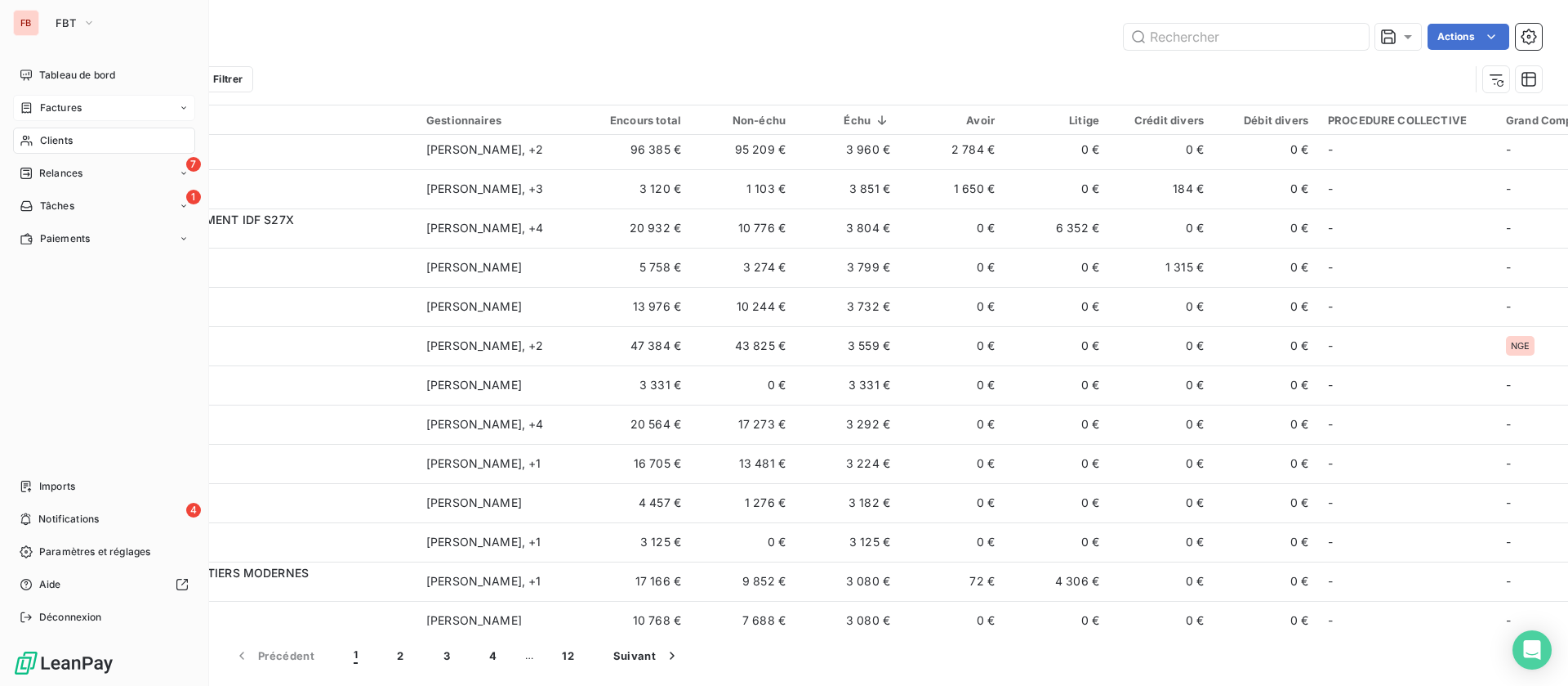
click at [55, 103] on span "Factures" at bounding box center [61, 108] width 42 height 15
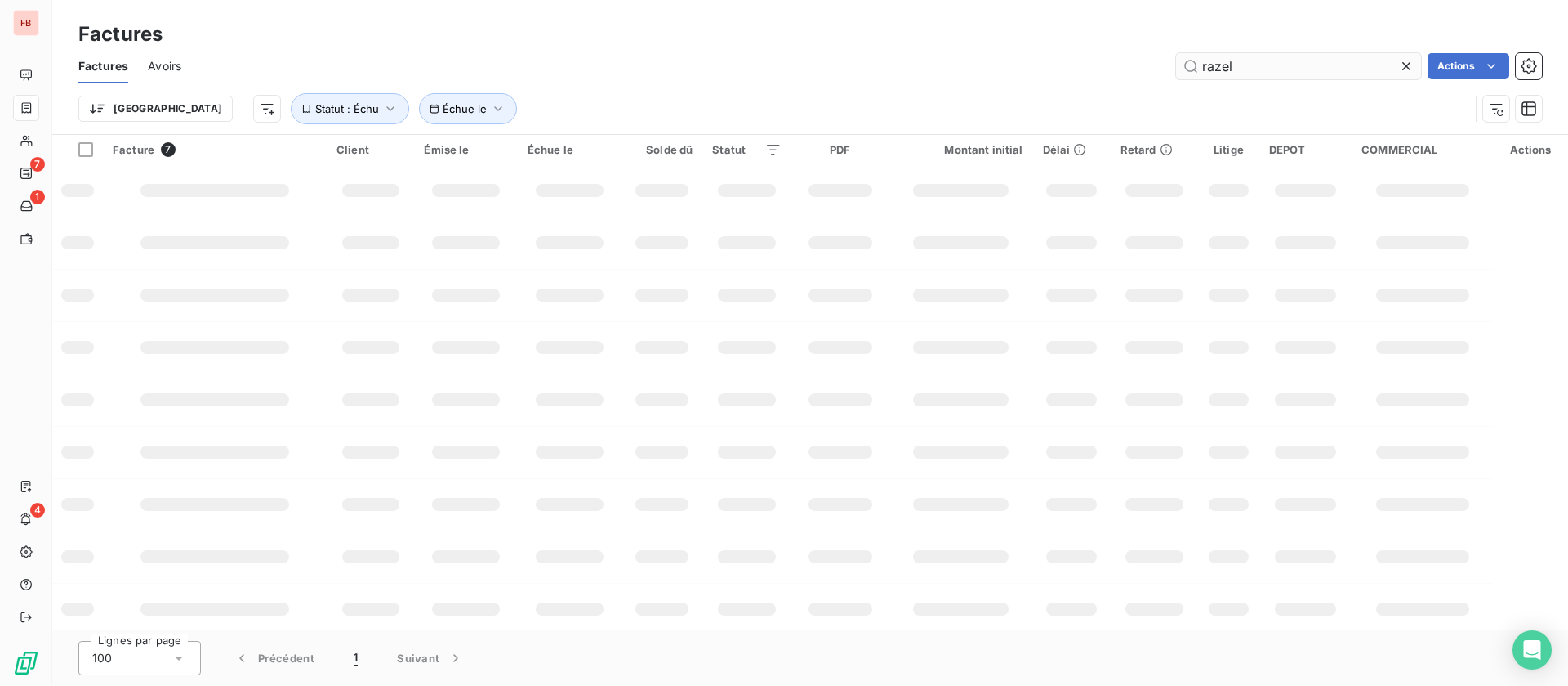
click at [1230, 49] on div "Factures Avoirs razel Actions" at bounding box center [811, 67] width 1516 height 35
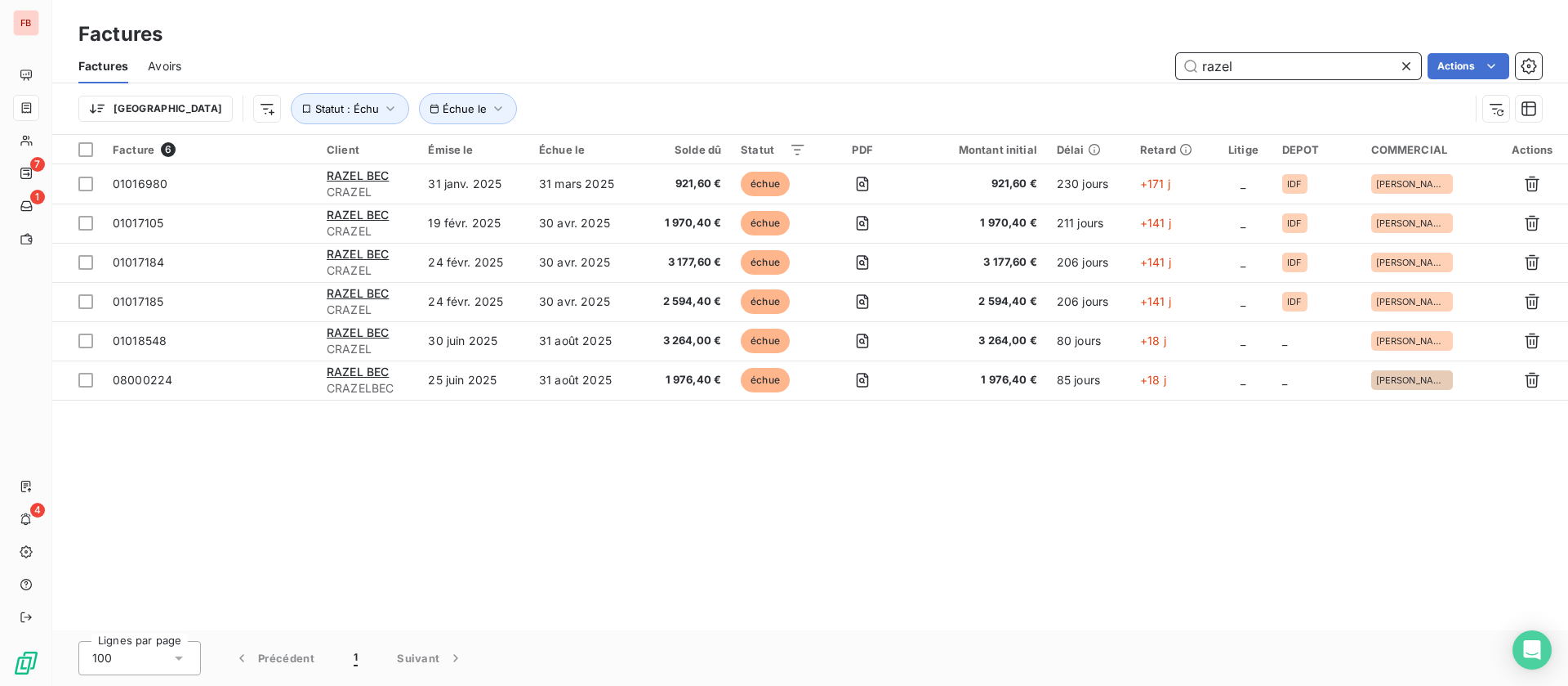
drag, startPoint x: 1259, startPoint y: 63, endPoint x: 1101, endPoint y: 66, distance: 158.0
click at [1101, 66] on div "razel Actions" at bounding box center [871, 67] width 1341 height 26
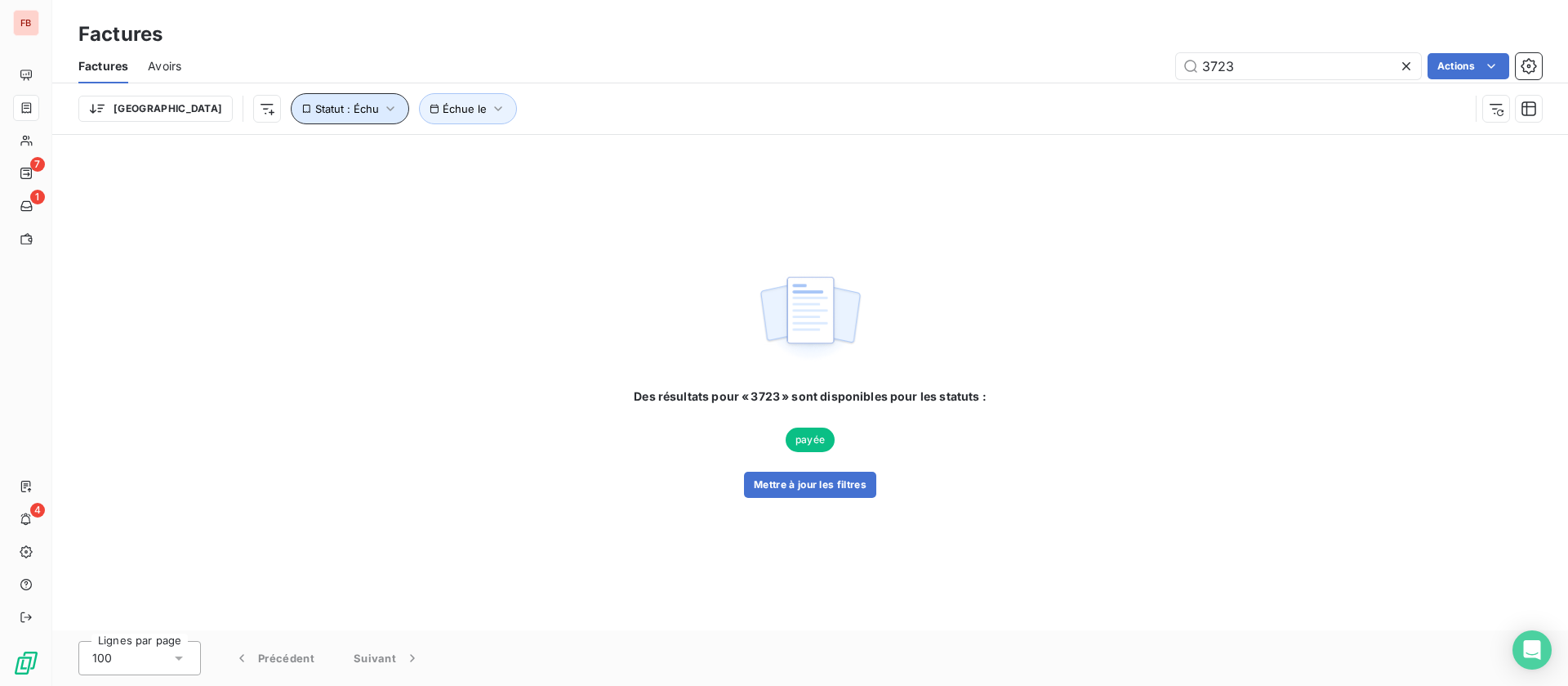
click at [382, 105] on icon "button" at bounding box center [390, 109] width 16 height 16
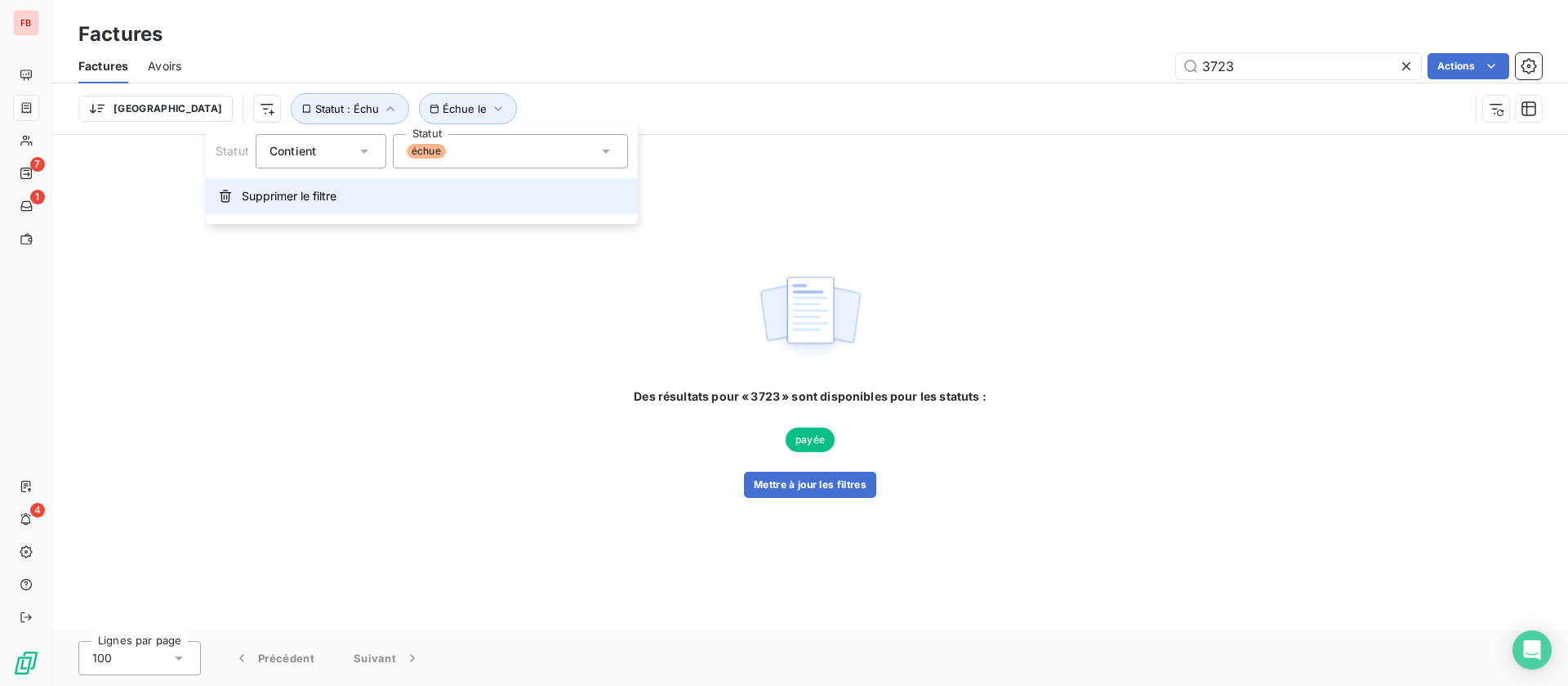
click at [291, 197] on span "Supprimer le filtre" at bounding box center [289, 196] width 95 height 16
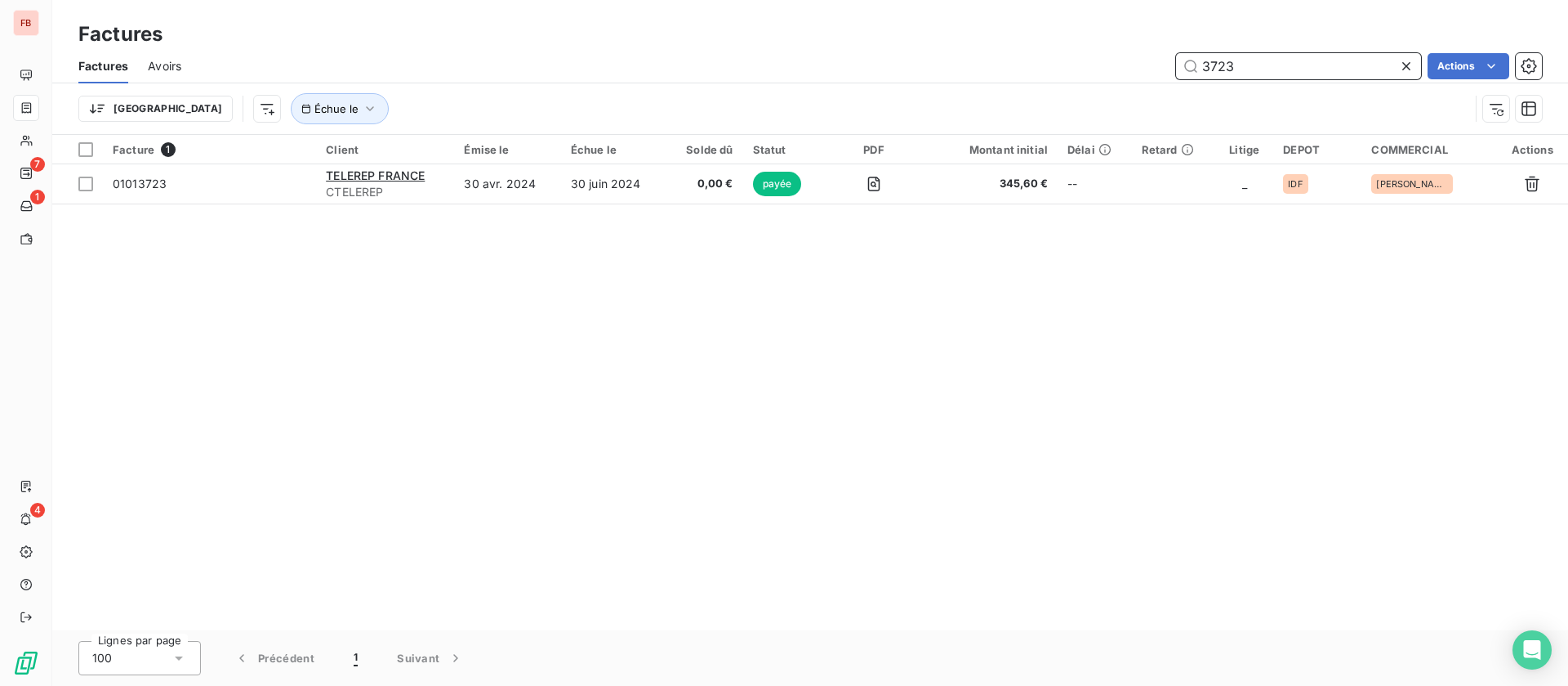
click at [1285, 69] on input "3723" at bounding box center [1299, 67] width 245 height 26
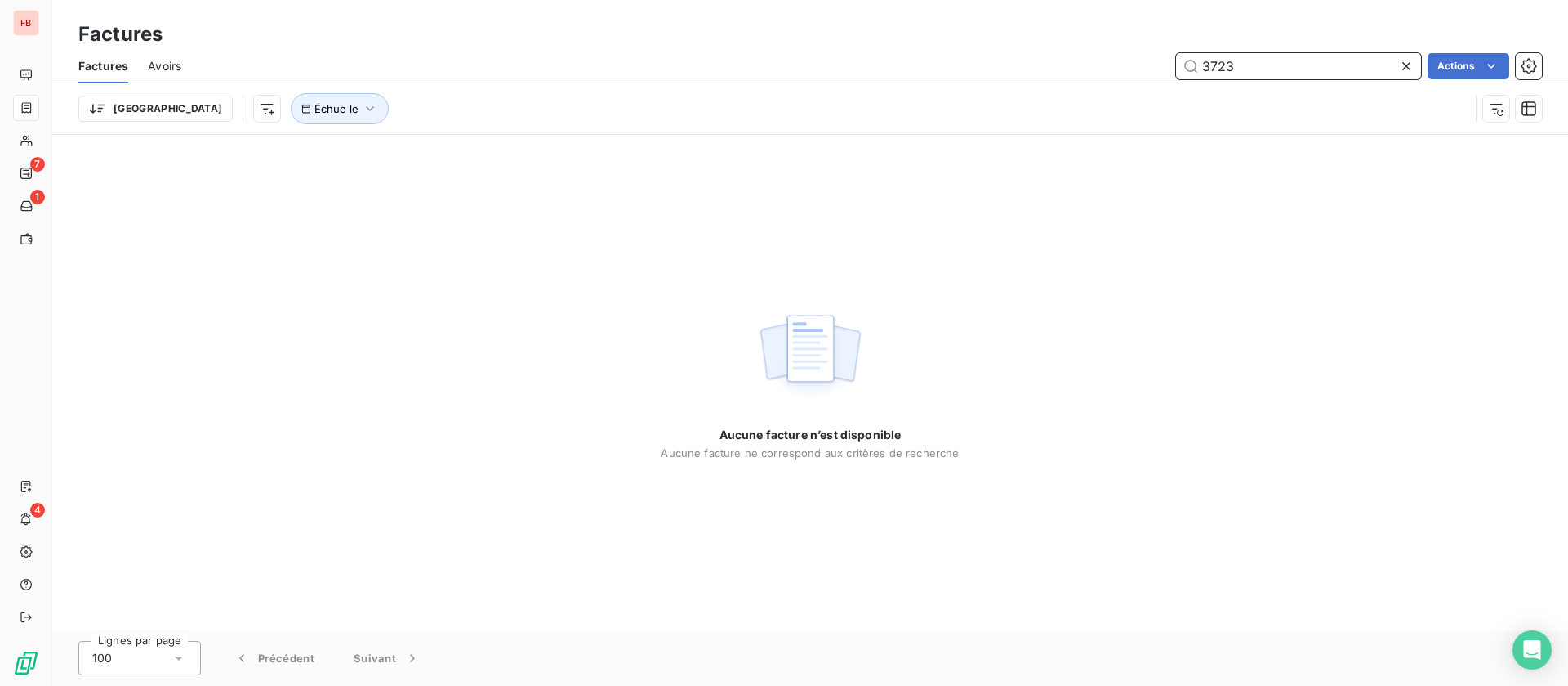
click at [1285, 69] on input "3723" at bounding box center [1299, 67] width 245 height 26
type input "3723.77"
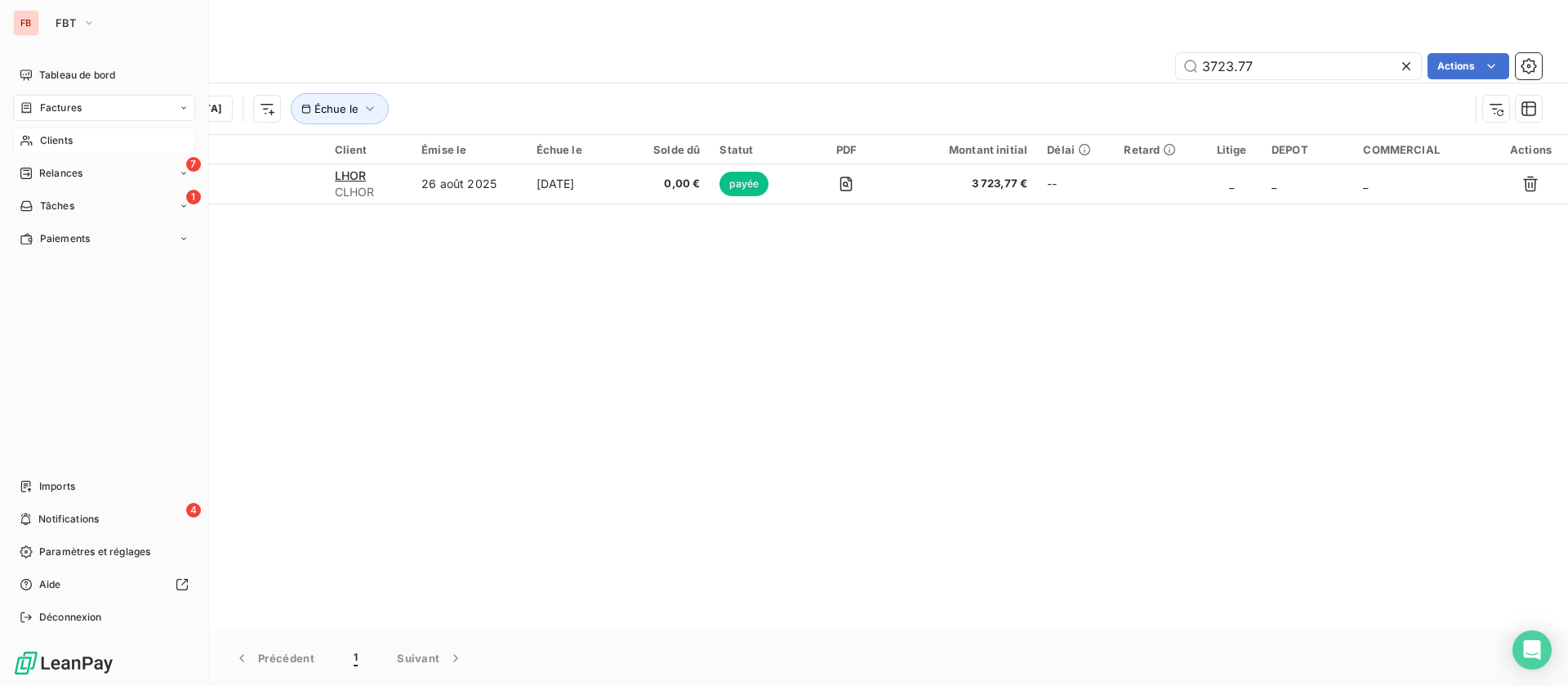
click at [46, 135] on span "Clients" at bounding box center [57, 141] width 33 height 15
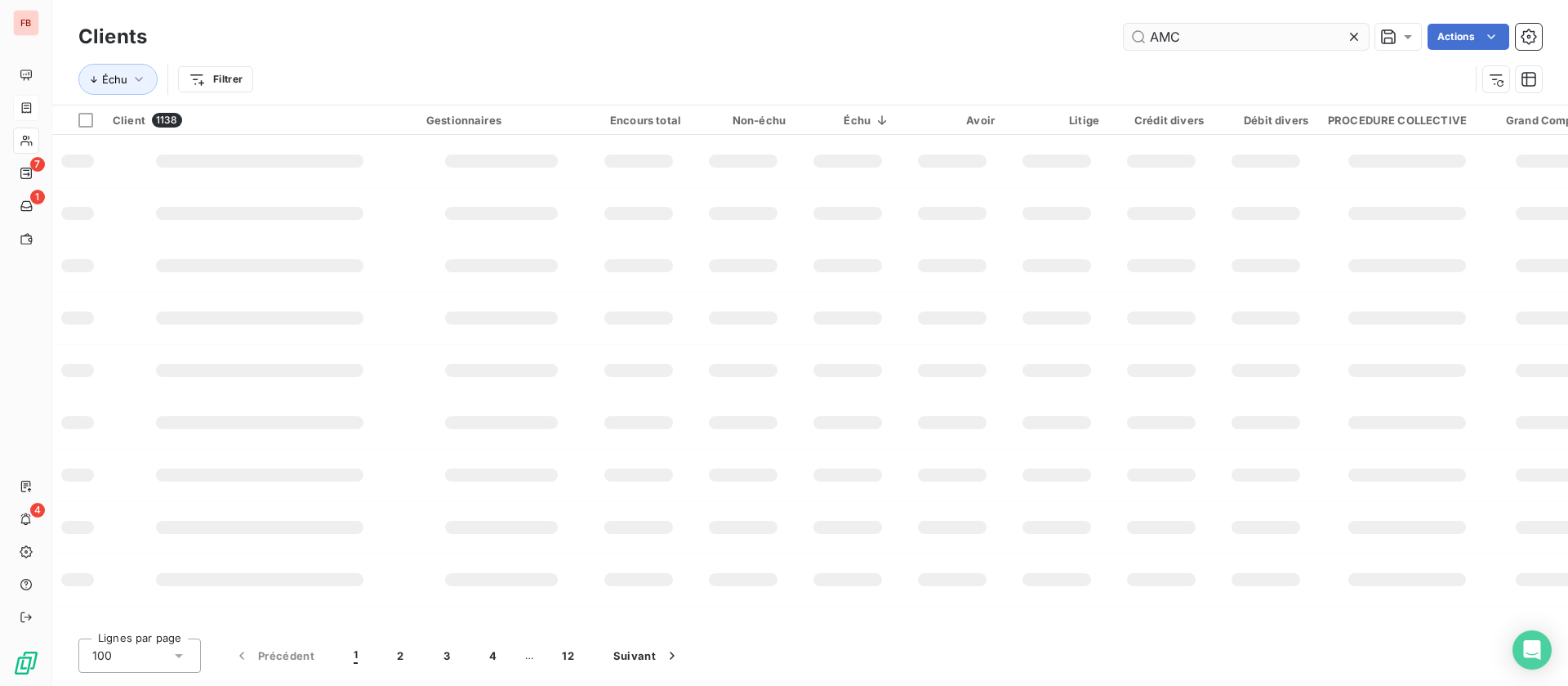
type input "AMC"
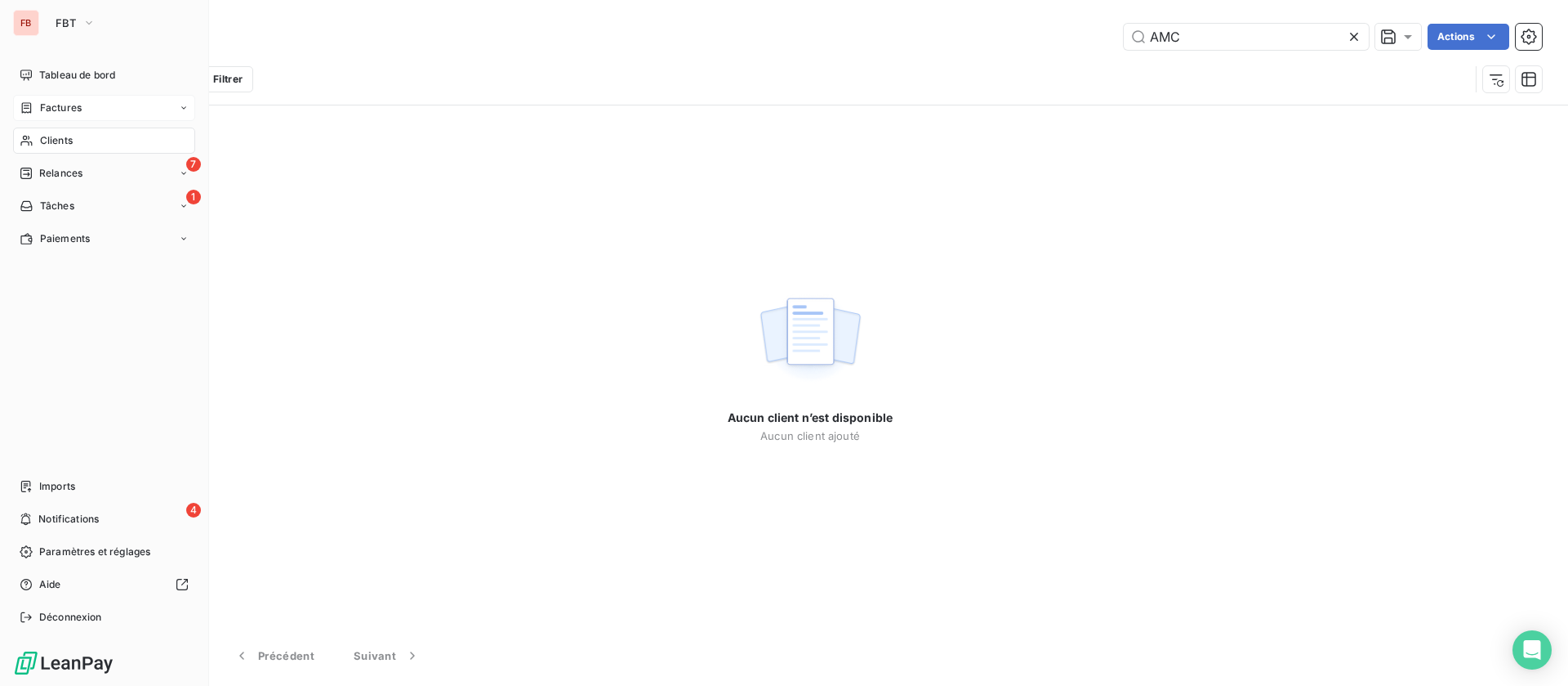
click at [109, 120] on div "Factures" at bounding box center [104, 108] width 182 height 26
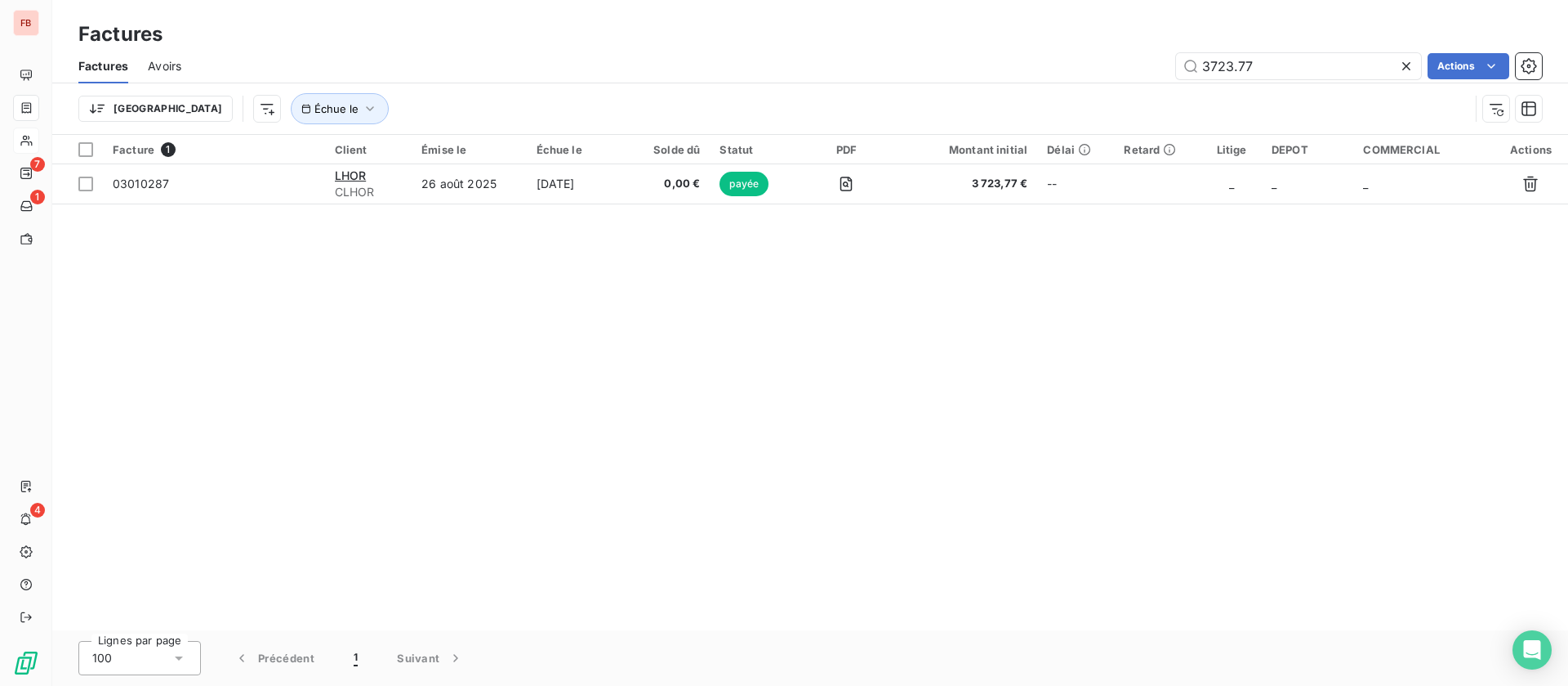
drag, startPoint x: 1282, startPoint y: 73, endPoint x: 1059, endPoint y: 70, distance: 223.0
click at [1059, 70] on div "3723.77 Actions" at bounding box center [871, 67] width 1341 height 26
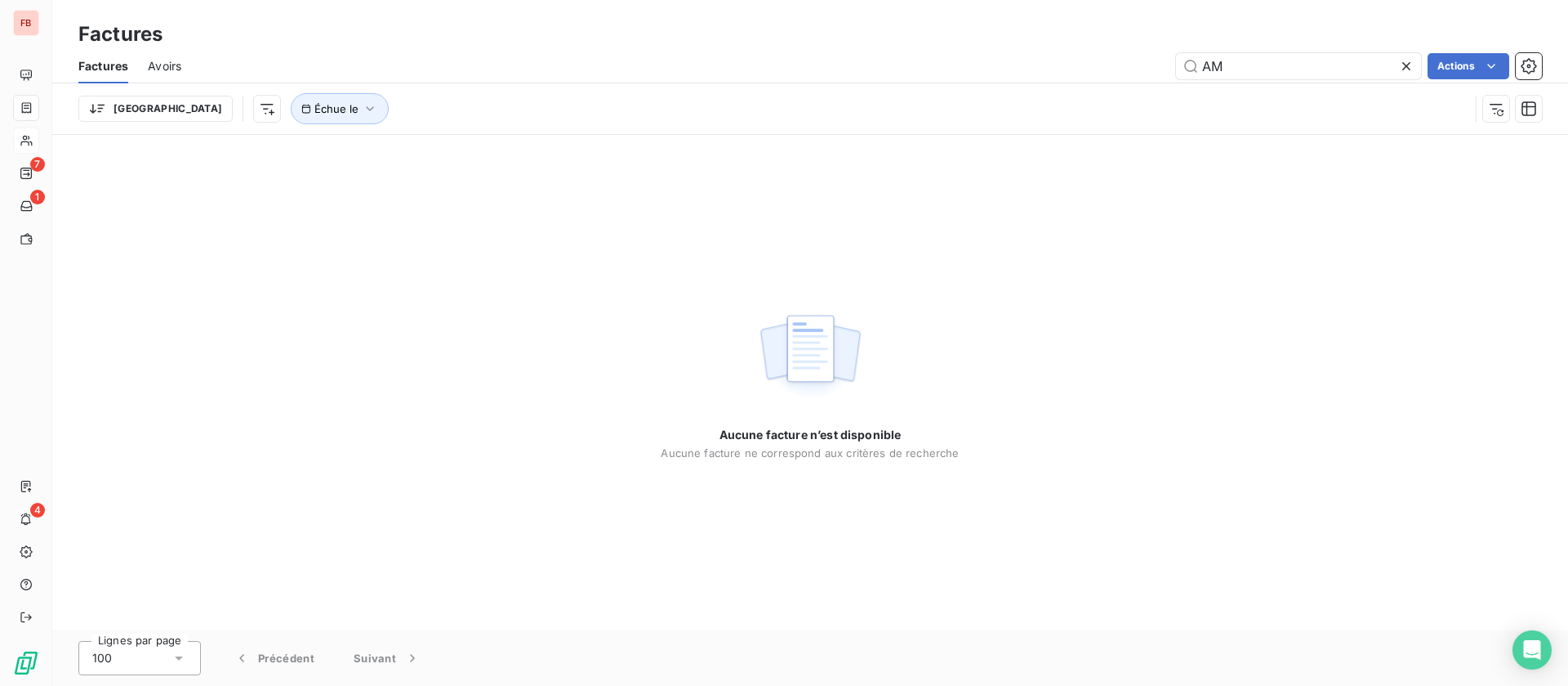
type input "A"
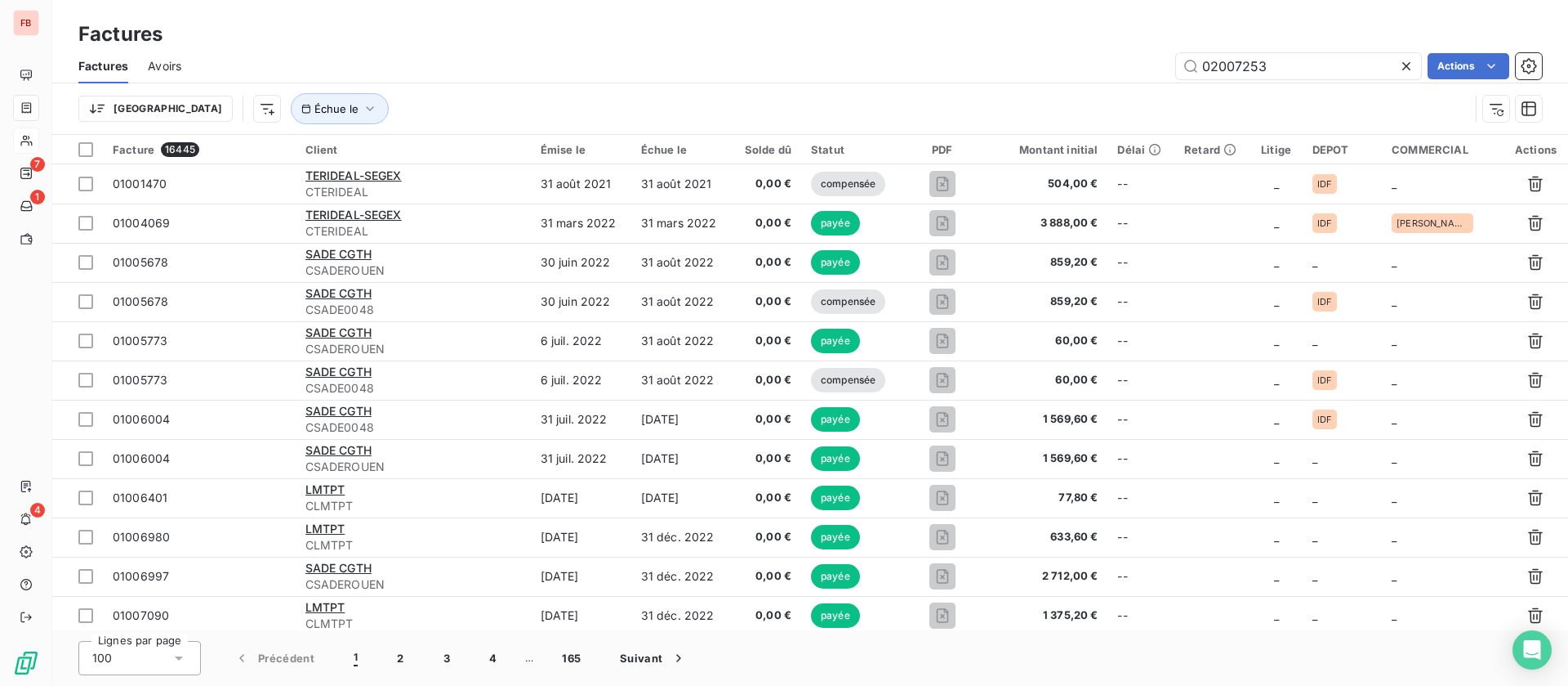
type input "02007253"
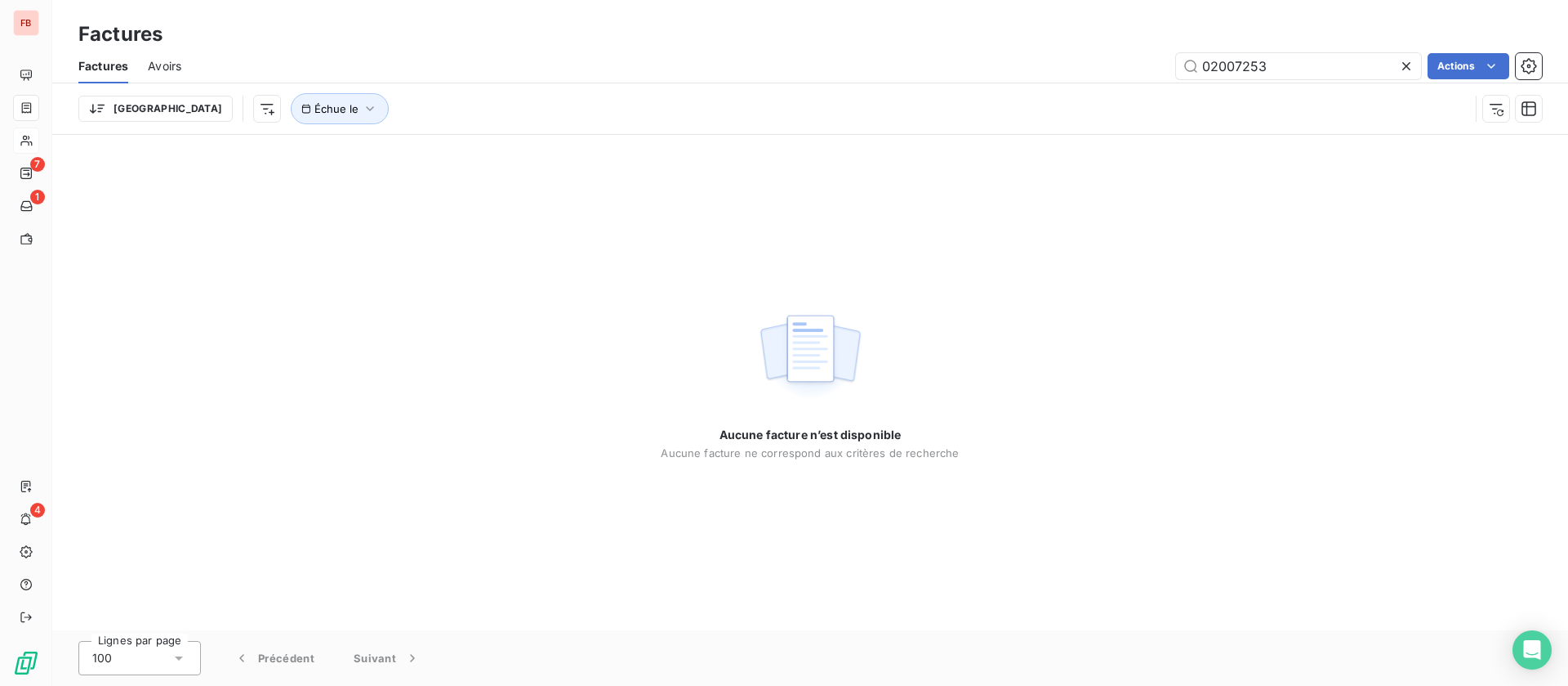
drag, startPoint x: 270, startPoint y: 90, endPoint x: 270, endPoint y: 105, distance: 15.0
click at [270, 91] on div "Trier Échue le" at bounding box center [810, 109] width 1463 height 51
click at [314, 105] on span "Échue le" at bounding box center [337, 109] width 44 height 13
click at [480, 77] on div "02007253 Actions" at bounding box center [871, 67] width 1341 height 26
click at [1298, 66] on input "02007253" at bounding box center [1299, 67] width 245 height 26
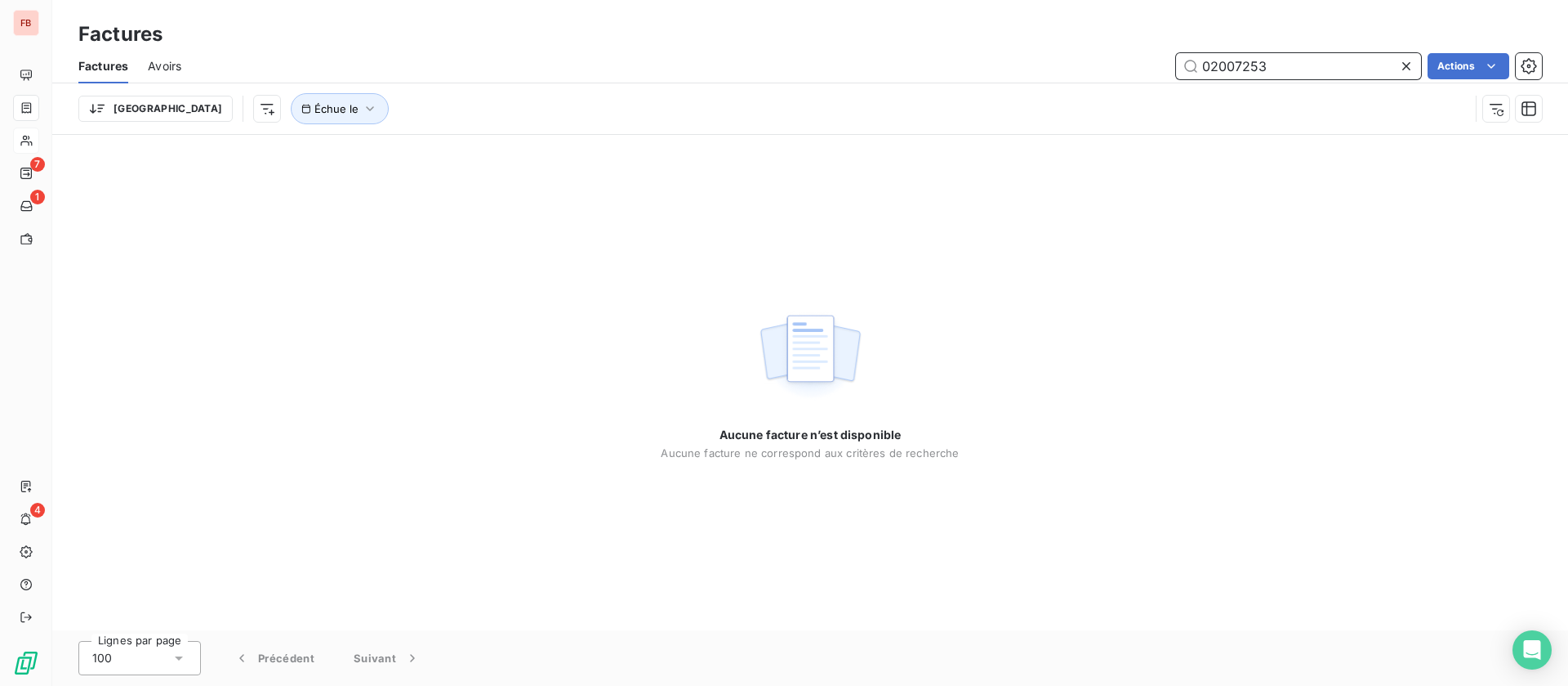
drag, startPoint x: 1280, startPoint y: 62, endPoint x: 1144, endPoint y: 58, distance: 136.1
click at [1144, 58] on div "02007253 Actions" at bounding box center [871, 67] width 1341 height 26
click at [1404, 69] on icon at bounding box center [1407, 66] width 16 height 16
click at [1338, 63] on input "text" at bounding box center [1299, 67] width 245 height 26
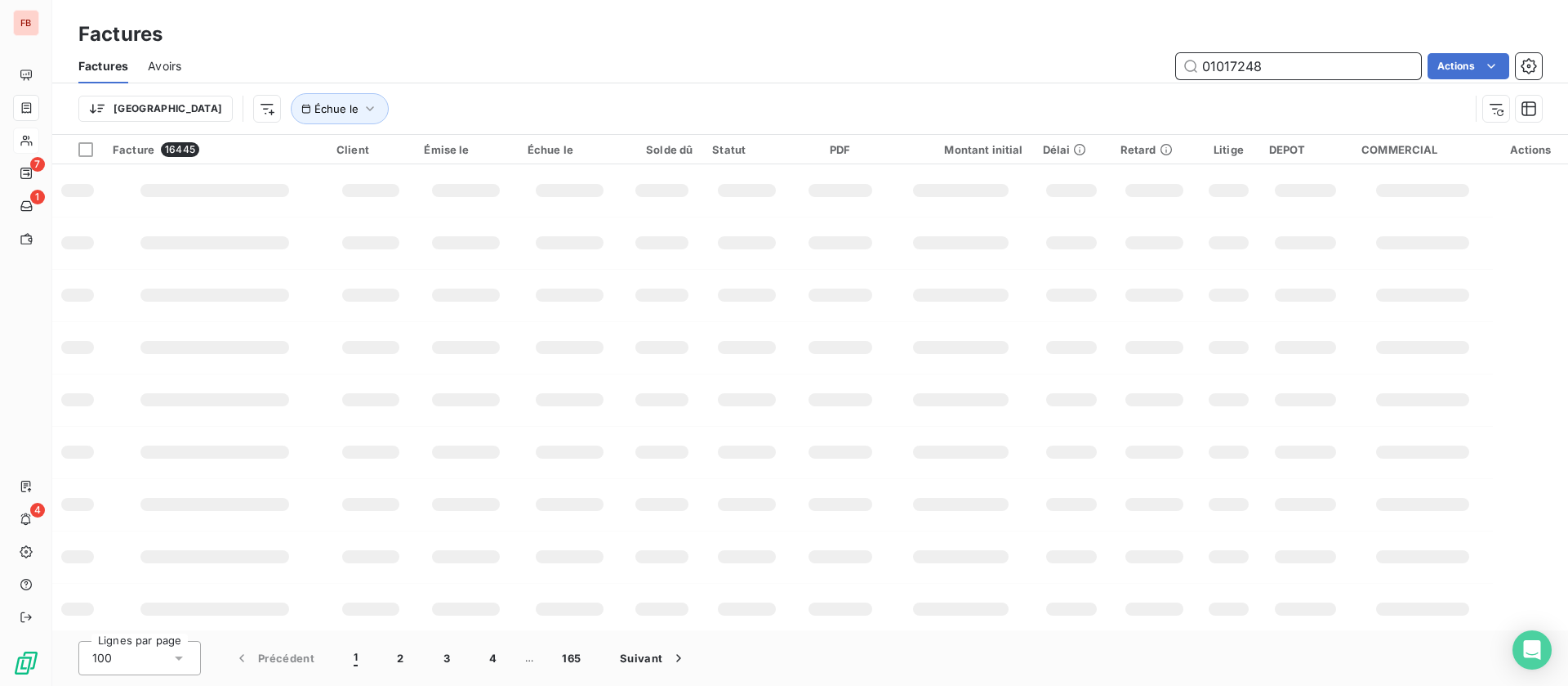
click at [1338, 63] on input "01017248" at bounding box center [1299, 67] width 245 height 26
click at [1004, 95] on div "Trier Échue le" at bounding box center [774, 109] width 1391 height 31
click at [1269, 63] on input "01017248" at bounding box center [1299, 67] width 245 height 26
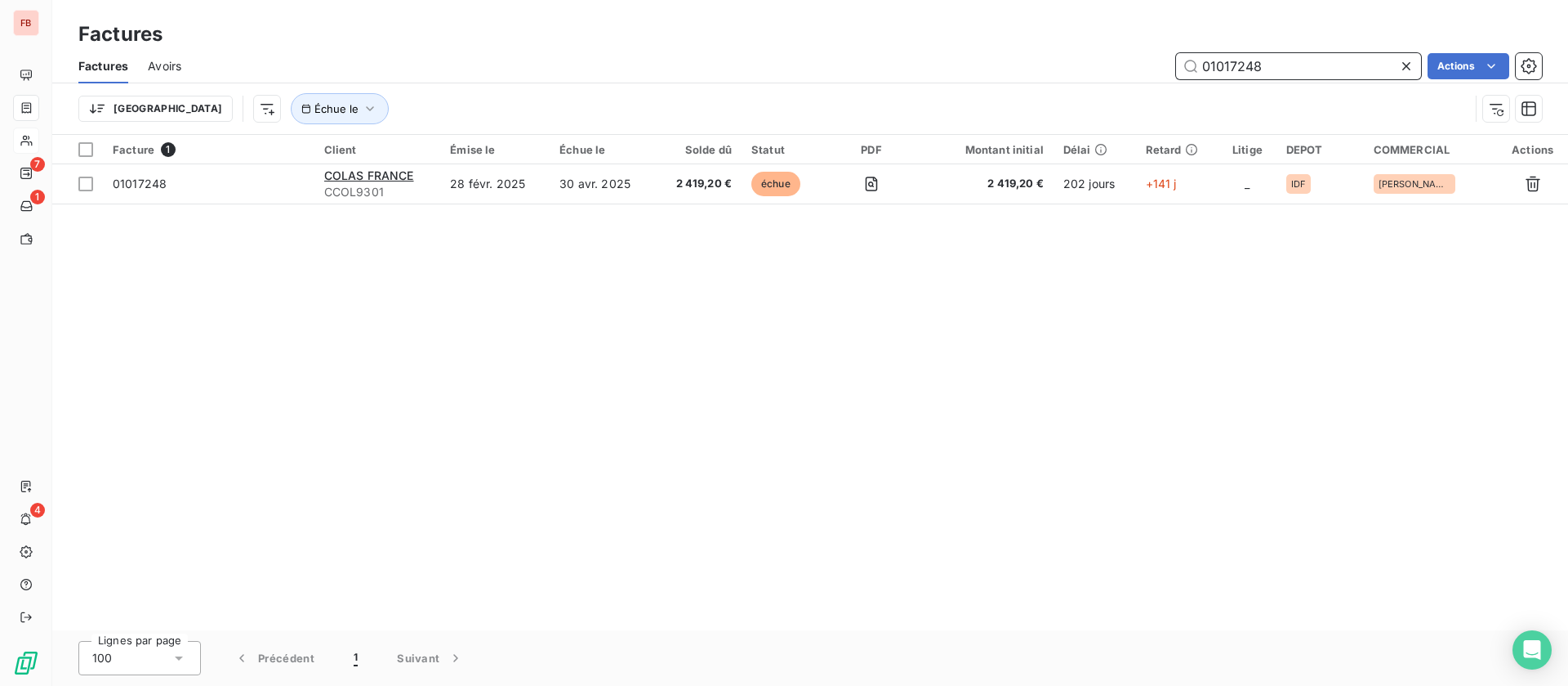
drag, startPoint x: 1306, startPoint y: 61, endPoint x: 965, endPoint y: 68, distance: 341.1
click at [970, 67] on div "01017248 Actions" at bounding box center [871, 67] width 1341 height 26
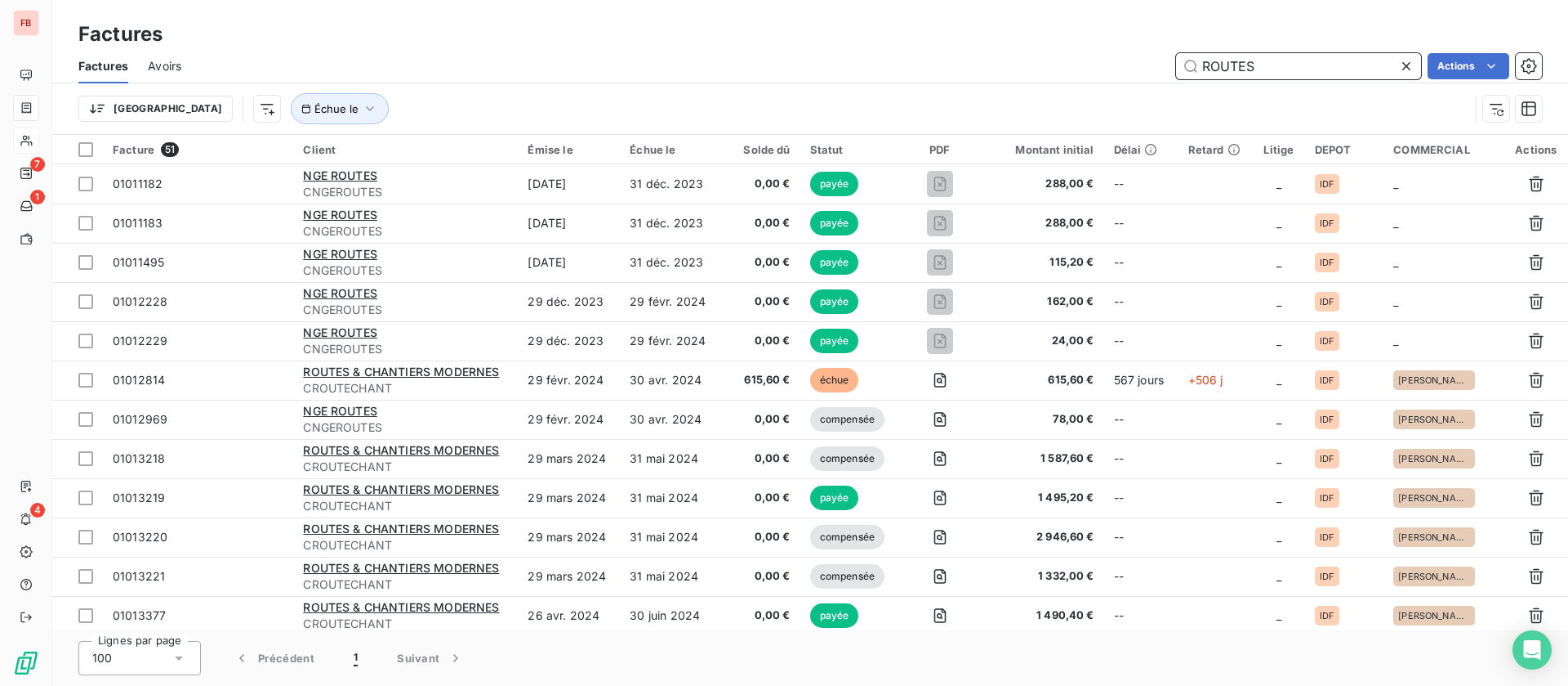
drag, startPoint x: 1043, startPoint y: 64, endPoint x: 955, endPoint y: 64, distance: 88.0
click at [955, 64] on div "ROUTES Actions" at bounding box center [871, 67] width 1341 height 26
type input "SVRD"
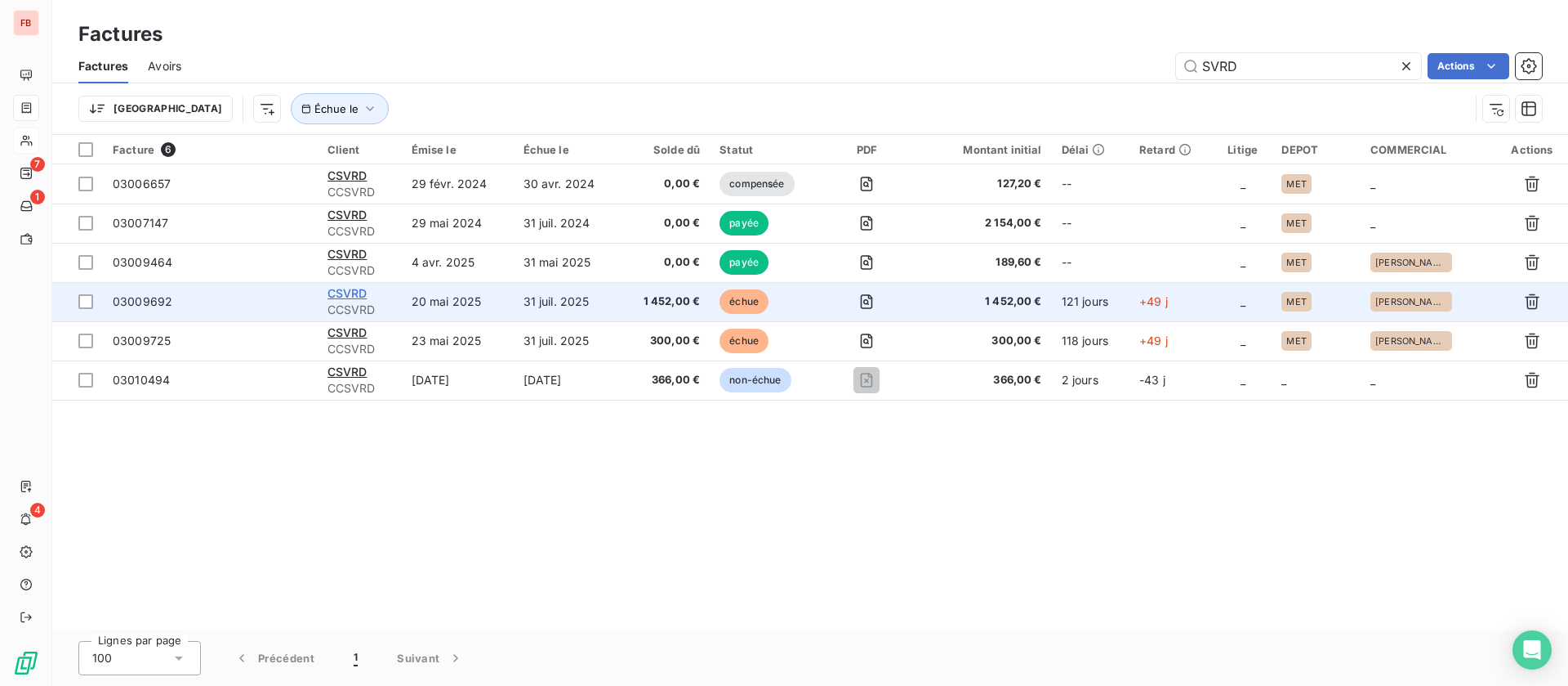
click at [361, 290] on span "CSVRD" at bounding box center [347, 292] width 40 height 14
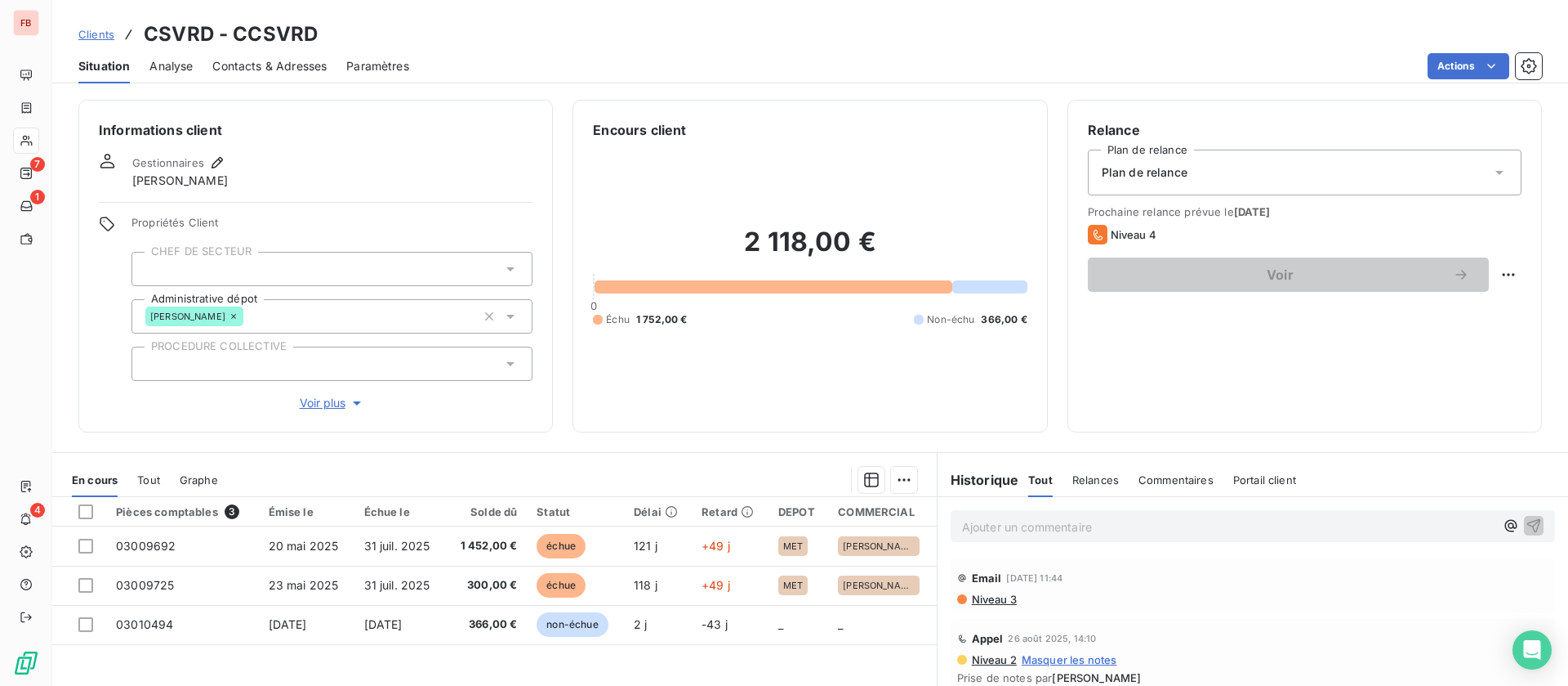
click at [1075, 517] on p "Ajouter un commentaire ﻿" at bounding box center [1228, 526] width 533 height 21
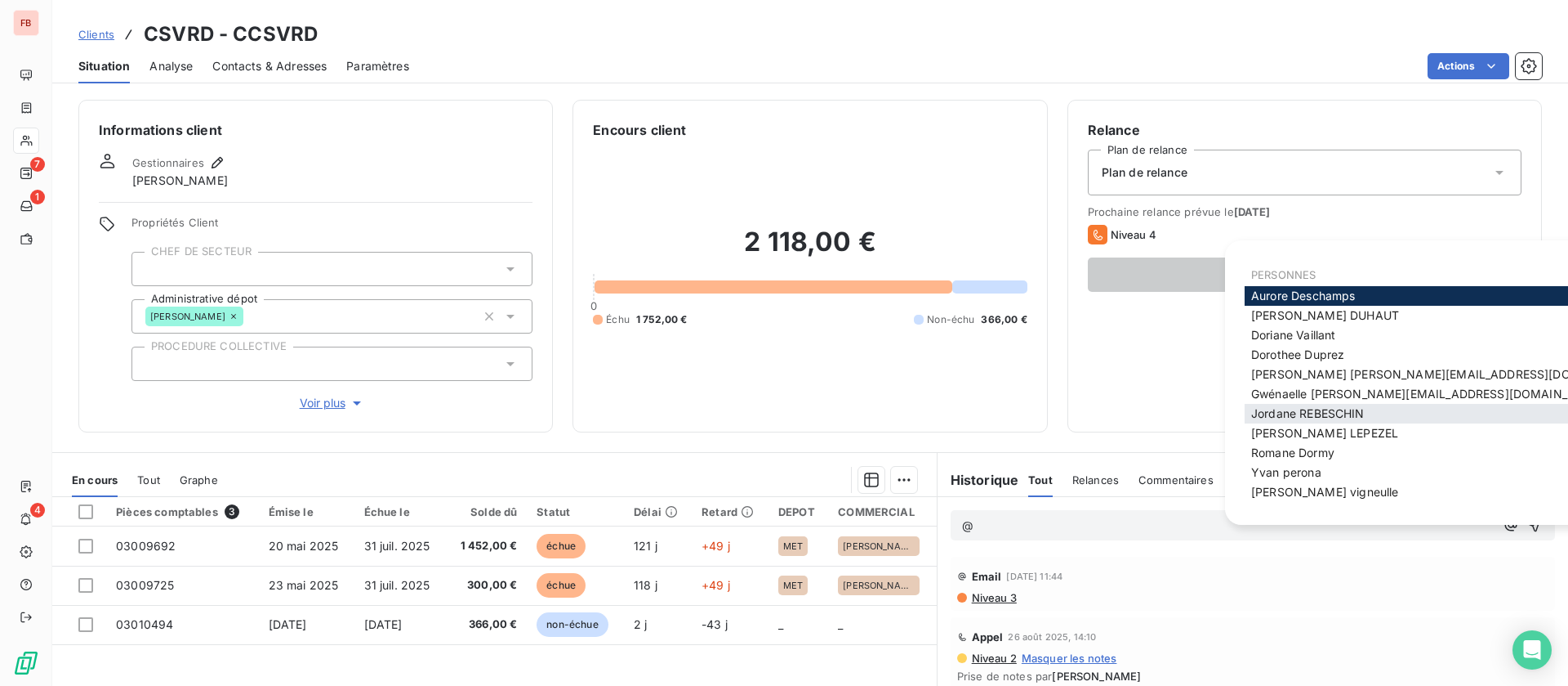
click at [1321, 415] on span "Jordane REBESCHIN" at bounding box center [1308, 413] width 114 height 14
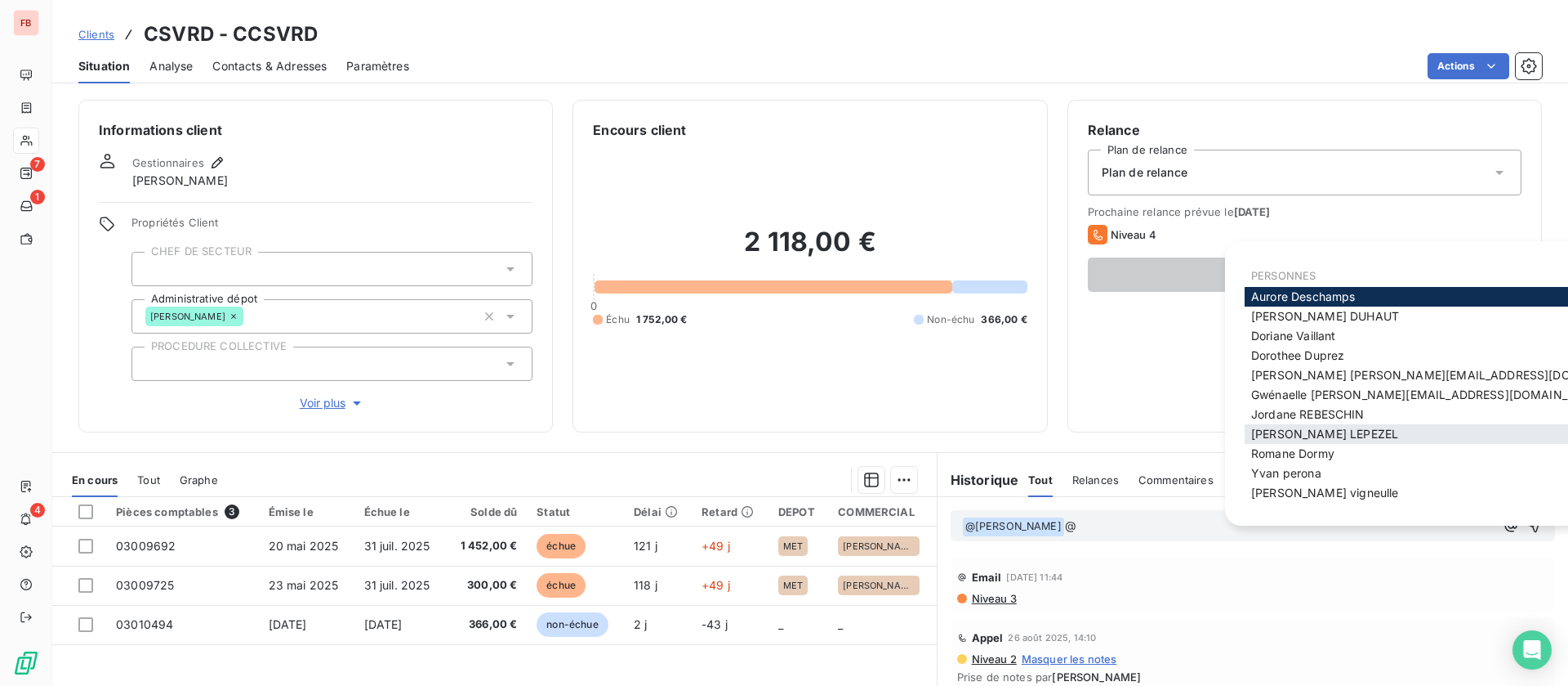
click at [1339, 432] on span "PETER LEPEZEL" at bounding box center [1324, 433] width 147 height 14
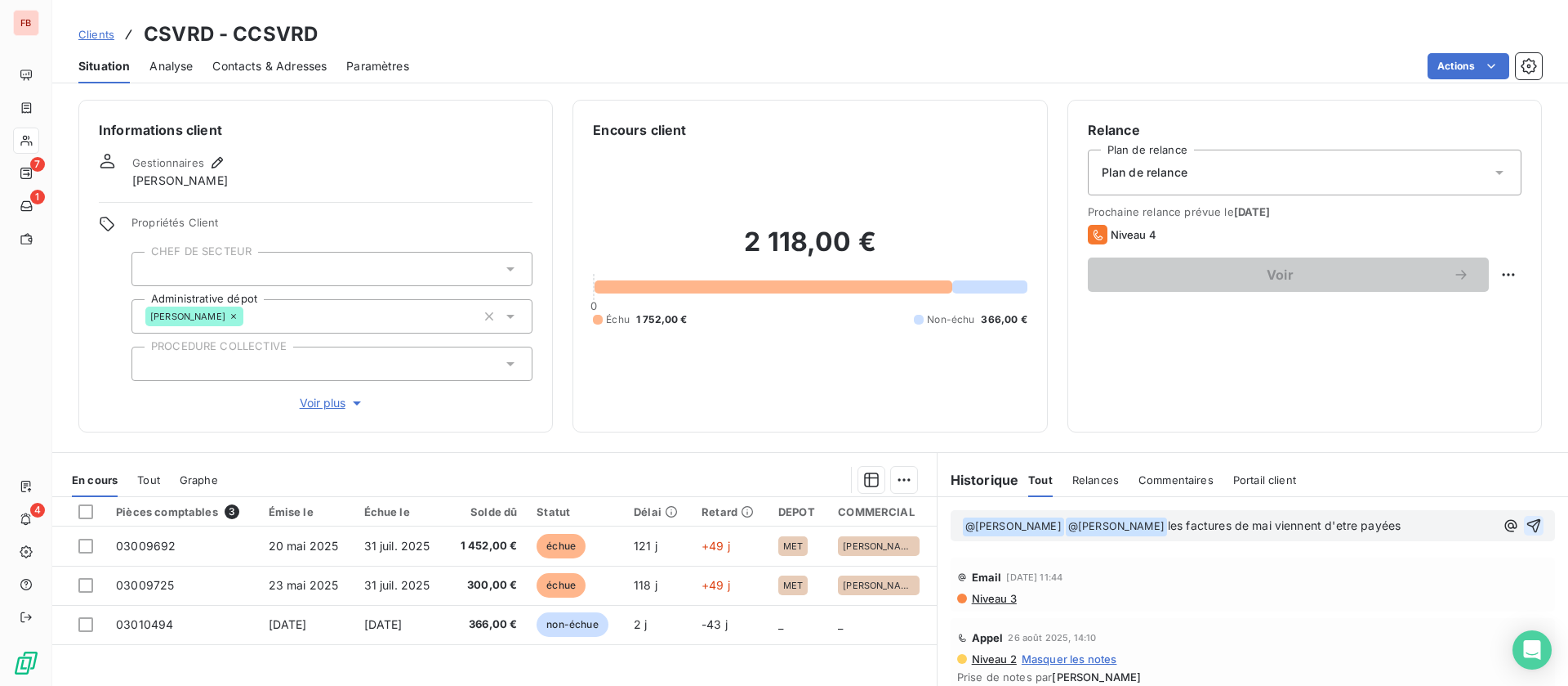
click at [1524, 526] on button "button" at bounding box center [1534, 525] width 20 height 20
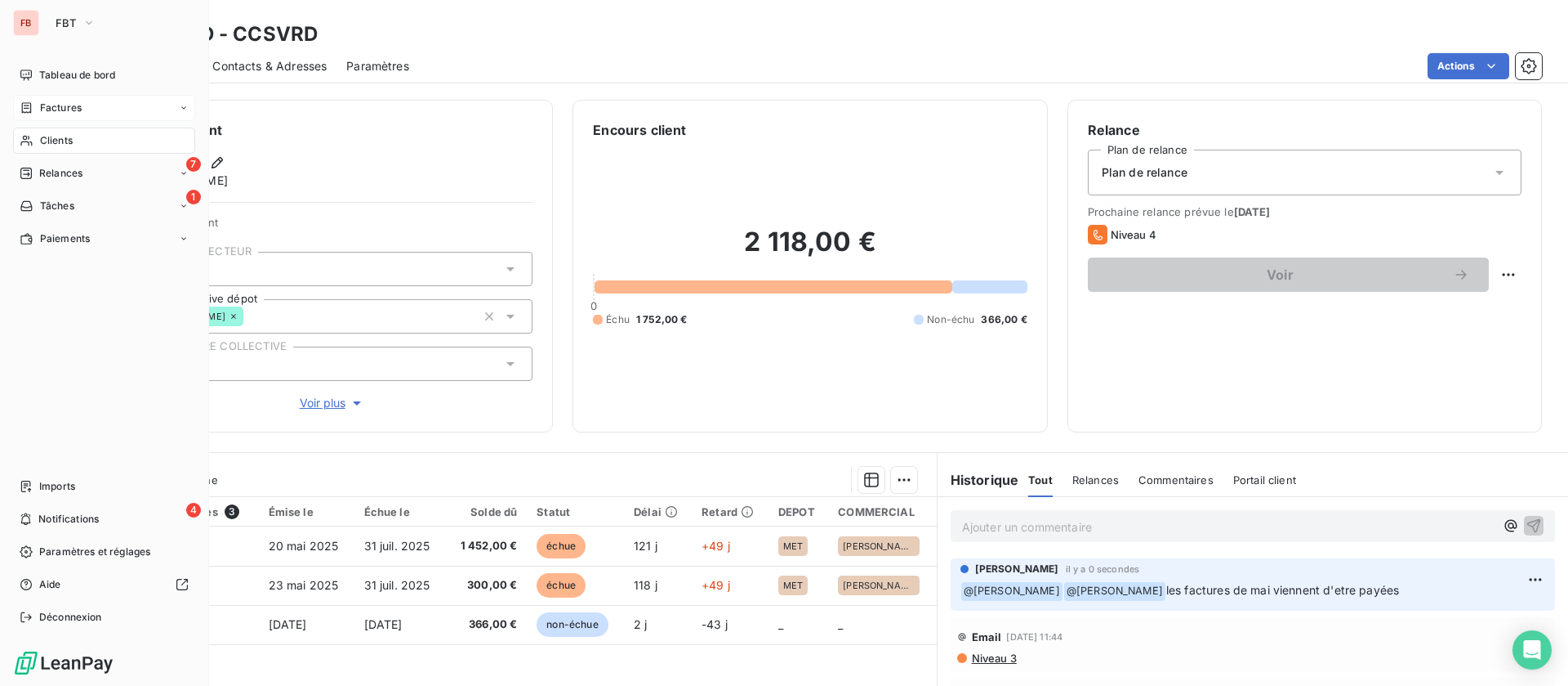
drag, startPoint x: 53, startPoint y: 115, endPoint x: 203, endPoint y: 97, distance: 151.1
click at [54, 99] on div "Factures" at bounding box center [104, 108] width 182 height 26
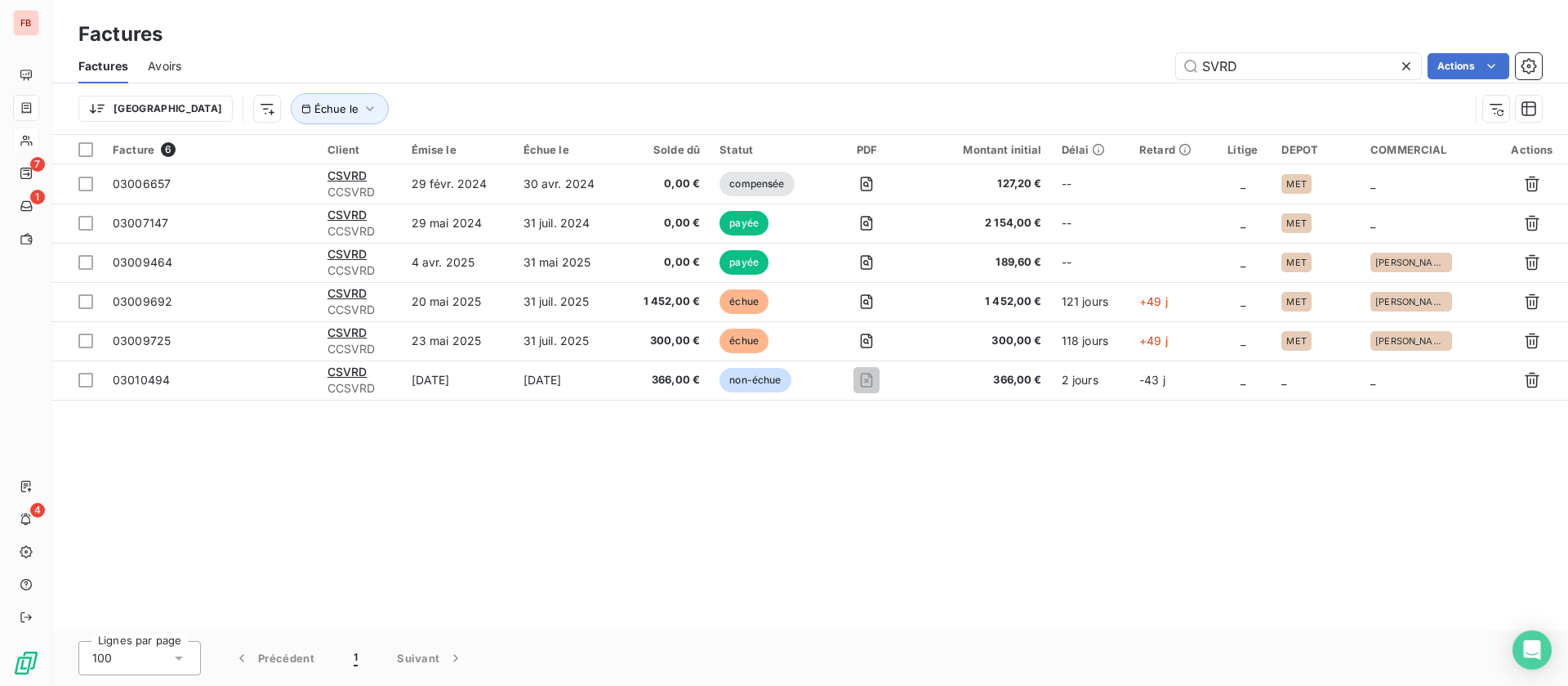
drag, startPoint x: 1168, startPoint y: 61, endPoint x: 1087, endPoint y: 61, distance: 81.0
click at [1085, 61] on div "SVRD Actions" at bounding box center [871, 67] width 1341 height 26
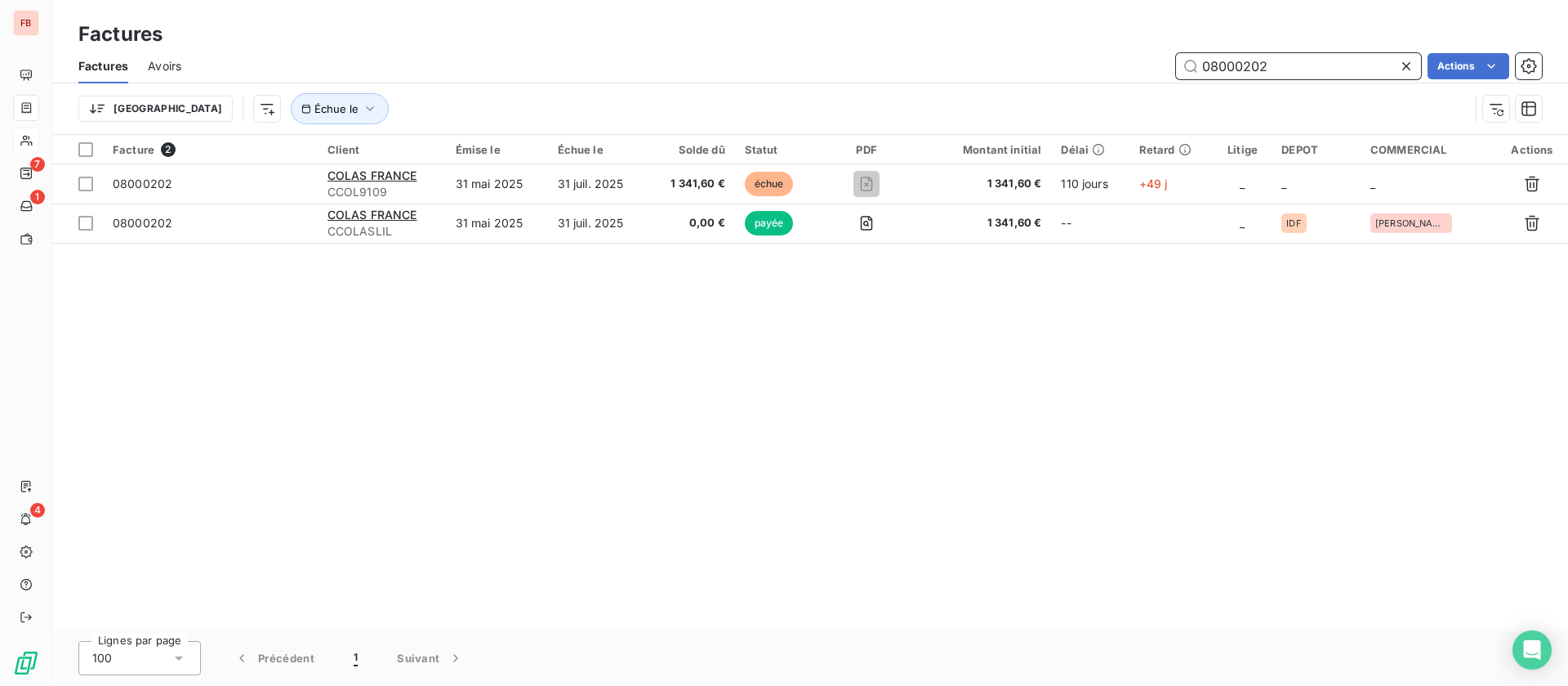
drag, startPoint x: 1295, startPoint y: 64, endPoint x: 1102, endPoint y: 68, distance: 193.0
click at [1102, 68] on div "08000202 Actions" at bounding box center [871, 67] width 1341 height 26
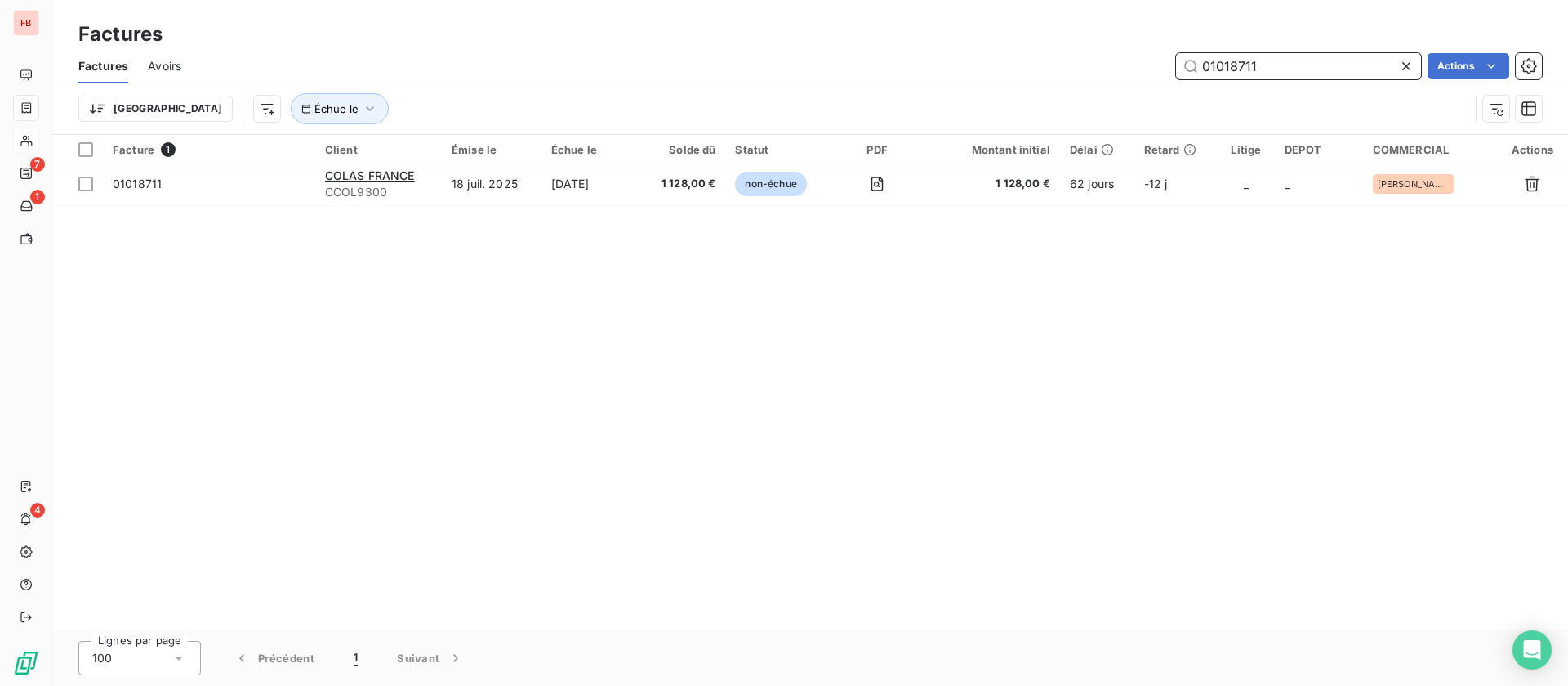
drag, startPoint x: 1303, startPoint y: 59, endPoint x: 1052, endPoint y: 54, distance: 251.0
click at [1052, 54] on div "01018711 Actions" at bounding box center [871, 67] width 1341 height 26
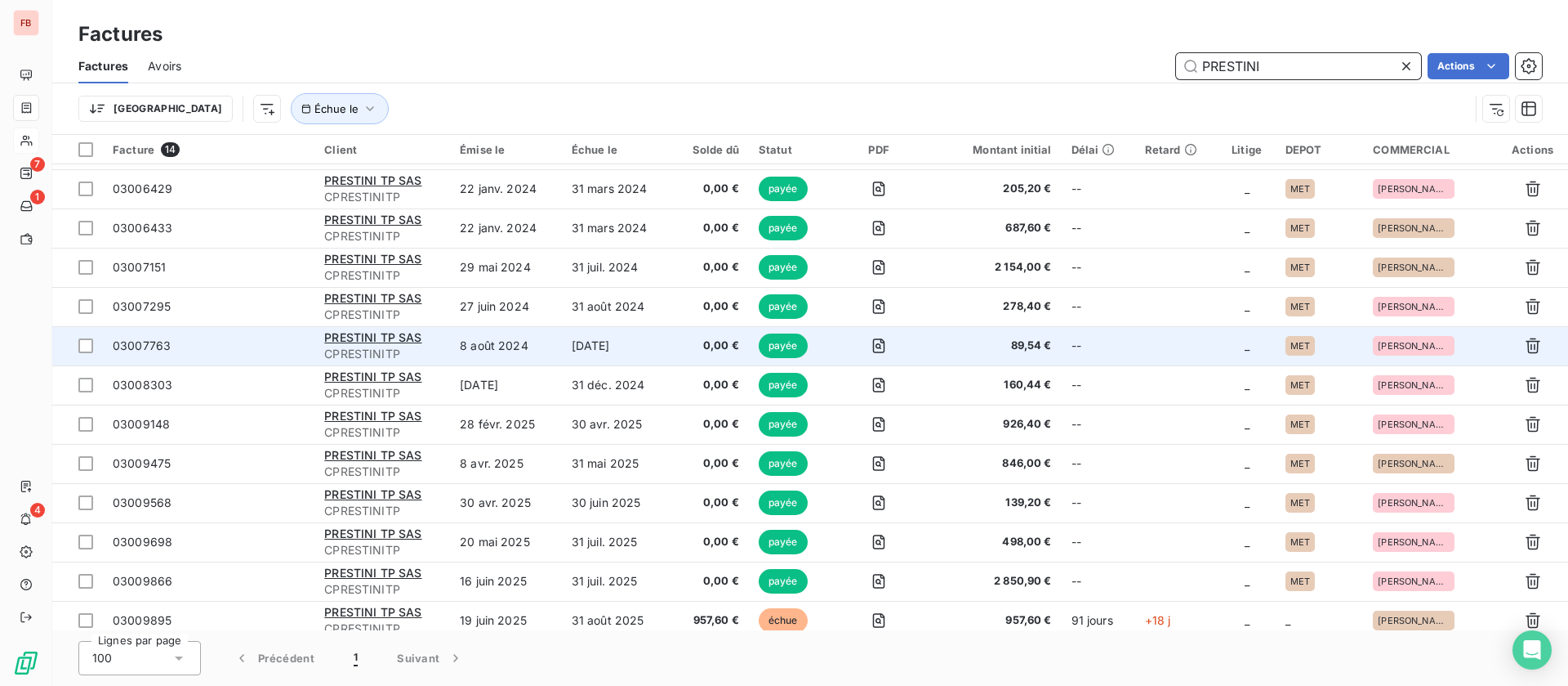
scroll to position [84, 0]
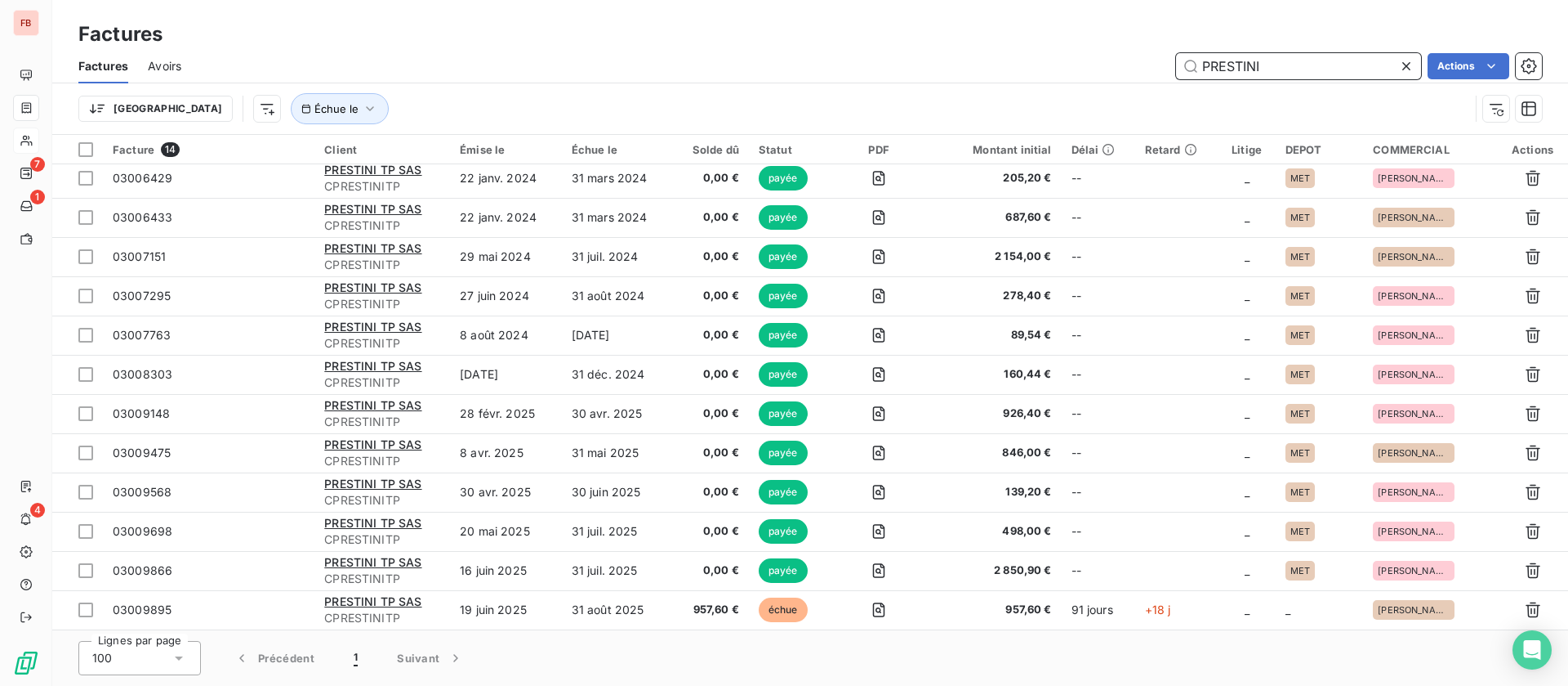
drag, startPoint x: 1305, startPoint y: 63, endPoint x: 929, endPoint y: 57, distance: 376.0
click at [930, 57] on div "PRESTINI Actions" at bounding box center [871, 67] width 1341 height 26
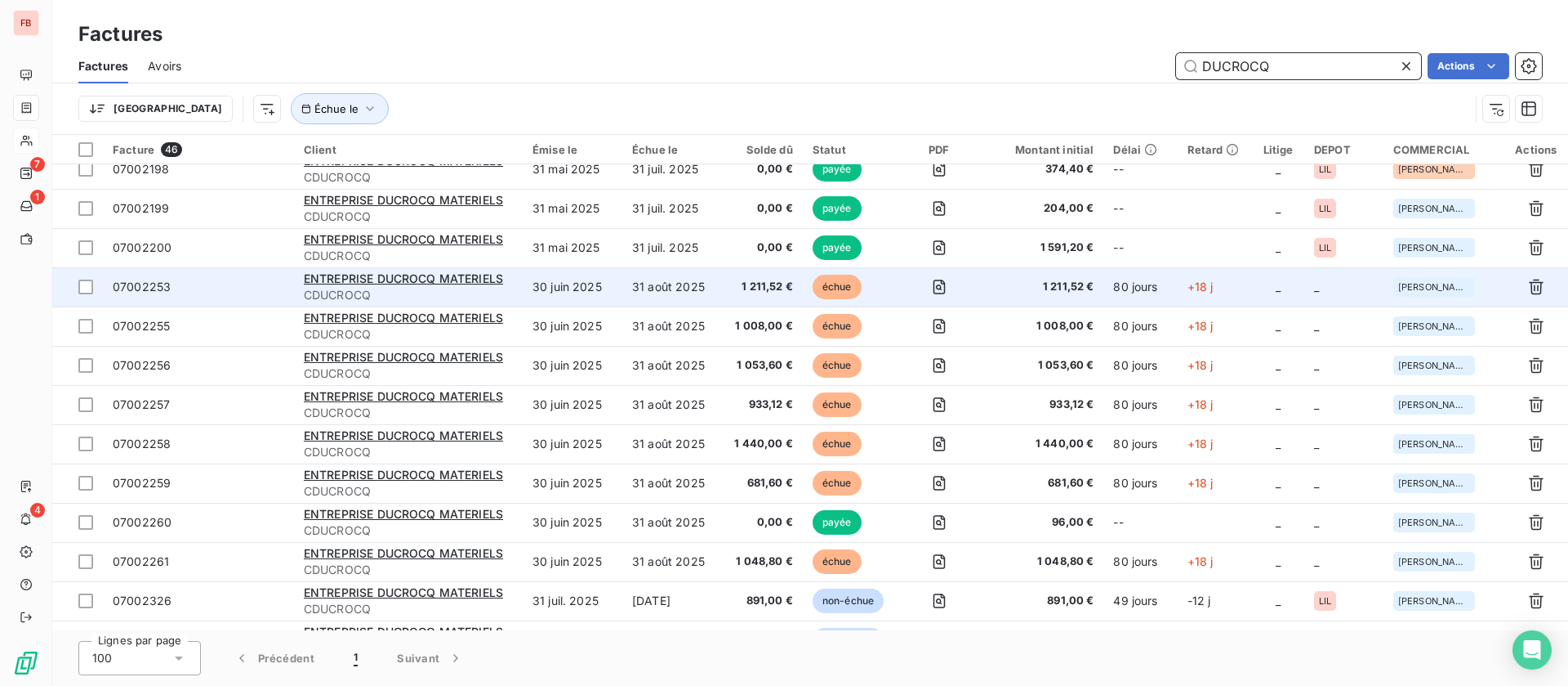
scroll to position [1104, 0]
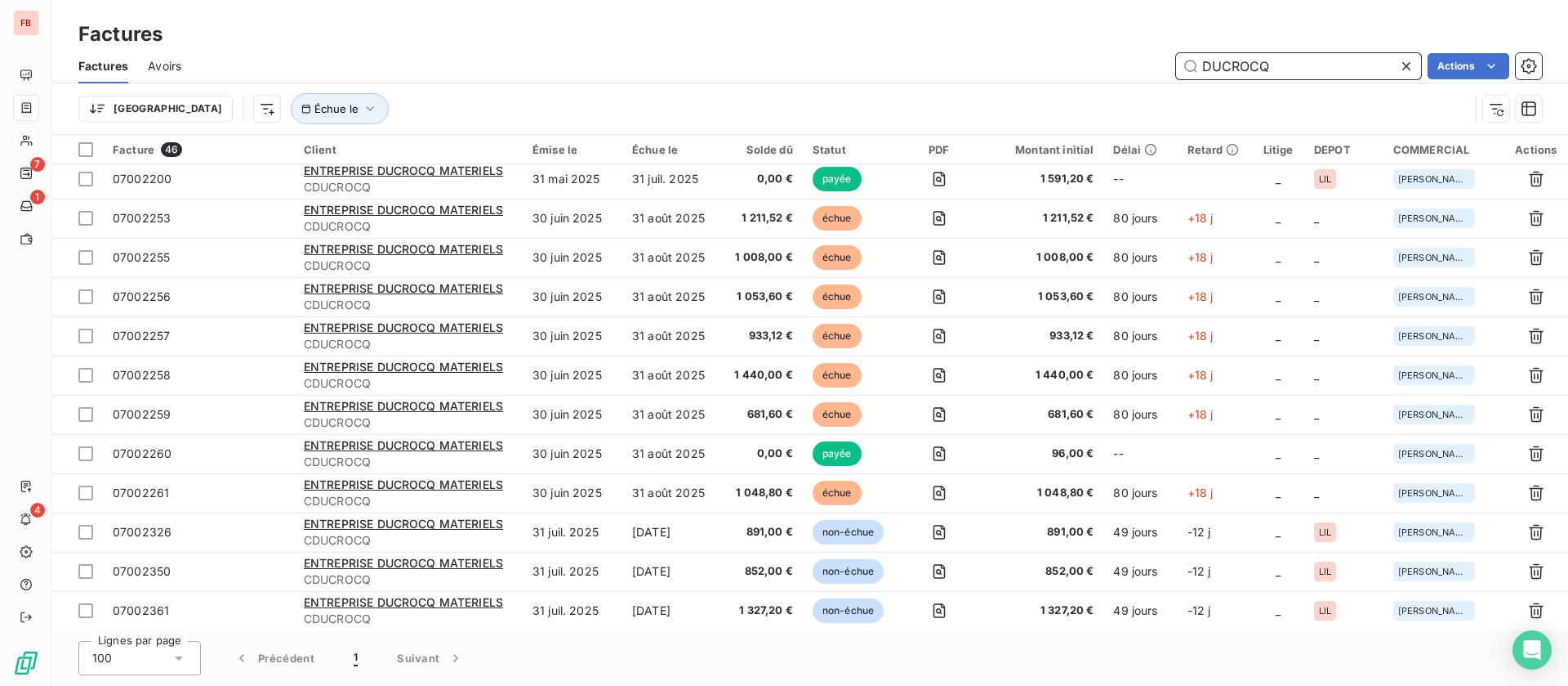
drag, startPoint x: 1123, startPoint y: 56, endPoint x: 993, endPoint y: 49, distance: 130.2
click at [993, 49] on div "Factures Avoirs DUCROCQ Actions" at bounding box center [811, 67] width 1516 height 35
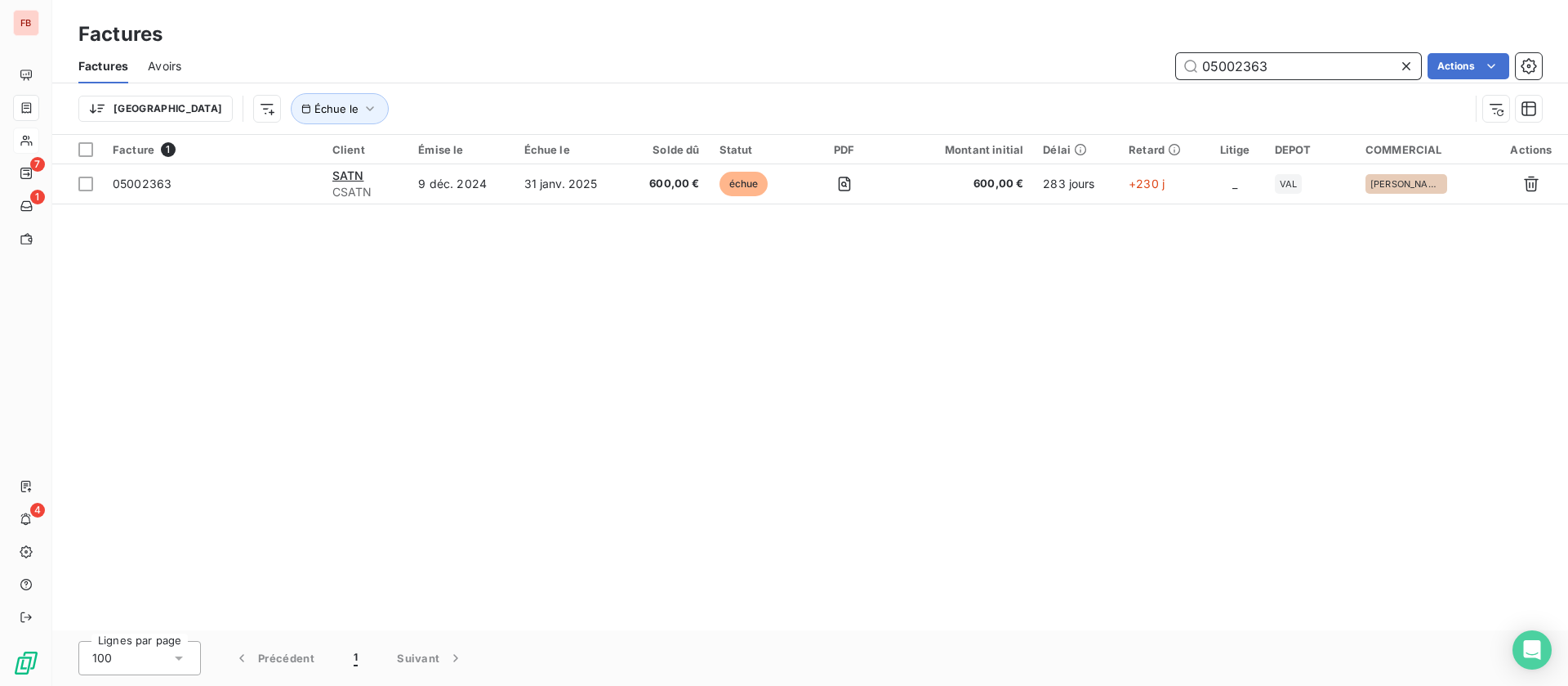
scroll to position [0, 0]
type input "05002363"
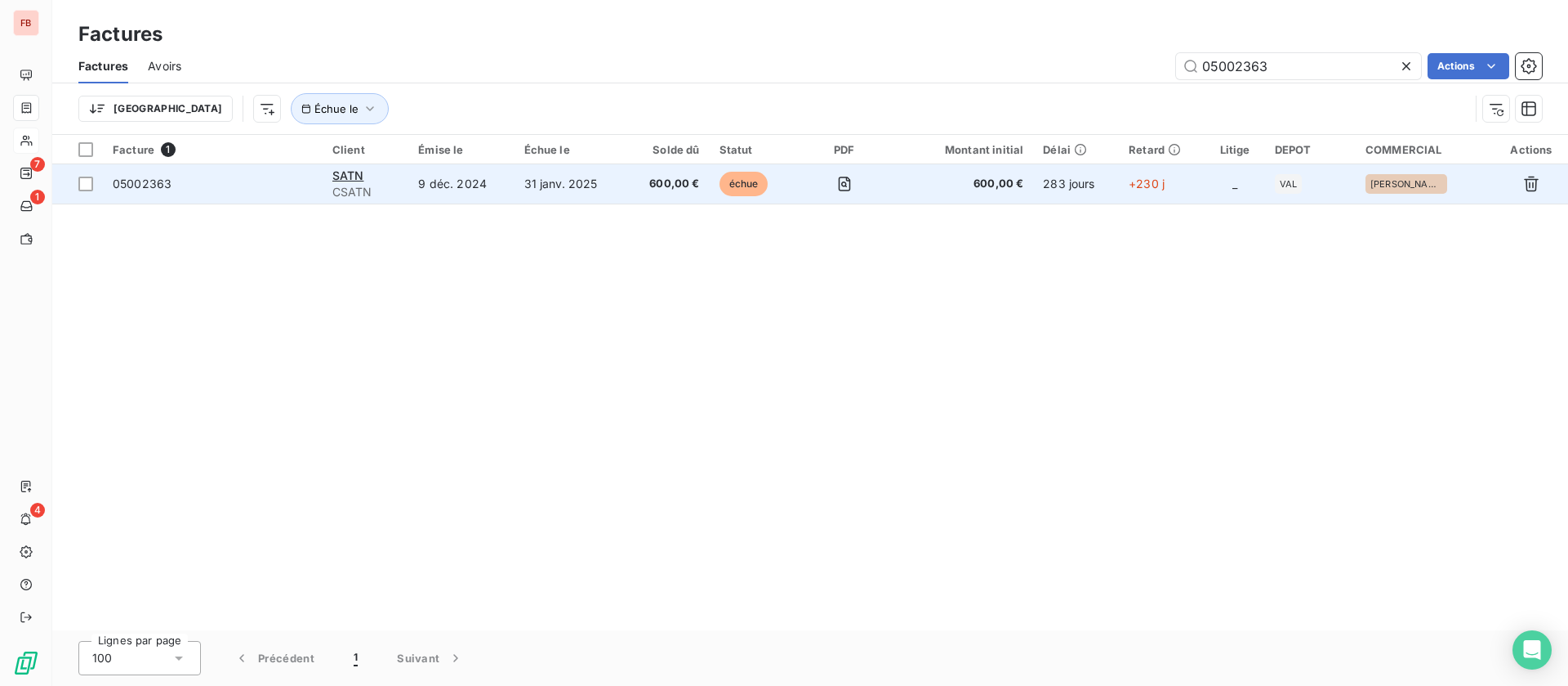
click at [477, 184] on td "9 déc. 2024" at bounding box center [461, 184] width 105 height 40
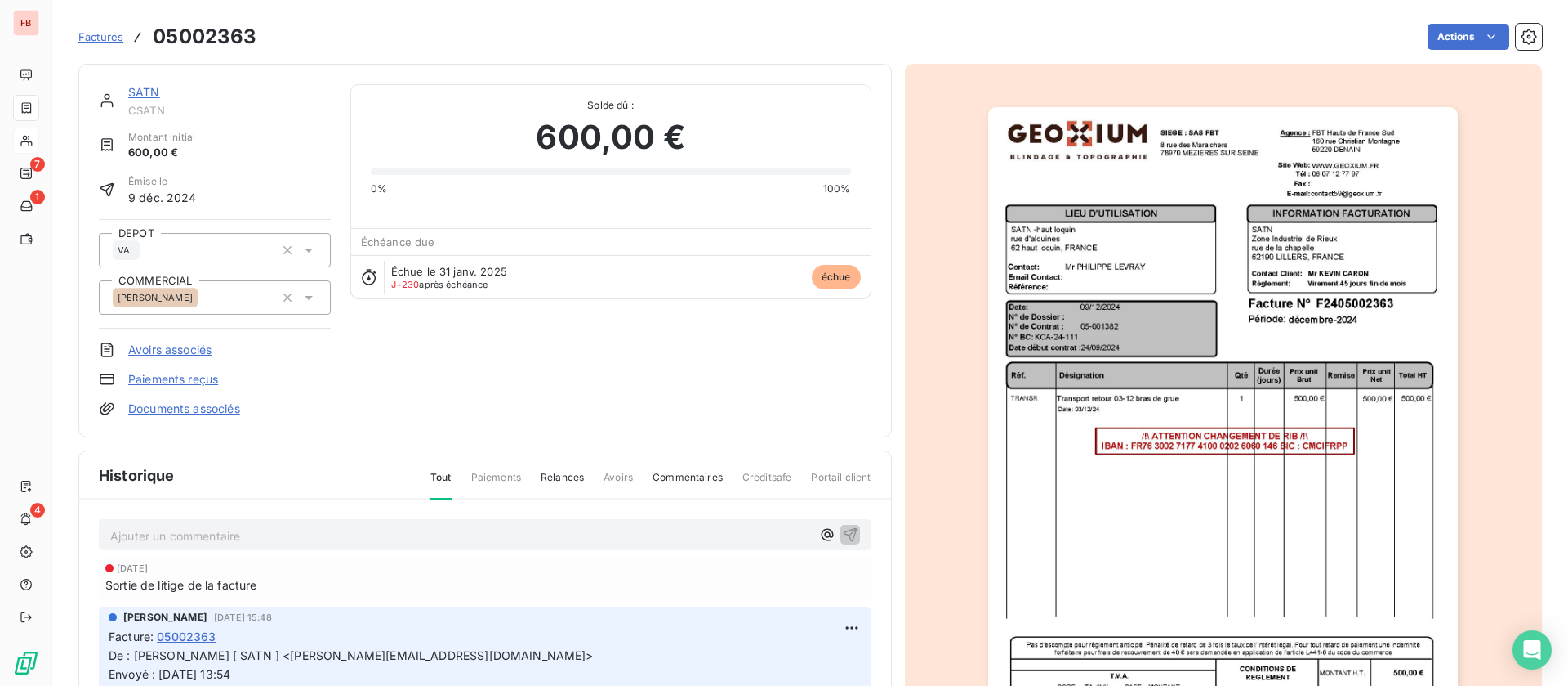
click at [375, 536] on p "Ajouter un commentaire ﻿" at bounding box center [460, 535] width 700 height 21
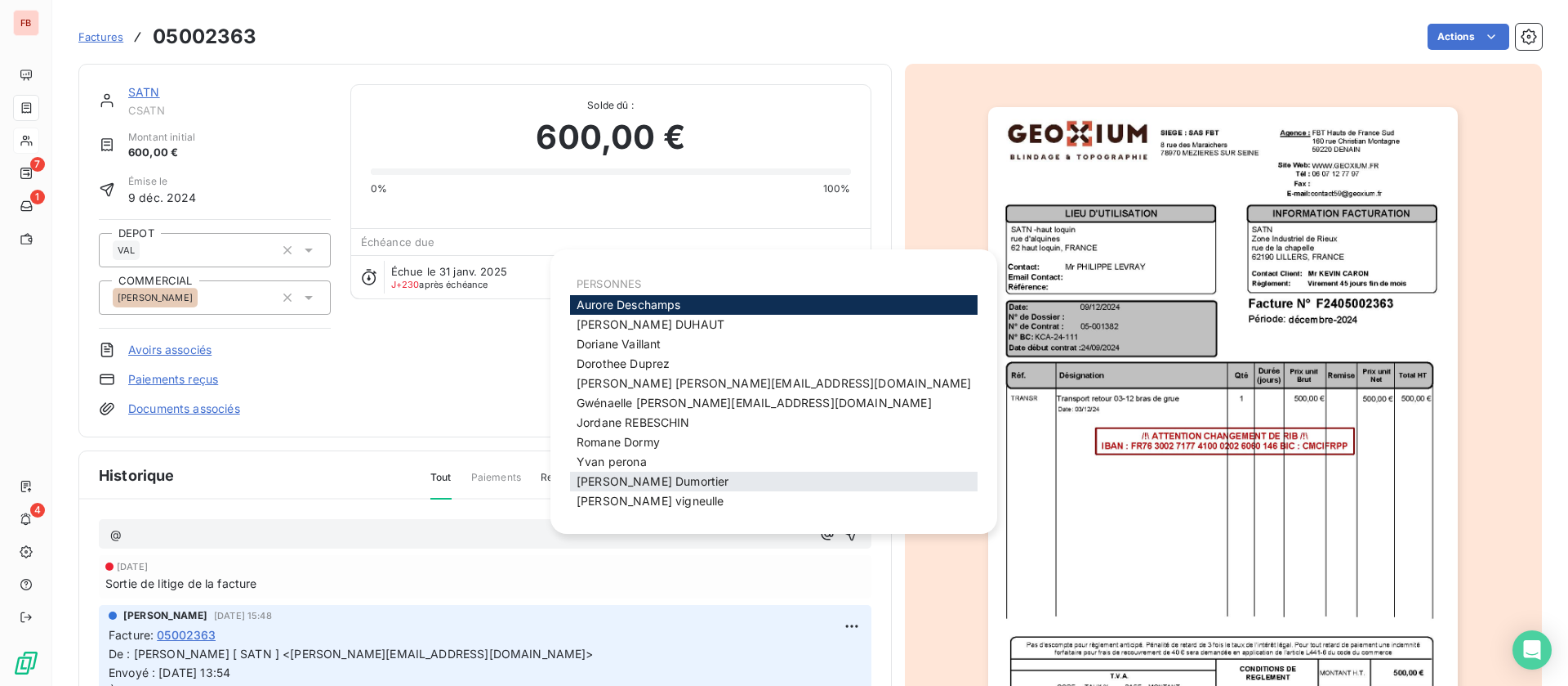
click at [663, 472] on div "jerome Dumortier" at bounding box center [774, 482] width 407 height 20
click at [626, 479] on span "jerome Dumortier" at bounding box center [653, 481] width 152 height 14
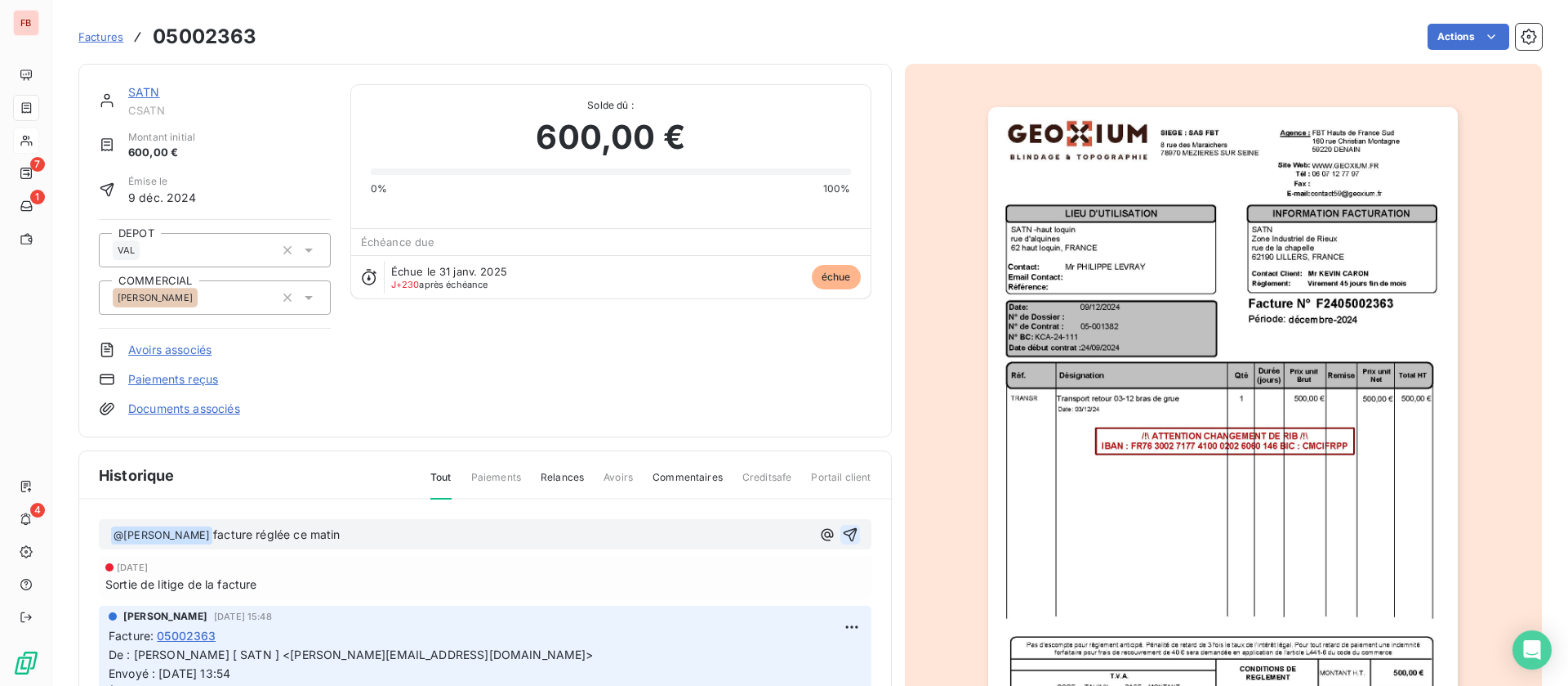
click at [843, 531] on icon "button" at bounding box center [849, 534] width 14 height 14
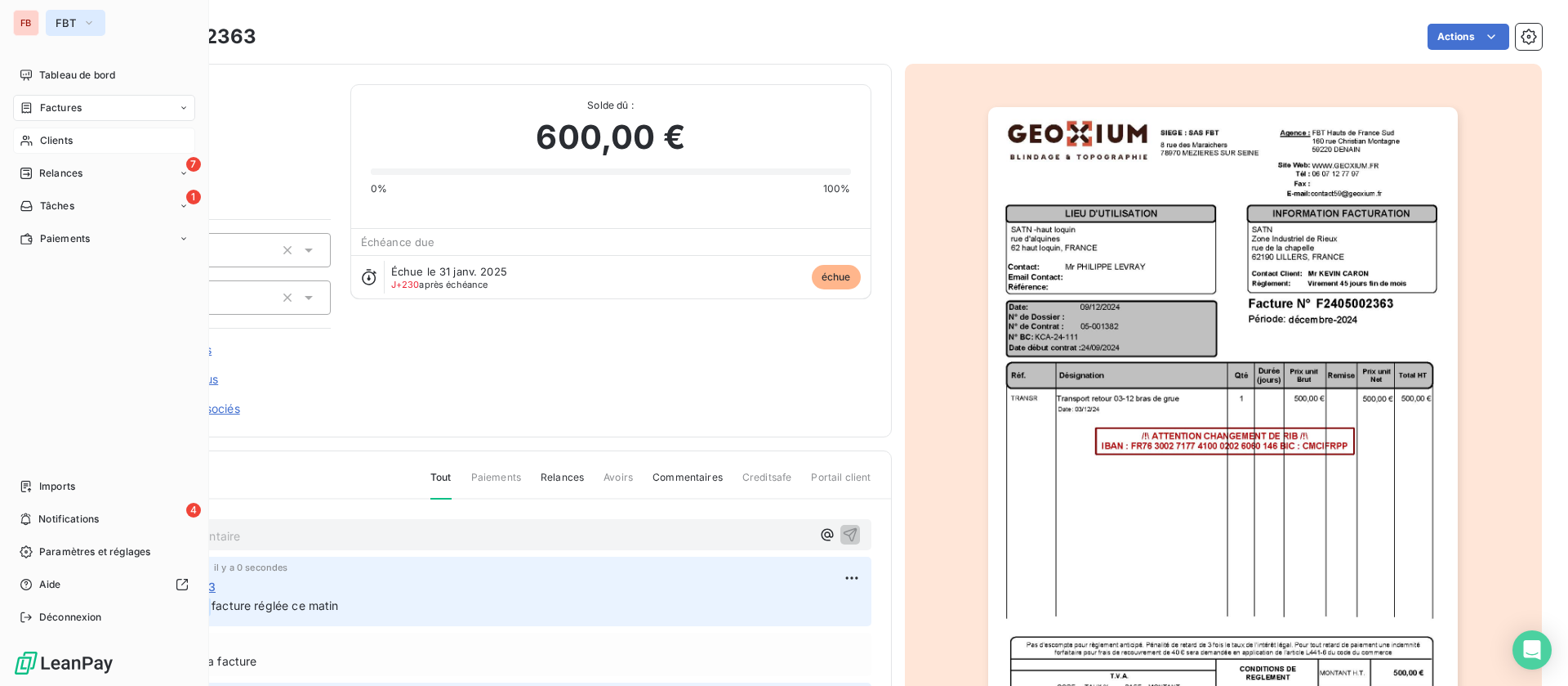
click at [66, 20] on span "FBT" at bounding box center [65, 23] width 21 height 13
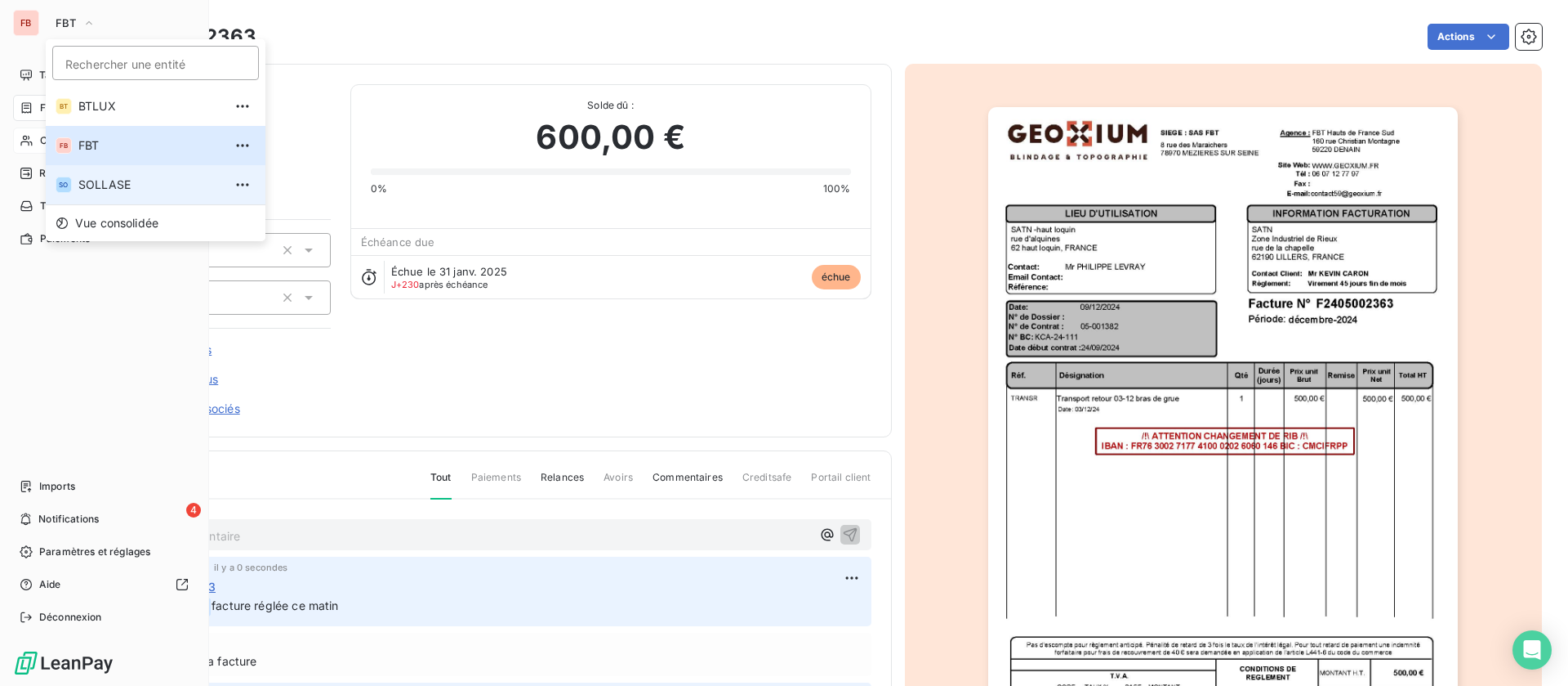
click at [95, 174] on li "SO SOLLASE" at bounding box center [156, 184] width 220 height 40
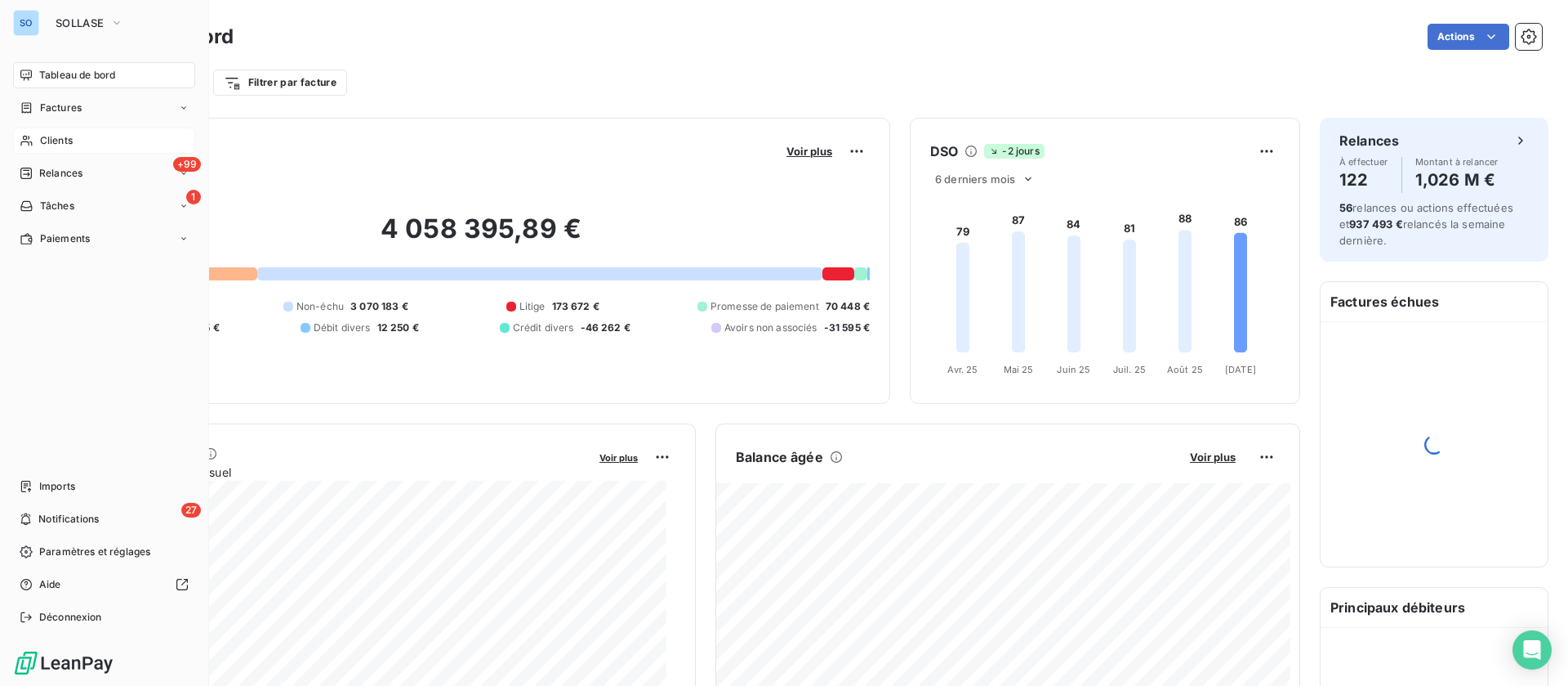
click at [33, 135] on icon at bounding box center [26, 141] width 14 height 13
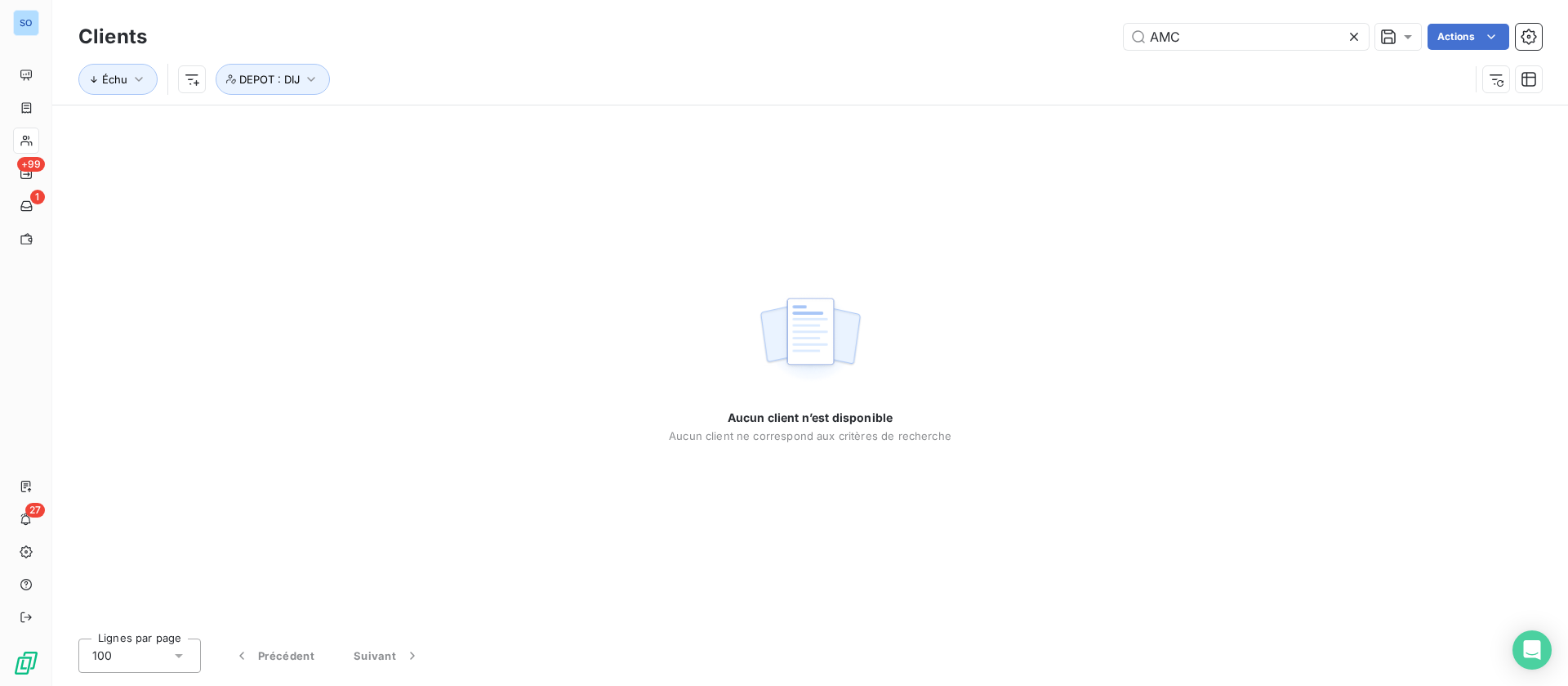
drag, startPoint x: 1234, startPoint y: 48, endPoint x: 1029, endPoint y: 43, distance: 205.1
click at [1029, 43] on div "AMC Actions" at bounding box center [854, 37] width 1375 height 26
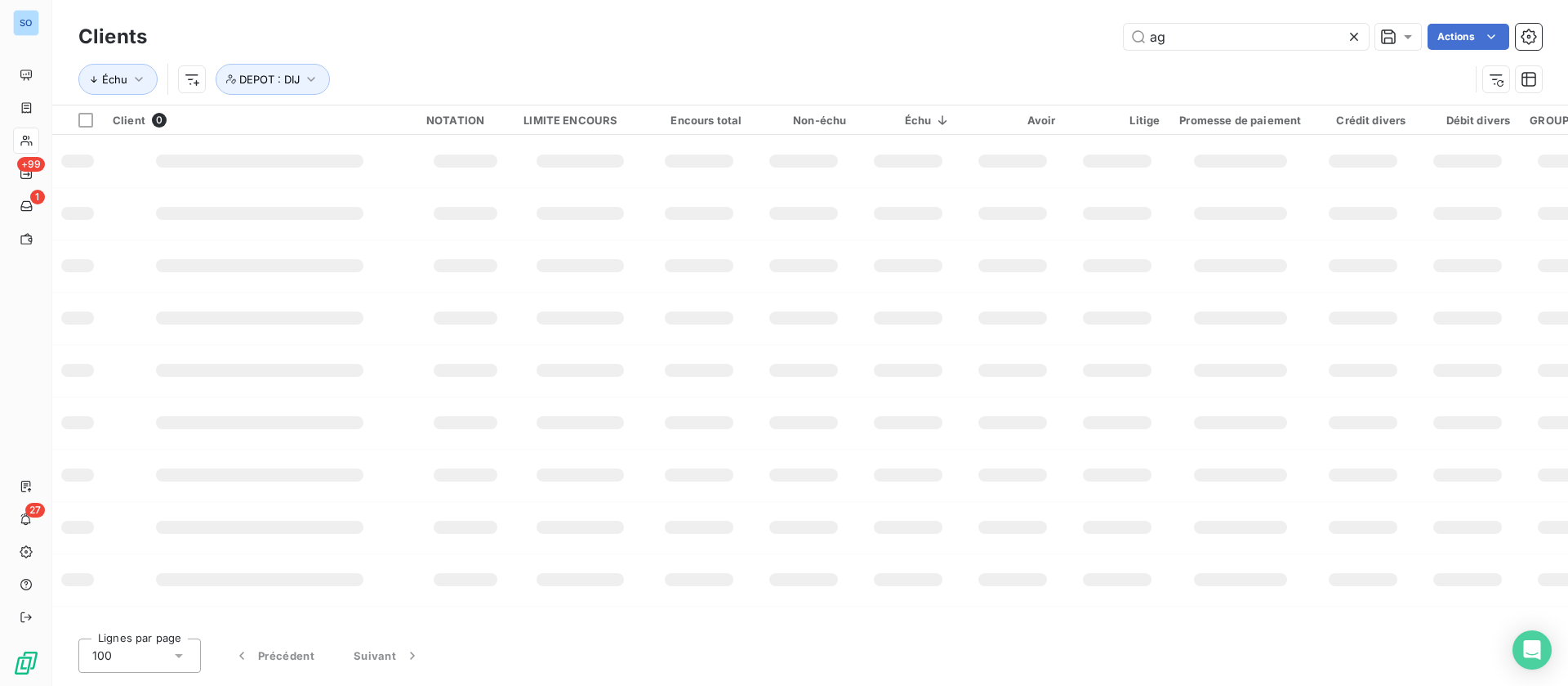
type input "a"
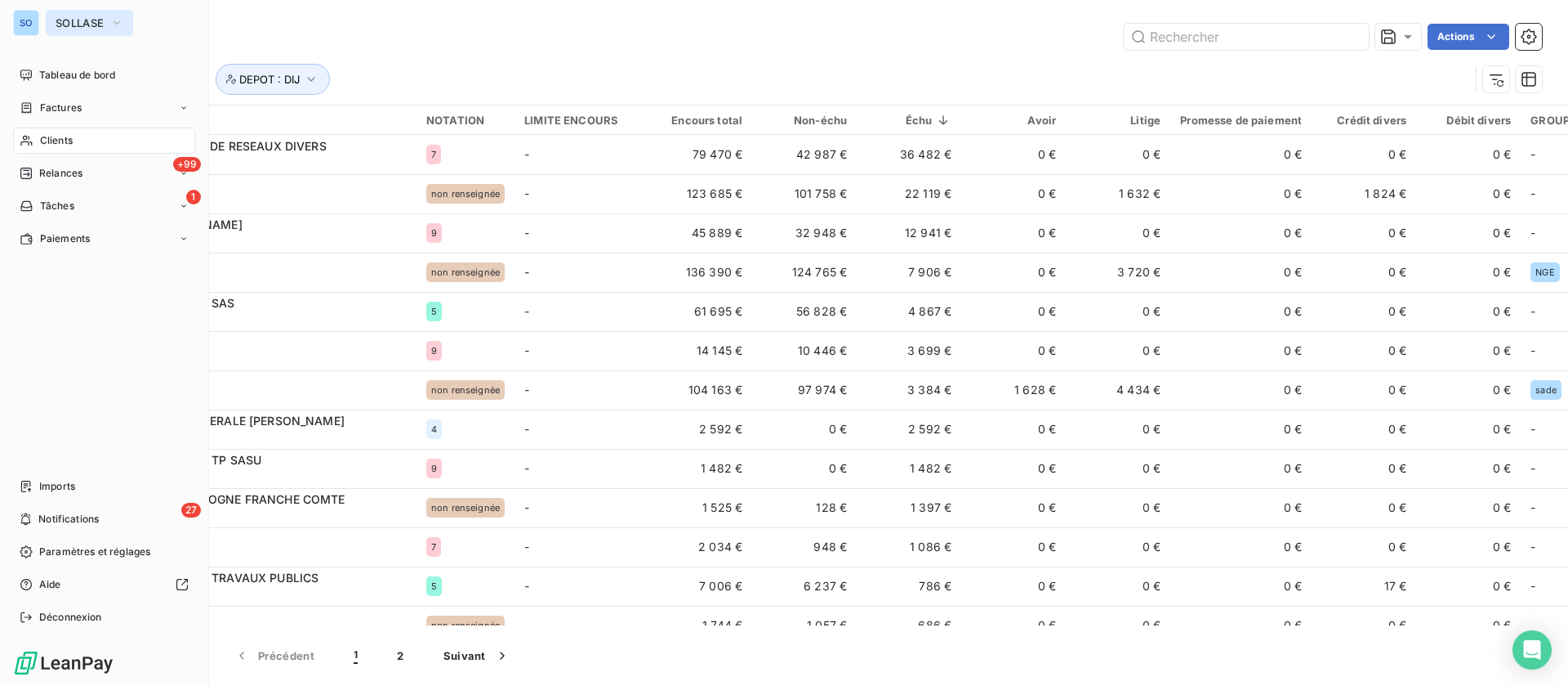
click at [114, 26] on icon "button" at bounding box center [117, 23] width 13 height 16
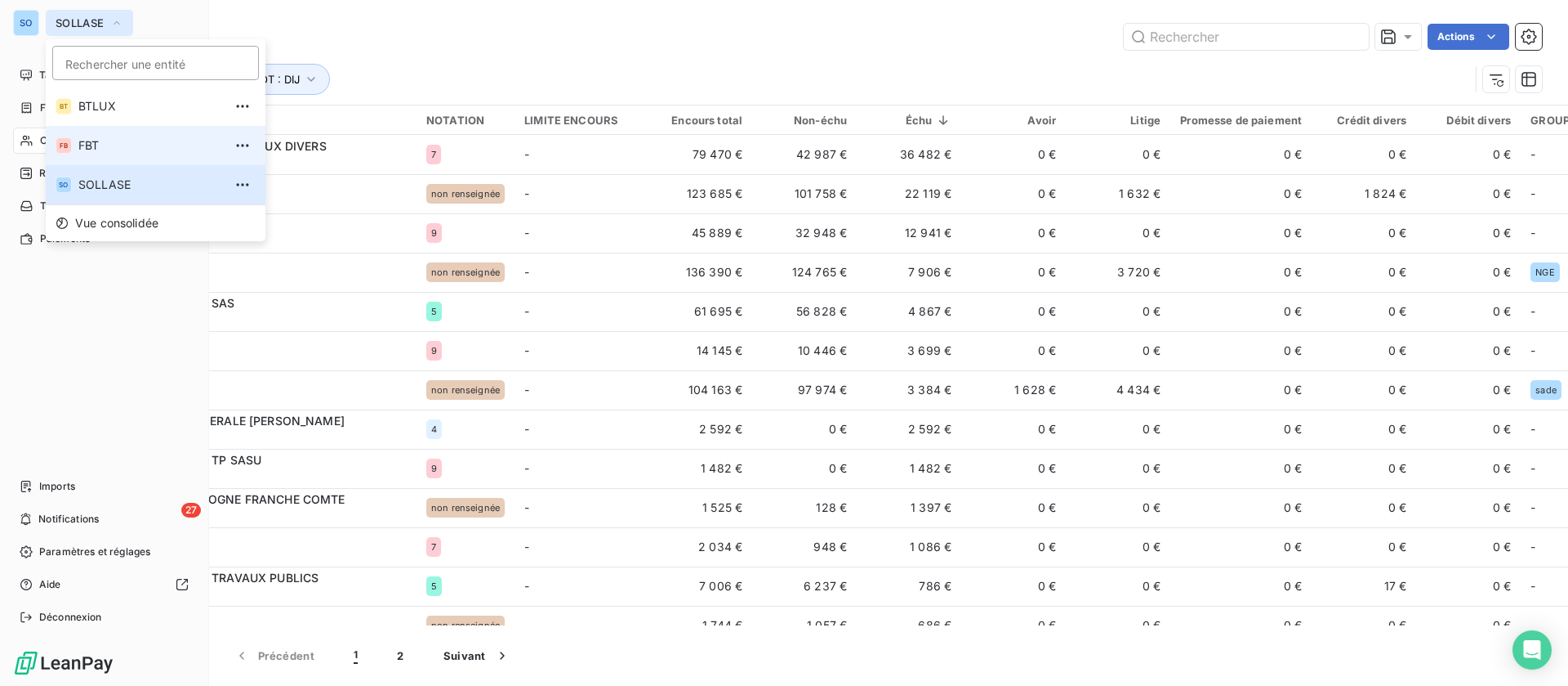
click at [96, 160] on li "FB FBT" at bounding box center [156, 146] width 220 height 40
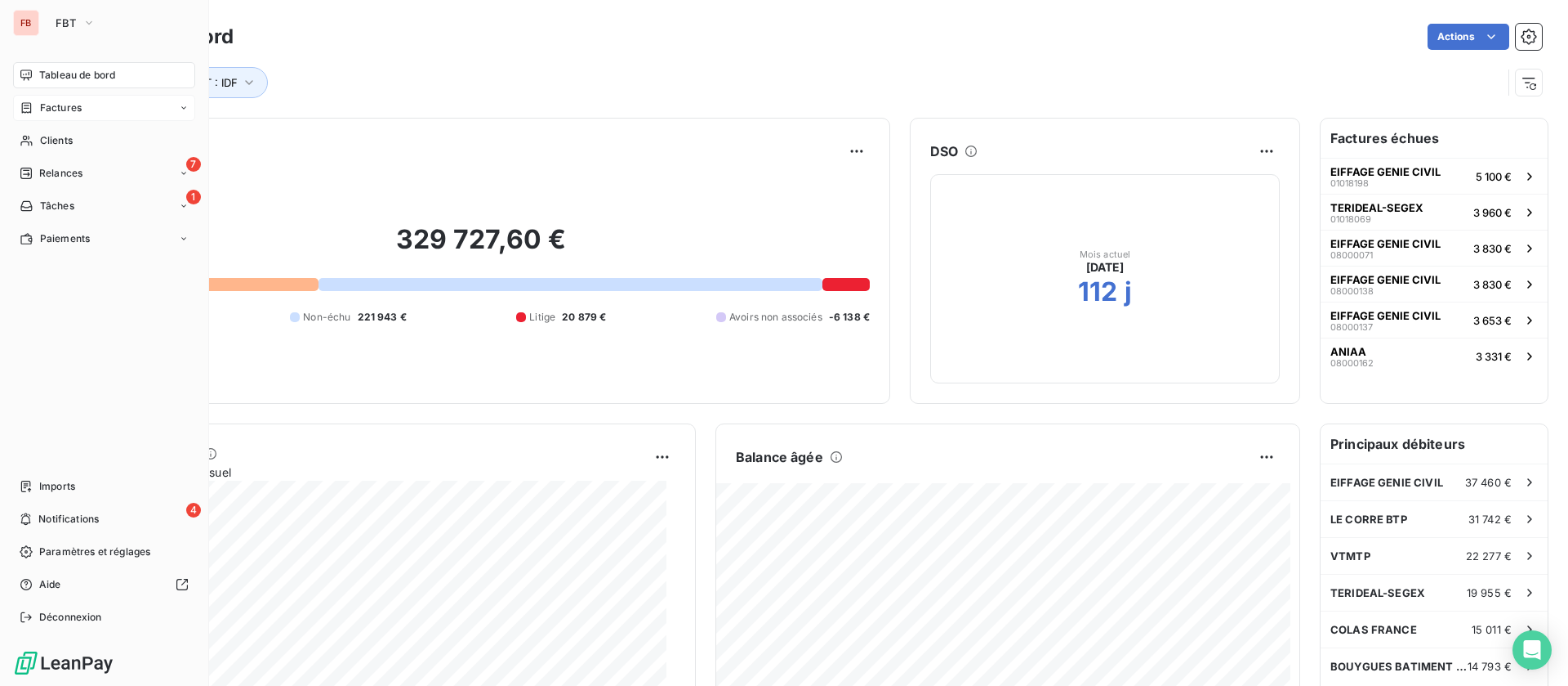
click at [71, 101] on span "Factures" at bounding box center [61, 108] width 42 height 15
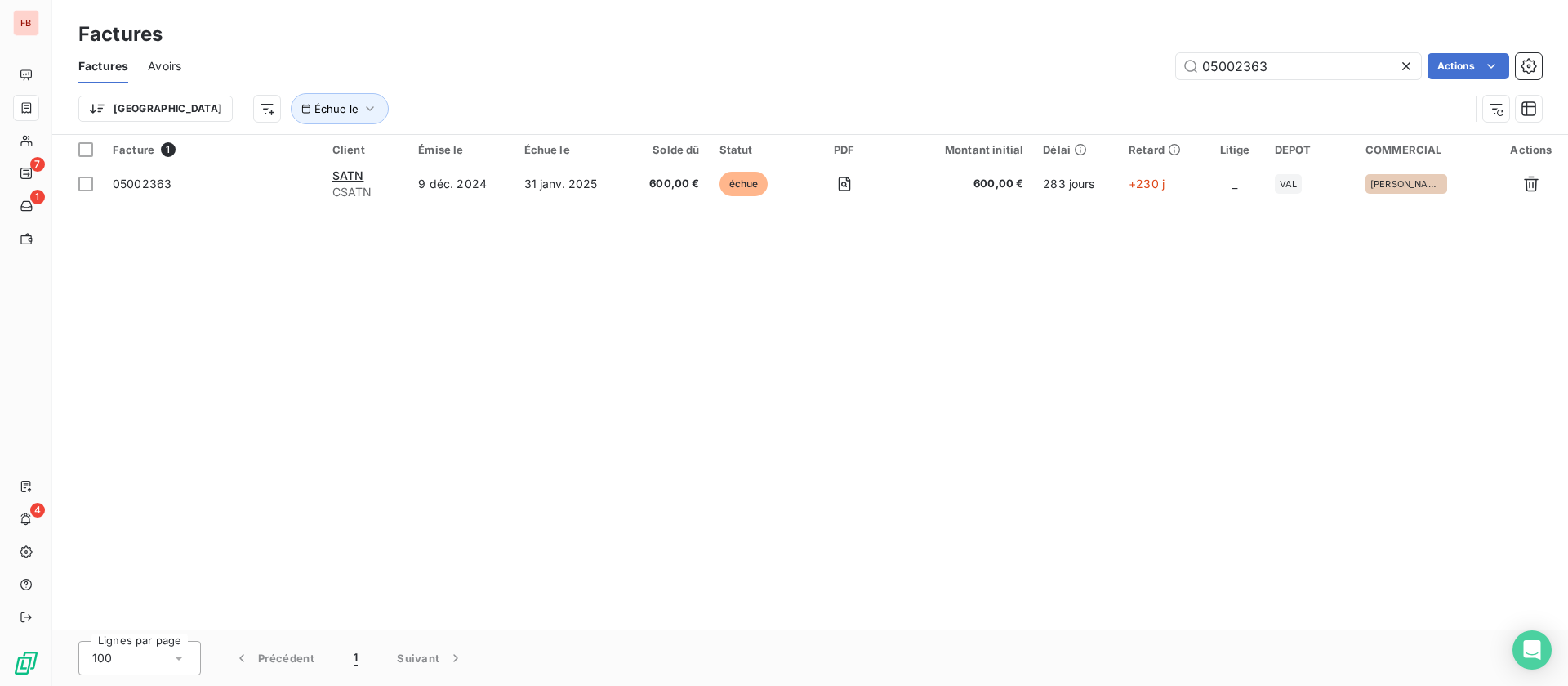
drag, startPoint x: 1290, startPoint y: 61, endPoint x: 1079, endPoint y: 56, distance: 211.1
click at [1079, 56] on div "05002363 Actions" at bounding box center [871, 67] width 1341 height 26
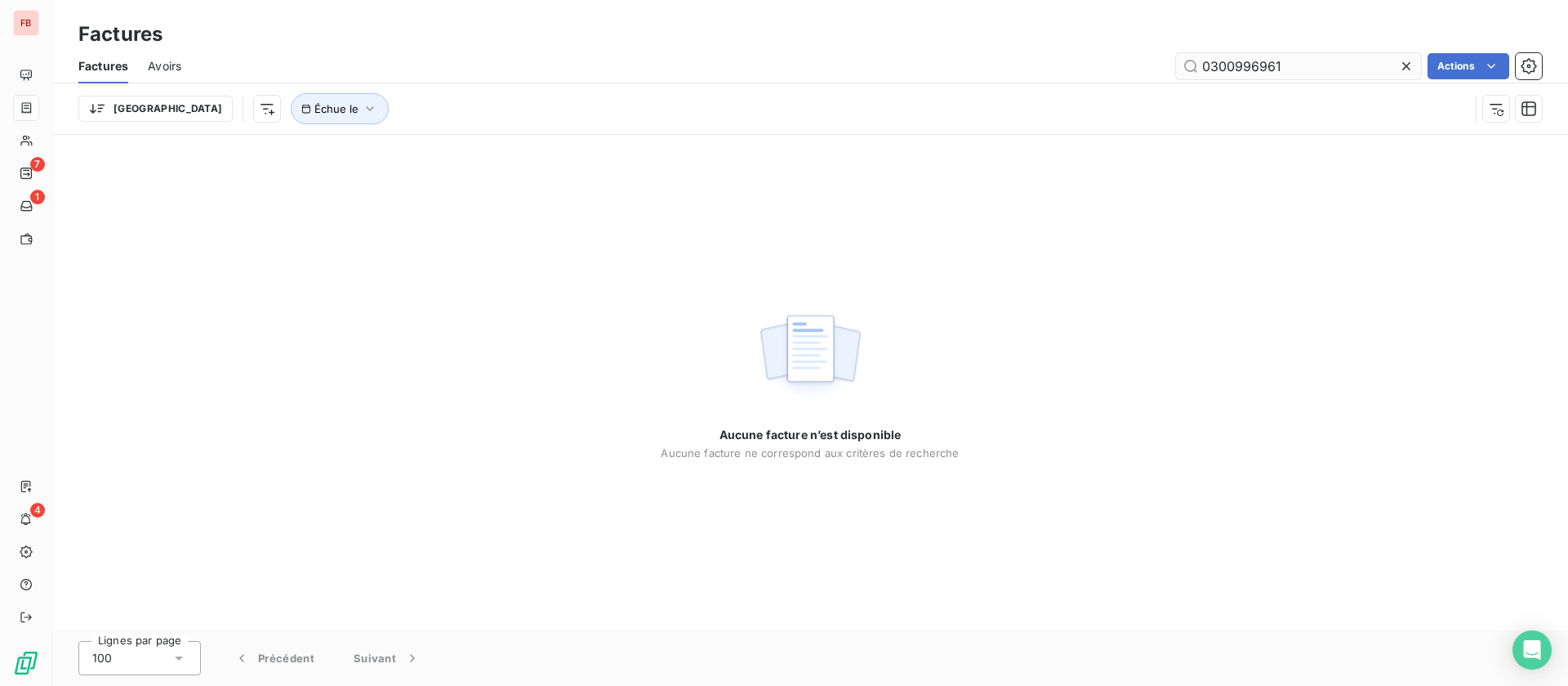
drag, startPoint x: 1344, startPoint y: 70, endPoint x: 1326, endPoint y: 70, distance: 18.0
click at [1326, 70] on input "0300996961" at bounding box center [1299, 67] width 245 height 26
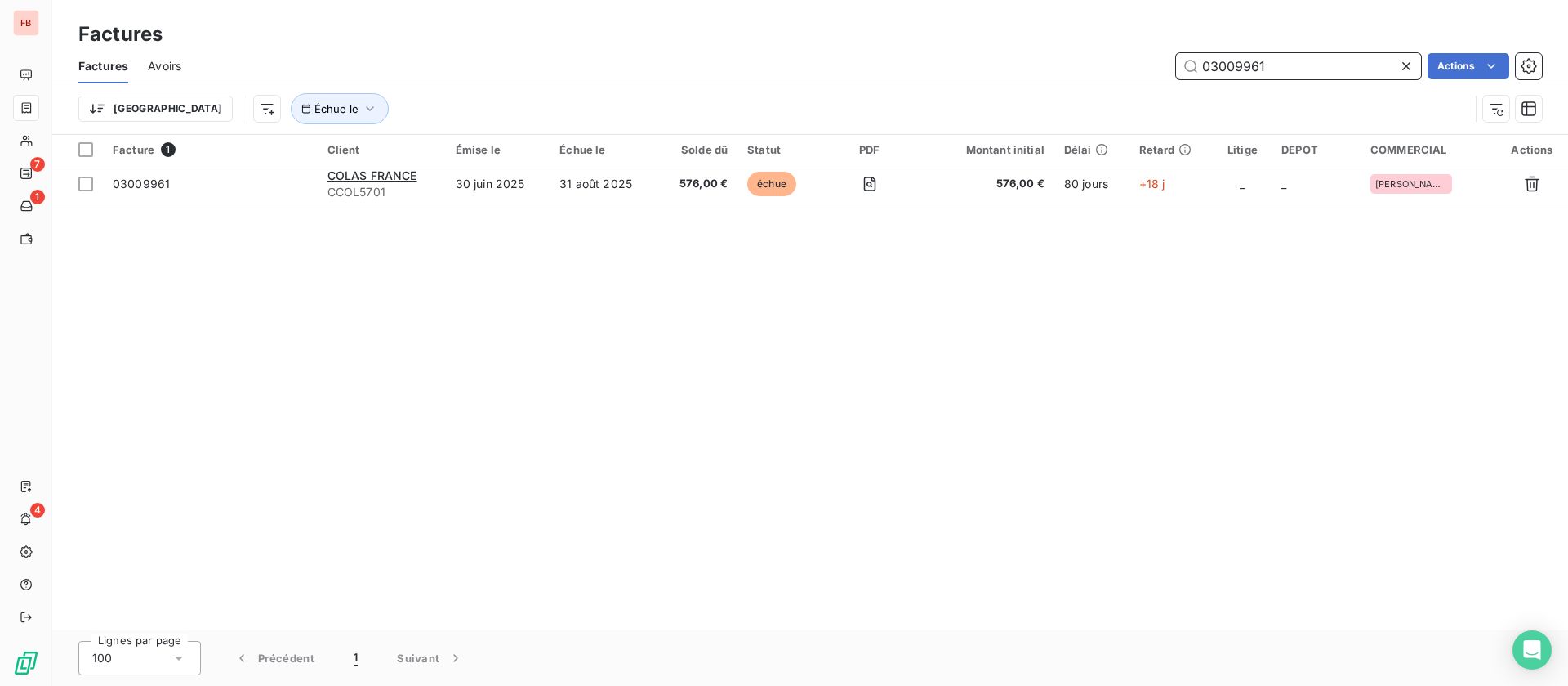
drag, startPoint x: 1282, startPoint y: 67, endPoint x: 1006, endPoint y: 59, distance: 276.1
click at [1006, 59] on div "03009961 Actions" at bounding box center [871, 67] width 1341 height 26
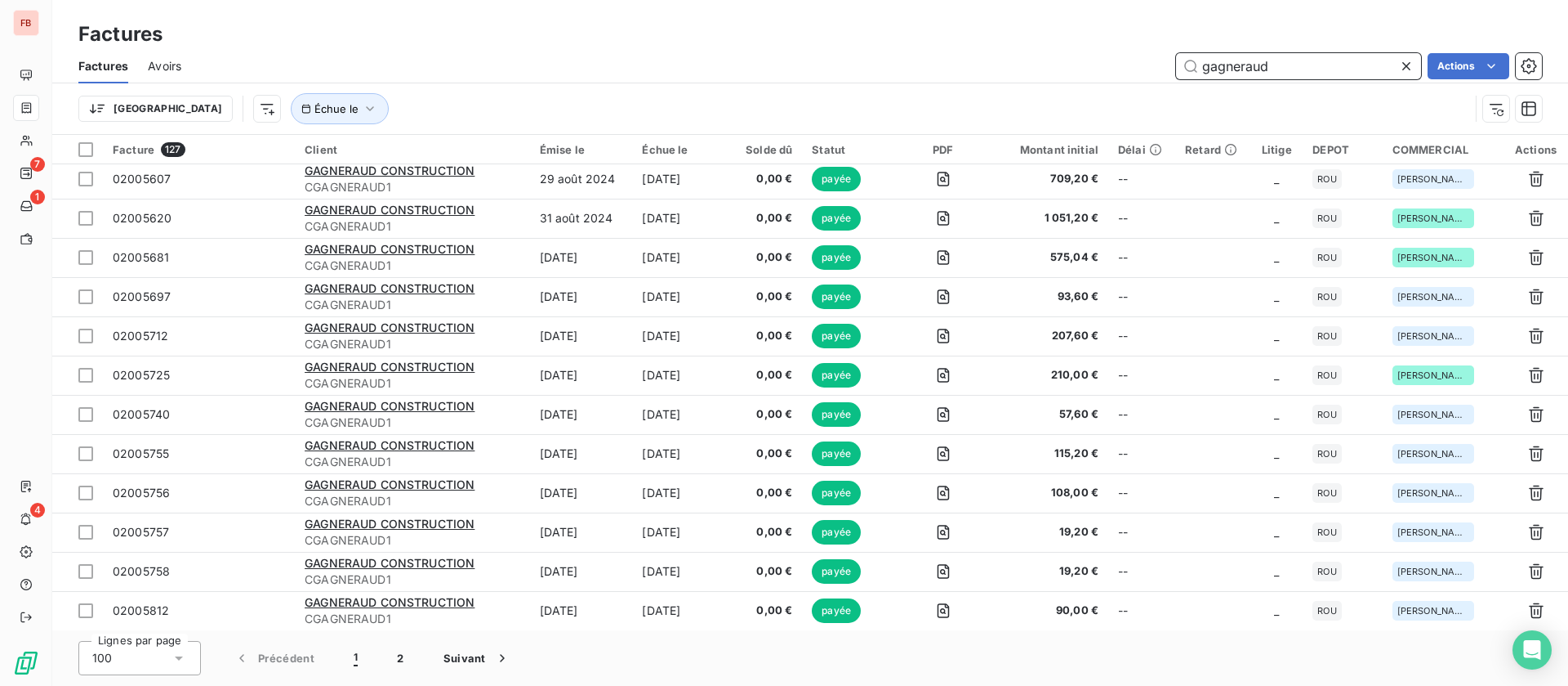
scroll to position [3458, 0]
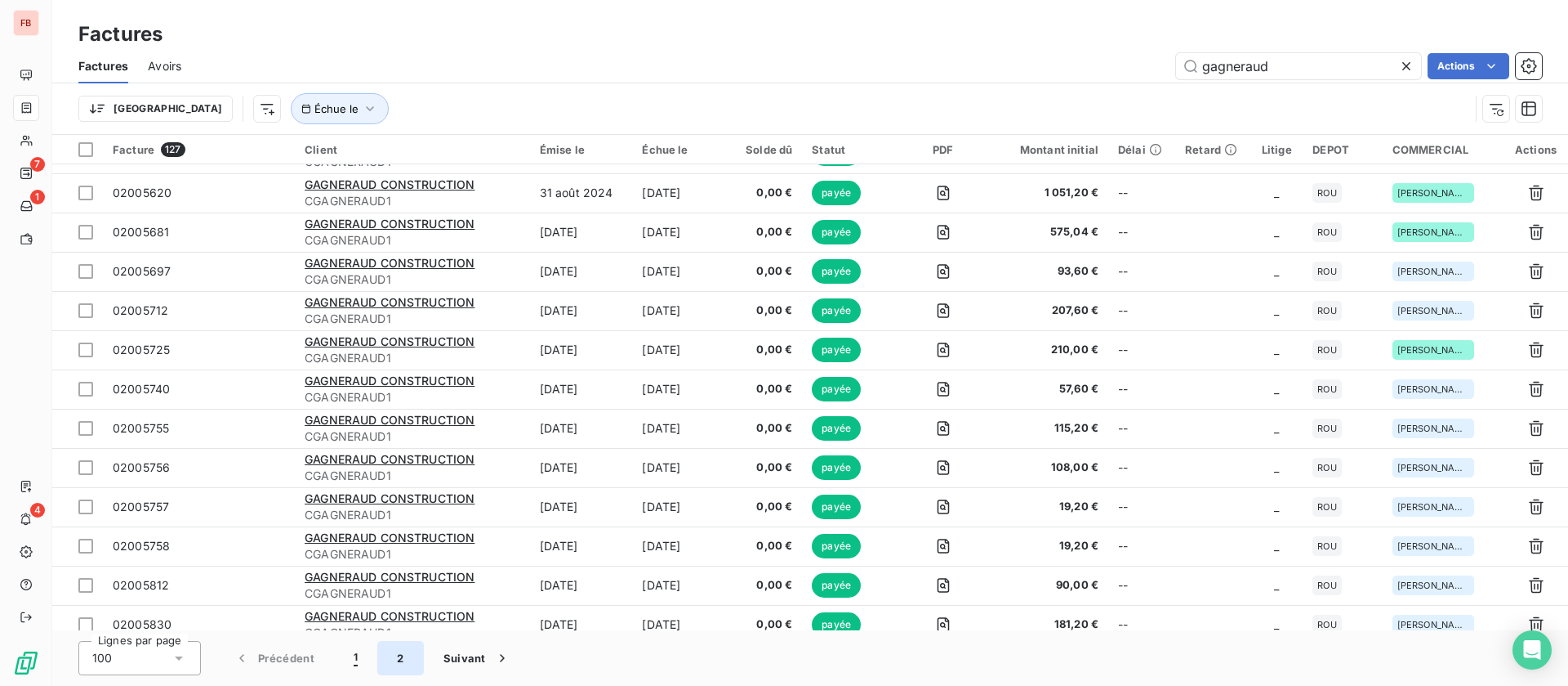
click at [406, 661] on button "2" at bounding box center [400, 658] width 46 height 35
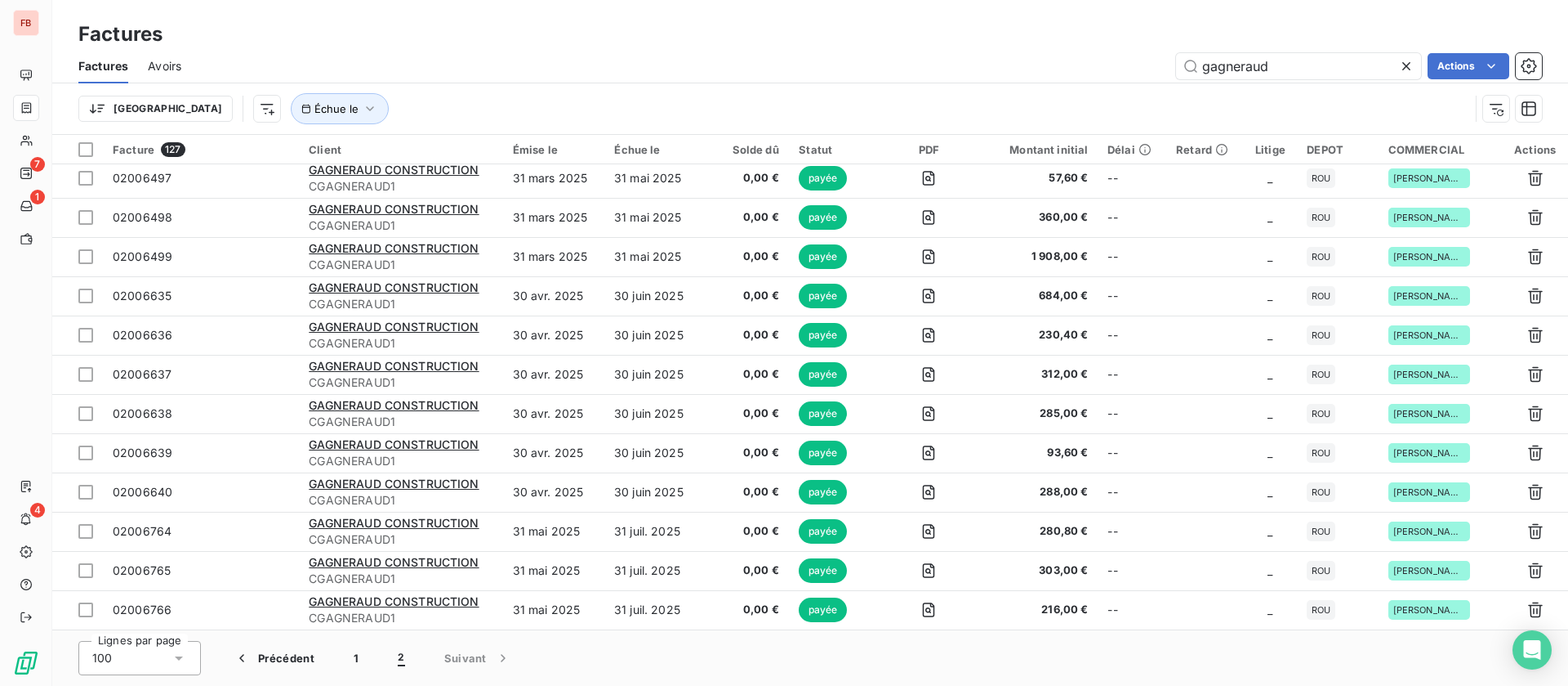
scroll to position [594, 0]
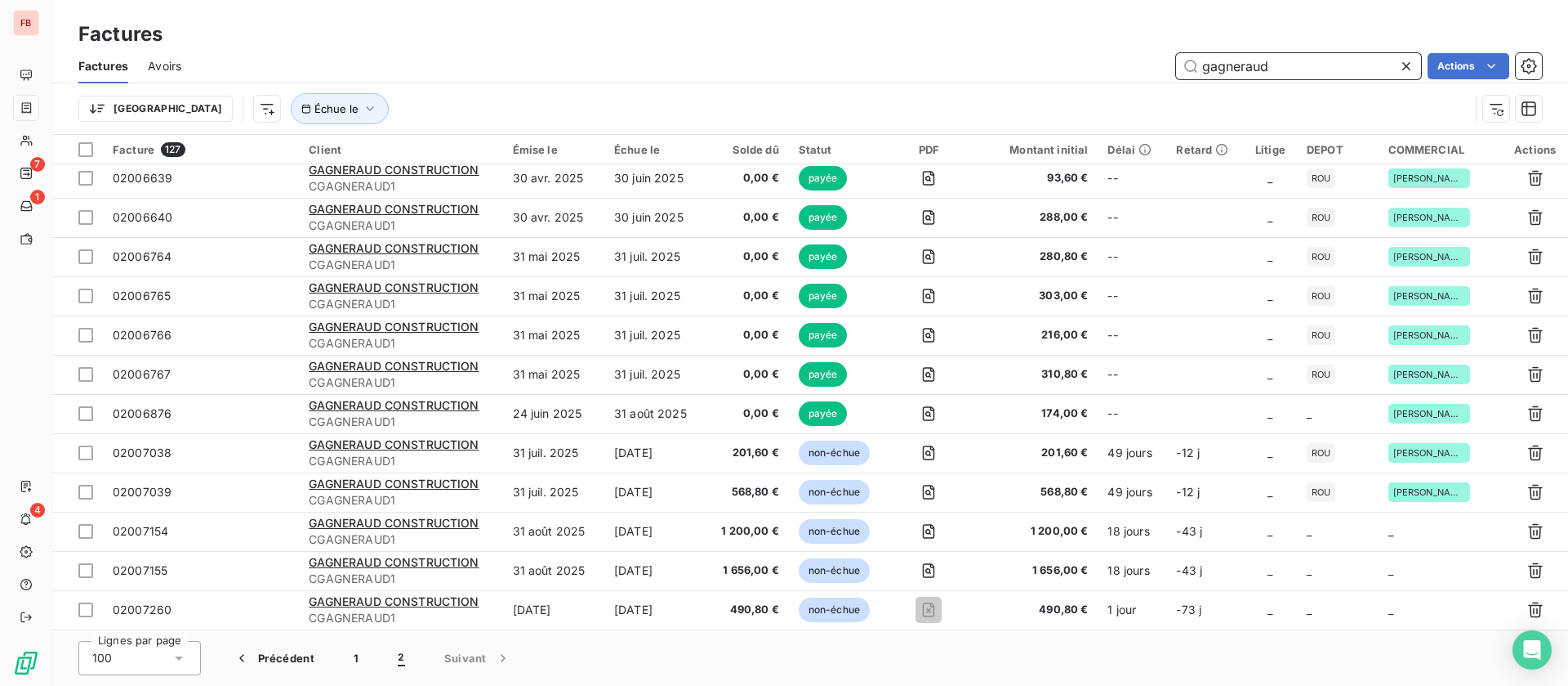
drag, startPoint x: 1214, startPoint y: 63, endPoint x: 1100, endPoint y: 58, distance: 114.1
click at [1097, 71] on div "gagneraud Actions" at bounding box center [871, 67] width 1341 height 26
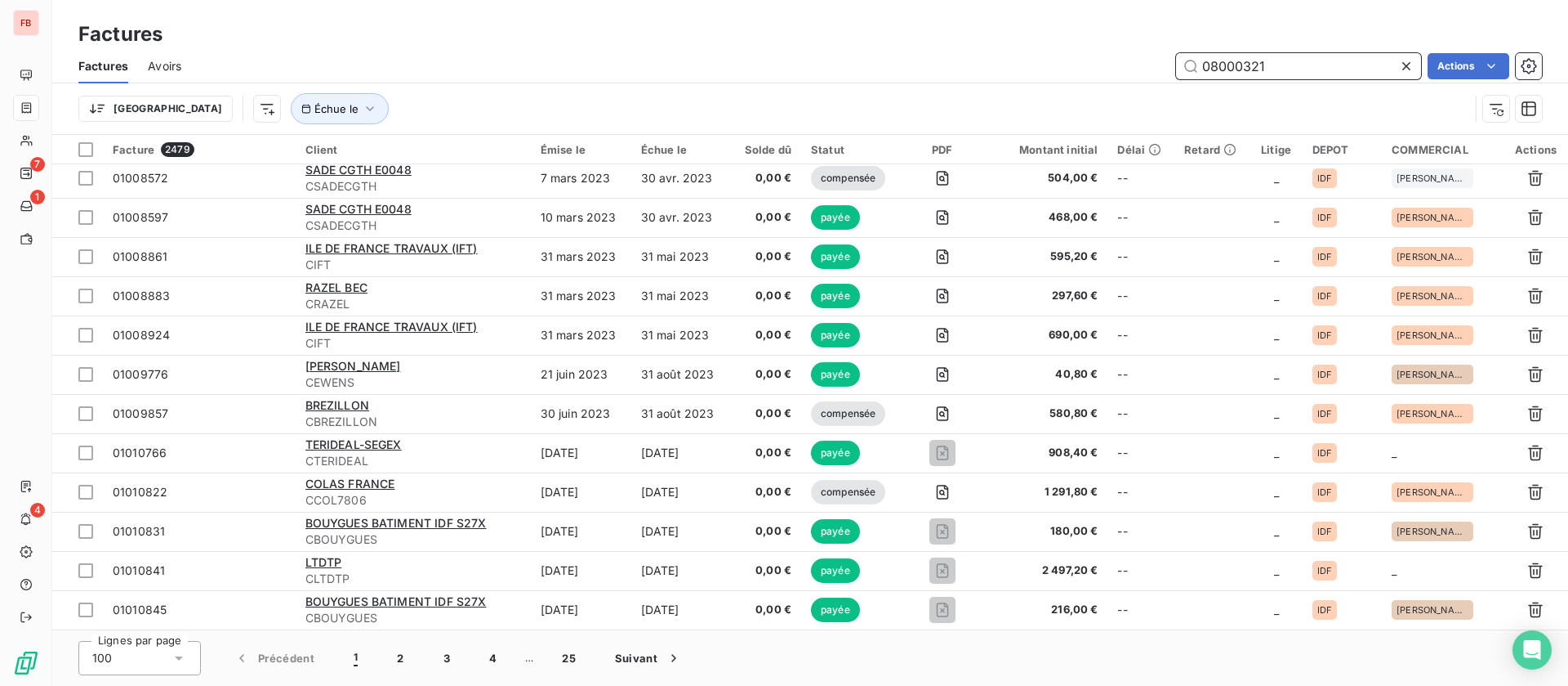
scroll to position [0, 0]
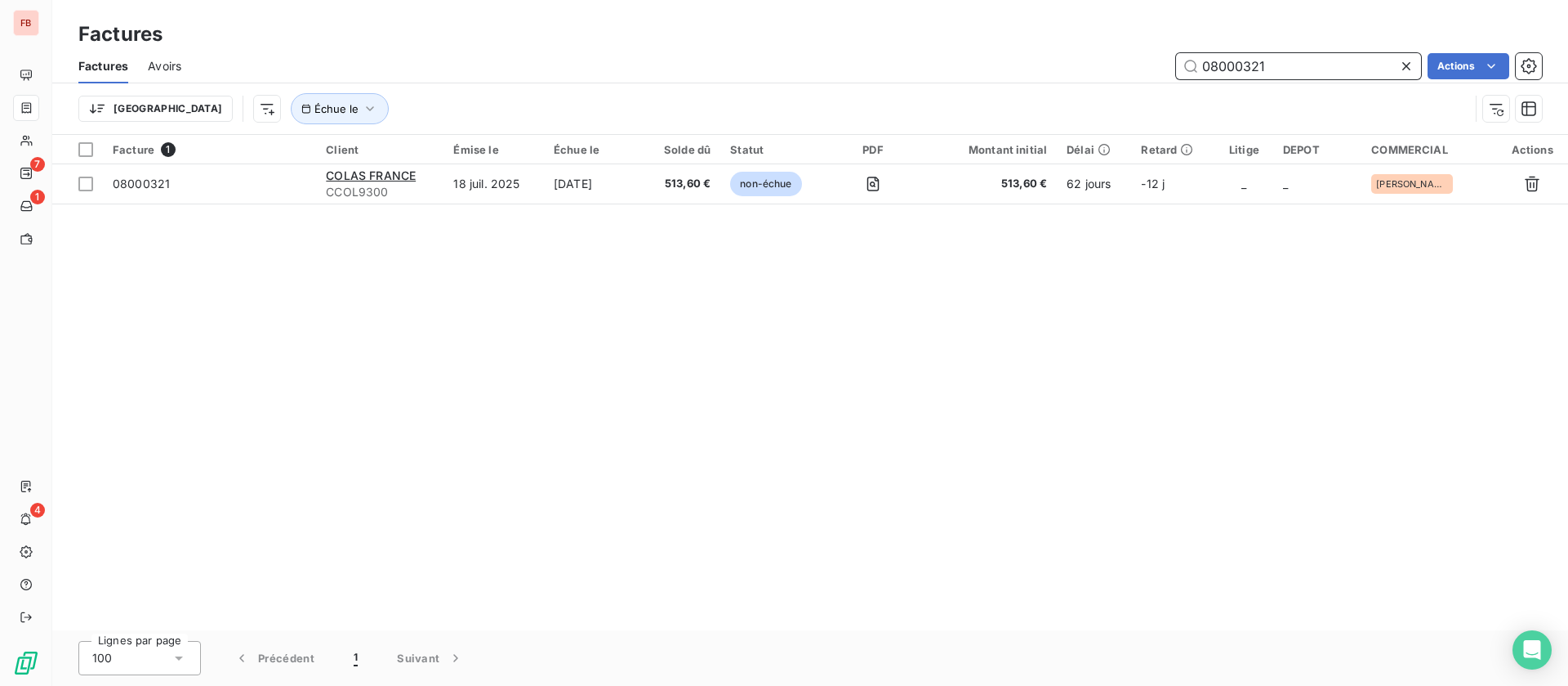
drag, startPoint x: 1287, startPoint y: 61, endPoint x: 1084, endPoint y: 24, distance: 206.3
click at [1087, 58] on div "08000321 Actions" at bounding box center [871, 67] width 1341 height 26
drag, startPoint x: 1298, startPoint y: 63, endPoint x: 1059, endPoint y: 69, distance: 239.1
click at [1059, 69] on div "Factures Avoirs 03009761 Actions" at bounding box center [811, 67] width 1516 height 35
click at [1295, 67] on input "03009761" at bounding box center [1299, 67] width 245 height 26
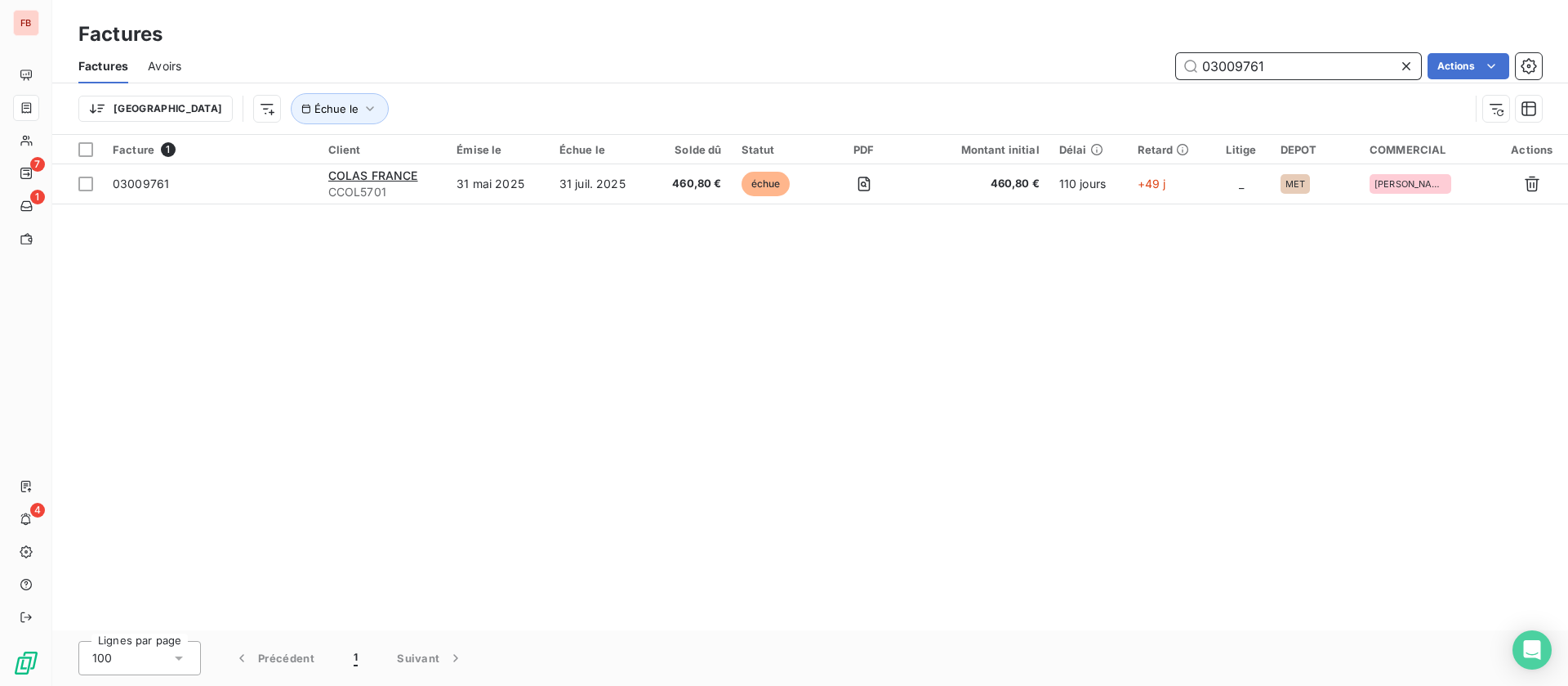
drag, startPoint x: 1027, startPoint y: 75, endPoint x: 944, endPoint y: 73, distance: 83.0
click at [941, 74] on div "03009761 Actions" at bounding box center [871, 67] width 1341 height 26
type input "provolo"
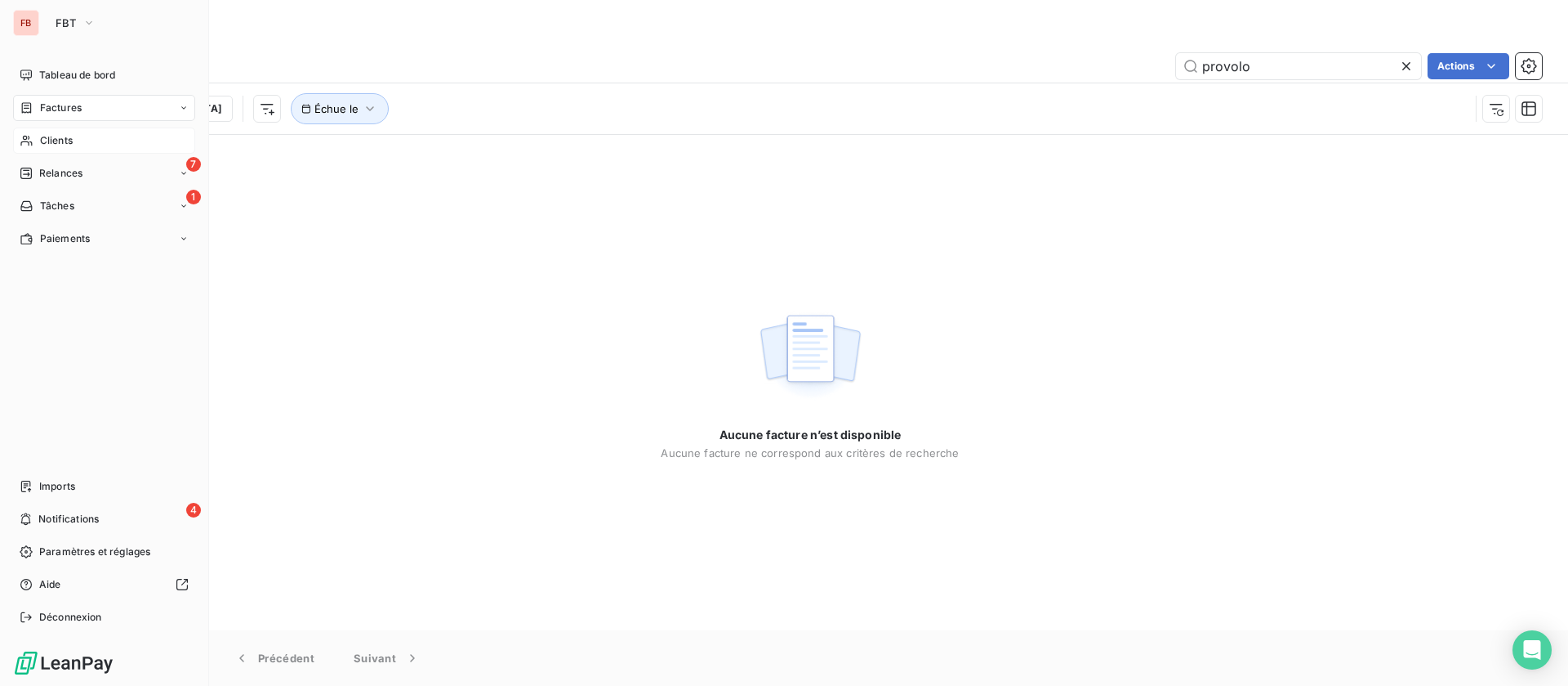
click at [54, 142] on span "Clients" at bounding box center [57, 141] width 33 height 15
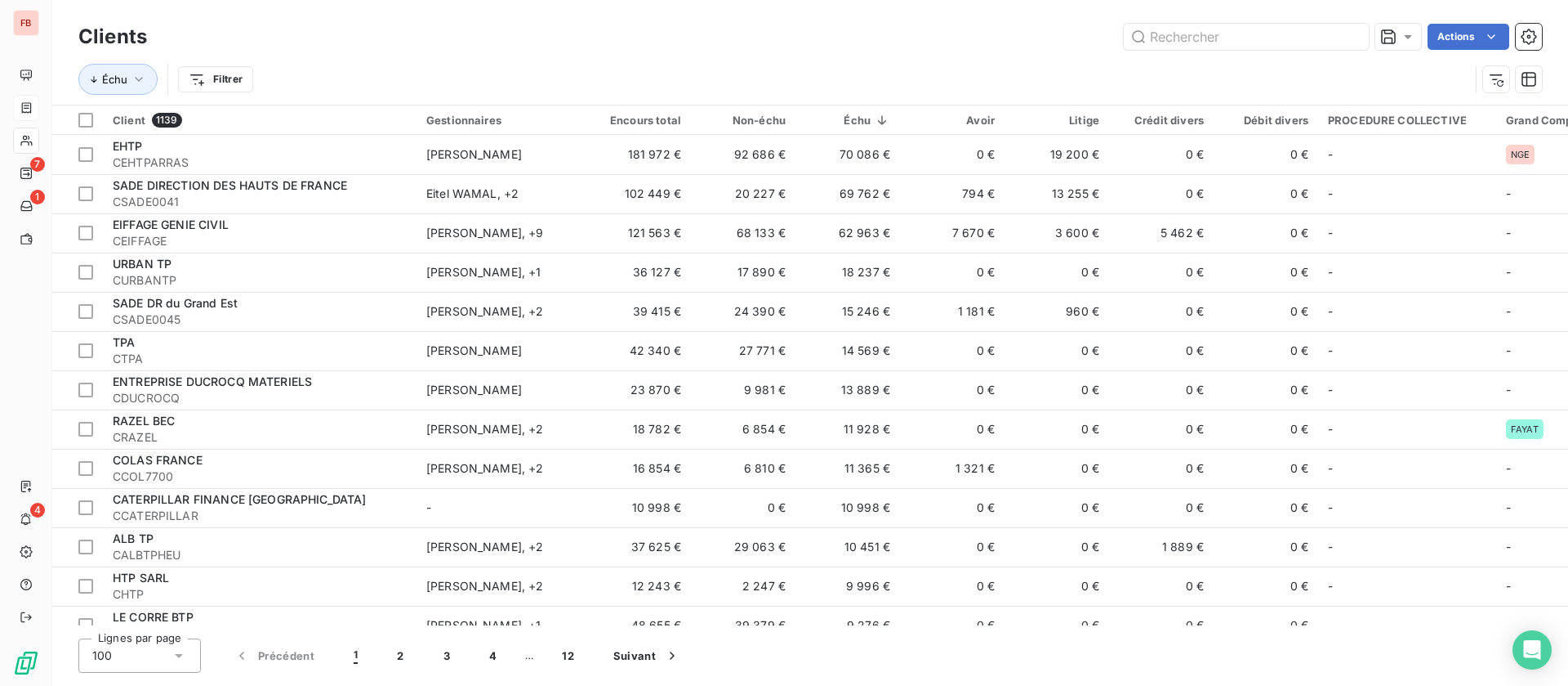
click at [1277, 68] on div "Échu Filtrer" at bounding box center [774, 79] width 1391 height 31
click at [1254, 34] on input "text" at bounding box center [1246, 37] width 245 height 26
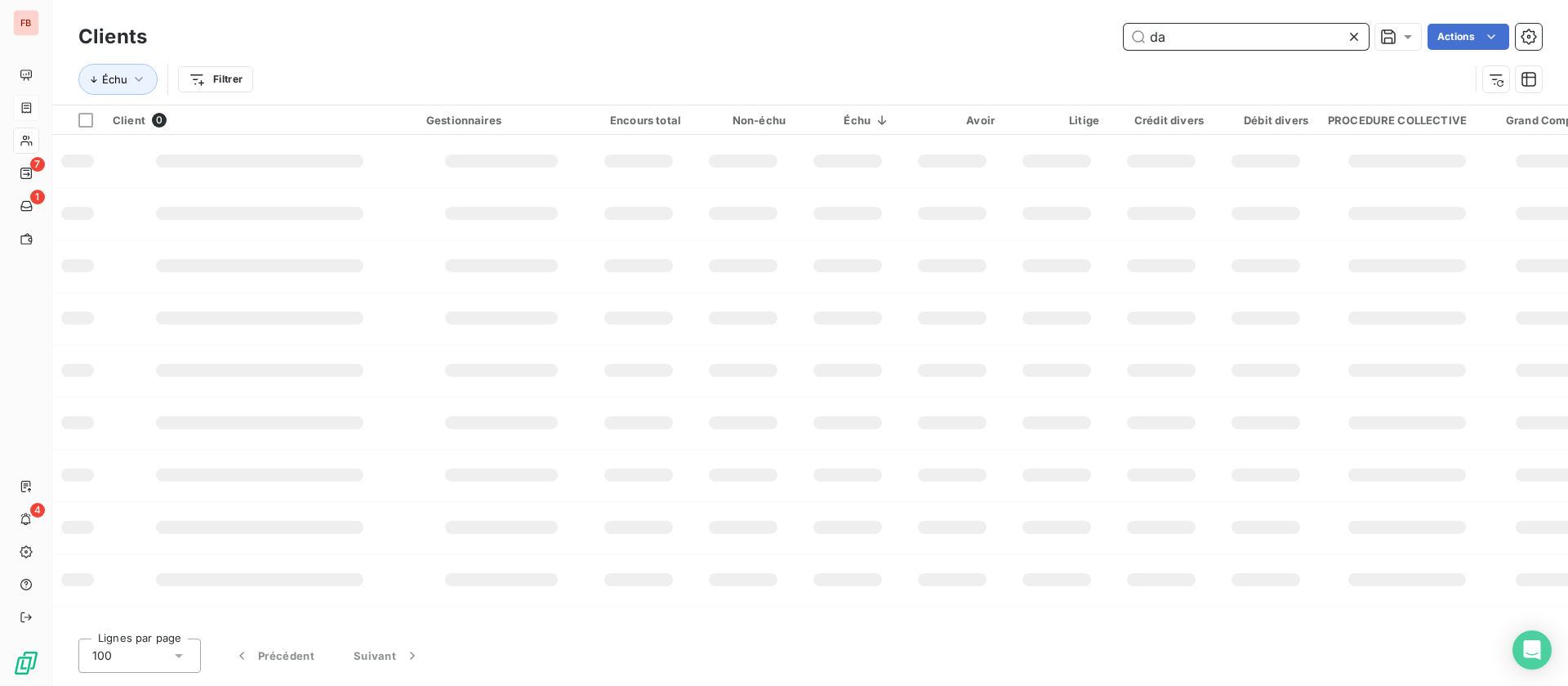
type input "d"
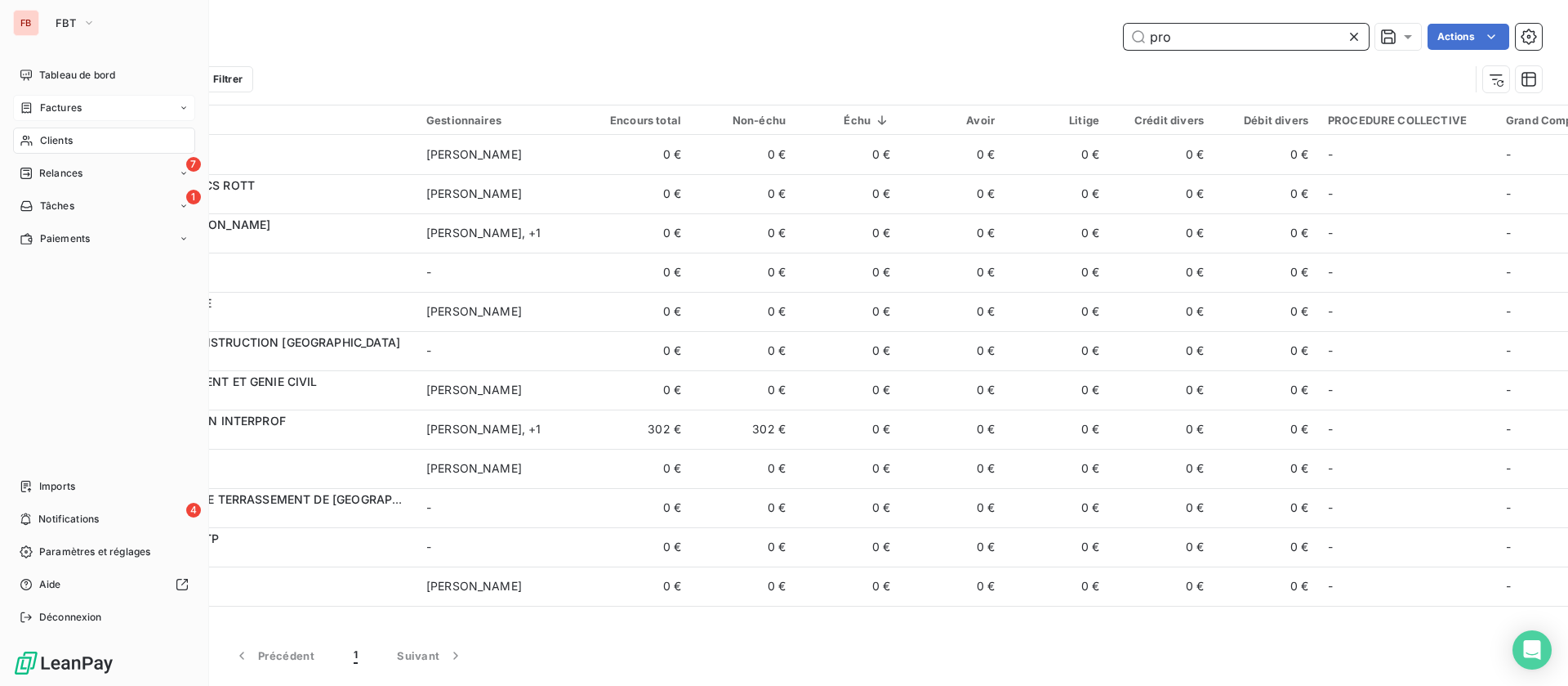
type input "pro"
click at [30, 108] on icon at bounding box center [26, 108] width 14 height 13
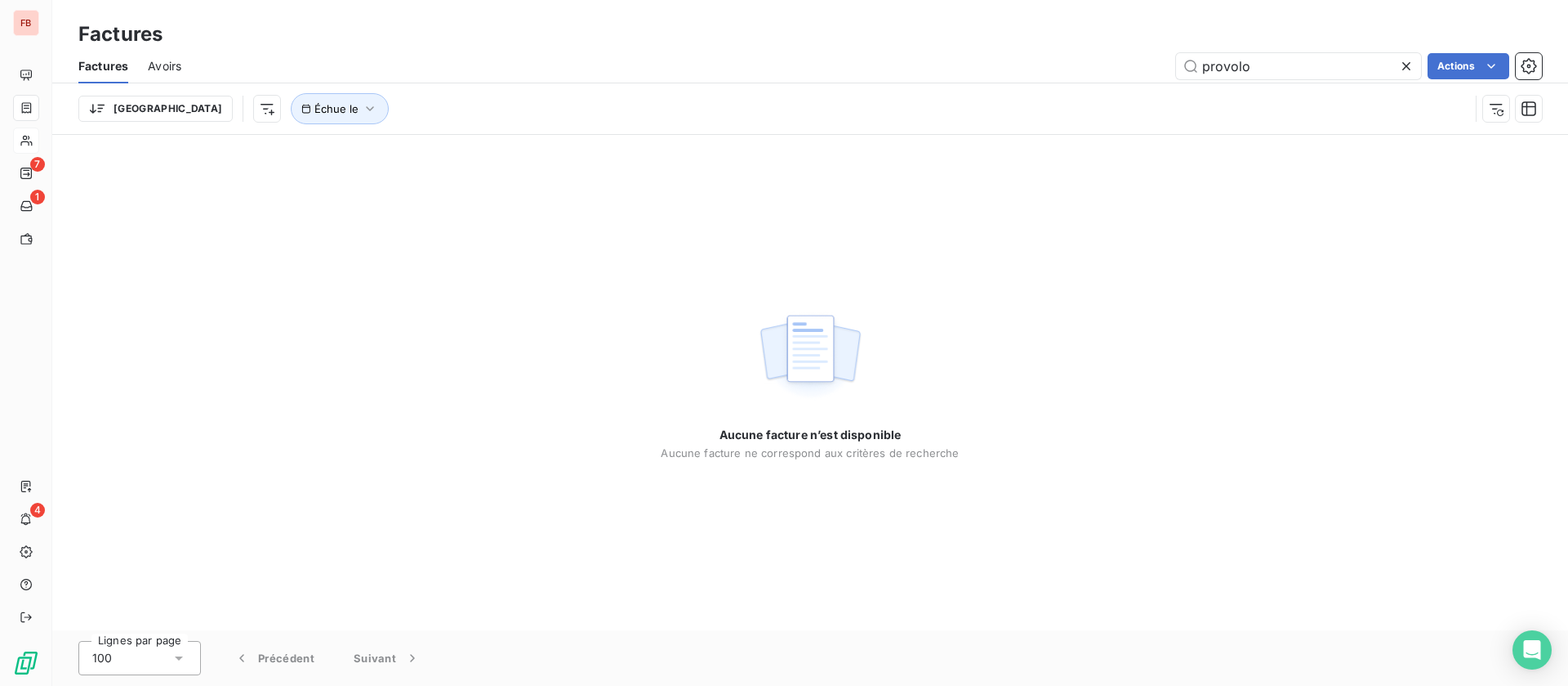
drag, startPoint x: 1148, startPoint y: 64, endPoint x: 1069, endPoint y: 54, distance: 79.6
click at [1069, 54] on div "provolo Actions" at bounding box center [871, 67] width 1341 height 26
type input "05002474"
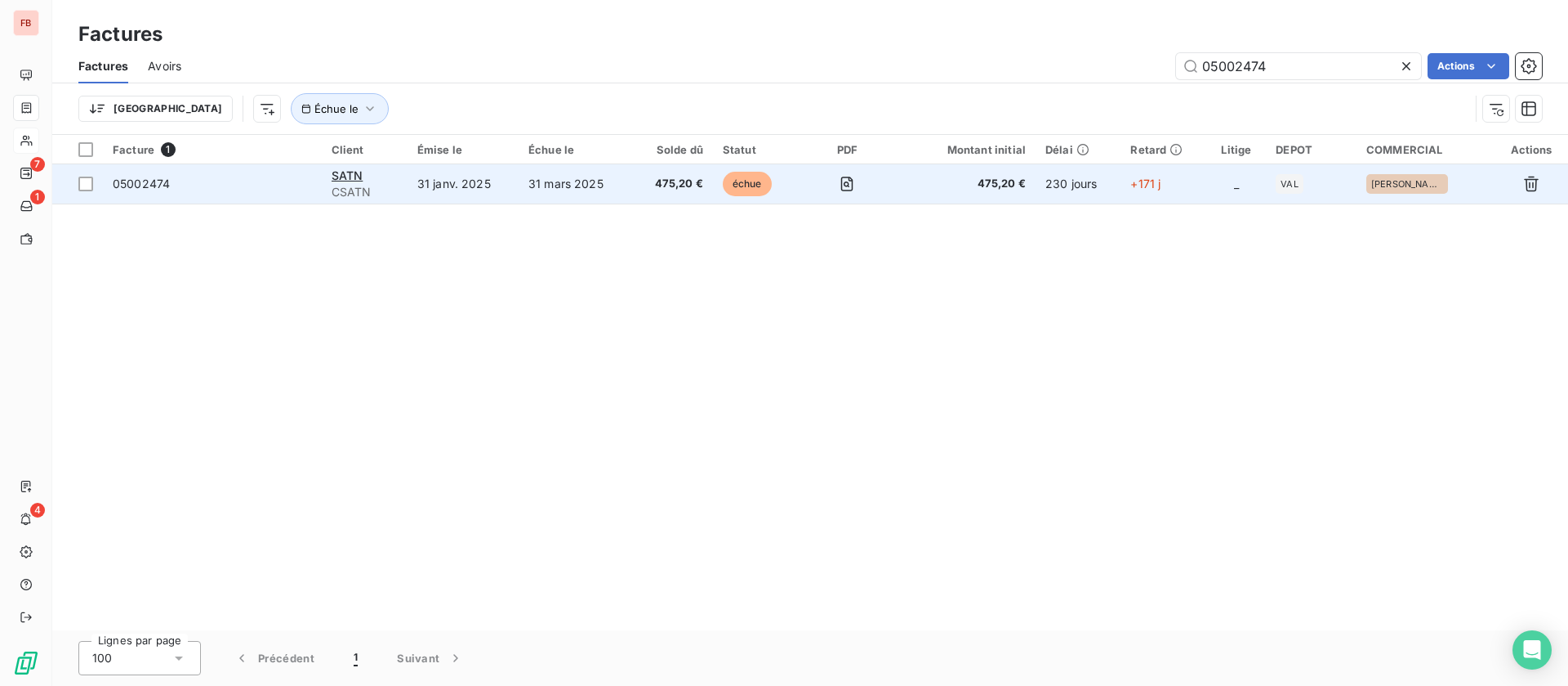
drag, startPoint x: 416, startPoint y: 182, endPoint x: 406, endPoint y: 190, distance: 12.8
click at [416, 183] on td "31 janv. 2025" at bounding box center [463, 184] width 111 height 40
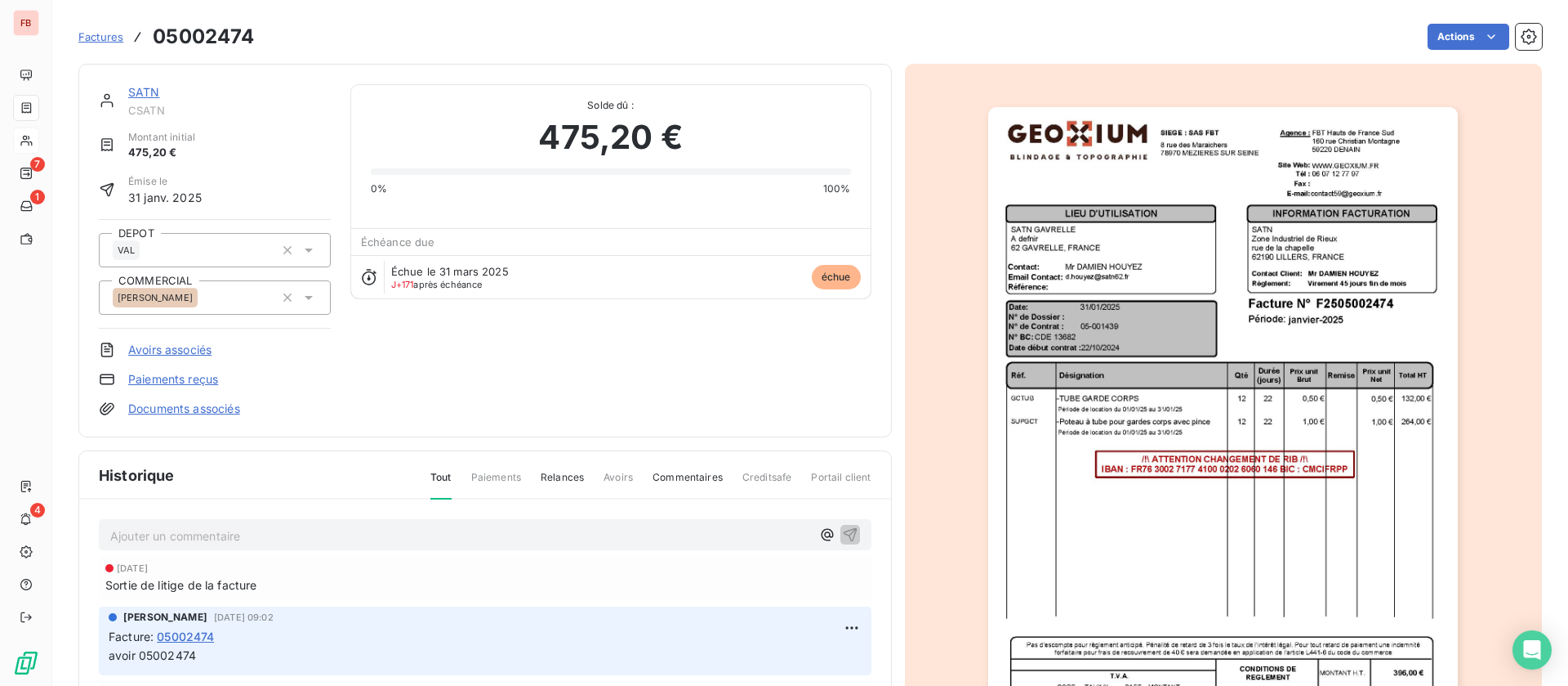
click at [324, 533] on p "Ajouter un commentaire ﻿" at bounding box center [460, 535] width 700 height 21
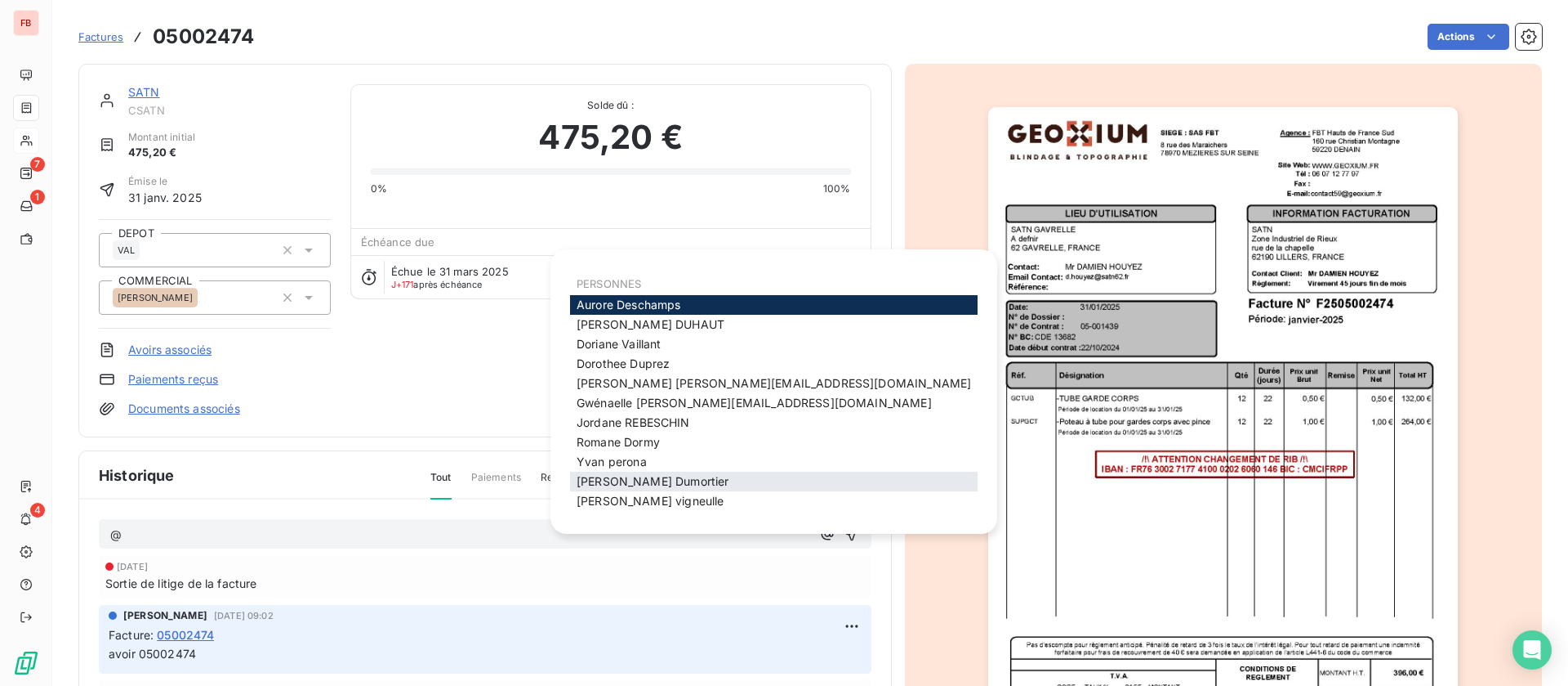
click at [644, 477] on span "jerome Dumortier" at bounding box center [653, 481] width 152 height 14
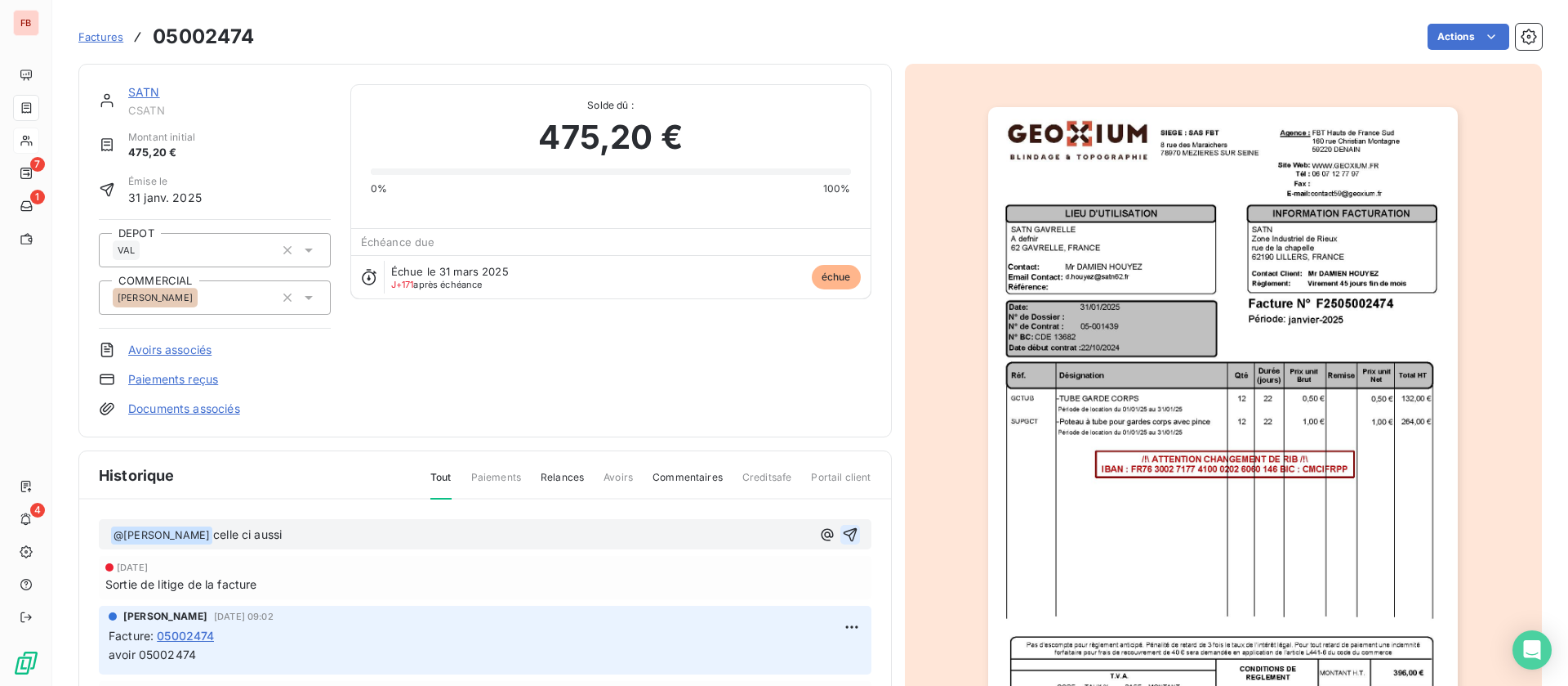
click at [842, 530] on icon "button" at bounding box center [850, 534] width 16 height 16
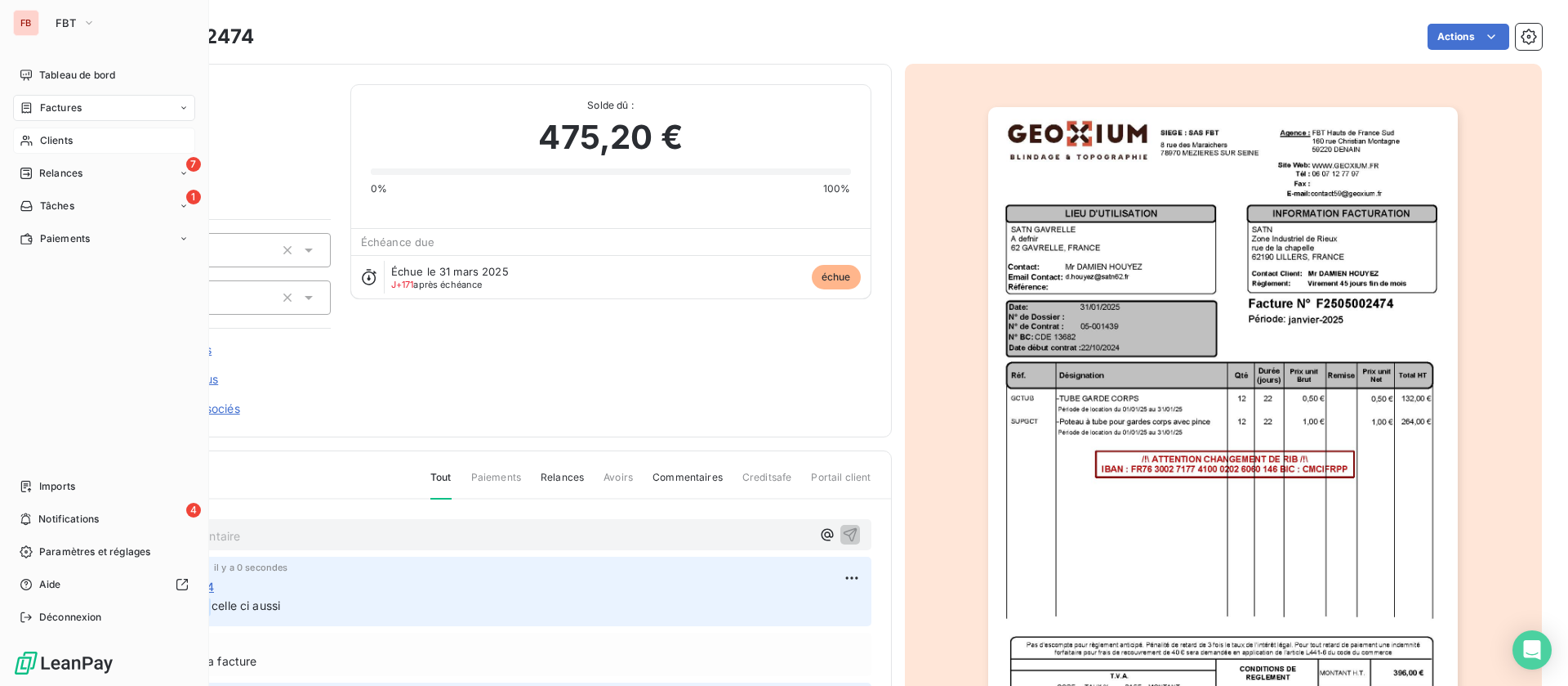
click at [82, 114] on div "Factures" at bounding box center [104, 108] width 182 height 26
click at [60, 96] on div "Factures" at bounding box center [104, 108] width 182 height 26
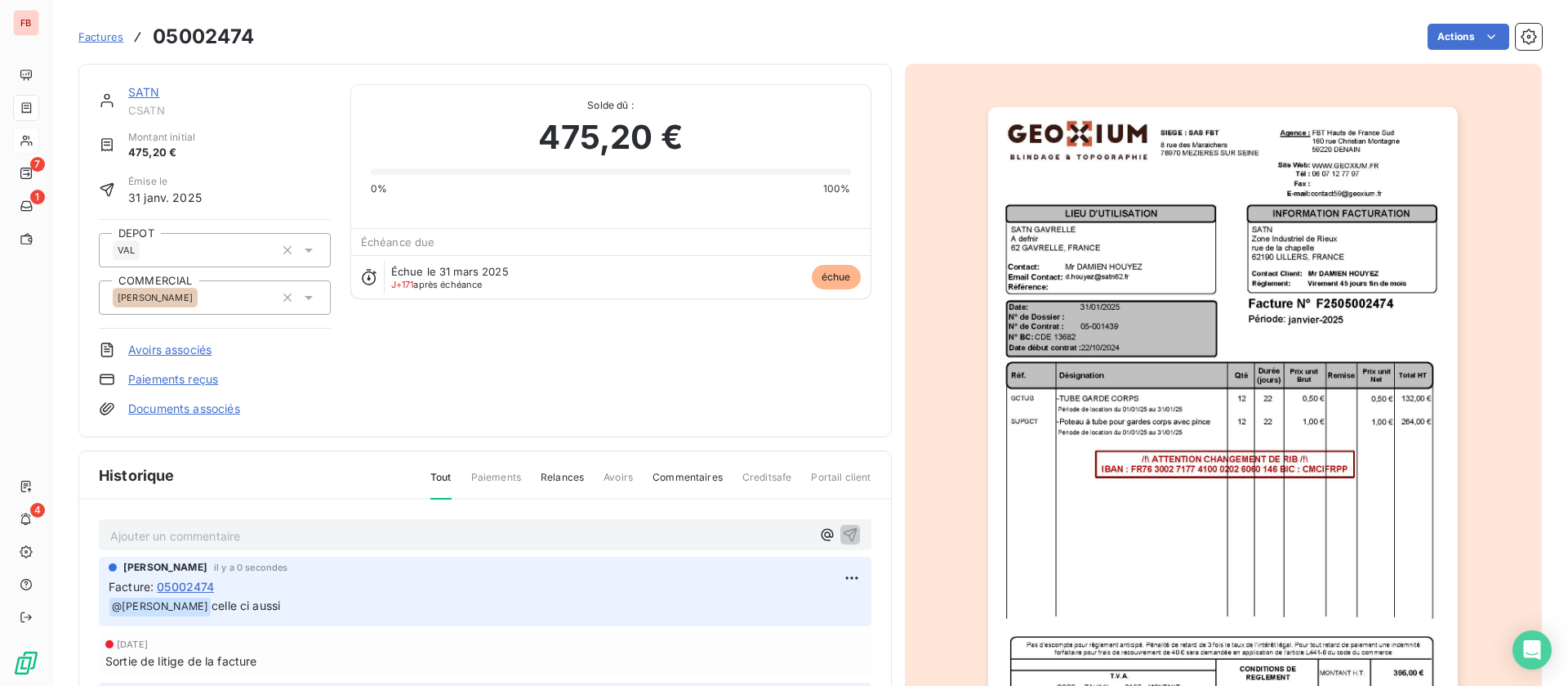
click at [105, 38] on span "Factures" at bounding box center [100, 37] width 45 height 13
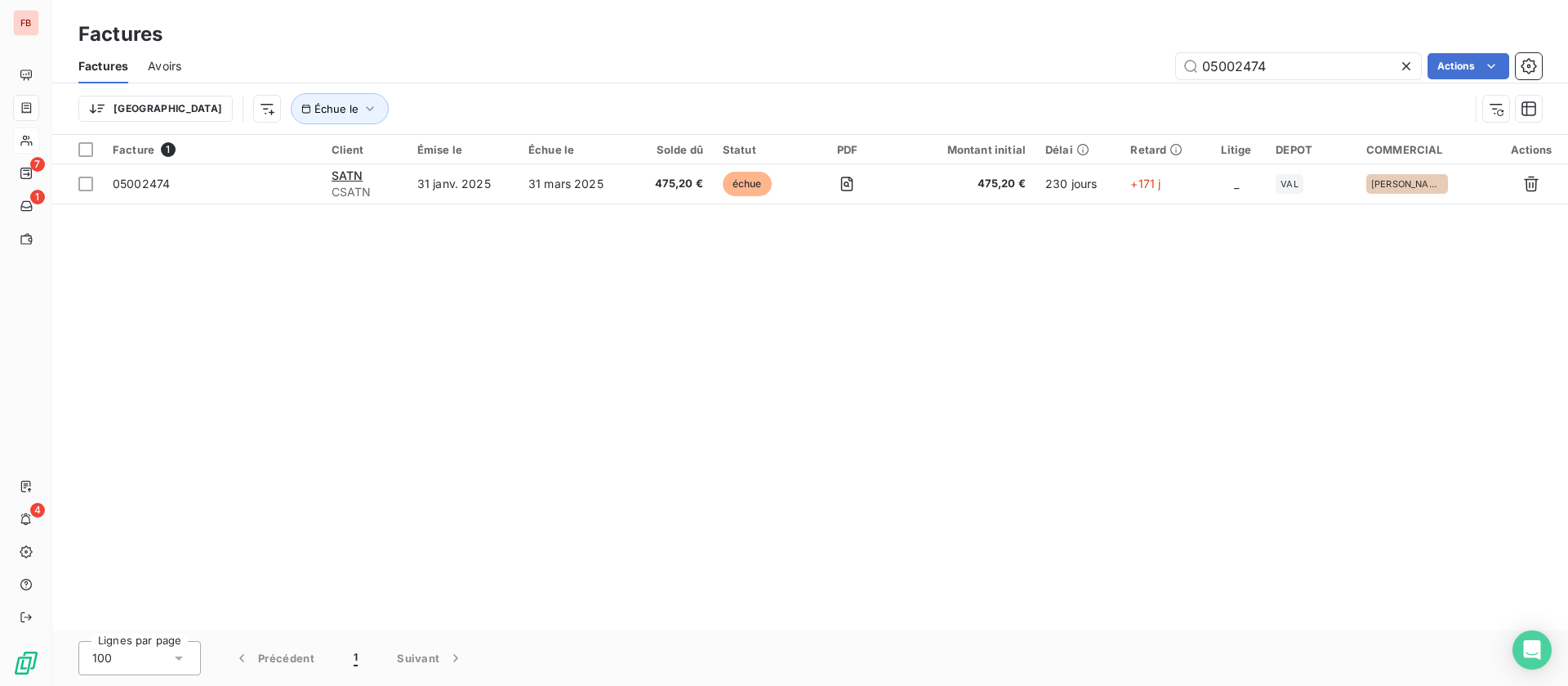
drag, startPoint x: 1288, startPoint y: 68, endPoint x: 1096, endPoint y: 40, distance: 194.0
click at [1088, 54] on div "05002474 Actions" at bounding box center [871, 67] width 1341 height 26
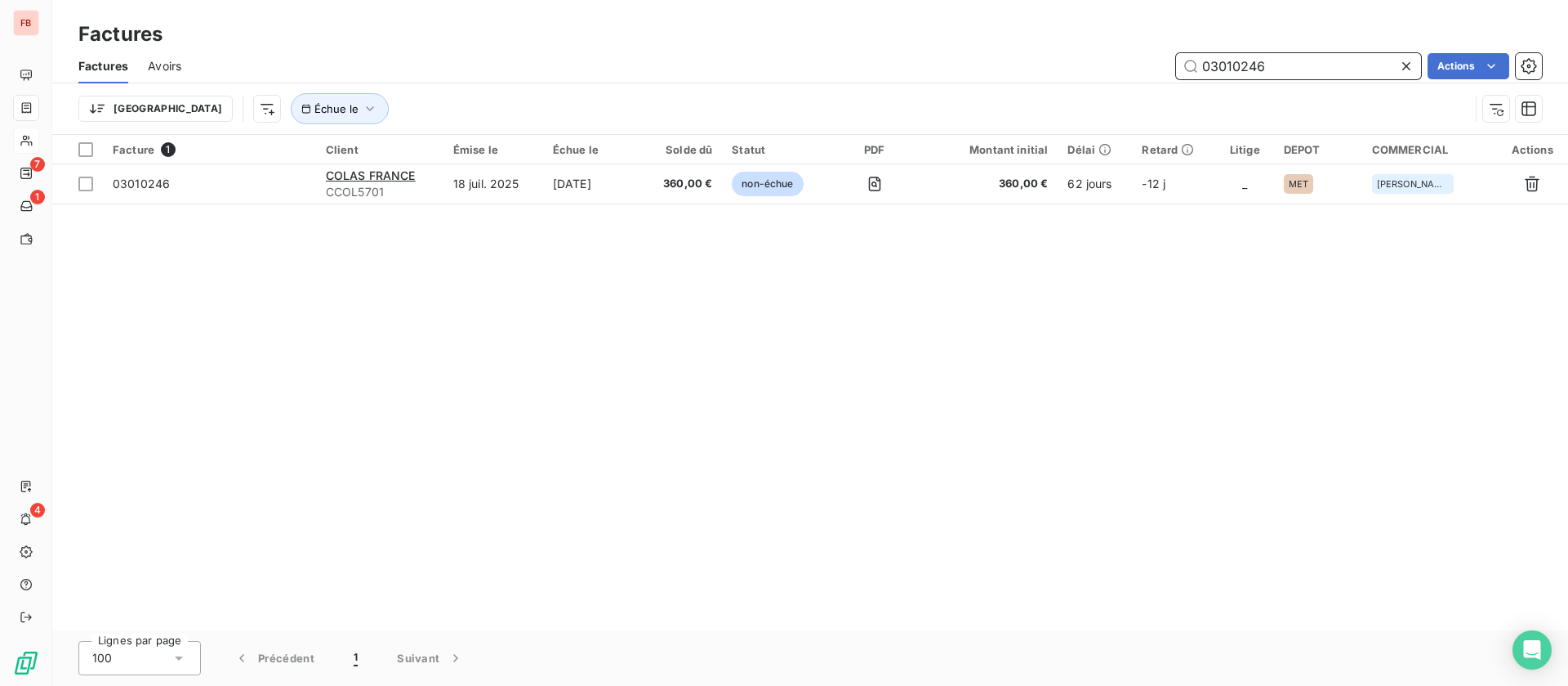
drag, startPoint x: 1304, startPoint y: 77, endPoint x: 1078, endPoint y: 62, distance: 226.5
click at [1078, 62] on div "03010246 Actions" at bounding box center [871, 67] width 1341 height 26
drag, startPoint x: 1170, startPoint y: 58, endPoint x: 1059, endPoint y: 53, distance: 111.1
click at [1059, 54] on div "08000053 Actions" at bounding box center [871, 67] width 1341 height 26
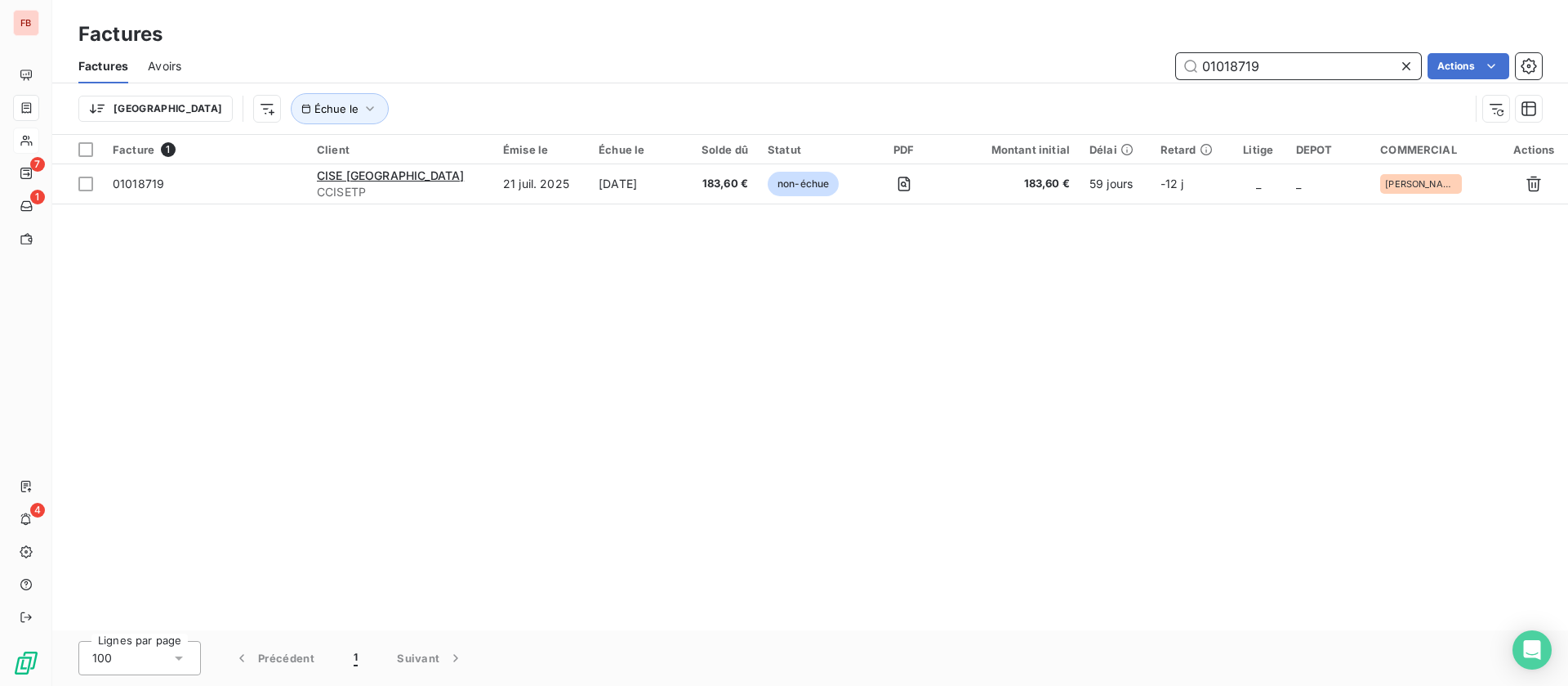
drag, startPoint x: 1268, startPoint y: 68, endPoint x: 1007, endPoint y: 54, distance: 261.4
click at [1007, 54] on div "01018719 Actions" at bounding box center [871, 67] width 1341 height 26
type input "d"
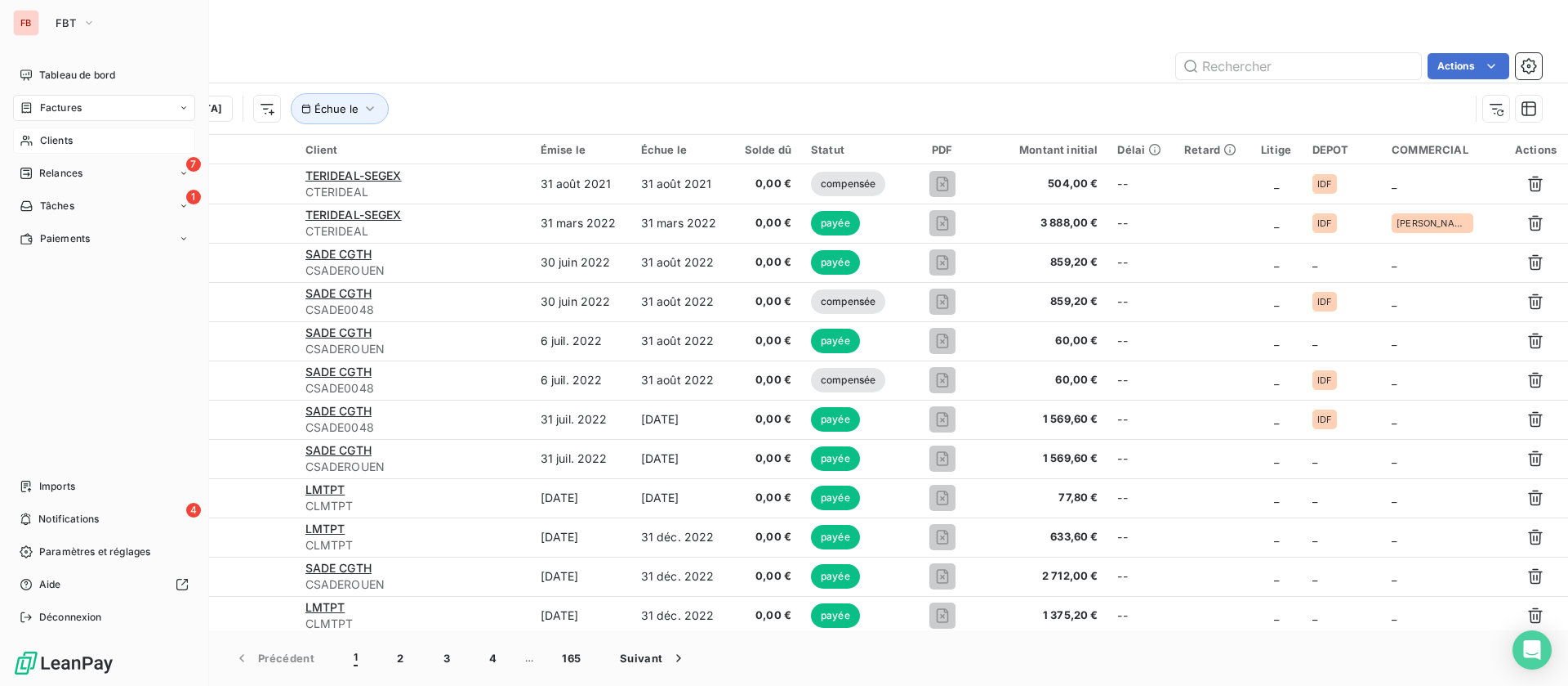
drag, startPoint x: 57, startPoint y: 102, endPoint x: 91, endPoint y: 95, distance: 34.7
click at [57, 101] on span "Factures" at bounding box center [61, 108] width 42 height 15
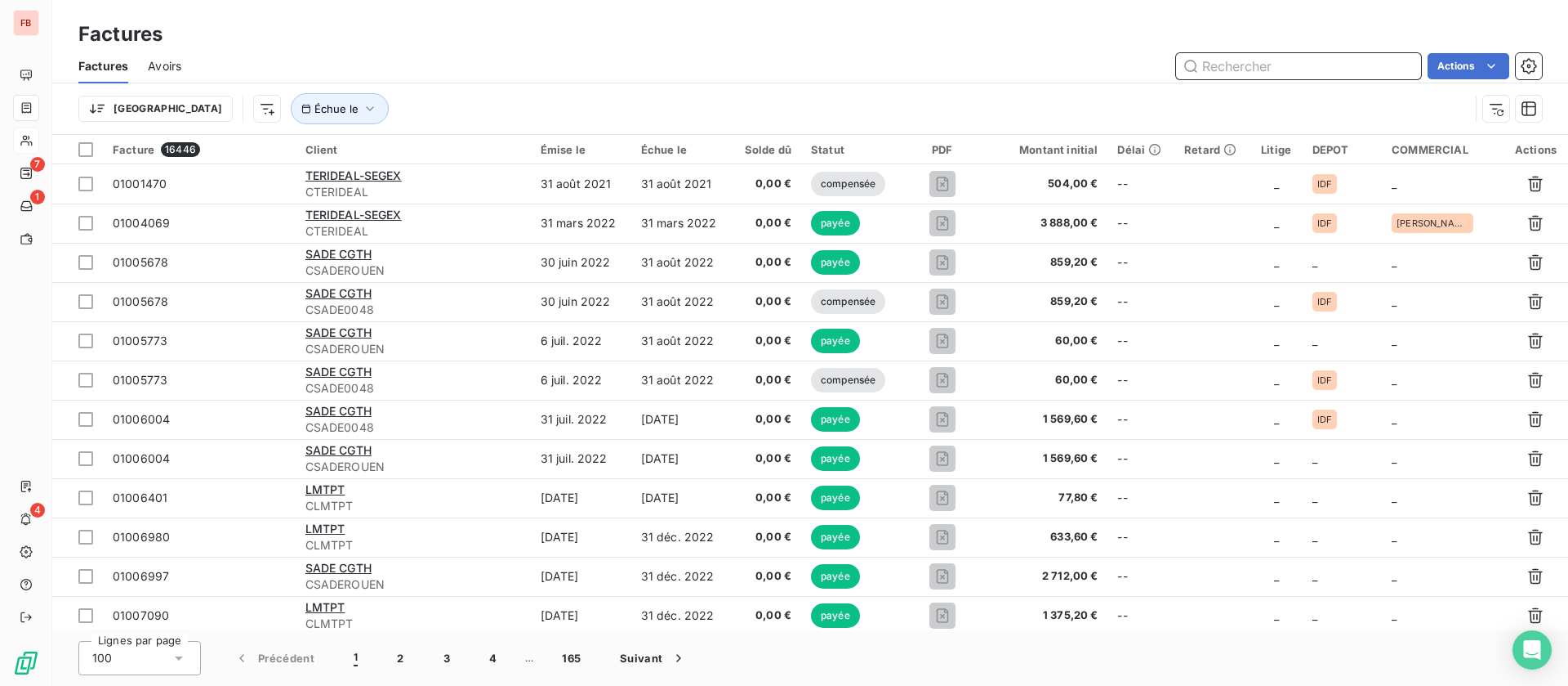
click at [1273, 66] on input "text" at bounding box center [1299, 67] width 245 height 26
type input "ehtp"
click at [1279, 63] on input "ehtp" at bounding box center [1299, 67] width 245 height 26
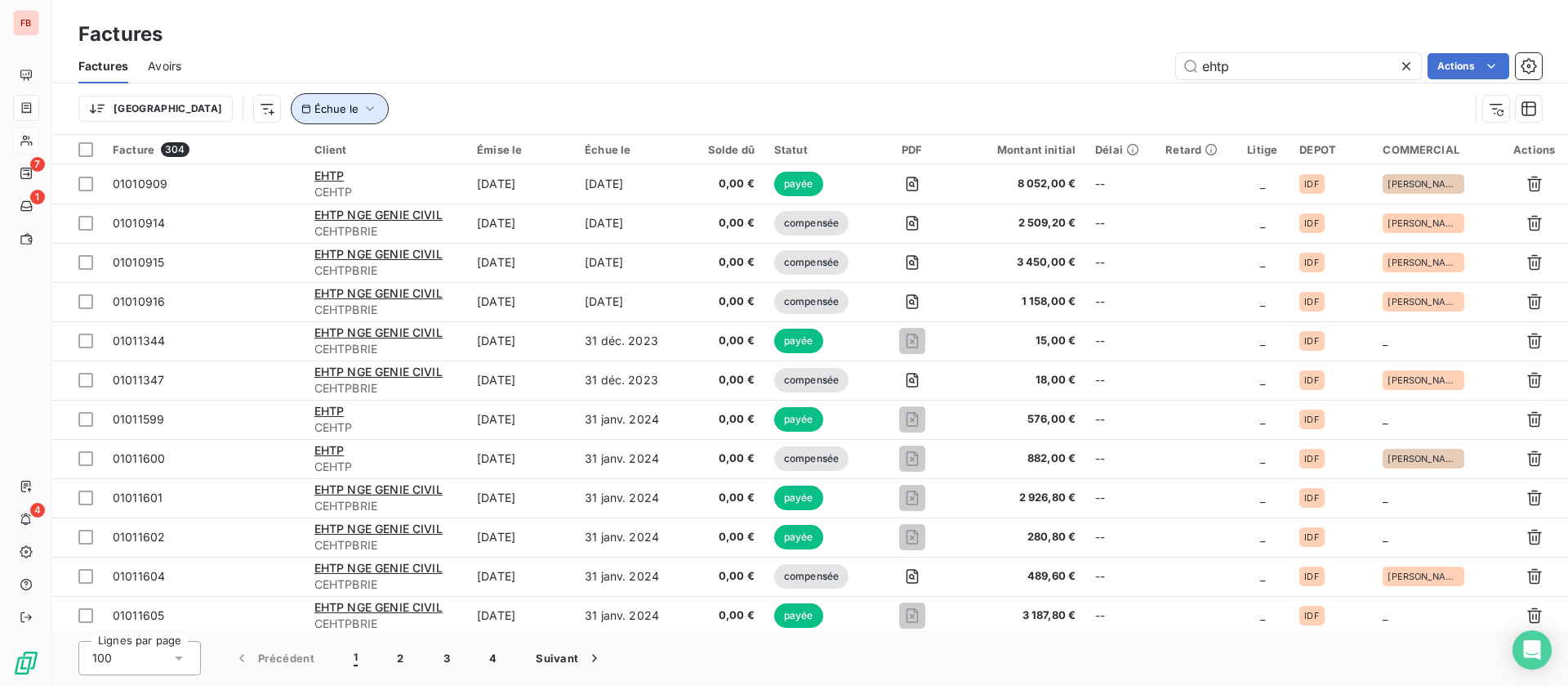
click at [314, 105] on span "Échue le" at bounding box center [337, 109] width 44 height 13
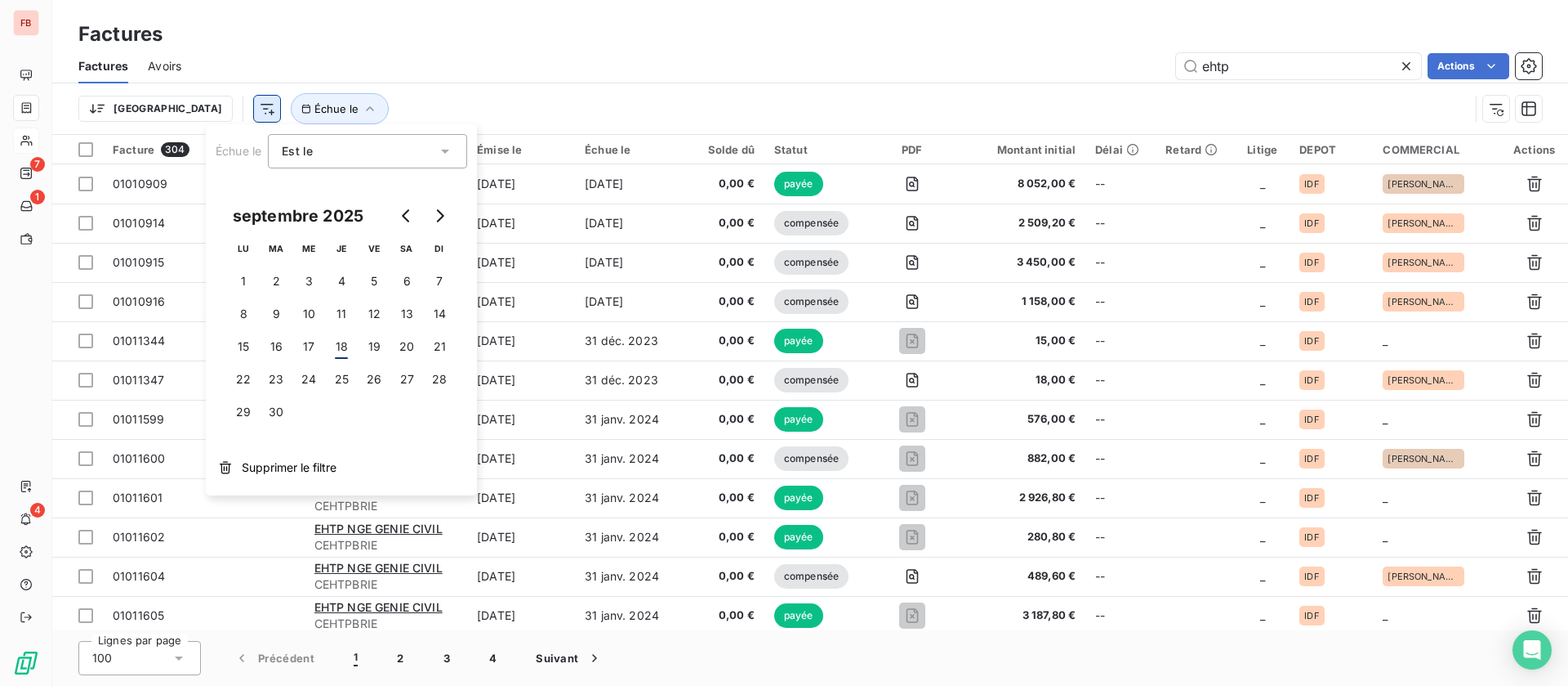
click at [171, 105] on html "FB 7 1 4 Factures Factures Avoirs ehtp Actions Trier Échue le Facture 304 Clien…" at bounding box center [784, 343] width 1568 height 686
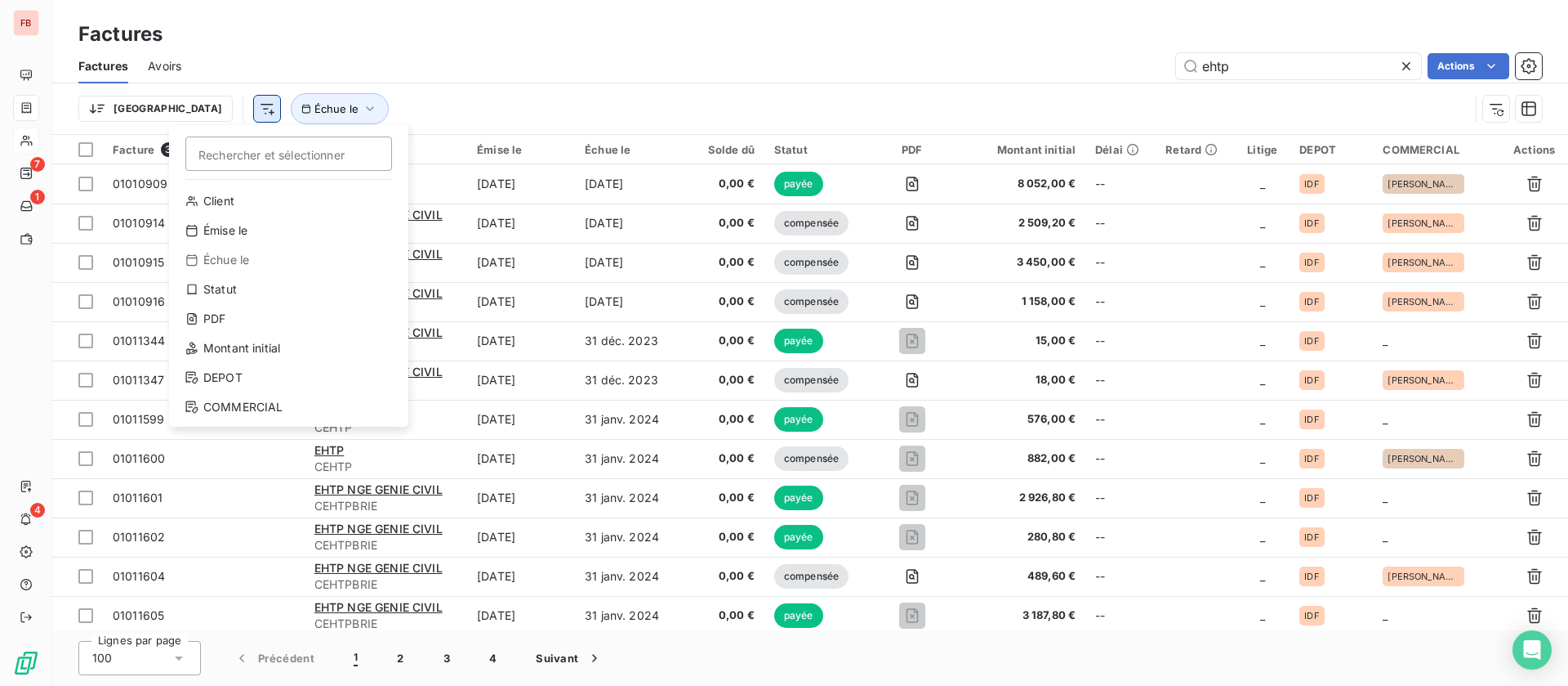
click at [178, 107] on html "FB 7 1 4 Factures Factures Avoirs ehtp Actions Trier Rechercher et sélectionner…" at bounding box center [784, 343] width 1568 height 686
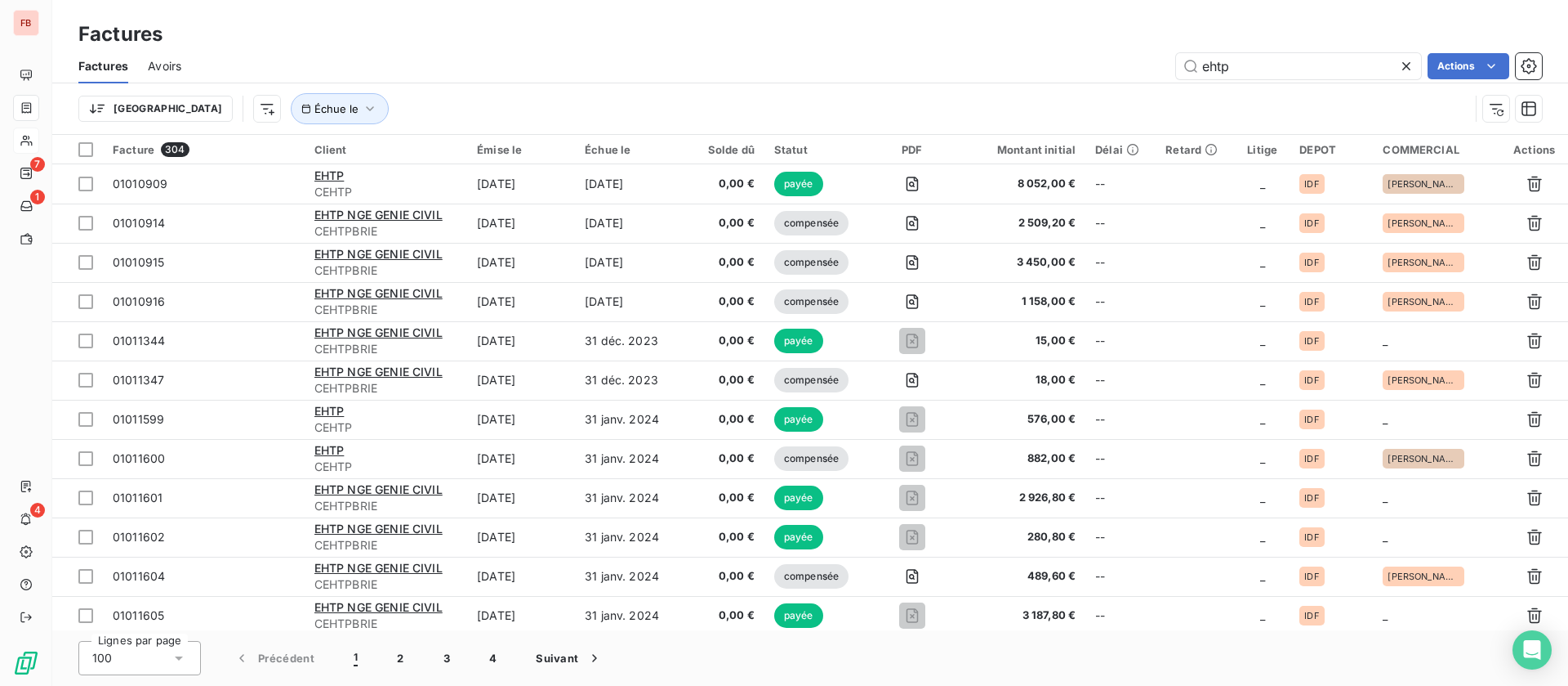
click at [179, 110] on html "FB 7 1 4 Factures Factures Avoirs ehtp Actions Trier Échue le Facture 304 Clien…" at bounding box center [784, 343] width 1568 height 686
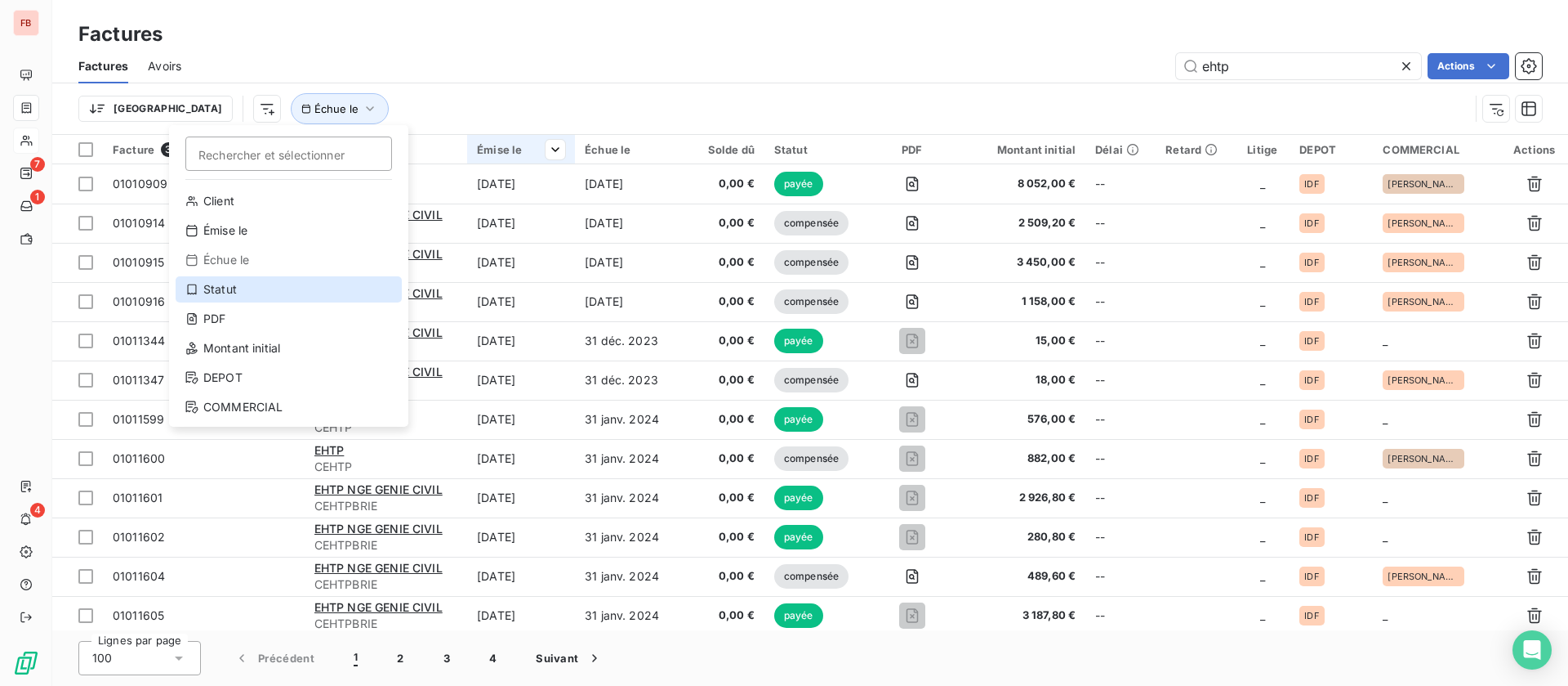
click at [238, 292] on div "Statut" at bounding box center [288, 289] width 226 height 26
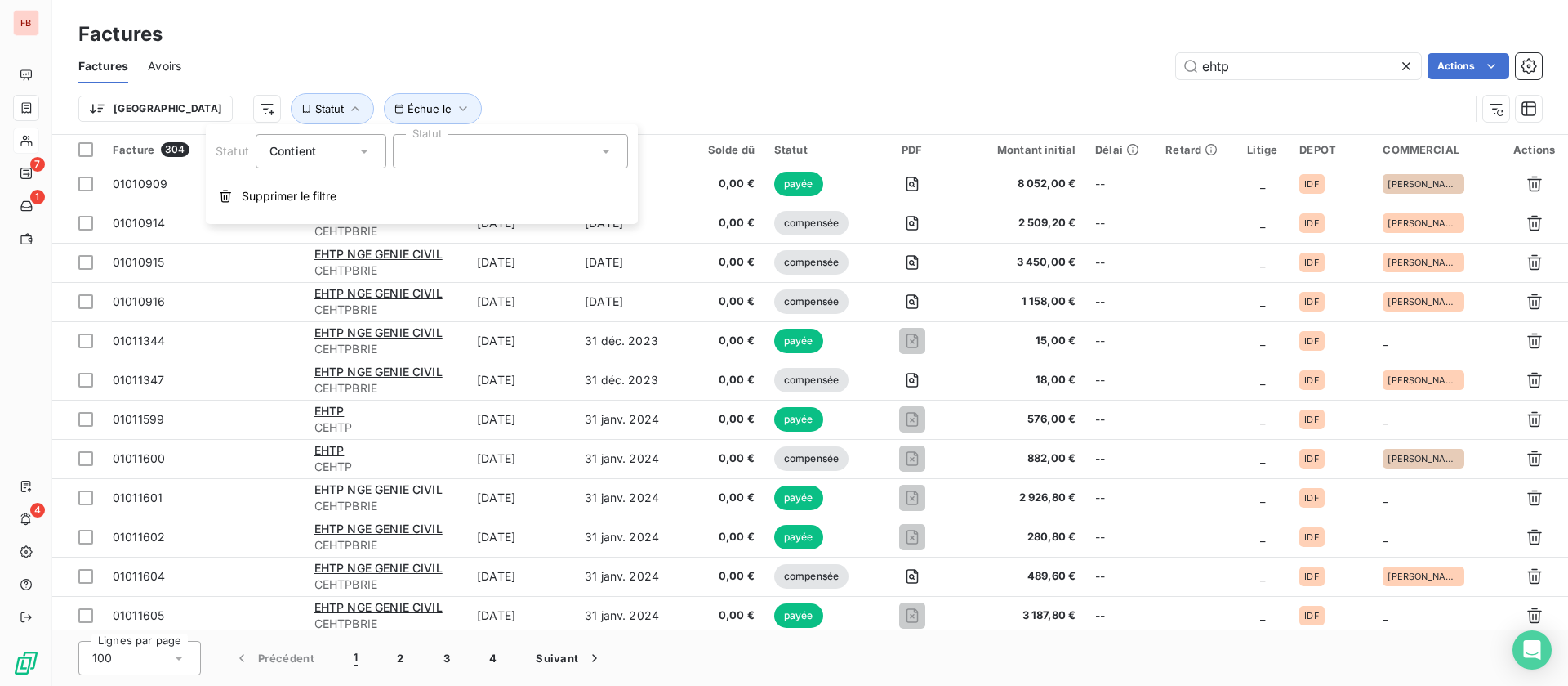
click at [593, 163] on div at bounding box center [510, 152] width 235 height 35
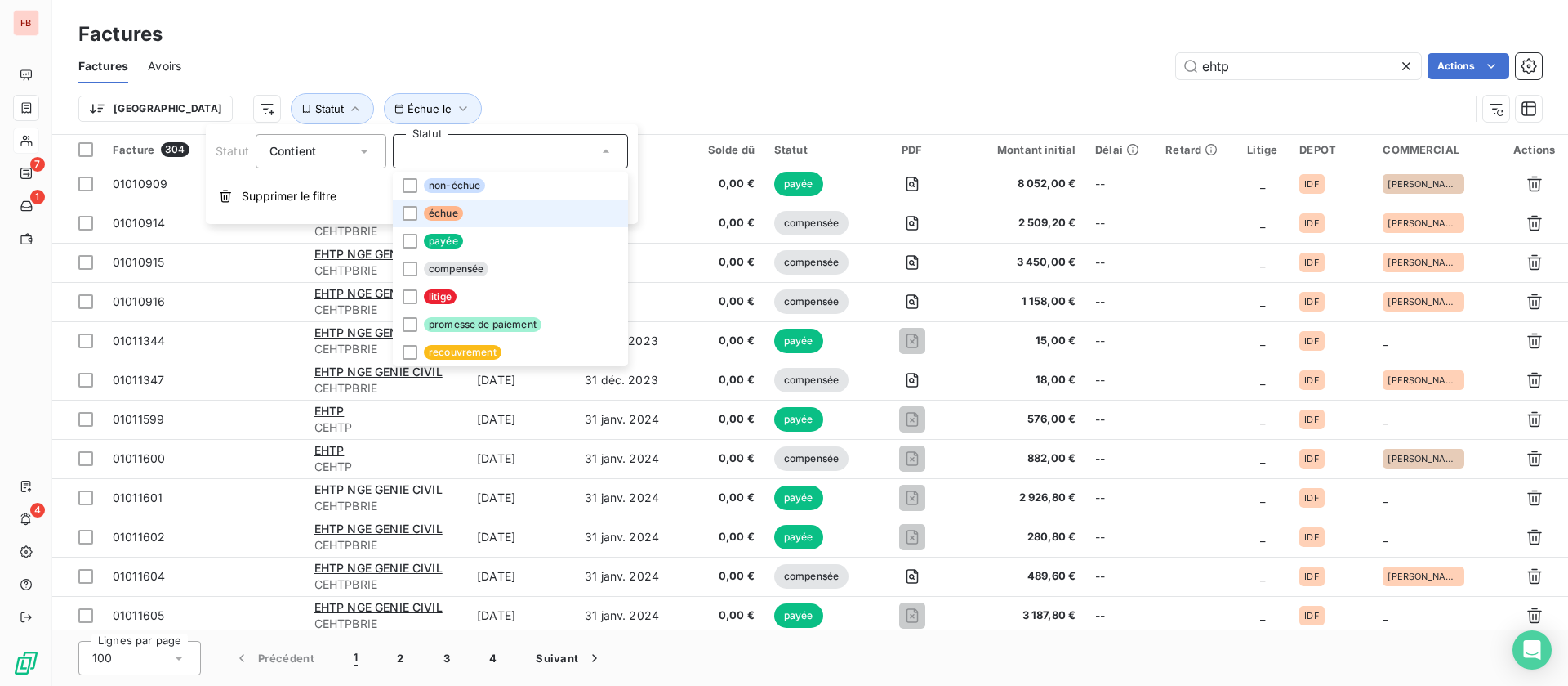
click at [437, 207] on span "échue" at bounding box center [444, 213] width 40 height 15
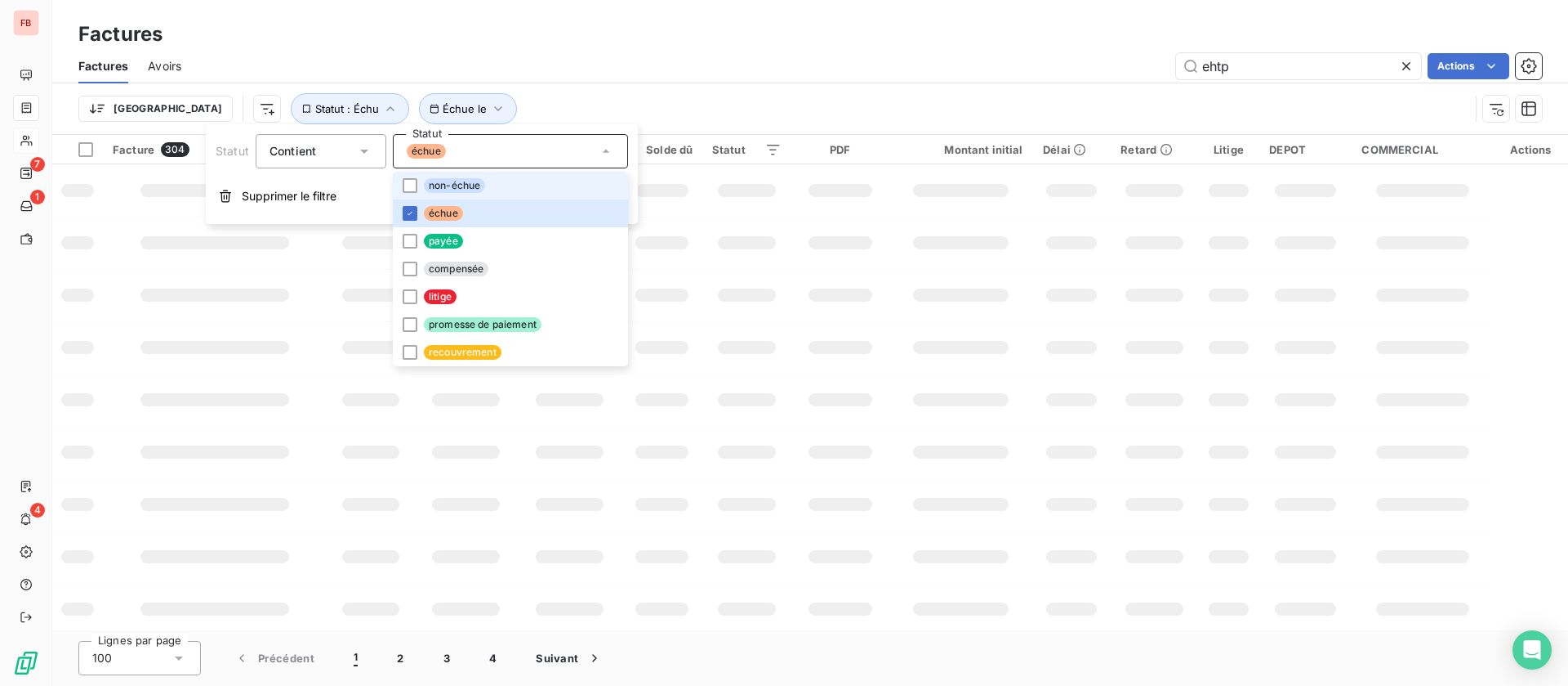
click at [430, 187] on span "non-échue" at bounding box center [454, 185] width 61 height 15
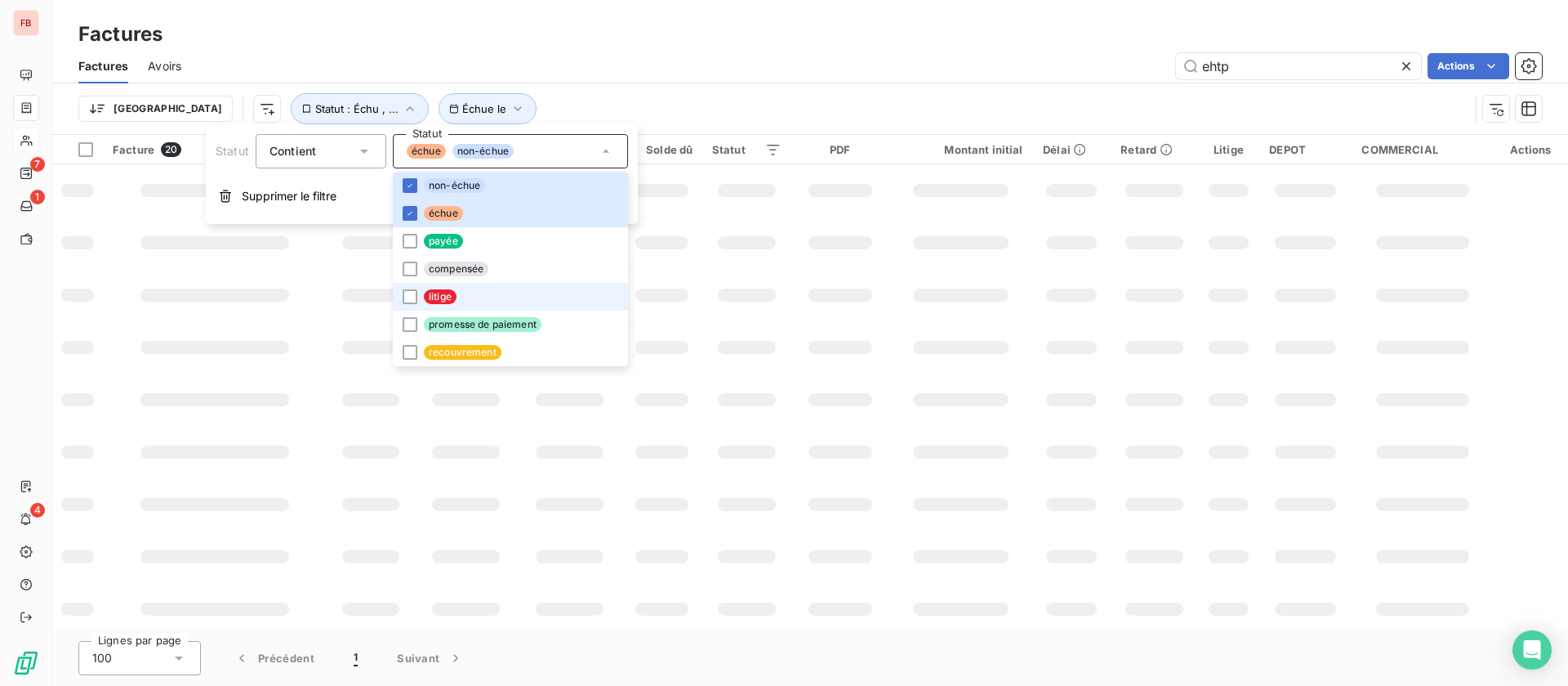
click at [440, 301] on span "litige" at bounding box center [440, 296] width 33 height 15
click at [859, 54] on div "ehtp Actions" at bounding box center [871, 67] width 1341 height 26
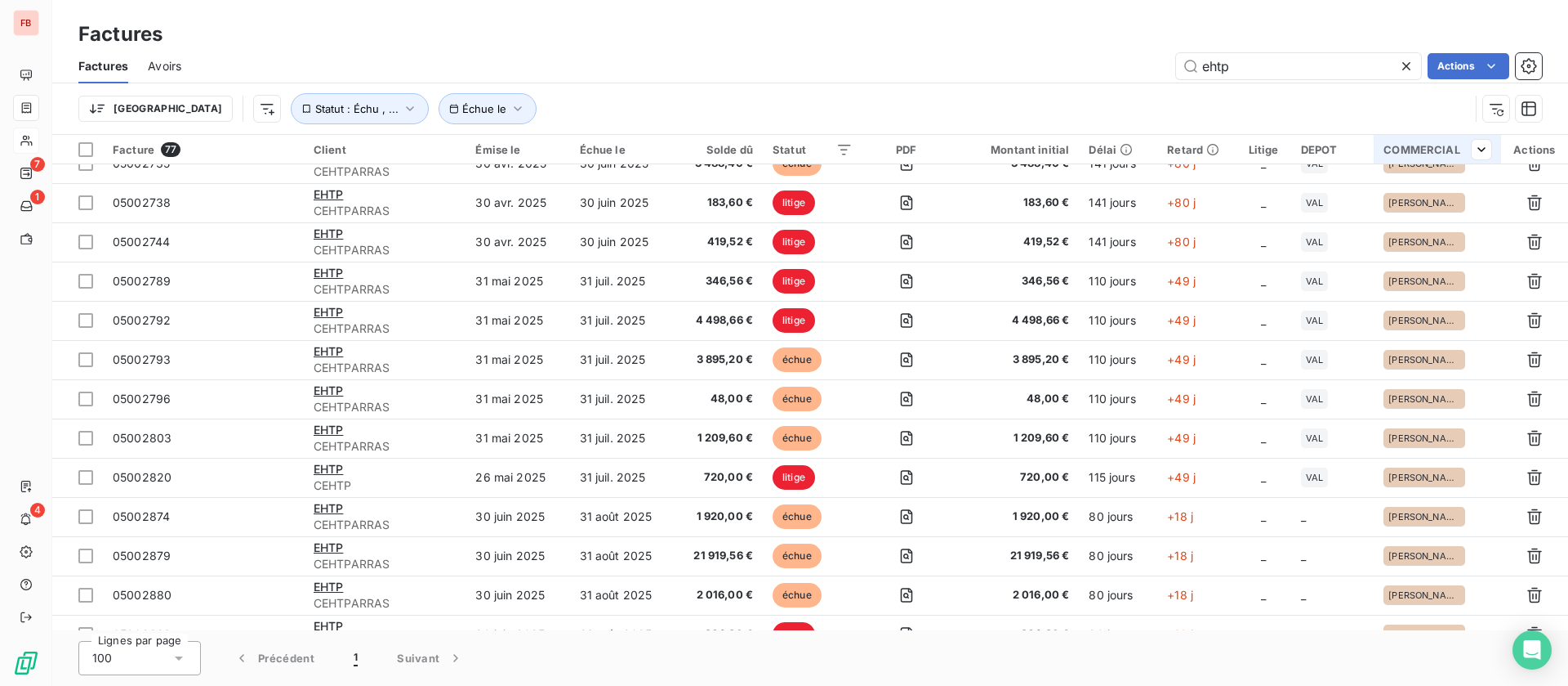
scroll to position [981, 0]
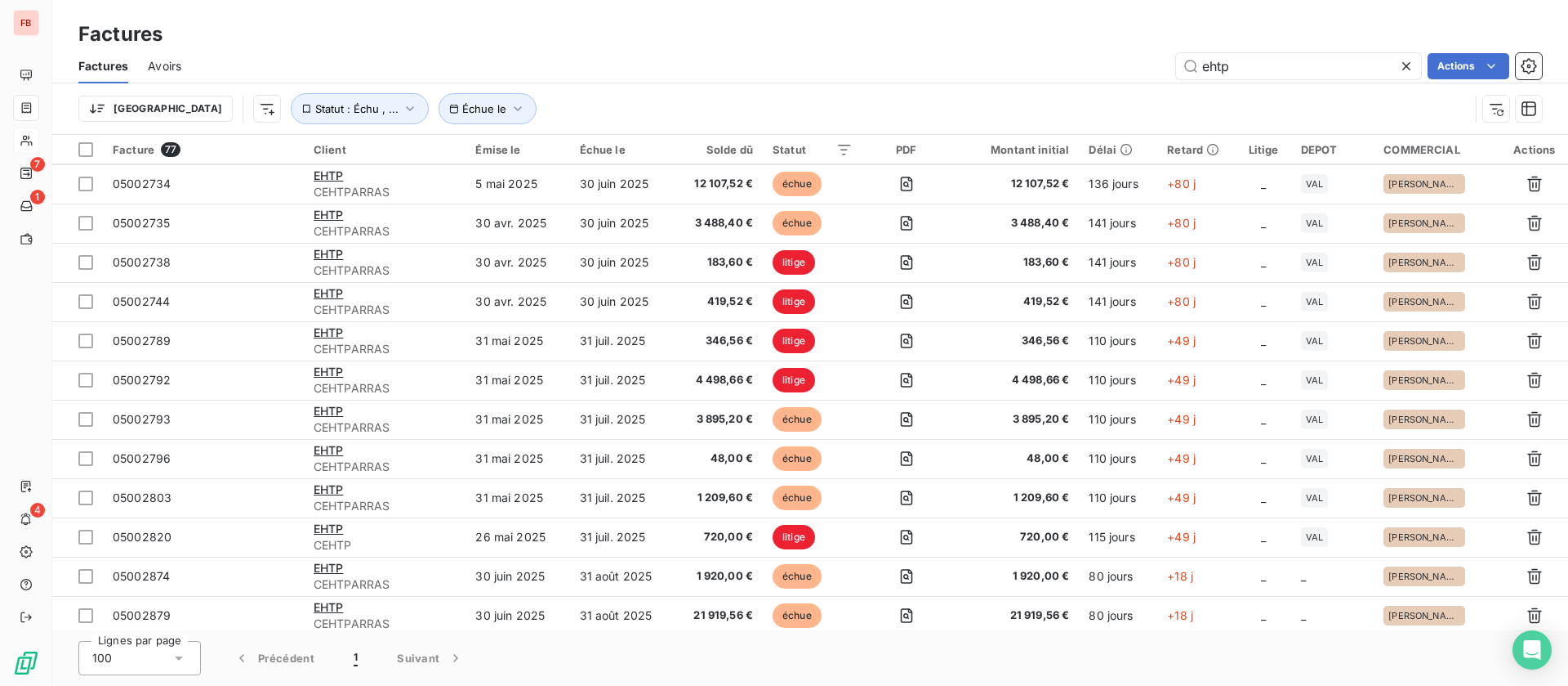
click at [1471, 61] on html "FB 7 1 4 Factures Factures Avoirs ehtp Actions Trier Échue le Statut : Échu , .…" at bounding box center [784, 343] width 1568 height 686
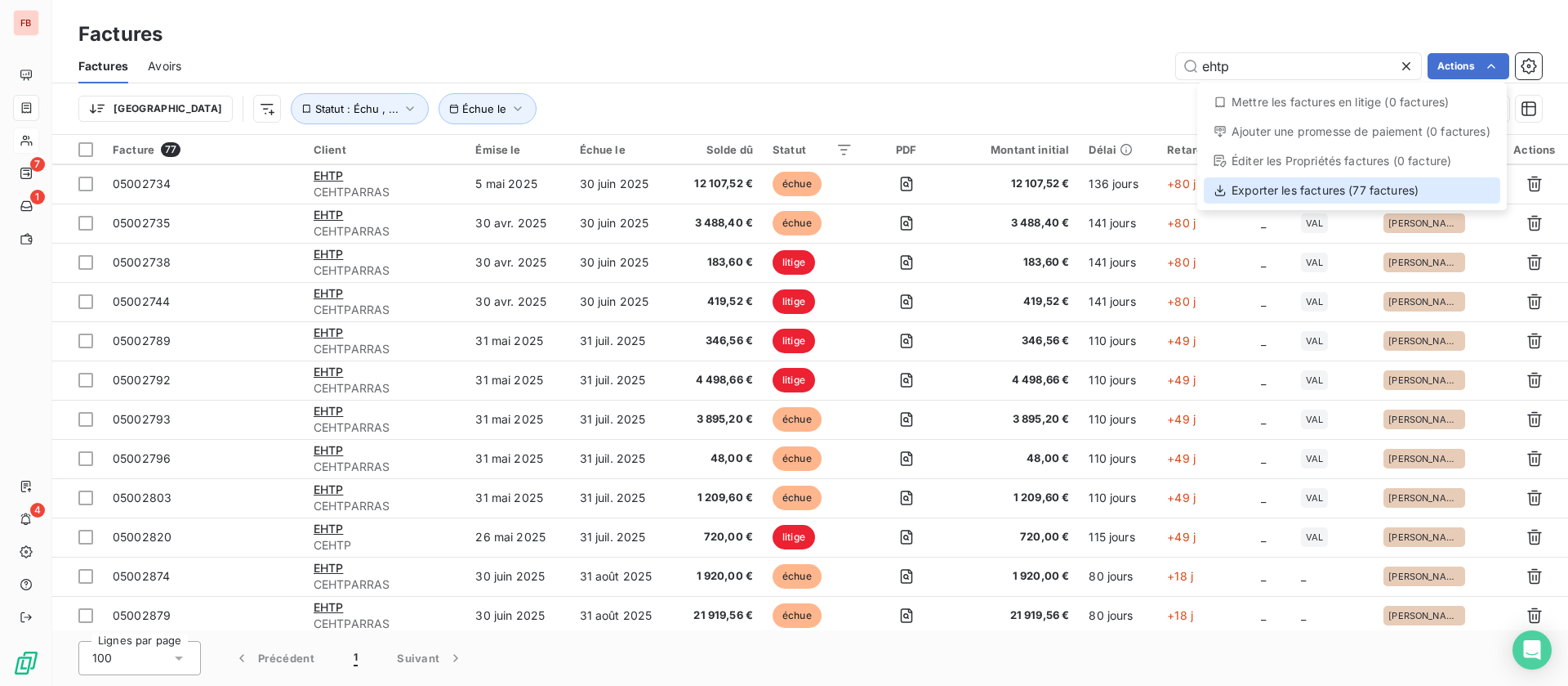
click at [1293, 191] on div "Exporter les factures (77 factures)" at bounding box center [1352, 190] width 296 height 26
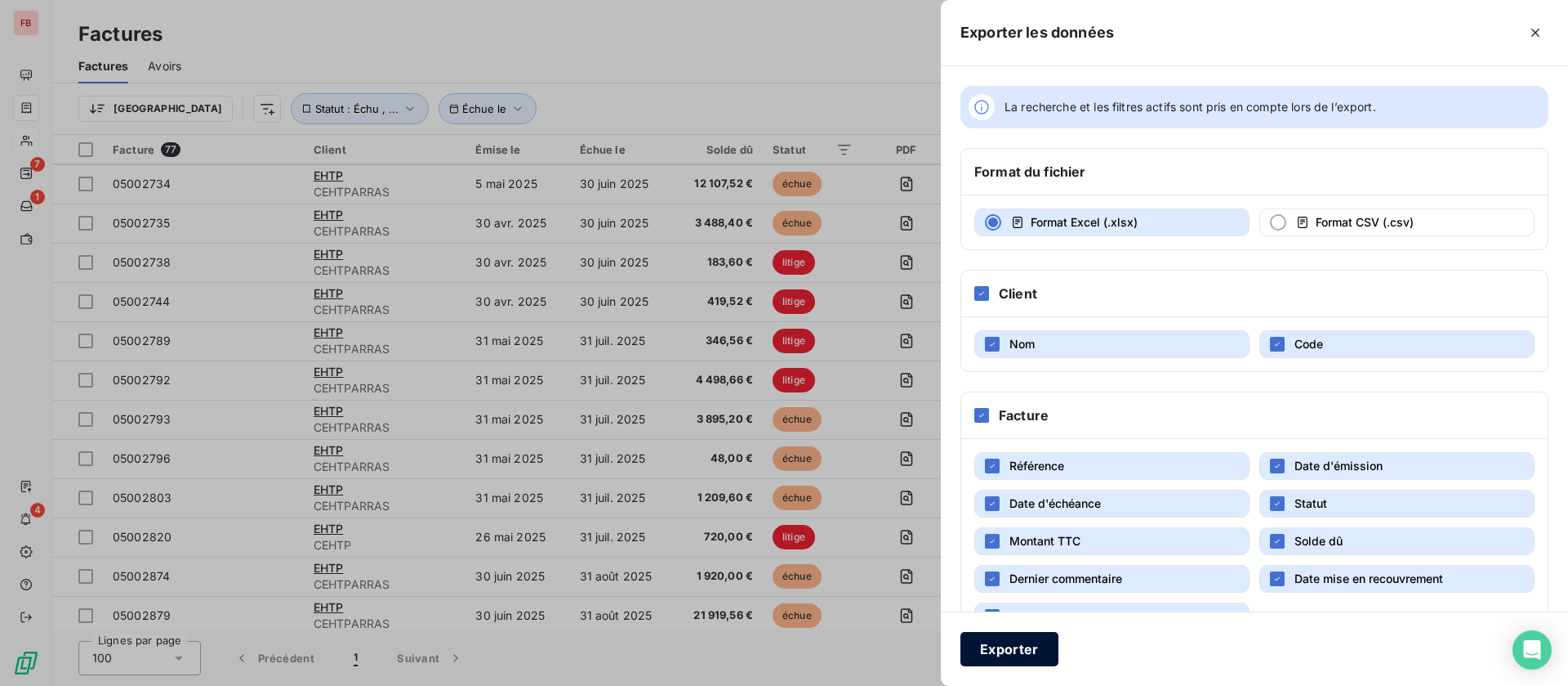
click at [983, 640] on button "Exporter" at bounding box center [1009, 649] width 98 height 35
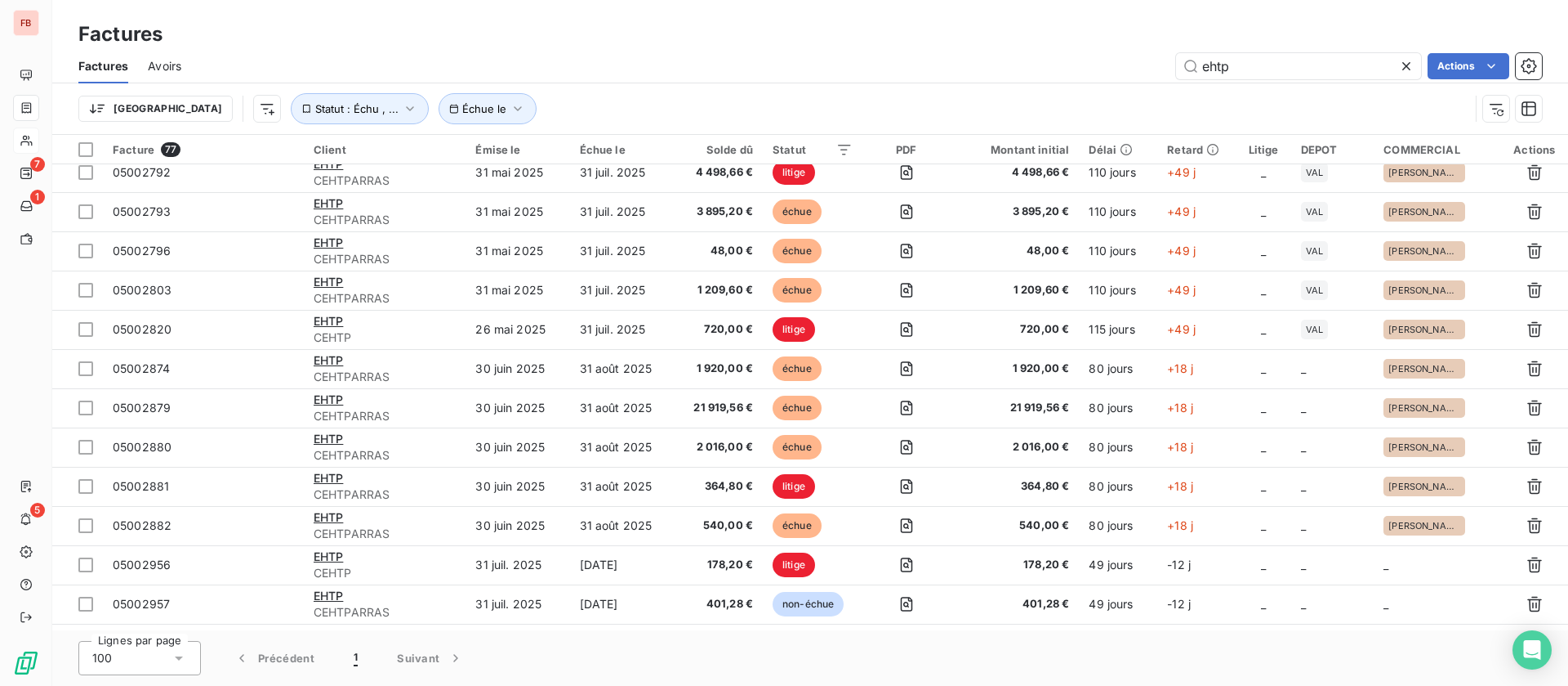
scroll to position [1226, 0]
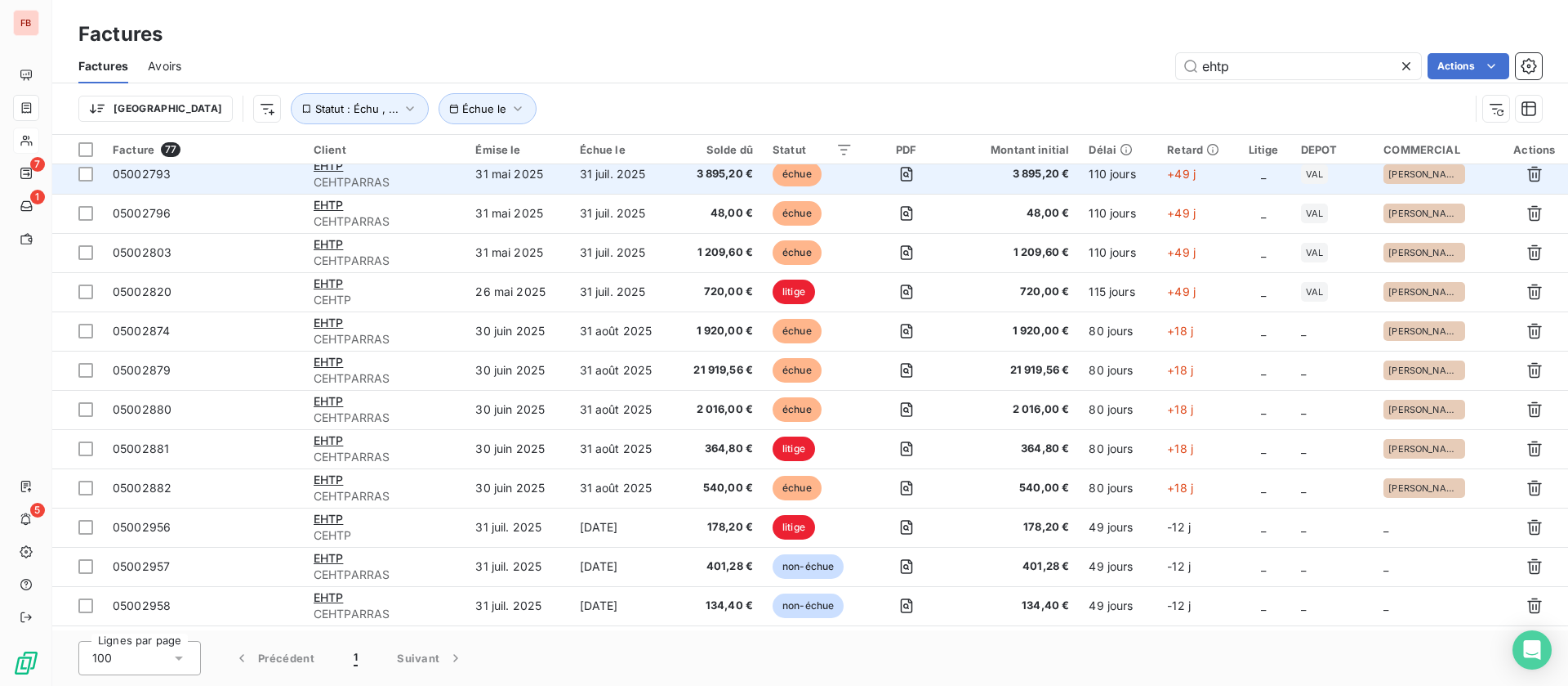
click at [329, 180] on span "CEHTPARRAS" at bounding box center [385, 182] width 143 height 16
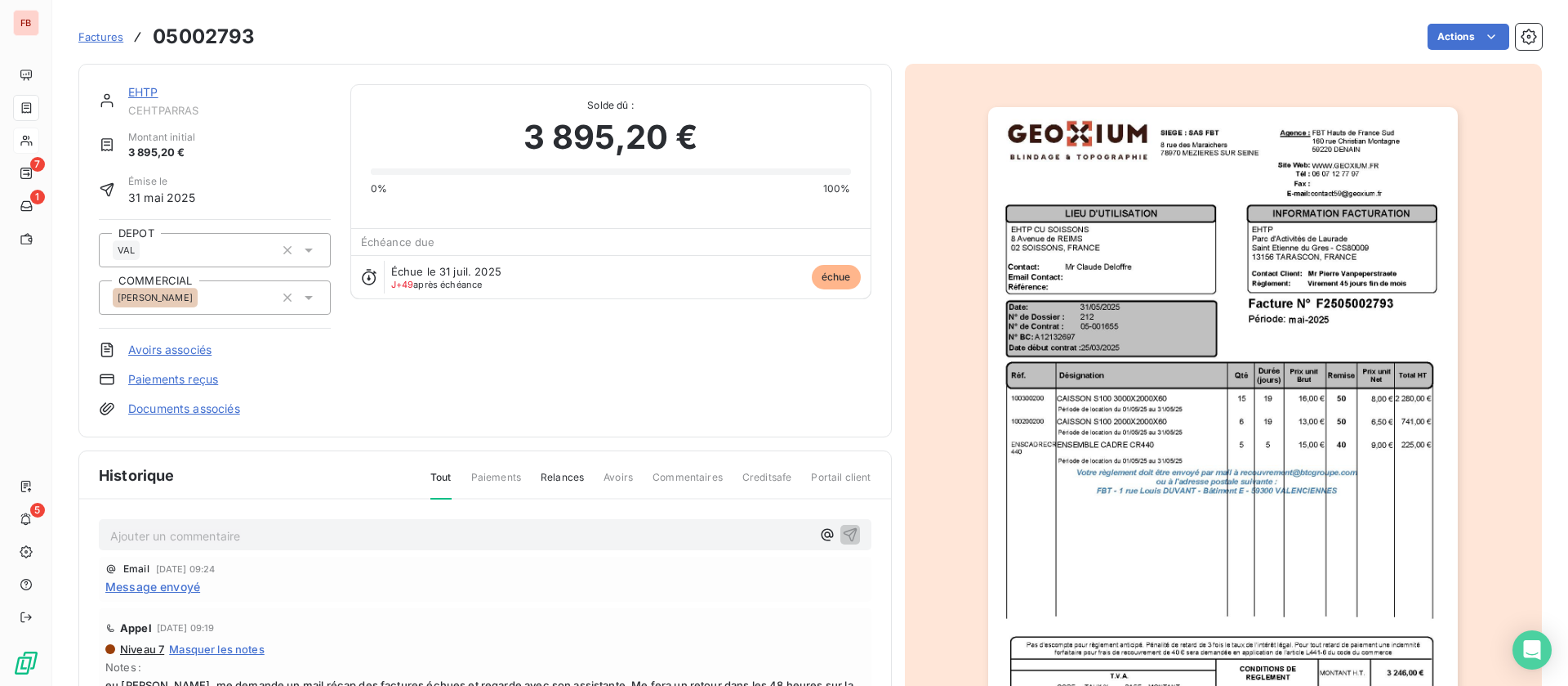
click at [154, 91] on link "EHTP" at bounding box center [143, 91] width 30 height 14
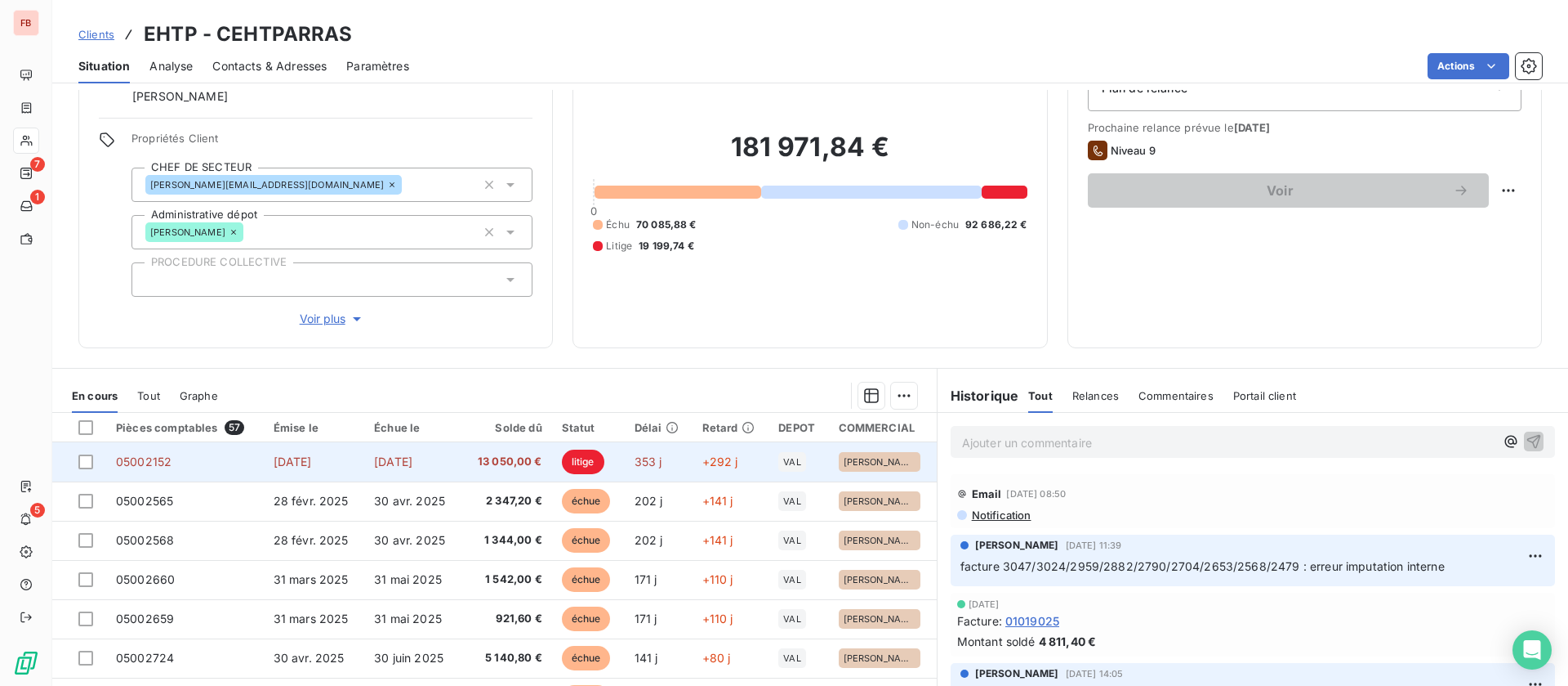
scroll to position [123, 0]
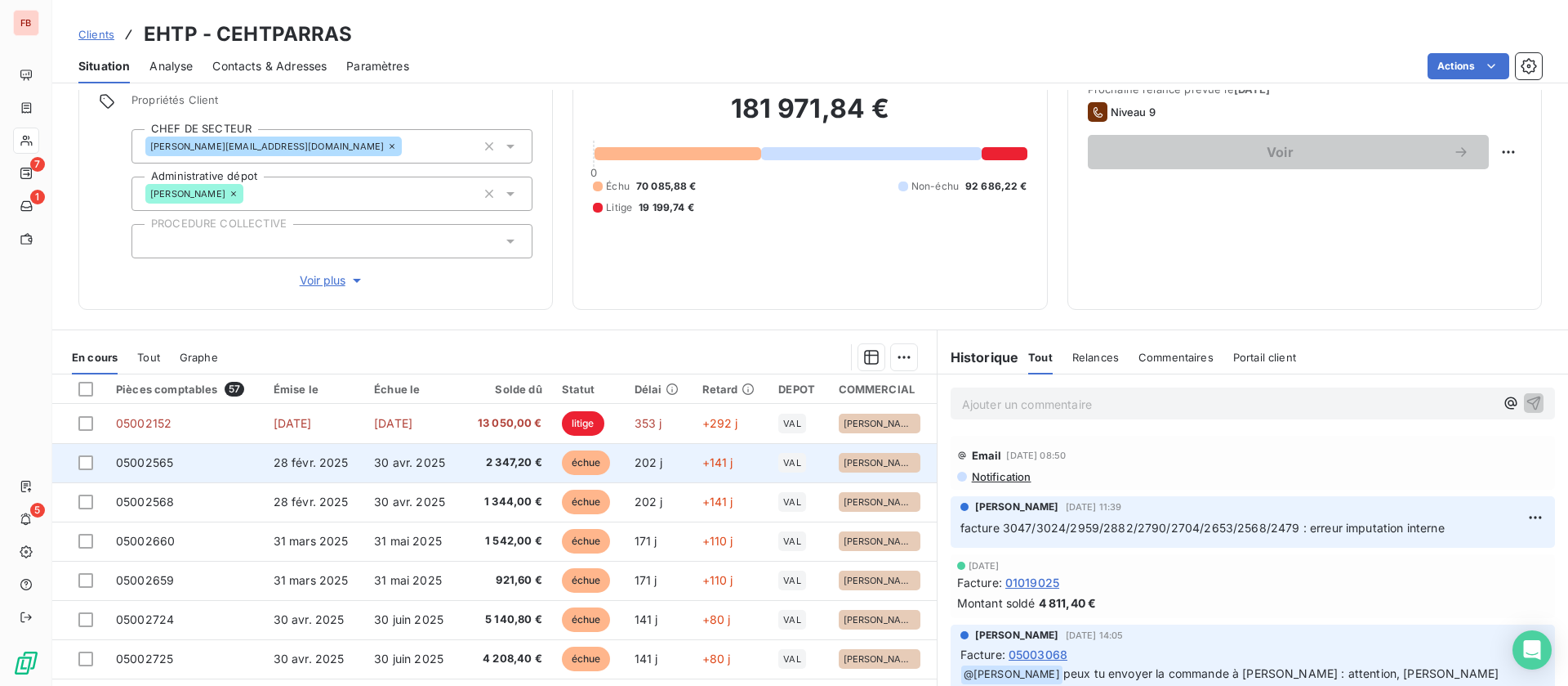
click at [463, 443] on td "2 347,20 €" at bounding box center [507, 463] width 89 height 40
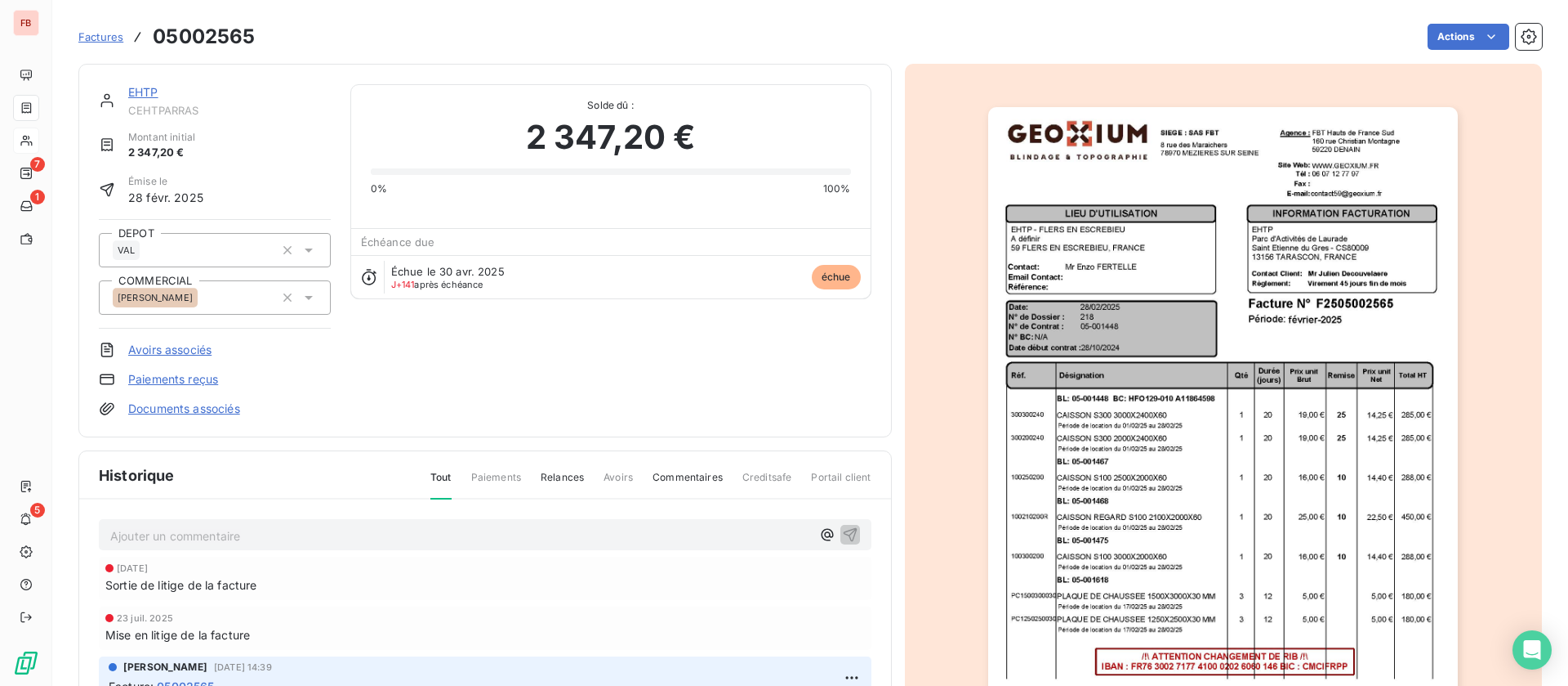
click at [142, 96] on link "EHTP" at bounding box center [143, 91] width 30 height 14
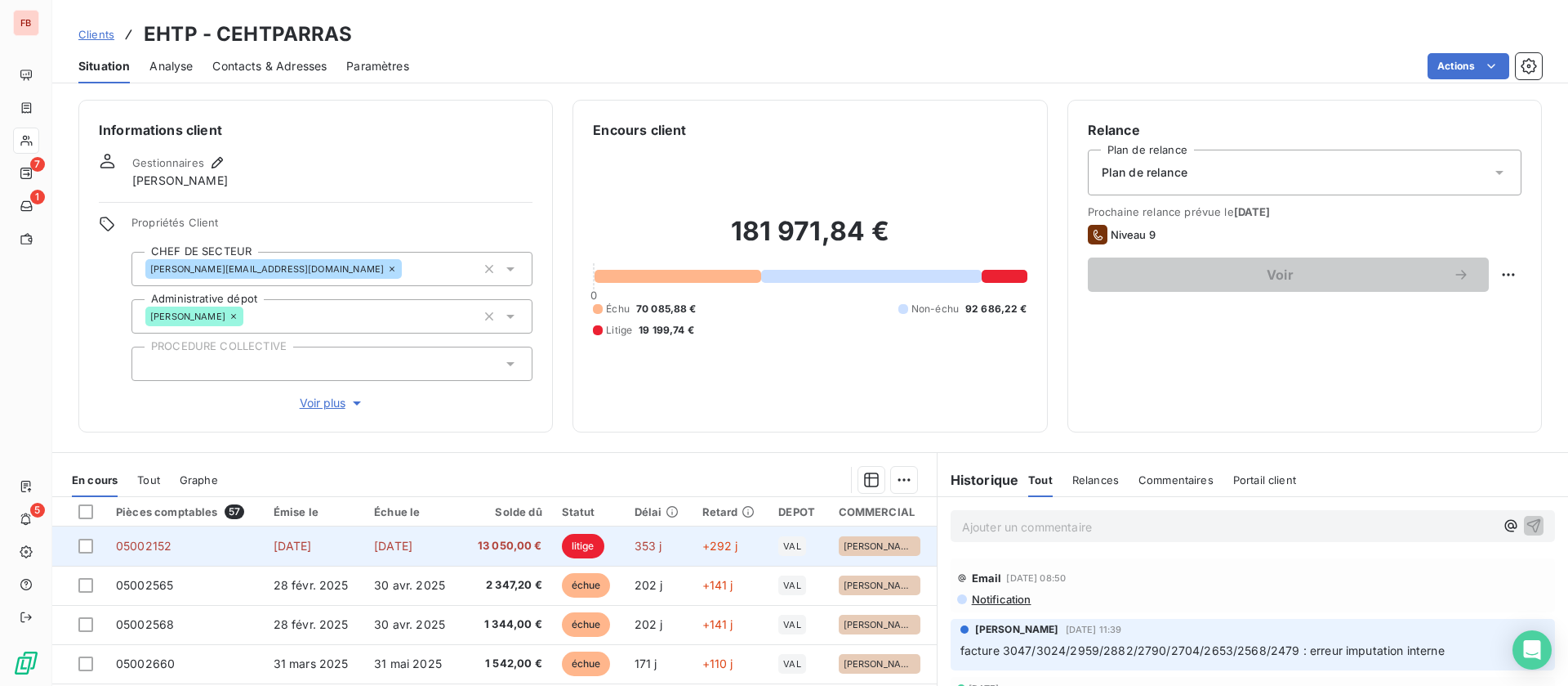
click at [410, 535] on td "[DATE]" at bounding box center [413, 546] width 98 height 40
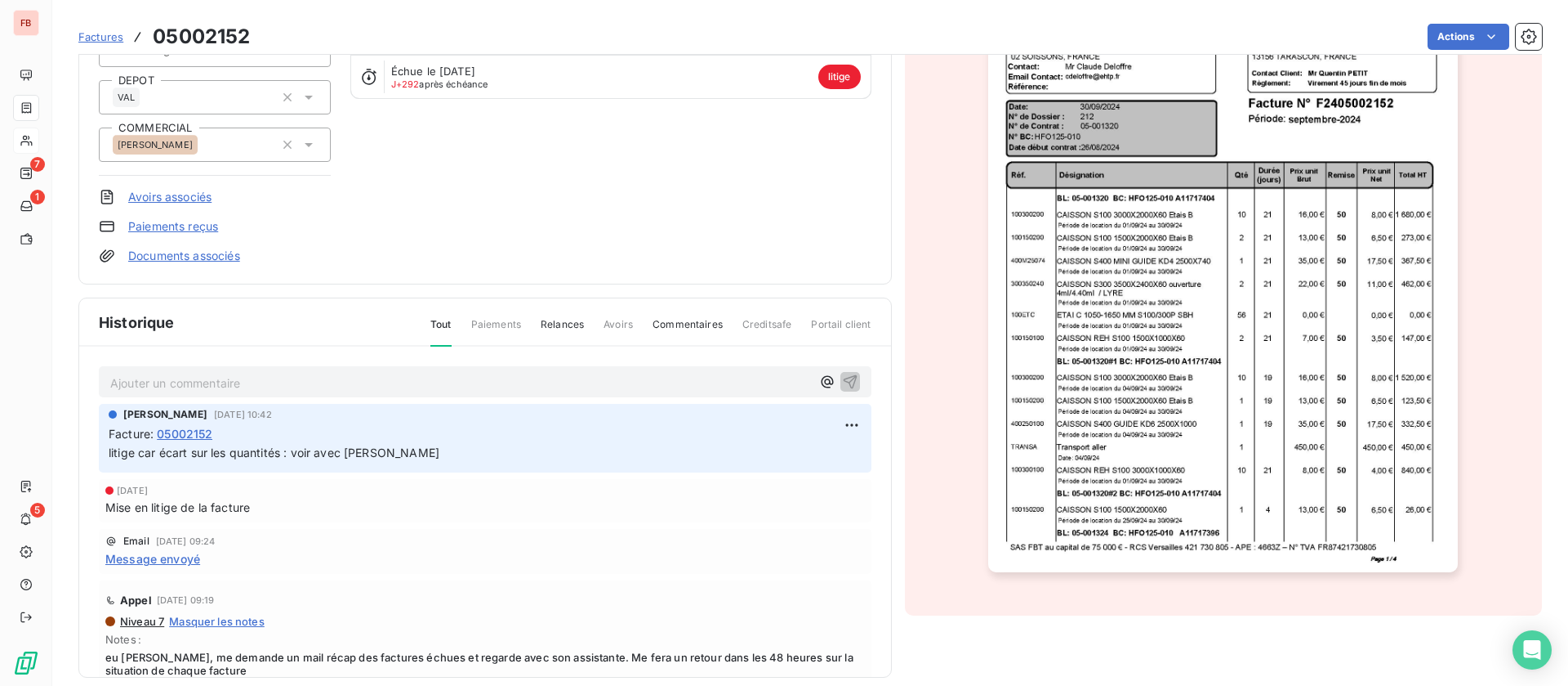
scroll to position [219, 0]
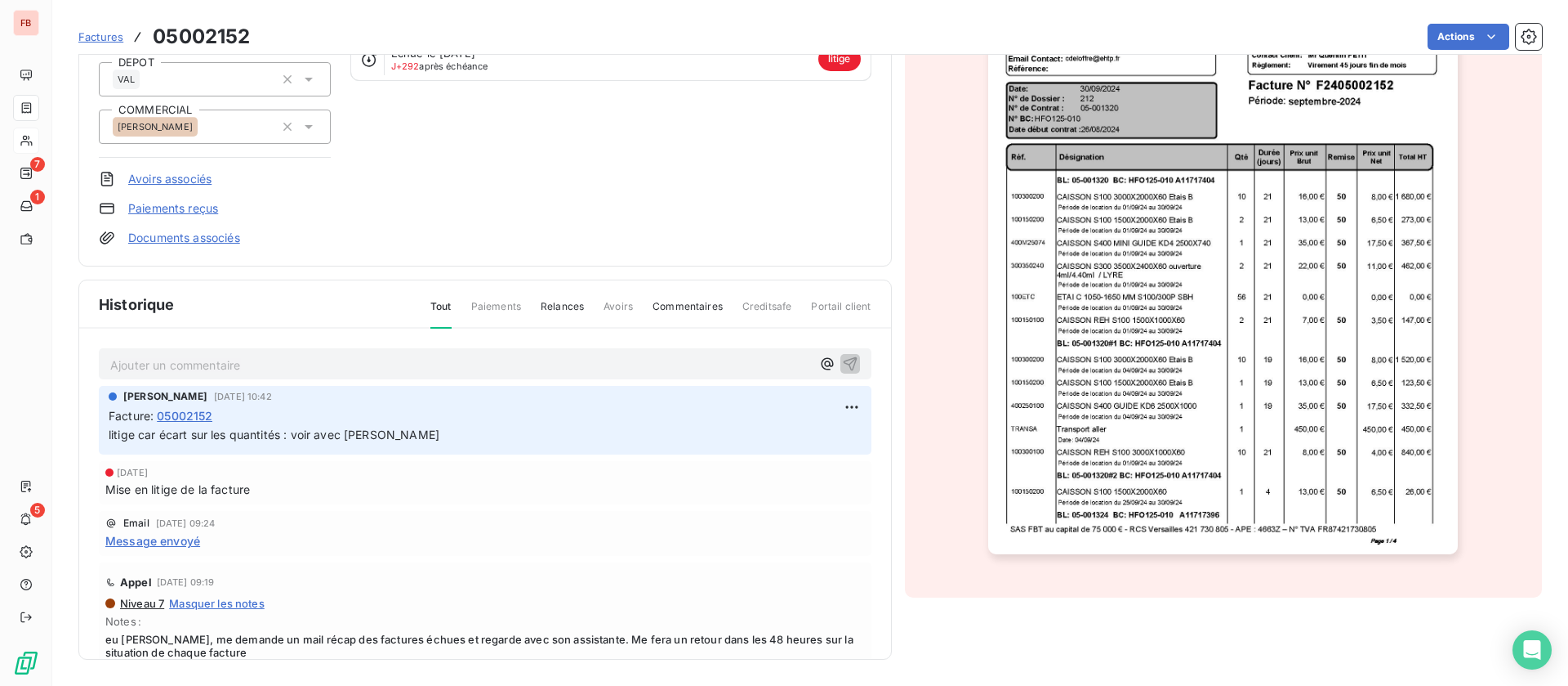
click at [252, 364] on p "Ajouter un commentaire ﻿" at bounding box center [460, 365] width 700 height 21
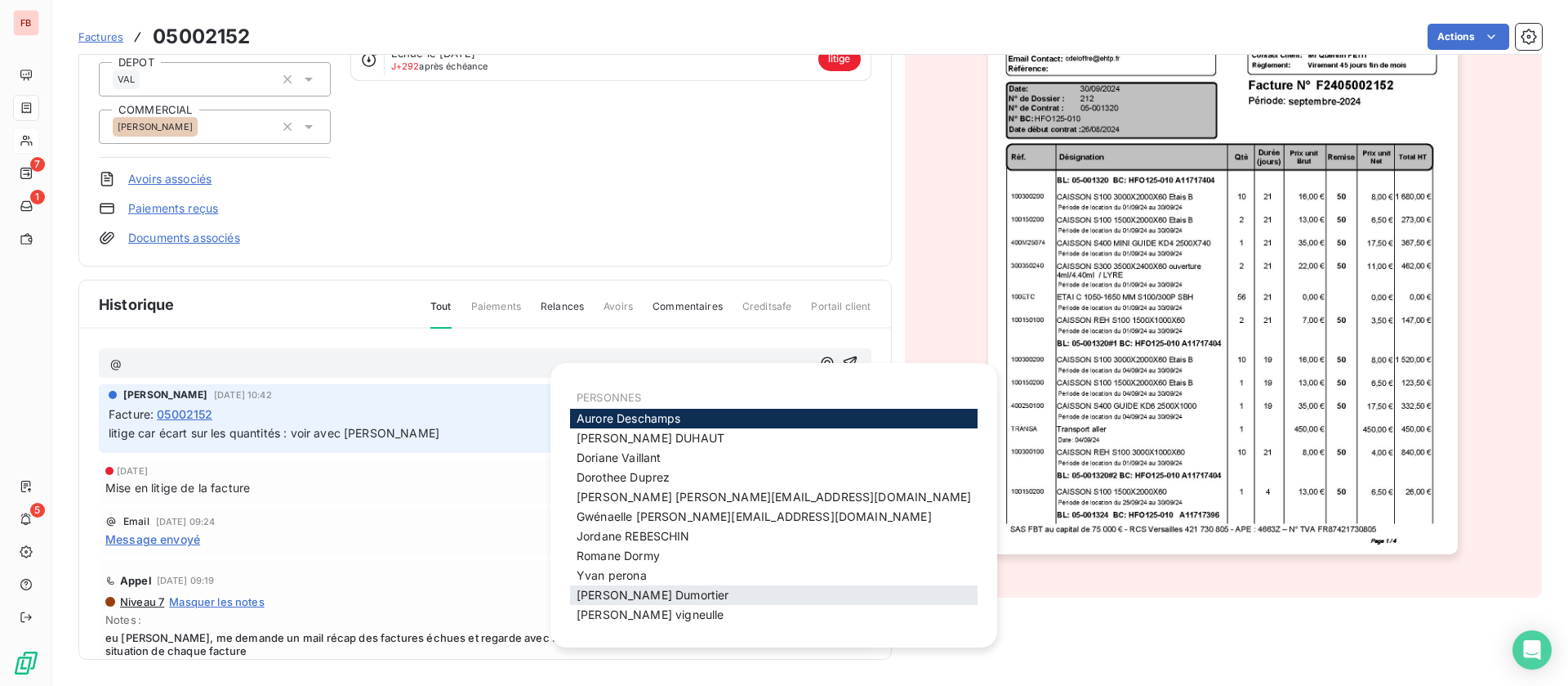
click at [616, 587] on span "jerome Dumortier" at bounding box center [653, 594] width 152 height 14
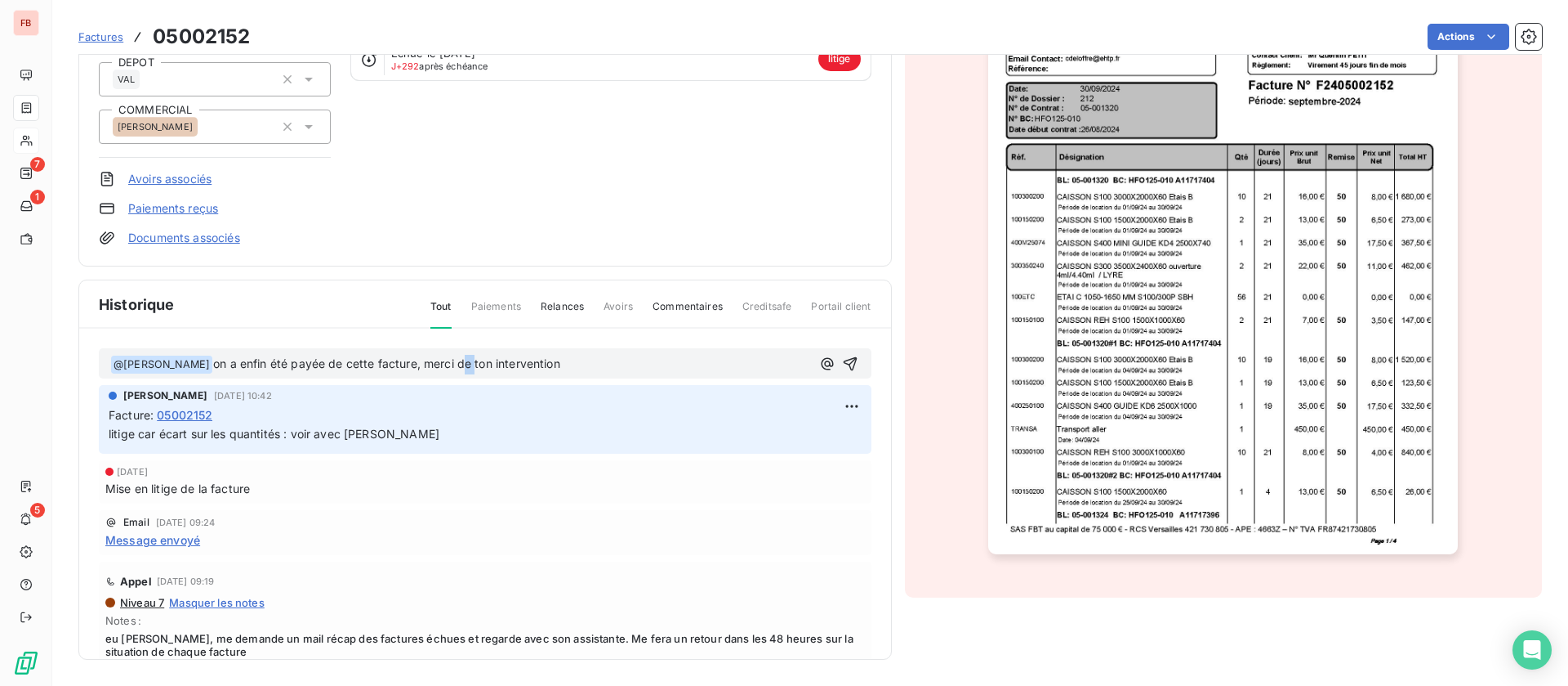
drag, startPoint x: 472, startPoint y: 362, endPoint x: 463, endPoint y: 360, distance: 9.2
click at [463, 360] on span "on a enfin été payée de cette facture, merci de ton intervention" at bounding box center [387, 363] width 347 height 14
click at [843, 362] on icon "button" at bounding box center [849, 363] width 14 height 14
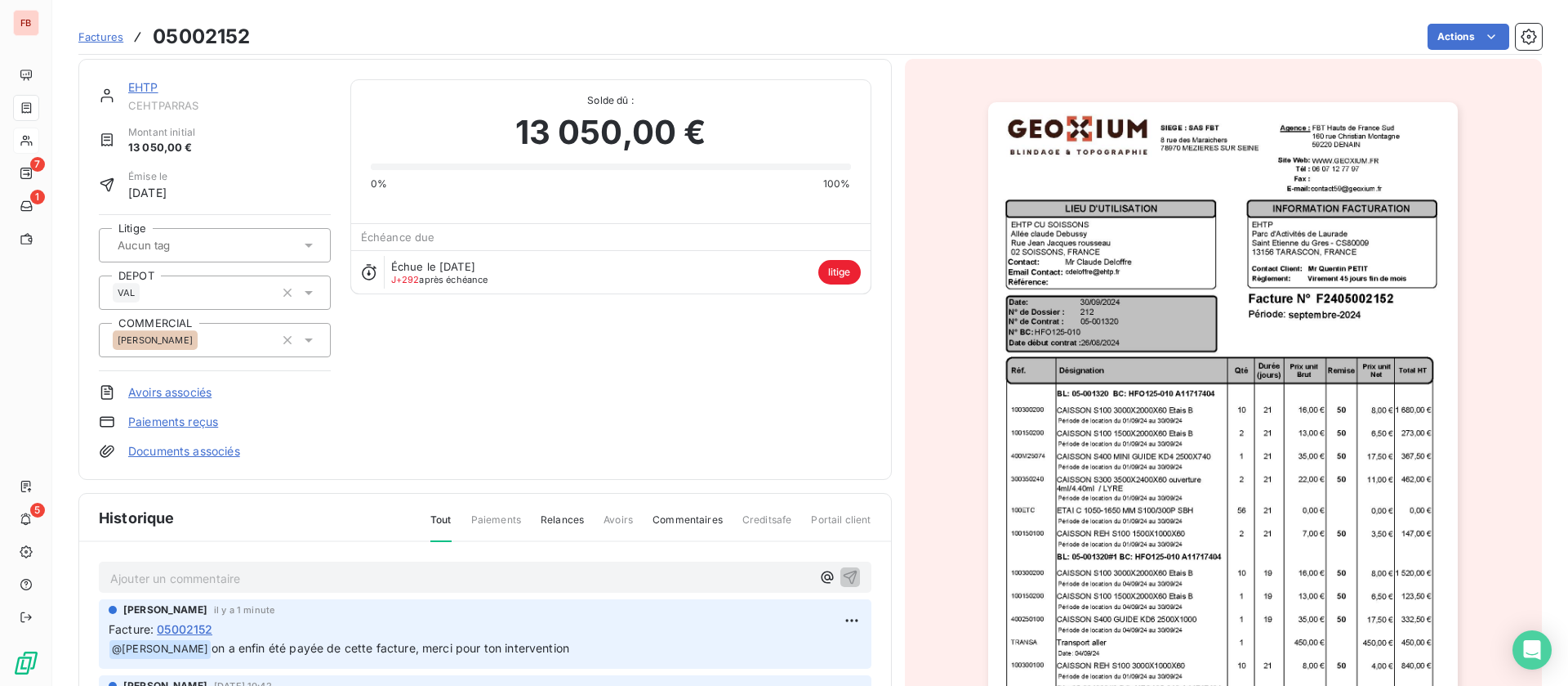
scroll to position [0, 0]
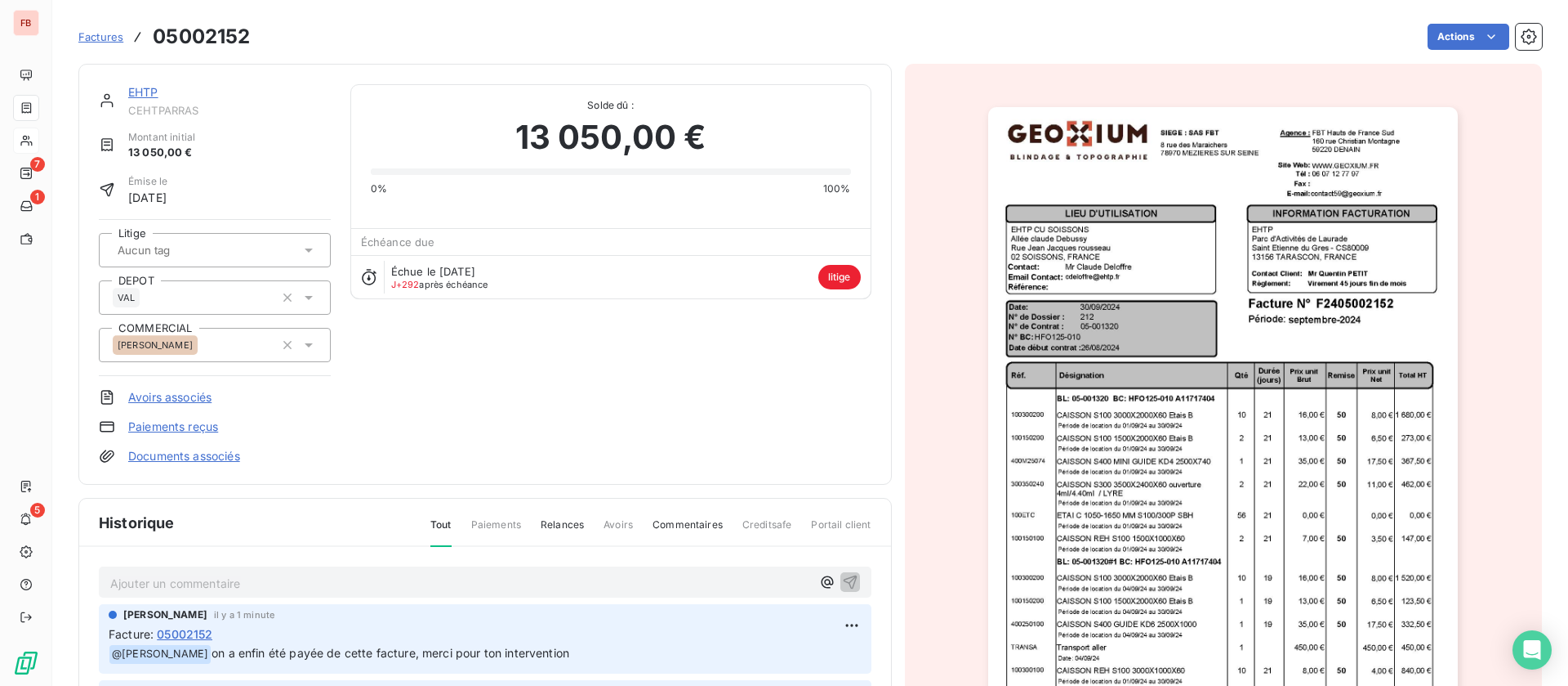
click at [147, 86] on link "EHTP" at bounding box center [143, 91] width 30 height 14
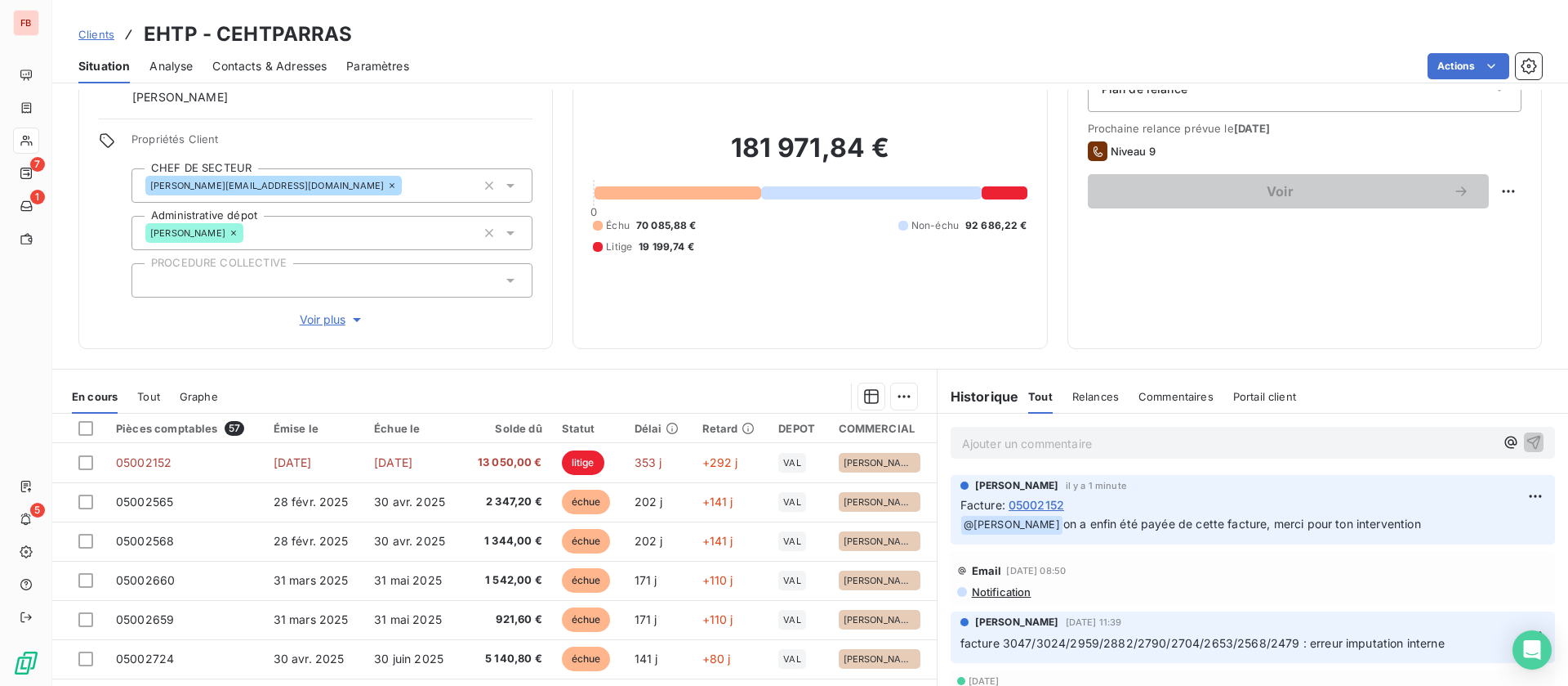
scroll to position [53, 0]
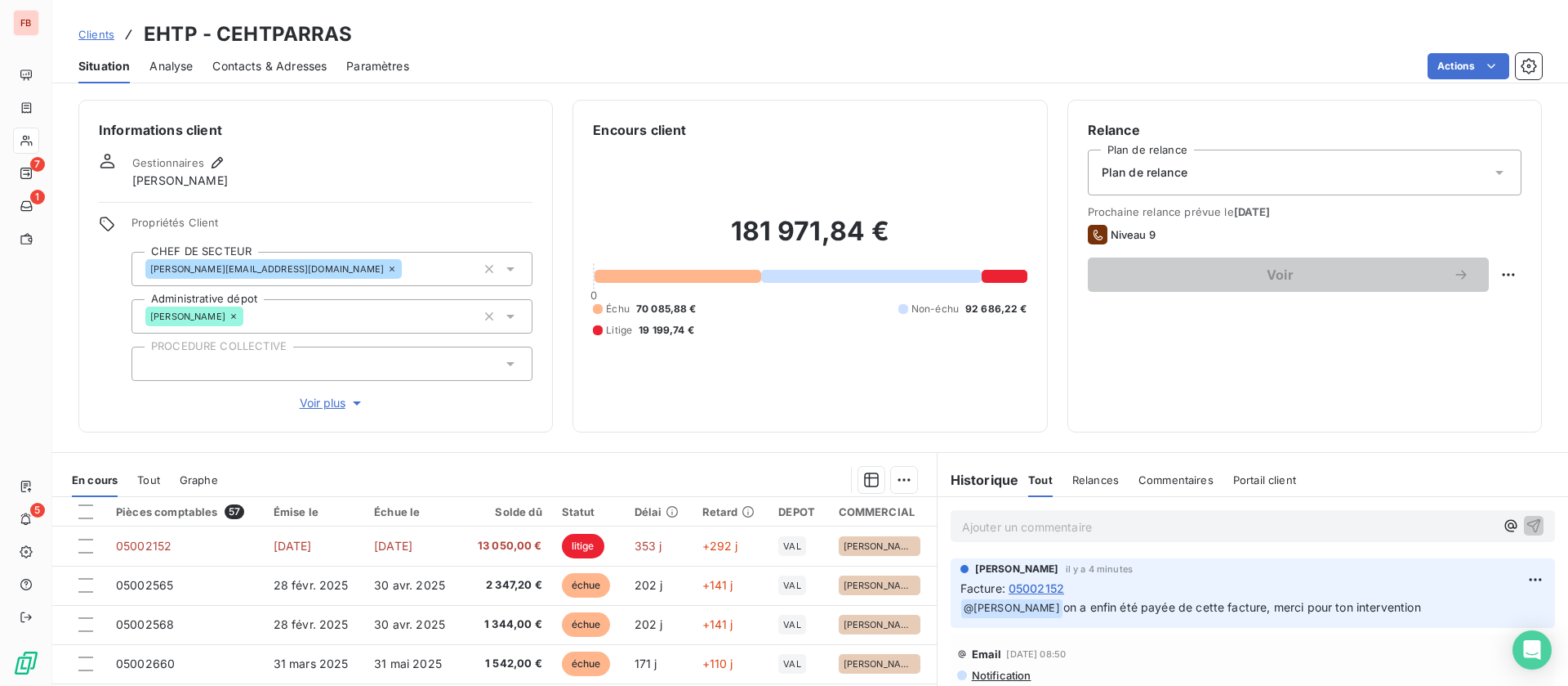
scroll to position [53, 0]
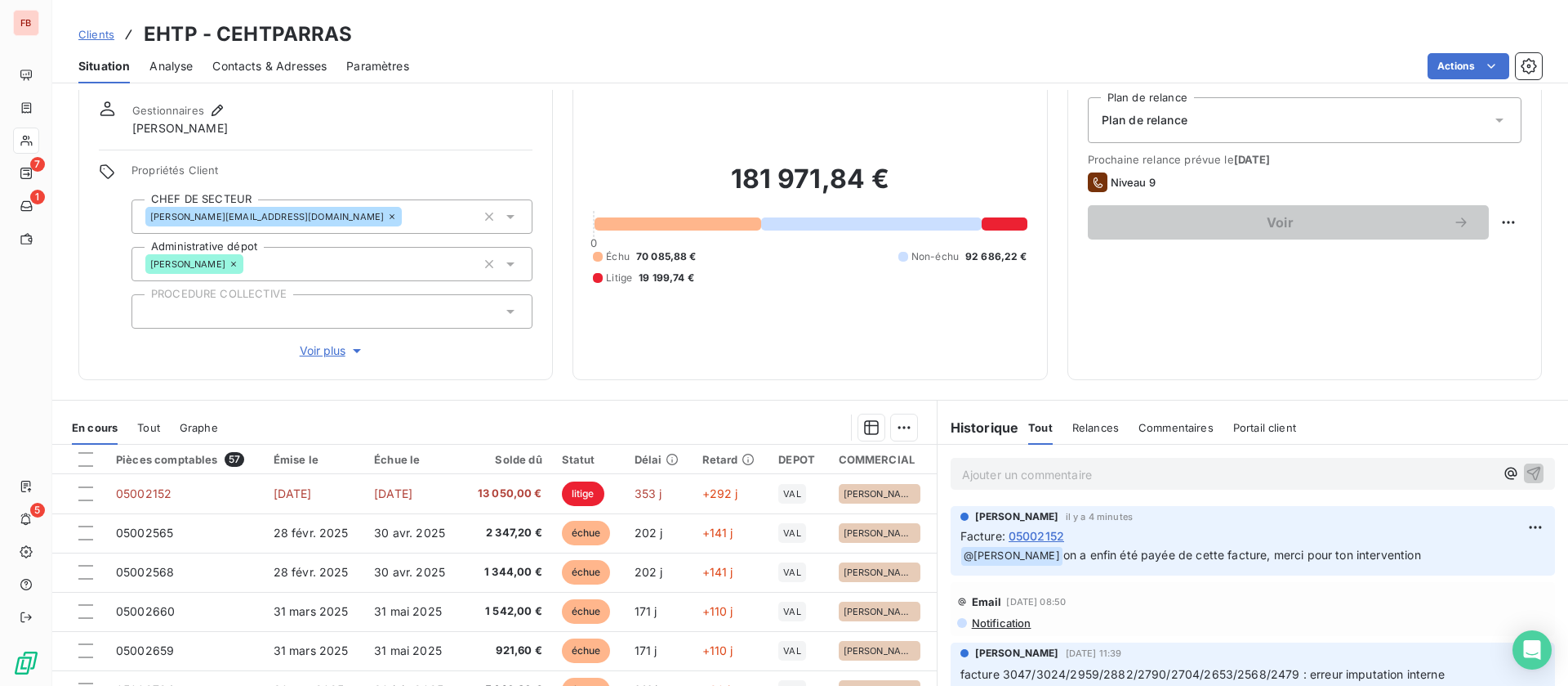
click at [36, 137] on div at bounding box center [26, 141] width 26 height 26
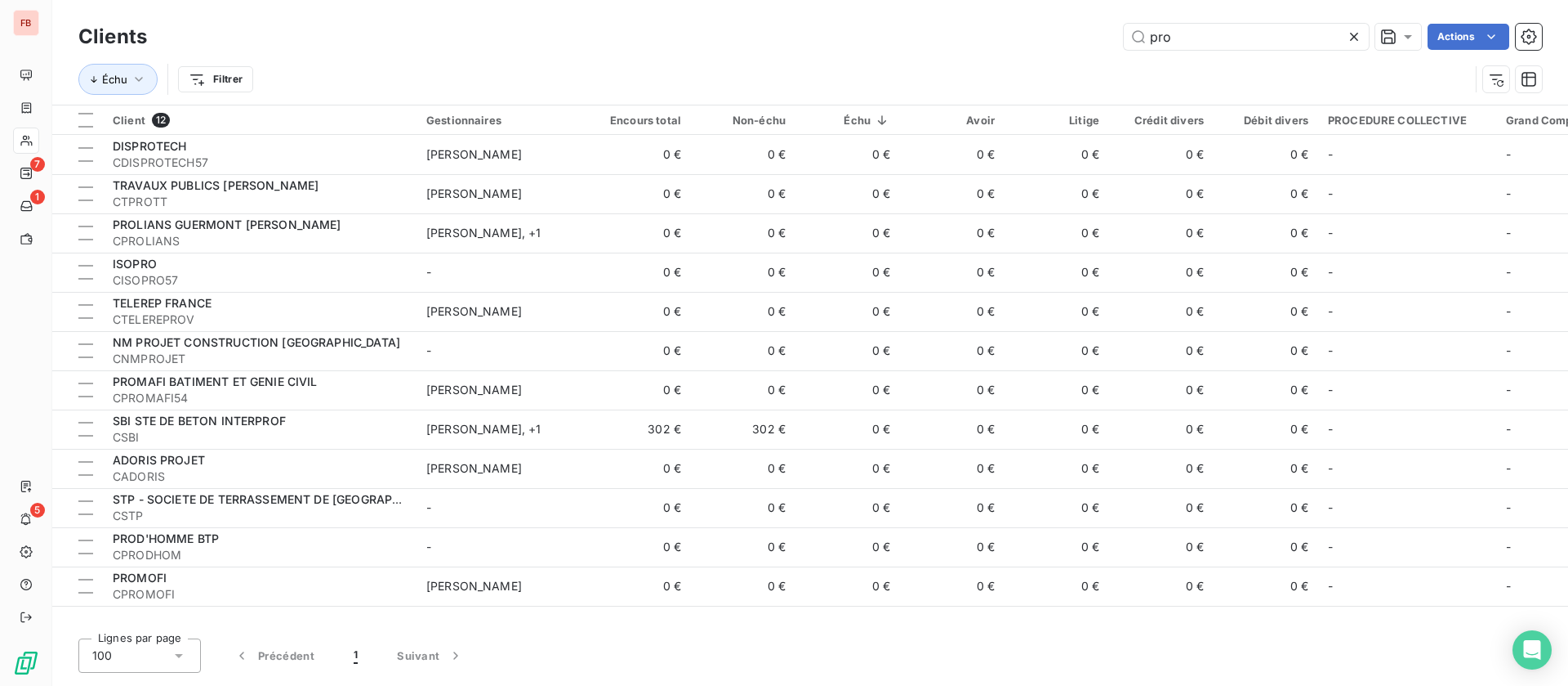
drag, startPoint x: 1210, startPoint y: 39, endPoint x: 957, endPoint y: 40, distance: 253.0
click at [958, 46] on div "pro Actions" at bounding box center [854, 37] width 1375 height 26
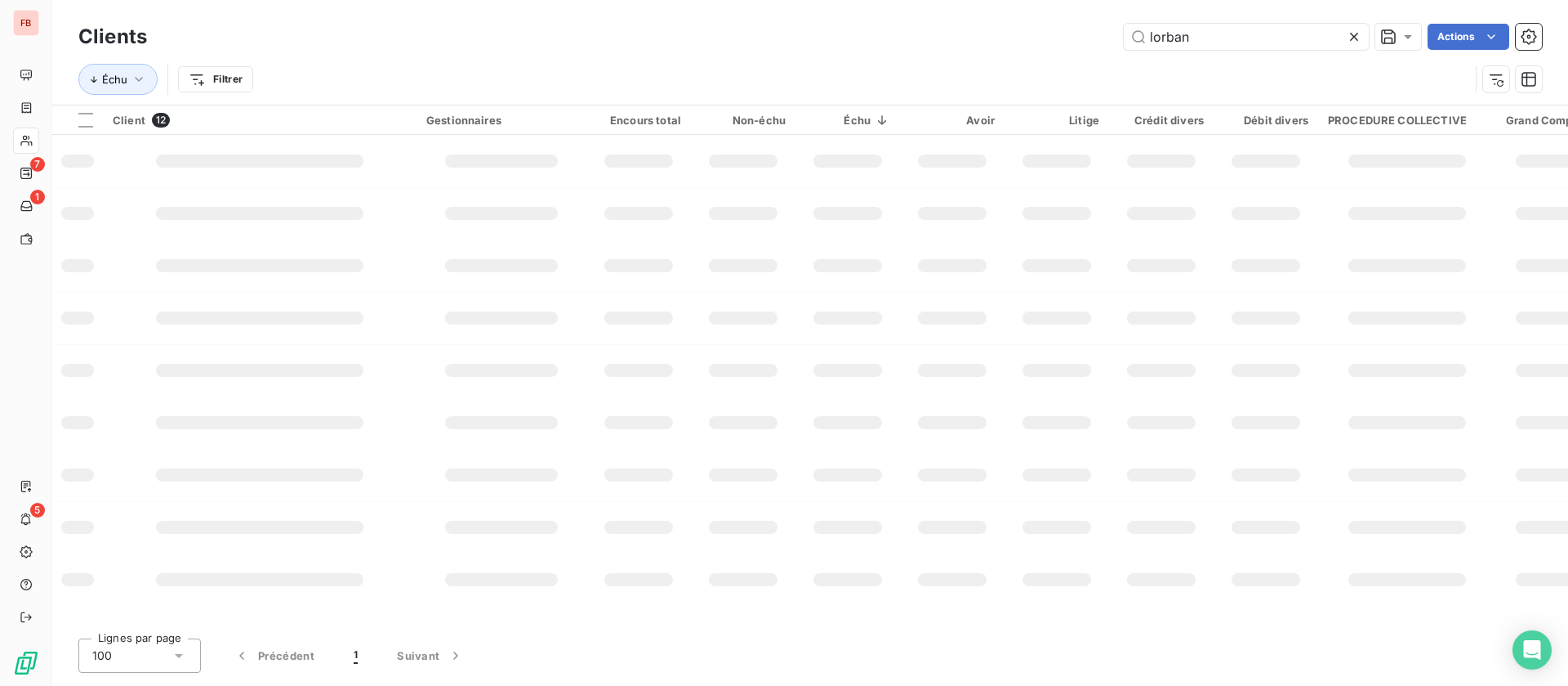
type input "lorban"
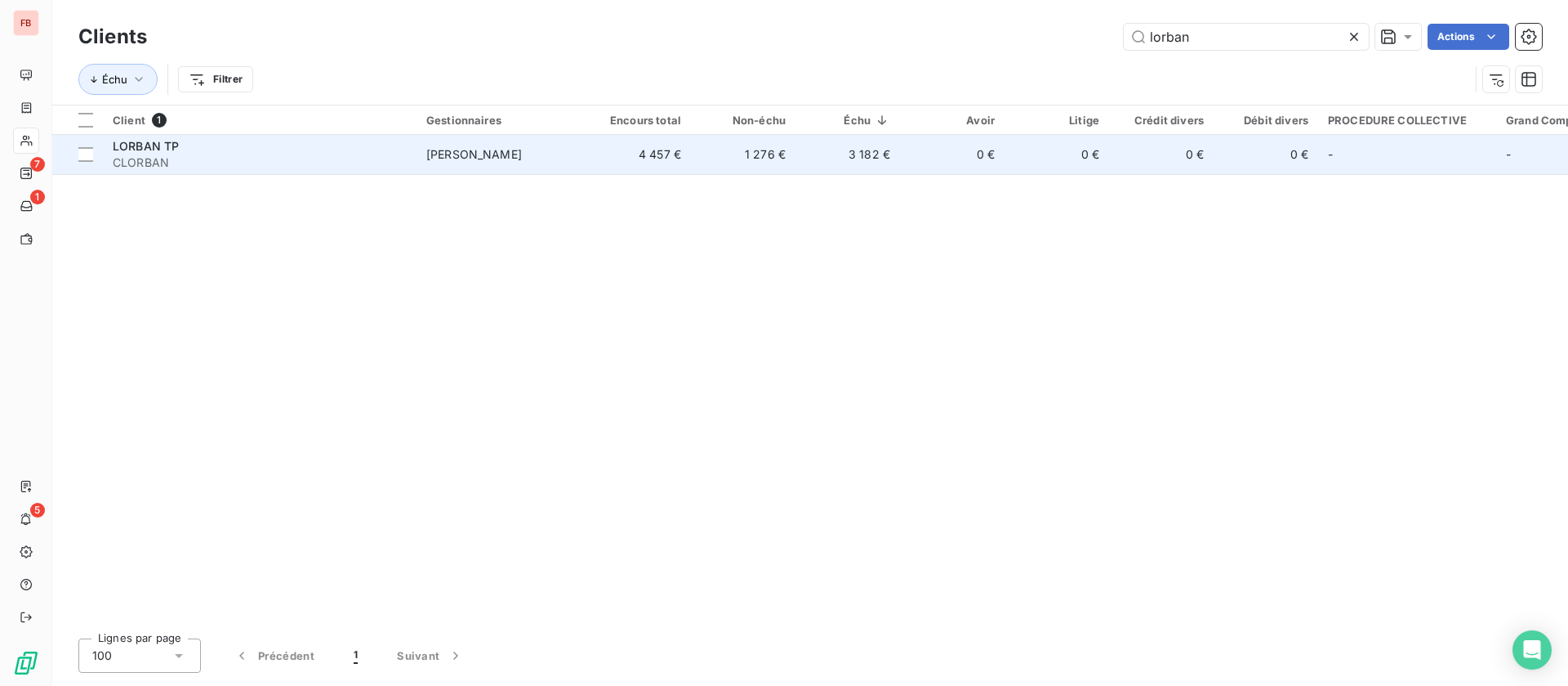
click at [812, 170] on td "3 182 €" at bounding box center [848, 155] width 105 height 40
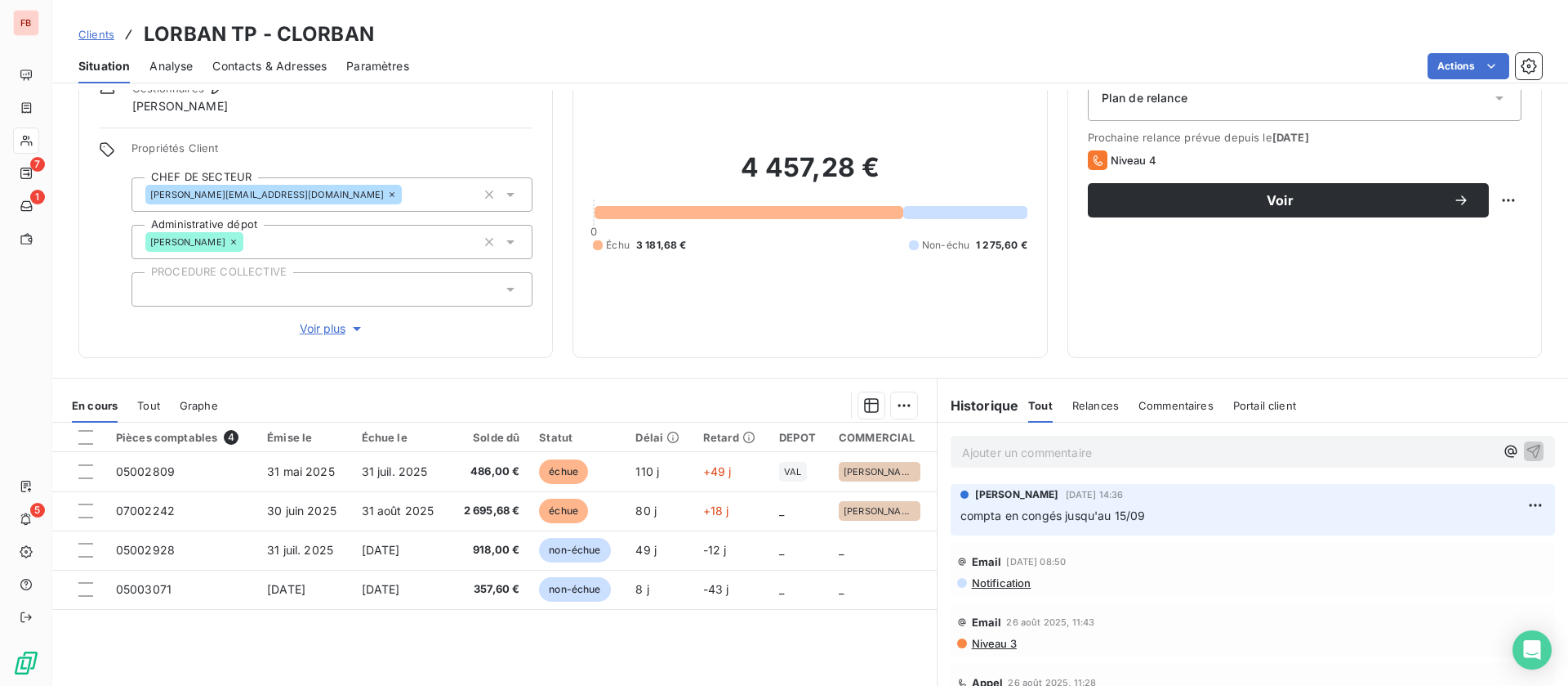
scroll to position [123, 0]
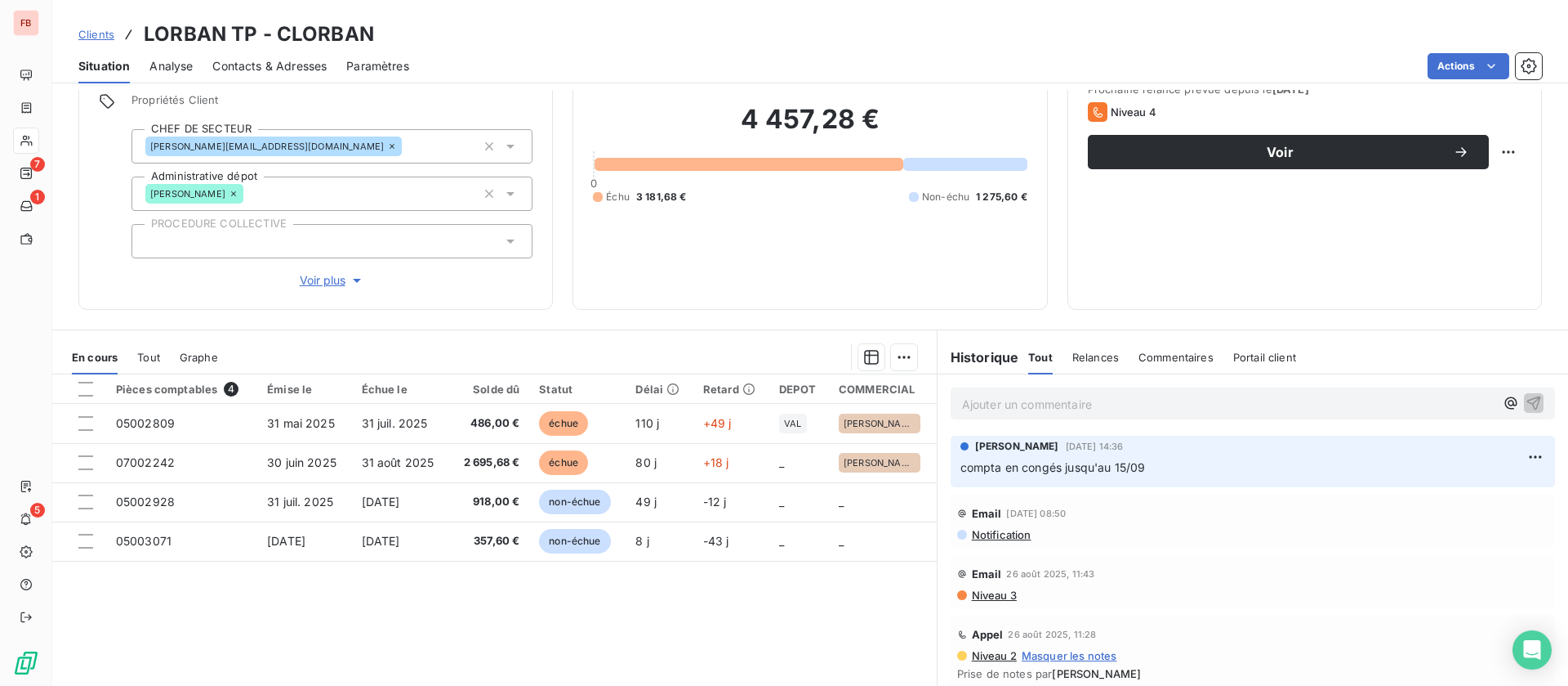
click at [683, 249] on div "4 457,28 € 0 Échu 3 181,68 € Non-échu 1 275,60 €" at bounding box center [809, 153] width 434 height 272
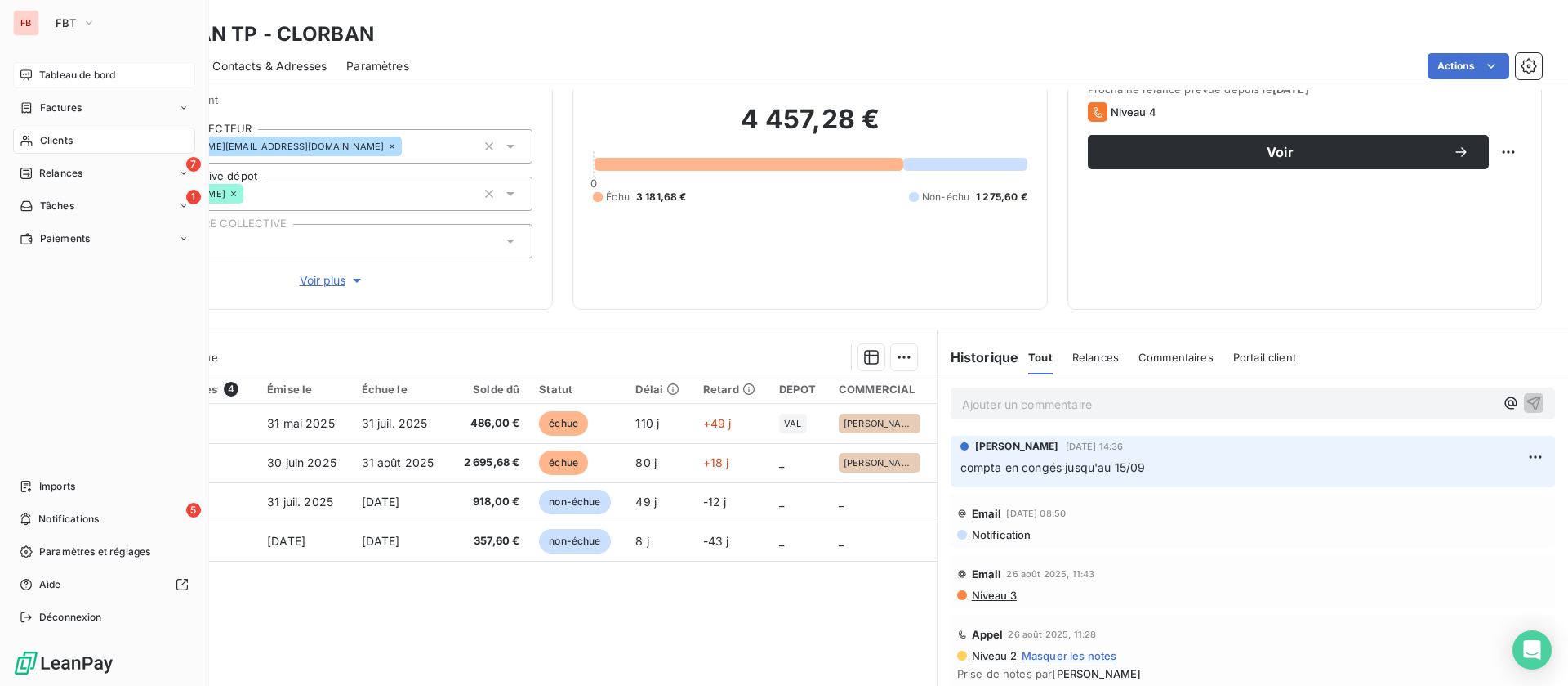
click at [47, 73] on span "Tableau de bord" at bounding box center [77, 75] width 76 height 15
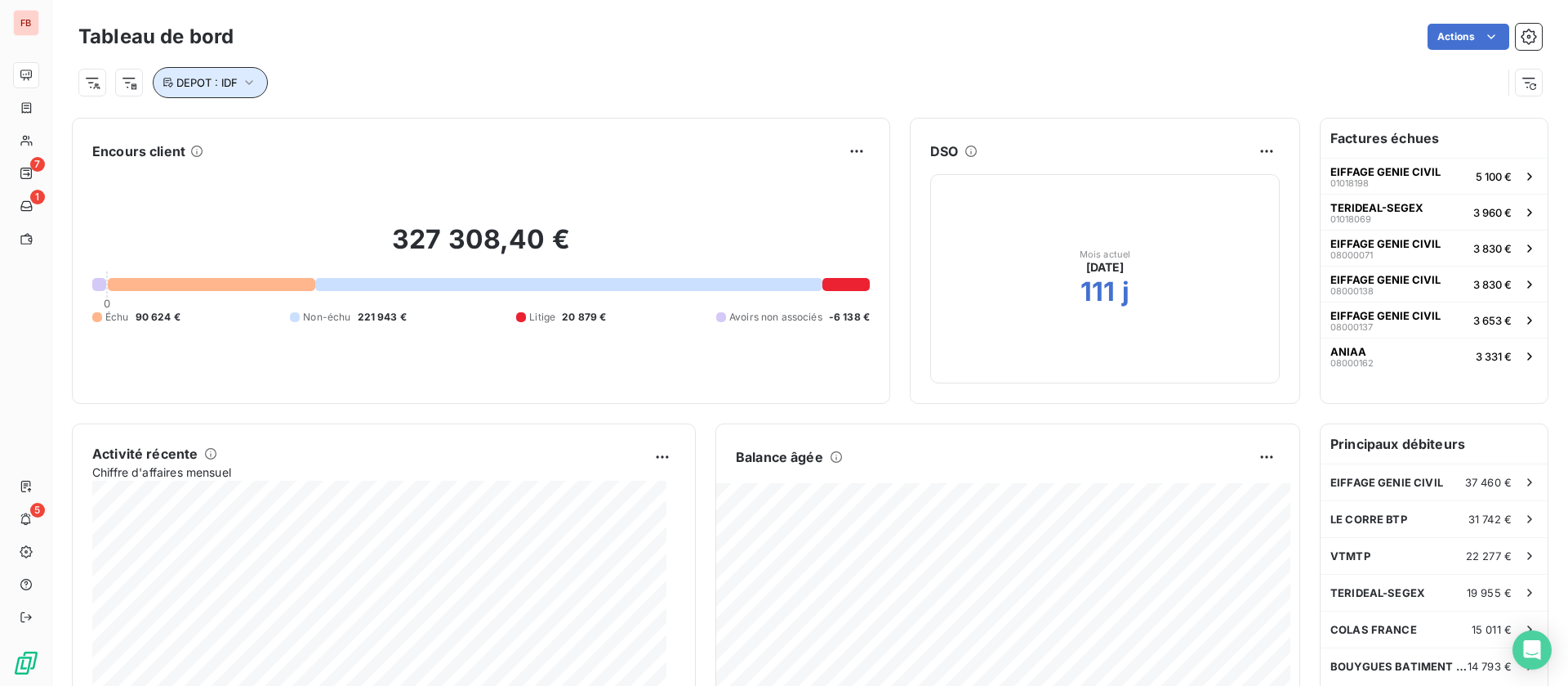
click at [207, 77] on span "DEPOT : IDF" at bounding box center [207, 82] width 61 height 13
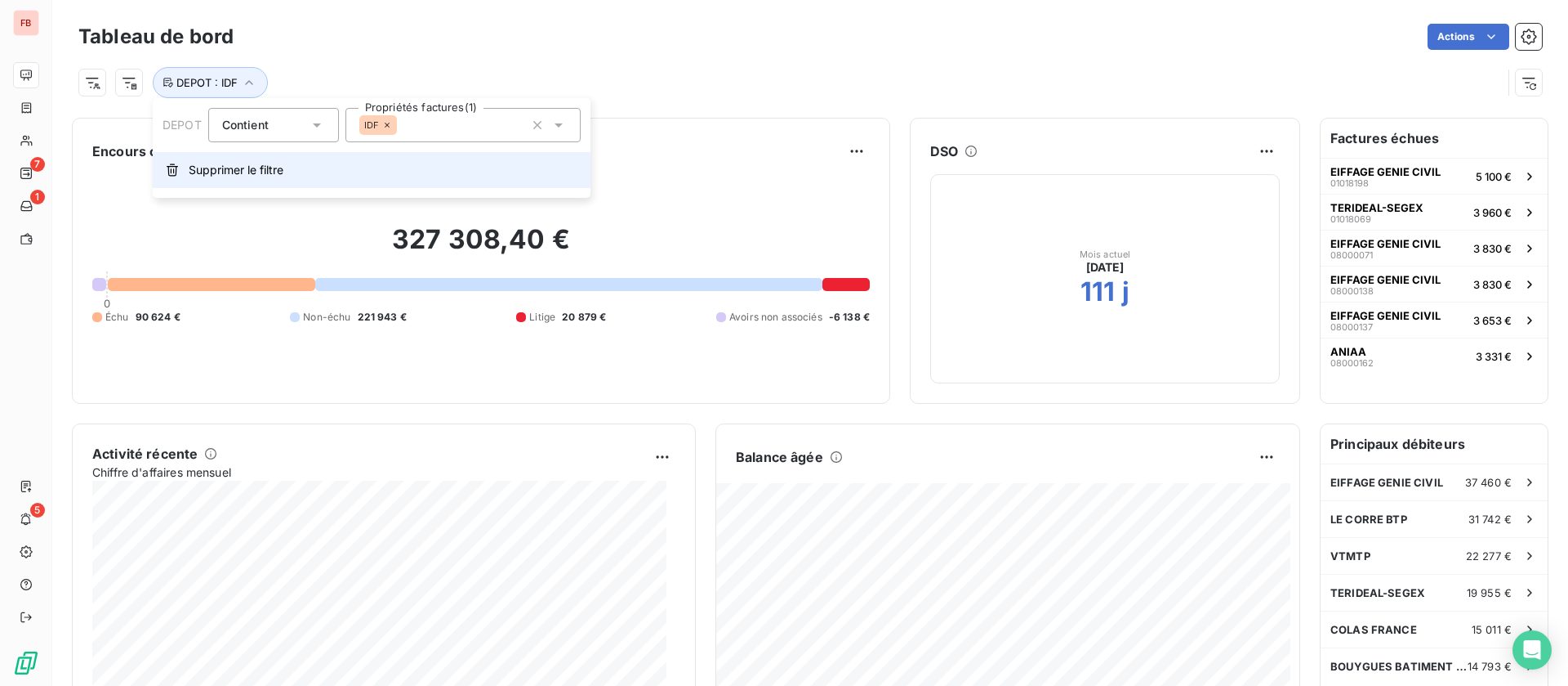
click at [208, 175] on span "Supprimer le filtre" at bounding box center [235, 170] width 95 height 16
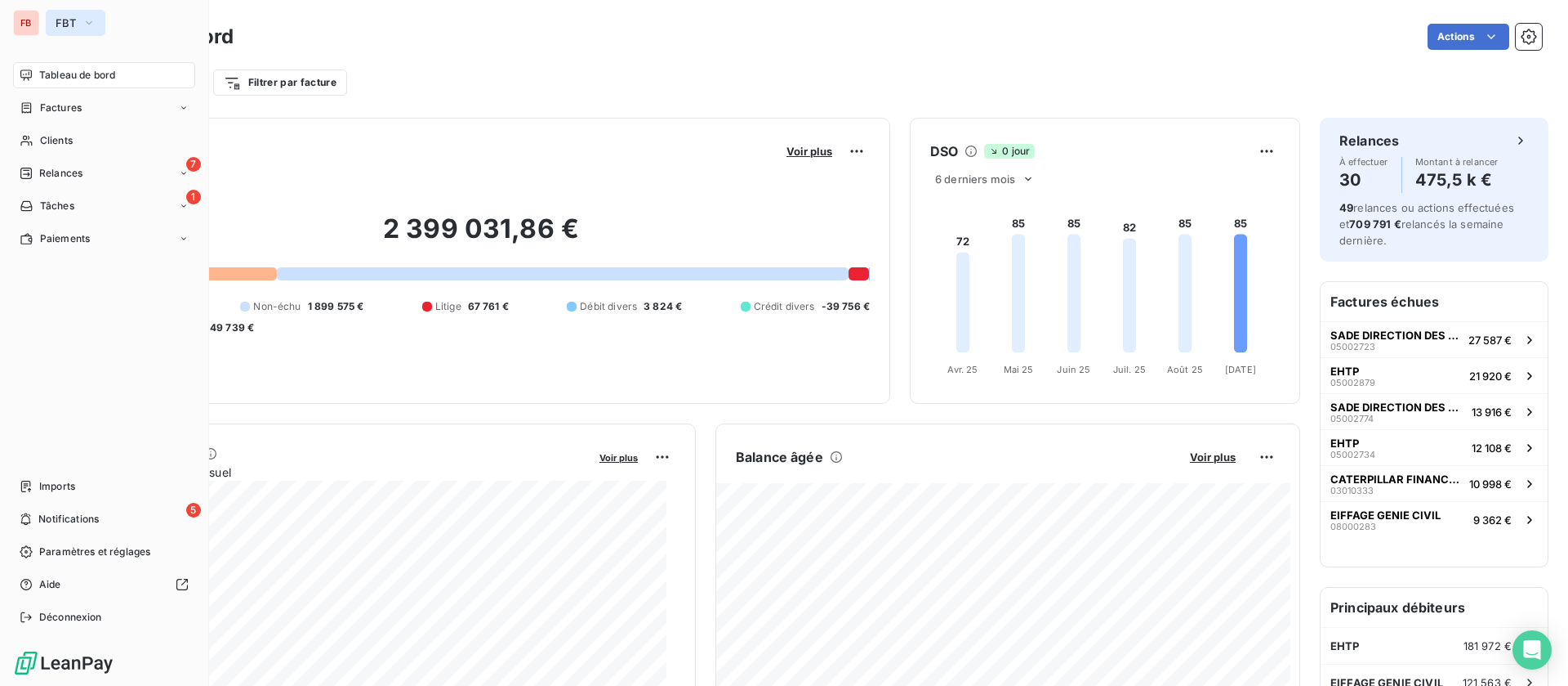
click at [60, 26] on span "FBT" at bounding box center [65, 23] width 21 height 13
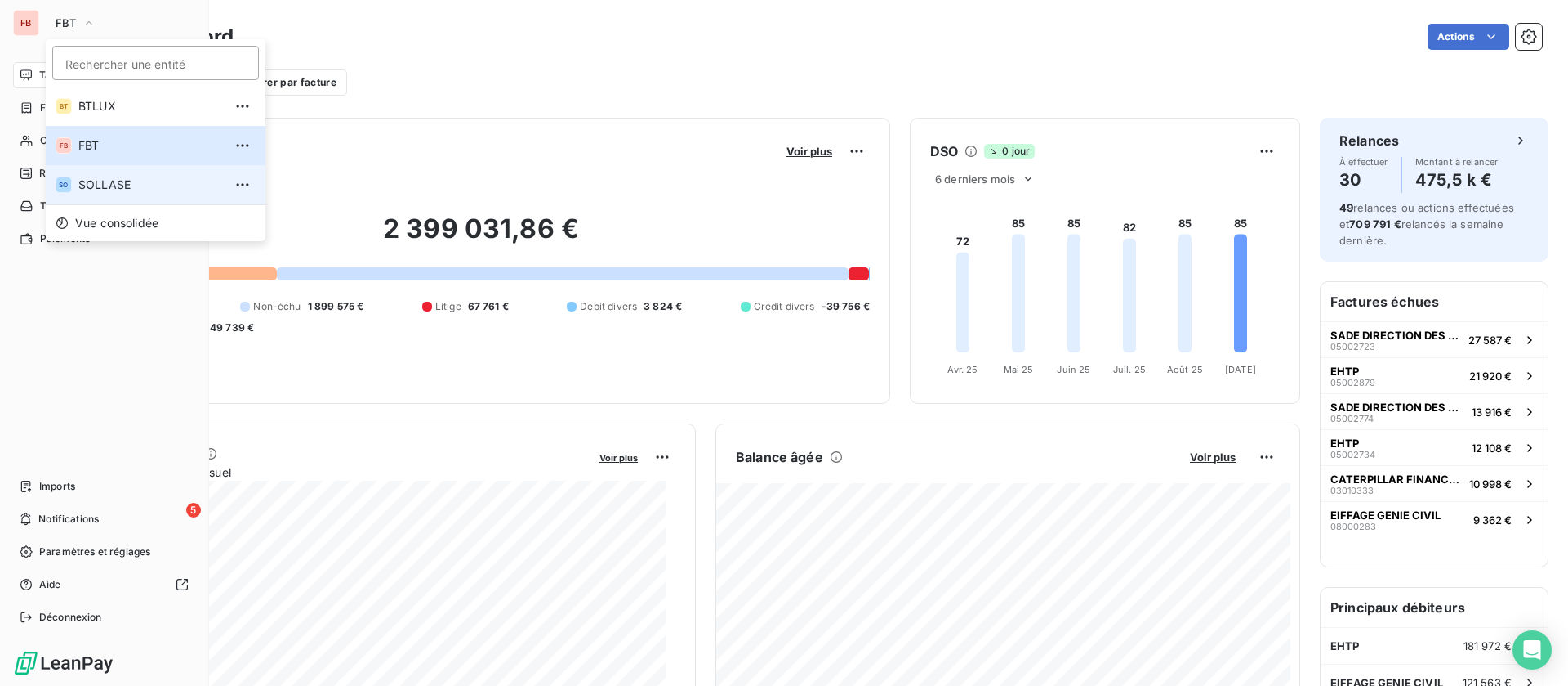
click at [115, 180] on span "SOLLASE" at bounding box center [151, 184] width 145 height 16
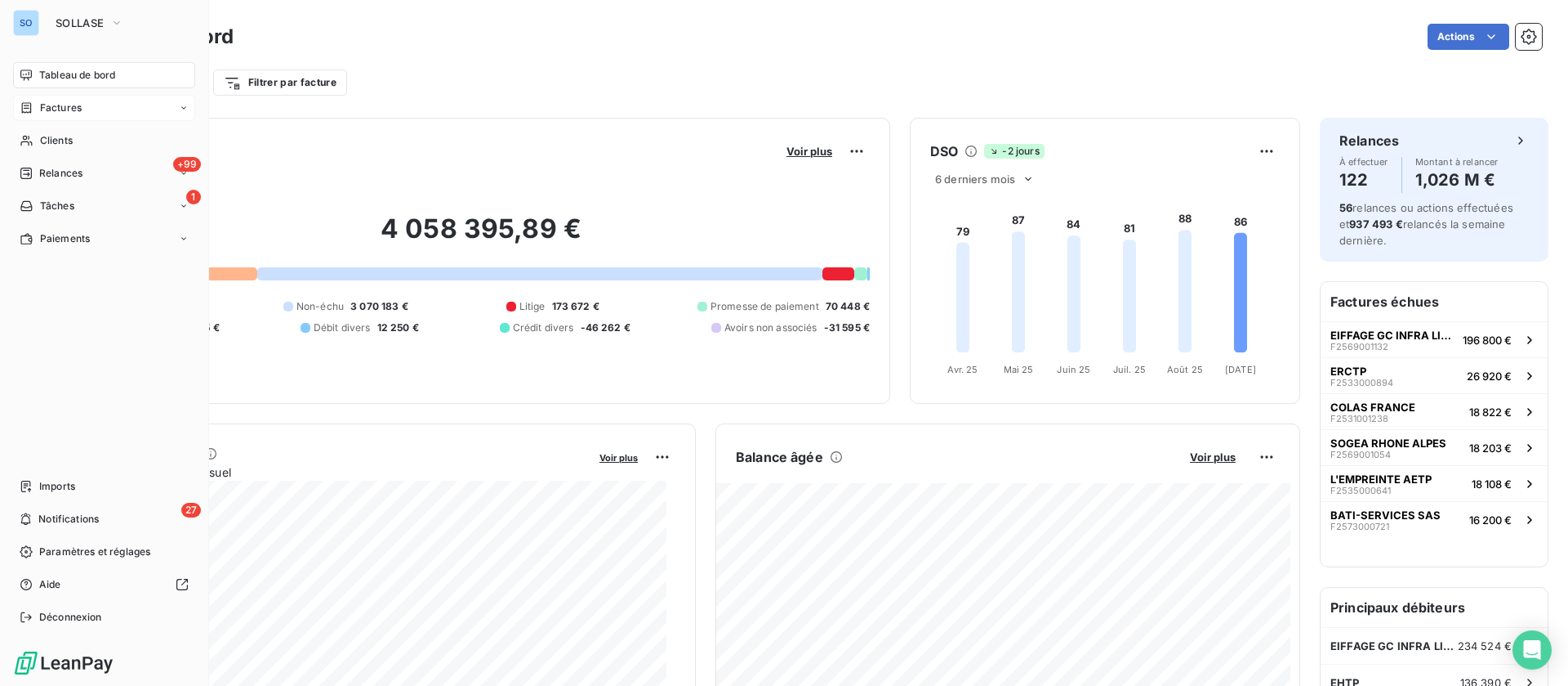
click at [43, 108] on span "Factures" at bounding box center [61, 108] width 42 height 15
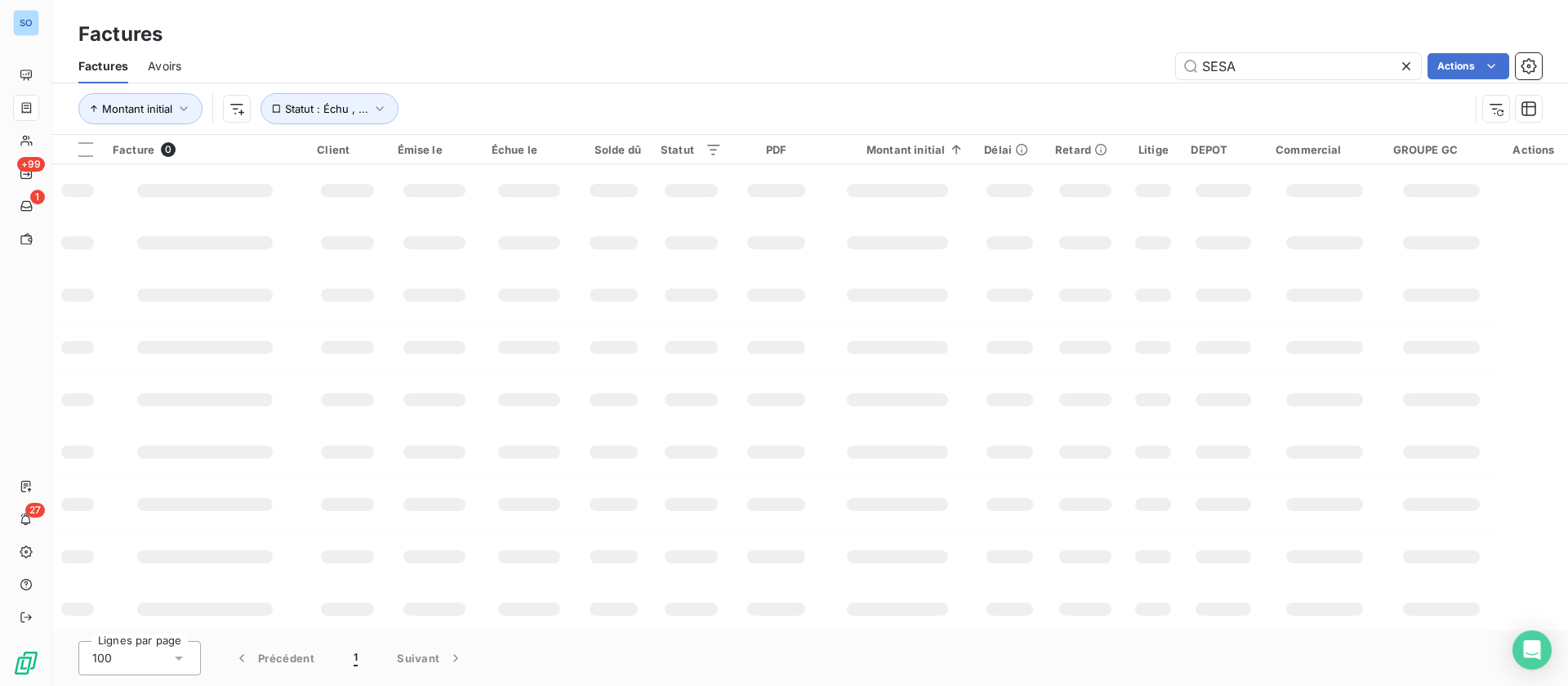
click at [155, 57] on div "Avoirs" at bounding box center [165, 67] width 34 height 35
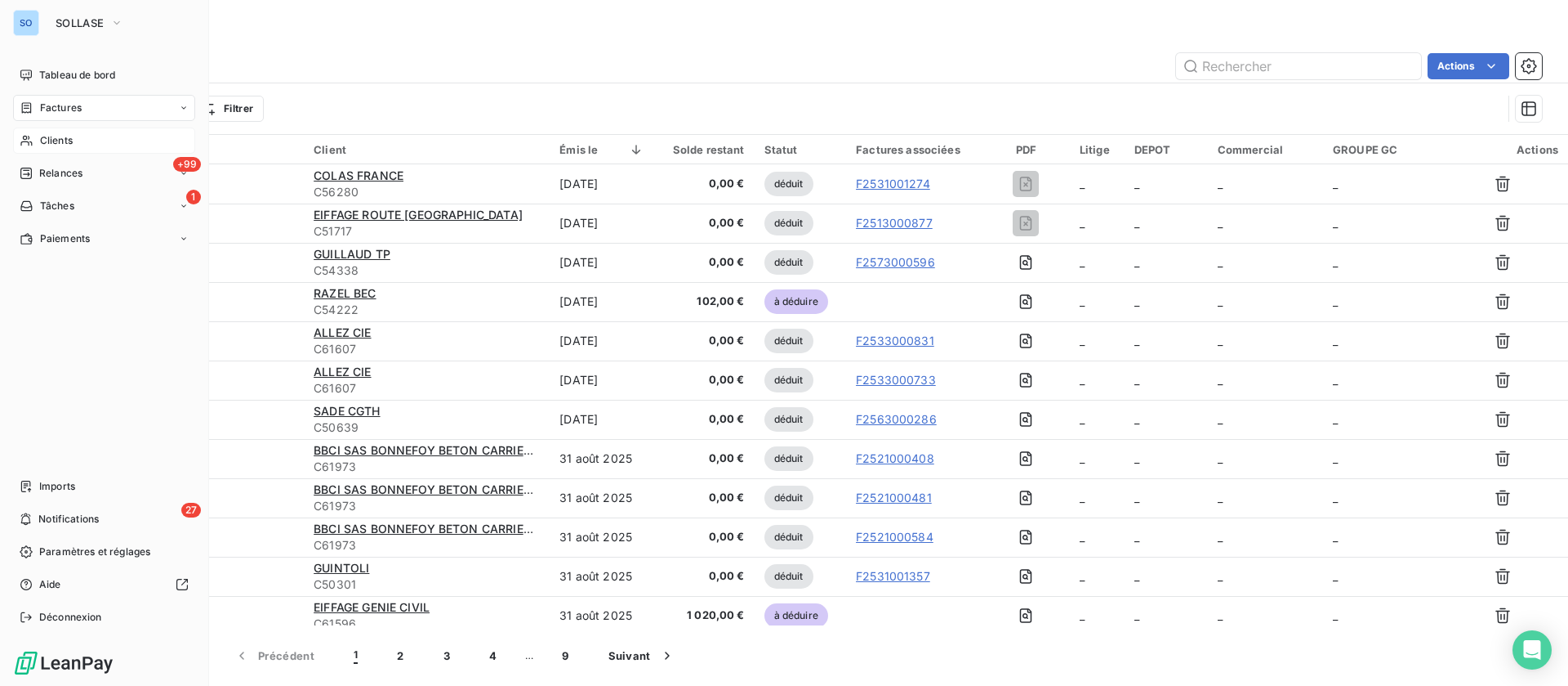
click at [37, 133] on div "Clients" at bounding box center [104, 141] width 182 height 26
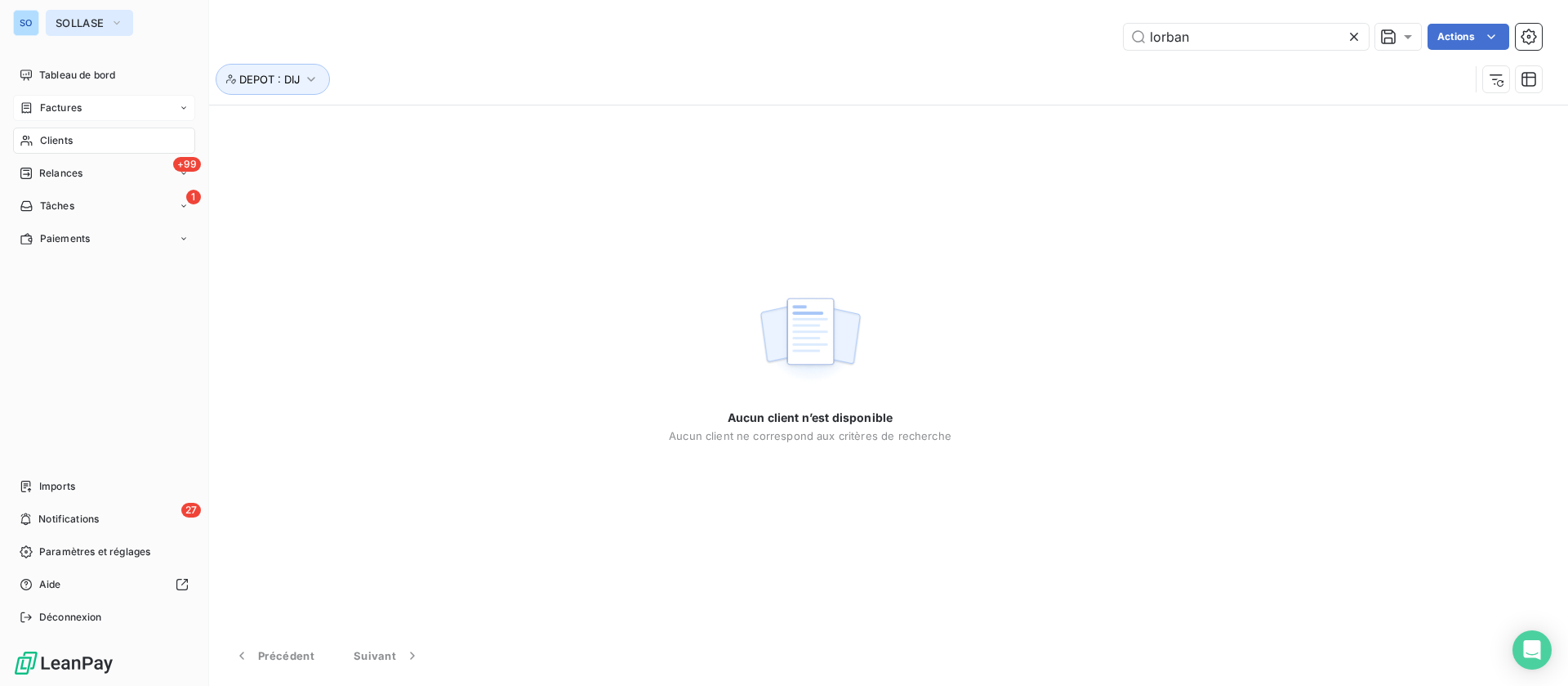
click at [66, 20] on span "SOLLASE" at bounding box center [79, 23] width 49 height 13
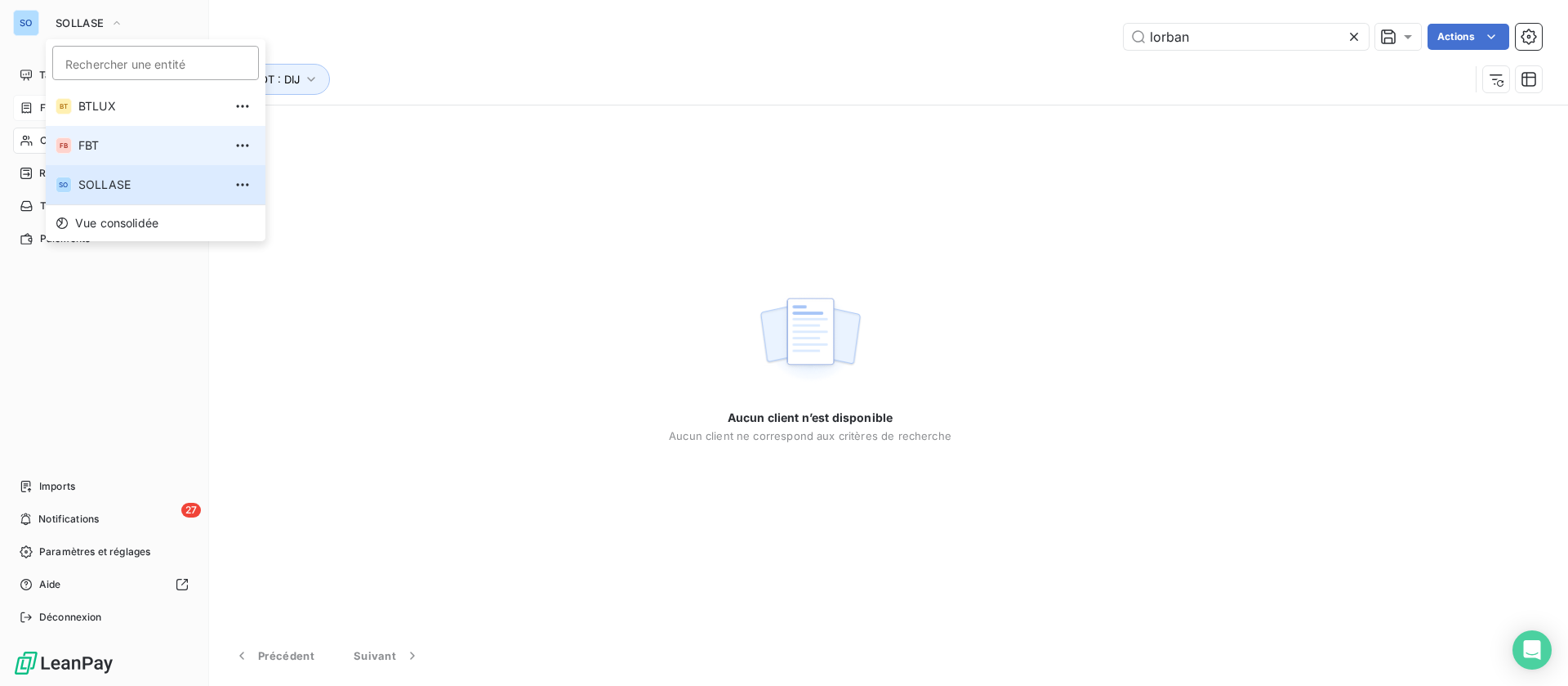
click at [95, 142] on span "FBT" at bounding box center [151, 146] width 145 height 16
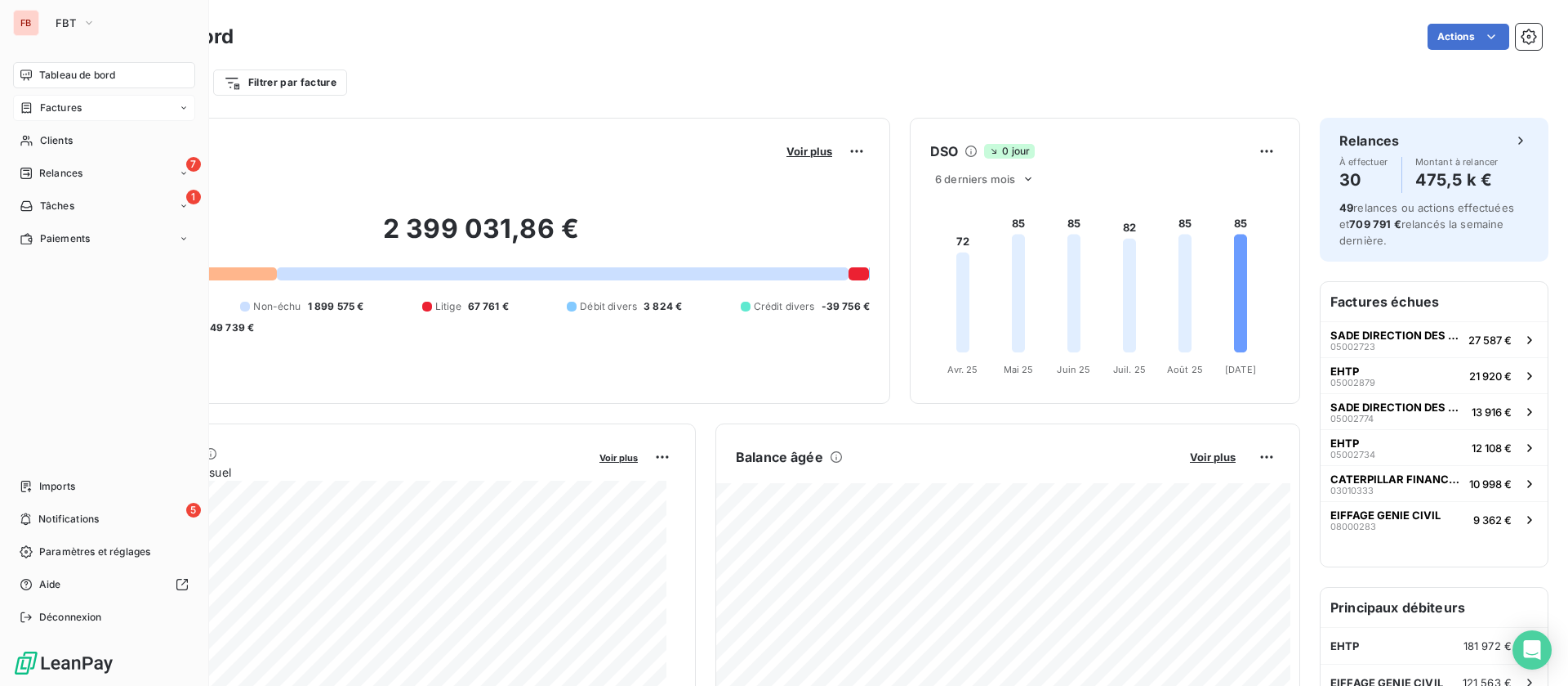
click at [86, 114] on div "Factures" at bounding box center [104, 108] width 182 height 26
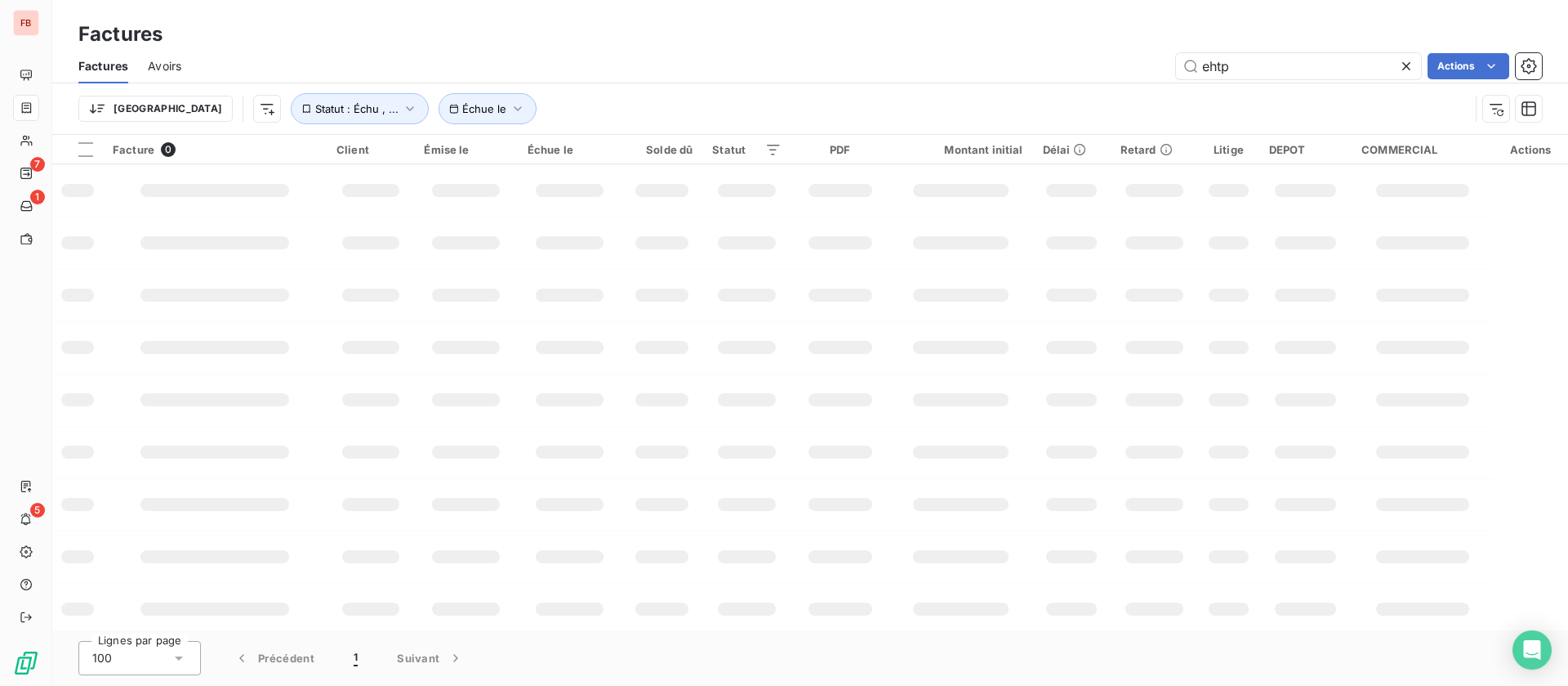
click at [161, 68] on span "Avoirs" at bounding box center [165, 66] width 34 height 16
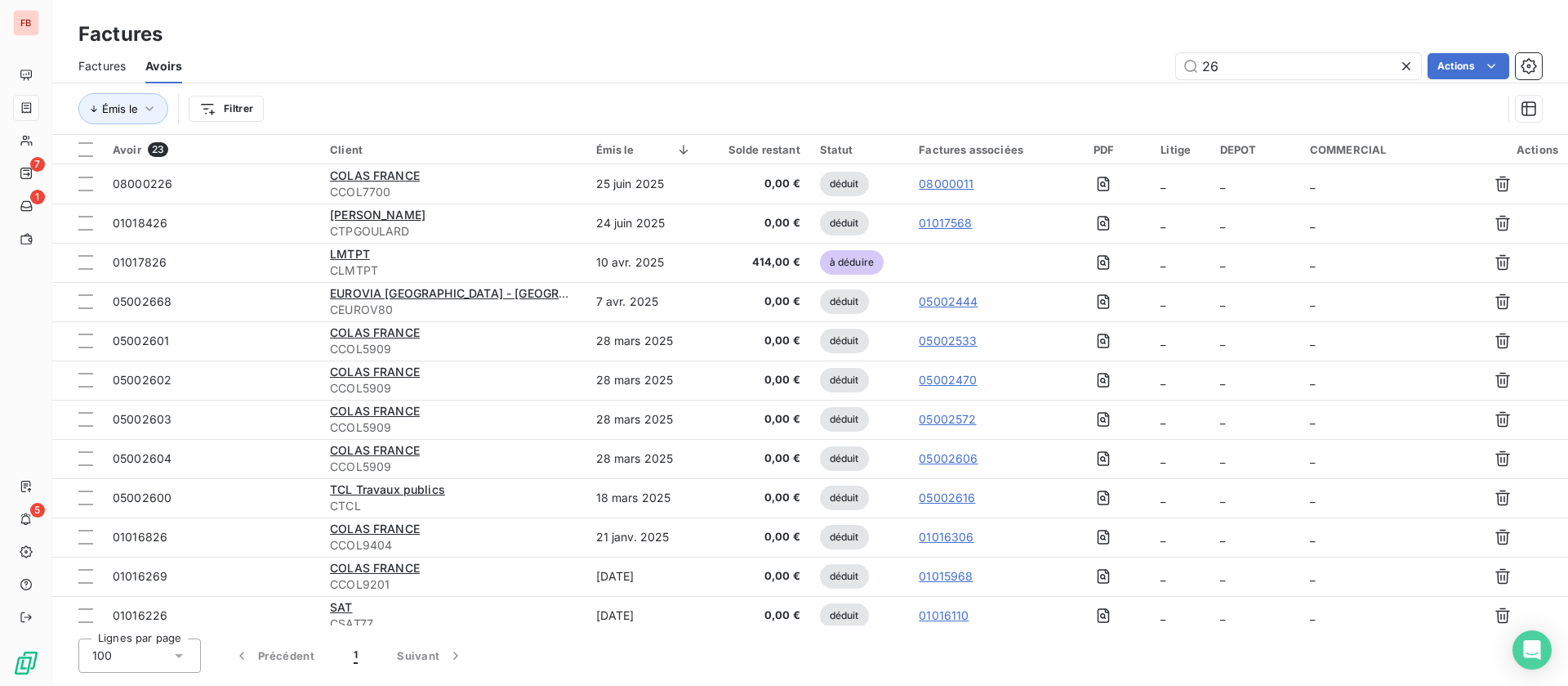
click at [1105, 68] on div "26 Actions" at bounding box center [872, 67] width 1340 height 26
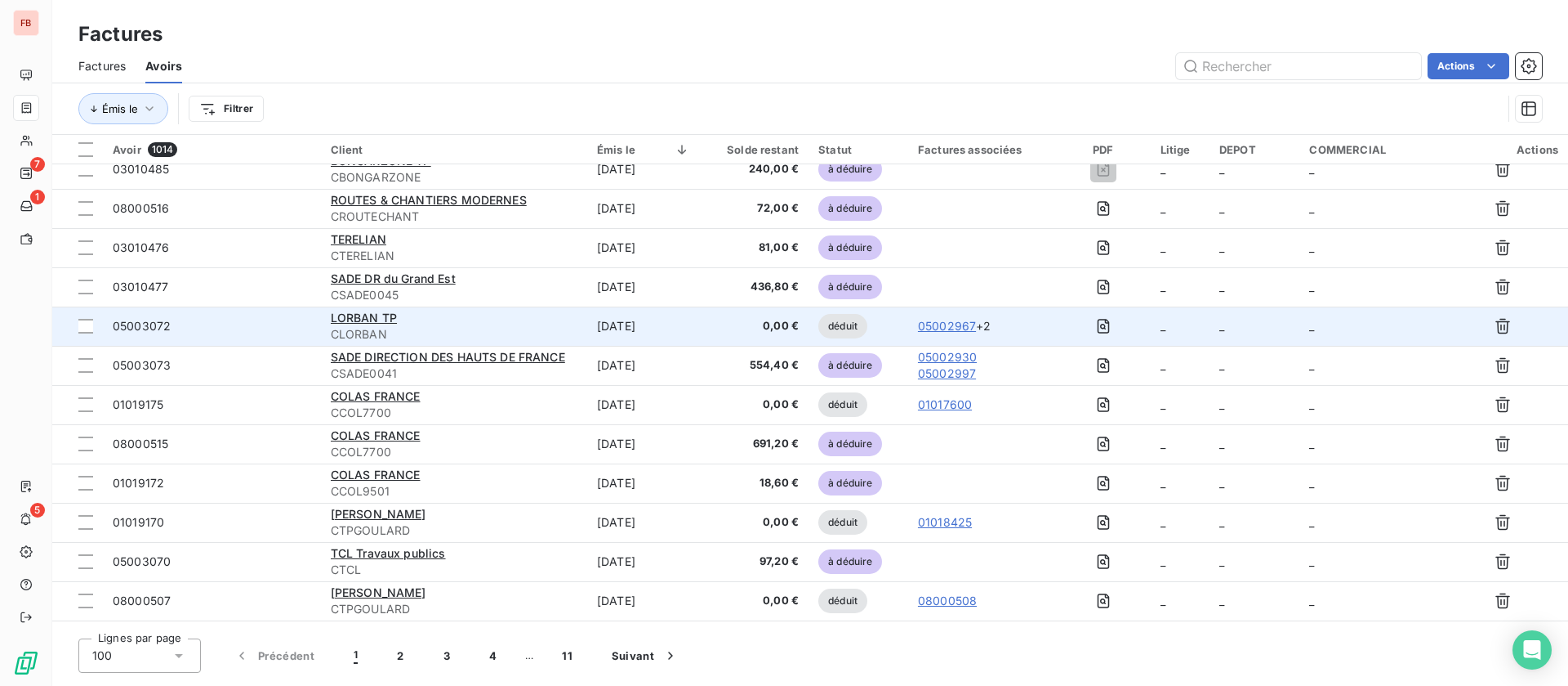
scroll to position [245, 0]
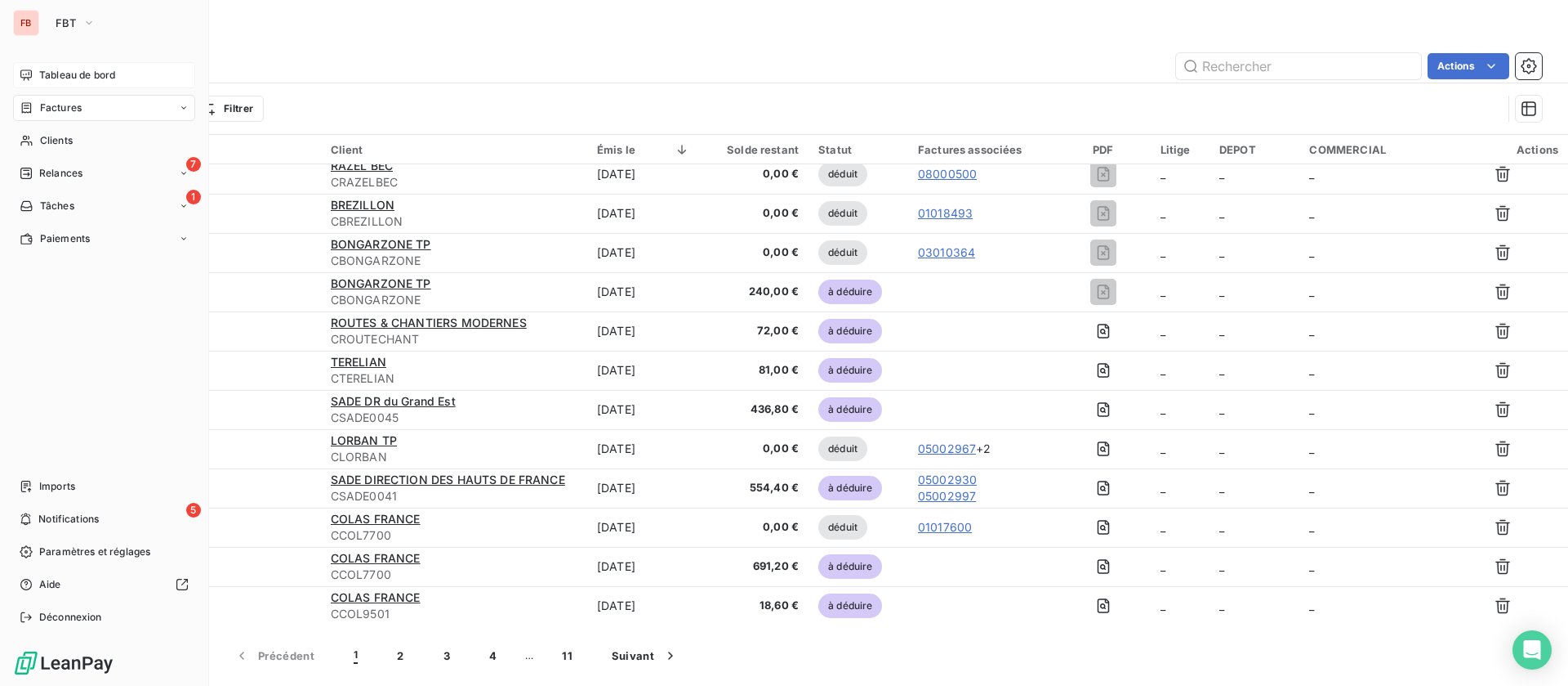
click at [45, 83] on div "Tableau de bord" at bounding box center [104, 75] width 182 height 26
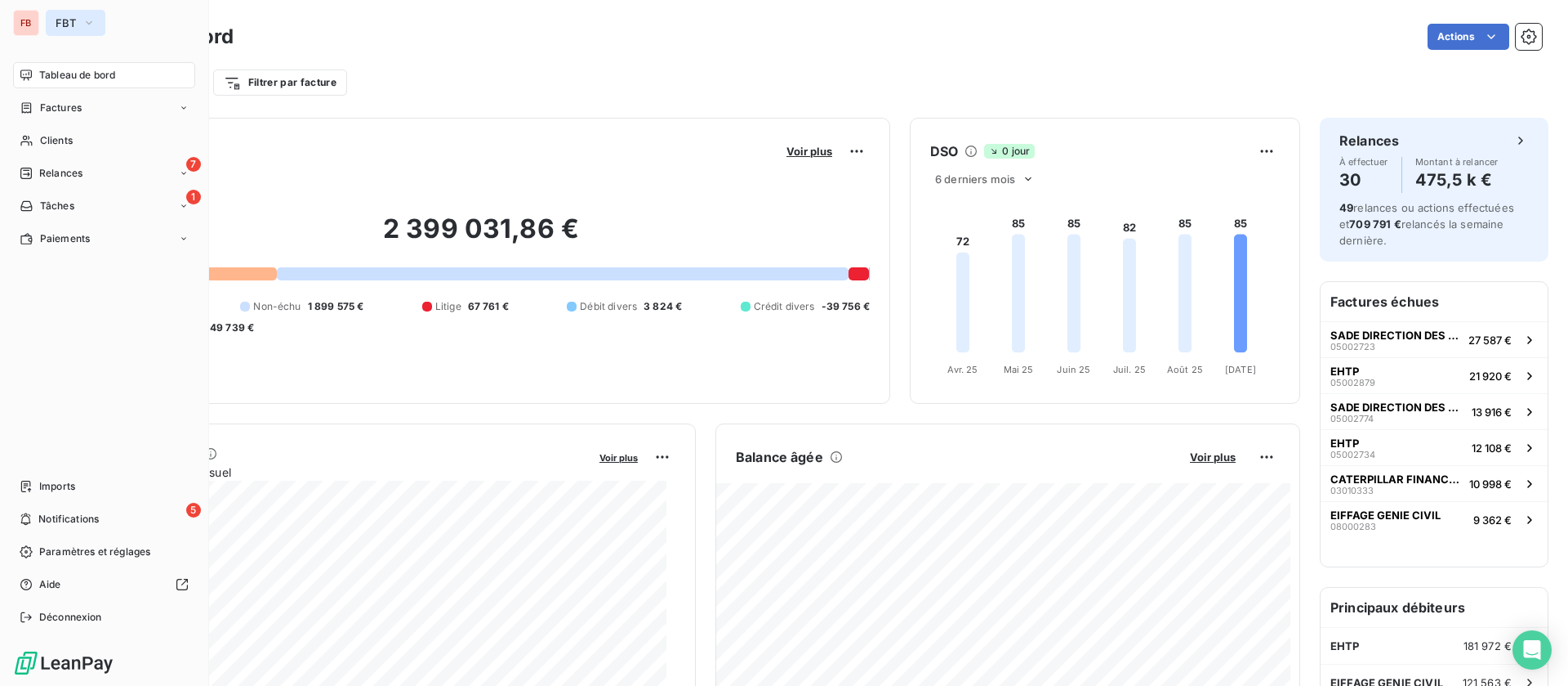
click at [75, 24] on span "FBT" at bounding box center [65, 23] width 21 height 13
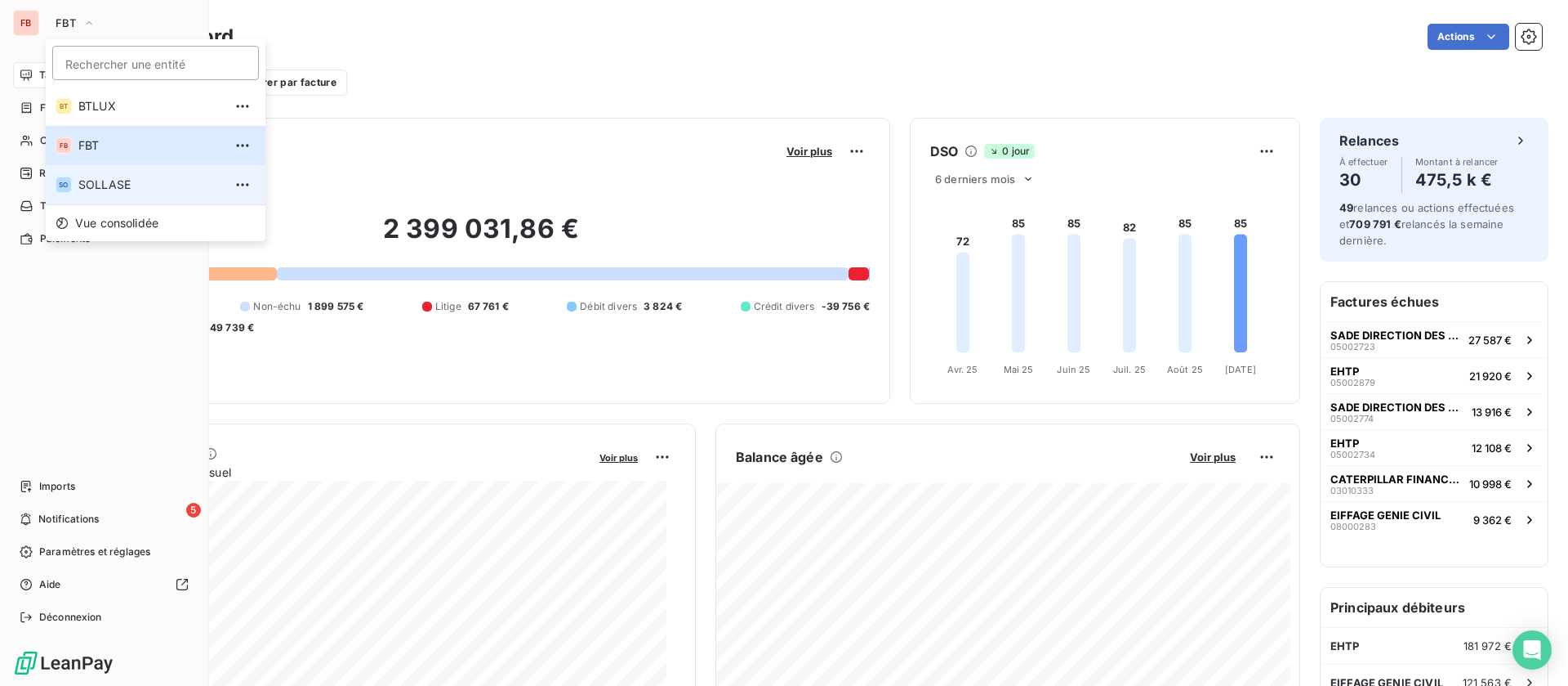
click at [113, 175] on li "SO SOLLASE" at bounding box center [156, 184] width 220 height 40
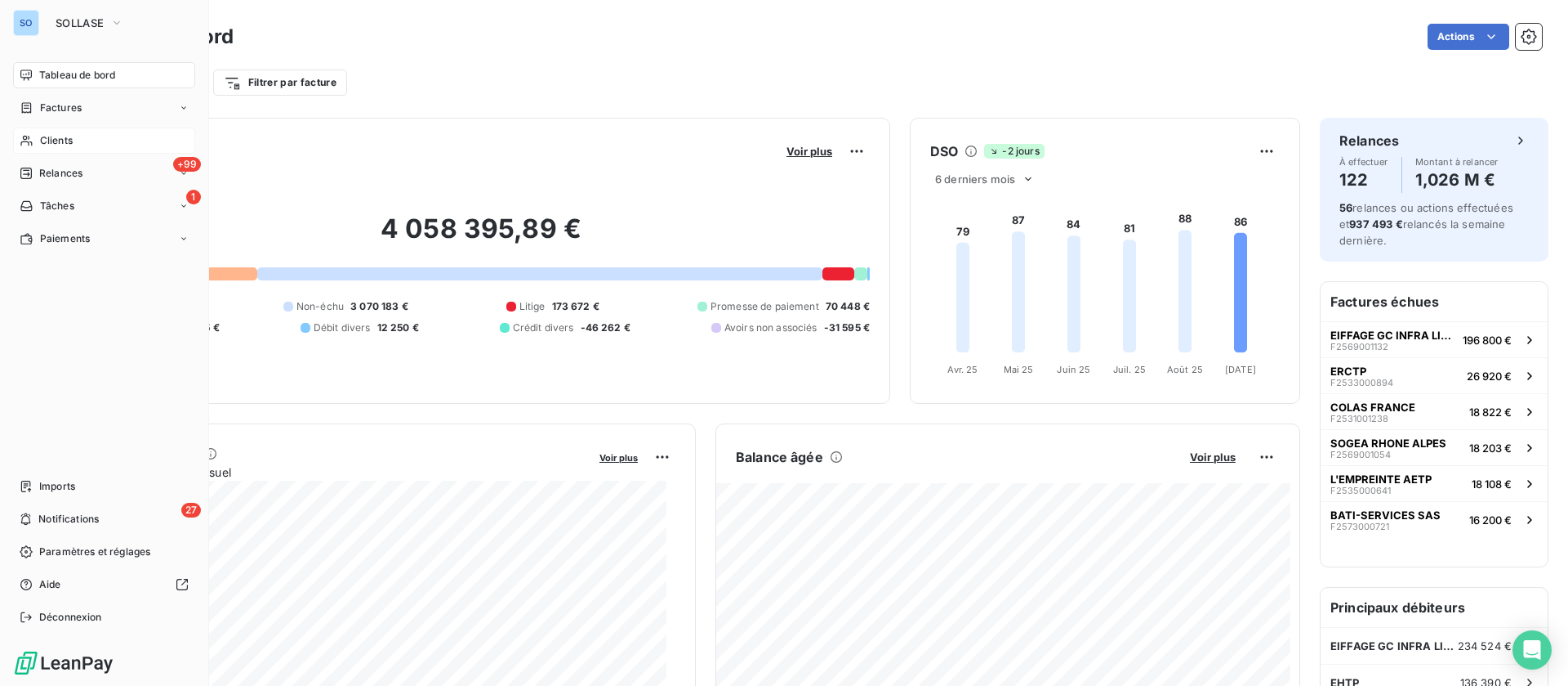
click at [89, 152] on div "Clients" at bounding box center [104, 141] width 182 height 26
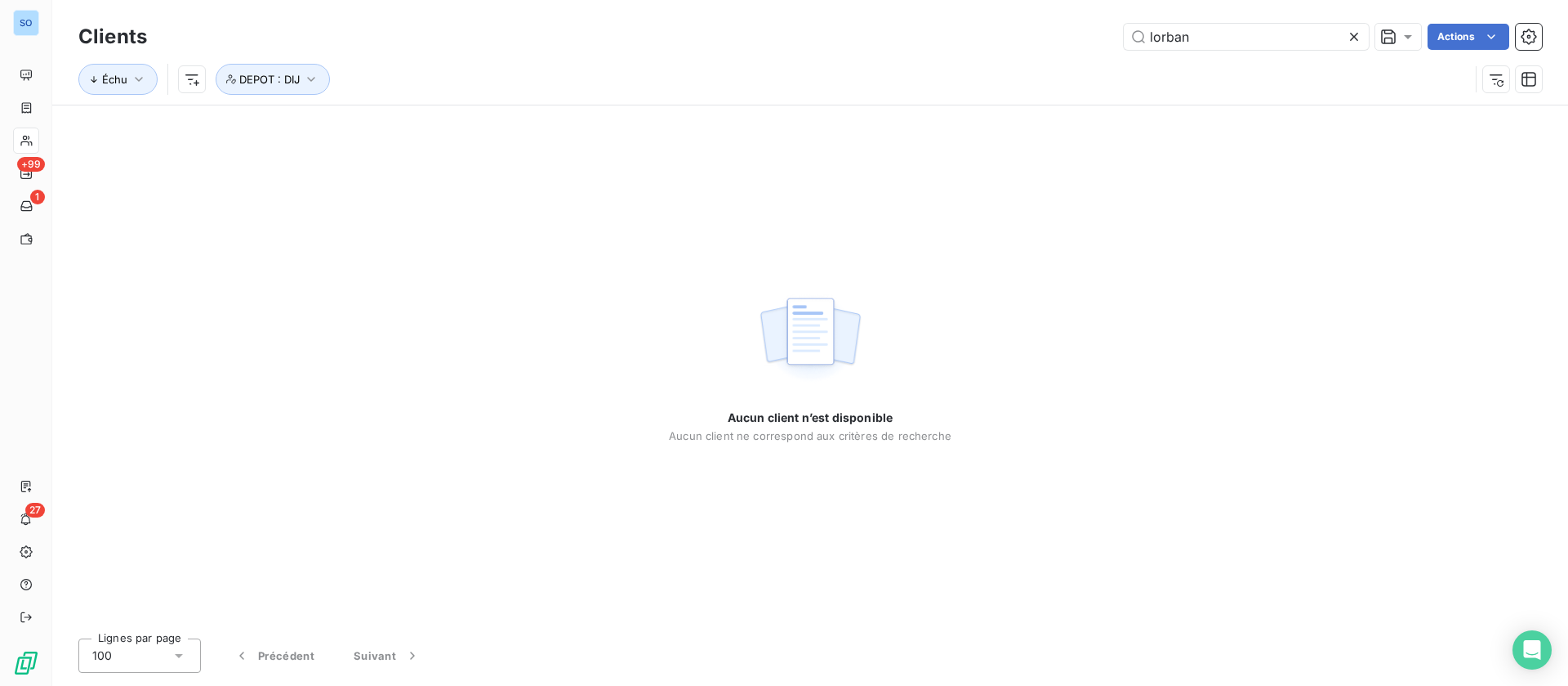
click at [1354, 35] on icon at bounding box center [1354, 37] width 16 height 16
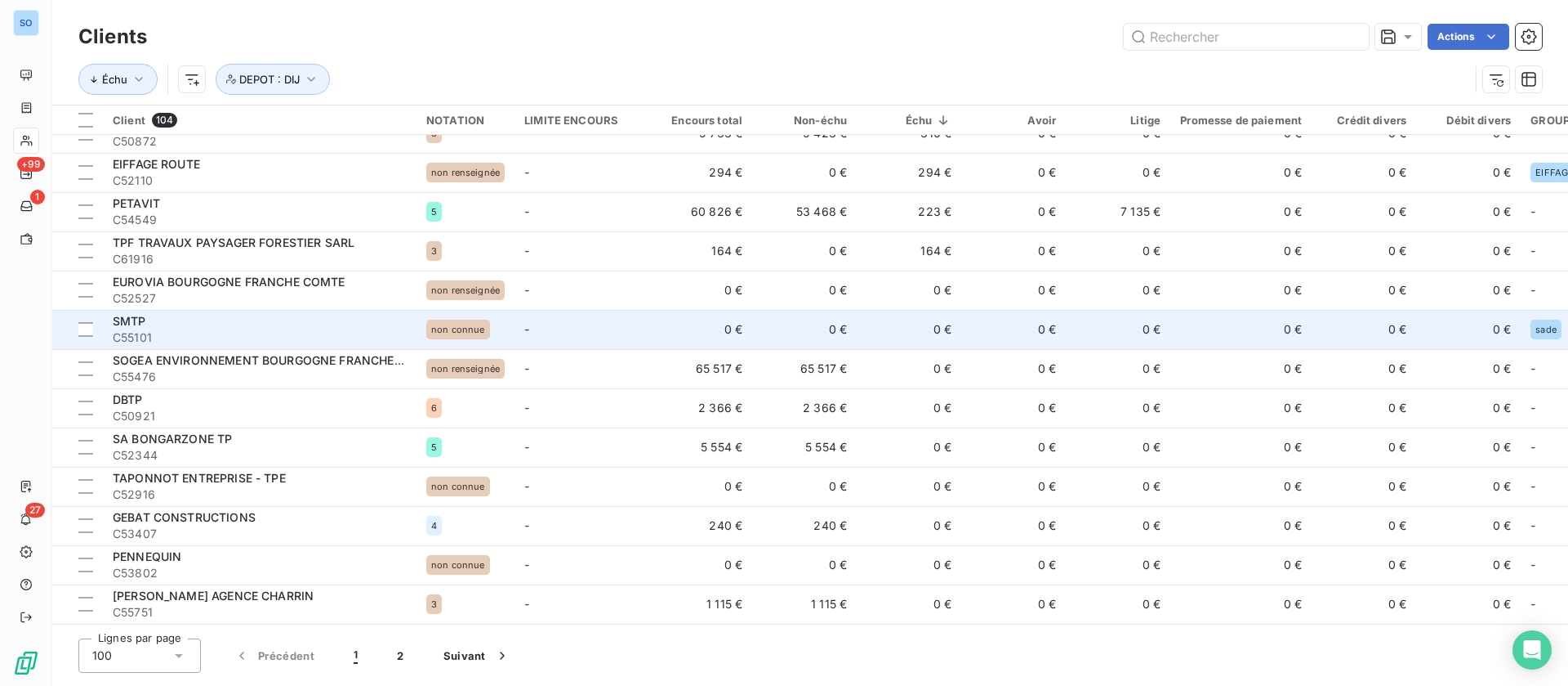
scroll to position [613, 0]
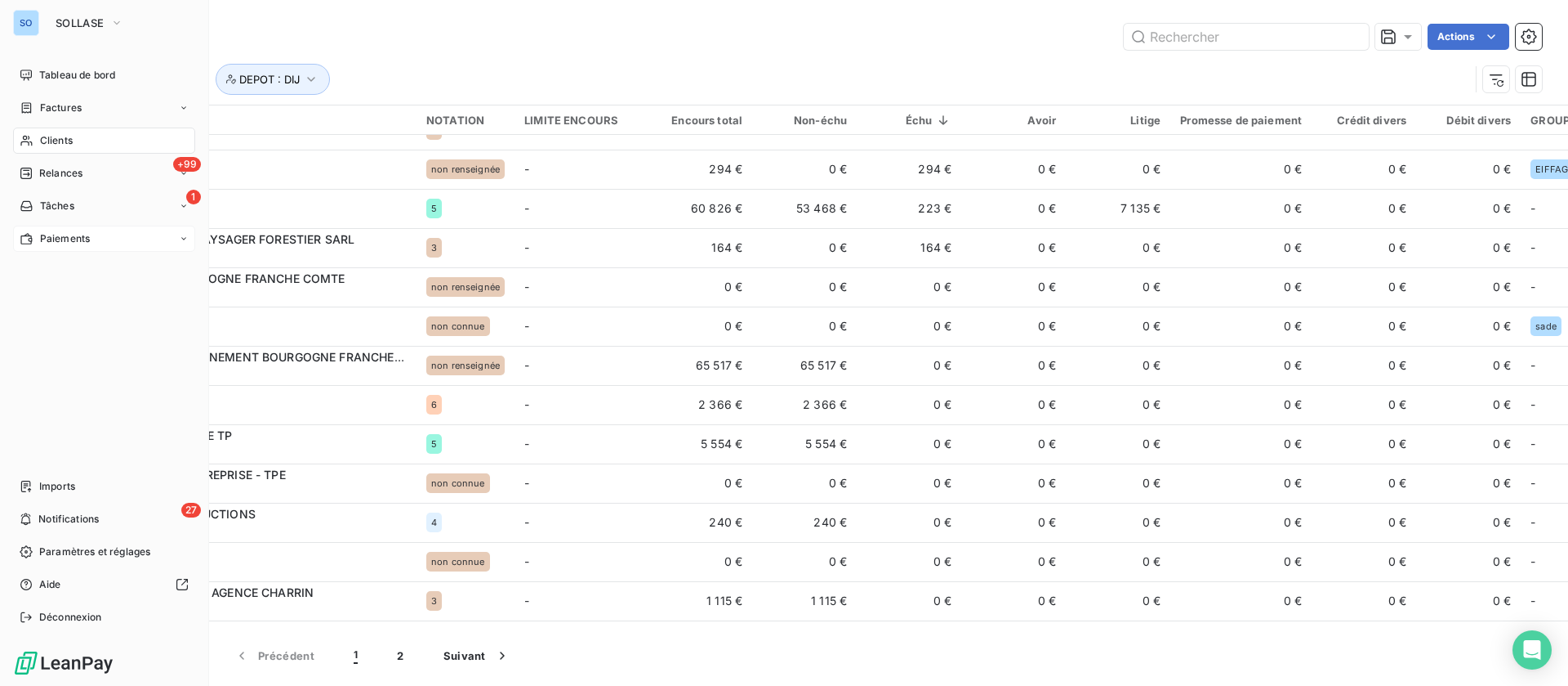
click at [49, 231] on span "Paiements" at bounding box center [65, 239] width 50 height 15
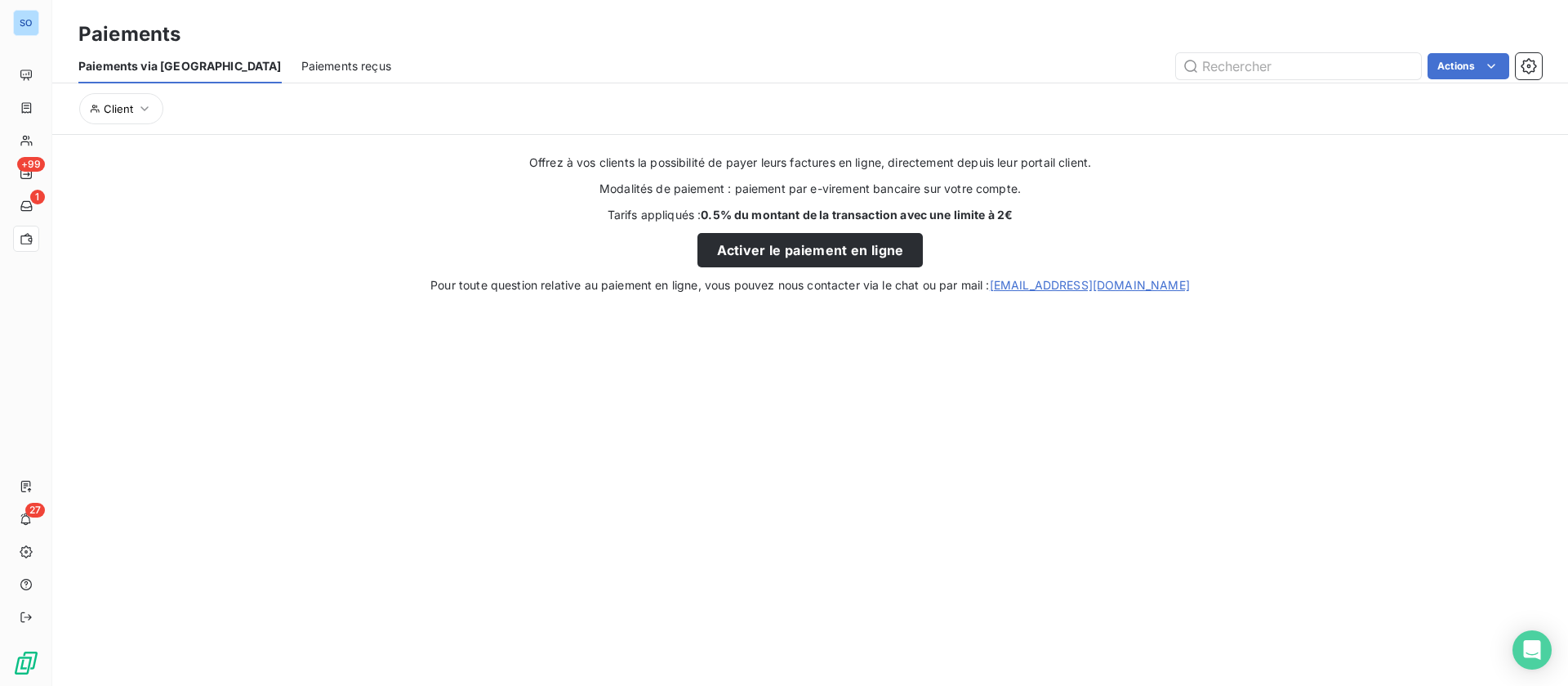
click at [310, 54] on div "Paiements reçus" at bounding box center [346, 67] width 90 height 35
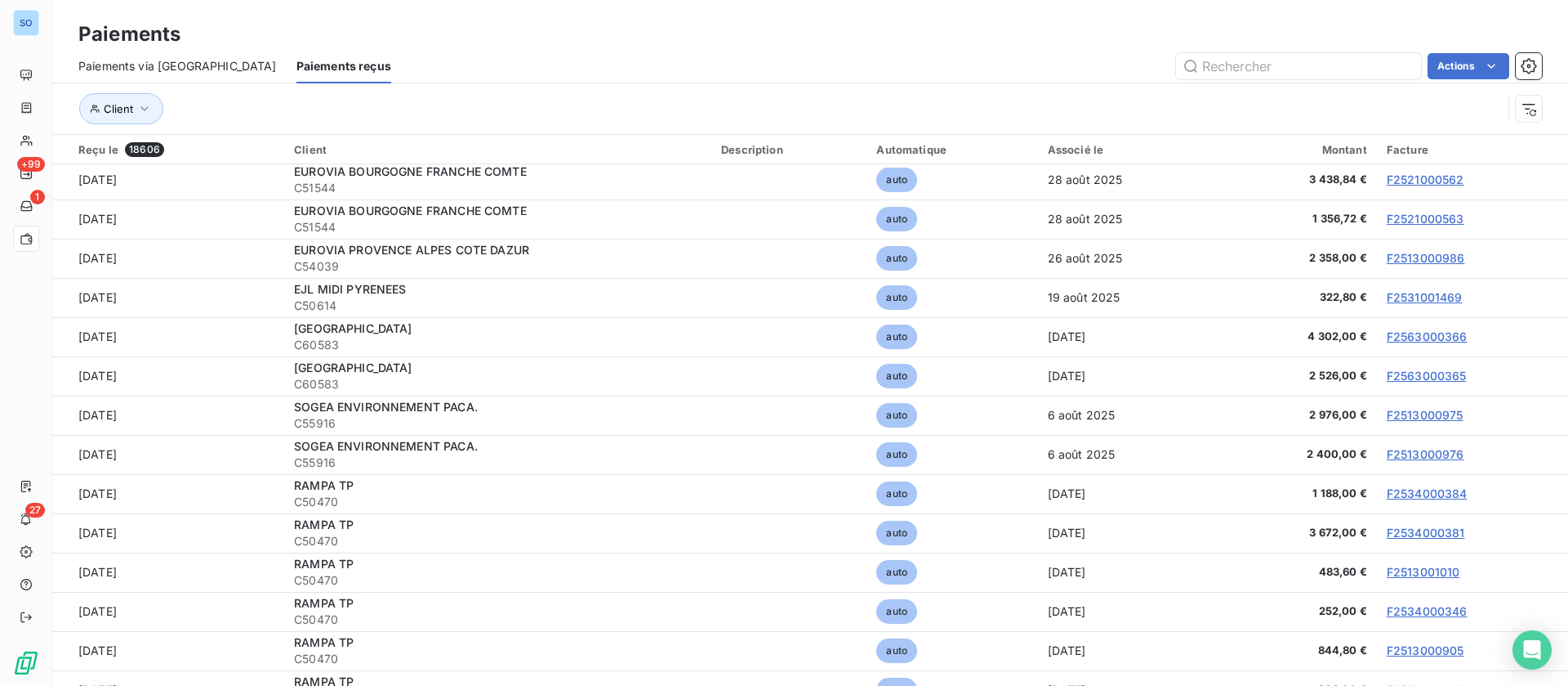
scroll to position [858, 0]
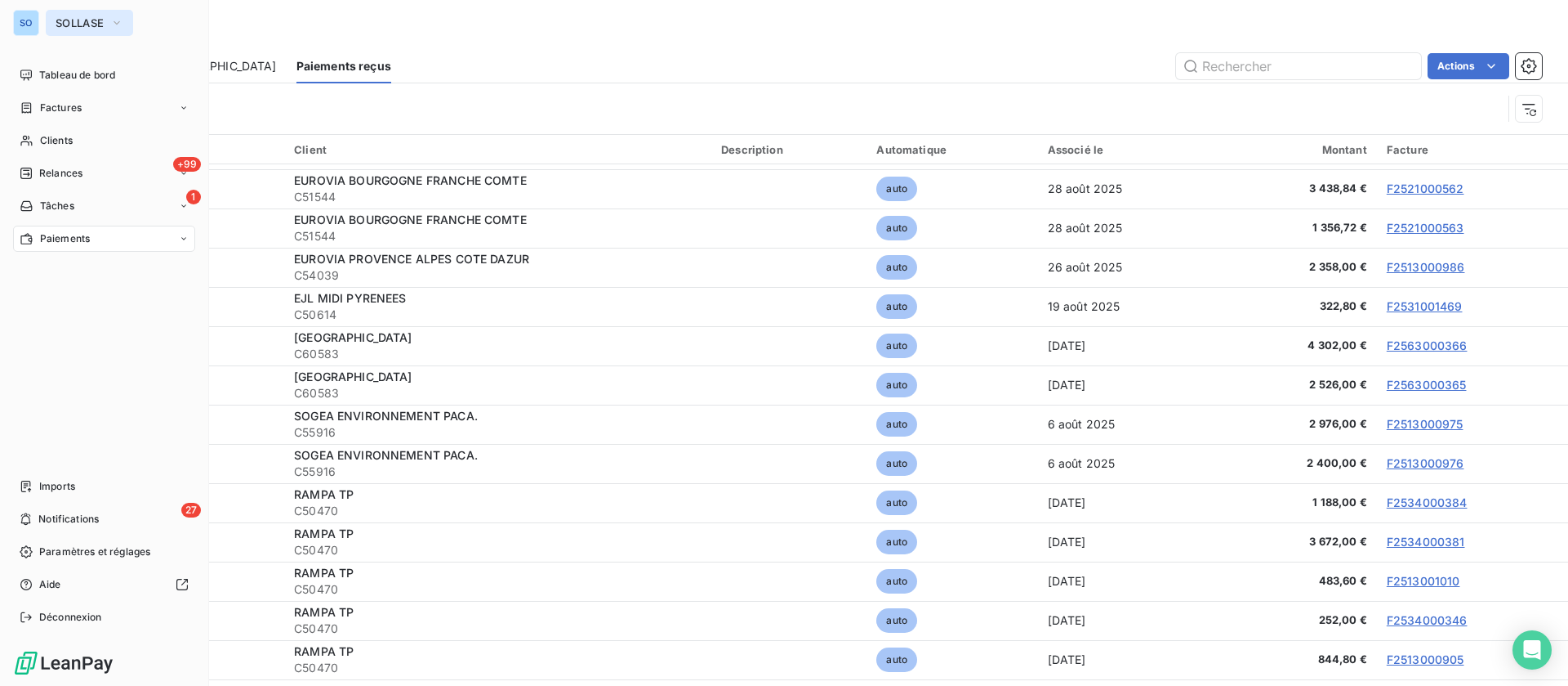
click at [64, 22] on span "SOLLASE" at bounding box center [79, 23] width 49 height 13
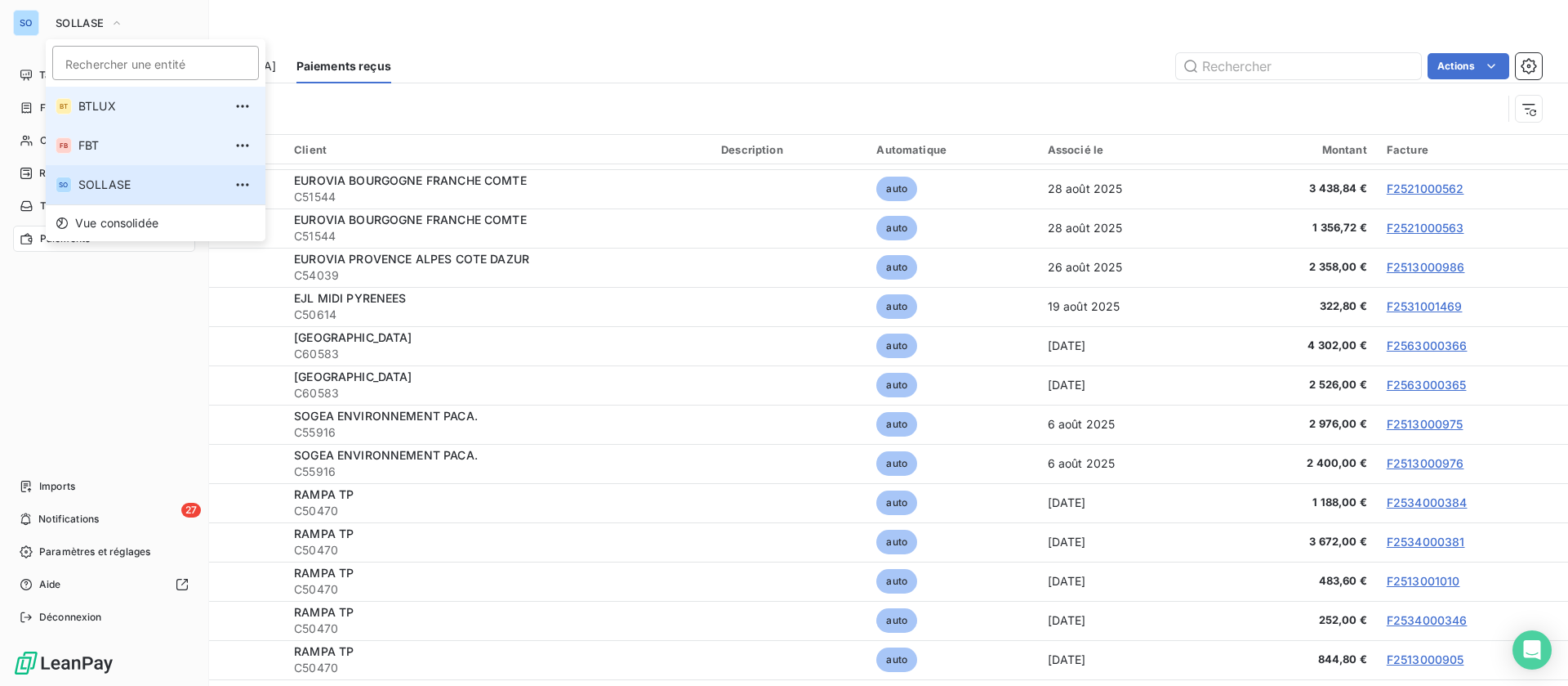
click at [77, 145] on li "FB FBT" at bounding box center [156, 146] width 220 height 40
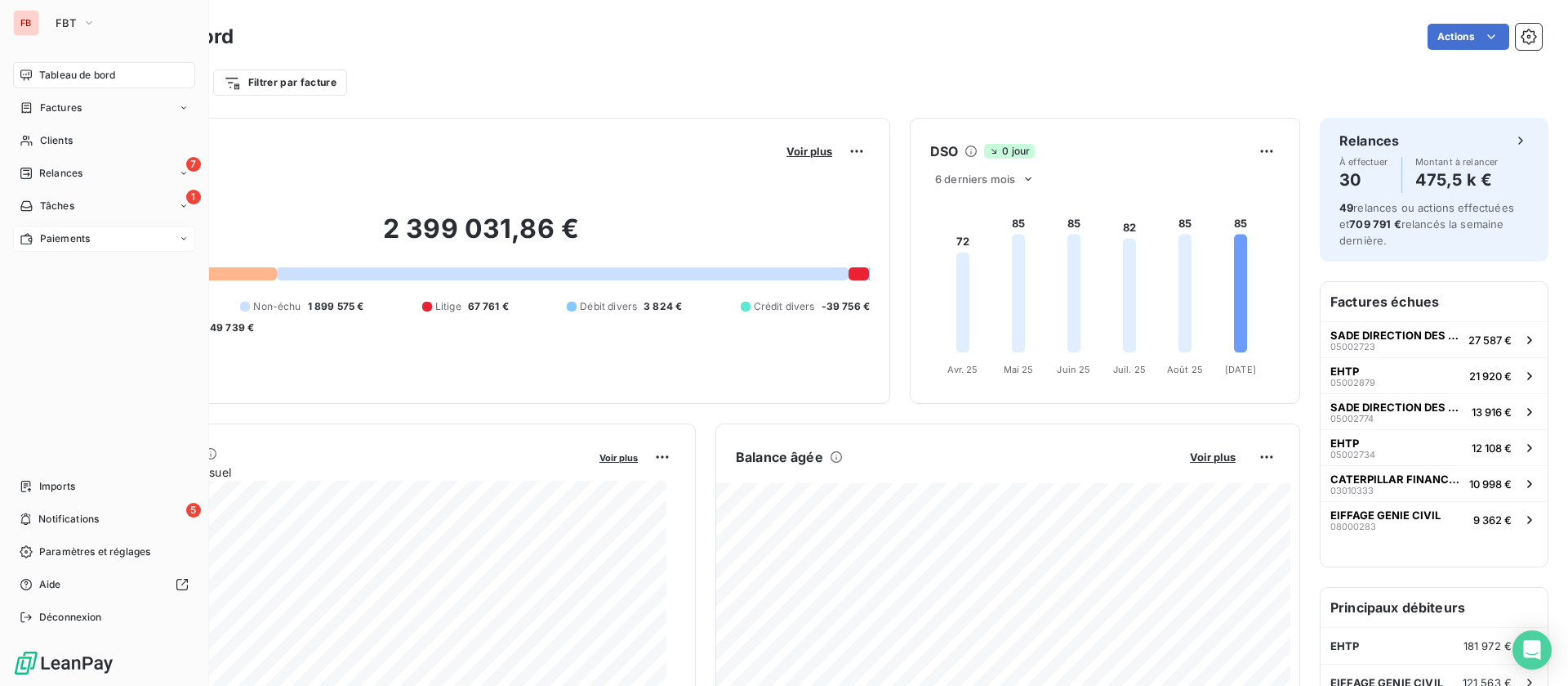
click at [54, 236] on span "Paiements" at bounding box center [65, 239] width 50 height 15
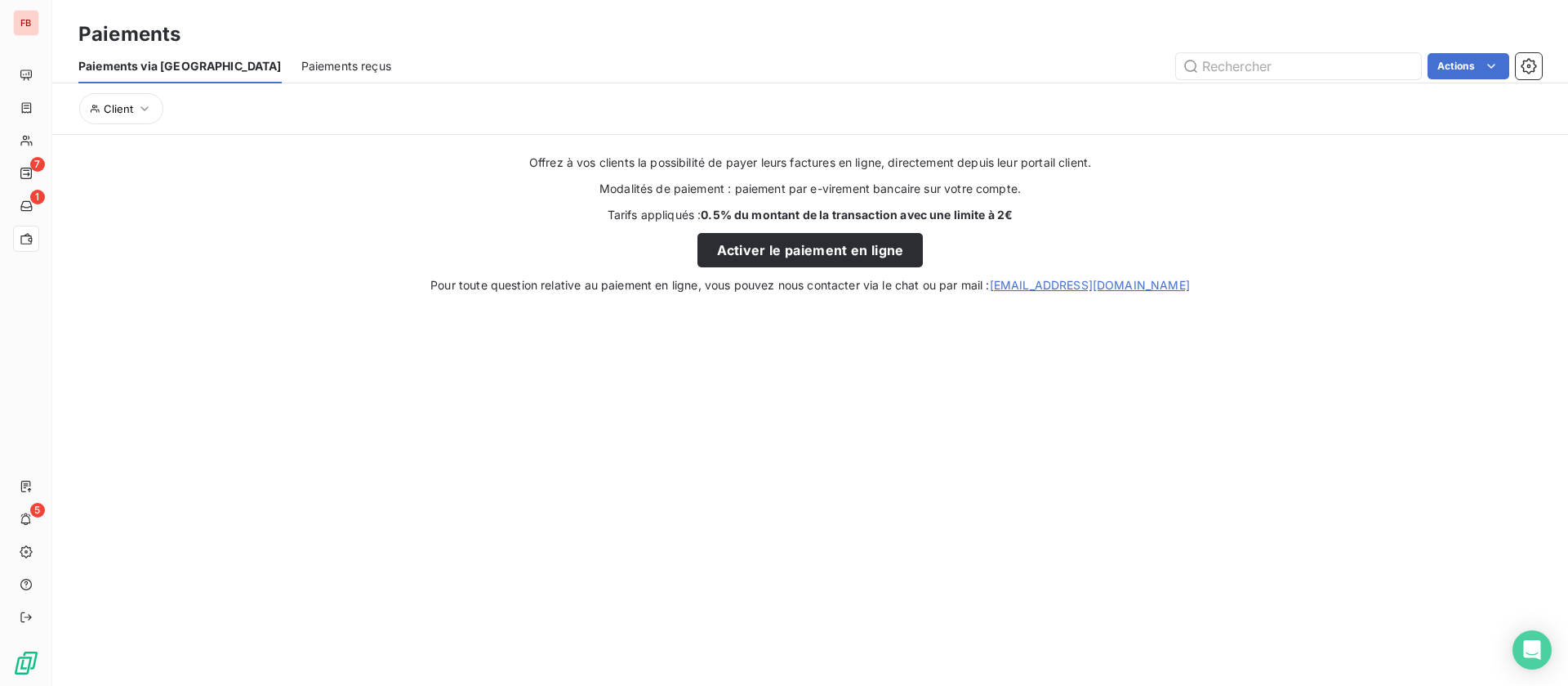
click at [301, 63] on span "Paiements reçus" at bounding box center [346, 66] width 90 height 16
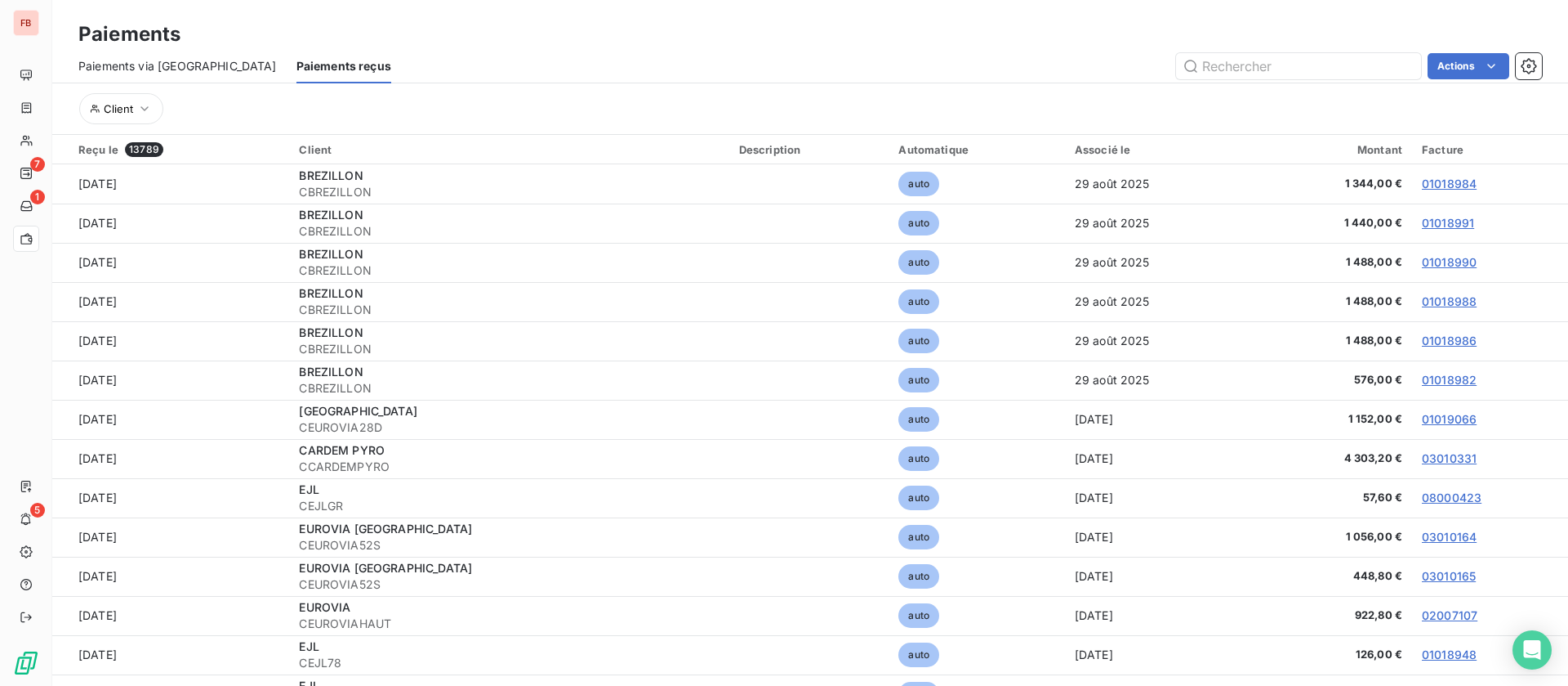
click at [1077, 147] on div "Associé le" at bounding box center [1158, 150] width 166 height 13
click at [123, 105] on span "Client" at bounding box center [119, 109] width 30 height 13
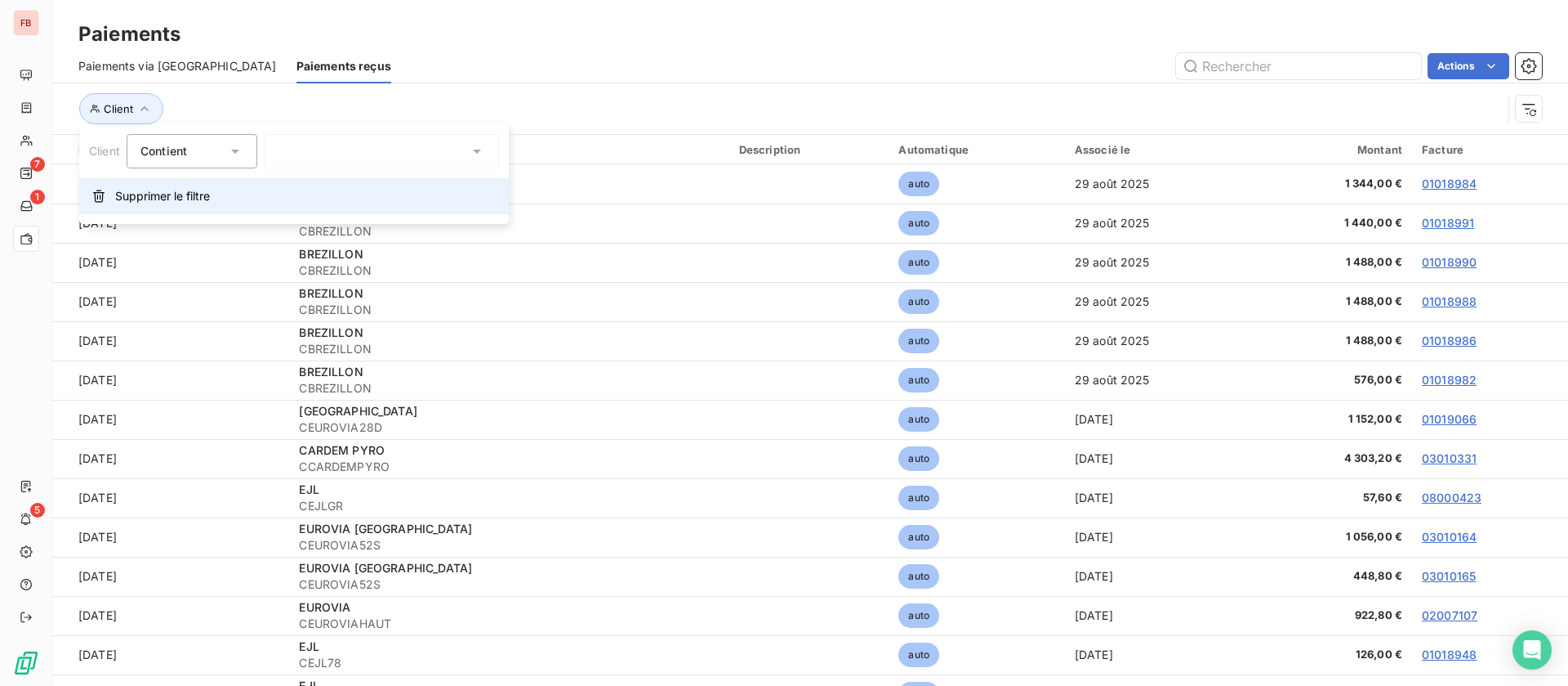
click at [150, 190] on span "Supprimer le filtre" at bounding box center [162, 196] width 95 height 16
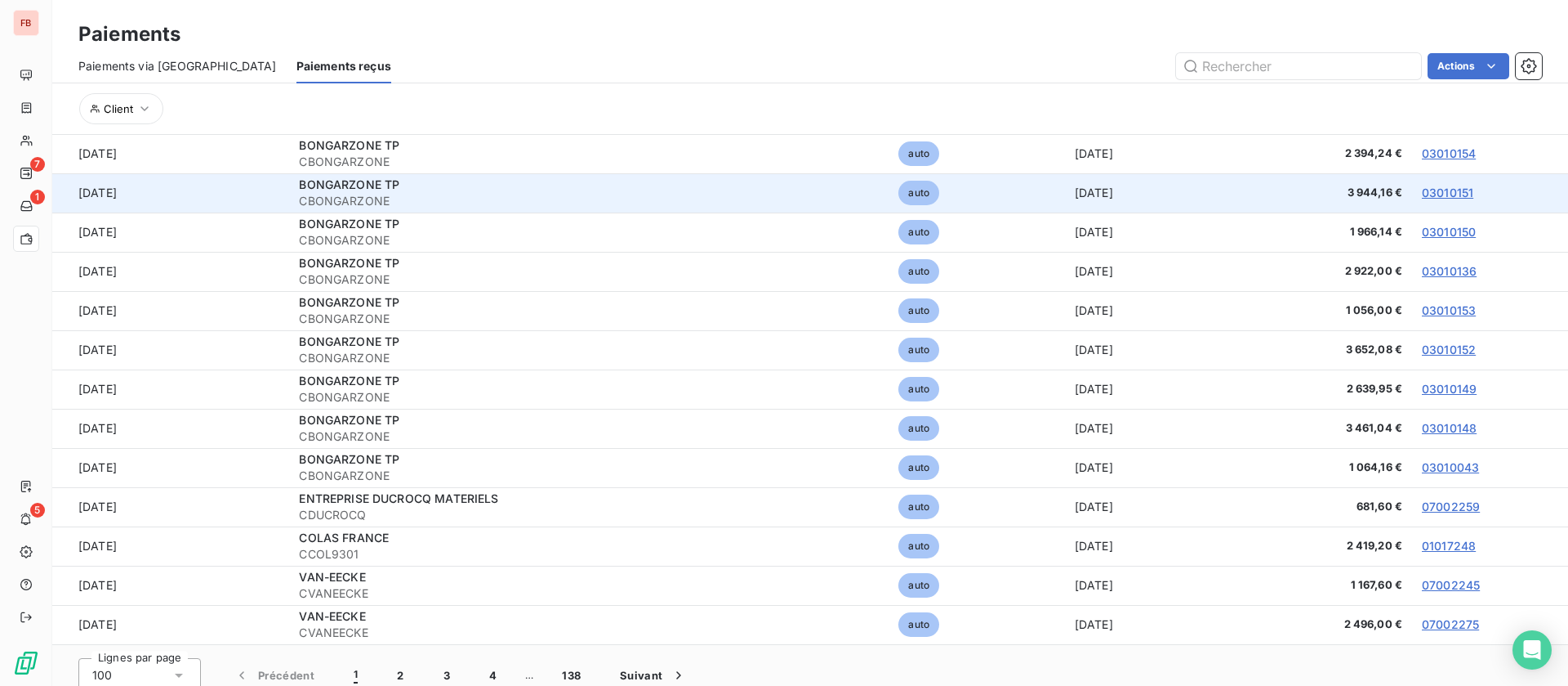
scroll to position [60, 0]
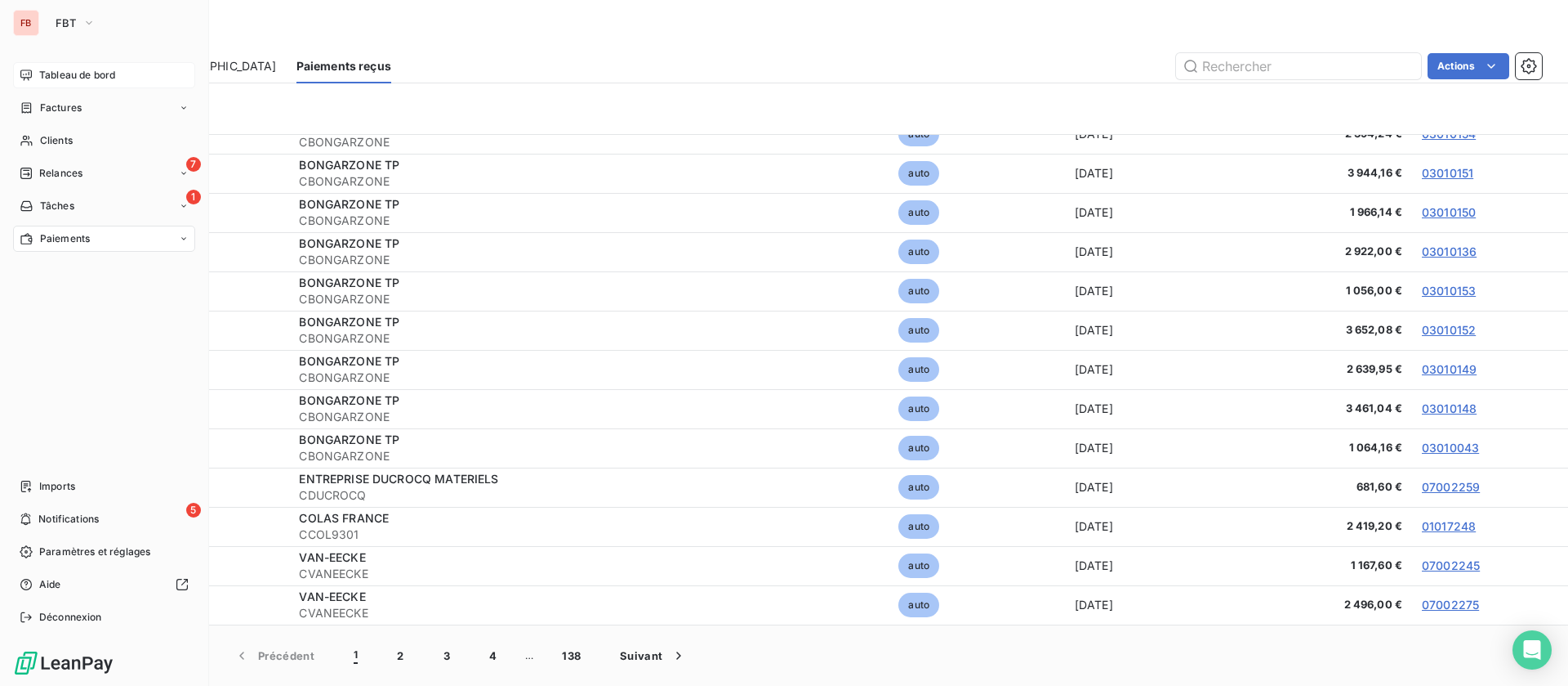
click at [44, 82] on span "Tableau de bord" at bounding box center [77, 75] width 76 height 15
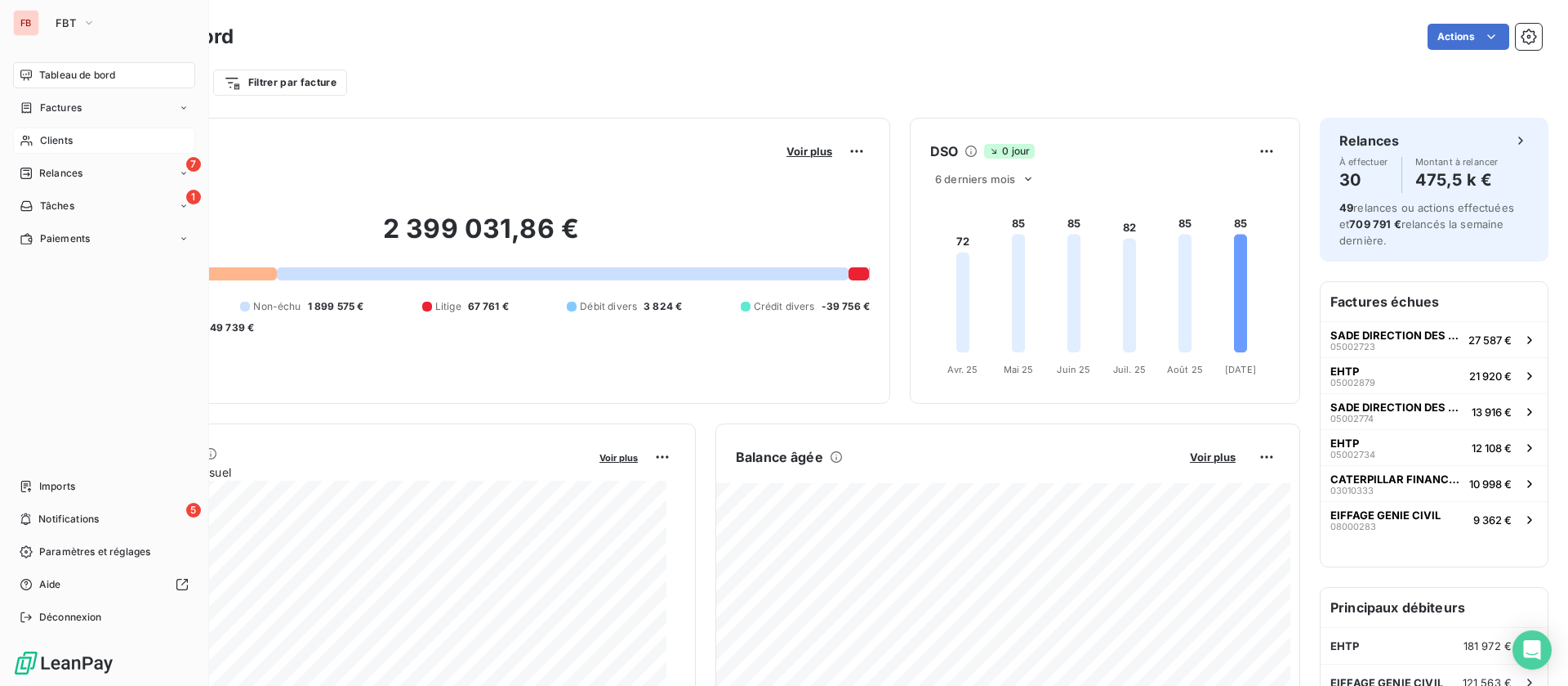
click at [58, 137] on span "Clients" at bounding box center [57, 141] width 33 height 15
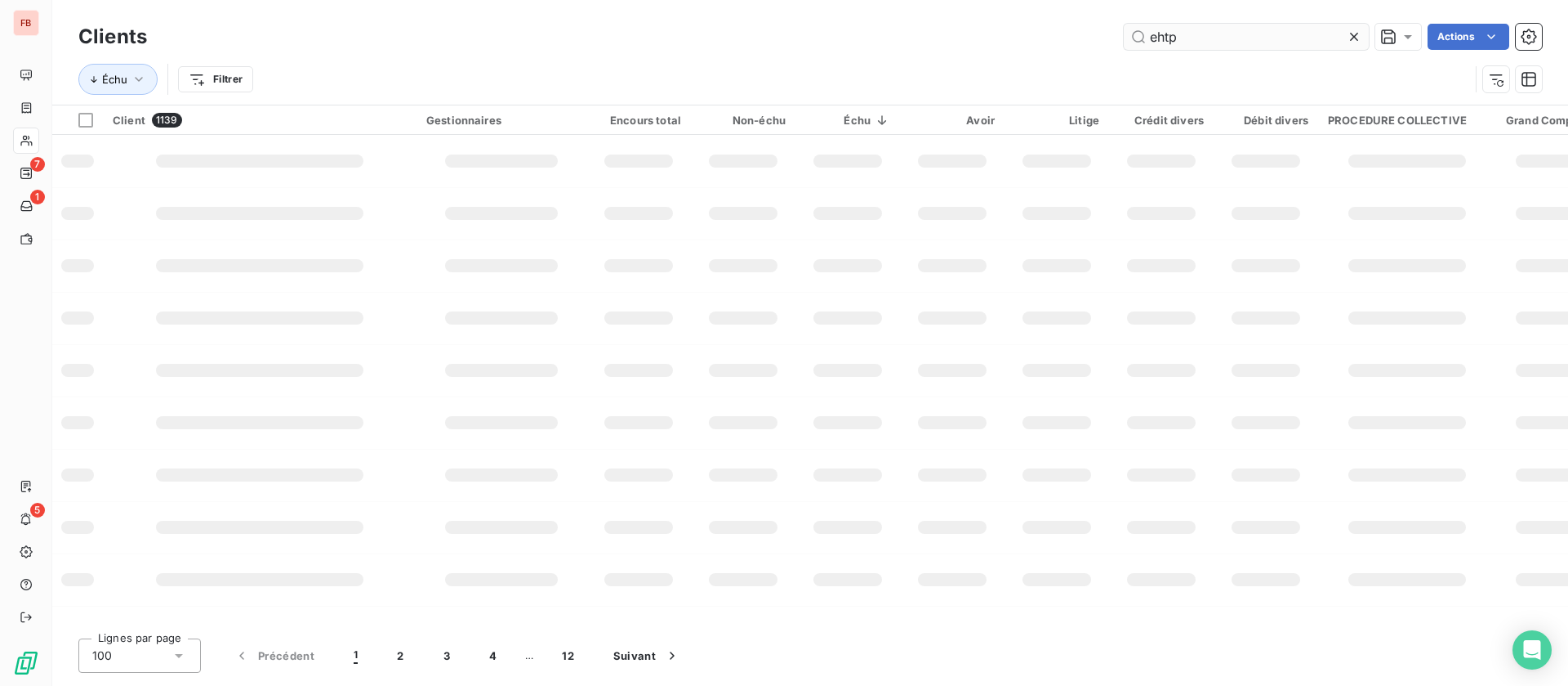
type input "ehtp"
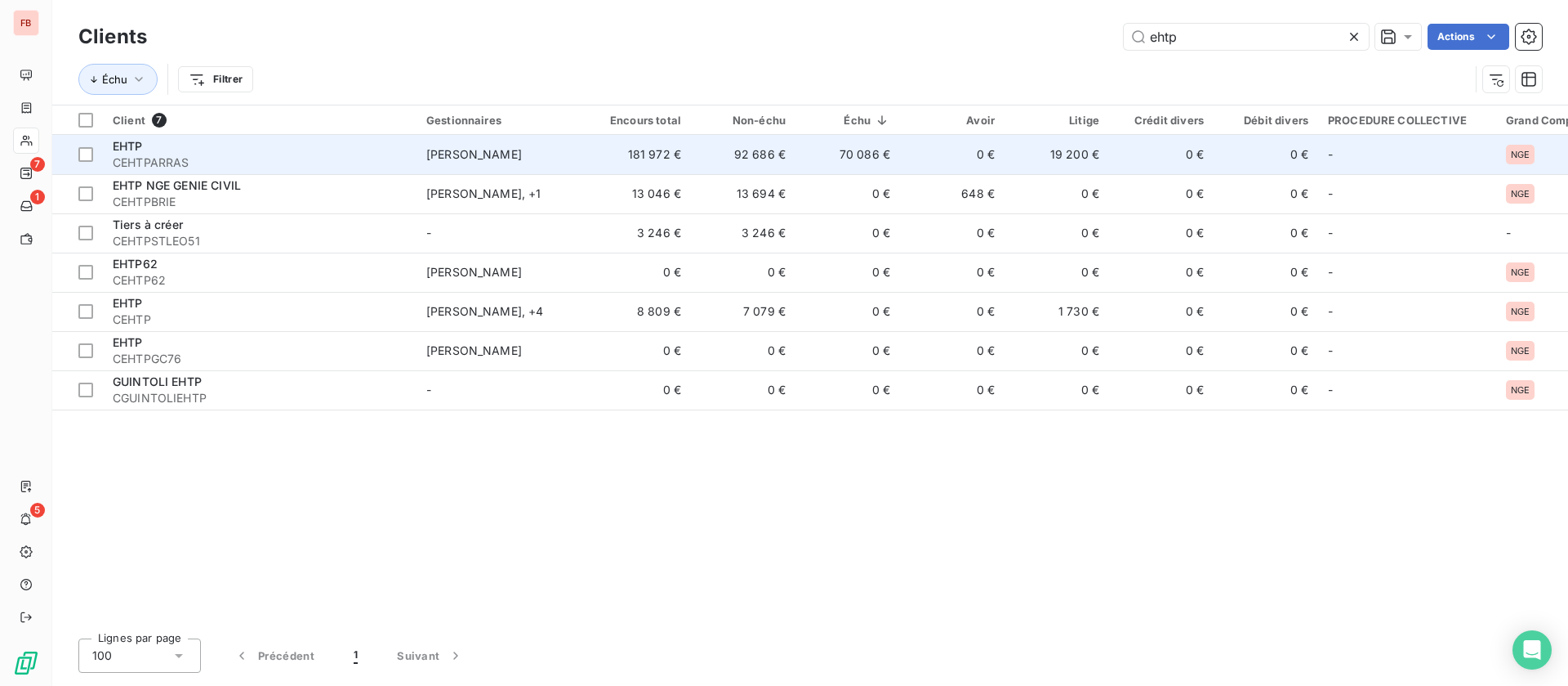
click at [883, 147] on td "70 086 €" at bounding box center [848, 155] width 105 height 40
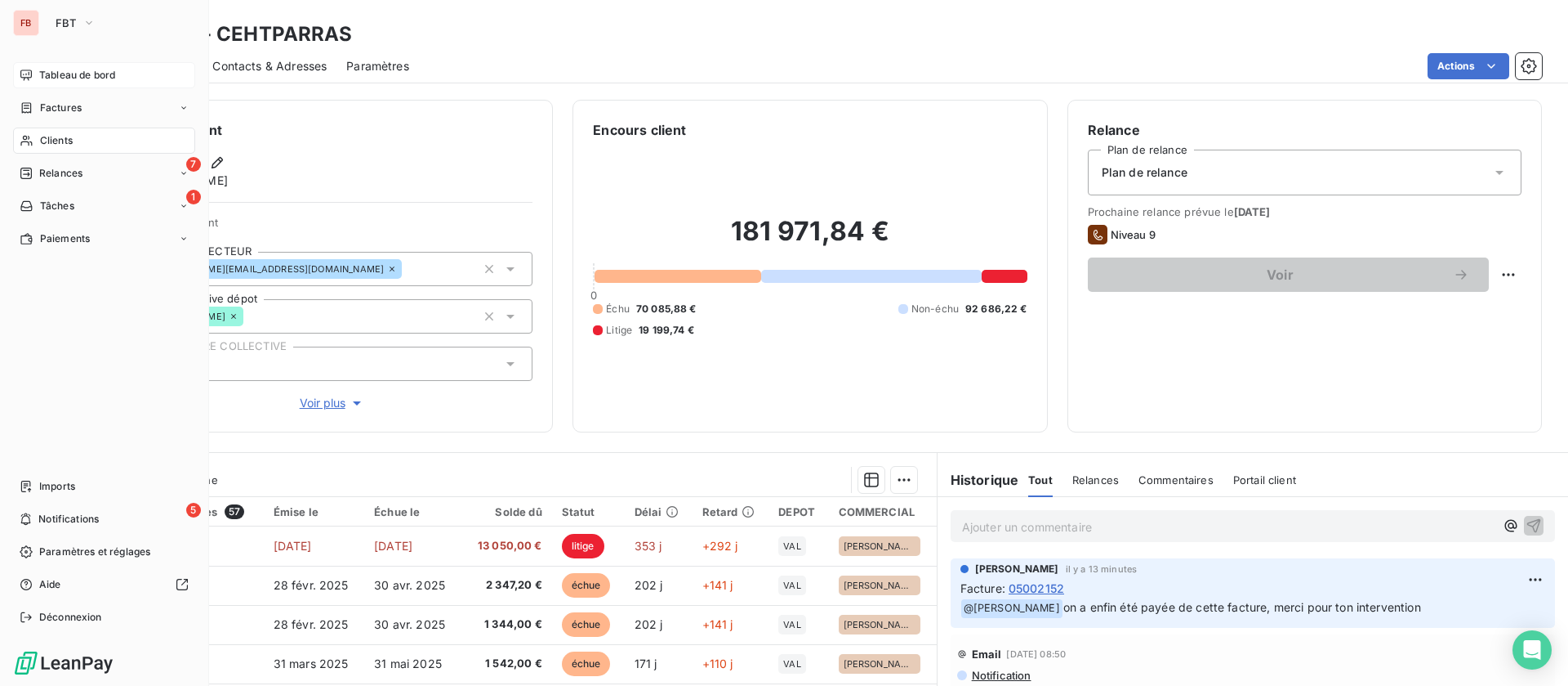
click at [58, 68] on span "Tableau de bord" at bounding box center [77, 75] width 76 height 15
